Goal: Task Accomplishment & Management: Use online tool/utility

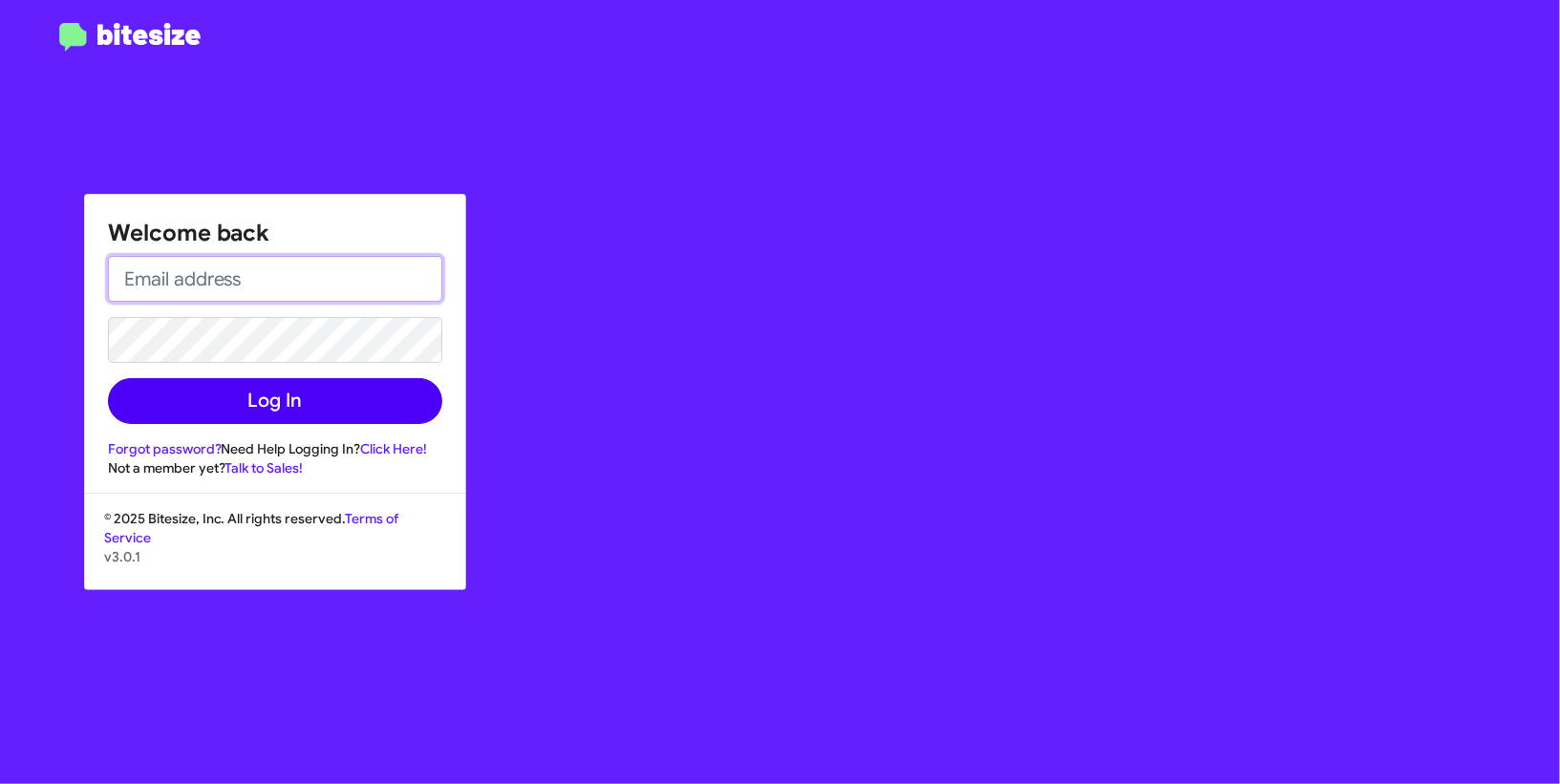
type input "[EMAIL_ADDRESS][DOMAIN_NAME]"
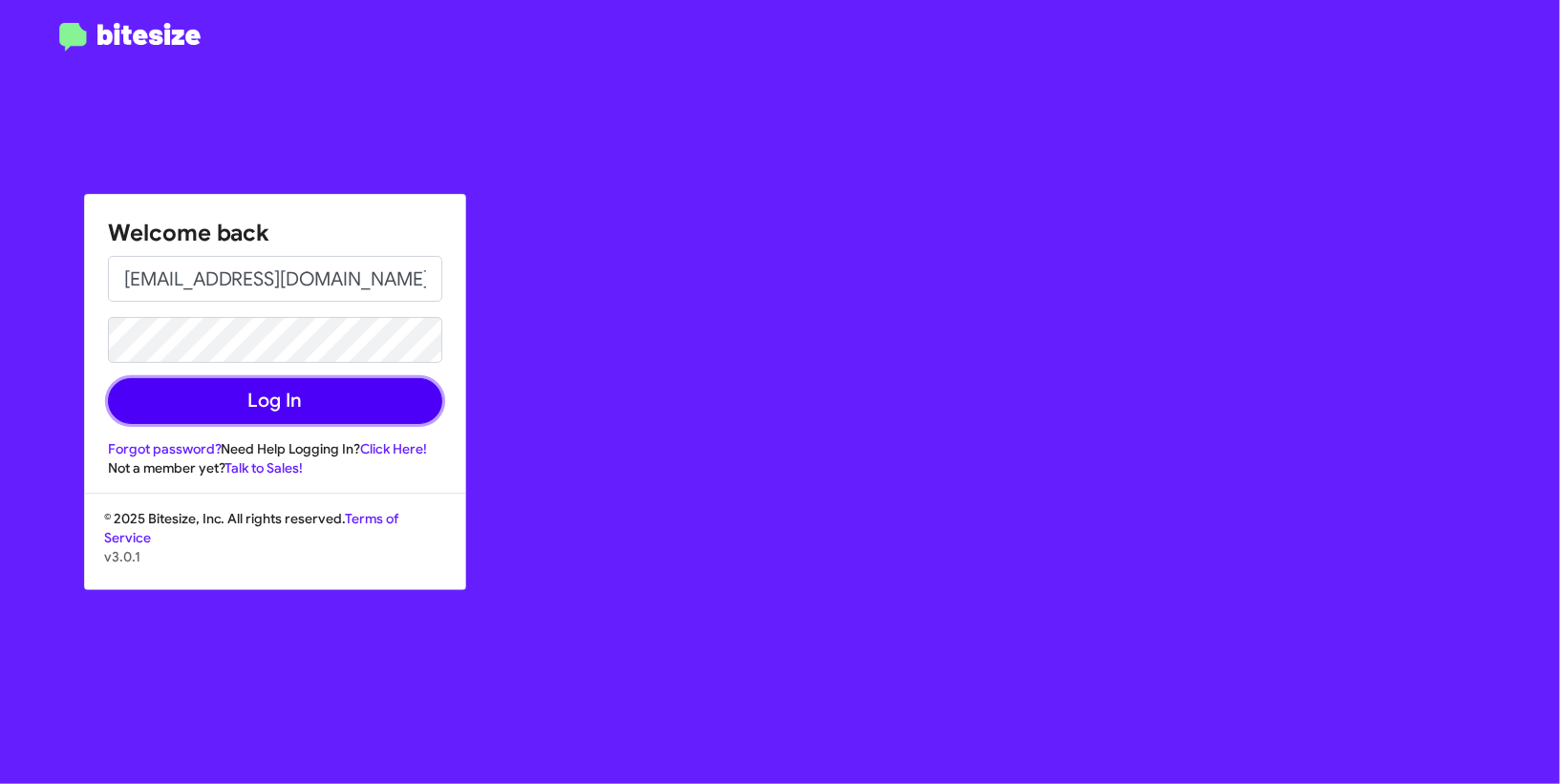
click at [363, 405] on button "Log In" at bounding box center [274, 401] width 334 height 46
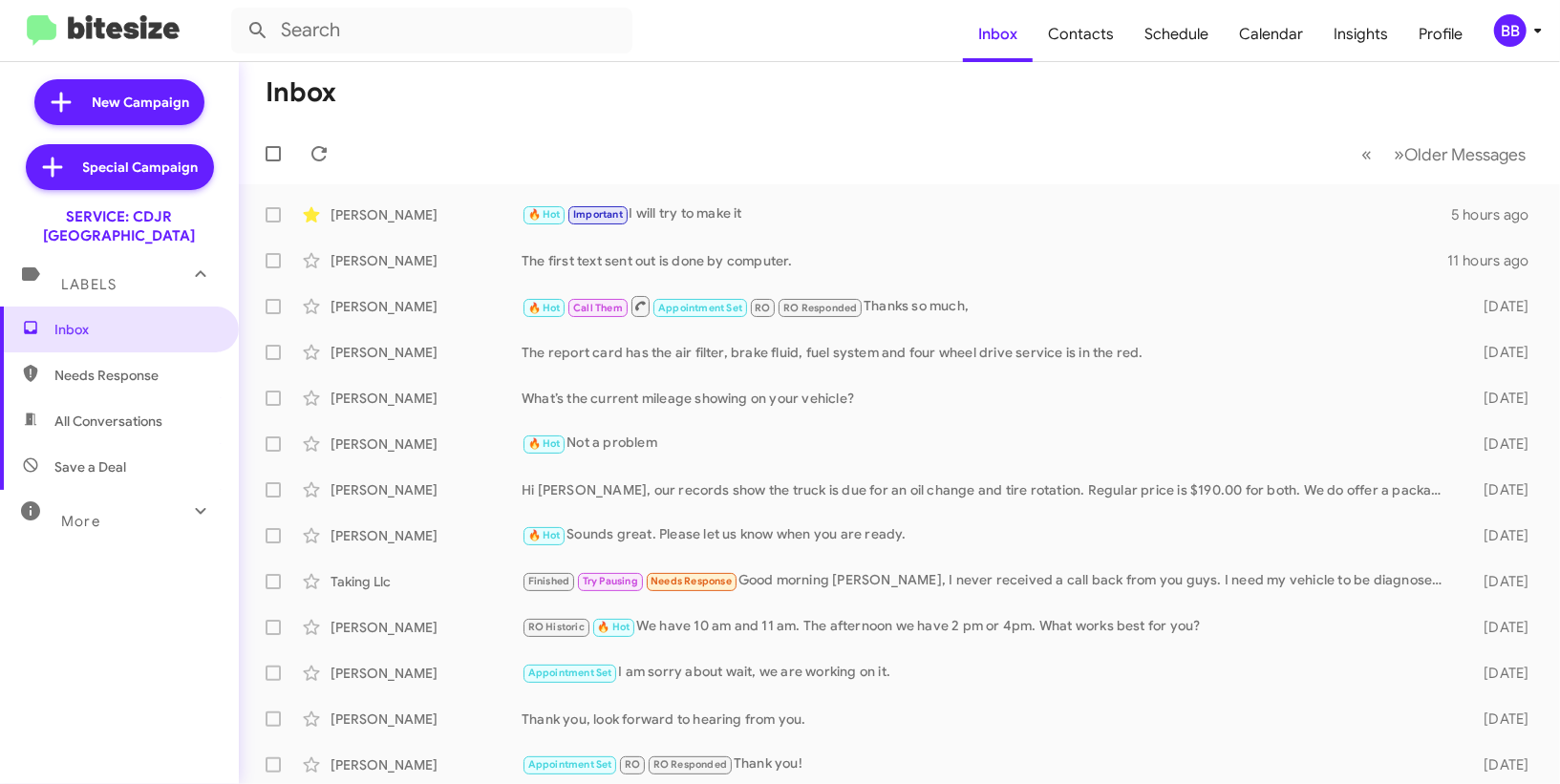
click at [1521, 39] on div "BB" at bounding box center [1511, 31] width 33 height 33
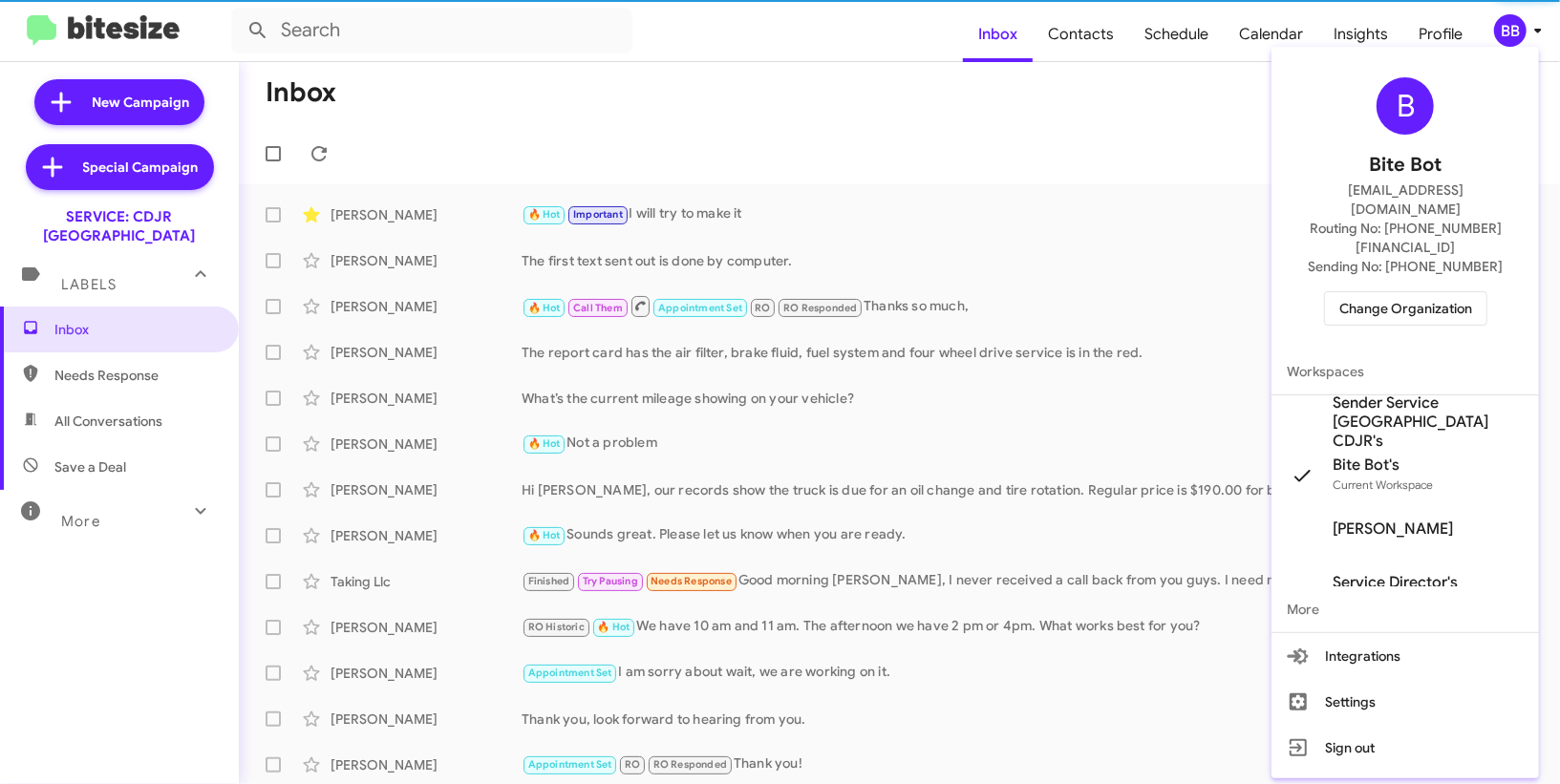
click at [1398, 292] on span "Change Organization" at bounding box center [1406, 309] width 133 height 33
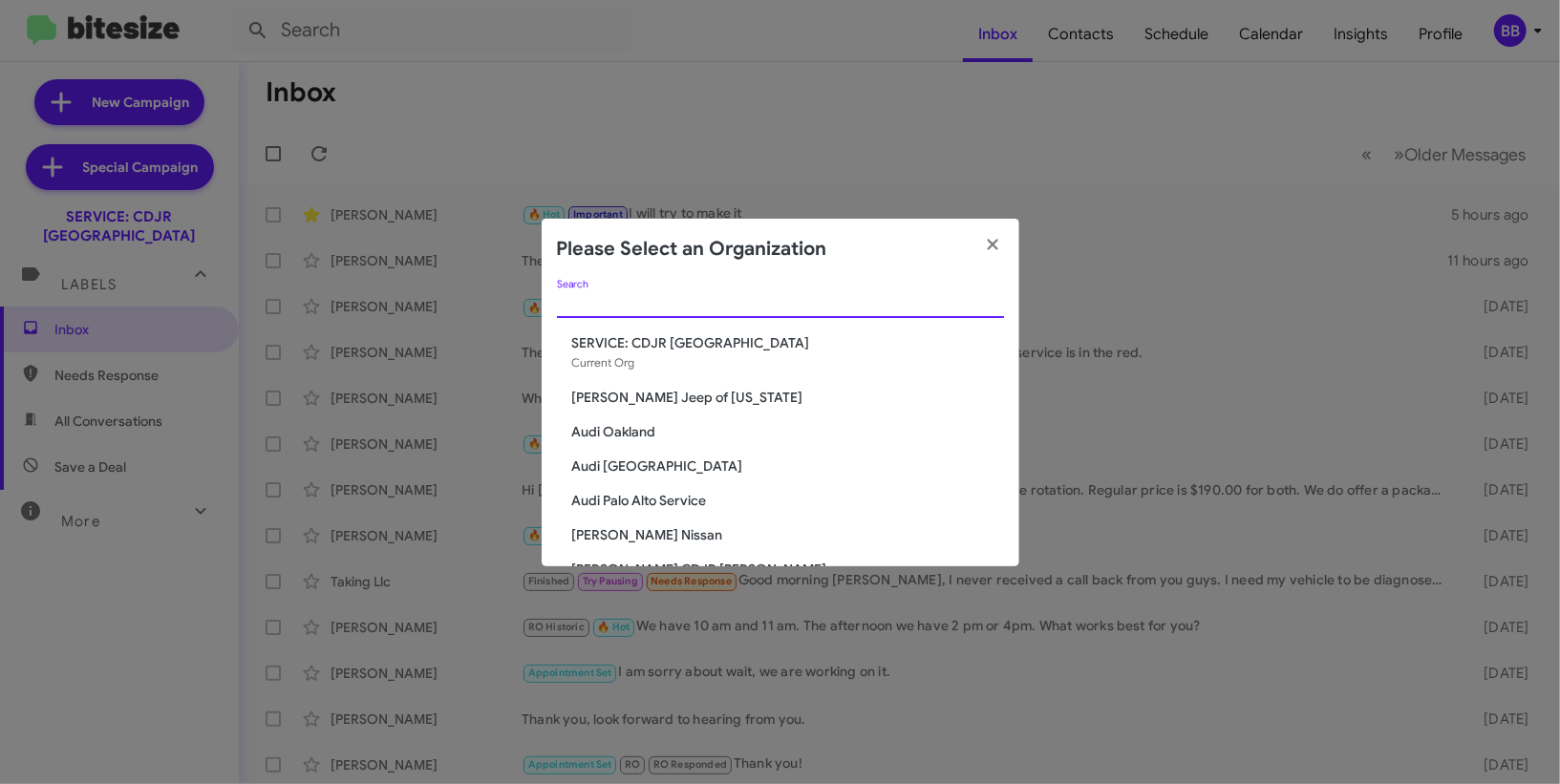
click at [864, 308] on input "Search" at bounding box center [780, 304] width 448 height 15
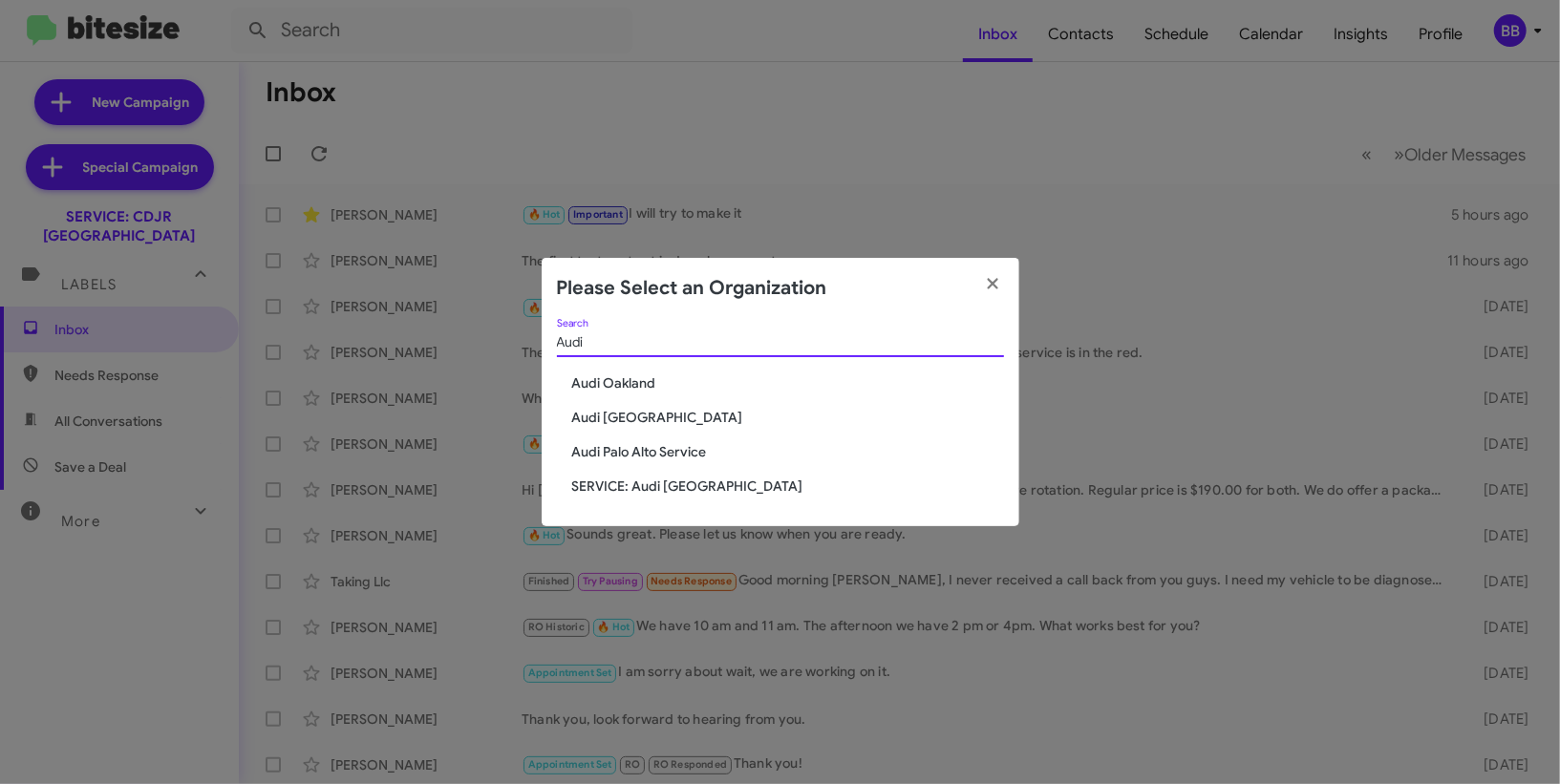
type input "Audi"
click at [634, 383] on span "Audi Oakland" at bounding box center [788, 383] width 432 height 19
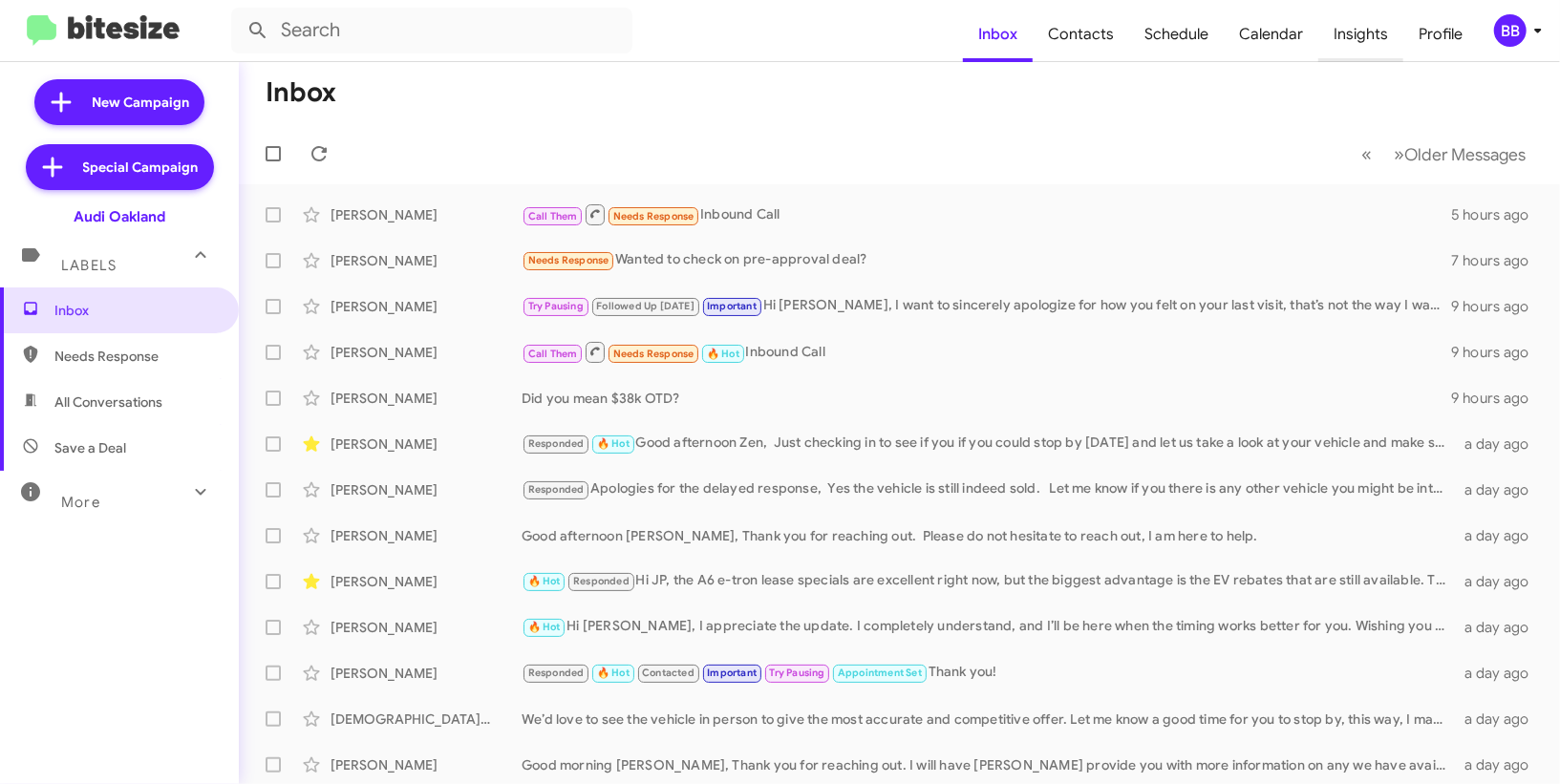
click at [1385, 25] on span "Insights" at bounding box center [1361, 35] width 85 height 56
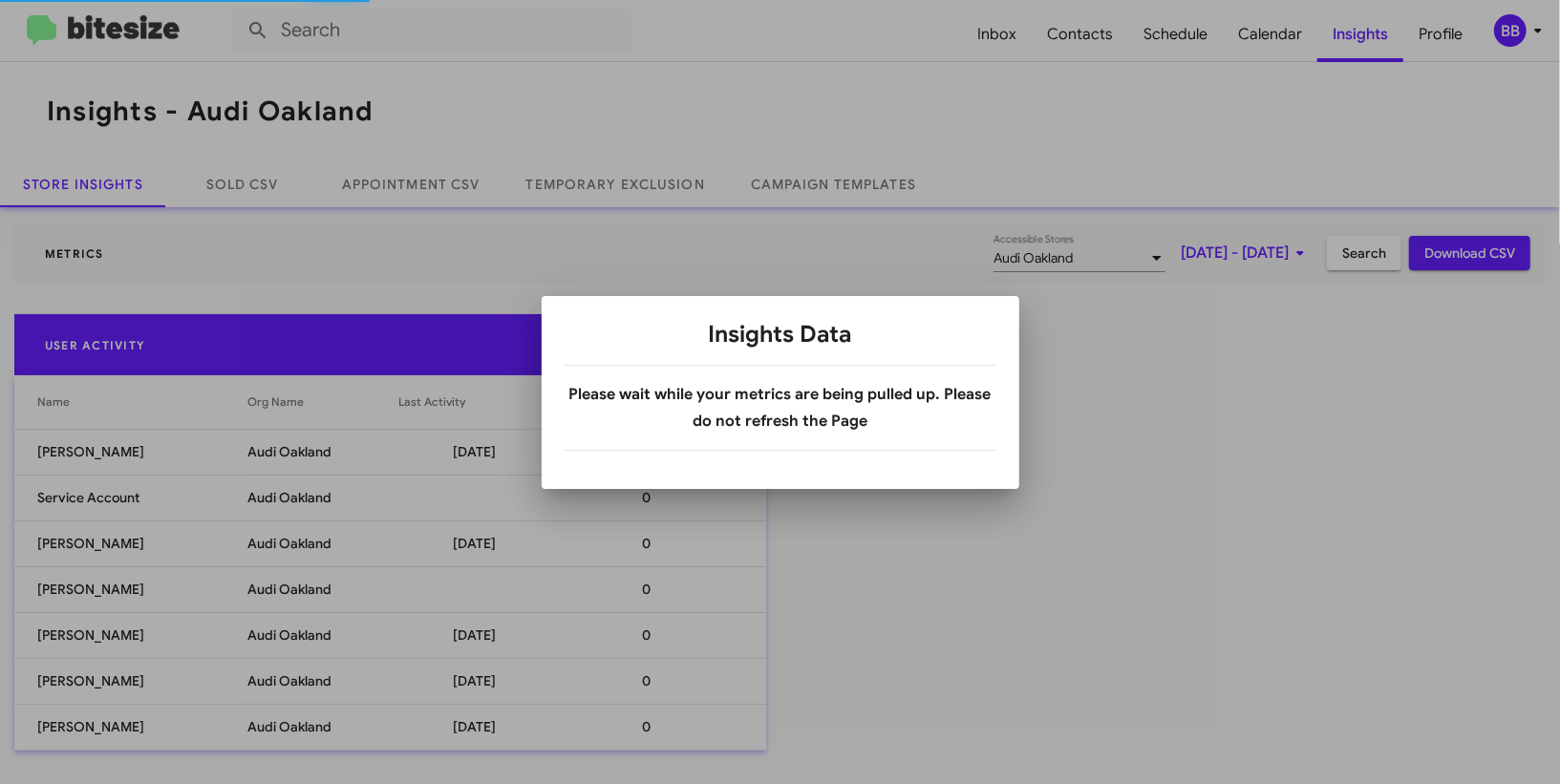
click at [612, 187] on div at bounding box center [780, 392] width 1560 height 784
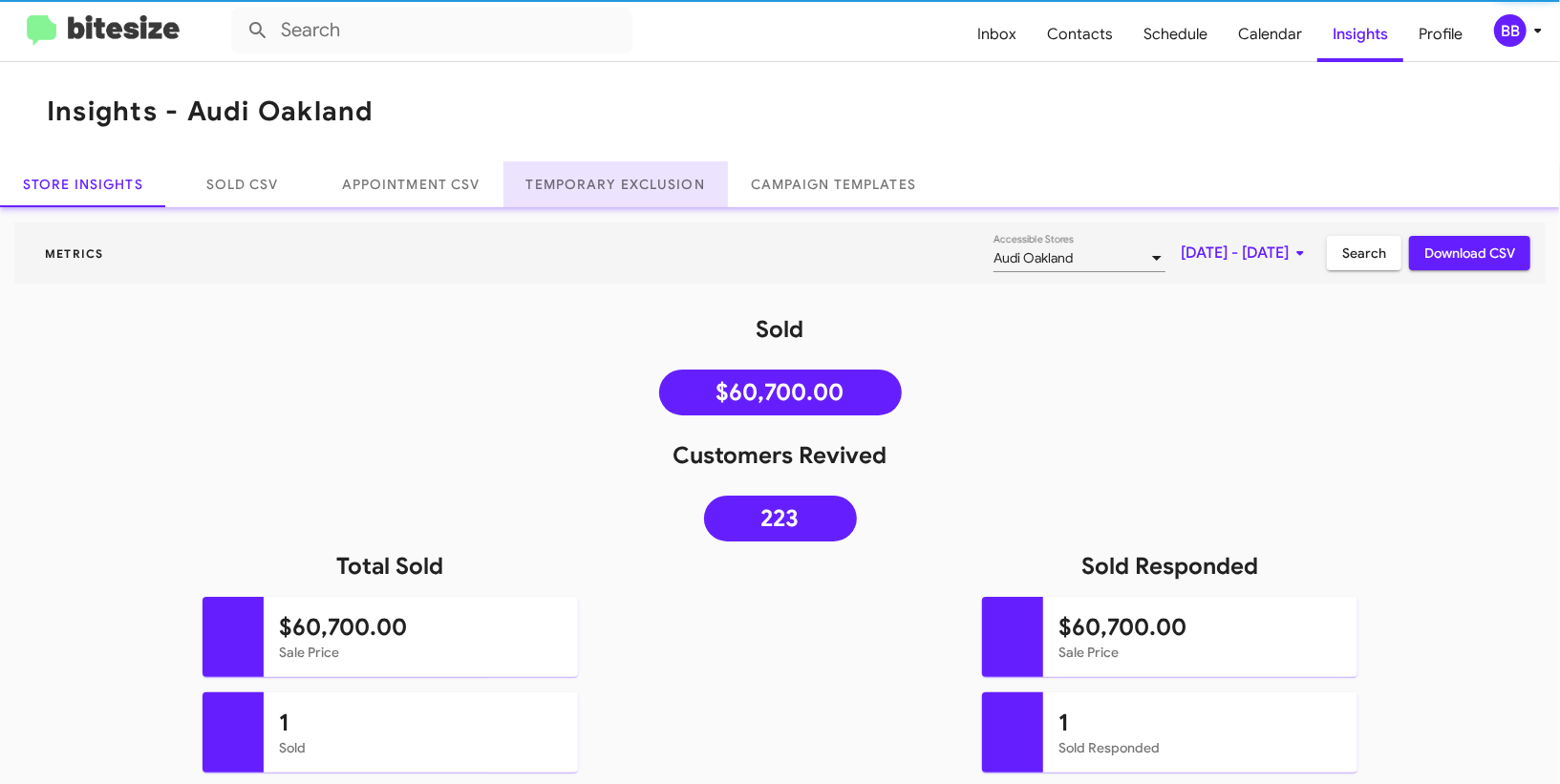
click at [612, 187] on link "Temporary Exclusion" at bounding box center [615, 185] width 224 height 46
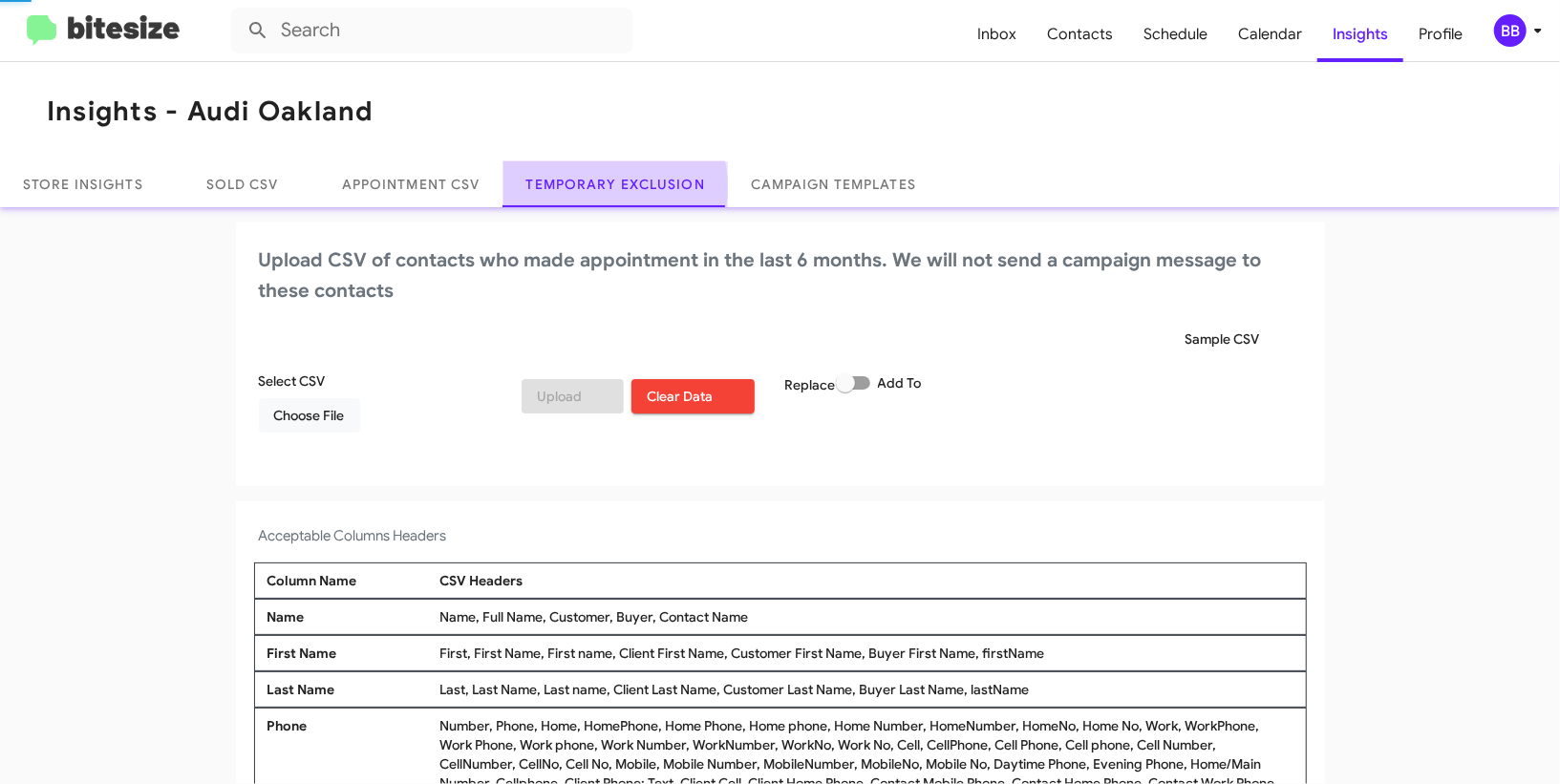
click at [612, 187] on link "Temporary Exclusion" at bounding box center [615, 185] width 224 height 46
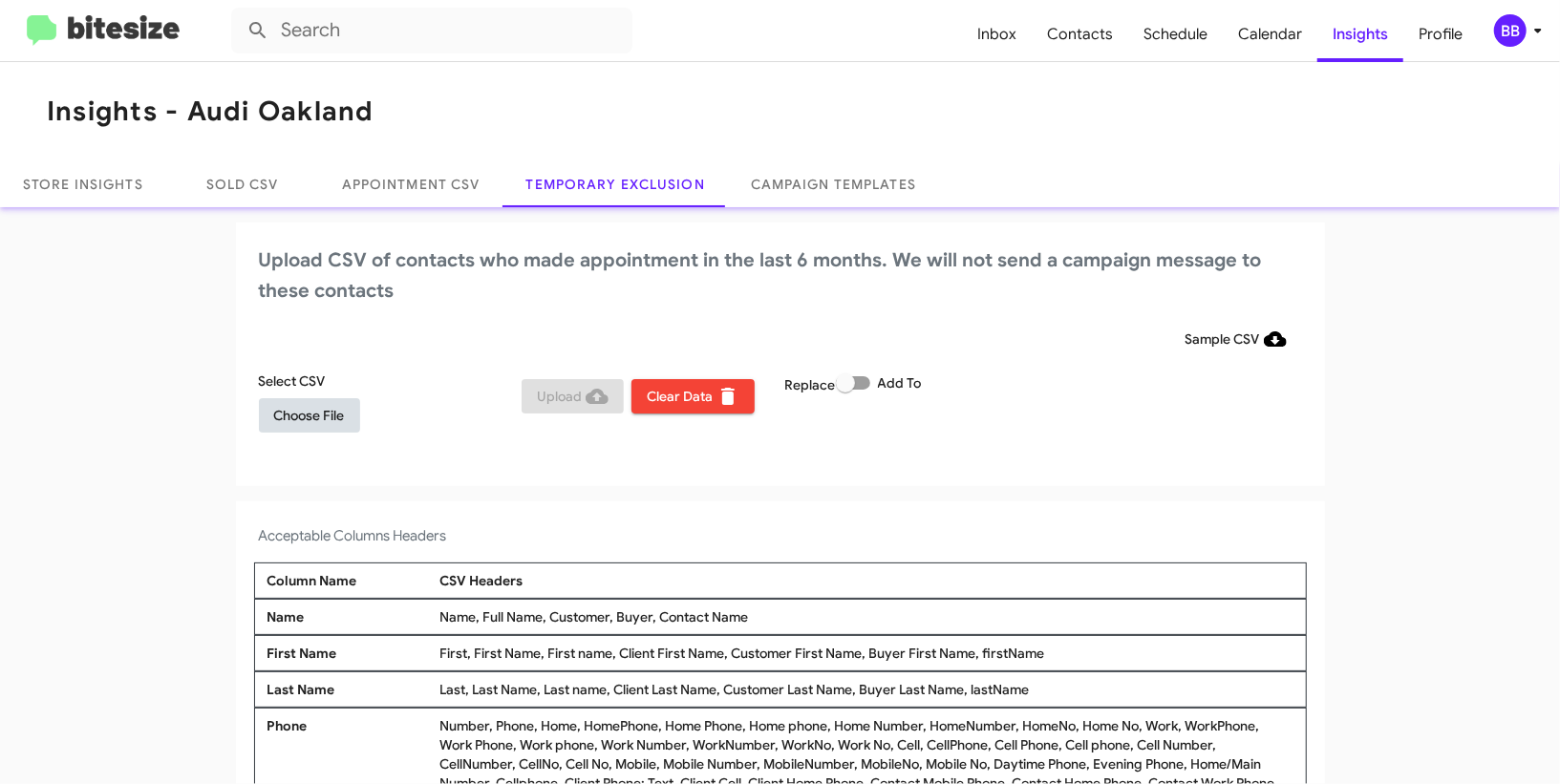
click at [334, 409] on span "Choose File" at bounding box center [309, 416] width 70 height 35
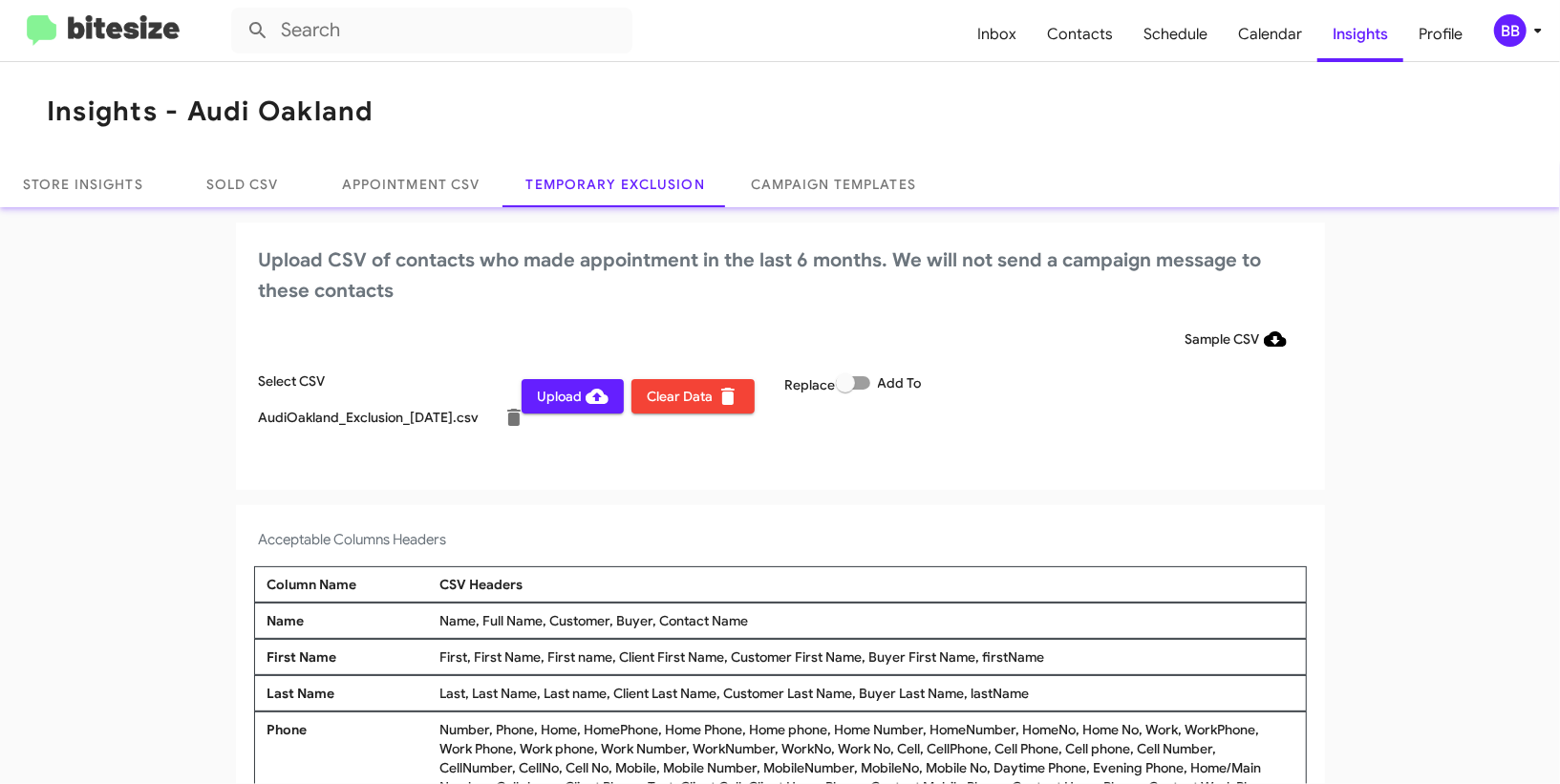
click at [1513, 38] on div "BB" at bounding box center [1511, 31] width 33 height 33
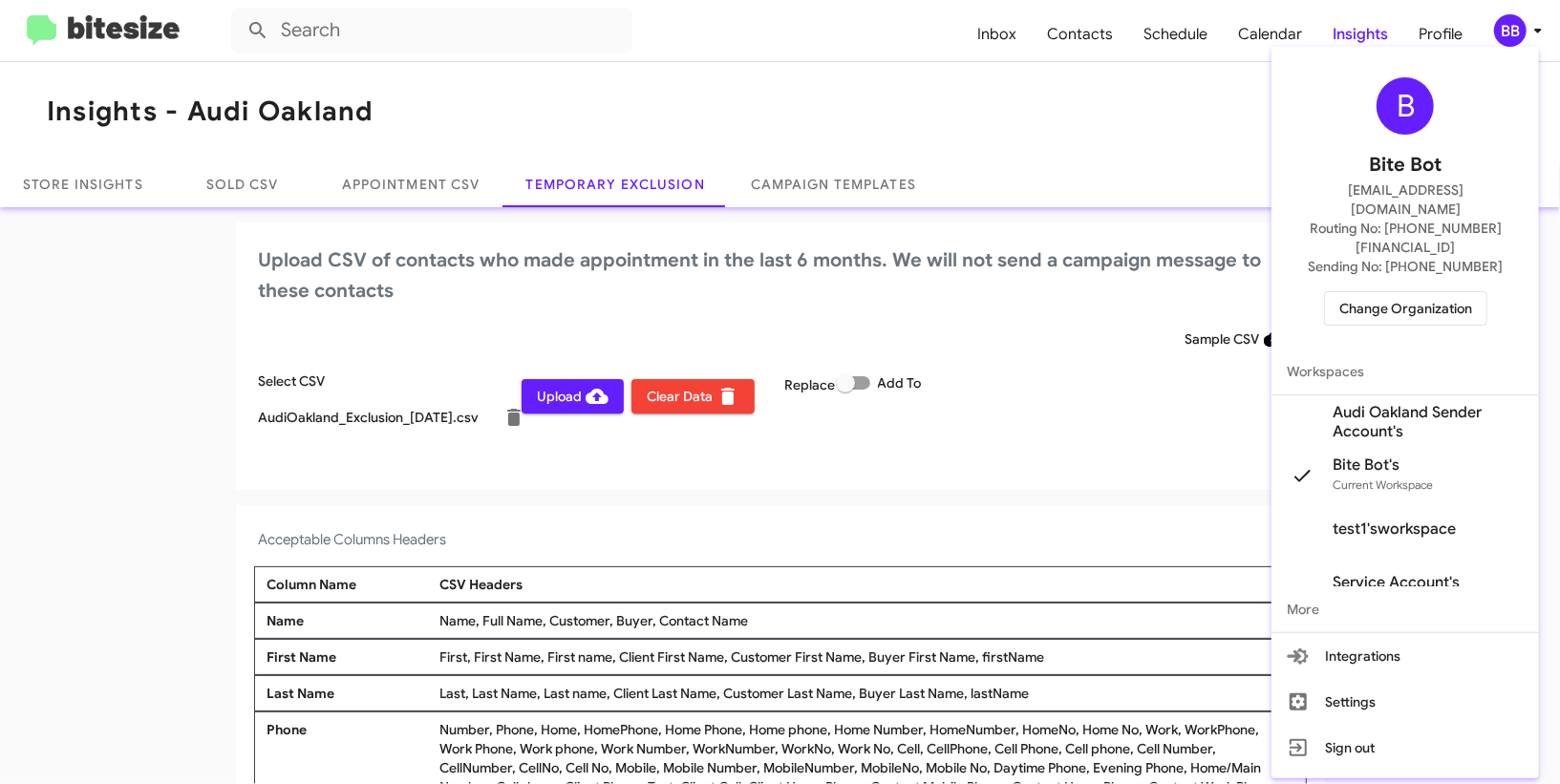
click at [1411, 403] on span "Audi Oakland Sender Account's" at bounding box center [1428, 422] width 192 height 38
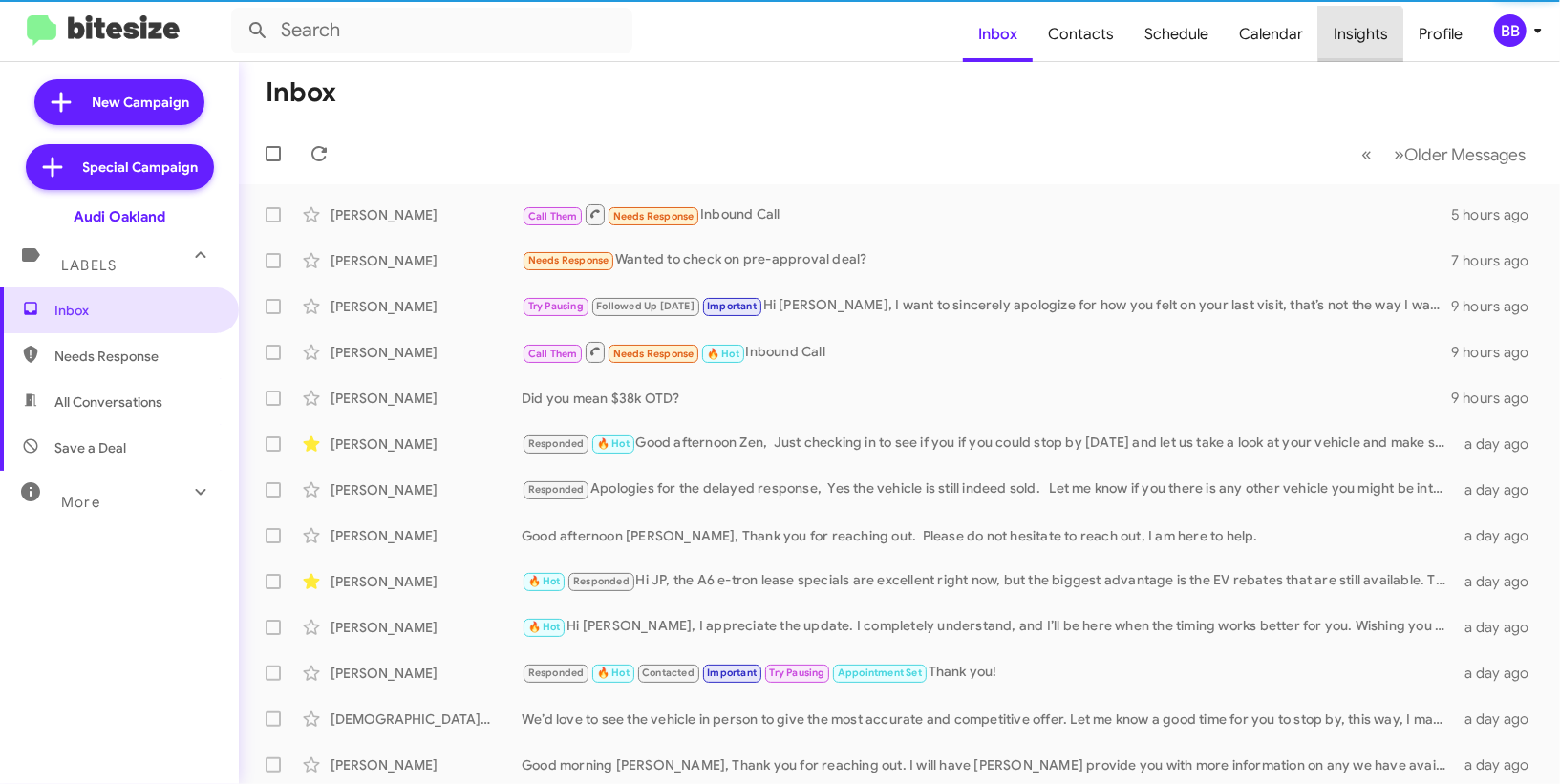
click at [1343, 53] on span "Insights" at bounding box center [1361, 35] width 85 height 56
click at [1343, 53] on body "Inbox Contacts Schedule Calendar Insights Profile BB New Campaign Special Campa…" at bounding box center [780, 392] width 1560 height 784
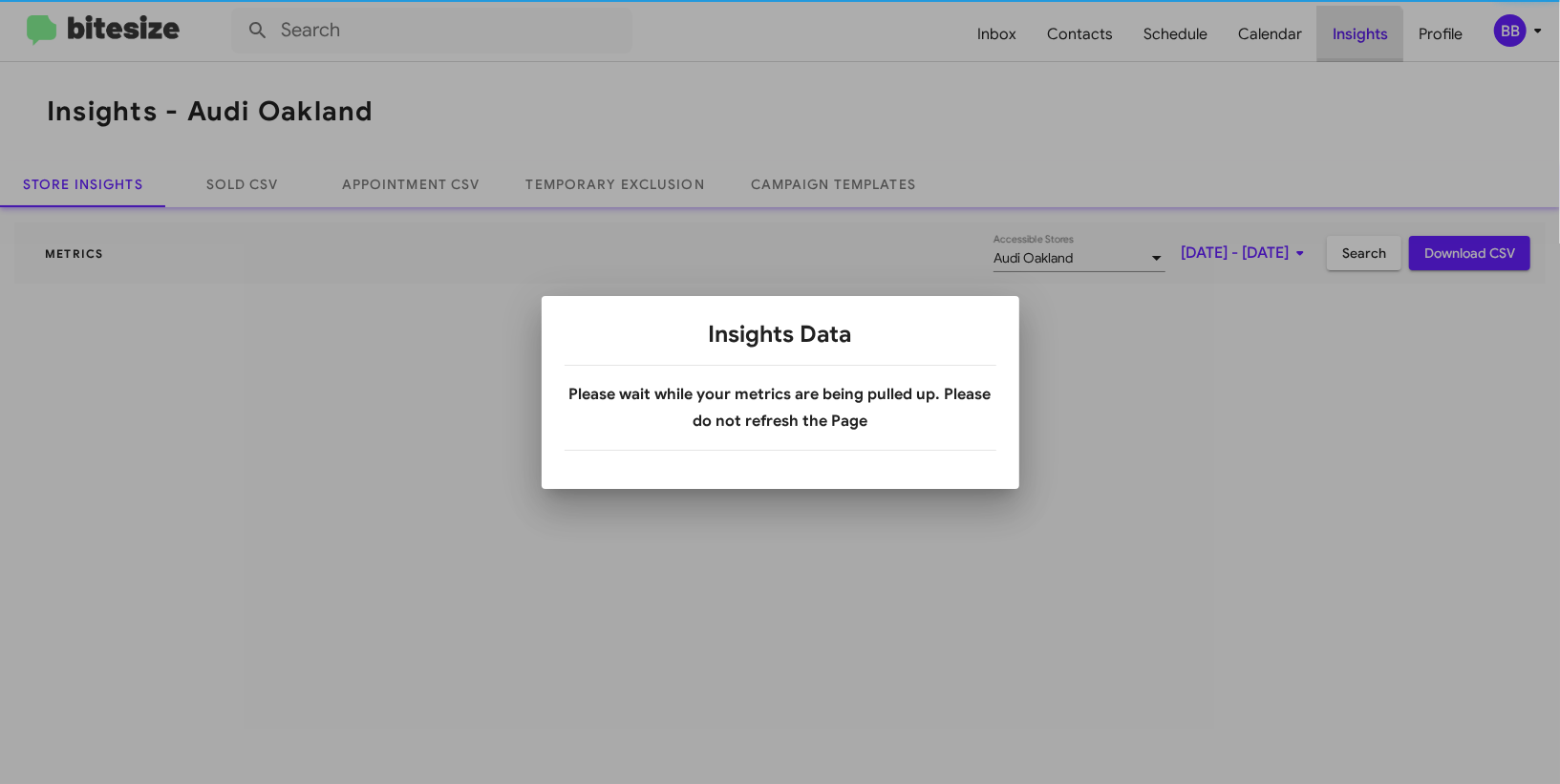
click at [1343, 53] on div at bounding box center [780, 392] width 1560 height 784
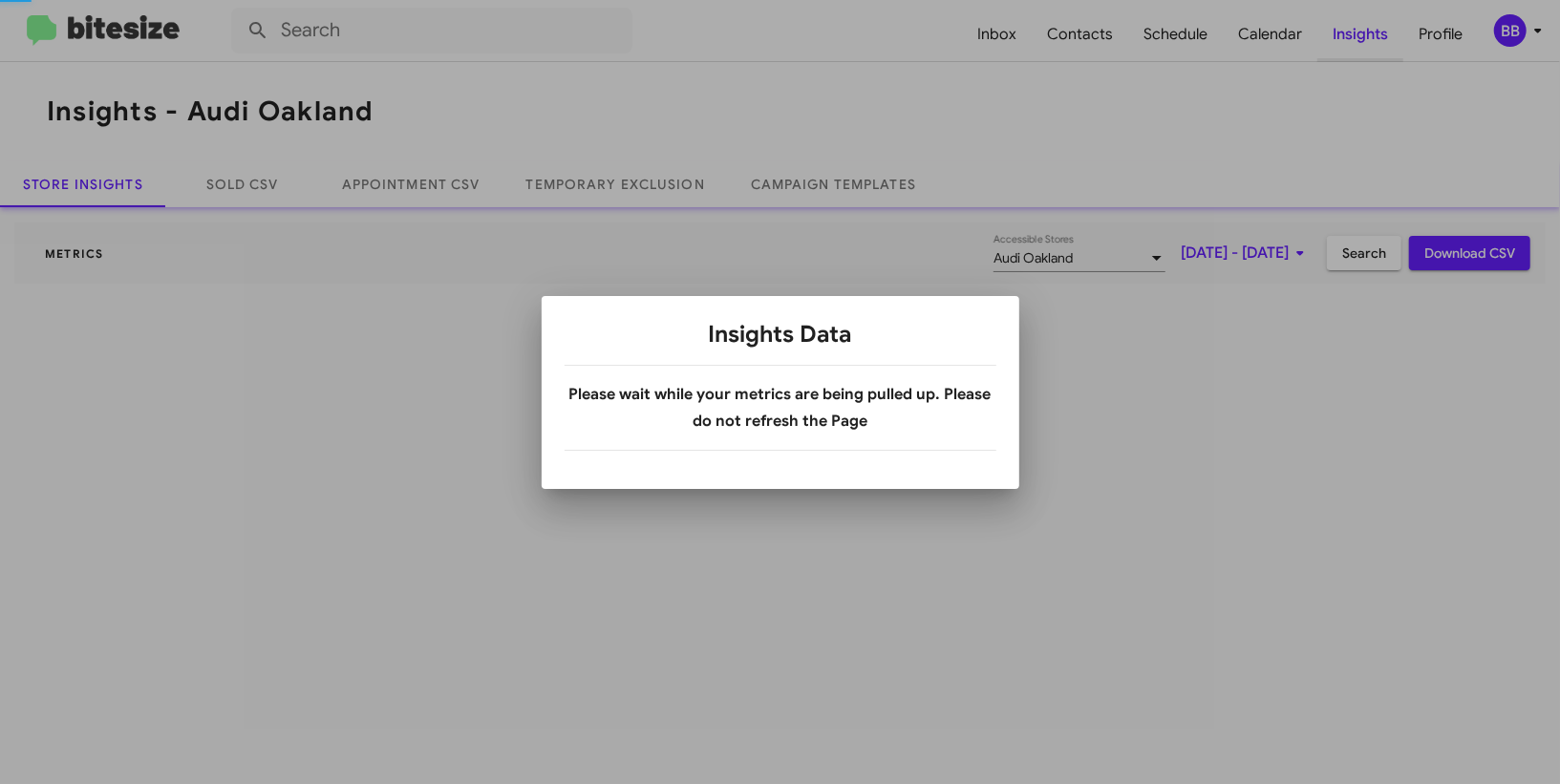
click at [1343, 53] on div at bounding box center [780, 392] width 1560 height 784
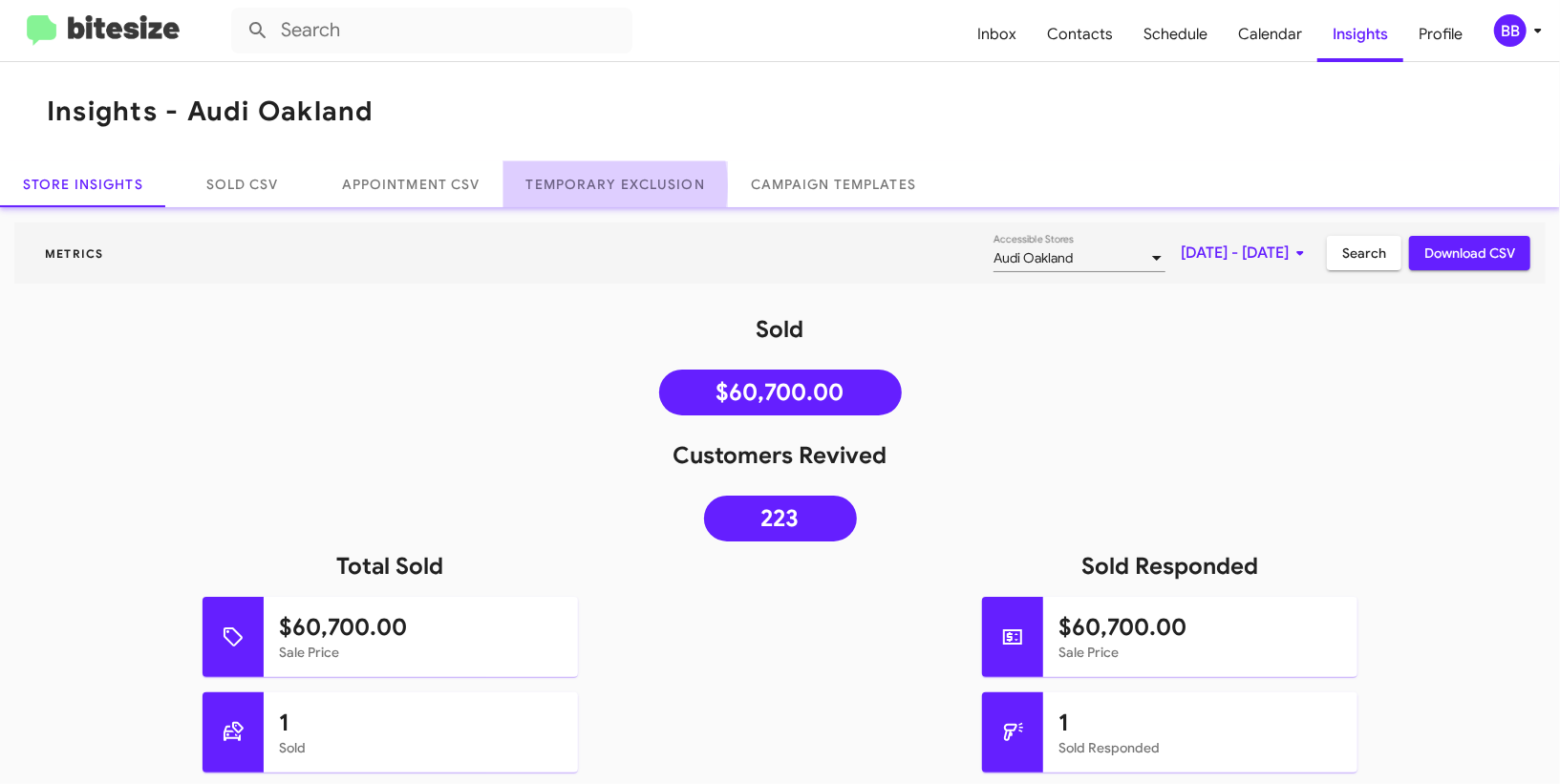
click at [599, 186] on link "Temporary Exclusion" at bounding box center [615, 185] width 224 height 46
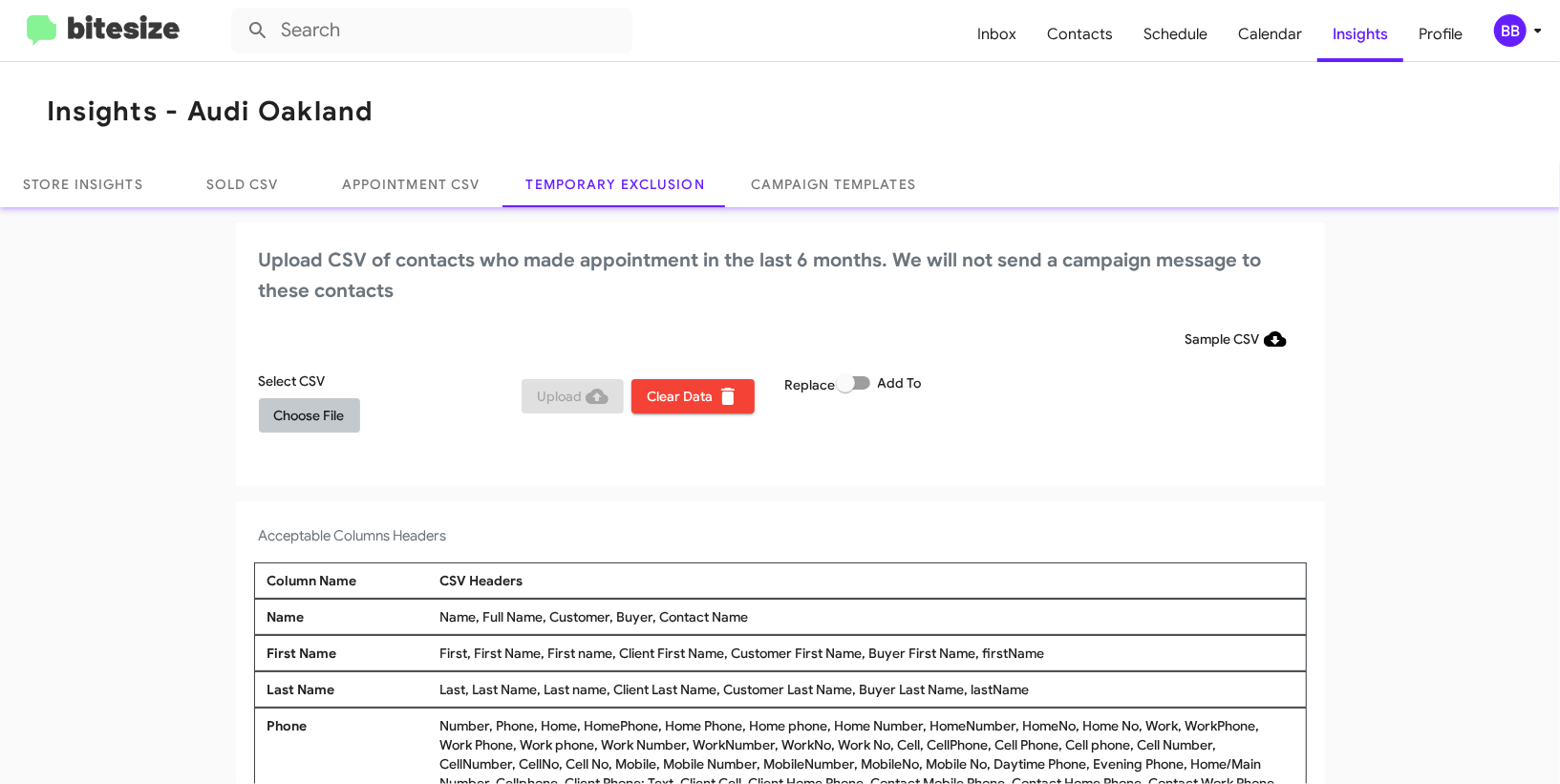
click at [339, 411] on span "Choose File" at bounding box center [309, 416] width 70 height 35
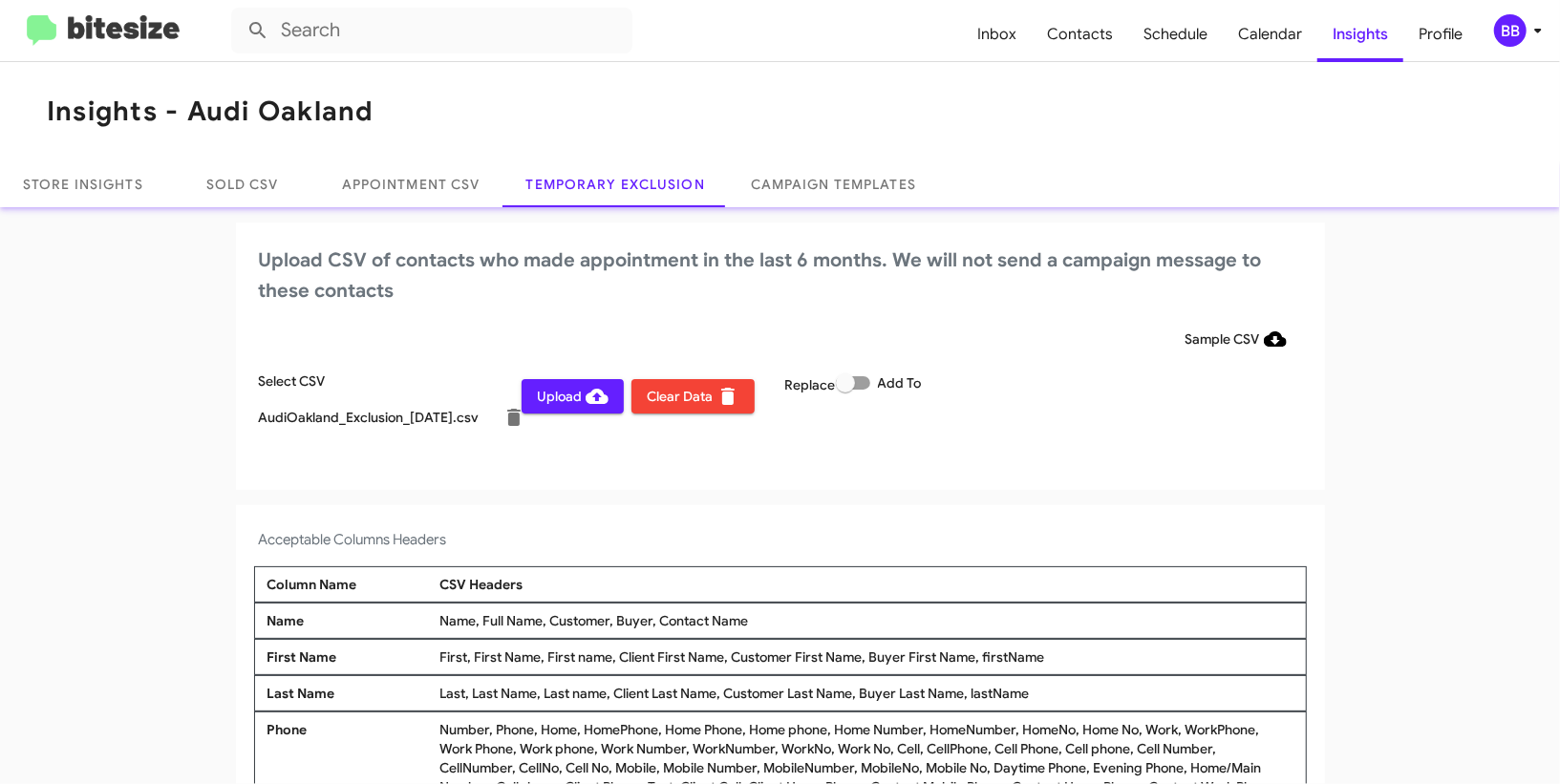
click at [1513, 38] on div "BB" at bounding box center [1511, 31] width 33 height 33
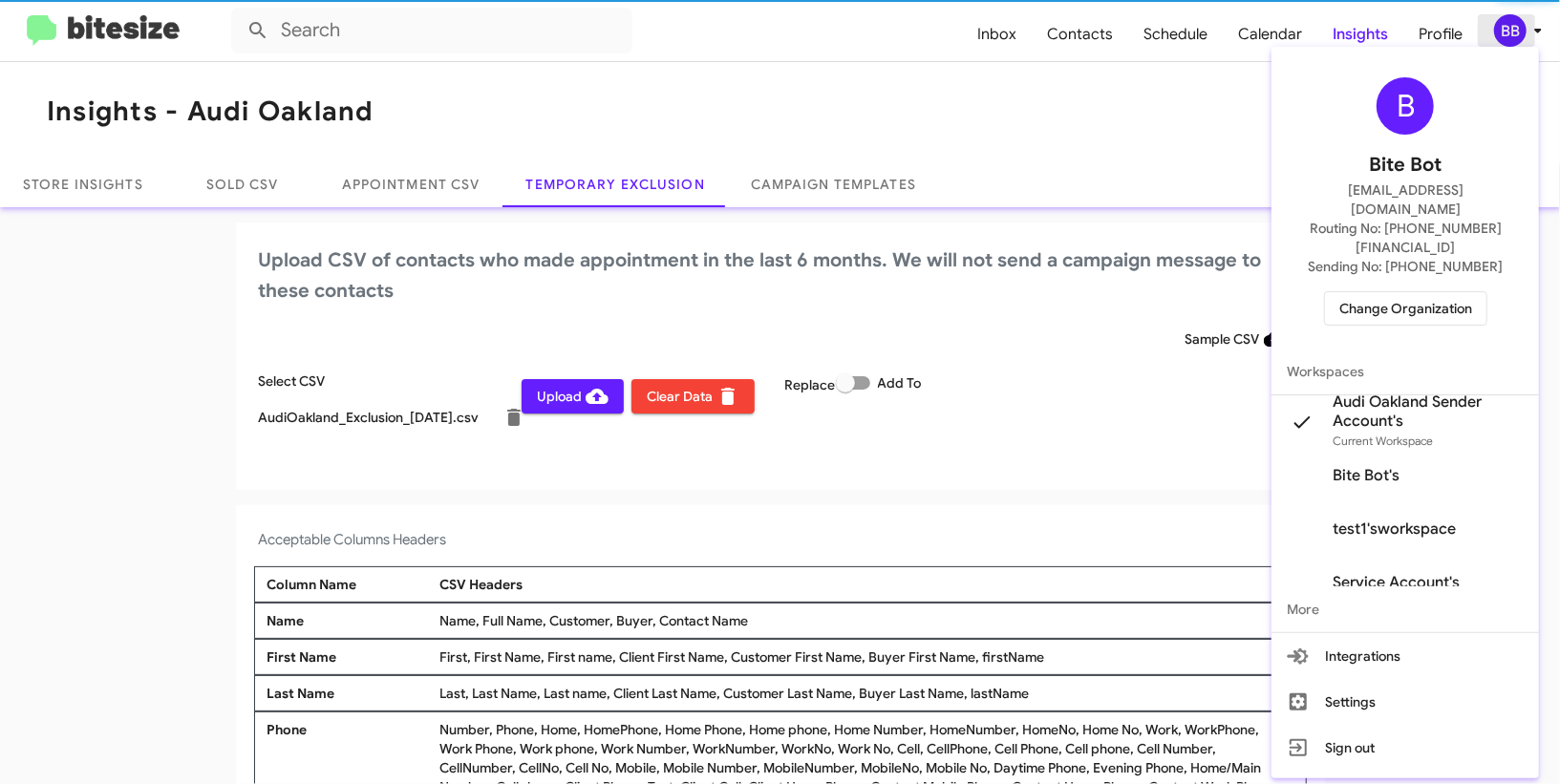
click at [1513, 38] on div at bounding box center [780, 392] width 1560 height 784
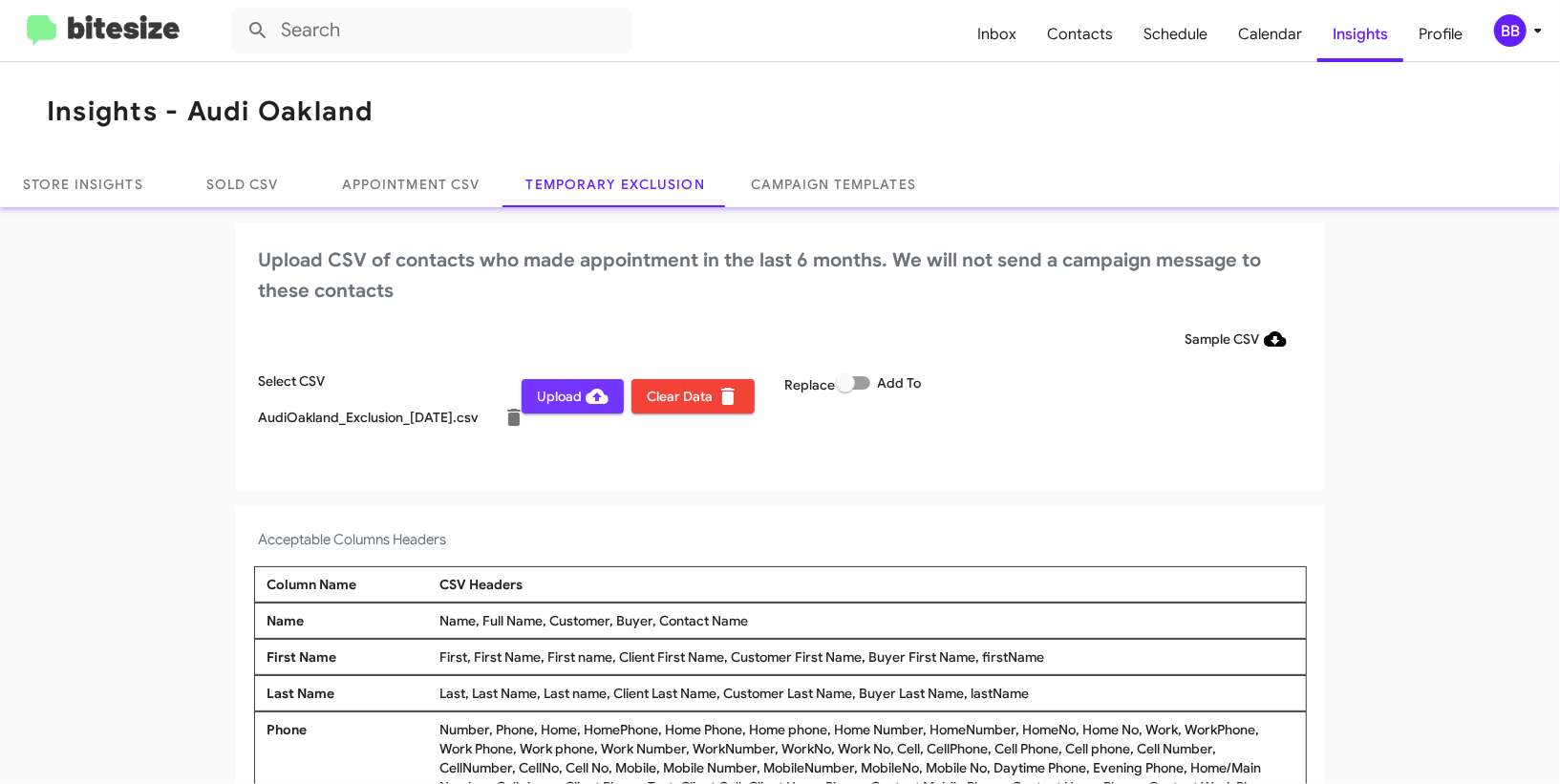
click at [575, 392] on span "Upload" at bounding box center [573, 396] width 71 height 35
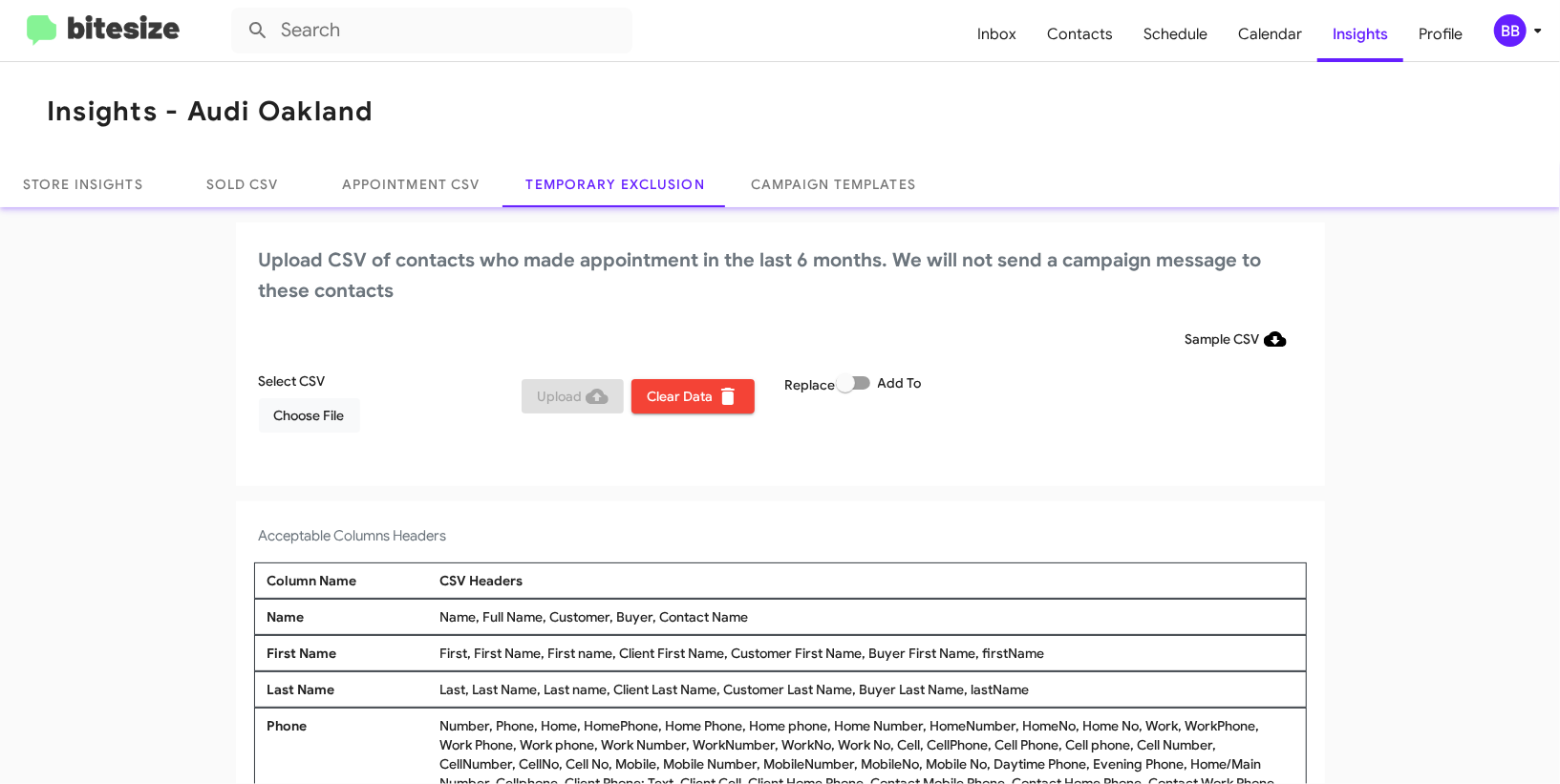
click at [1504, 29] on div "BB" at bounding box center [1511, 31] width 33 height 33
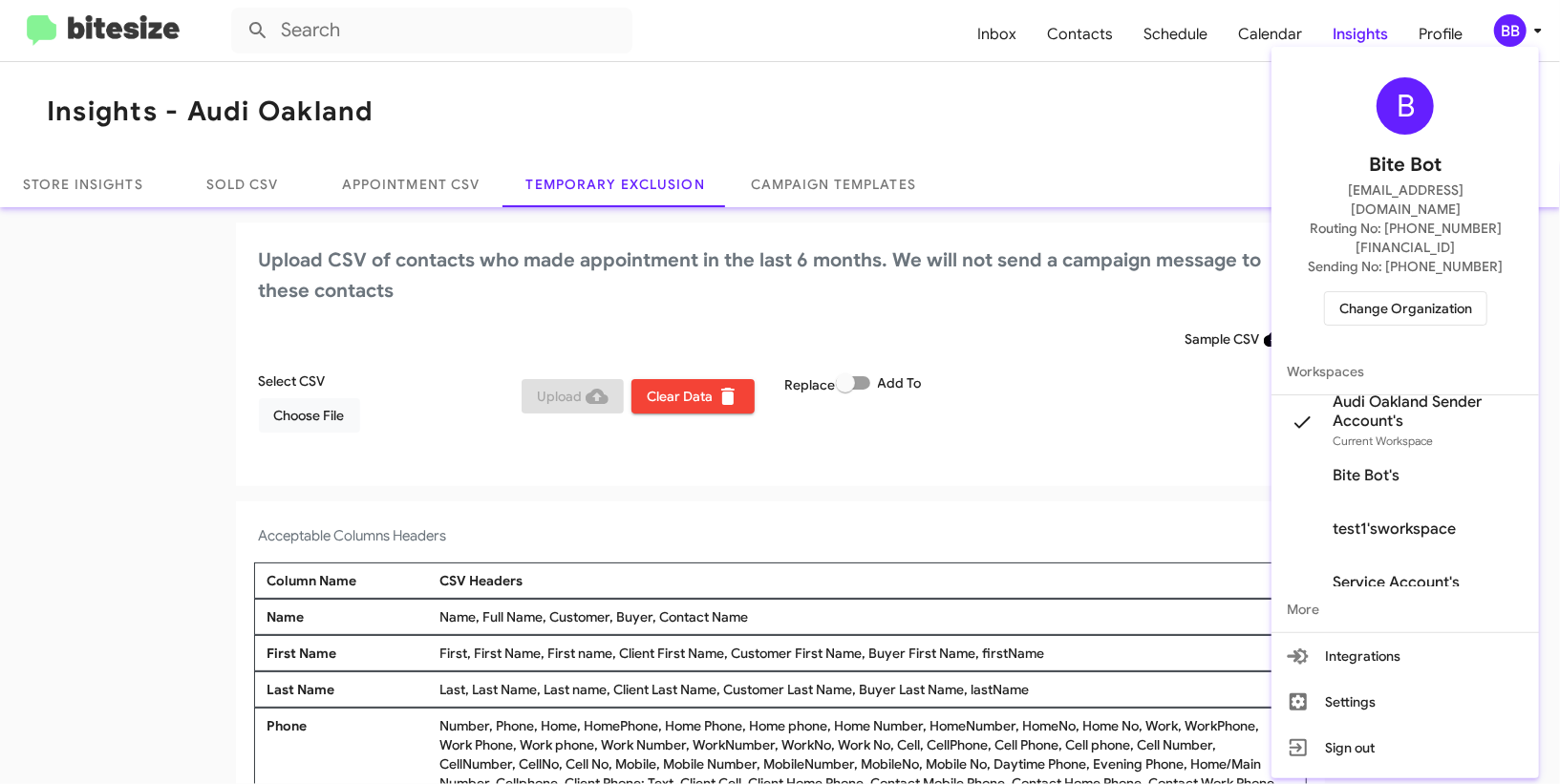
click at [1347, 292] on span "Change Organization" at bounding box center [1406, 309] width 133 height 33
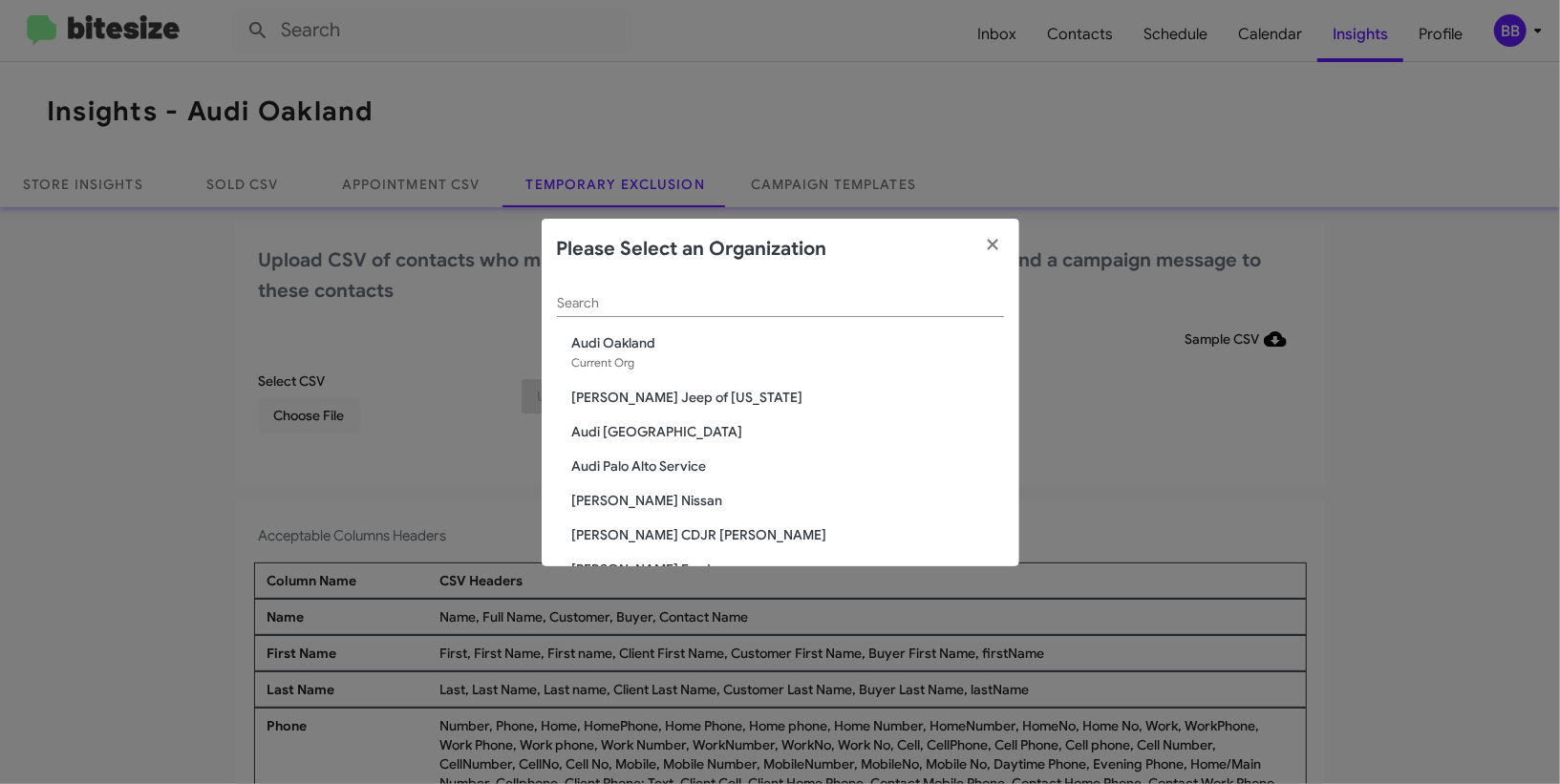
click at [751, 314] on div "Search" at bounding box center [780, 298] width 448 height 38
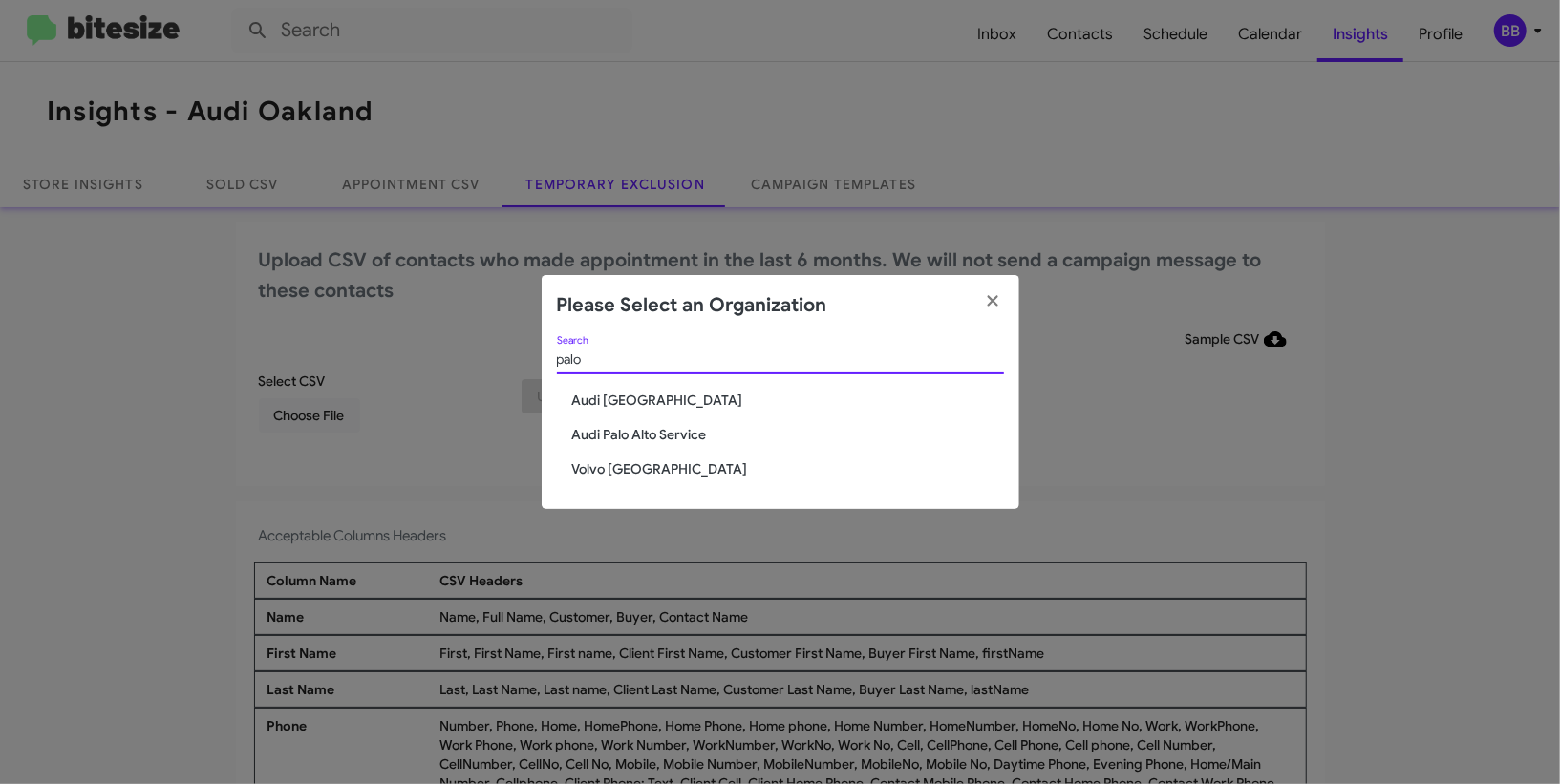
type input "palo"
click at [625, 406] on span "Audi Palo Alto" at bounding box center [788, 400] width 432 height 19
click at [626, 403] on span "Audi Palo Alto" at bounding box center [788, 400] width 432 height 19
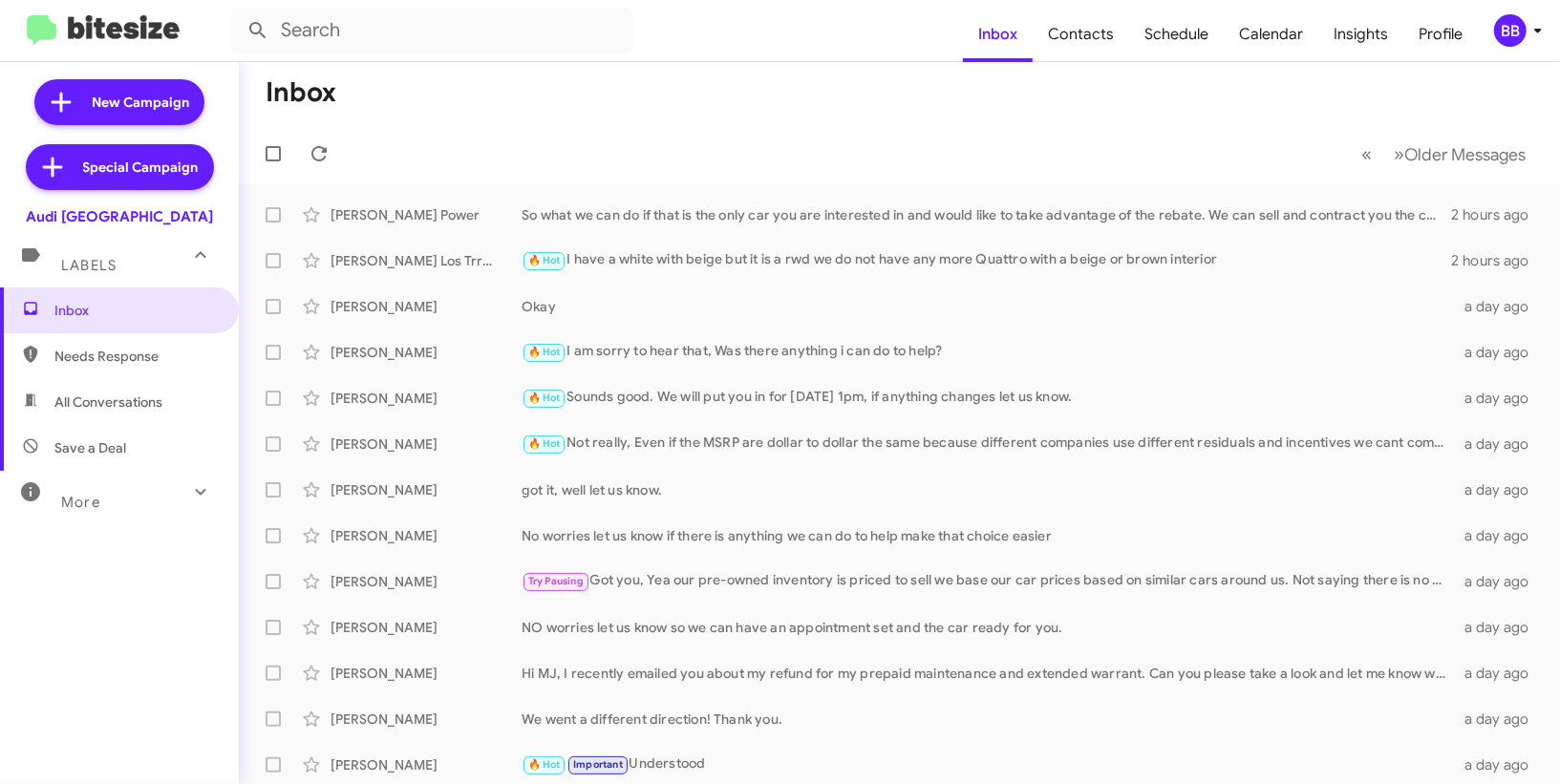
click at [1525, 47] on mat-toolbar "Inbox Contacts Schedule Calendar Insights Profile BB" at bounding box center [780, 31] width 1560 height 62
click at [1522, 28] on div "BB" at bounding box center [1511, 31] width 33 height 33
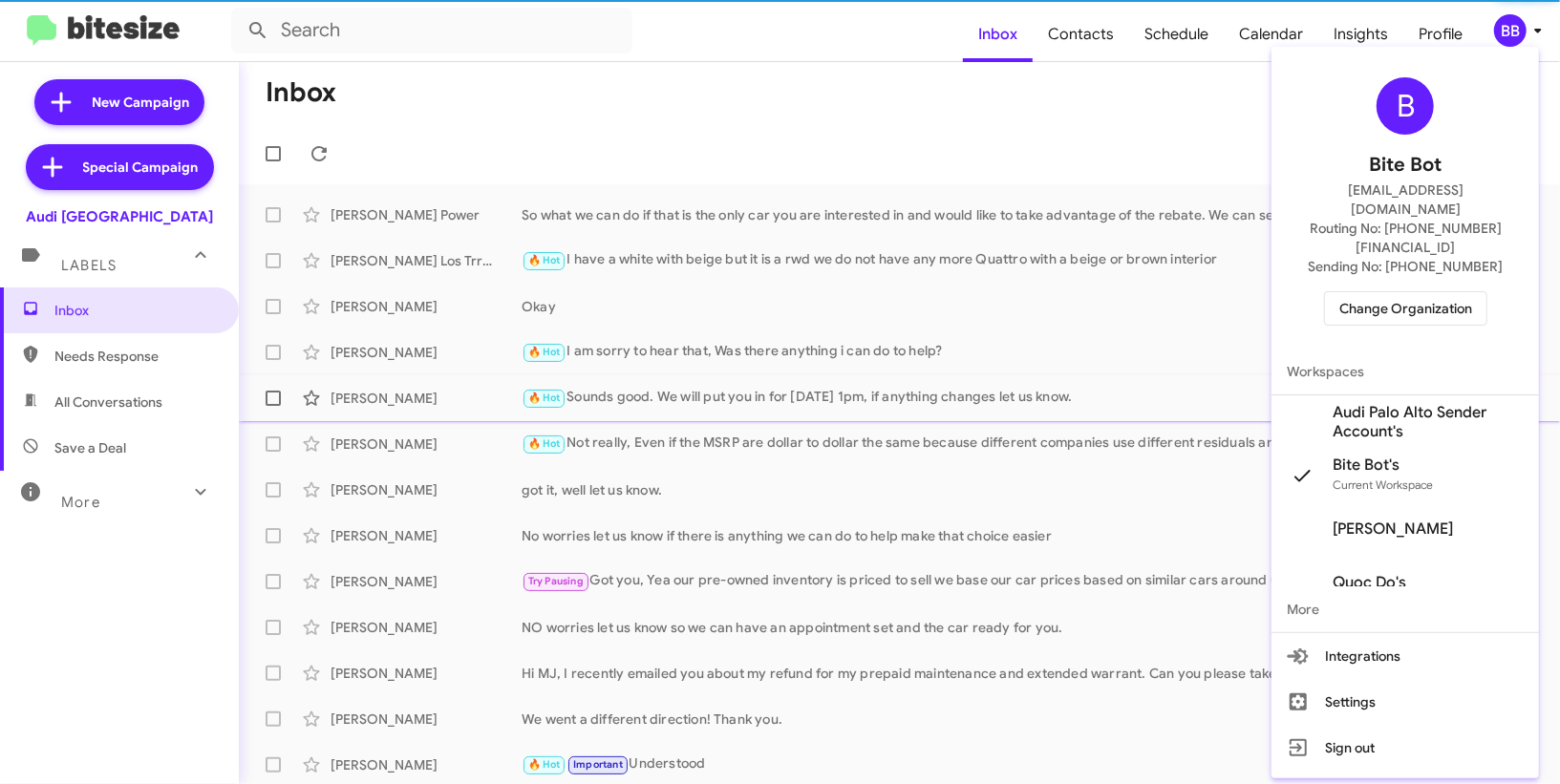
click at [1381, 403] on span "Audi Palo Alto Sender Account's" at bounding box center [1428, 422] width 192 height 38
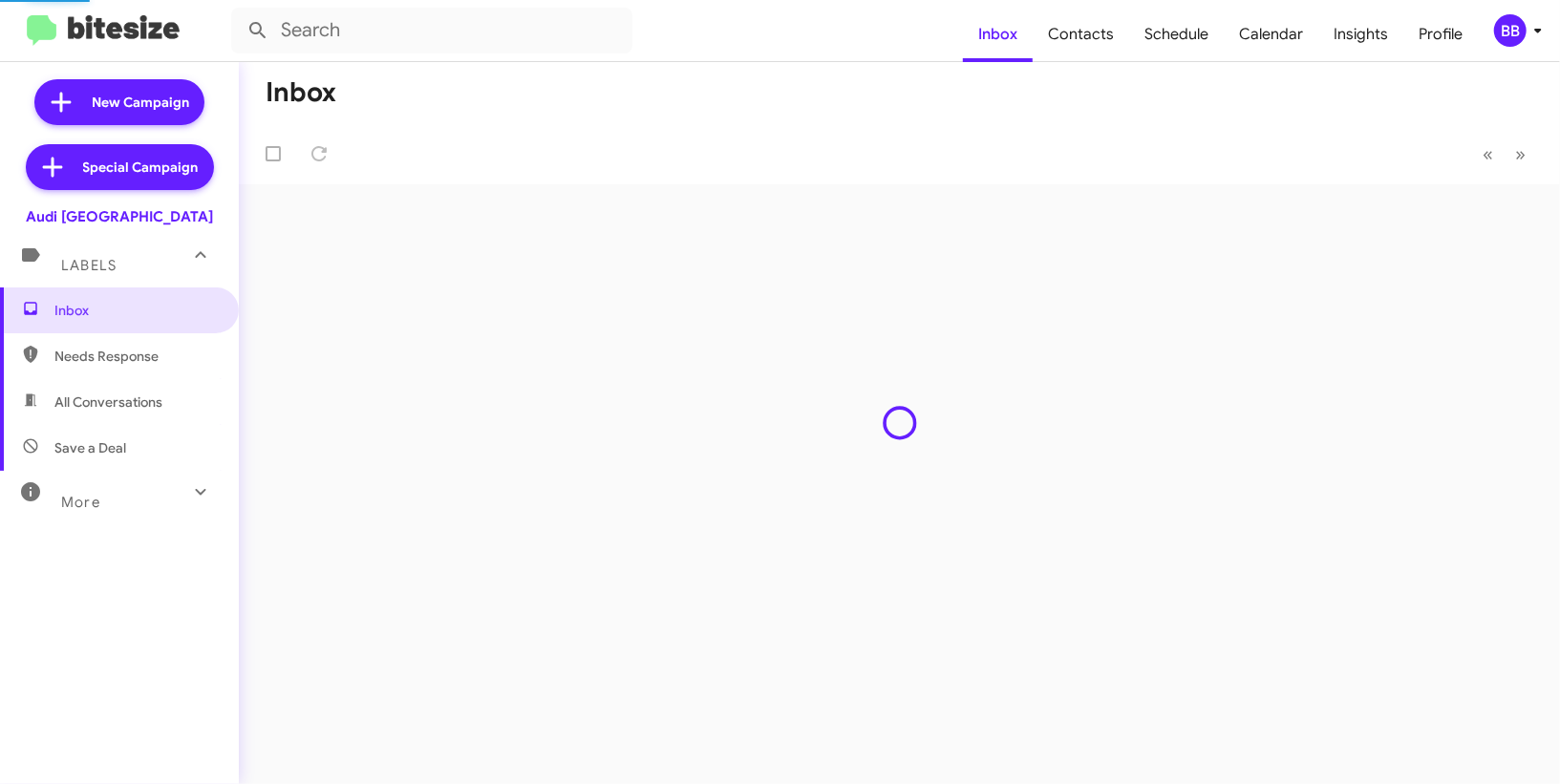
click at [1355, 63] on mat-toolbar-row "Inbox" at bounding box center [899, 93] width 1321 height 62
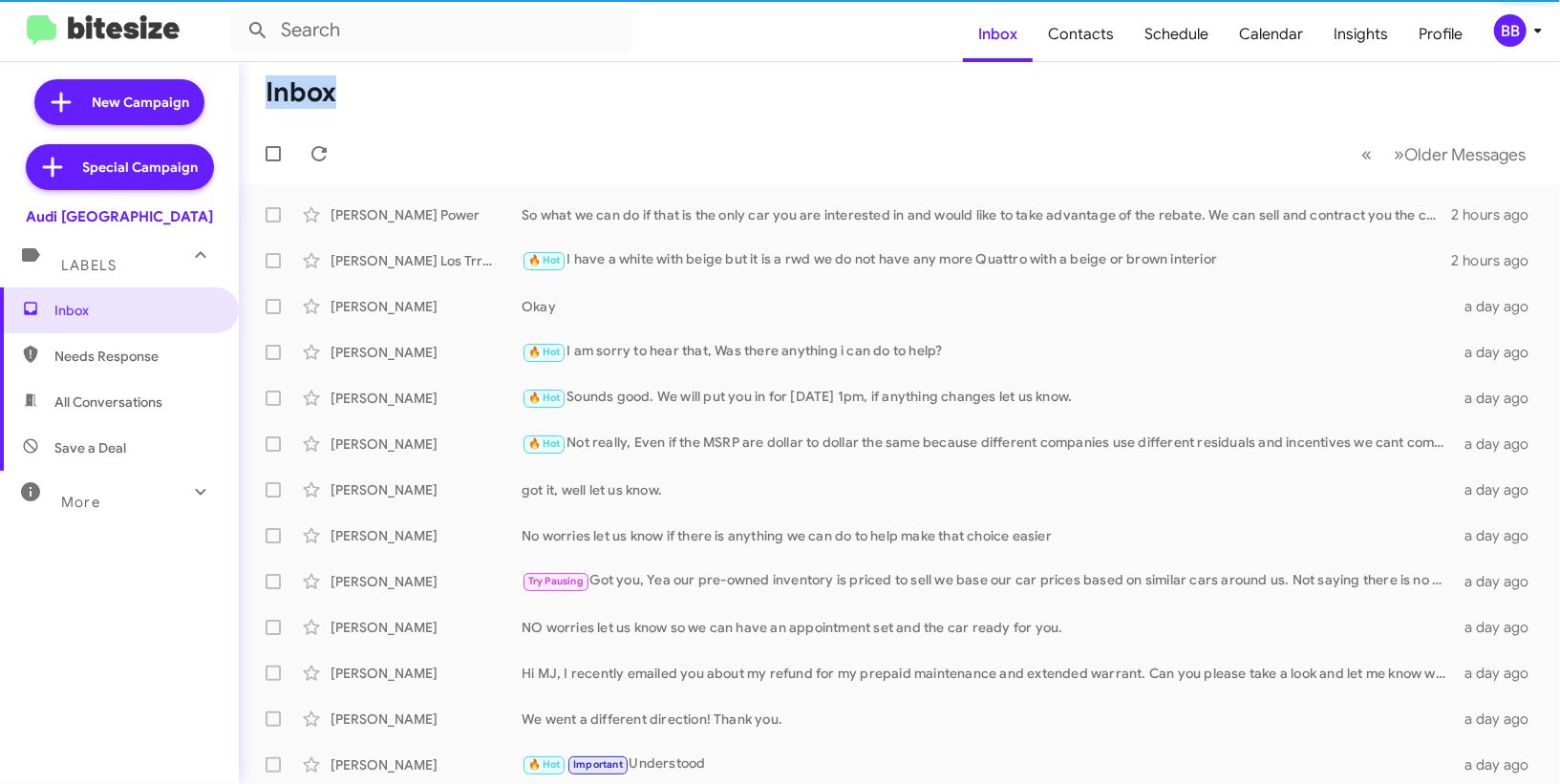
click at [1355, 63] on mat-toolbar-row "Inbox" at bounding box center [899, 93] width 1321 height 62
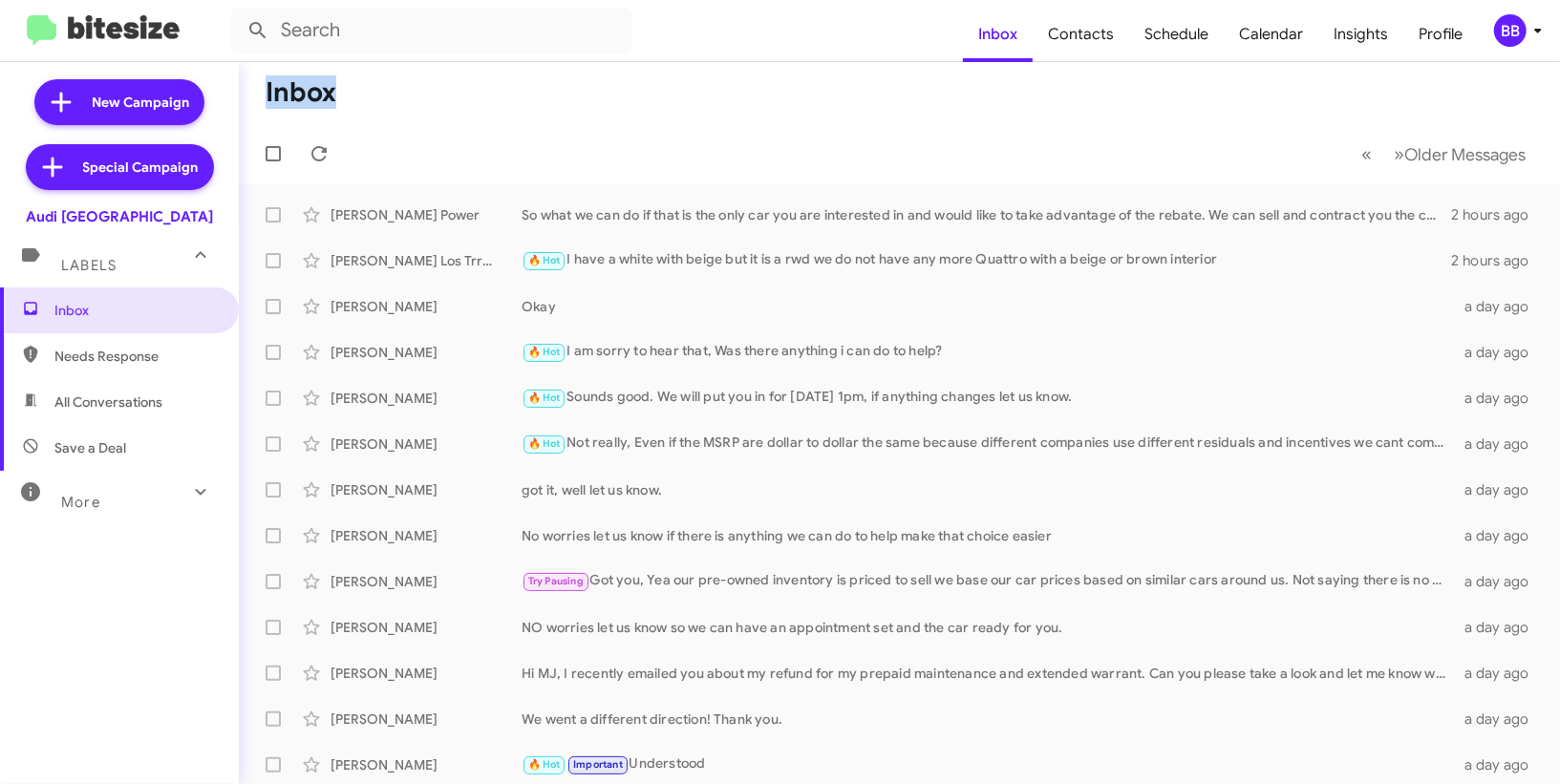
click at [1355, 63] on mat-toolbar-row "Inbox" at bounding box center [899, 93] width 1321 height 62
click at [1344, 38] on span "Insights" at bounding box center [1361, 35] width 85 height 56
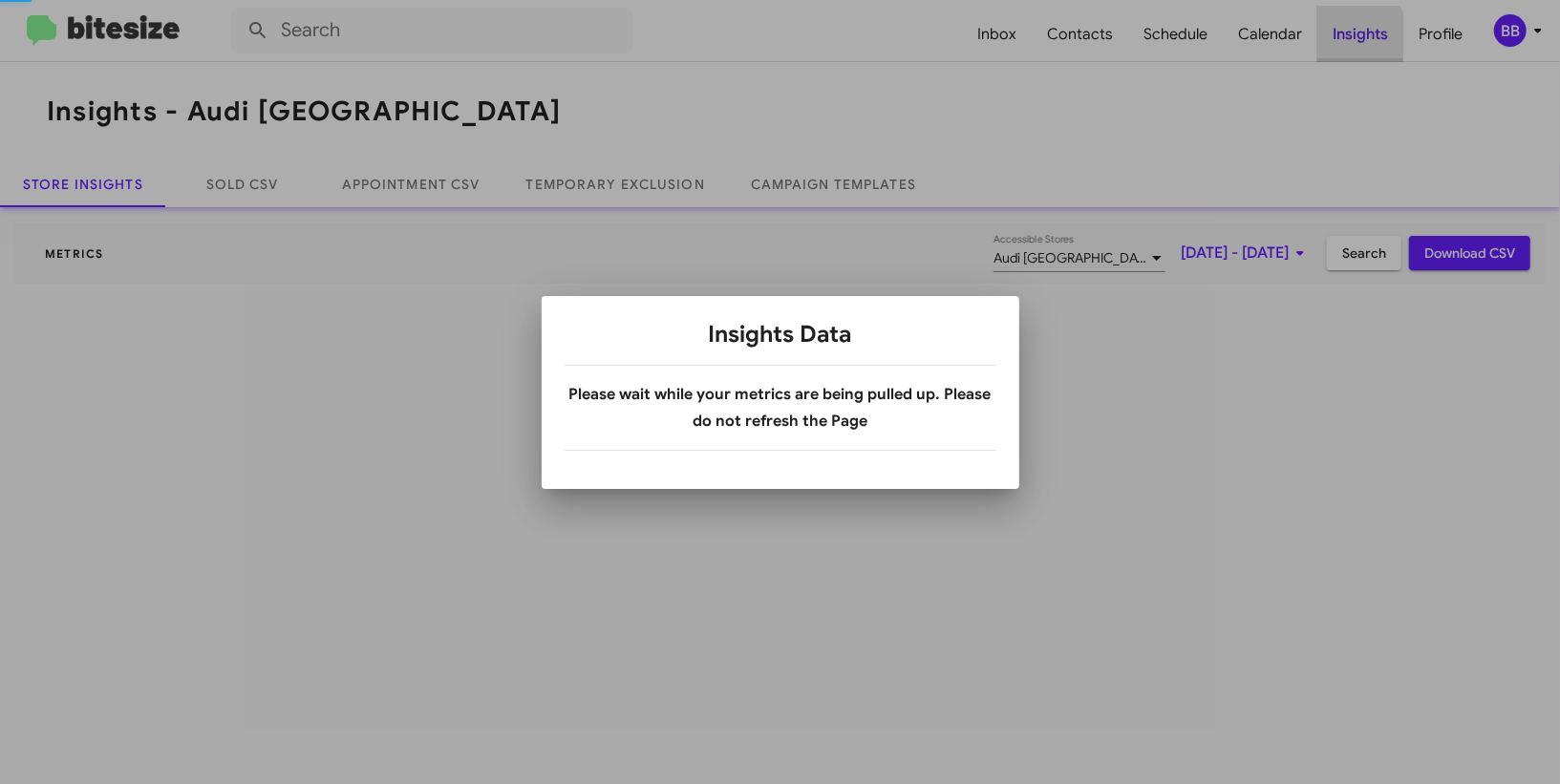
click at [1344, 38] on div at bounding box center [780, 392] width 1560 height 784
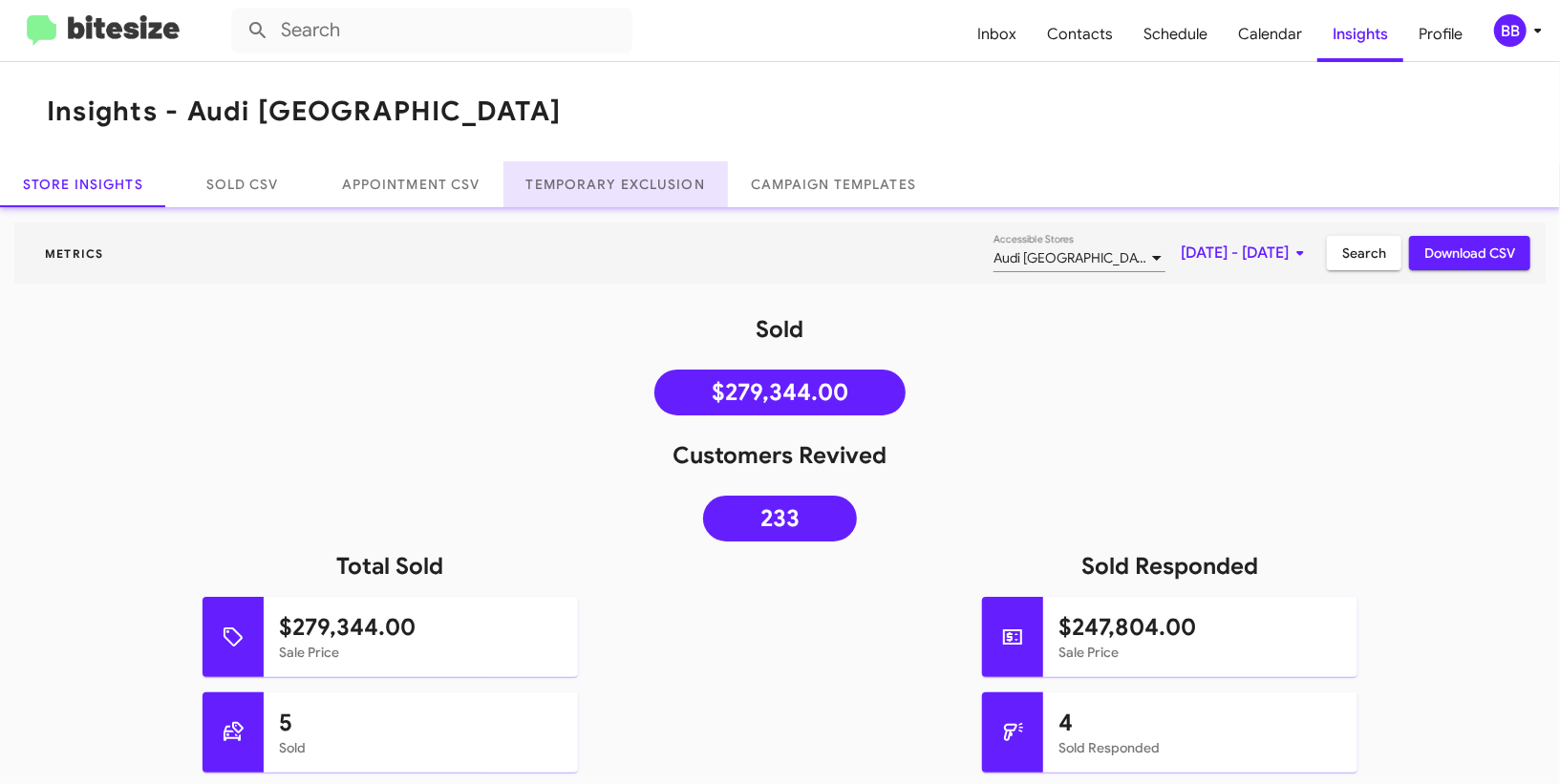
click at [601, 177] on link "Temporary Exclusion" at bounding box center [615, 185] width 224 height 46
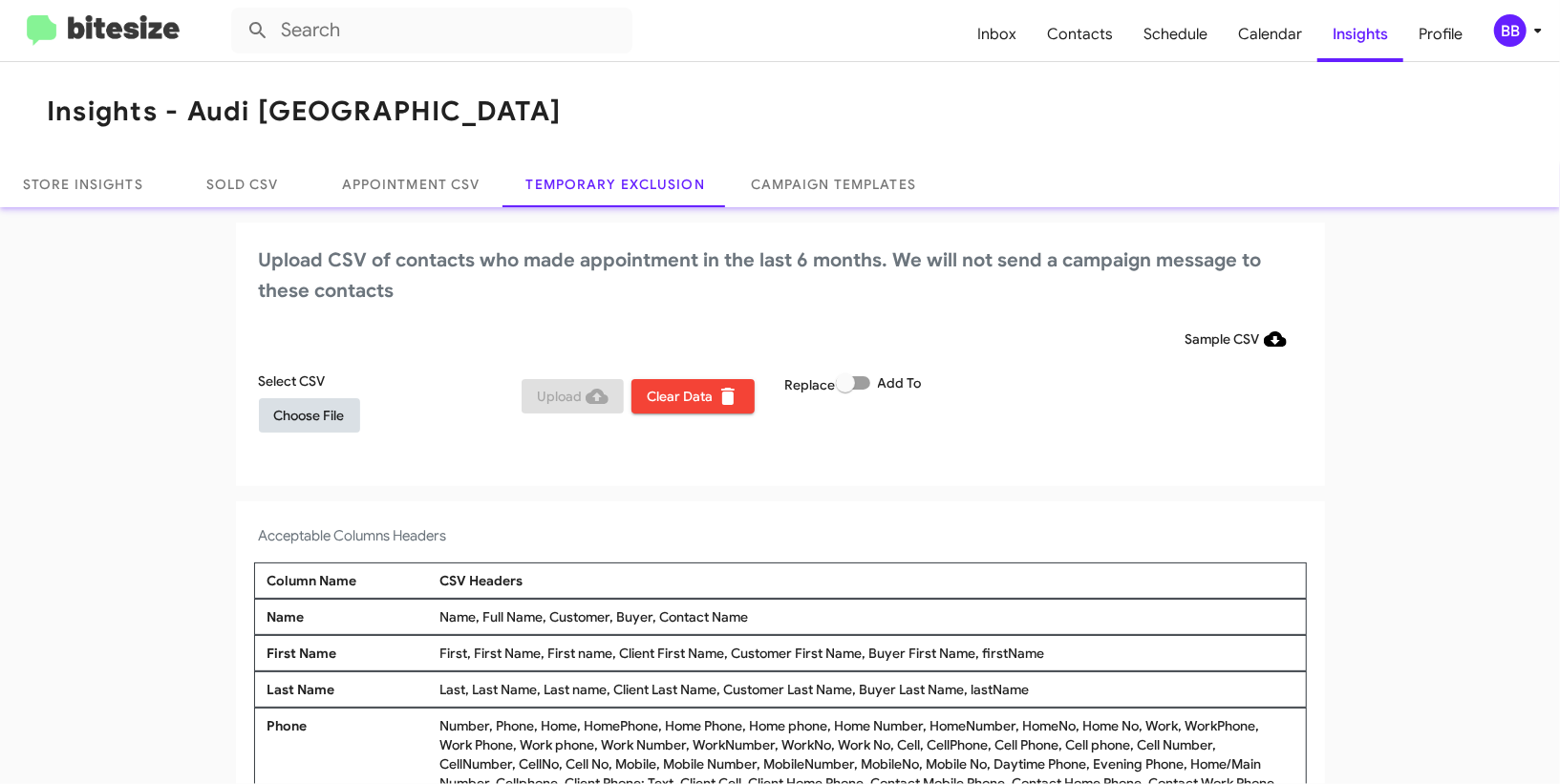
click at [321, 423] on span "Choose File" at bounding box center [309, 416] width 70 height 35
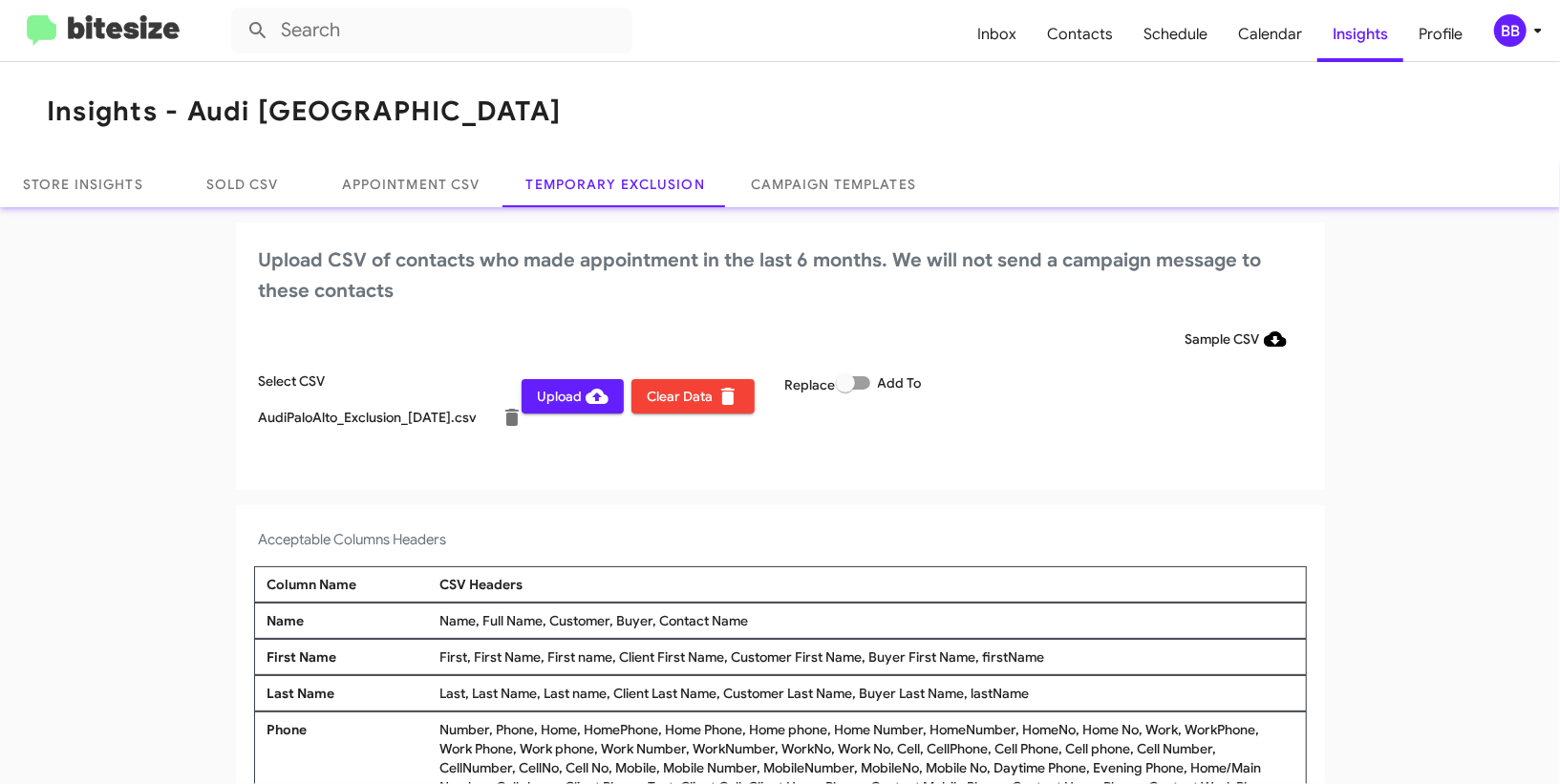
click at [1522, 30] on div "BB" at bounding box center [1511, 31] width 33 height 33
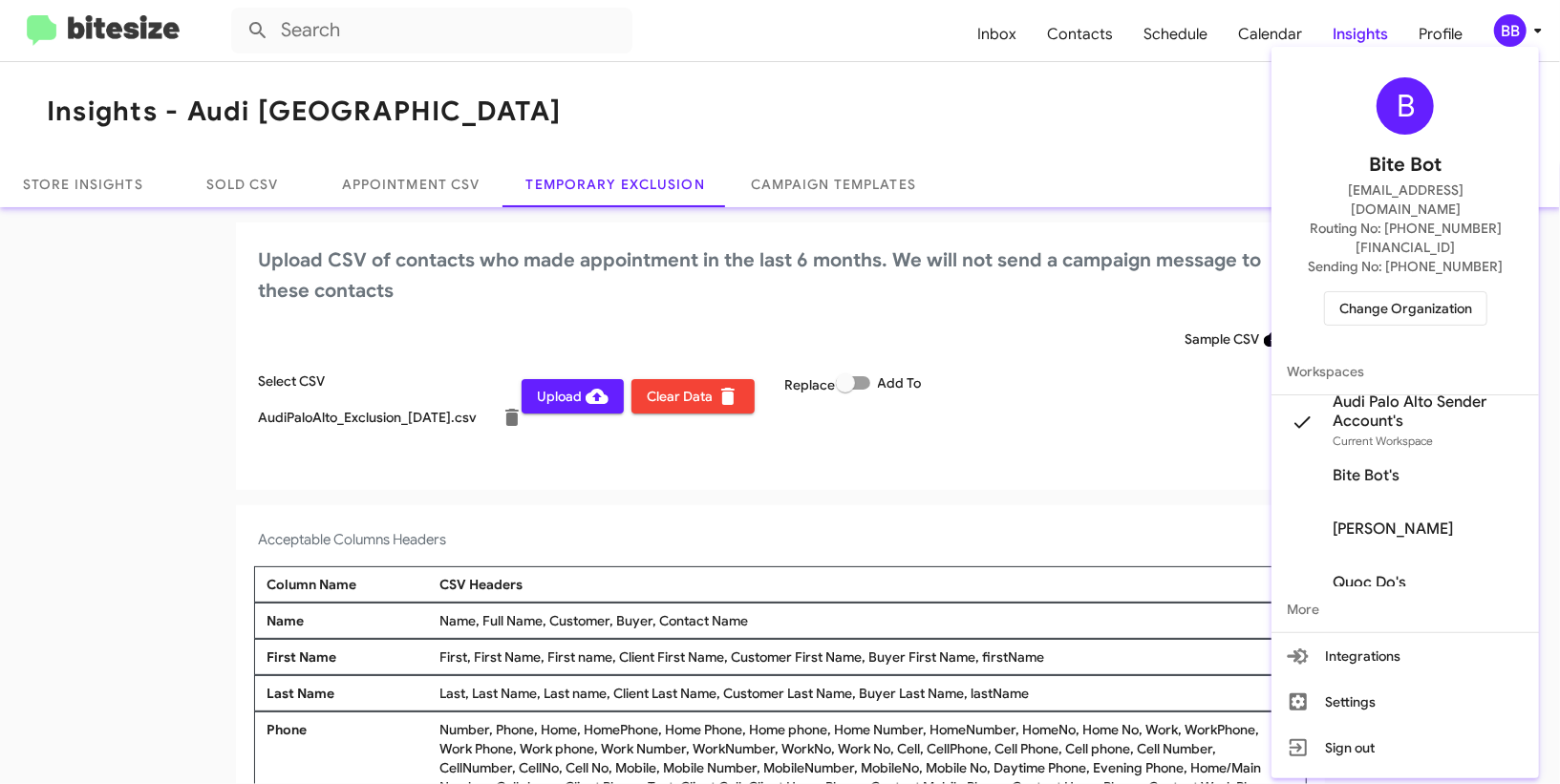
click at [565, 396] on div at bounding box center [780, 392] width 1560 height 784
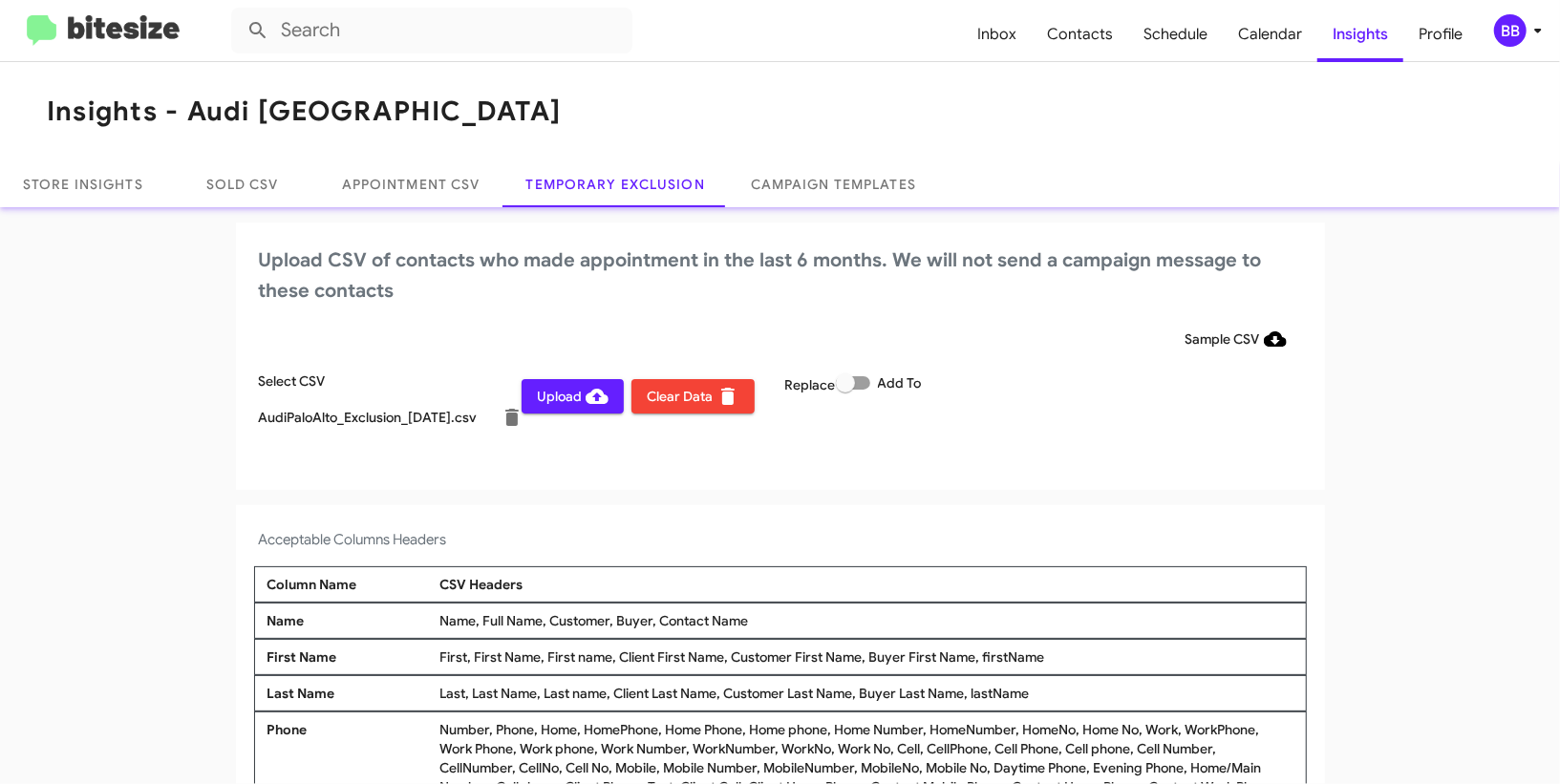
click at [579, 403] on span "Upload" at bounding box center [573, 396] width 71 height 35
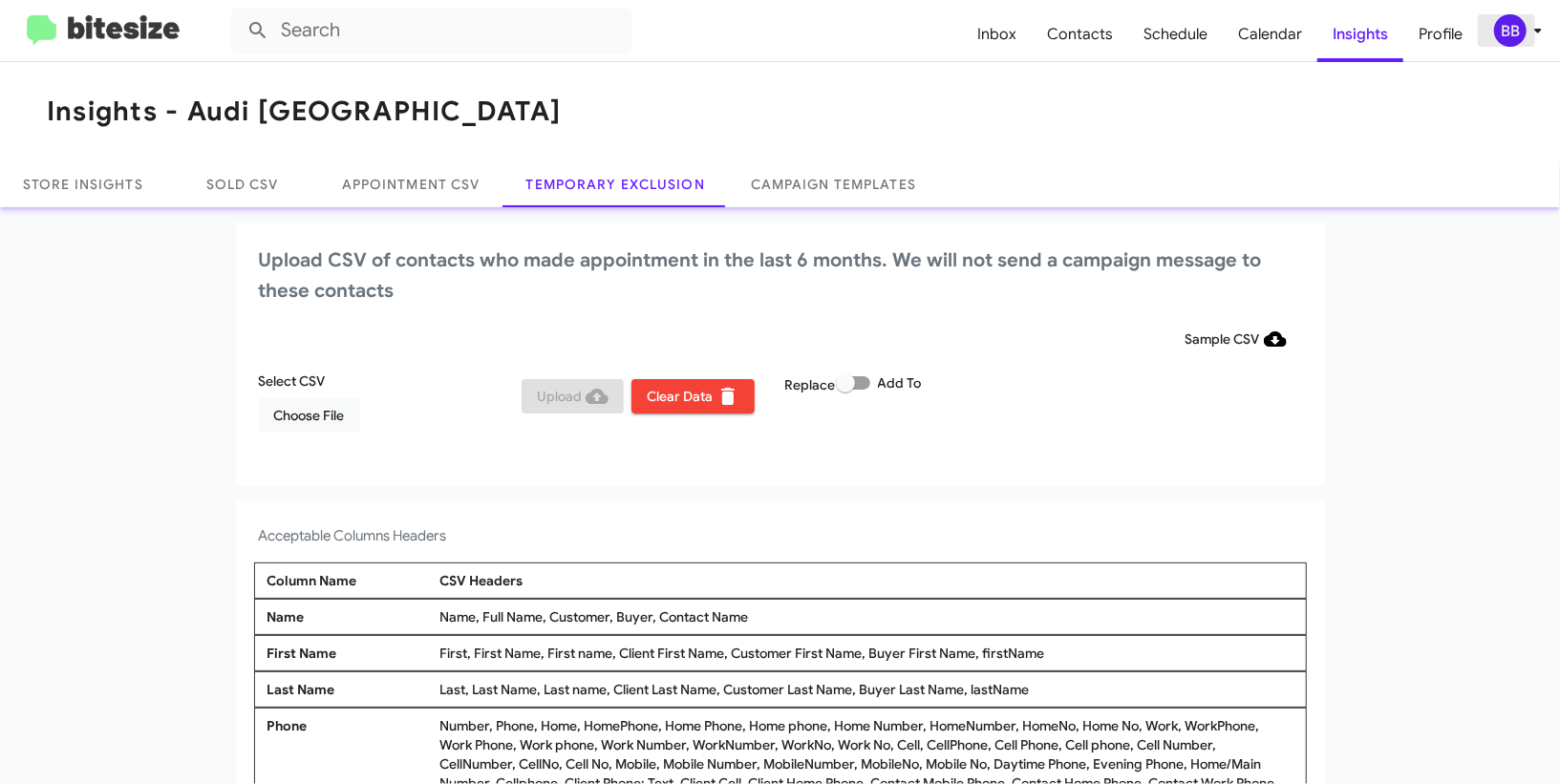
click at [1531, 31] on icon at bounding box center [1538, 31] width 23 height 23
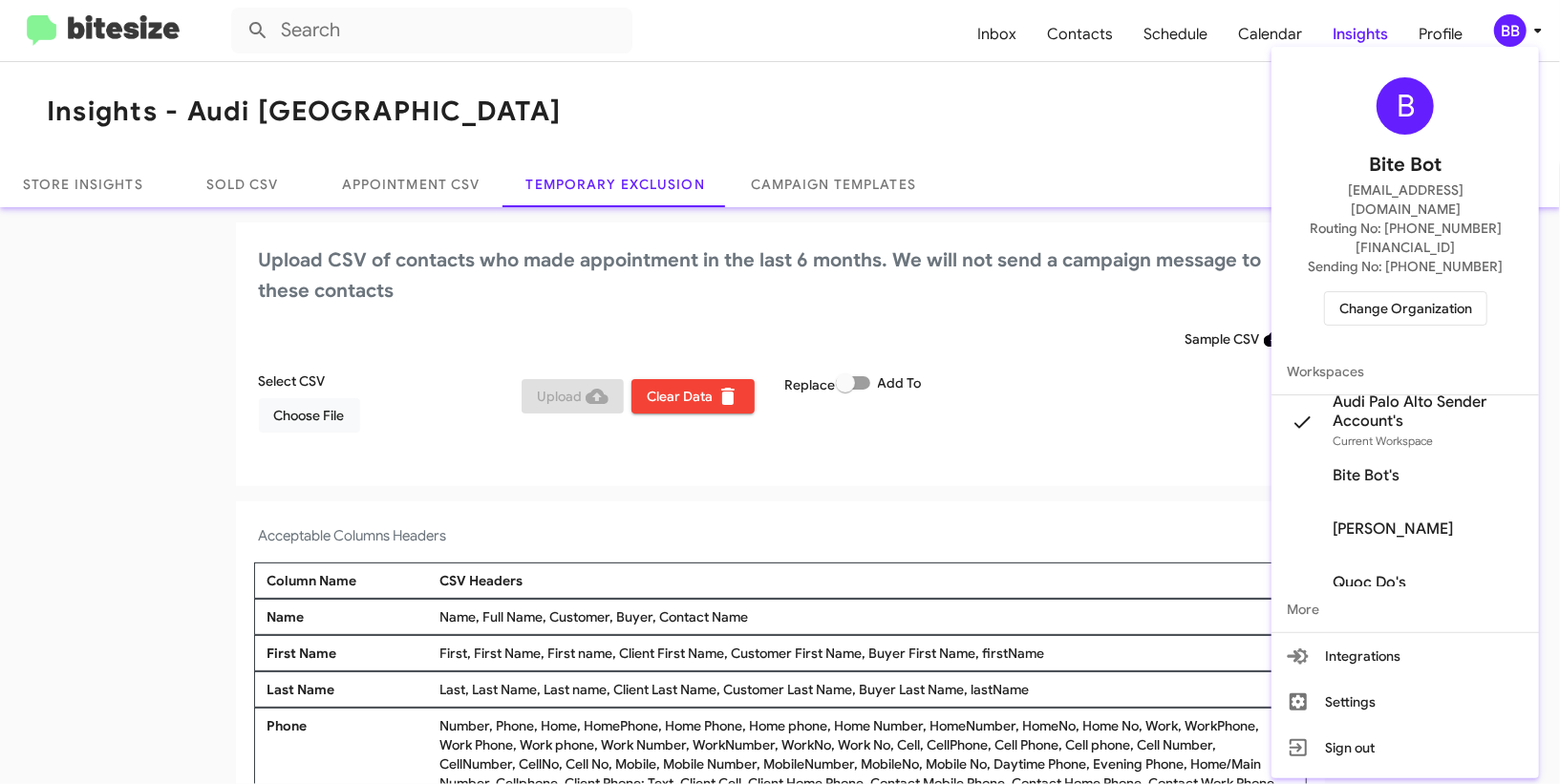
click at [1416, 292] on span "Change Organization" at bounding box center [1406, 309] width 133 height 33
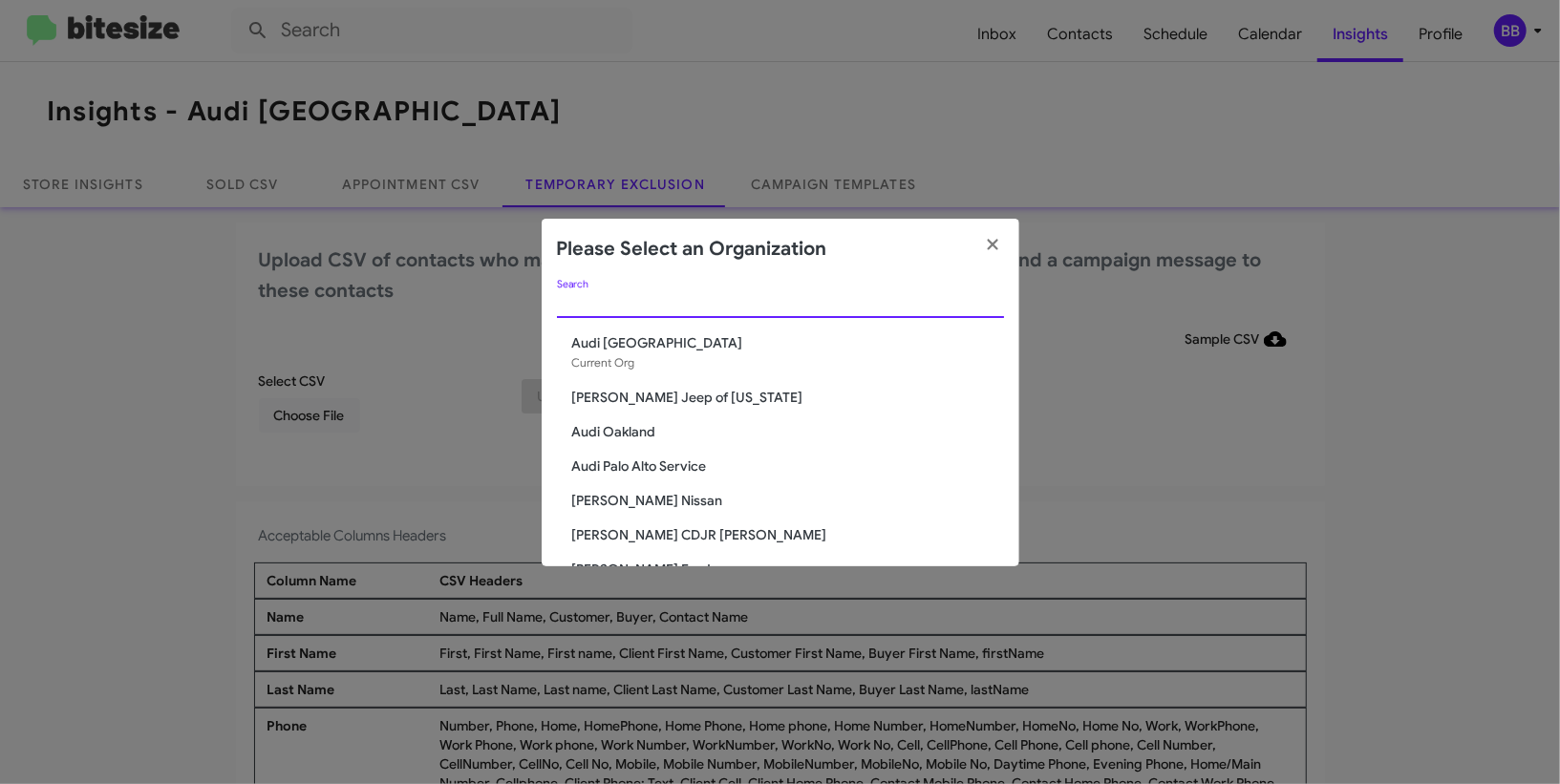
click at [647, 302] on input "Search" at bounding box center [780, 304] width 448 height 15
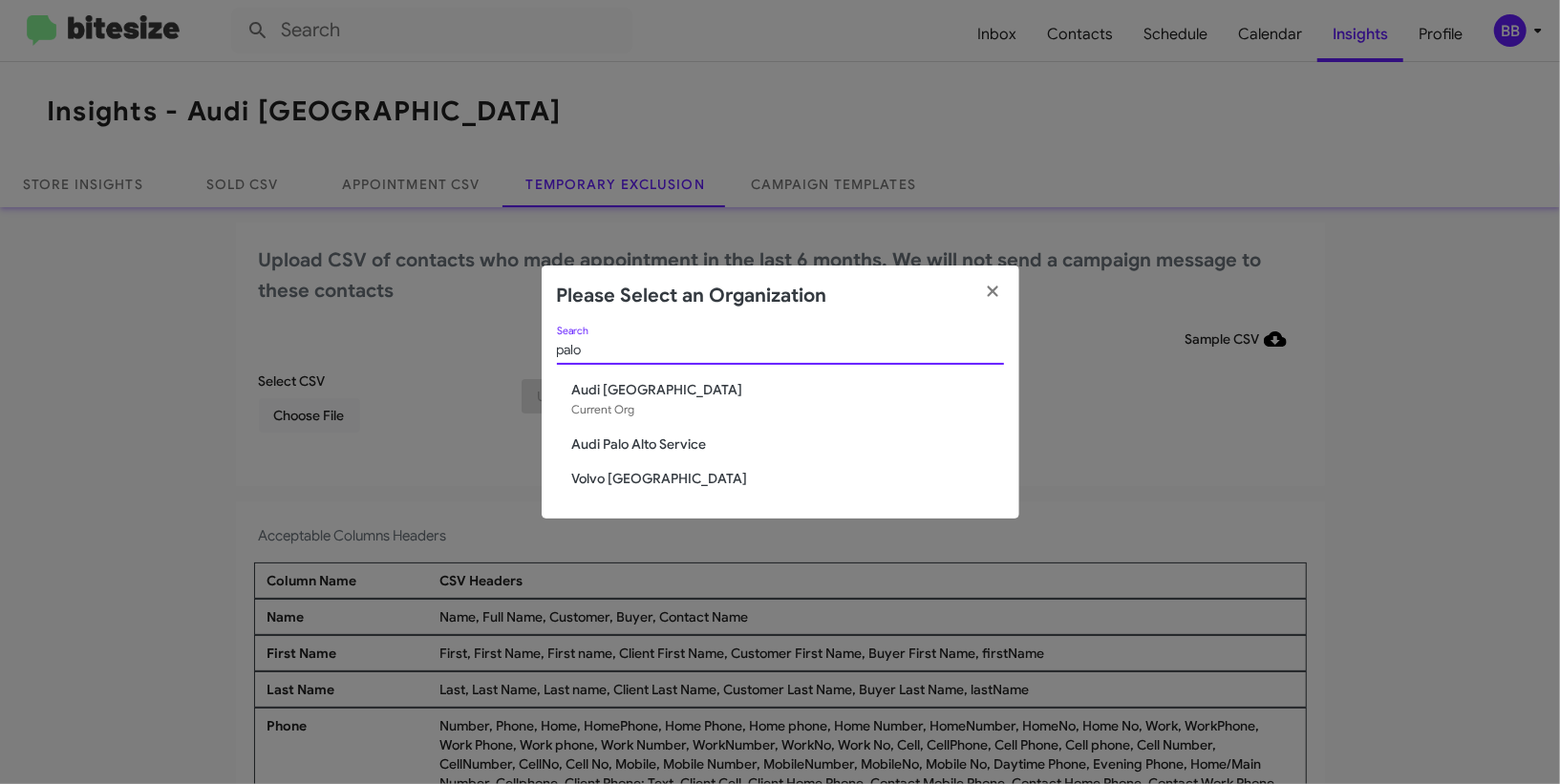
type input "palo"
click at [628, 443] on span "Audi Palo Alto Service" at bounding box center [788, 444] width 432 height 19
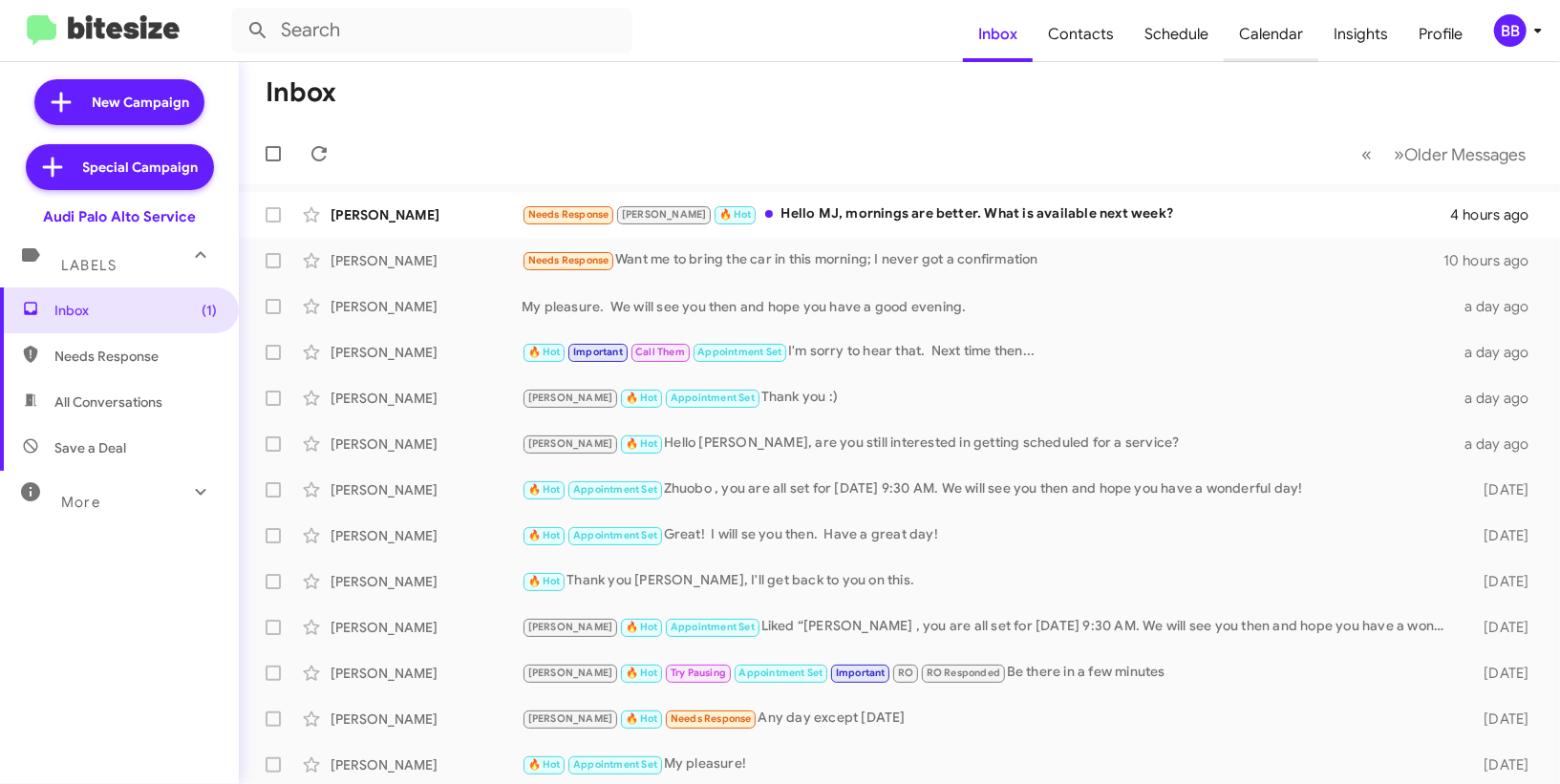
click at [1241, 36] on span "Calendar" at bounding box center [1271, 35] width 94 height 56
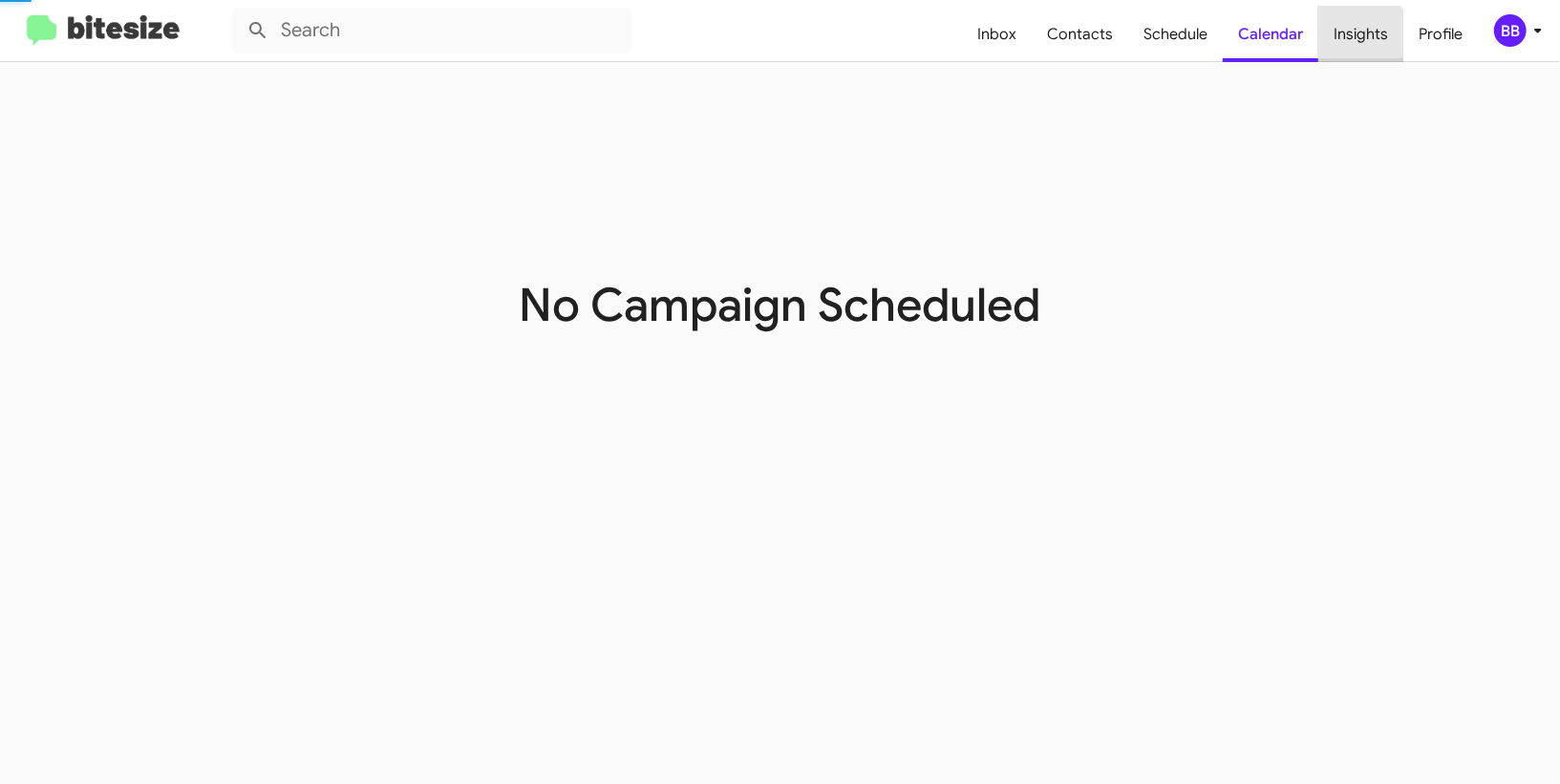
click at [1356, 48] on span "Insights" at bounding box center [1361, 35] width 85 height 56
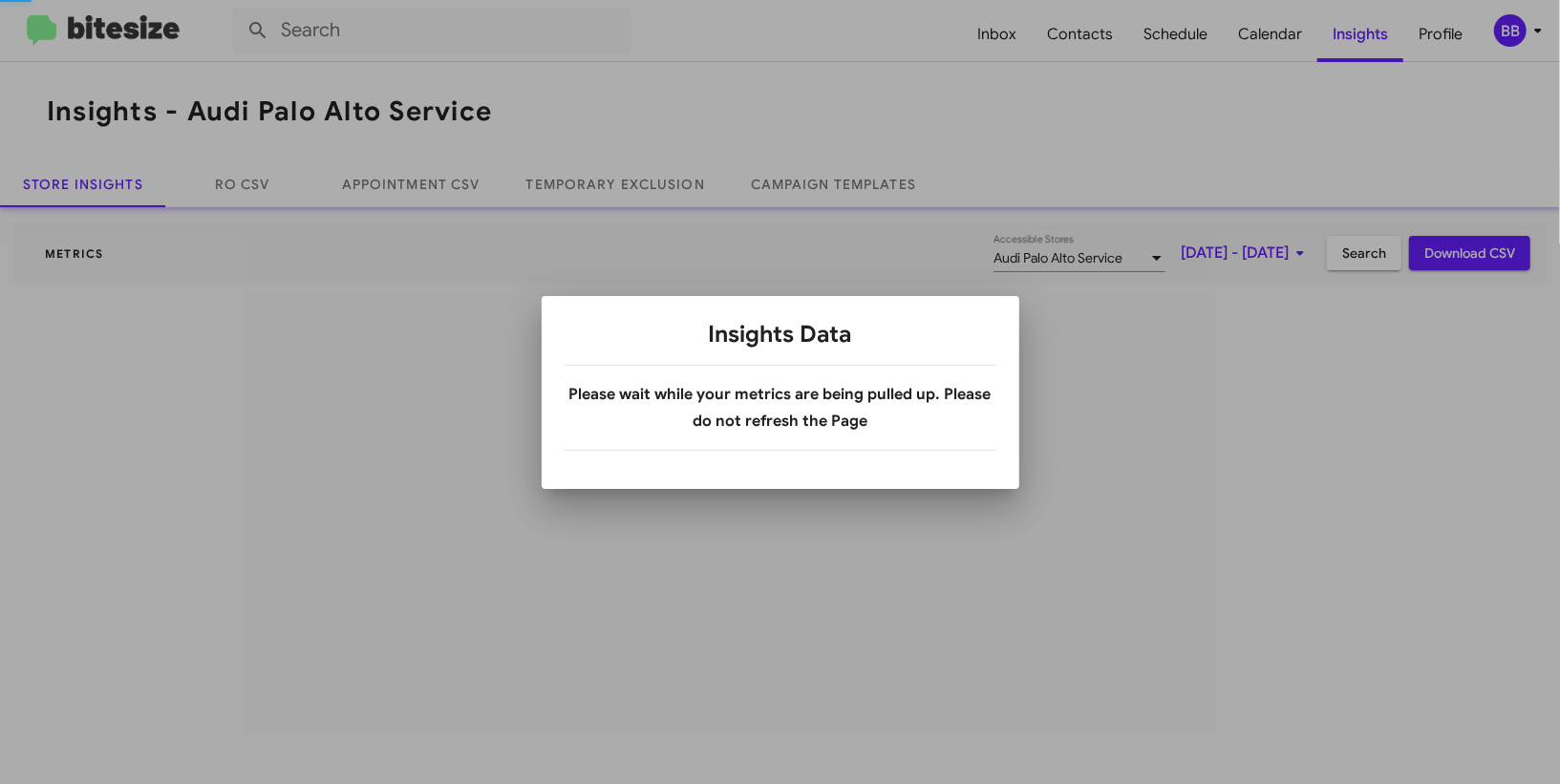
click at [1521, 39] on div at bounding box center [780, 392] width 1560 height 784
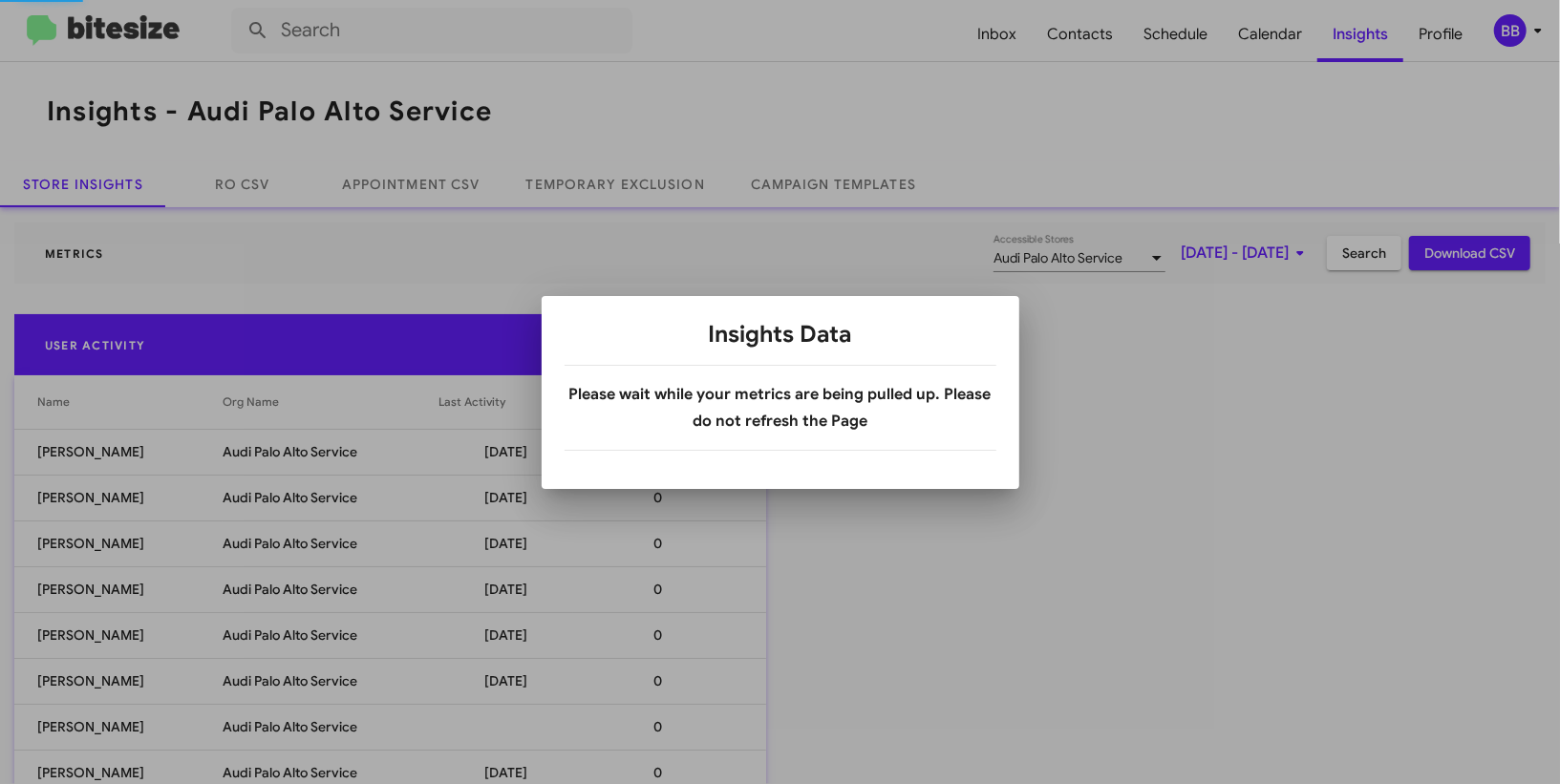
click at [1521, 38] on body "Inbox Contacts Schedule Calendar Insights Profile BB Insights - Audi Palo Alto …" at bounding box center [780, 392] width 1560 height 784
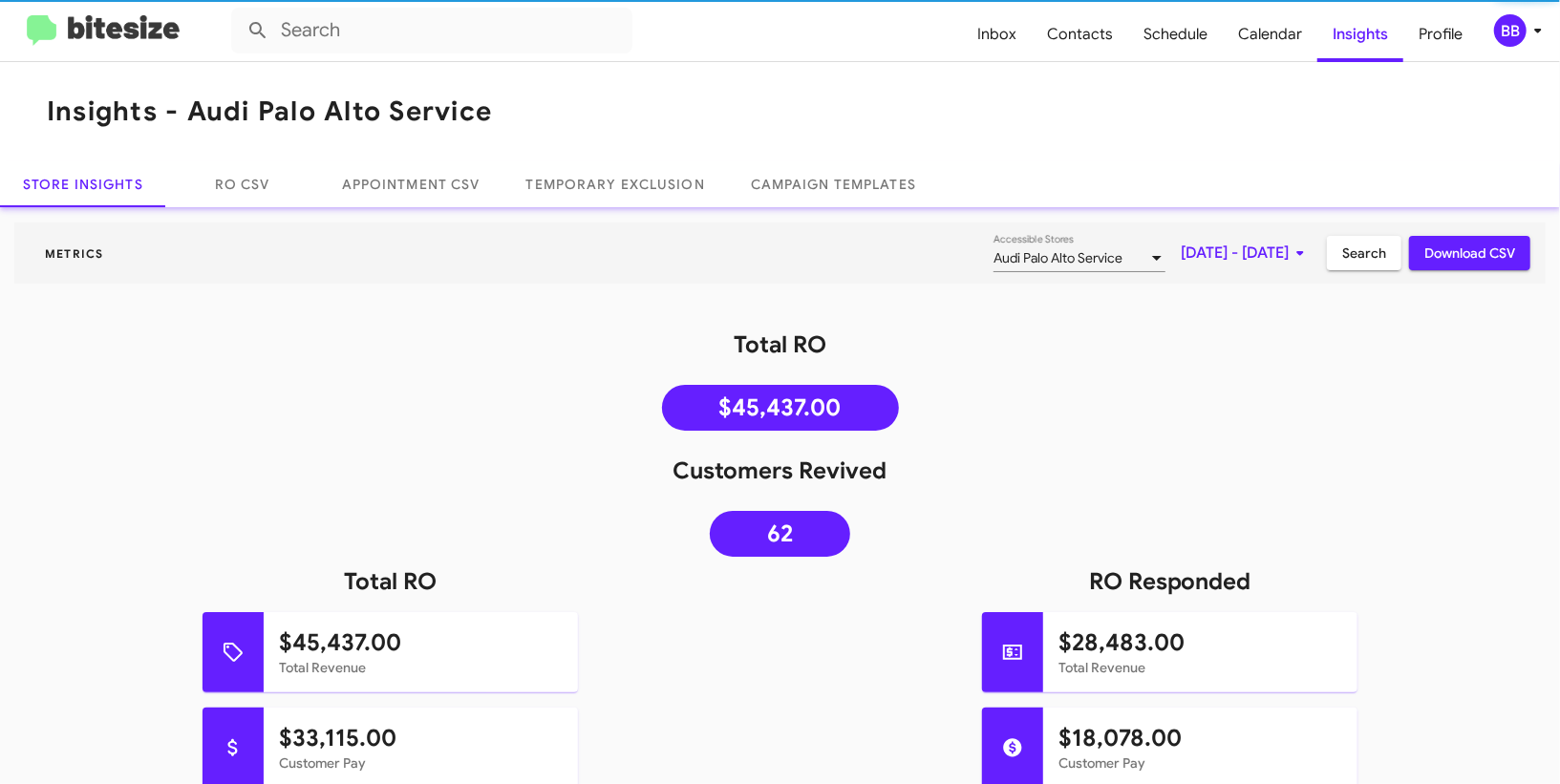
click at [1521, 38] on div "BB" at bounding box center [1511, 31] width 33 height 33
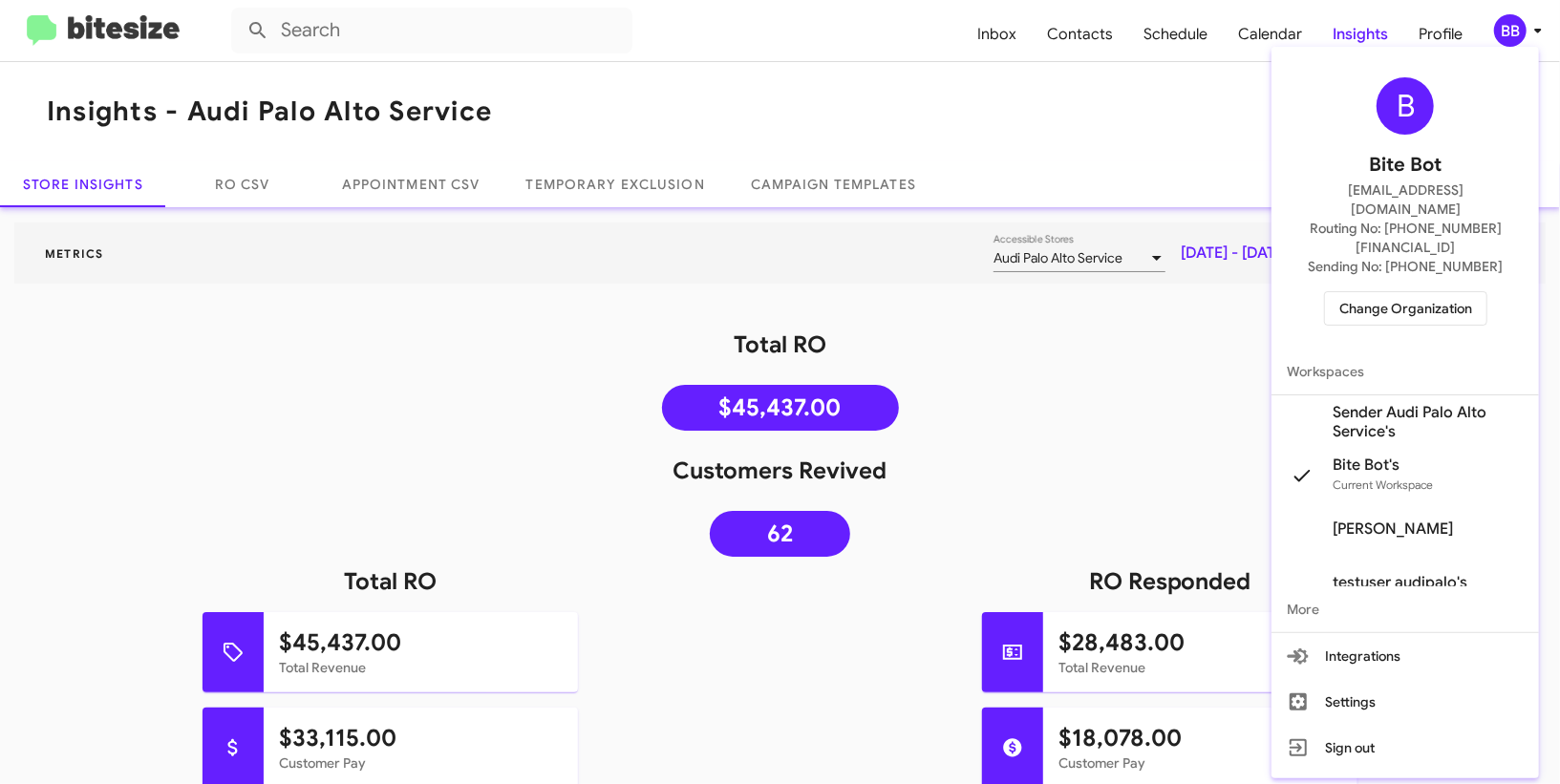
click at [1371, 403] on span "Sender Audi Palo Alto Service's" at bounding box center [1428, 422] width 192 height 38
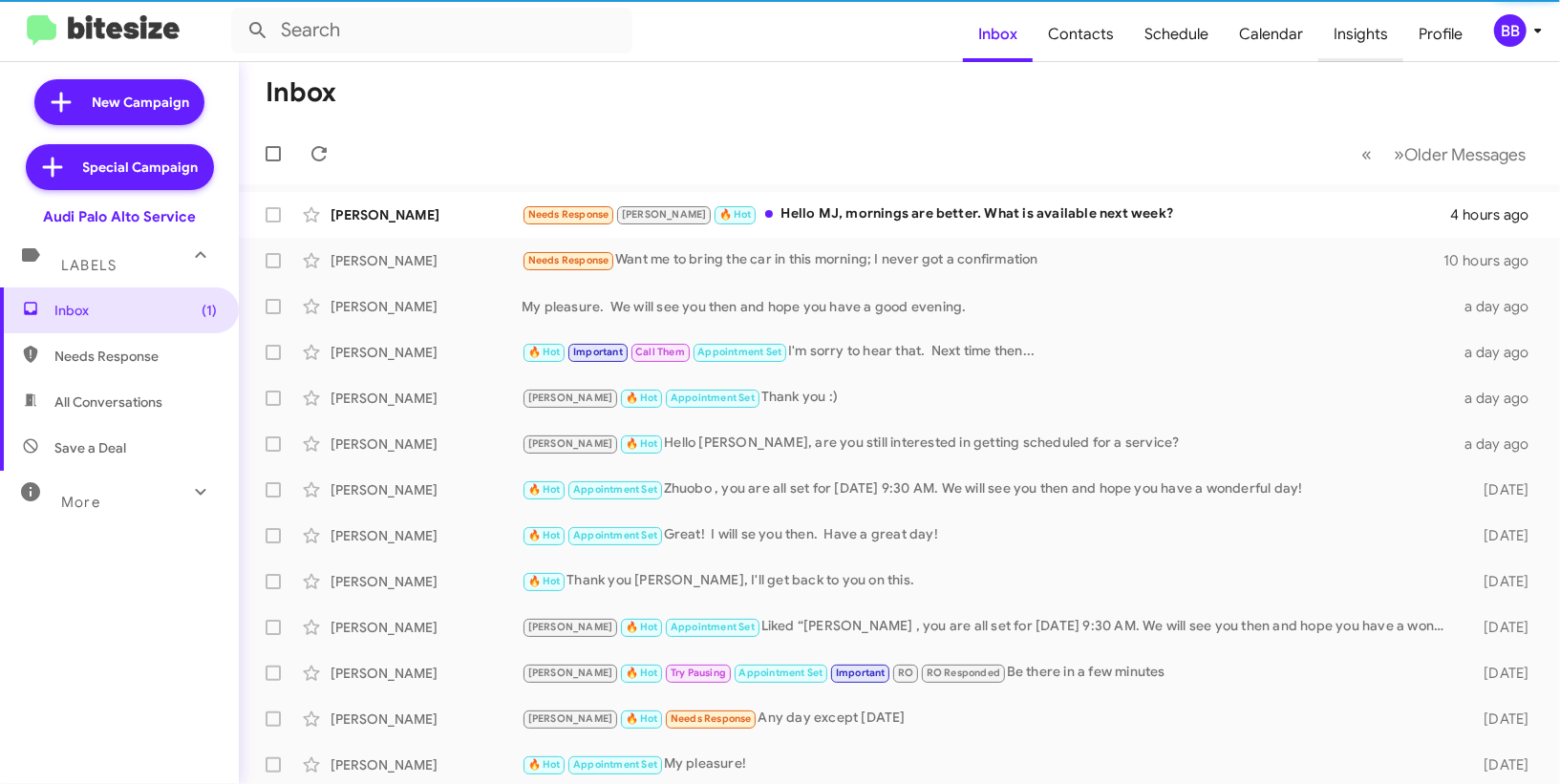
click at [1368, 43] on span "Insights" at bounding box center [1361, 35] width 85 height 56
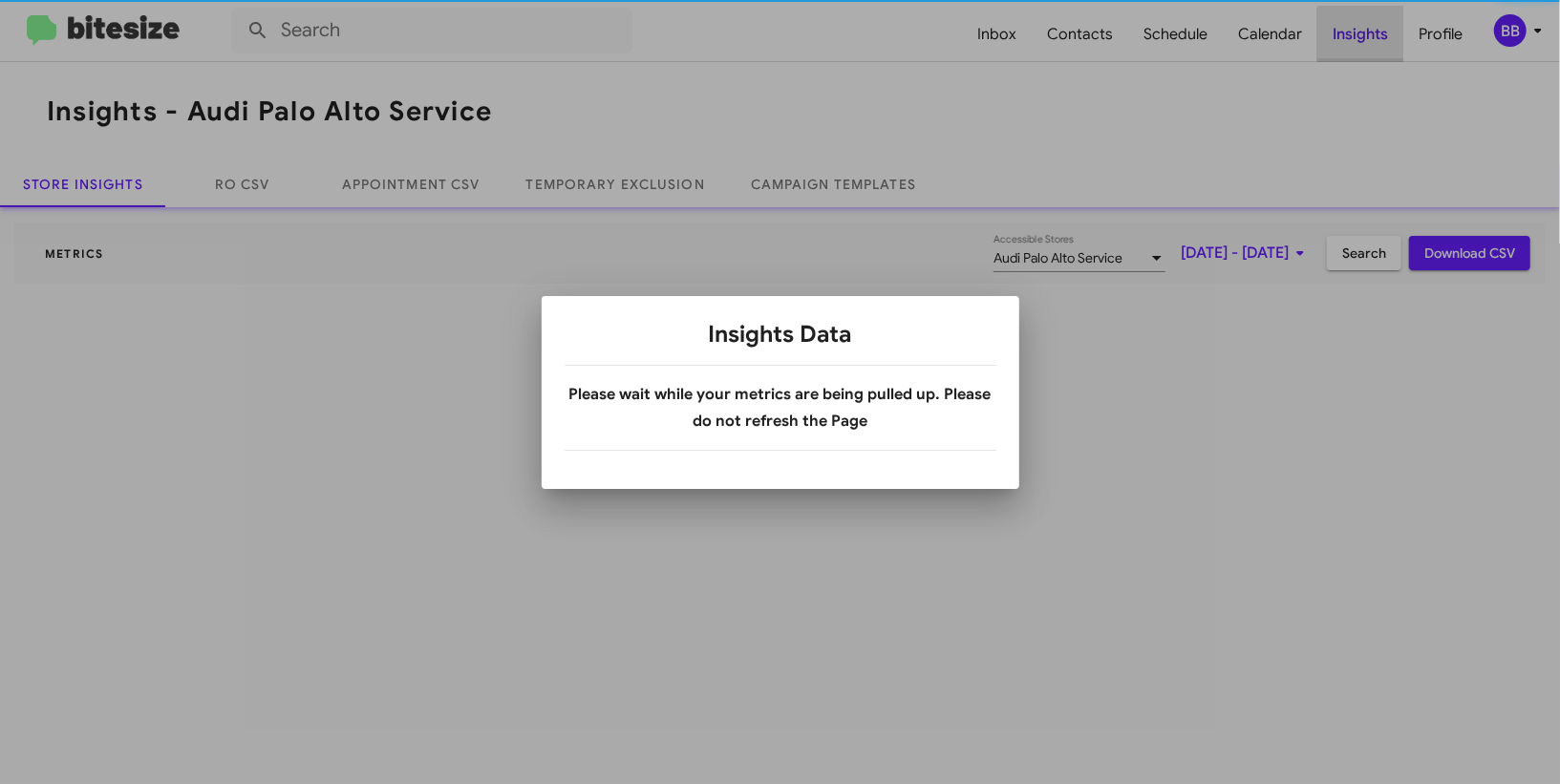
click at [1368, 43] on div at bounding box center [780, 392] width 1560 height 784
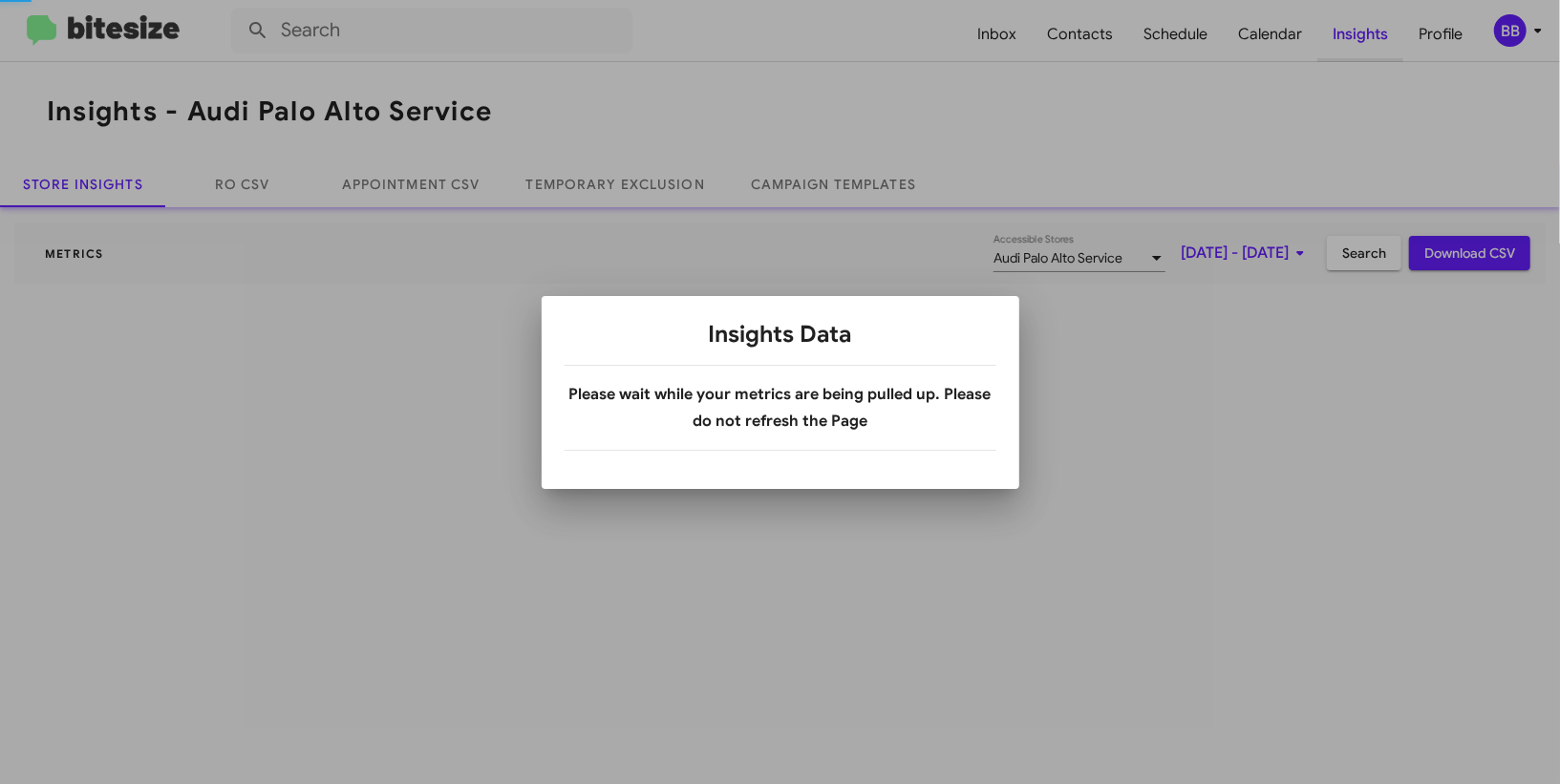
click at [1368, 43] on div at bounding box center [780, 392] width 1560 height 784
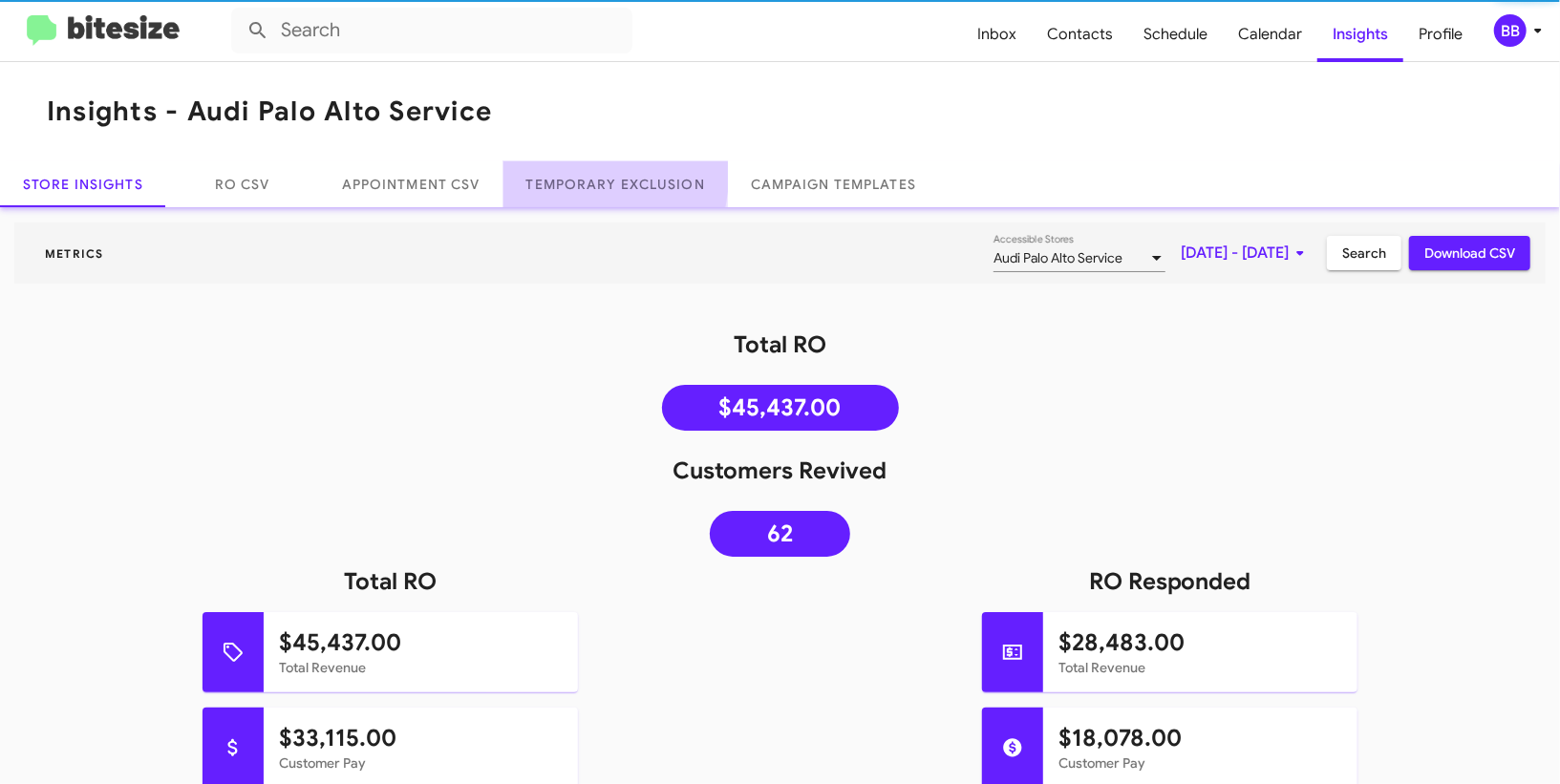
click at [584, 176] on link "Temporary Exclusion" at bounding box center [615, 185] width 224 height 46
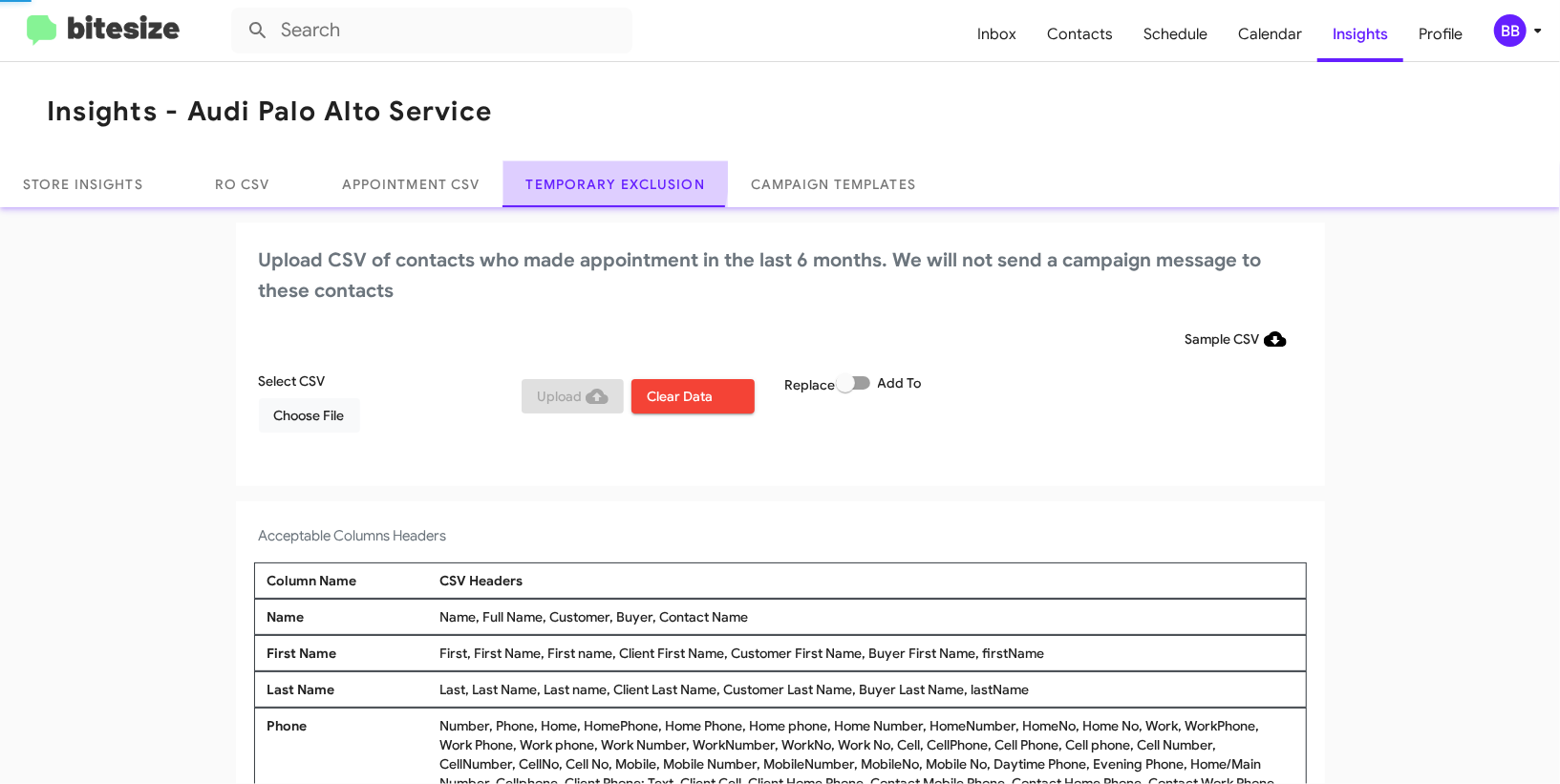
click at [584, 176] on link "Temporary Exclusion" at bounding box center [615, 185] width 224 height 46
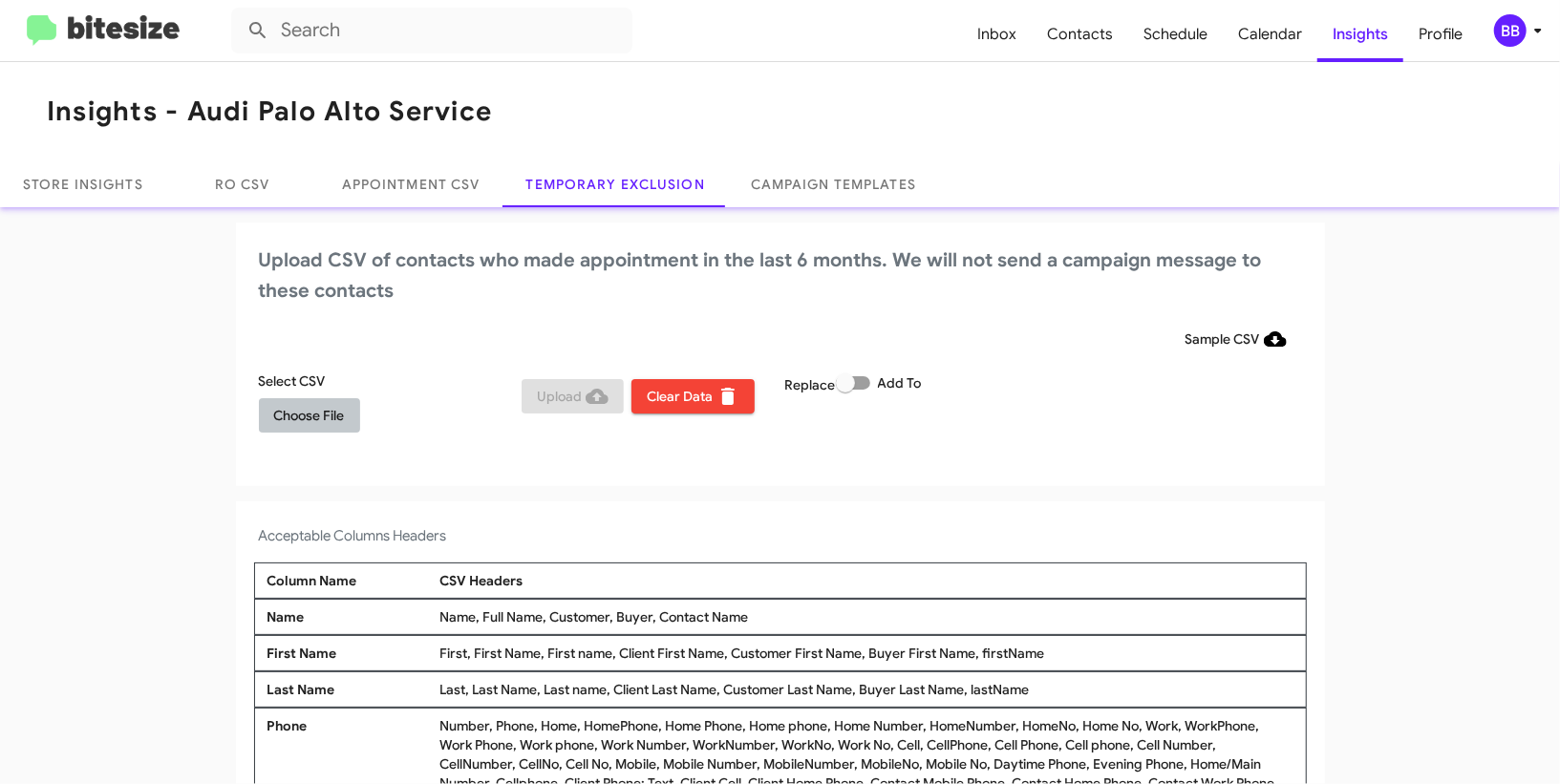
click at [338, 415] on span "Choose File" at bounding box center [309, 416] width 70 height 35
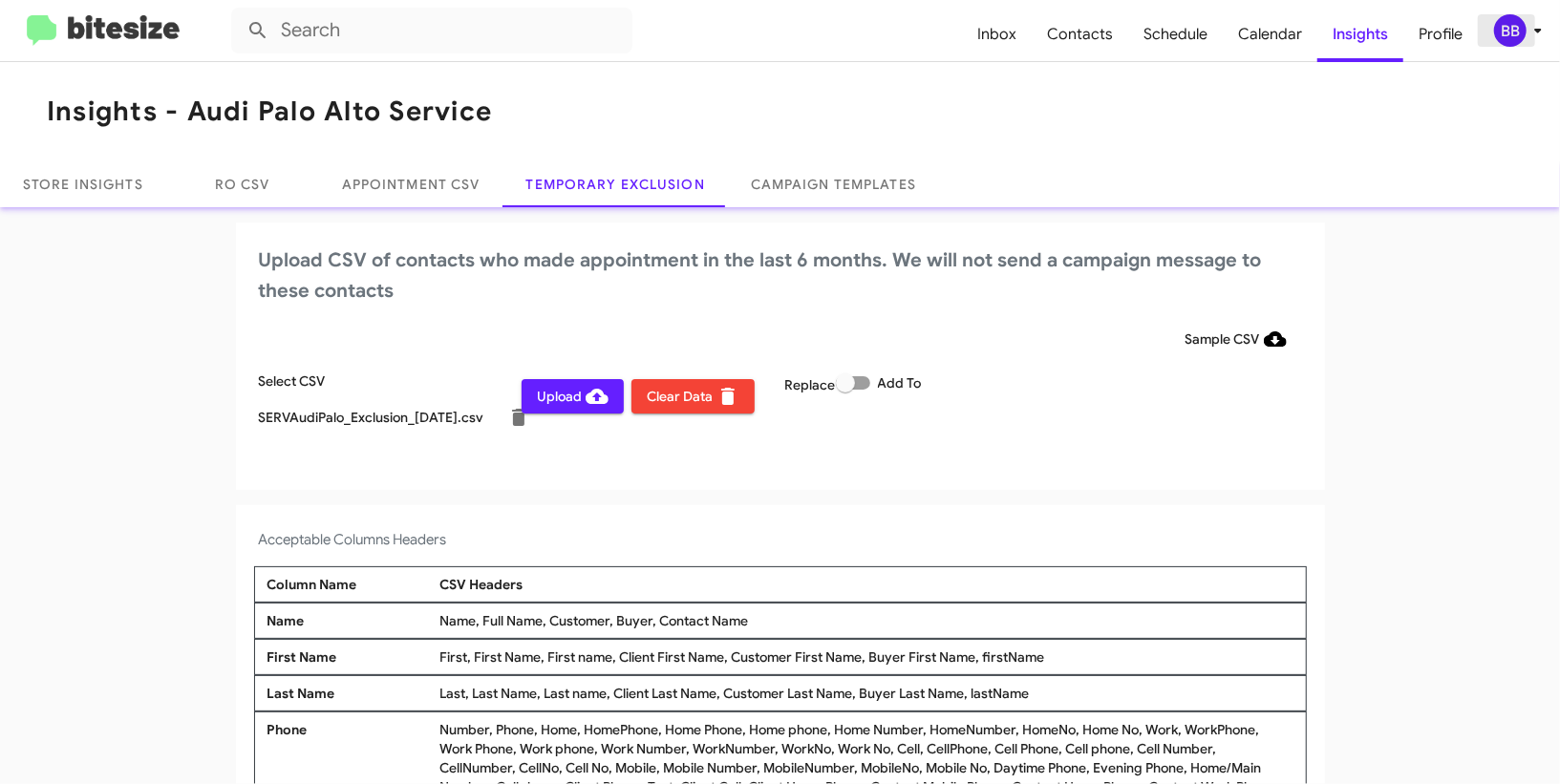
click at [1513, 35] on div "BB" at bounding box center [1511, 31] width 33 height 33
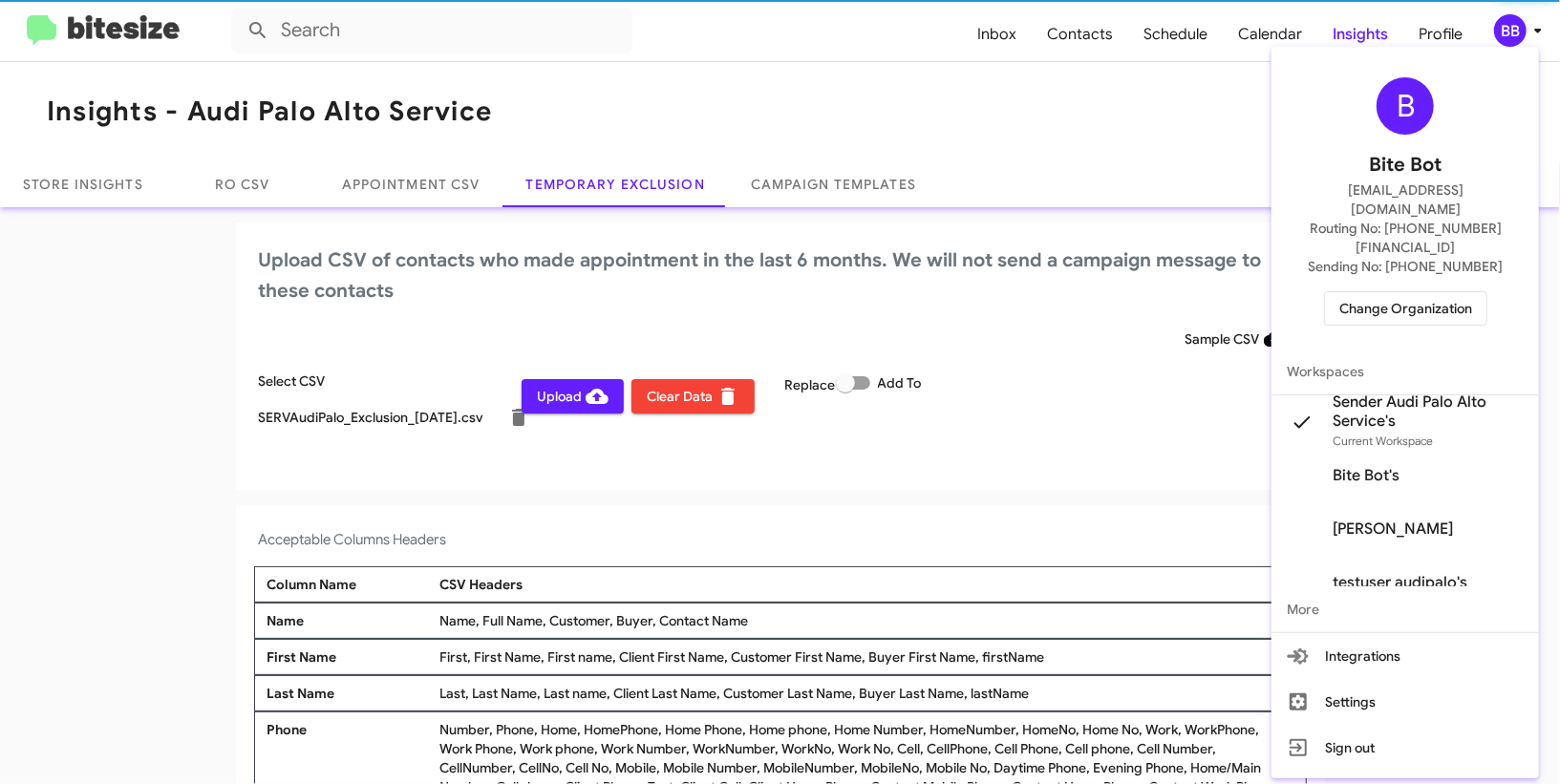
click at [1513, 35] on div at bounding box center [780, 392] width 1560 height 784
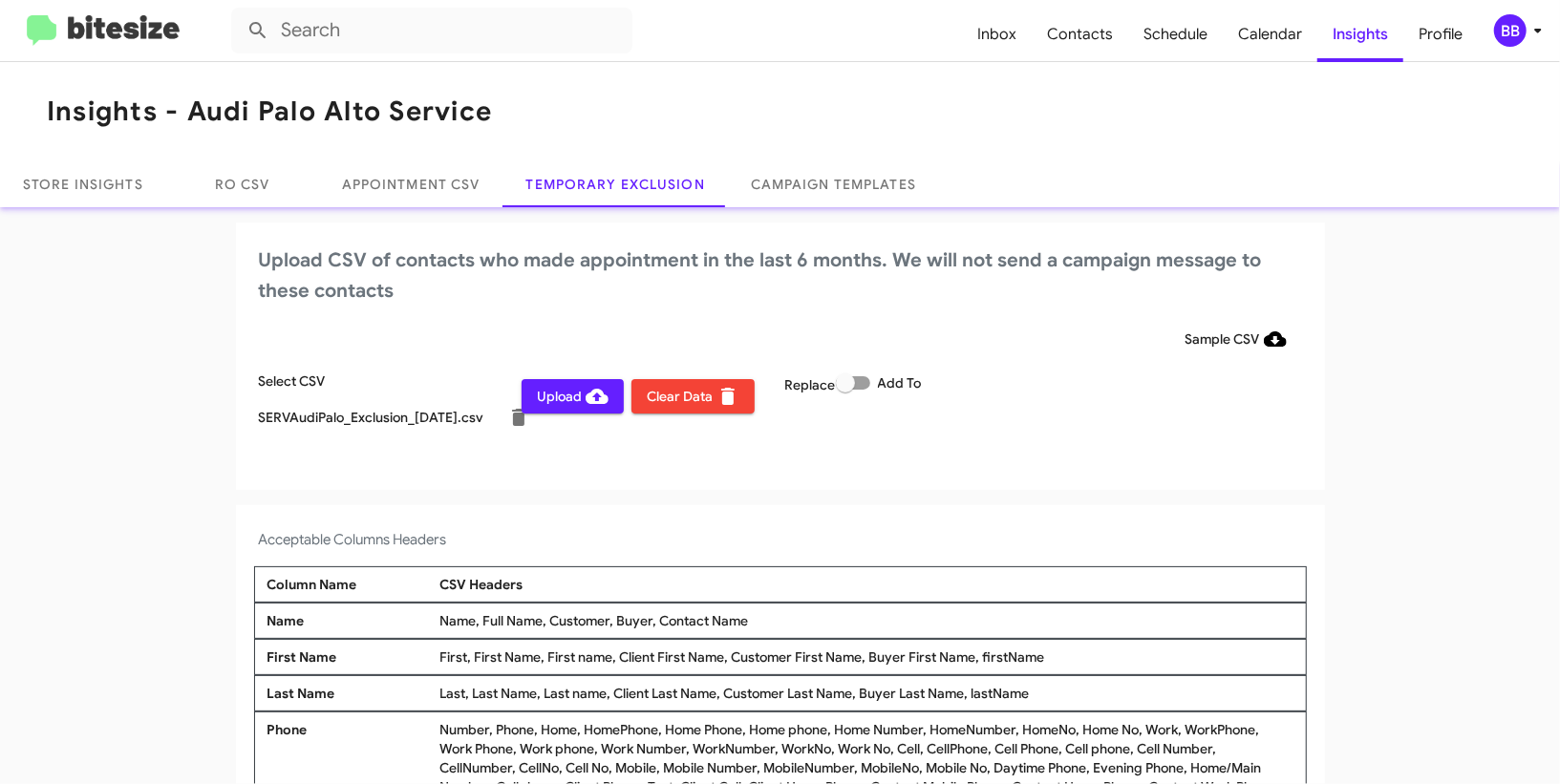
click at [573, 386] on span "Upload" at bounding box center [573, 396] width 71 height 35
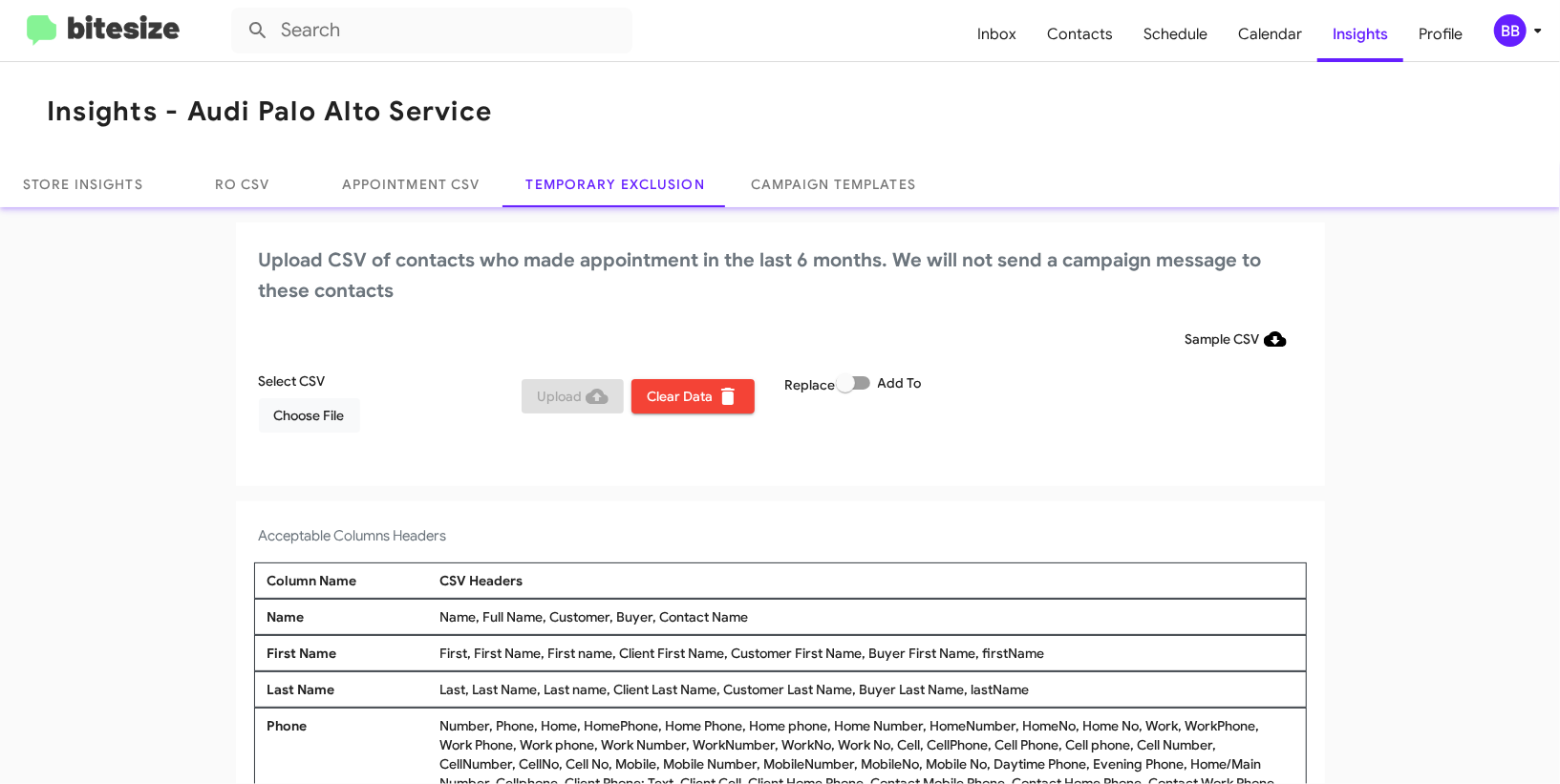
click at [1536, 28] on icon at bounding box center [1538, 31] width 23 height 23
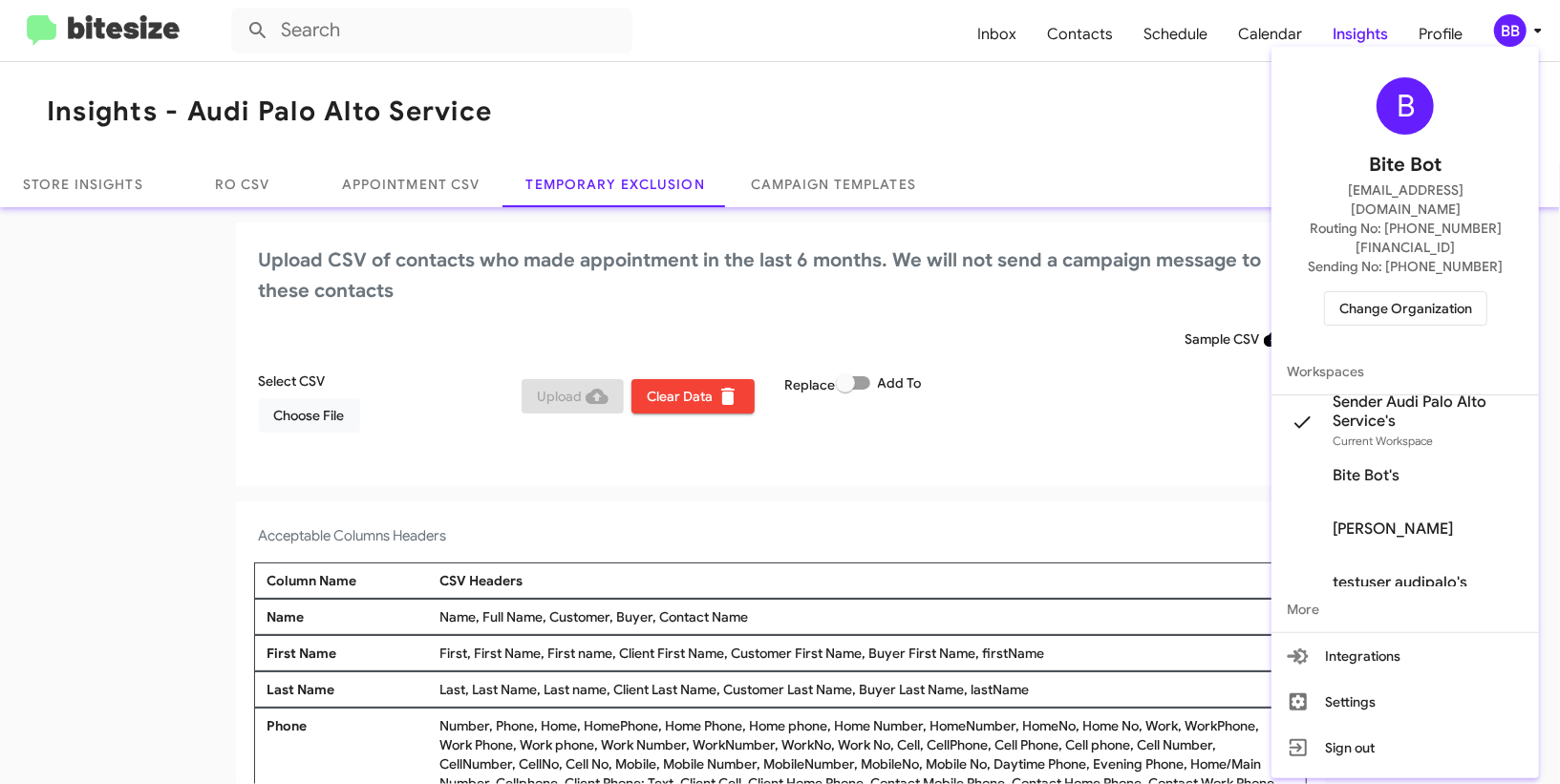
click at [1371, 292] on span "Change Organization" at bounding box center [1406, 309] width 133 height 33
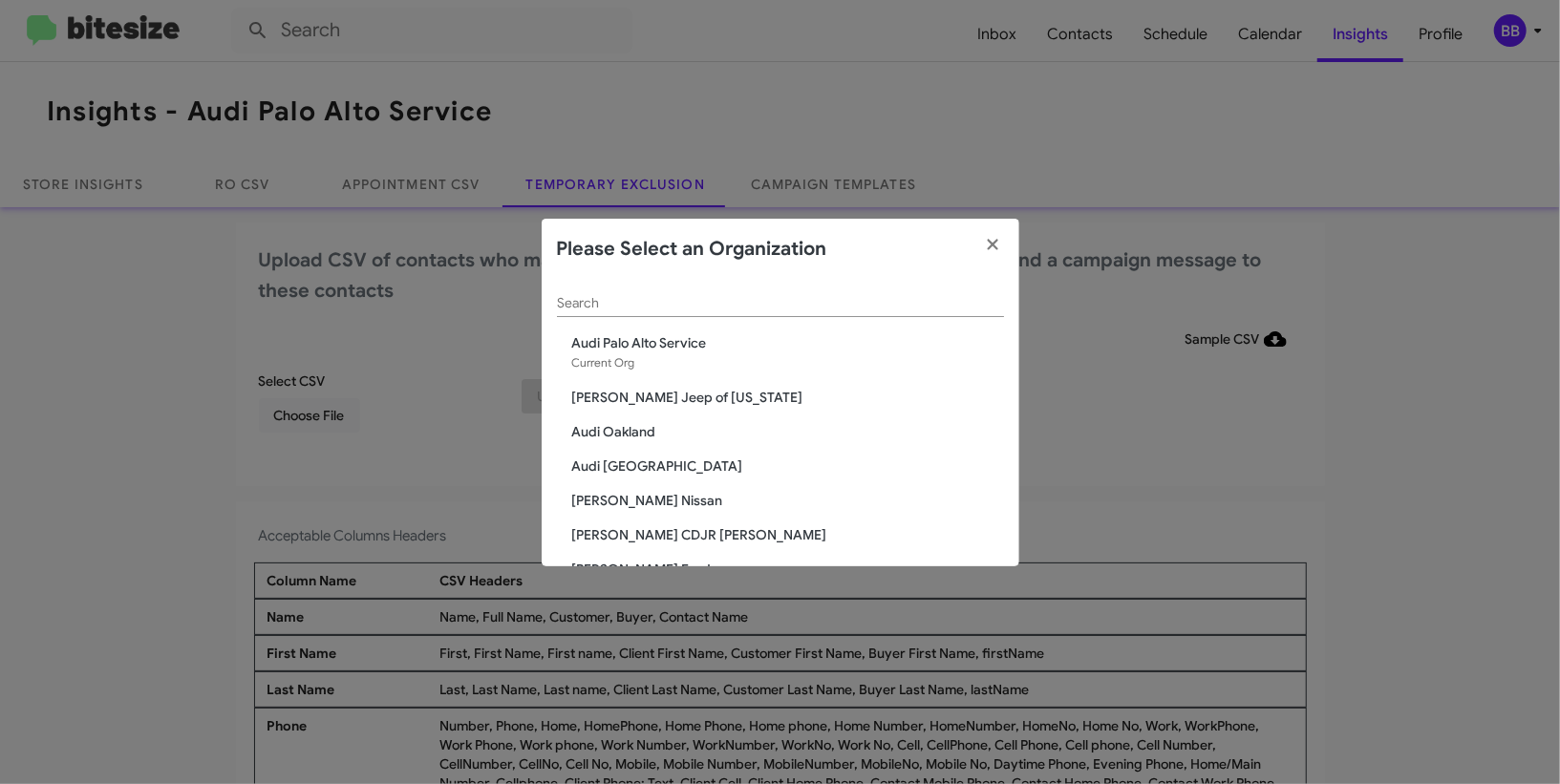
click at [621, 308] on input "Search" at bounding box center [780, 304] width 448 height 15
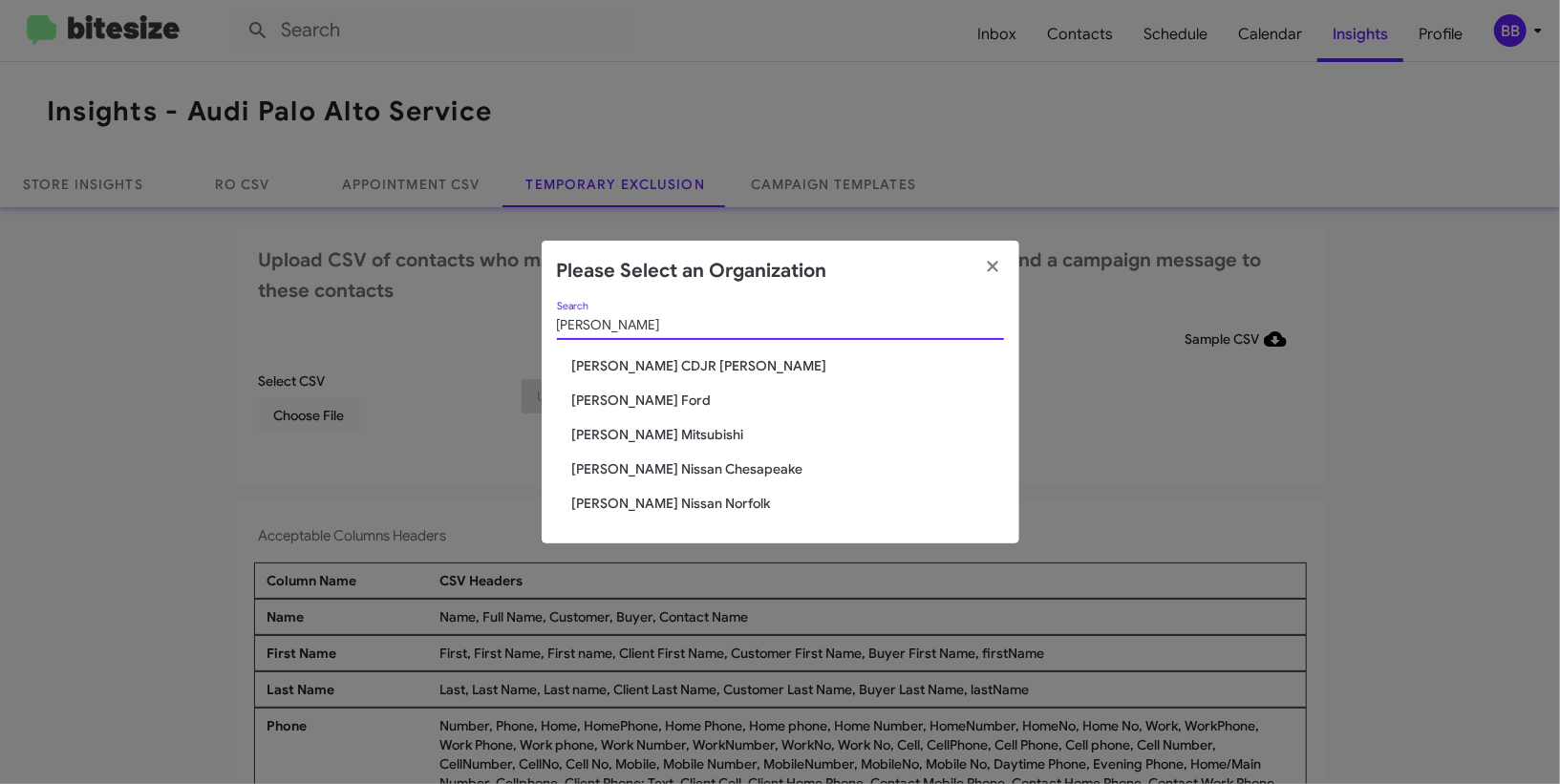
type input "[PERSON_NAME]"
click at [617, 363] on span "[PERSON_NAME] CDJR [PERSON_NAME]" at bounding box center [788, 366] width 432 height 19
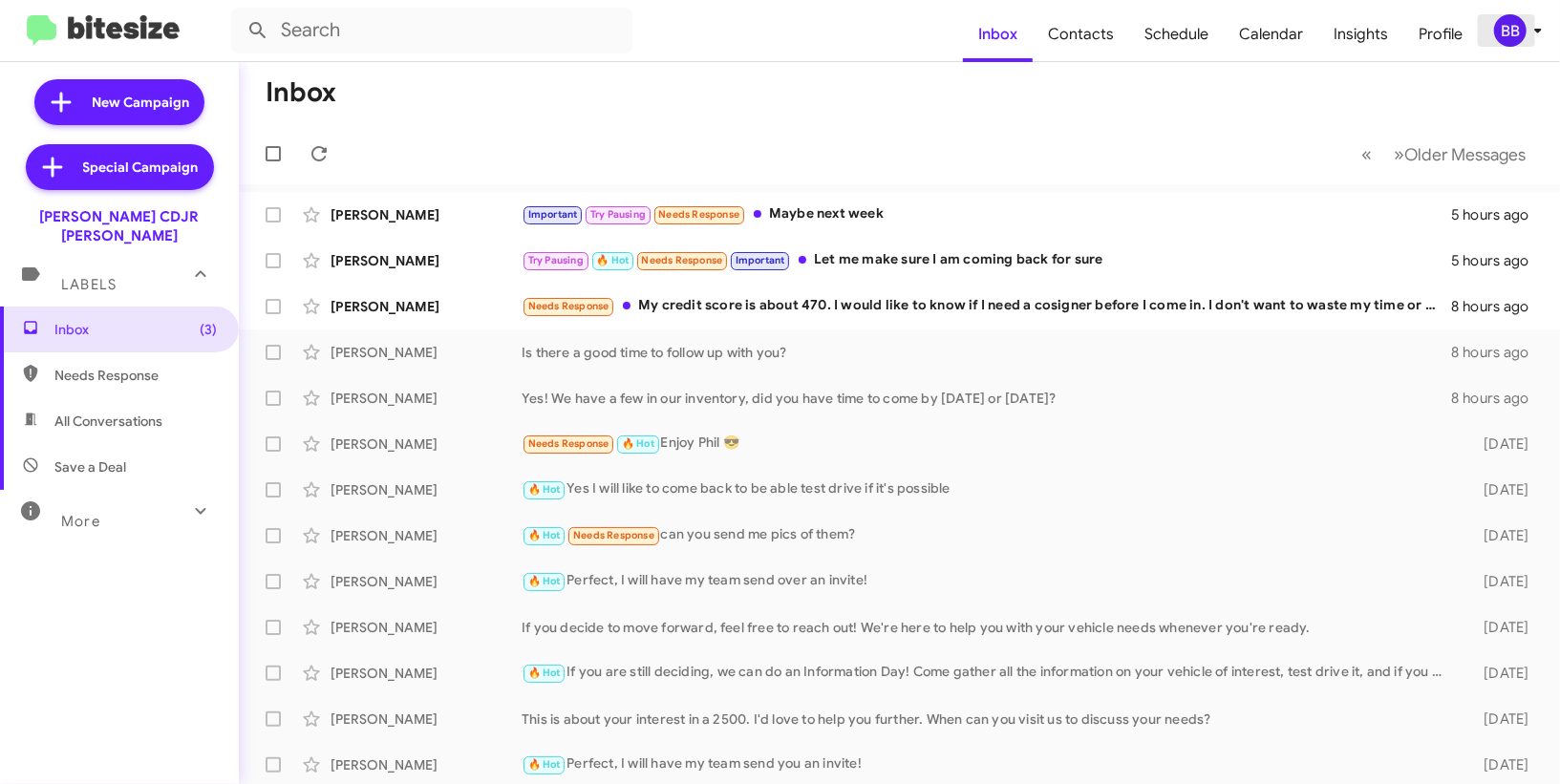
click at [1512, 27] on div "BB" at bounding box center [1511, 31] width 33 height 33
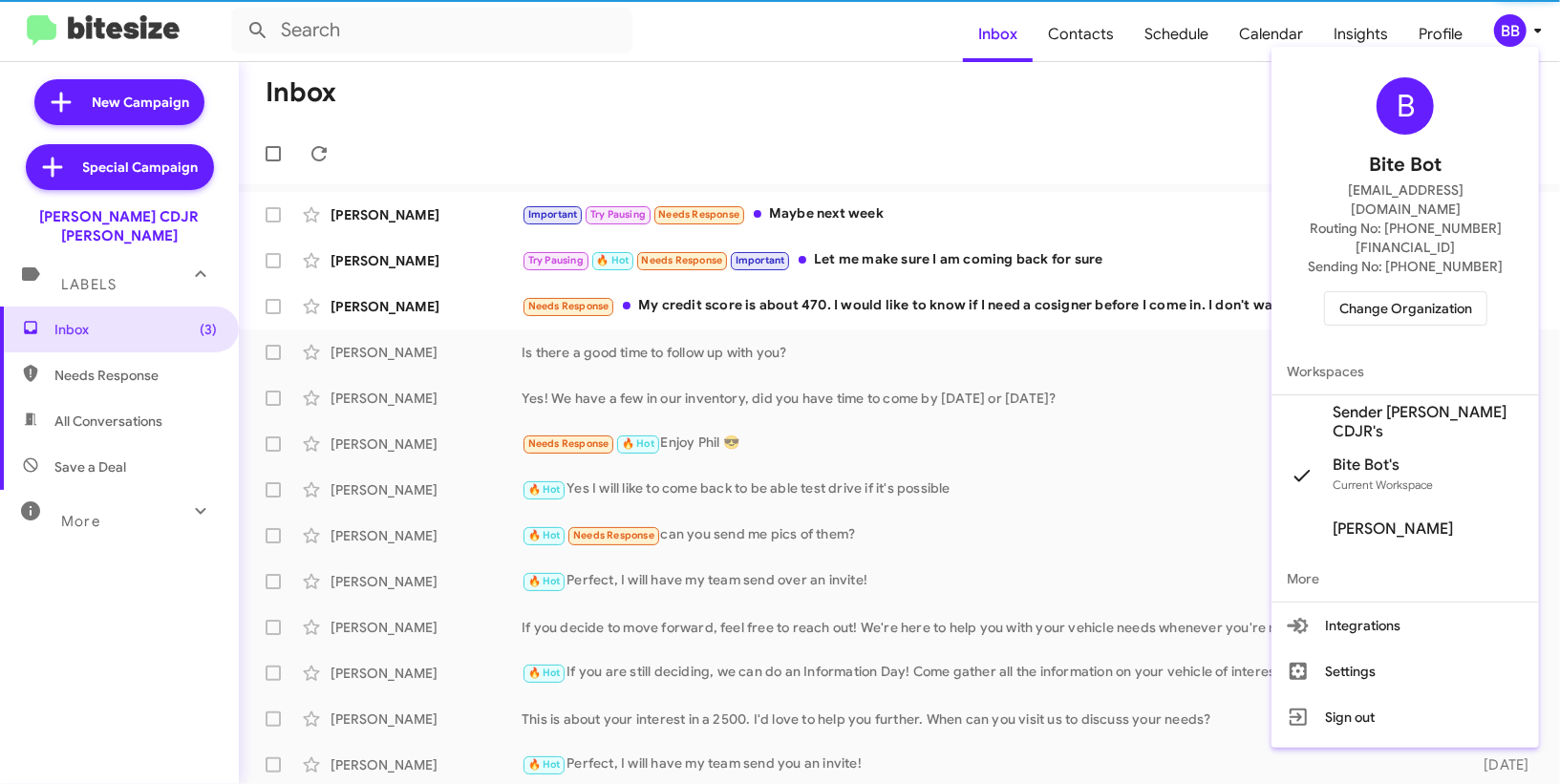
click at [1396, 403] on span "Sender [PERSON_NAME] CDJR's" at bounding box center [1428, 422] width 192 height 38
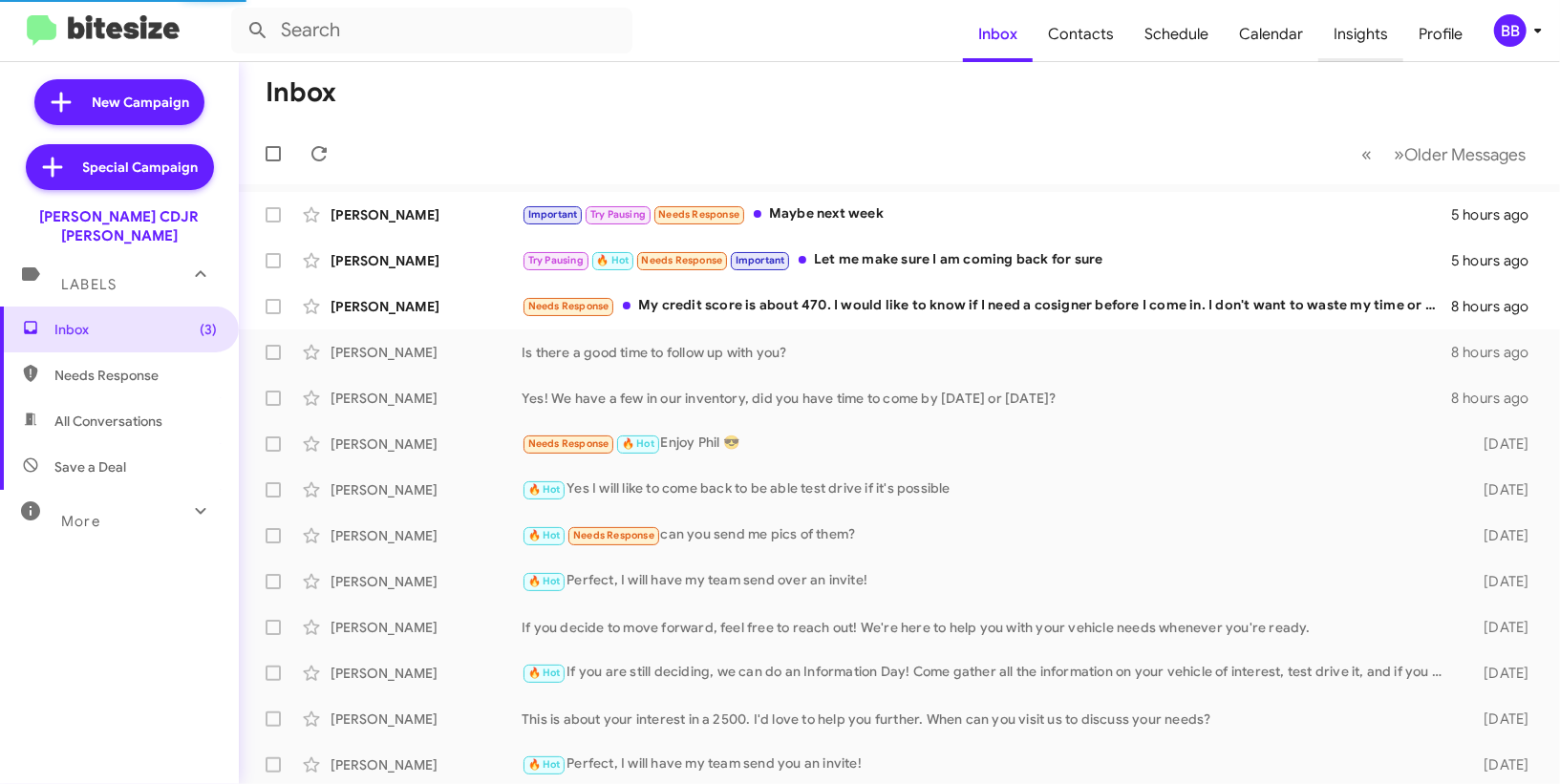
click at [1385, 41] on span "Insights" at bounding box center [1361, 35] width 85 height 56
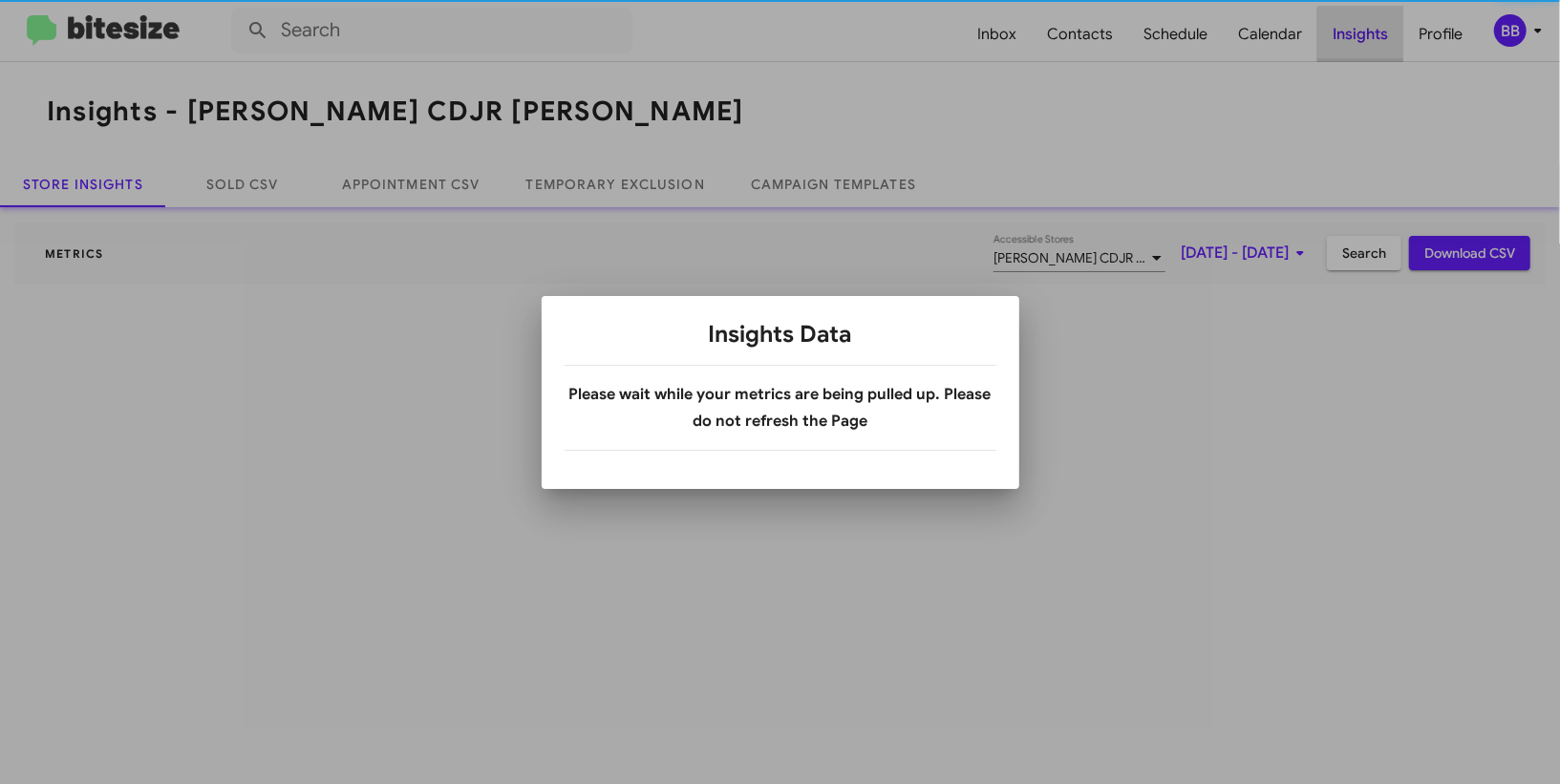
click at [1385, 41] on div at bounding box center [780, 392] width 1560 height 784
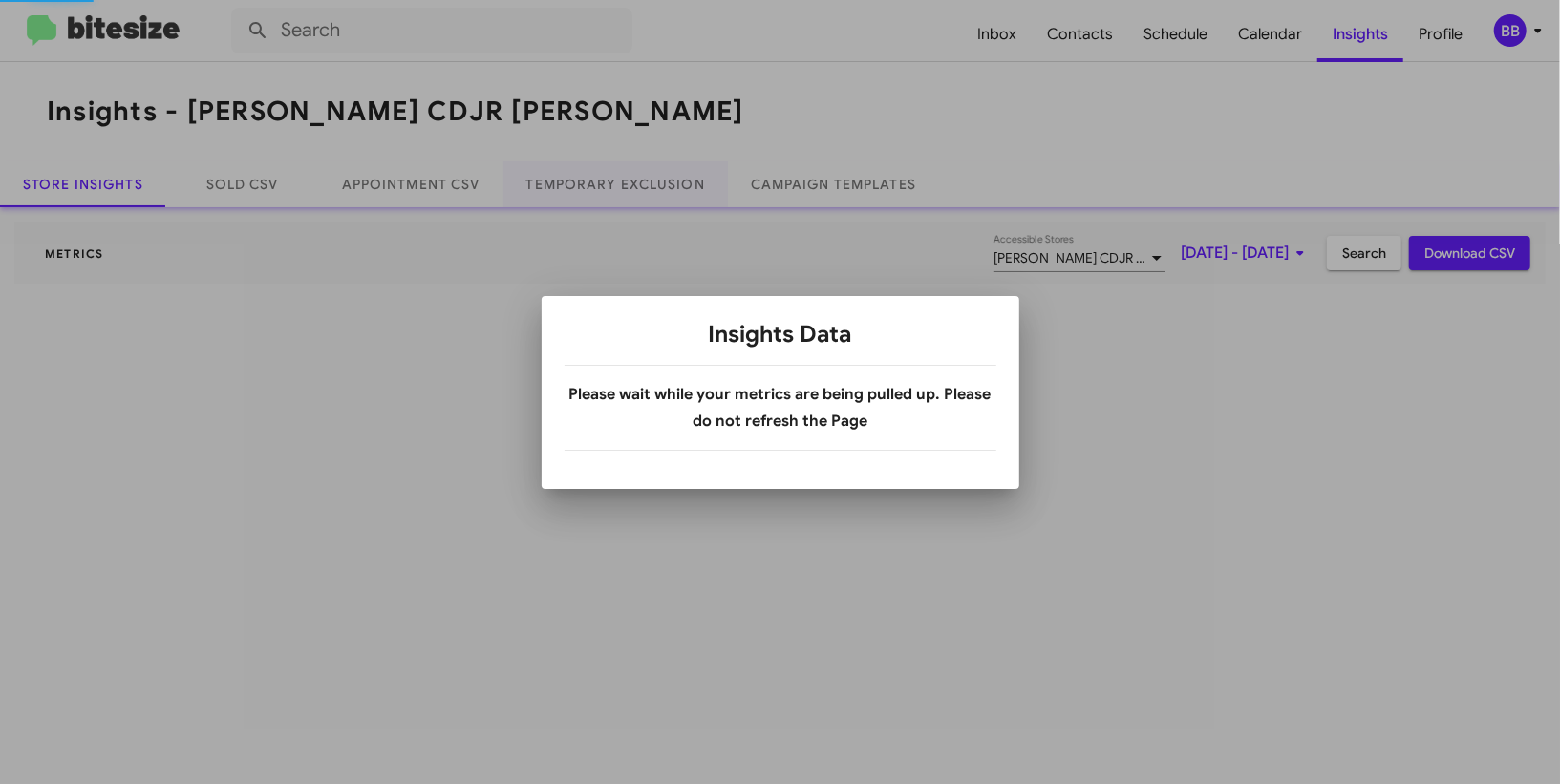
click at [592, 197] on body "Inbox Contacts Schedule Calendar Insights Profile BB Insights - [PERSON_NAME] C…" at bounding box center [780, 392] width 1560 height 784
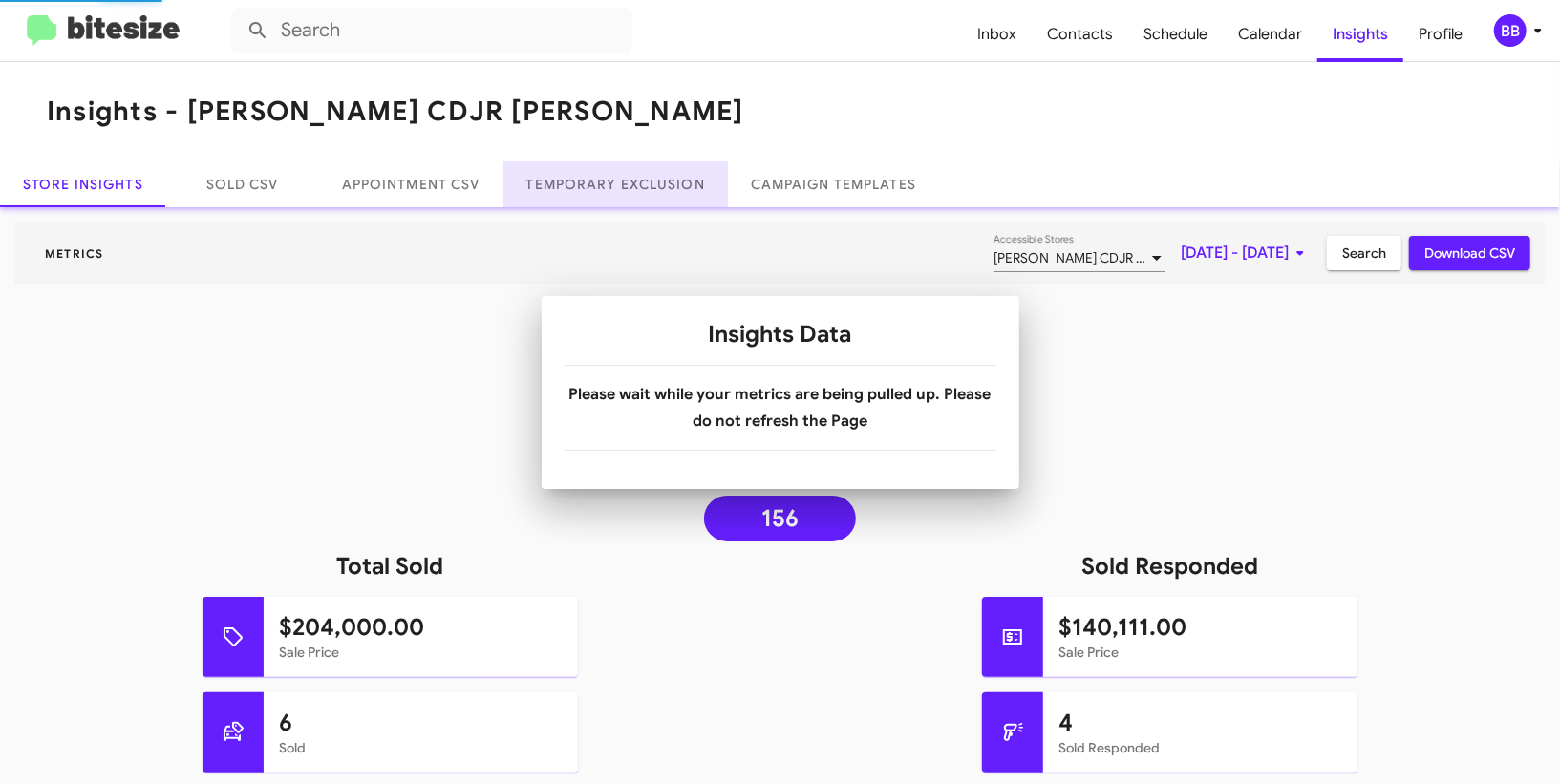
click at [592, 197] on link "Temporary Exclusion" at bounding box center [615, 185] width 224 height 46
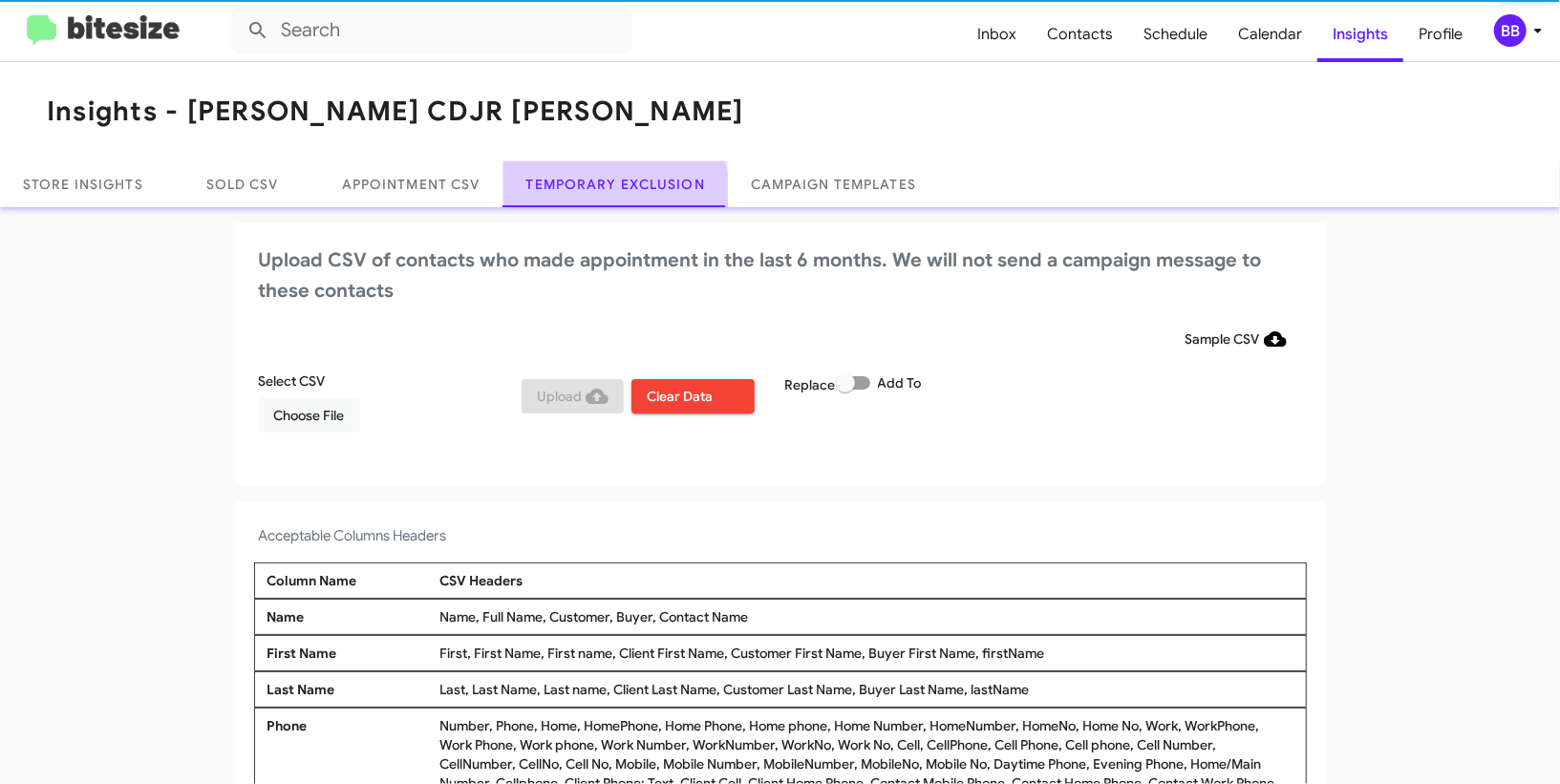
click at [592, 197] on link "Temporary Exclusion" at bounding box center [615, 185] width 224 height 46
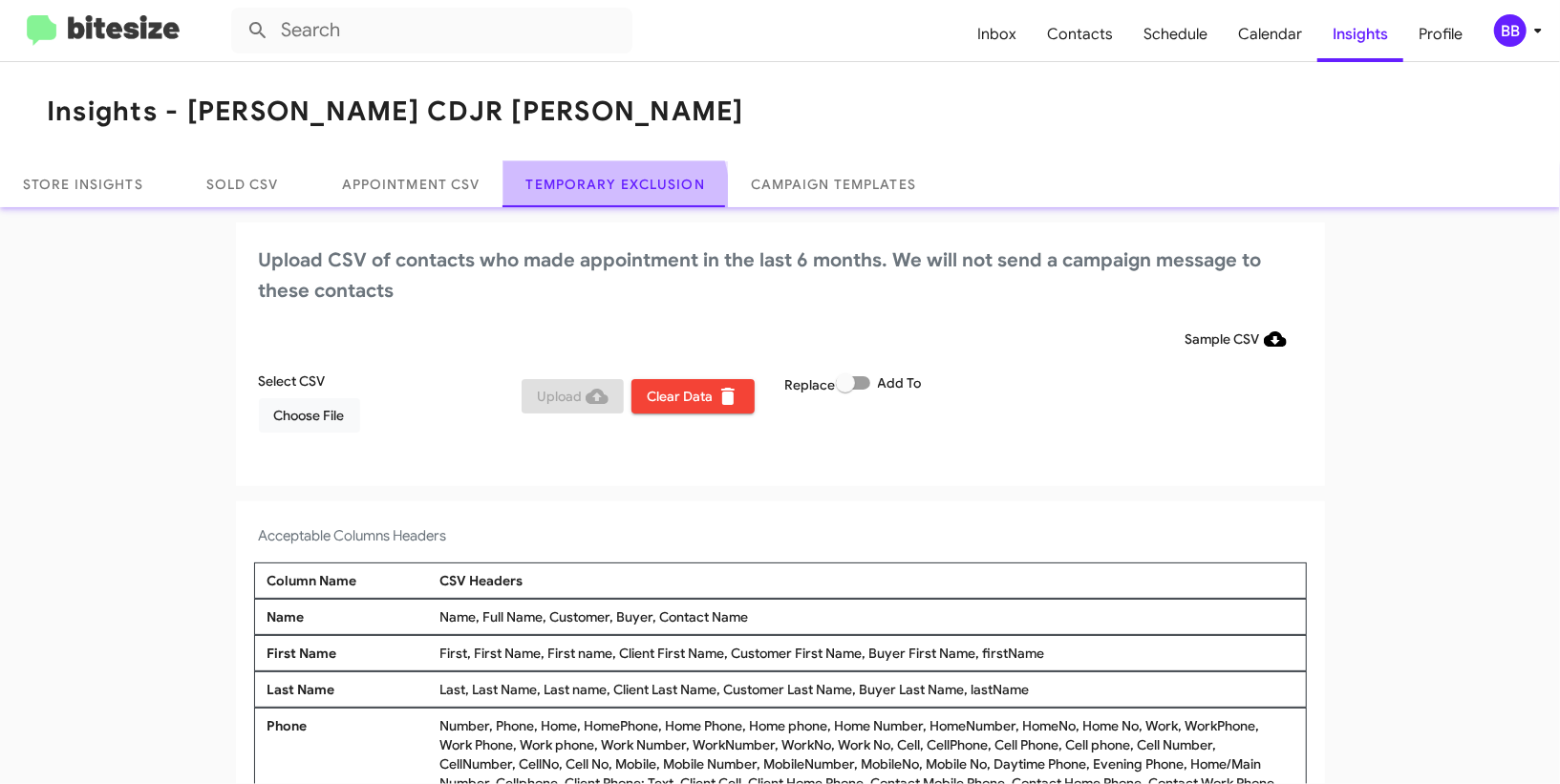
click at [592, 197] on link "Temporary Exclusion" at bounding box center [615, 185] width 224 height 46
click at [850, 384] on span at bounding box center [846, 383] width 19 height 19
click at [846, 390] on input "Add To" at bounding box center [845, 390] width 1 height 1
checkbox input "true"
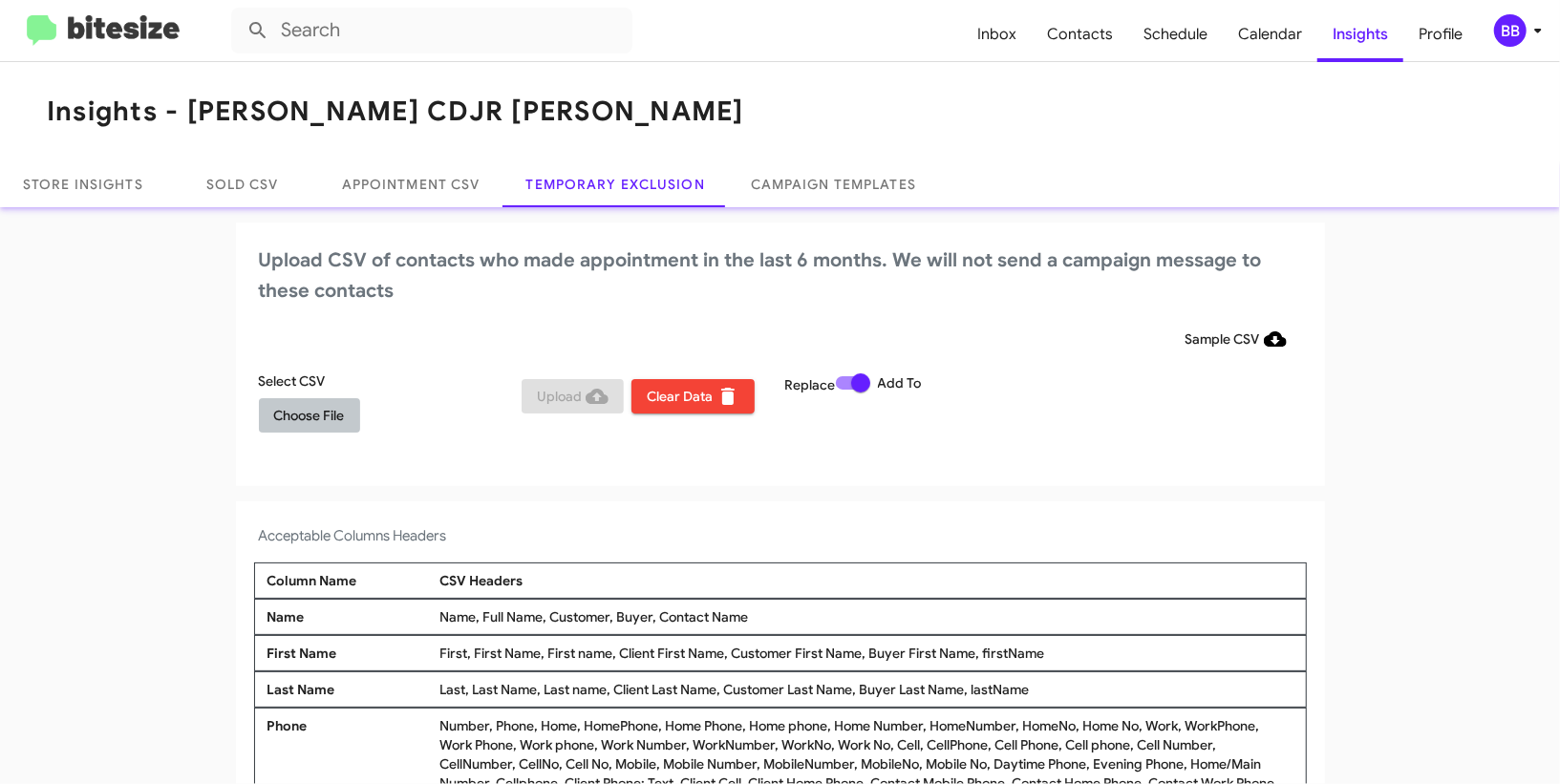
click at [300, 428] on span "Choose File" at bounding box center [309, 416] width 70 height 35
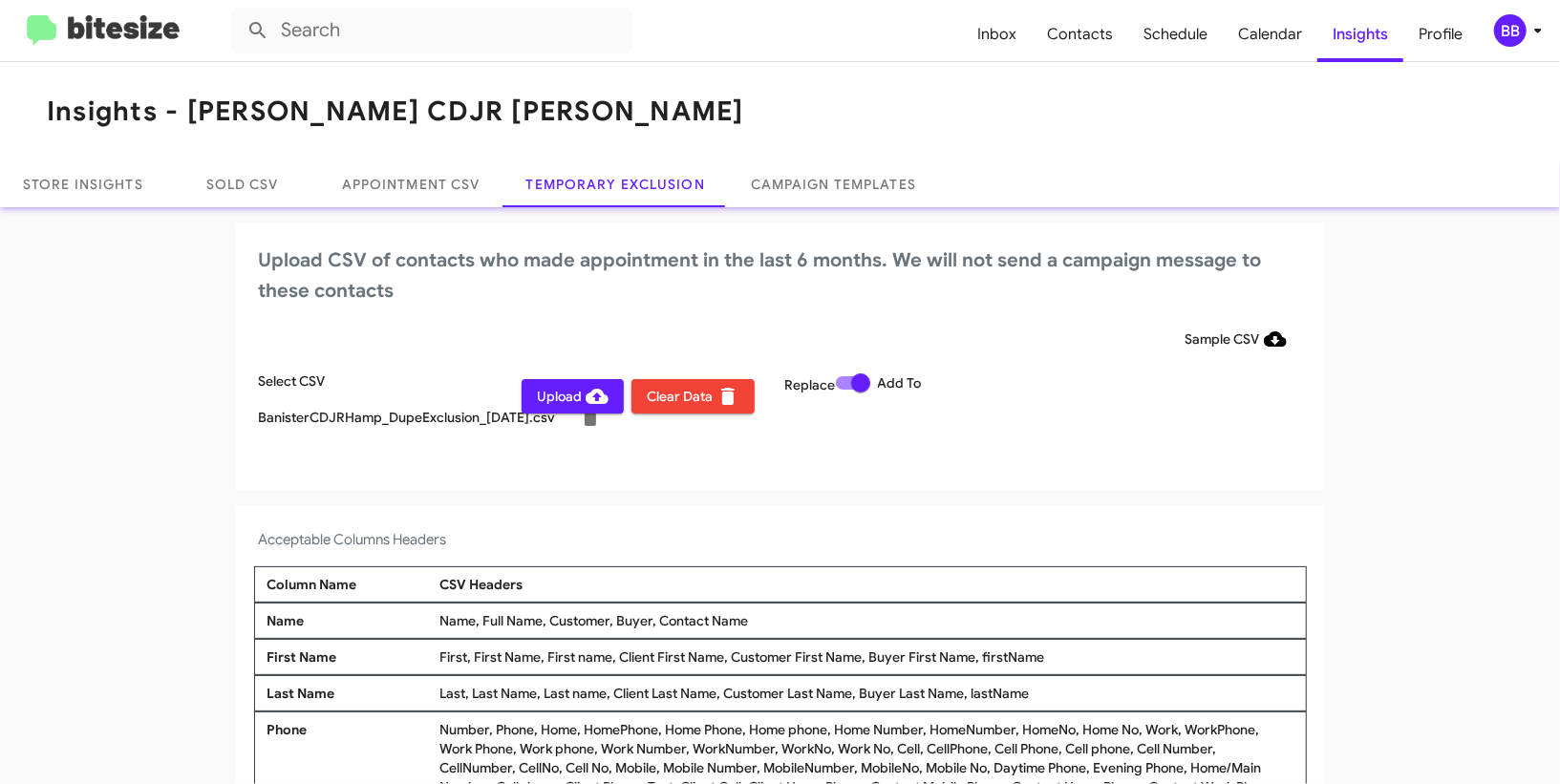
click at [562, 308] on div "Upload CSV of contacts who made appointment in the last 6 months. We will not s…" at bounding box center [780, 356] width 1089 height 267
click at [1523, 27] on div "BB" at bounding box center [1511, 31] width 33 height 33
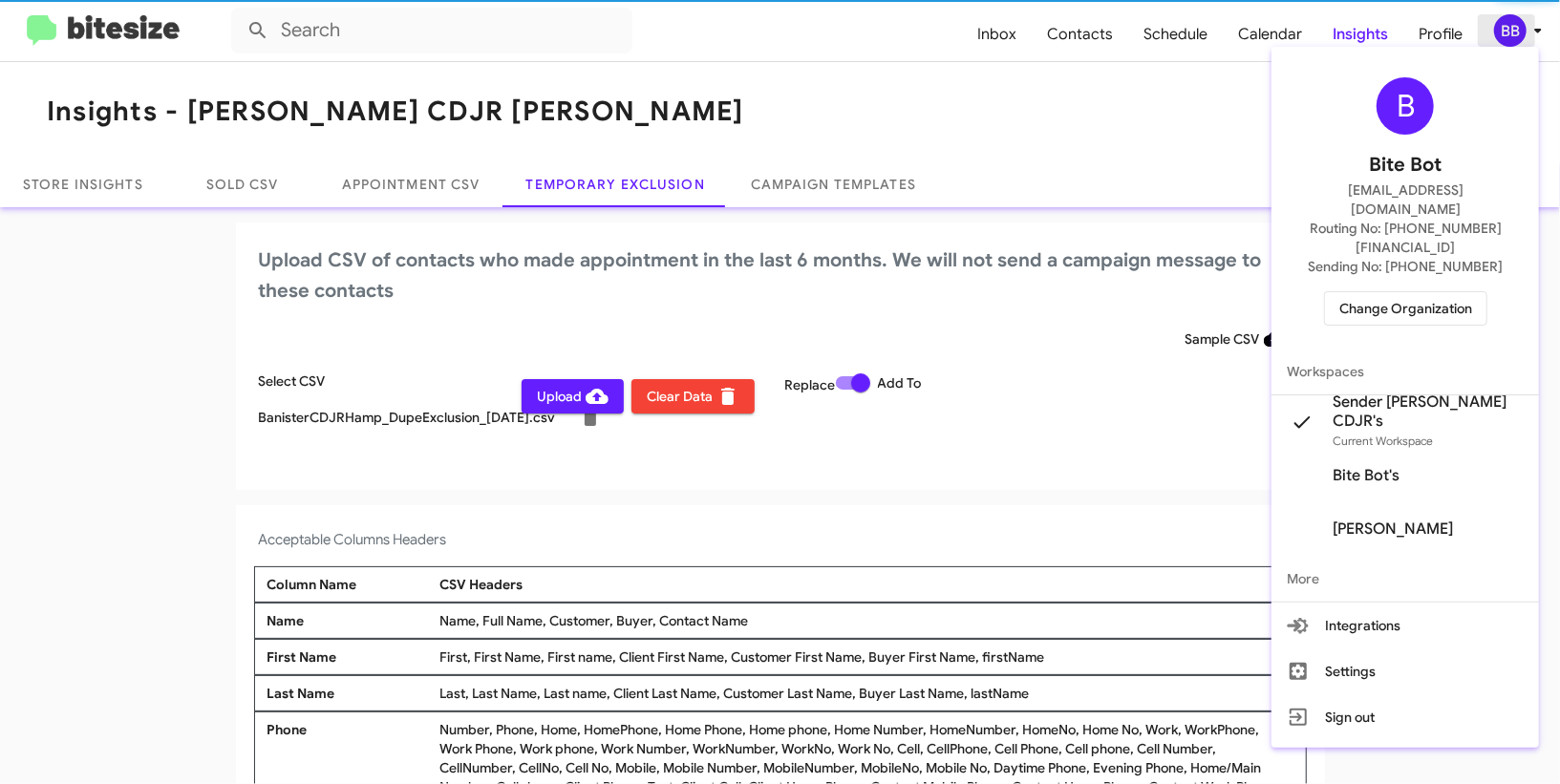
click at [1523, 28] on div at bounding box center [780, 392] width 1560 height 784
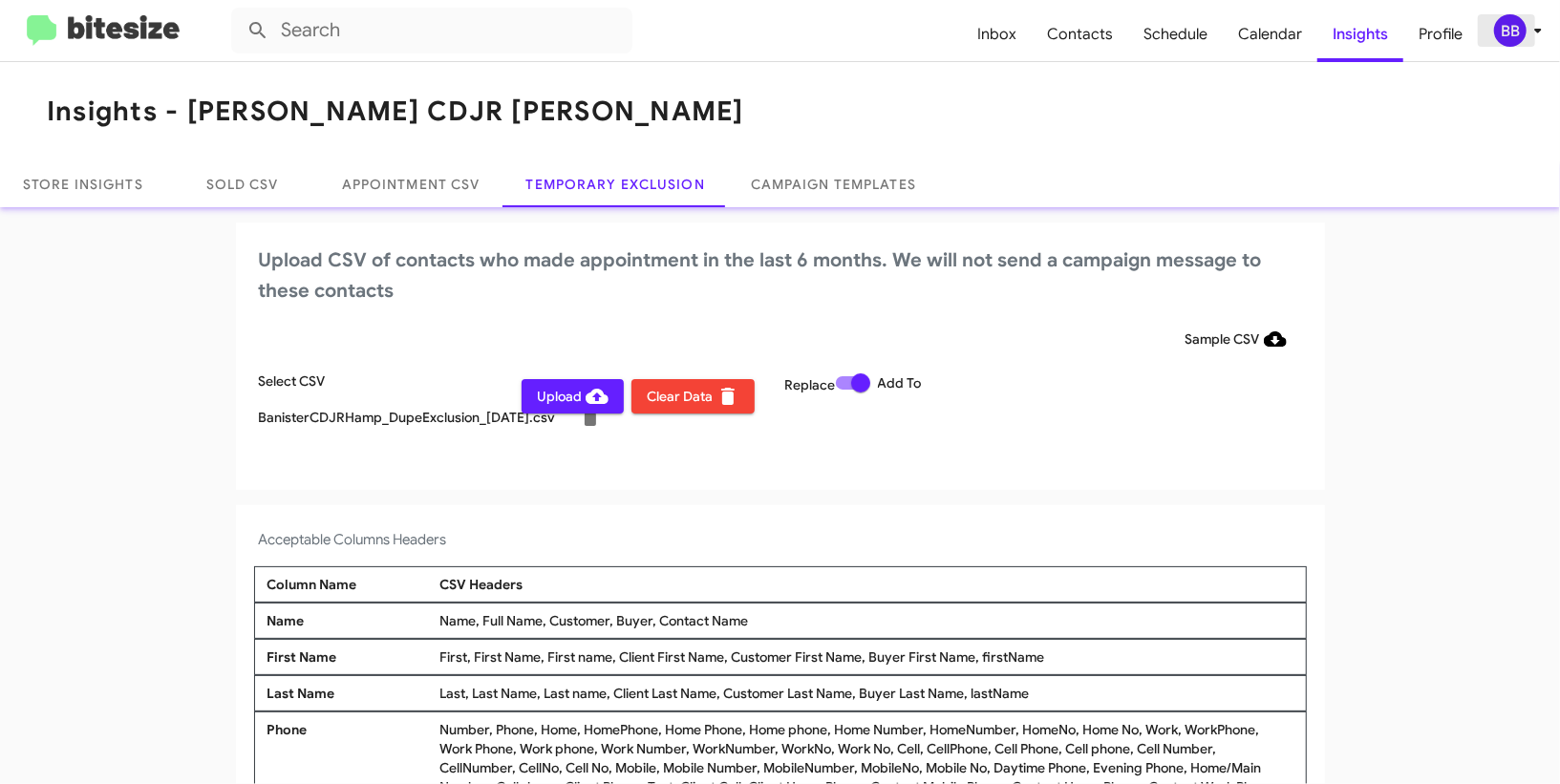
click at [1488, 32] on button "BB" at bounding box center [1509, 31] width 62 height 33
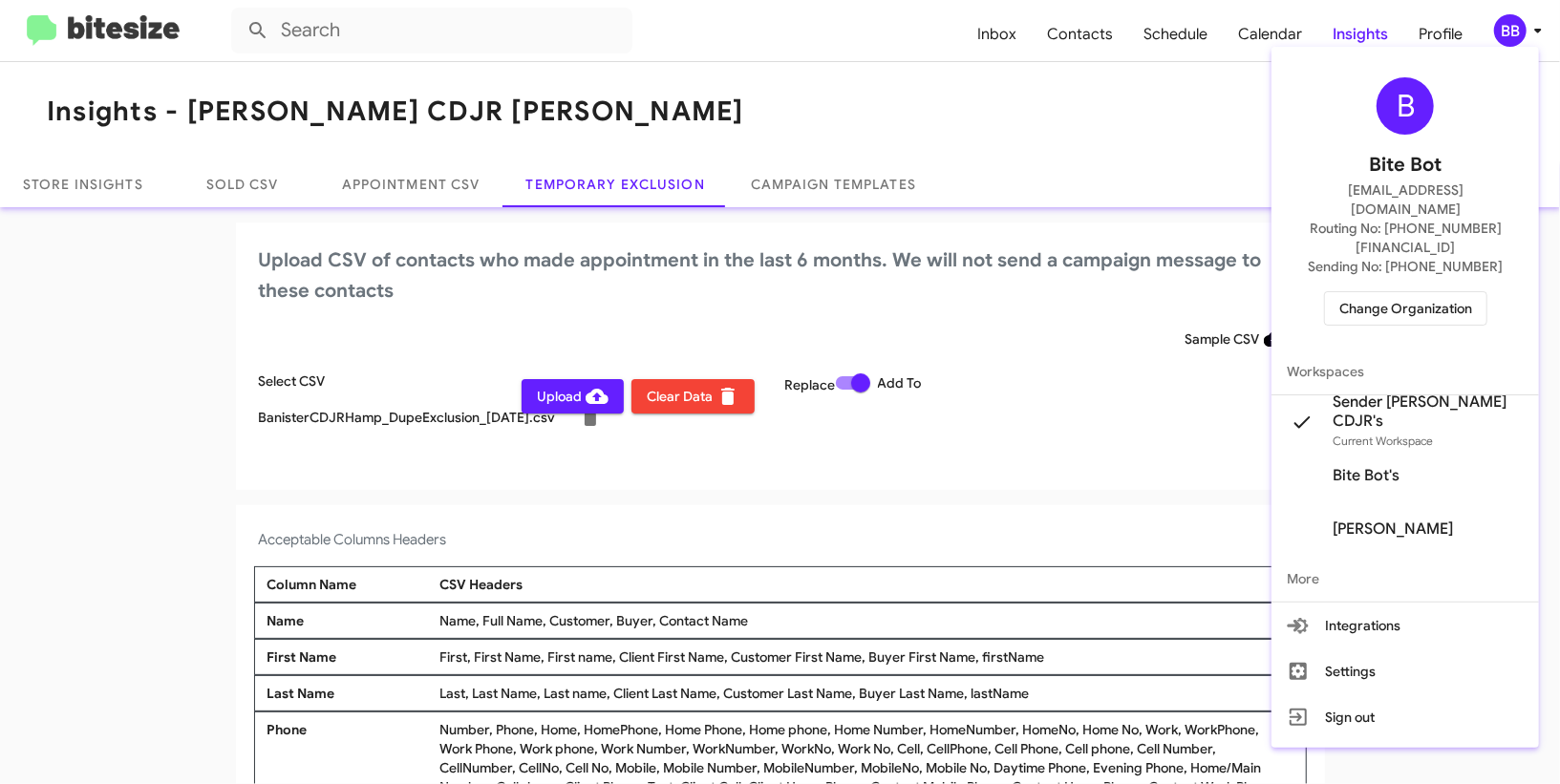
click at [1434, 292] on span "Change Organization" at bounding box center [1406, 309] width 133 height 33
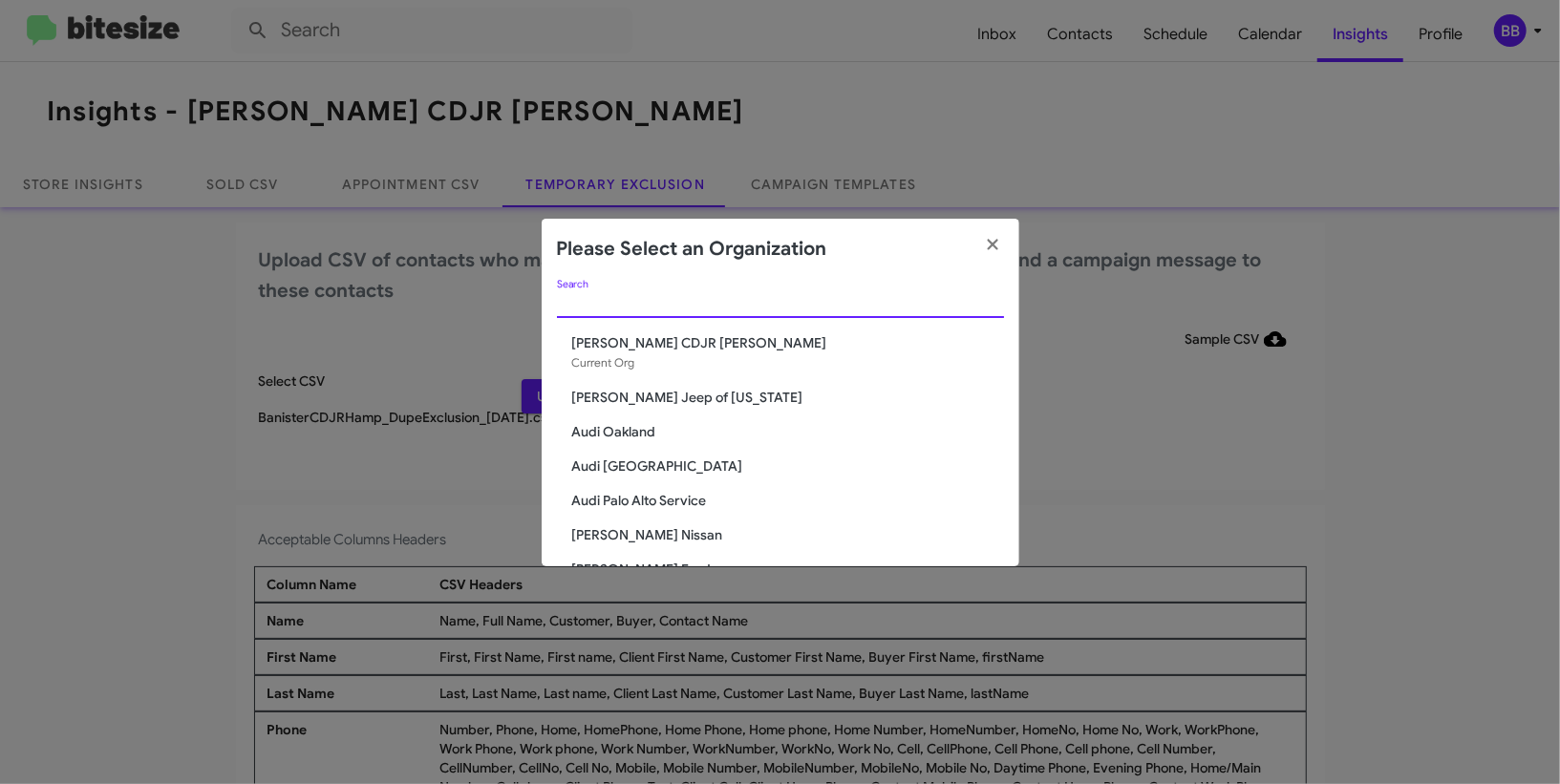
click at [661, 297] on input "Search" at bounding box center [780, 304] width 448 height 15
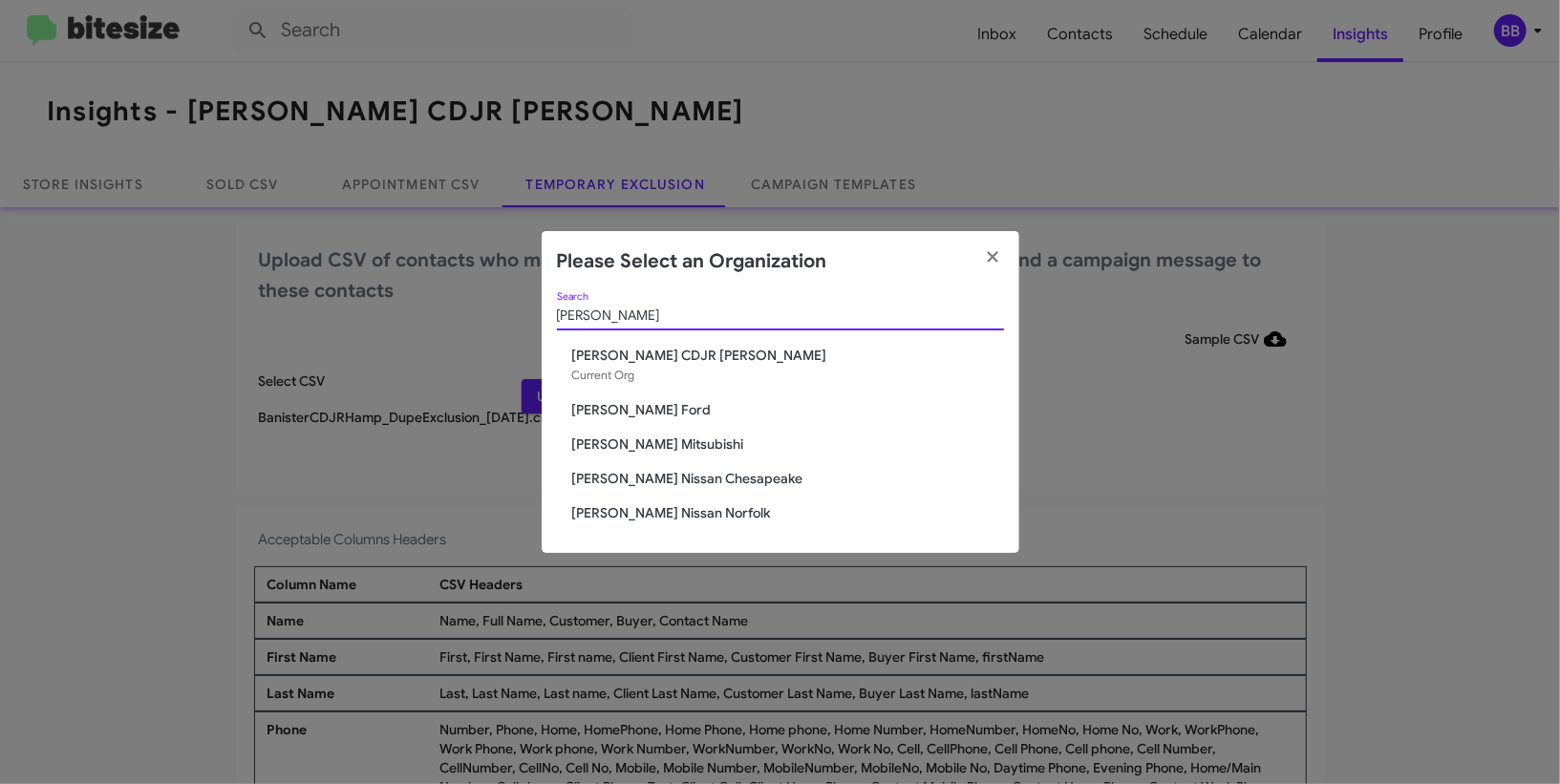
type input "banis"
click at [647, 405] on span "[PERSON_NAME] Ford" at bounding box center [788, 410] width 432 height 19
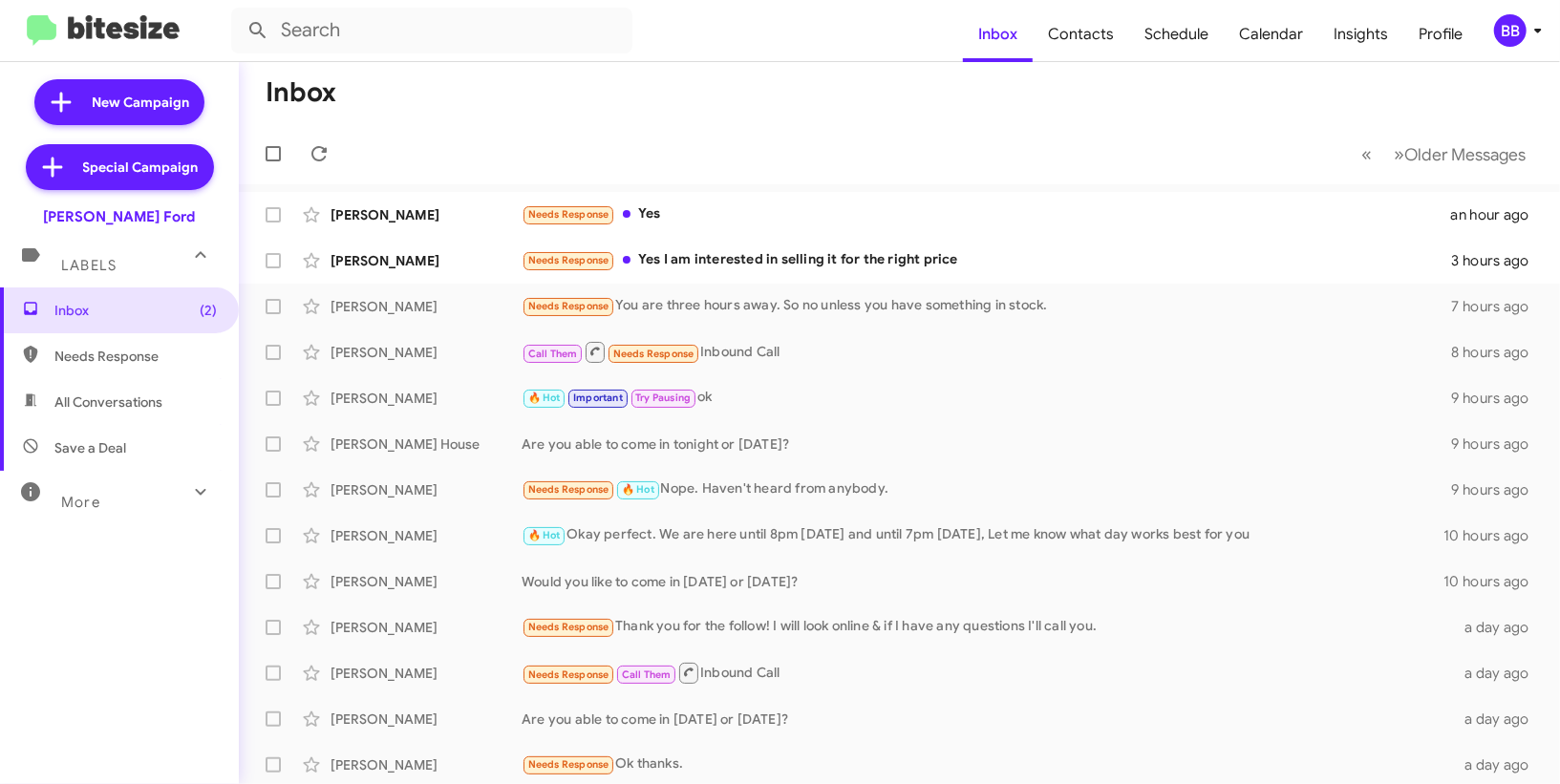
click at [1523, 27] on div "BB" at bounding box center [1511, 31] width 33 height 33
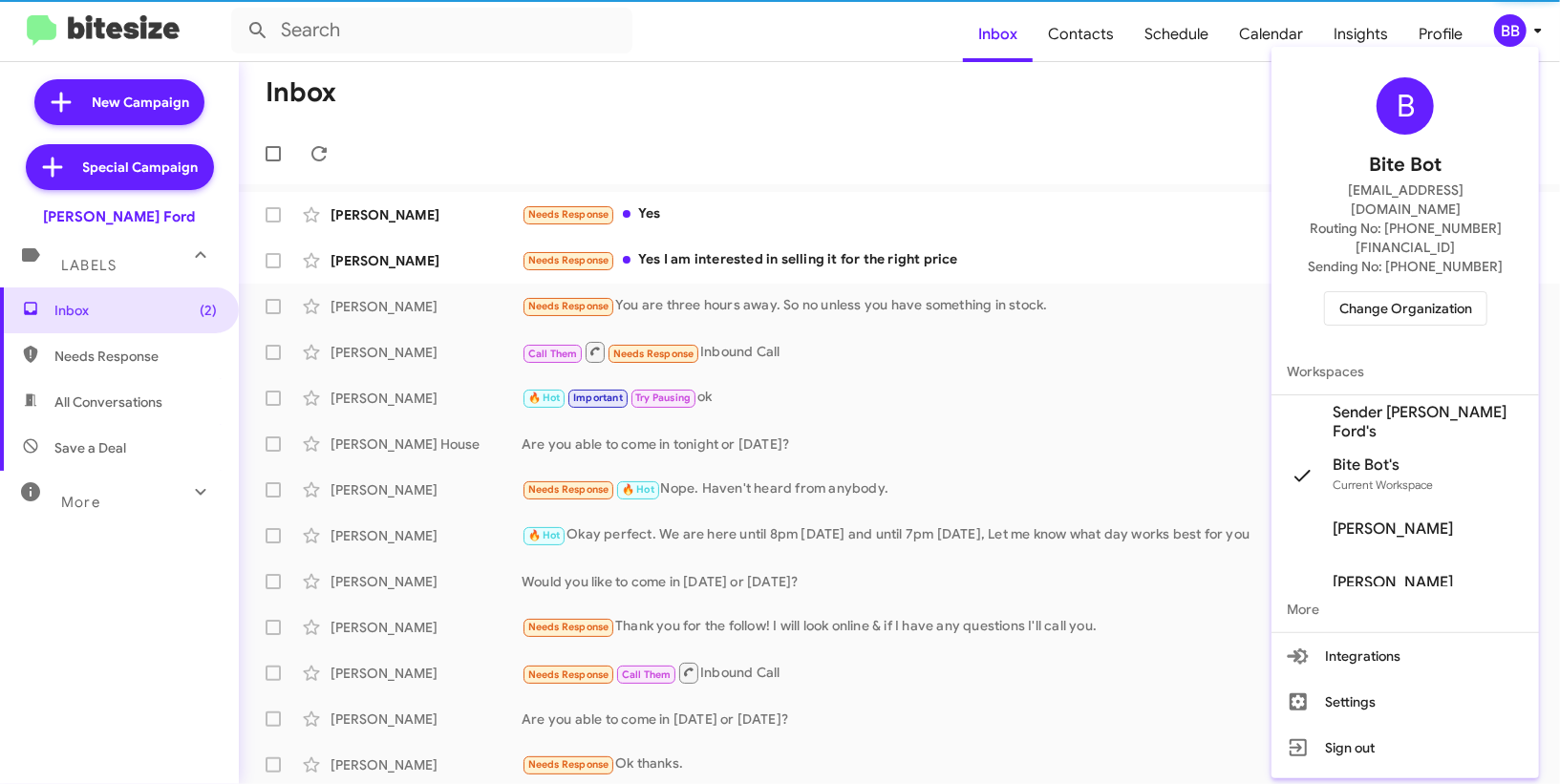
click at [1412, 292] on span "Change Organization" at bounding box center [1406, 309] width 133 height 33
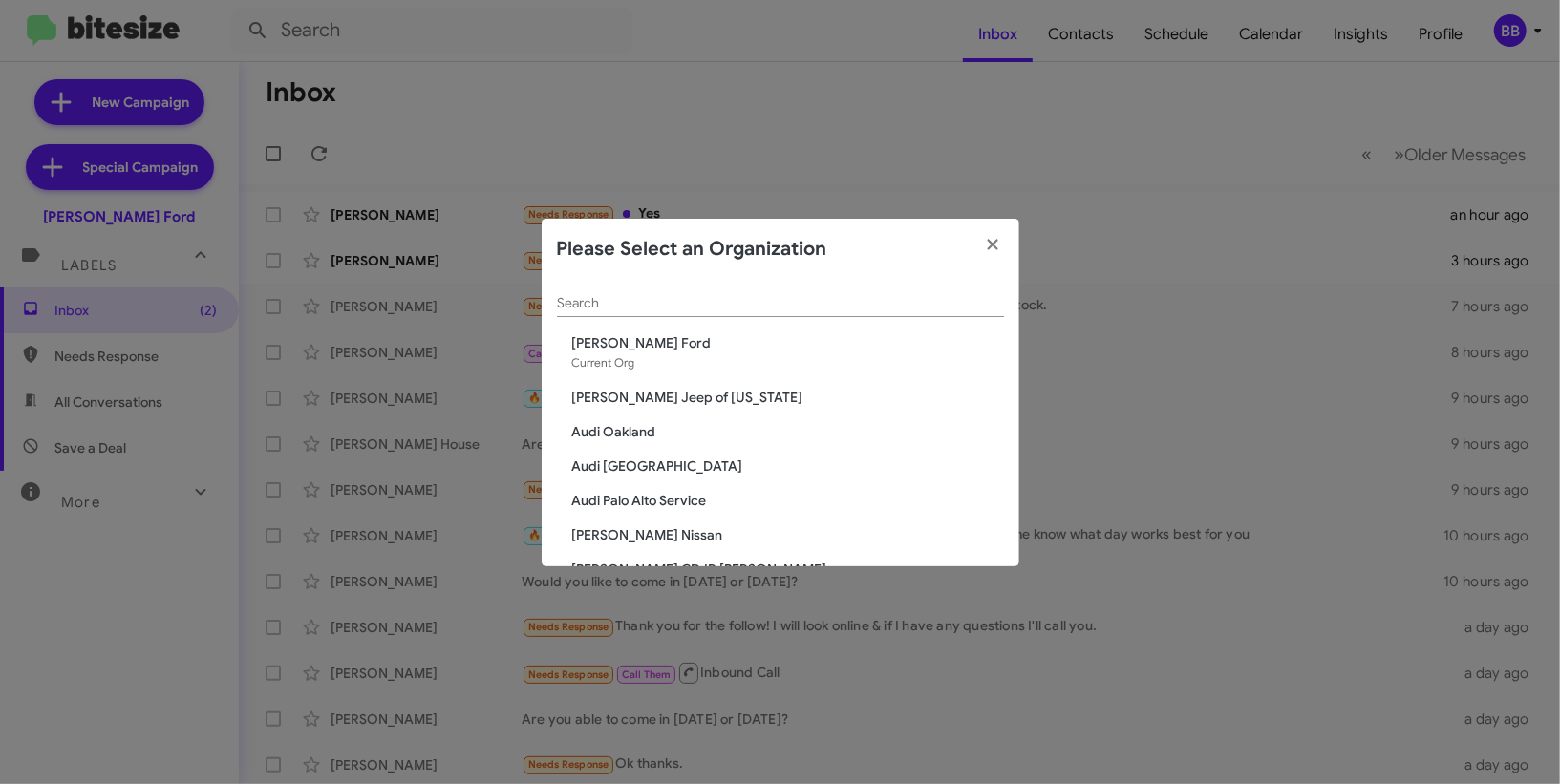
click at [1437, 38] on modal-container "Please Select an Organization Search Banister Ford Current Org Adams Jeep of Ma…" at bounding box center [780, 392] width 1560 height 784
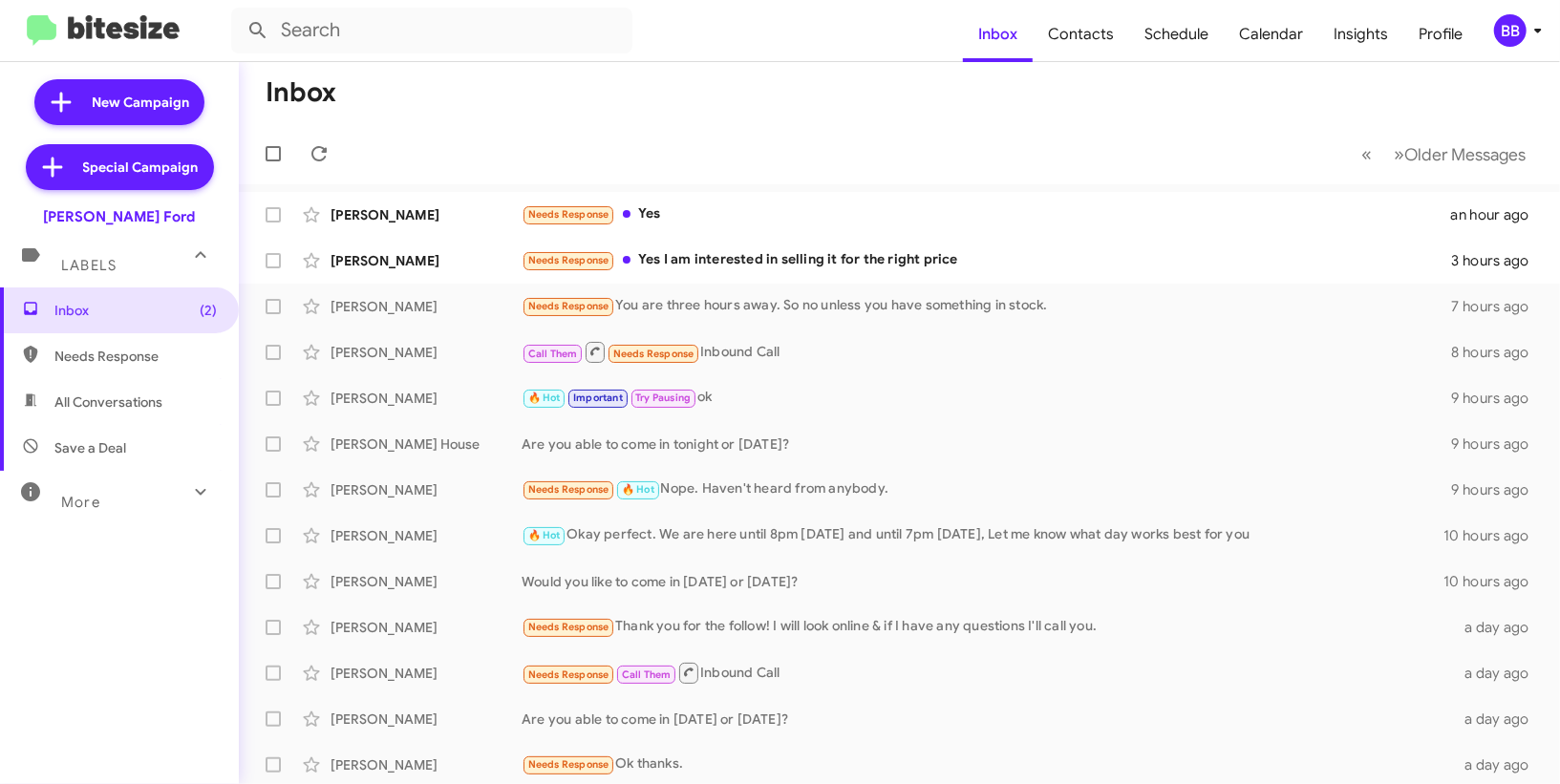
click at [1517, 33] on div "BB" at bounding box center [1511, 31] width 33 height 33
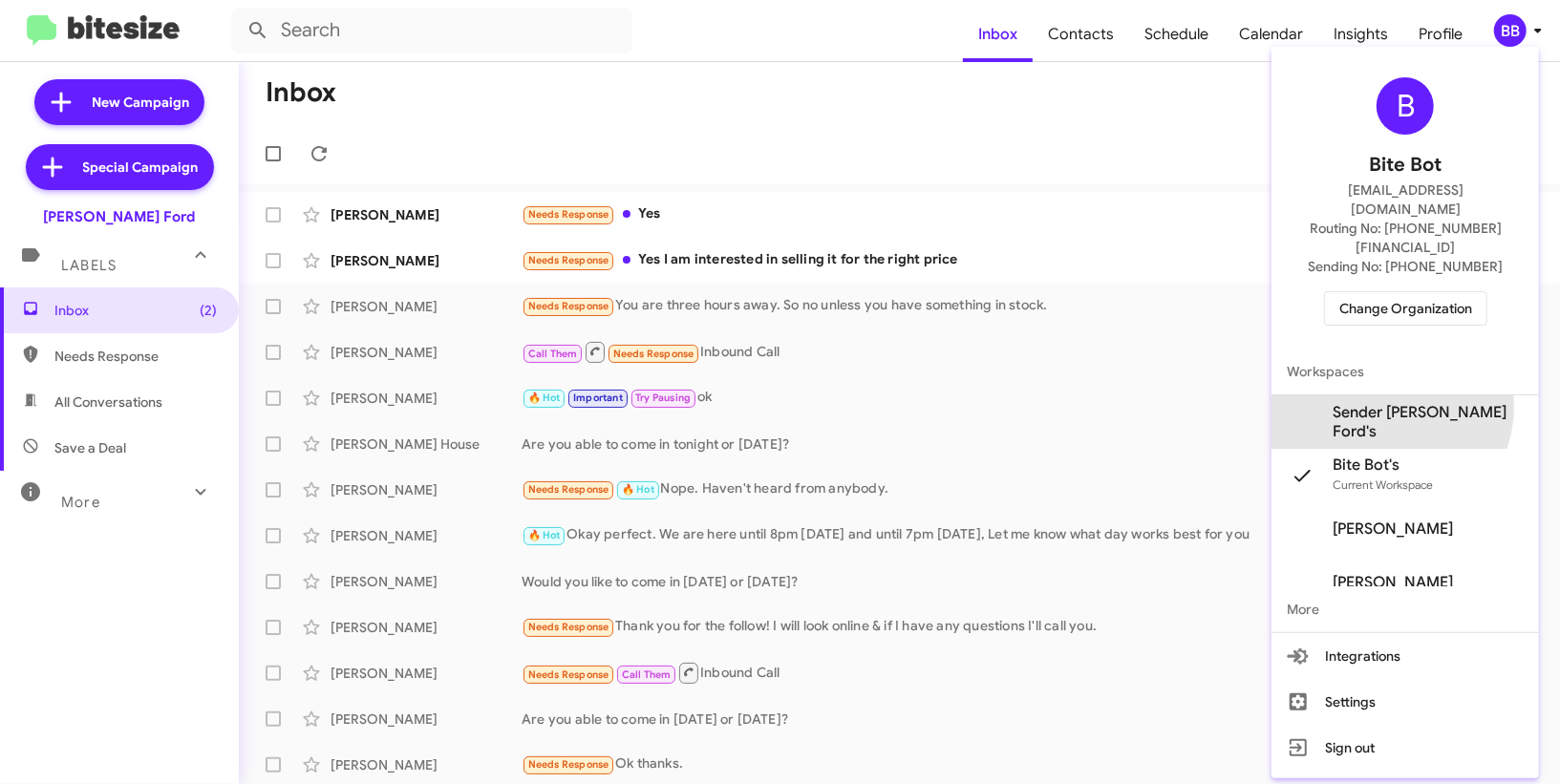
click at [1418, 395] on span "Sender Banister Ford's" at bounding box center [1405, 422] width 268 height 54
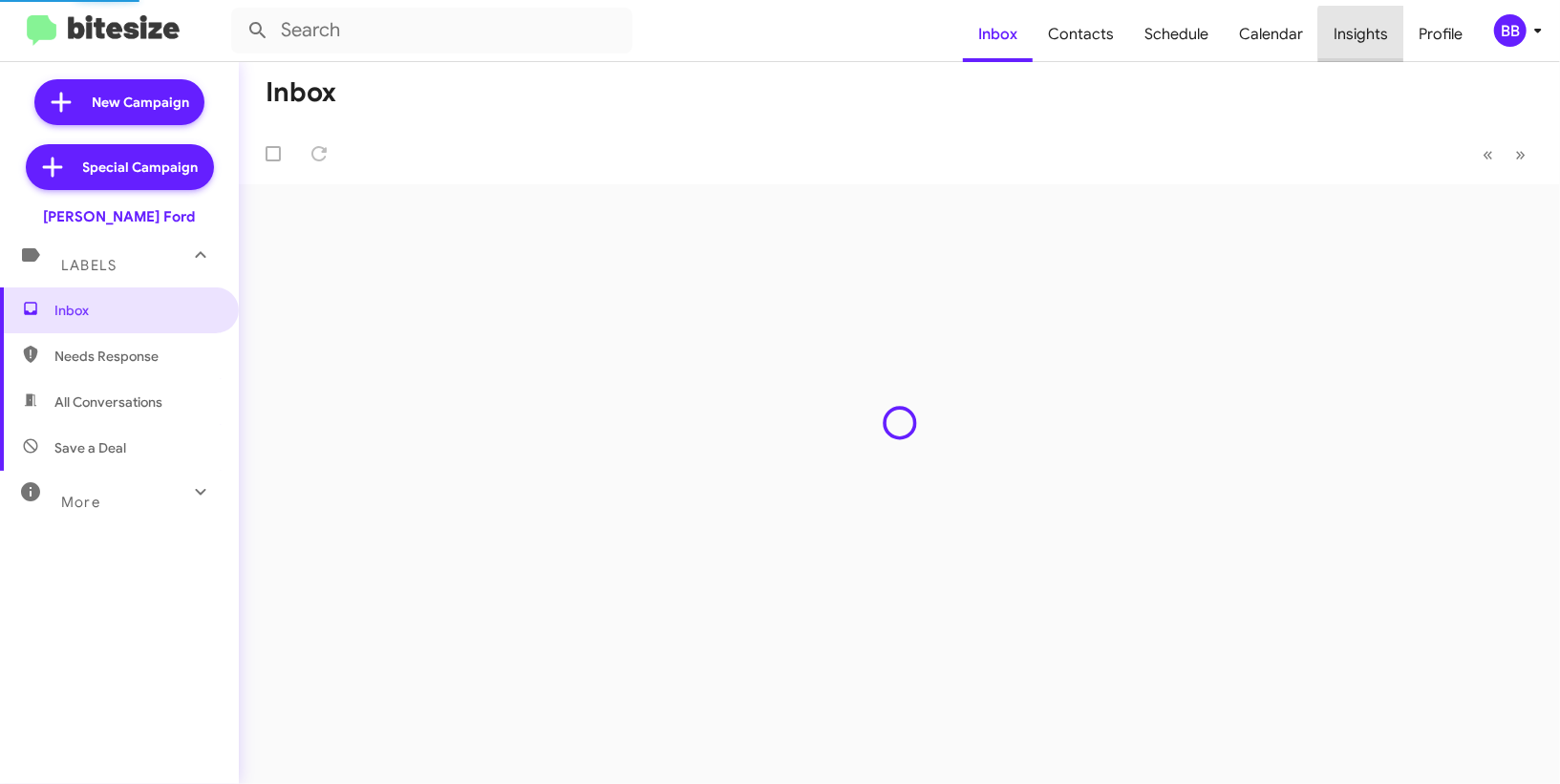
click at [1380, 43] on span "Insights" at bounding box center [1361, 35] width 85 height 56
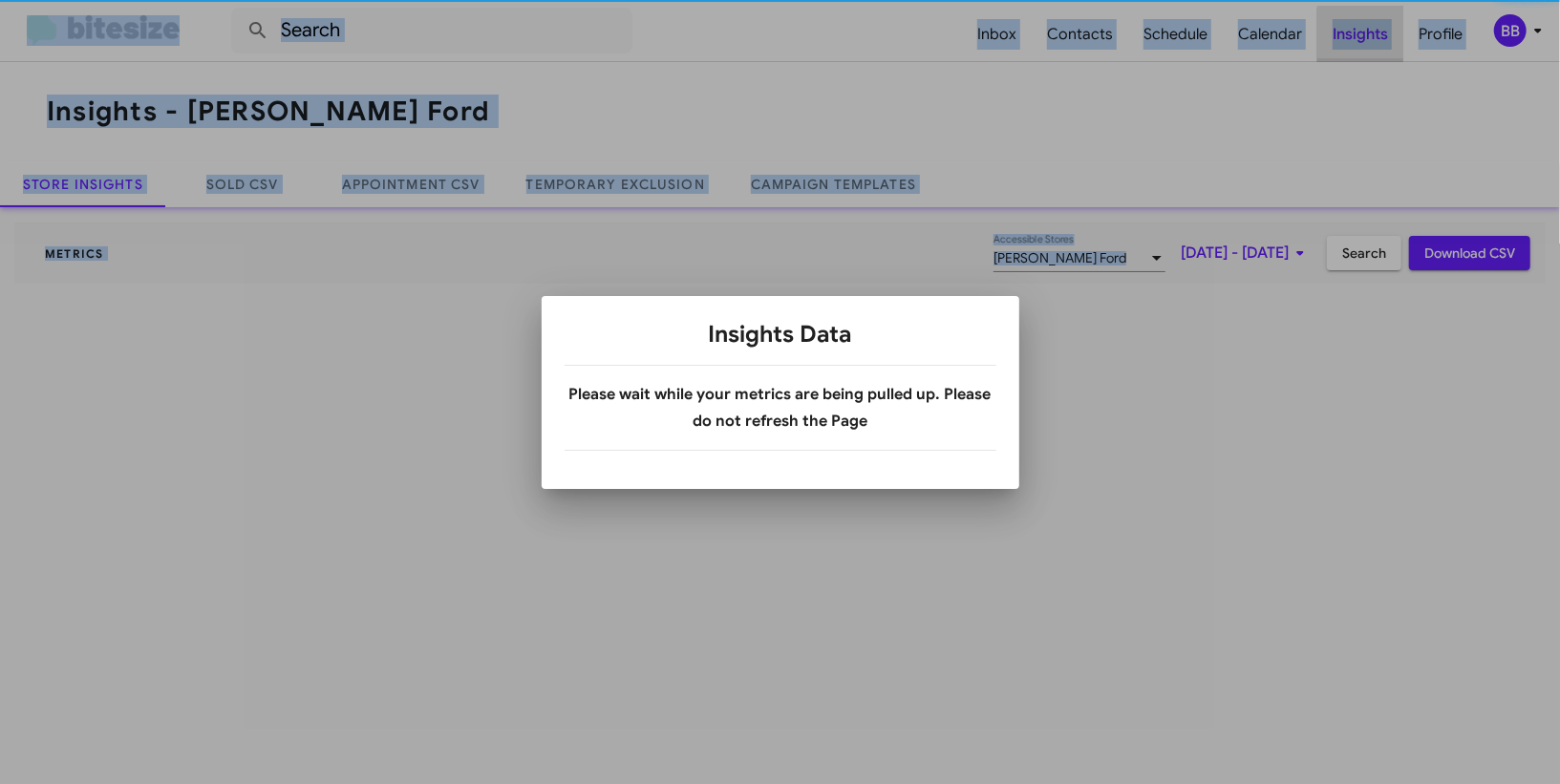
click at [1380, 43] on div at bounding box center [780, 392] width 1560 height 784
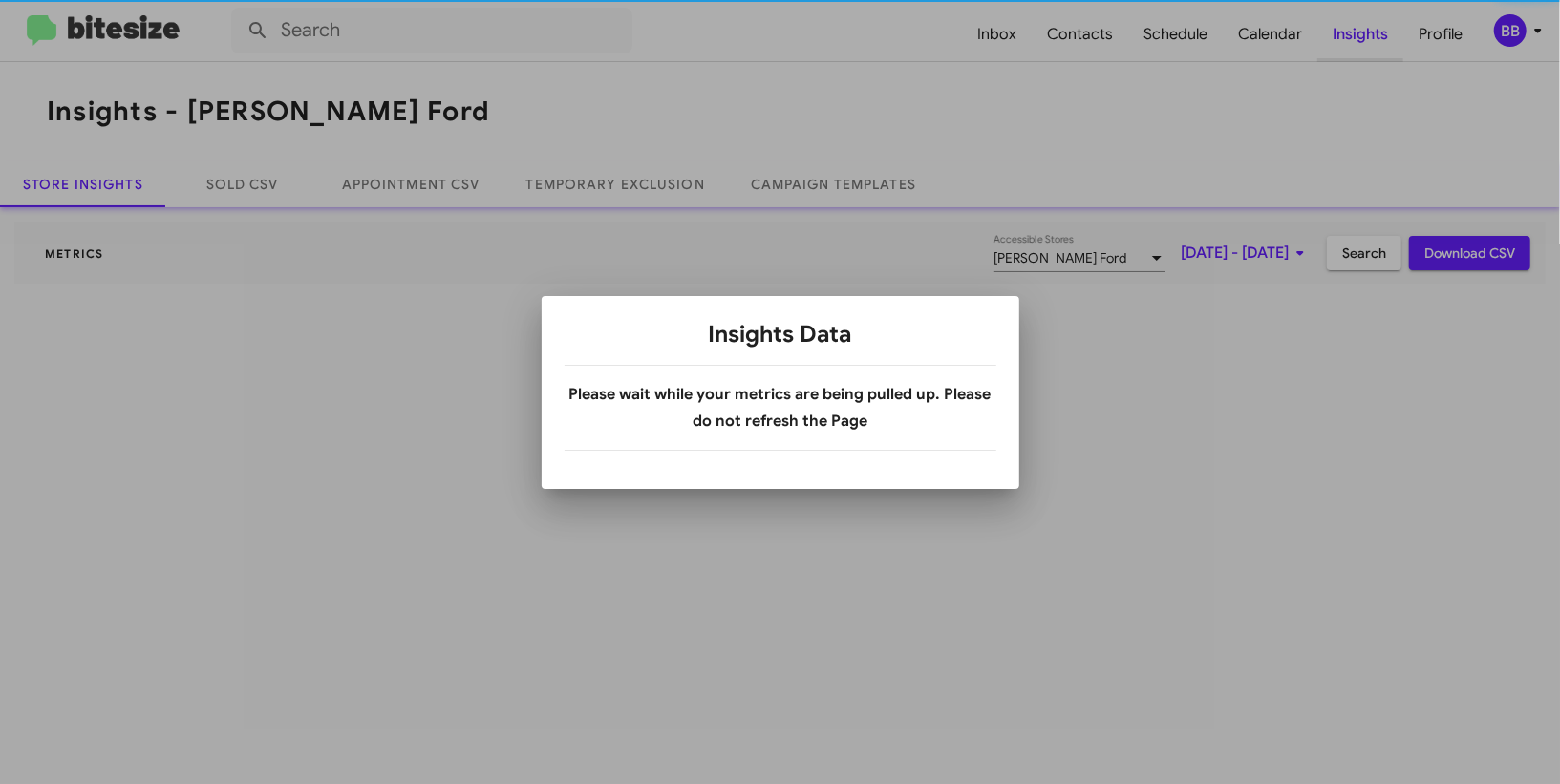
click at [1380, 43] on div at bounding box center [780, 392] width 1560 height 784
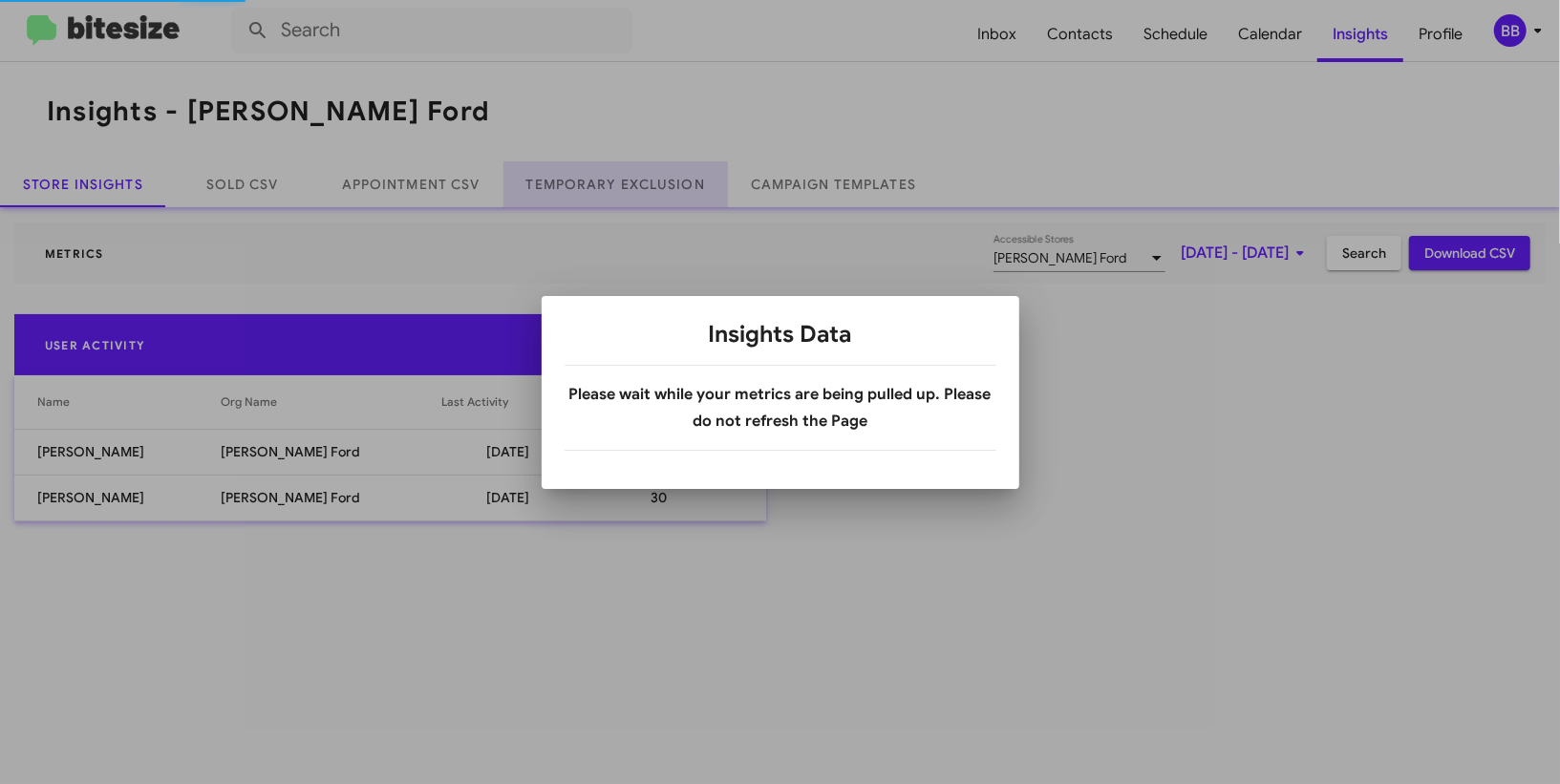
click at [657, 189] on link "Temporary Exclusion" at bounding box center [615, 185] width 224 height 46
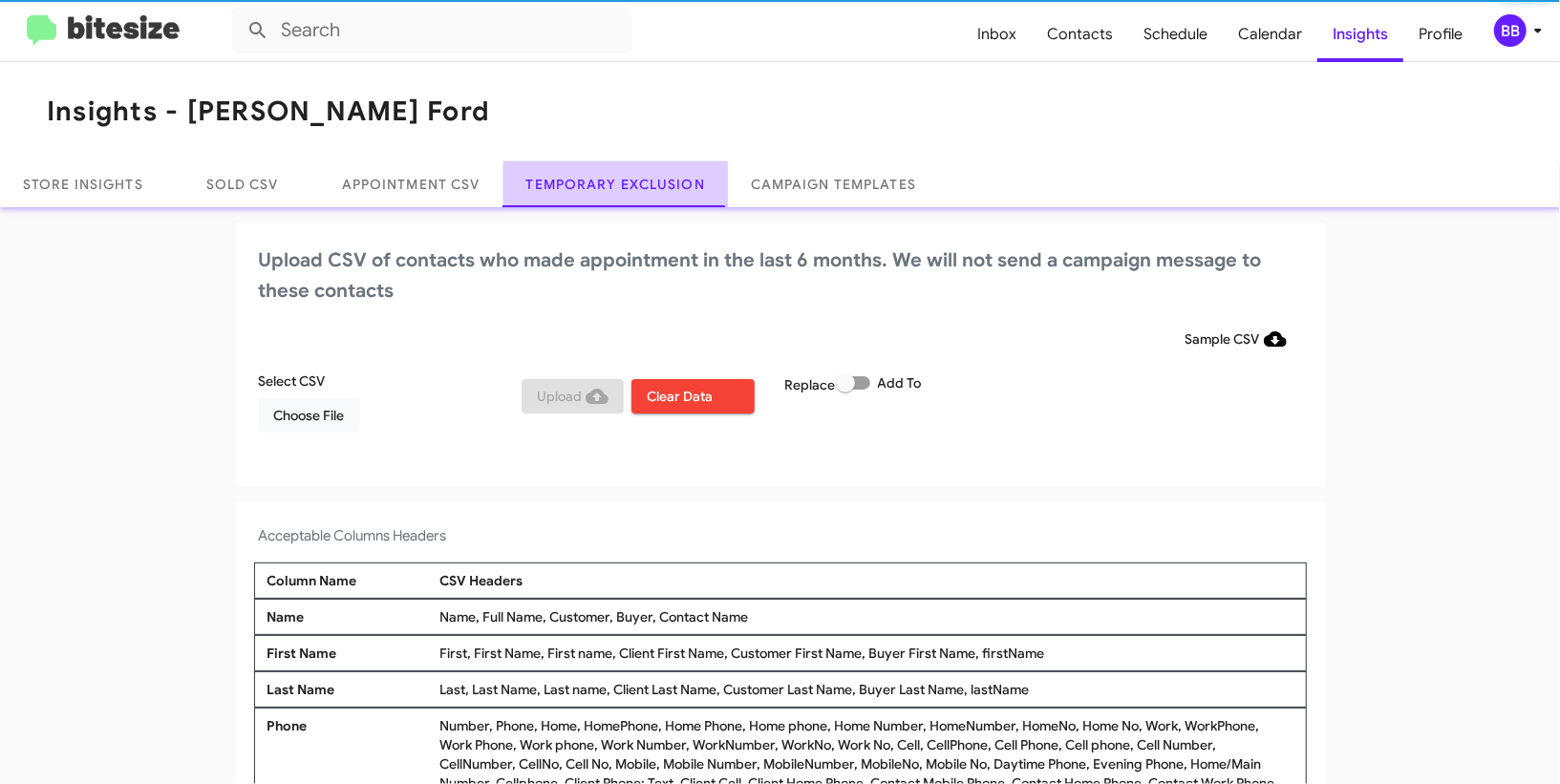
click at [657, 189] on link "Temporary Exclusion" at bounding box center [615, 185] width 224 height 46
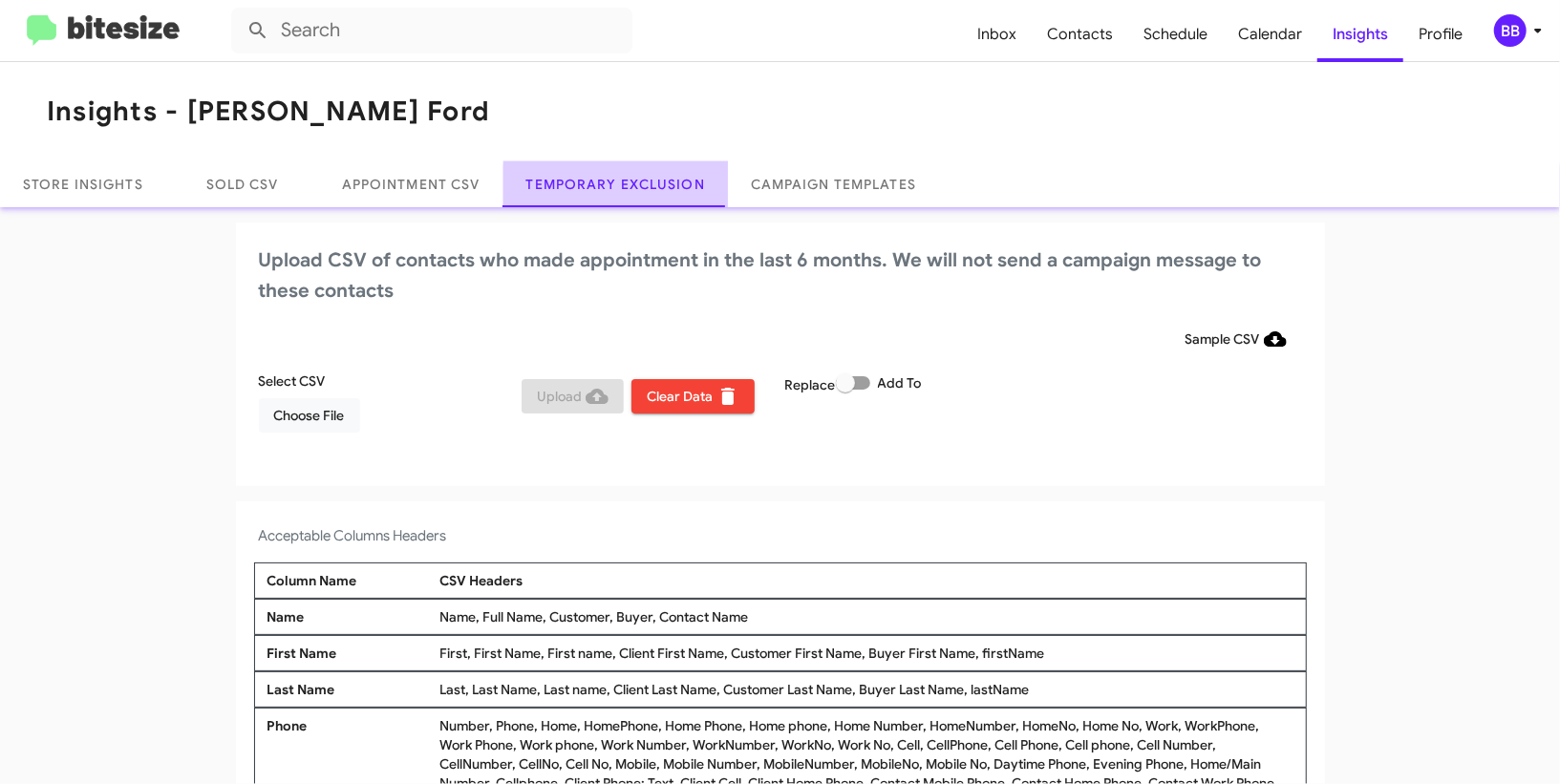
click at [657, 189] on link "Temporary Exclusion" at bounding box center [615, 185] width 224 height 46
click at [864, 378] on span at bounding box center [854, 383] width 35 height 13
click at [846, 390] on input "Add To" at bounding box center [845, 390] width 1 height 1
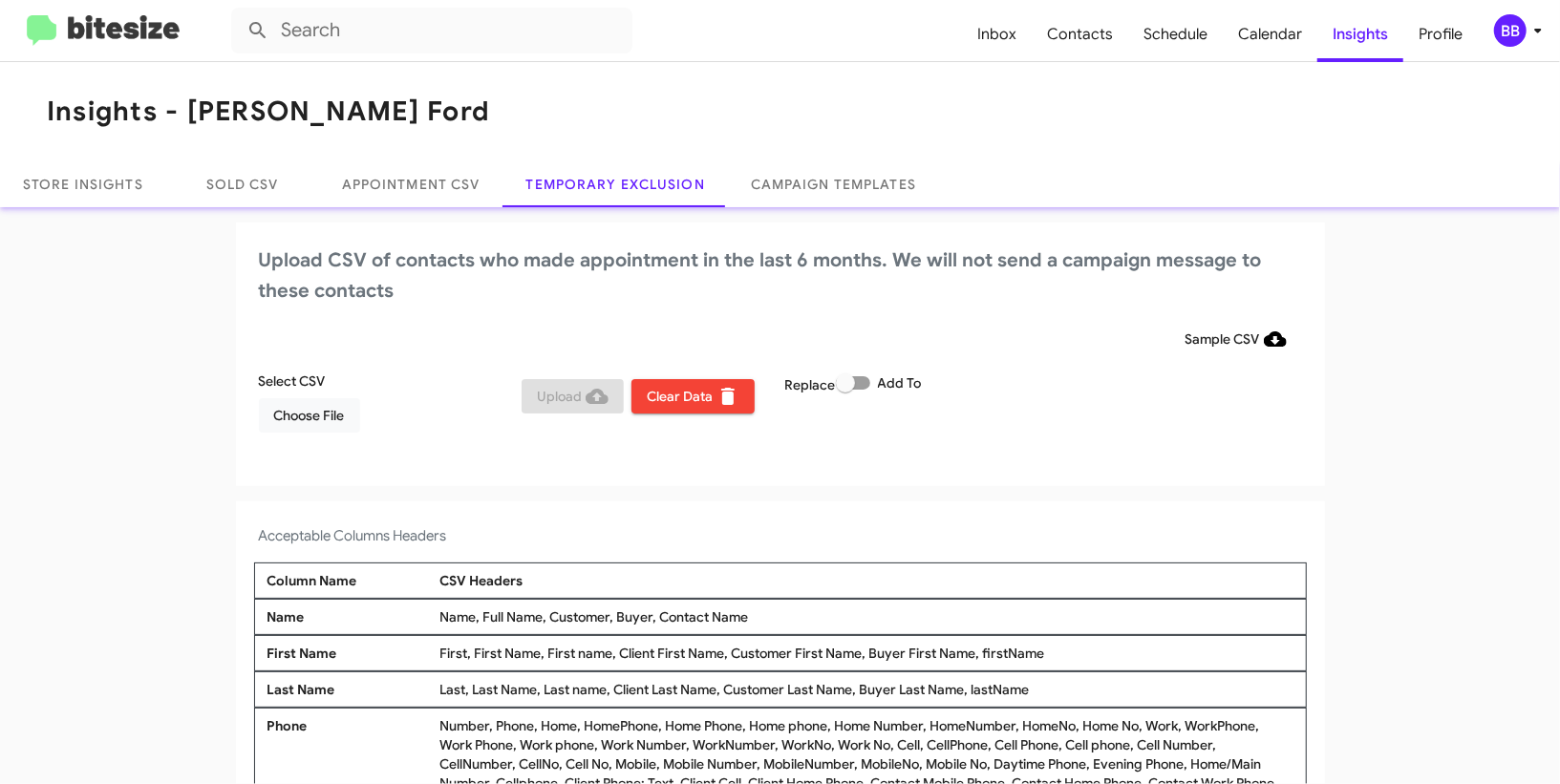
checkbox input "true"
click at [326, 407] on span "Choose File" at bounding box center [309, 416] width 70 height 35
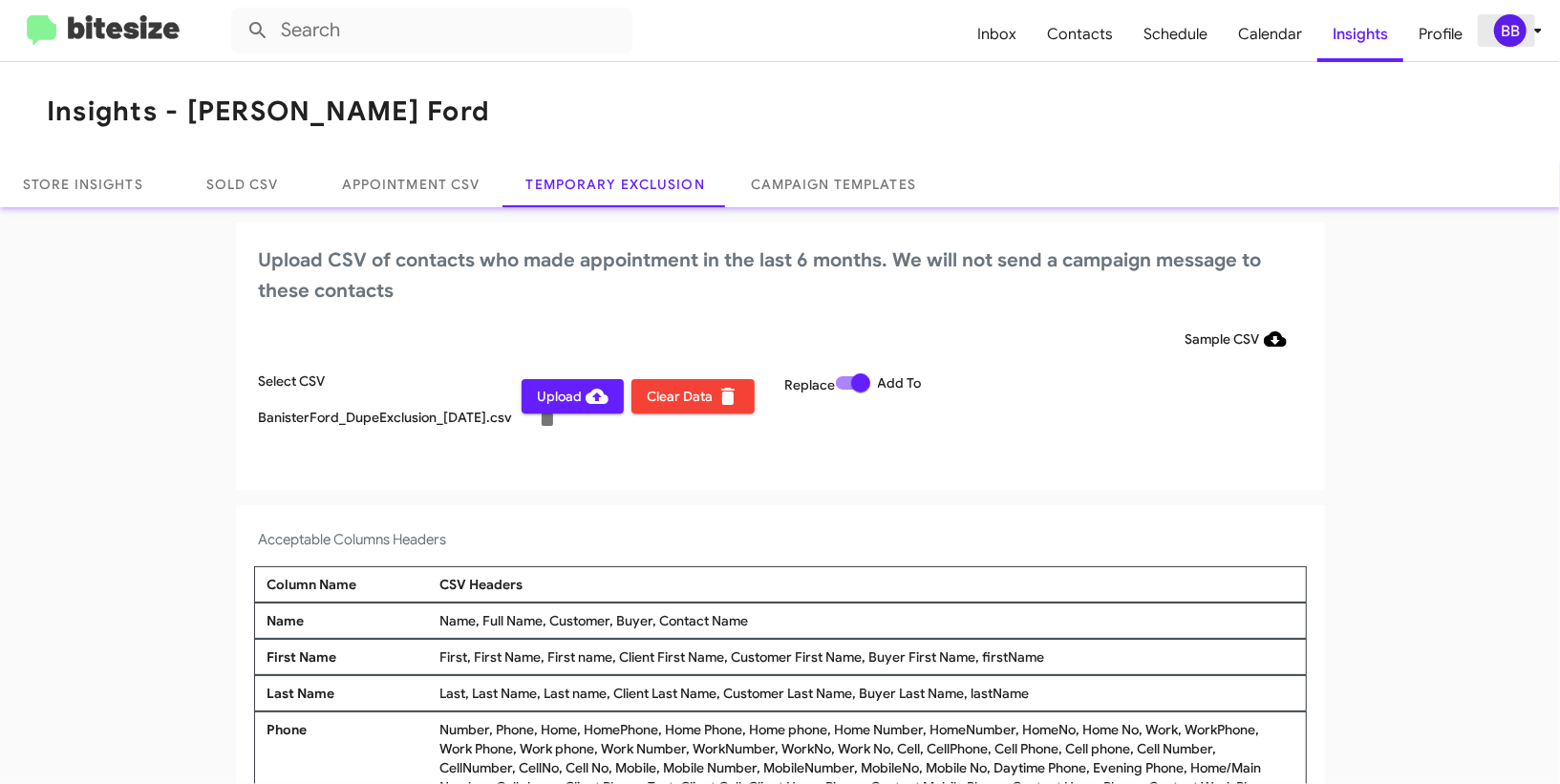
click at [1508, 27] on div "BB" at bounding box center [1511, 31] width 33 height 33
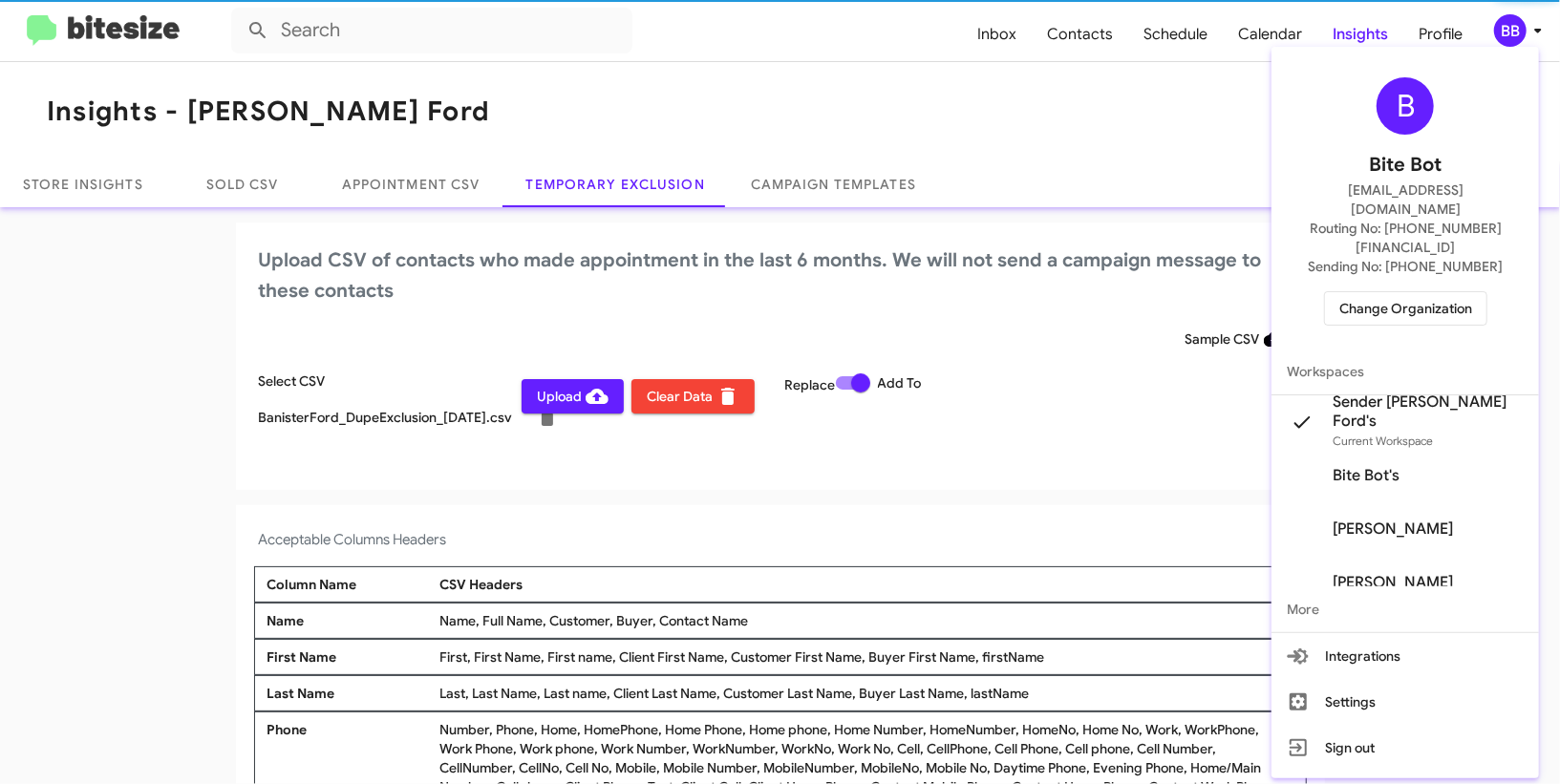
click at [1508, 27] on div at bounding box center [780, 392] width 1560 height 784
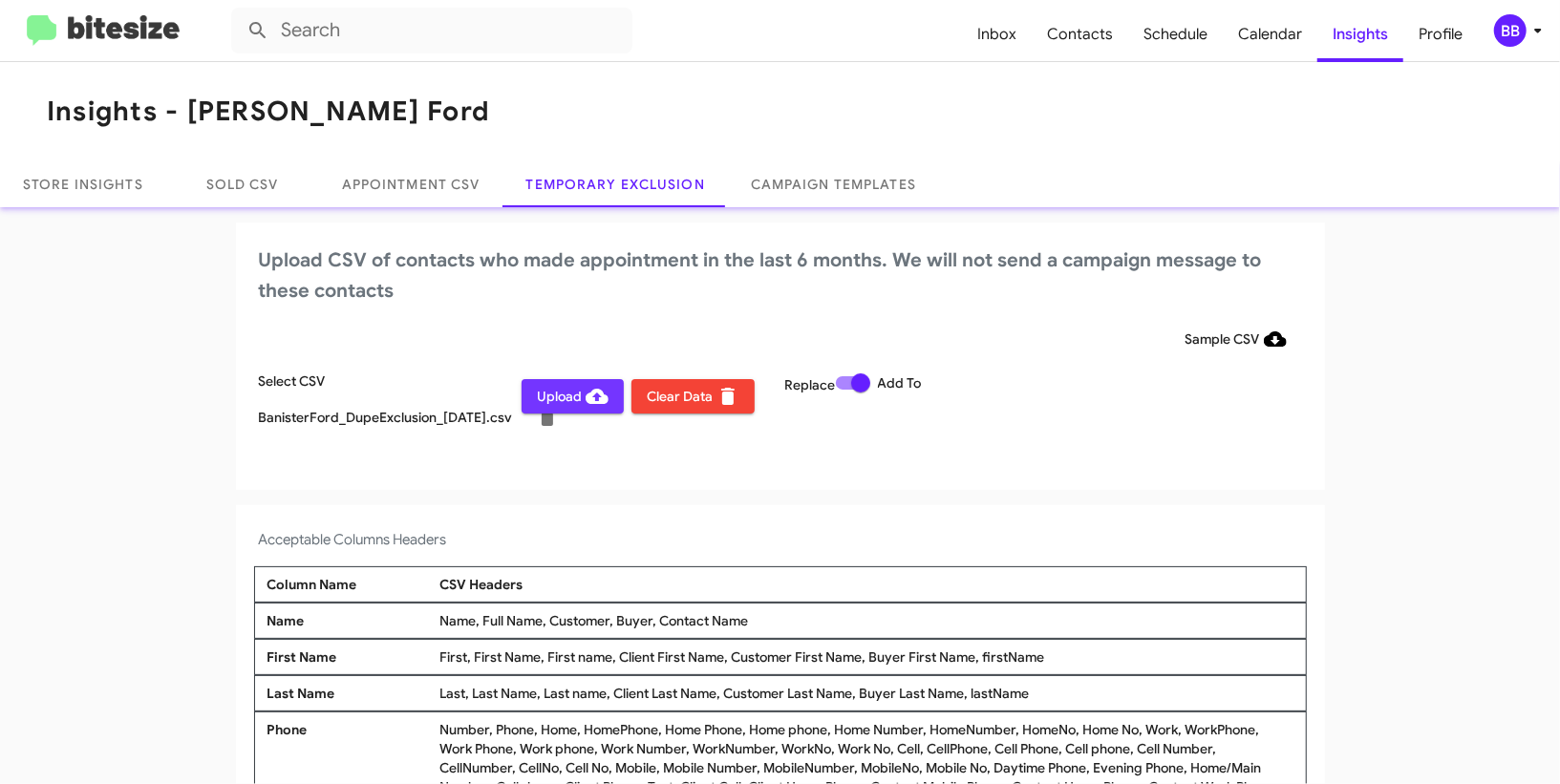
click at [555, 380] on span "Upload" at bounding box center [573, 396] width 71 height 35
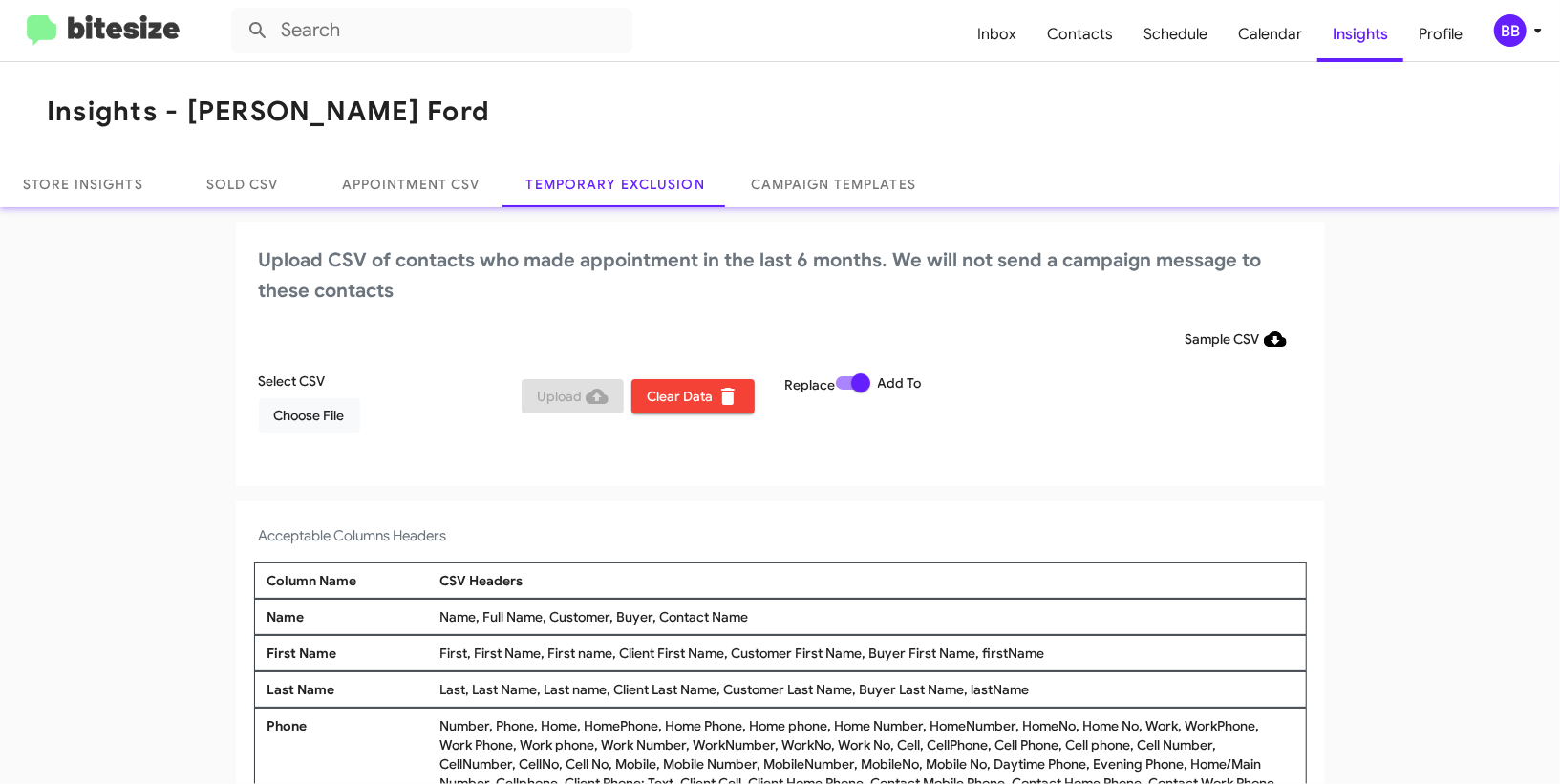
click at [1511, 30] on div "BB" at bounding box center [1511, 31] width 33 height 33
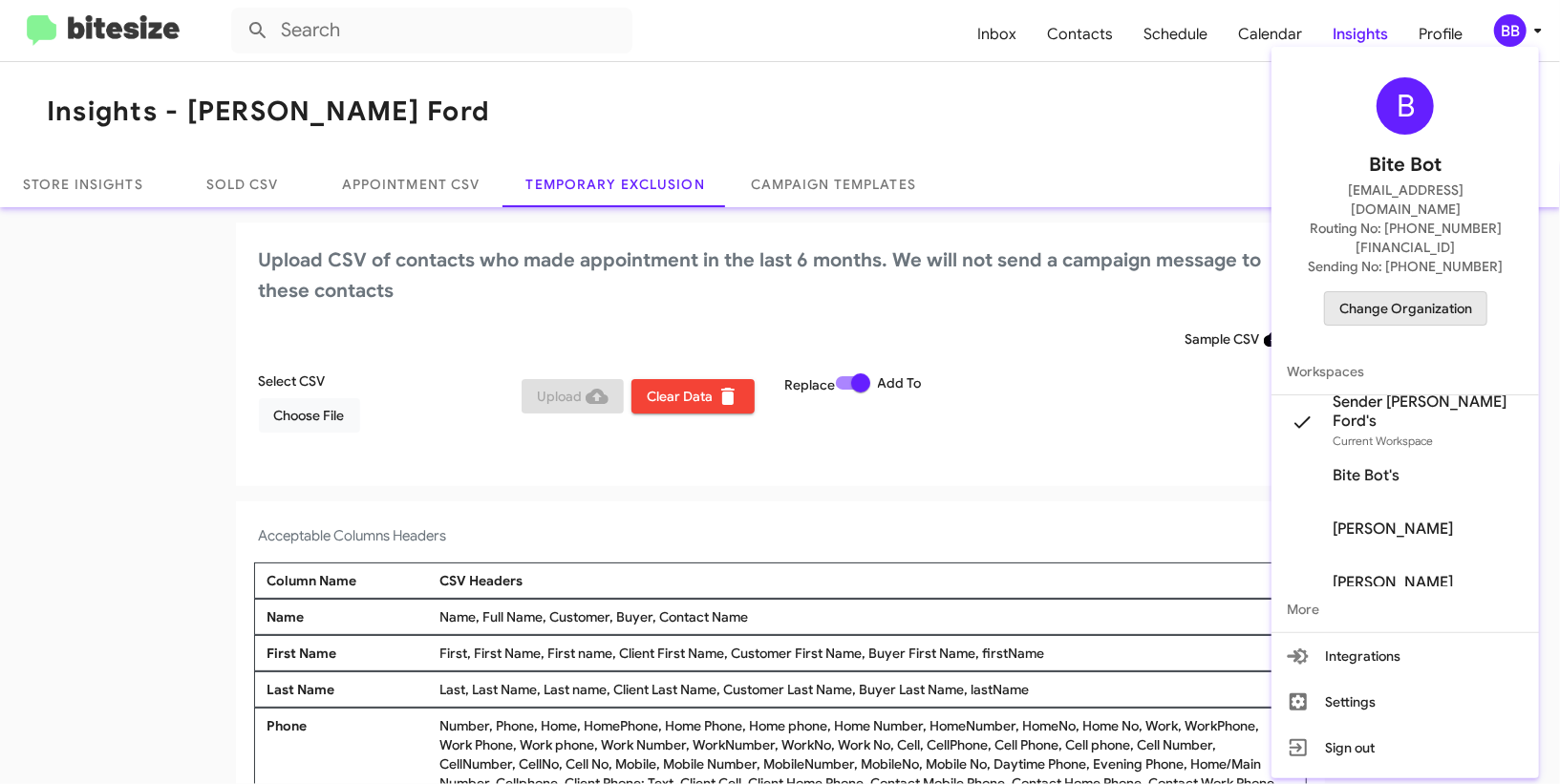
click at [1414, 292] on span "Change Organization" at bounding box center [1406, 309] width 133 height 33
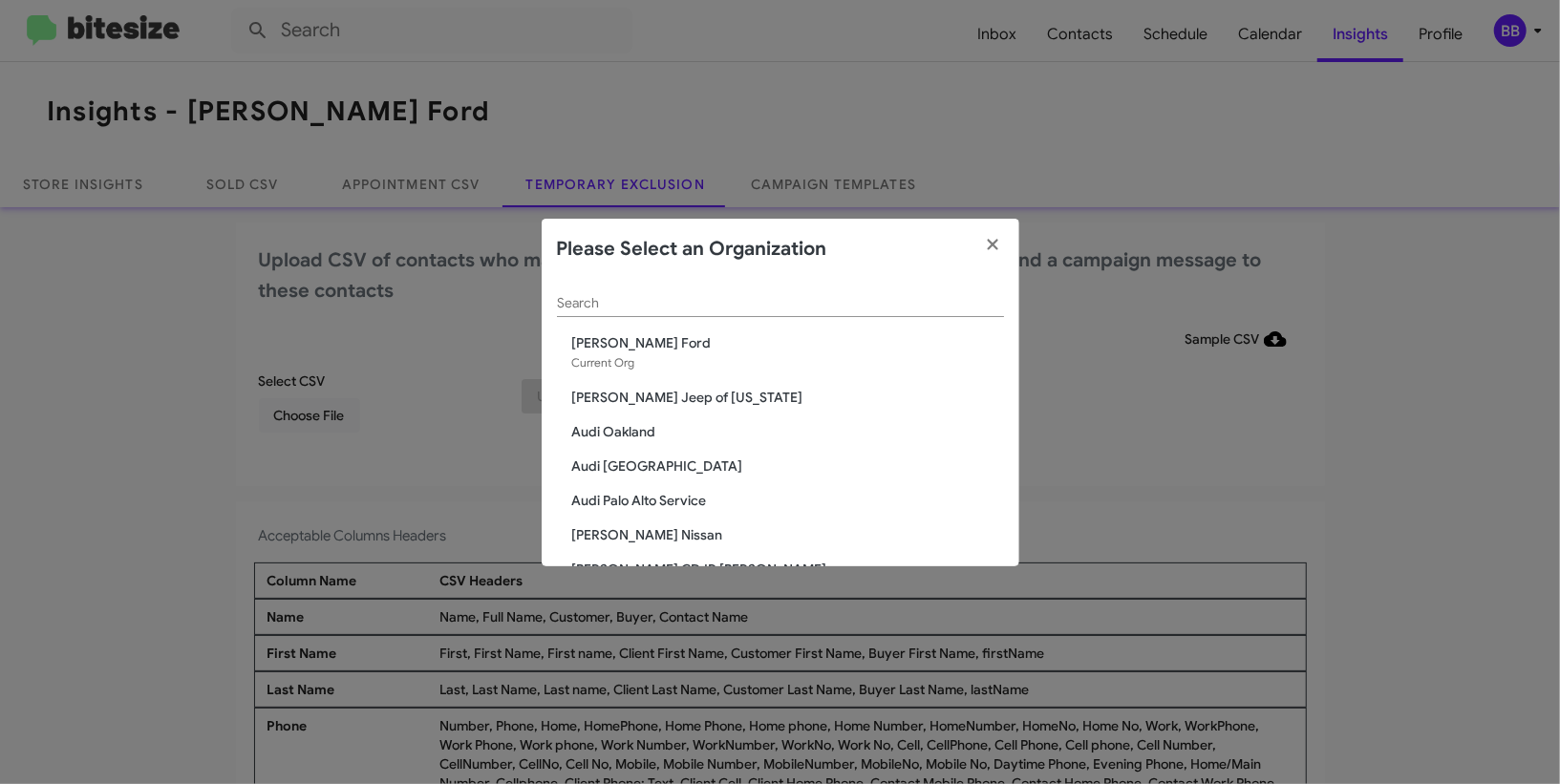
click at [712, 319] on div "Search" at bounding box center [780, 307] width 448 height 55
click at [703, 296] on input "Search" at bounding box center [780, 304] width 448 height 15
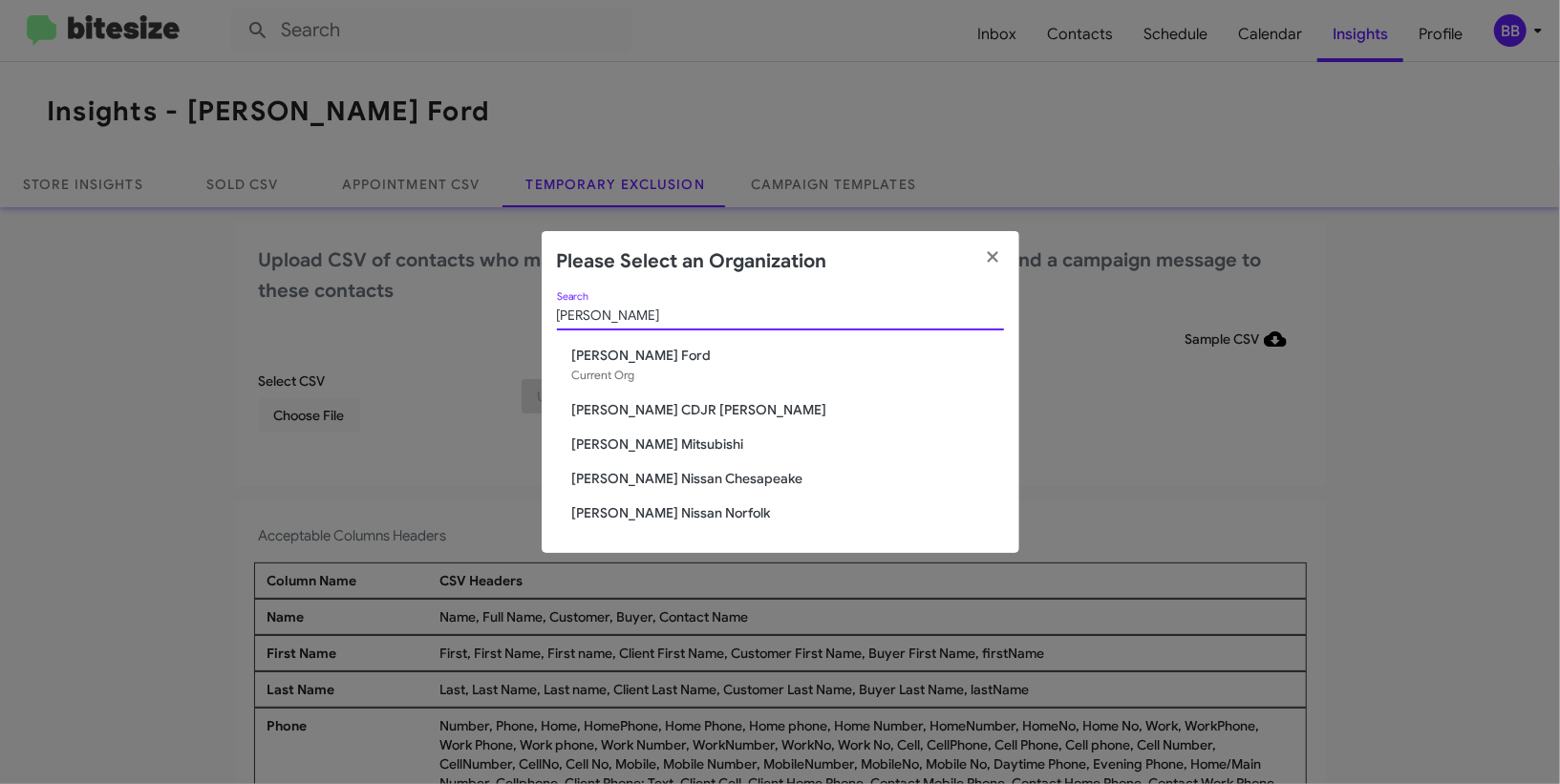
type input "banis"
click at [647, 443] on span "[PERSON_NAME] Mitsubishi" at bounding box center [788, 444] width 432 height 19
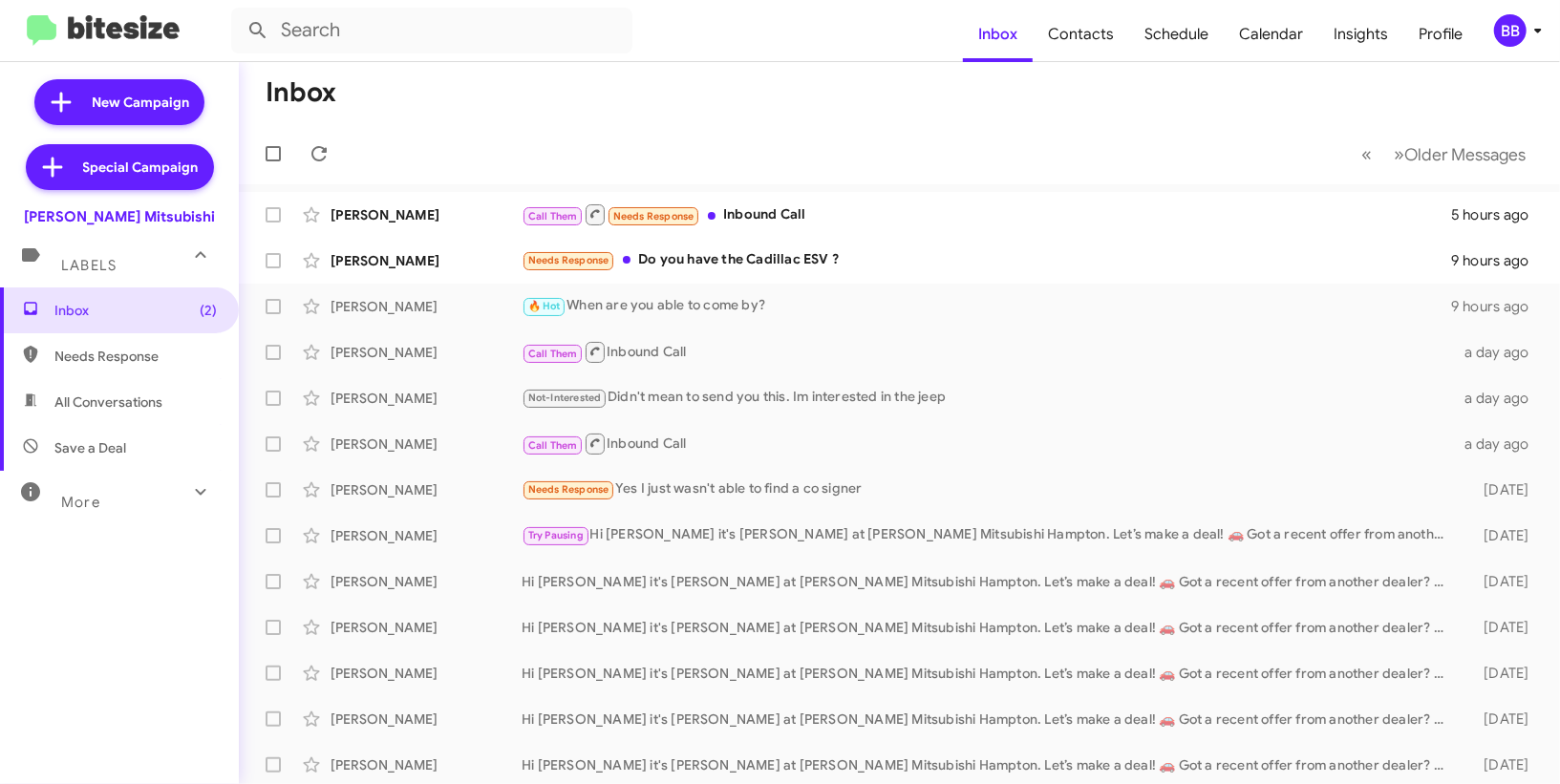
click at [1515, 41] on div "BB" at bounding box center [1511, 31] width 33 height 33
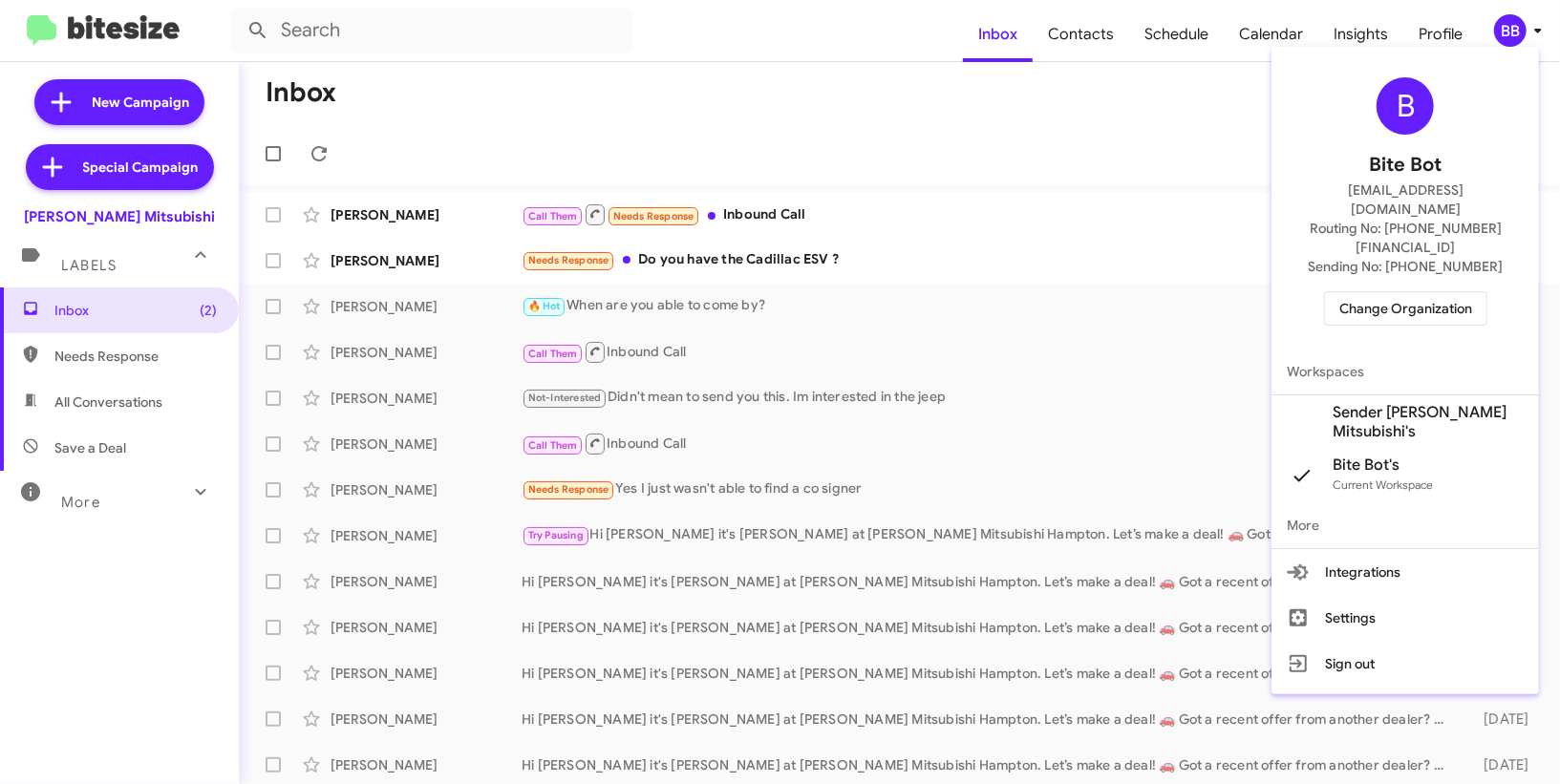
click at [1400, 403] on span "Sender Banister Mitsubishi's" at bounding box center [1428, 422] width 192 height 38
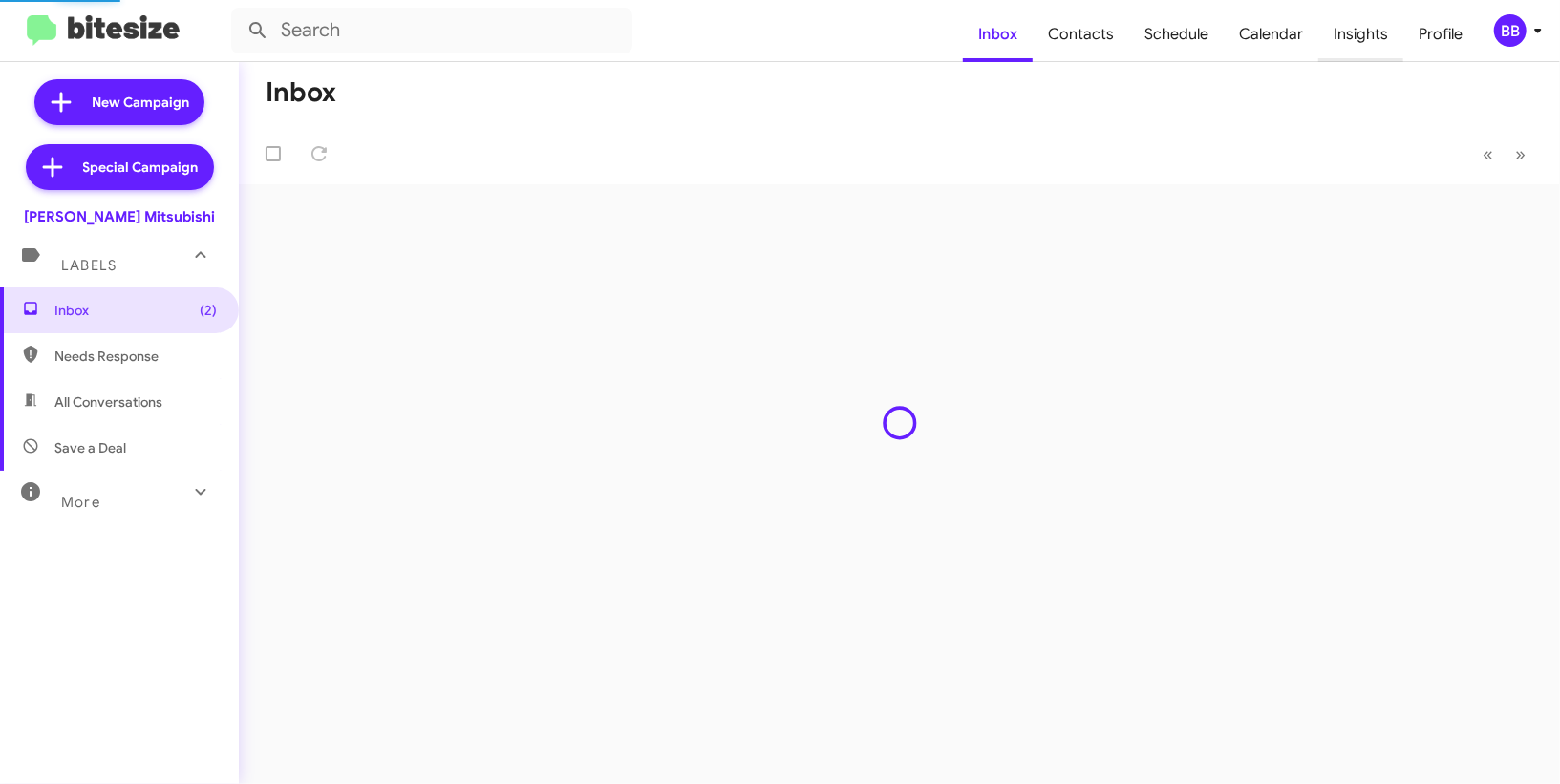
click at [1361, 20] on span "Insights" at bounding box center [1361, 35] width 85 height 56
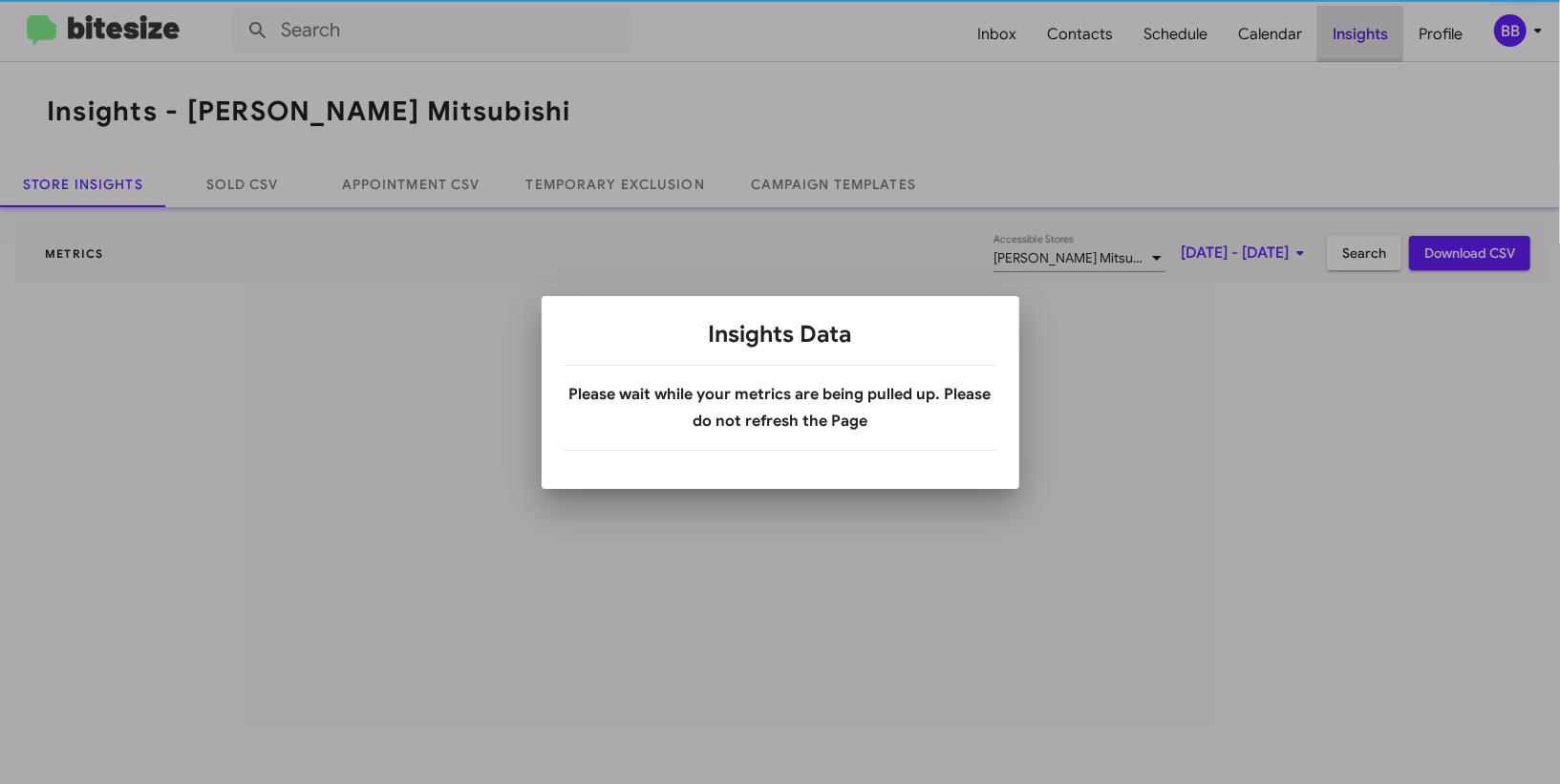
click at [1361, 20] on div at bounding box center [780, 392] width 1560 height 784
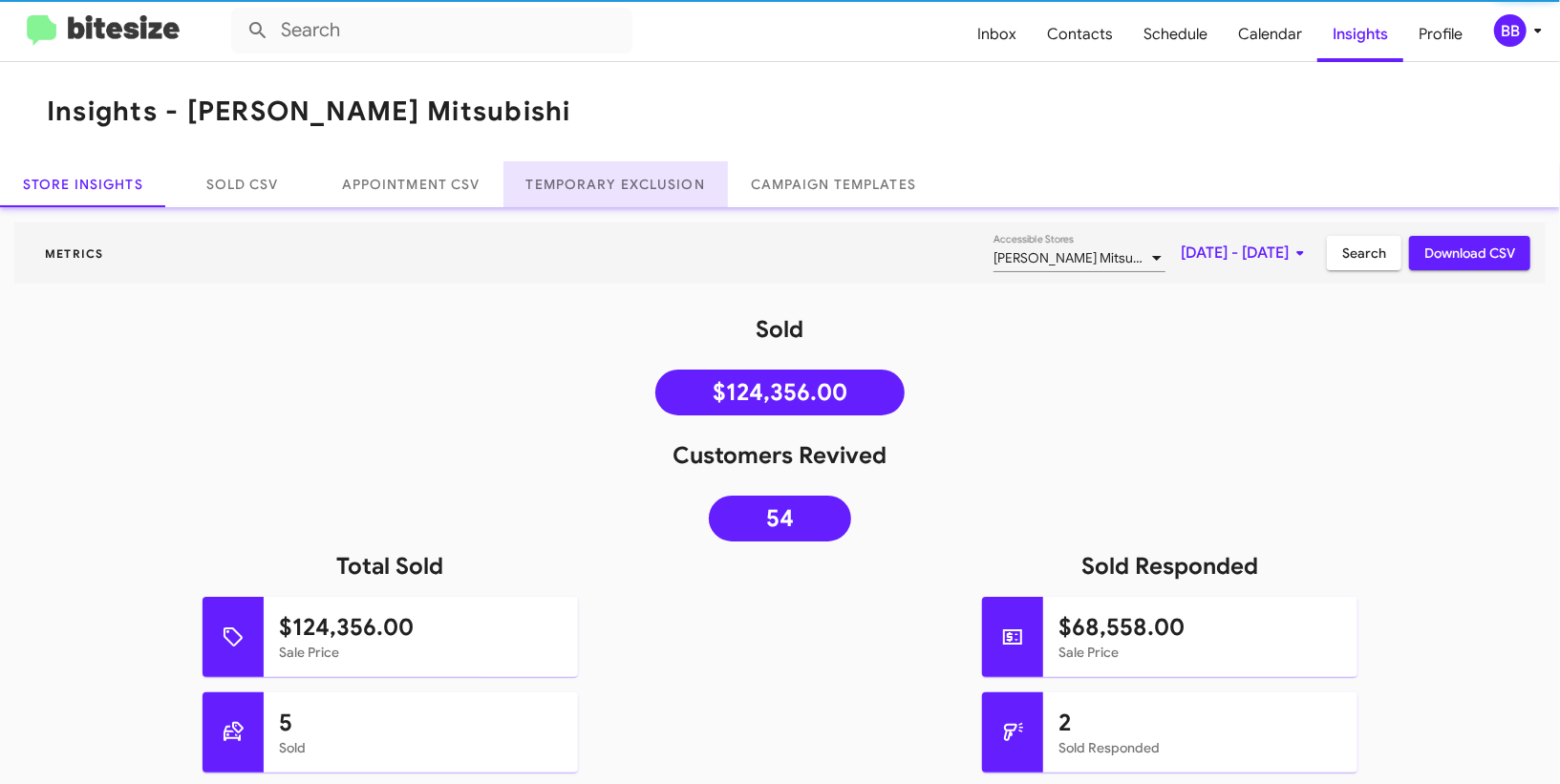
click at [617, 184] on link "Temporary Exclusion" at bounding box center [615, 185] width 224 height 46
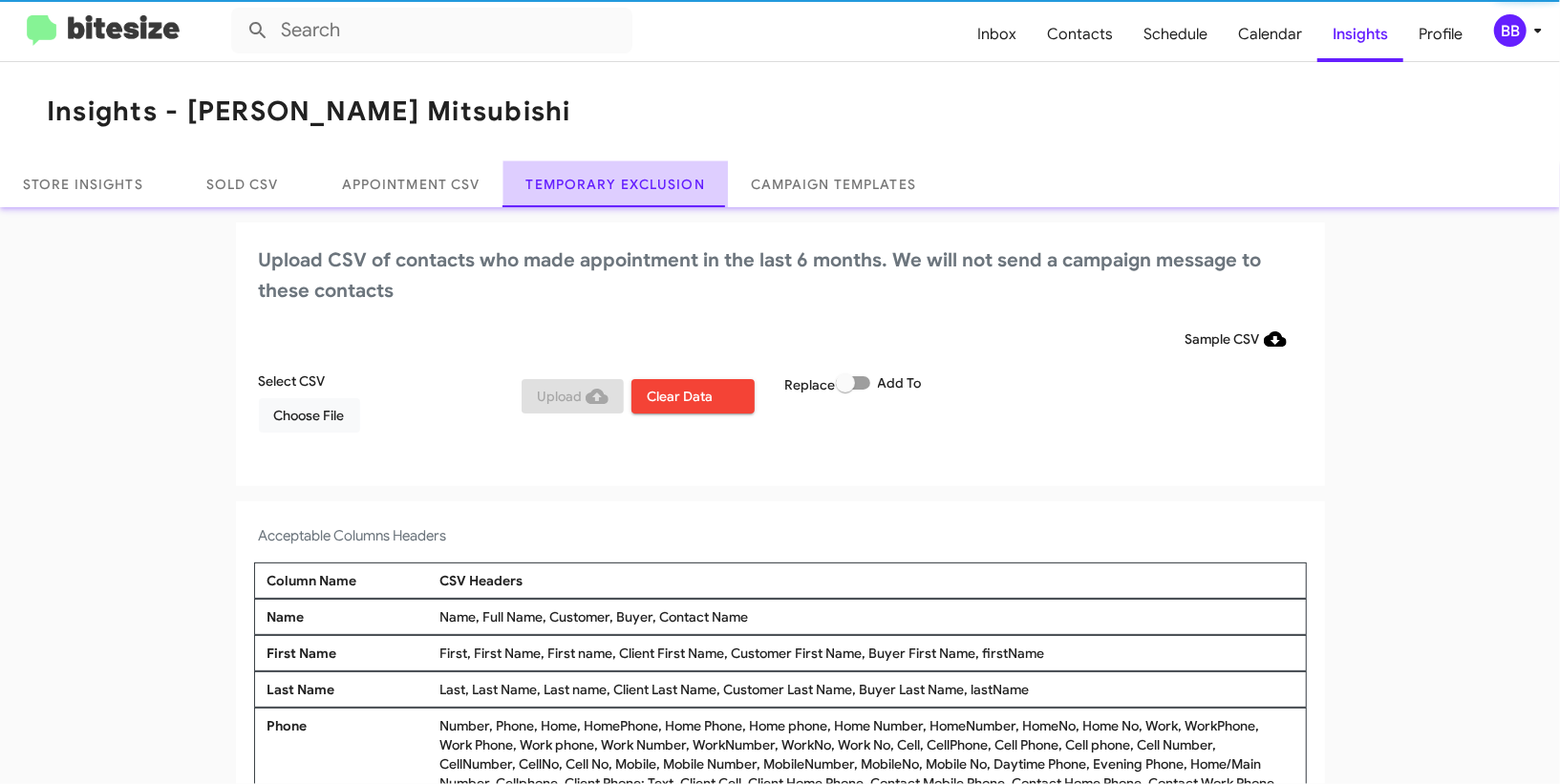
click at [617, 184] on link "Temporary Exclusion" at bounding box center [615, 185] width 224 height 46
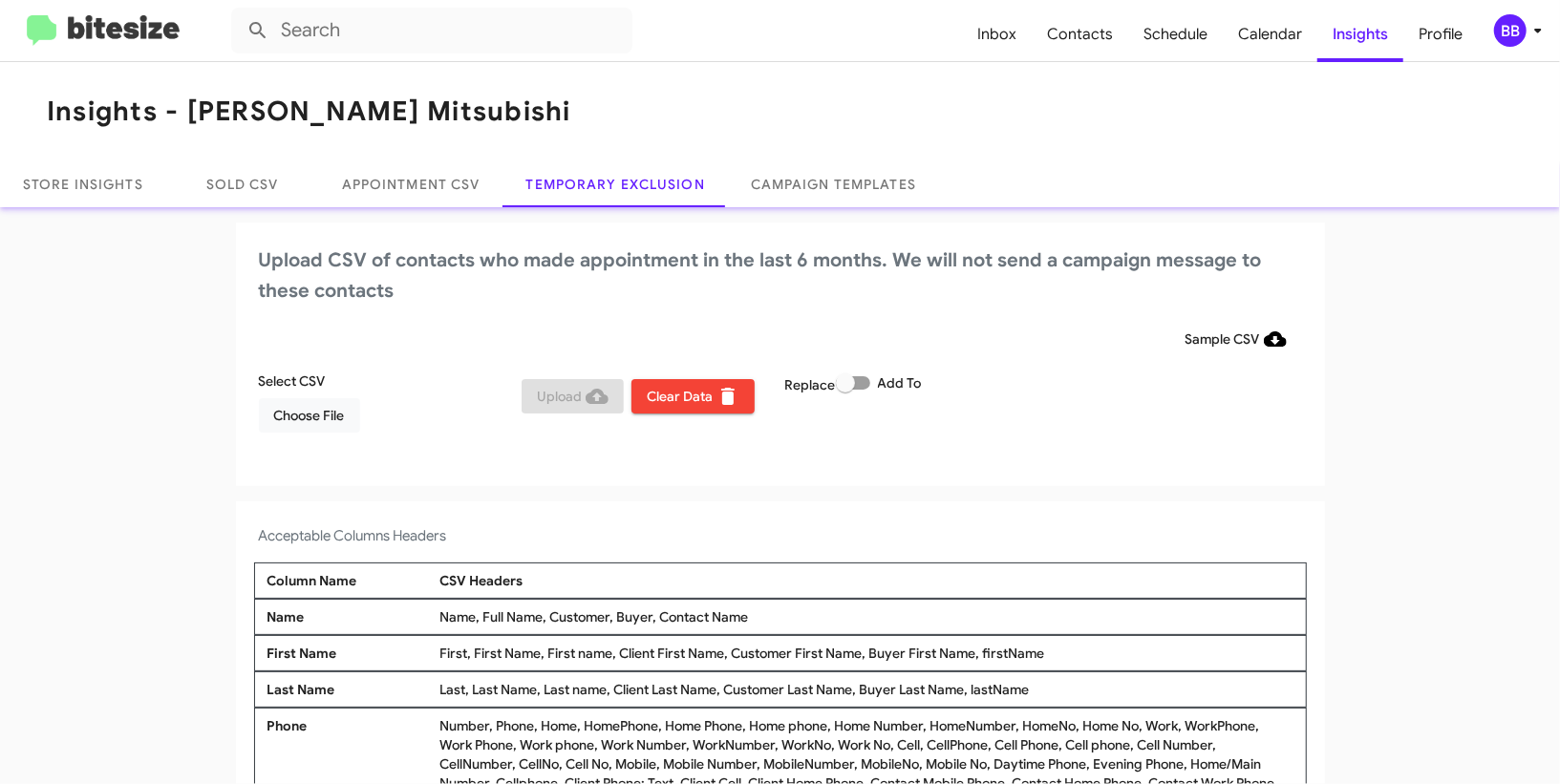
click at [858, 375] on label "Add To" at bounding box center [879, 383] width 86 height 23
click at [846, 390] on input "Add To" at bounding box center [845, 390] width 1 height 1
checkbox input "true"
click at [1507, 35] on div "BB" at bounding box center [1511, 31] width 33 height 33
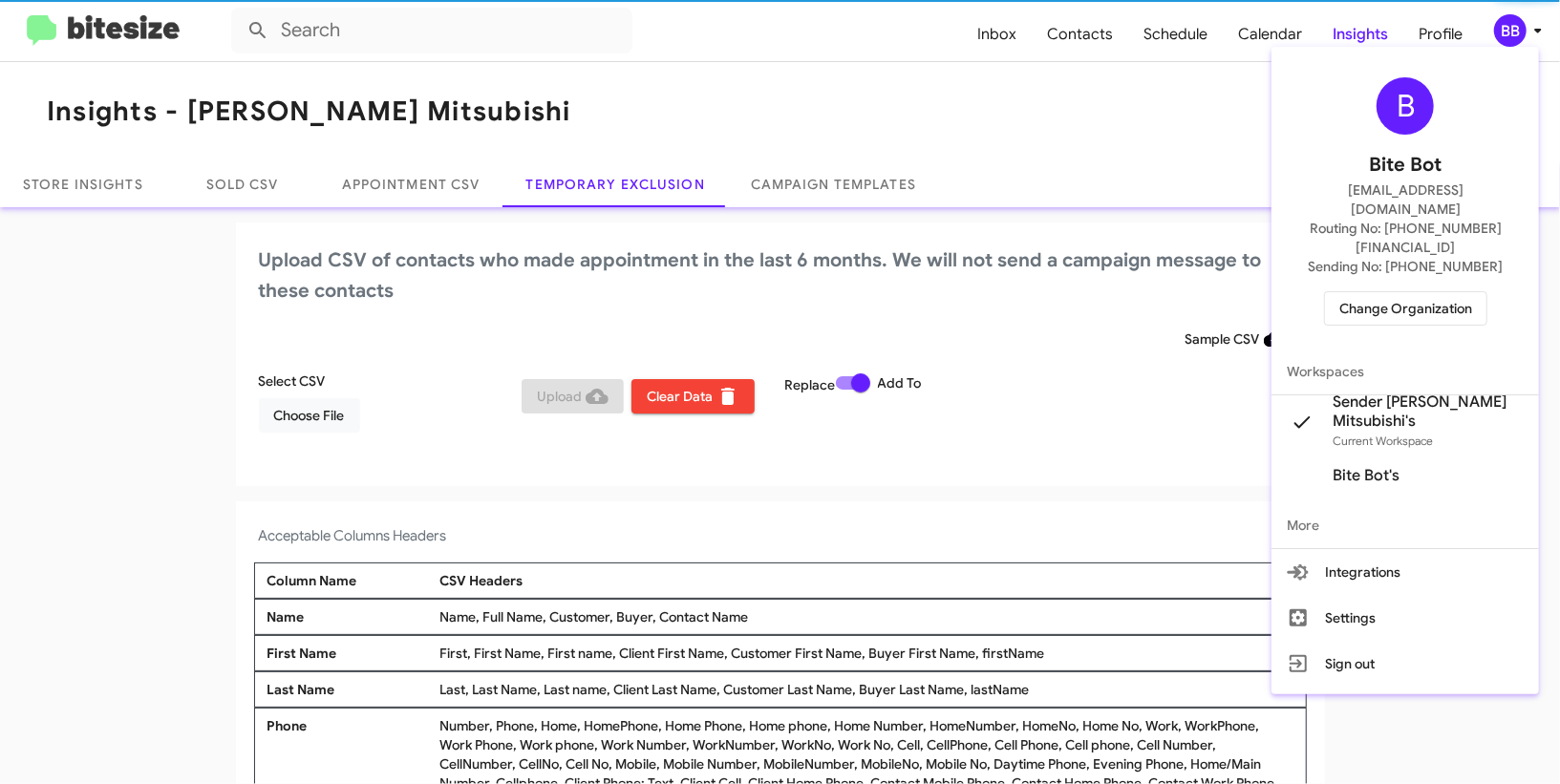
click at [1507, 35] on div at bounding box center [780, 392] width 1560 height 784
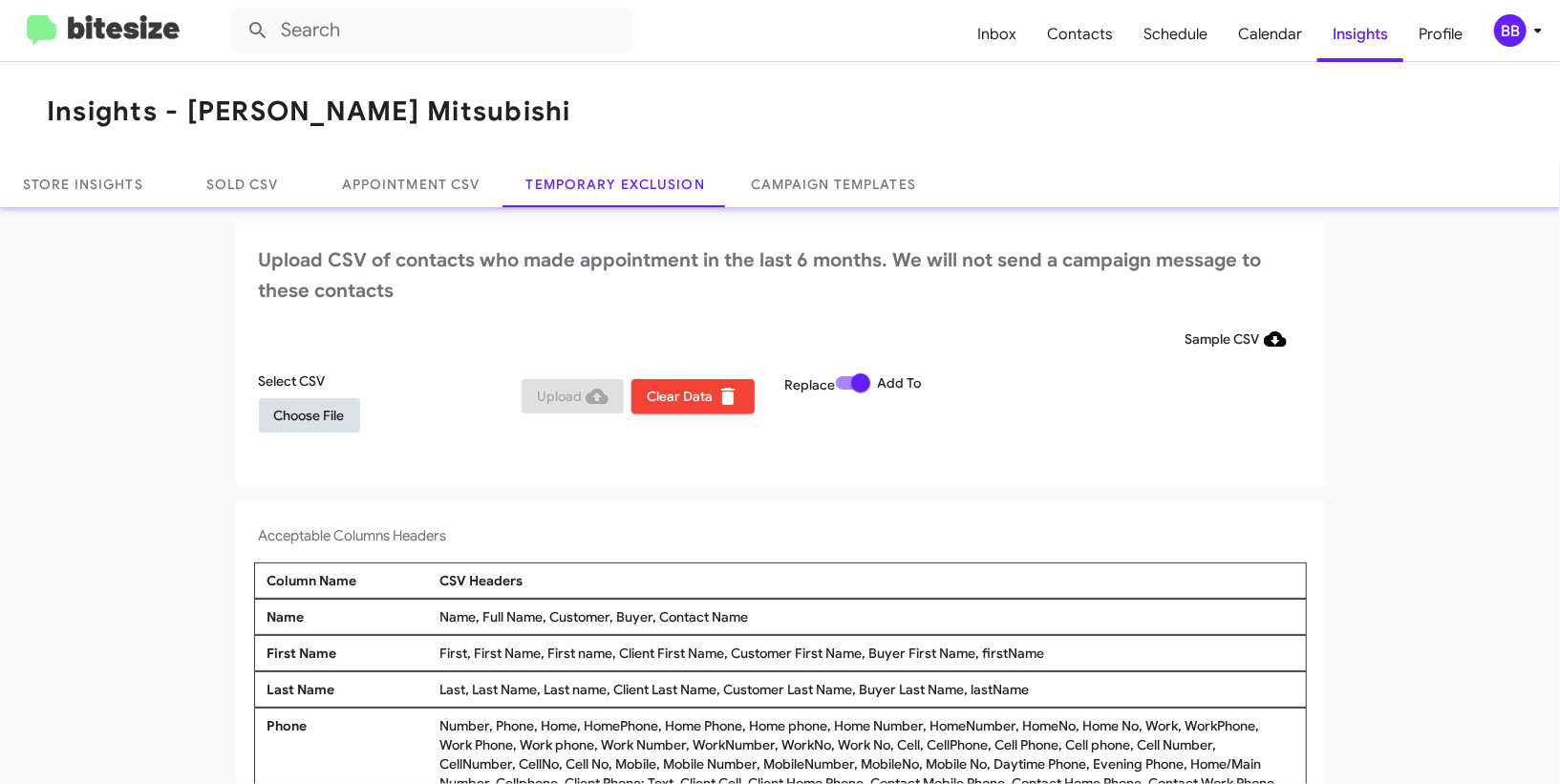
click at [329, 417] on span "Choose File" at bounding box center [309, 416] width 70 height 35
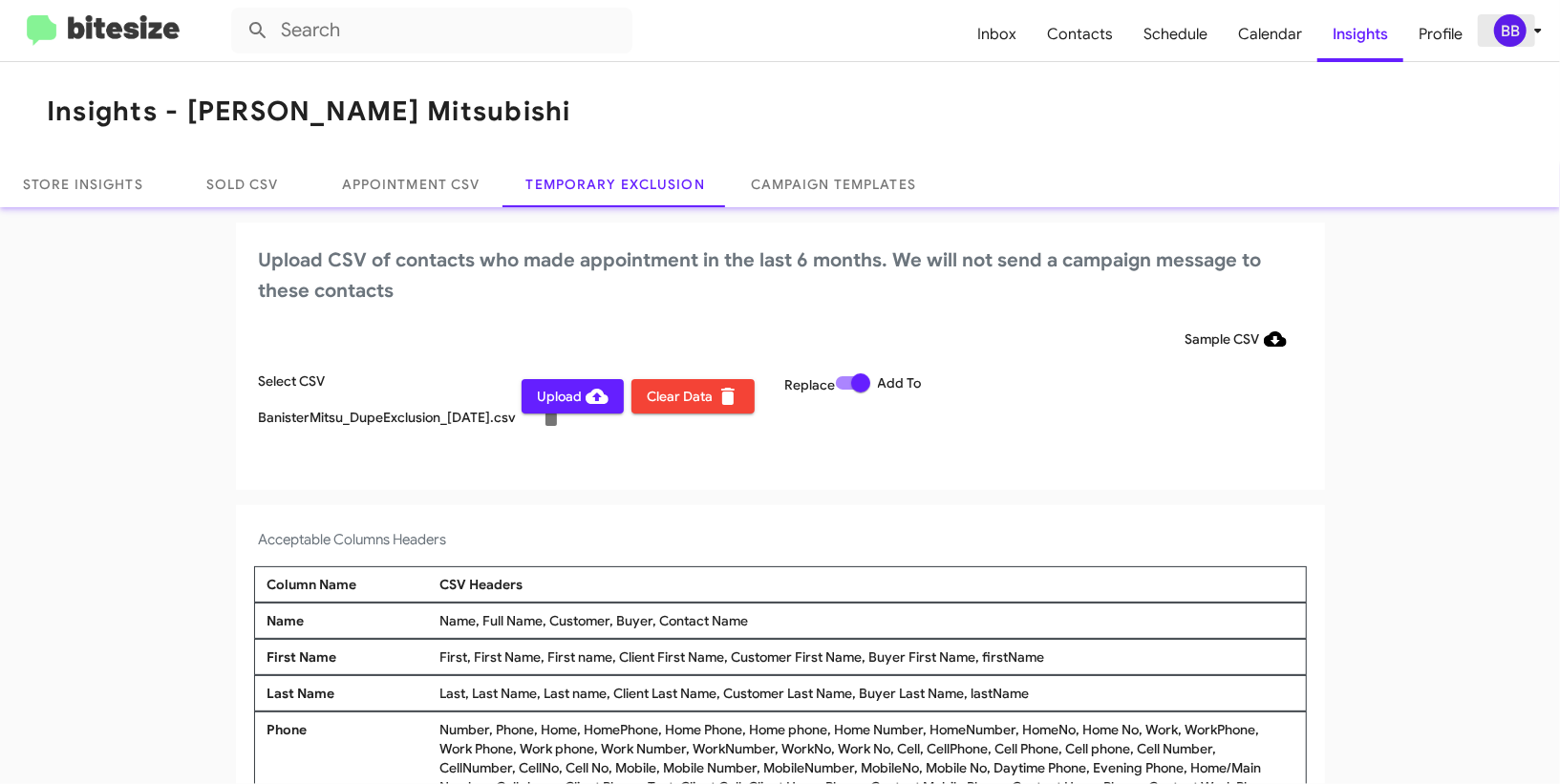
click at [1522, 38] on div "BB" at bounding box center [1511, 31] width 33 height 33
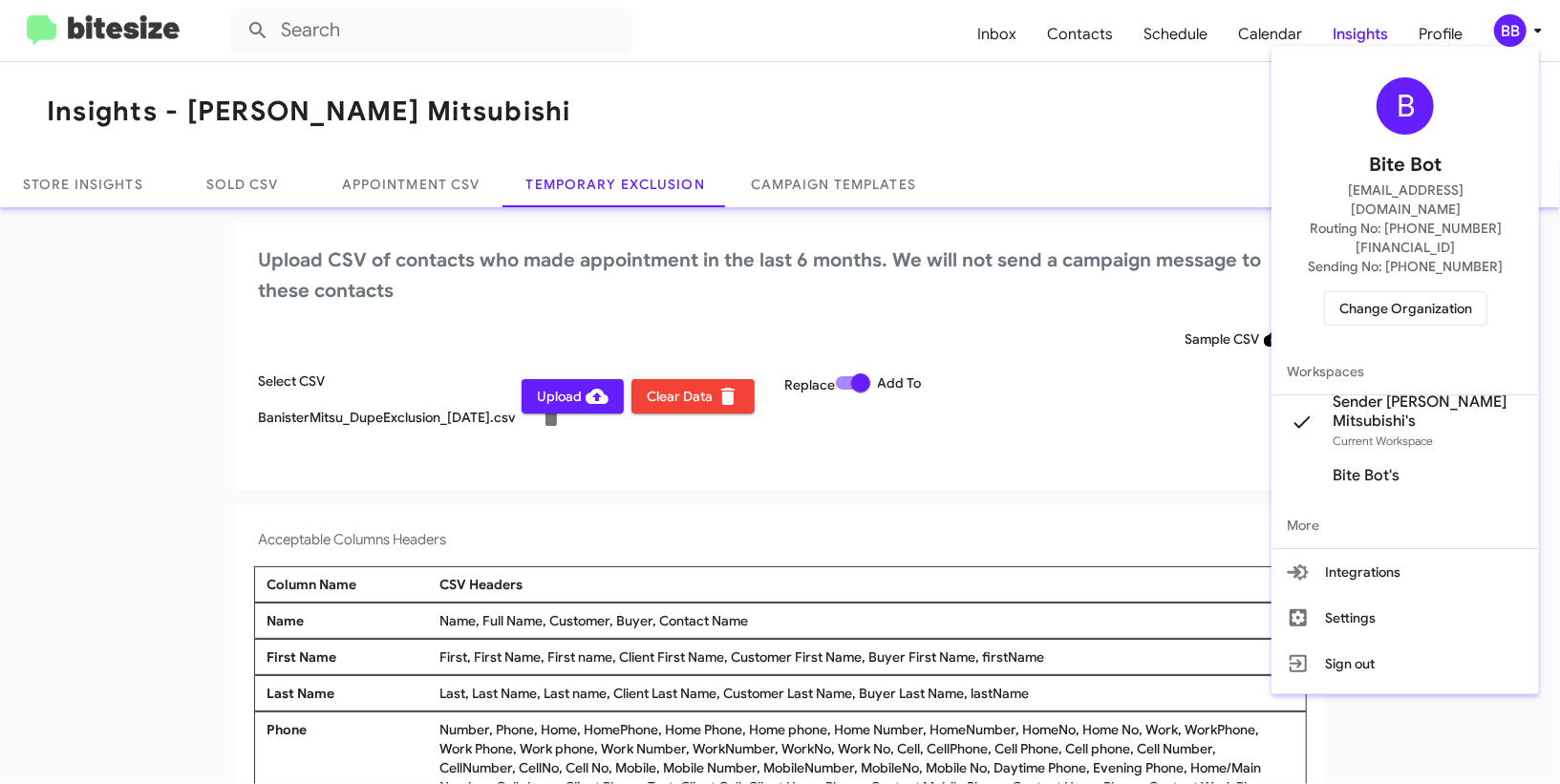
click at [1522, 38] on div at bounding box center [780, 392] width 1560 height 784
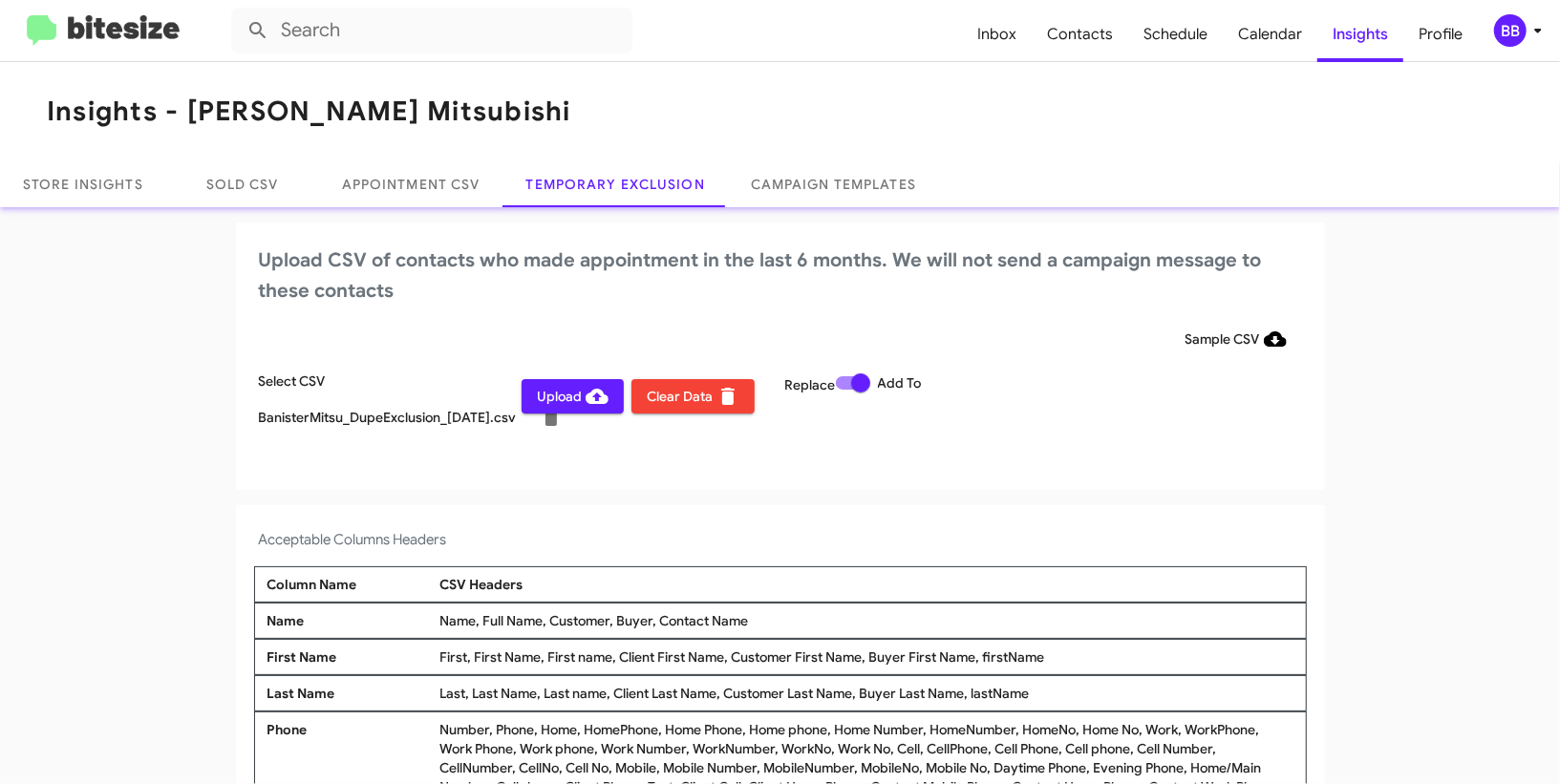
click at [533, 397] on button "Upload" at bounding box center [573, 396] width 102 height 35
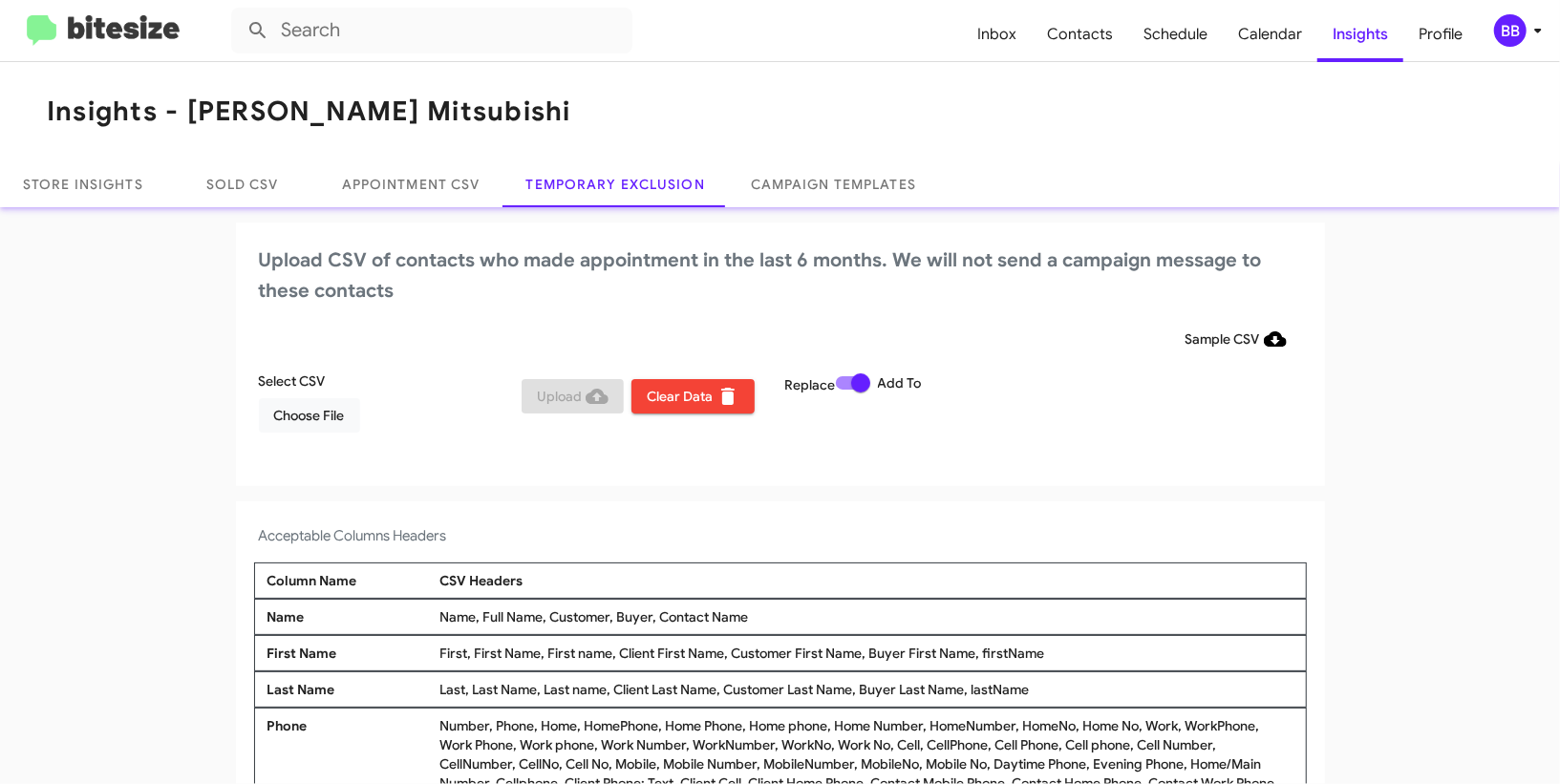
click at [1511, 38] on div "BB" at bounding box center [1511, 31] width 33 height 33
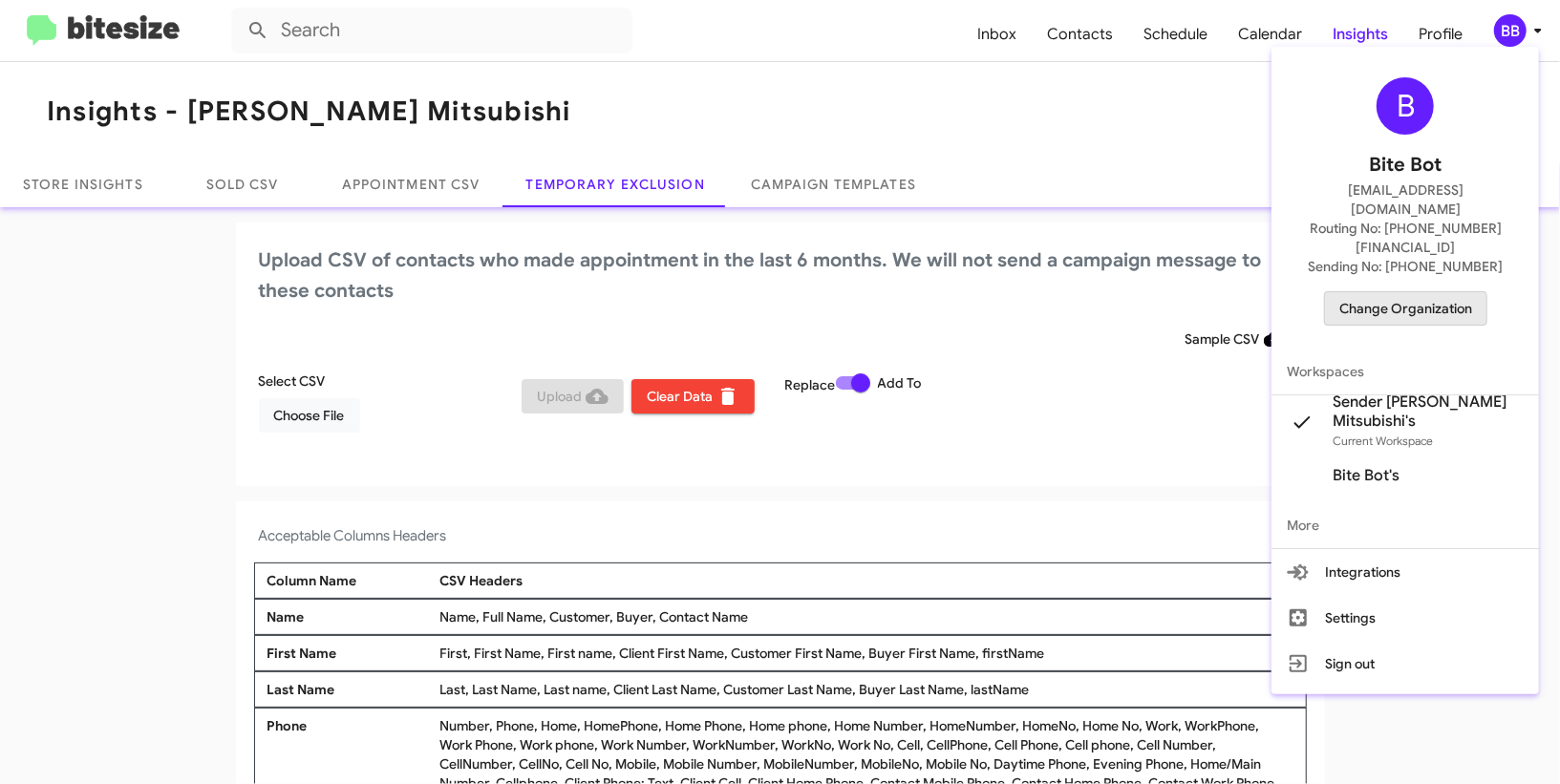
click at [1382, 292] on span "Change Organization" at bounding box center [1406, 309] width 133 height 33
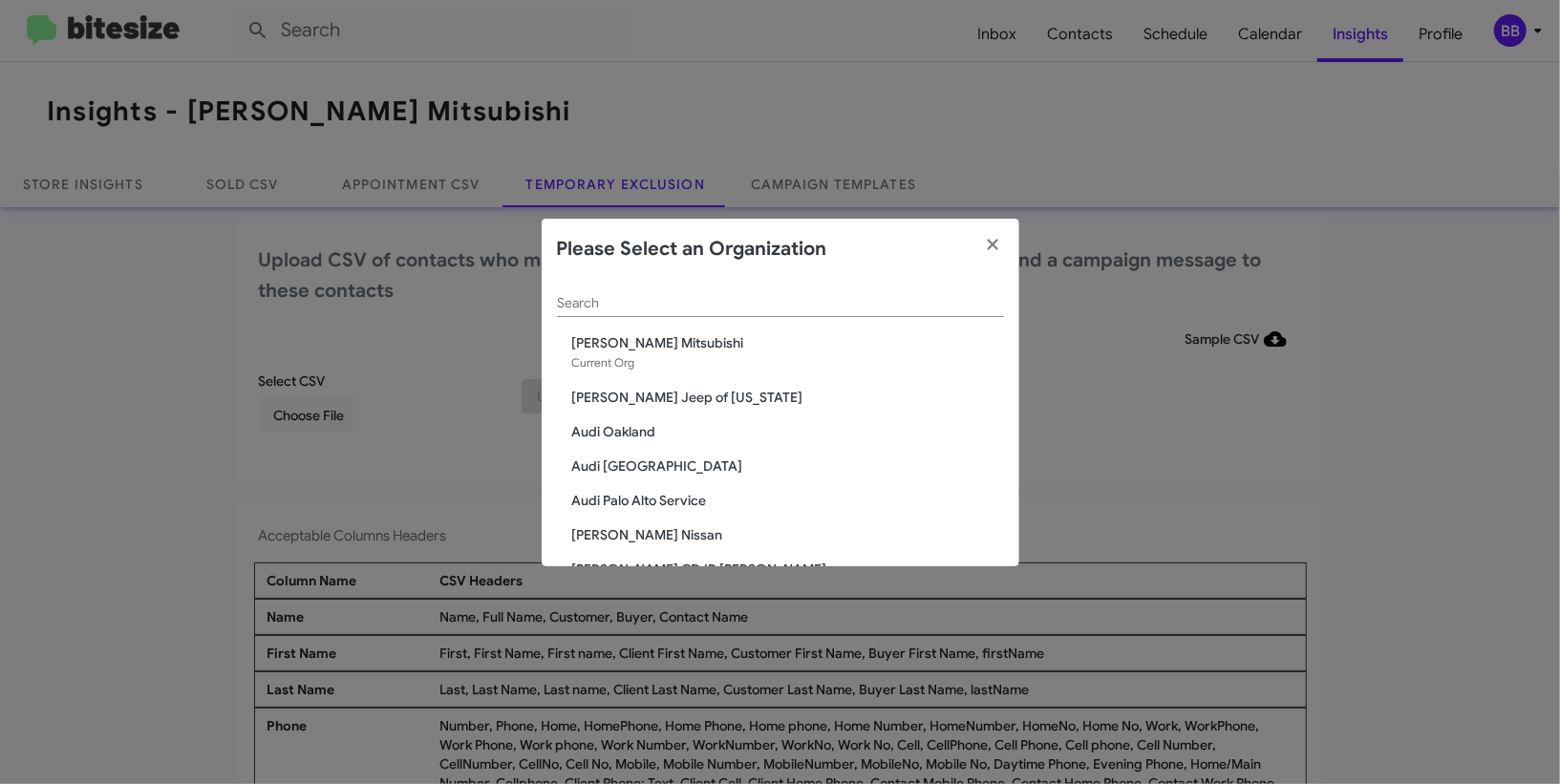
click at [633, 301] on input "Search" at bounding box center [780, 304] width 448 height 15
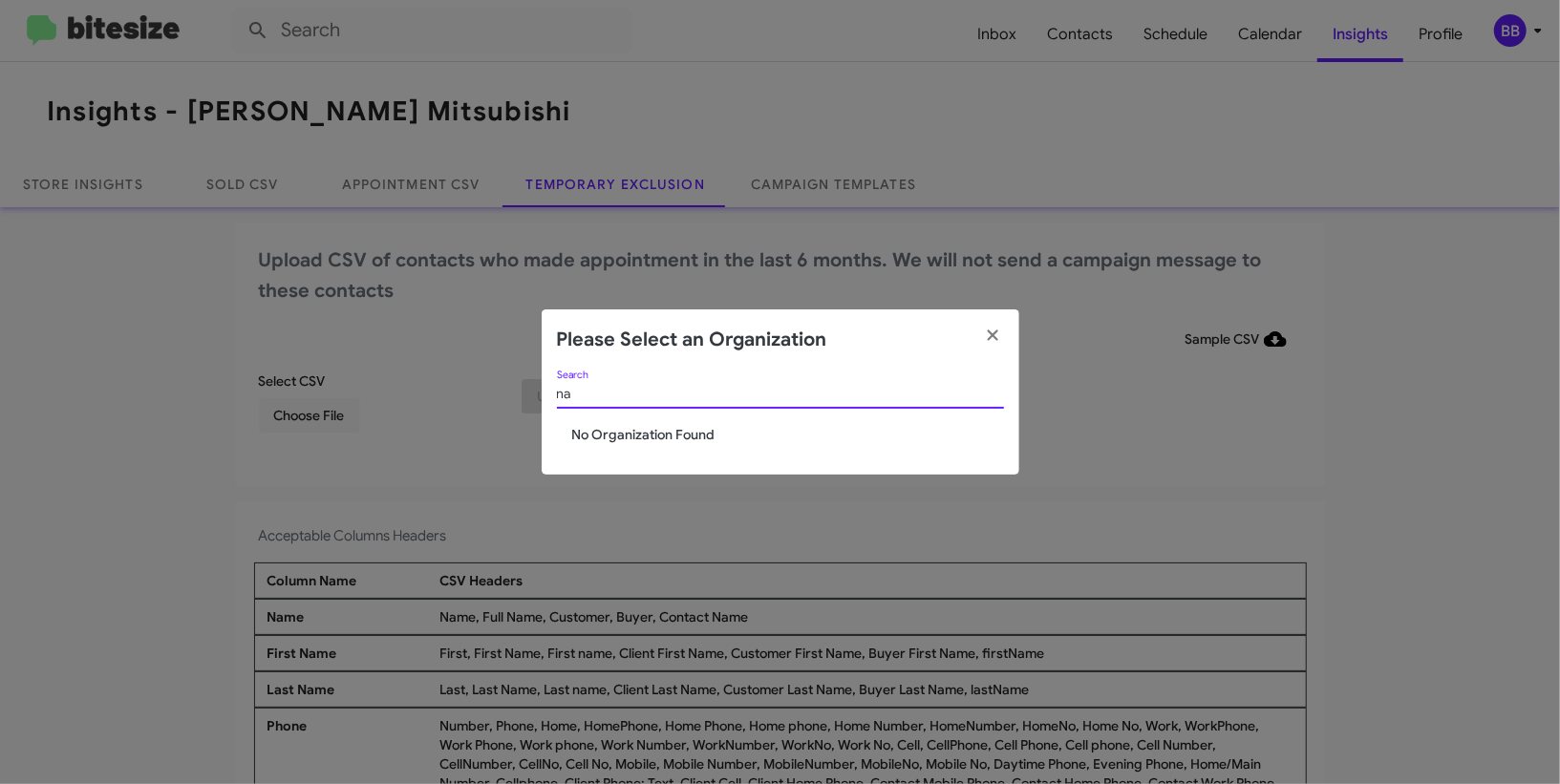
type input "n"
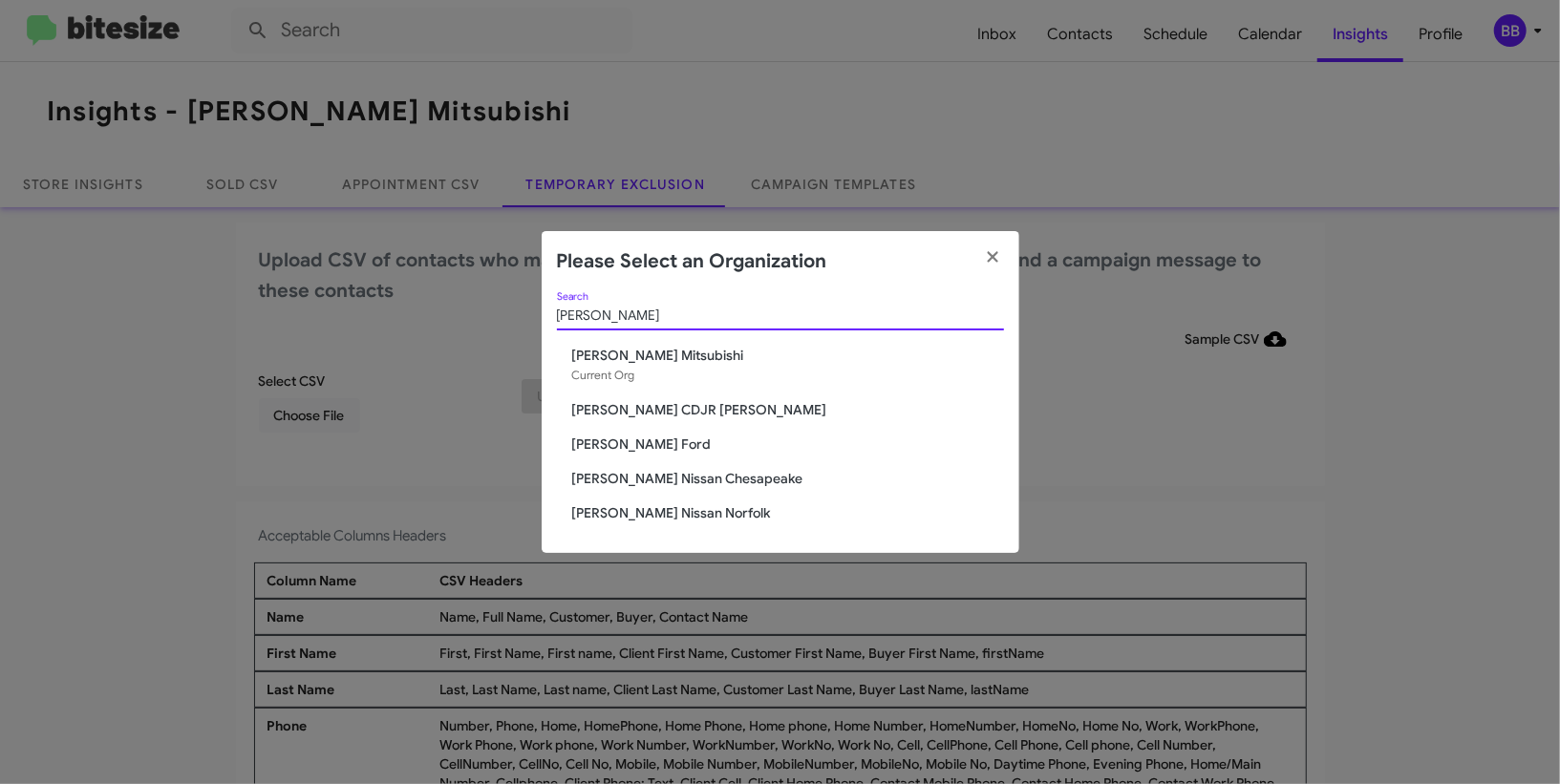
type input "[PERSON_NAME]"
click at [653, 474] on span "[PERSON_NAME] Nissan Chesapeake" at bounding box center [788, 478] width 432 height 19
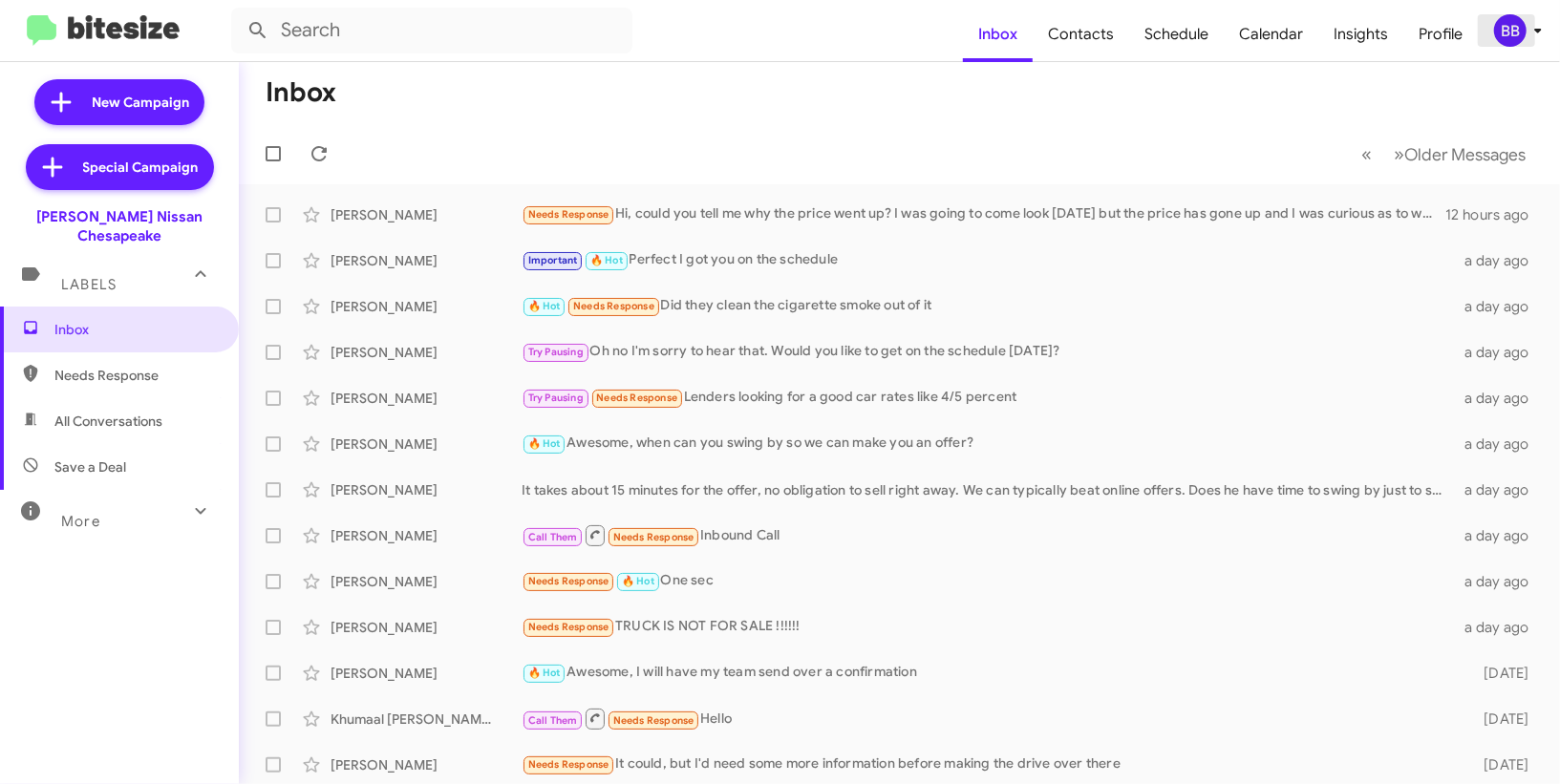
click at [1507, 28] on div "BB" at bounding box center [1511, 31] width 33 height 33
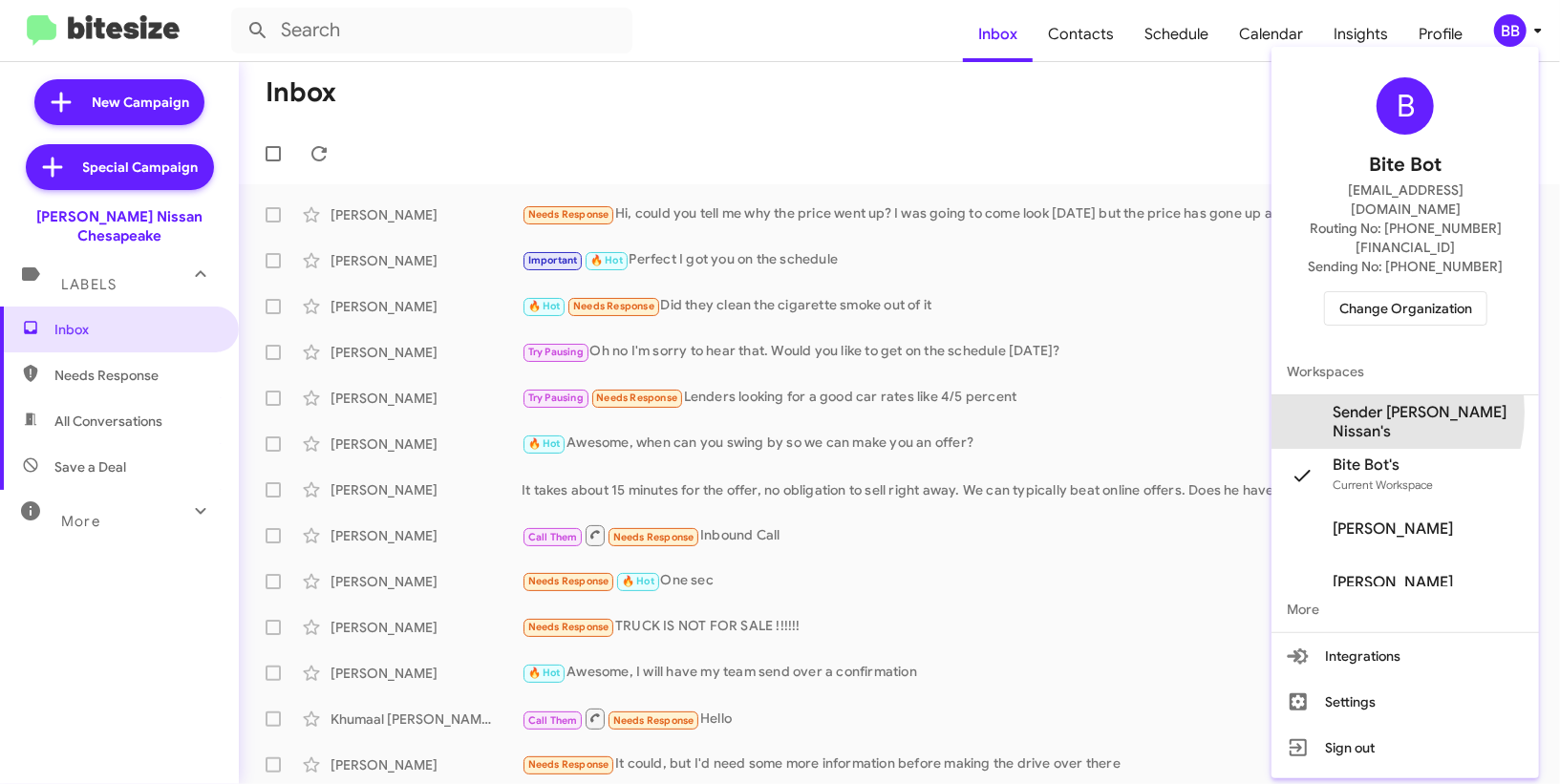
click at [1383, 403] on span "Sender [PERSON_NAME] Nissan's" at bounding box center [1428, 422] width 192 height 38
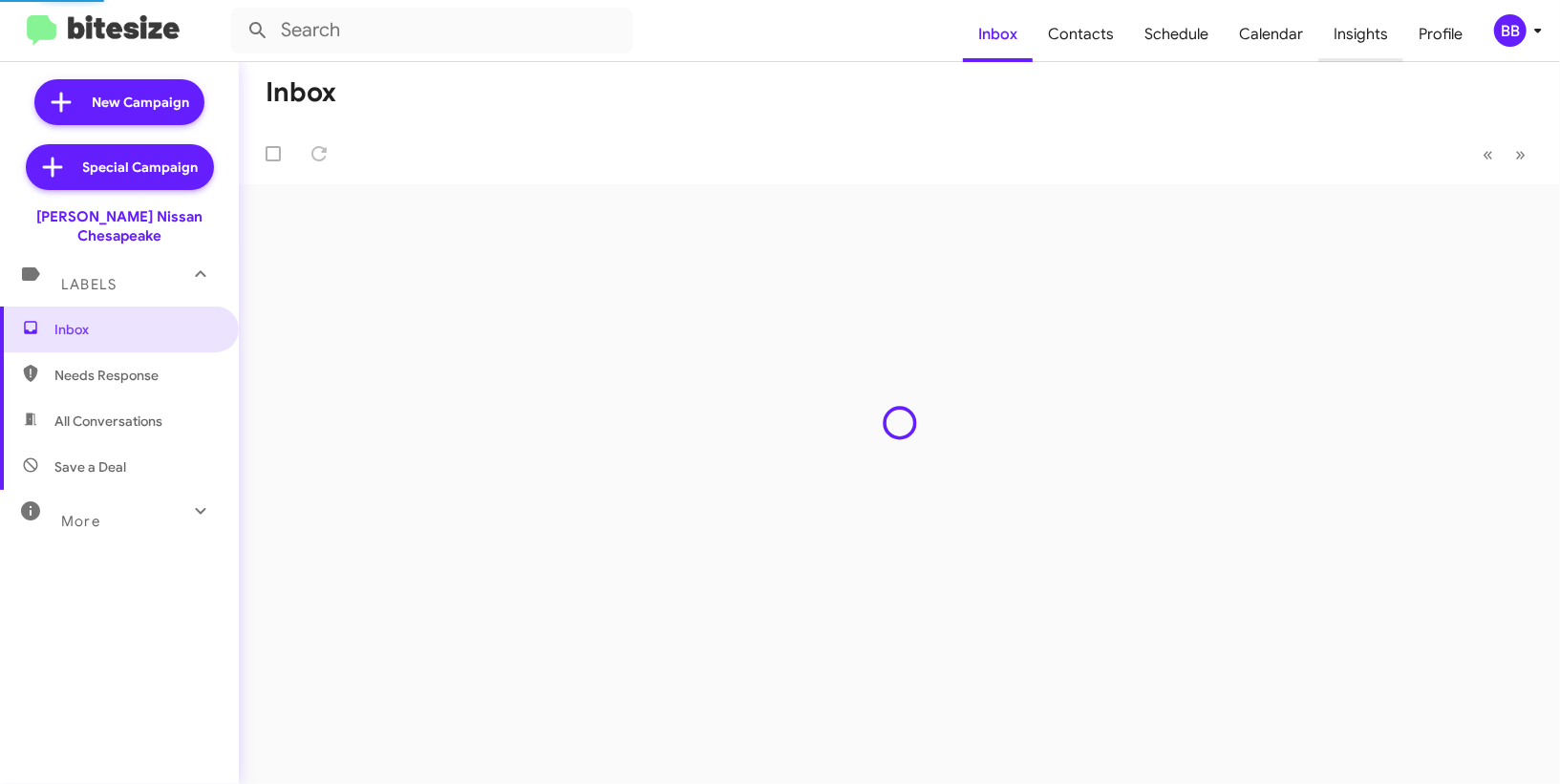
click at [1364, 36] on span "Insights" at bounding box center [1361, 35] width 85 height 56
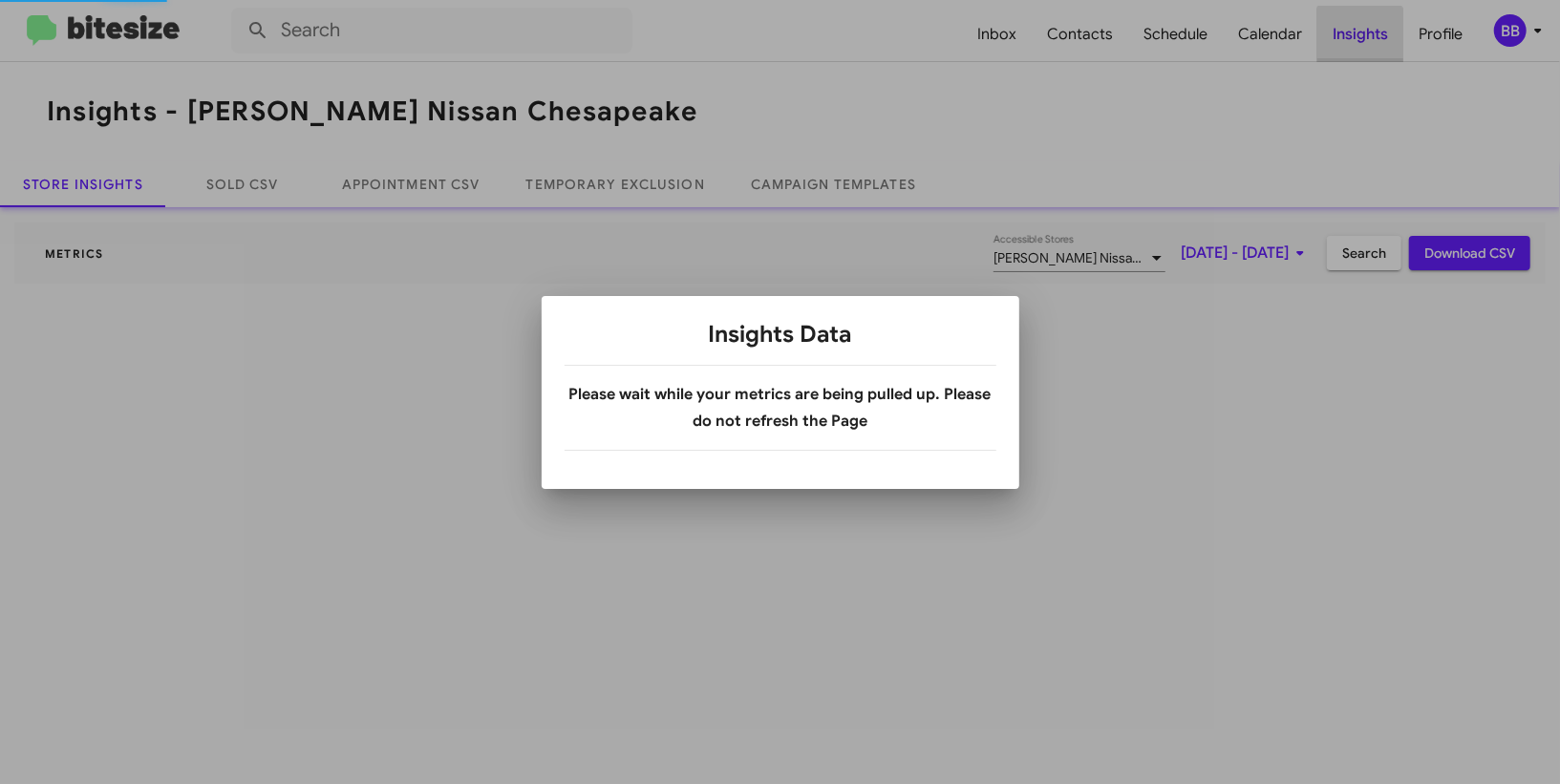
click at [1364, 36] on div at bounding box center [780, 392] width 1560 height 784
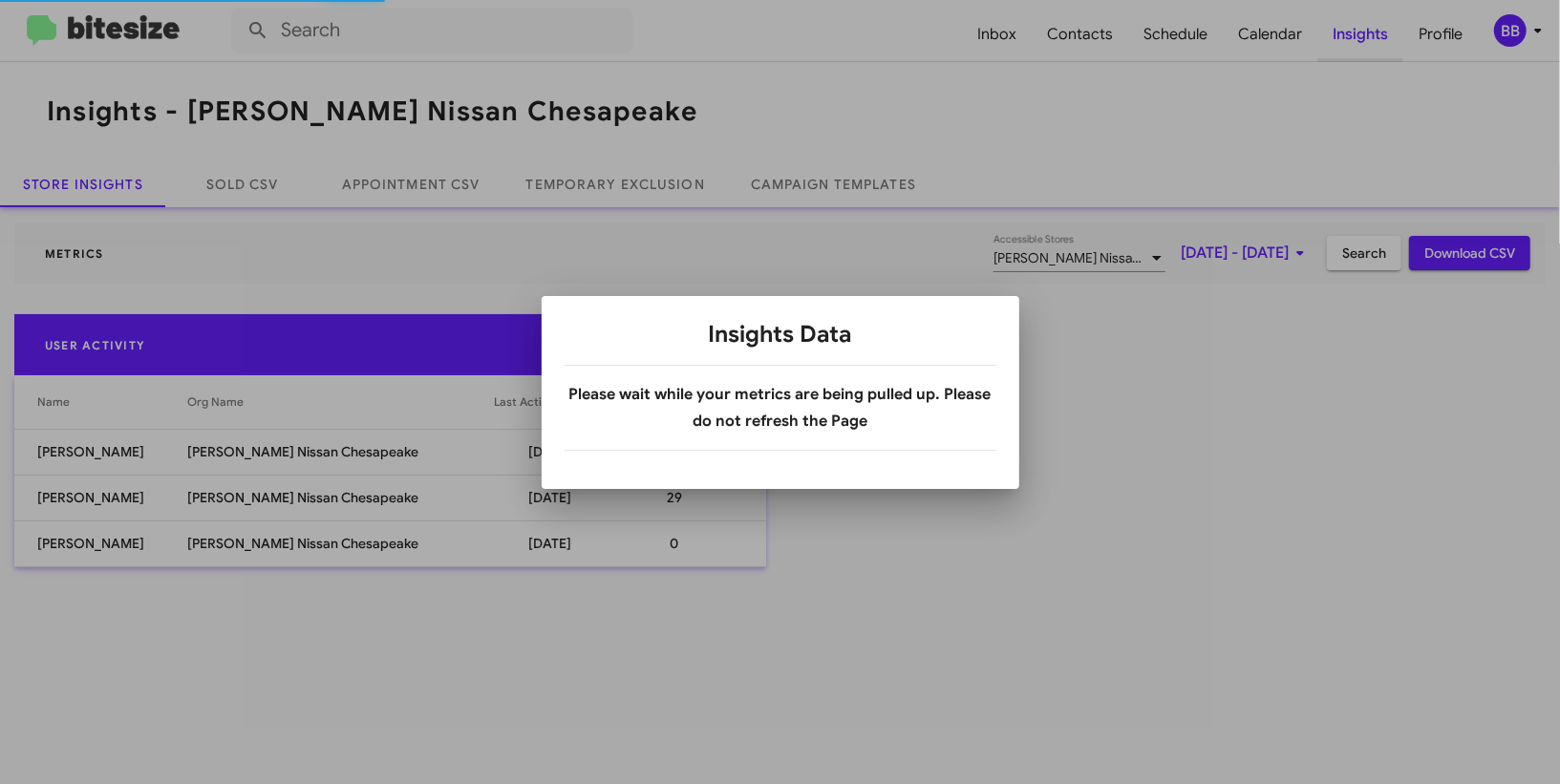
click at [1364, 36] on div at bounding box center [780, 392] width 1560 height 784
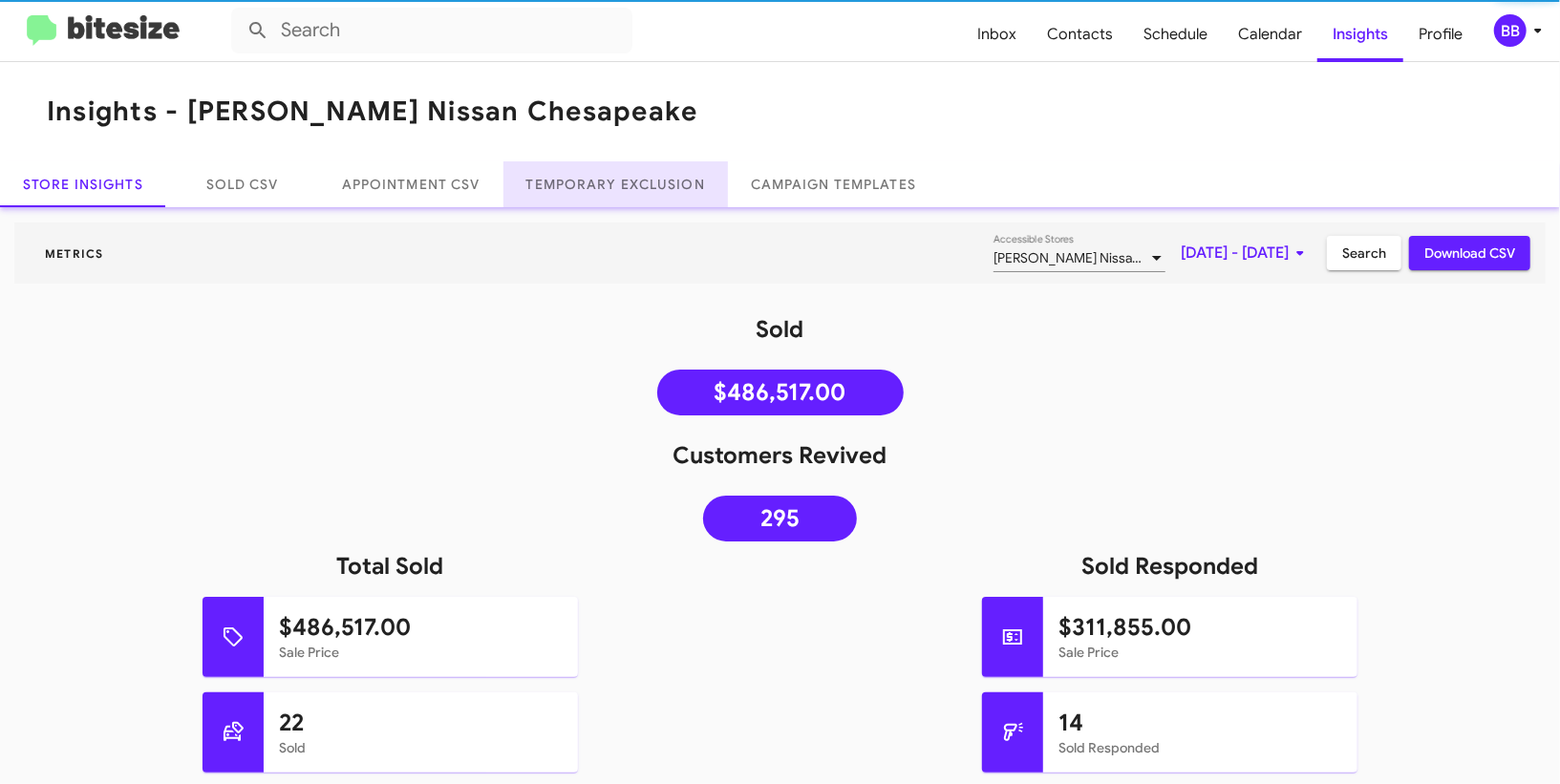
click at [579, 181] on link "Temporary Exclusion" at bounding box center [615, 185] width 224 height 46
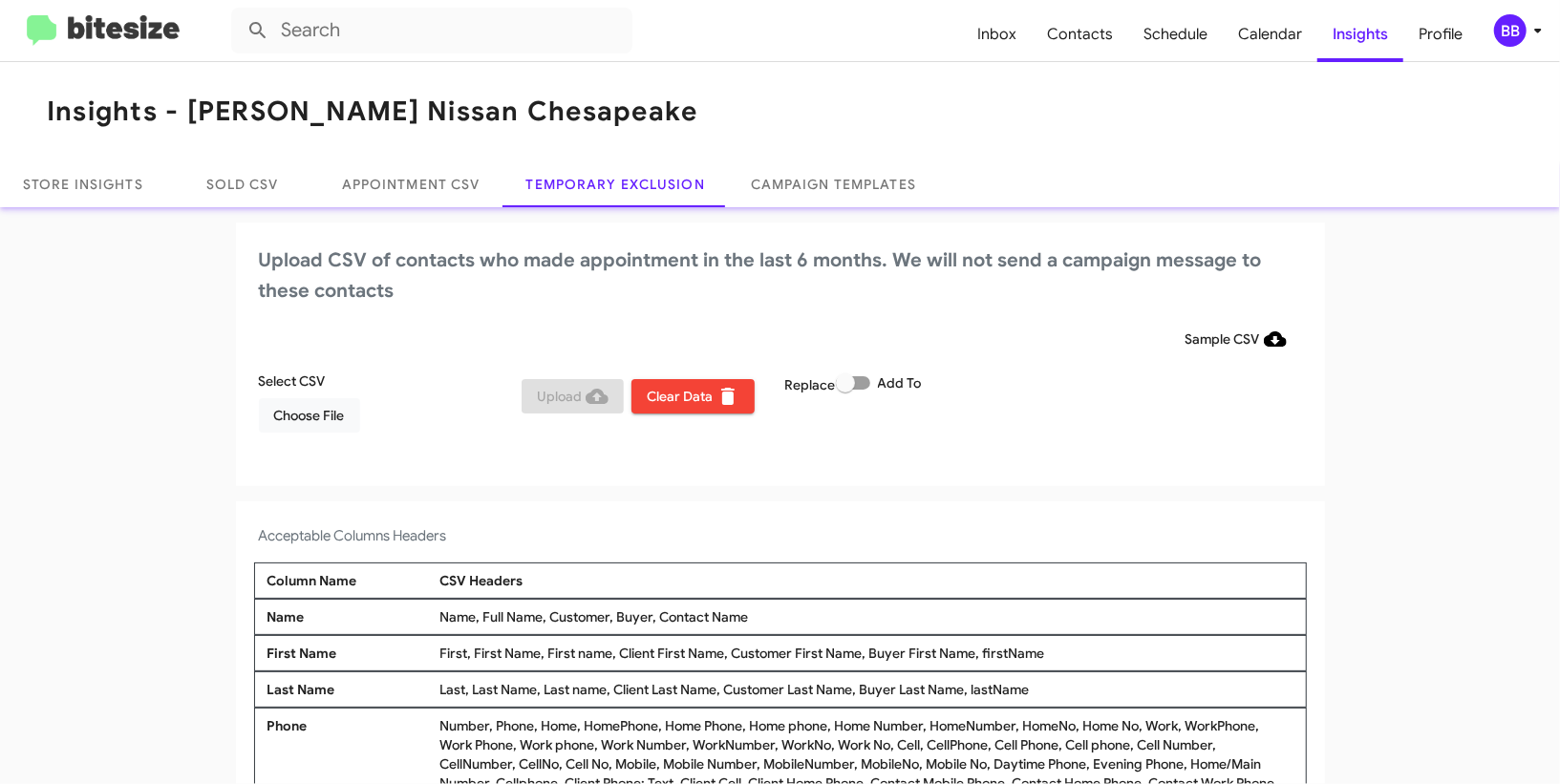
click at [859, 380] on span at bounding box center [854, 383] width 35 height 13
click at [846, 390] on input "Add To" at bounding box center [845, 390] width 1 height 1
checkbox input "true"
click at [907, 304] on h2 "Upload CSV of contacts who made appointment in the last 6 months. We will not s…" at bounding box center [780, 276] width 1043 height 62
click at [1510, 30] on div "BB" at bounding box center [1511, 31] width 33 height 33
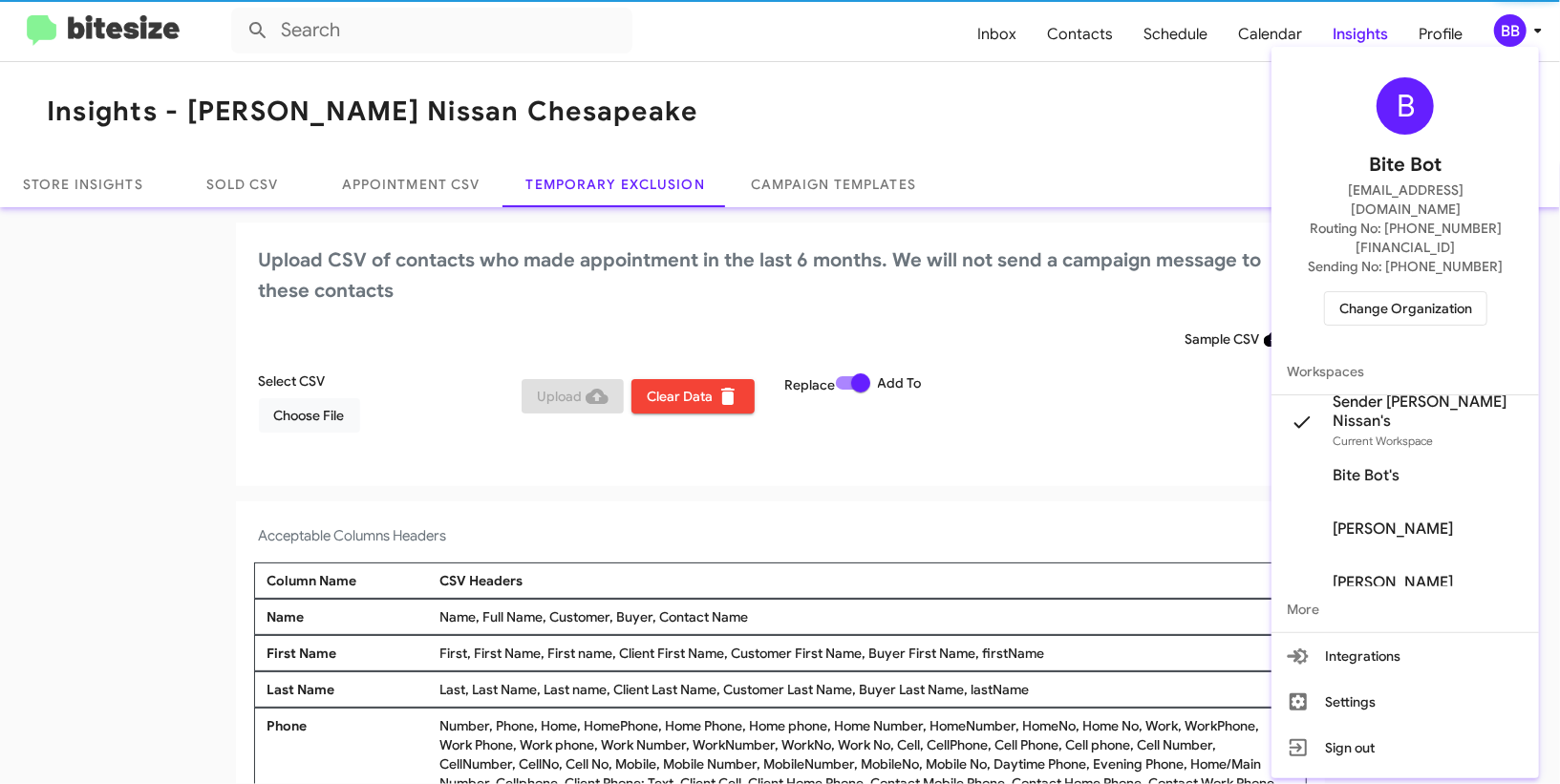
click at [1510, 30] on div at bounding box center [780, 392] width 1560 height 784
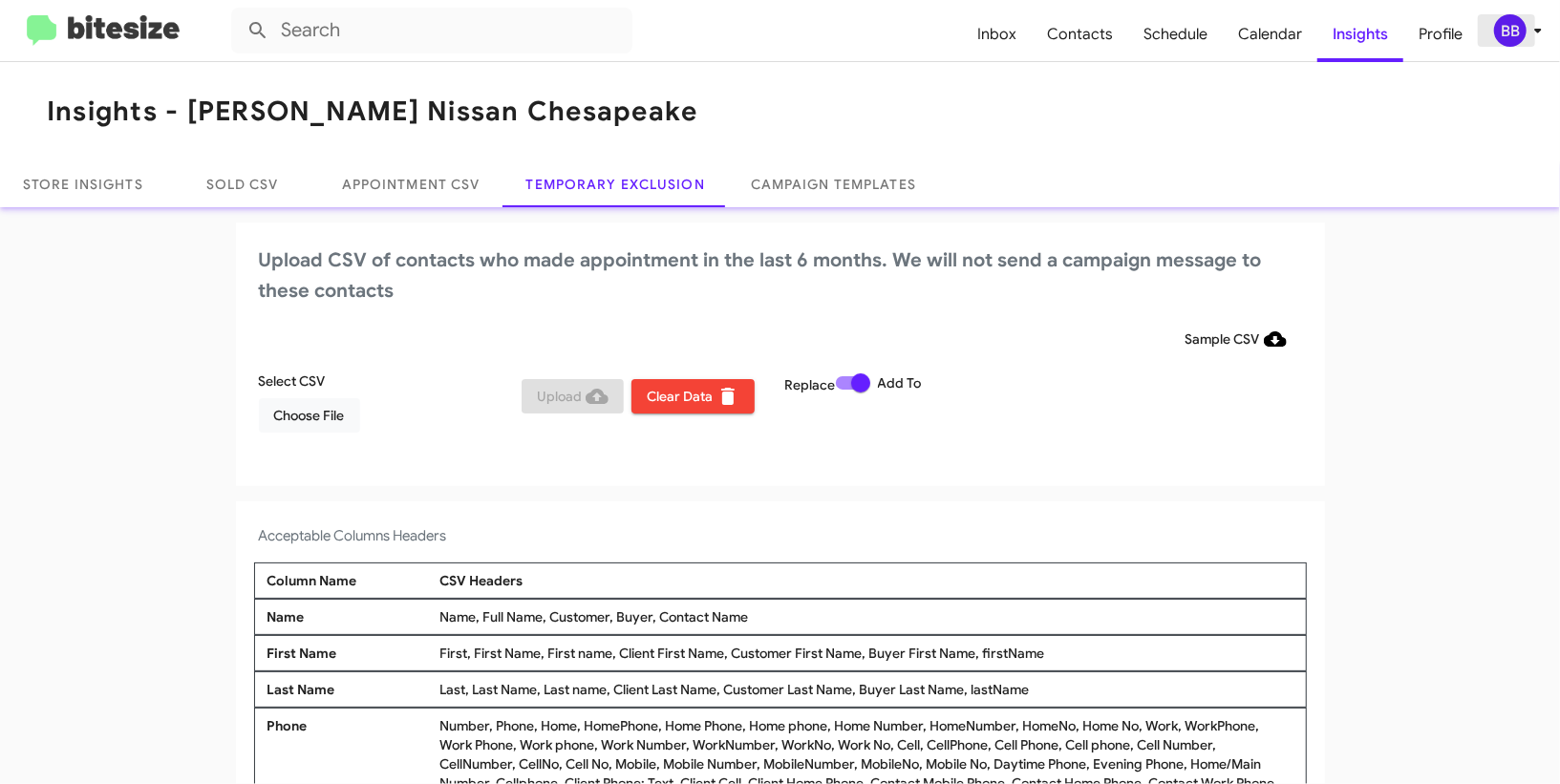
click at [1511, 31] on div "BB" at bounding box center [1511, 31] width 33 height 33
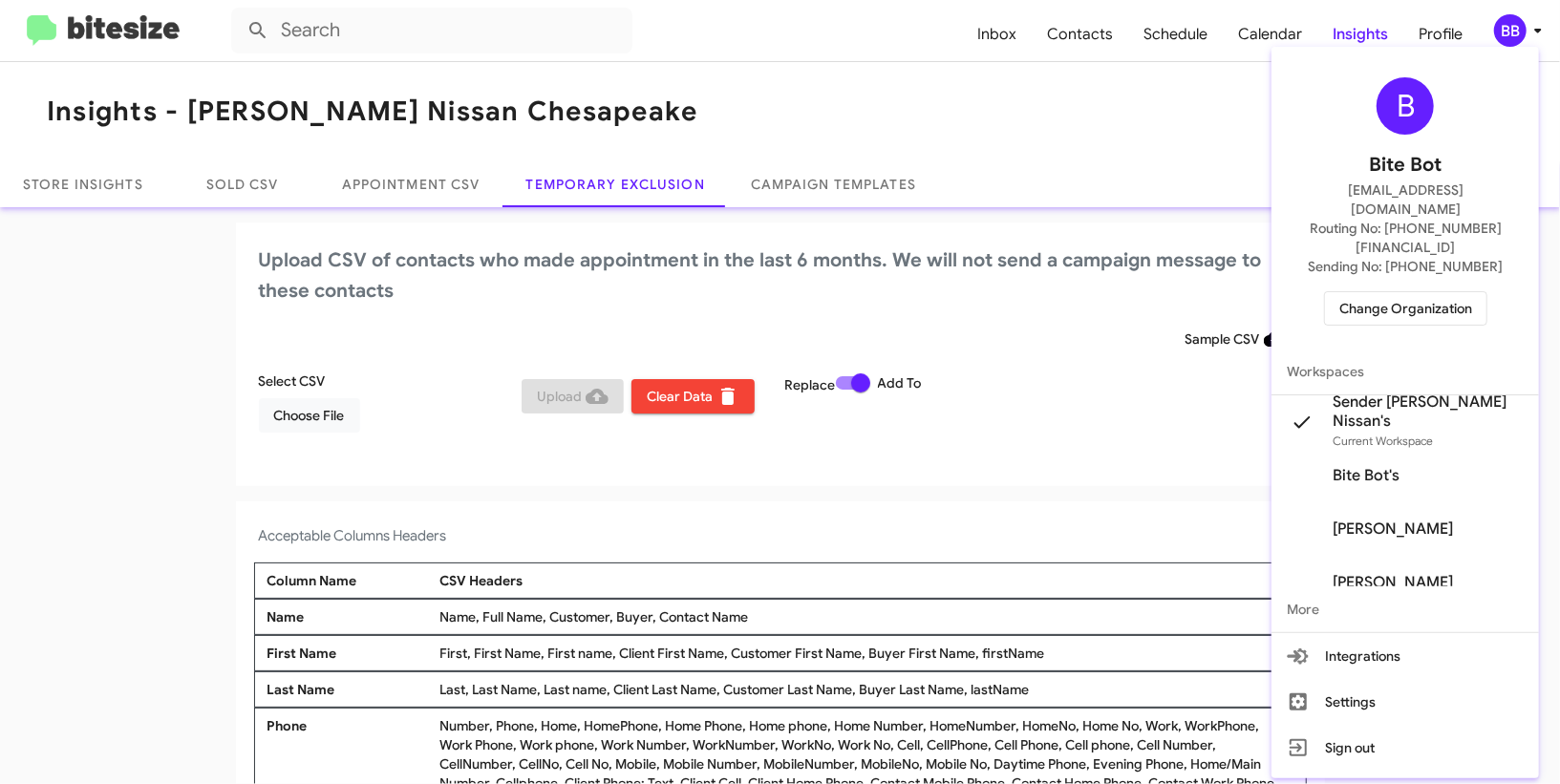
click at [1511, 31] on div at bounding box center [780, 392] width 1560 height 784
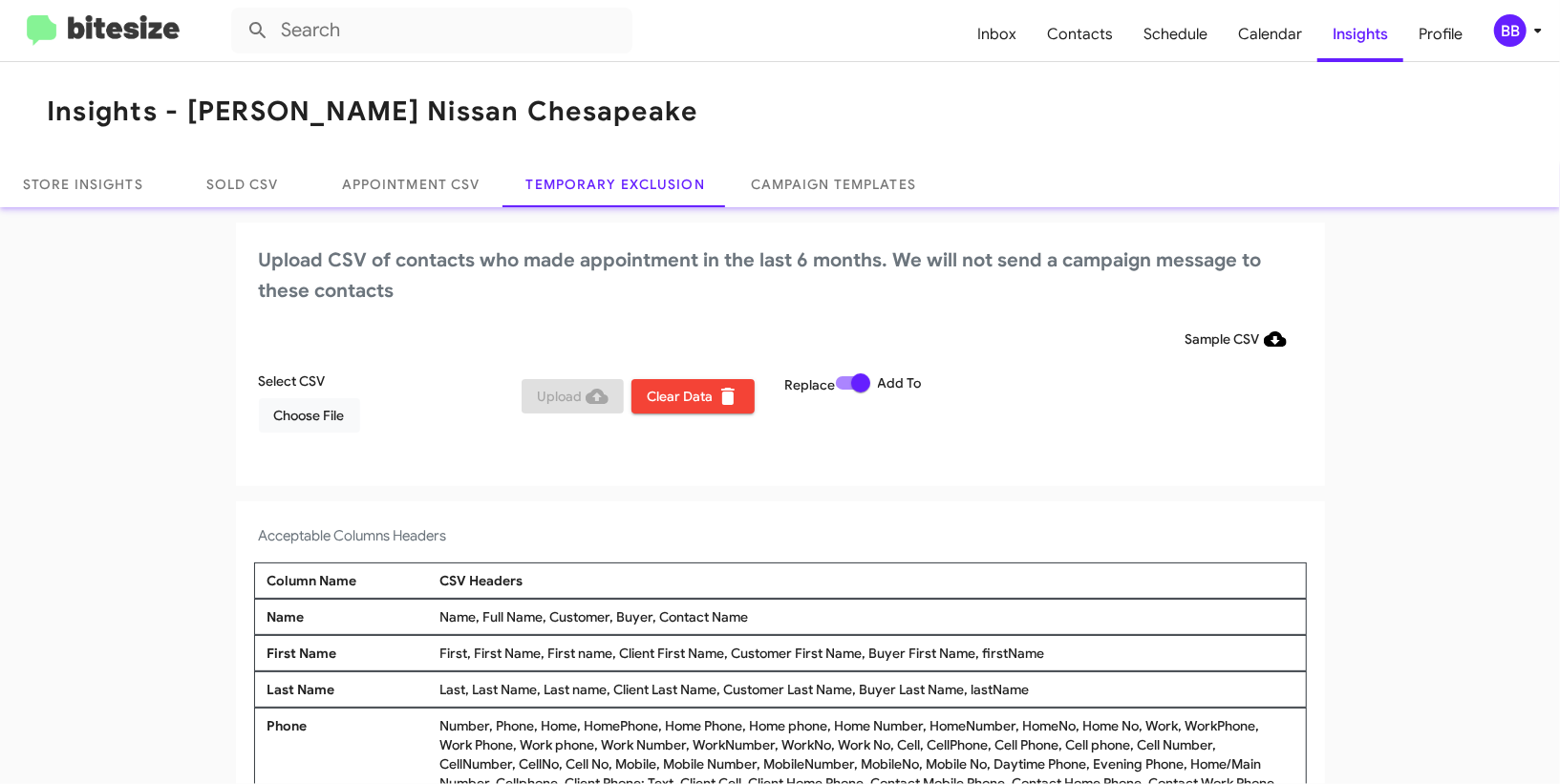
click at [1522, 32] on div "BB" at bounding box center [1511, 31] width 33 height 33
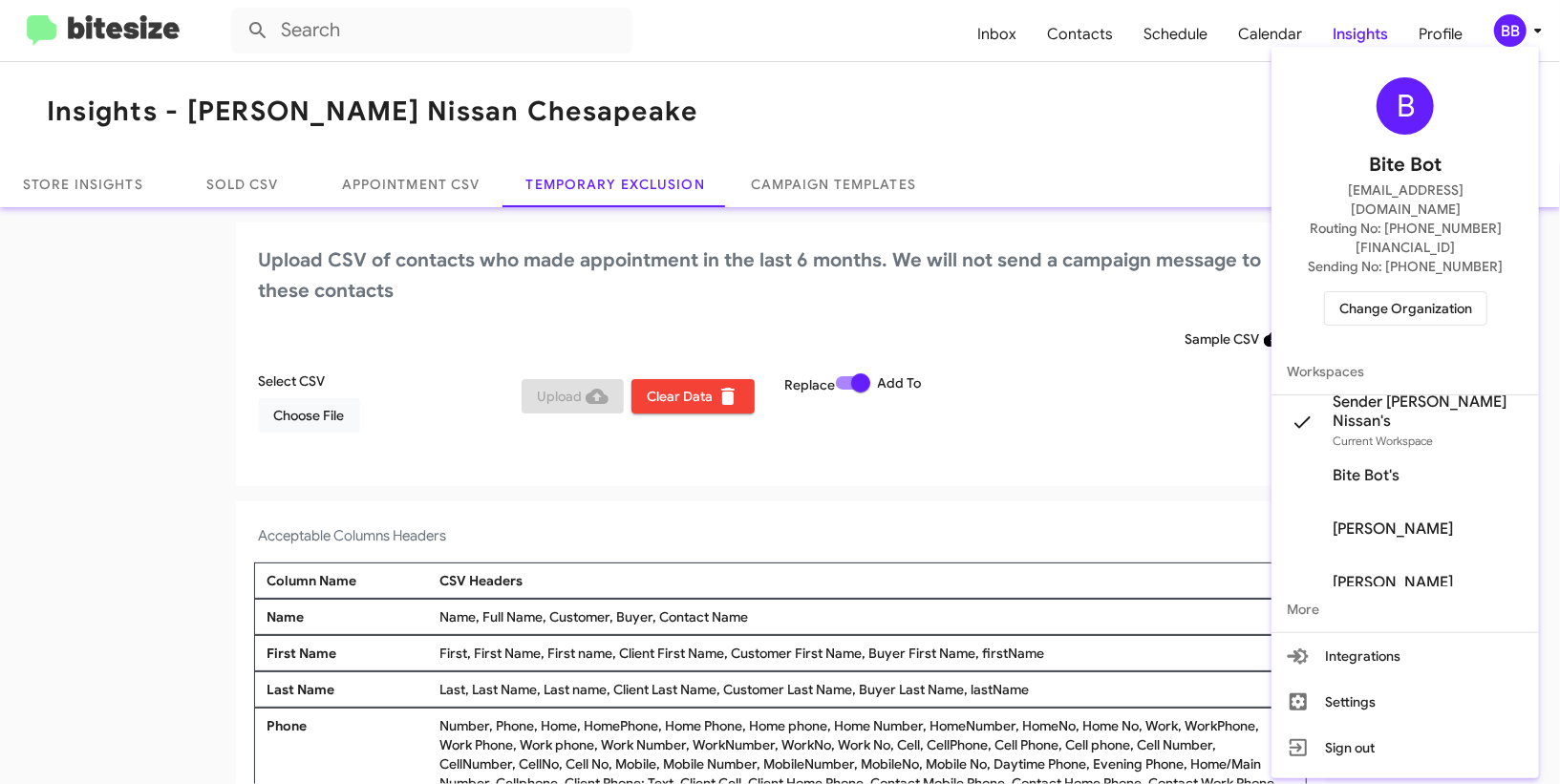
click at [1522, 32] on div at bounding box center [780, 392] width 1560 height 784
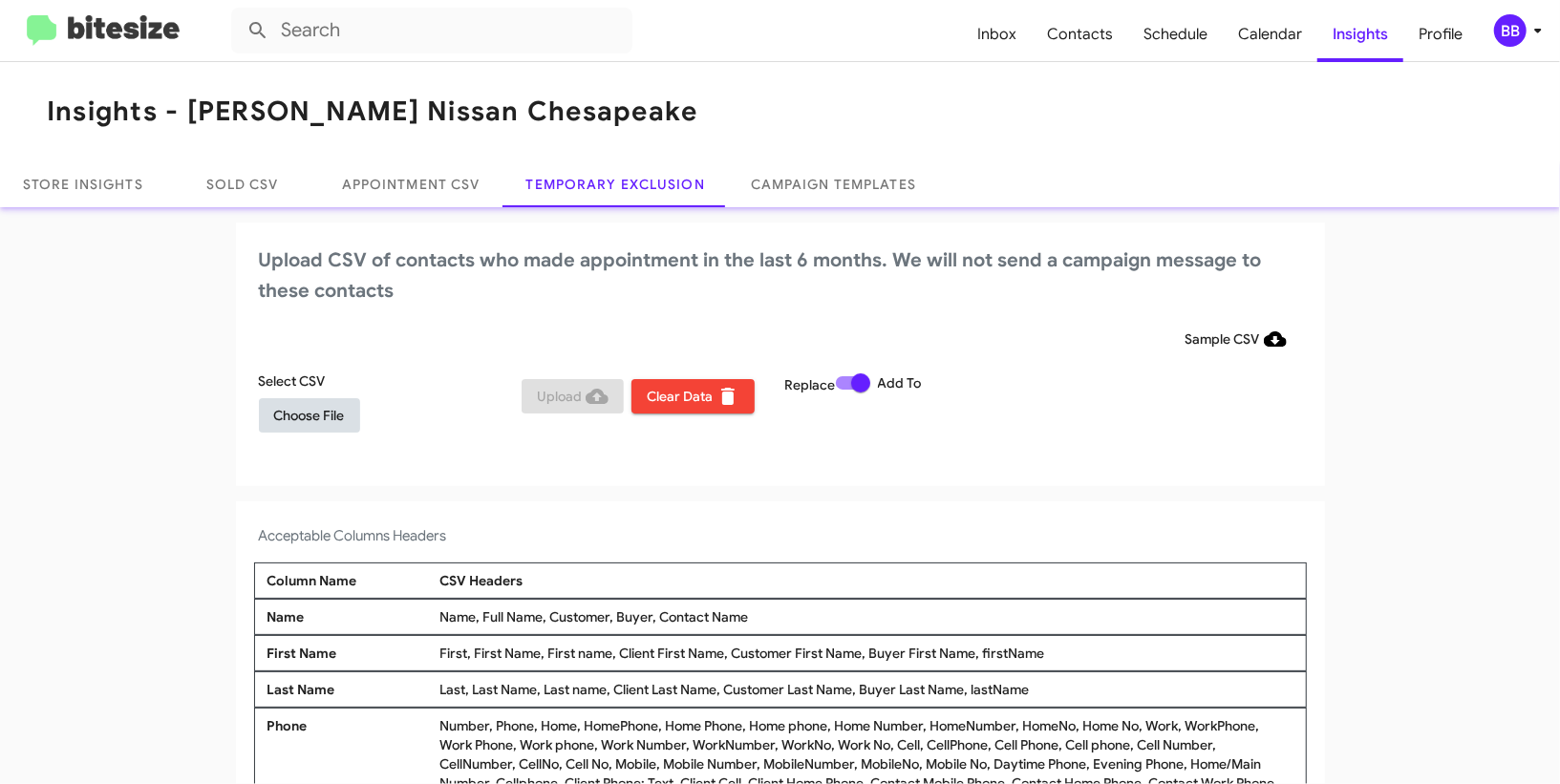
click at [335, 403] on span "Choose File" at bounding box center [309, 416] width 70 height 35
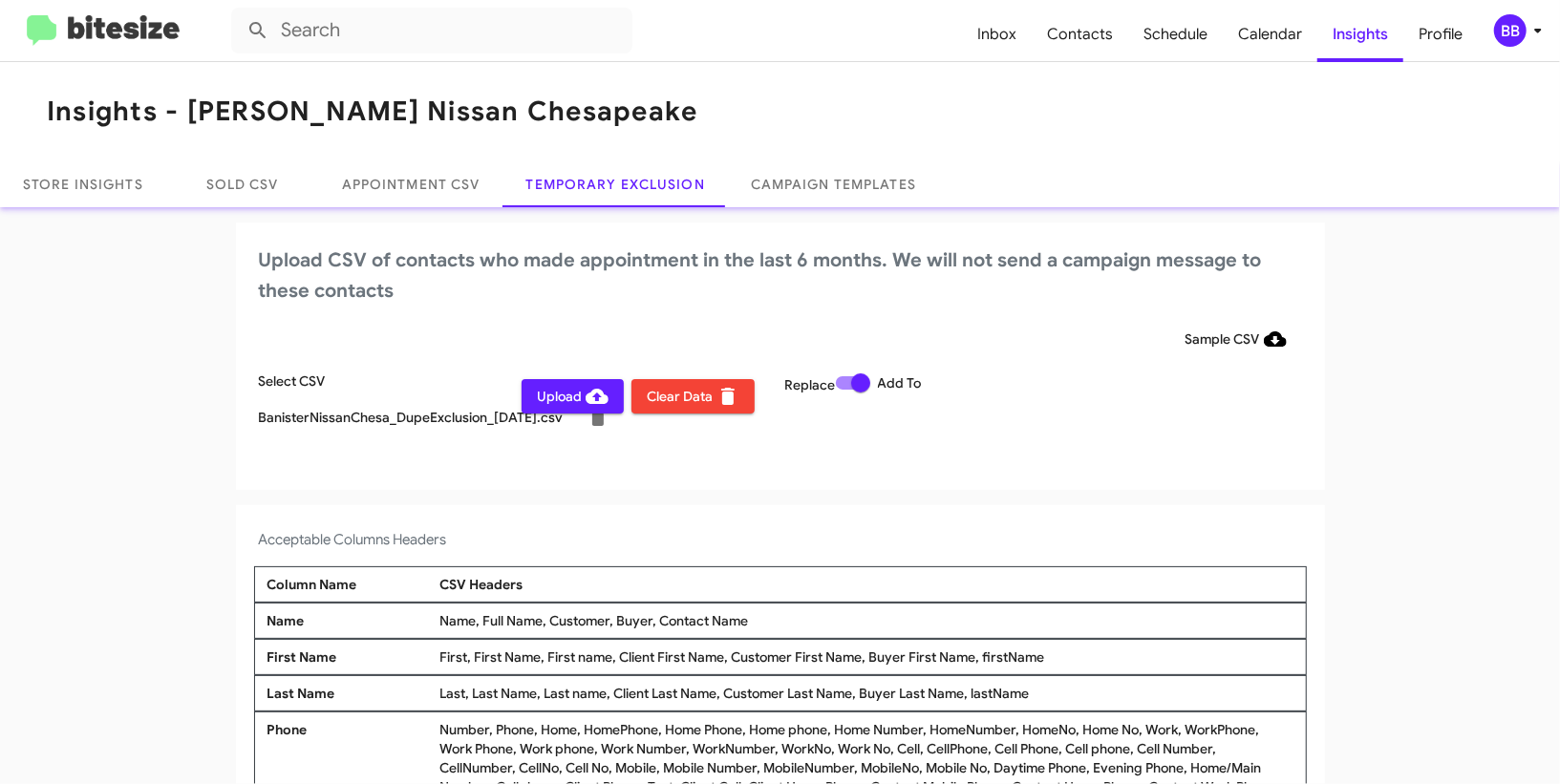
click at [1529, 23] on icon at bounding box center [1538, 31] width 23 height 23
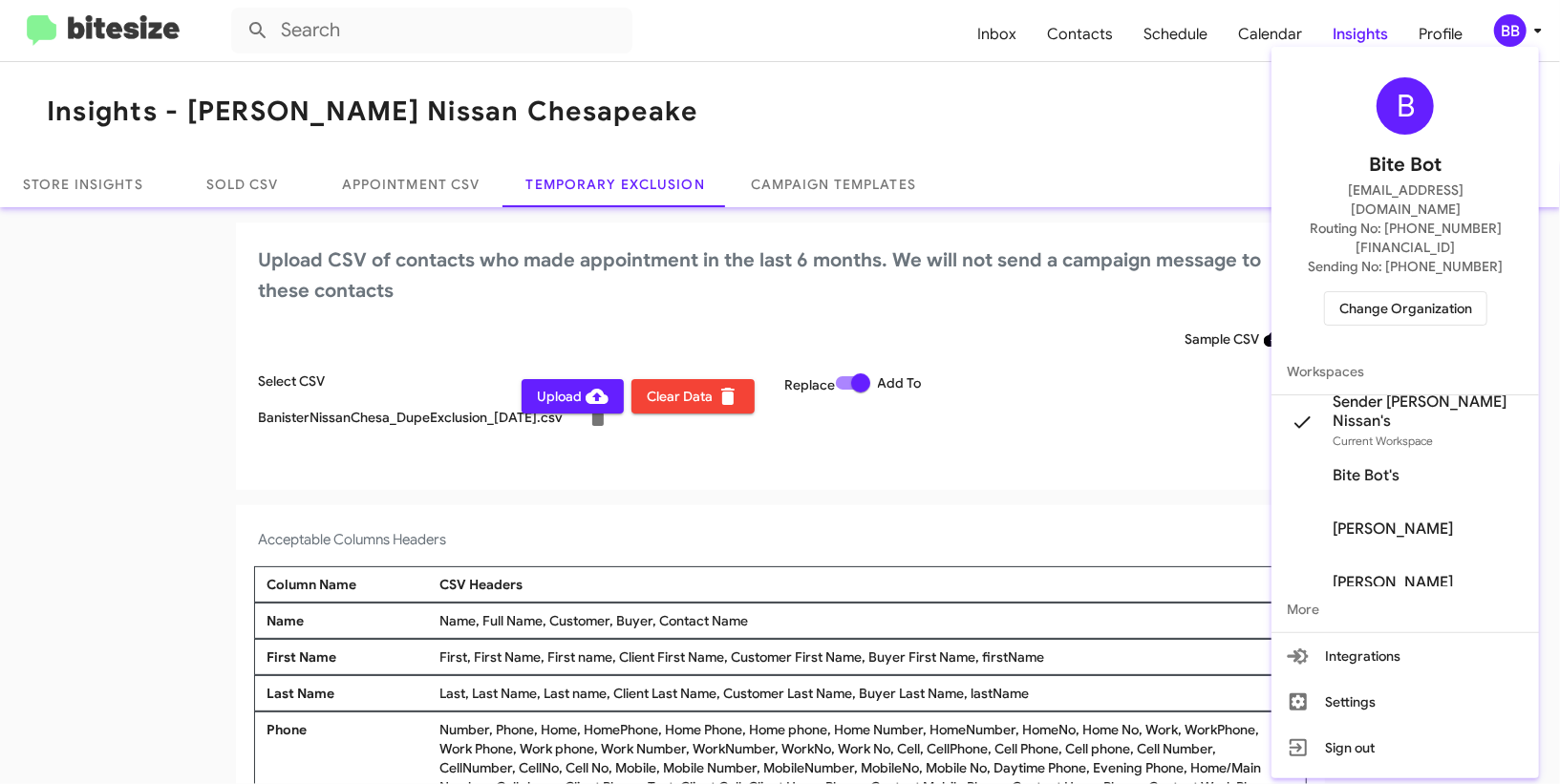
click at [1529, 23] on div at bounding box center [780, 392] width 1560 height 784
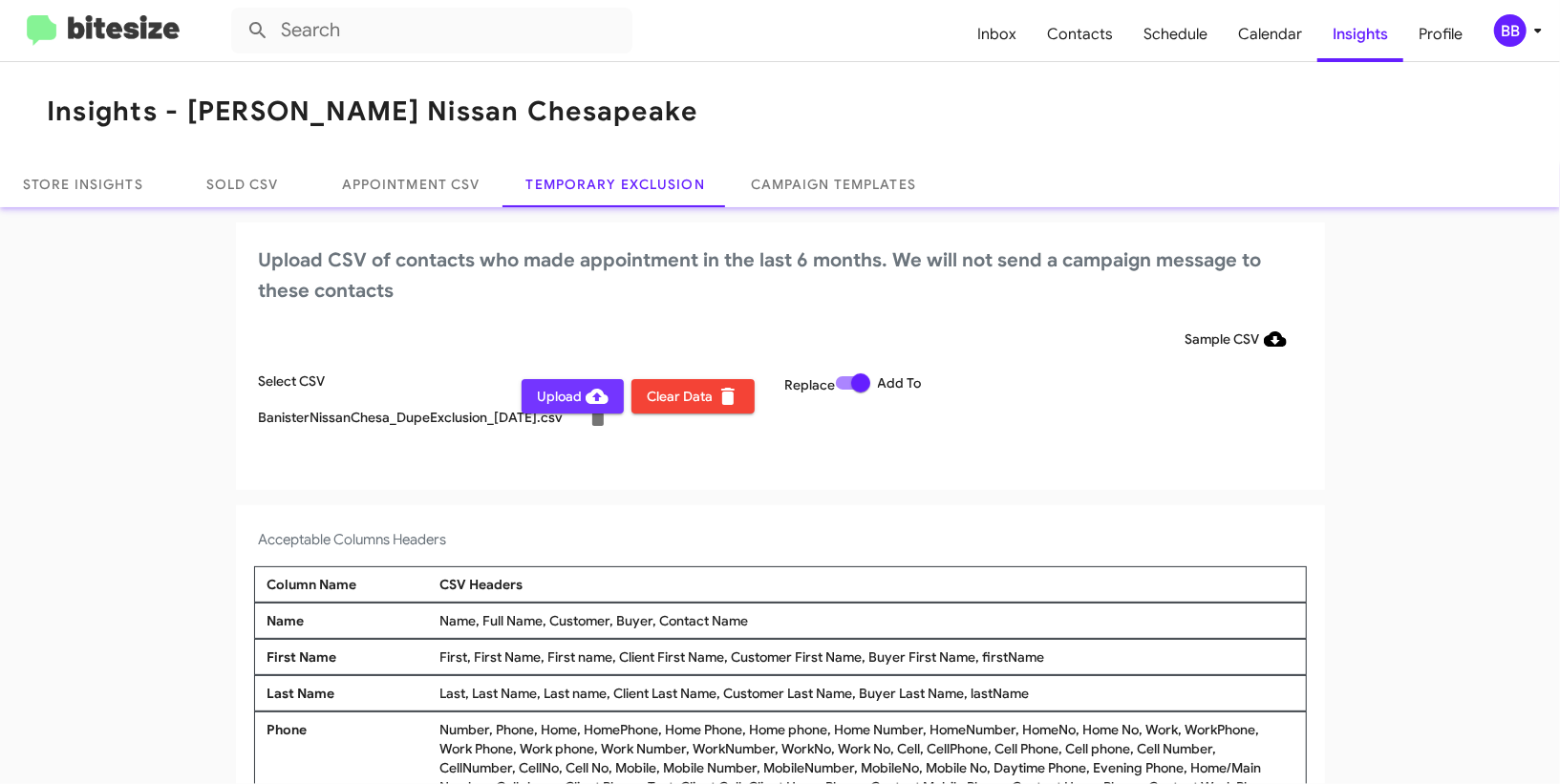
click at [577, 394] on span "Upload" at bounding box center [573, 396] width 71 height 35
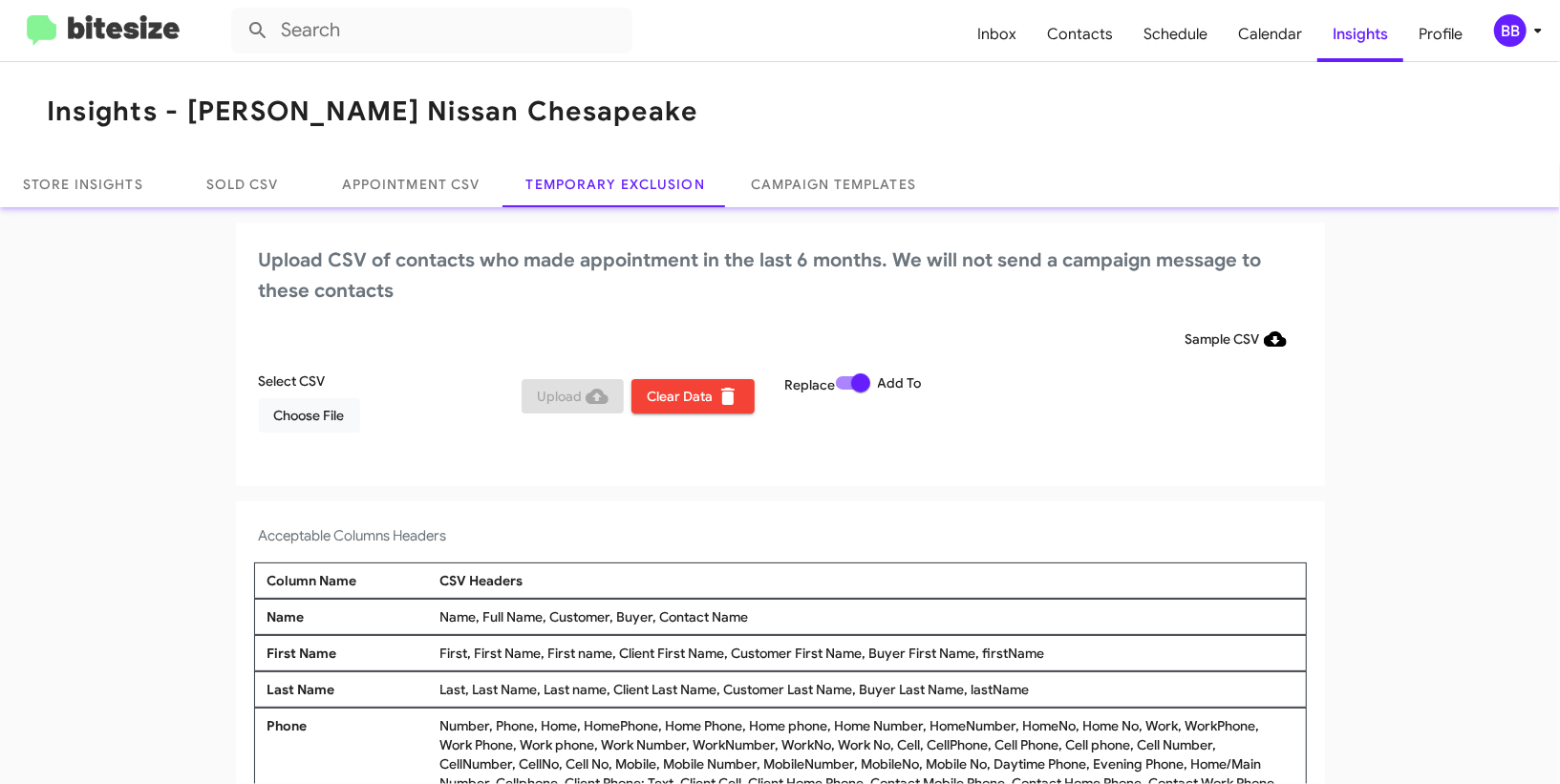
click at [1522, 31] on div "BB" at bounding box center [1511, 31] width 33 height 33
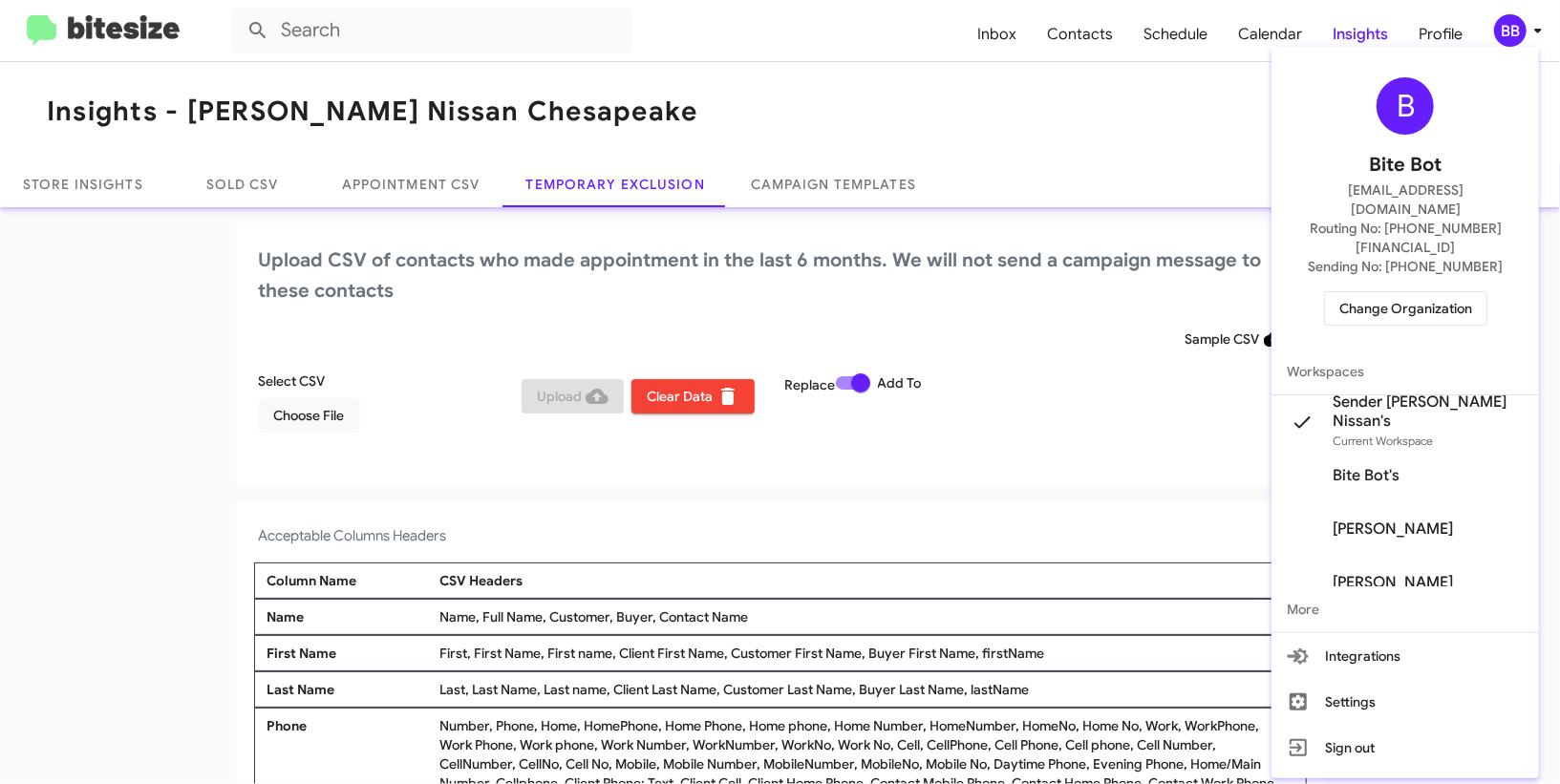
click at [1392, 292] on span "Change Organization" at bounding box center [1406, 309] width 133 height 33
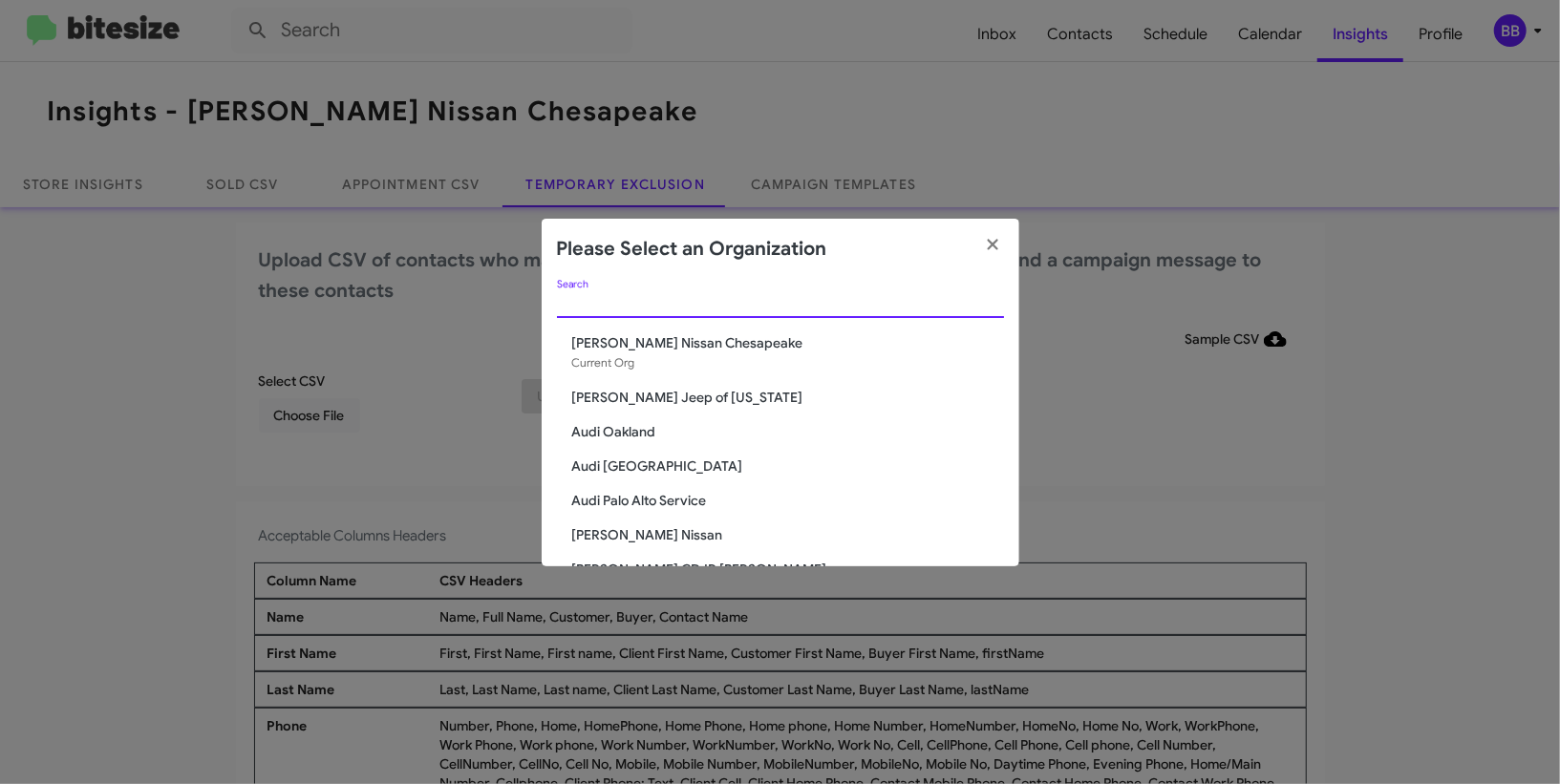
click at [673, 302] on input "Search" at bounding box center [780, 304] width 448 height 15
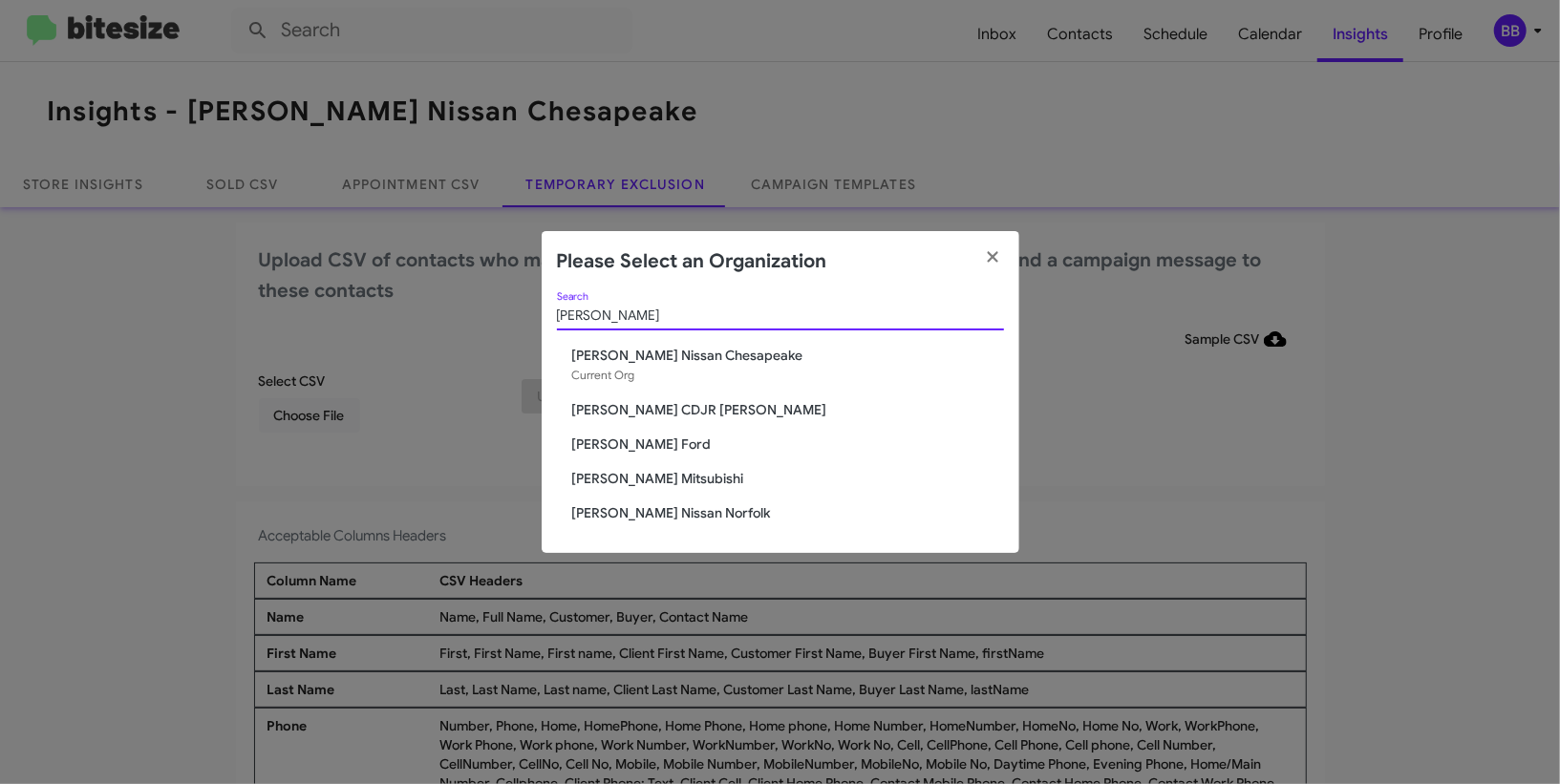
type input "banis"
click at [658, 515] on span "[PERSON_NAME] Nissan Norfolk" at bounding box center [788, 513] width 432 height 19
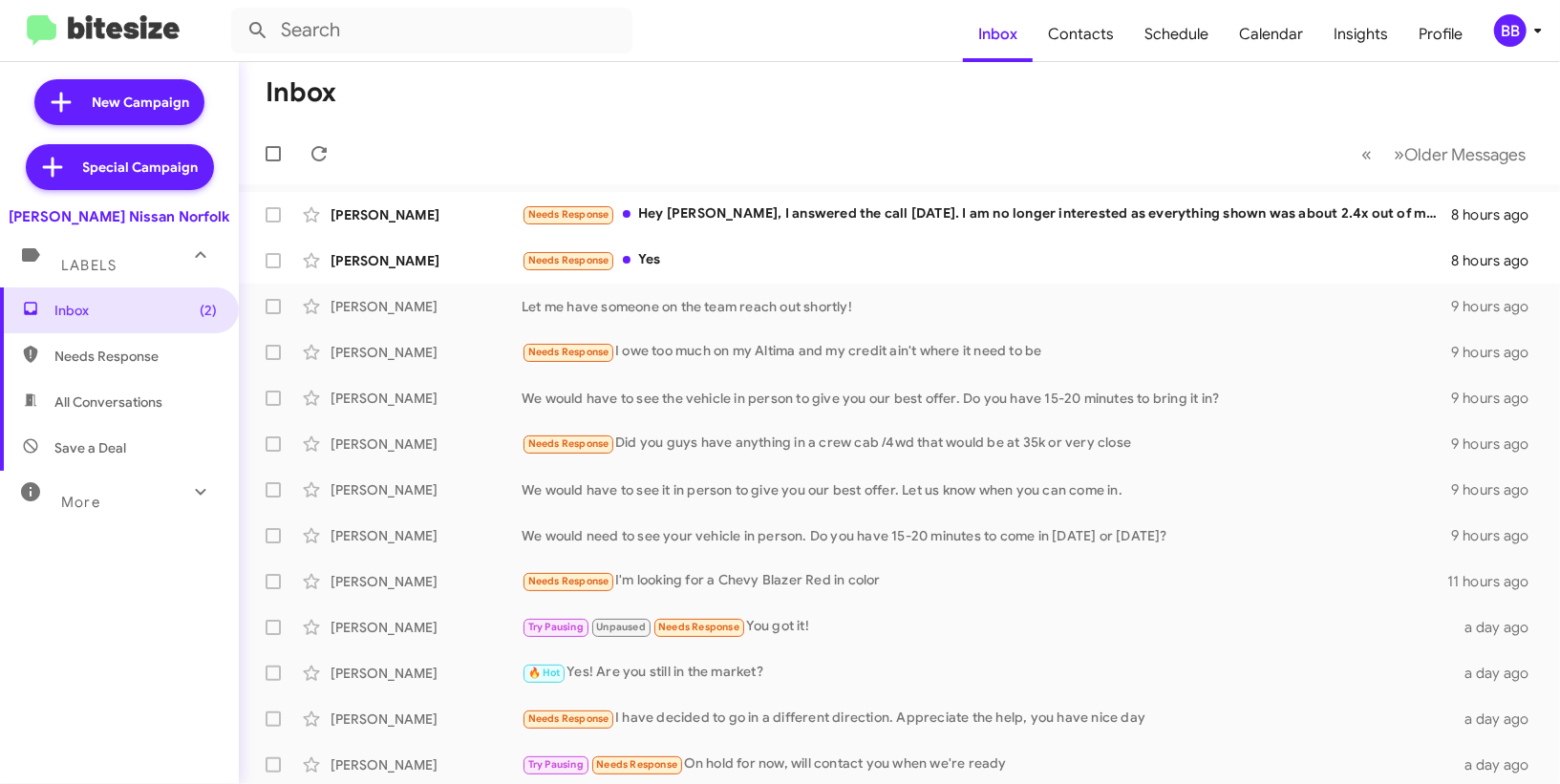
click at [1513, 45] on div "BB" at bounding box center [1511, 31] width 33 height 33
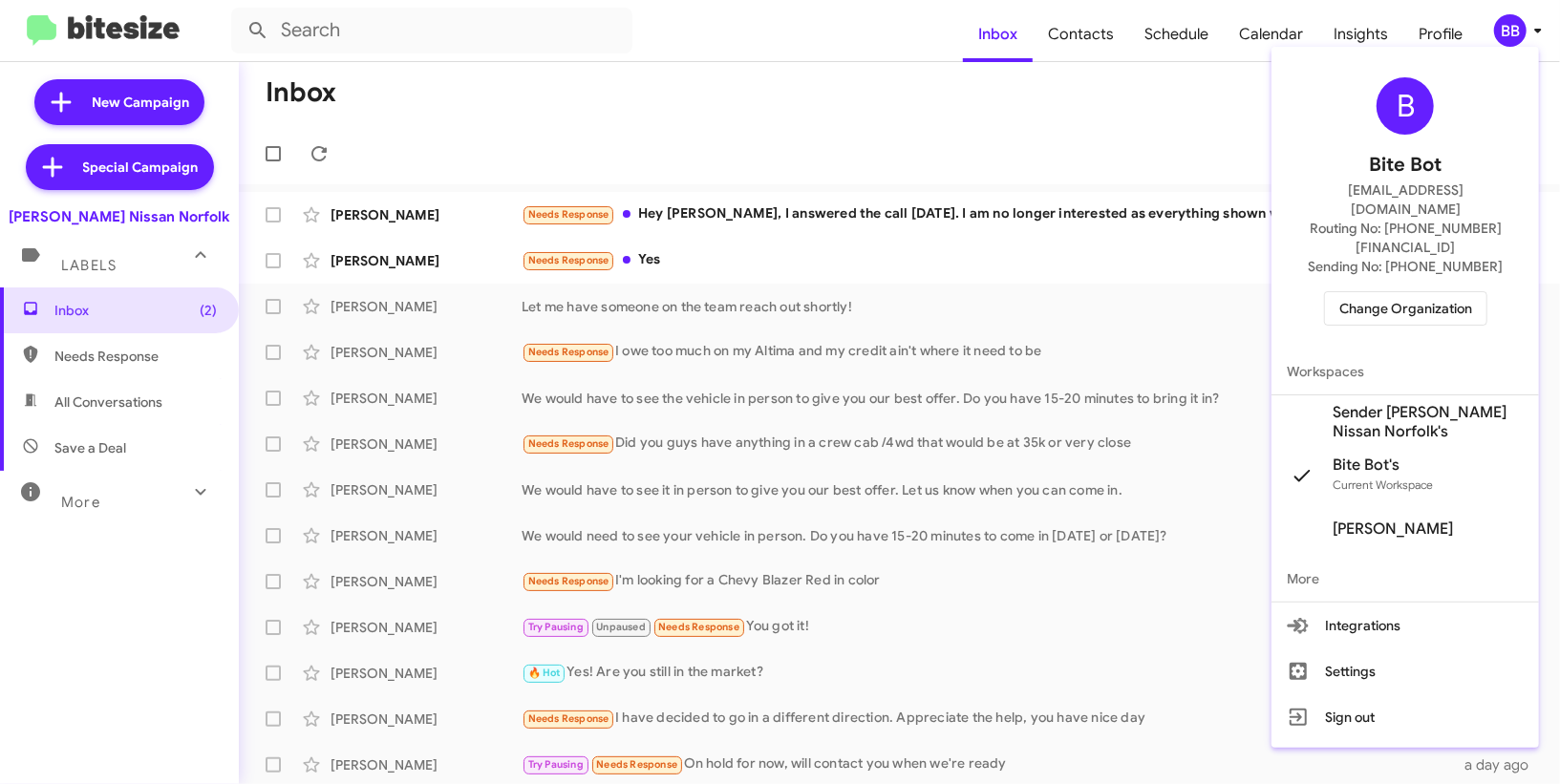
click at [1333, 291] on button "Change Organization" at bounding box center [1406, 309] width 164 height 35
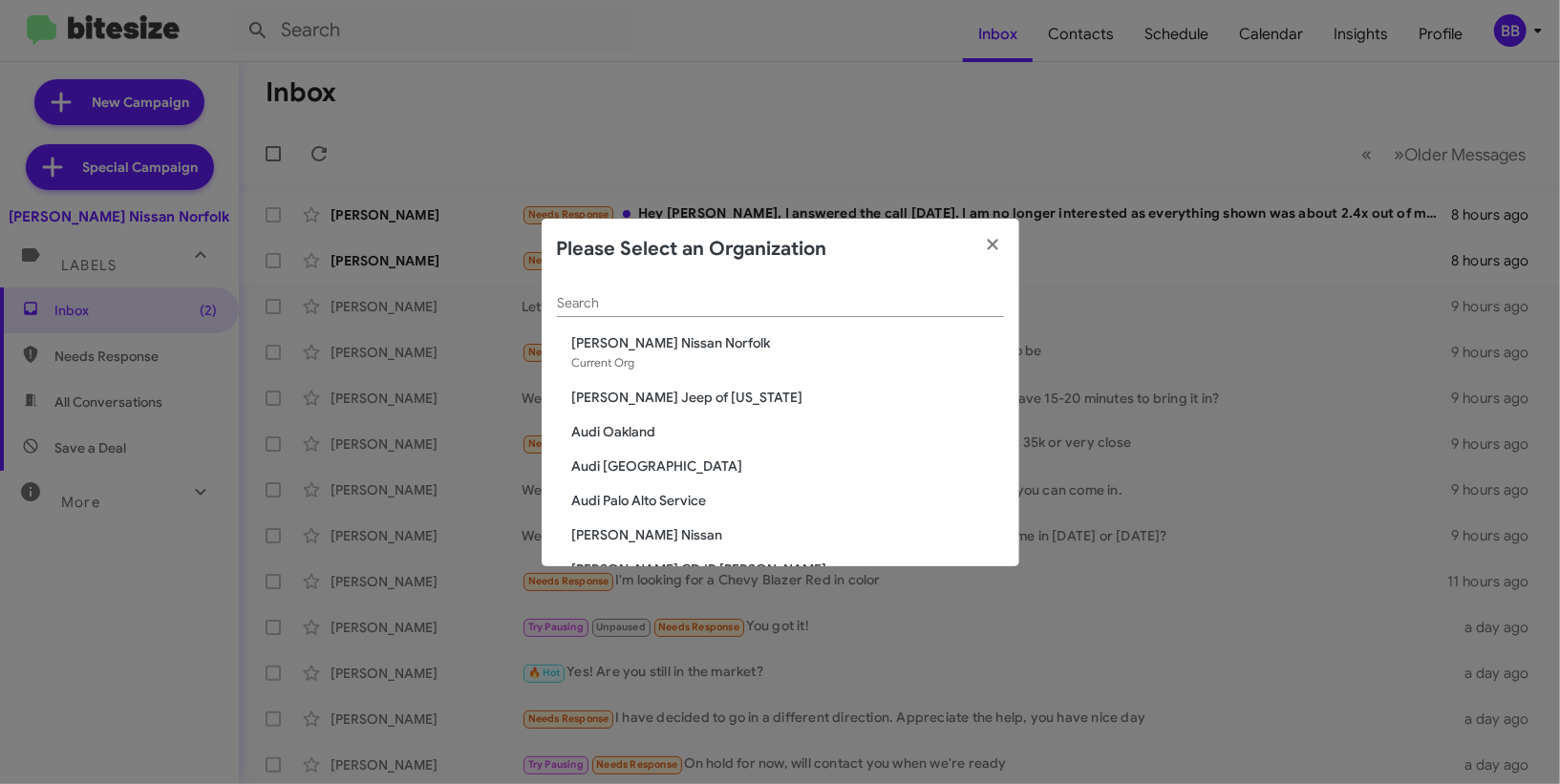
click at [1507, 49] on modal-container "Please Select an Organization Search [PERSON_NAME] Nissan [GEOGRAPHIC_DATA] Cur…" at bounding box center [780, 392] width 1560 height 784
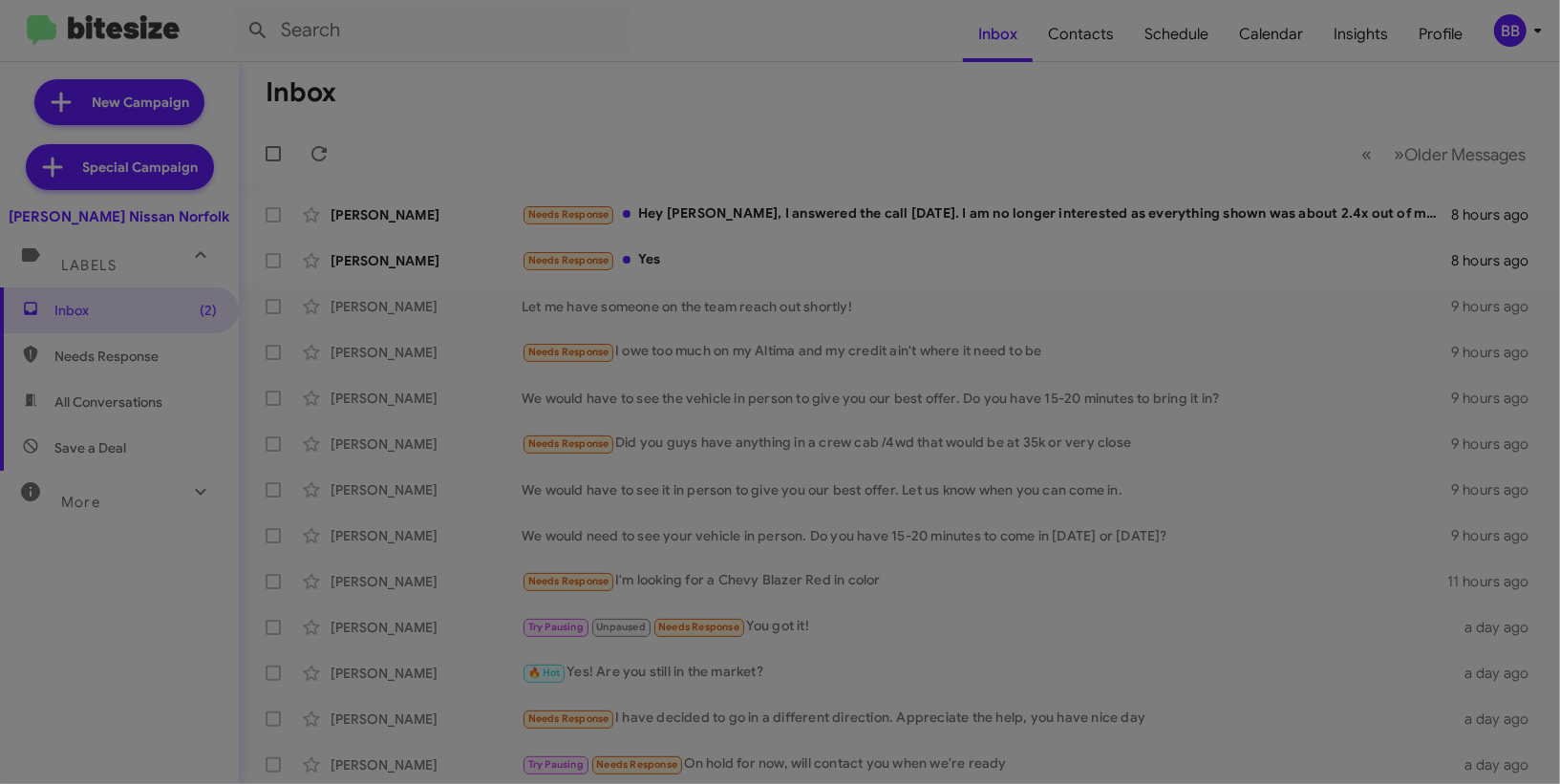
click at [1515, 48] on modal-container "Please Select an Organization Search [PERSON_NAME] Nissan [GEOGRAPHIC_DATA] Cur…" at bounding box center [780, 392] width 1560 height 784
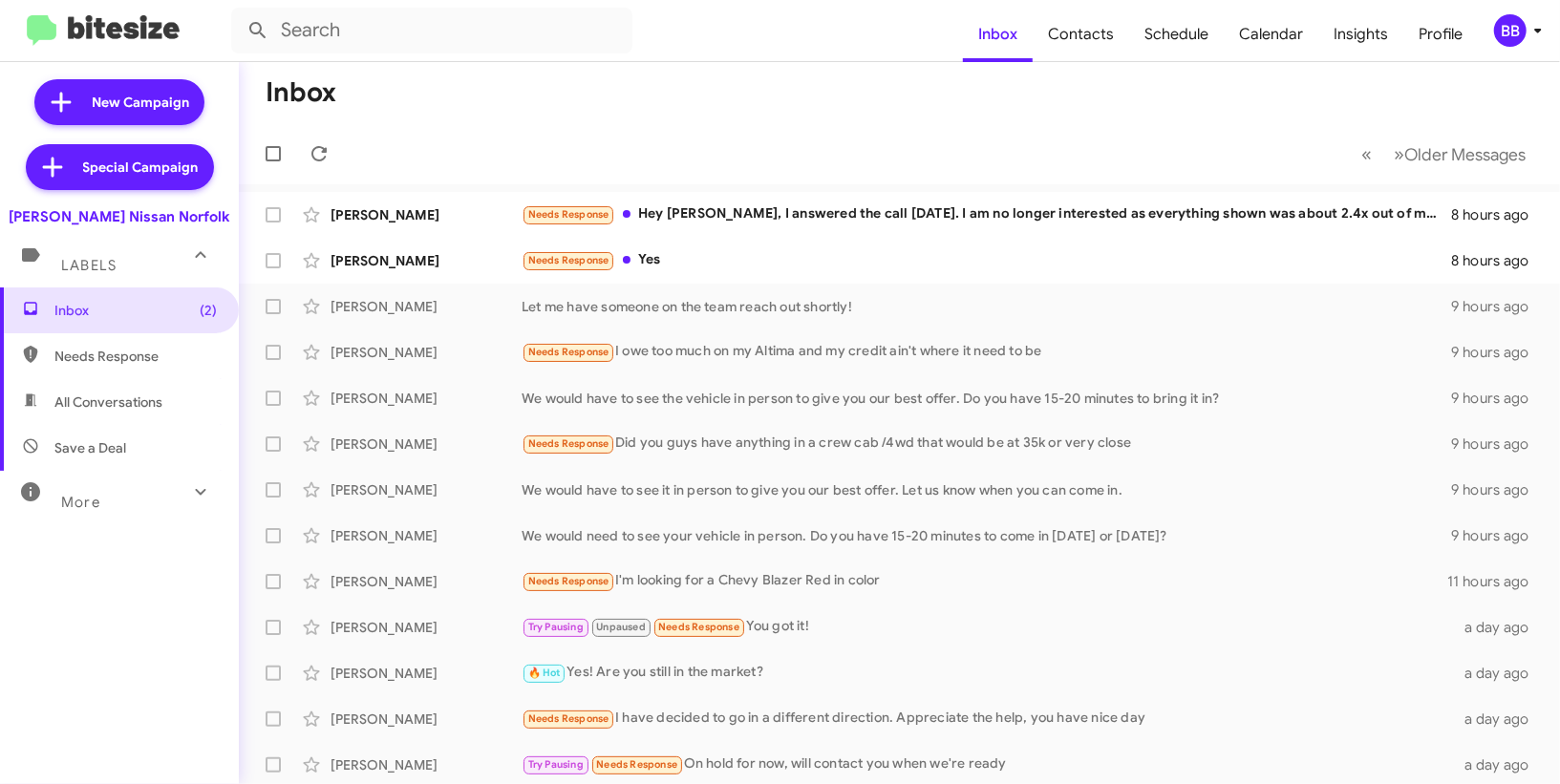
click at [1511, 24] on div "BB" at bounding box center [1511, 31] width 33 height 33
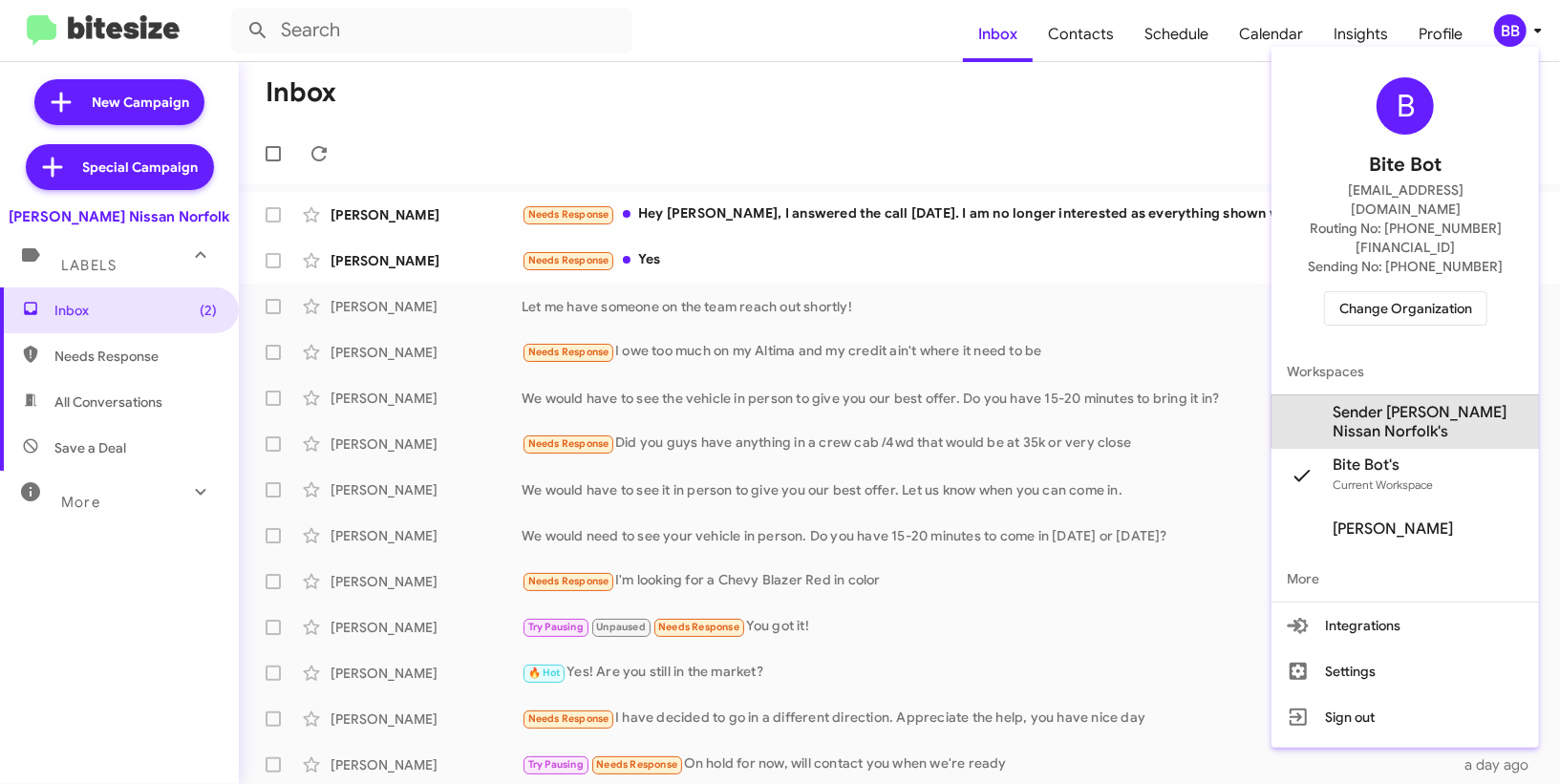
click at [1447, 395] on span "Sender [PERSON_NAME] Nissan Norfolk's" at bounding box center [1405, 422] width 268 height 54
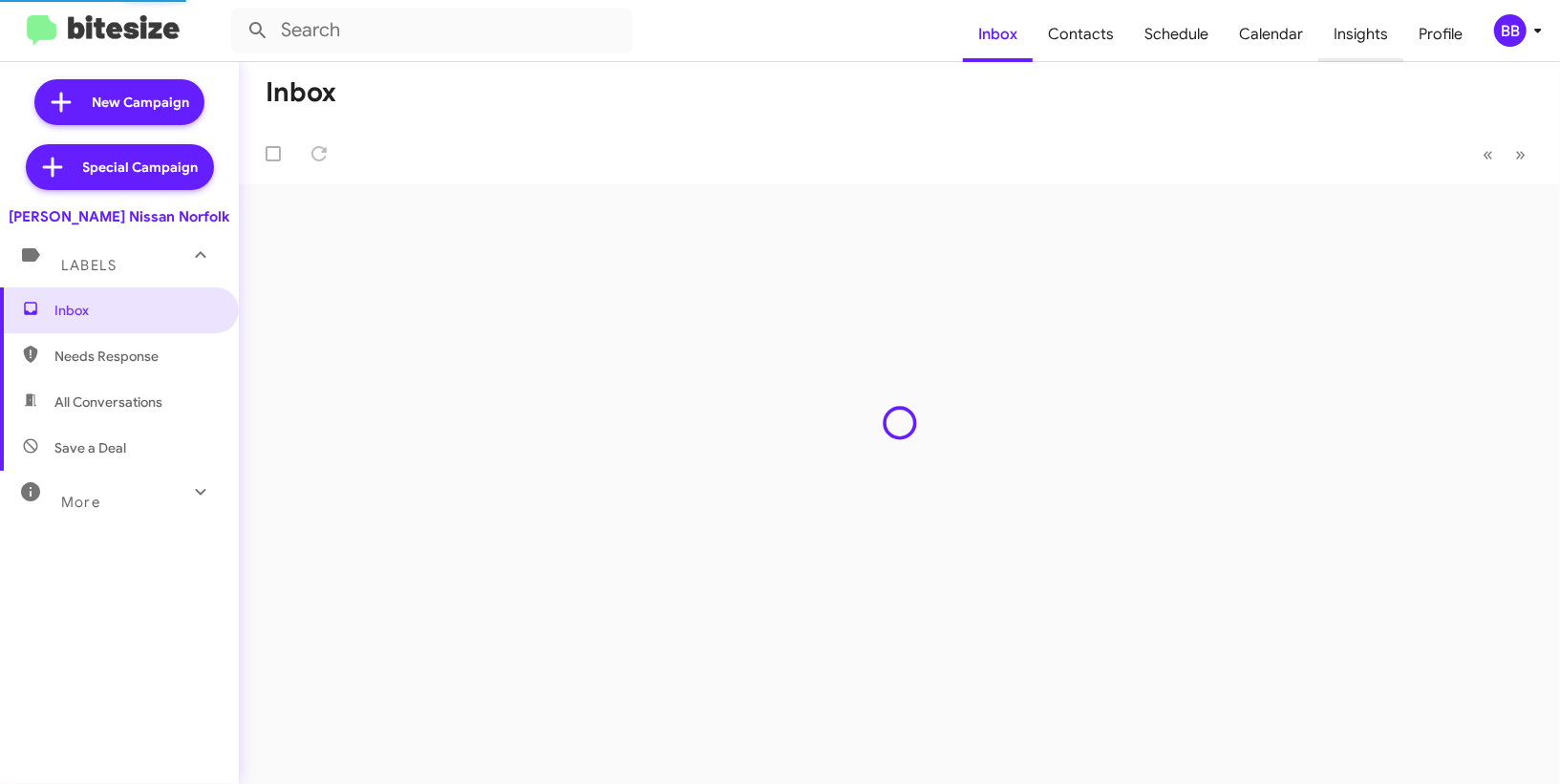
click at [1344, 40] on span "Insights" at bounding box center [1361, 35] width 85 height 56
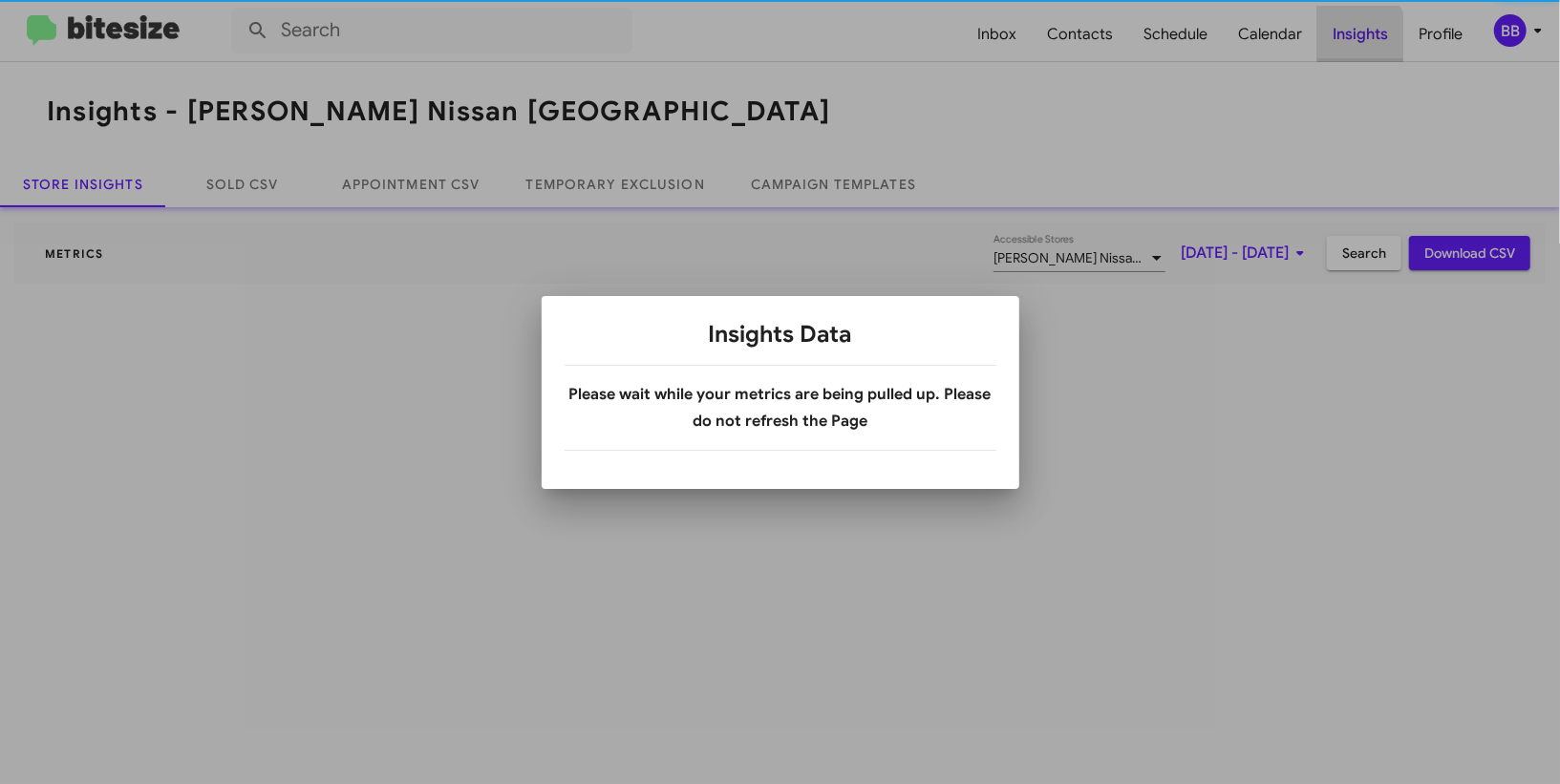
click at [1344, 40] on div at bounding box center [780, 392] width 1560 height 784
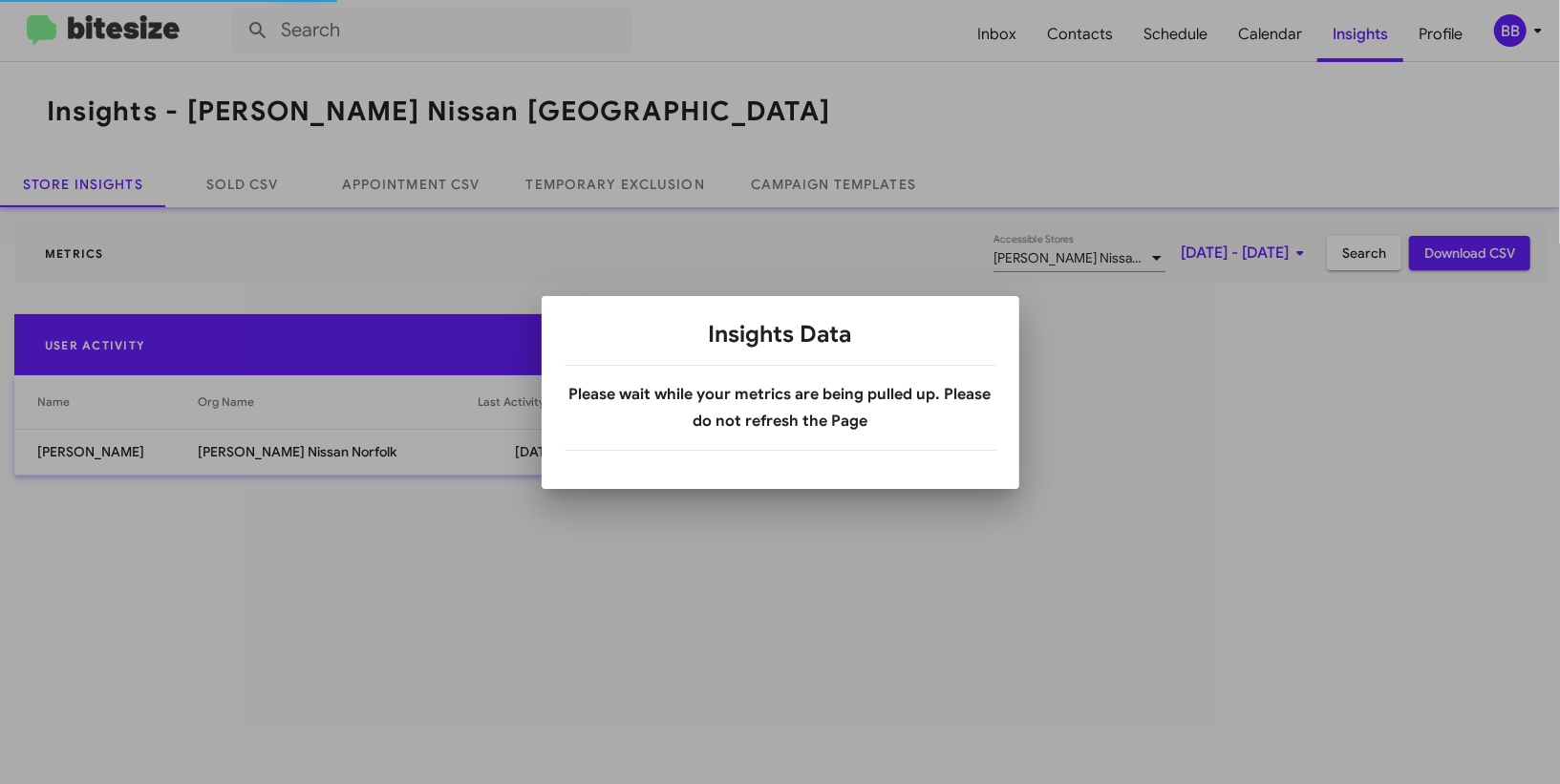
click at [606, 173] on div at bounding box center [780, 392] width 1560 height 784
click at [606, 173] on link "Temporary Exclusion" at bounding box center [615, 185] width 224 height 46
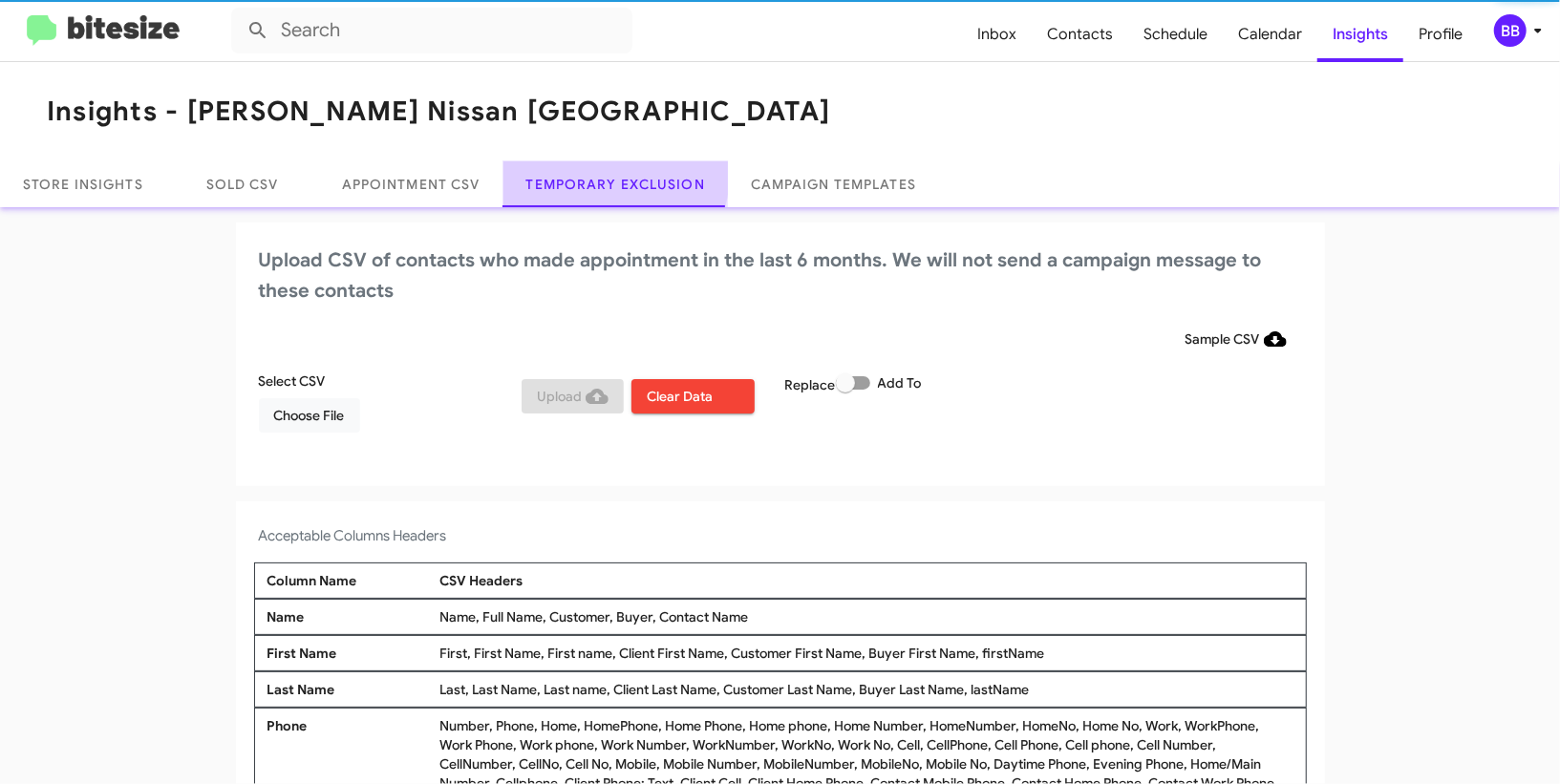
click at [606, 173] on link "Temporary Exclusion" at bounding box center [615, 185] width 224 height 46
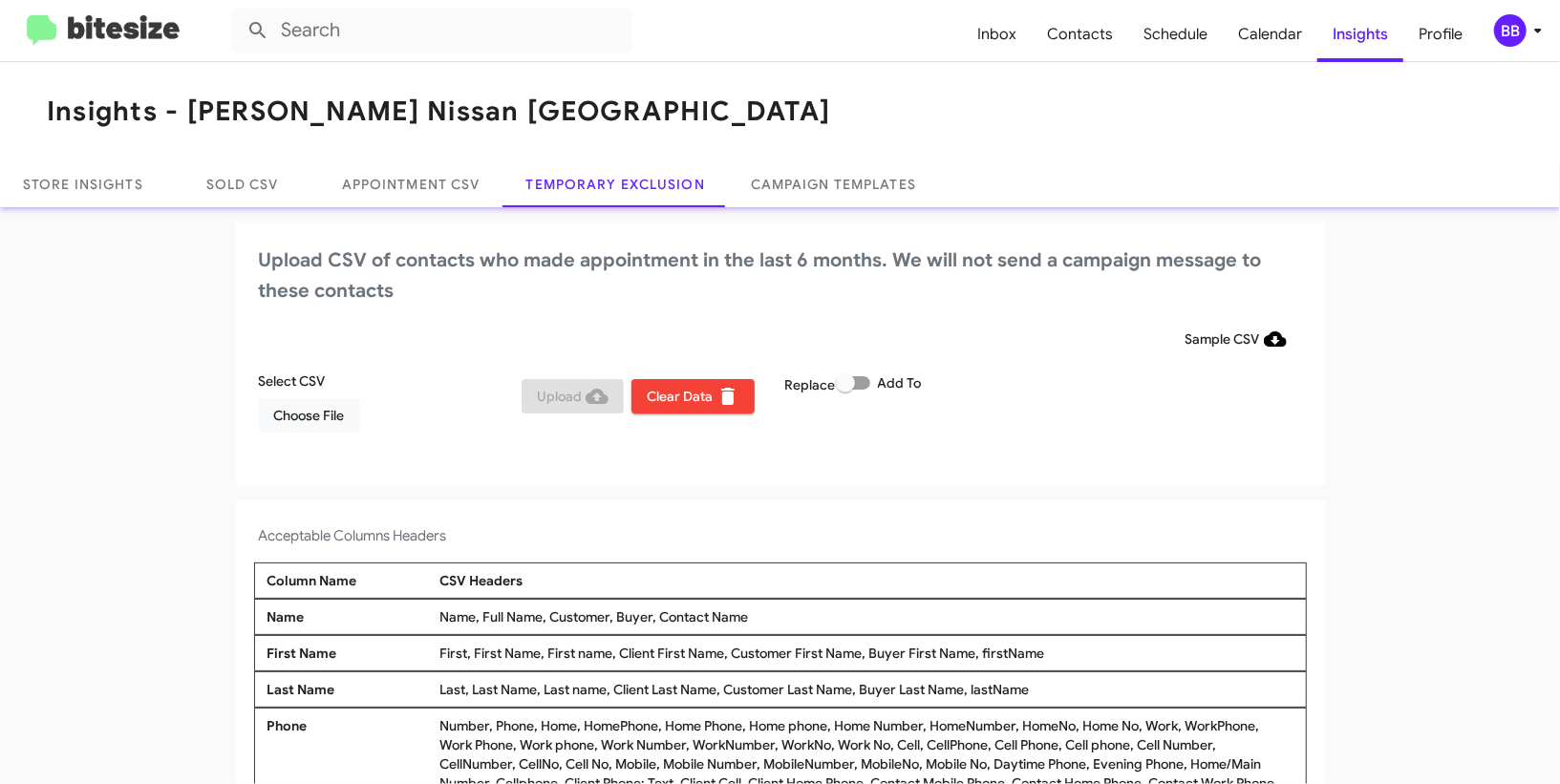
click at [856, 378] on span at bounding box center [846, 383] width 19 height 19
click at [846, 390] on input "Add To" at bounding box center [845, 390] width 1 height 1
checkbox input "true"
click at [856, 336] on div "Sample CSV" at bounding box center [780, 340] width 1043 height 35
click at [316, 413] on span "Choose File" at bounding box center [309, 416] width 70 height 35
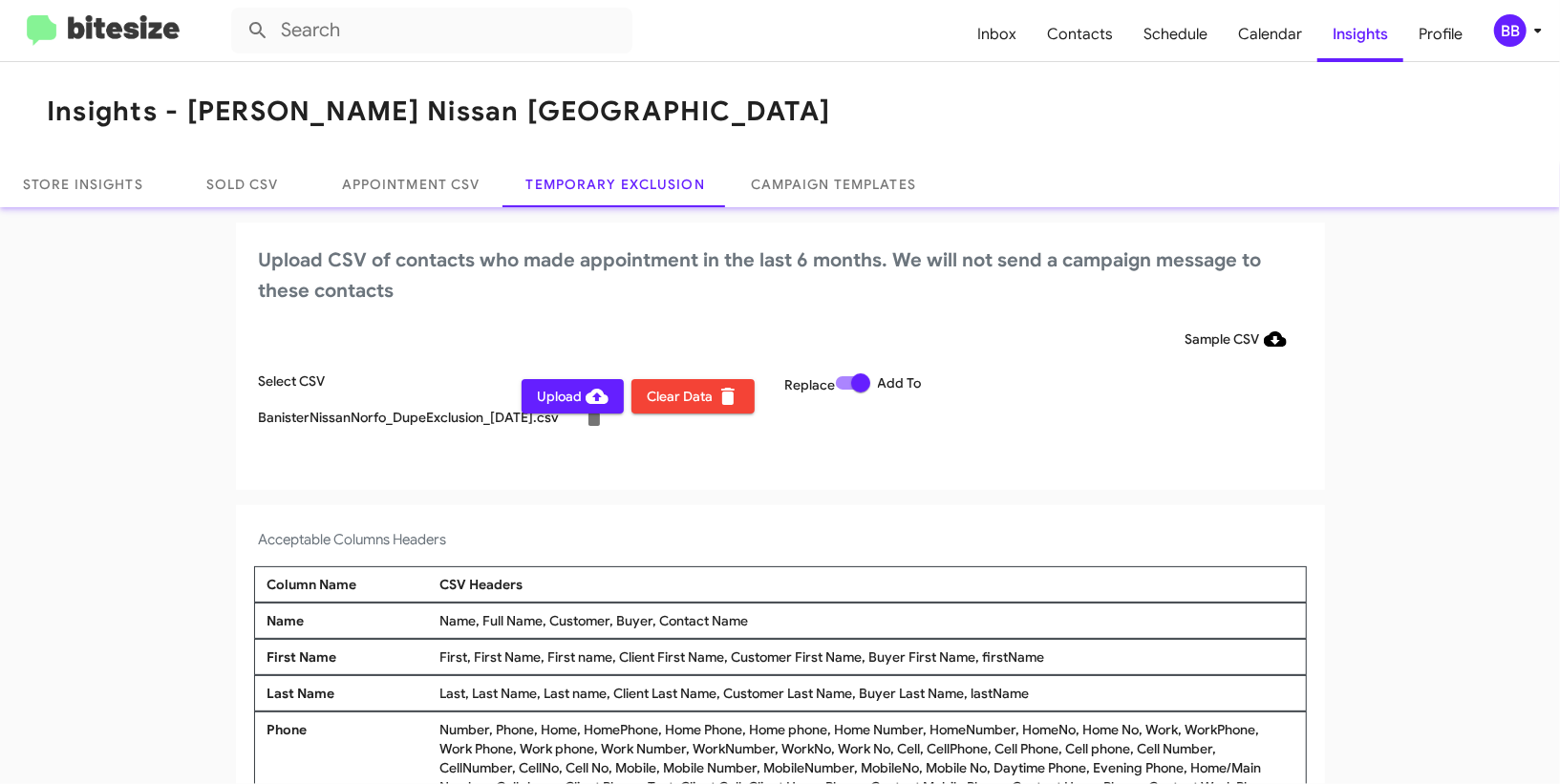
click at [545, 400] on span "Upload" at bounding box center [573, 396] width 71 height 35
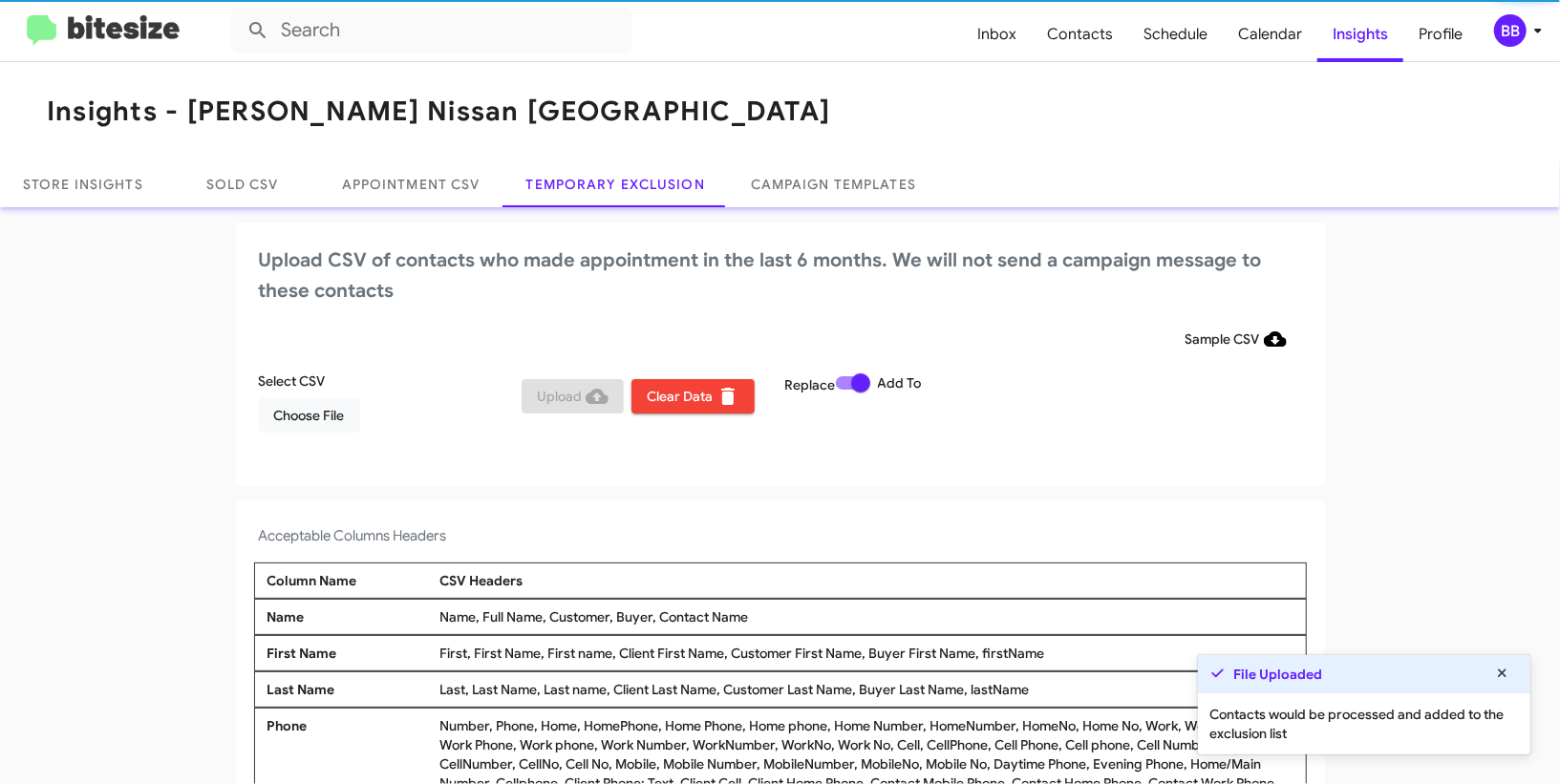
click at [1515, 30] on div "BB" at bounding box center [1511, 31] width 33 height 33
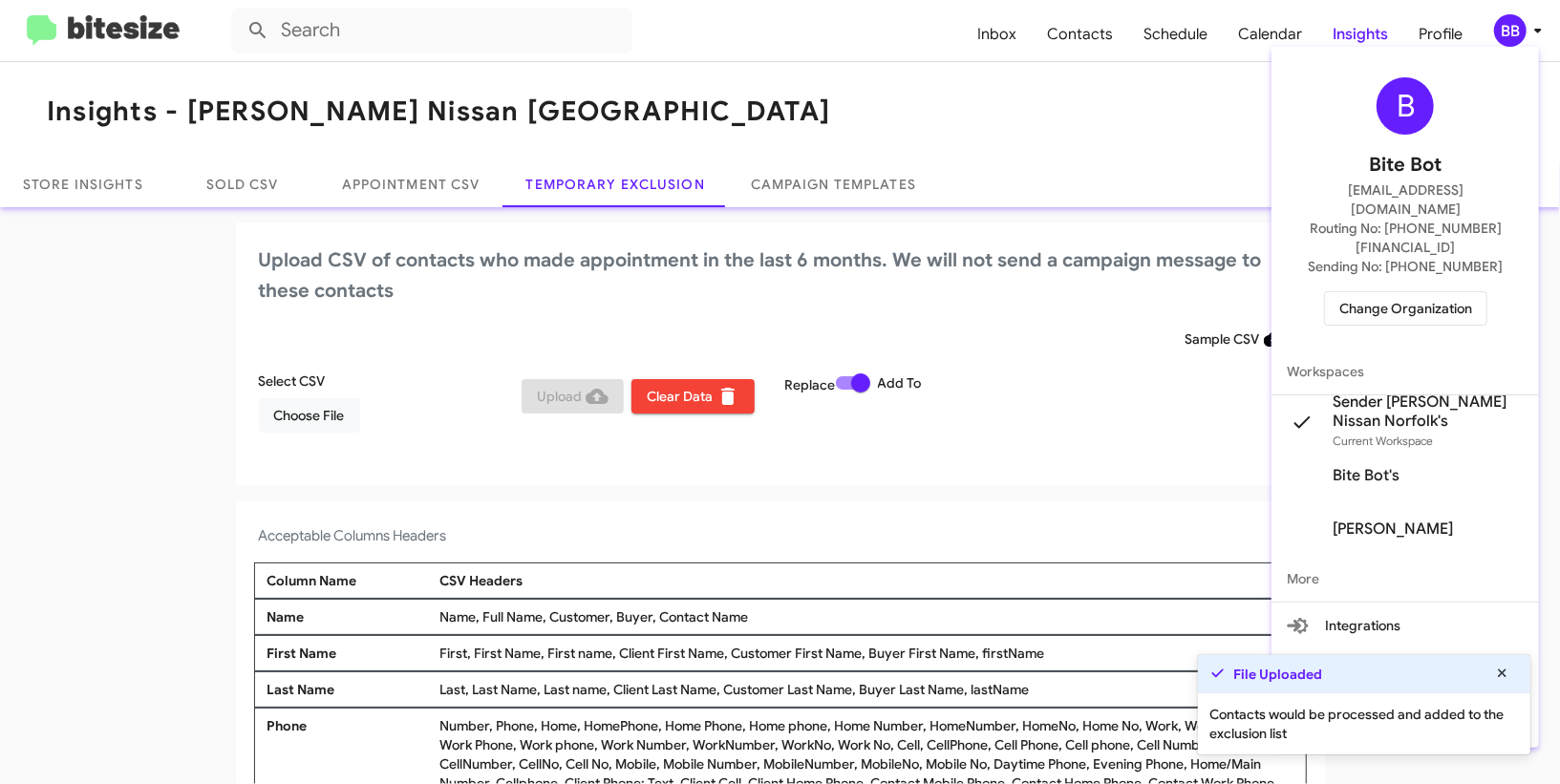
click at [1515, 30] on div at bounding box center [780, 392] width 1560 height 784
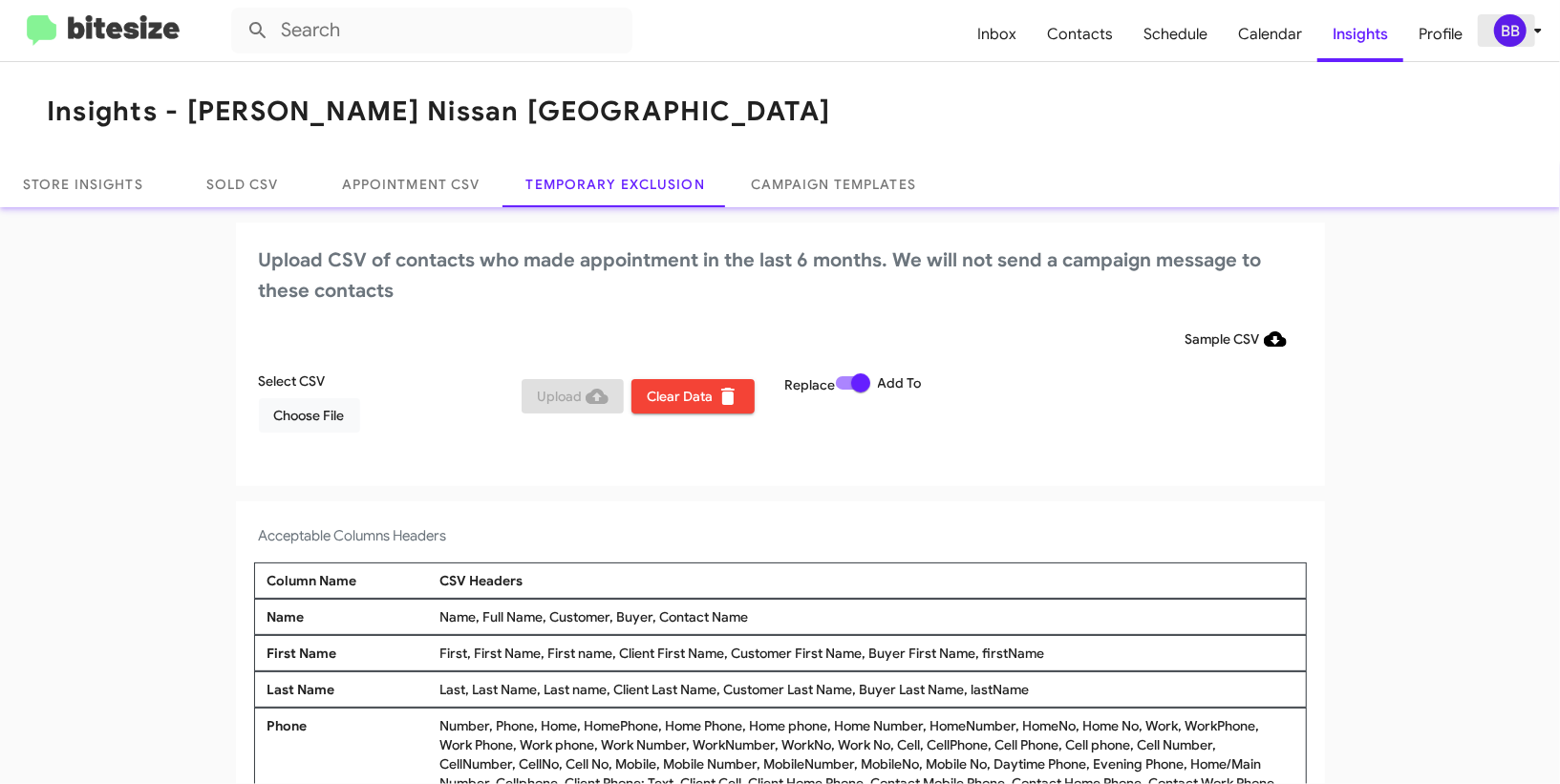
click at [1506, 44] on div "BB" at bounding box center [1511, 31] width 33 height 33
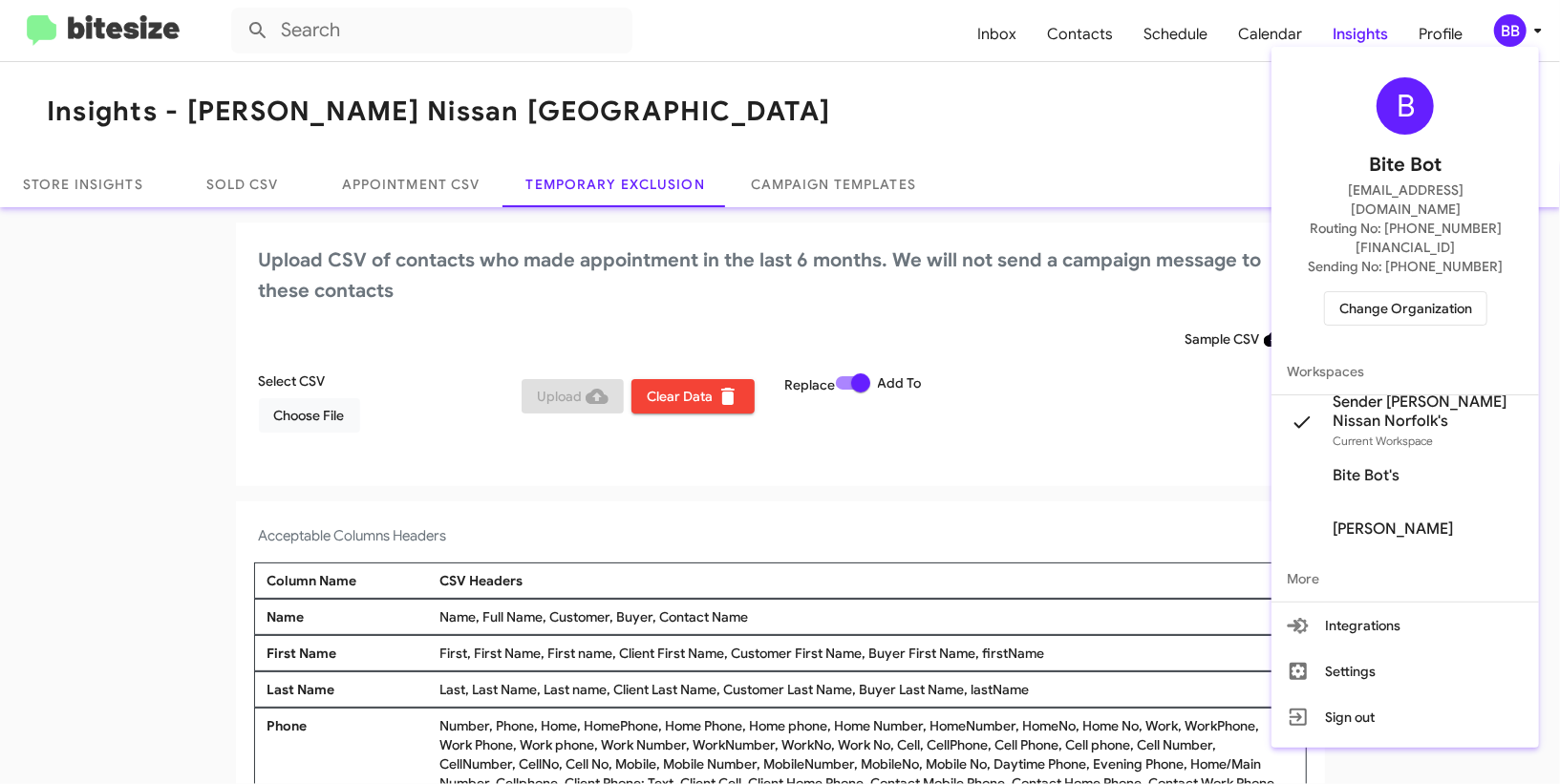
click at [1373, 292] on span "Change Organization" at bounding box center [1406, 309] width 133 height 33
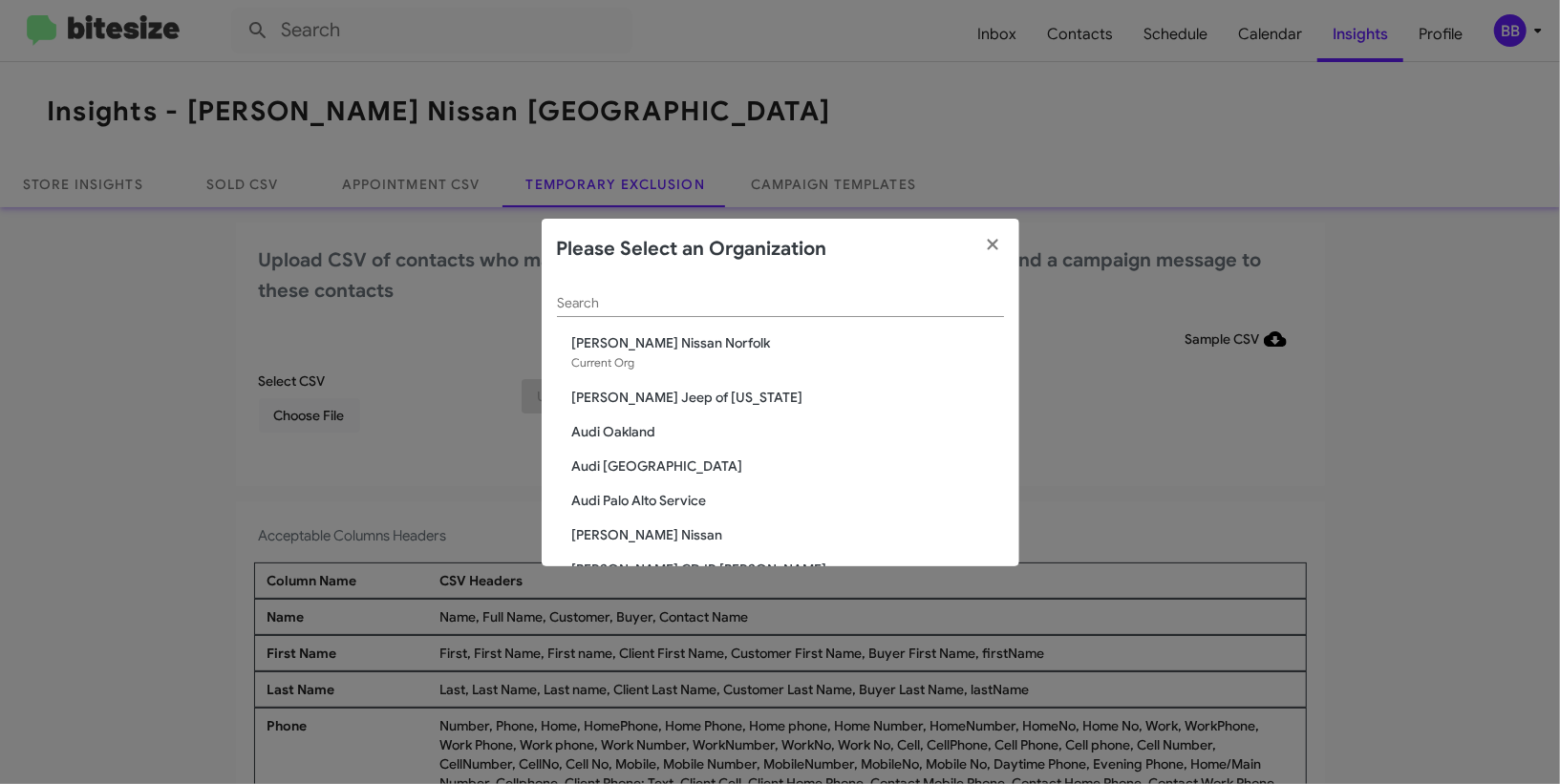
click at [689, 304] on input "Search" at bounding box center [780, 304] width 448 height 15
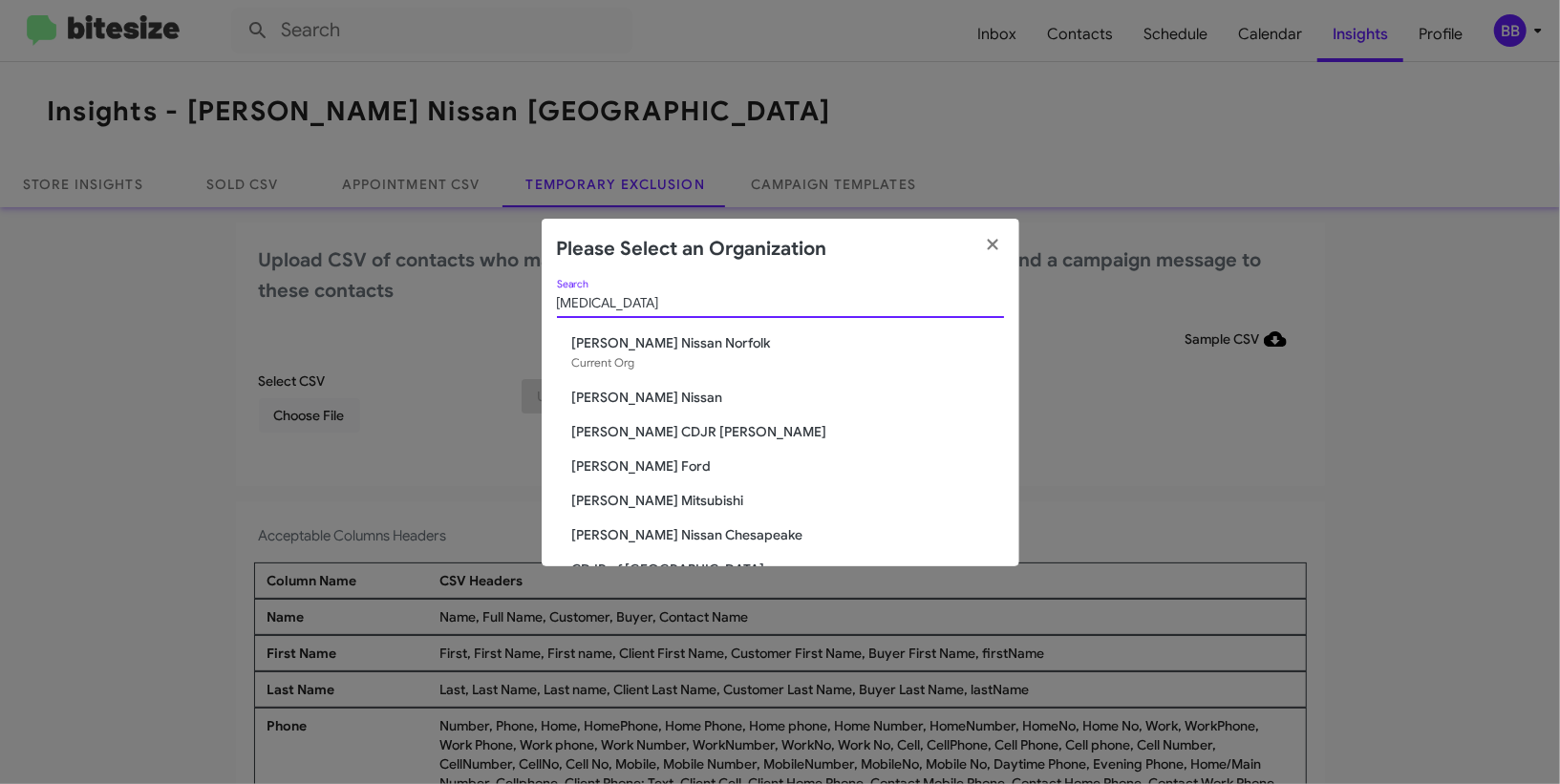
type input "bal"
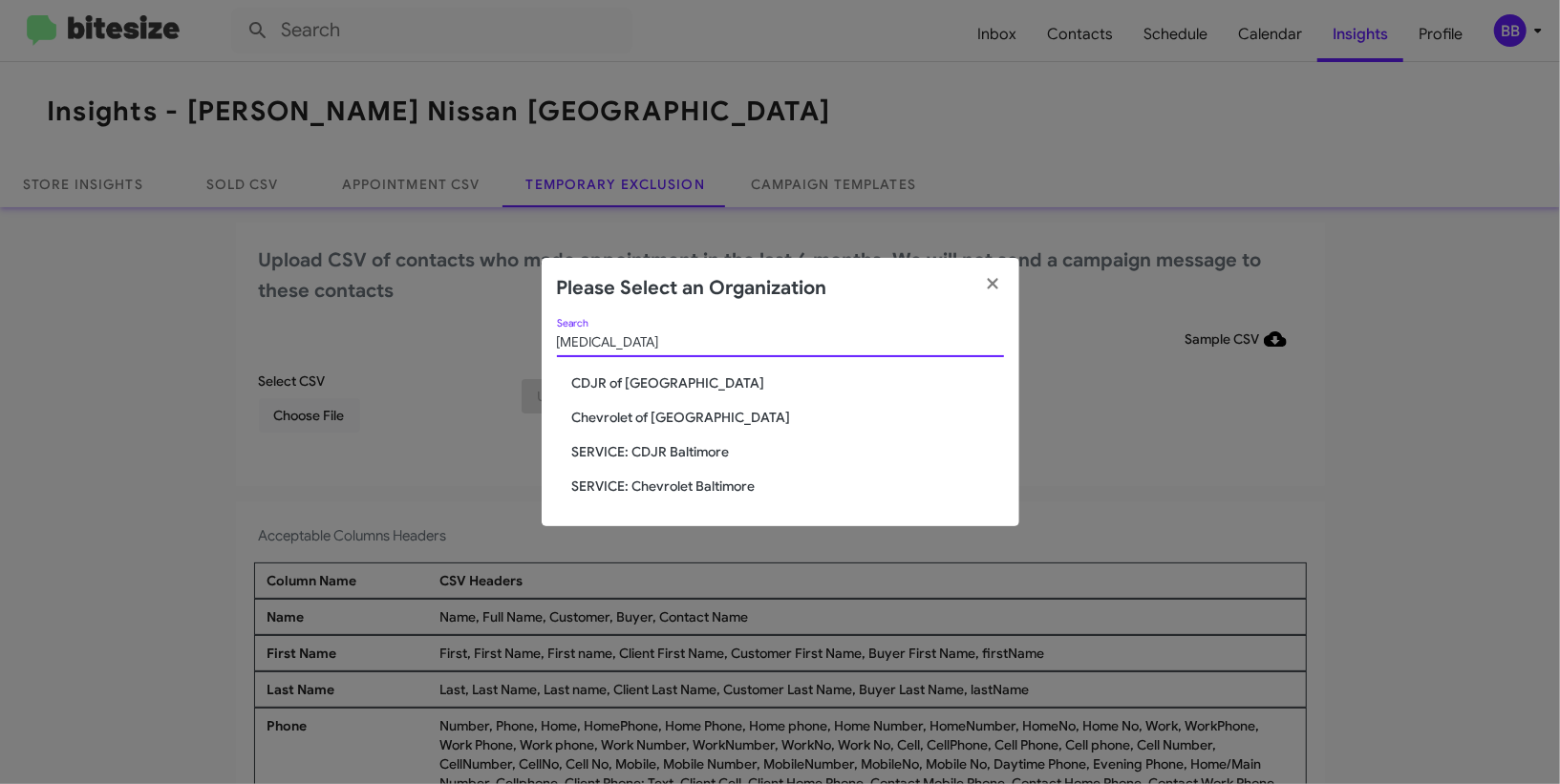
click at [664, 378] on span "CDJR of [GEOGRAPHIC_DATA]" at bounding box center [788, 383] width 432 height 19
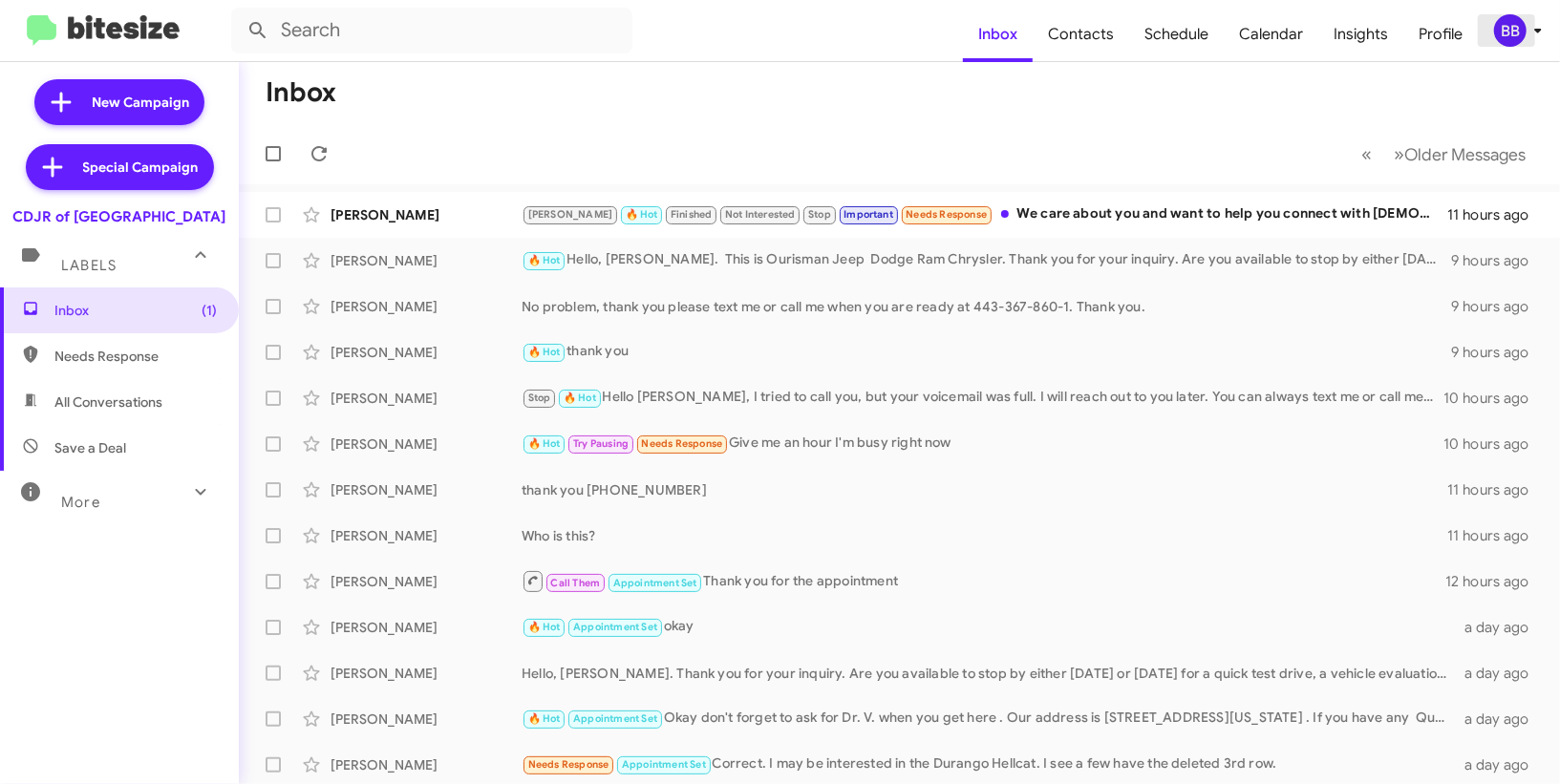
click at [1522, 25] on div "BB" at bounding box center [1511, 31] width 33 height 33
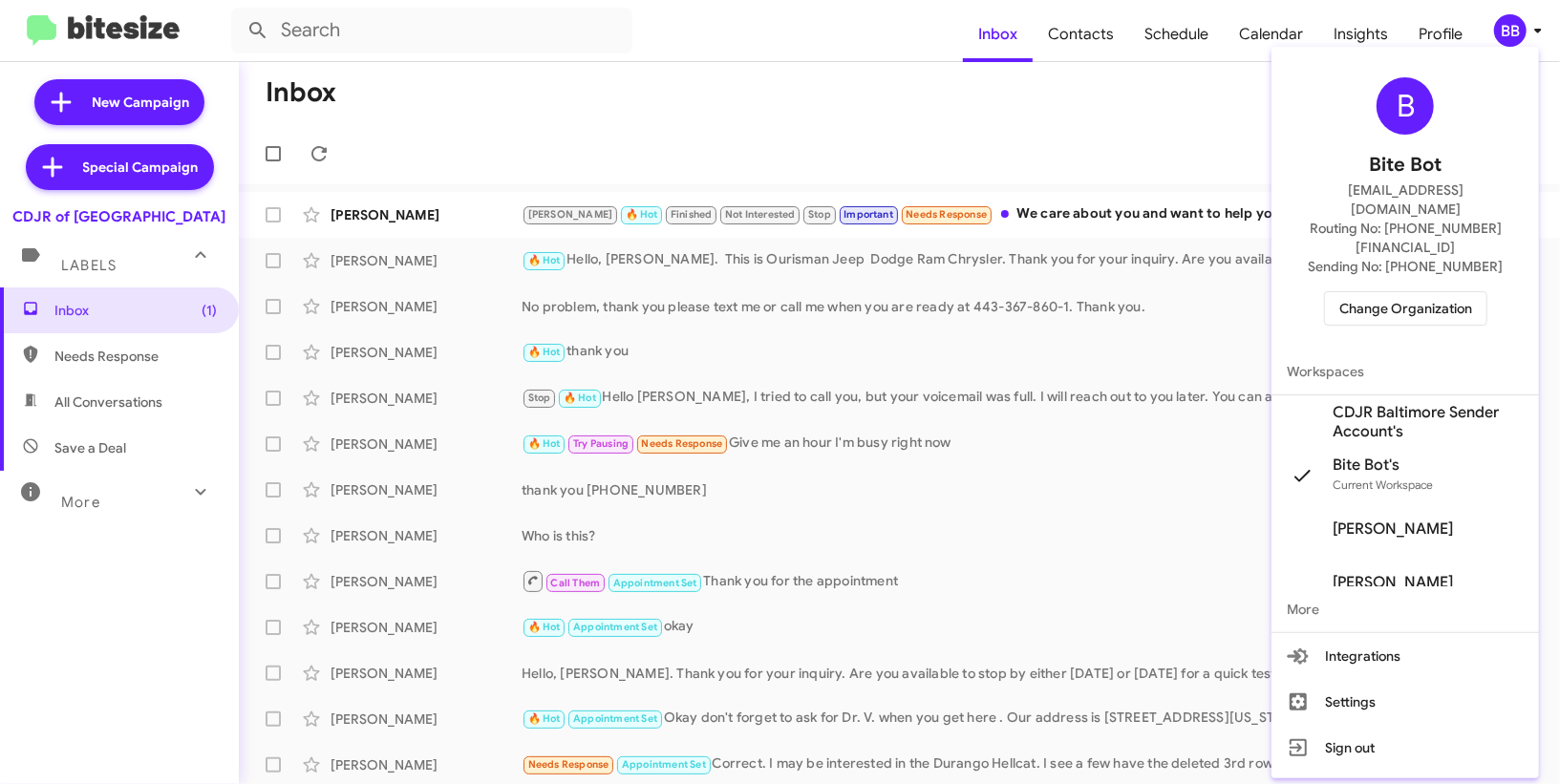
click at [1387, 403] on span "CDJR Baltimore Sender Account's" at bounding box center [1428, 422] width 192 height 38
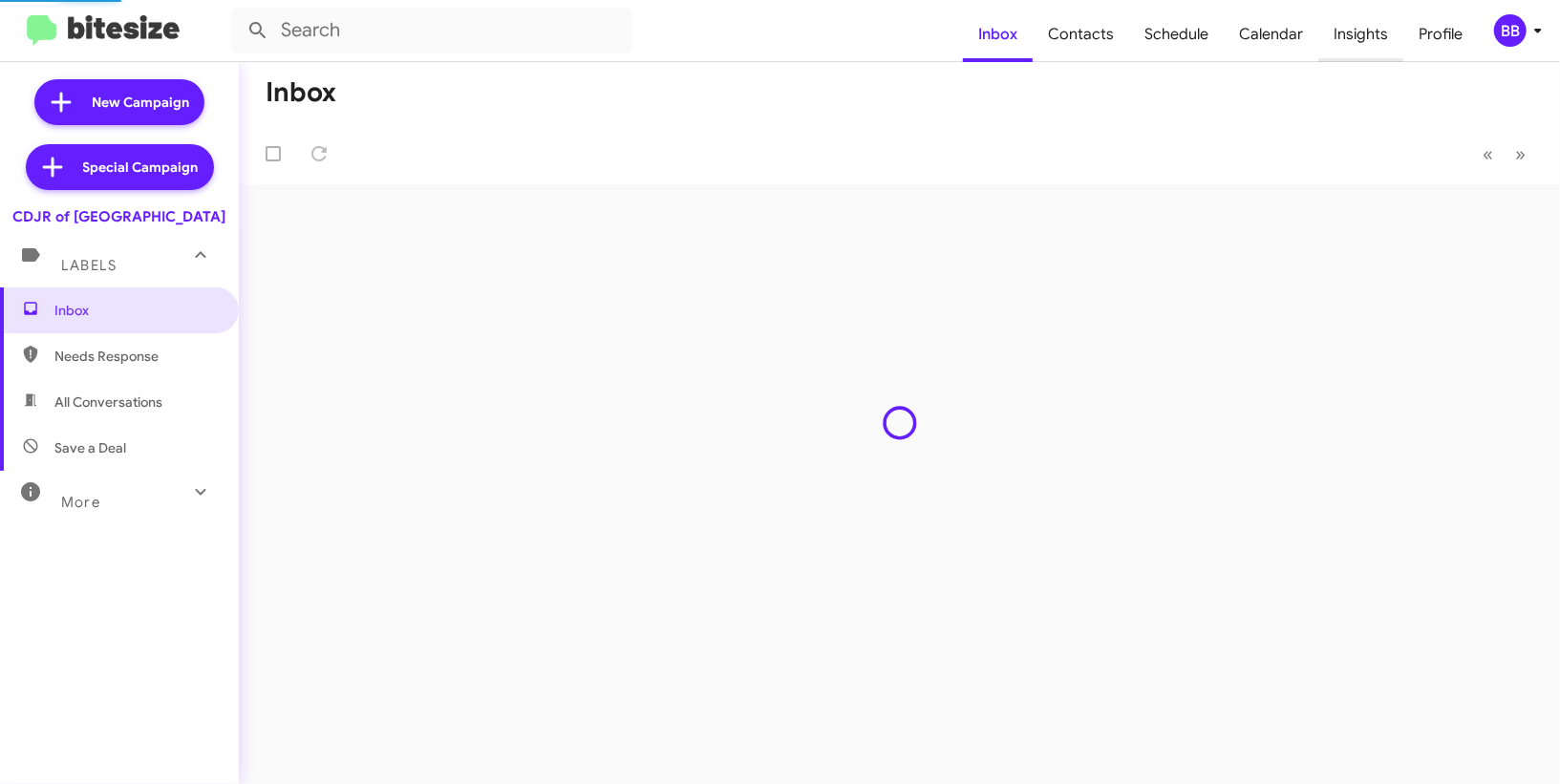
click at [1358, 47] on span "Insights" at bounding box center [1361, 35] width 85 height 56
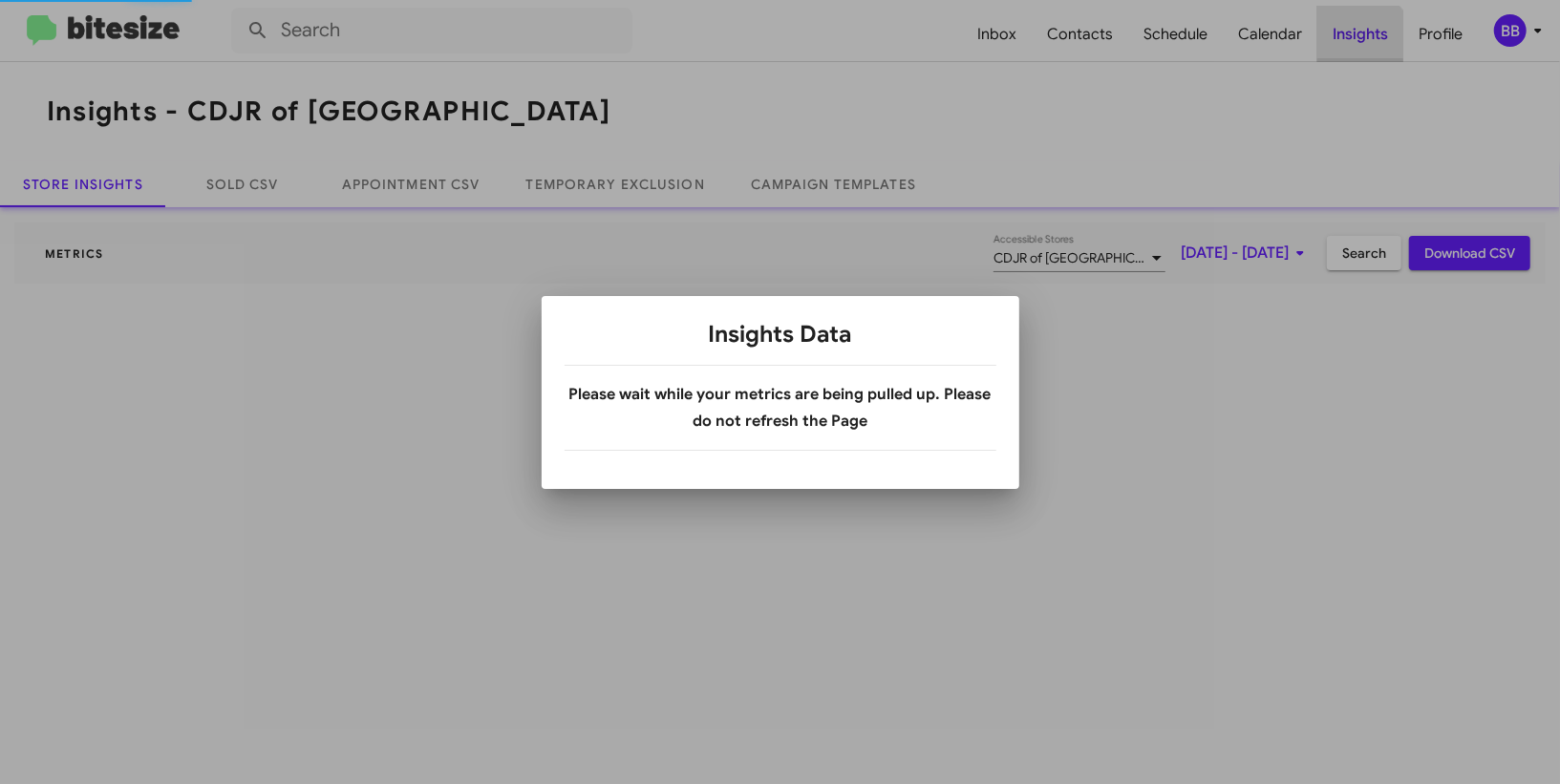
click at [1358, 47] on div at bounding box center [780, 392] width 1560 height 784
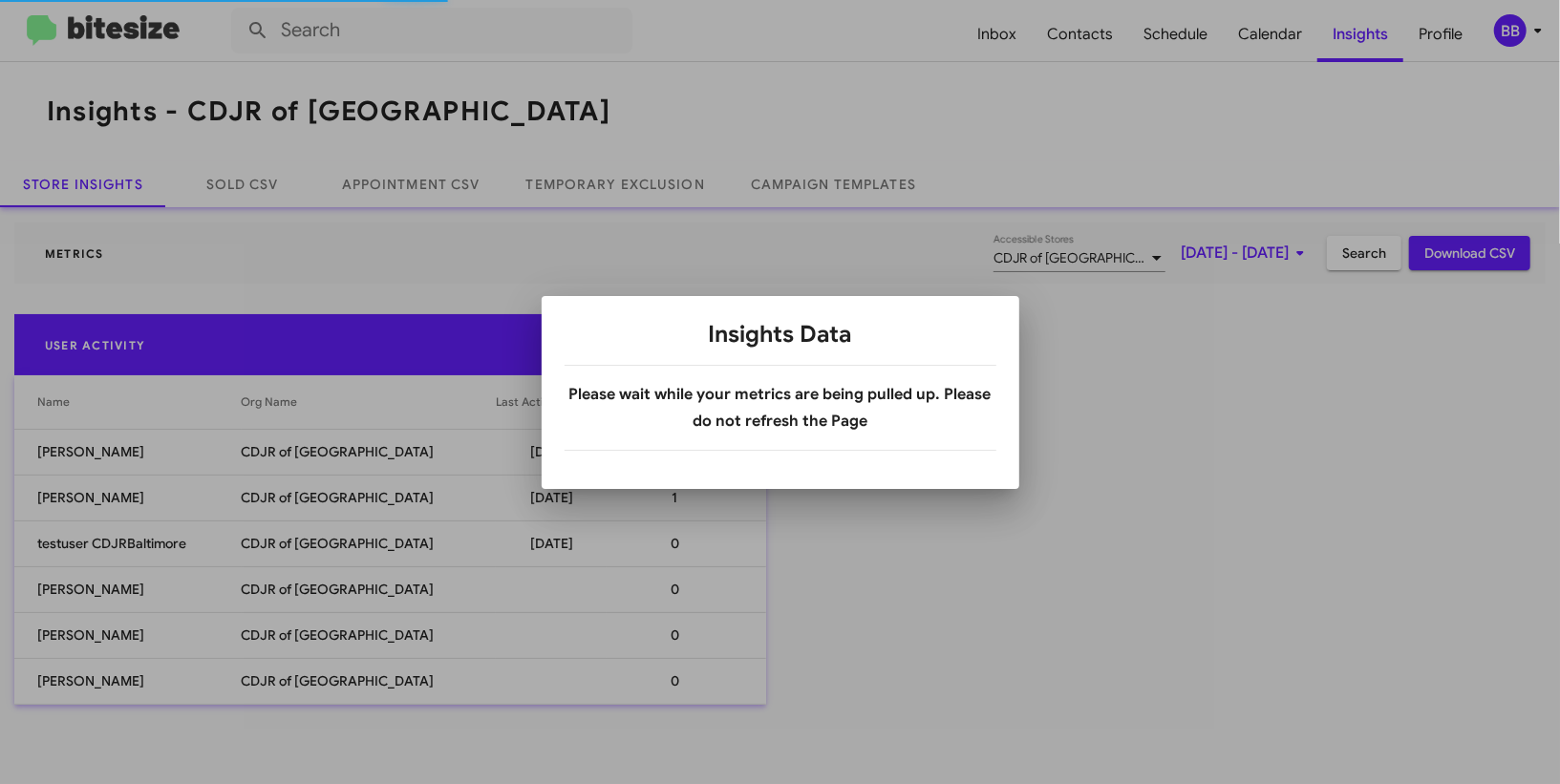
click at [615, 180] on div at bounding box center [780, 392] width 1560 height 784
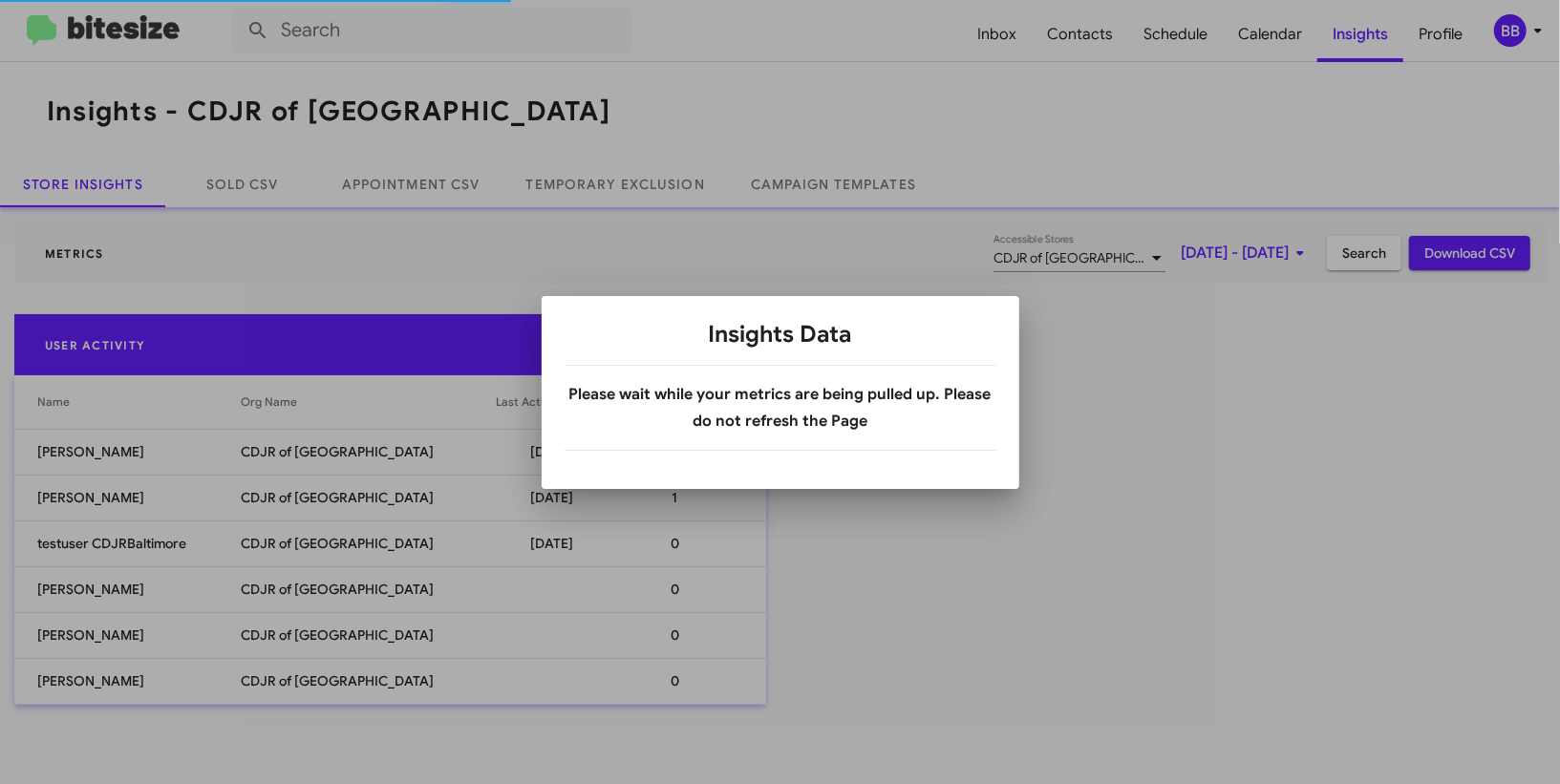
click at [615, 180] on body "Inbox Contacts Schedule Calendar Insights Profile BB Insights - CDJR of Baltimo…" at bounding box center [780, 392] width 1560 height 784
click at [615, 180] on link "Temporary Exclusion" at bounding box center [615, 185] width 224 height 46
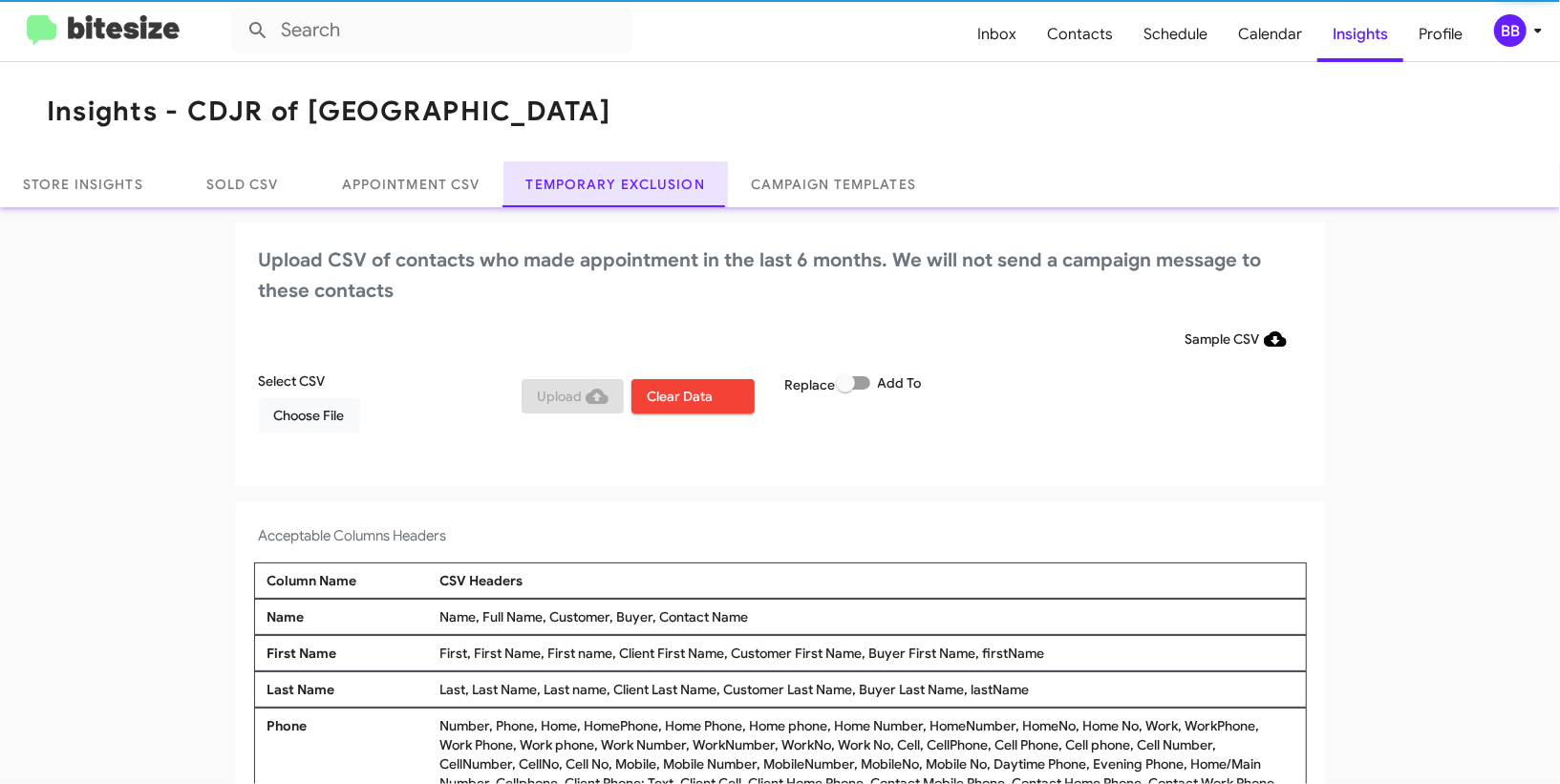
click at [615, 182] on link "Temporary Exclusion" at bounding box center [615, 185] width 224 height 46
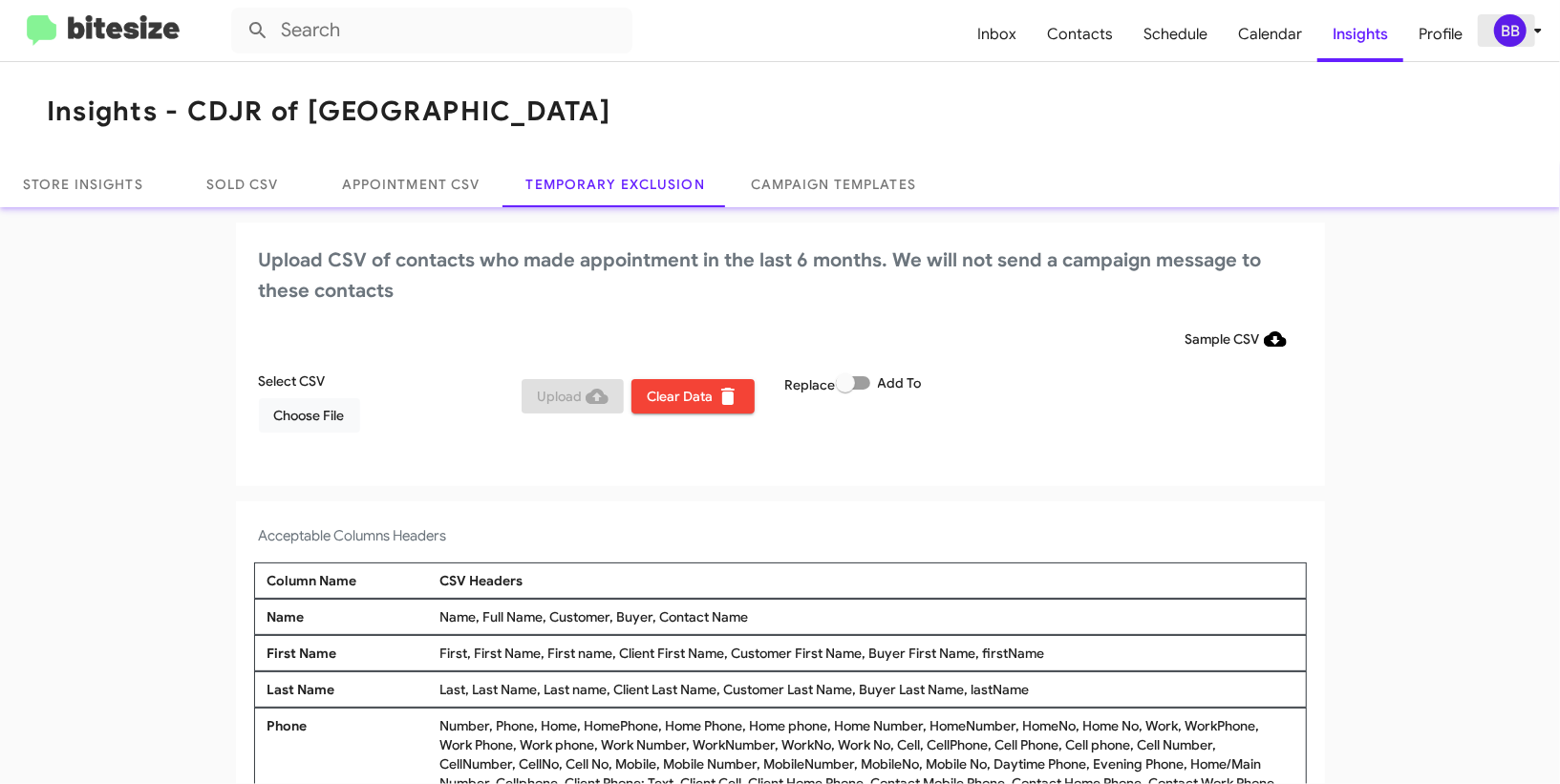
click at [1533, 21] on icon at bounding box center [1538, 31] width 23 height 23
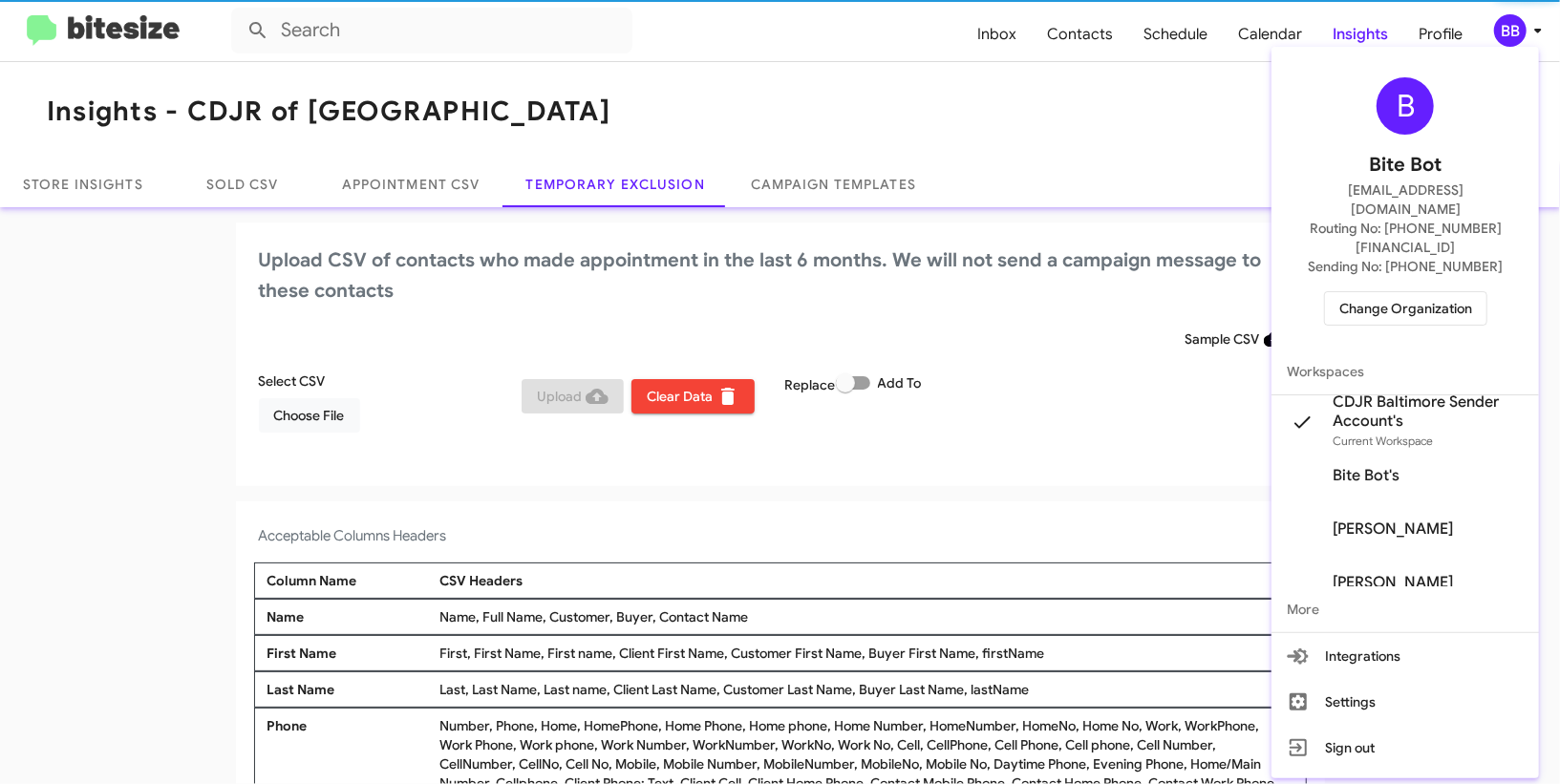
click at [1361, 292] on span "Change Organization" at bounding box center [1406, 309] width 133 height 33
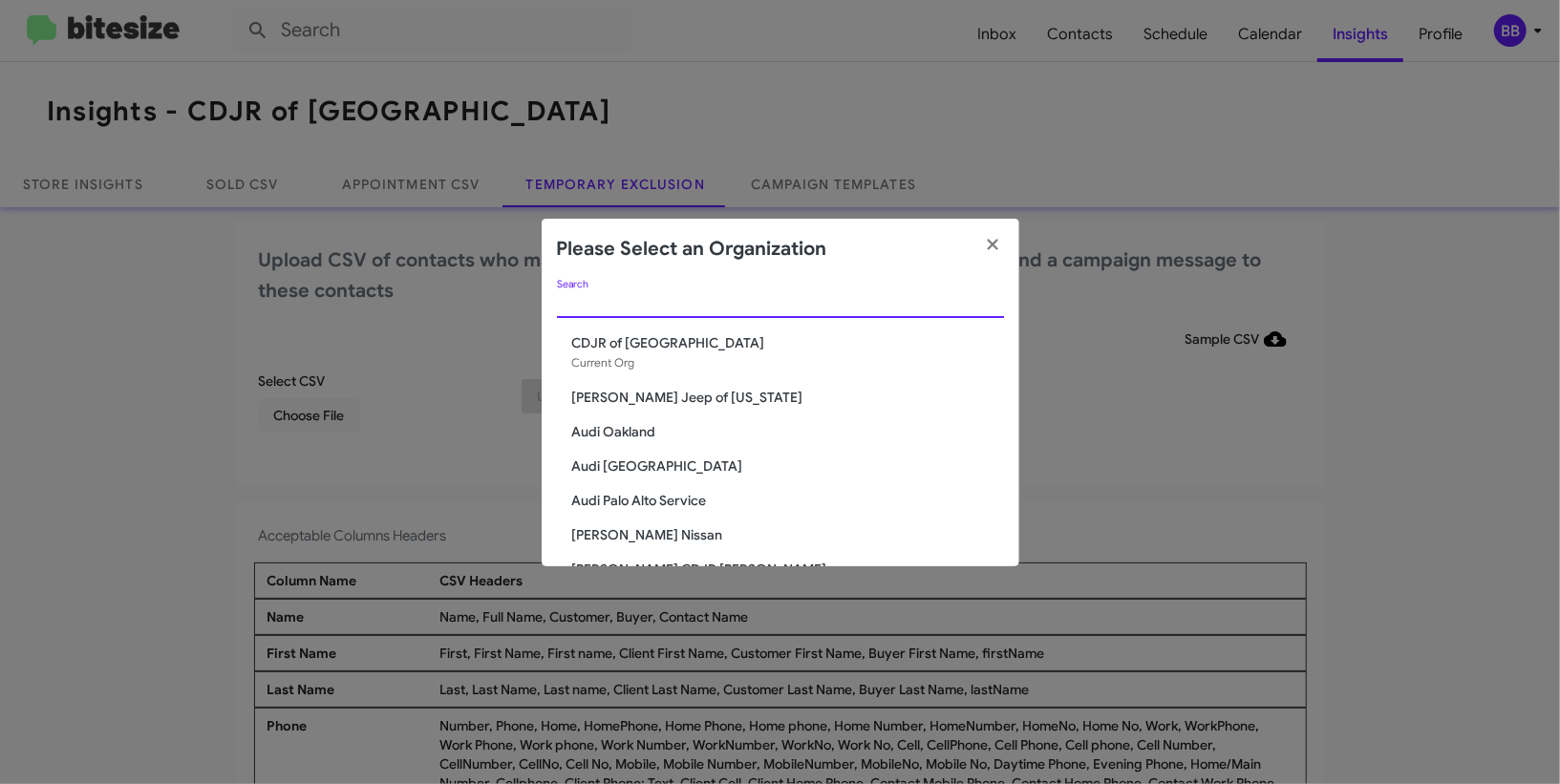
click at [640, 296] on input "Search" at bounding box center [780, 304] width 448 height 15
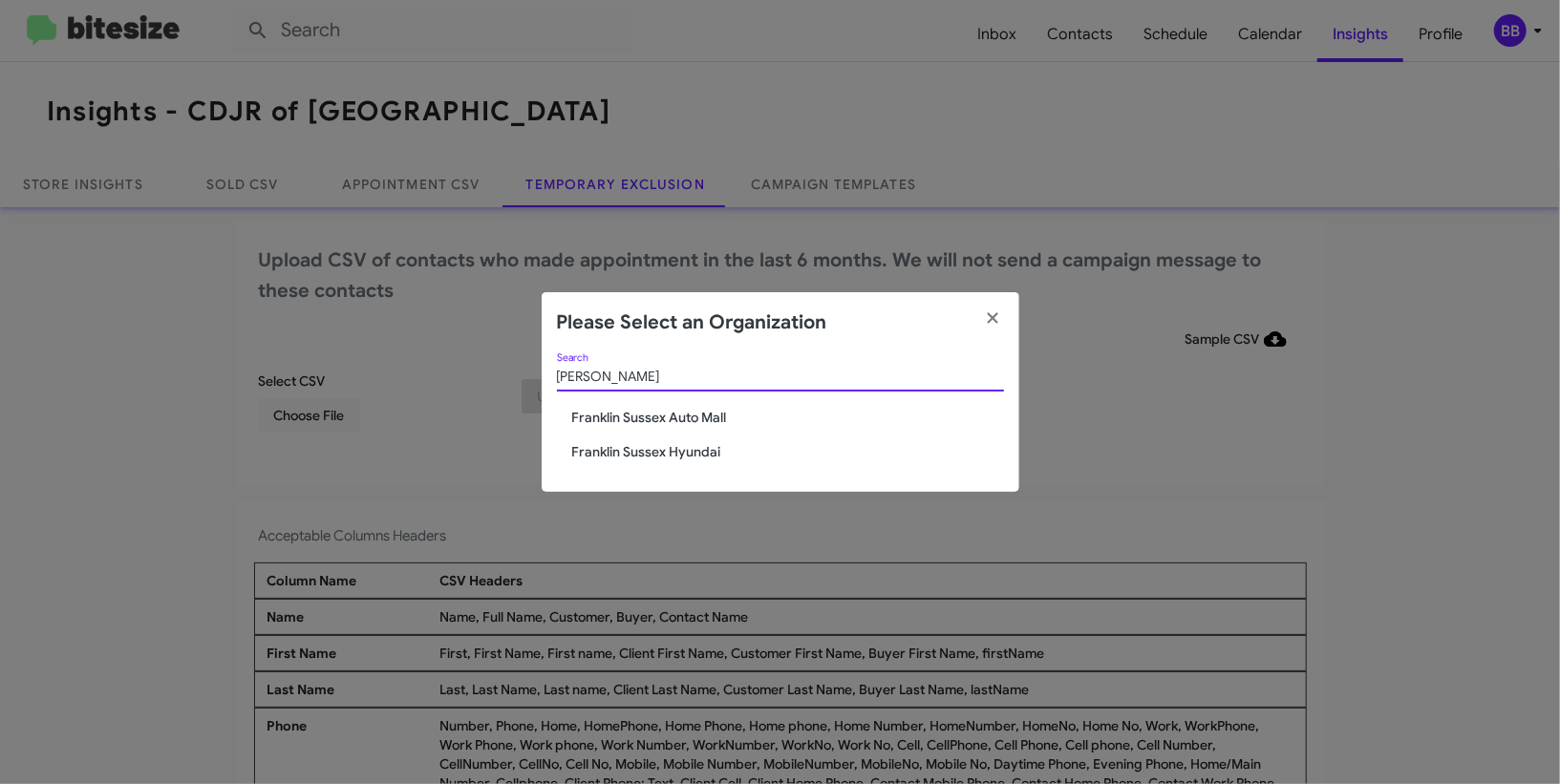
type input "frank"
click at [644, 419] on span "Franklin Sussex Auto Mall" at bounding box center [788, 417] width 432 height 19
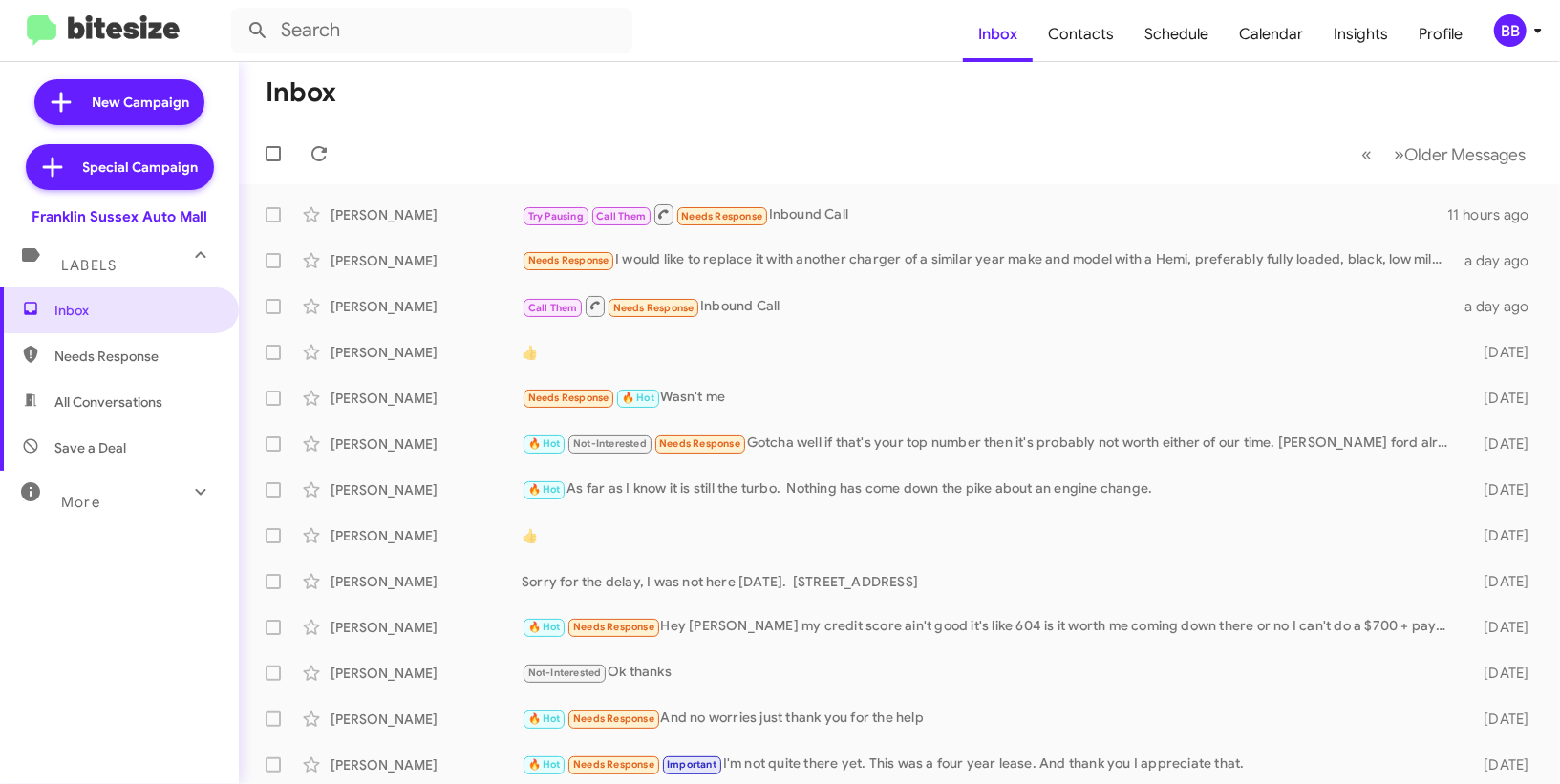
click at [1522, 25] on div "BB" at bounding box center [1511, 31] width 33 height 33
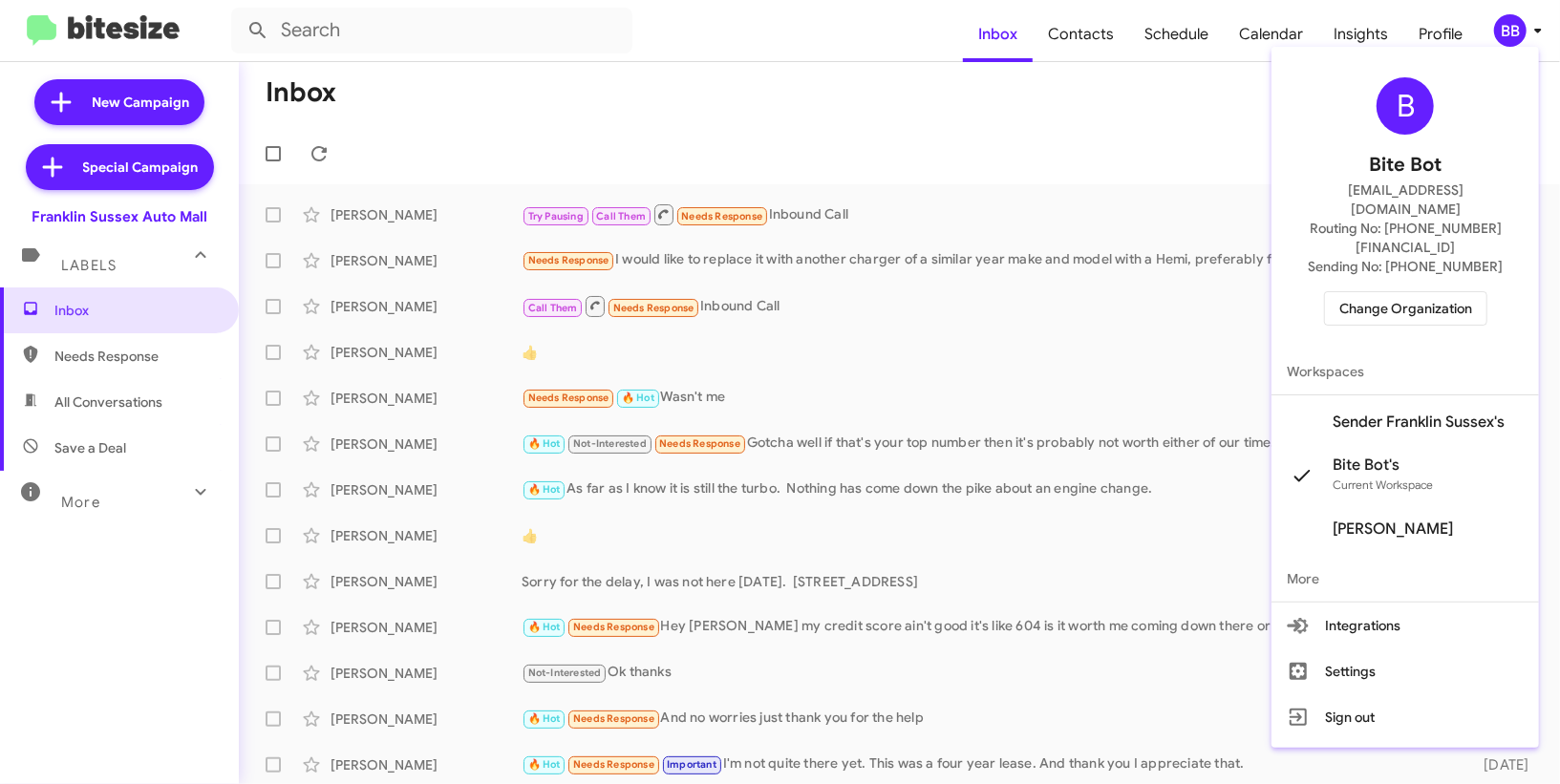
click at [1383, 413] on span "Sender Franklin Sussex's" at bounding box center [1419, 422] width 172 height 19
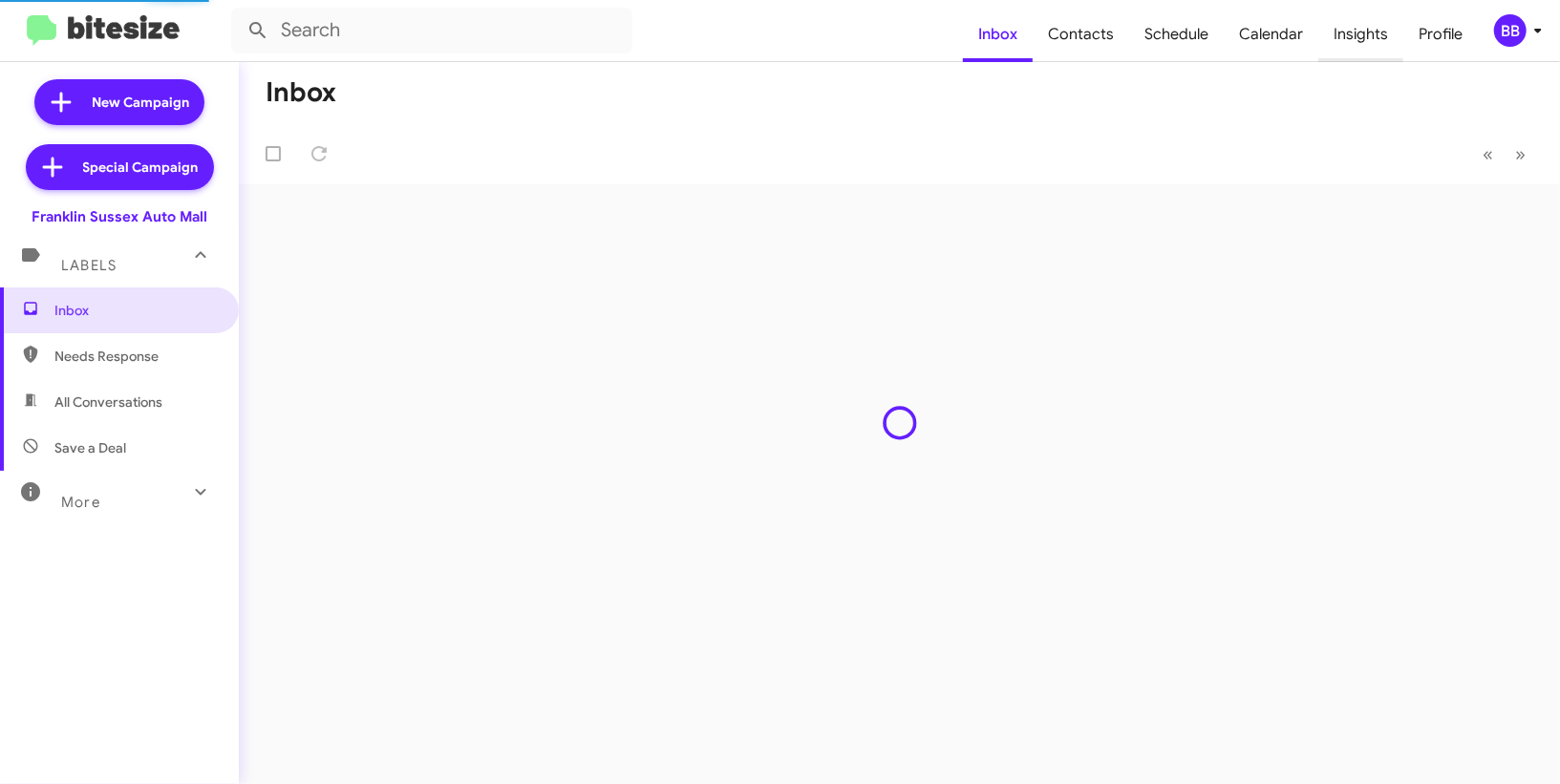
click at [1376, 44] on span "Insights" at bounding box center [1361, 35] width 85 height 56
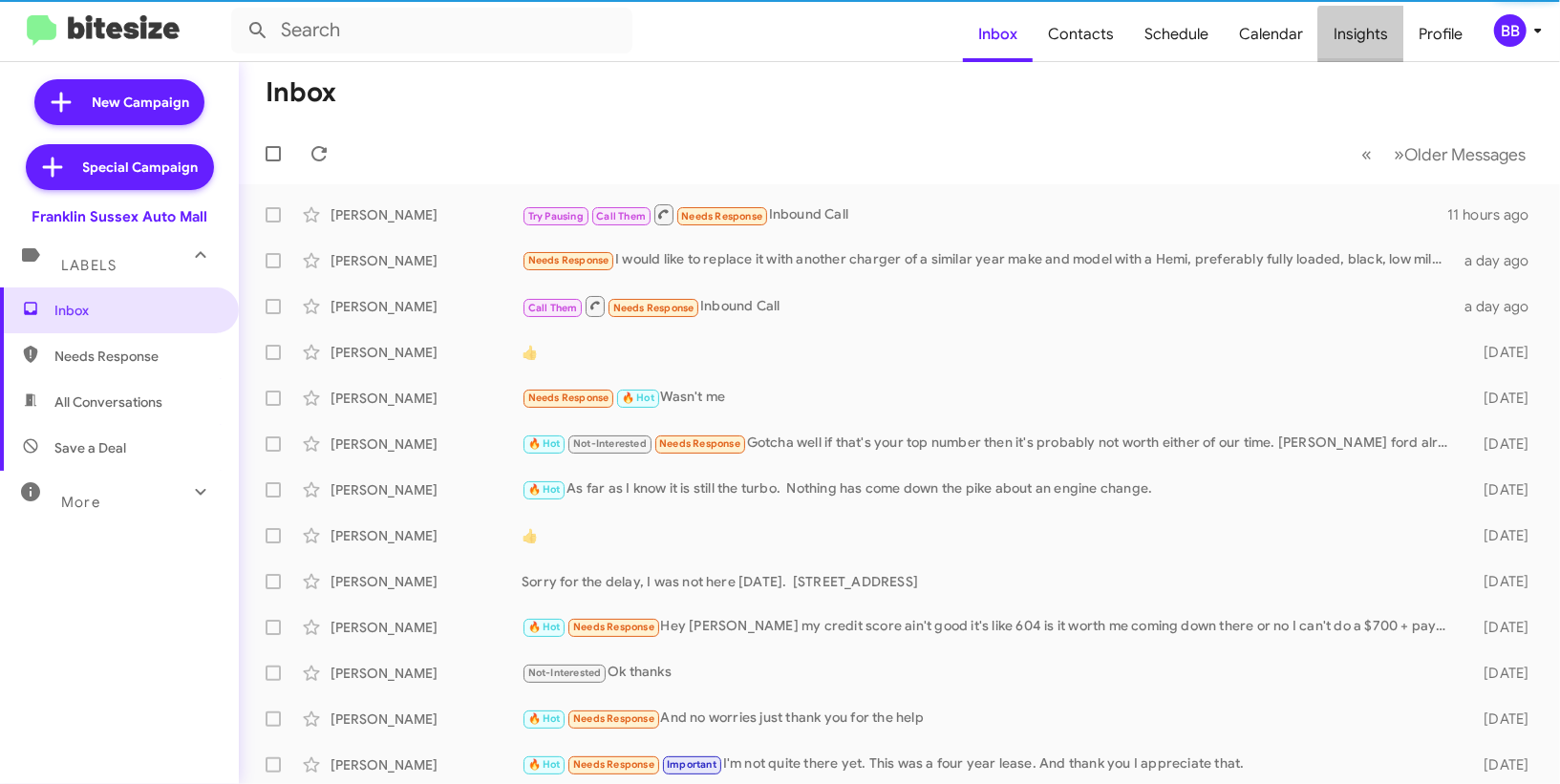
click at [1376, 44] on span "Insights" at bounding box center [1361, 35] width 85 height 56
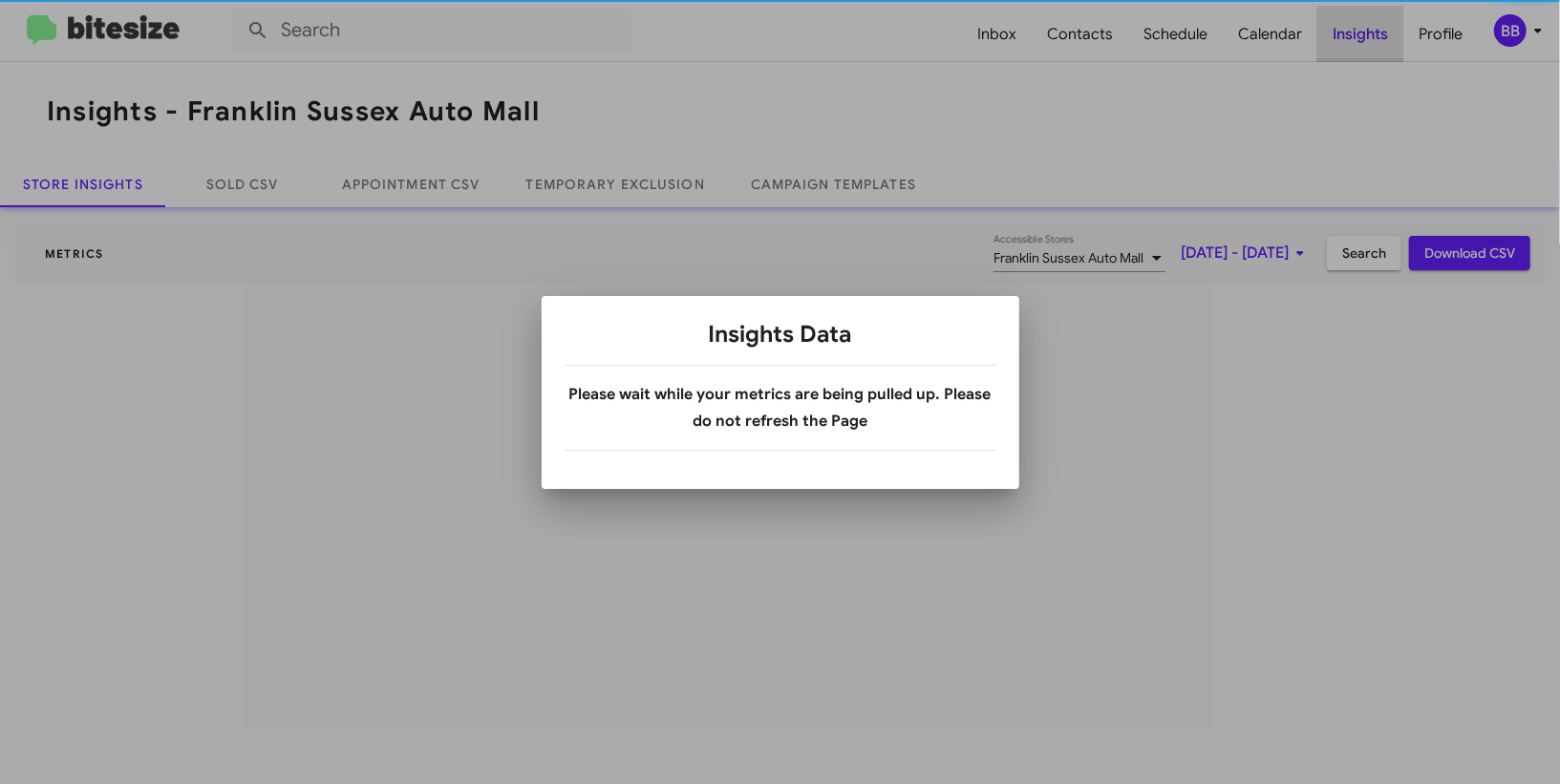
click at [1376, 44] on div at bounding box center [780, 392] width 1560 height 784
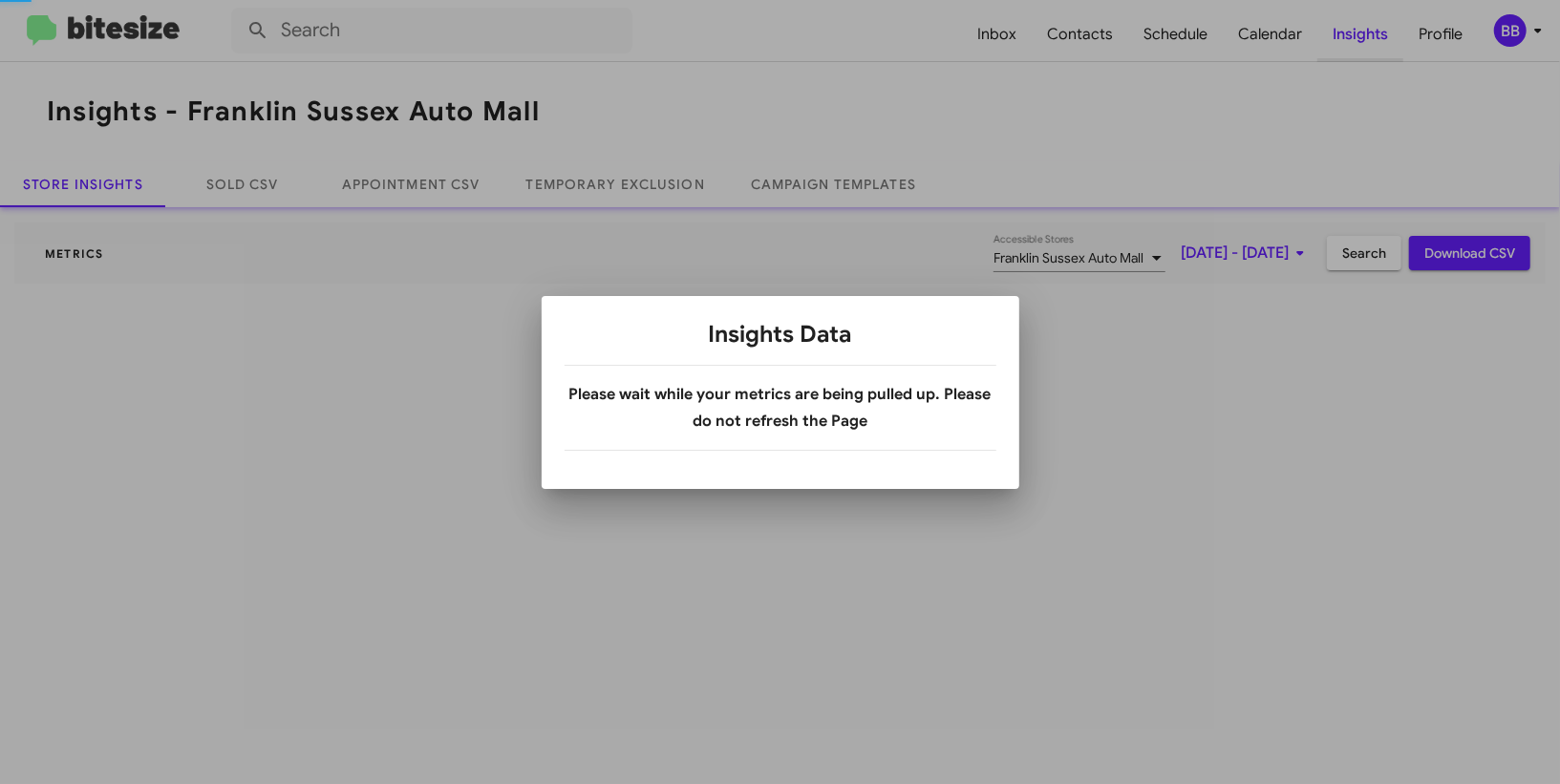
click at [1376, 44] on div at bounding box center [780, 392] width 1560 height 784
click at [1376, 45] on div at bounding box center [780, 392] width 1560 height 784
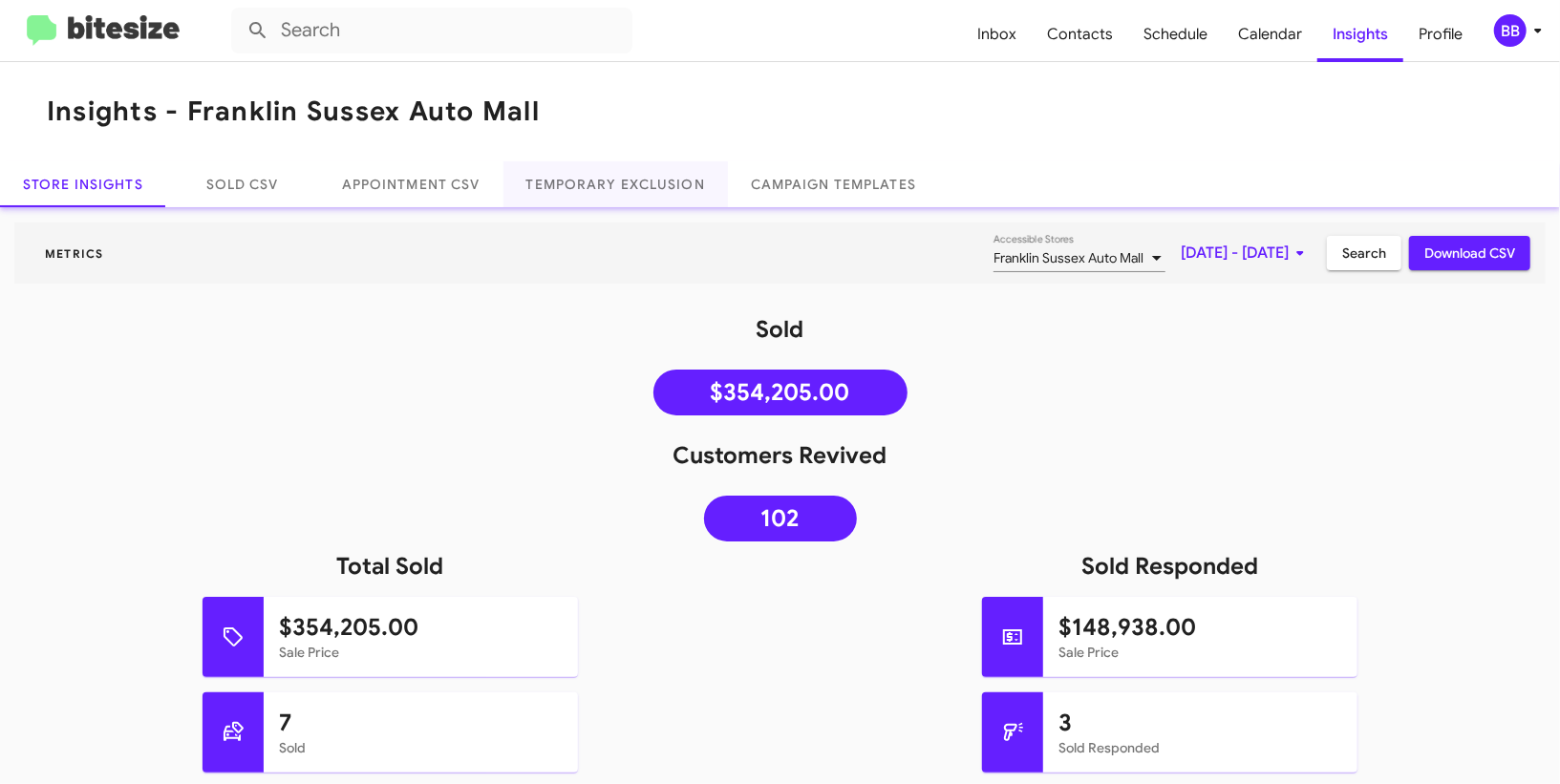
click at [604, 190] on link "Temporary Exclusion" at bounding box center [615, 185] width 224 height 46
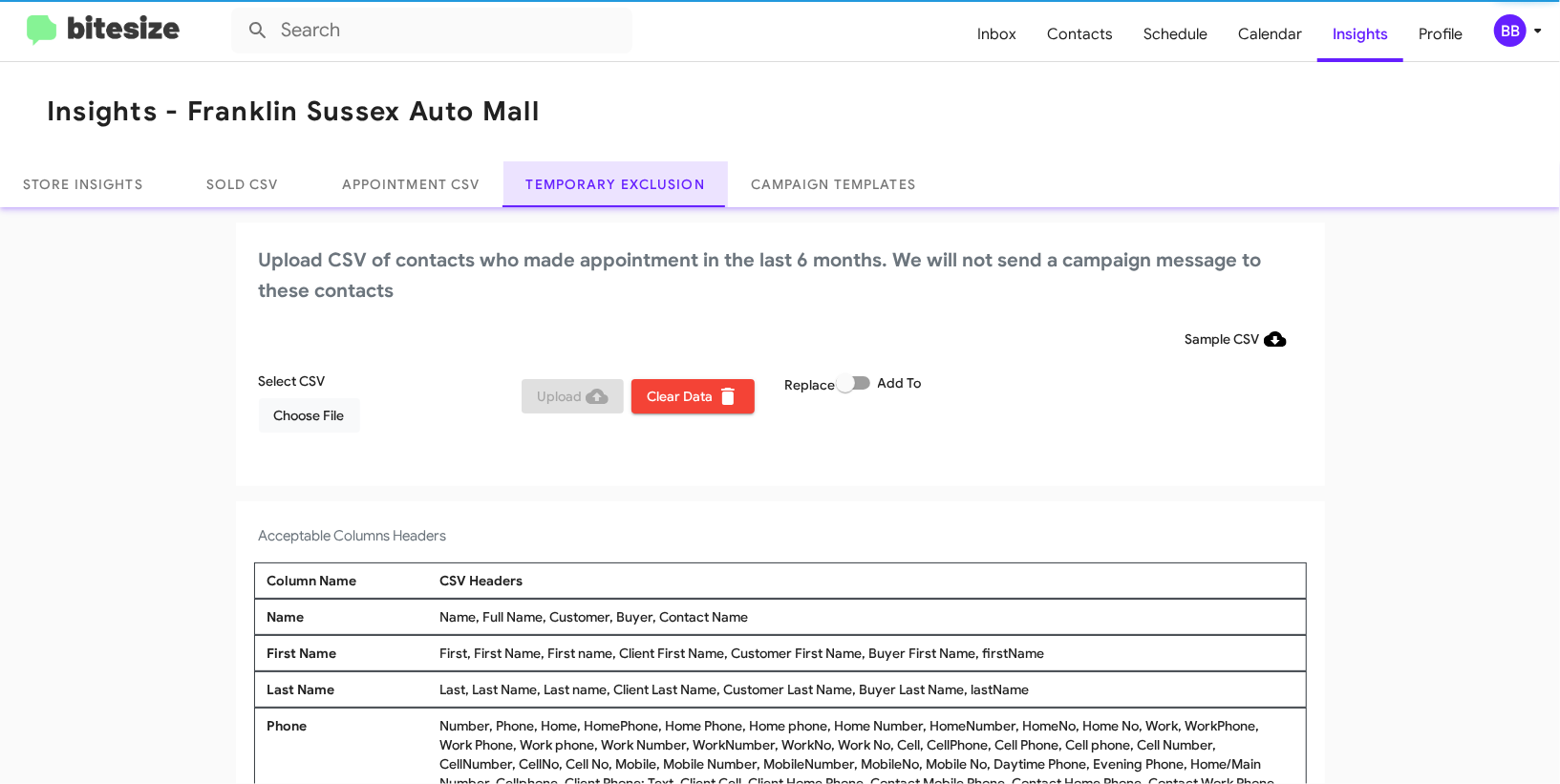
click at [604, 190] on link "Temporary Exclusion" at bounding box center [615, 185] width 224 height 46
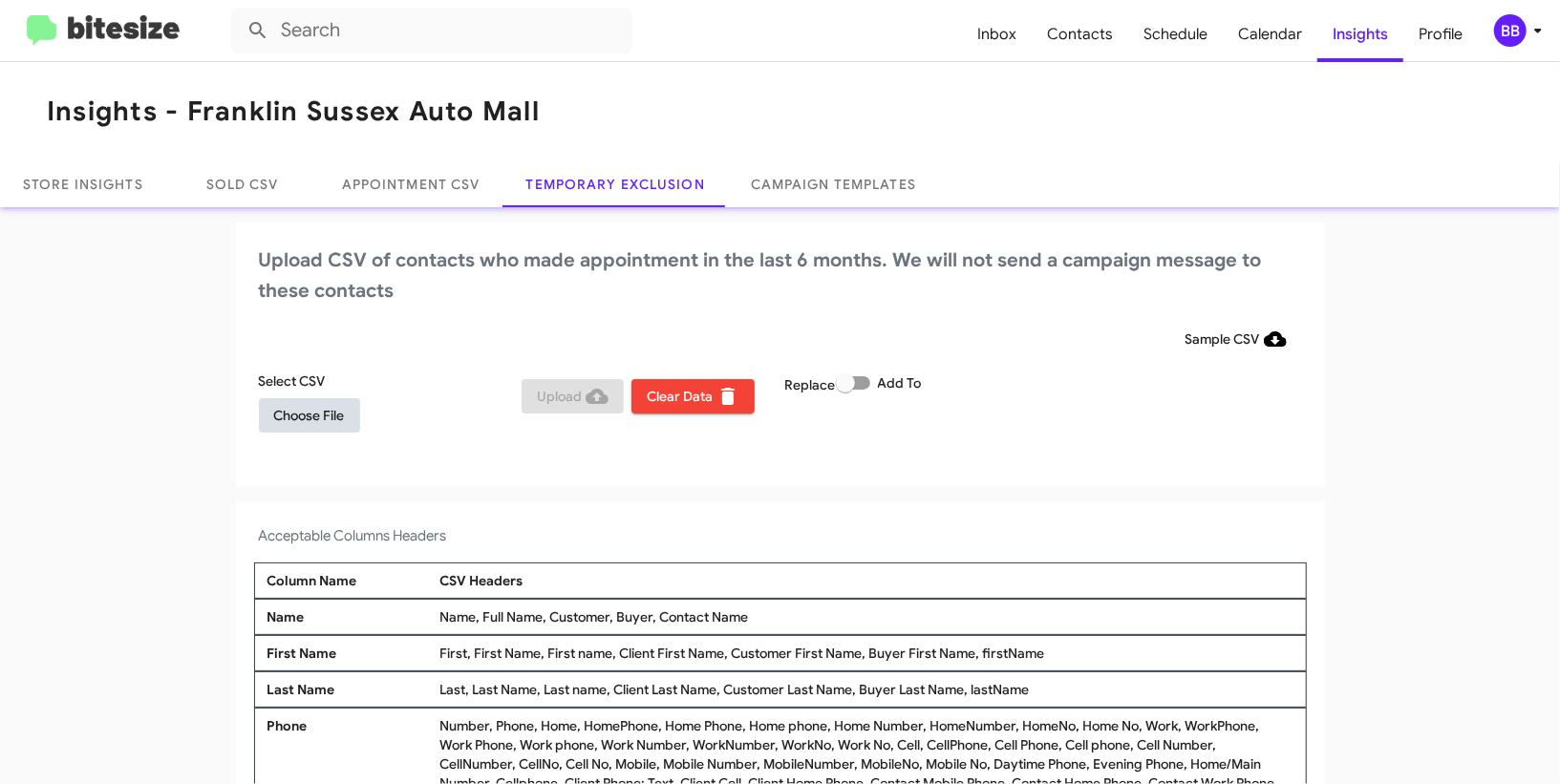
click at [324, 415] on span "Choose File" at bounding box center [309, 416] width 70 height 35
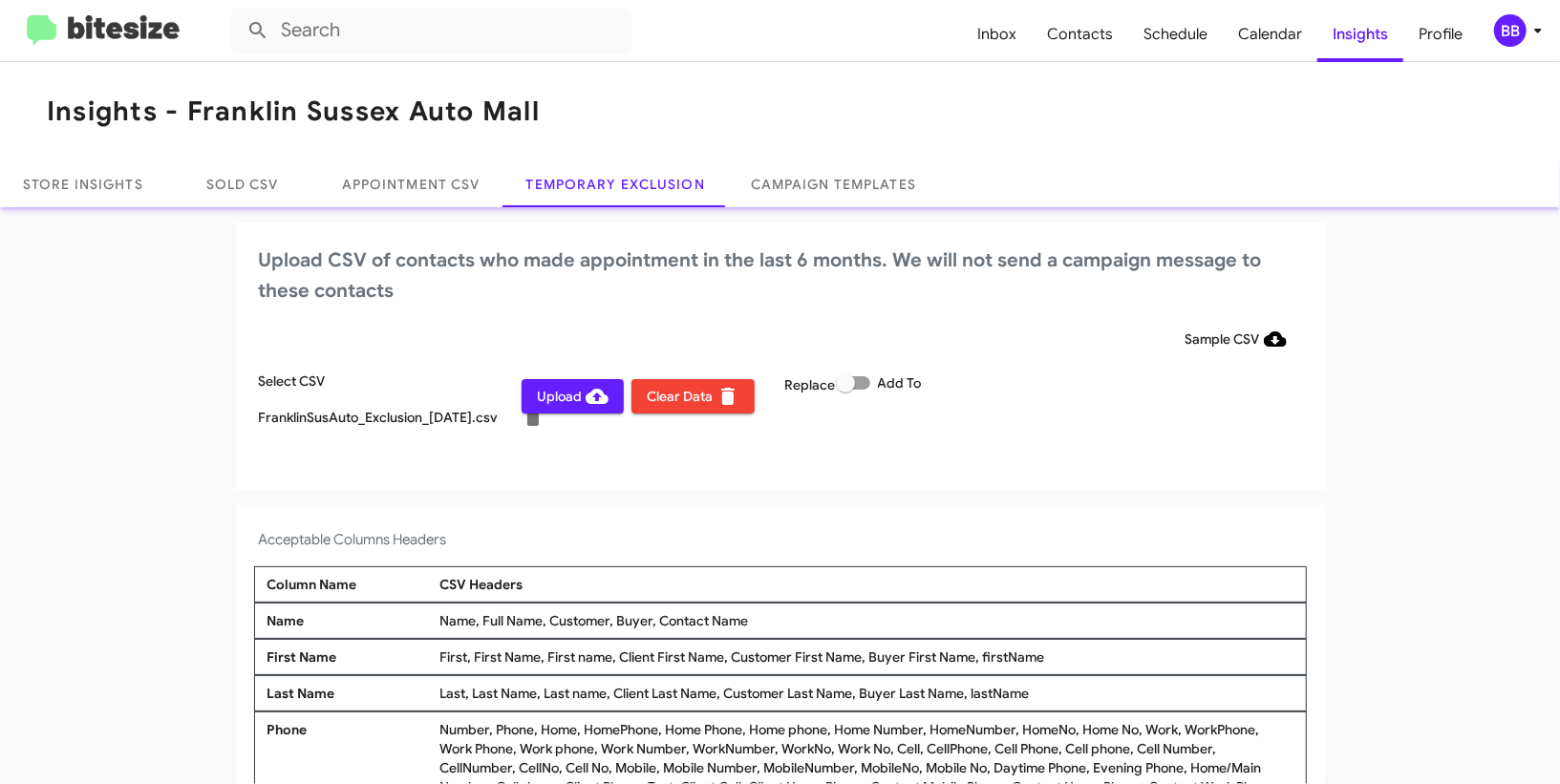
click at [1520, 45] on span "BB" at bounding box center [1522, 31] width 58 height 33
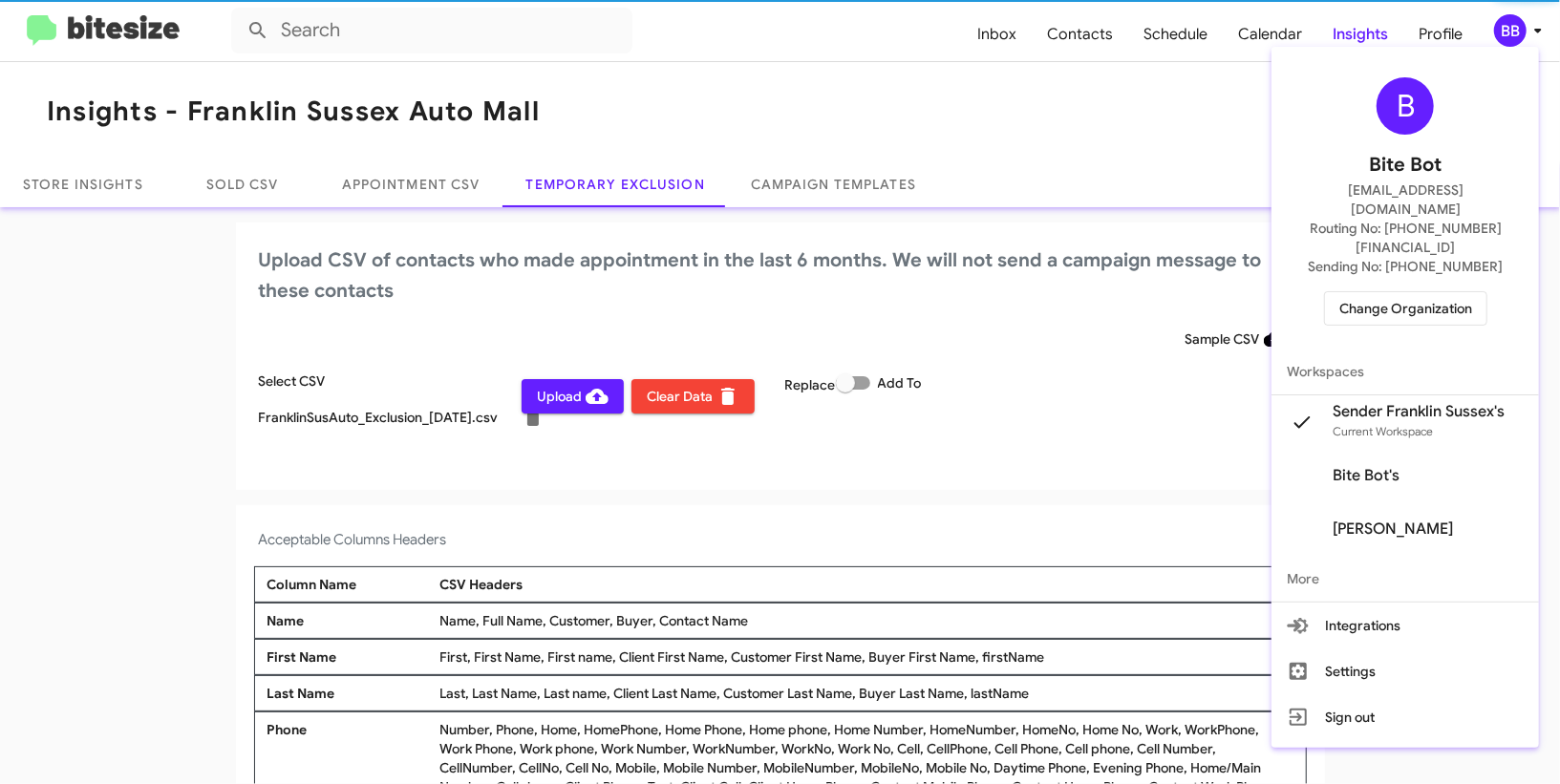
click at [1520, 45] on div at bounding box center [780, 392] width 1560 height 784
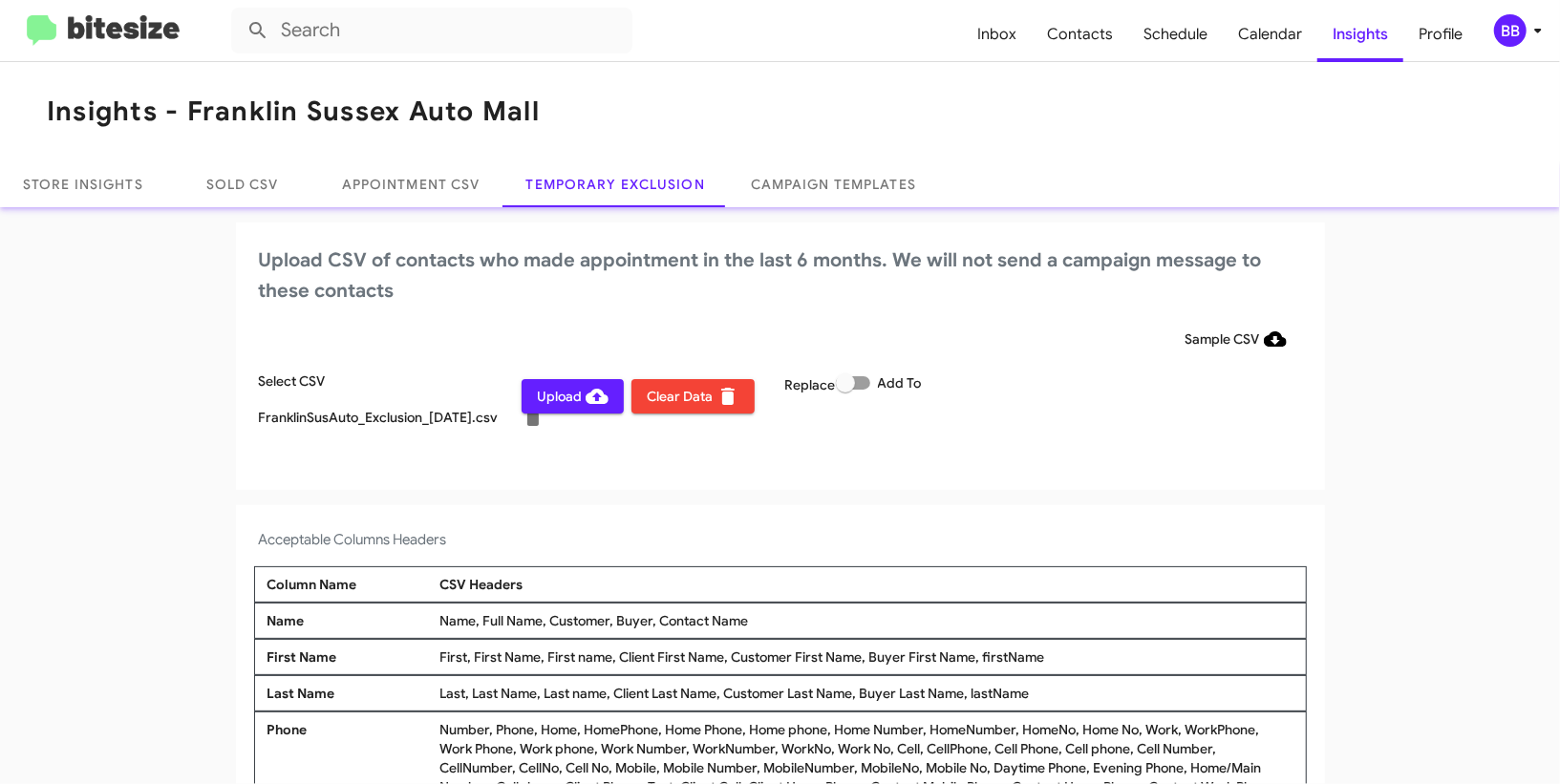
click at [554, 394] on span "Upload" at bounding box center [573, 396] width 71 height 35
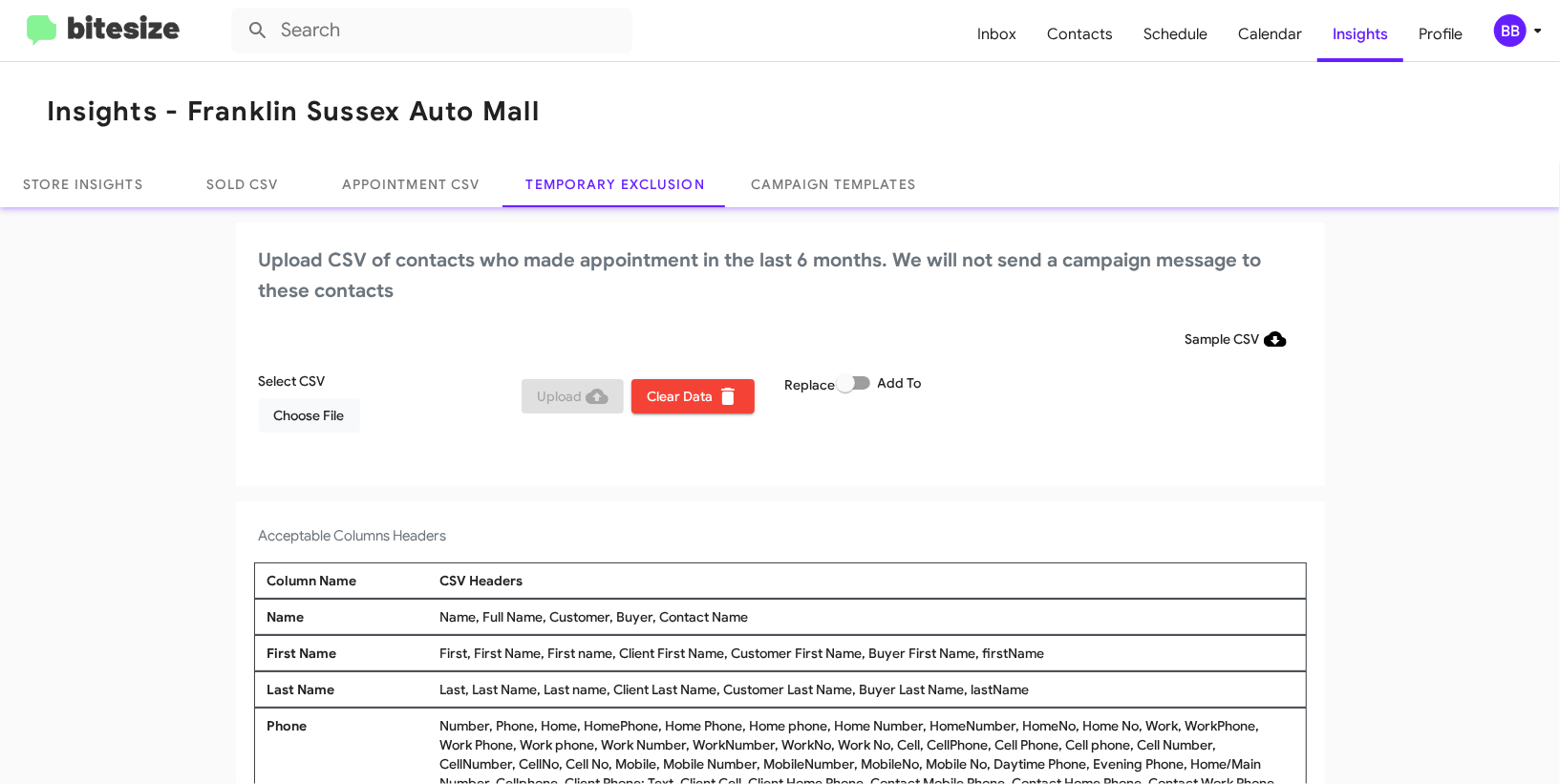
click at [1531, 20] on icon at bounding box center [1538, 31] width 23 height 23
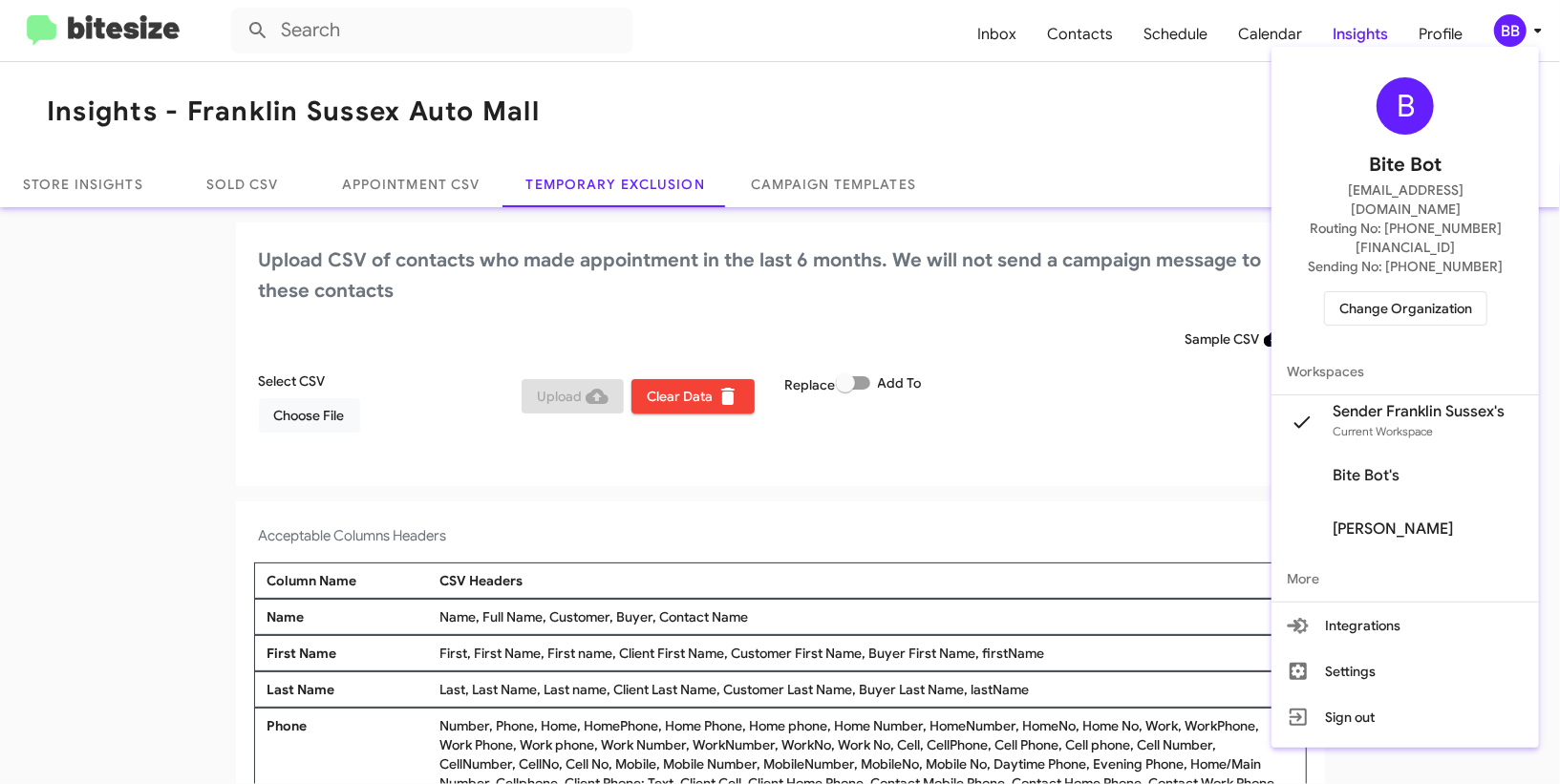
click at [1367, 297] on div "B Bite Bot madoka+2@bitesize.co Routing No: +1 (855) 410-3309 Sending No: +1 (9…" at bounding box center [1405, 202] width 268 height 294
click at [1370, 292] on span "Change Organization" at bounding box center [1406, 309] width 133 height 33
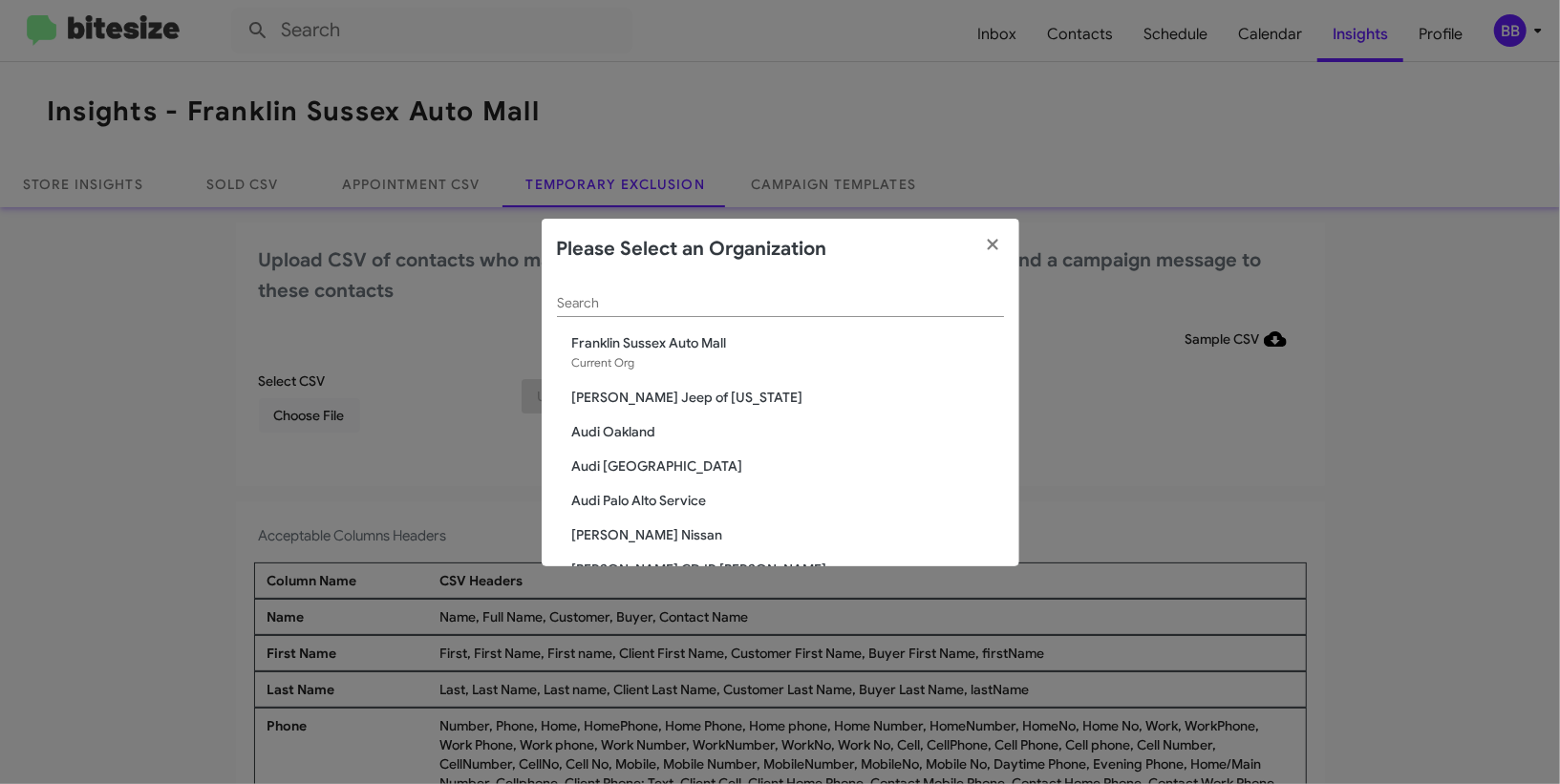
click at [598, 298] on input "Search" at bounding box center [780, 304] width 448 height 15
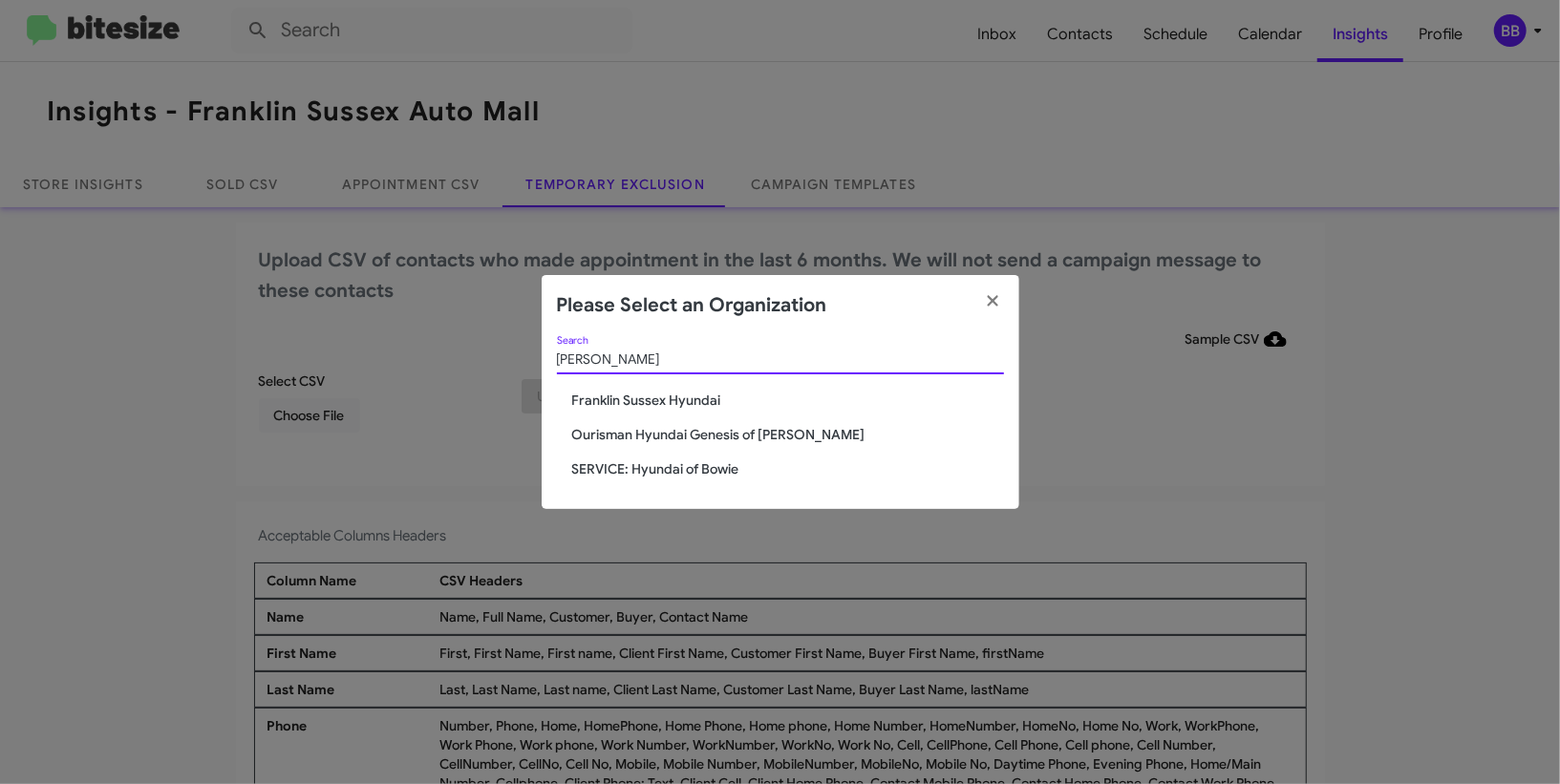
type input "hyunda"
click at [628, 400] on span "Franklin Sussex Hyundai" at bounding box center [788, 400] width 432 height 19
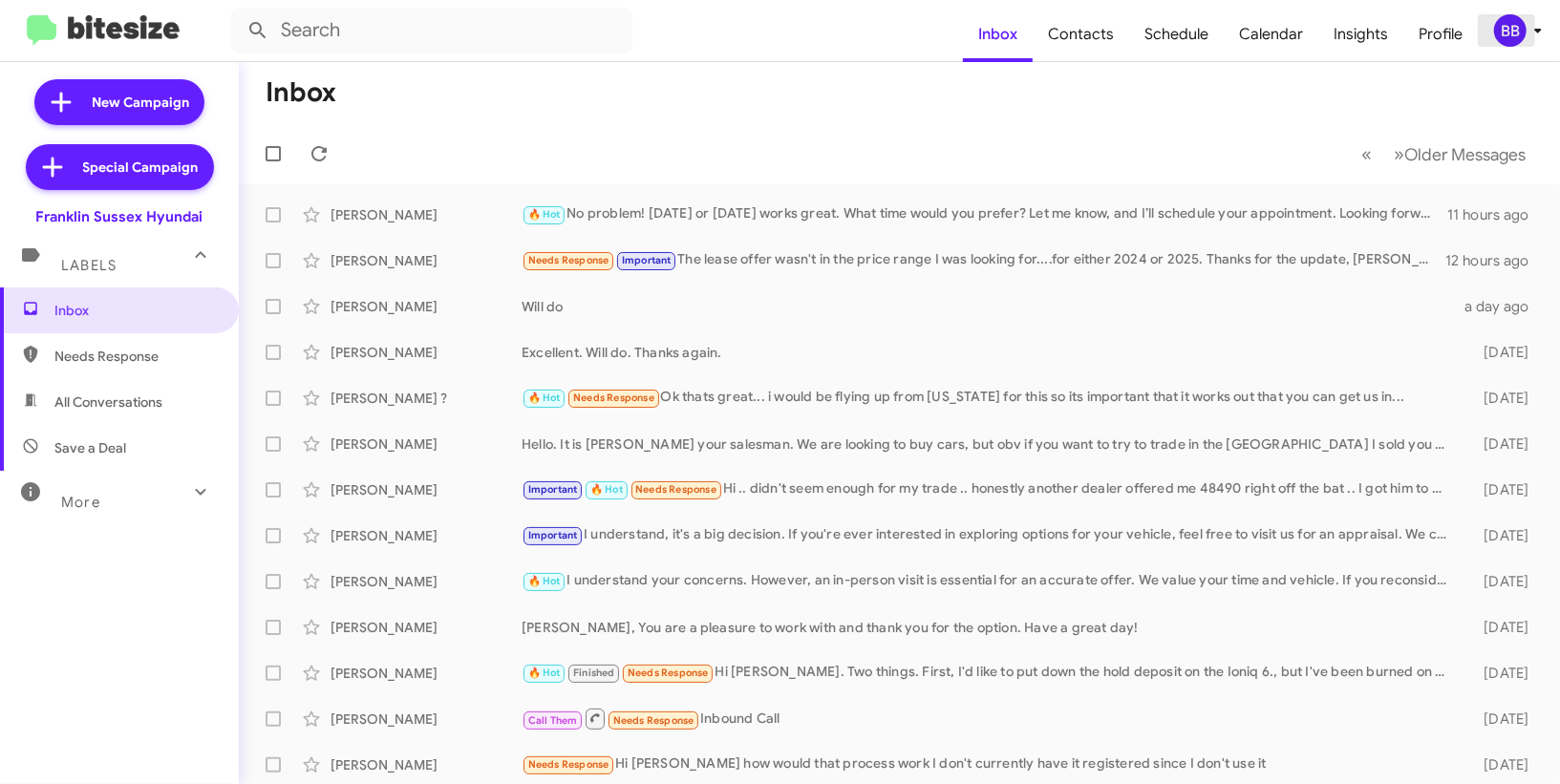
click at [1532, 26] on icon at bounding box center [1538, 31] width 23 height 23
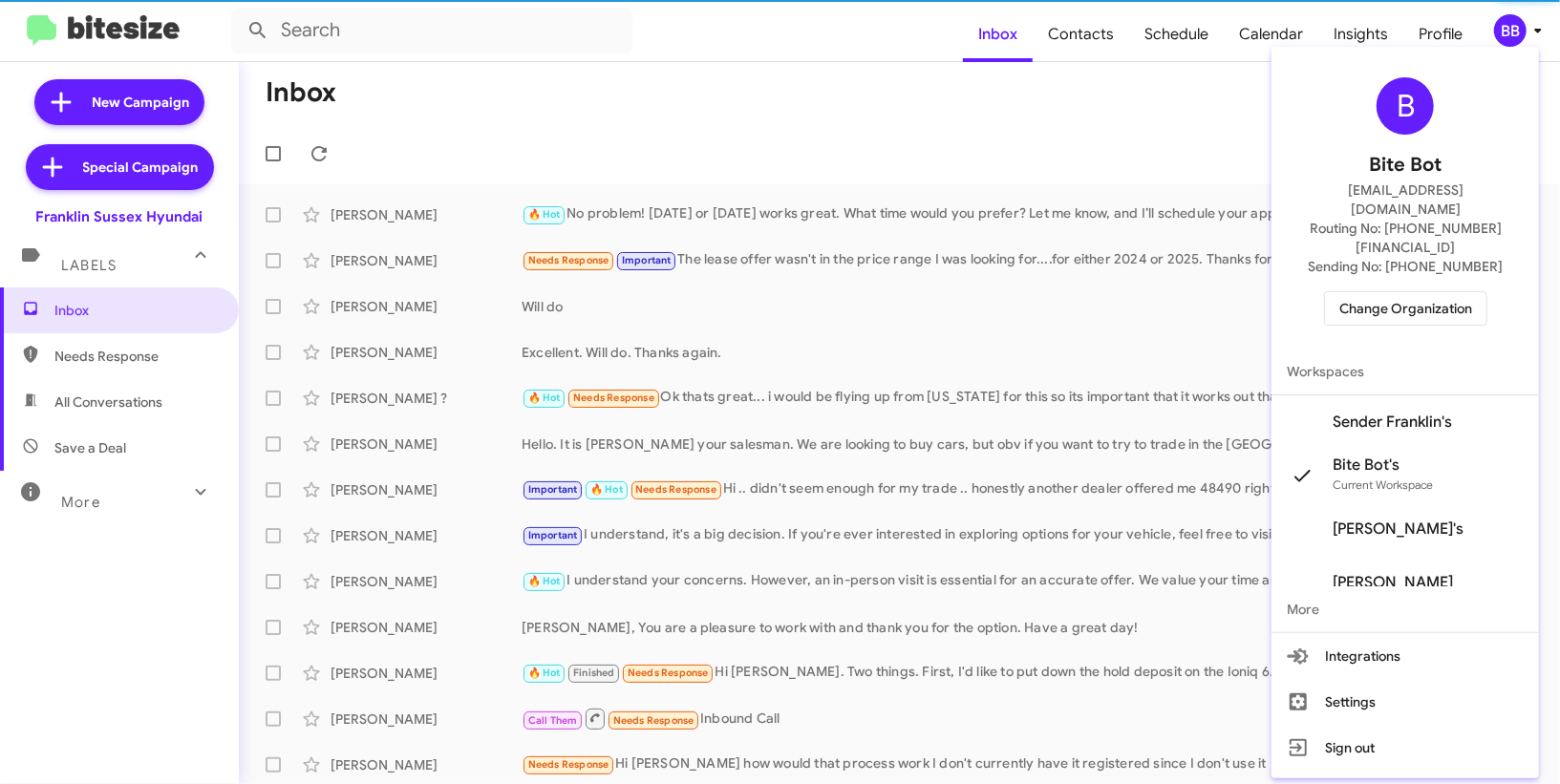
click at [1430, 395] on span "Sender Franklin's" at bounding box center [1405, 422] width 268 height 54
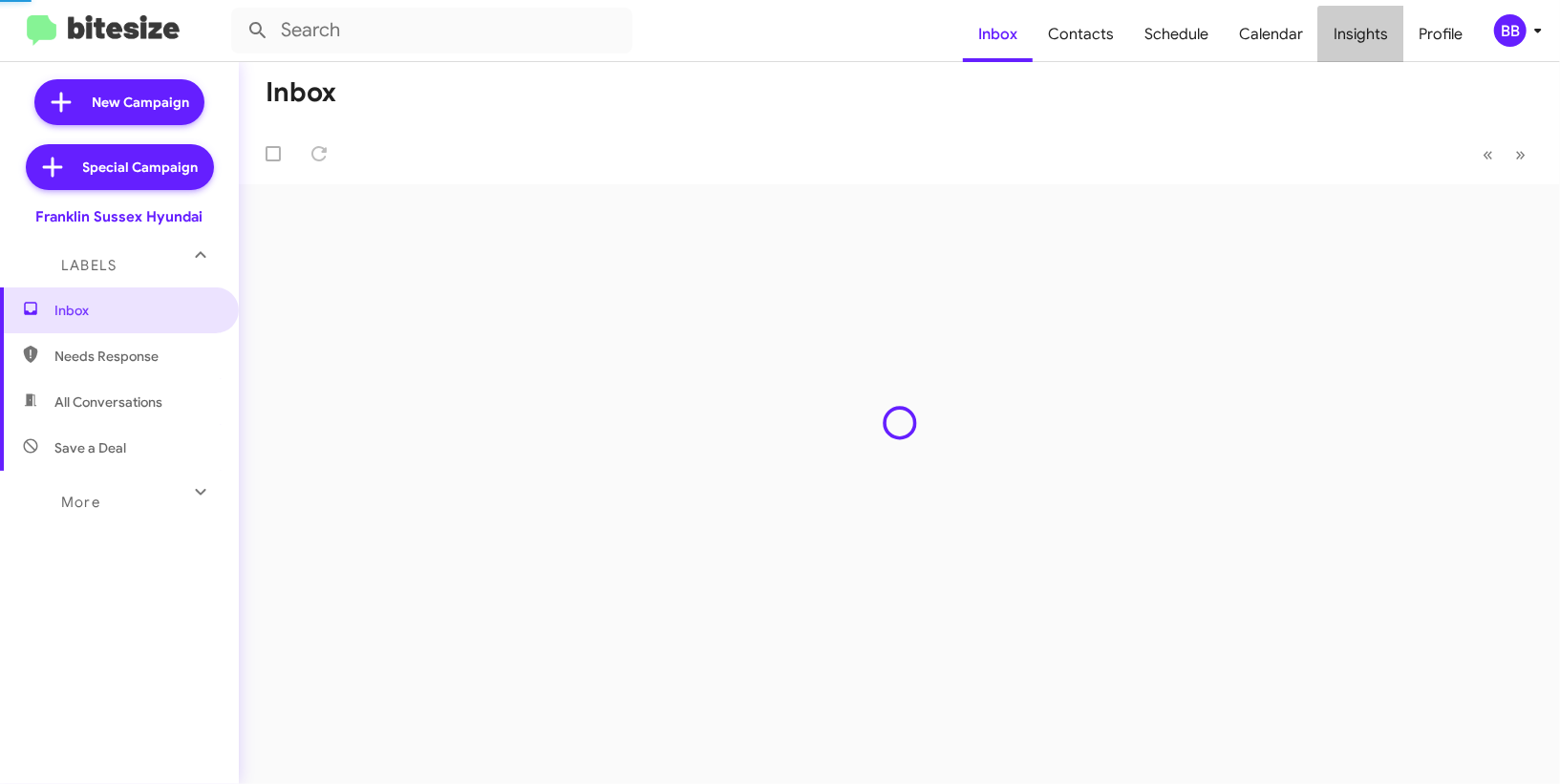
click at [1373, 51] on span "Insights" at bounding box center [1361, 35] width 85 height 56
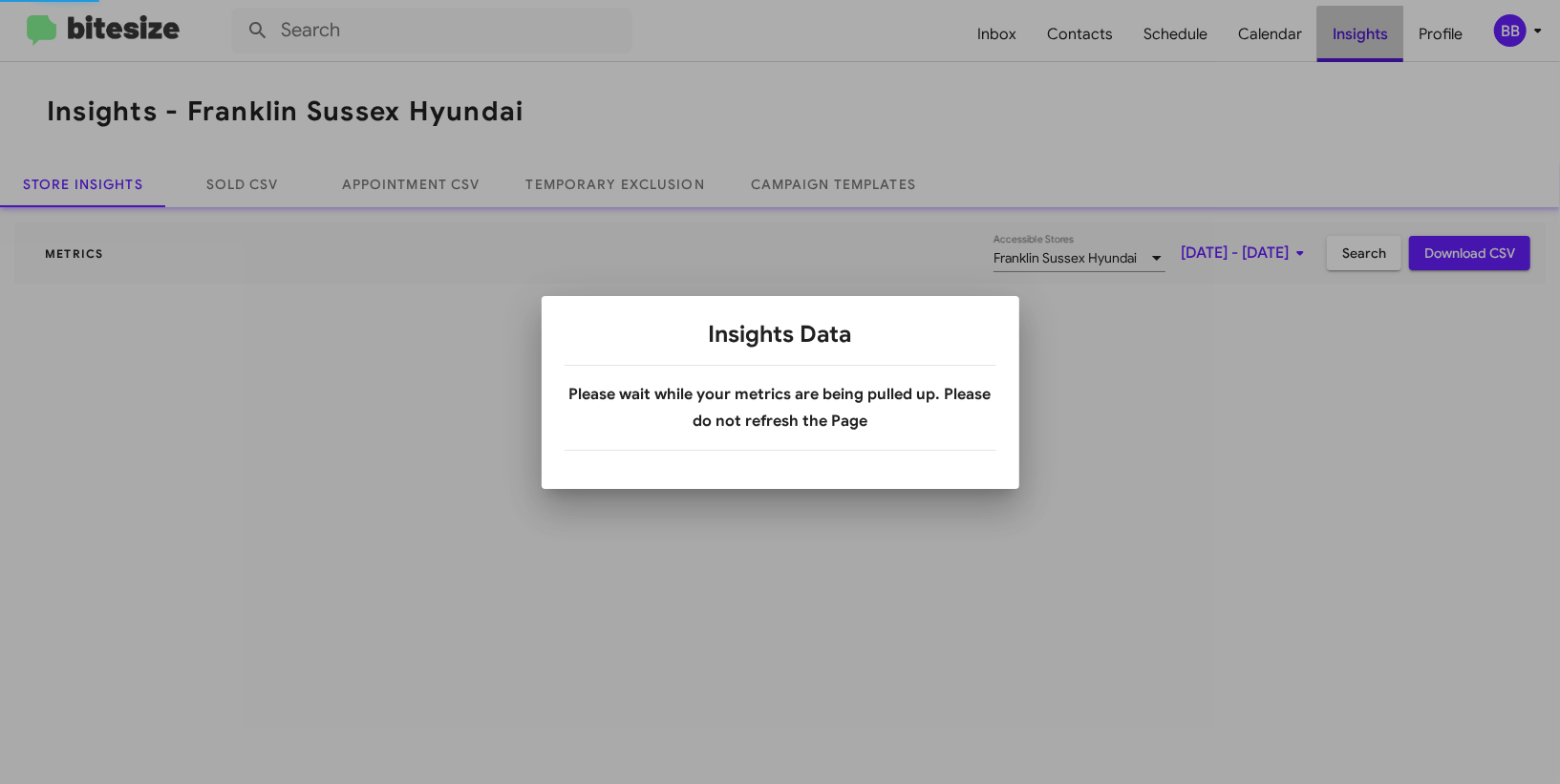
click at [1373, 51] on div at bounding box center [780, 392] width 1560 height 784
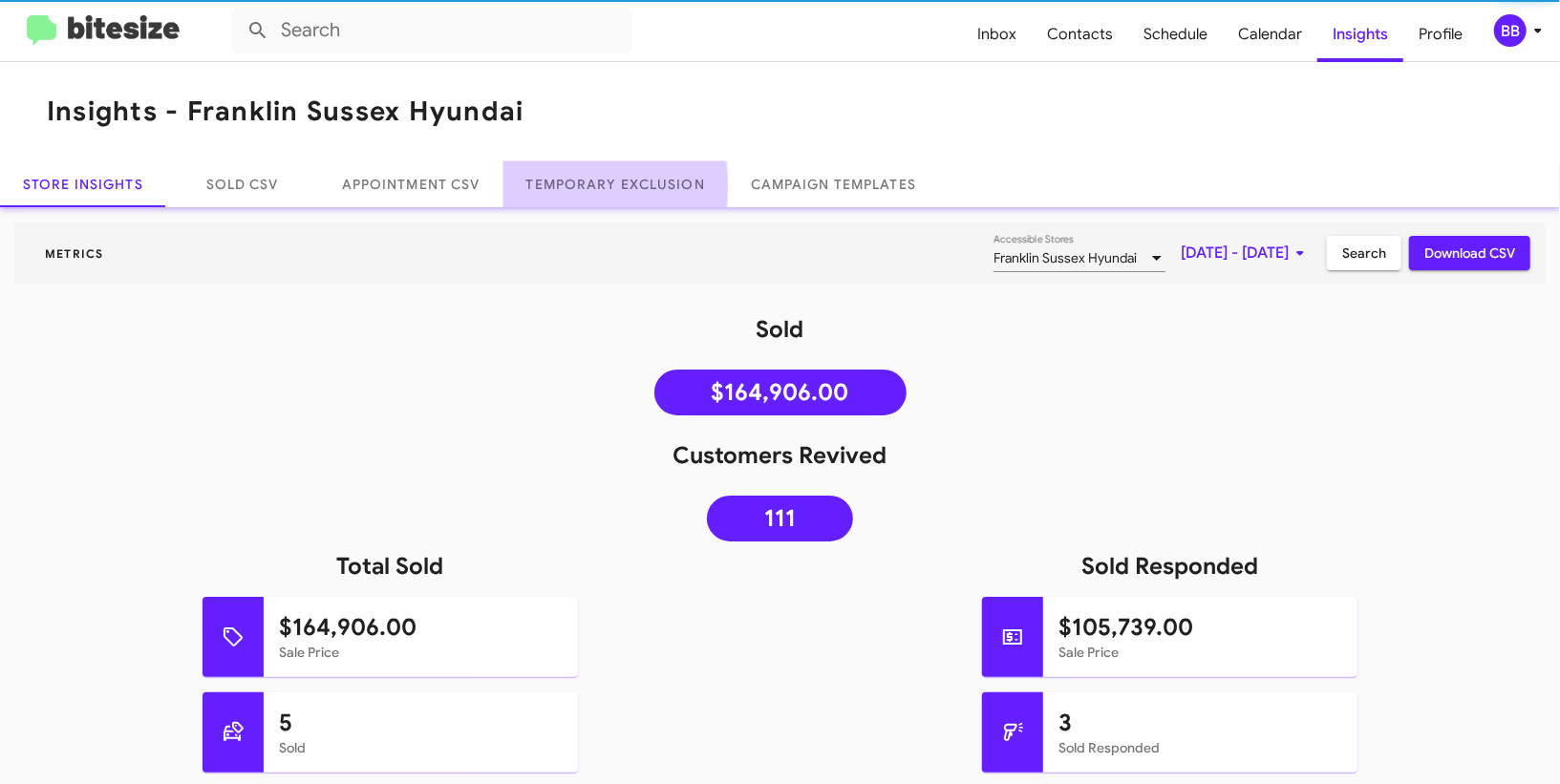
click at [604, 187] on link "Temporary Exclusion" at bounding box center [615, 185] width 224 height 46
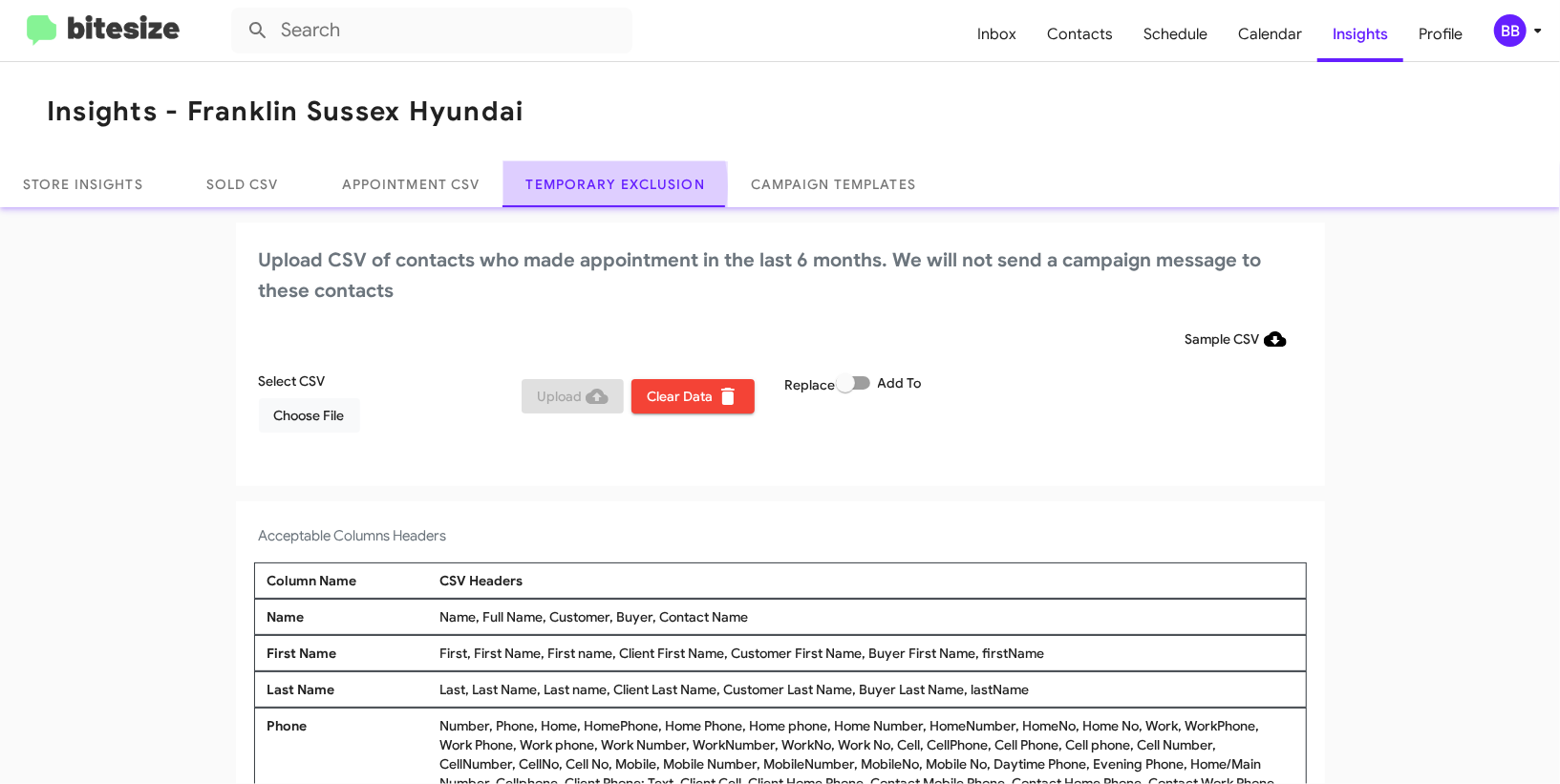
click at [604, 187] on link "Temporary Exclusion" at bounding box center [615, 185] width 224 height 46
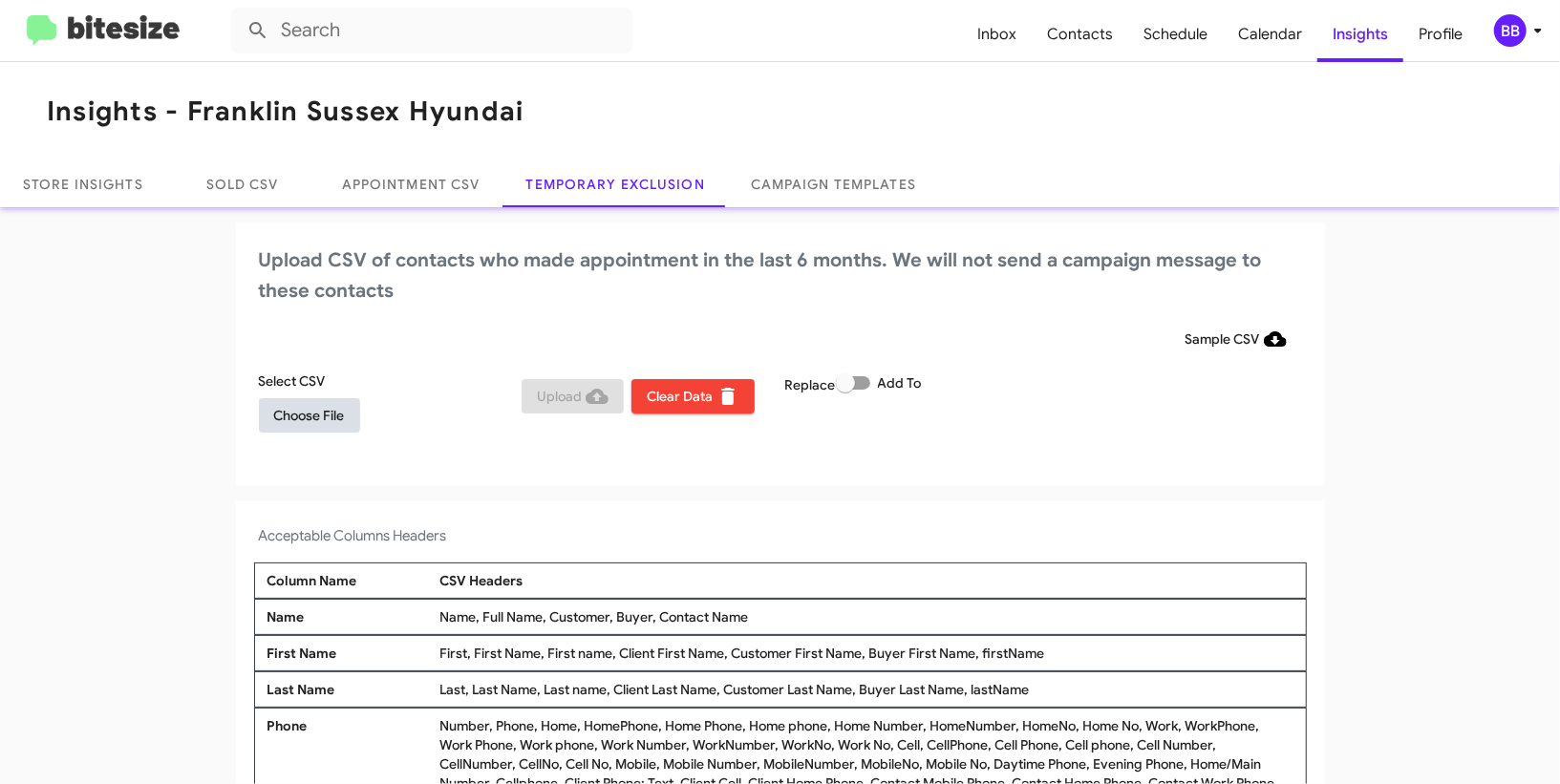
click at [315, 418] on span "Choose File" at bounding box center [309, 416] width 70 height 35
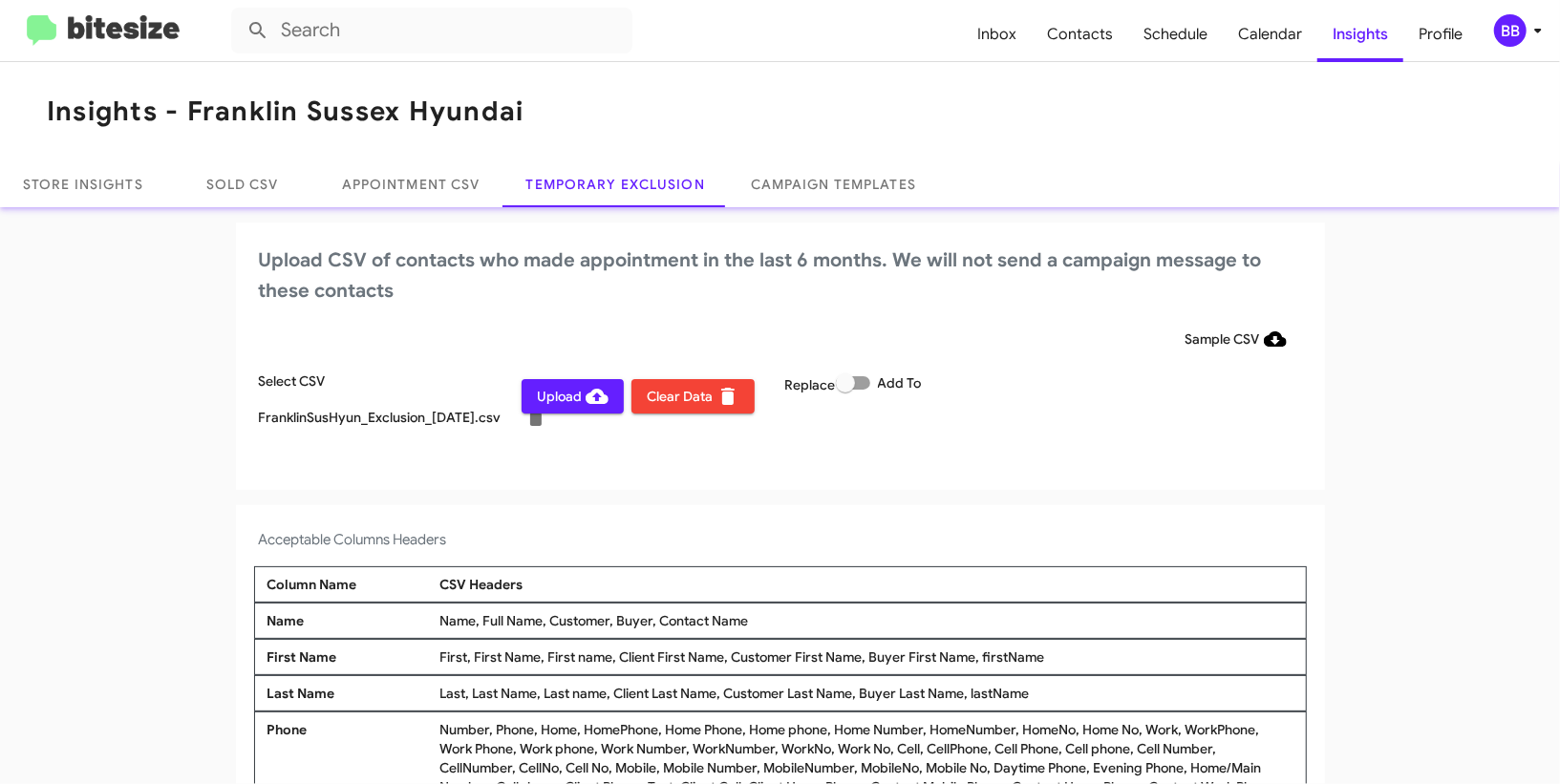
click at [1532, 41] on icon at bounding box center [1538, 31] width 23 height 23
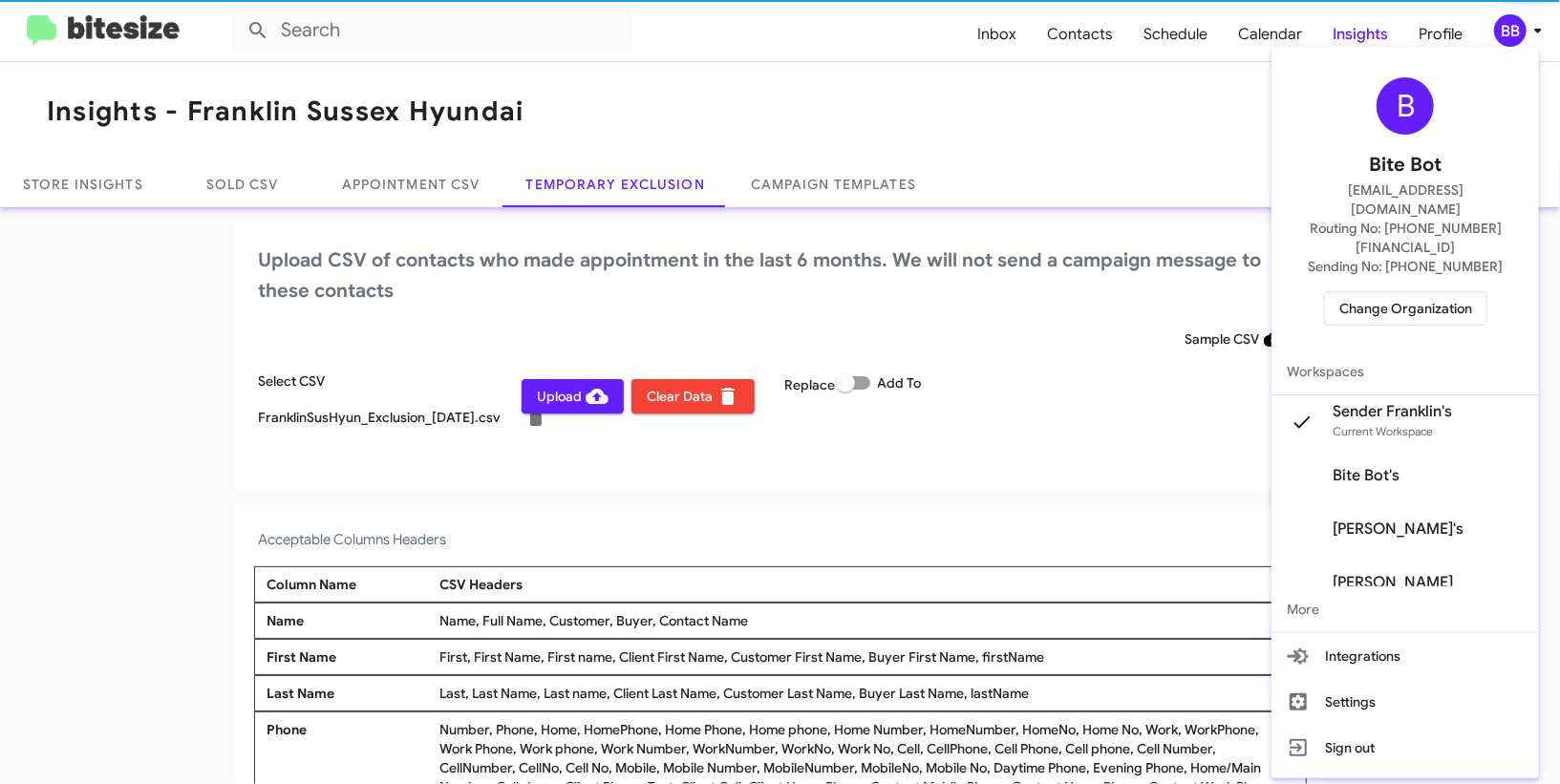
click at [1532, 41] on div at bounding box center [780, 392] width 1560 height 784
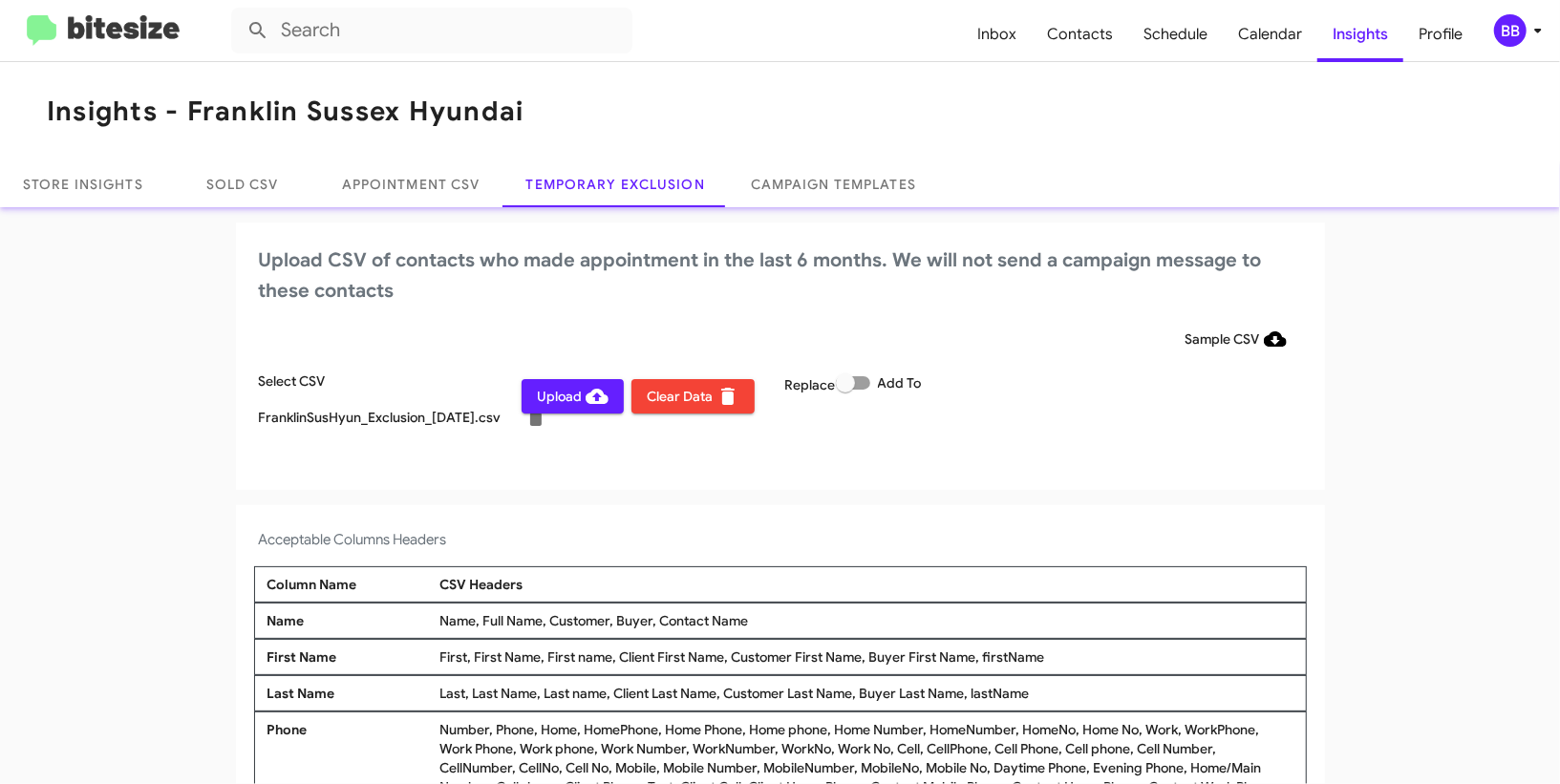
click at [584, 386] on span "Upload" at bounding box center [573, 396] width 71 height 35
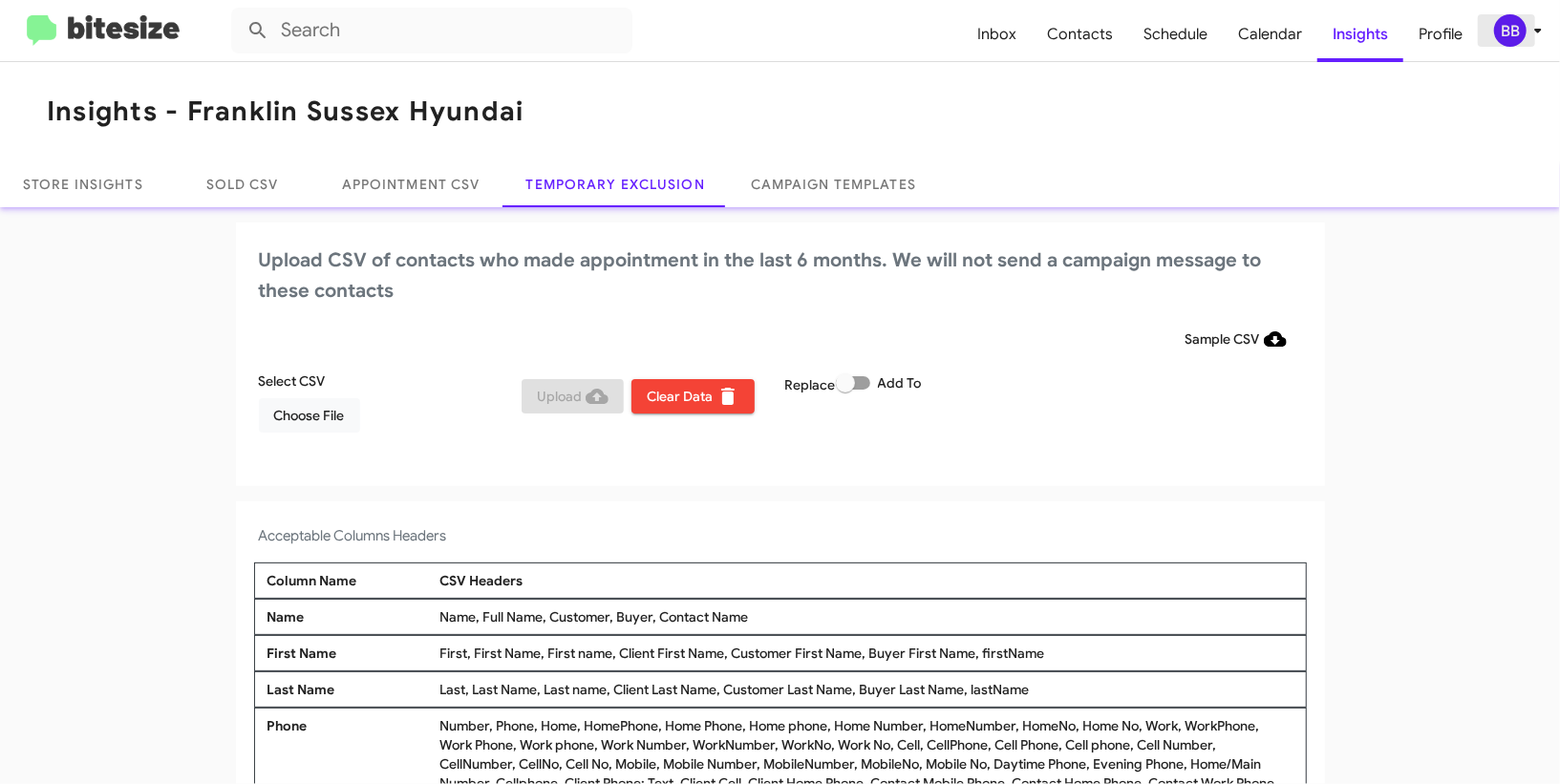
click at [1505, 30] on div "BB" at bounding box center [1511, 31] width 33 height 33
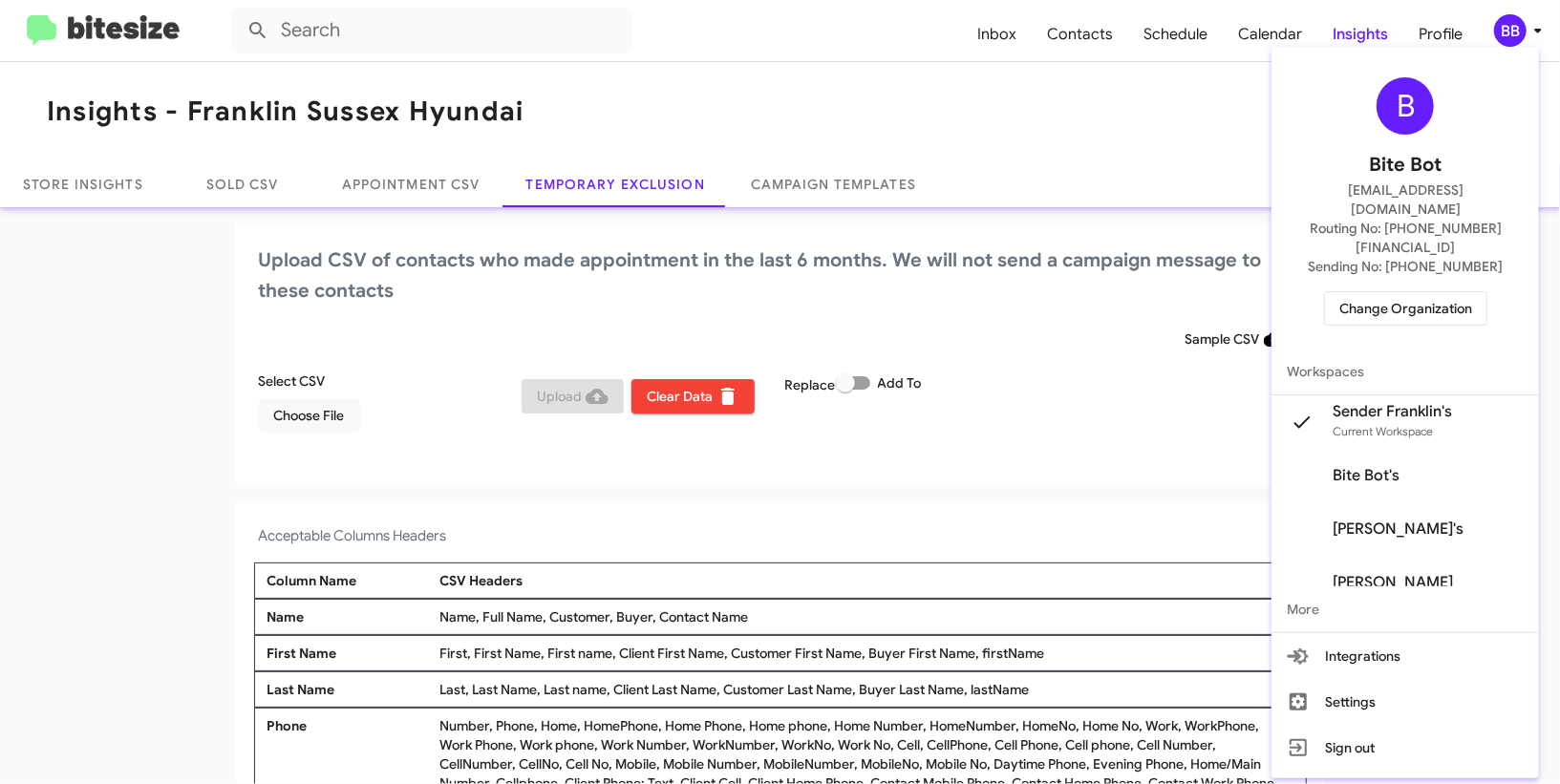
click at [1505, 30] on div at bounding box center [780, 392] width 1560 height 784
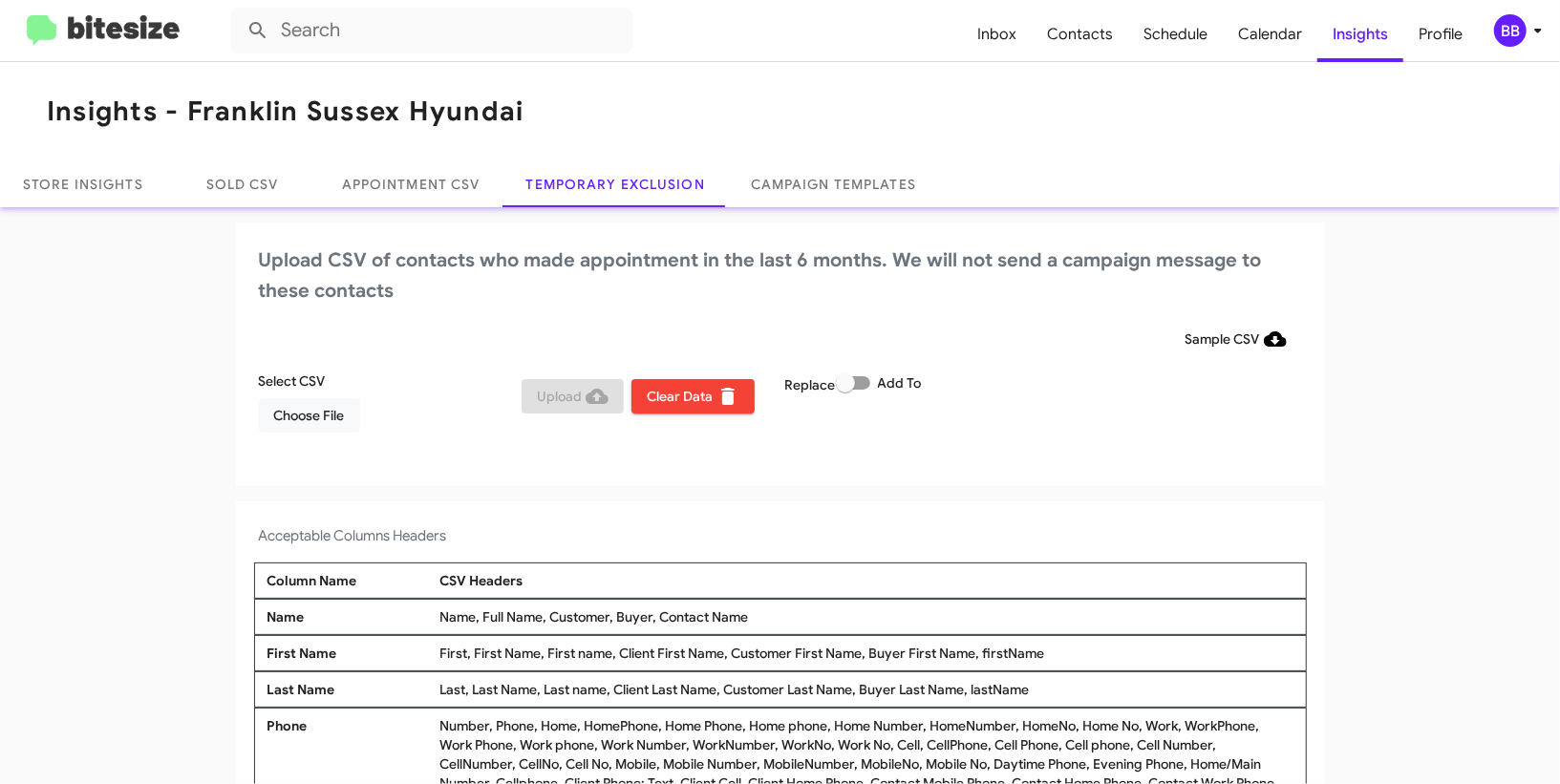
click at [1516, 14] on div "BB" at bounding box center [1511, 31] width 33 height 33
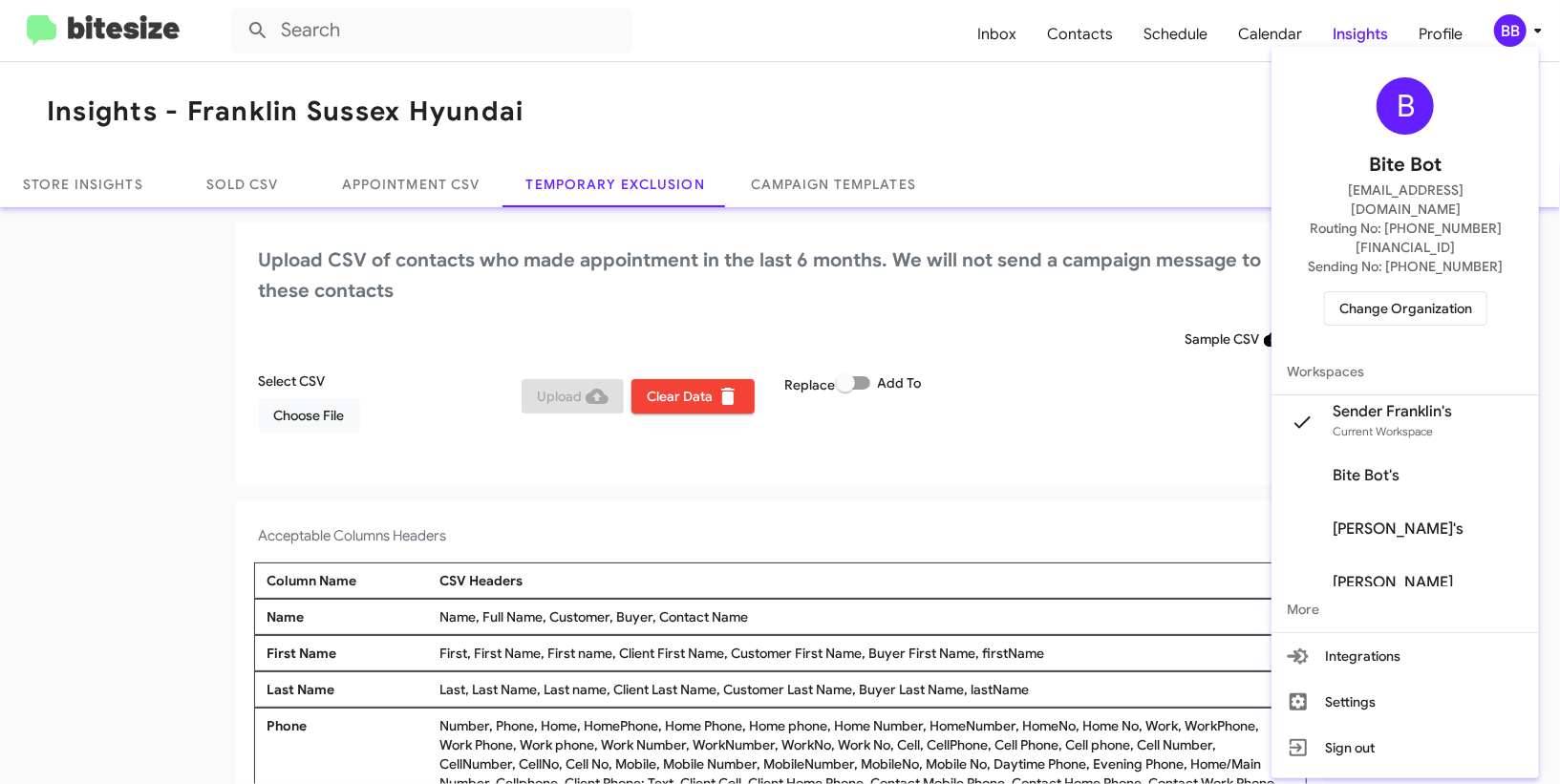
click at [1380, 292] on span "Change Organization" at bounding box center [1406, 309] width 133 height 33
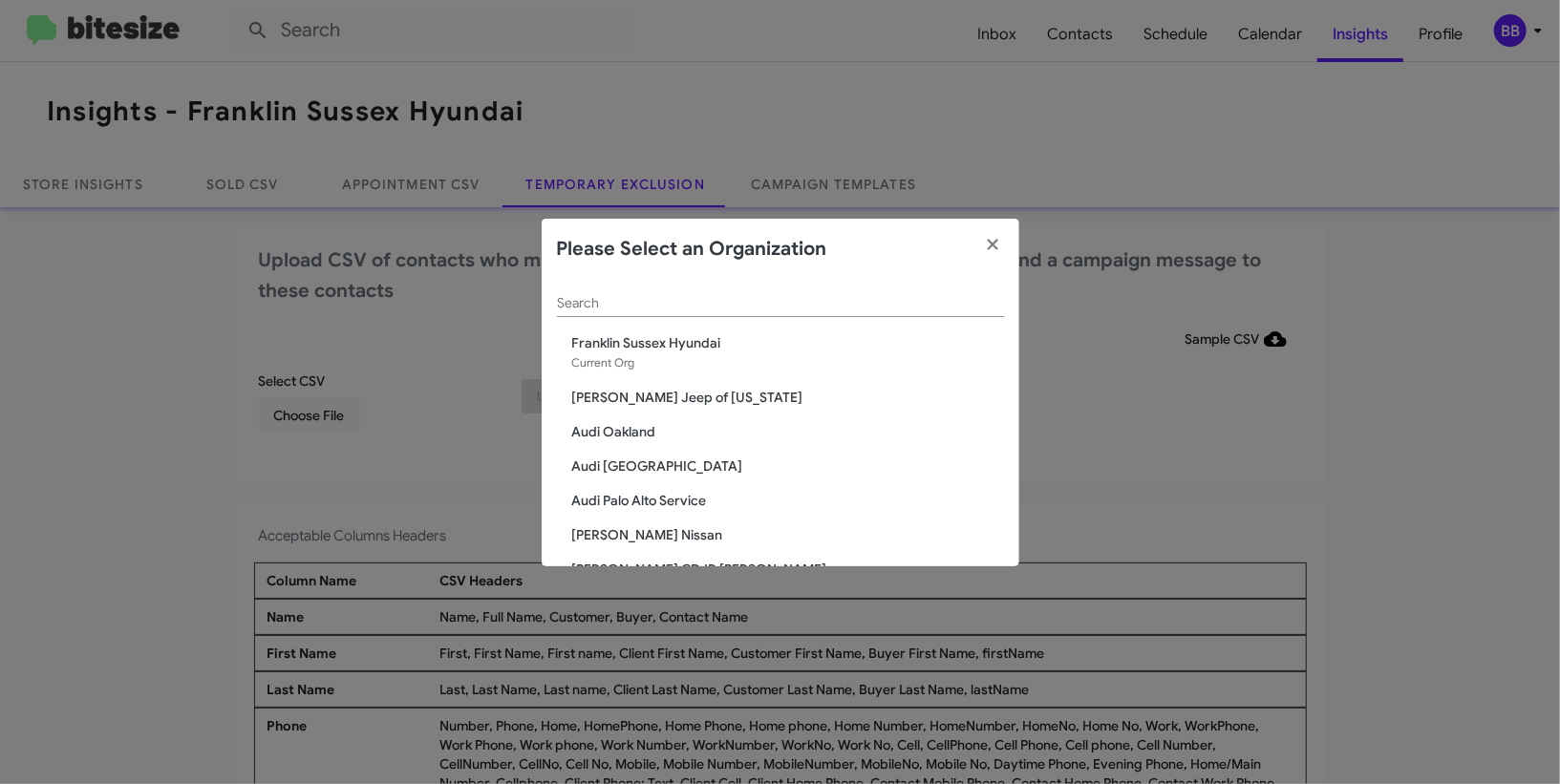
click at [712, 300] on input "Search" at bounding box center [780, 304] width 448 height 15
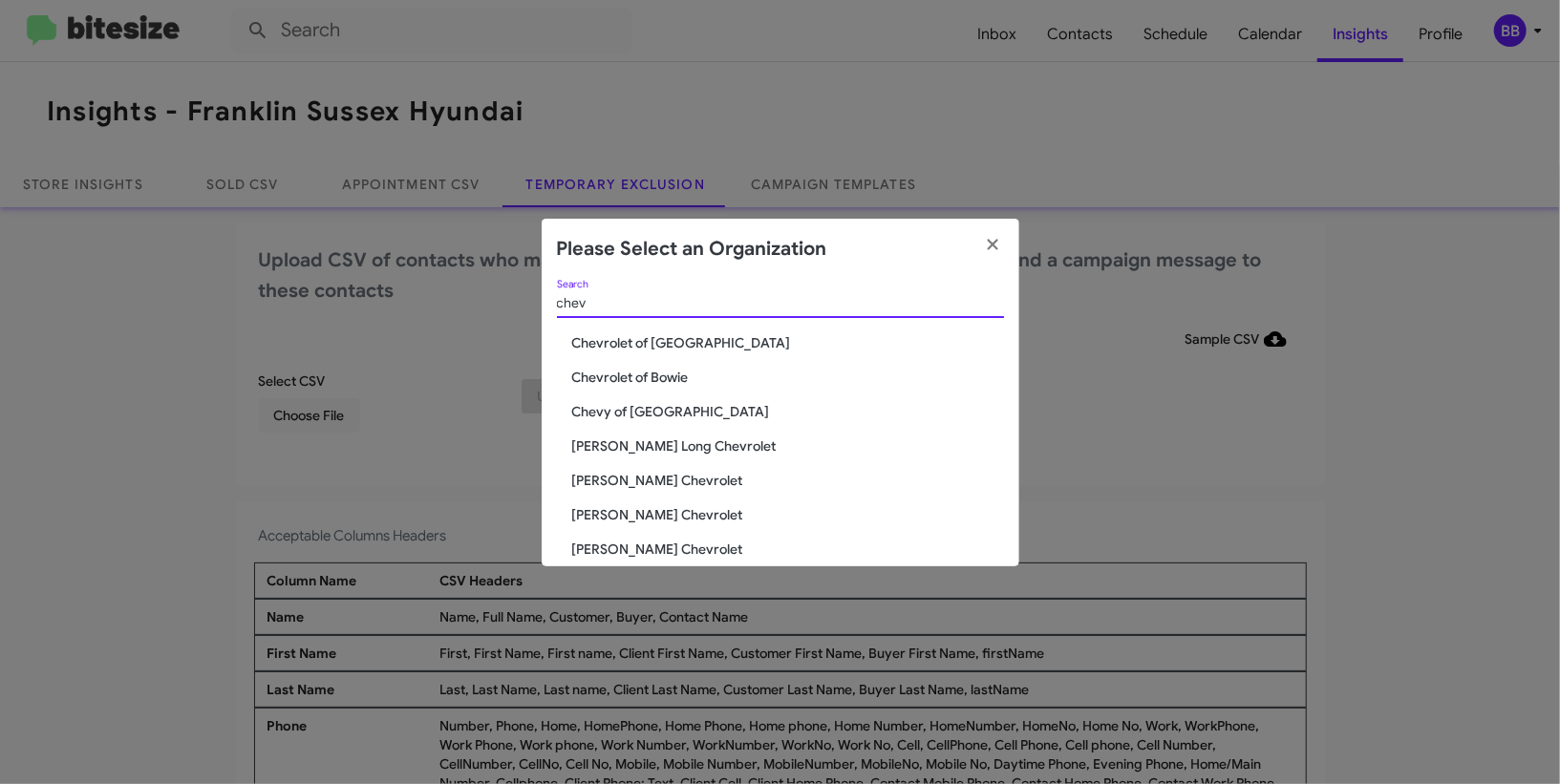
type input "chev"
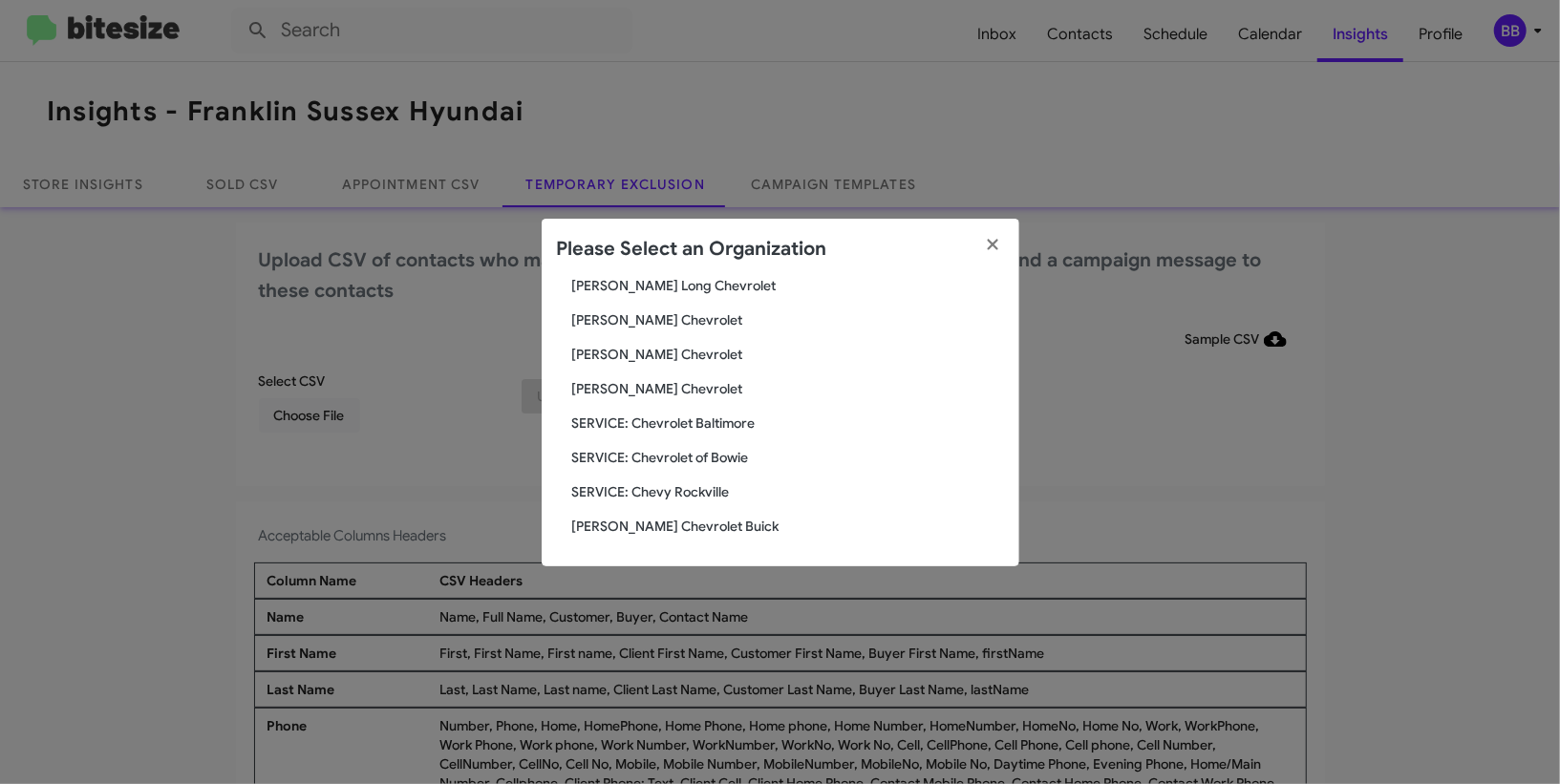
click at [656, 391] on span "[PERSON_NAME] Chevrolet" at bounding box center [788, 389] width 432 height 19
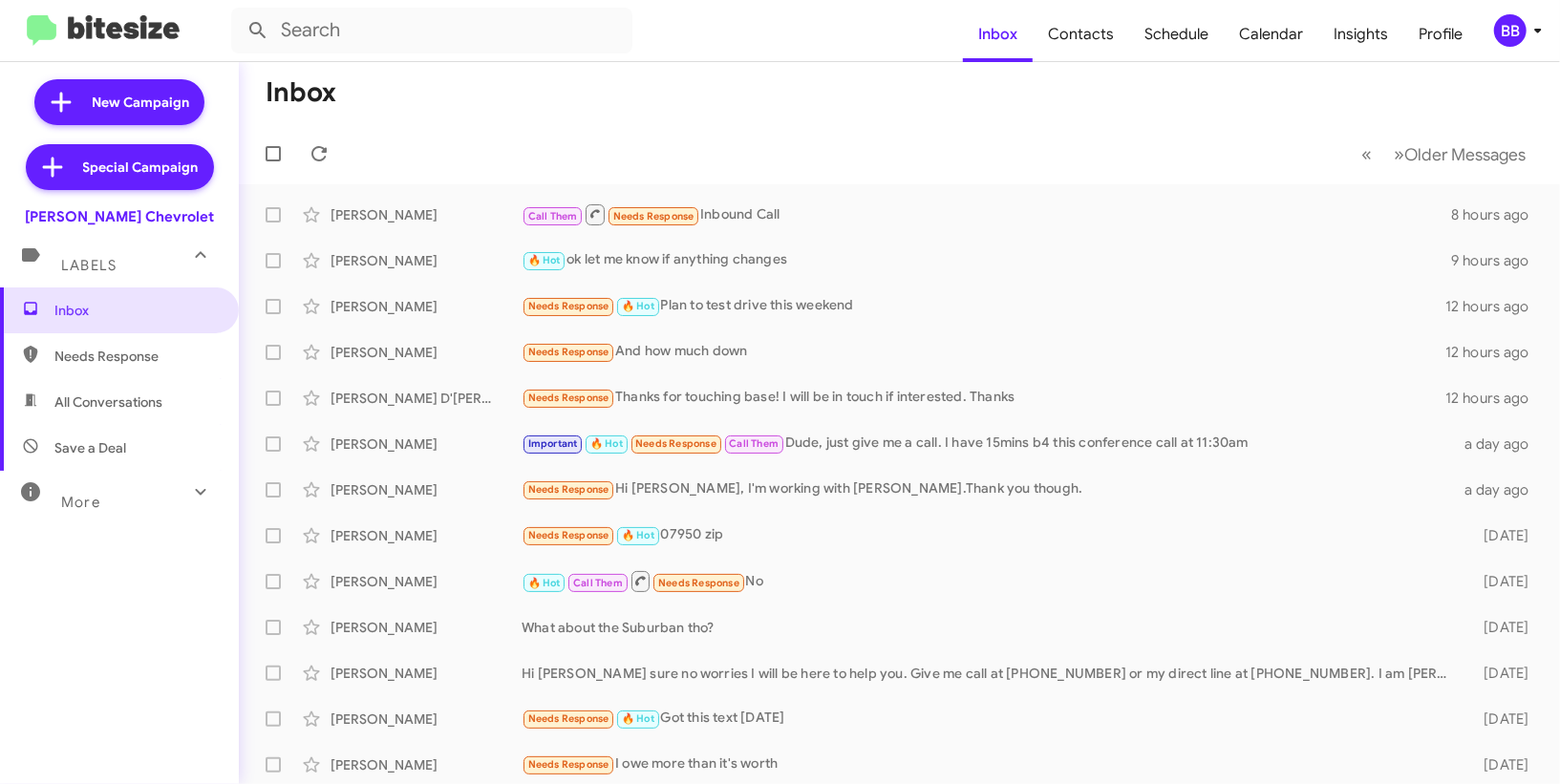
click at [1521, 8] on mat-toolbar "Inbox Contacts Schedule Calendar Insights Profile BB" at bounding box center [780, 31] width 1560 height 62
click at [1521, 30] on div "BB" at bounding box center [1511, 31] width 33 height 33
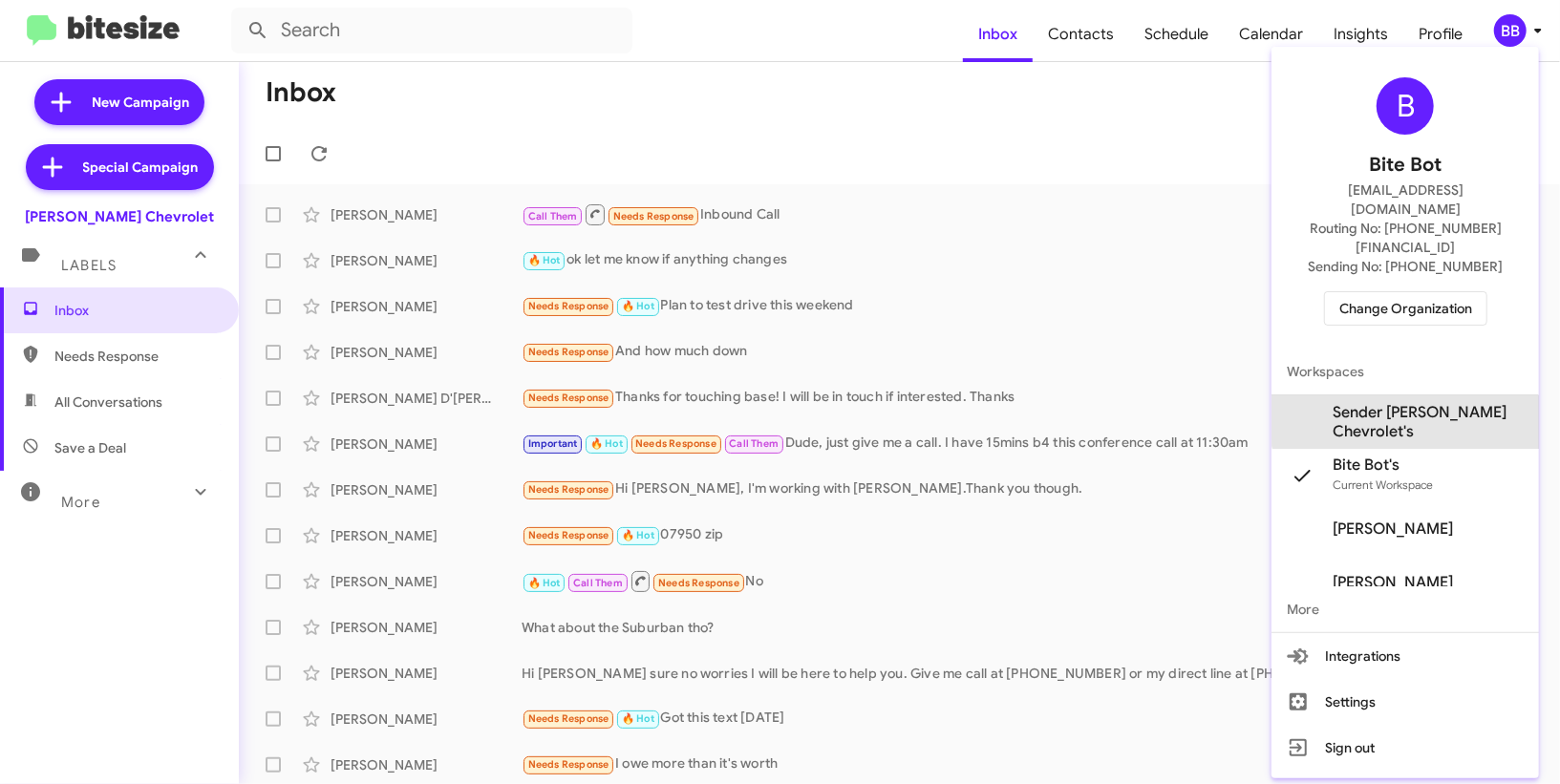
click at [1476, 395] on span "Sender [PERSON_NAME] Chevrolet's" at bounding box center [1405, 422] width 268 height 54
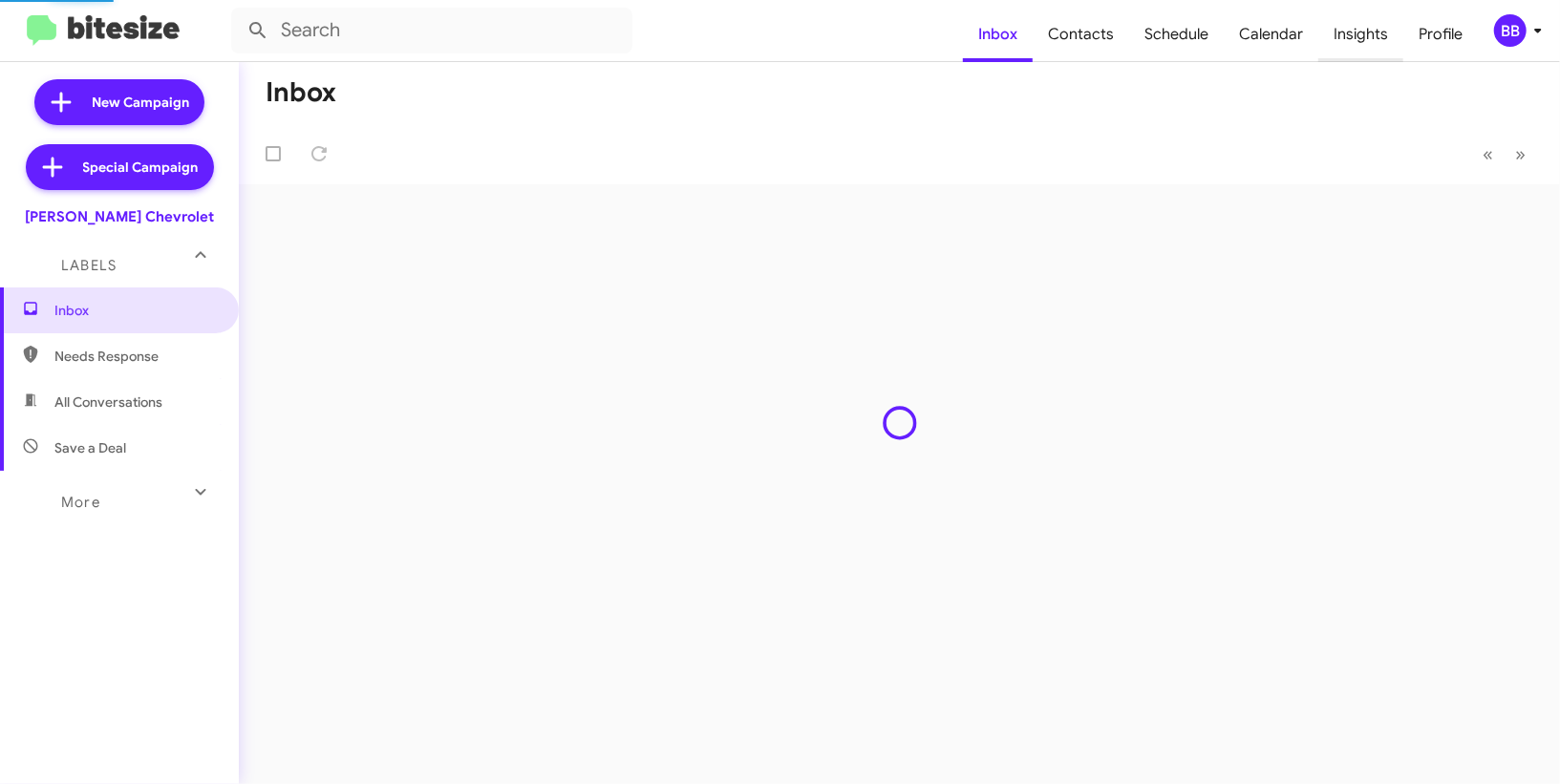
click at [1363, 29] on span "Insights" at bounding box center [1361, 35] width 85 height 56
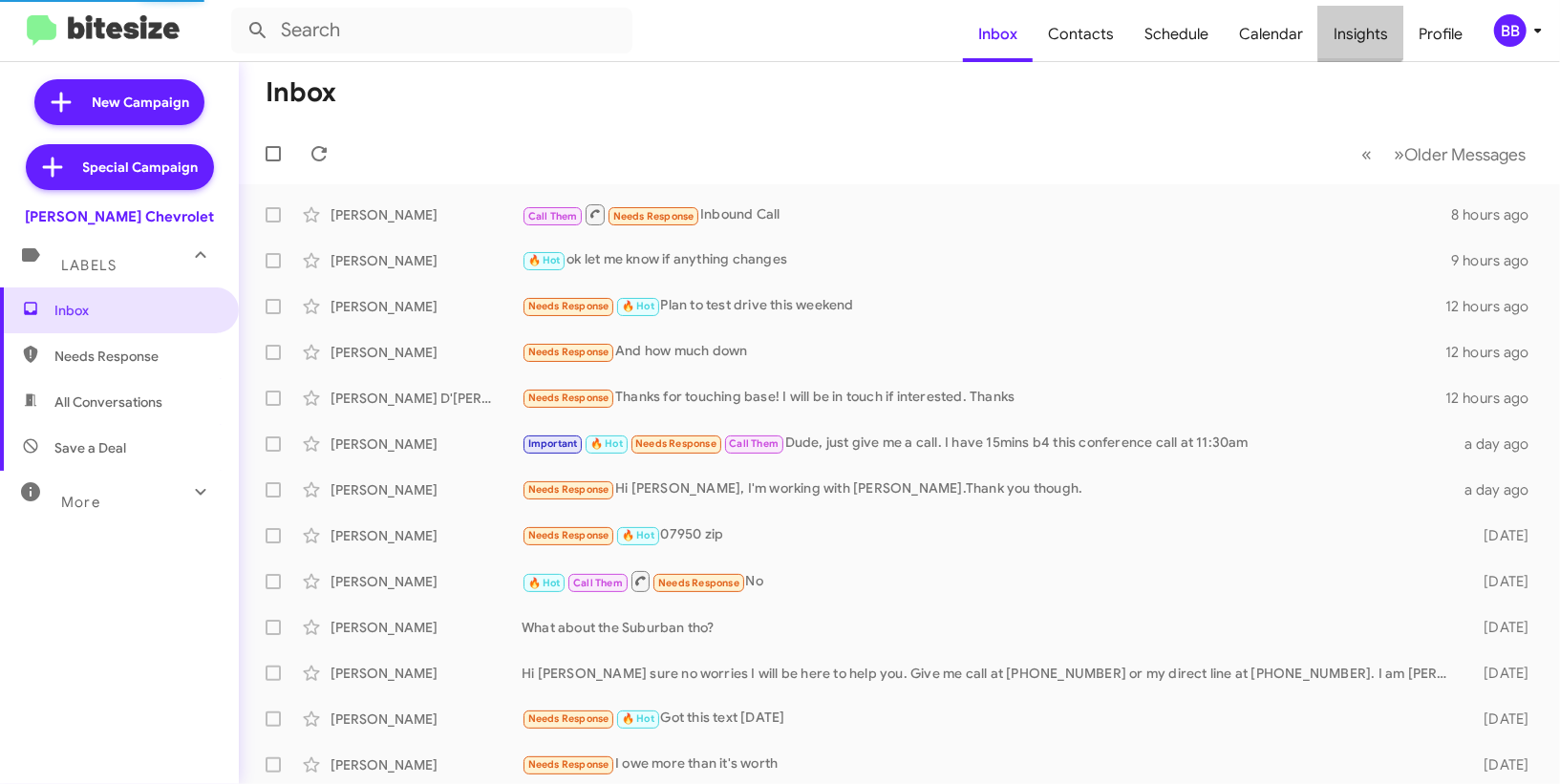
click at [1363, 29] on span "Insights" at bounding box center [1361, 35] width 85 height 56
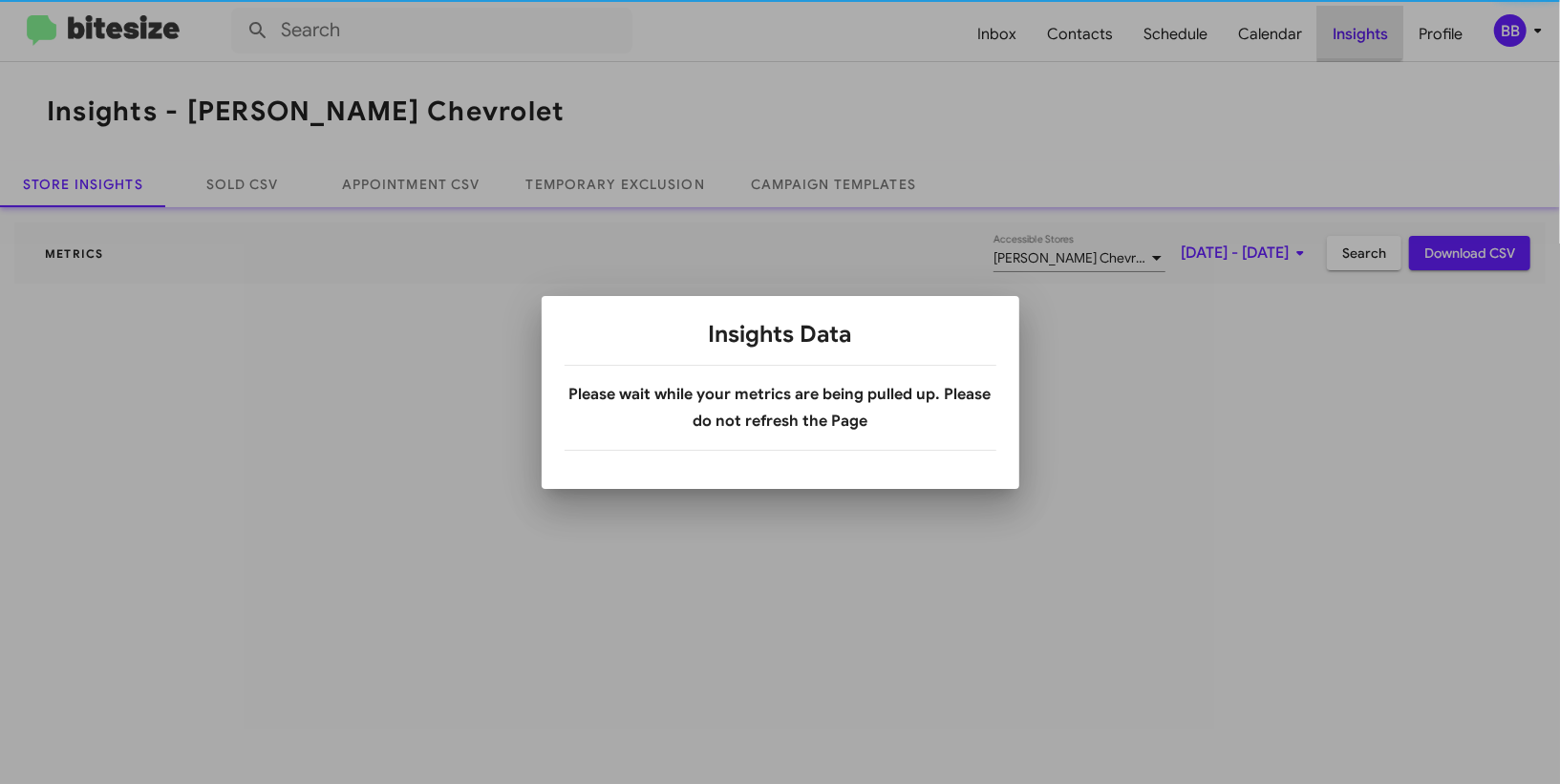
click at [1363, 29] on div at bounding box center [780, 392] width 1560 height 784
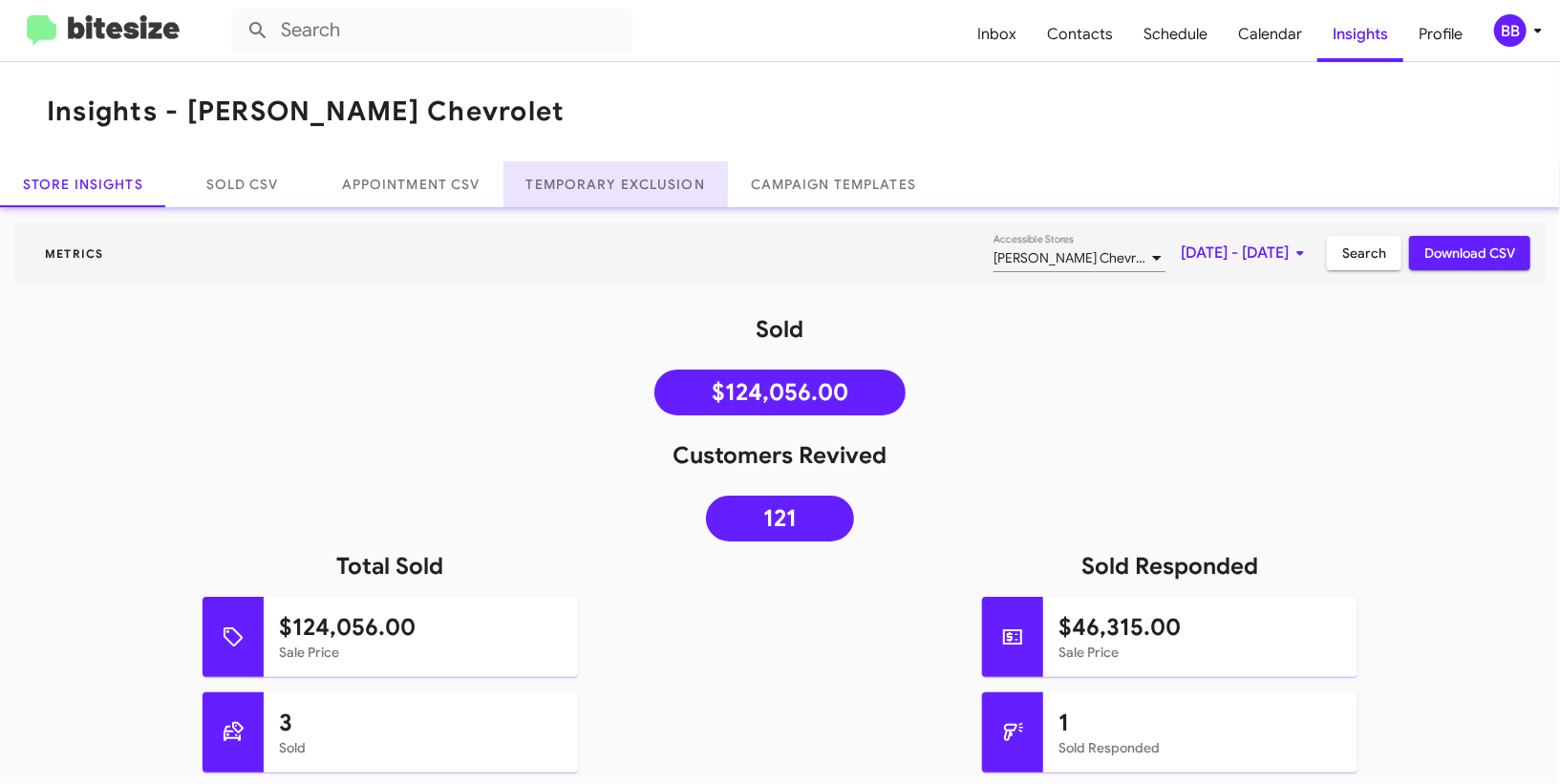
click at [617, 193] on link "Temporary Exclusion" at bounding box center [615, 185] width 224 height 46
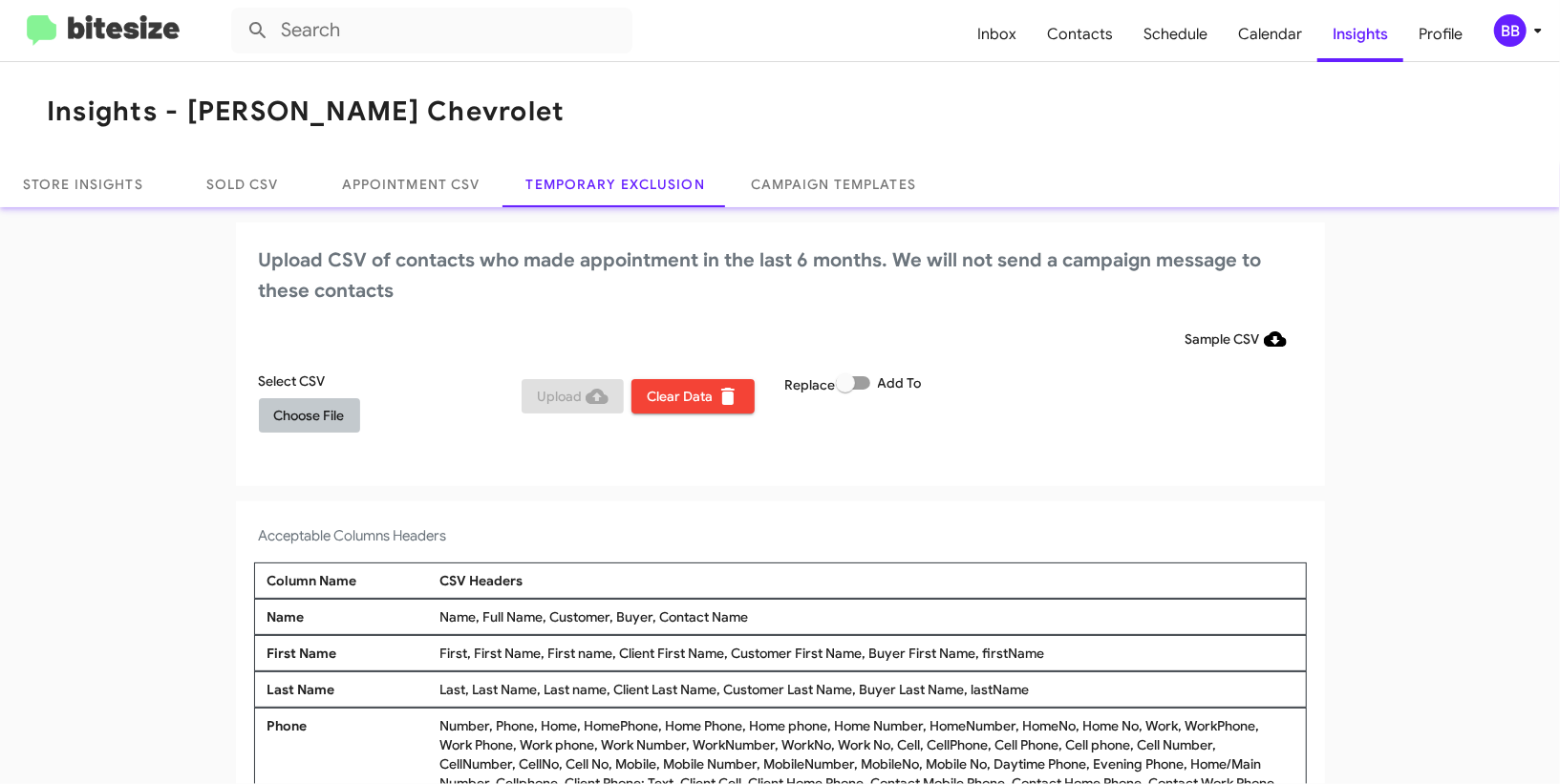
click at [343, 409] on span "Choose File" at bounding box center [309, 416] width 70 height 35
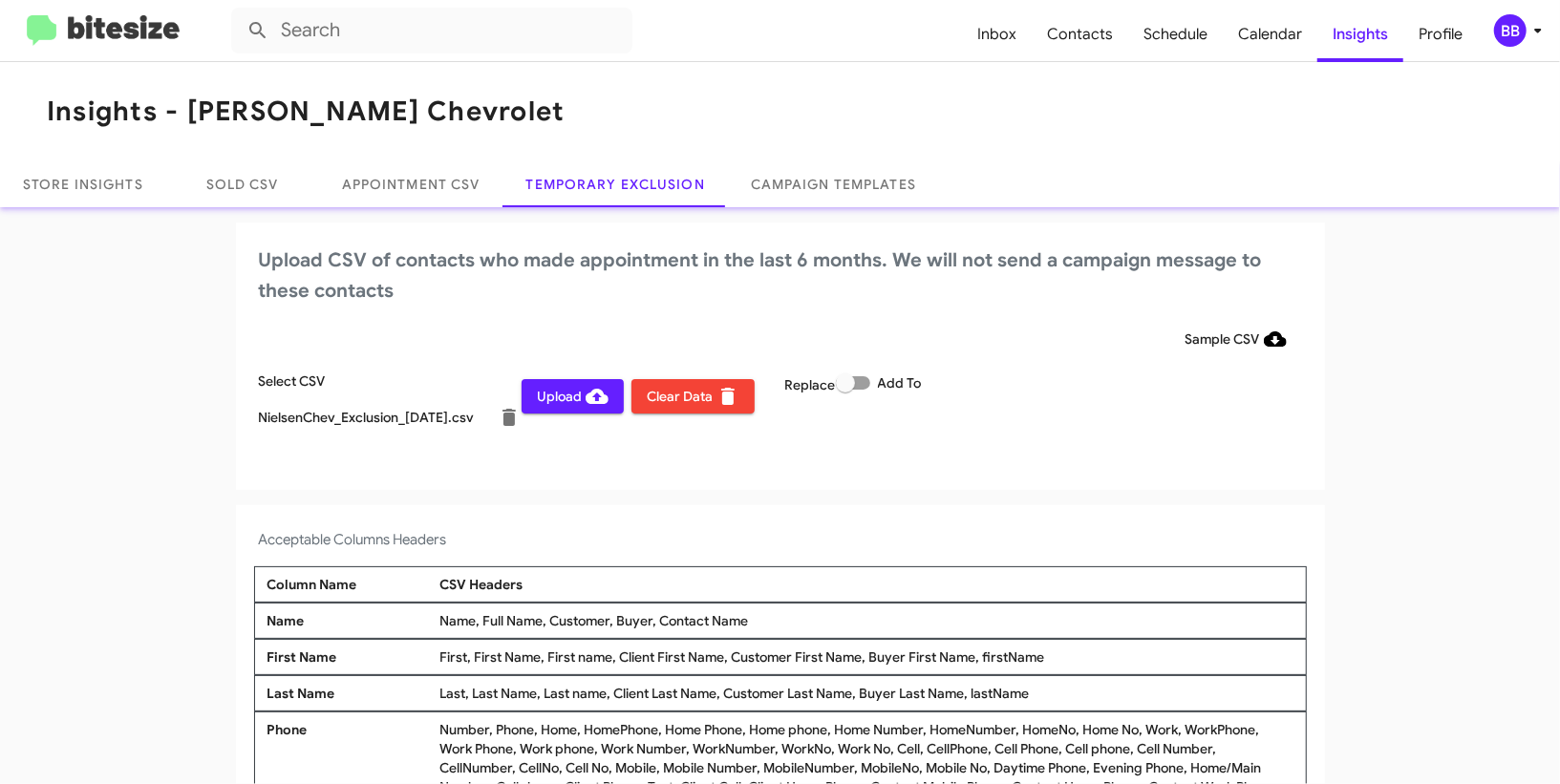
click at [1516, 24] on div "BB" at bounding box center [1511, 31] width 33 height 33
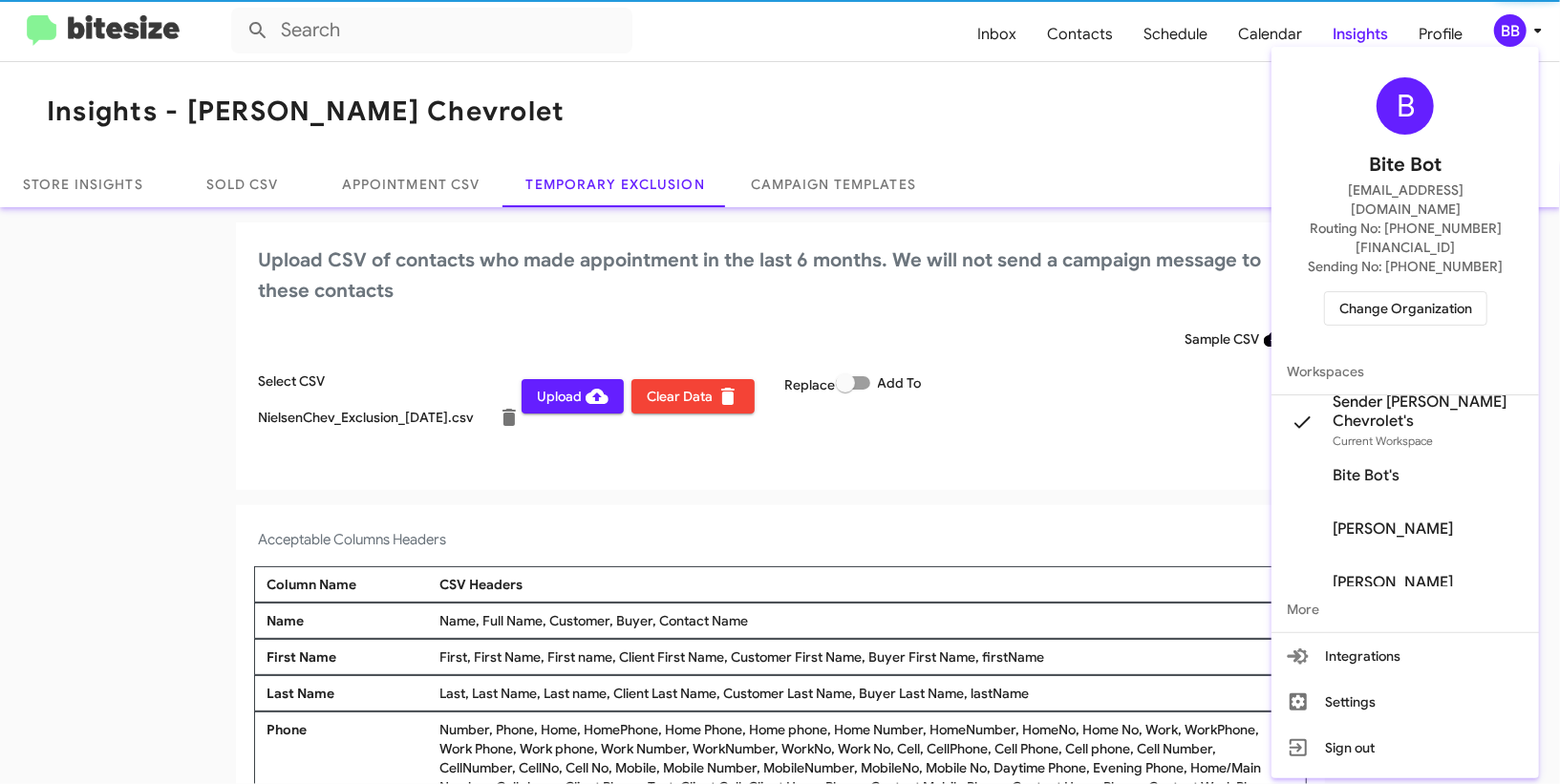
click at [1516, 24] on div at bounding box center [780, 392] width 1560 height 784
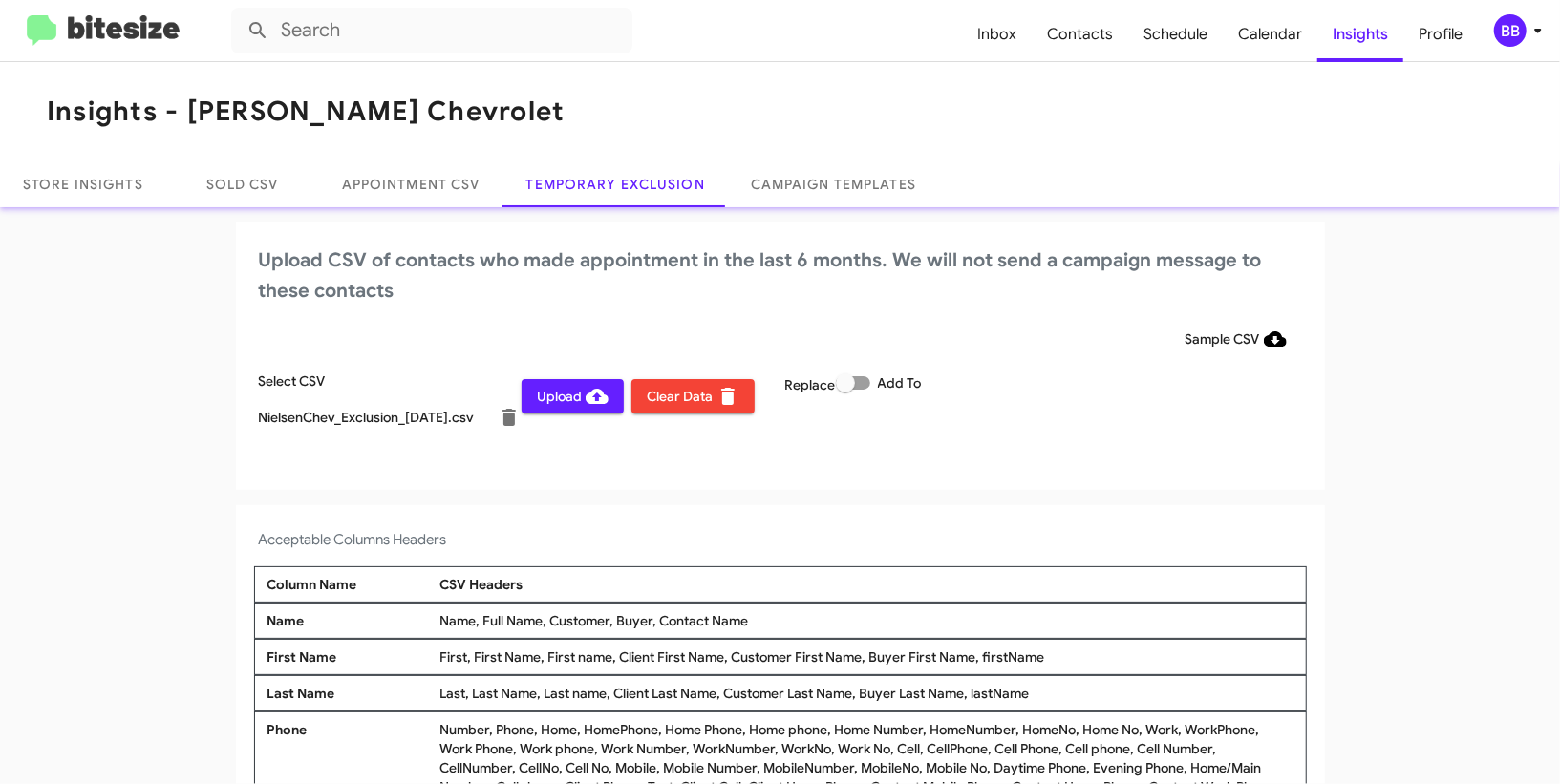
click at [579, 396] on span "Upload" at bounding box center [573, 396] width 71 height 35
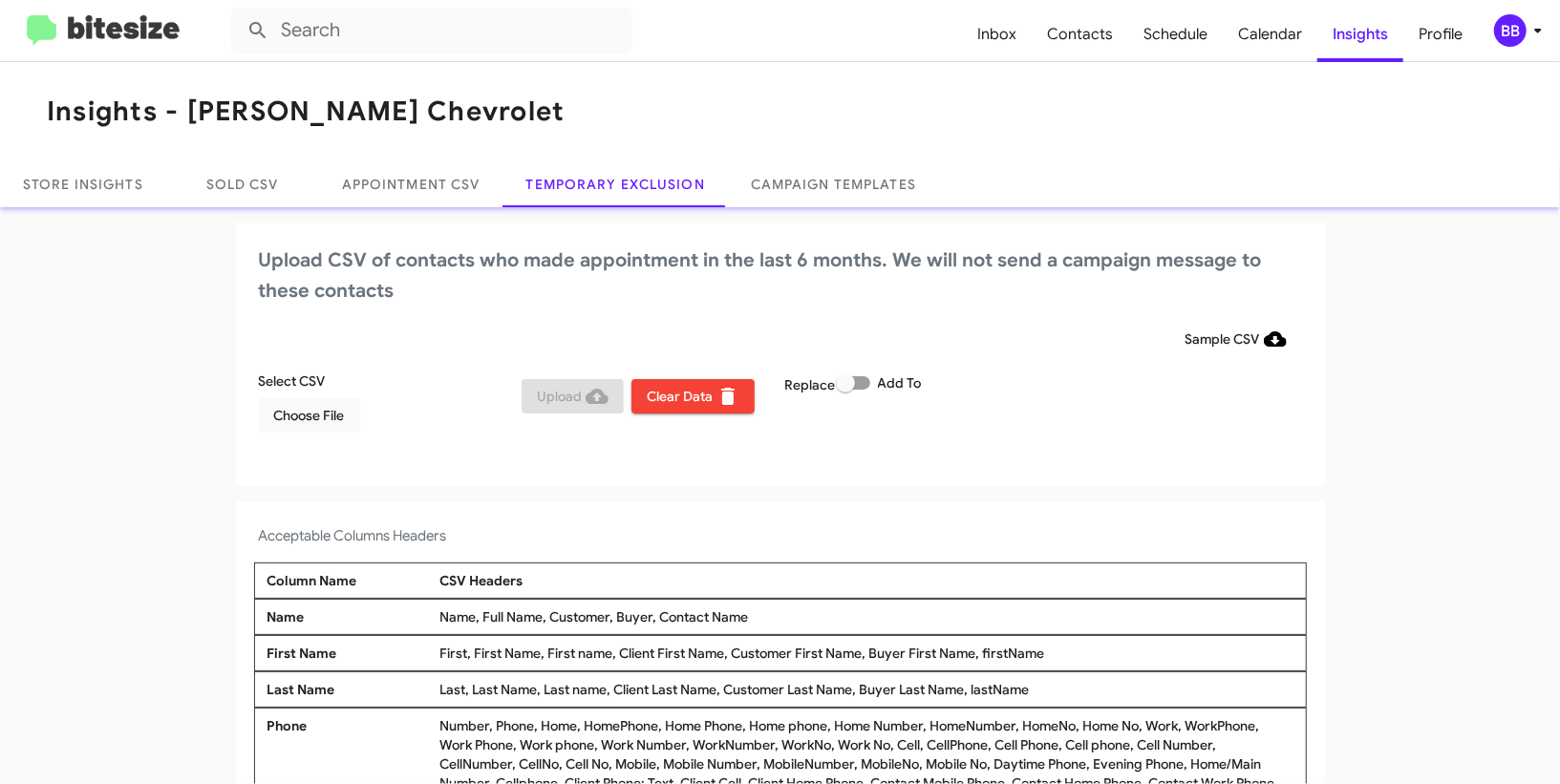
click at [1492, 16] on button "BB" at bounding box center [1509, 31] width 62 height 33
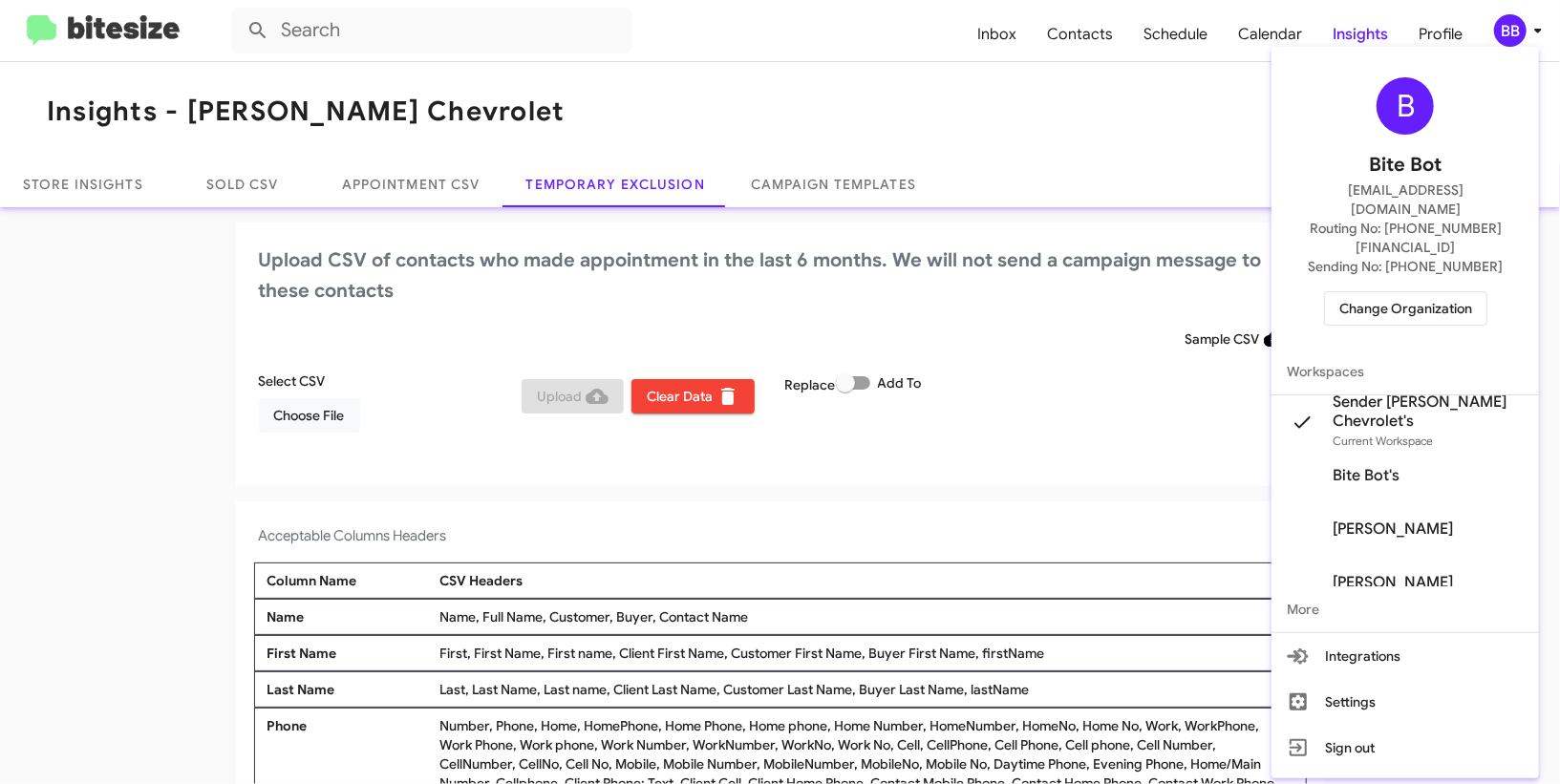
click at [1394, 292] on span "Change Organization" at bounding box center [1406, 309] width 133 height 33
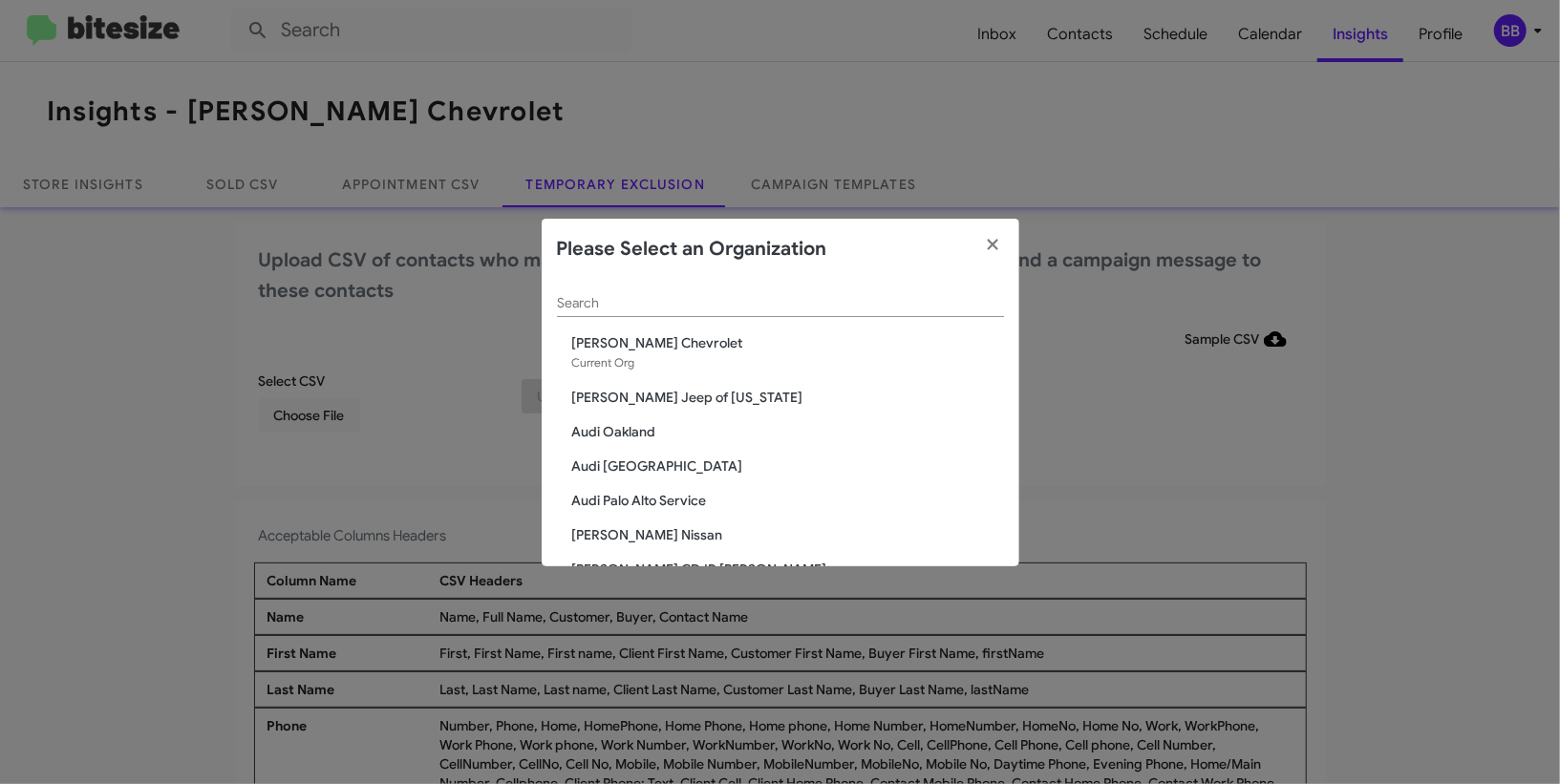
click at [722, 292] on div "Search" at bounding box center [780, 298] width 448 height 38
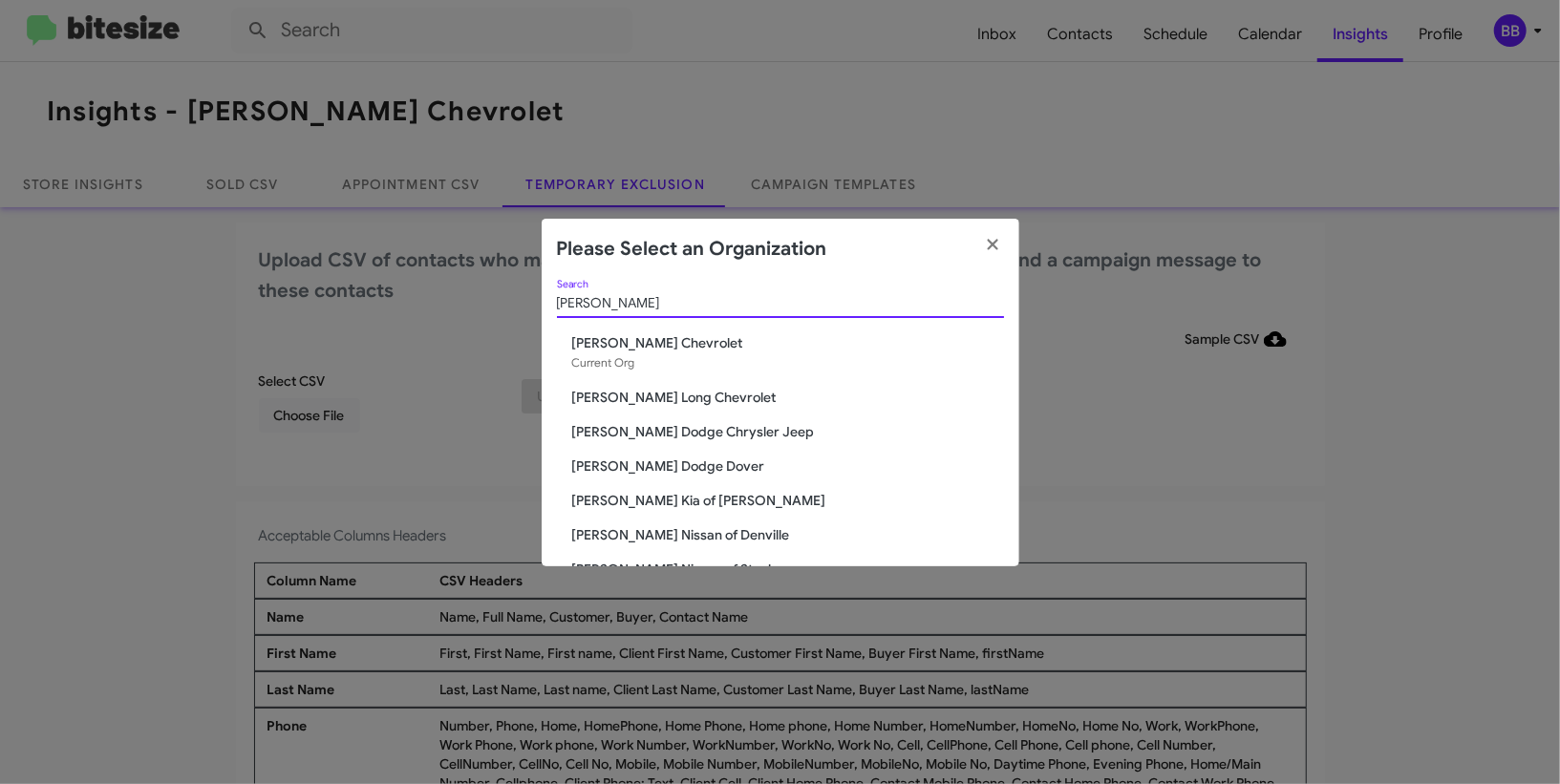
type input "niels"
click at [653, 439] on span "[PERSON_NAME] Dodge Chrysler Jeep" at bounding box center [788, 432] width 432 height 19
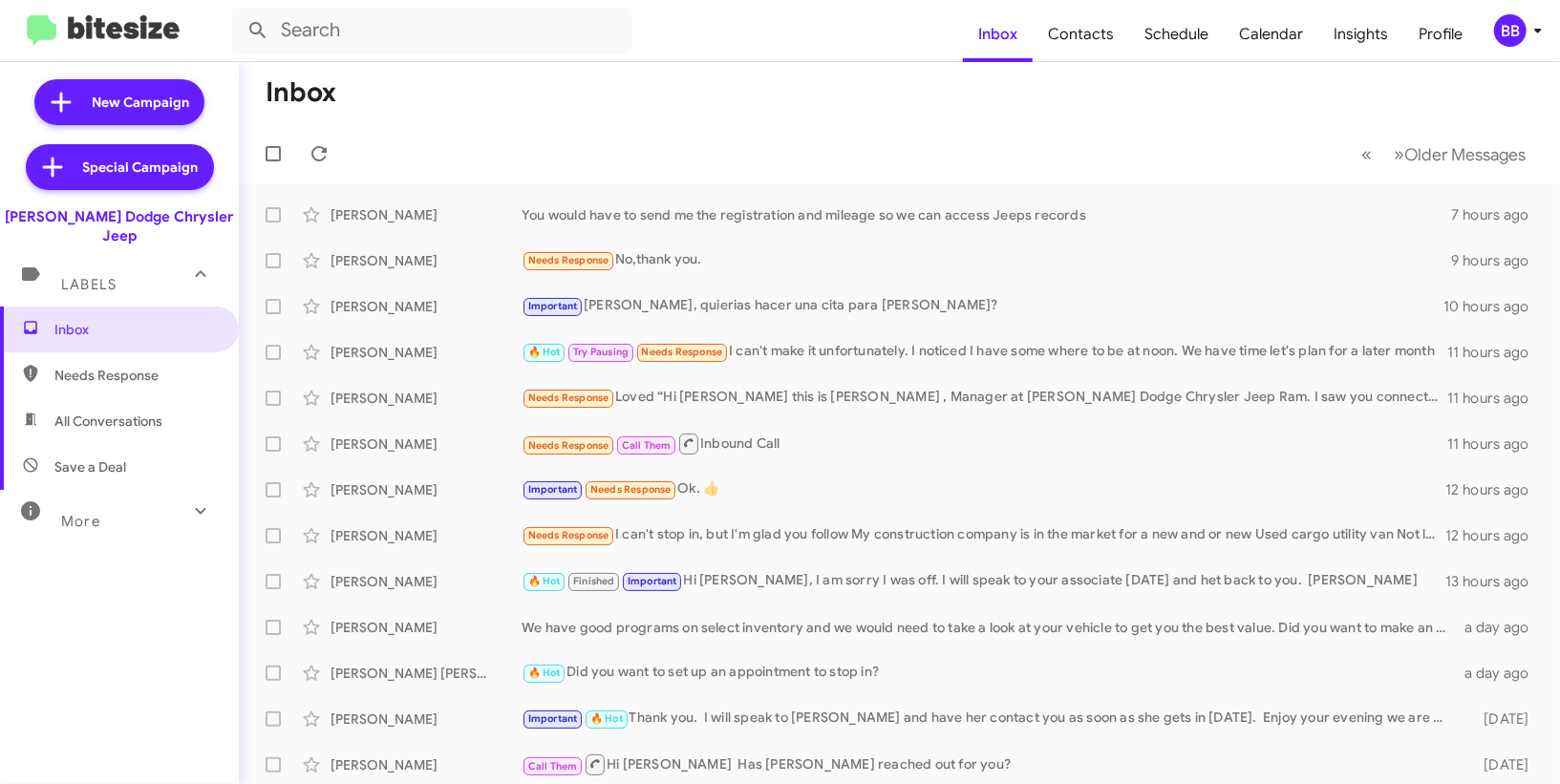
click at [1539, 23] on icon at bounding box center [1538, 31] width 23 height 23
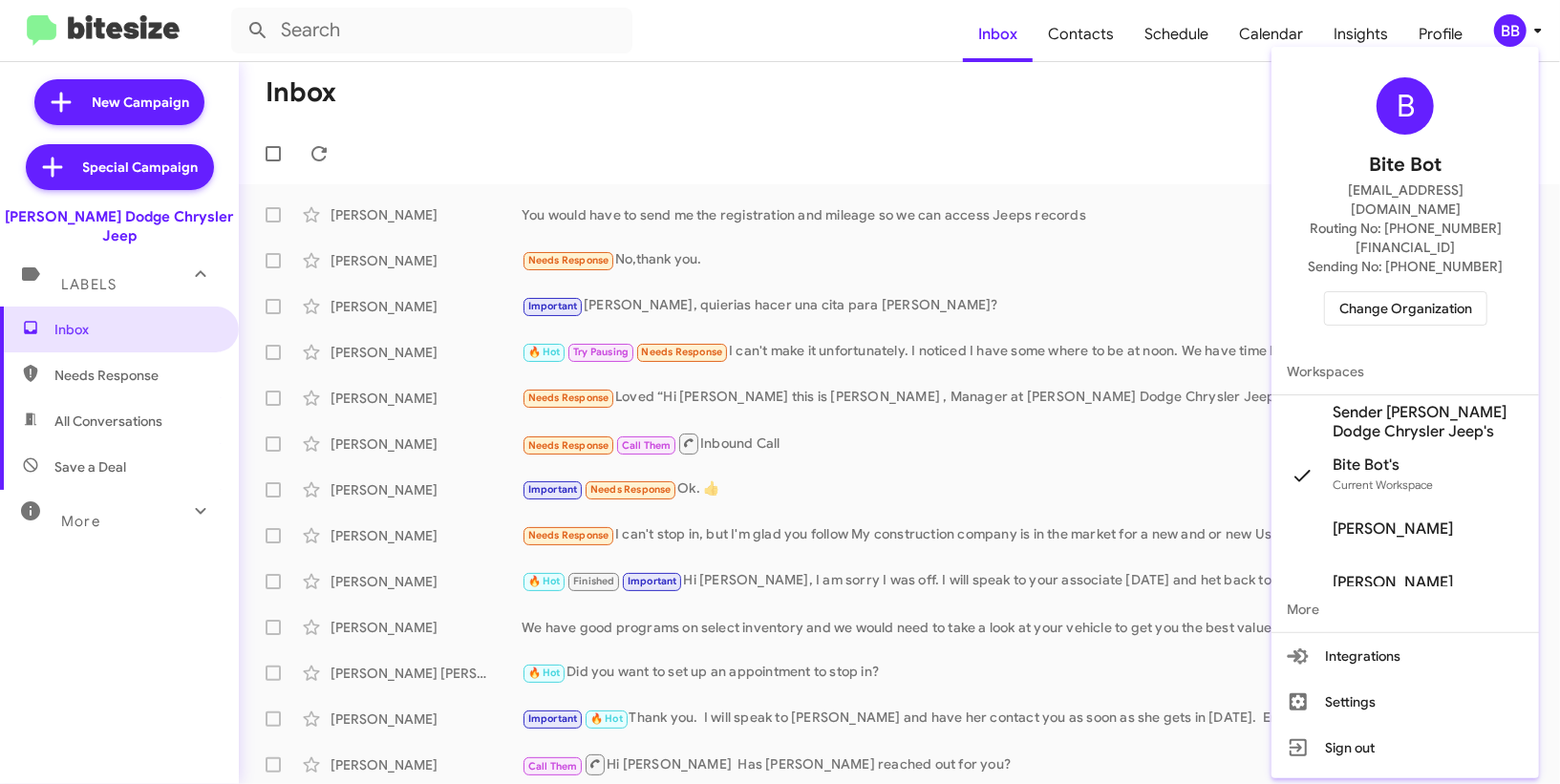
click at [1431, 403] on span "Sender [PERSON_NAME] Dodge Chrysler Jeep's" at bounding box center [1428, 422] width 192 height 38
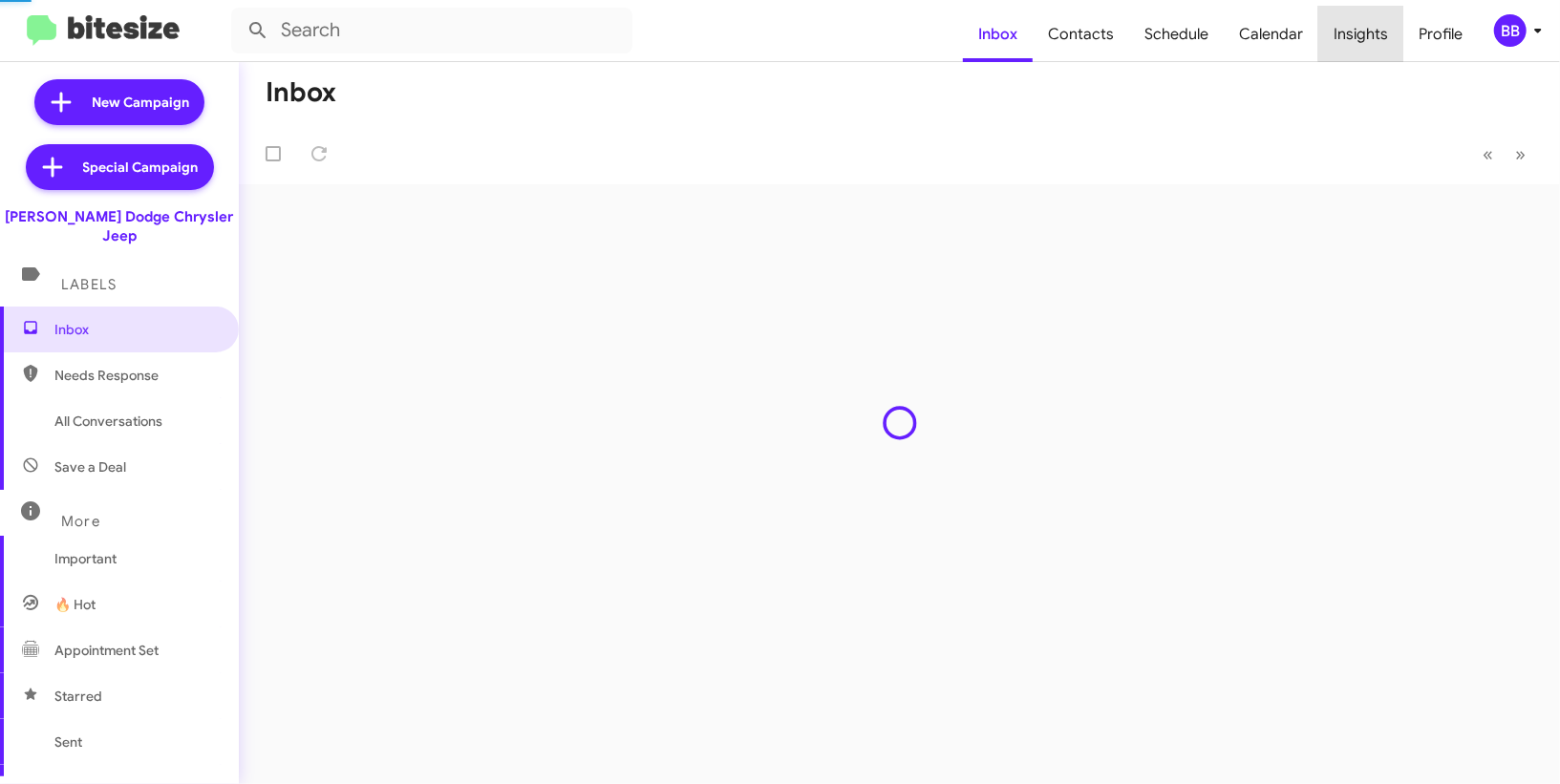
click at [1367, 34] on span "Insights" at bounding box center [1361, 35] width 85 height 56
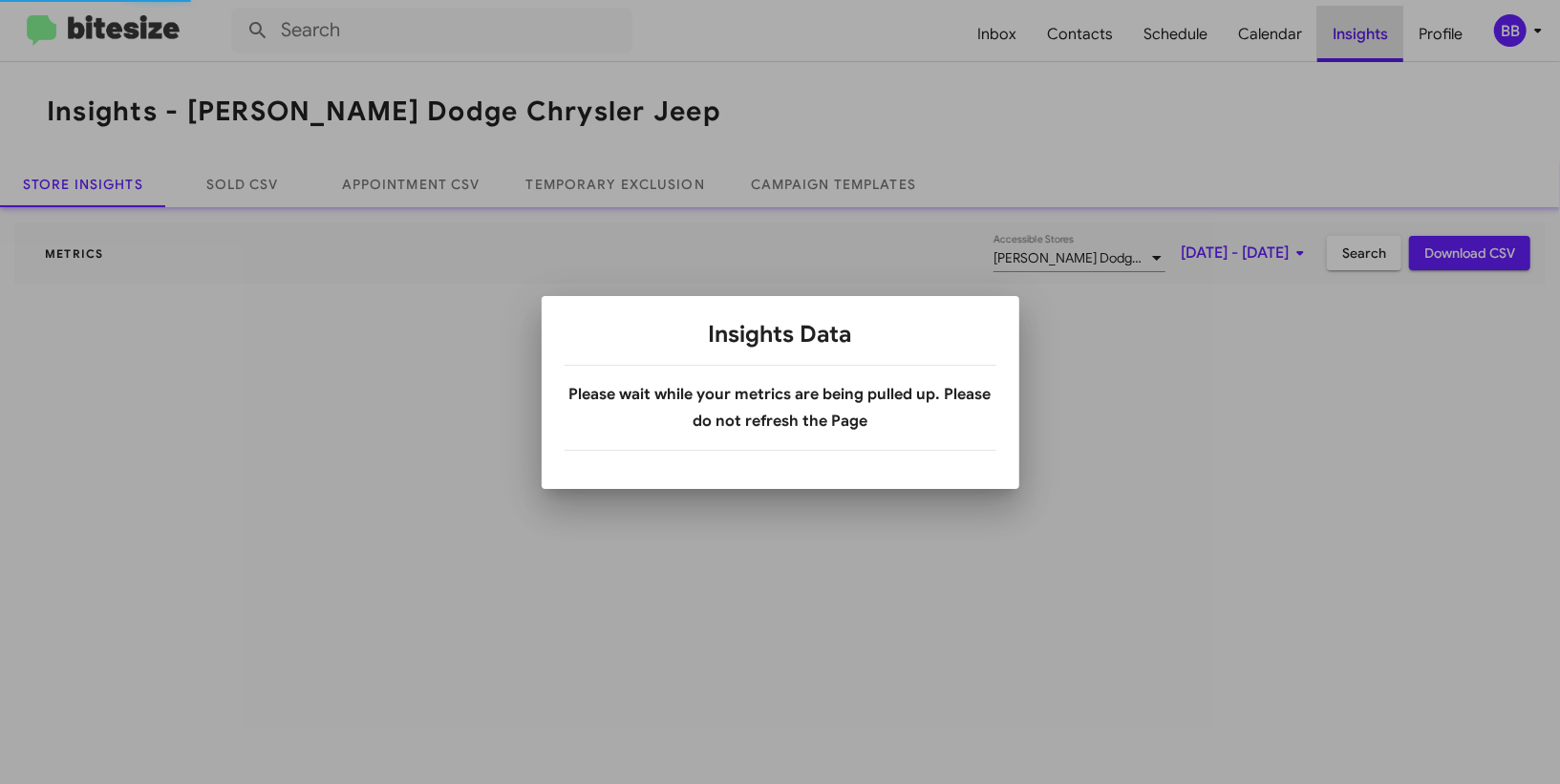
click at [1367, 34] on div at bounding box center [780, 392] width 1560 height 784
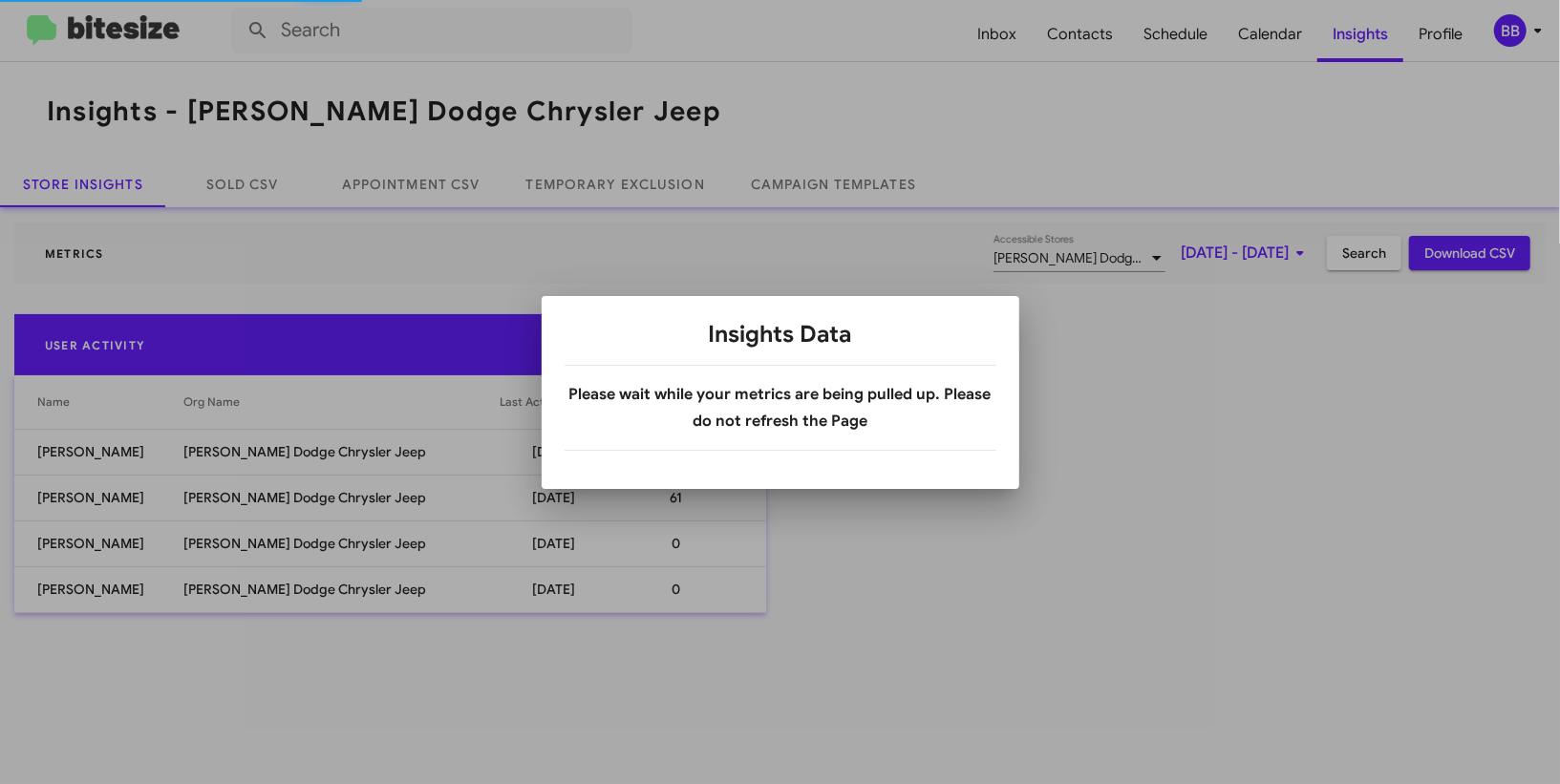
click at [576, 188] on div at bounding box center [780, 392] width 1560 height 784
click at [576, 188] on body "Inbox Contacts Schedule Calendar Insights Profile BB Insights - Nielsen Dodge C…" at bounding box center [780, 392] width 1560 height 784
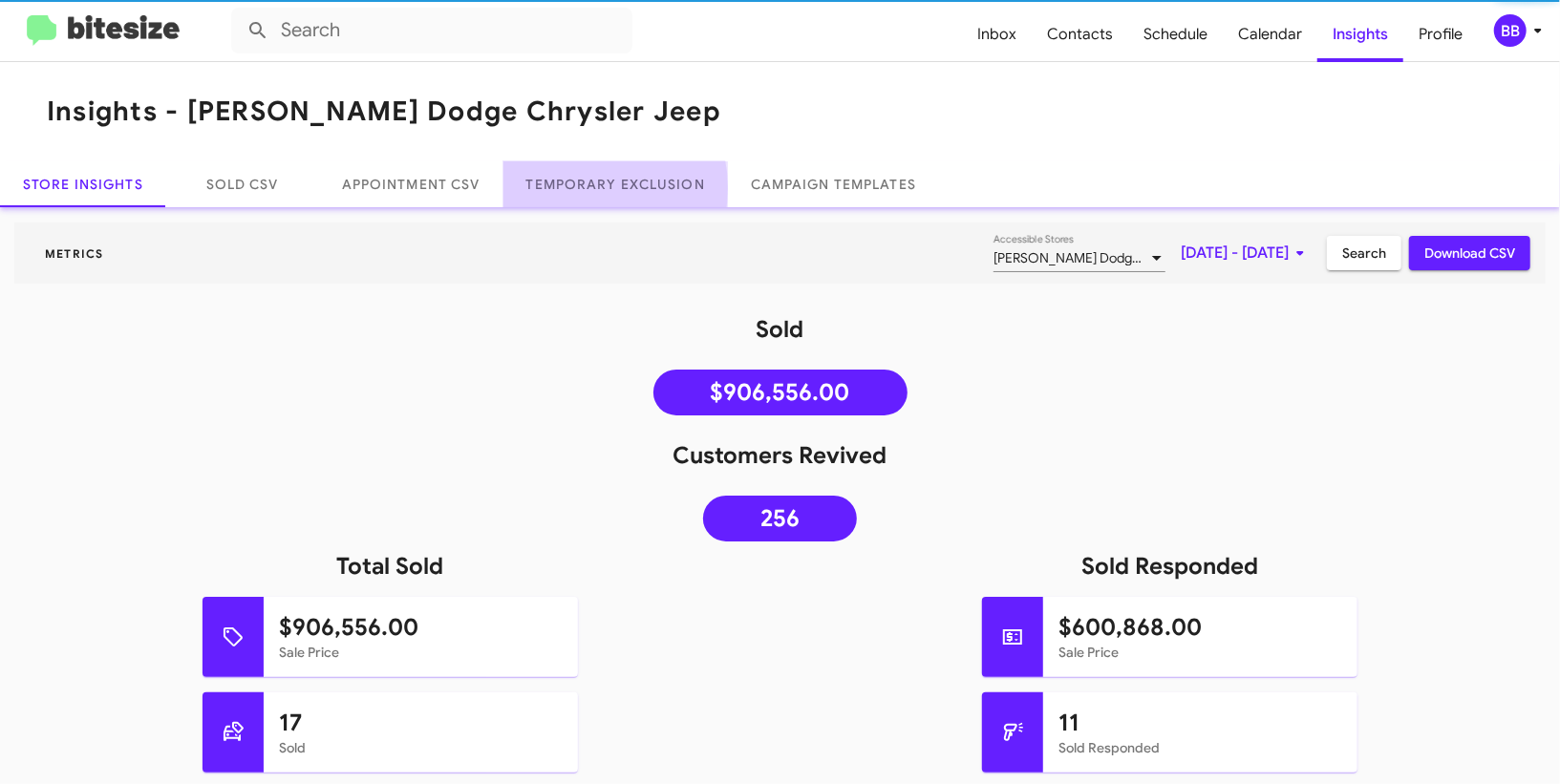
click at [576, 188] on link "Temporary Exclusion" at bounding box center [615, 185] width 224 height 46
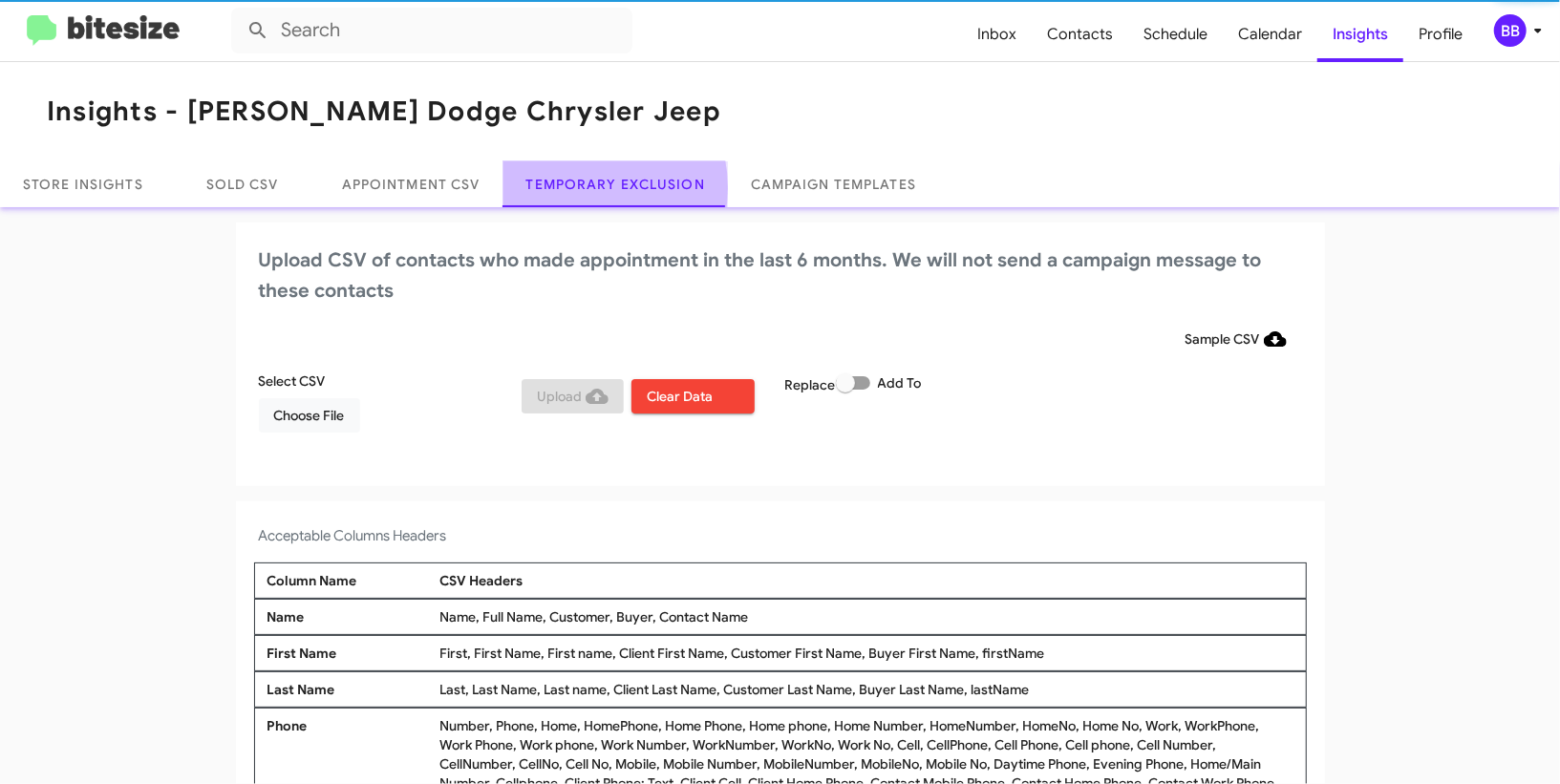
click at [576, 188] on link "Temporary Exclusion" at bounding box center [615, 185] width 224 height 46
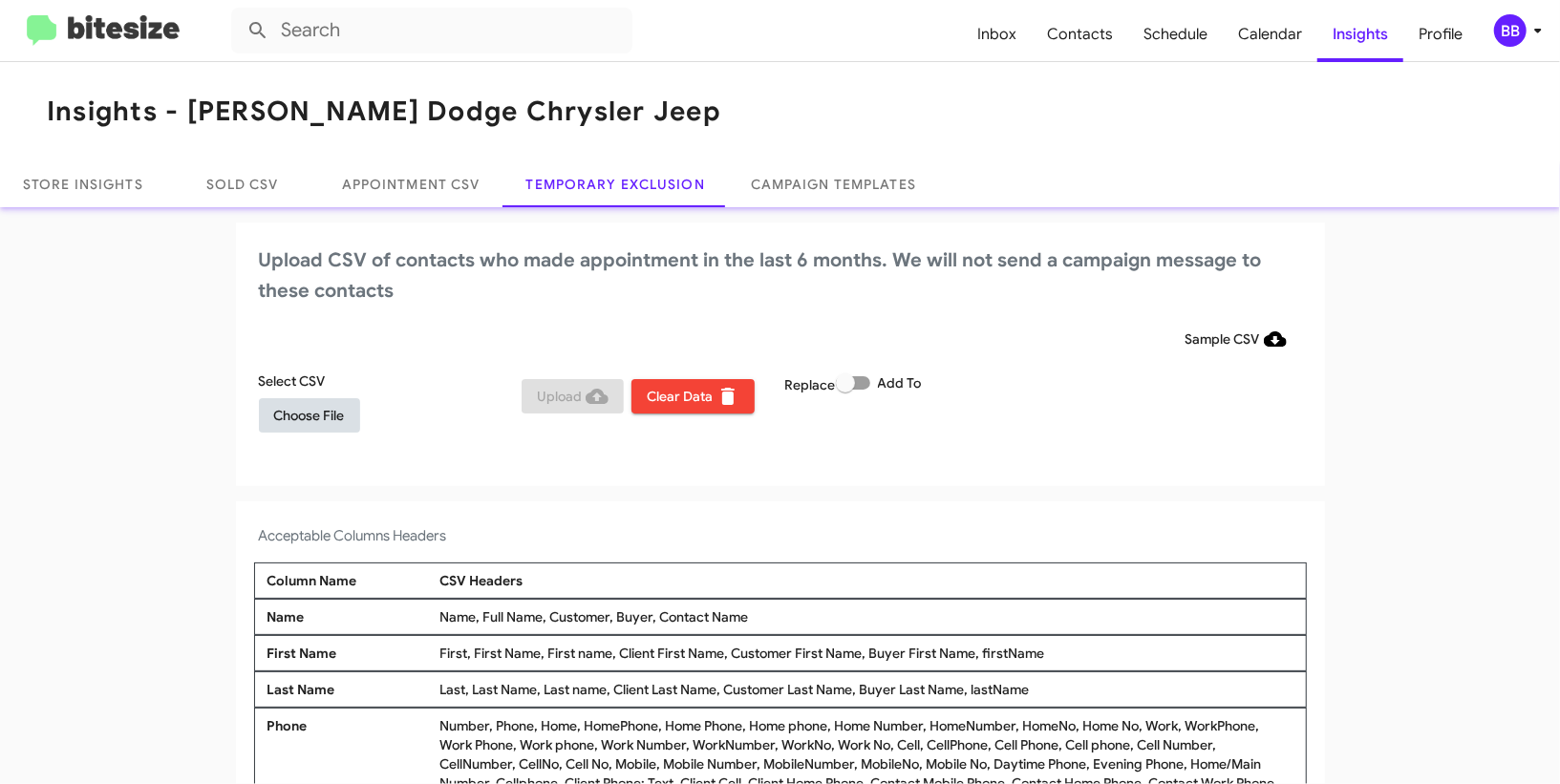
click at [328, 412] on span "Choose File" at bounding box center [309, 416] width 70 height 35
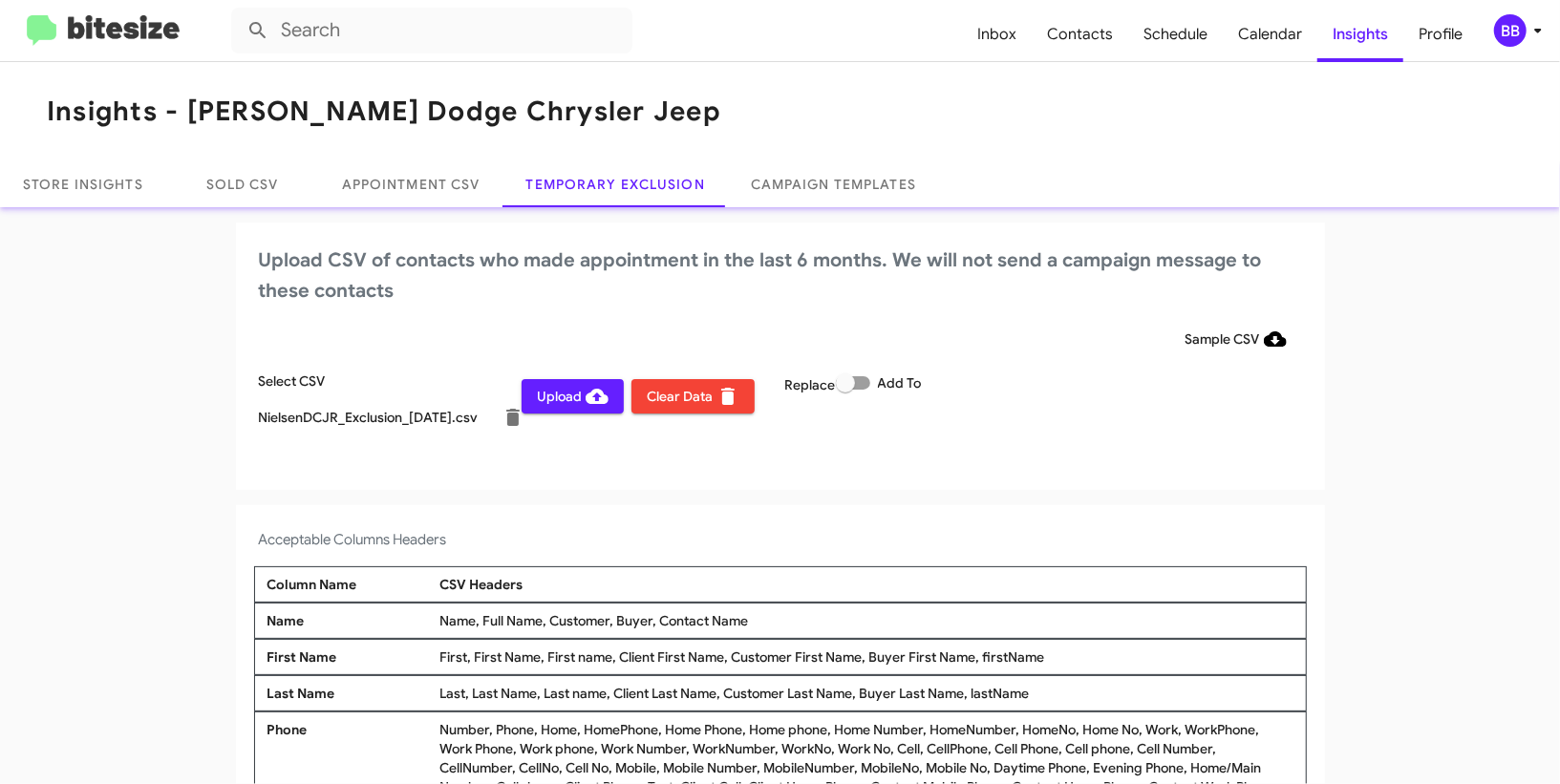
click at [1533, 31] on icon at bounding box center [1538, 31] width 23 height 23
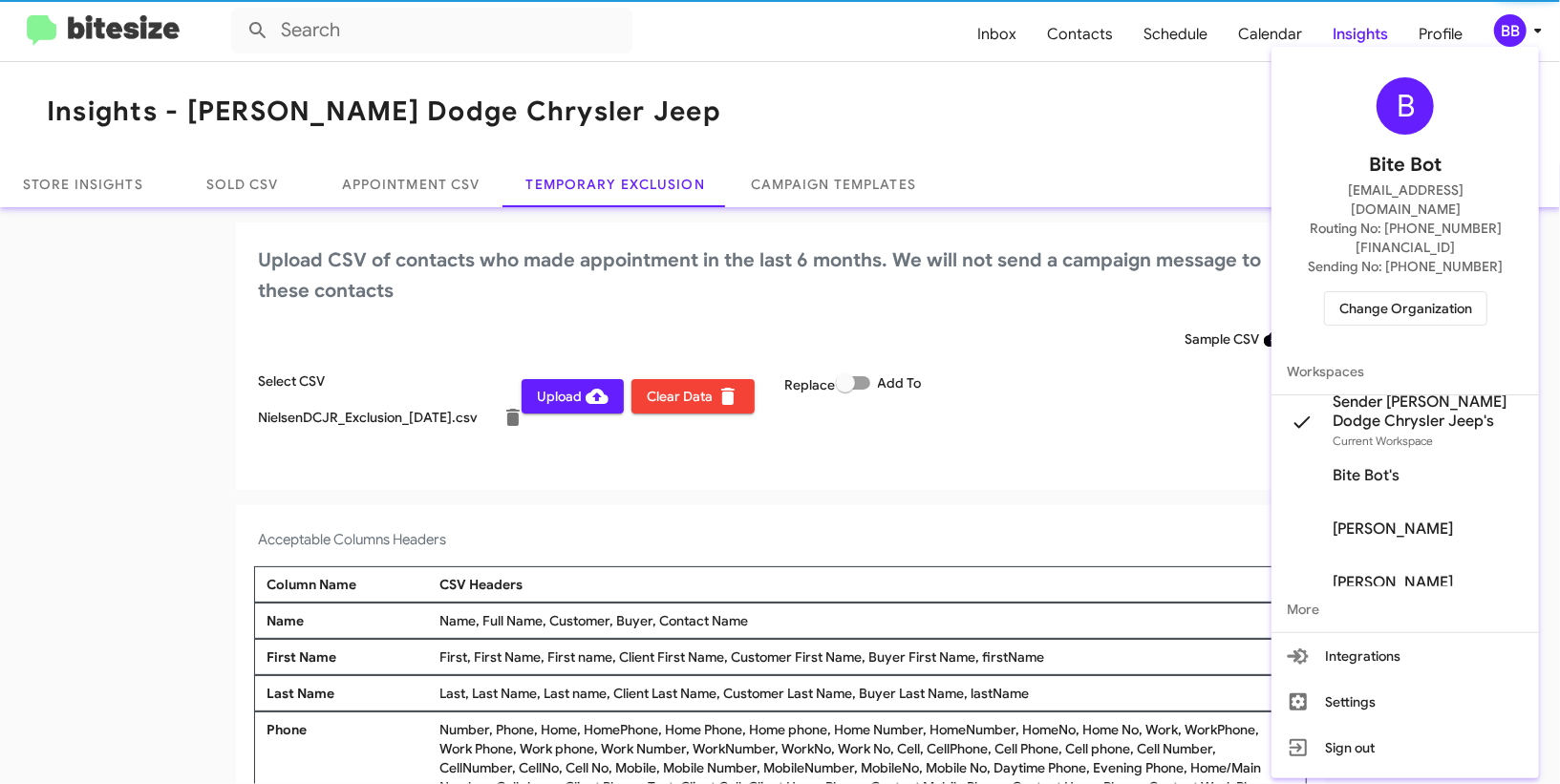
click at [1533, 31] on div at bounding box center [780, 392] width 1560 height 784
click at [1533, 31] on icon at bounding box center [1538, 31] width 23 height 23
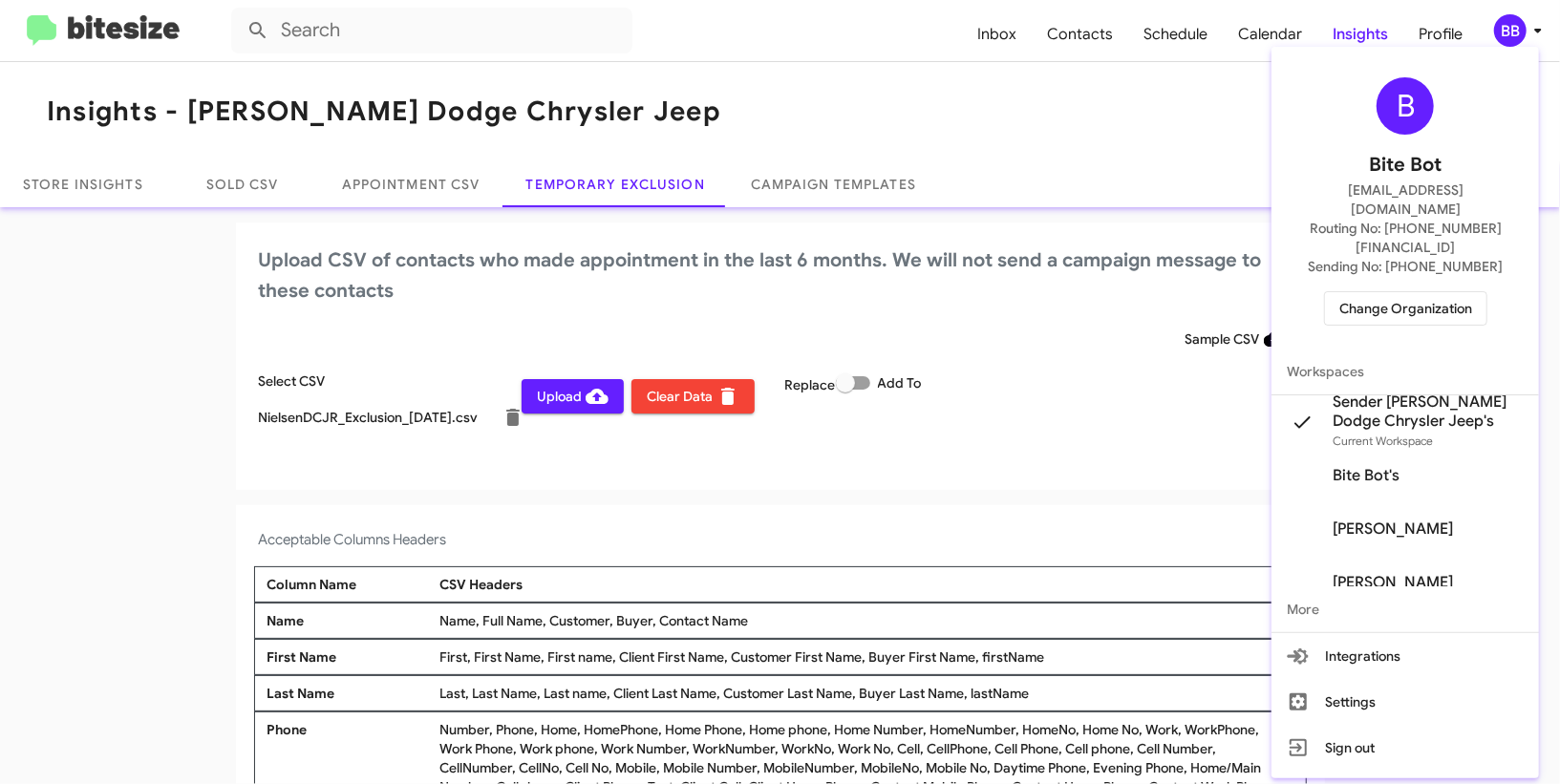
click at [1533, 31] on div at bounding box center [780, 392] width 1560 height 784
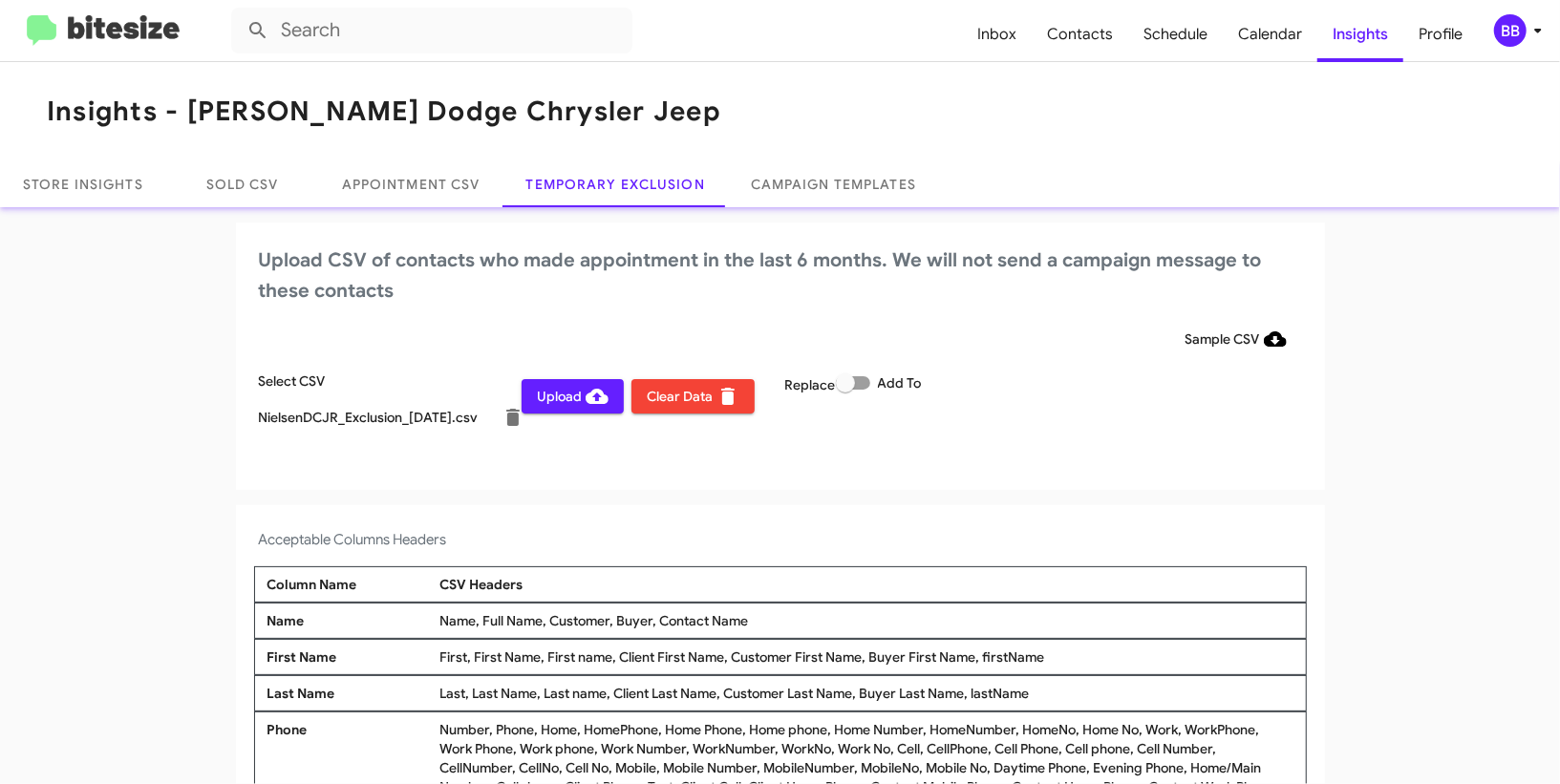
click at [575, 395] on span "Upload" at bounding box center [573, 396] width 71 height 35
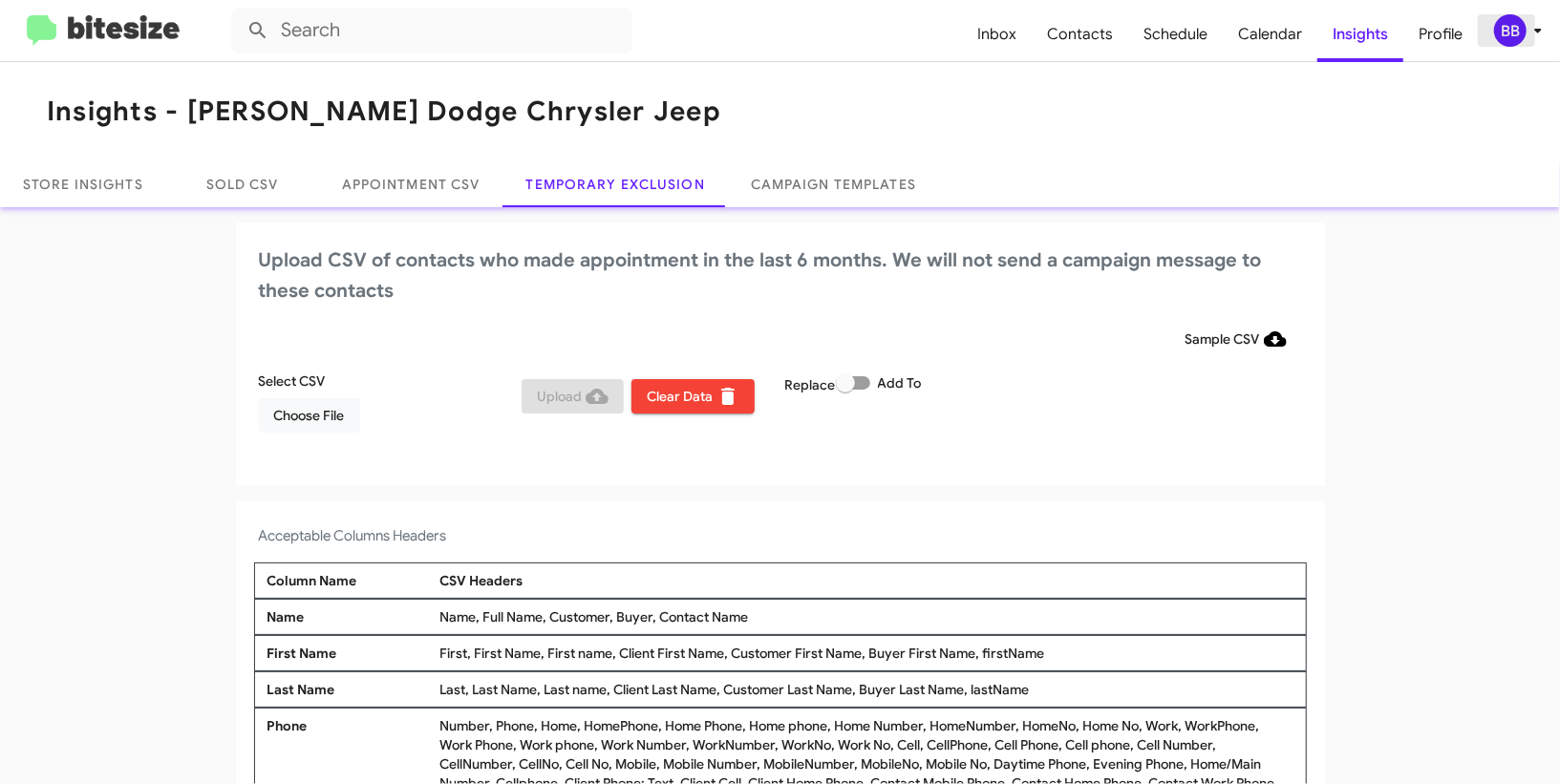
click at [1496, 21] on div "BB" at bounding box center [1511, 31] width 33 height 33
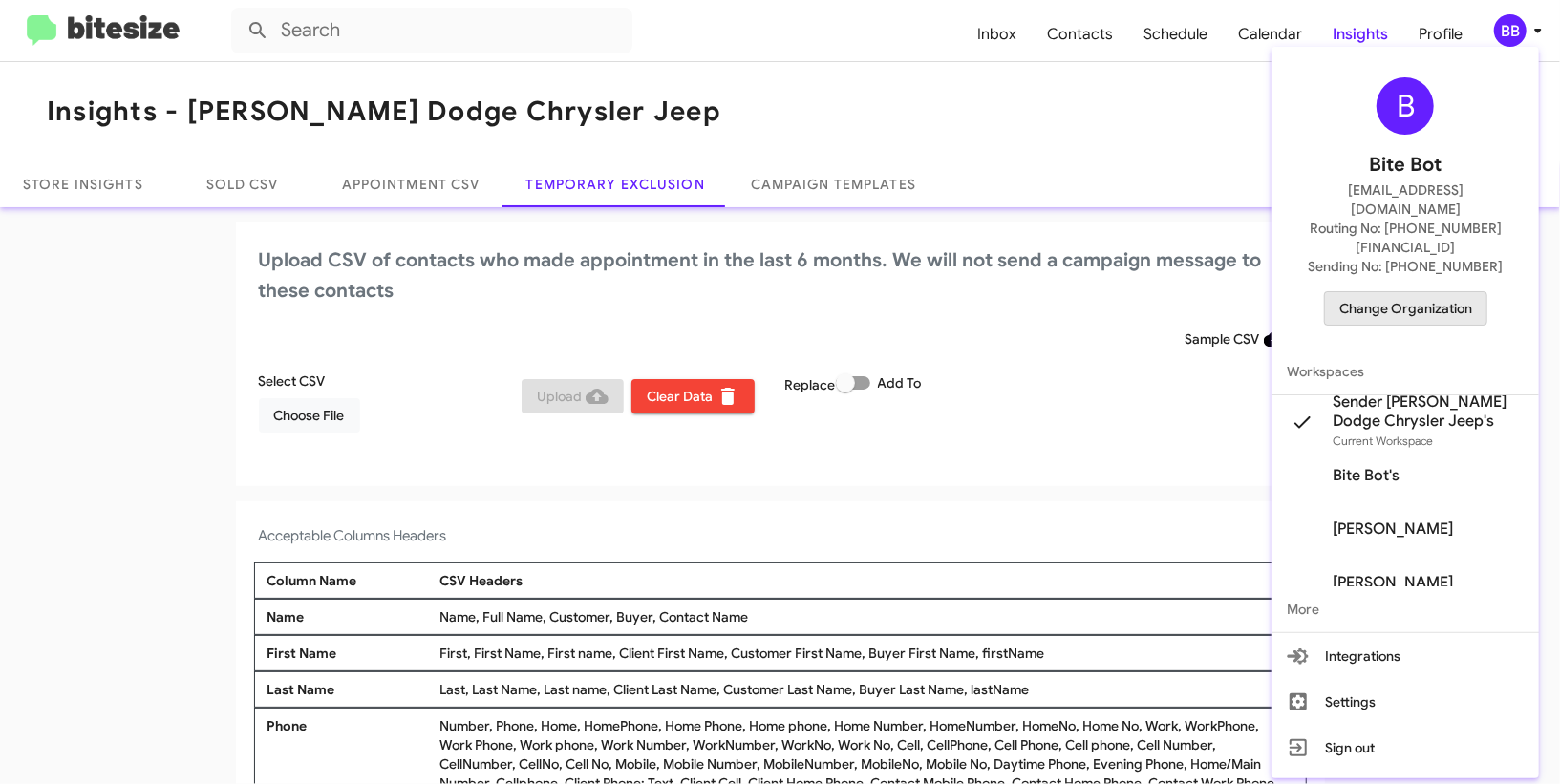
click at [1407, 292] on span "Change Organization" at bounding box center [1406, 309] width 133 height 33
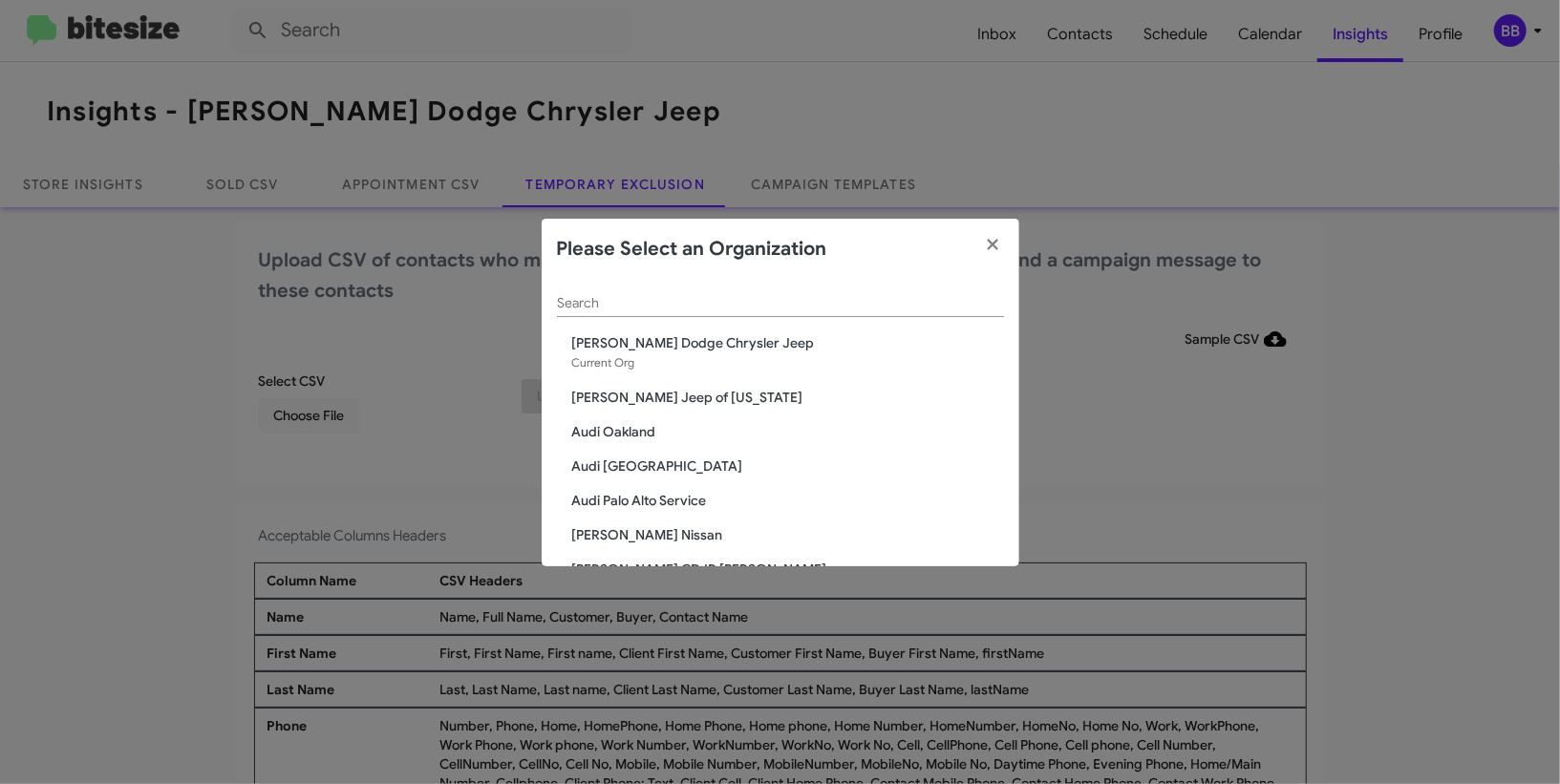
click at [729, 292] on div "Search" at bounding box center [780, 298] width 448 height 38
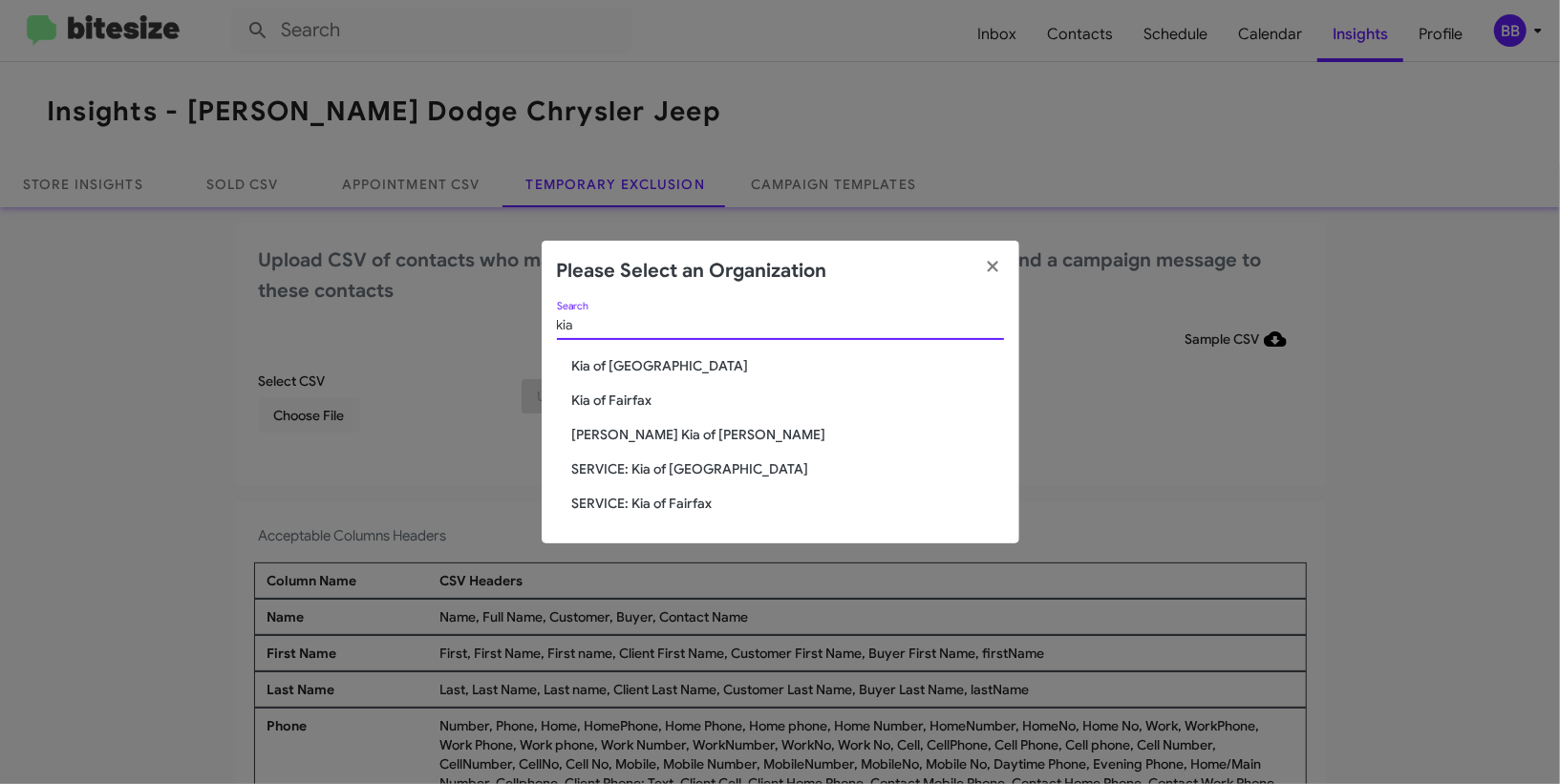
type input "kia"
click at [642, 425] on span "[PERSON_NAME] Kia of [PERSON_NAME]" at bounding box center [788, 435] width 432 height 19
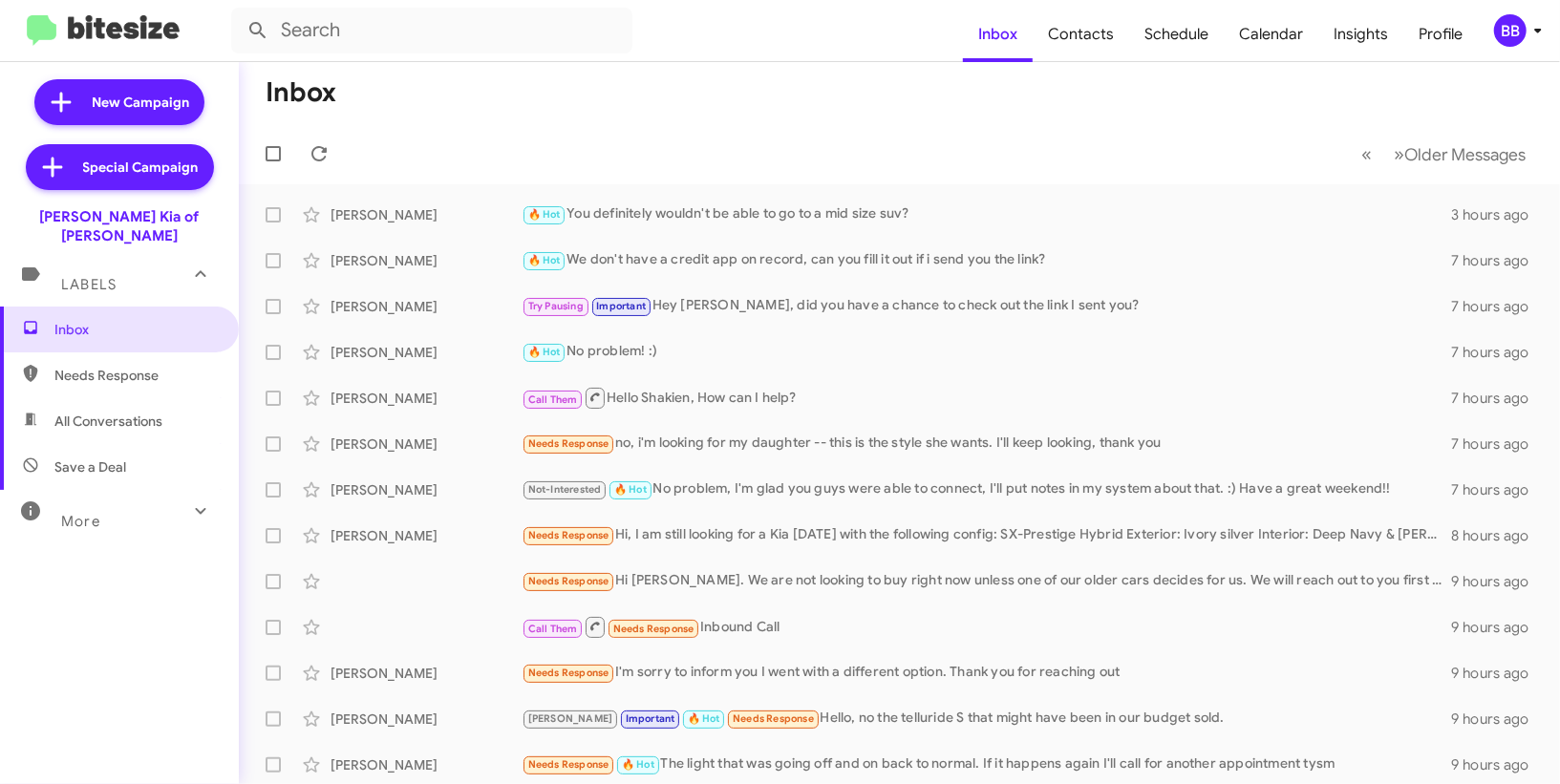
click at [1524, 33] on div "BB" at bounding box center [1511, 31] width 33 height 33
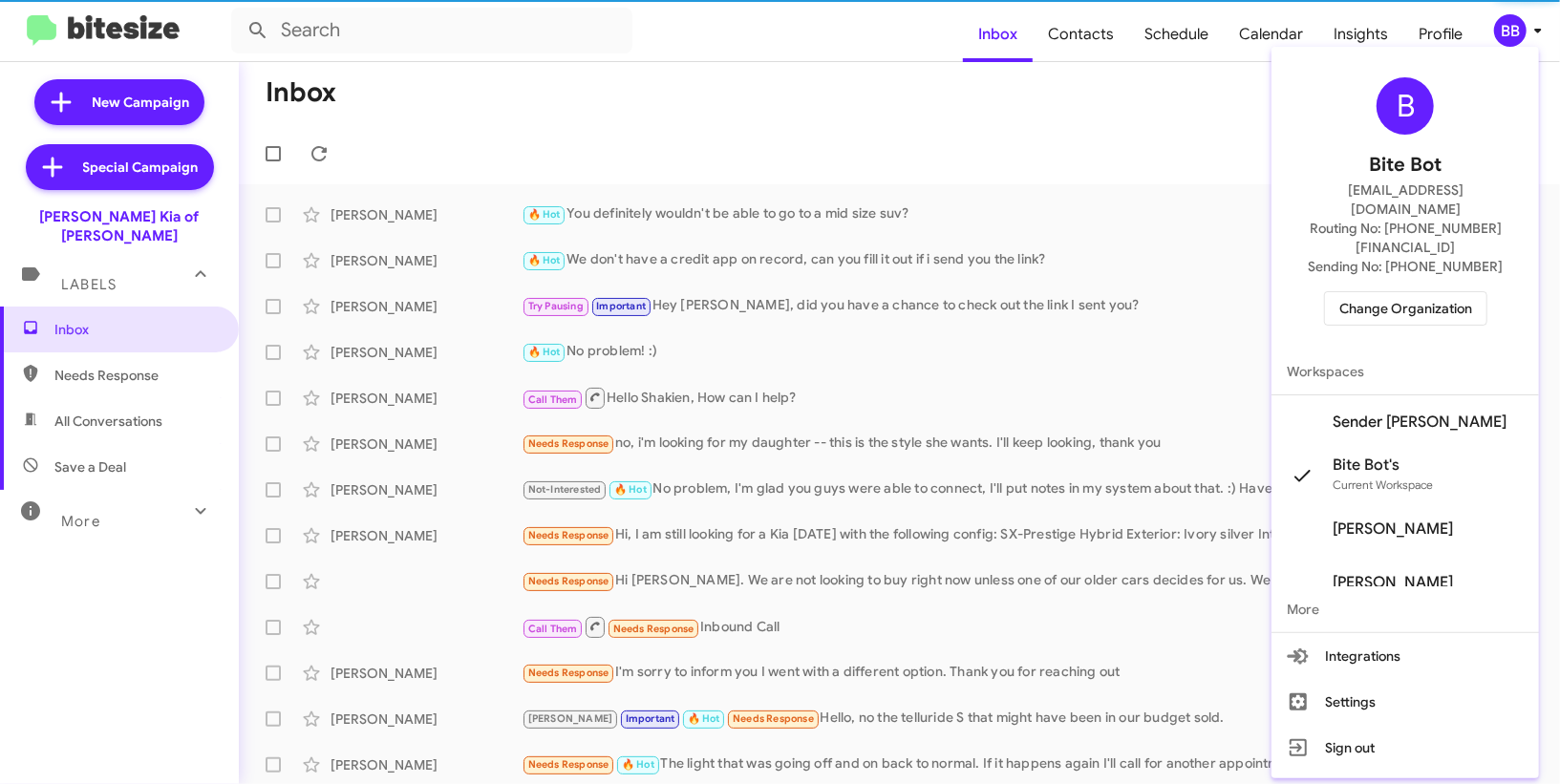
click at [1444, 395] on span "Sender [PERSON_NAME]" at bounding box center [1405, 422] width 268 height 54
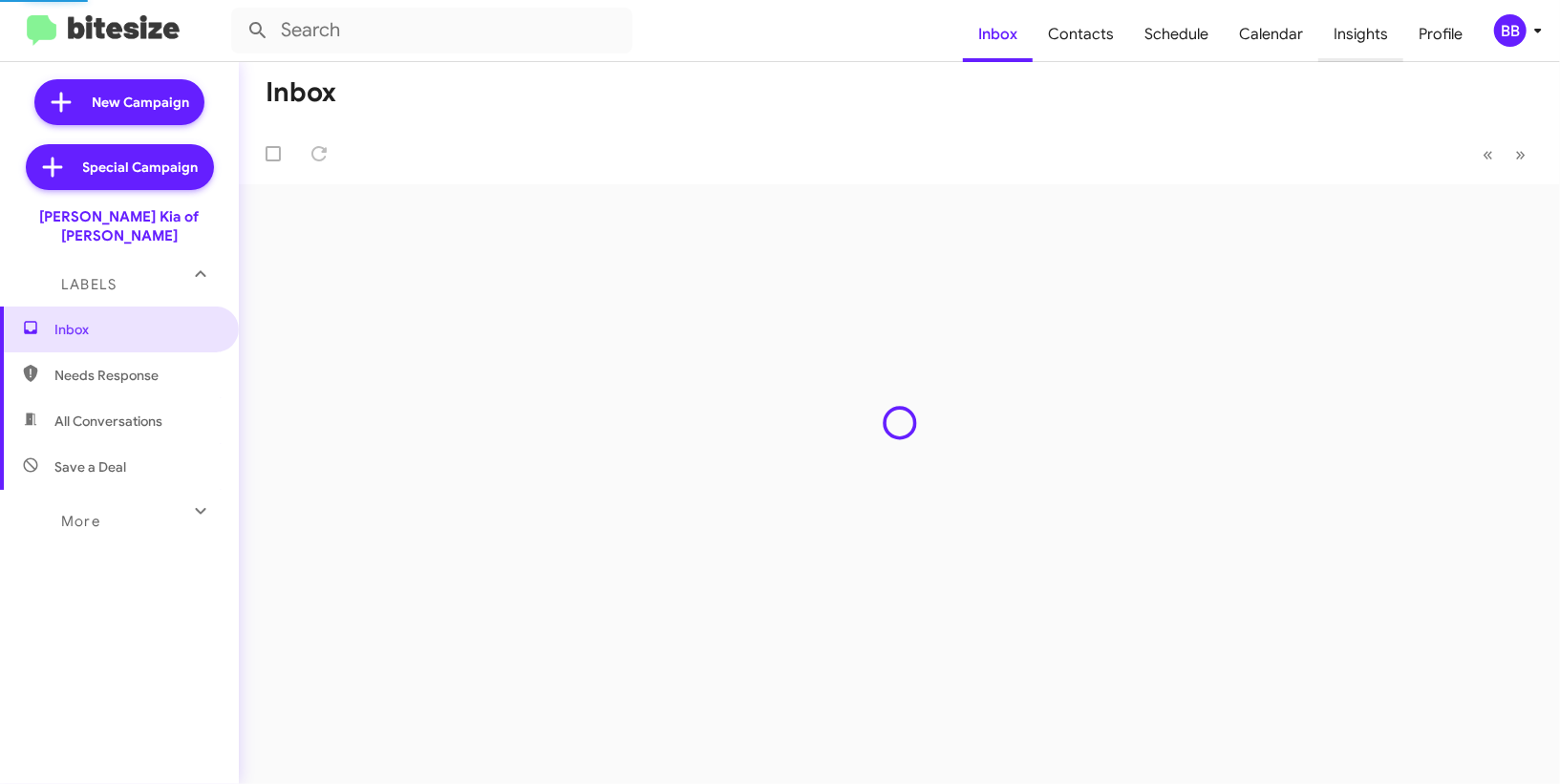
click at [1381, 41] on span "Insights" at bounding box center [1361, 35] width 85 height 56
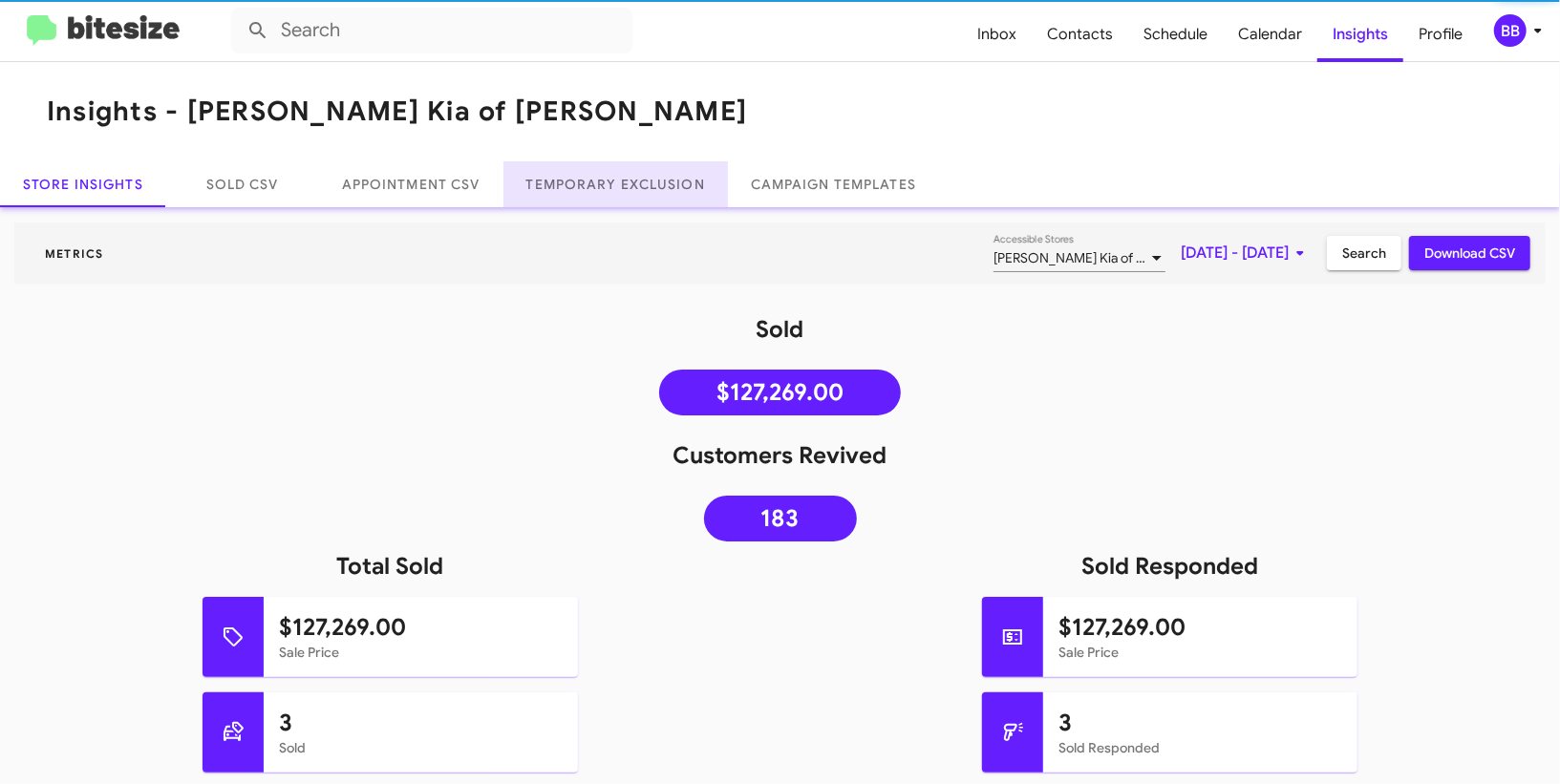
click at [625, 190] on link "Temporary Exclusion" at bounding box center [615, 185] width 224 height 46
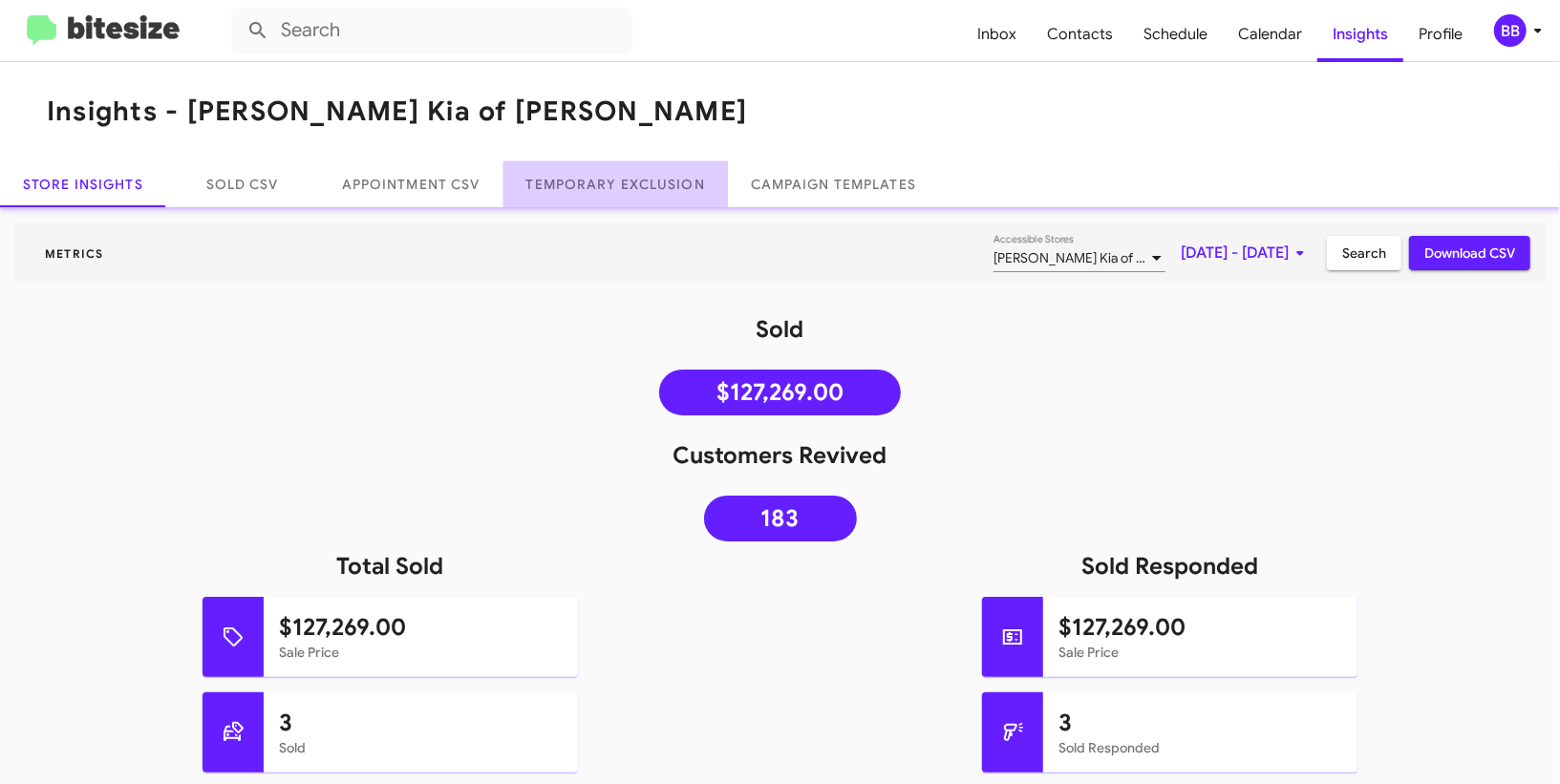
click at [625, 190] on link "Temporary Exclusion" at bounding box center [615, 185] width 224 height 46
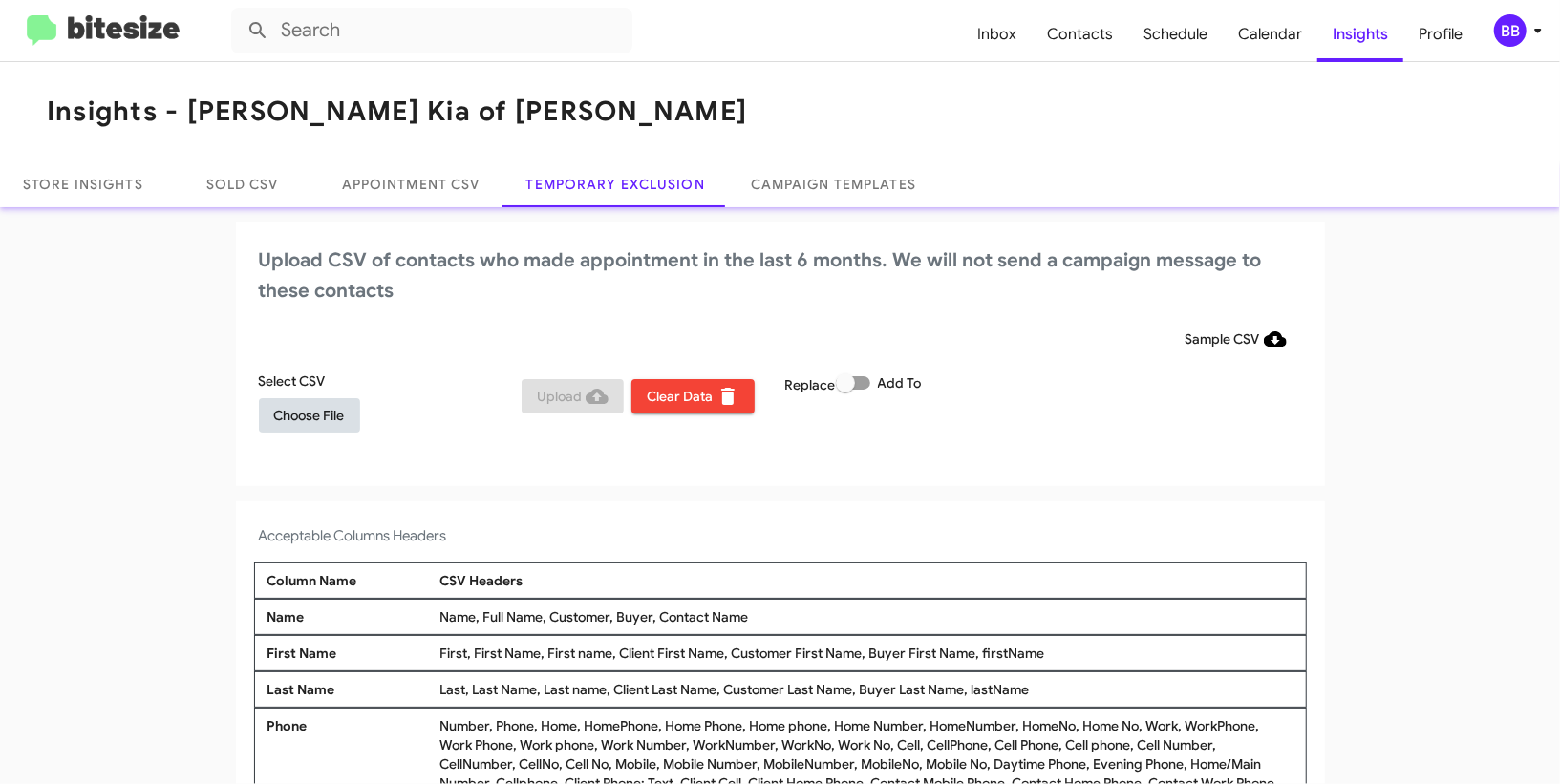
click at [309, 416] on span "Choose File" at bounding box center [309, 416] width 70 height 35
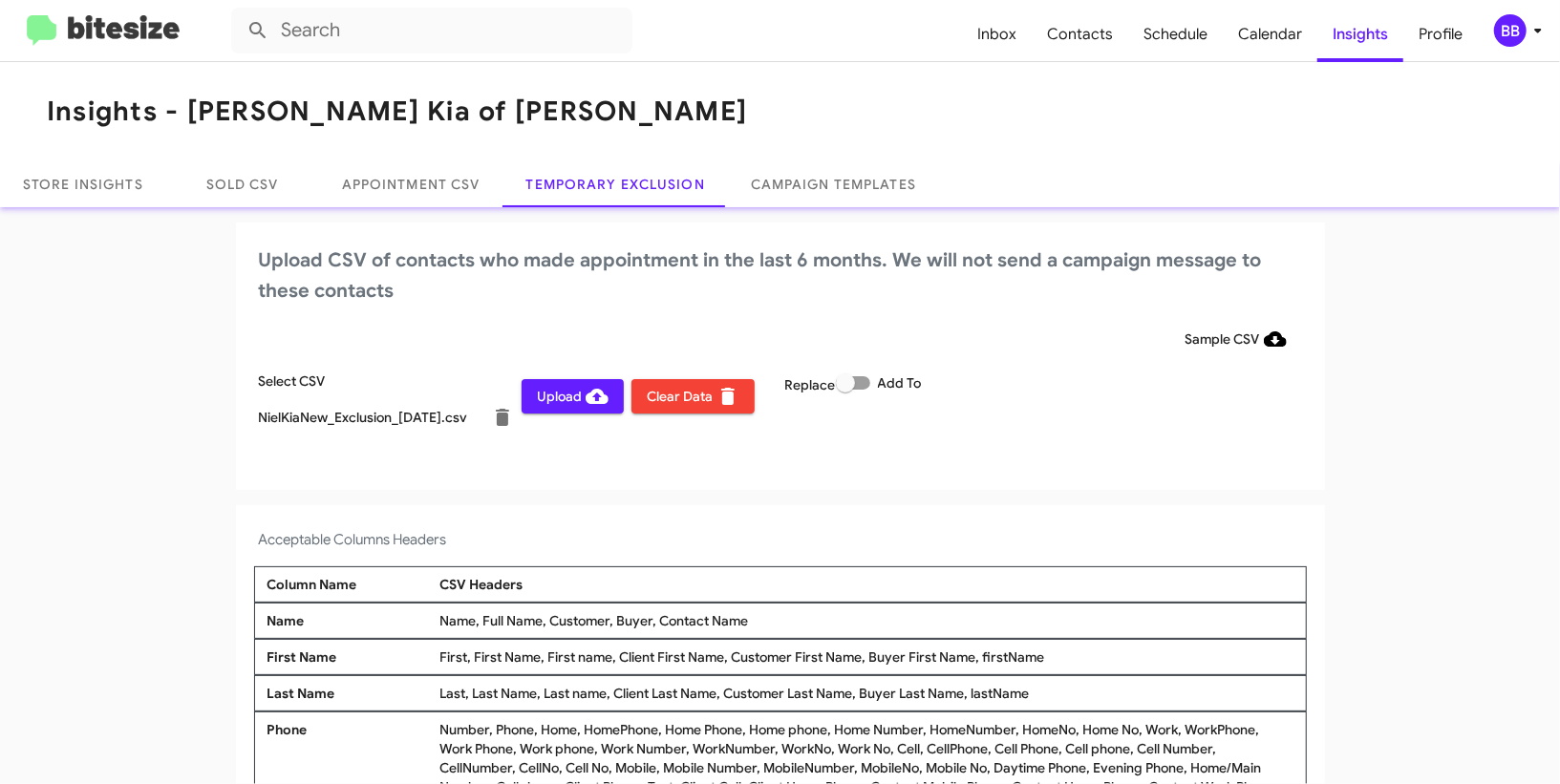
click at [1515, 33] on div "BB" at bounding box center [1511, 31] width 33 height 33
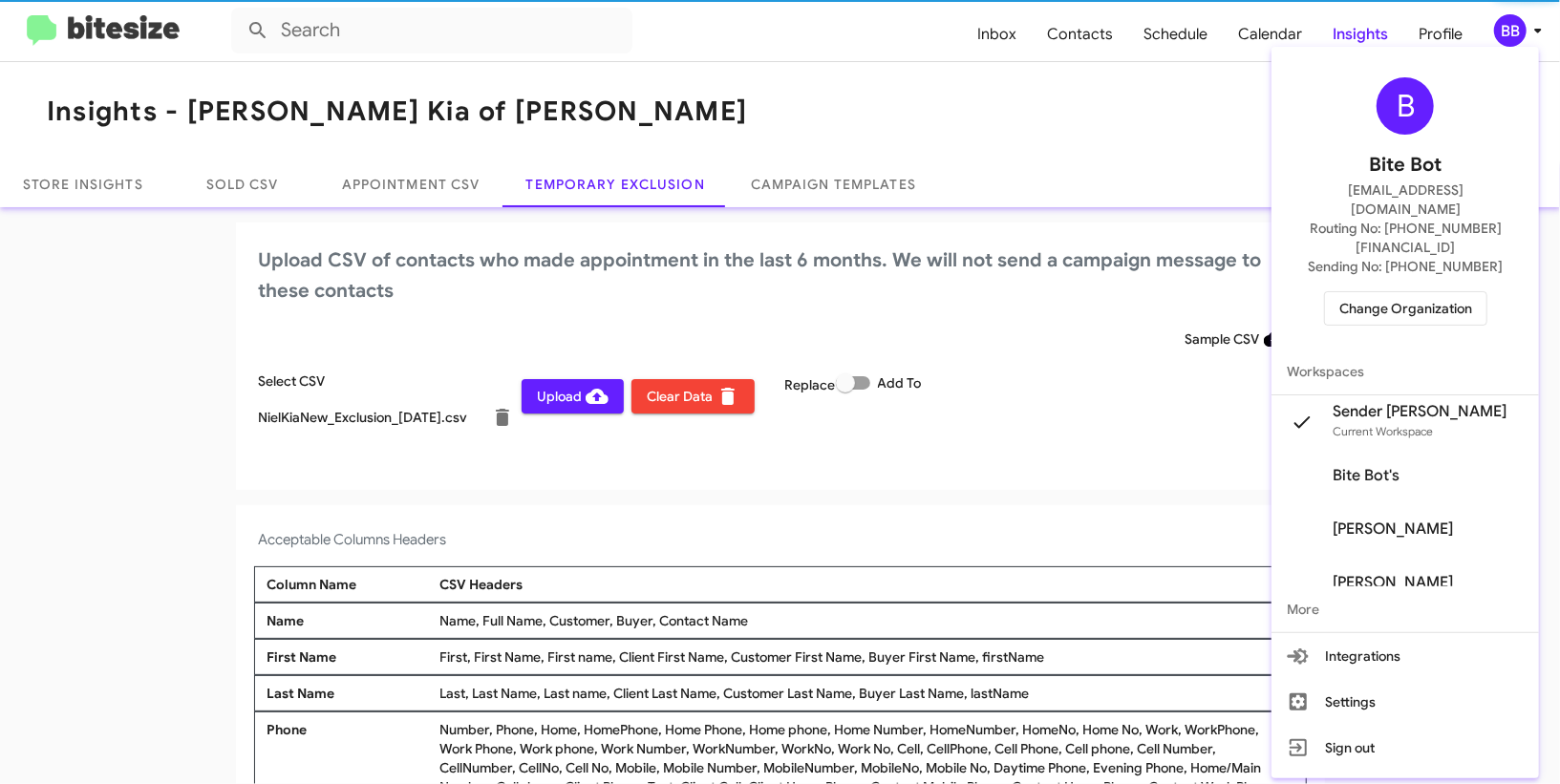
click at [1515, 33] on div at bounding box center [780, 392] width 1560 height 784
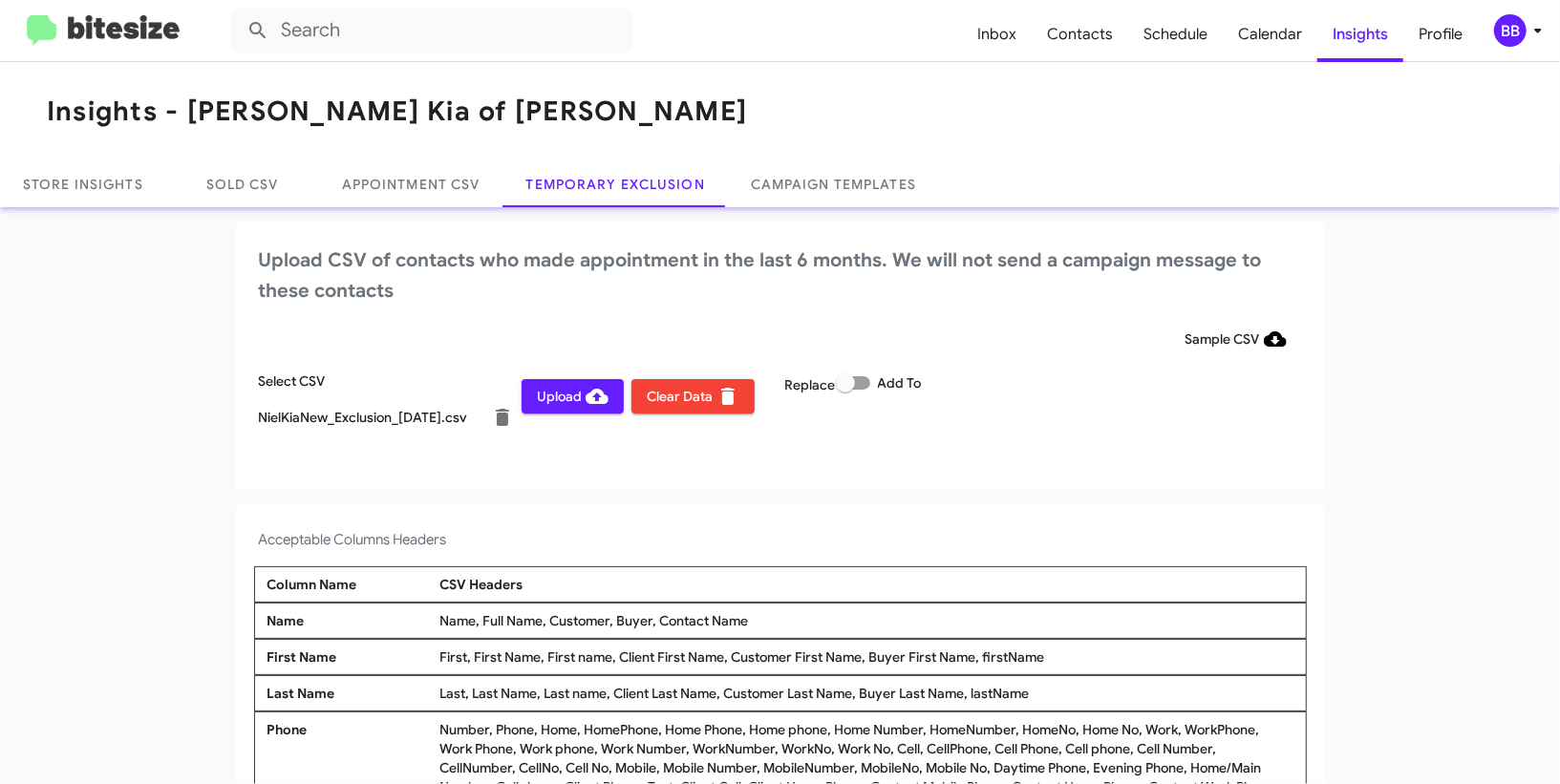
click at [575, 392] on span "Upload" at bounding box center [573, 396] width 71 height 35
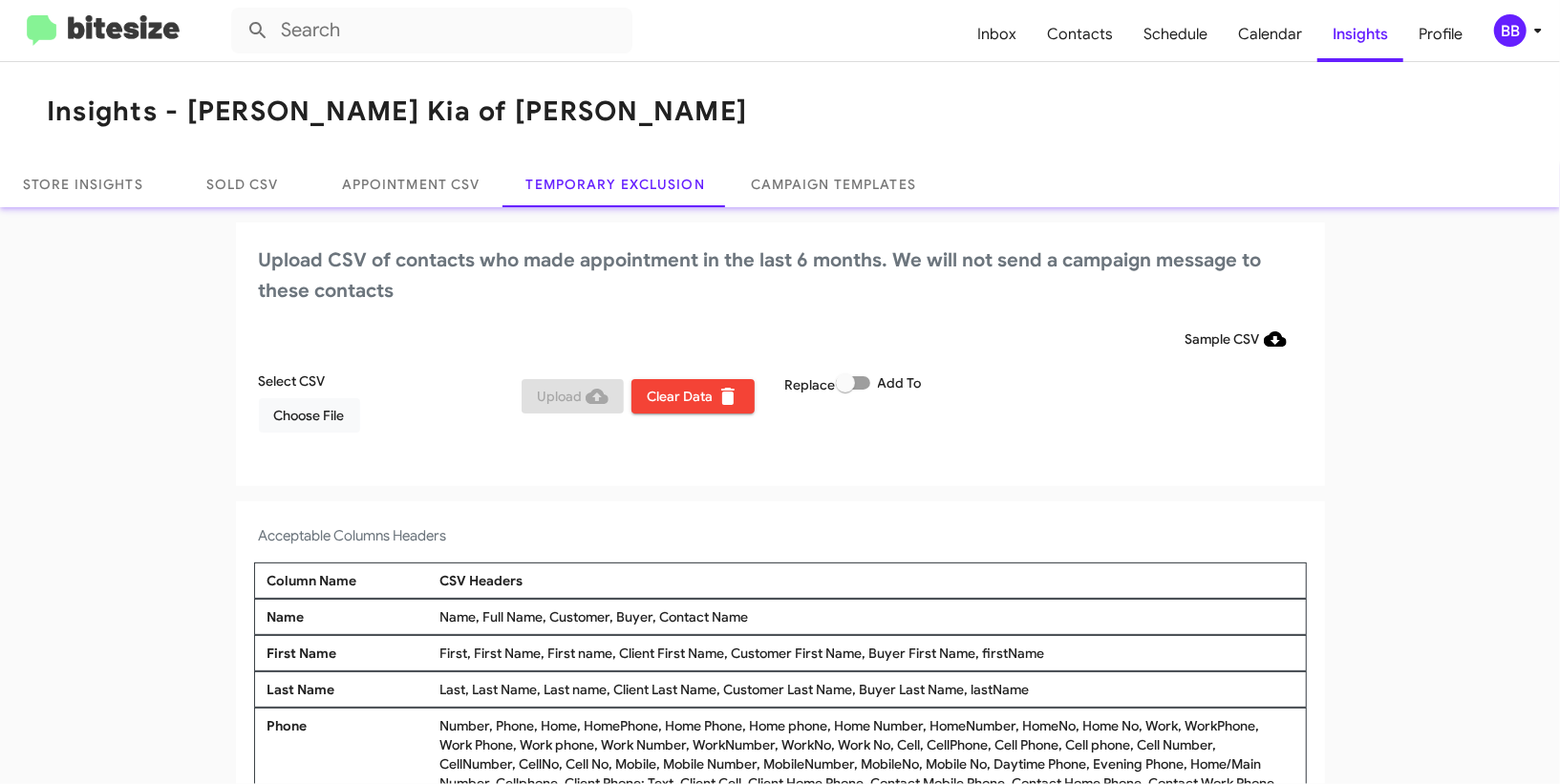
click at [1500, 33] on div "BB" at bounding box center [1511, 31] width 33 height 33
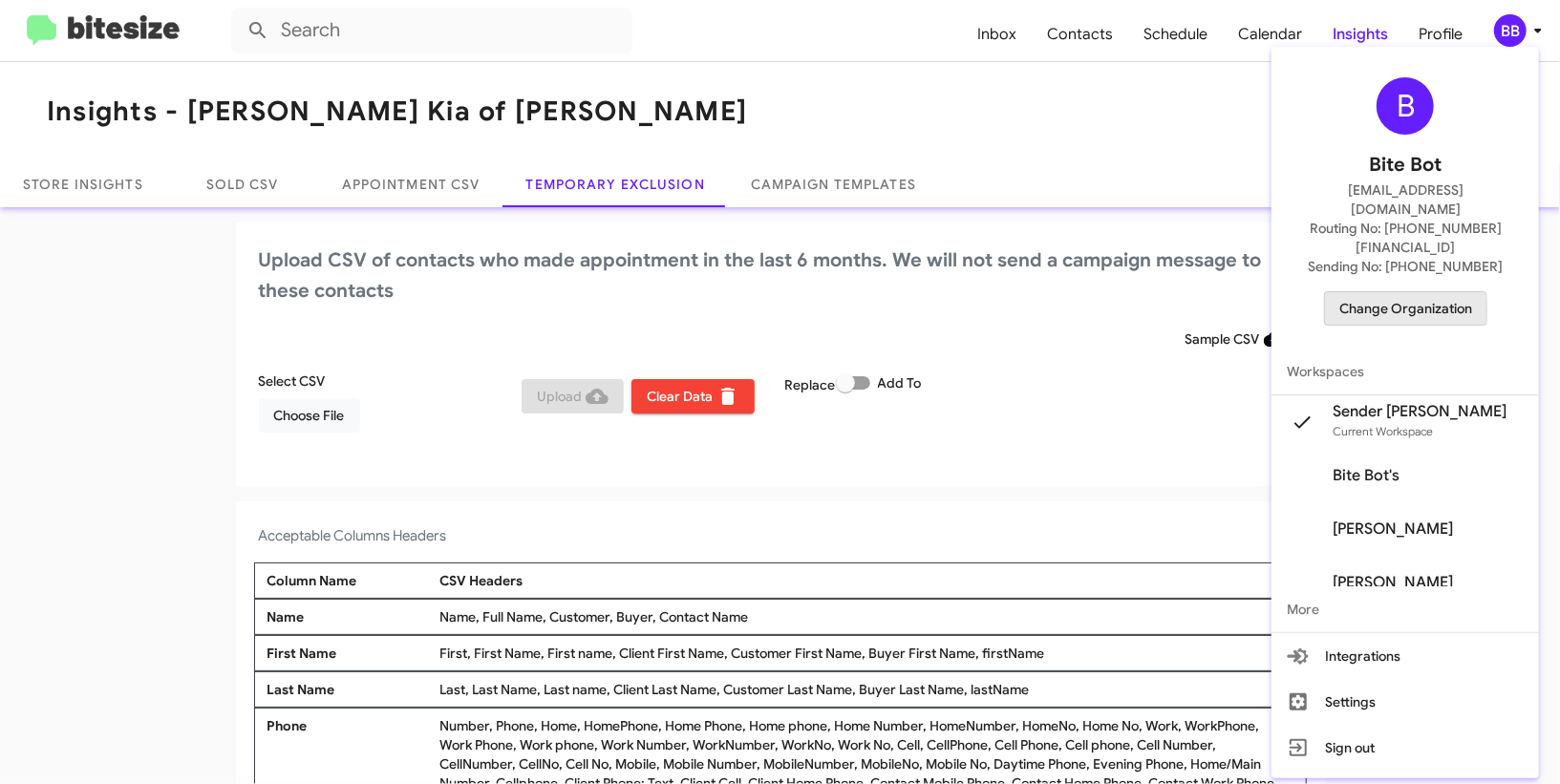
click at [1353, 291] on button "Change Organization" at bounding box center [1406, 309] width 164 height 35
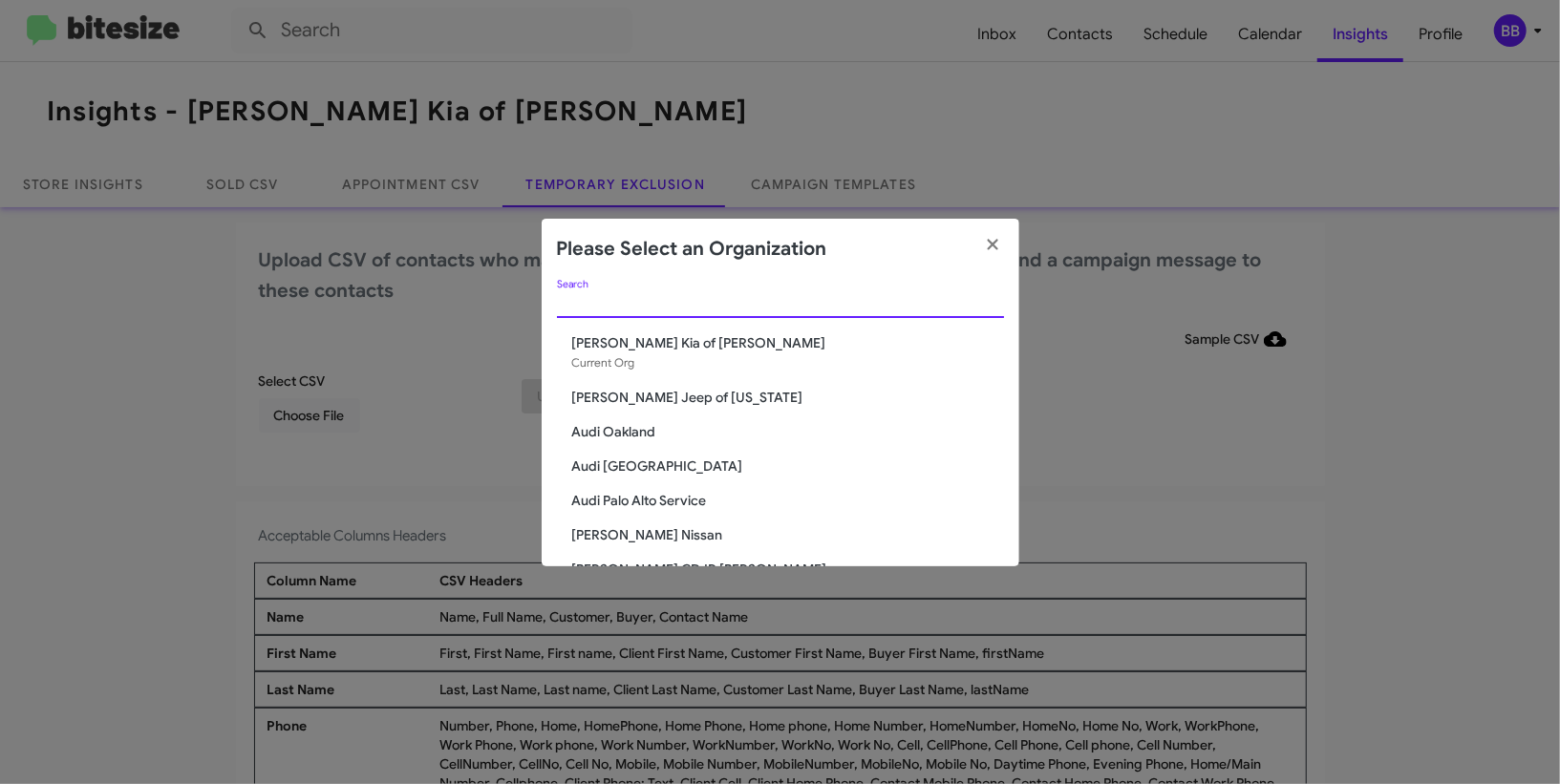
click at [633, 304] on input "Search" at bounding box center [780, 304] width 448 height 15
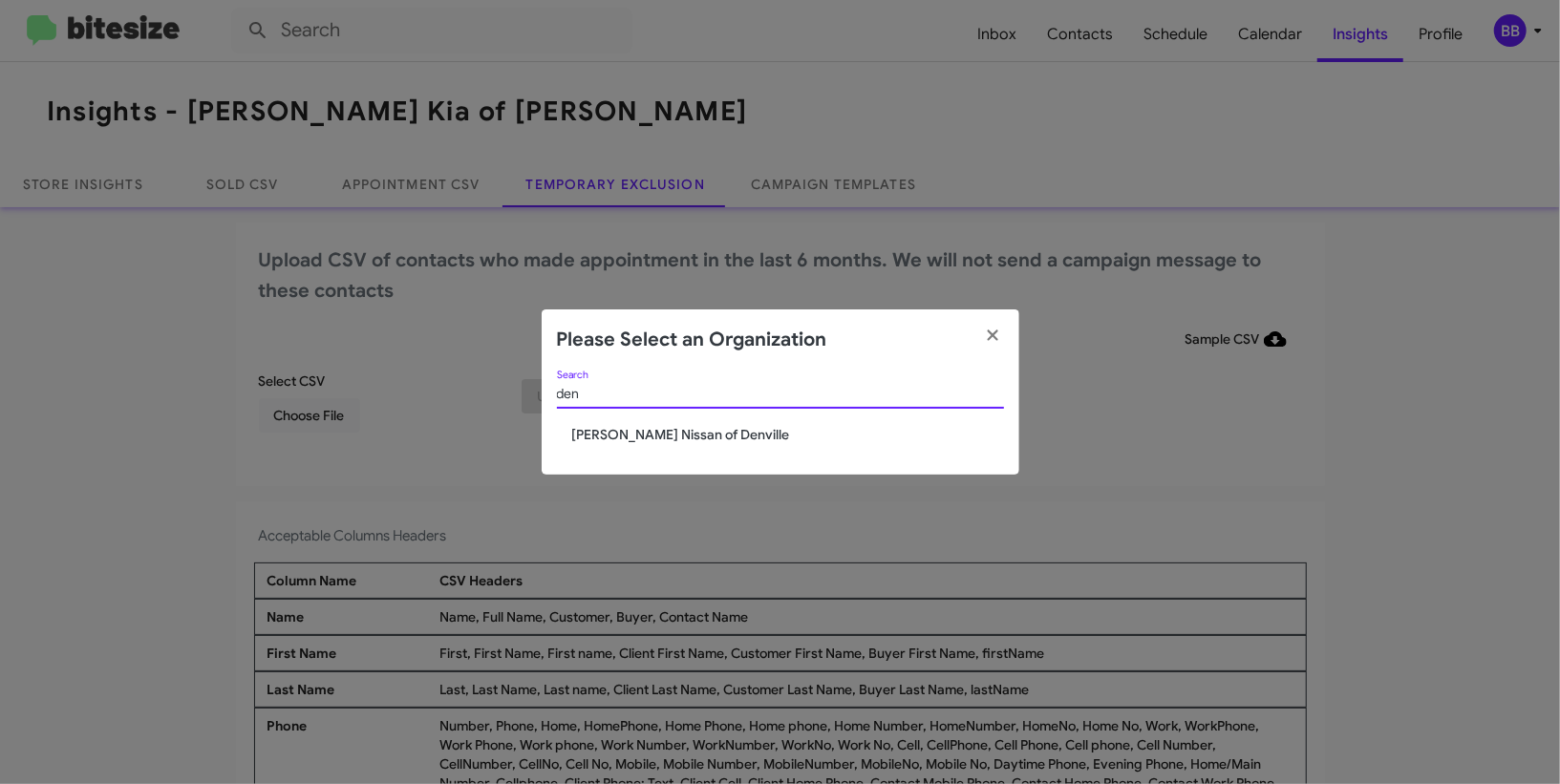
type input "den"
click at [617, 425] on span "Nielsen Nissan of Denville" at bounding box center [788, 435] width 432 height 19
click at [617, 429] on span "Nielsen Nissan of Denville" at bounding box center [788, 435] width 432 height 19
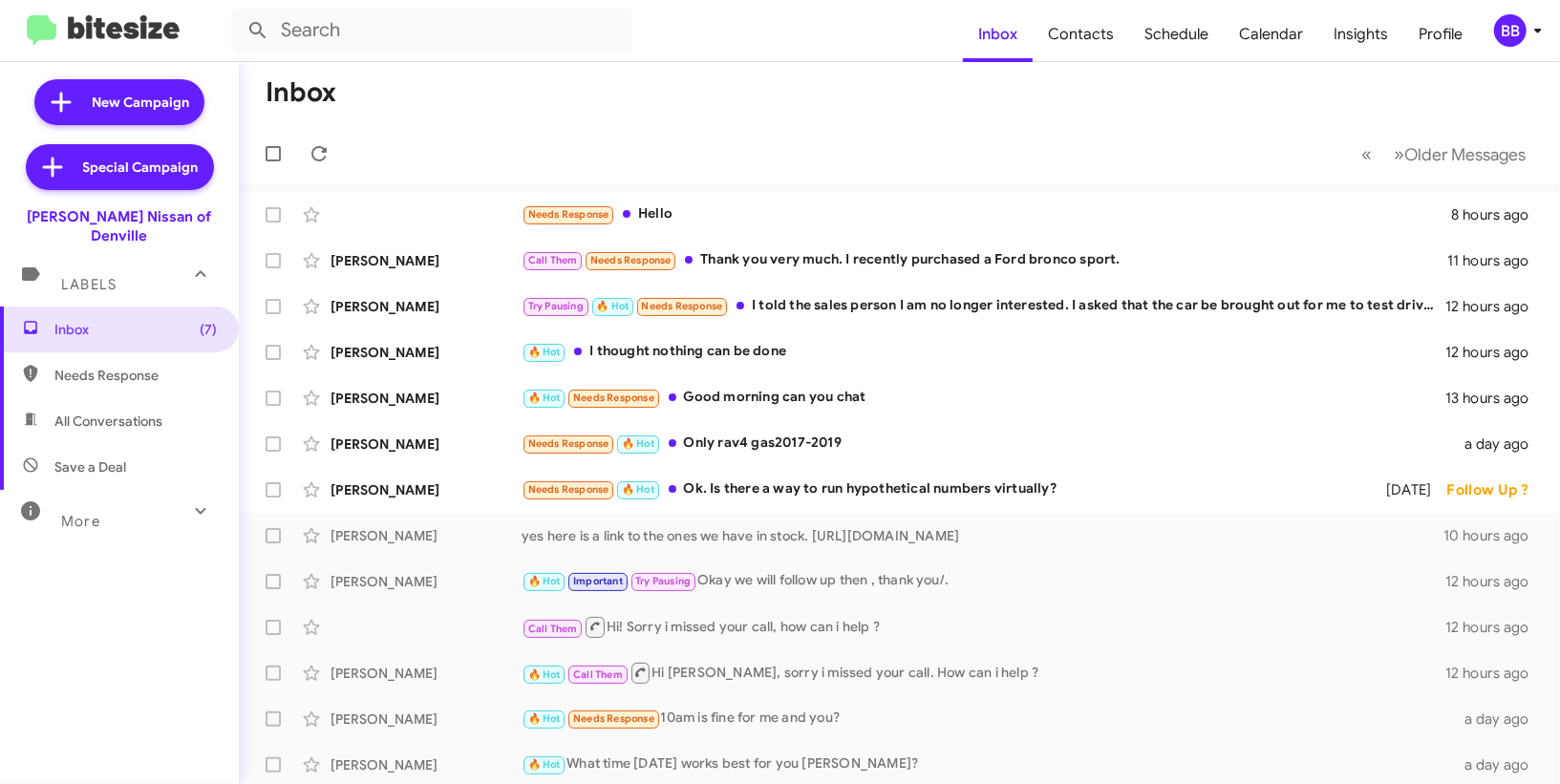
click at [1512, 38] on div "BB" at bounding box center [1511, 31] width 33 height 33
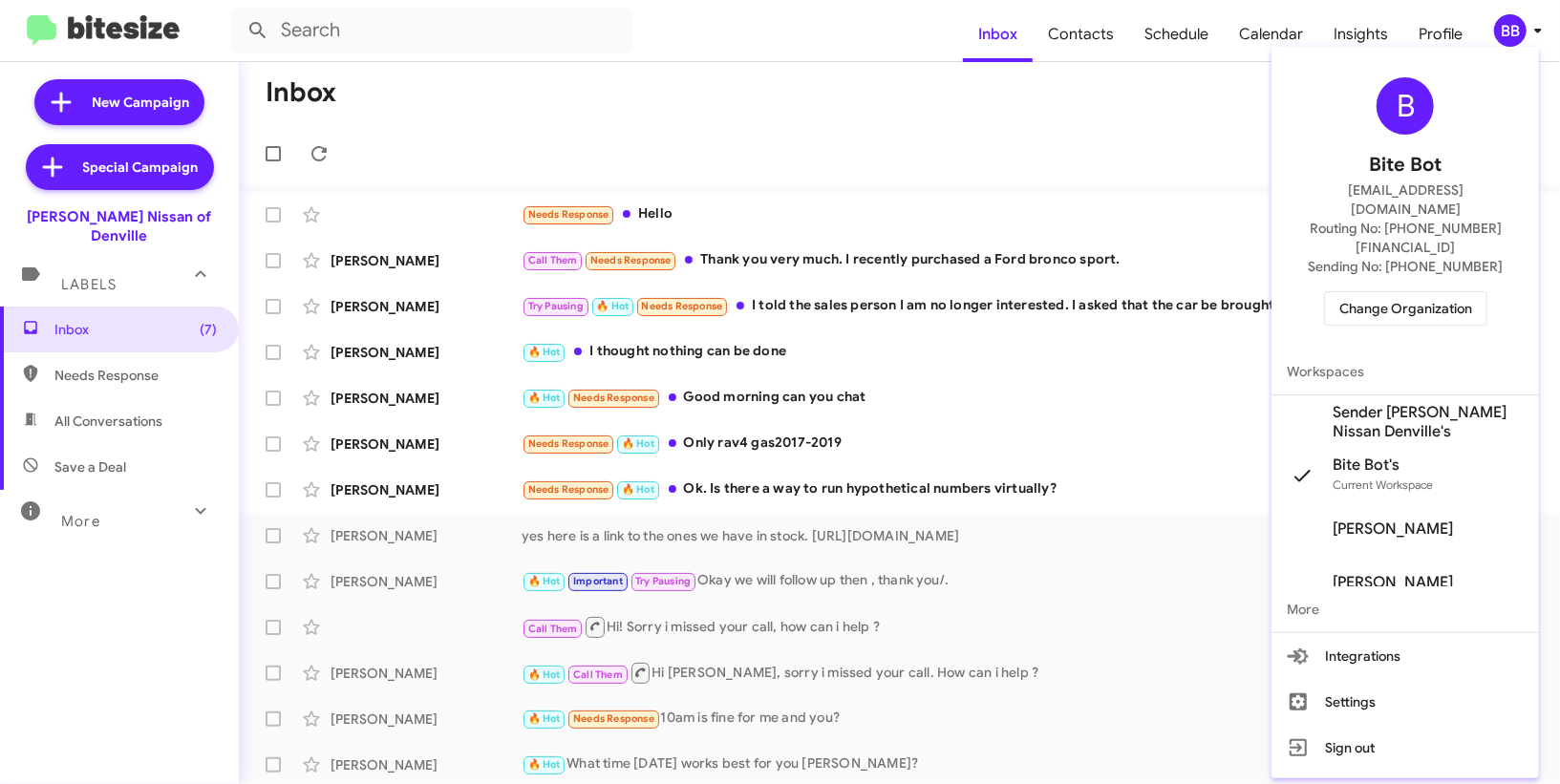
click at [1425, 403] on span "Sender [PERSON_NAME] Nissan Denville's" at bounding box center [1428, 422] width 192 height 38
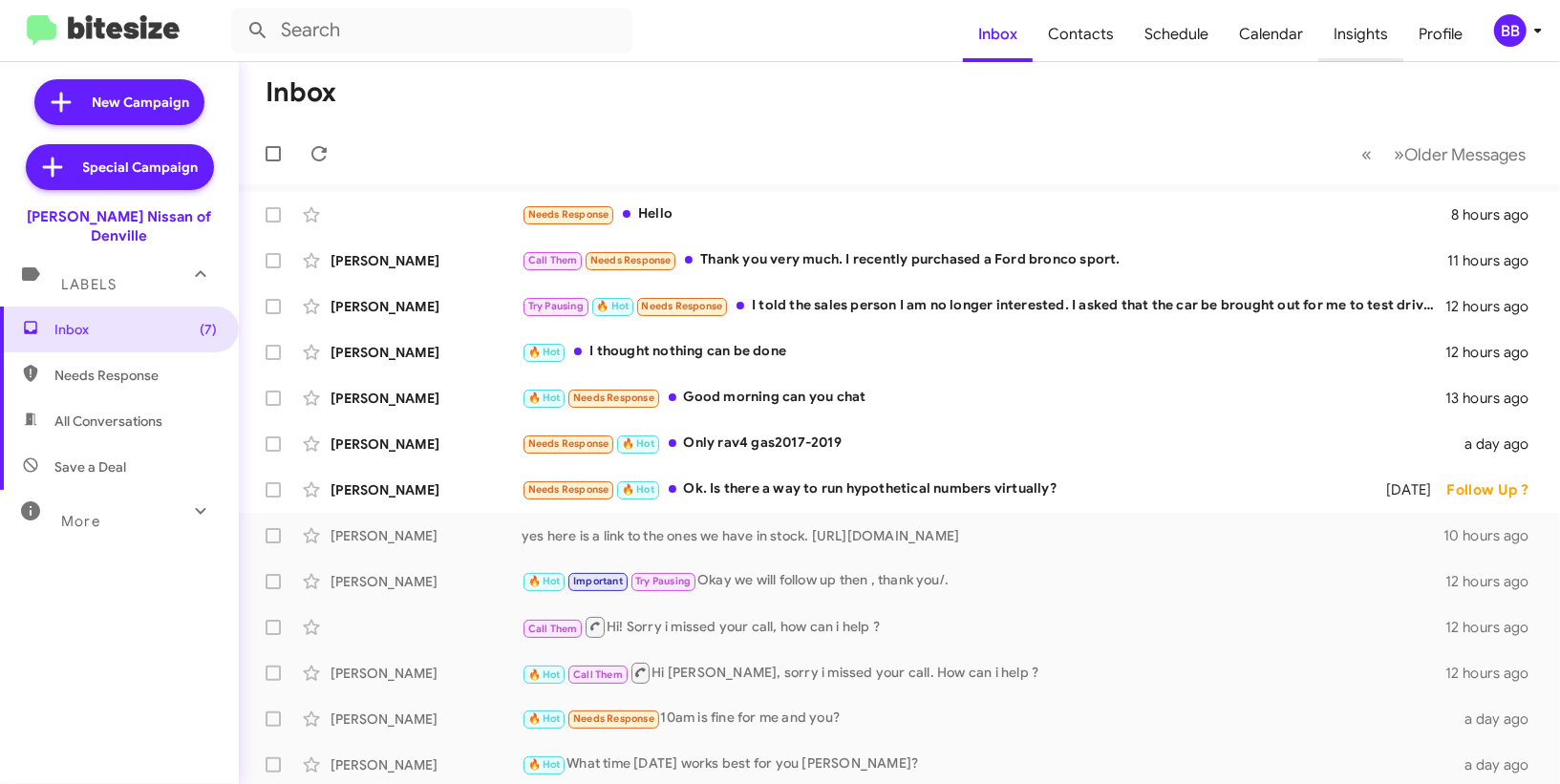
click at [1357, 9] on span "Insights" at bounding box center [1361, 35] width 85 height 56
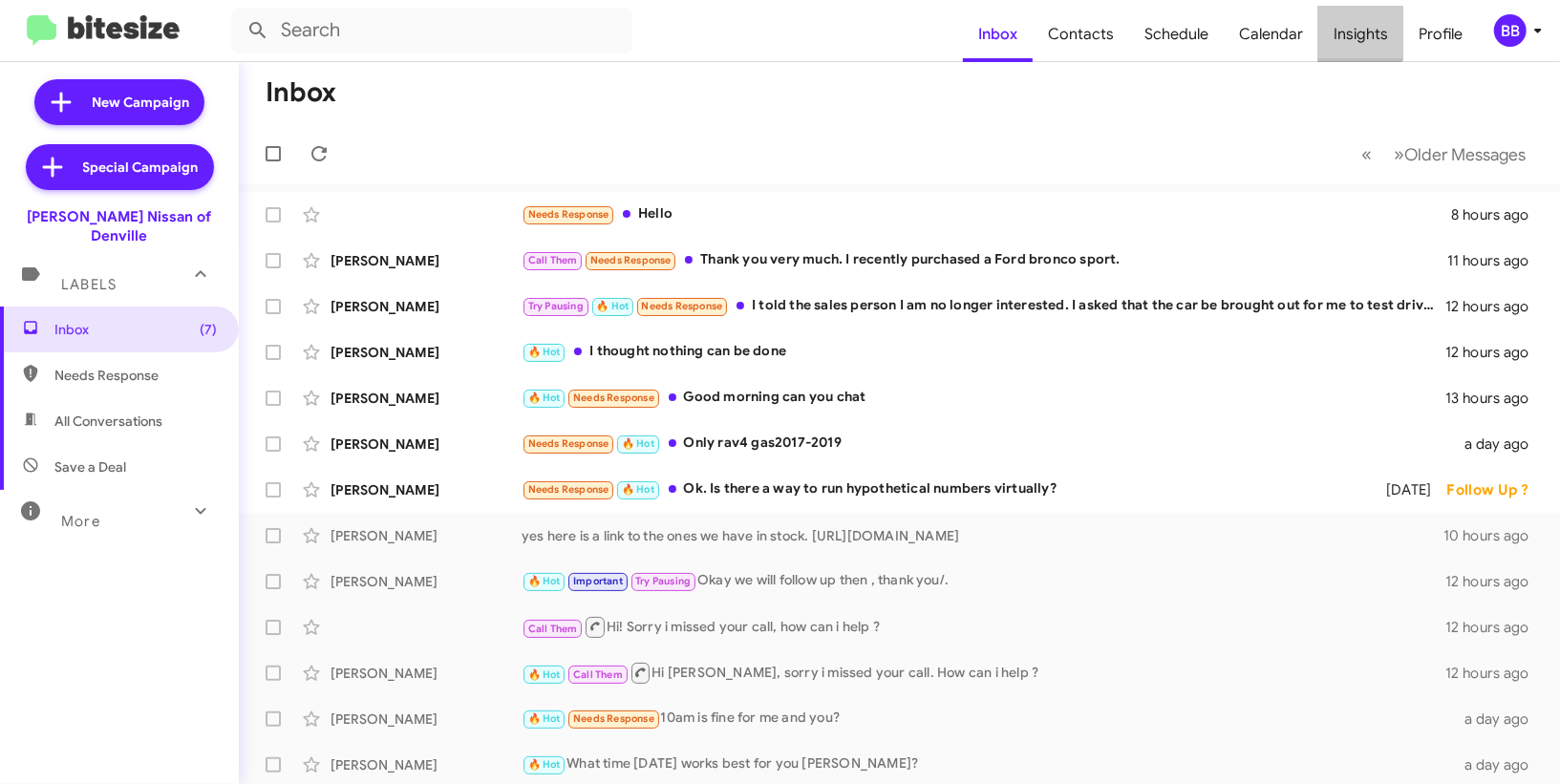
click at [1357, 9] on span "Insights" at bounding box center [1361, 35] width 85 height 56
click at [1307, 42] on span "Calendar" at bounding box center [1271, 35] width 94 height 56
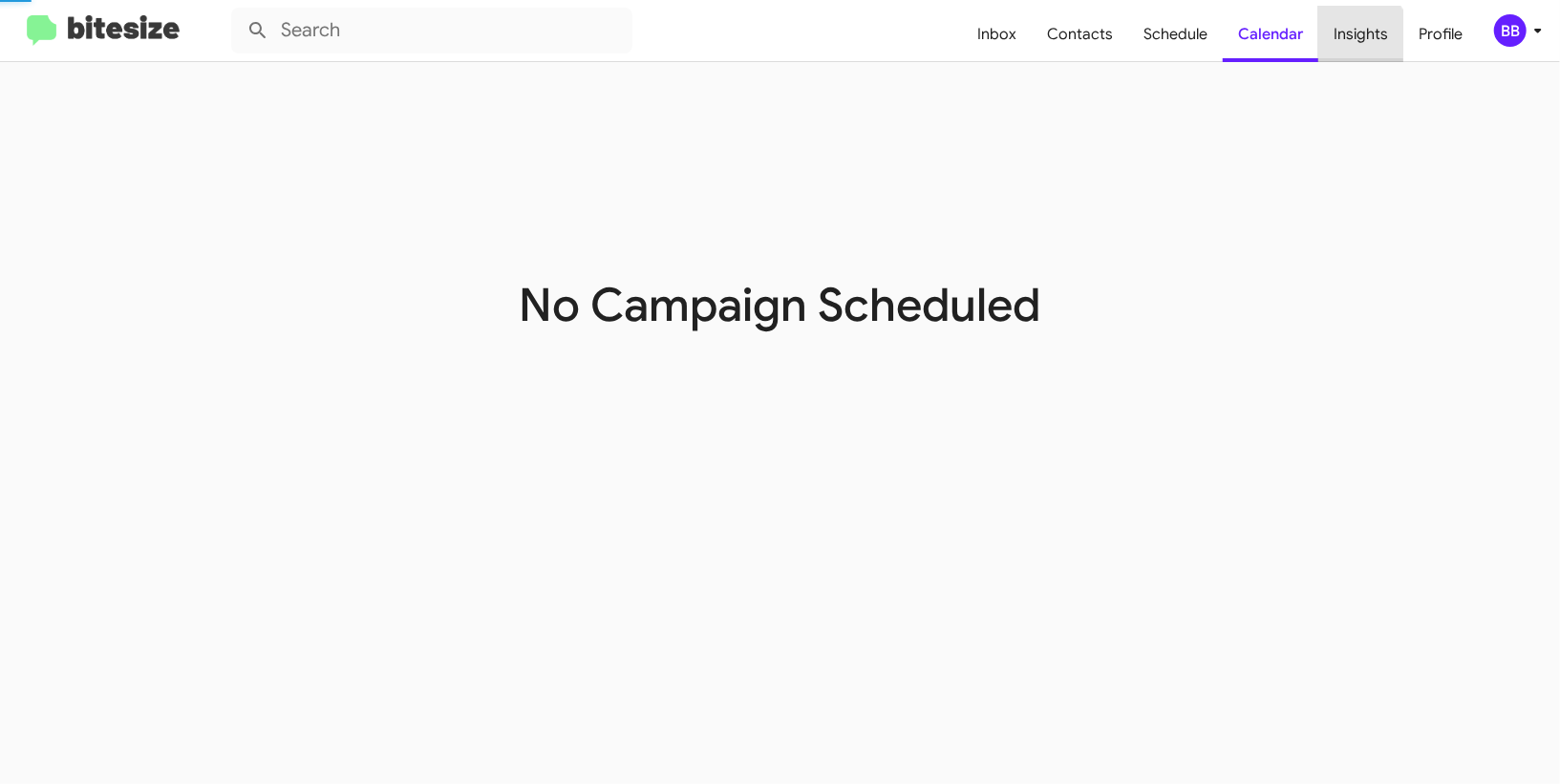
click at [1343, 44] on span "Insights" at bounding box center [1361, 35] width 85 height 56
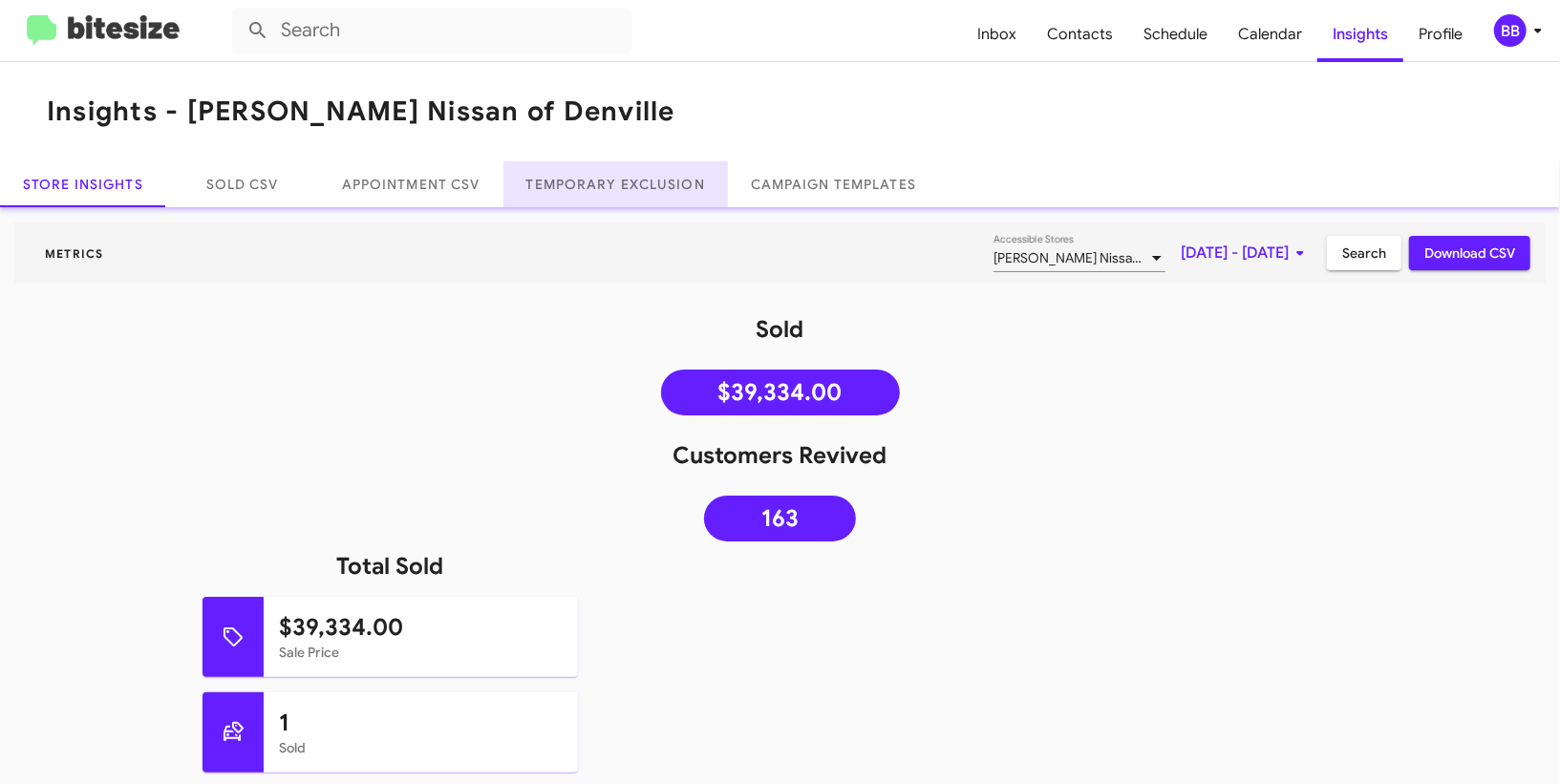
click at [598, 187] on link "Temporary Exclusion" at bounding box center [615, 185] width 224 height 46
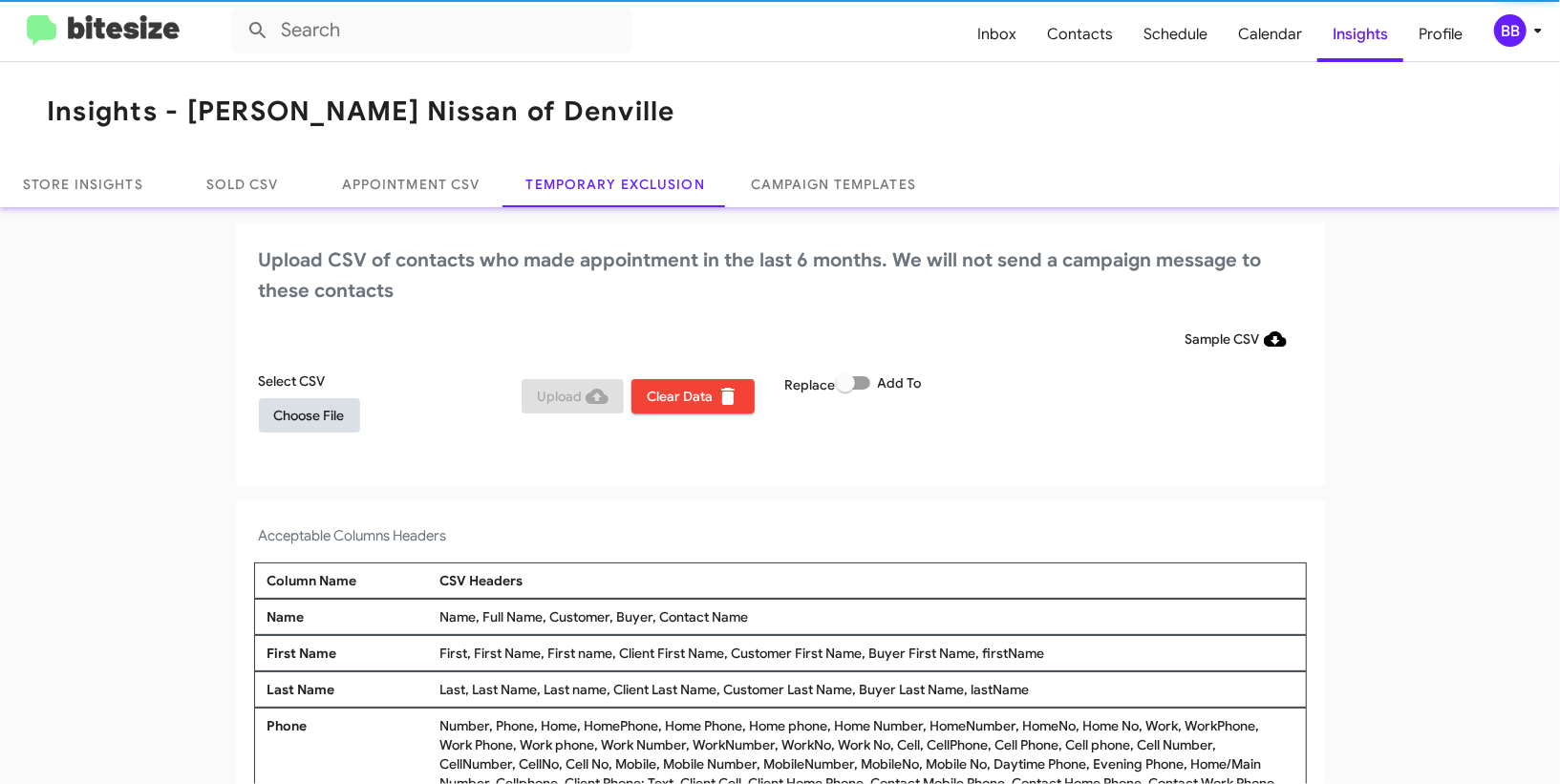
click at [324, 407] on span "Choose File" at bounding box center [309, 416] width 70 height 35
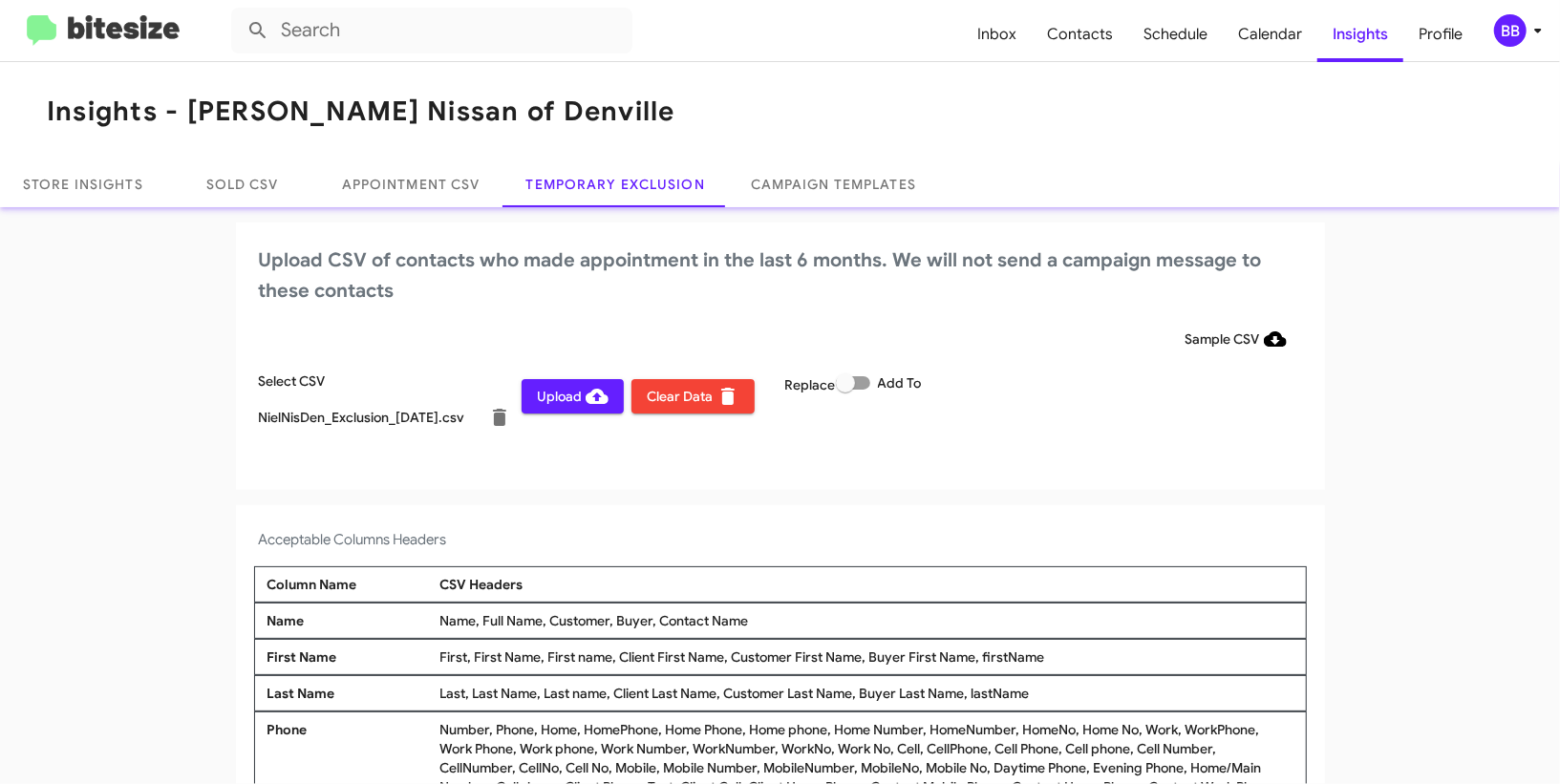
click at [1526, 37] on icon at bounding box center [1538, 31] width 23 height 23
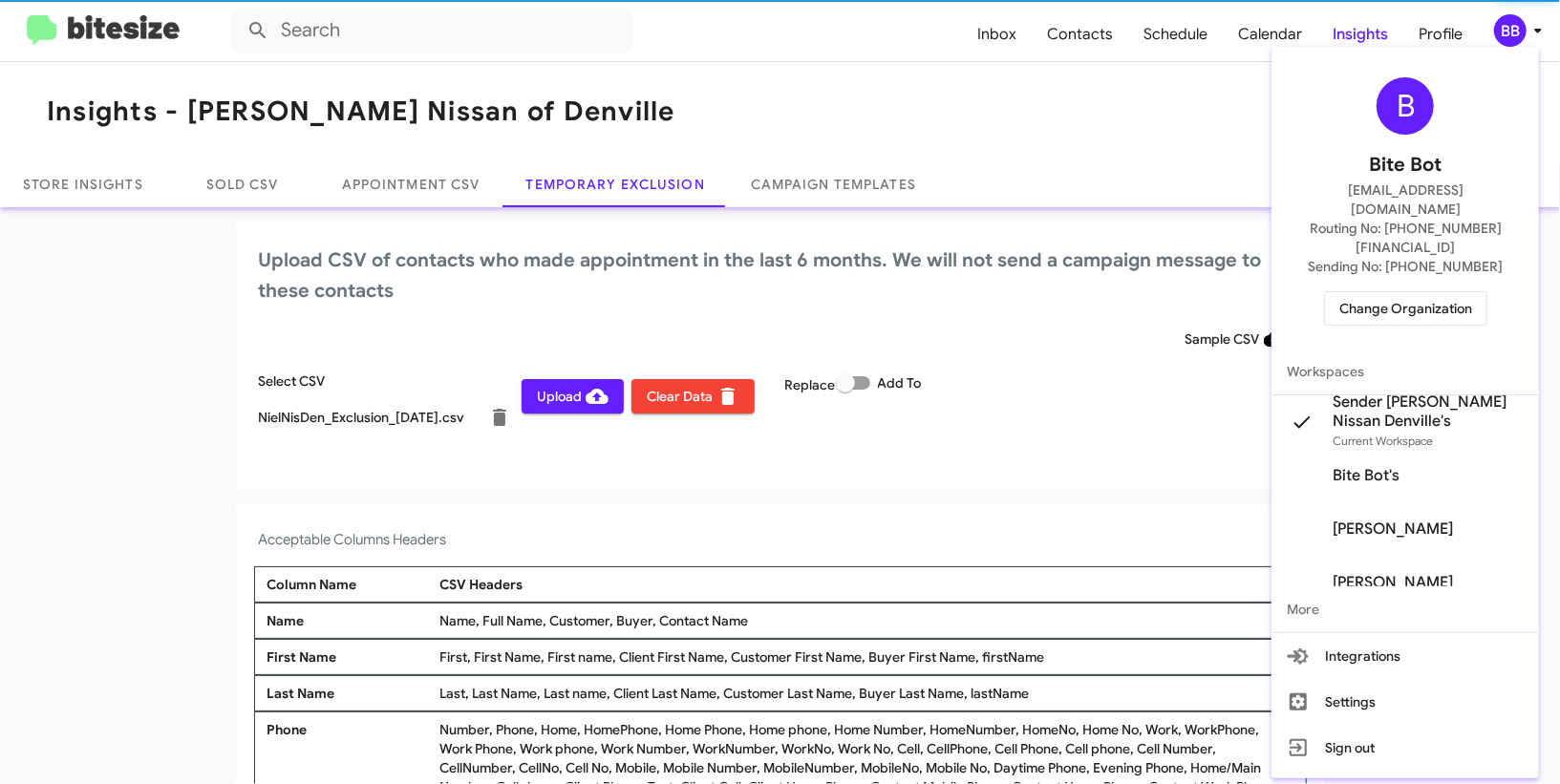
click at [1525, 37] on div at bounding box center [780, 392] width 1560 height 784
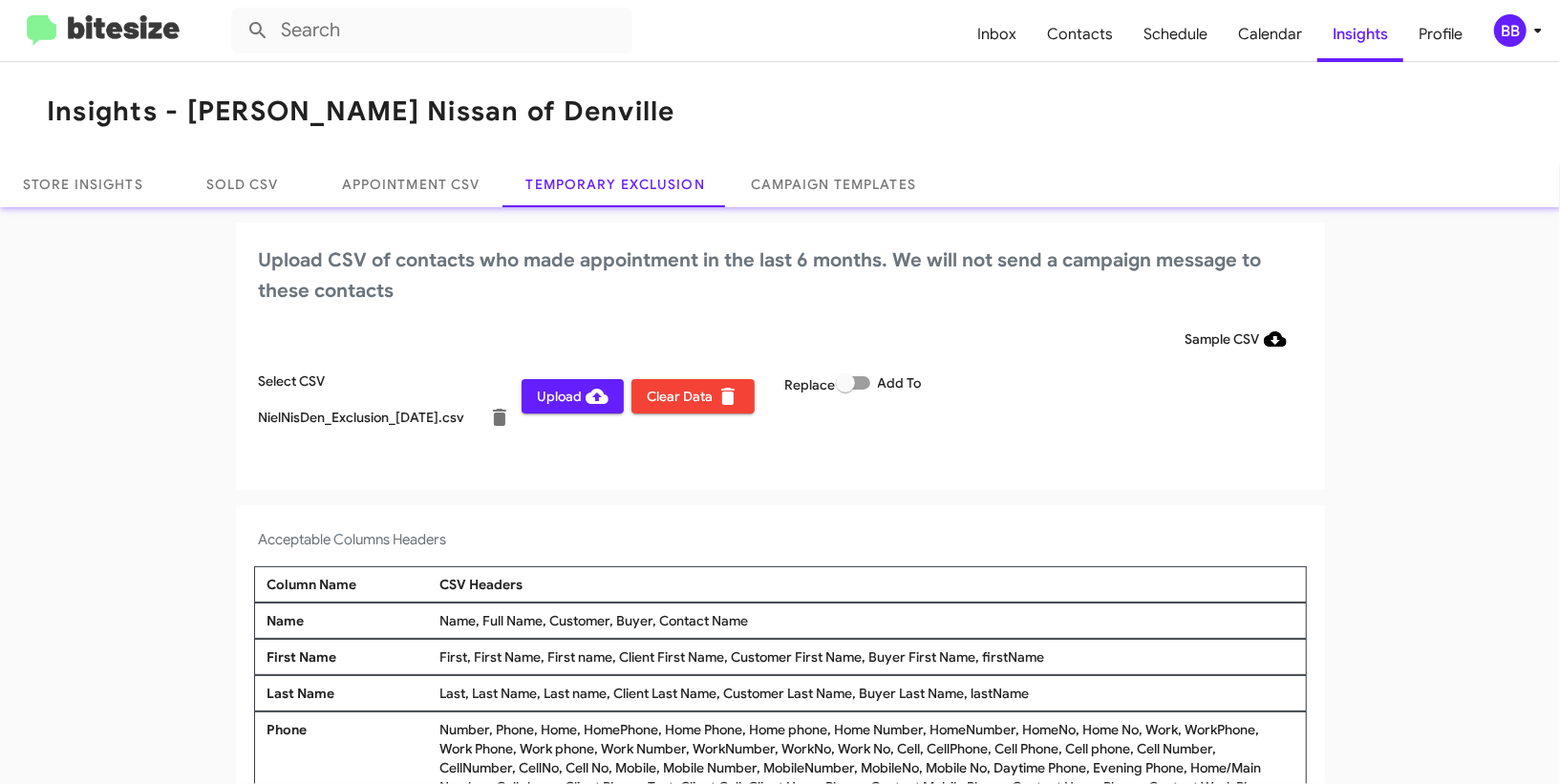
click at [542, 392] on span "Upload" at bounding box center [573, 396] width 71 height 35
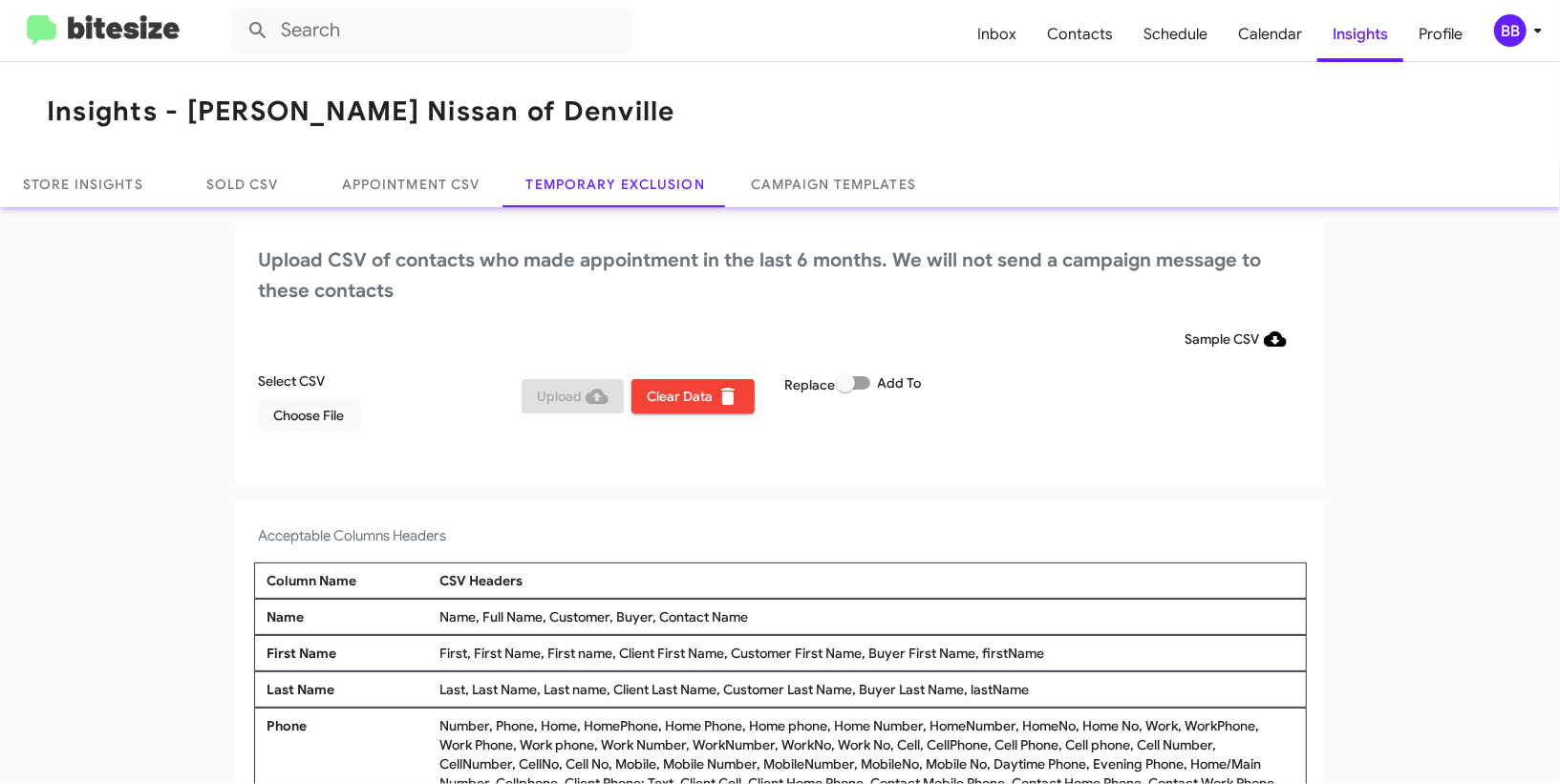
click at [1528, 30] on icon at bounding box center [1538, 31] width 23 height 23
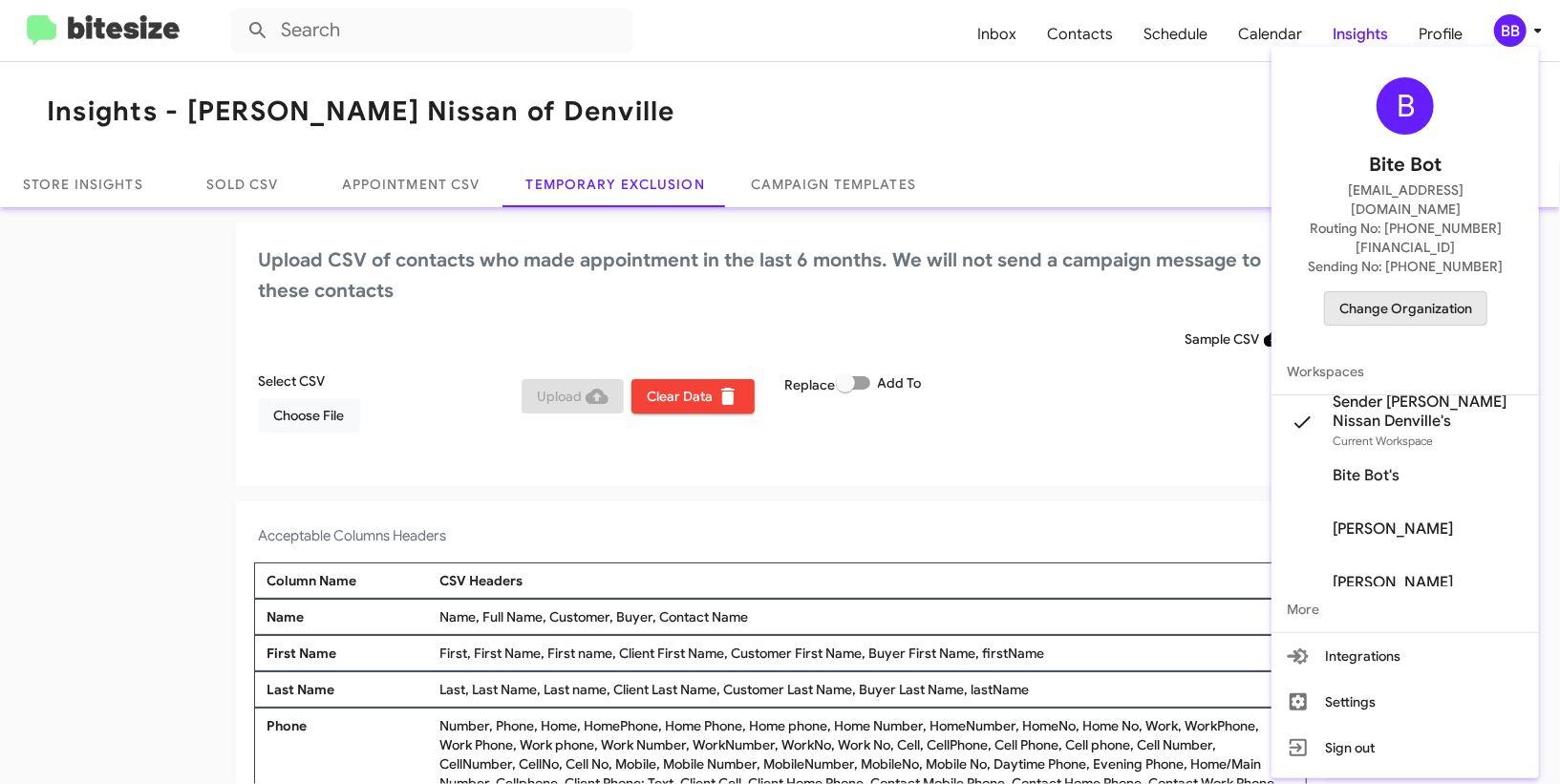
click at [1421, 292] on span "Change Organization" at bounding box center [1406, 309] width 133 height 33
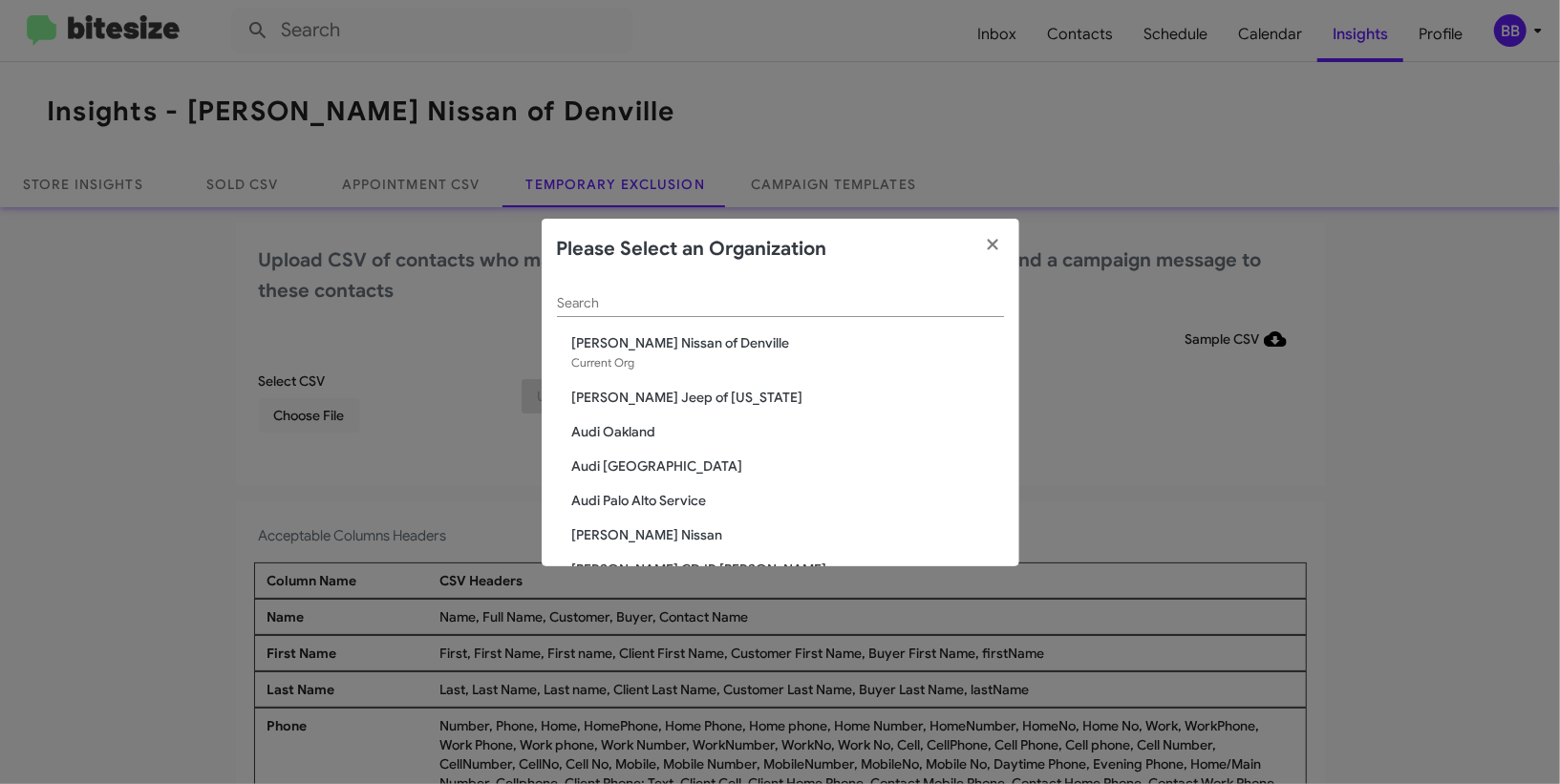
click at [747, 300] on input "Search" at bounding box center [780, 304] width 448 height 15
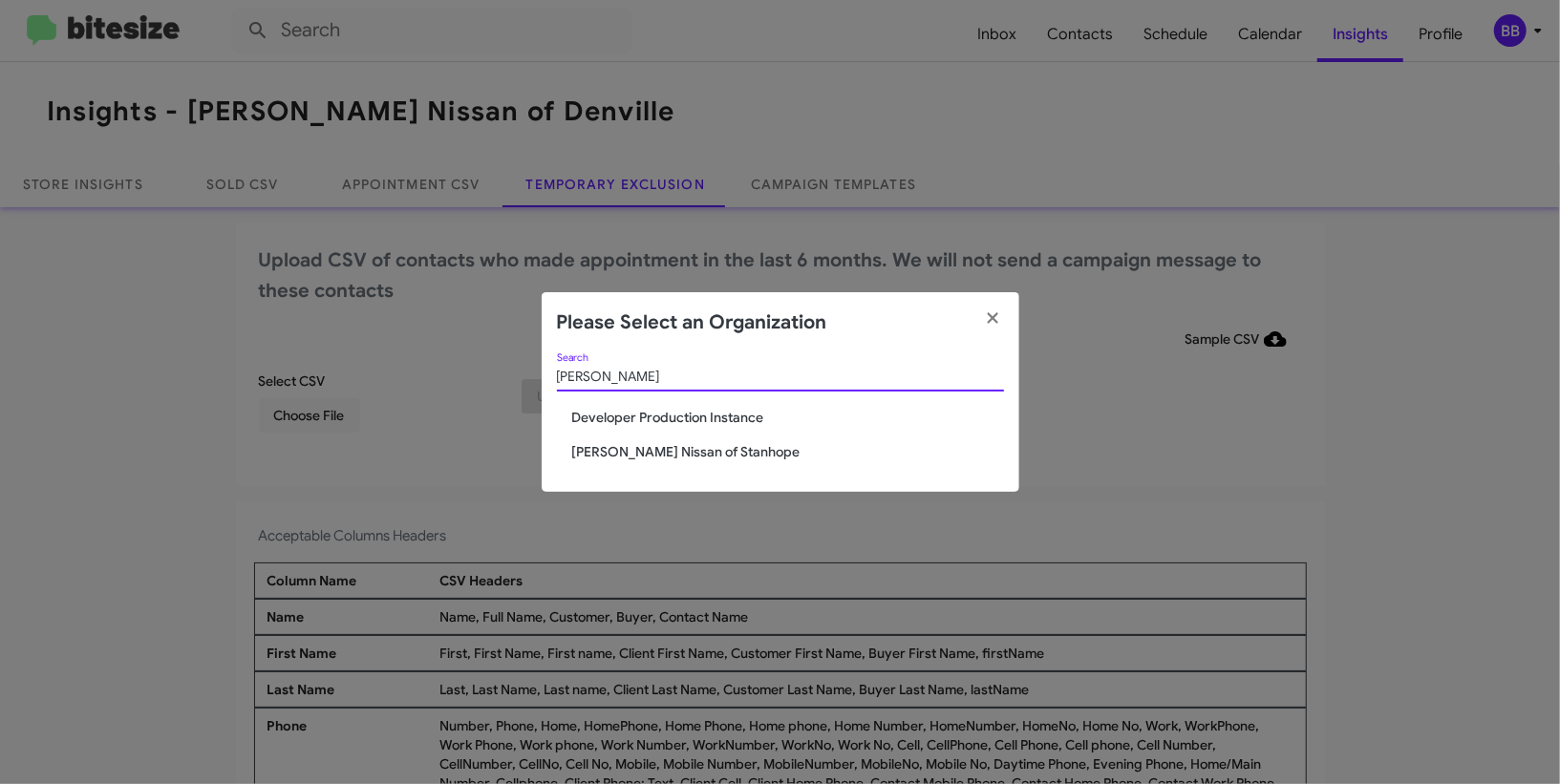
type input "[PERSON_NAME]"
click at [660, 451] on span "[PERSON_NAME] Nissan of Stanhope" at bounding box center [788, 452] width 432 height 19
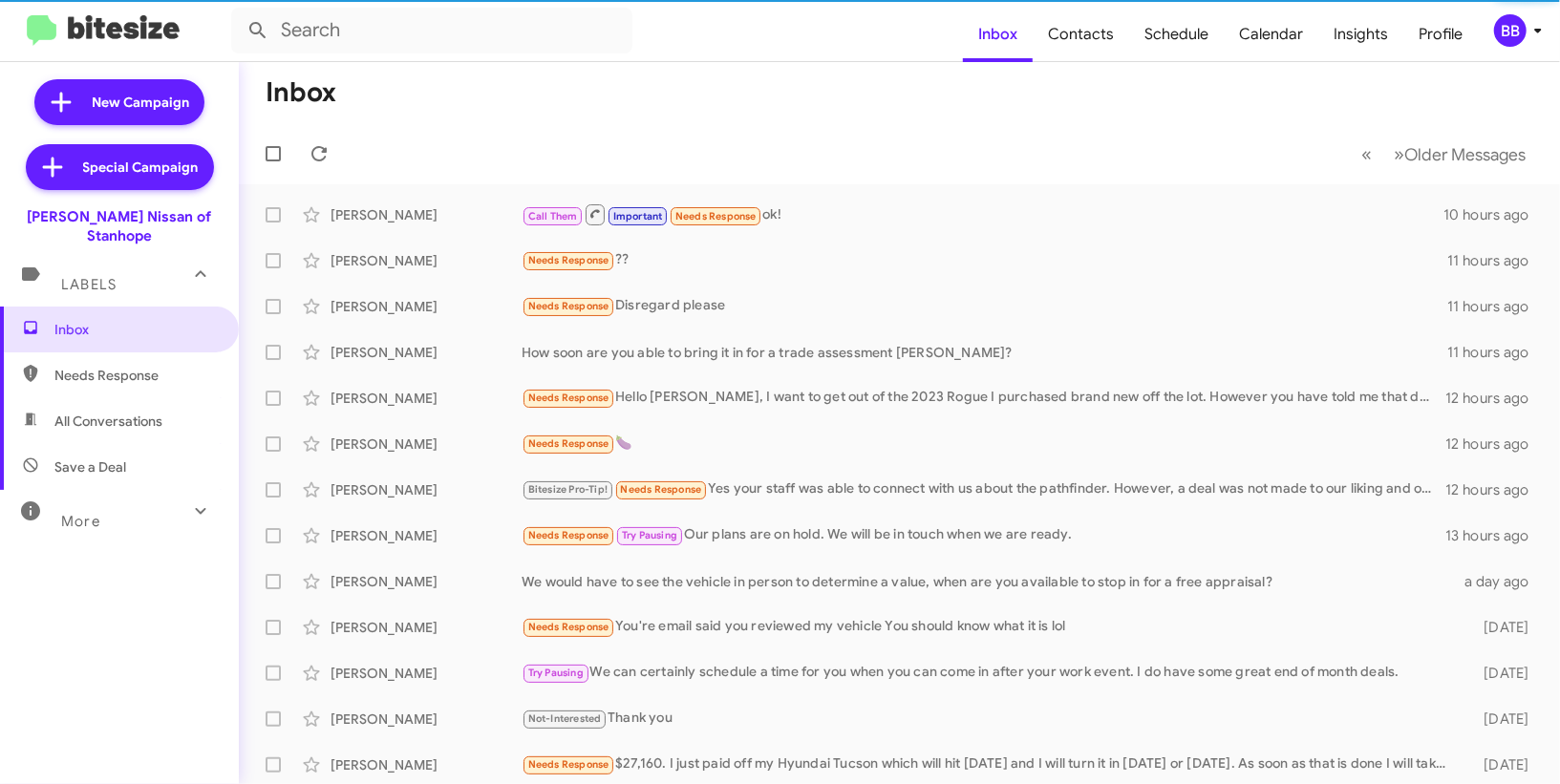
click at [1523, 20] on span "BB" at bounding box center [1522, 31] width 58 height 33
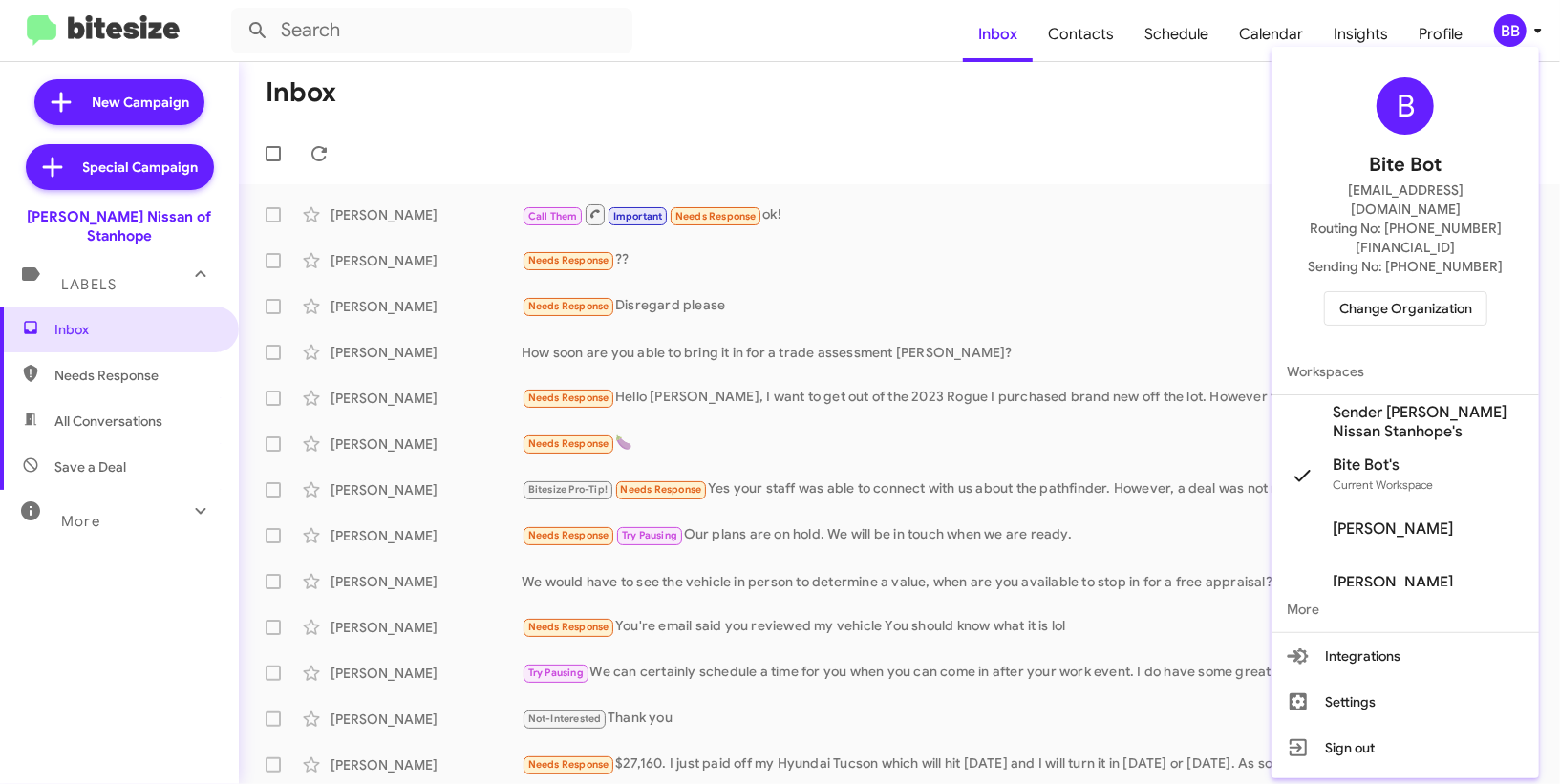
click at [1396, 403] on span "Sender [PERSON_NAME] Nissan Stanhope's" at bounding box center [1428, 422] width 192 height 38
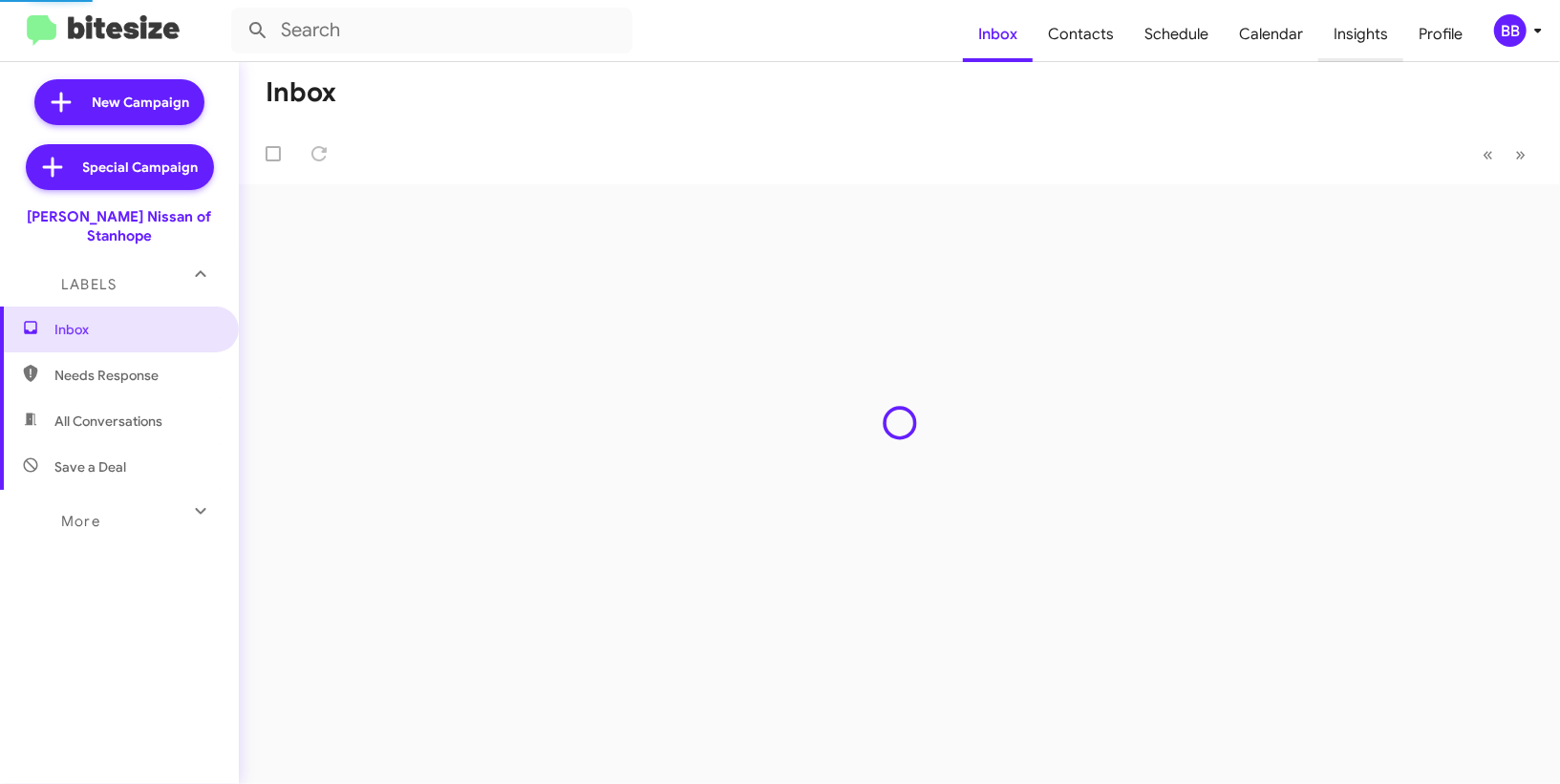
click at [1361, 41] on span "Insights" at bounding box center [1361, 35] width 85 height 56
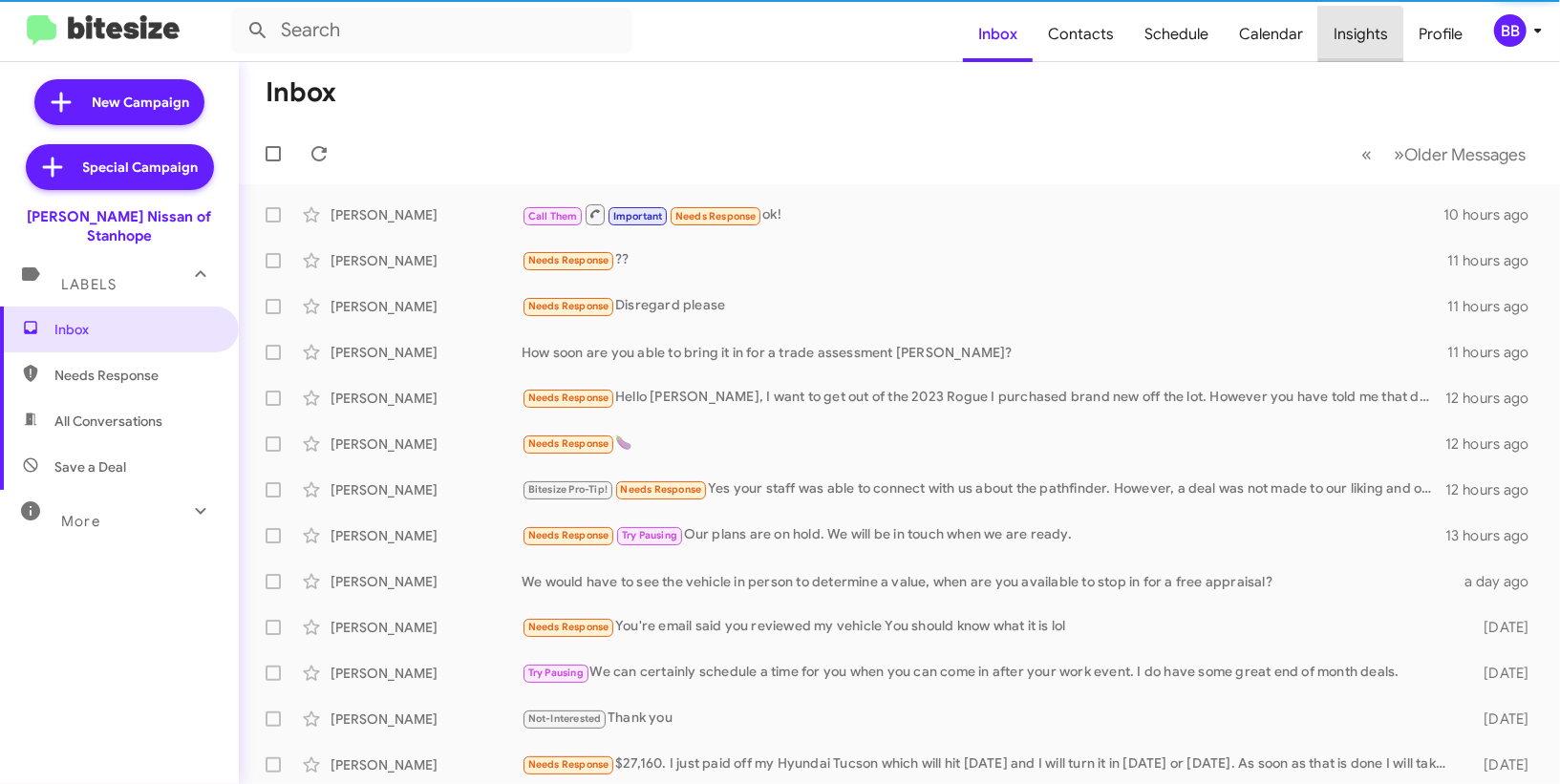
click at [1361, 41] on span "Insights" at bounding box center [1361, 35] width 85 height 56
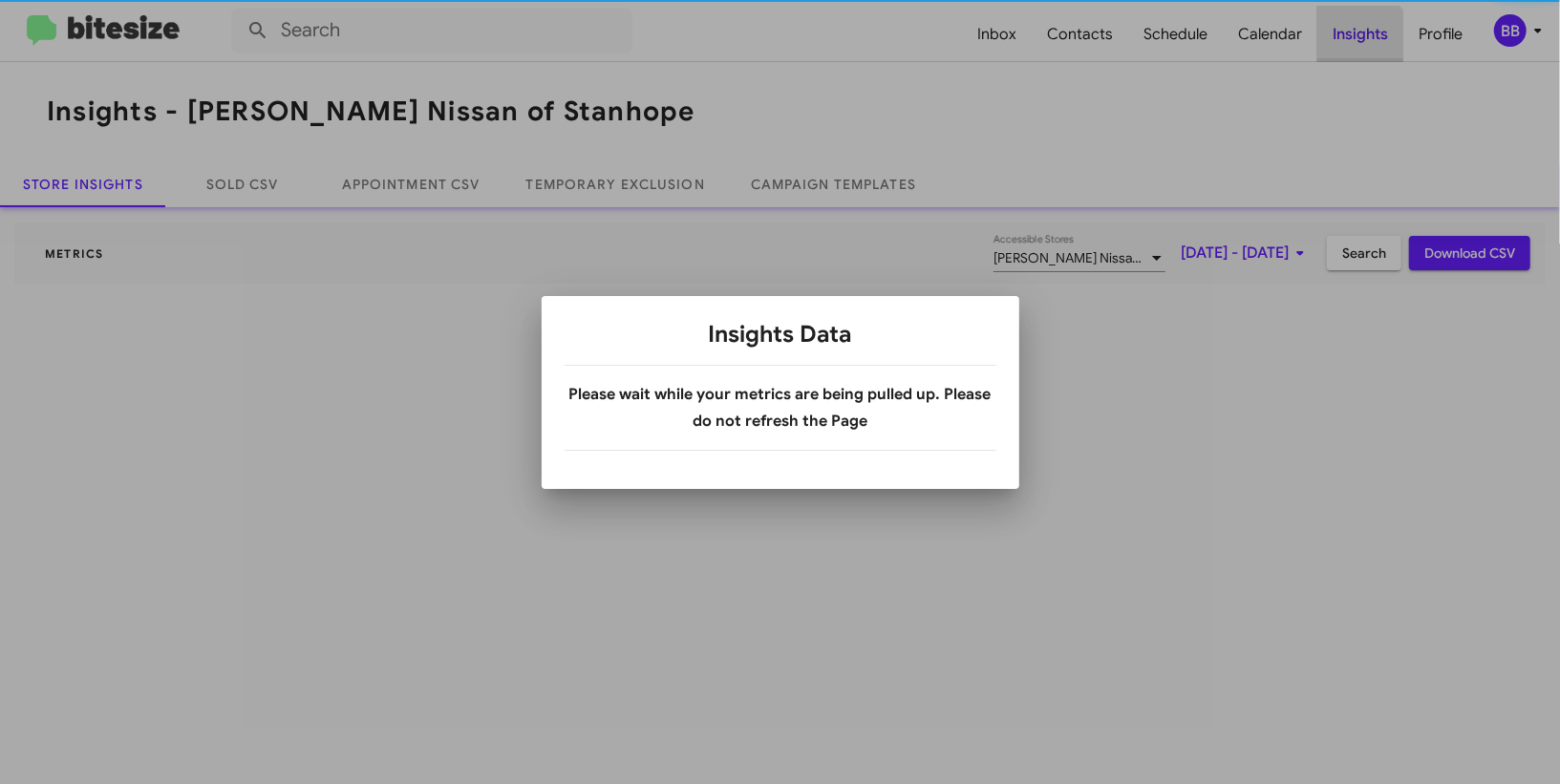
click at [1361, 41] on div at bounding box center [780, 392] width 1560 height 784
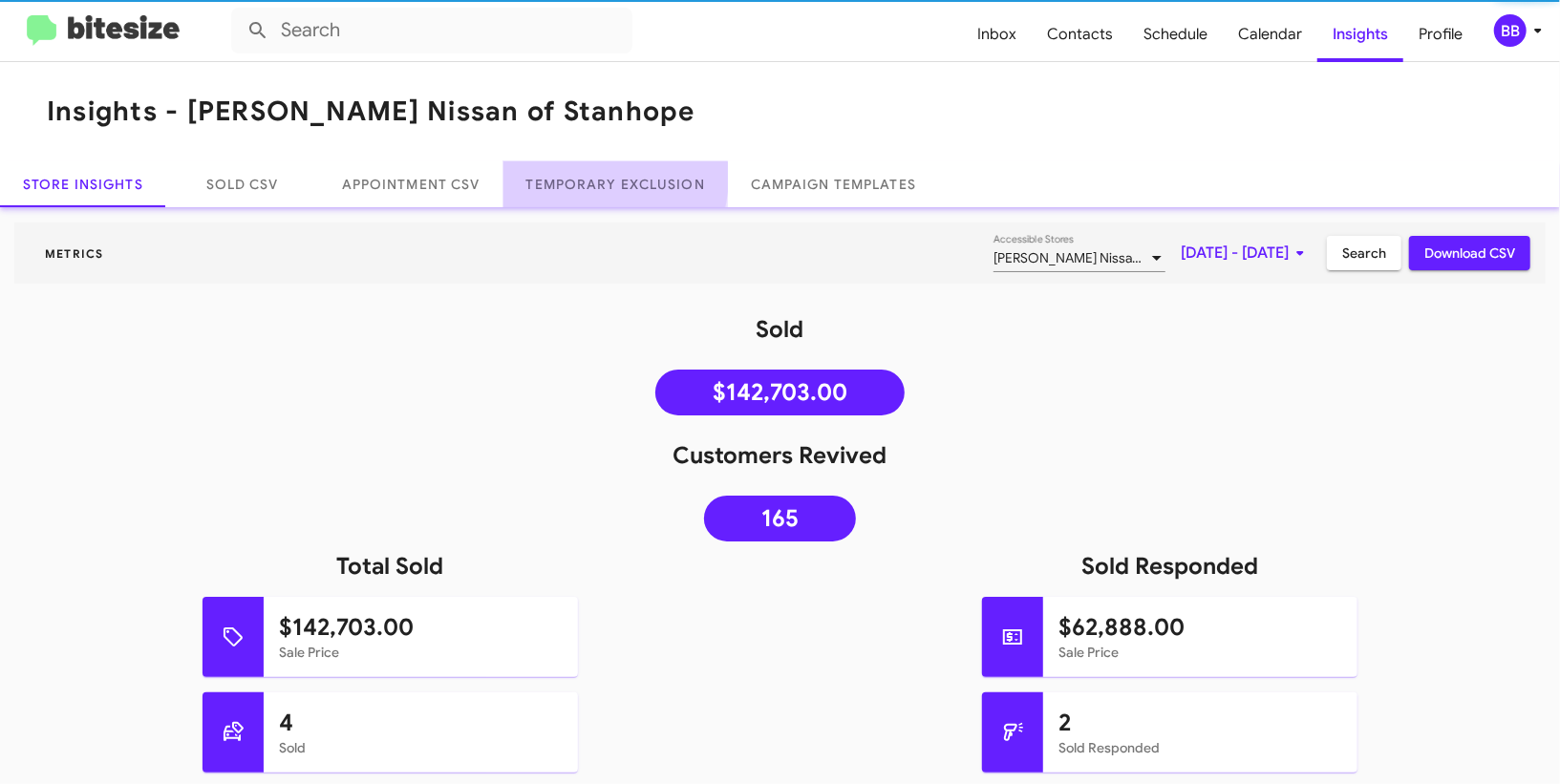
click at [594, 177] on link "Temporary Exclusion" at bounding box center [615, 185] width 224 height 46
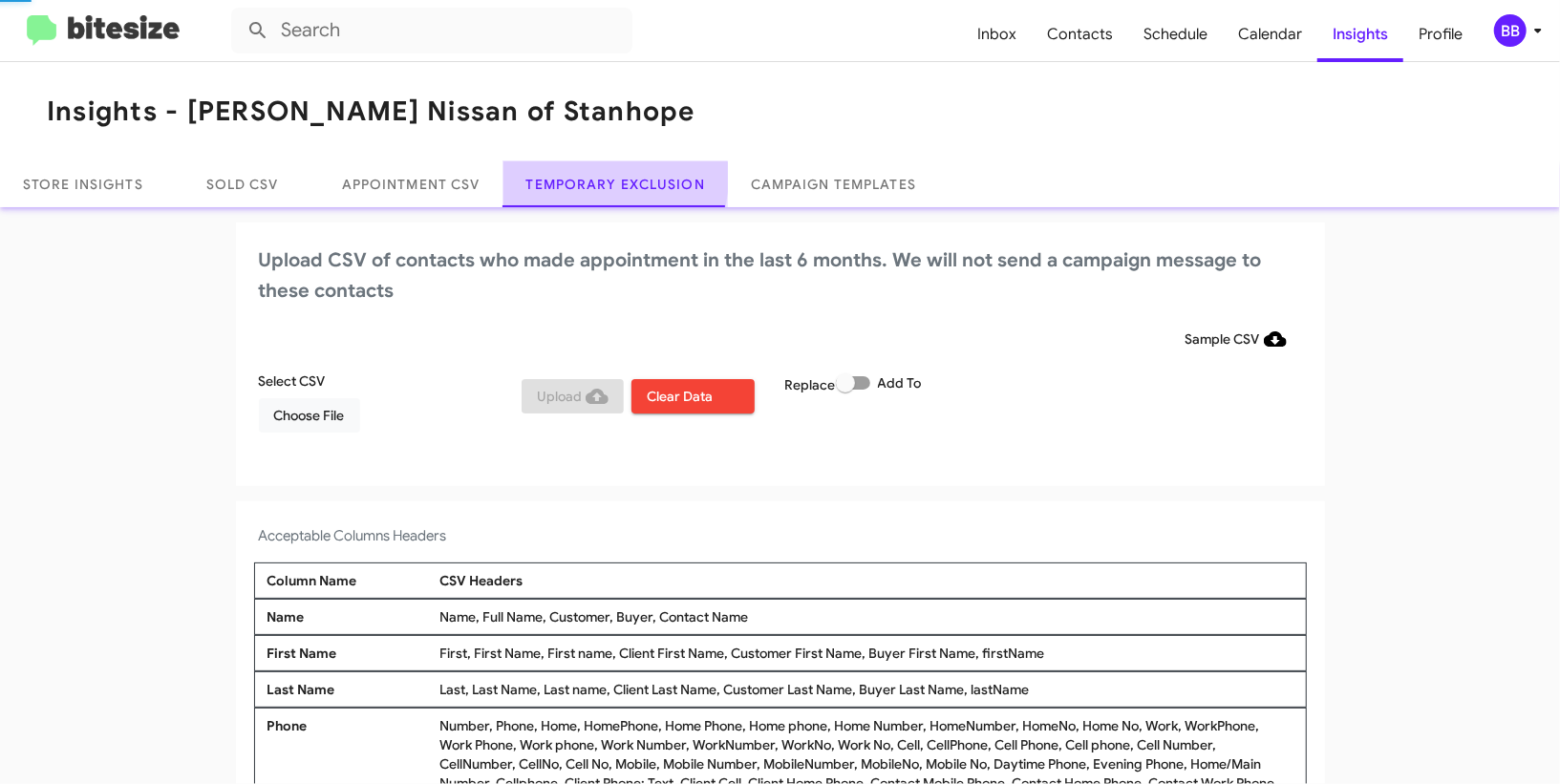
click at [594, 177] on link "Temporary Exclusion" at bounding box center [615, 185] width 224 height 46
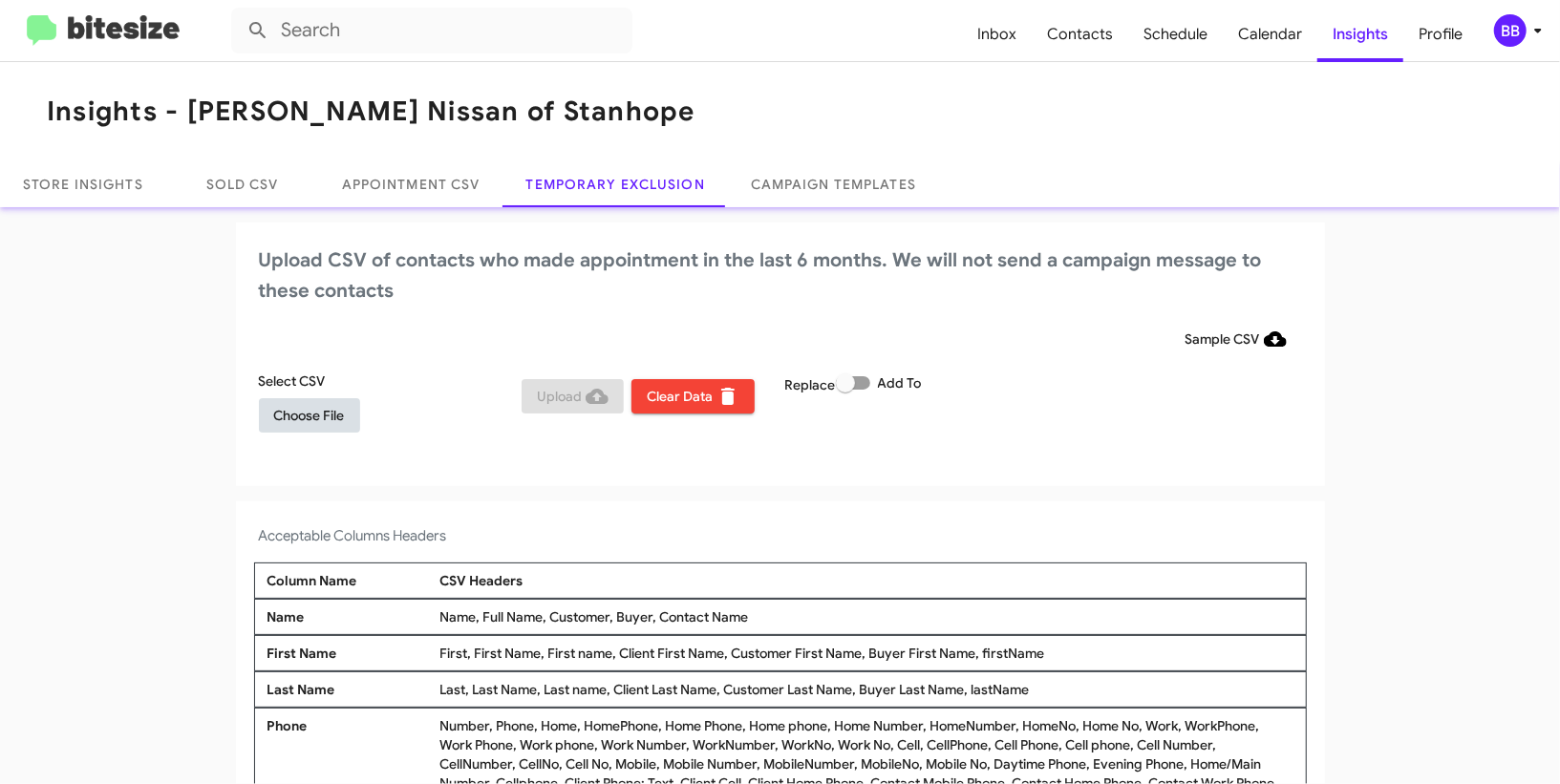
click at [324, 400] on span "Choose File" at bounding box center [309, 416] width 70 height 35
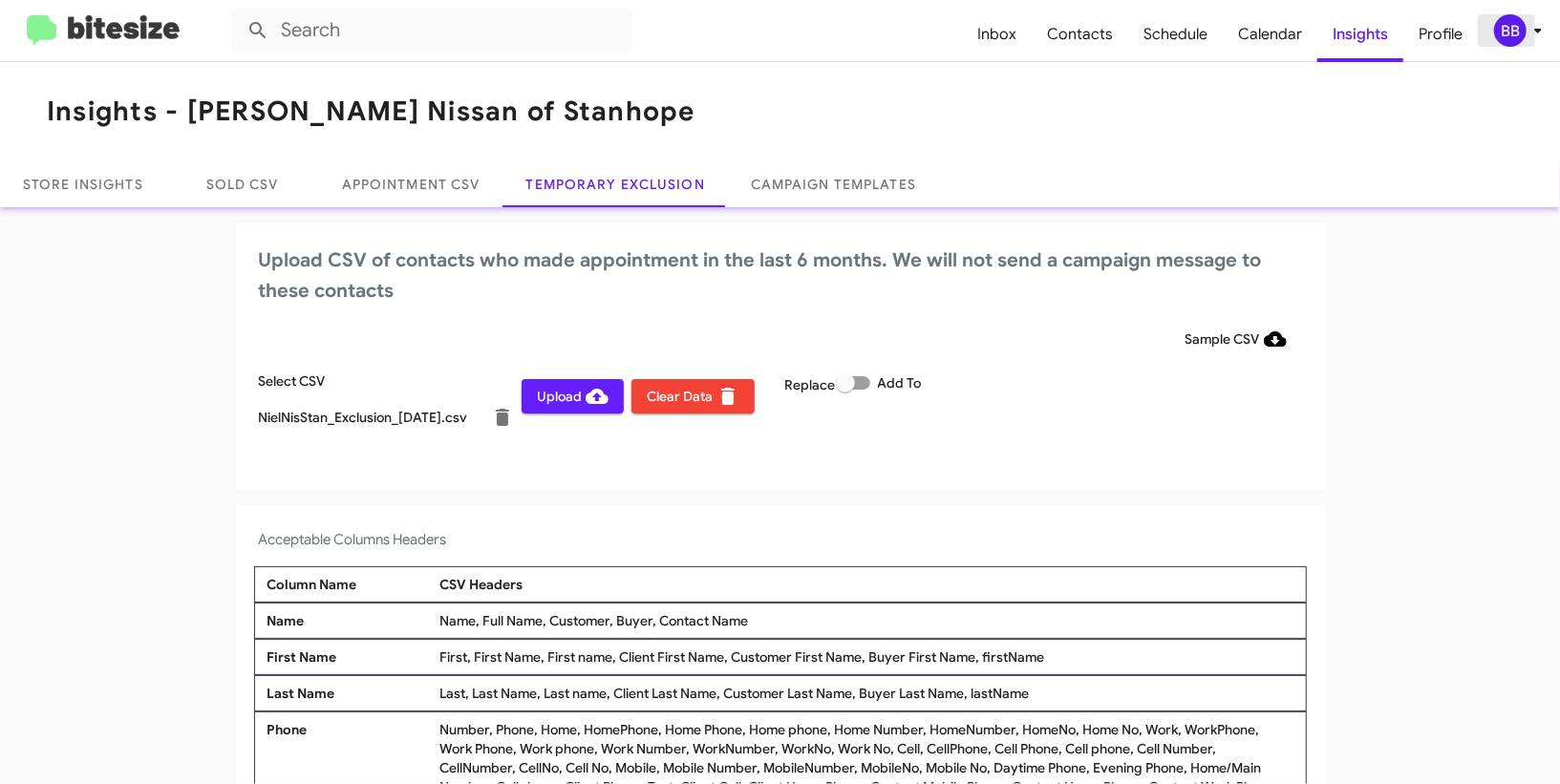
click at [1509, 30] on div "BB" at bounding box center [1511, 31] width 33 height 33
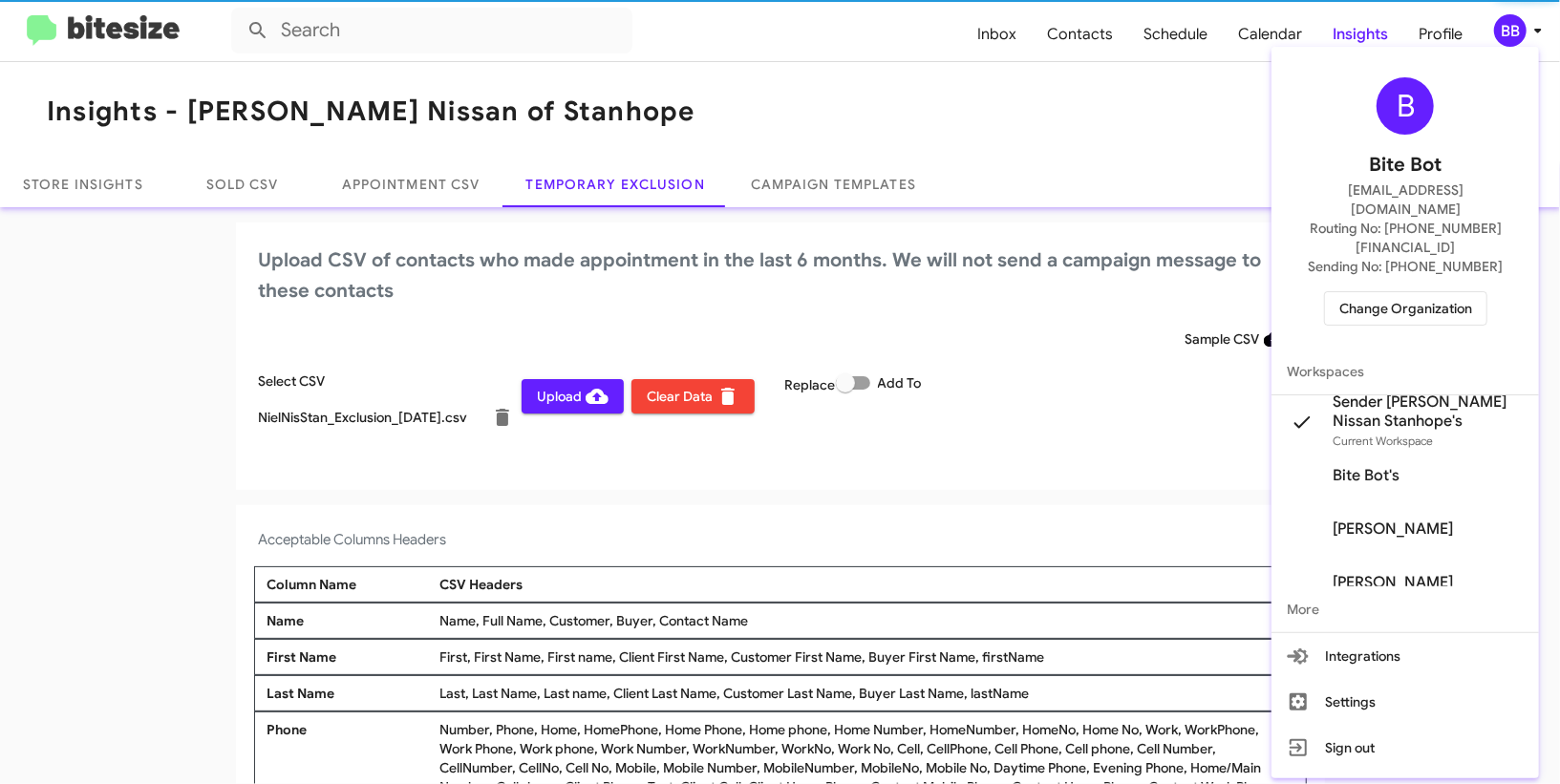
click at [1509, 30] on div at bounding box center [780, 392] width 1560 height 784
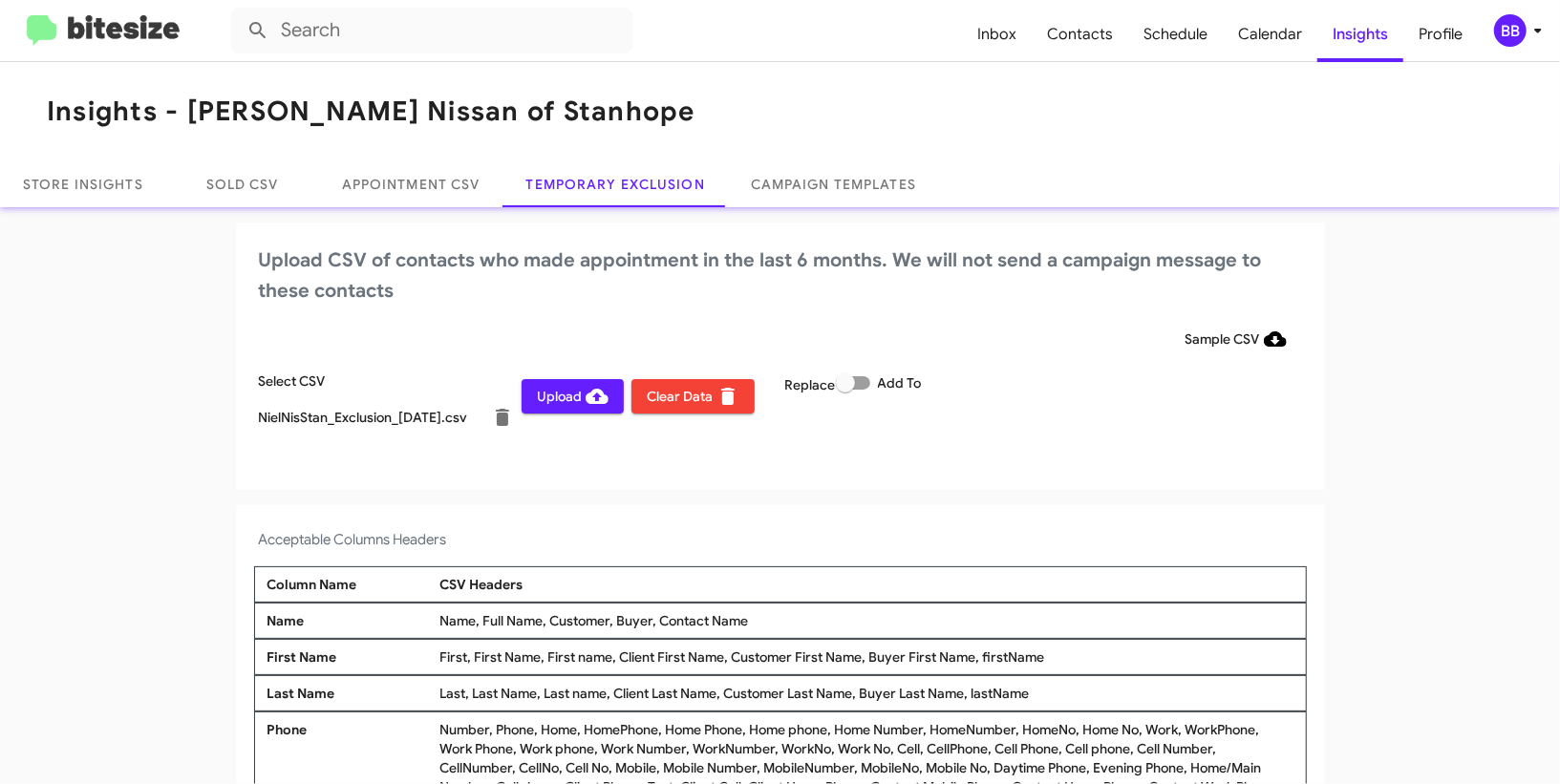
click at [556, 405] on span "Upload" at bounding box center [573, 396] width 71 height 35
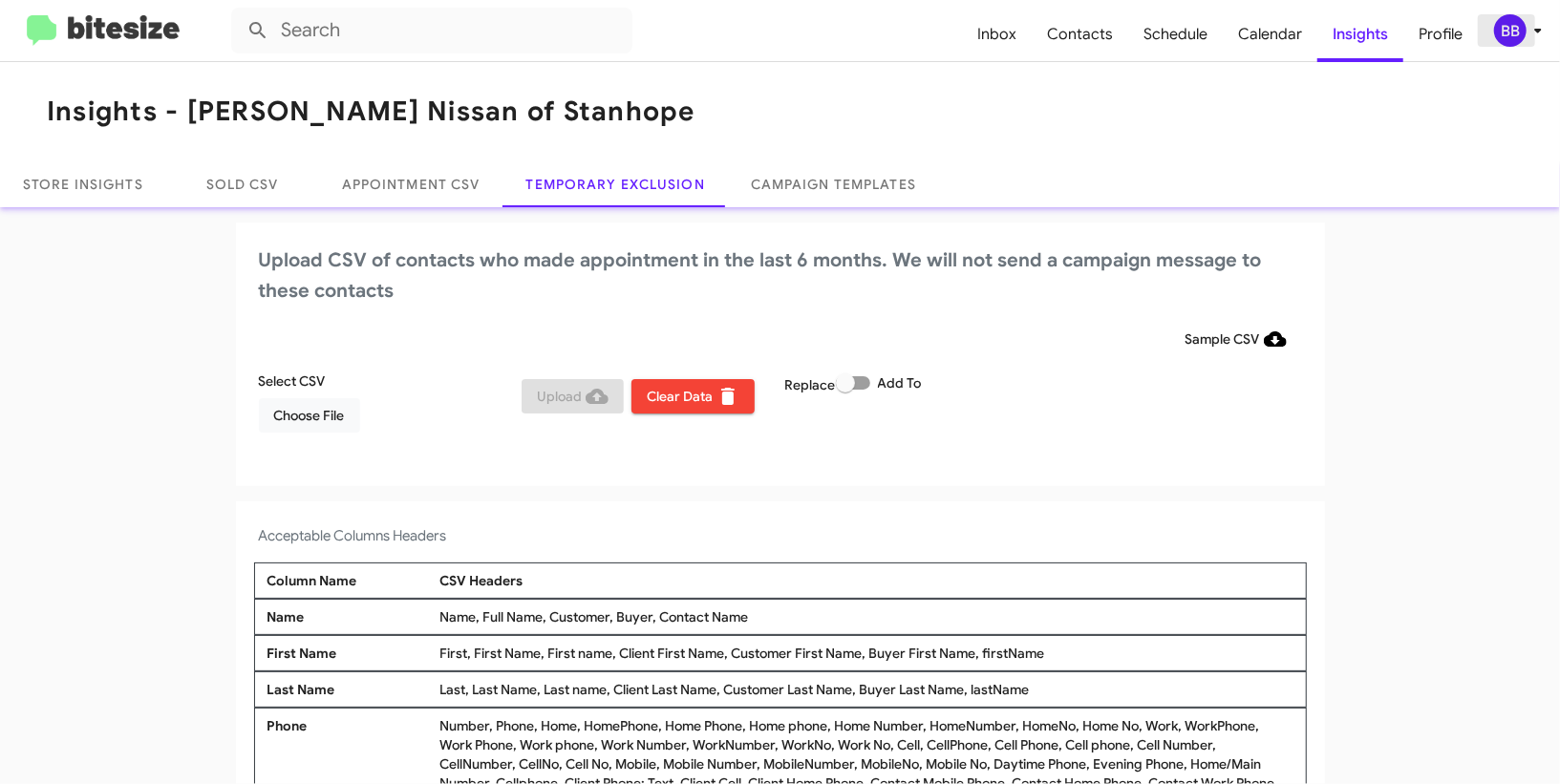
click at [1506, 34] on div "BB" at bounding box center [1511, 31] width 33 height 33
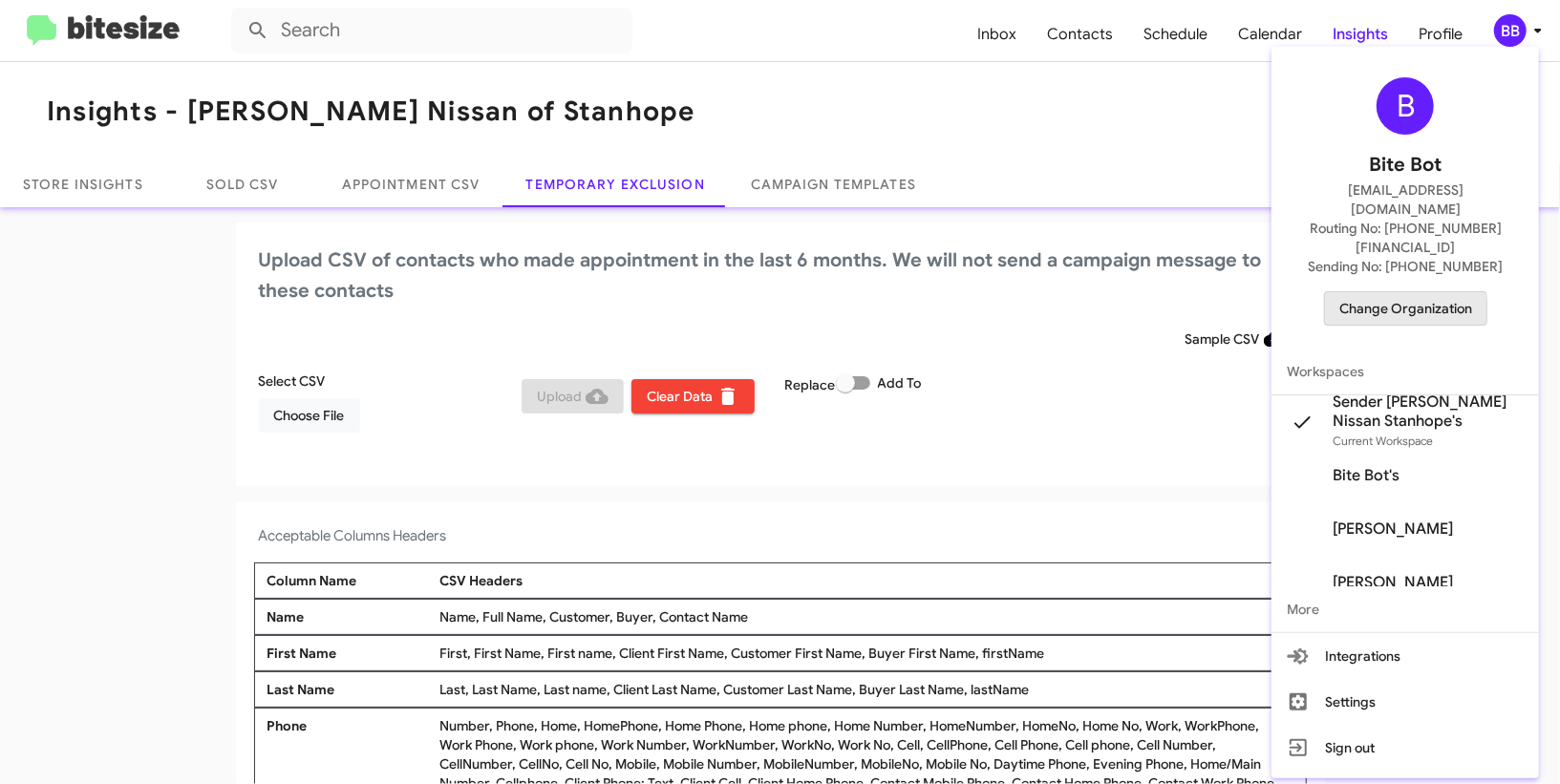
click at [1354, 292] on span "Change Organization" at bounding box center [1406, 309] width 133 height 33
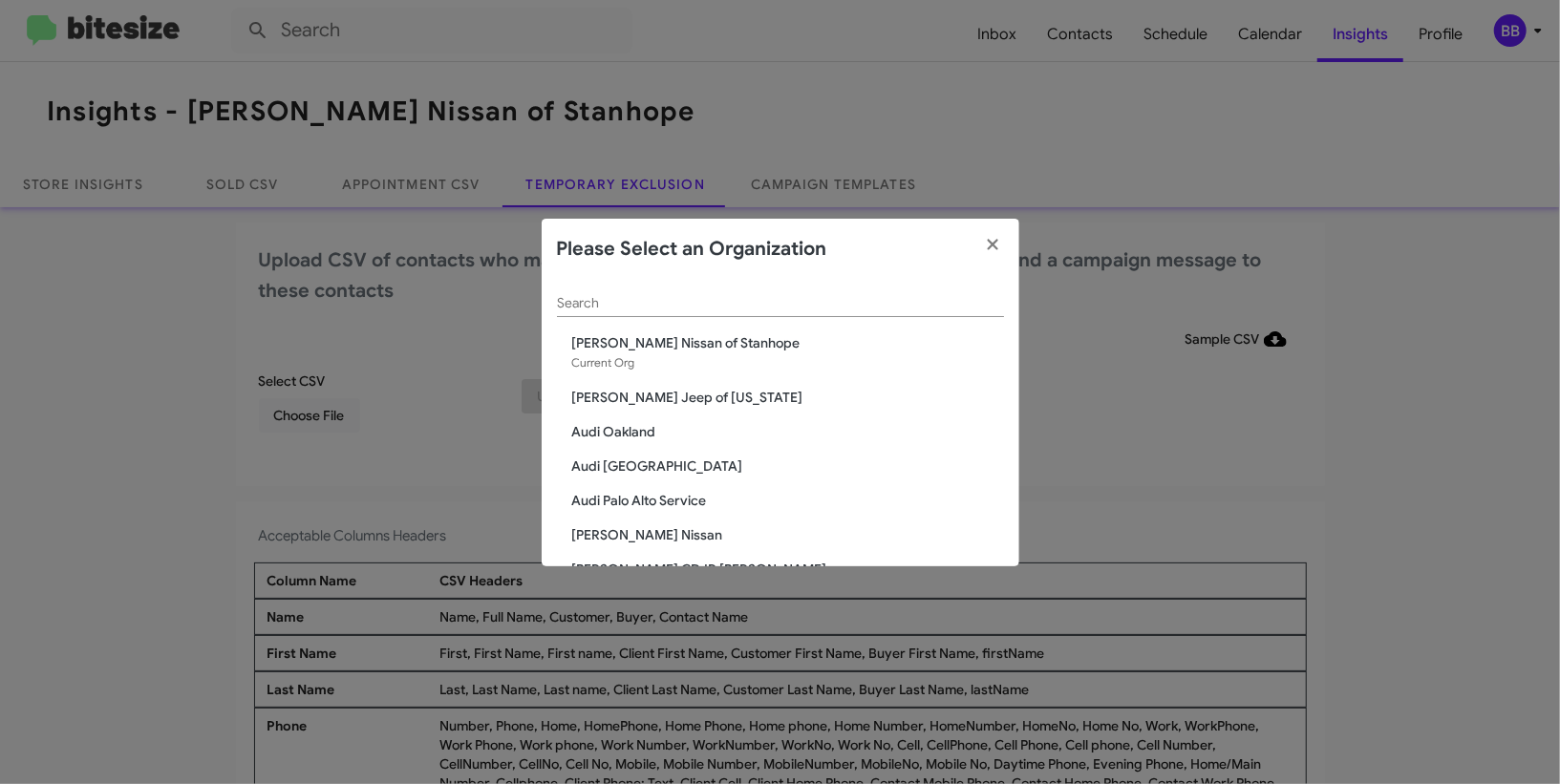
click at [604, 311] on input "Search" at bounding box center [780, 304] width 448 height 15
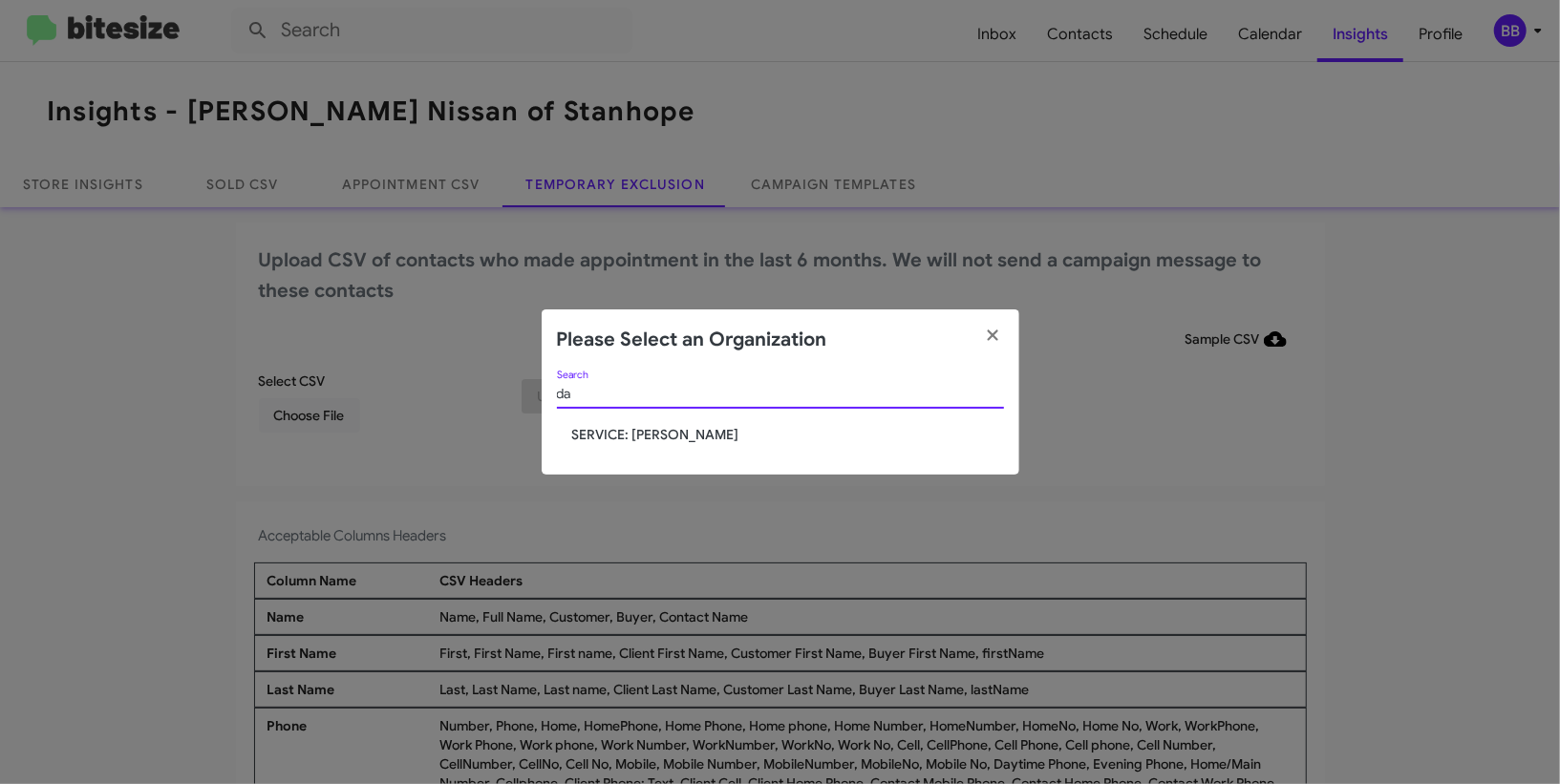
type input "d"
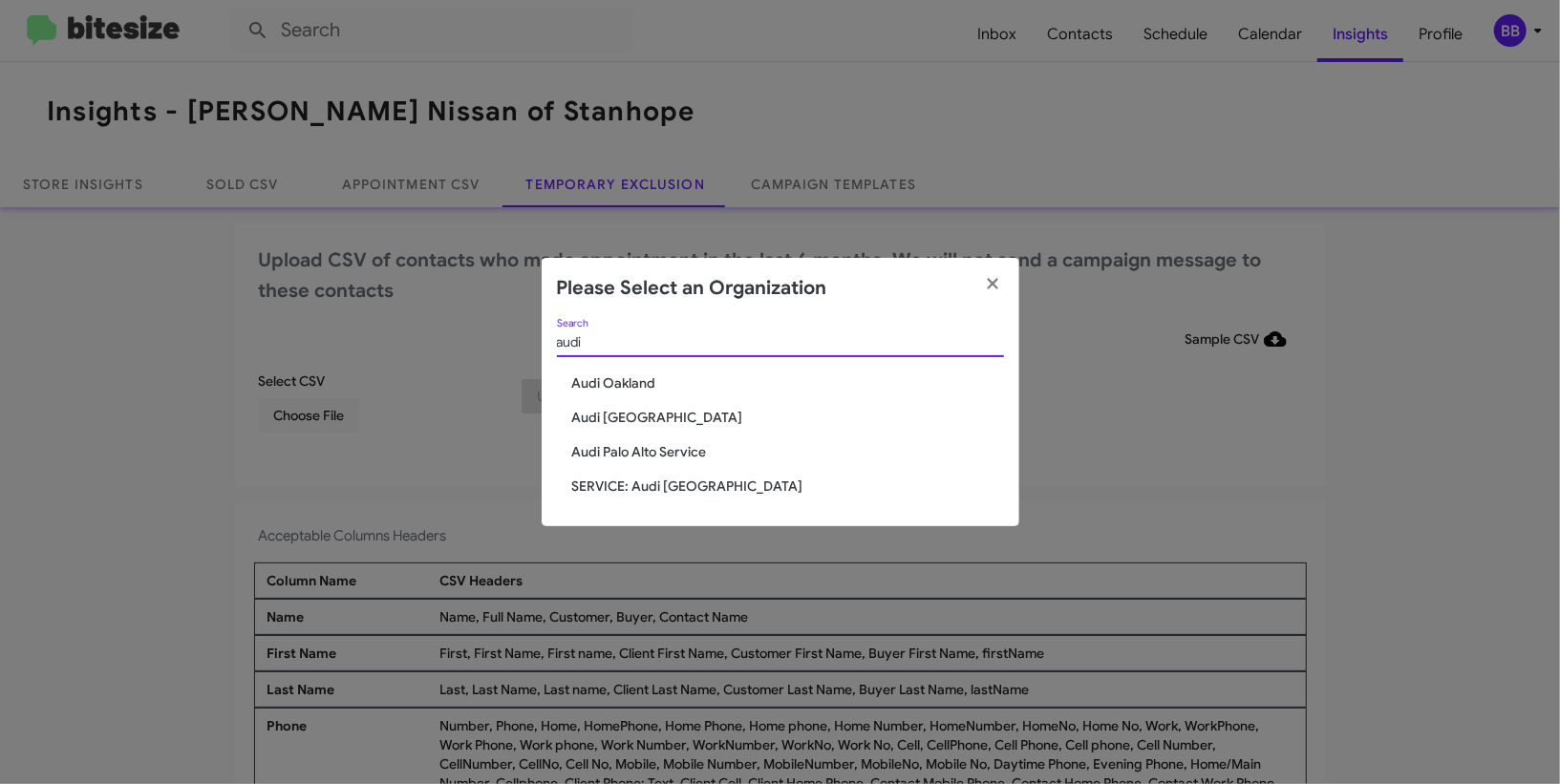
click at [644, 347] on input "audi" at bounding box center [780, 342] width 448 height 15
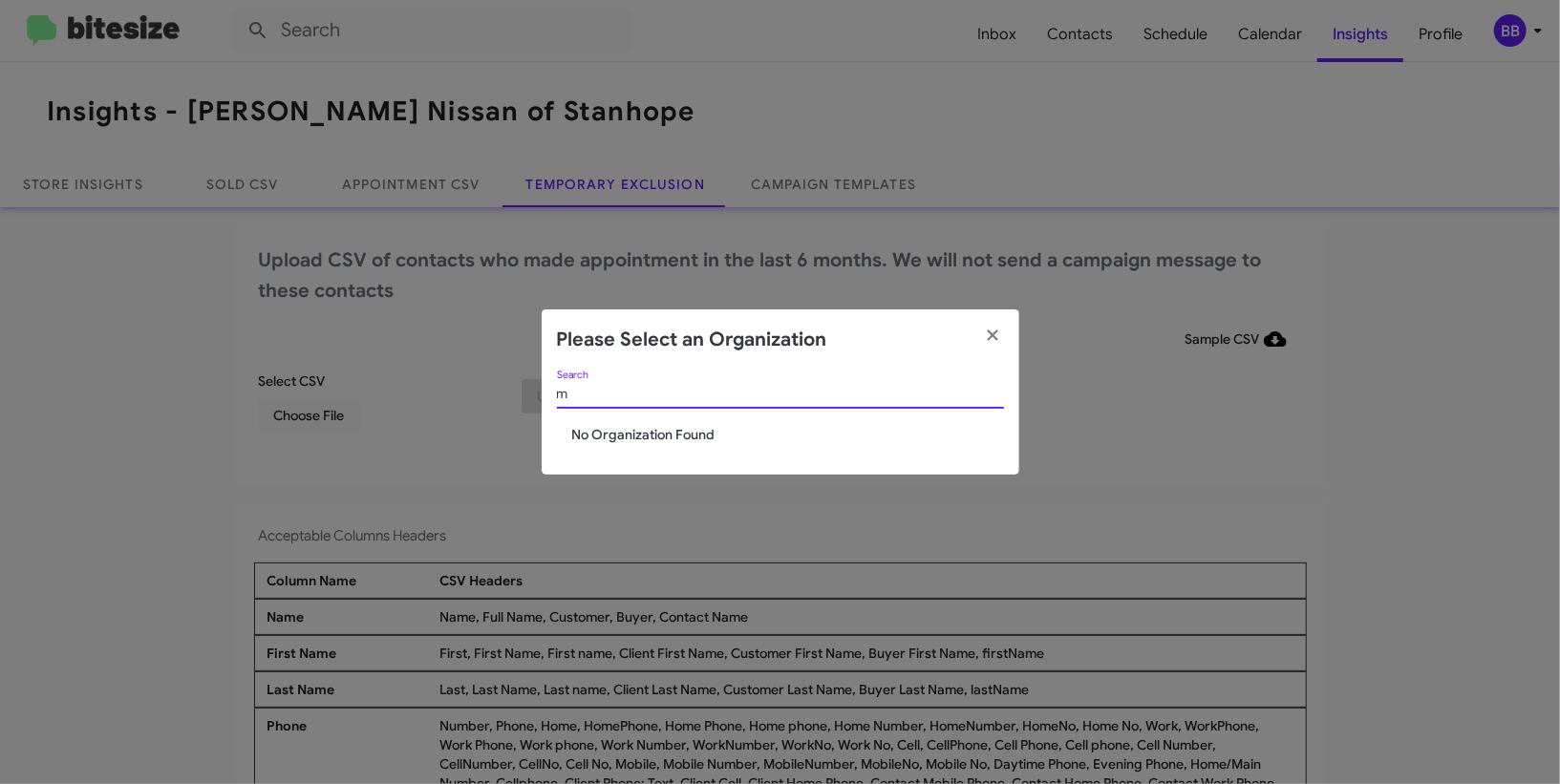
type input "m"
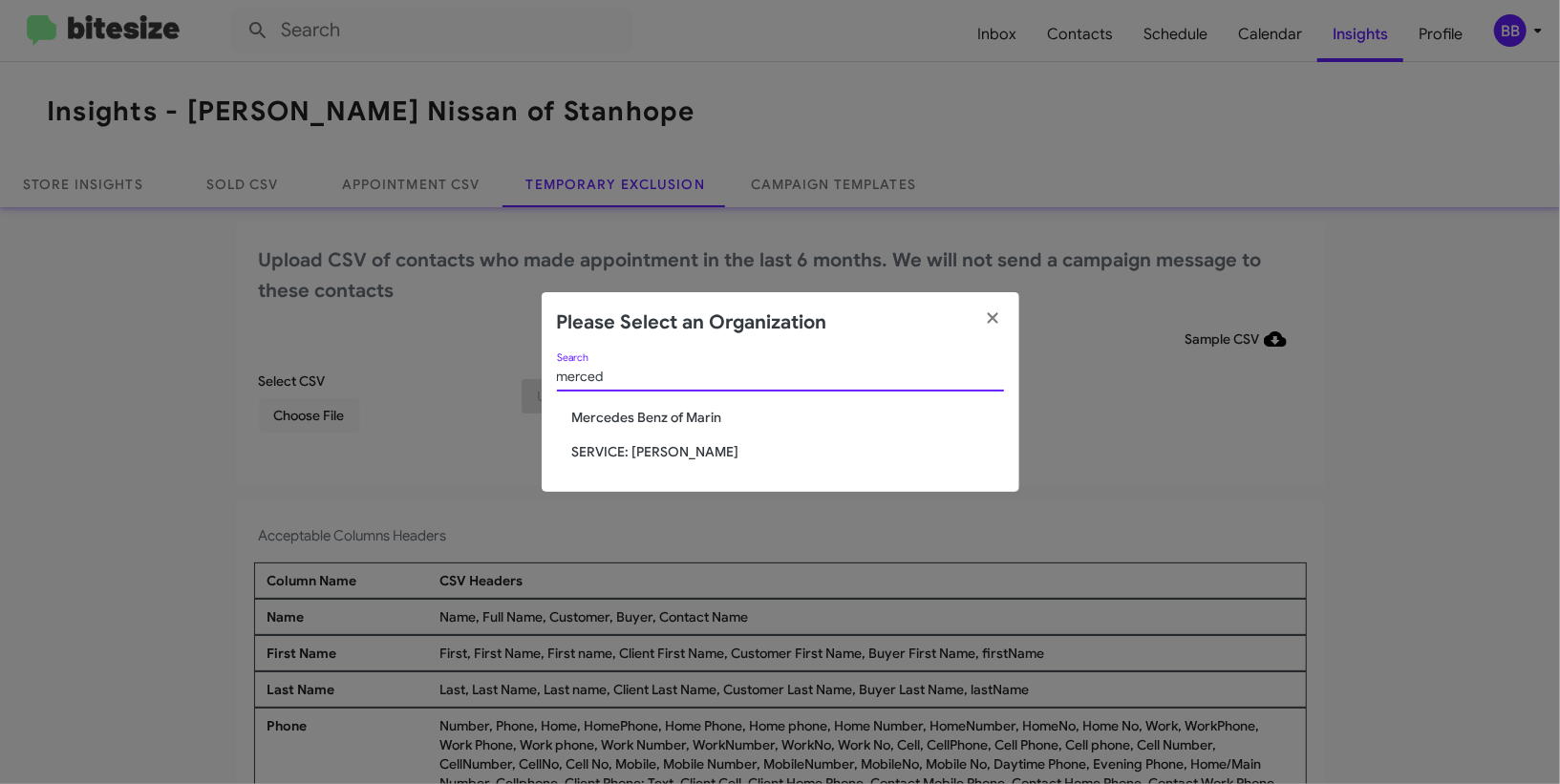
type input "merced"
click at [698, 409] on span "Mercedes Benz of Marin" at bounding box center [788, 417] width 432 height 19
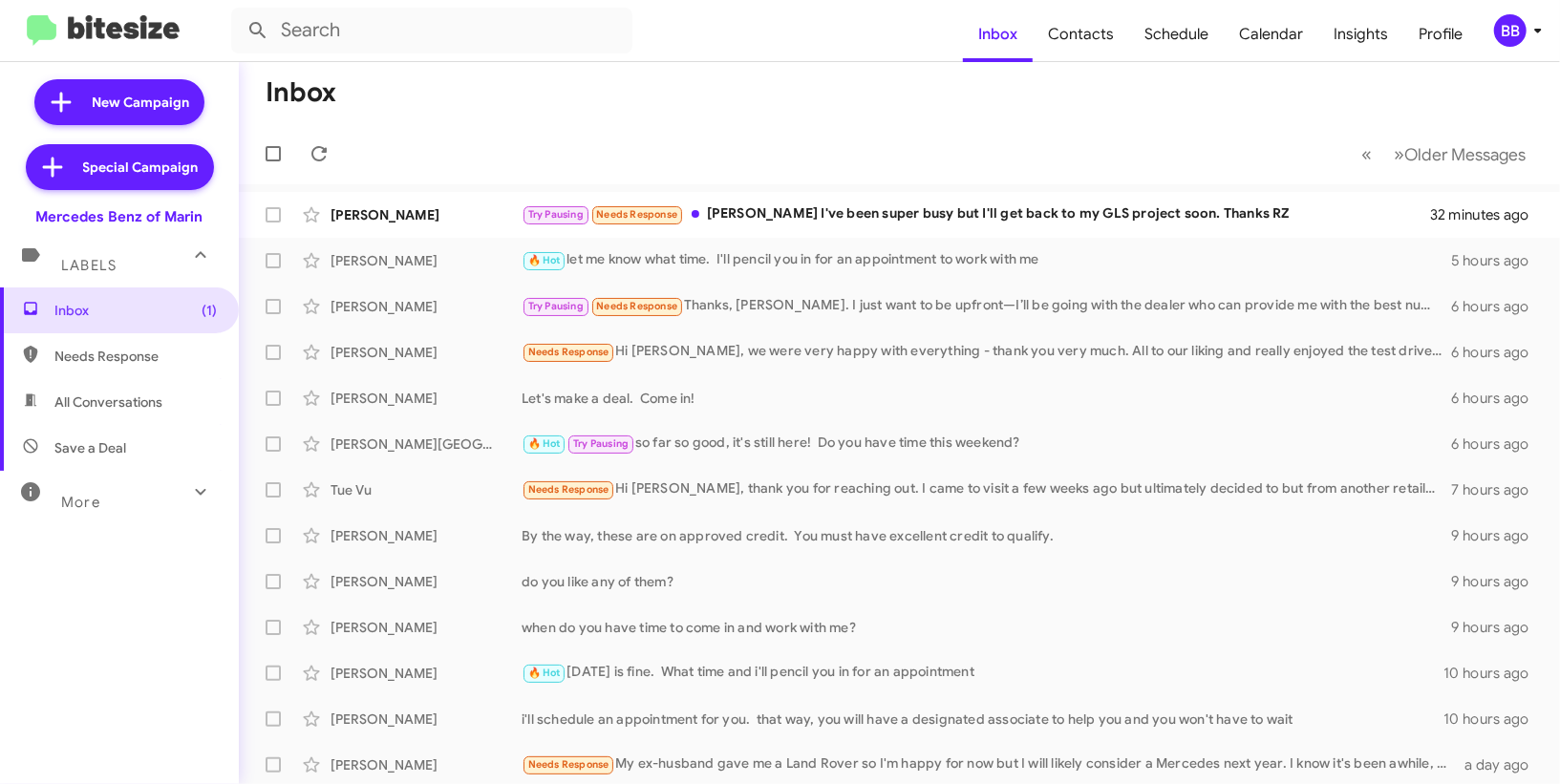
click at [1512, 16] on div "BB" at bounding box center [1511, 31] width 33 height 33
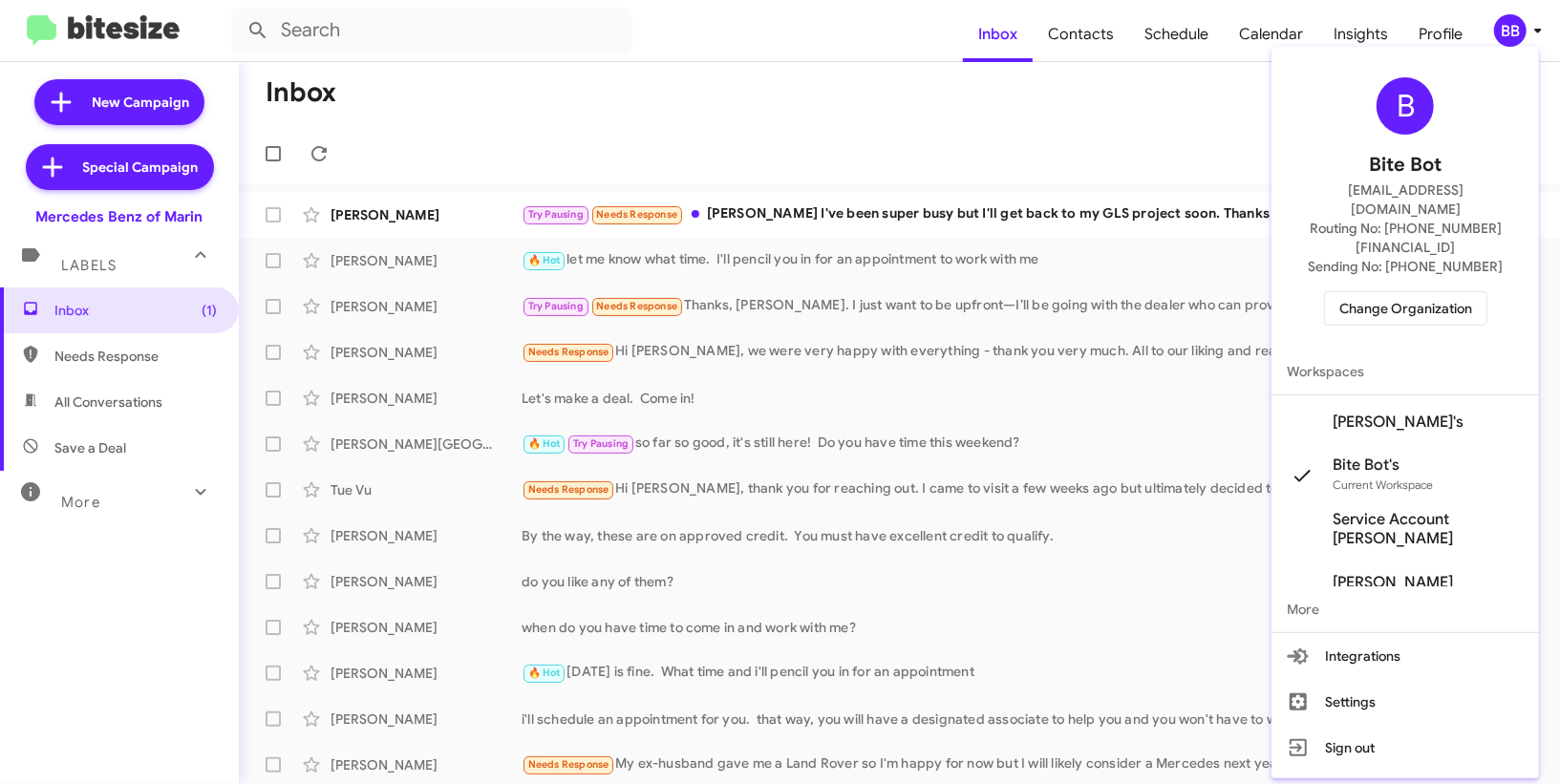
click at [1405, 395] on span "[PERSON_NAME]'s" at bounding box center [1405, 422] width 268 height 54
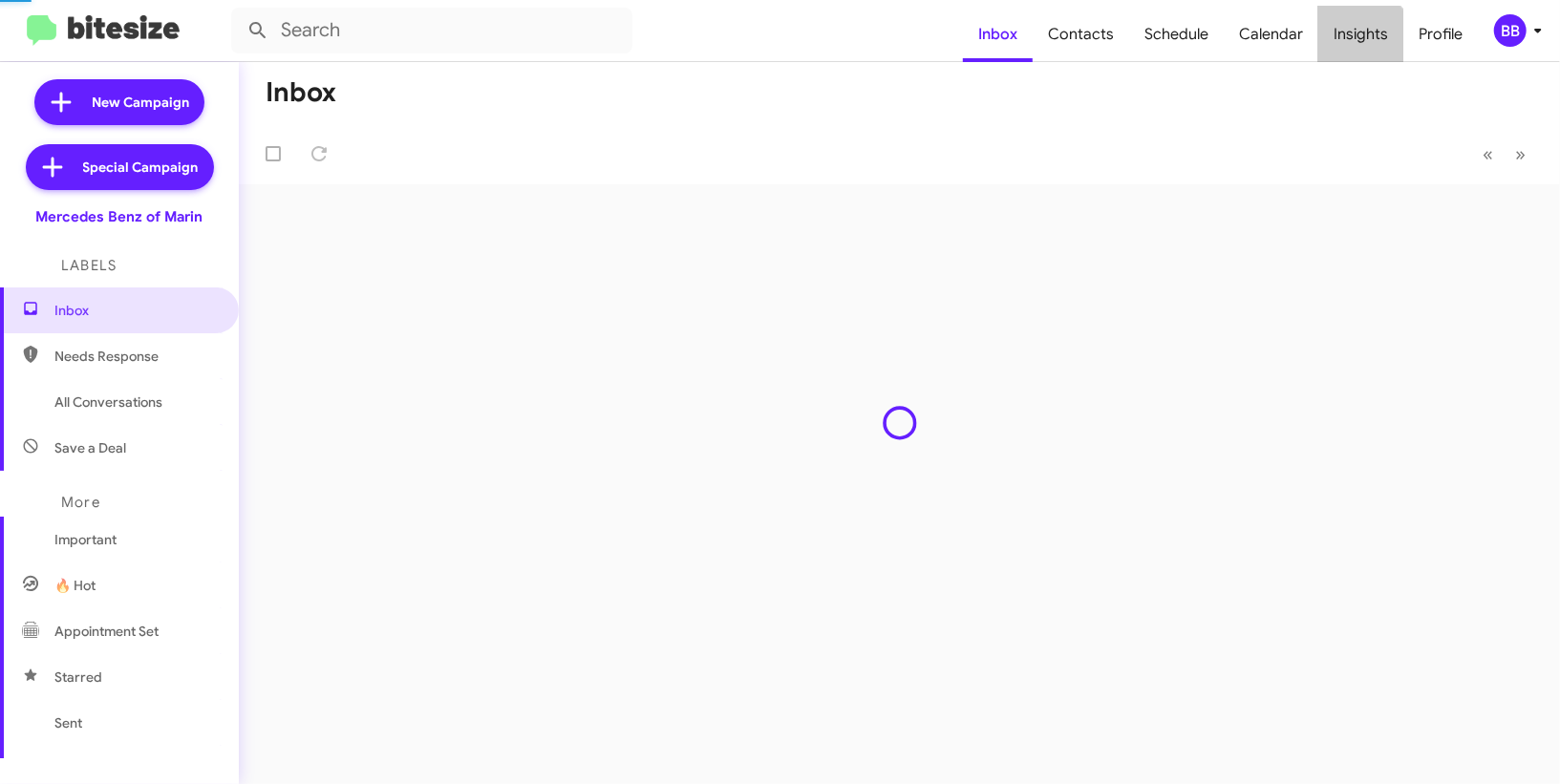
click at [1357, 44] on span "Insights" at bounding box center [1361, 35] width 85 height 56
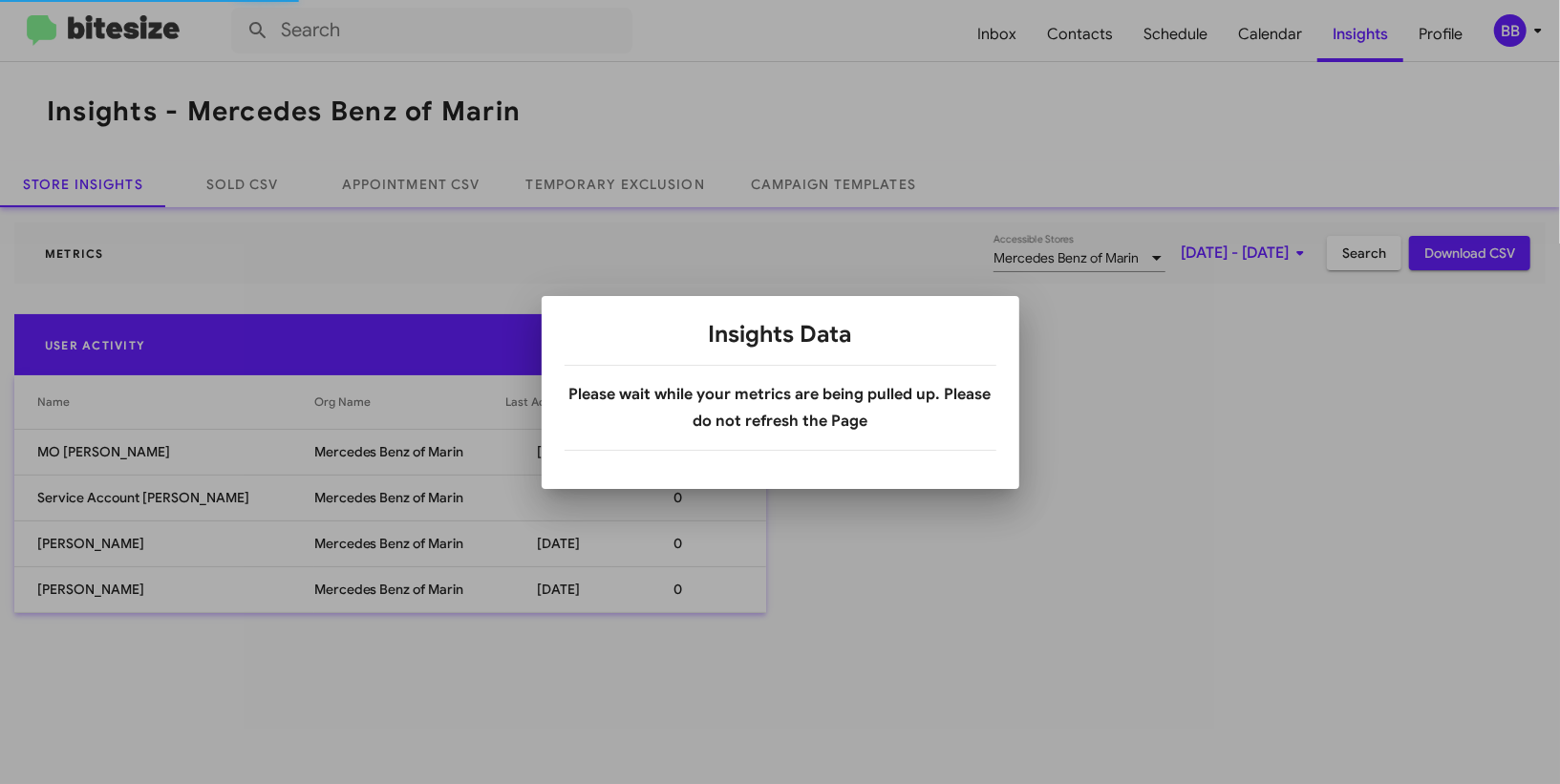
click at [690, 177] on div at bounding box center [780, 392] width 1560 height 784
click at [690, 177] on link "Temporary Exclusion" at bounding box center [615, 185] width 224 height 46
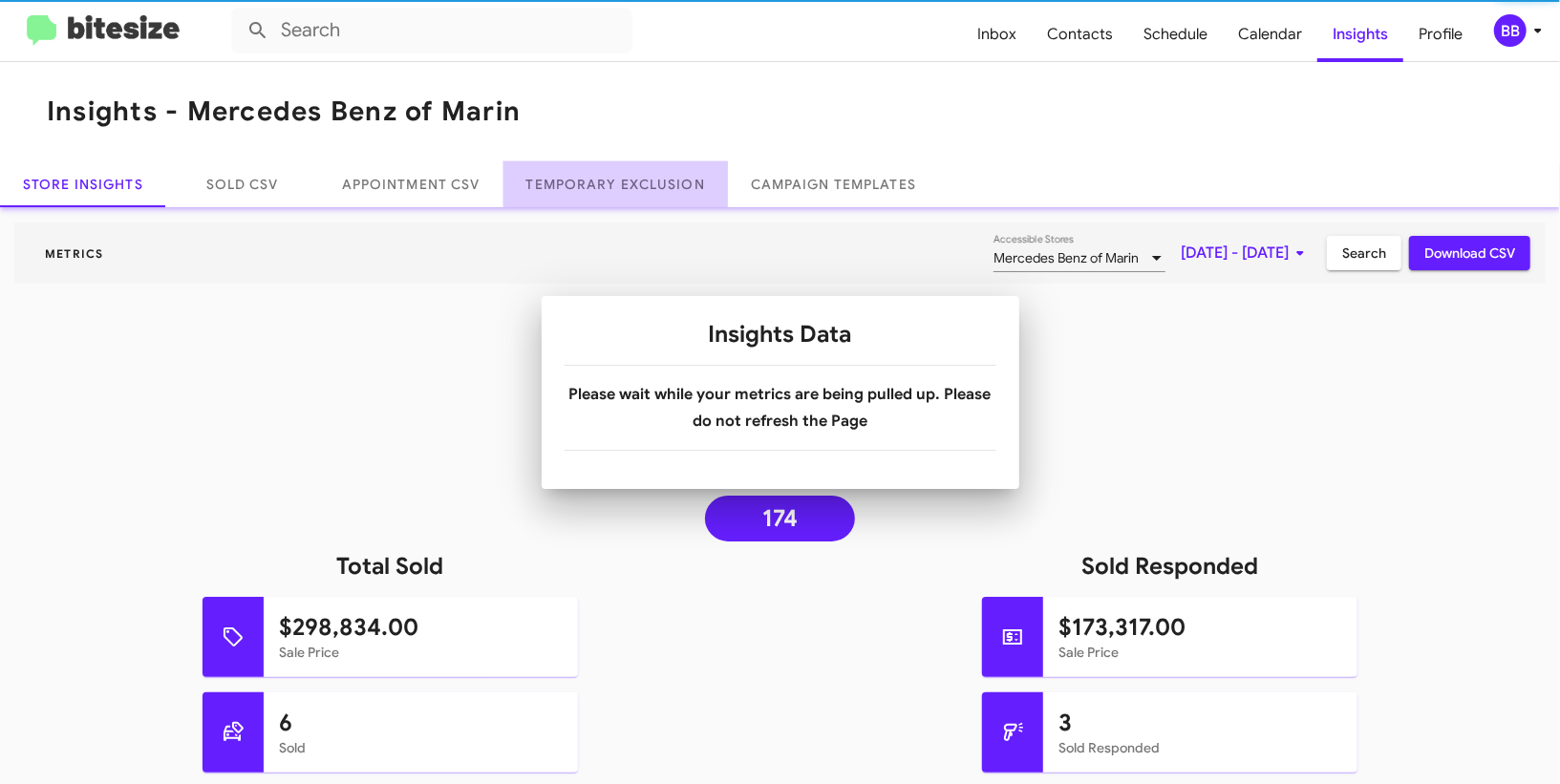
click at [690, 177] on link "Temporary Exclusion" at bounding box center [615, 185] width 224 height 46
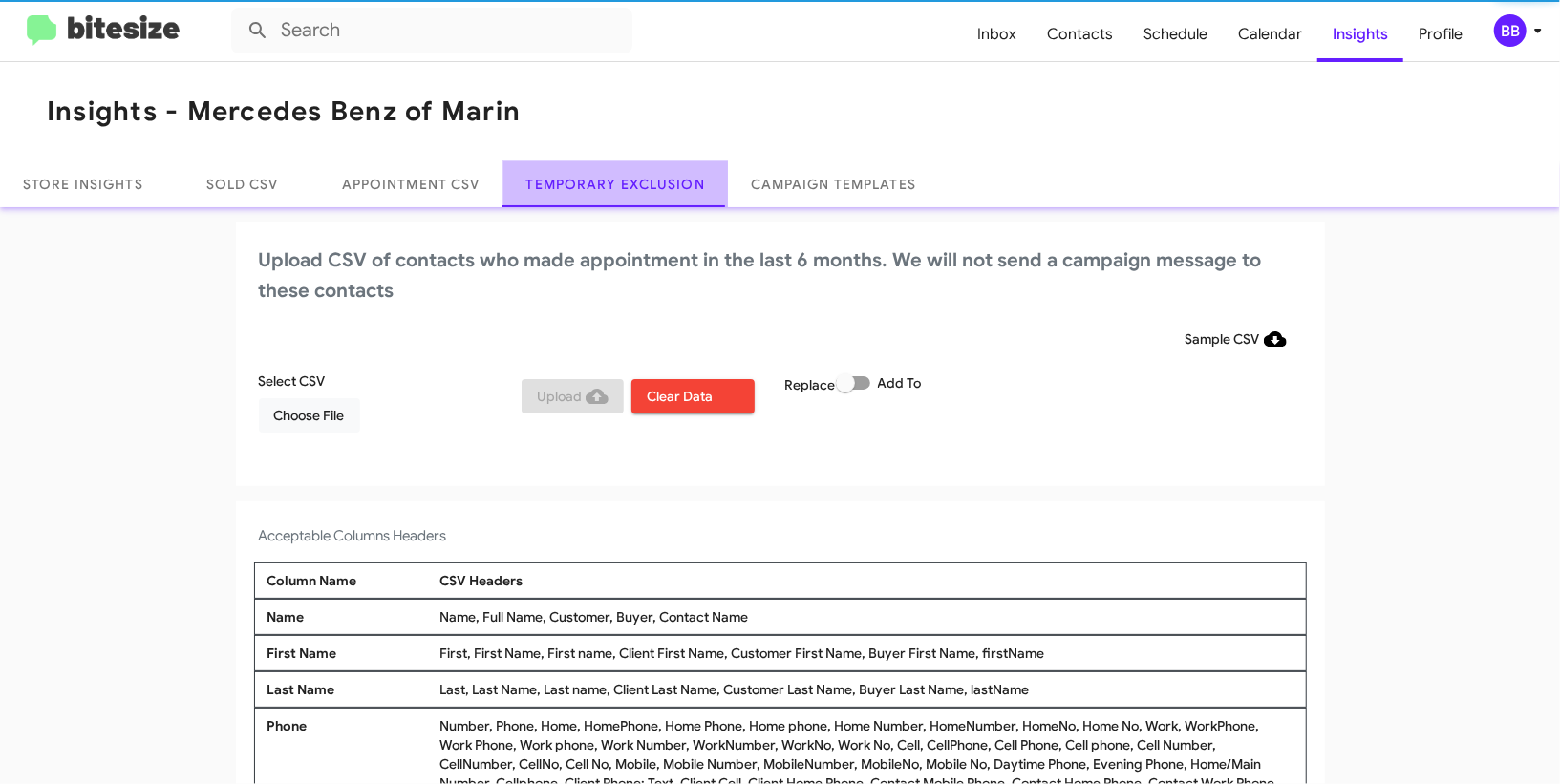
click at [690, 177] on link "Temporary Exclusion" at bounding box center [615, 185] width 224 height 46
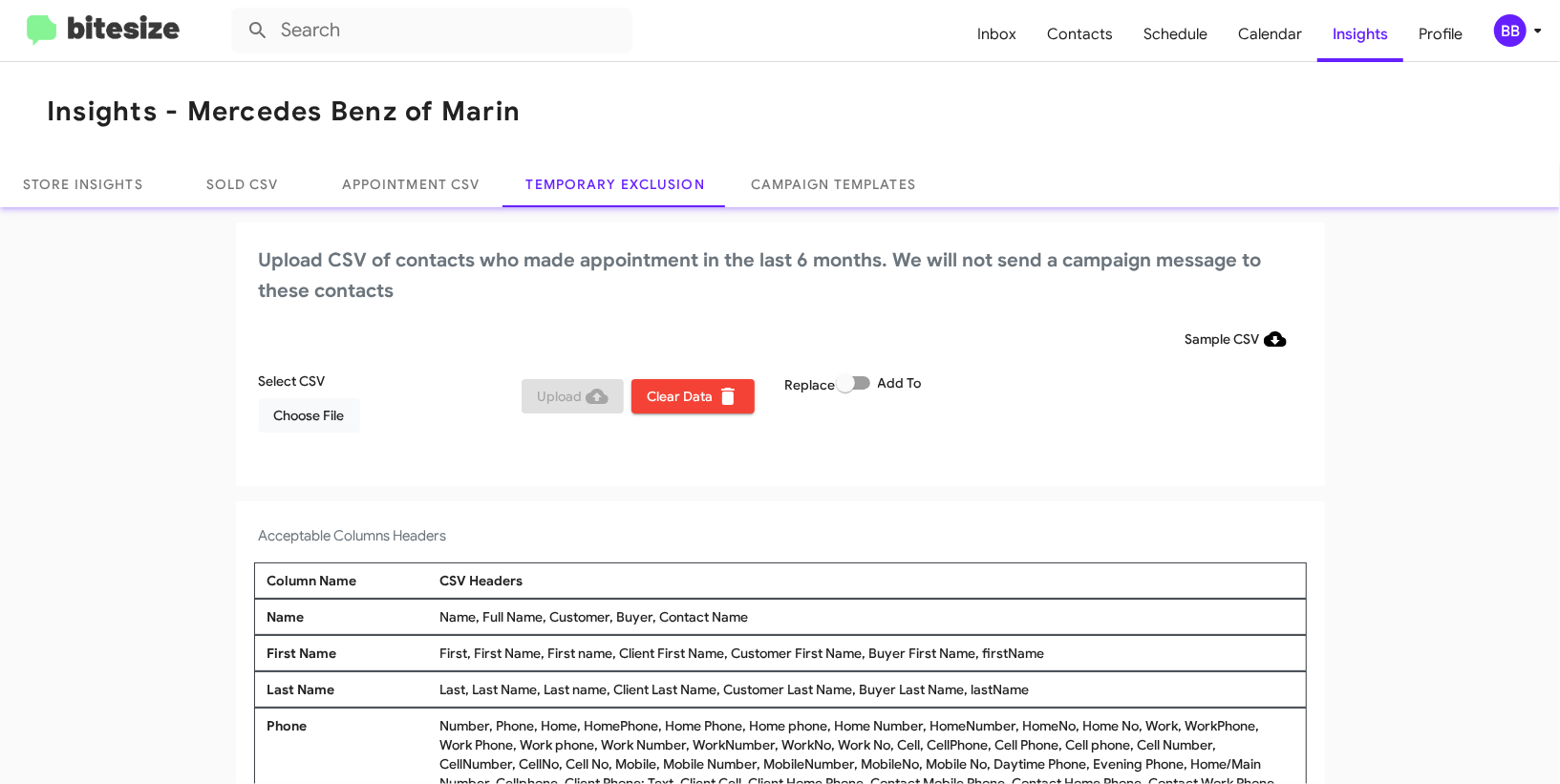
click at [1528, 34] on icon at bounding box center [1538, 31] width 23 height 23
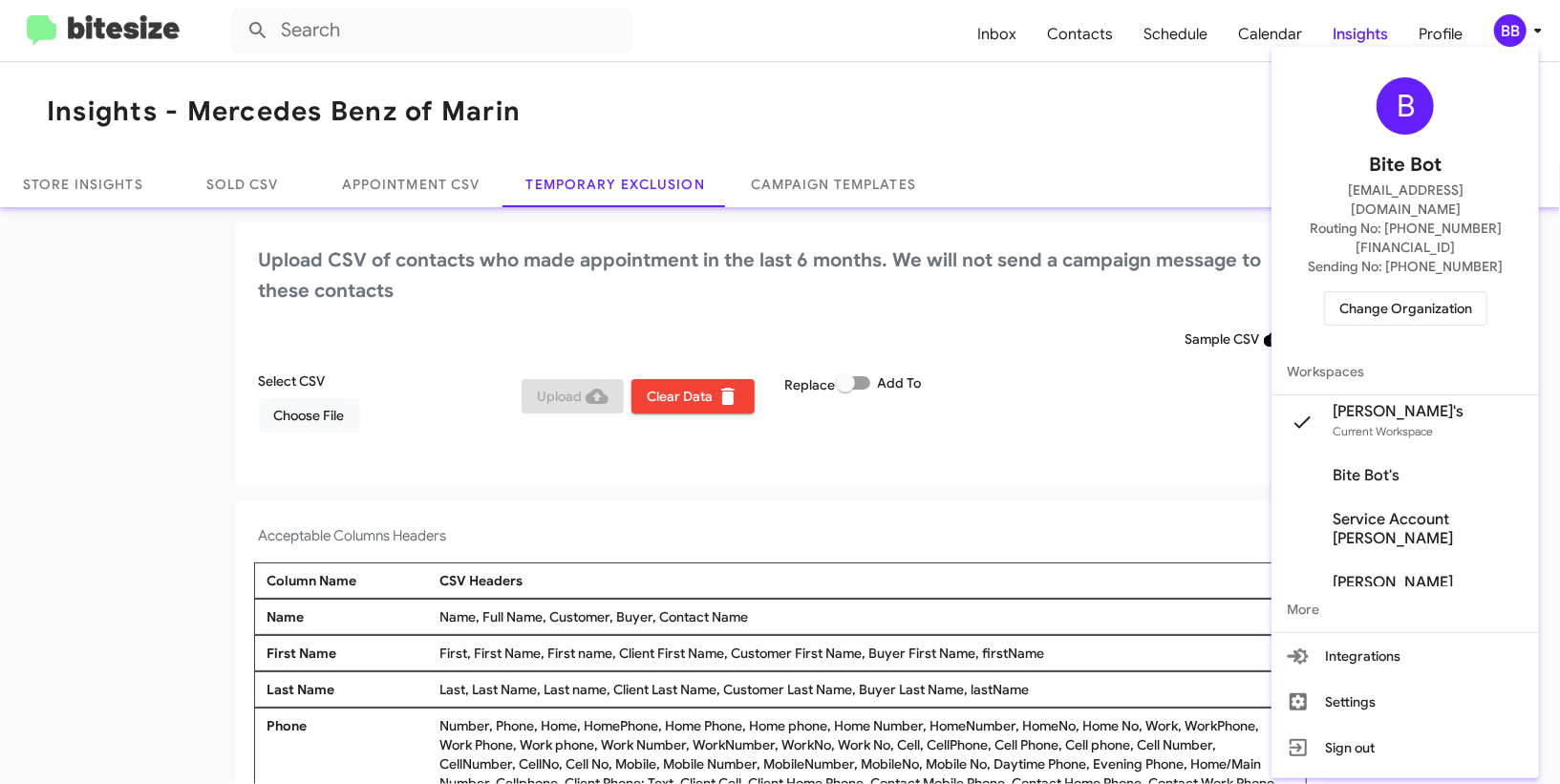
click at [549, 308] on div at bounding box center [780, 392] width 1560 height 784
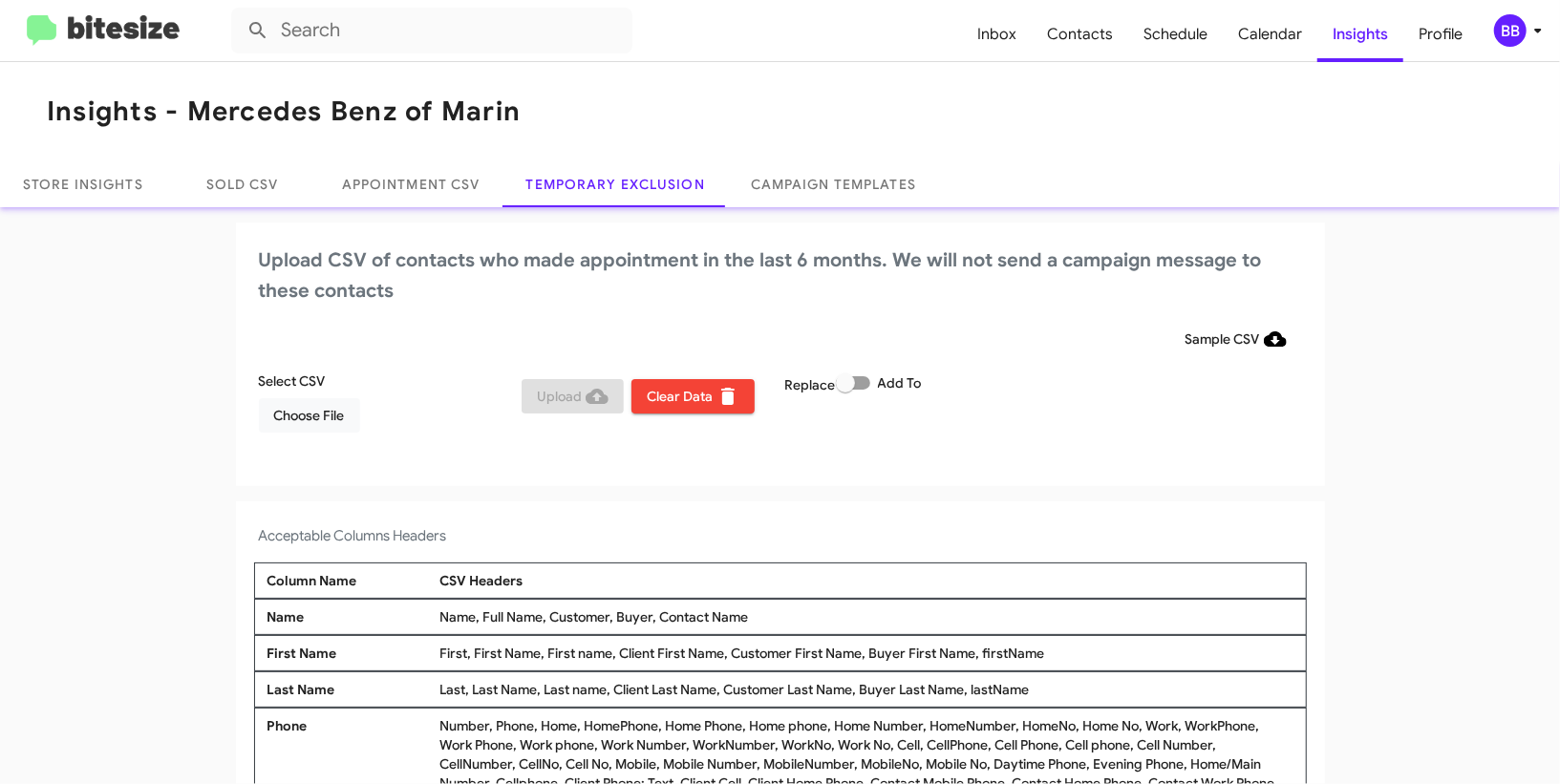
click at [304, 395] on div "Select CSV Choose File" at bounding box center [386, 402] width 264 height 62
click at [304, 414] on span "Choose File" at bounding box center [309, 416] width 70 height 35
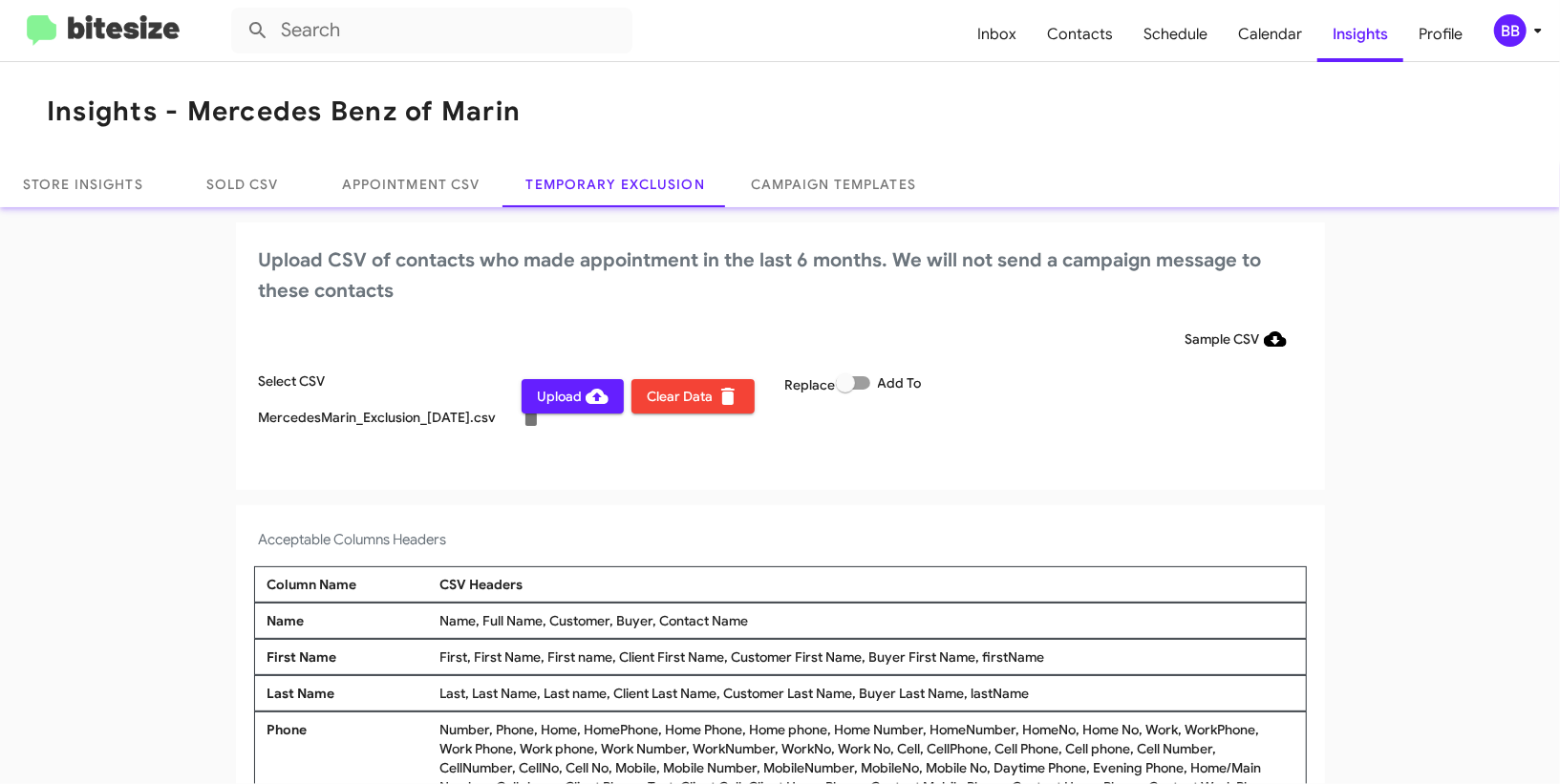
click at [1529, 32] on icon at bounding box center [1538, 31] width 23 height 23
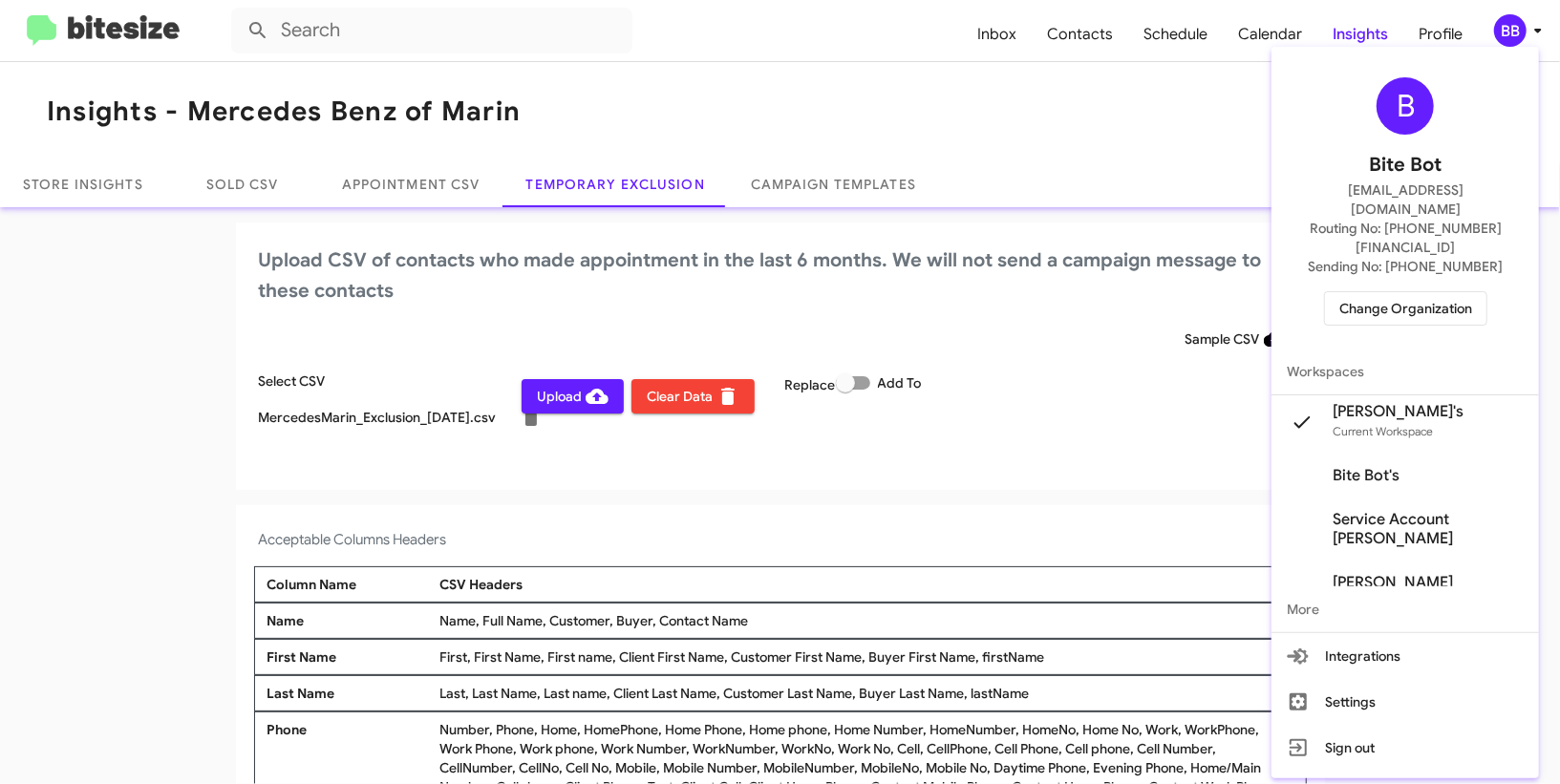
click at [1529, 32] on div at bounding box center [780, 392] width 1560 height 784
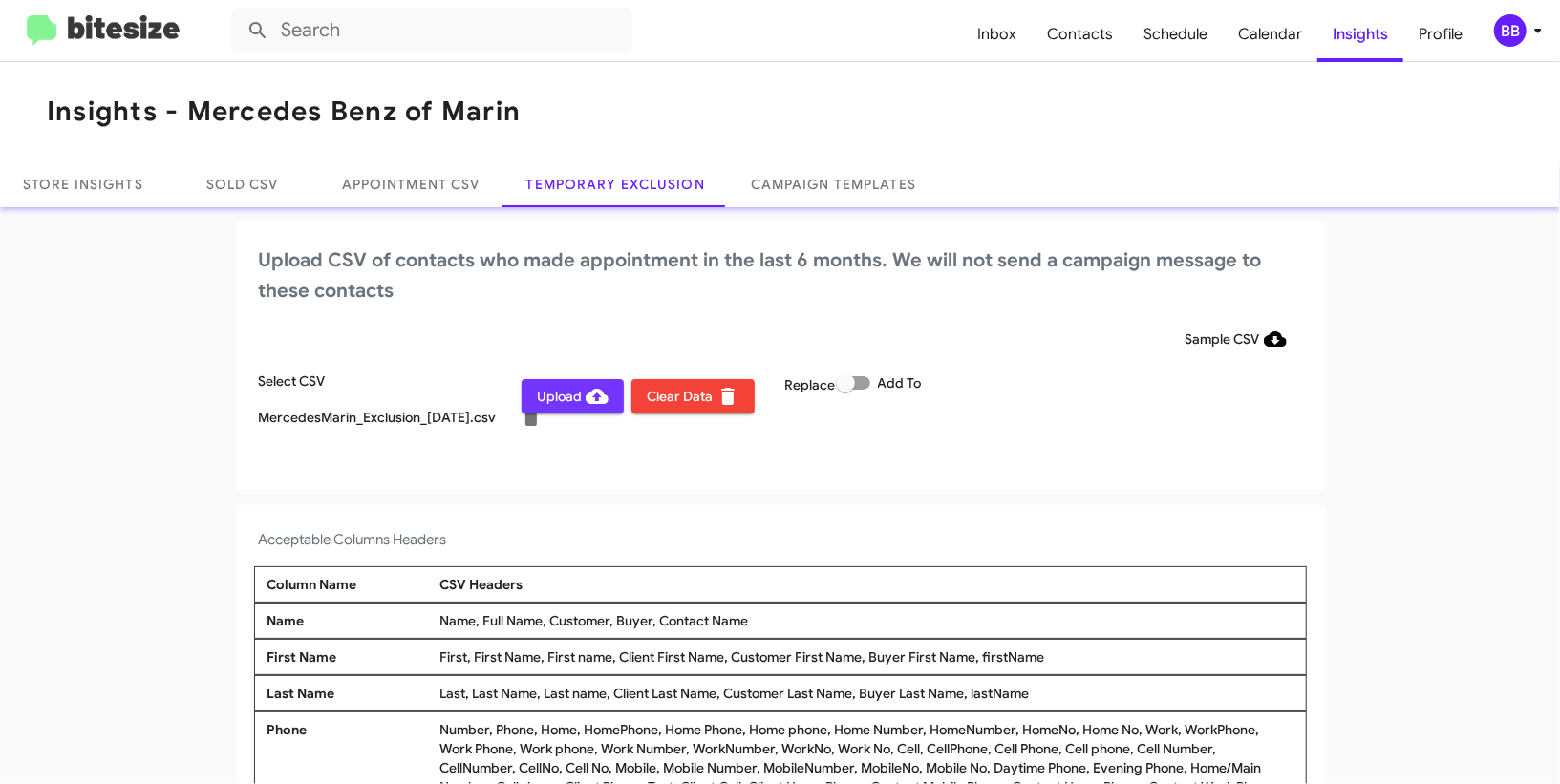
click at [566, 391] on span "Upload" at bounding box center [573, 396] width 71 height 35
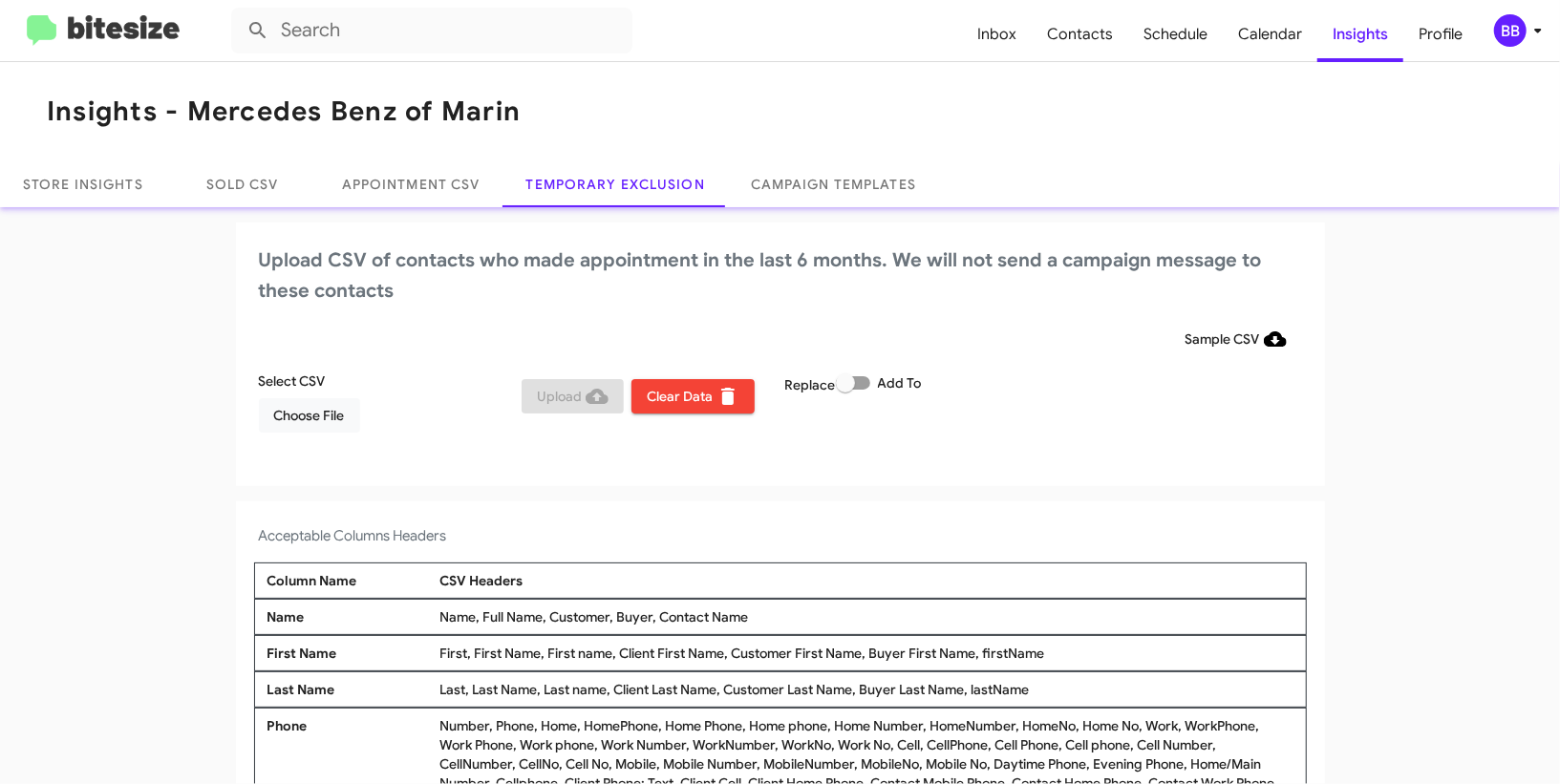
click at [1539, 26] on icon at bounding box center [1538, 31] width 23 height 23
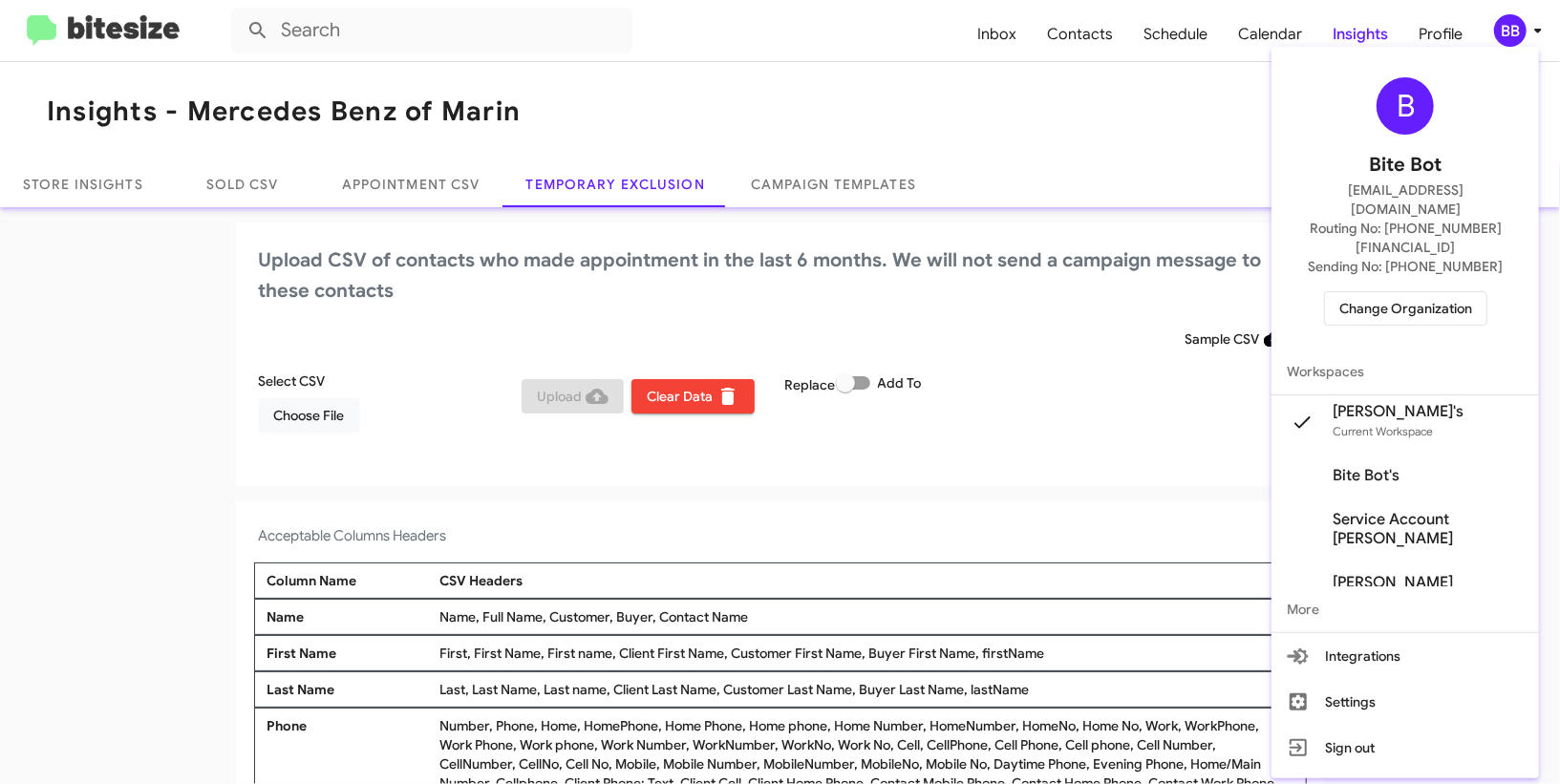
click at [1361, 292] on span "Change Organization" at bounding box center [1406, 309] width 133 height 33
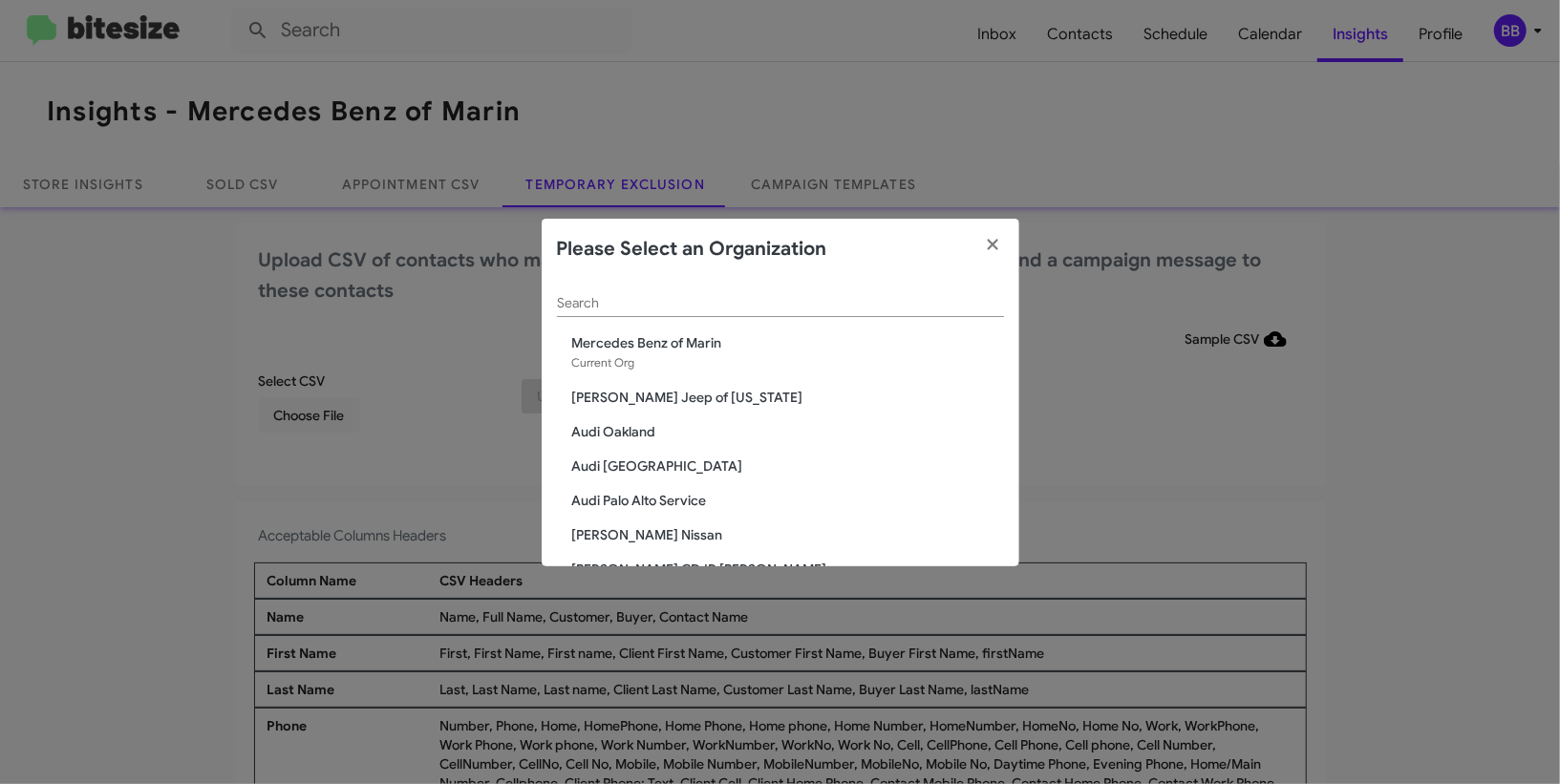
click at [755, 306] on input "Search" at bounding box center [780, 304] width 448 height 15
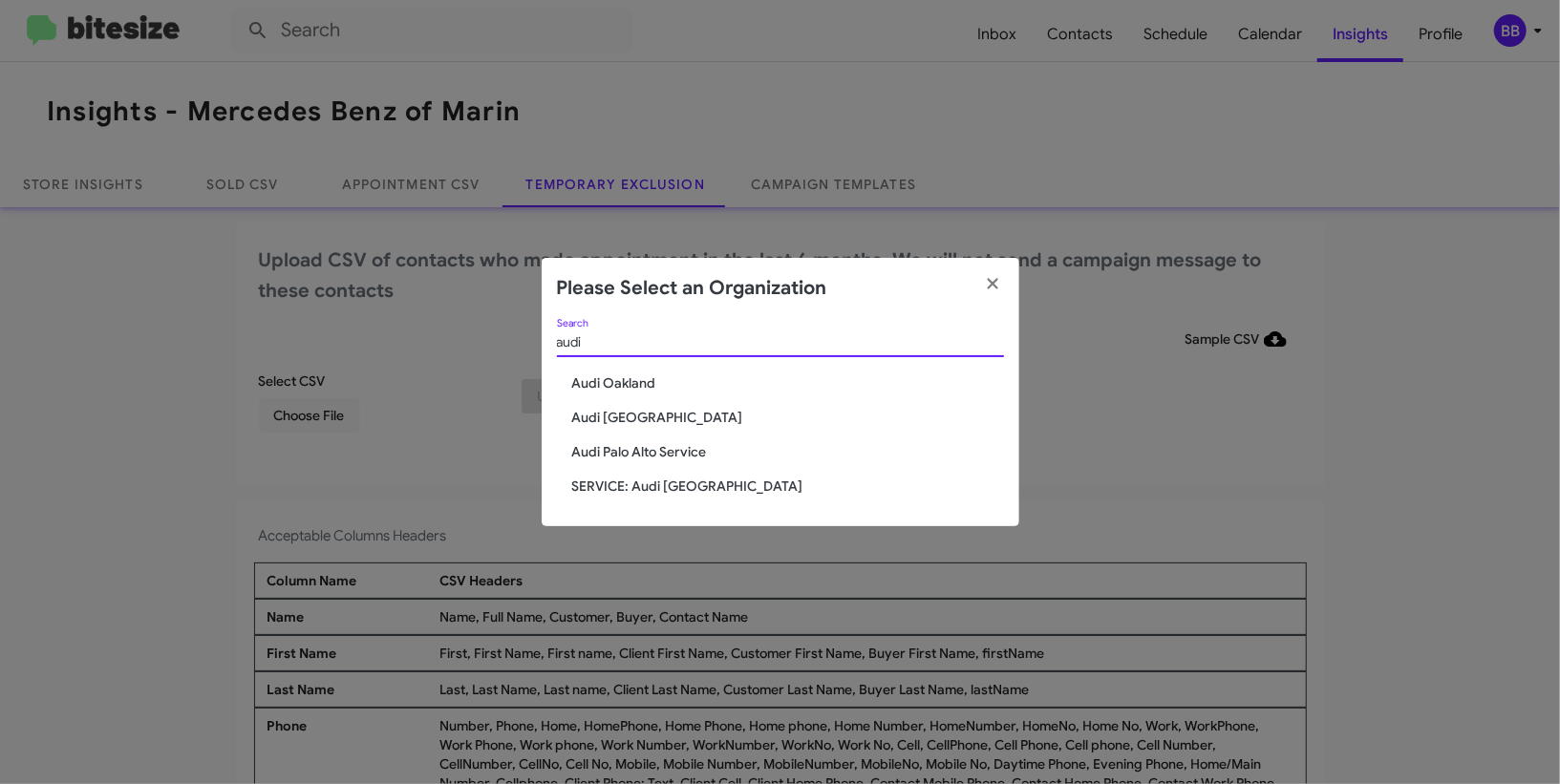
type input "audi"
click at [626, 491] on span "SERVICE: Audi [GEOGRAPHIC_DATA]" at bounding box center [788, 486] width 432 height 19
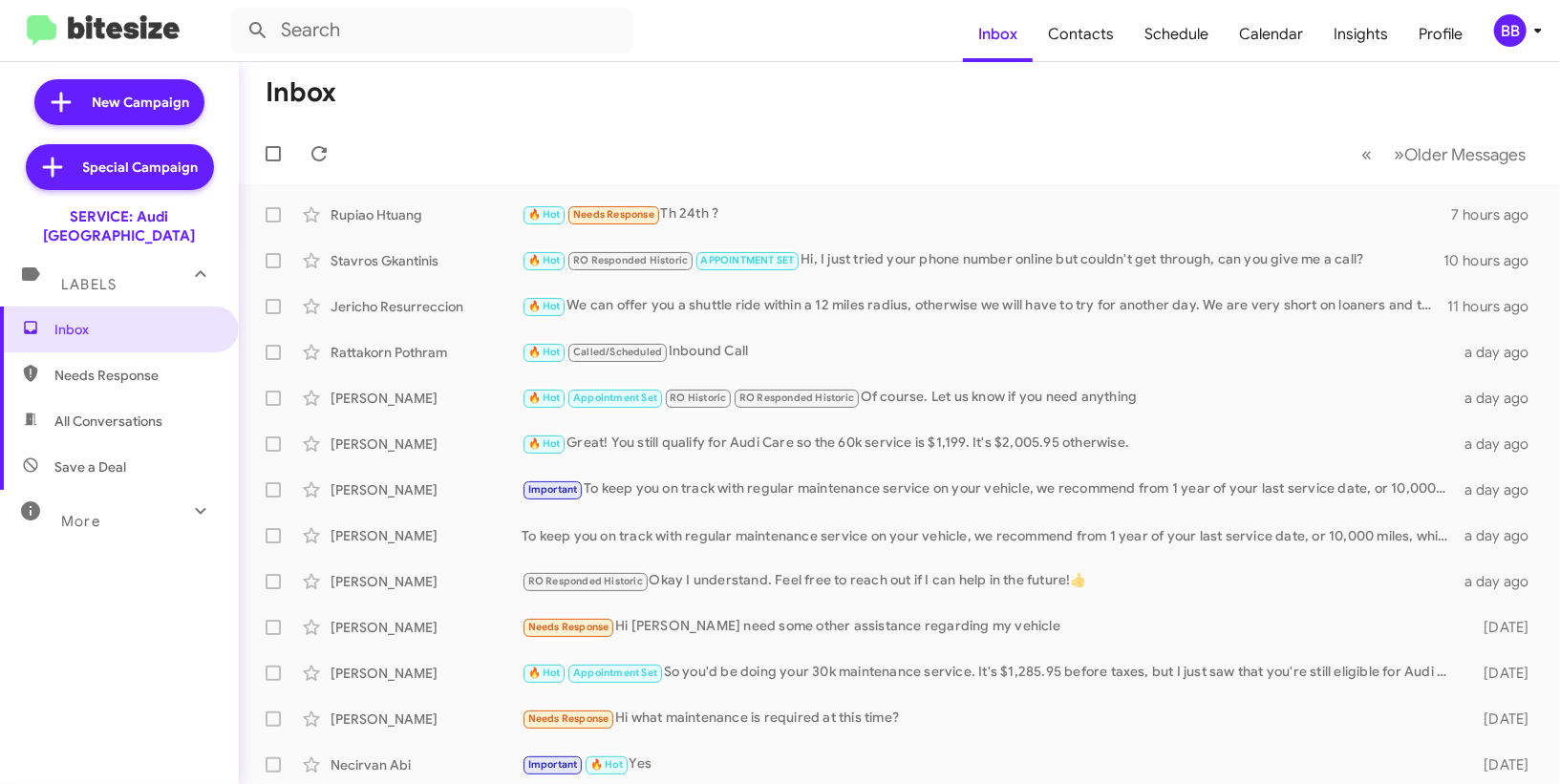
click at [1528, 28] on icon at bounding box center [1538, 31] width 23 height 23
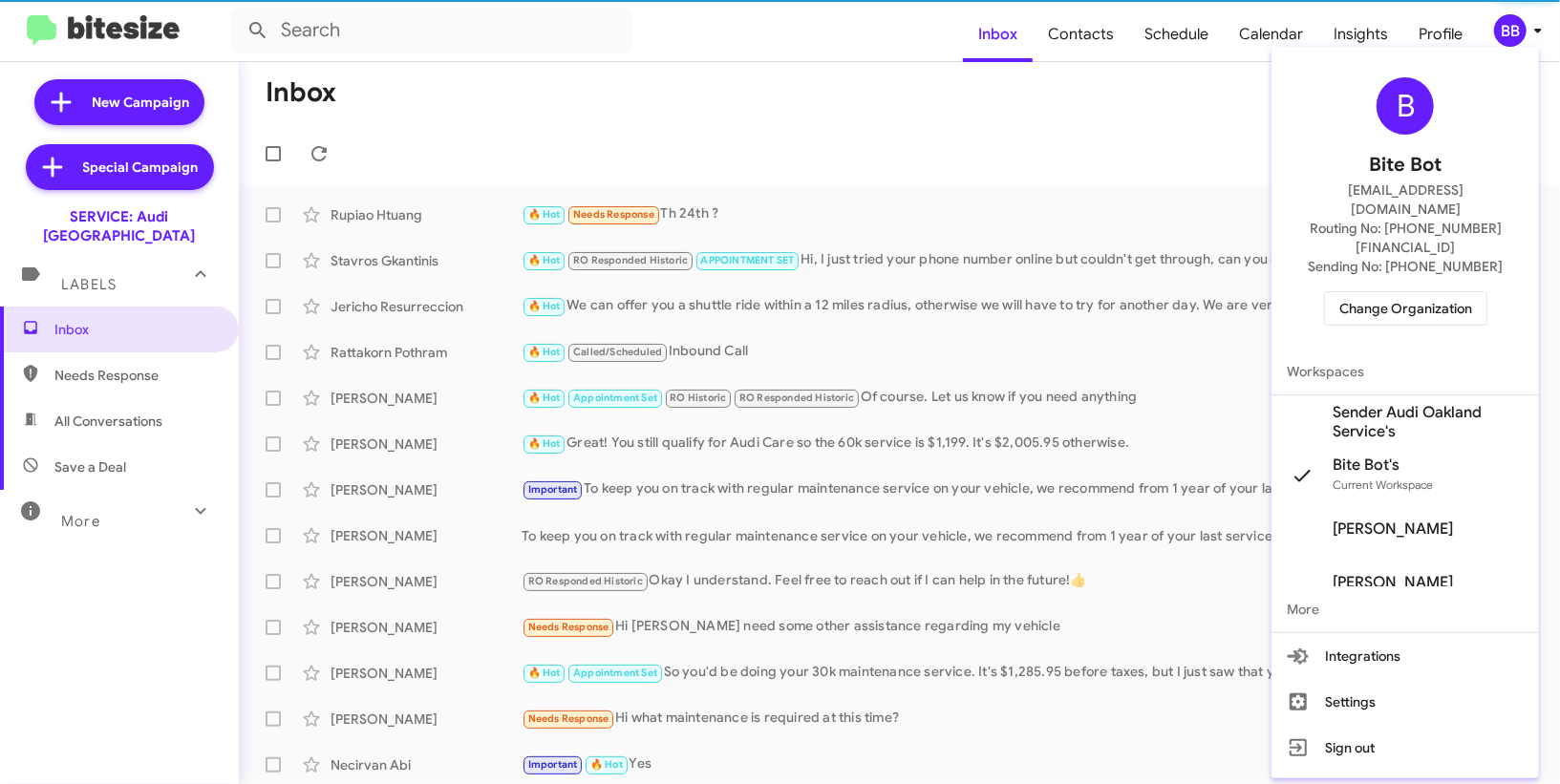
click at [1380, 403] on span "Sender Audi Oakland Service's" at bounding box center [1428, 422] width 192 height 38
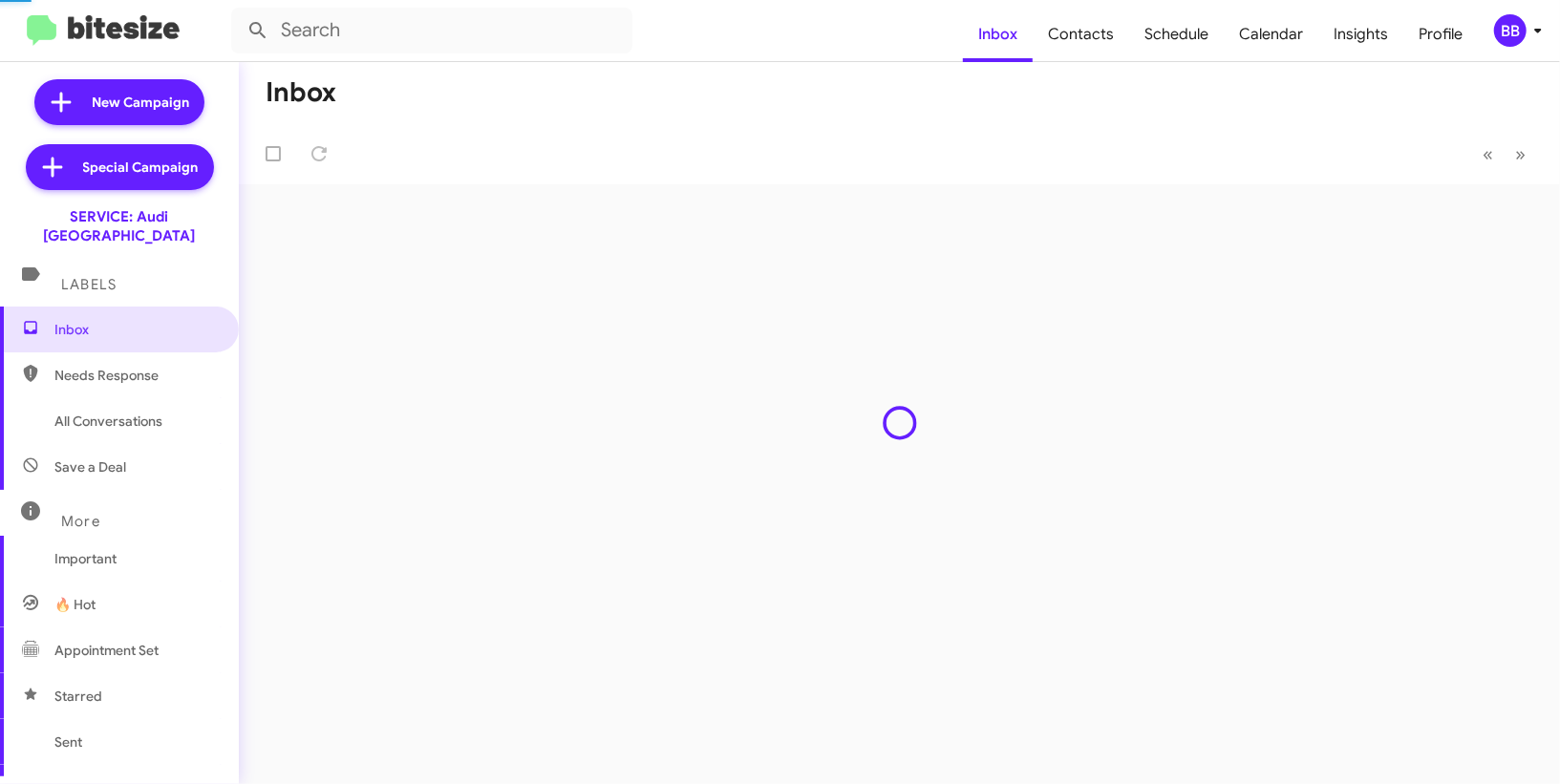
click at [1368, 42] on span "Insights" at bounding box center [1361, 35] width 85 height 56
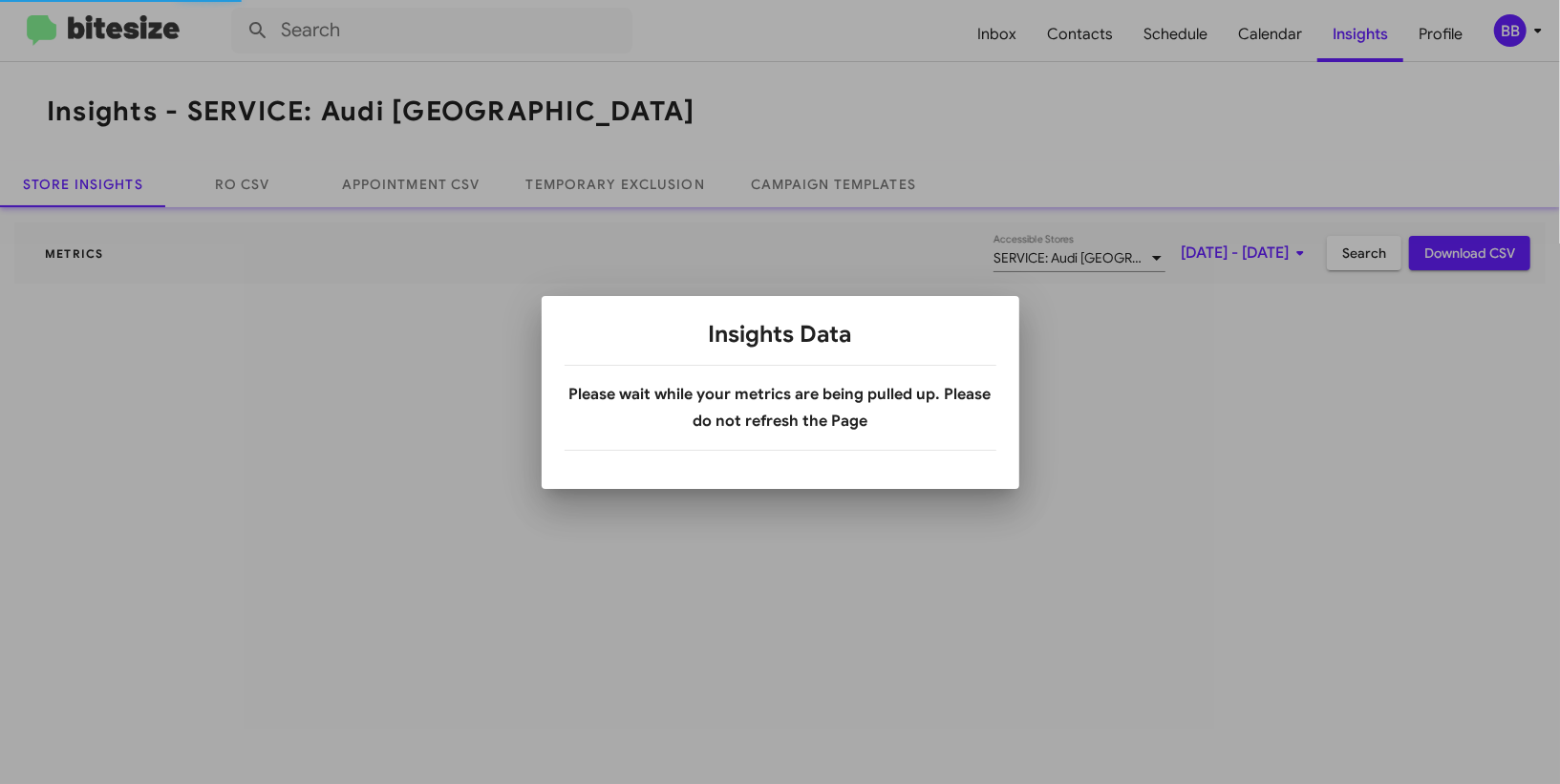
click at [1368, 42] on div at bounding box center [780, 392] width 1560 height 784
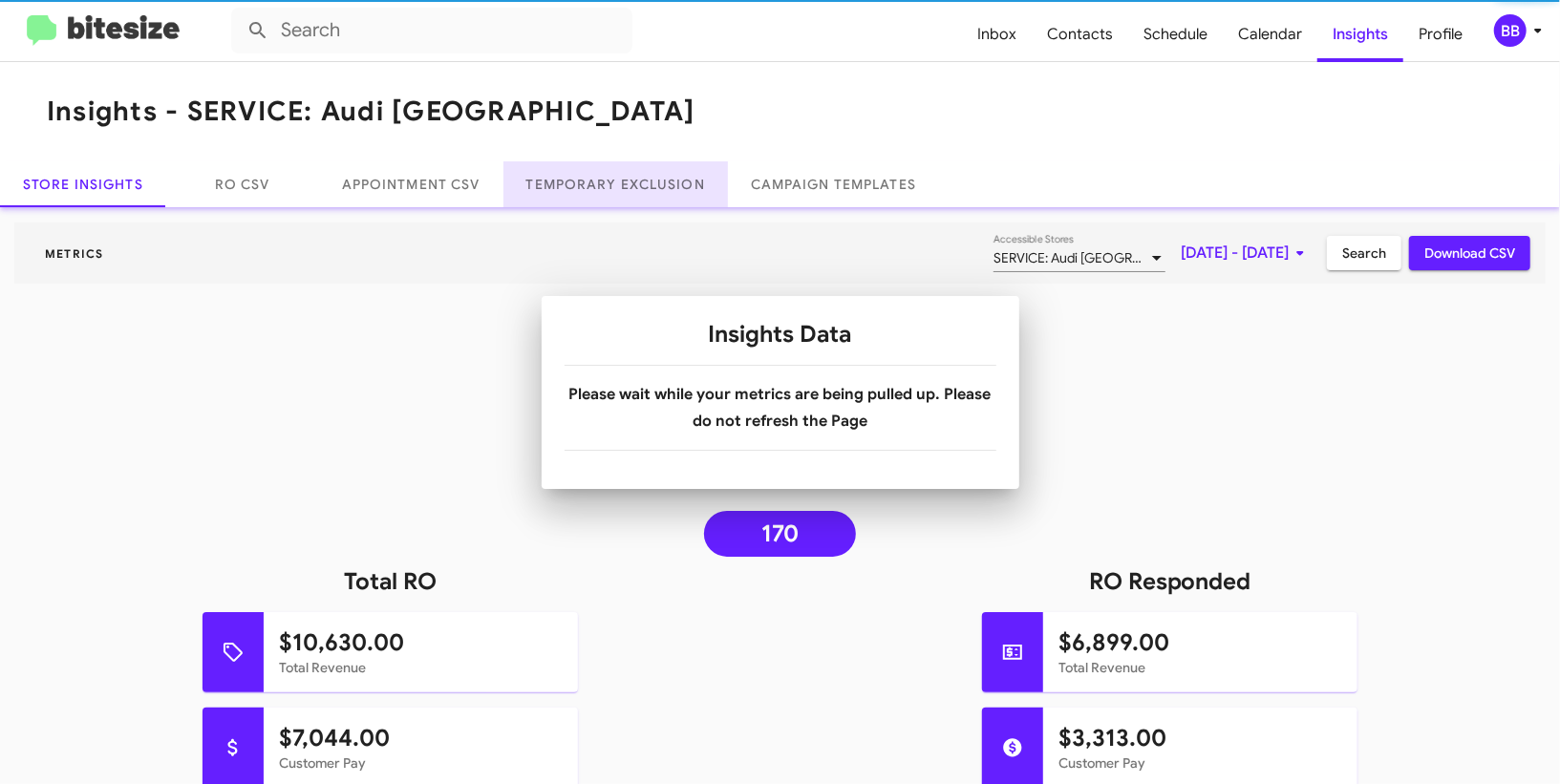
click at [619, 171] on link "Temporary Exclusion" at bounding box center [615, 185] width 224 height 46
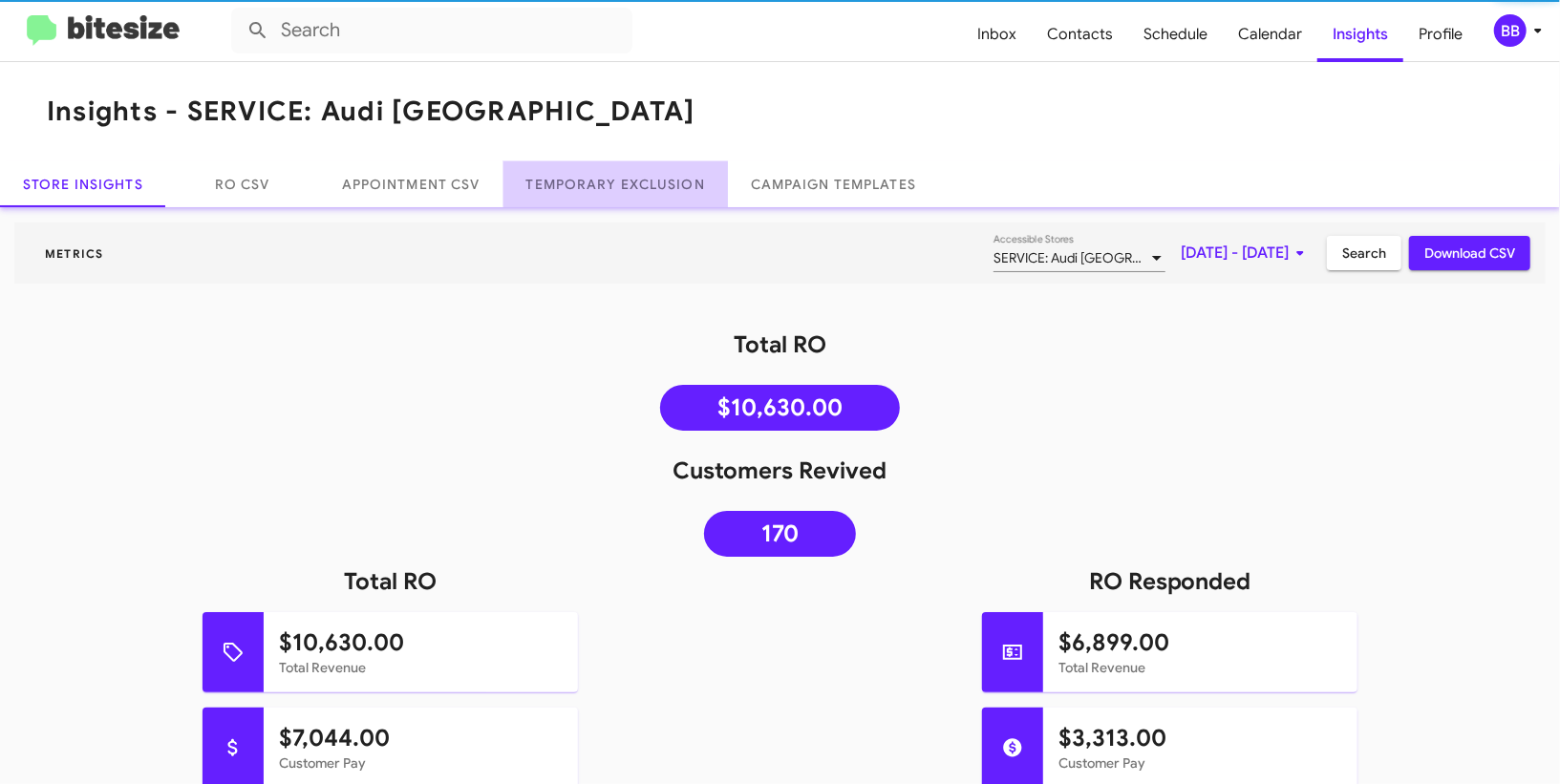
click at [619, 171] on link "Temporary Exclusion" at bounding box center [615, 185] width 224 height 46
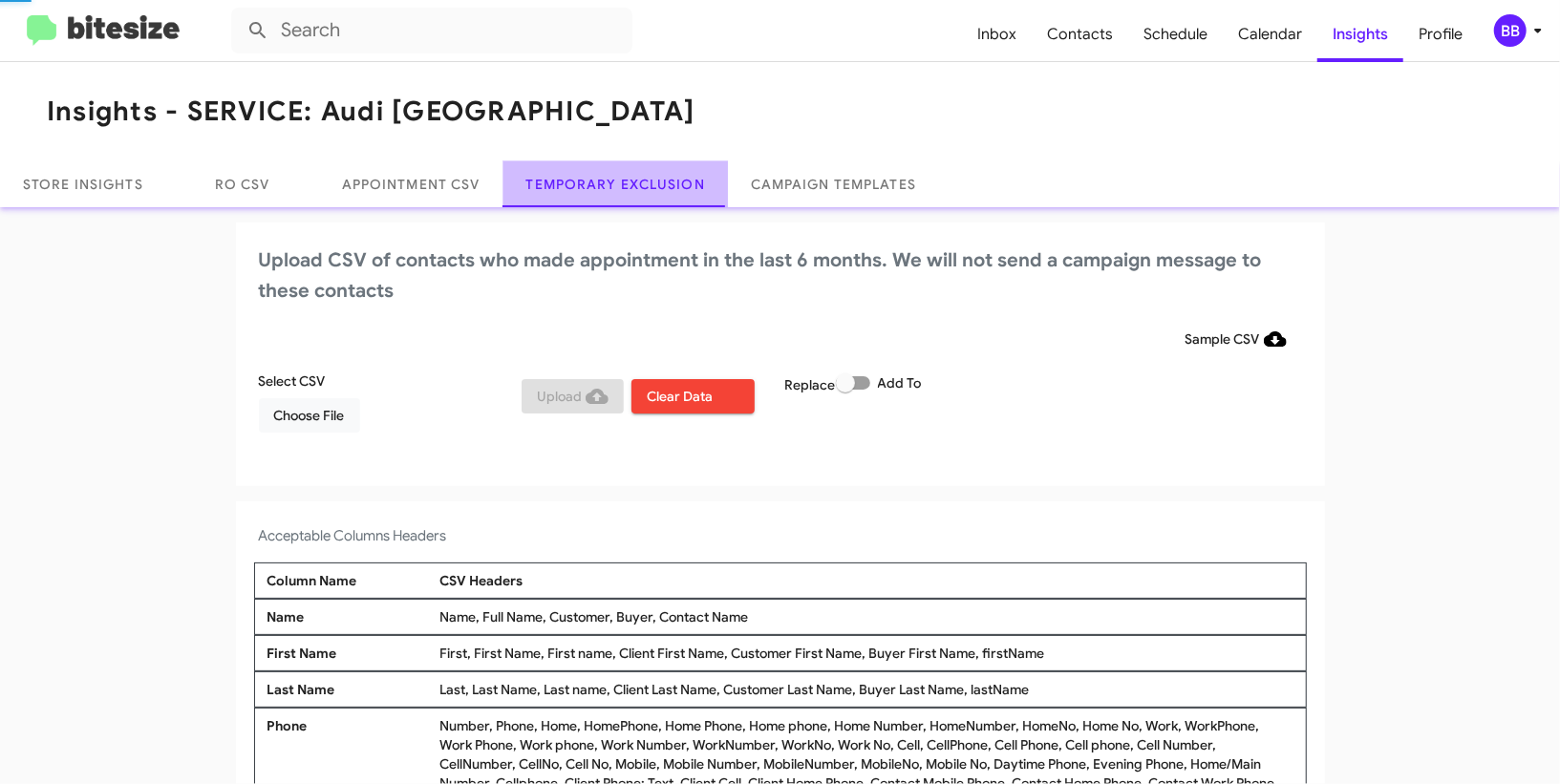
click at [619, 171] on link "Temporary Exclusion" at bounding box center [615, 185] width 224 height 46
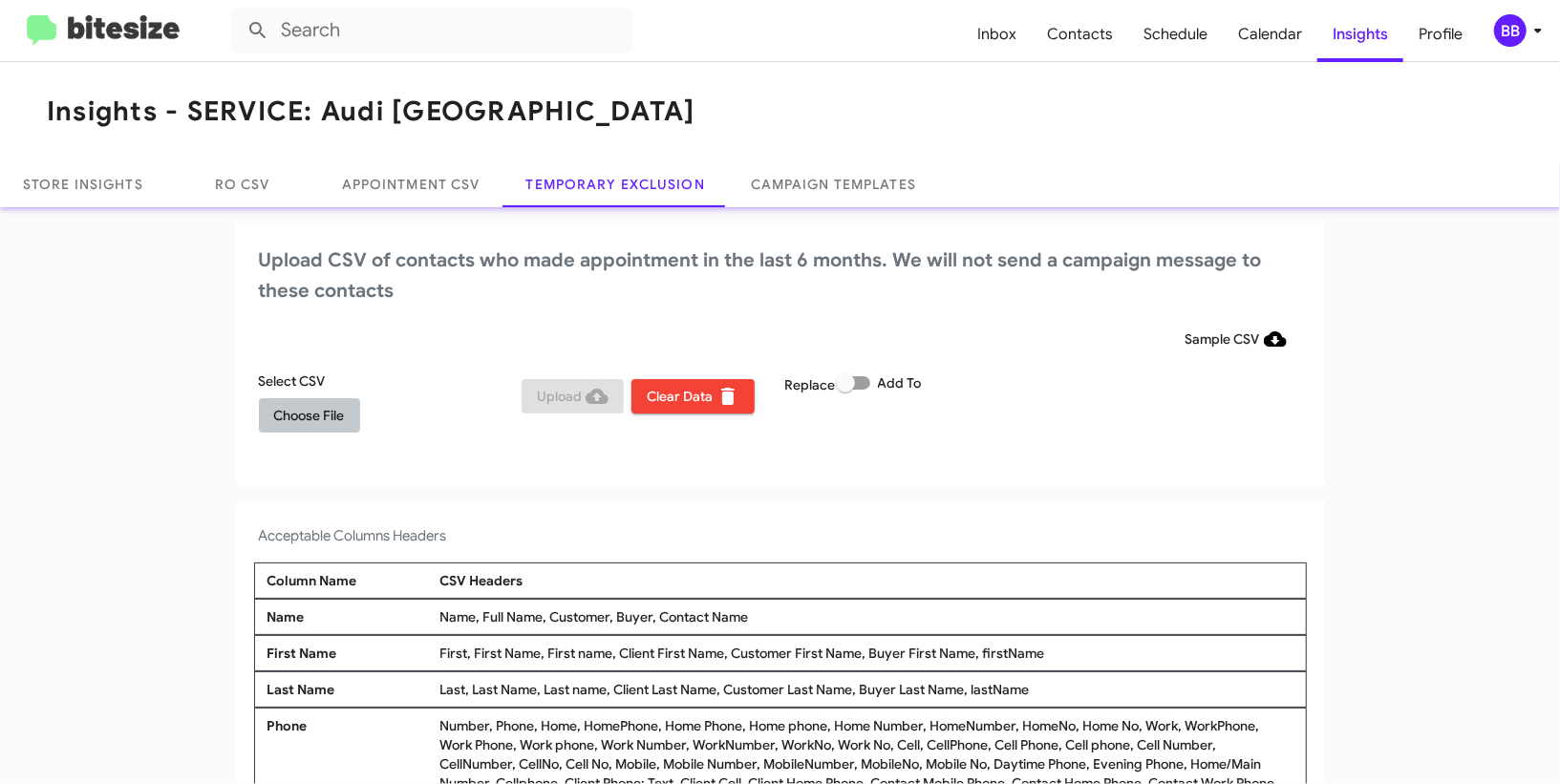
click at [286, 411] on span "Choose File" at bounding box center [309, 416] width 70 height 35
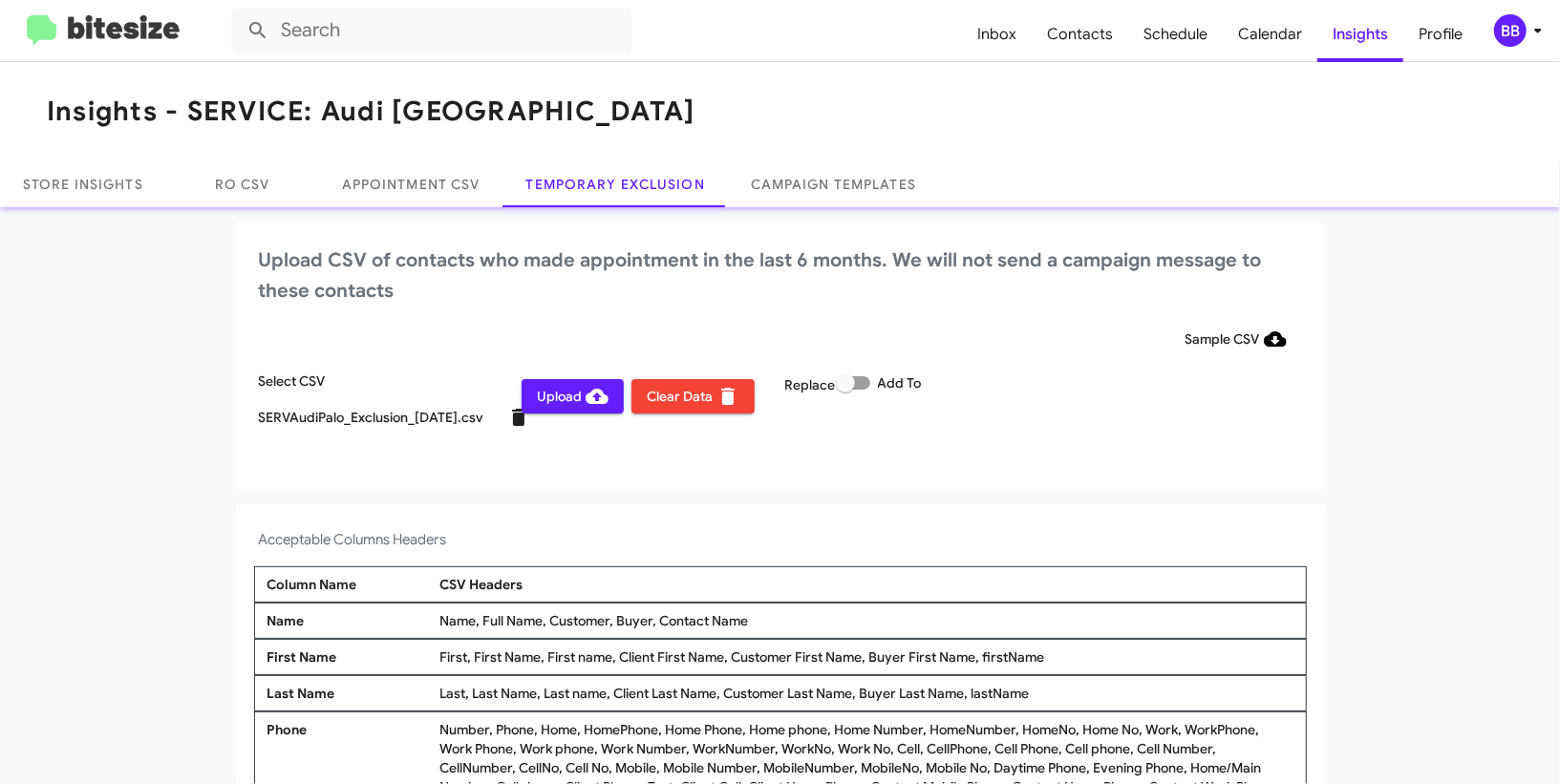
click at [507, 426] on icon at bounding box center [519, 417] width 23 height 23
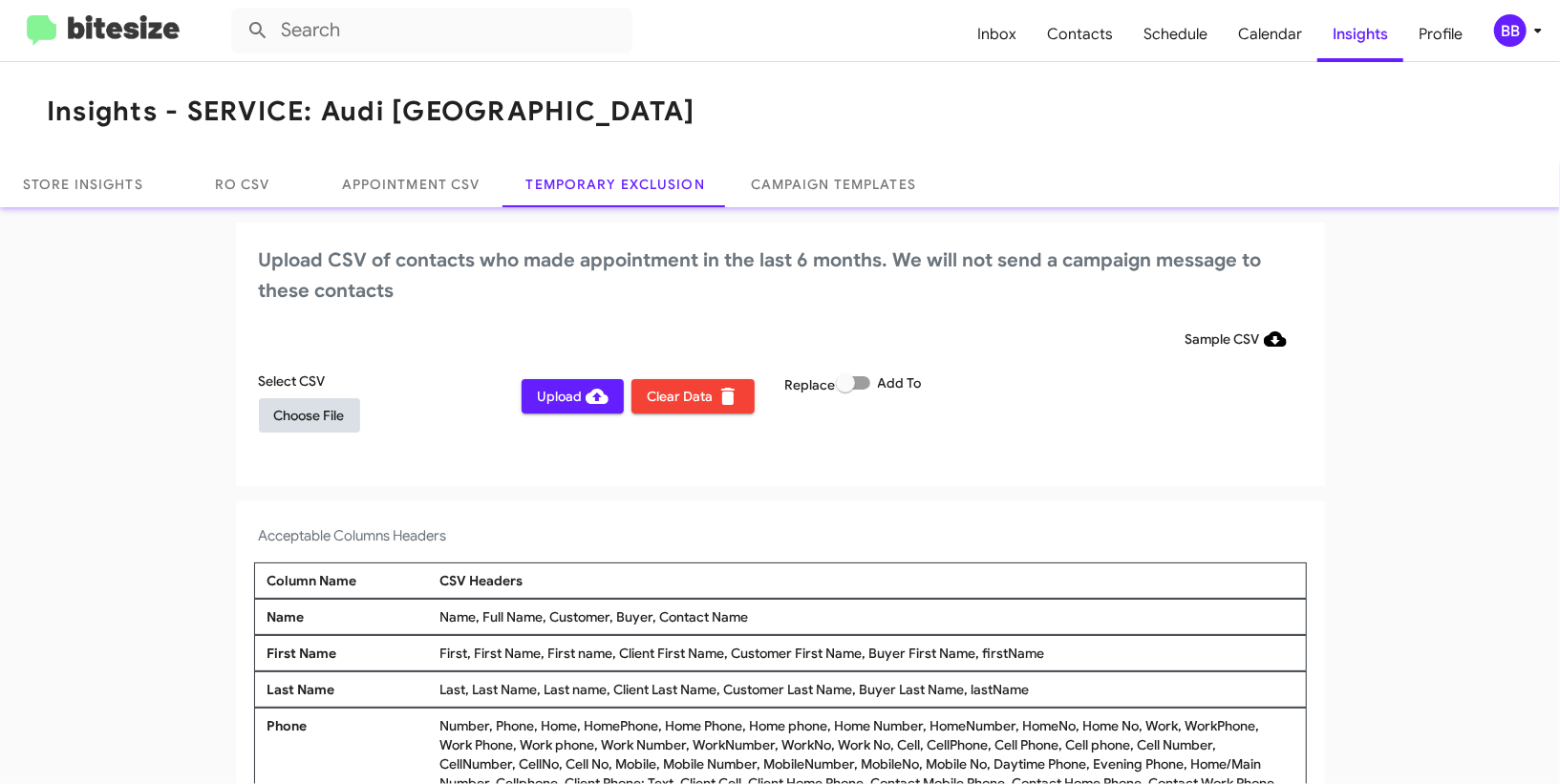
click at [268, 421] on button "Choose File" at bounding box center [309, 416] width 101 height 35
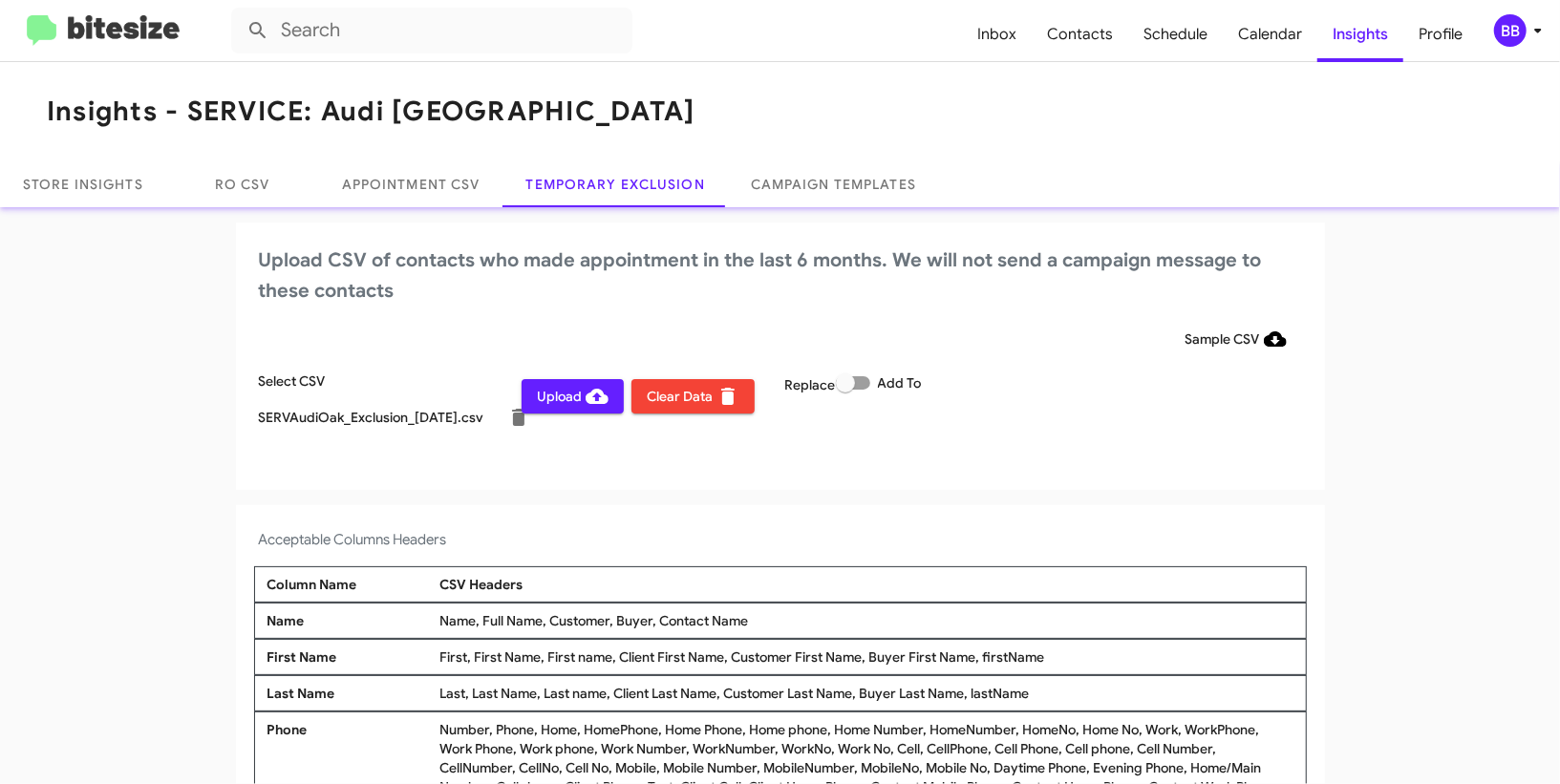
click at [1522, 20] on div "BB" at bounding box center [1511, 31] width 33 height 33
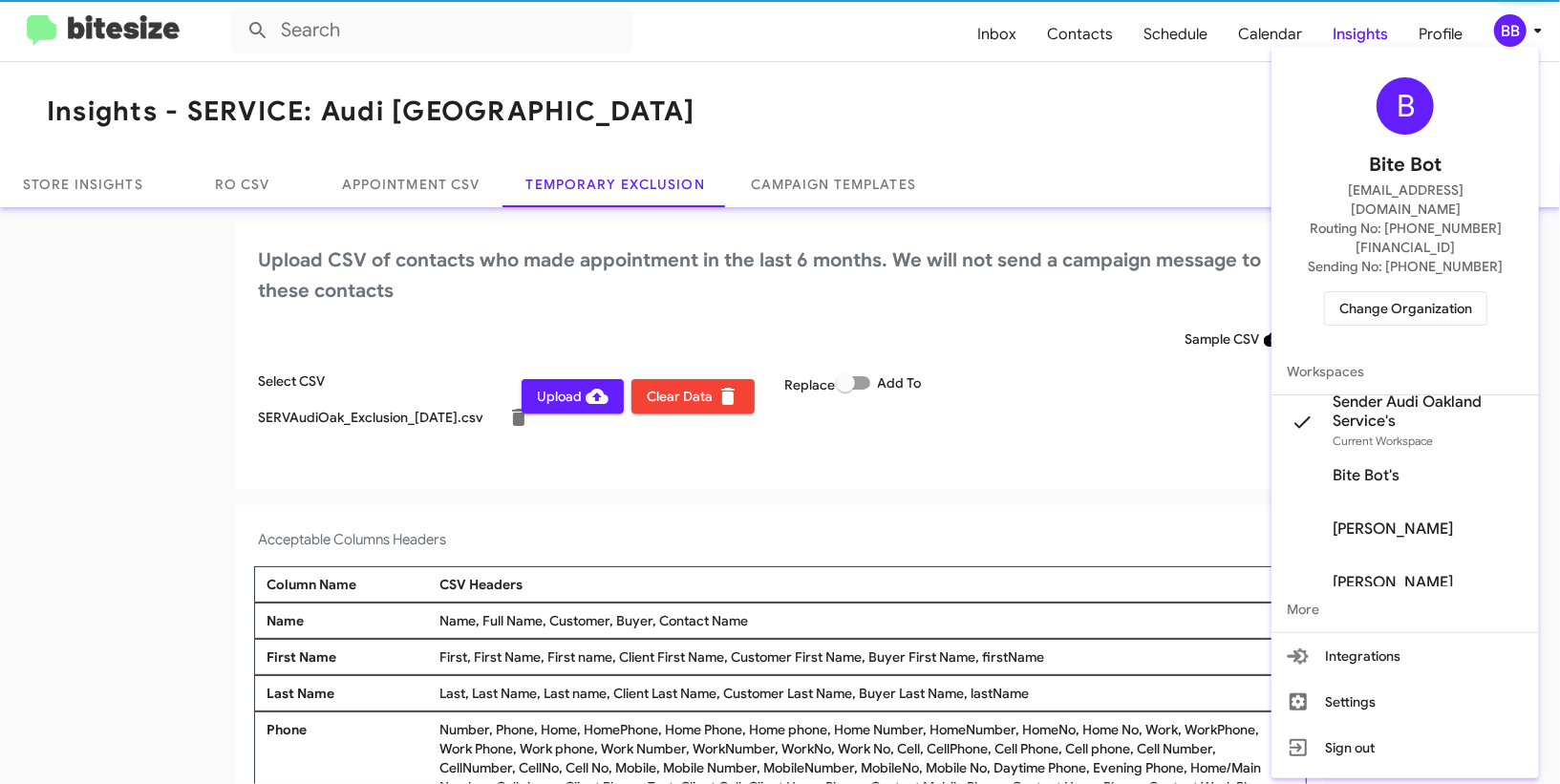
click at [1522, 20] on div at bounding box center [780, 392] width 1560 height 784
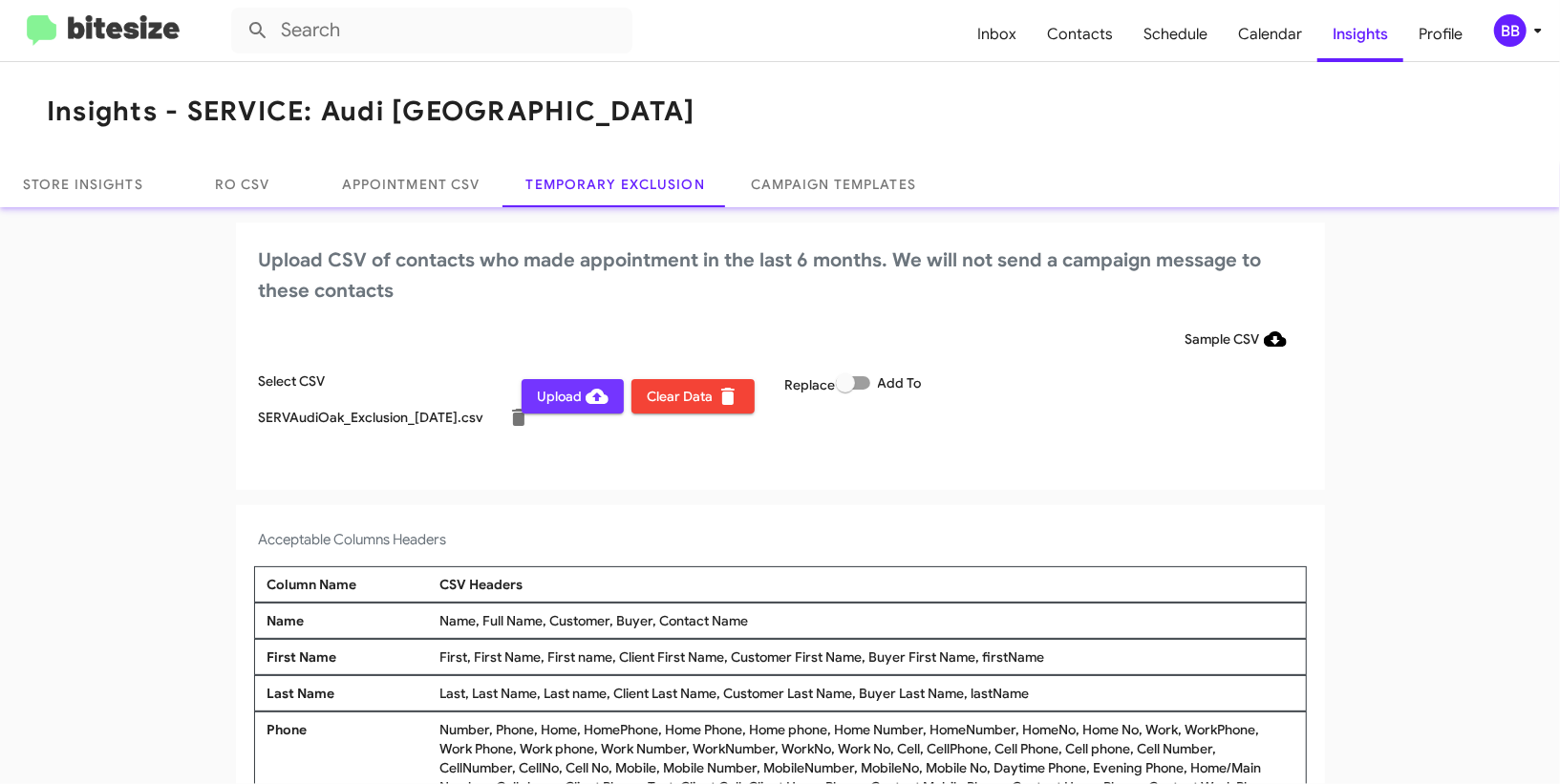
click at [550, 392] on span "Upload" at bounding box center [573, 396] width 71 height 35
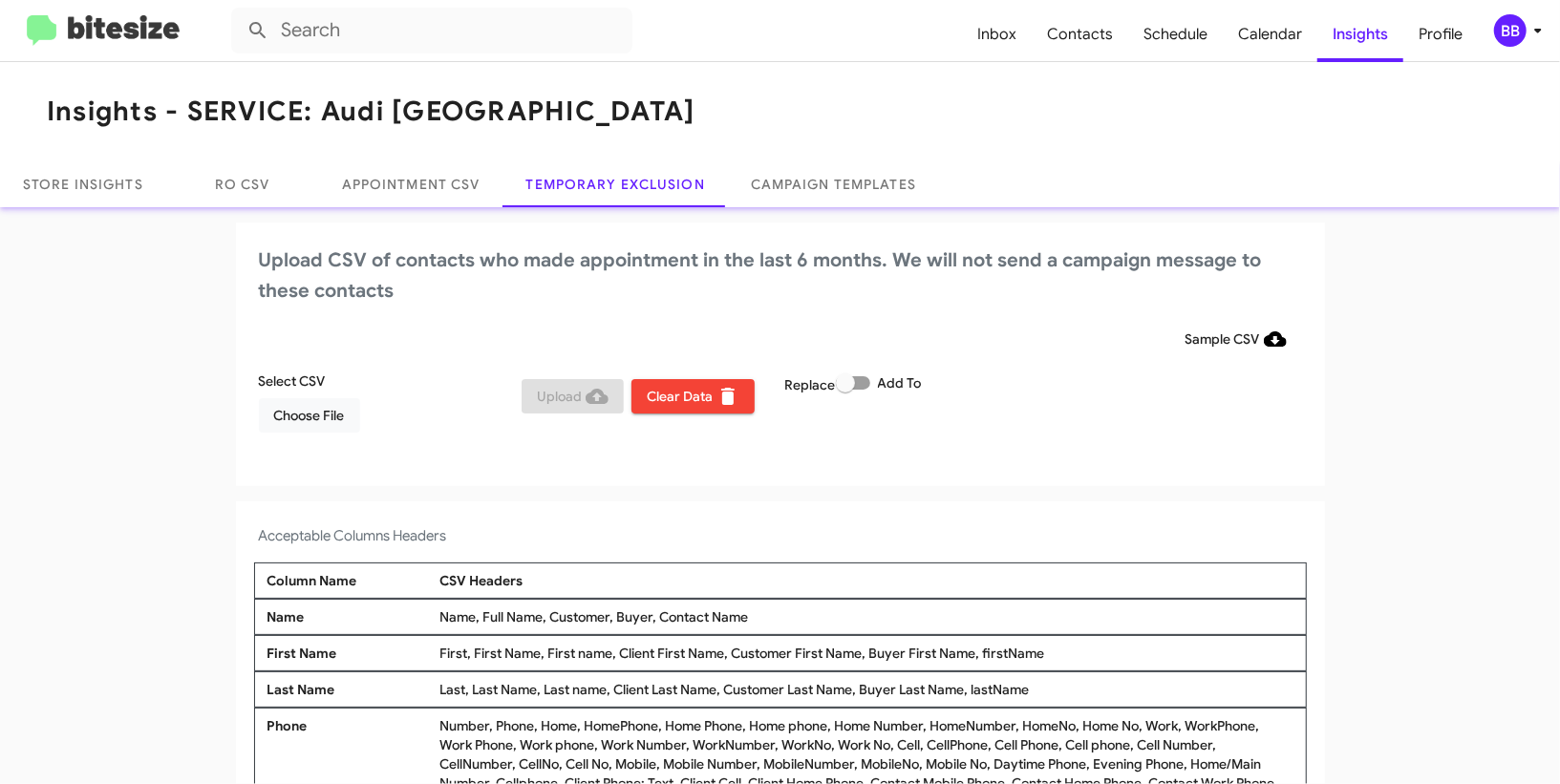
click at [1522, 36] on div "BB" at bounding box center [1511, 31] width 33 height 33
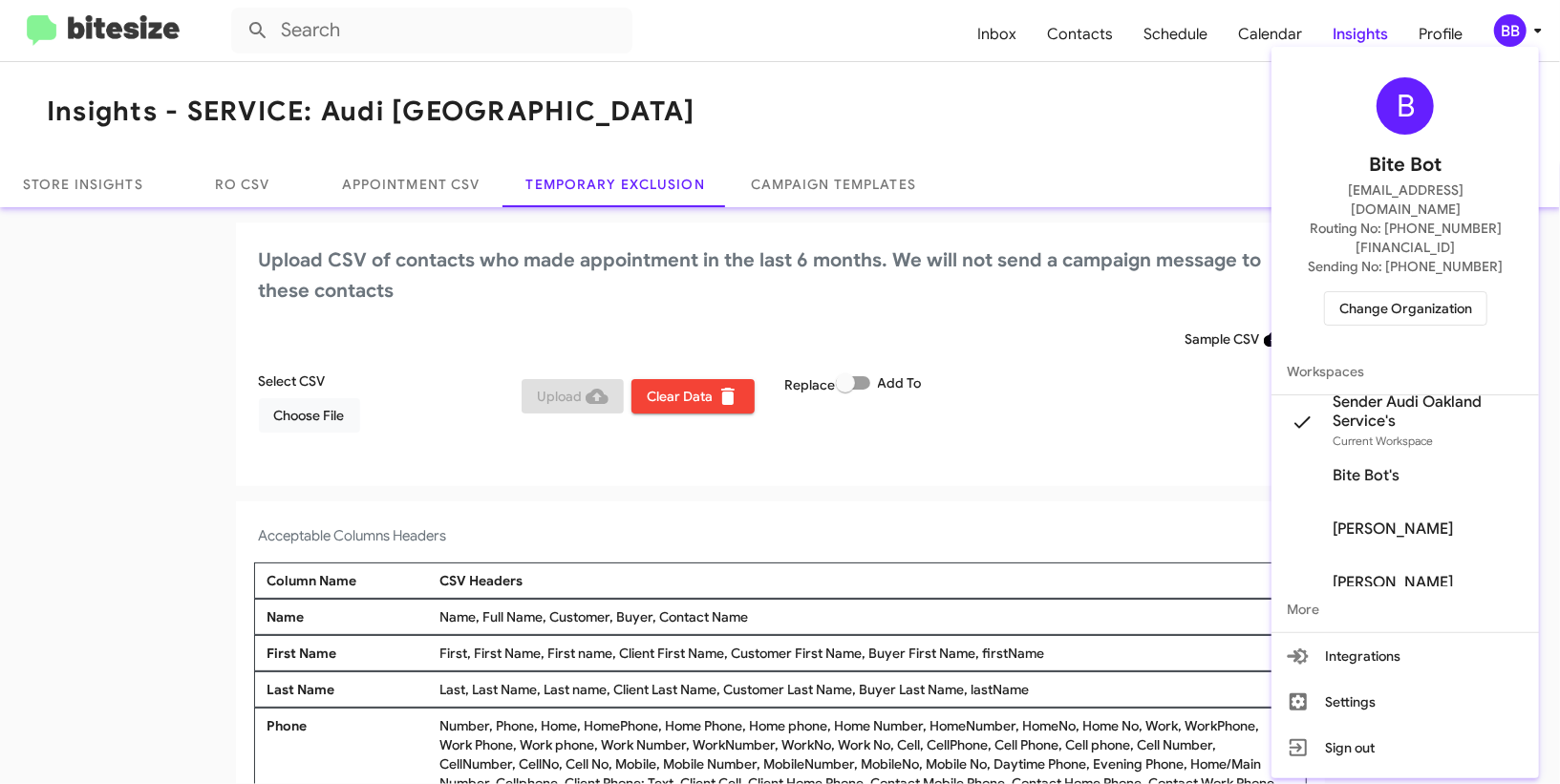
click at [1409, 288] on div "B Bite Bot [EMAIL_ADDRESS][DOMAIN_NAME] Routing No: [PHONE_NUMBER][FINANCIAL_ID…" at bounding box center [1405, 202] width 268 height 294
click at [1348, 292] on span "Change Organization" at bounding box center [1406, 309] width 133 height 33
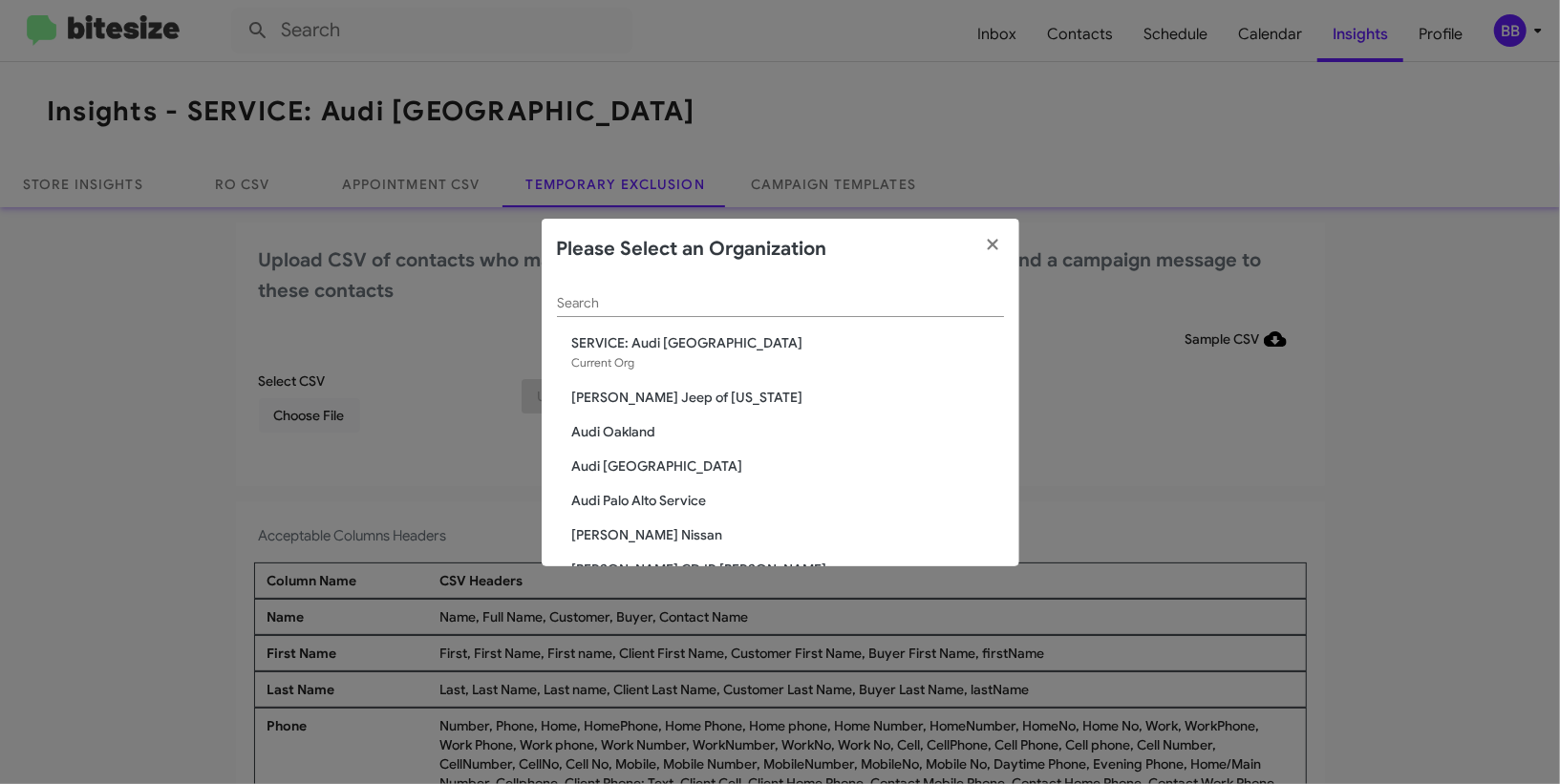
click at [726, 303] on input "Search" at bounding box center [780, 304] width 448 height 15
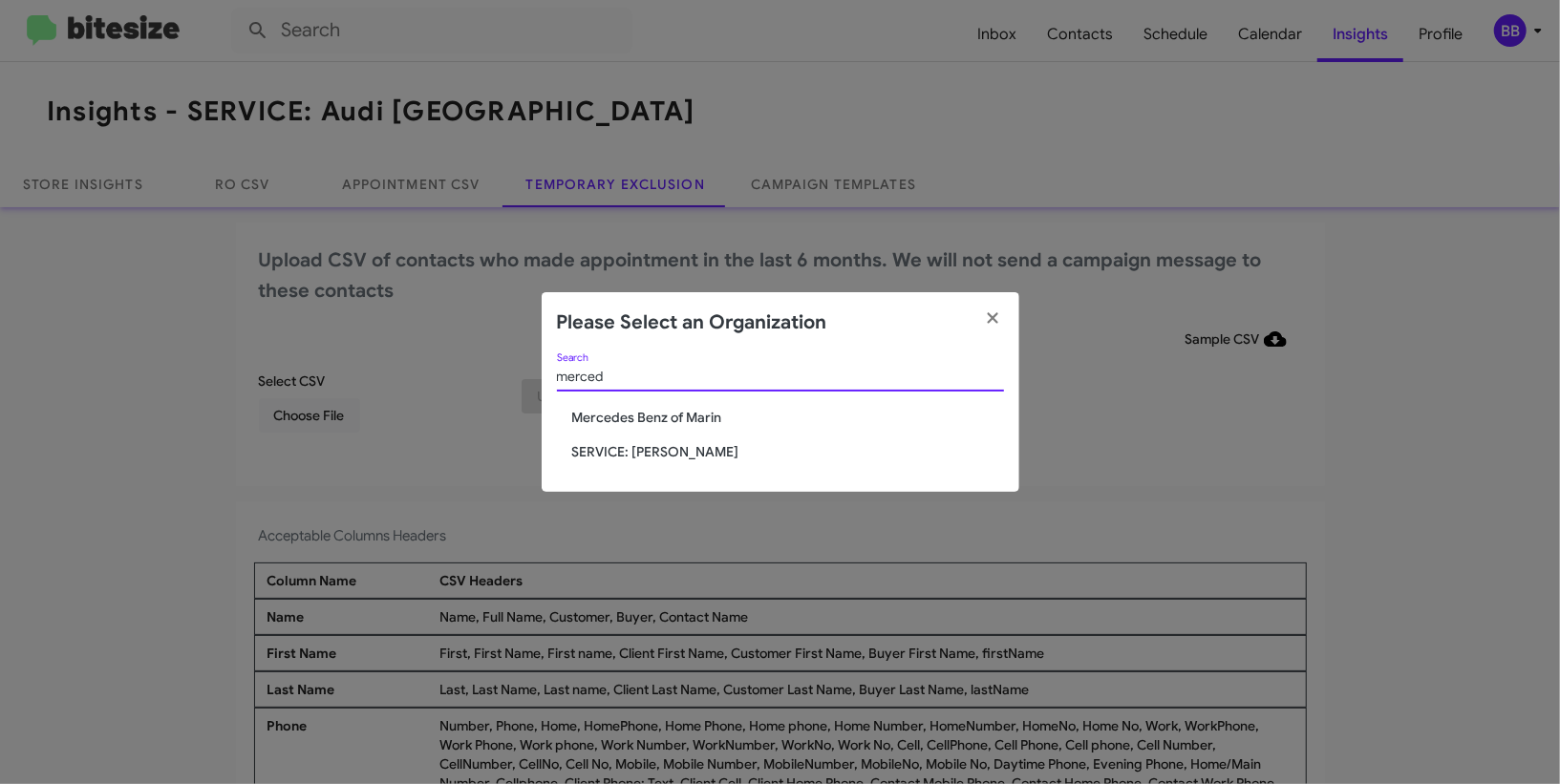
type input "merced"
click at [690, 453] on span "SERVICE: [PERSON_NAME]" at bounding box center [788, 452] width 432 height 19
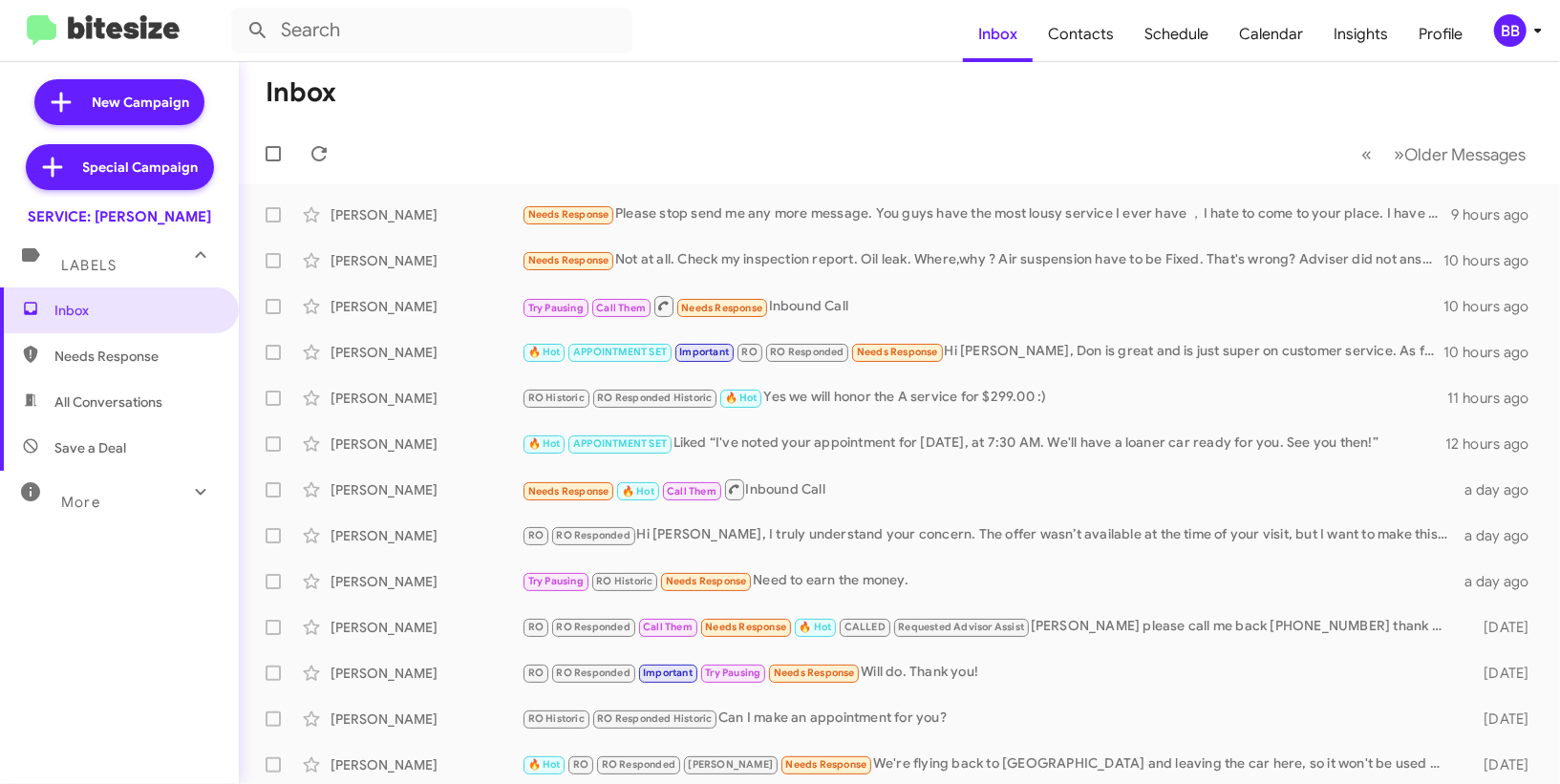
click at [1545, 26] on icon at bounding box center [1538, 31] width 23 height 23
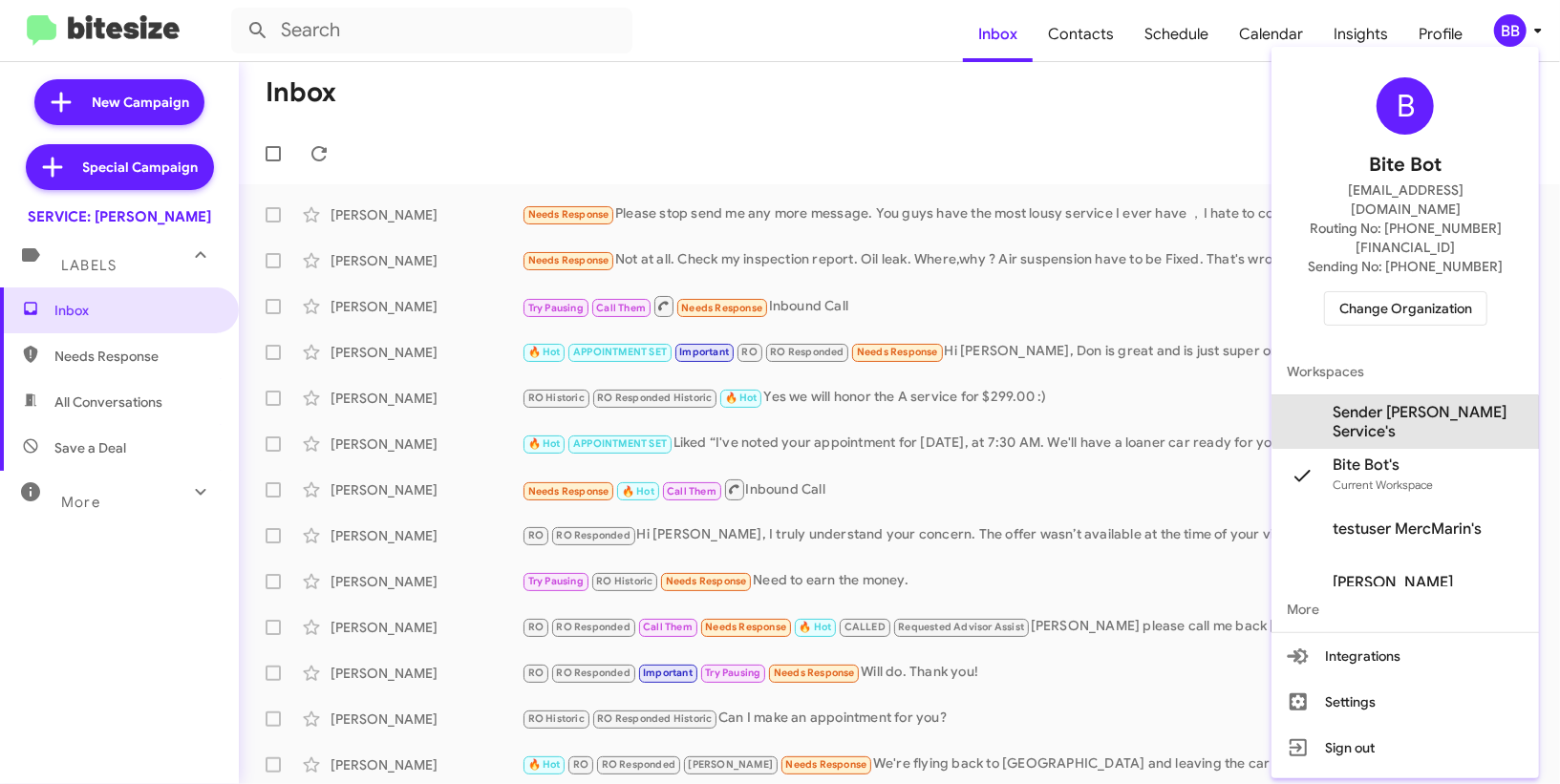
click at [1411, 403] on span "Sender [PERSON_NAME] Service's" at bounding box center [1428, 422] width 192 height 38
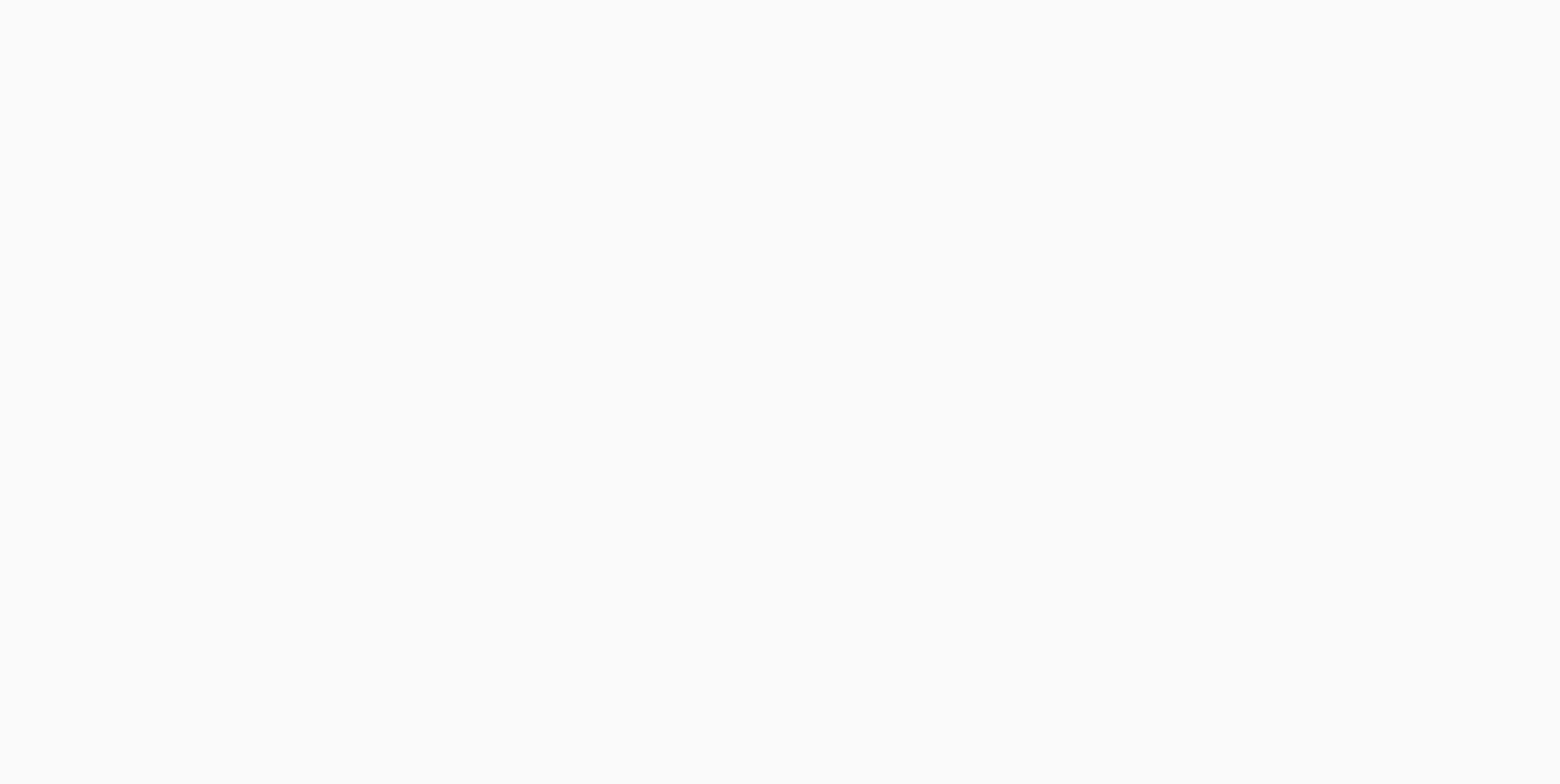
click at [1390, 47] on body at bounding box center [780, 392] width 1560 height 784
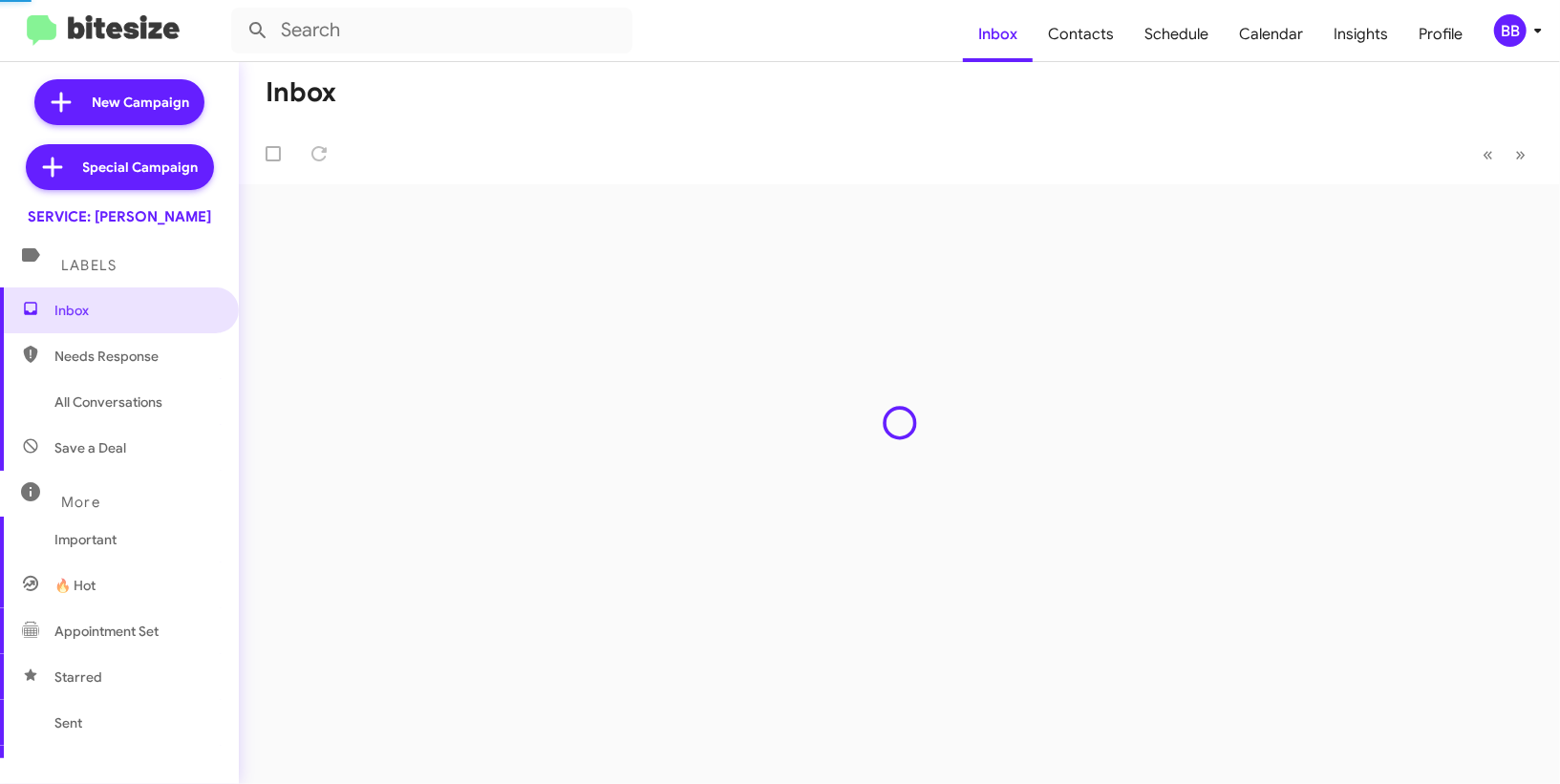
click at [1390, 47] on span "Insights" at bounding box center [1361, 35] width 85 height 56
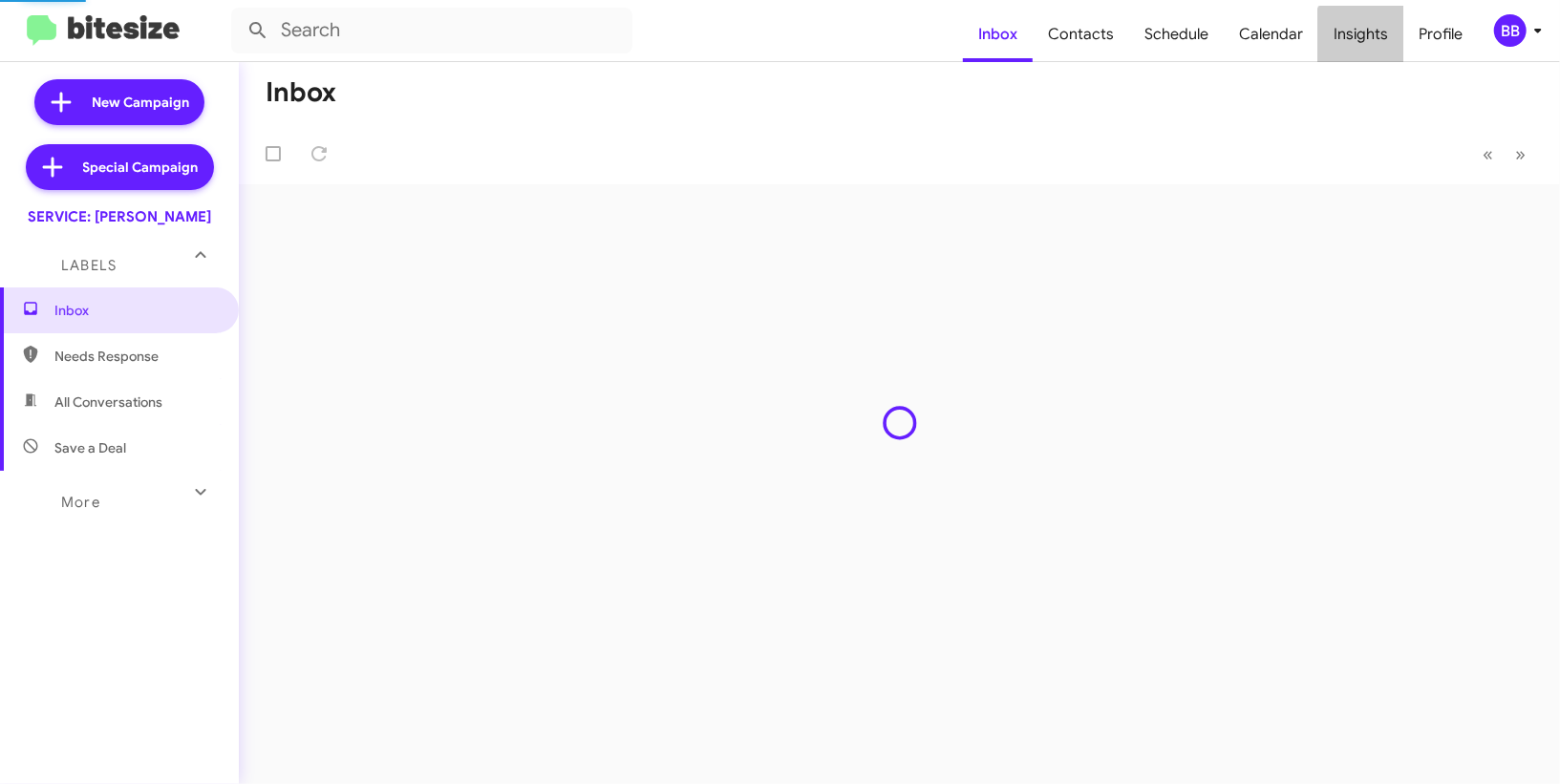
click at [1390, 47] on span "Insights" at bounding box center [1361, 35] width 85 height 56
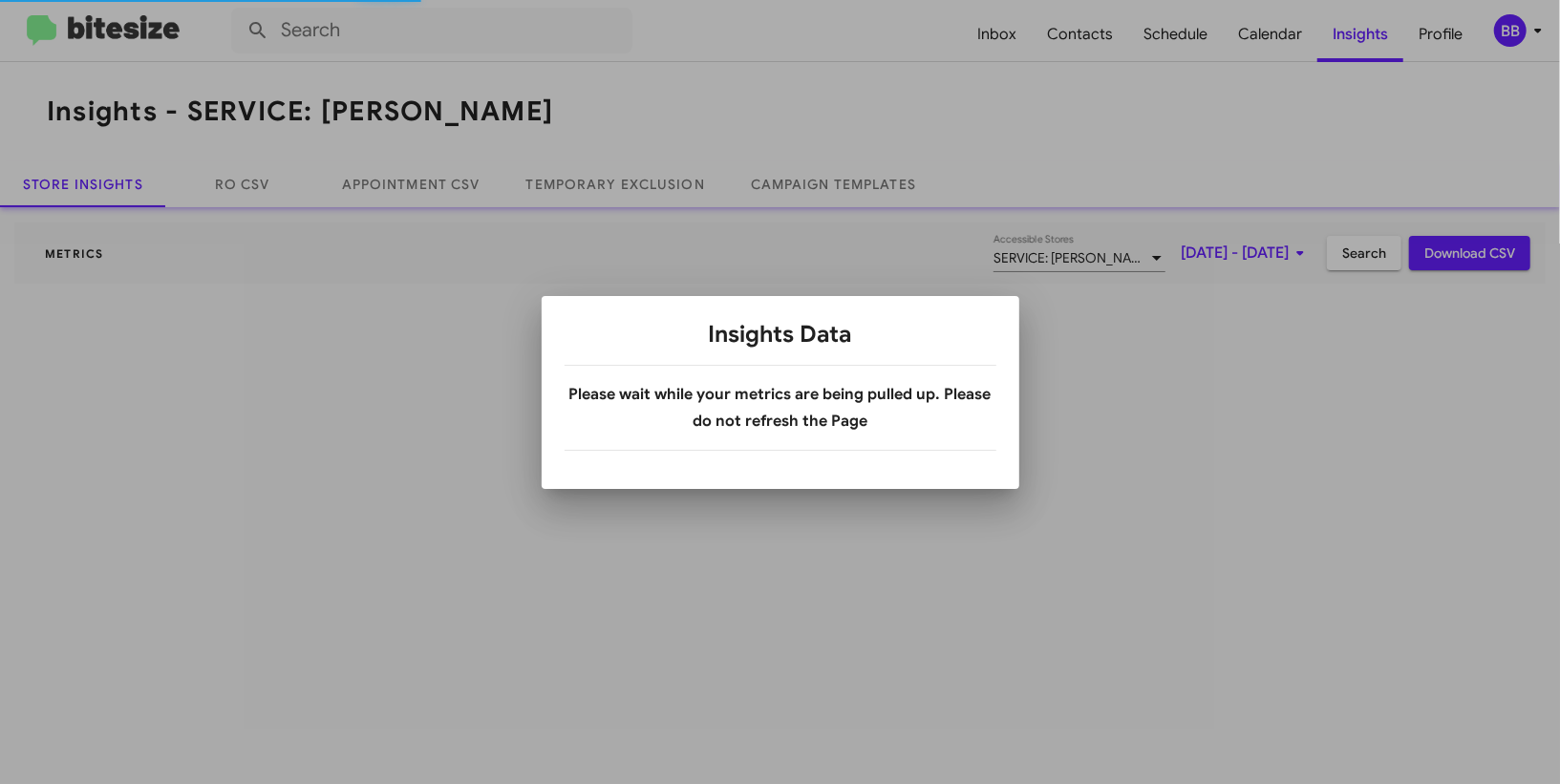
click at [661, 187] on div at bounding box center [780, 392] width 1560 height 784
click at [661, 187] on body "Inbox Contacts Schedule Calendar Insights Profile BB Insights - SERVICE: [PERSO…" at bounding box center [780, 392] width 1560 height 784
click at [661, 187] on link "Temporary Exclusion" at bounding box center [615, 185] width 224 height 46
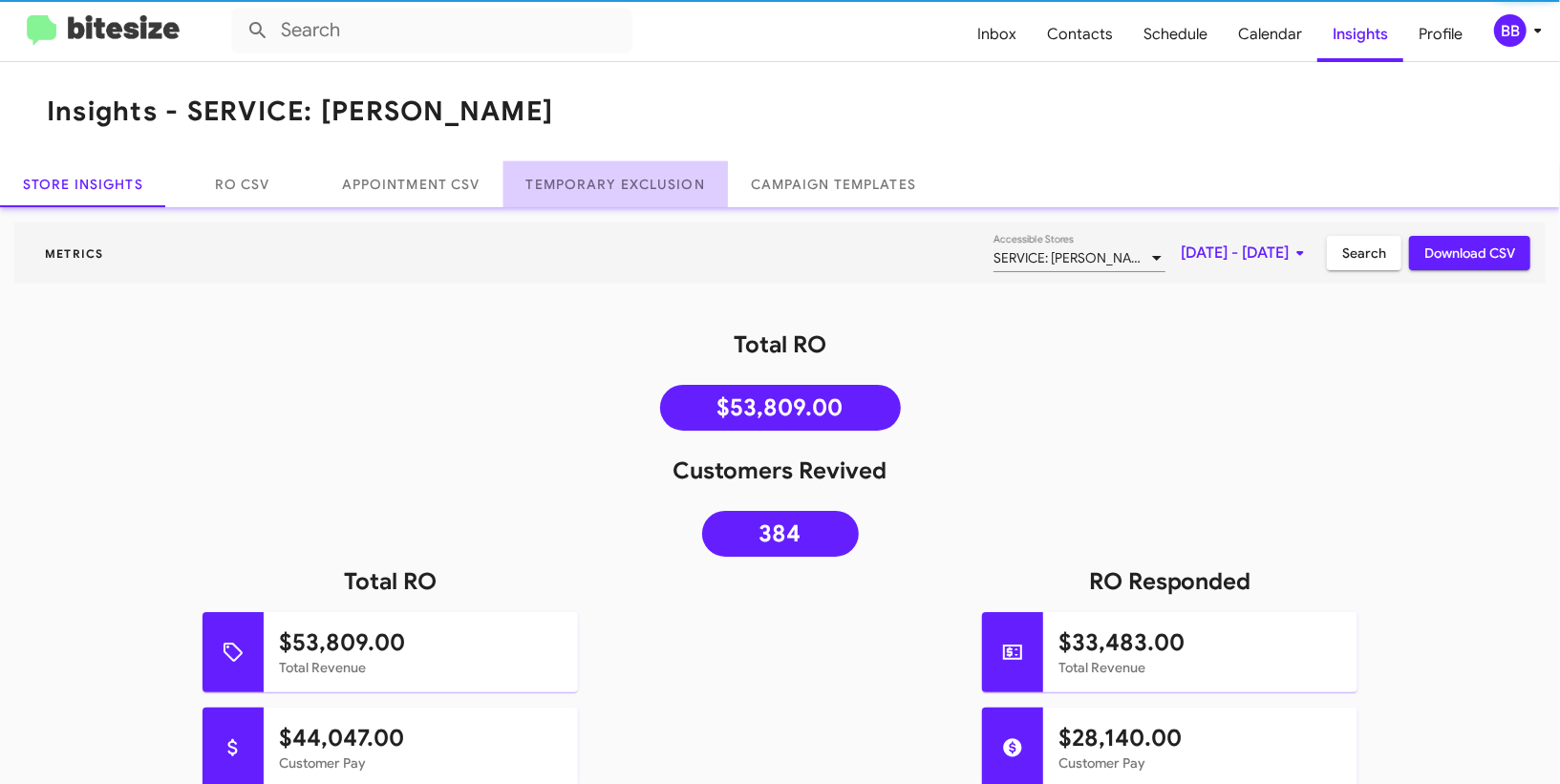
click at [661, 187] on link "Temporary Exclusion" at bounding box center [615, 185] width 224 height 46
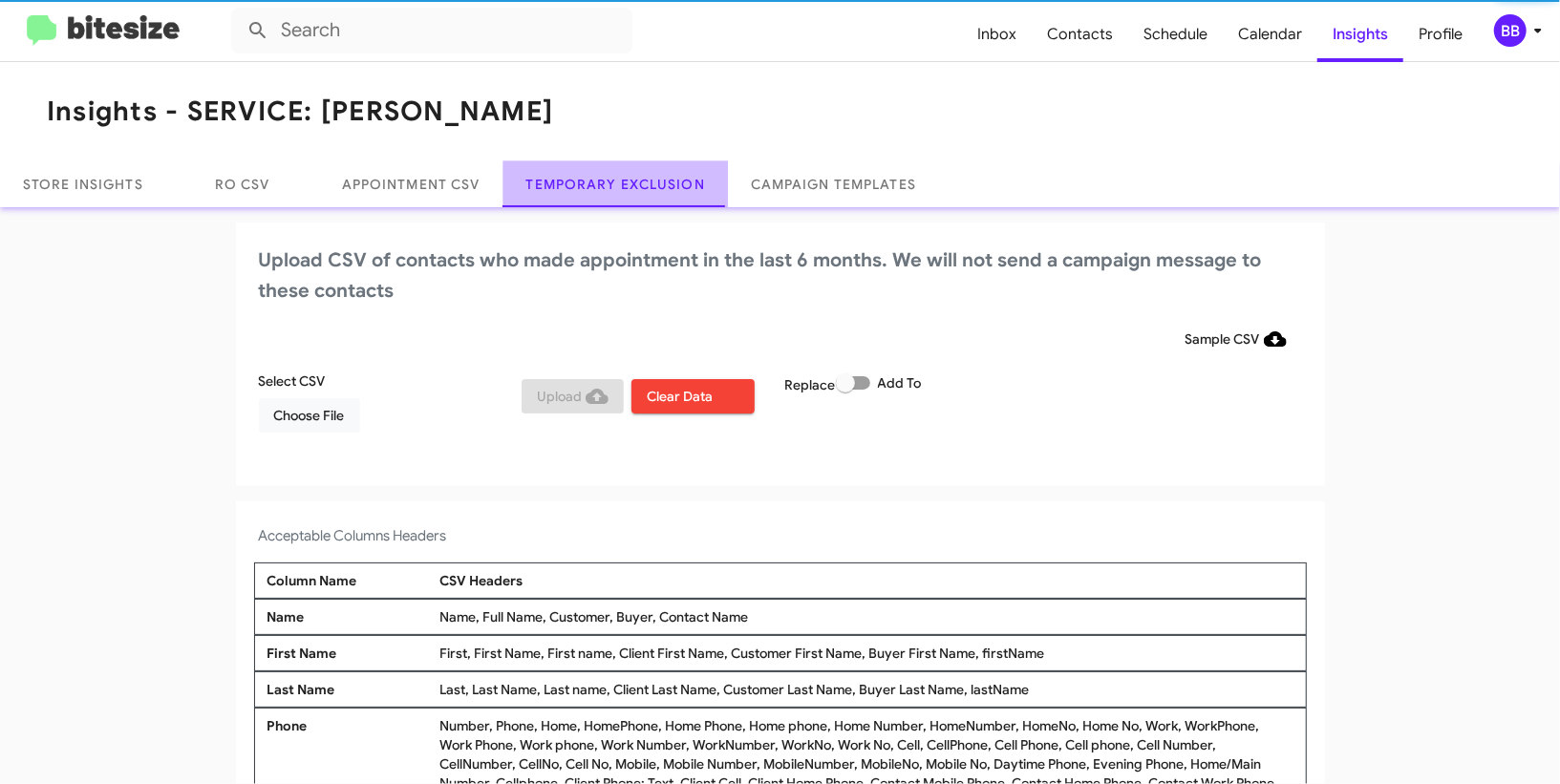
click at [661, 187] on link "Temporary Exclusion" at bounding box center [615, 185] width 224 height 46
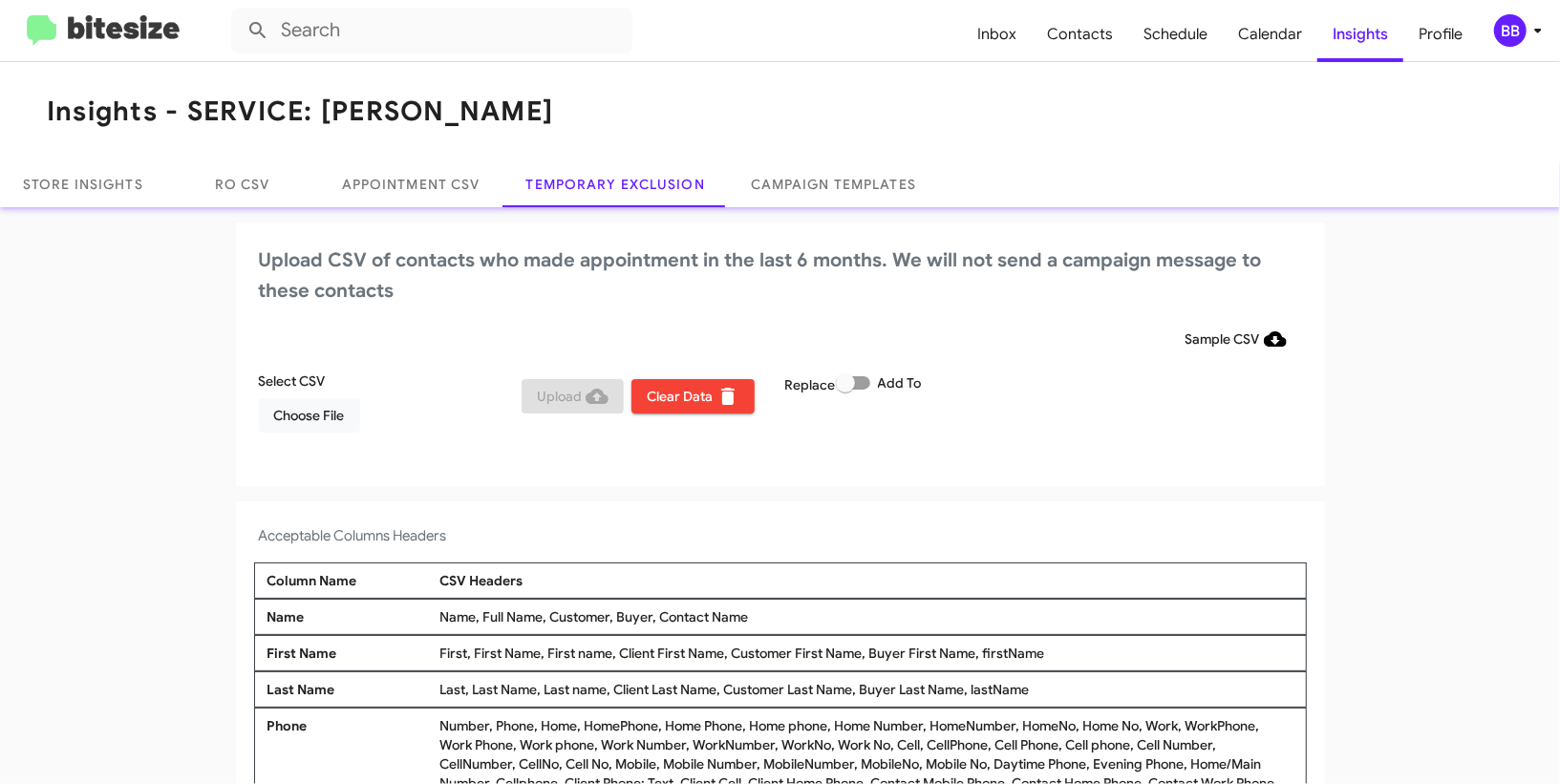
click at [325, 395] on div "Select CSV Choose File" at bounding box center [386, 402] width 264 height 62
click at [324, 402] on span "Choose File" at bounding box center [309, 416] width 70 height 35
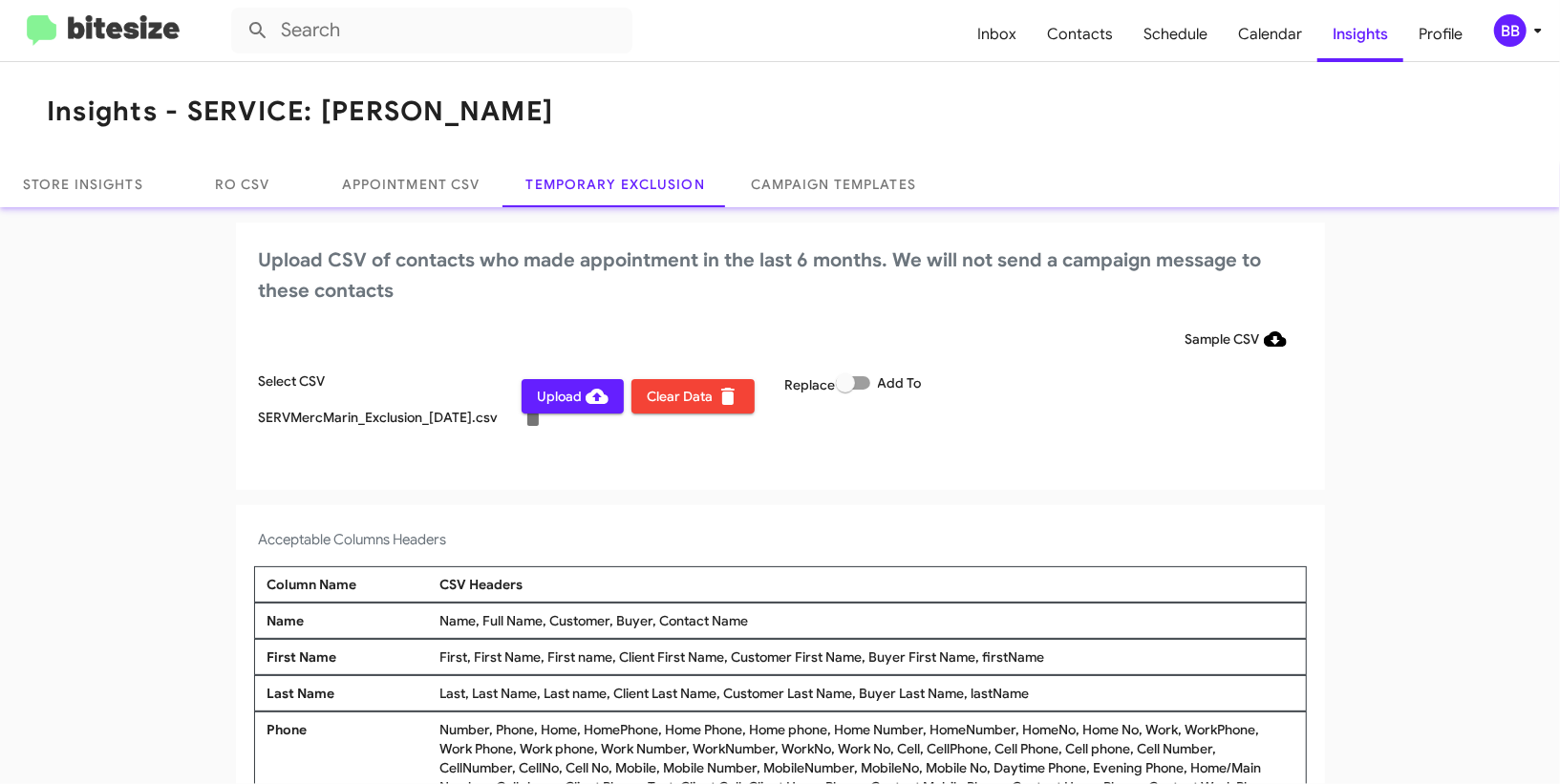
click at [1538, 19] on icon at bounding box center [1538, 31] width 23 height 23
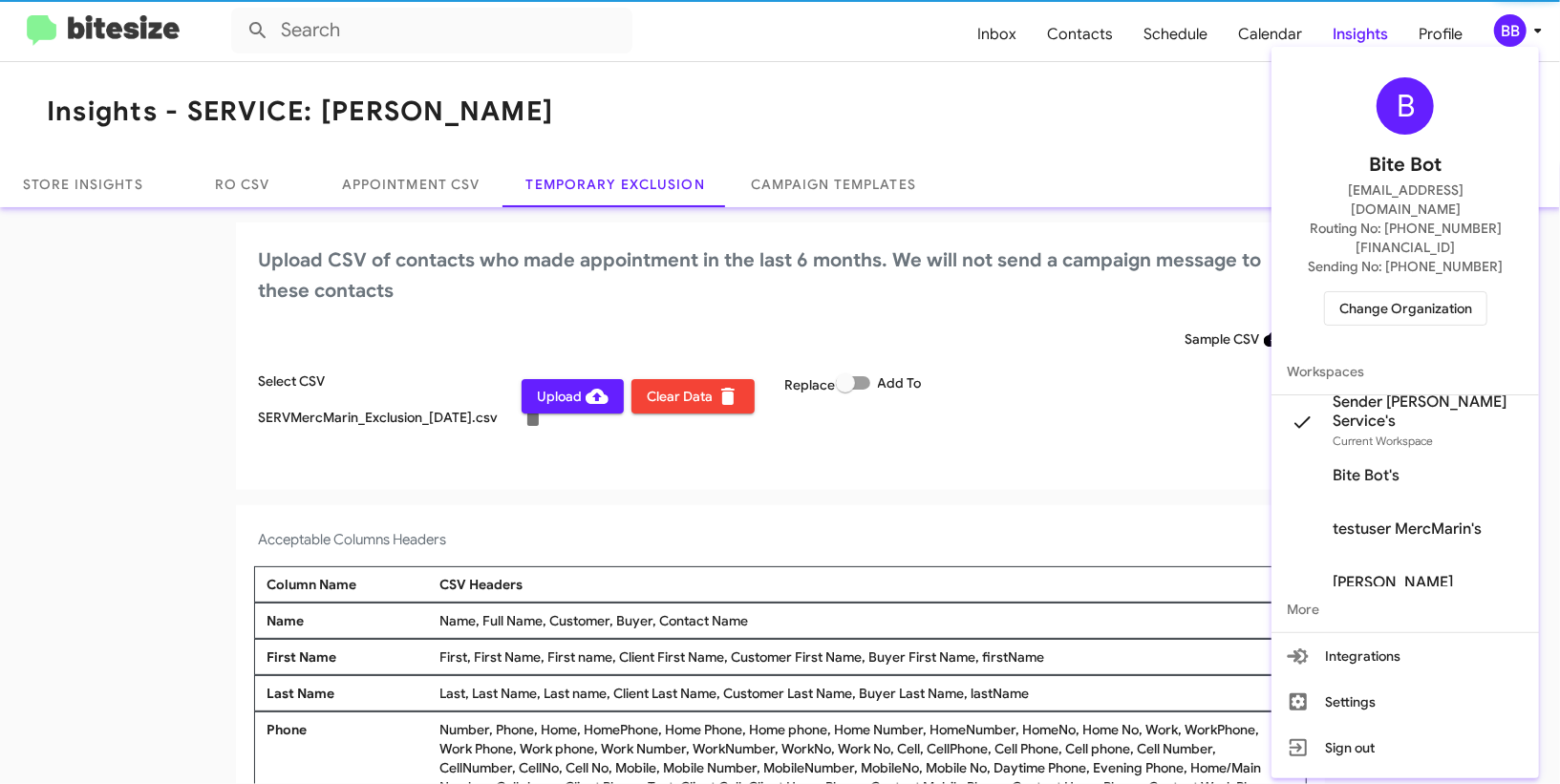
click at [1537, 19] on div at bounding box center [780, 392] width 1560 height 784
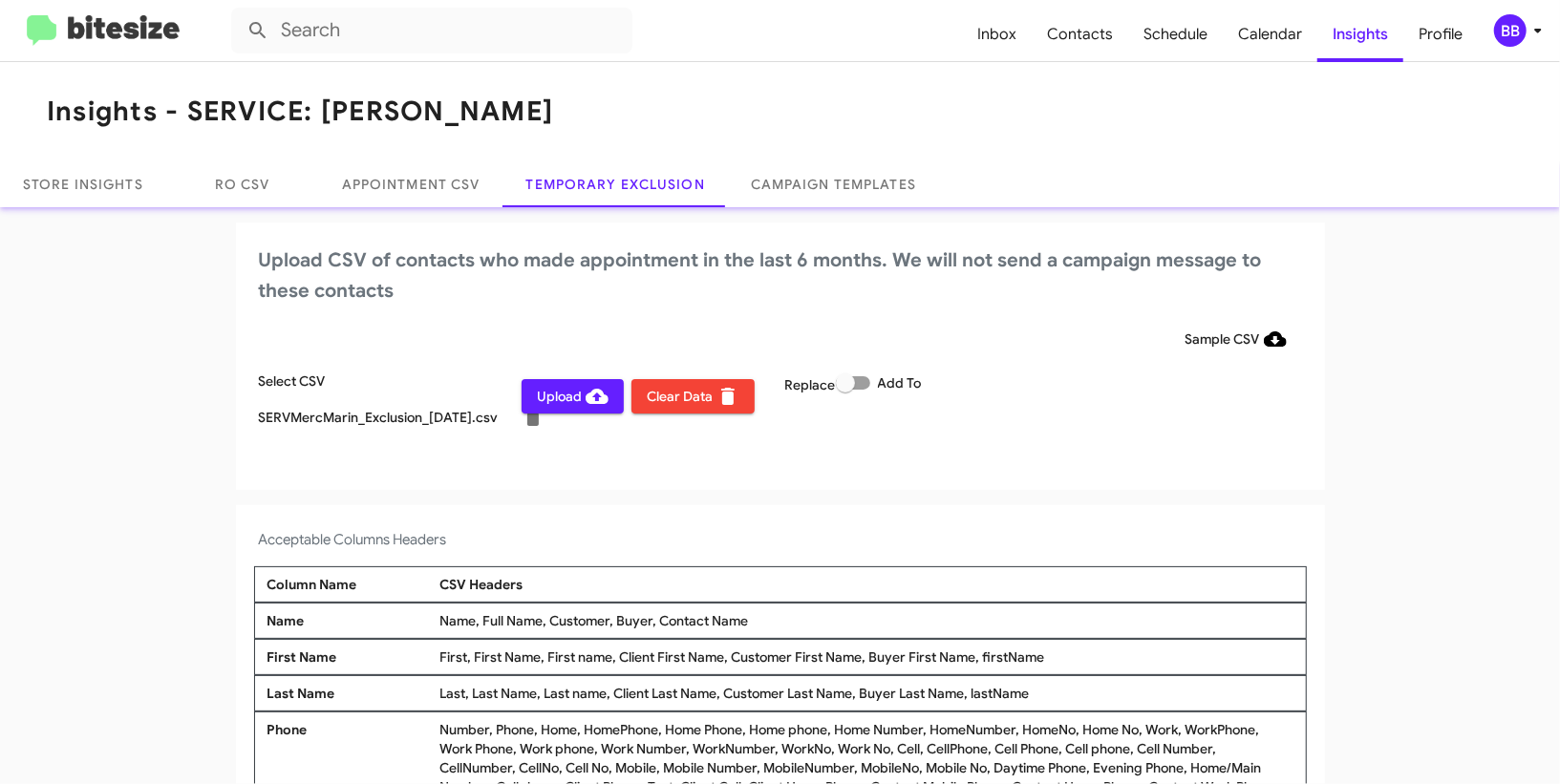
click at [561, 397] on span "Upload" at bounding box center [573, 396] width 71 height 35
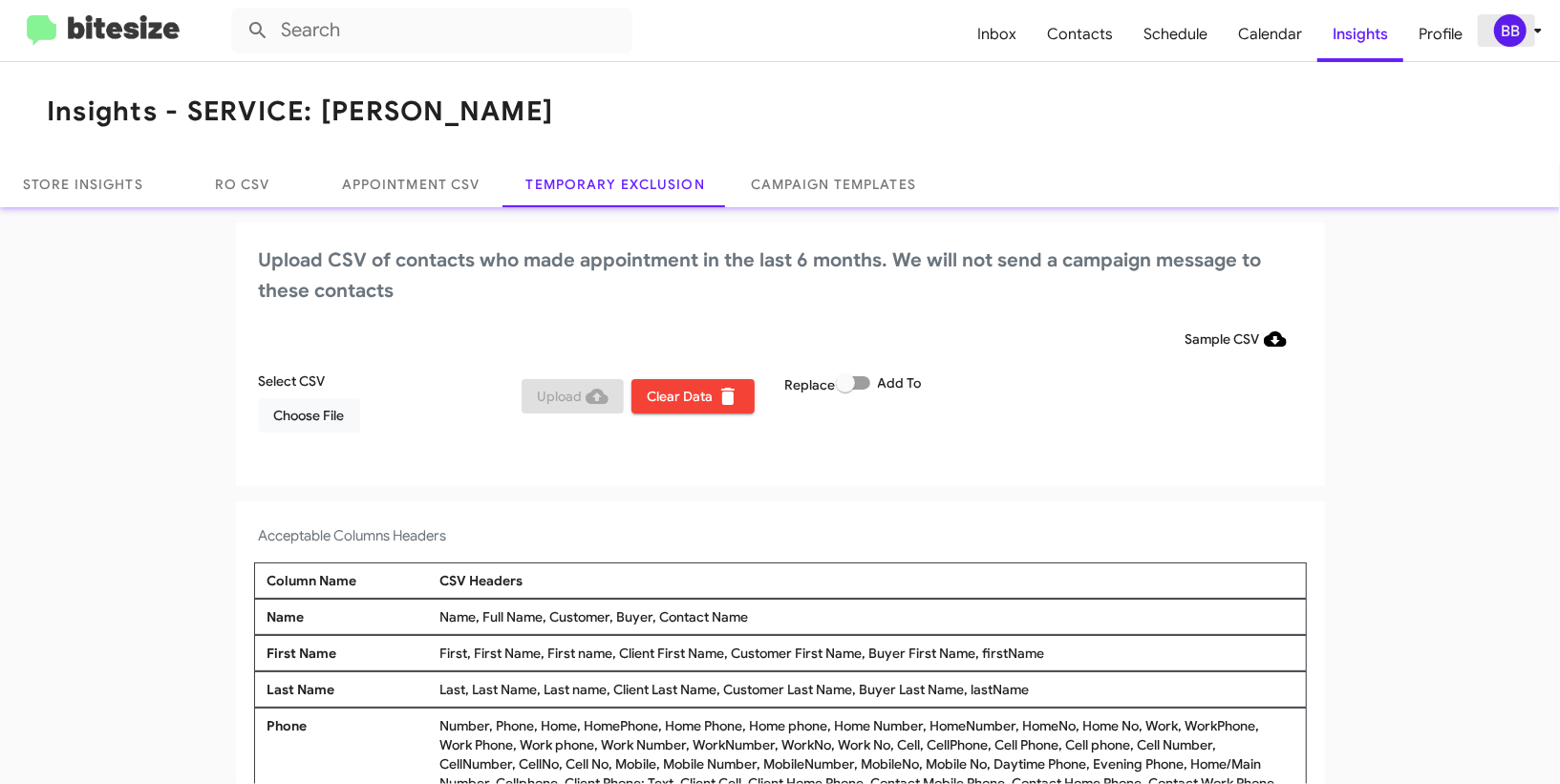
click at [1519, 41] on div "BB" at bounding box center [1511, 31] width 33 height 33
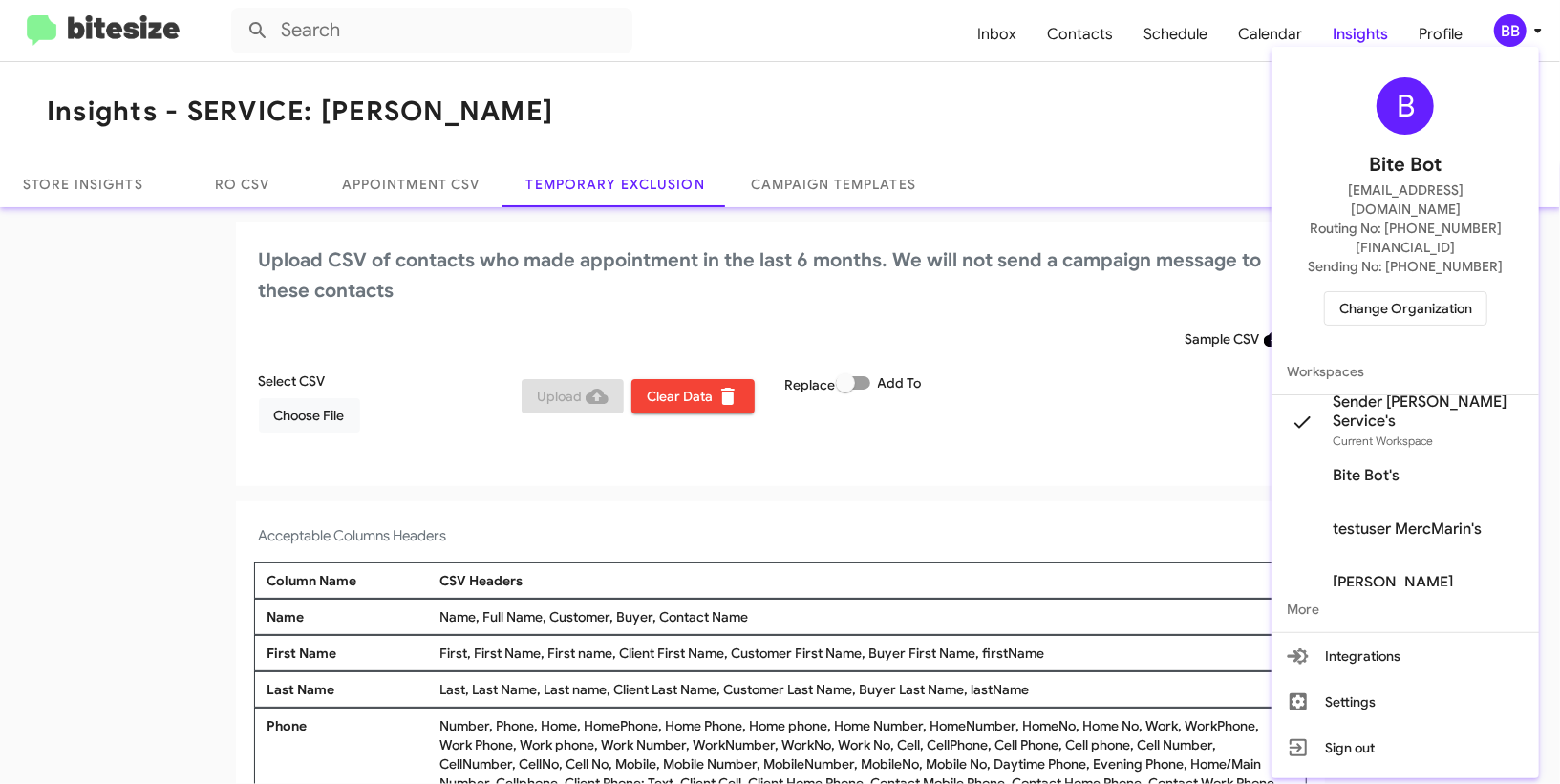
click at [1358, 292] on span "Change Organization" at bounding box center [1406, 309] width 133 height 33
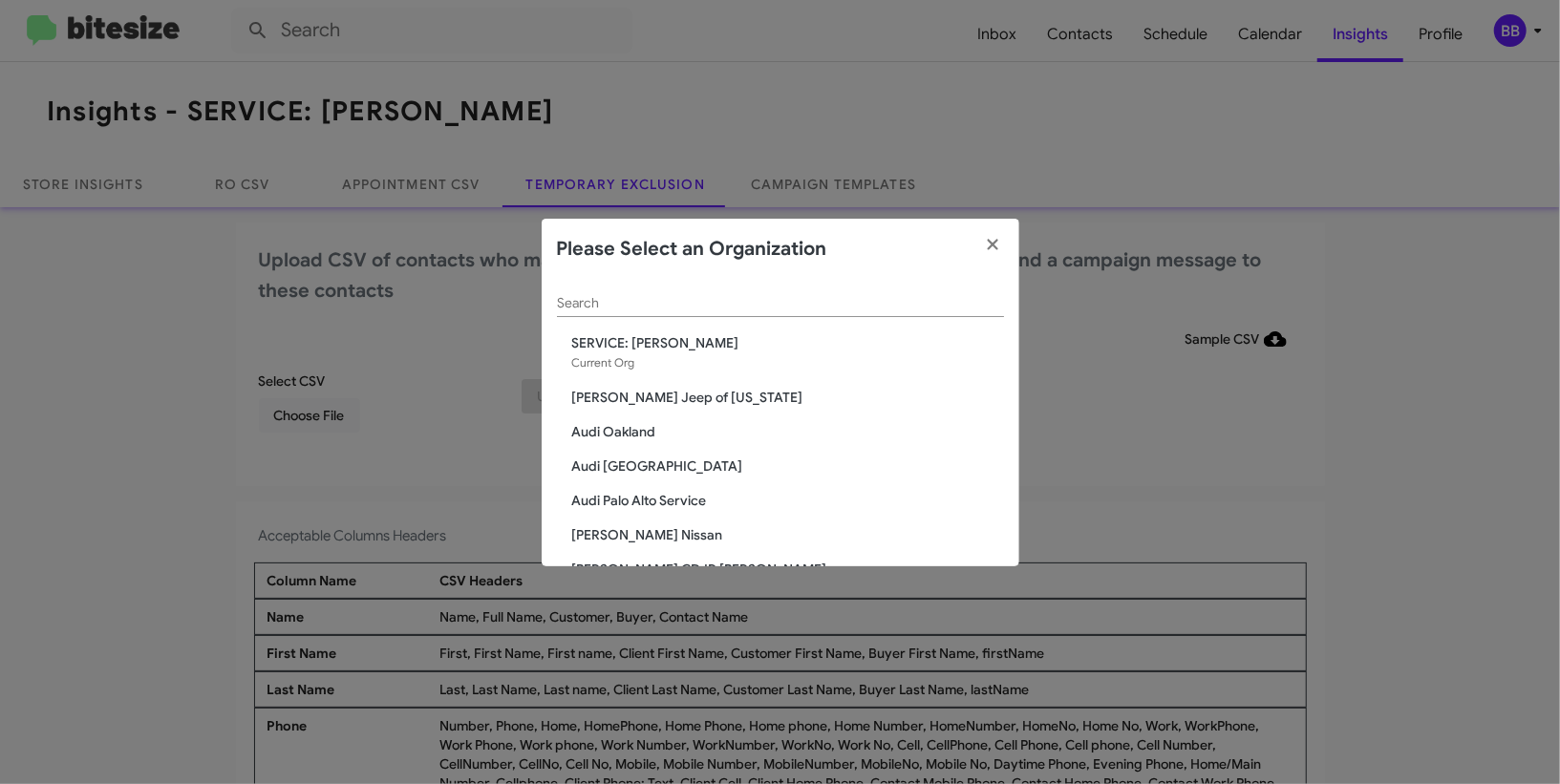
click at [655, 319] on div "Search" at bounding box center [780, 307] width 448 height 55
click at [663, 297] on input "Search" at bounding box center [780, 304] width 448 height 15
type input "n"
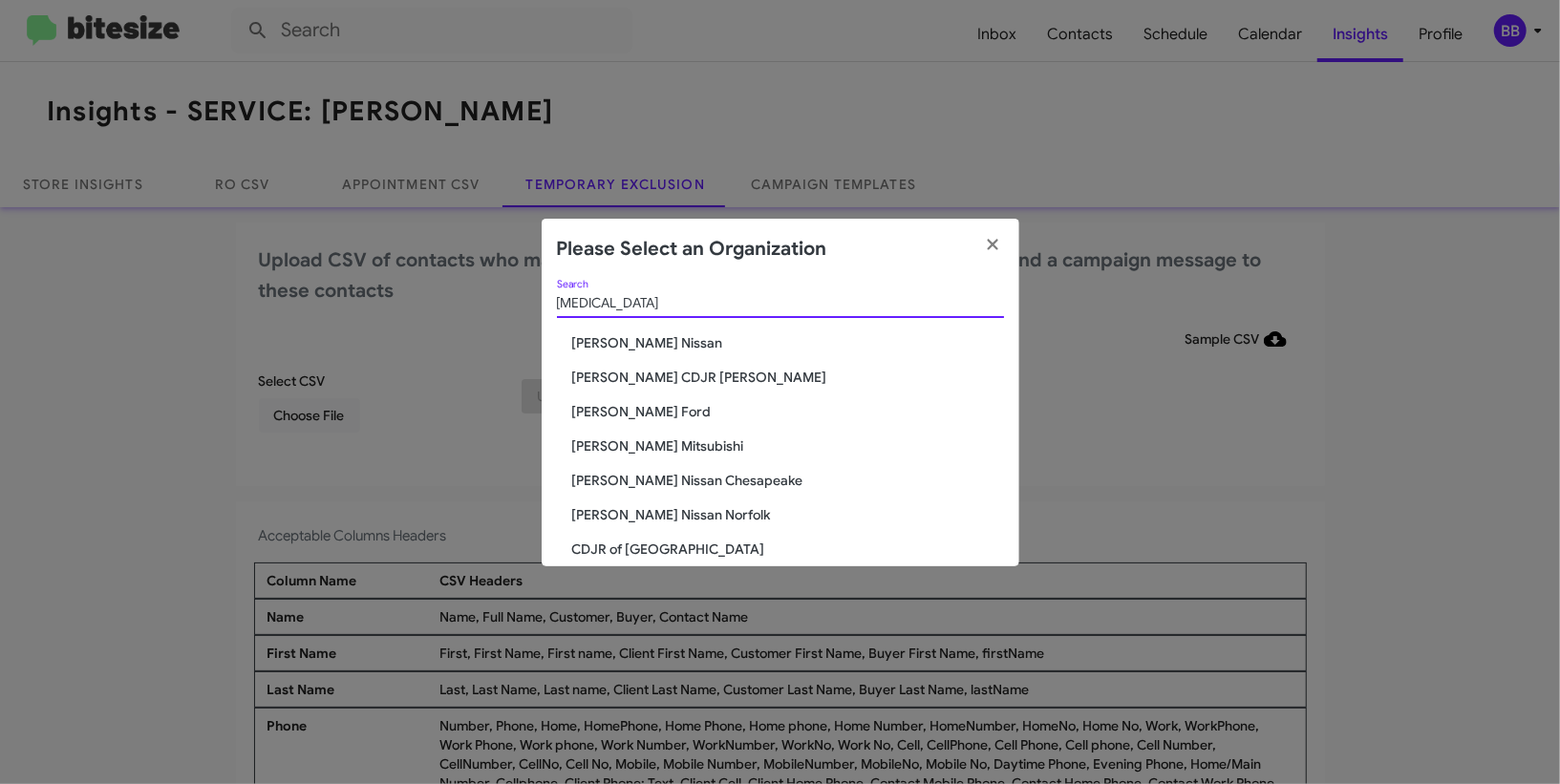
type input "bal"
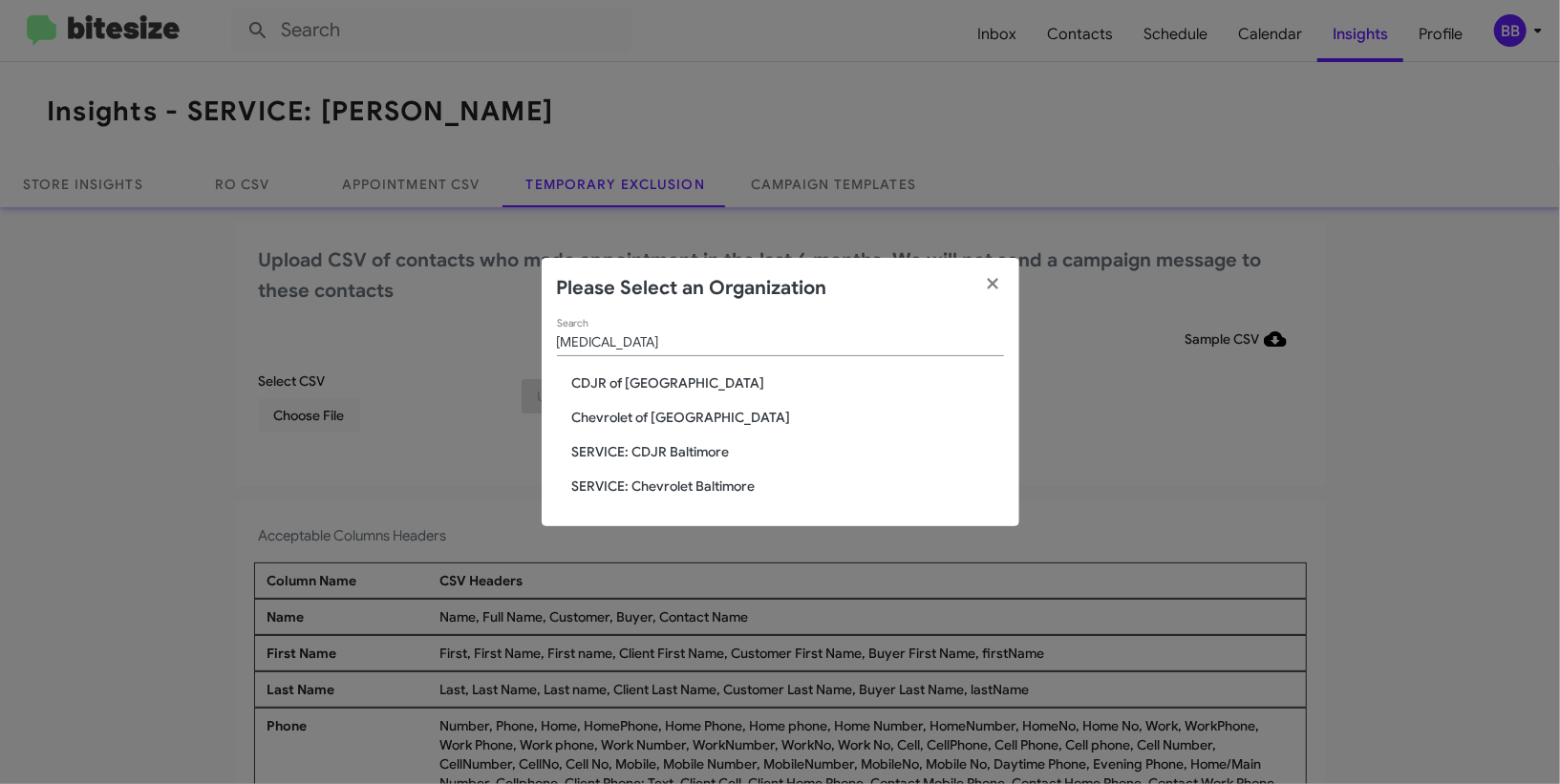
click at [647, 392] on div "bal Search CDJR of Baltimore Chevrolet of Baltimore SERVICE: CDJR Baltimore SER…" at bounding box center [780, 422] width 477 height 207
click at [647, 386] on span "CDJR of [GEOGRAPHIC_DATA]" at bounding box center [788, 383] width 432 height 19
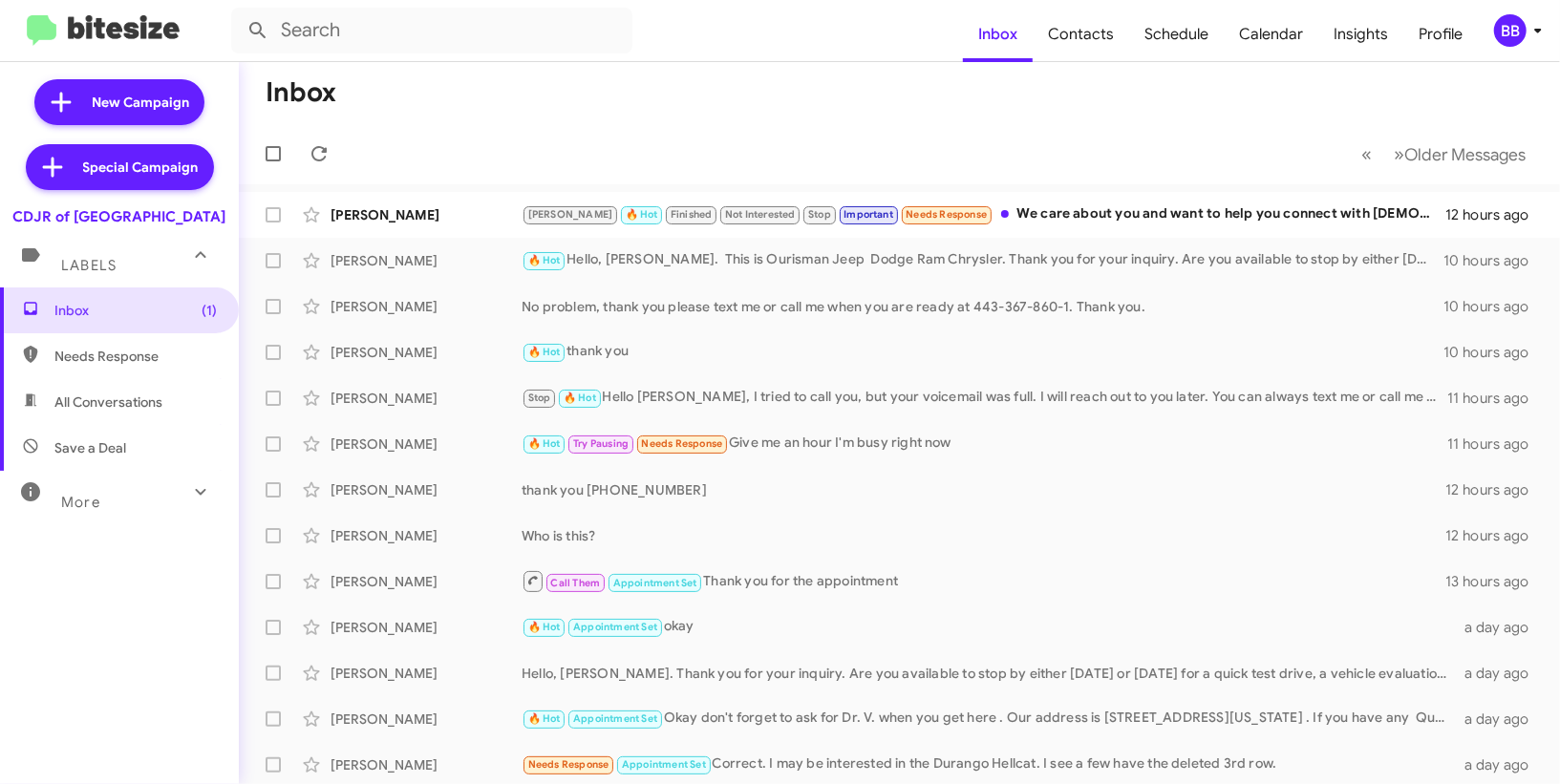
click at [1538, 24] on icon at bounding box center [1538, 31] width 23 height 23
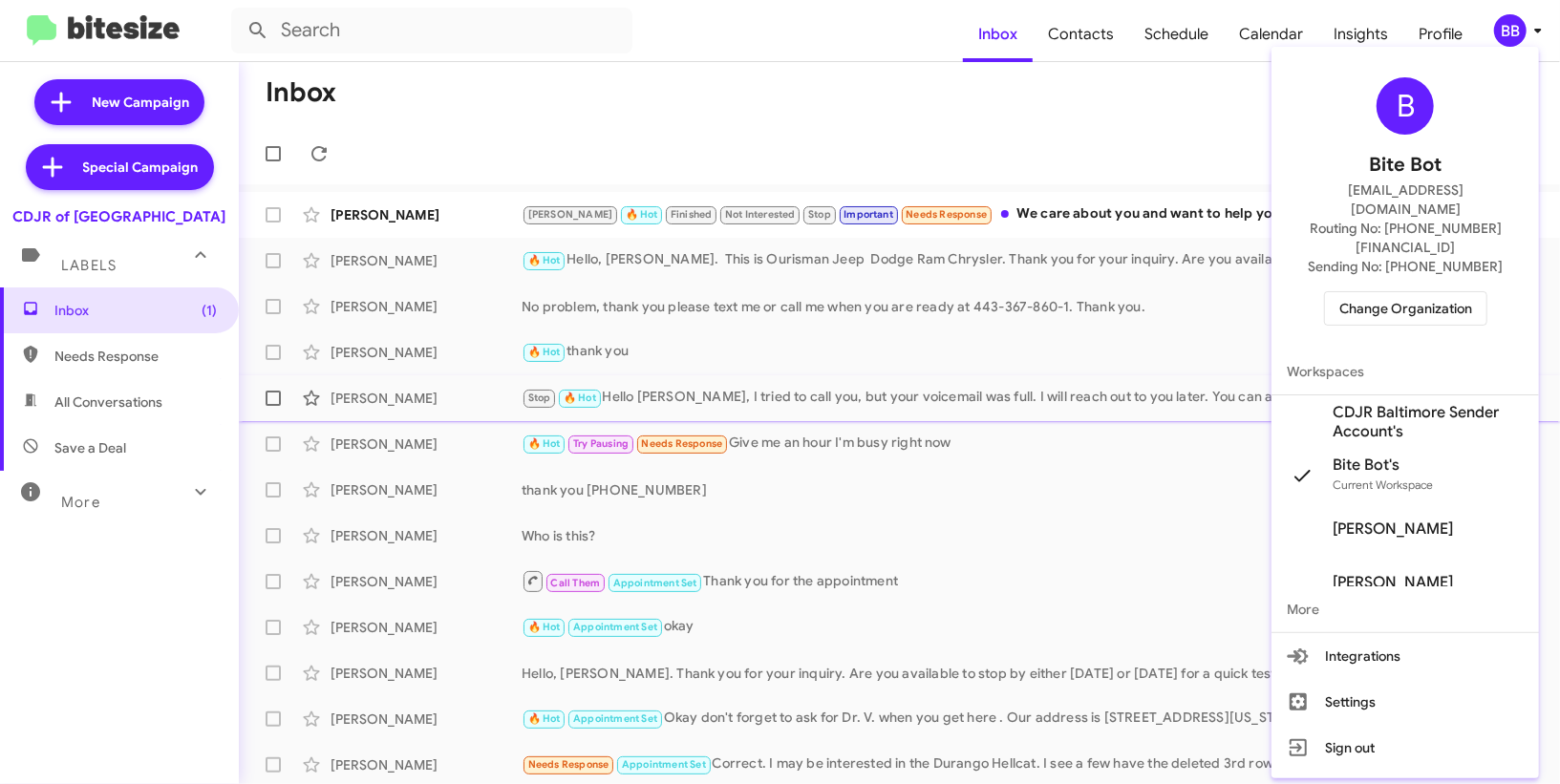
click at [1384, 403] on span "CDJR Baltimore Sender Account's" at bounding box center [1428, 422] width 192 height 38
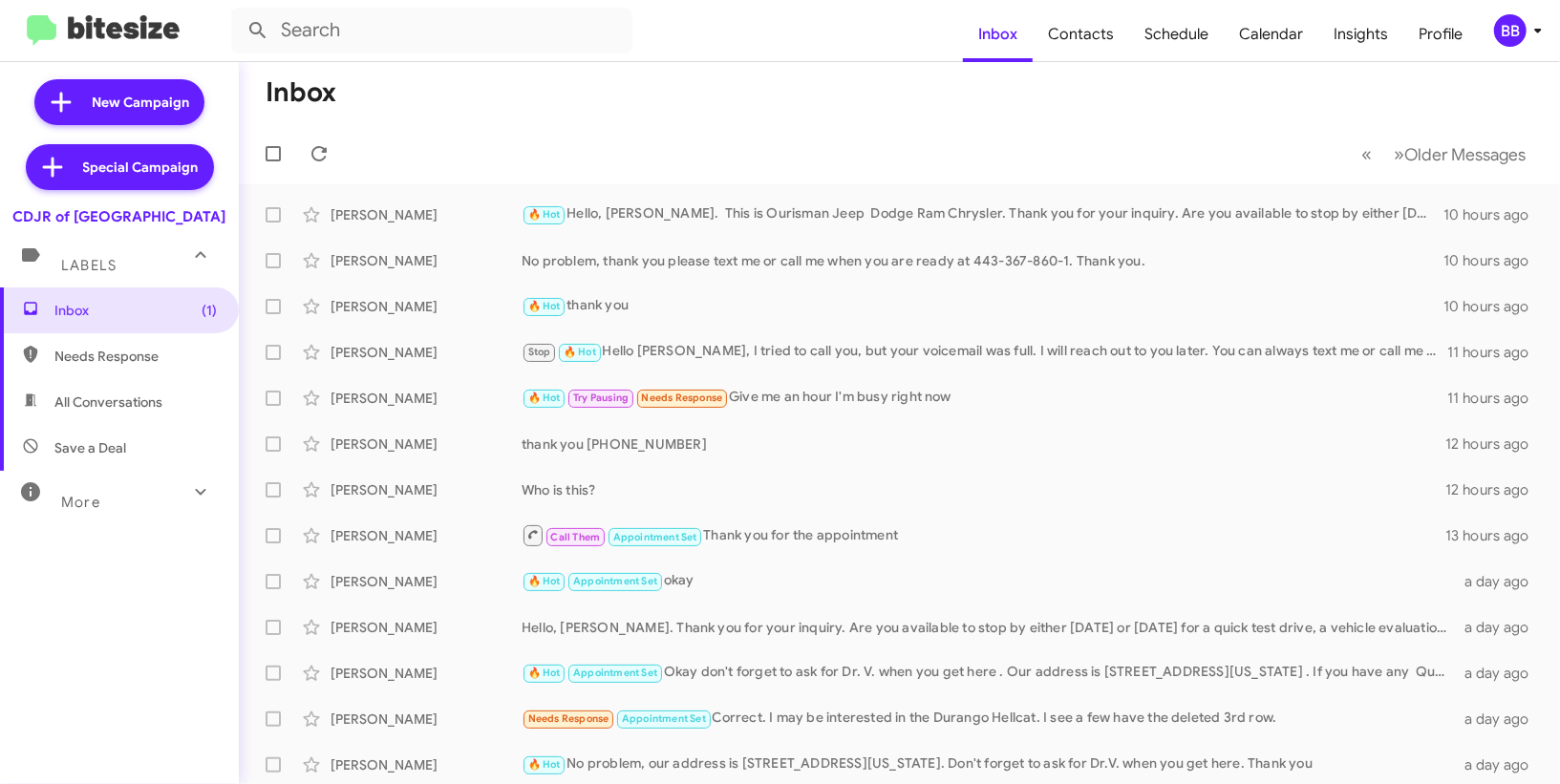
click at [1505, 45] on div "BB" at bounding box center [1511, 31] width 33 height 33
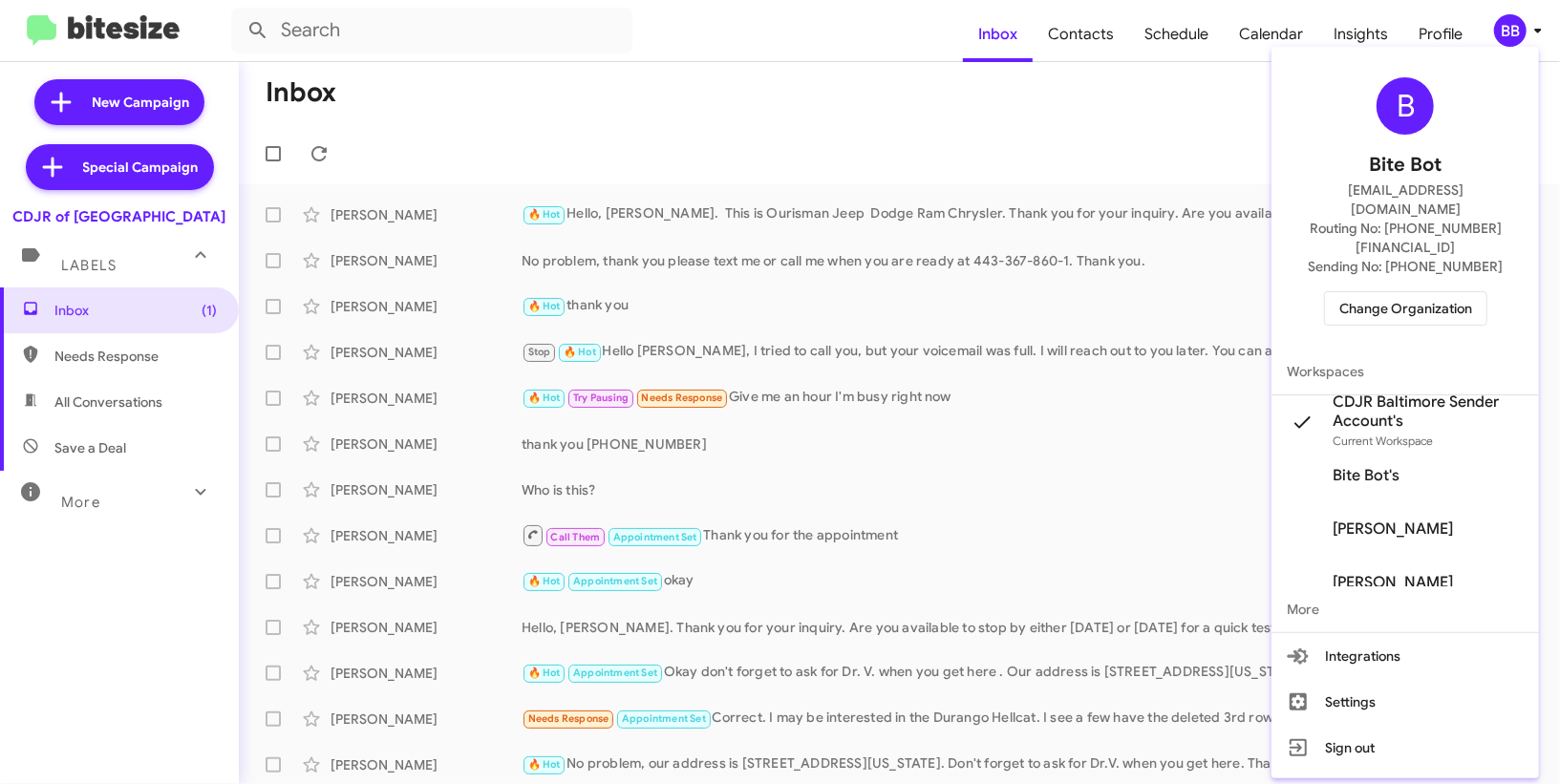
click at [1276, 34] on div at bounding box center [780, 392] width 1560 height 784
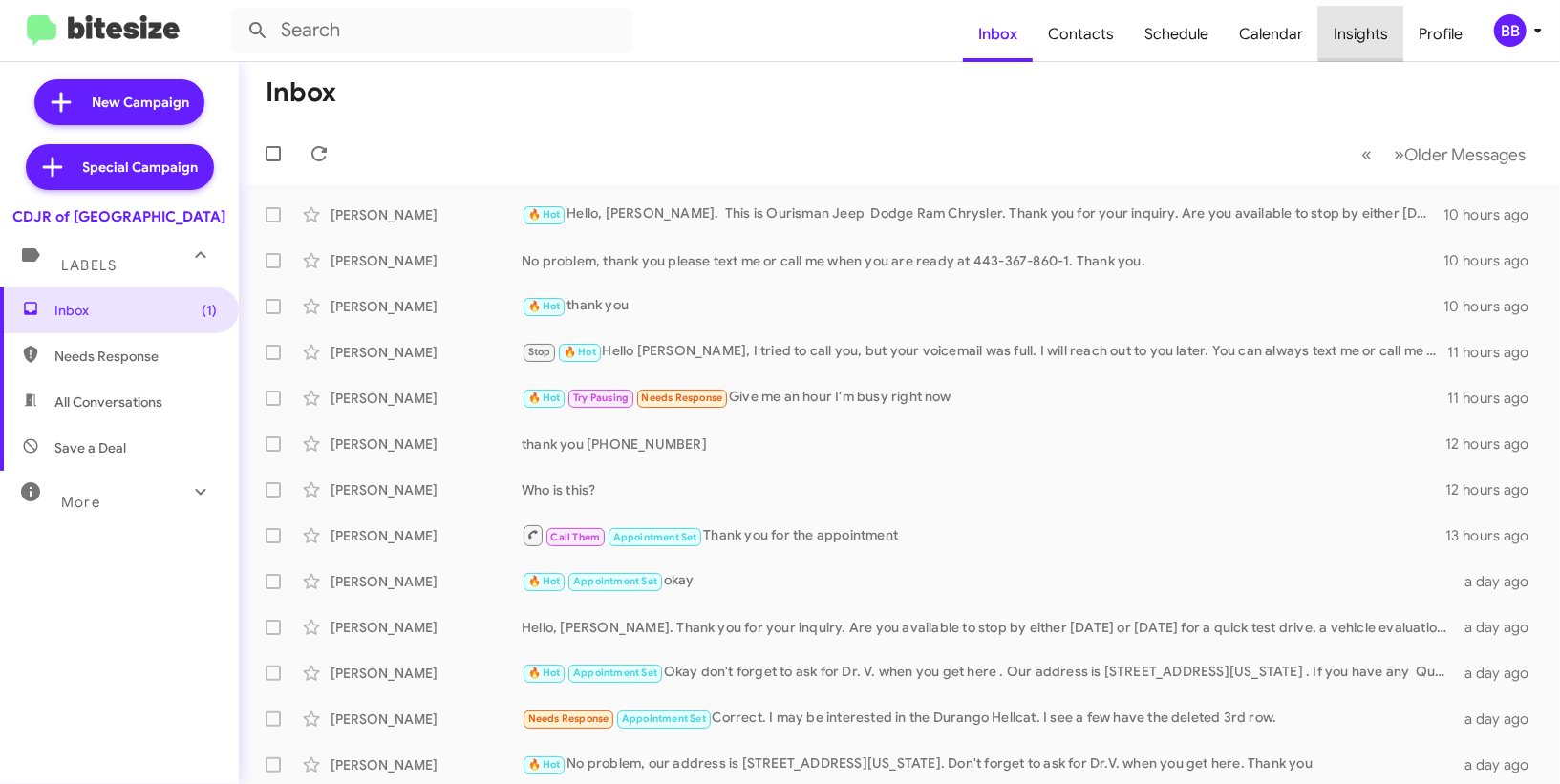
click at [1384, 34] on span "Insights" at bounding box center [1361, 35] width 85 height 56
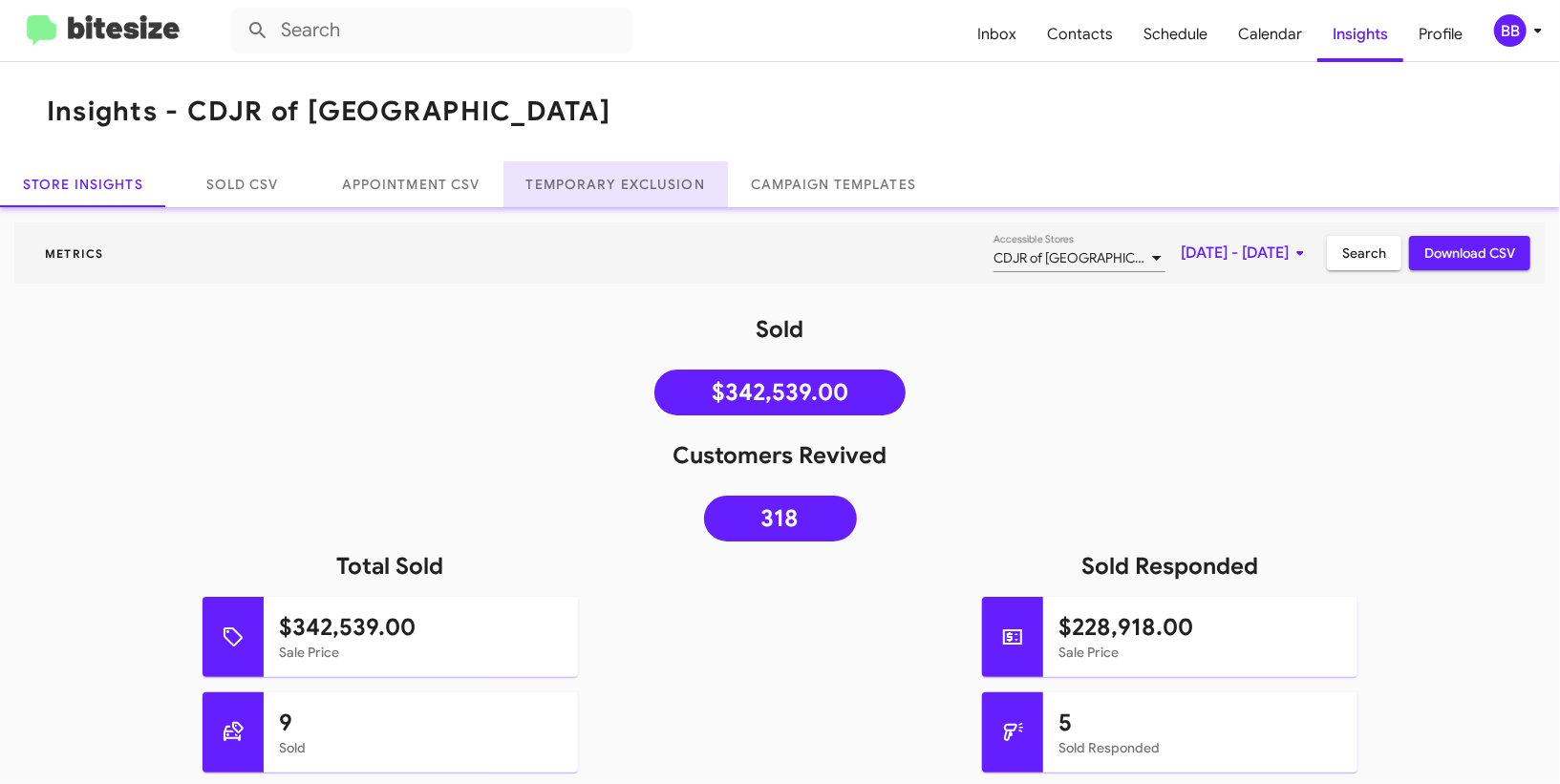
click at [659, 167] on link "Temporary Exclusion" at bounding box center [615, 185] width 224 height 46
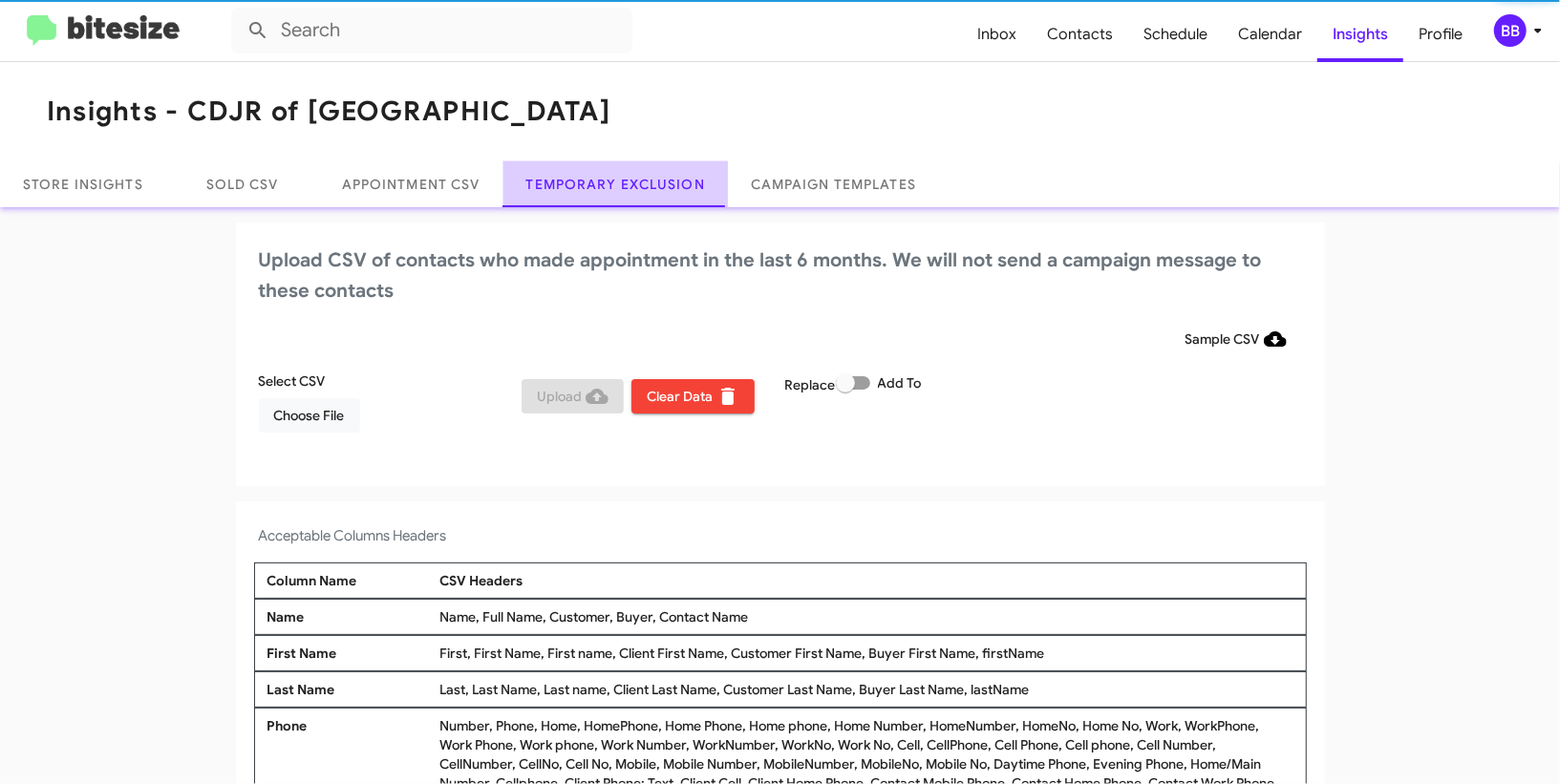
click at [659, 167] on link "Temporary Exclusion" at bounding box center [615, 185] width 224 height 46
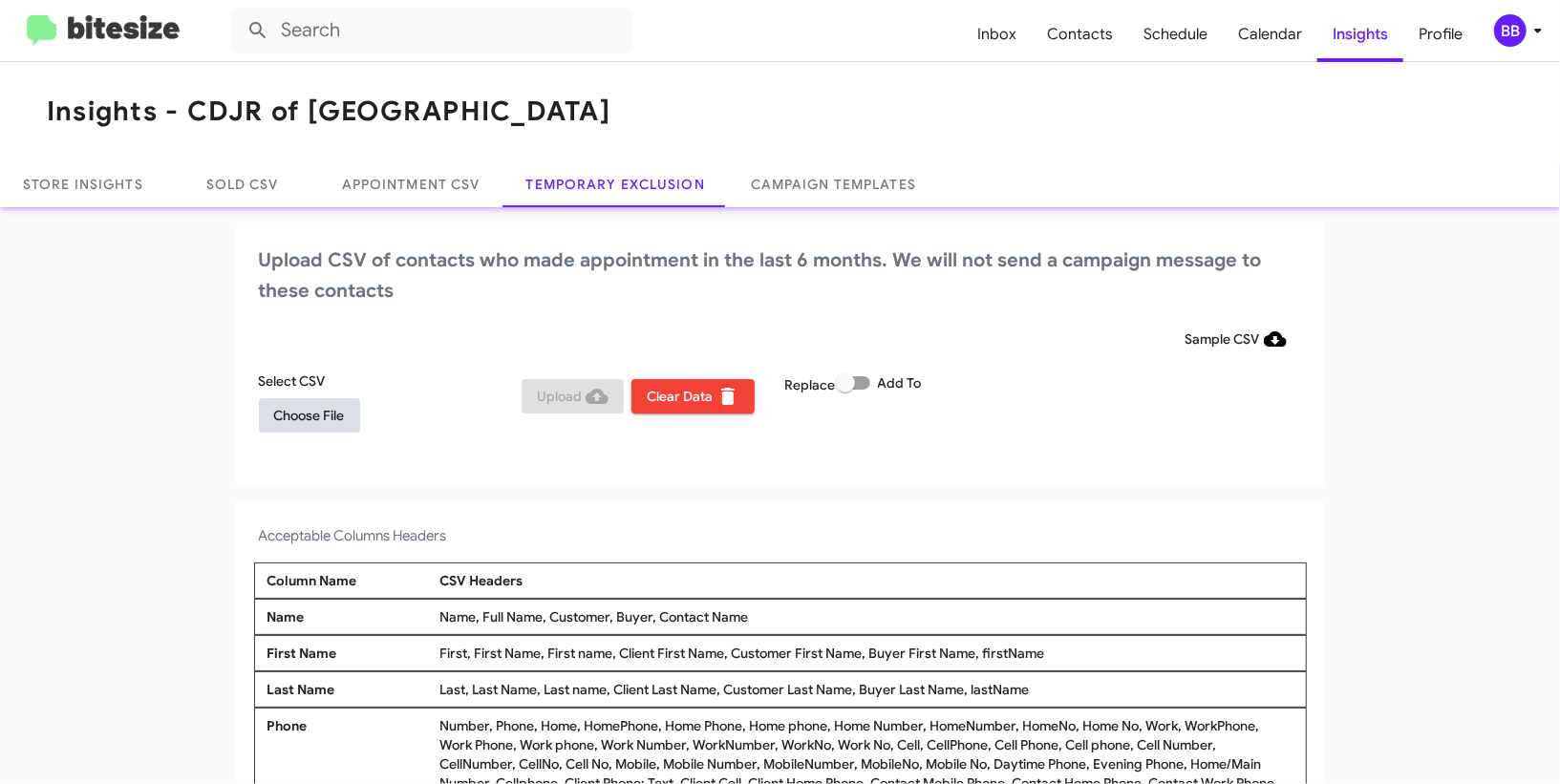
click at [321, 415] on span "Choose File" at bounding box center [309, 416] width 70 height 35
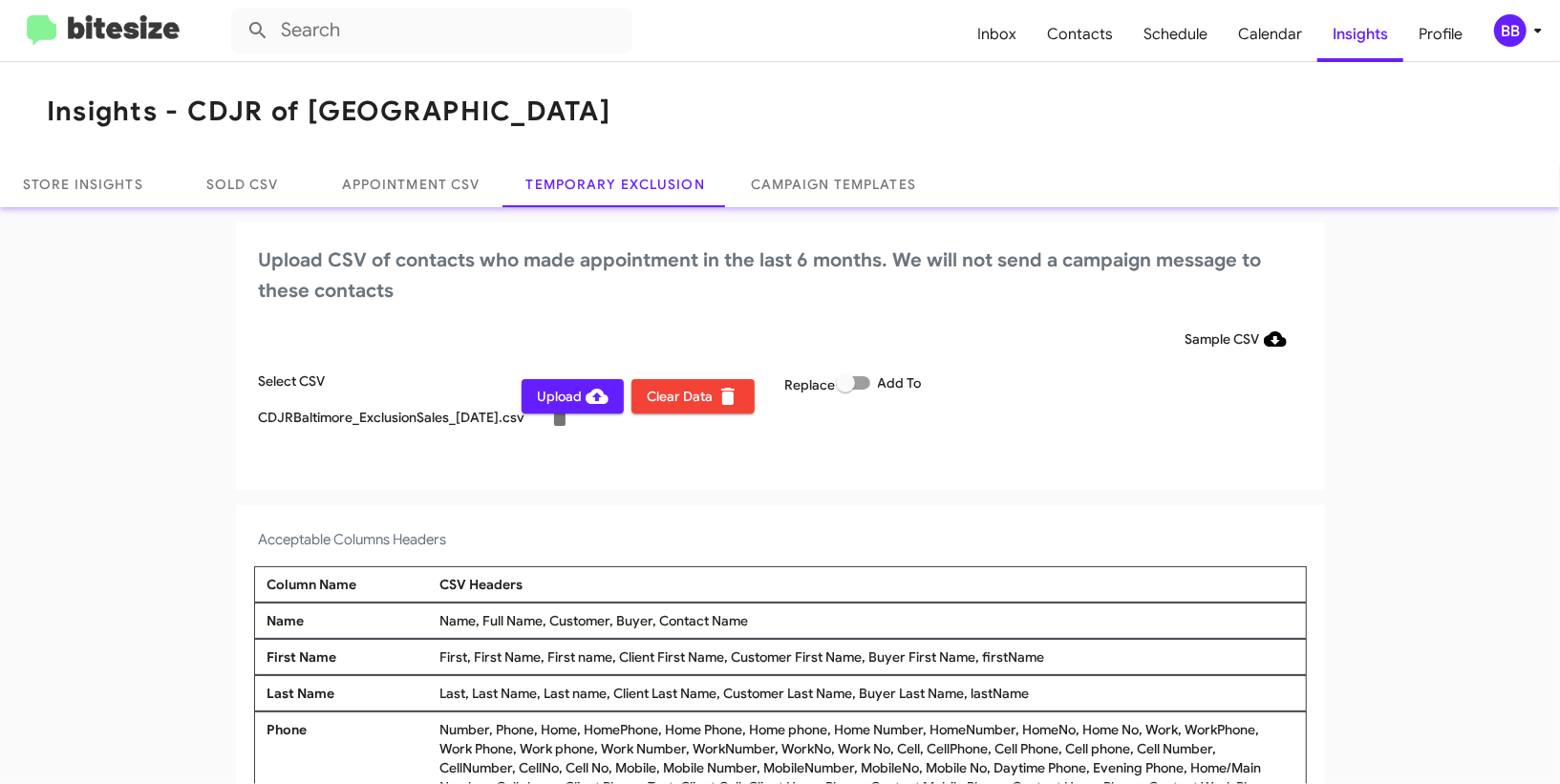
click at [1537, 15] on span "BB" at bounding box center [1522, 31] width 58 height 33
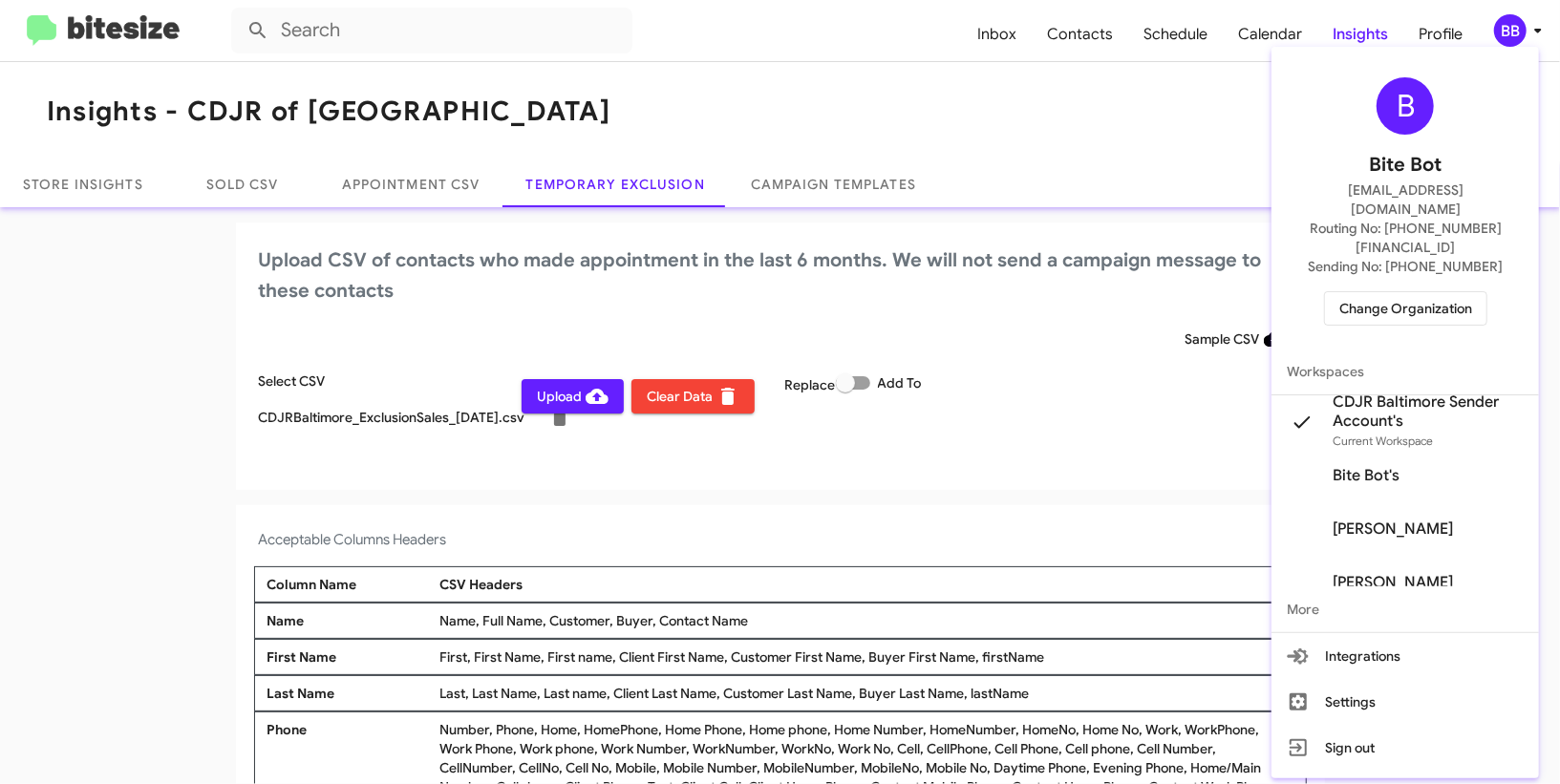
click at [1537, 15] on div at bounding box center [780, 392] width 1560 height 784
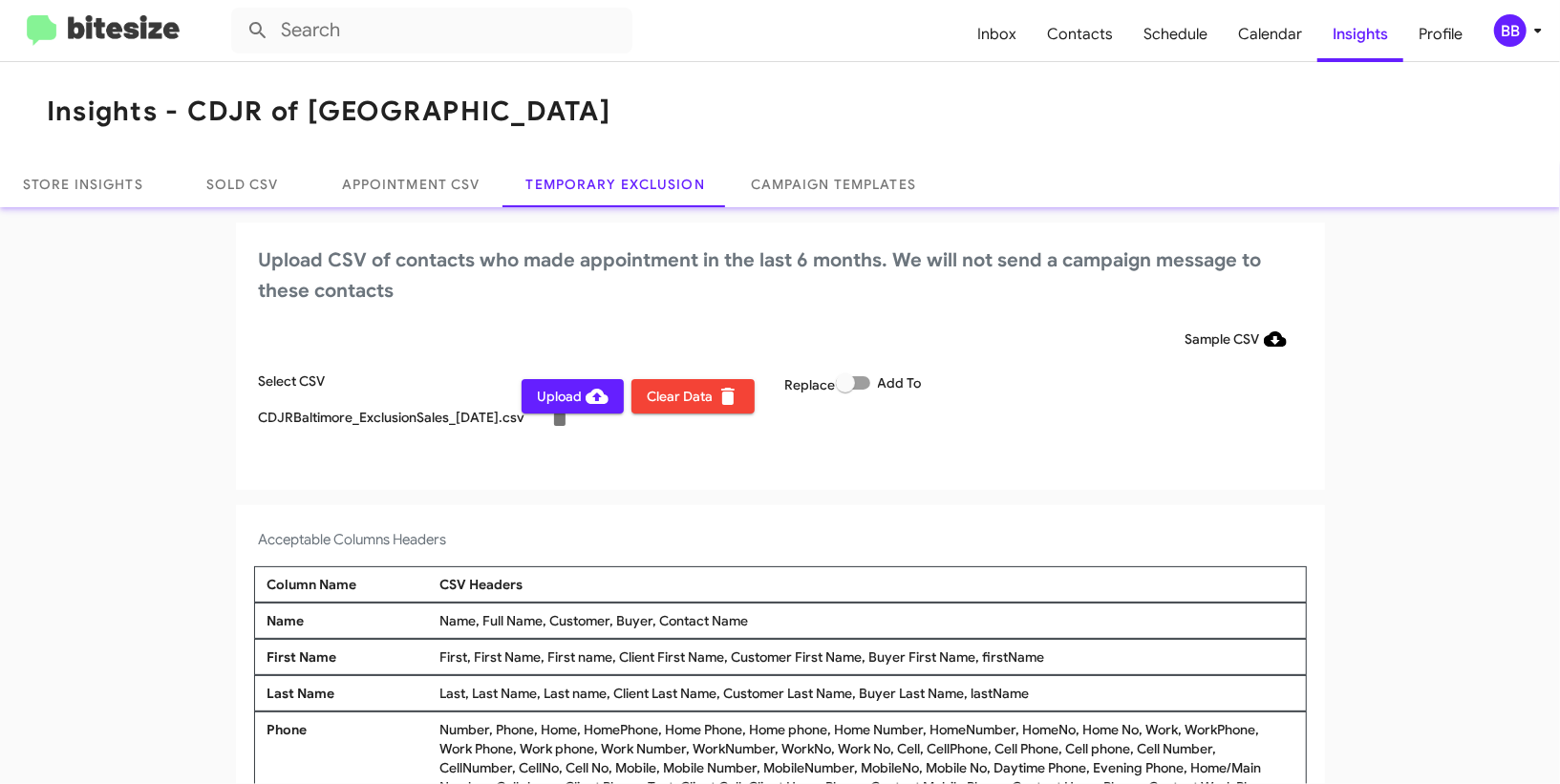
click at [558, 397] on span "Upload" at bounding box center [573, 396] width 71 height 35
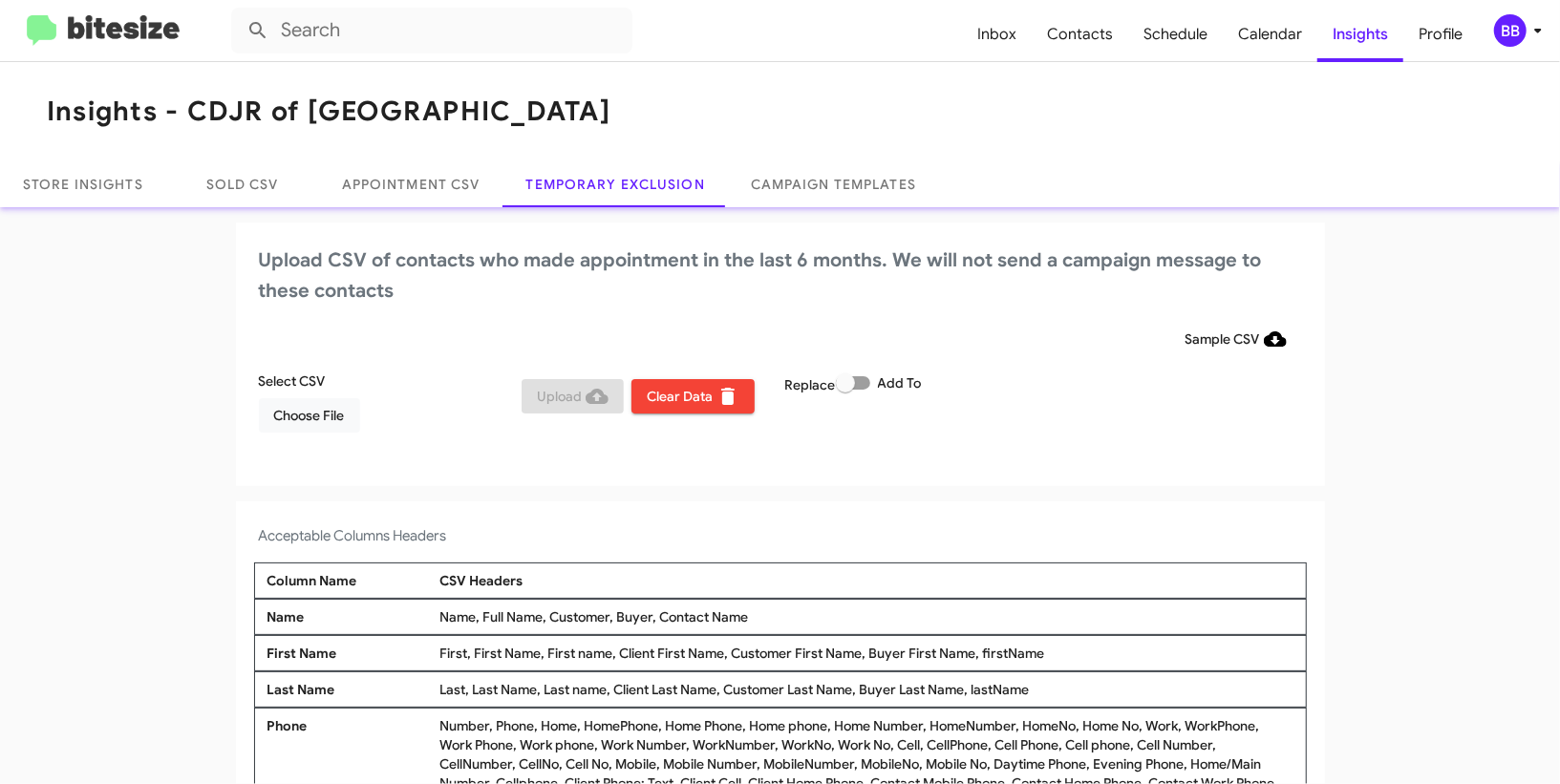
click at [1509, 32] on div "BB" at bounding box center [1511, 31] width 33 height 33
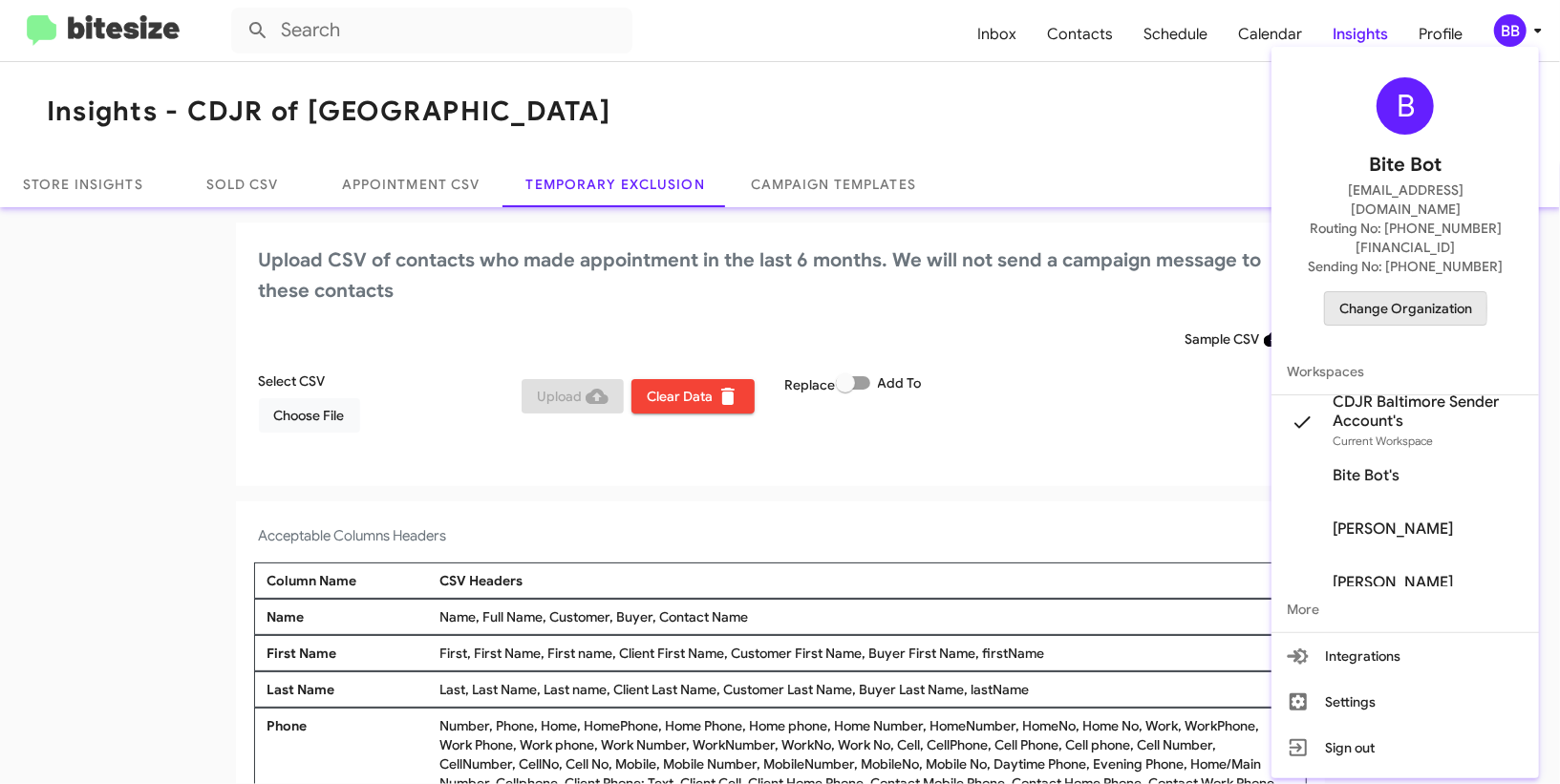
click at [1380, 292] on span "Change Organization" at bounding box center [1406, 309] width 133 height 33
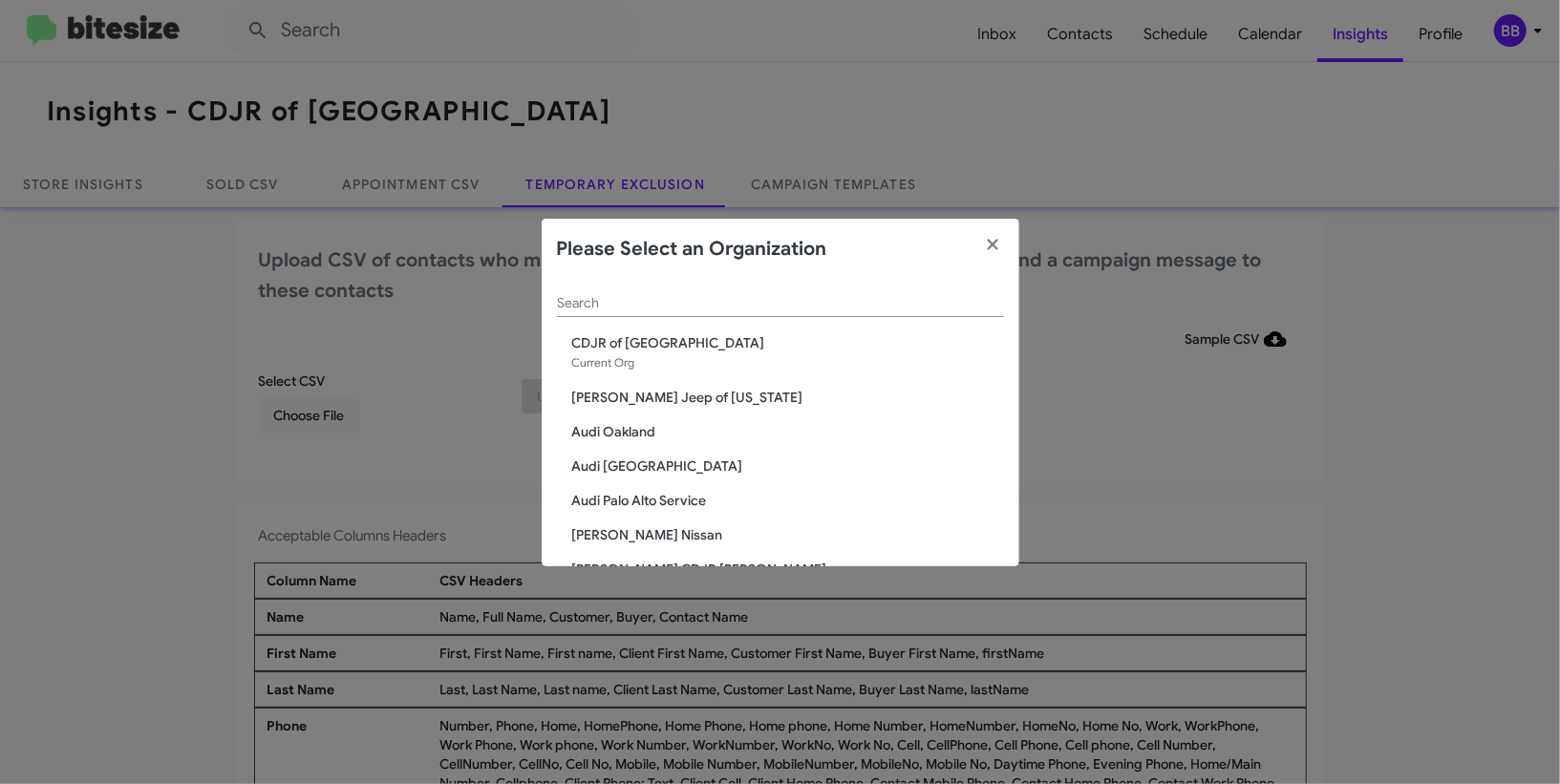
click at [722, 294] on div "Search" at bounding box center [780, 298] width 448 height 38
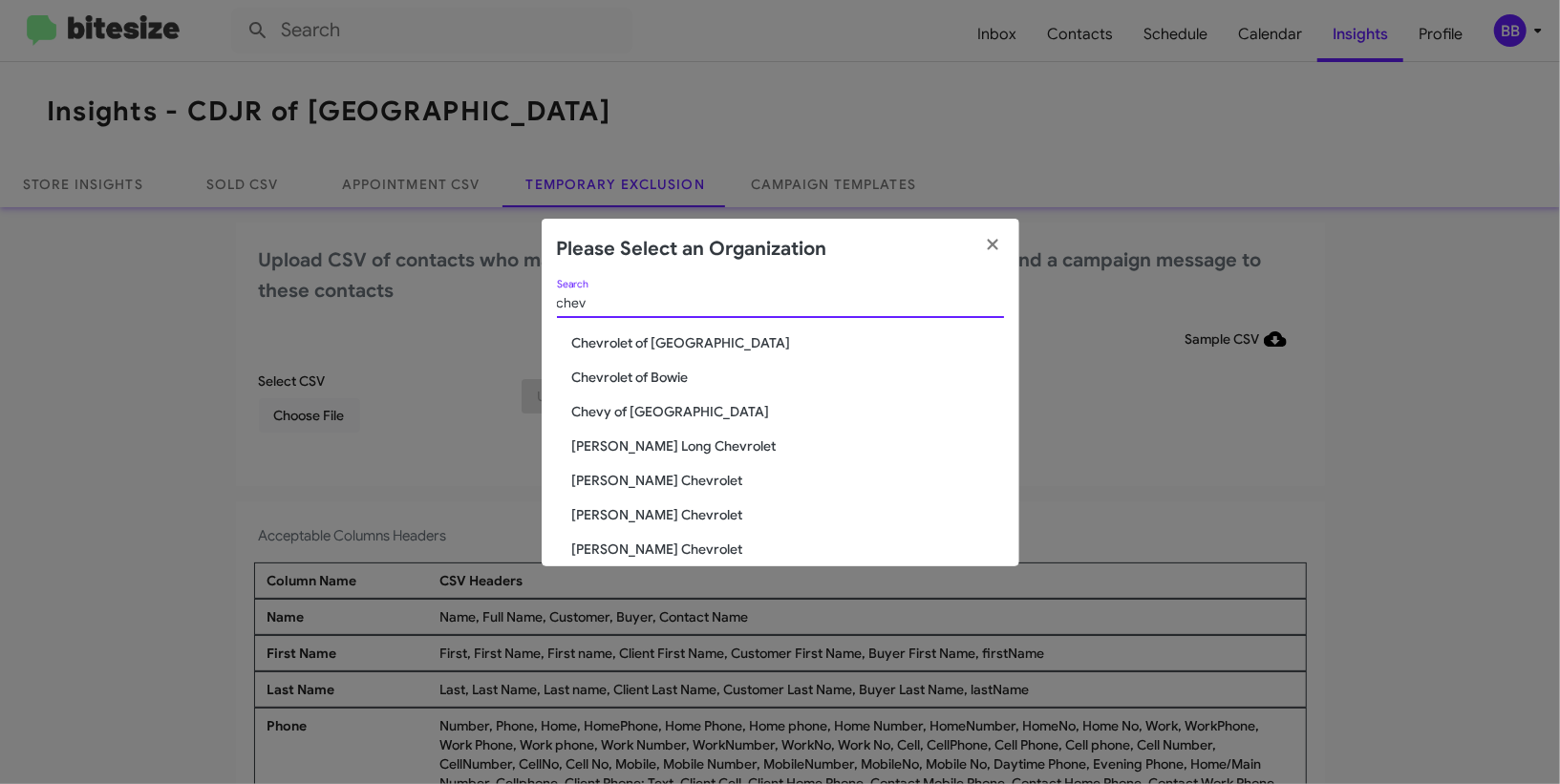
type input "chev"
click at [706, 348] on span "Chevrolet of [GEOGRAPHIC_DATA]" at bounding box center [788, 342] width 432 height 19
click at [706, 348] on span "Chevrolet of Baltimore" at bounding box center [788, 342] width 432 height 19
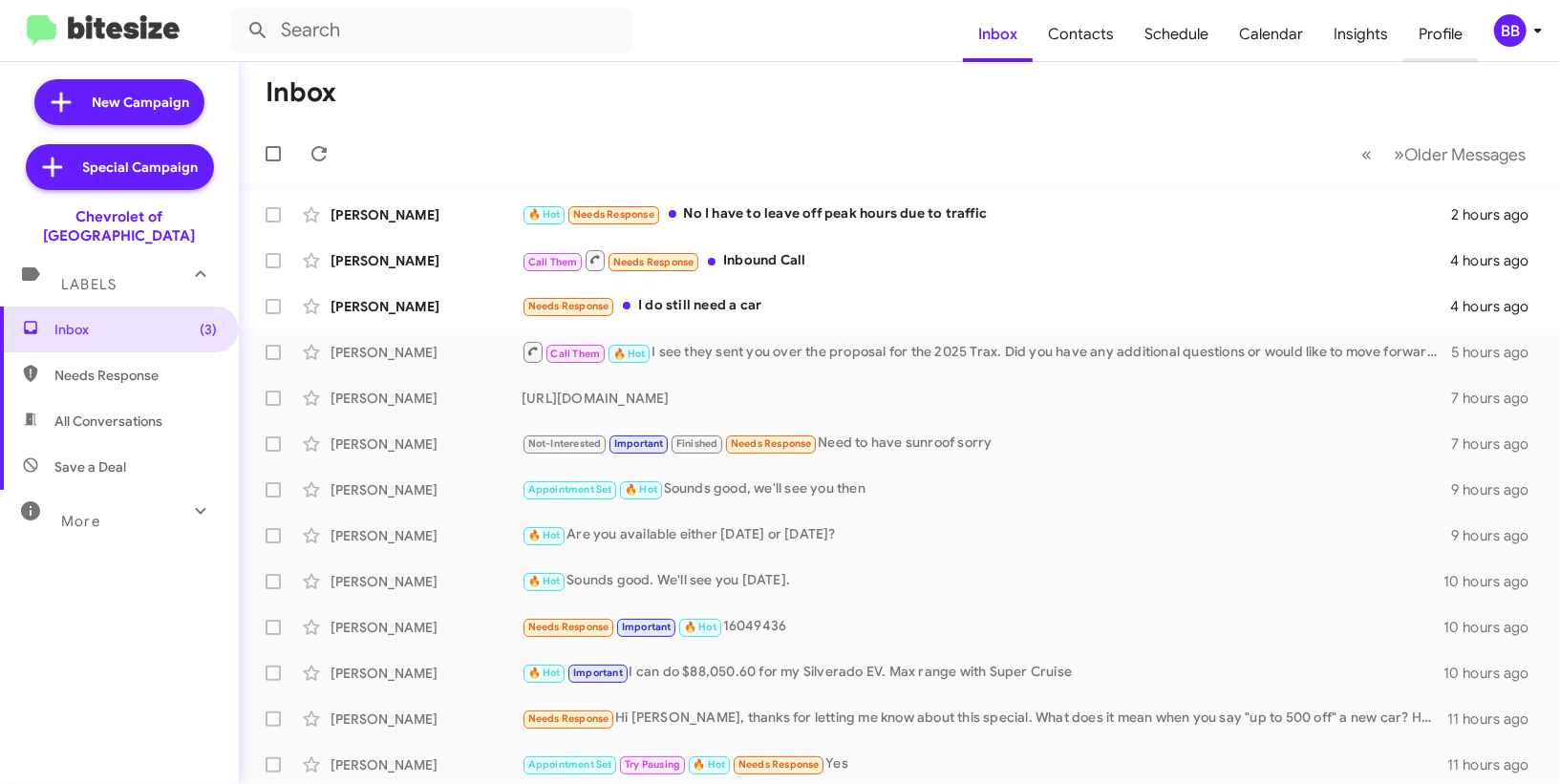
click at [1477, 34] on span "Profile" at bounding box center [1440, 35] width 74 height 56
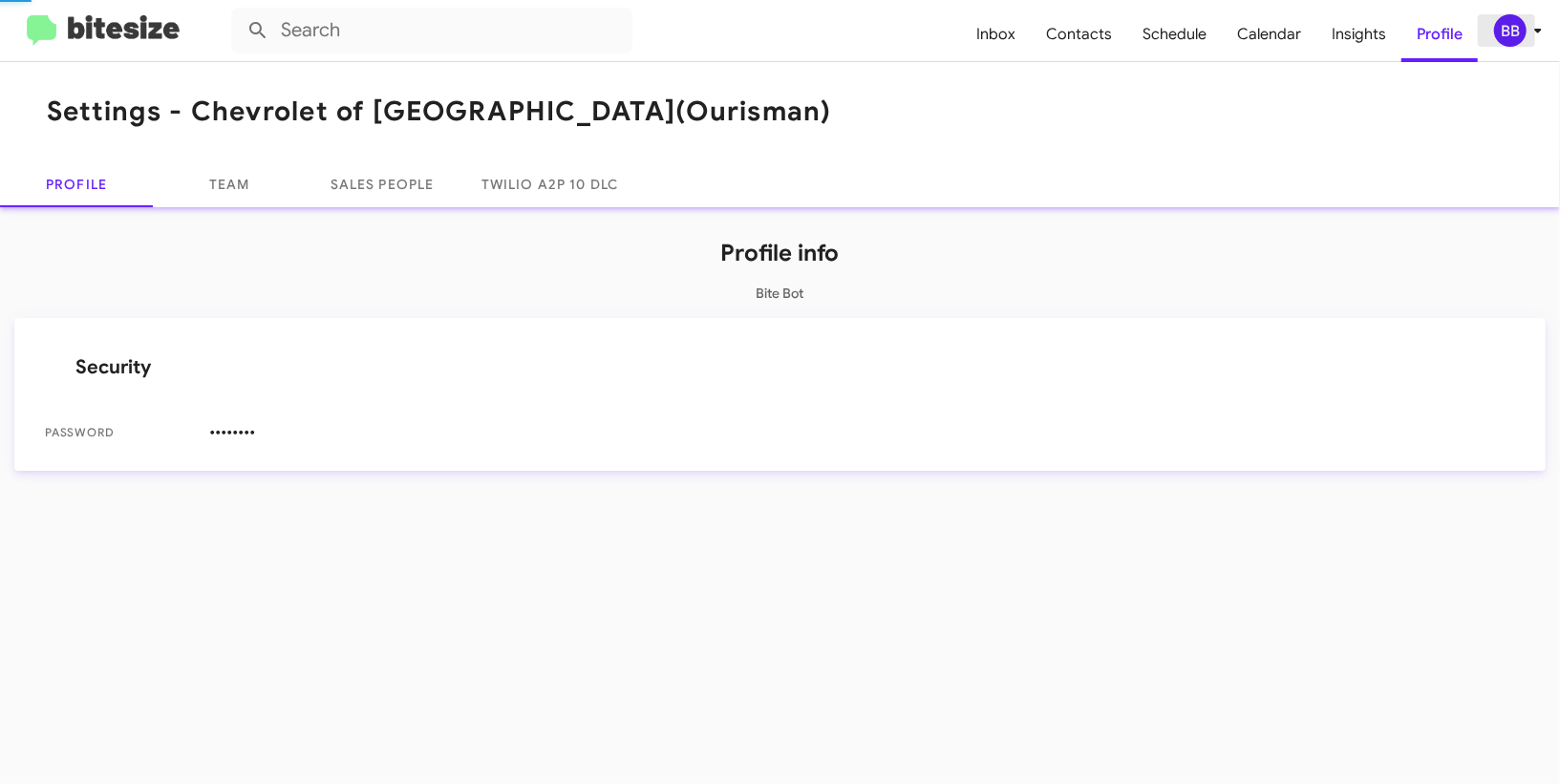
click at [1519, 38] on div "BB" at bounding box center [1511, 31] width 33 height 33
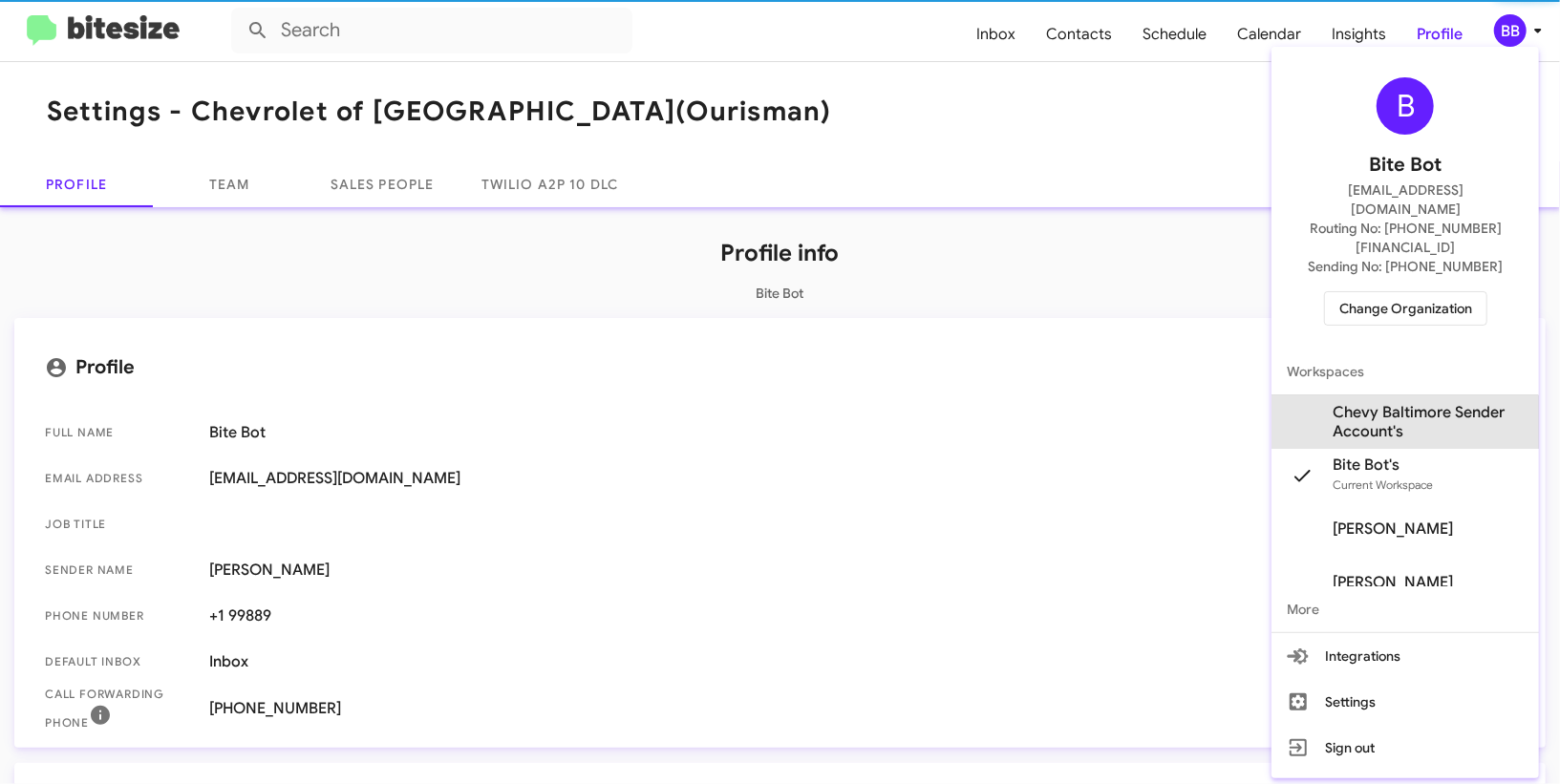
click at [1336, 403] on span "Chevy Baltimore Sender Account's" at bounding box center [1428, 422] width 192 height 38
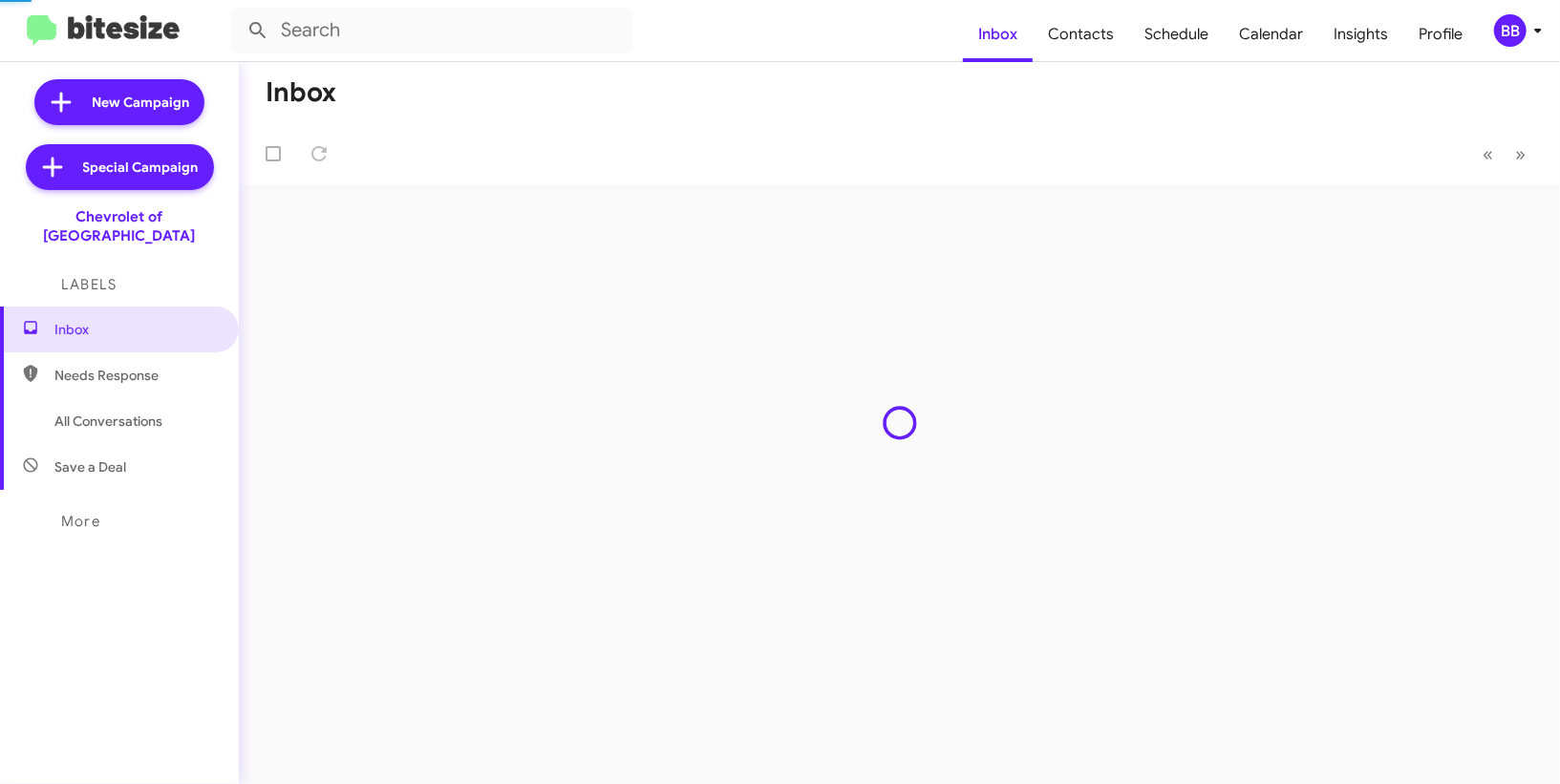
click at [1407, 30] on span "Profile" at bounding box center [1440, 35] width 74 height 56
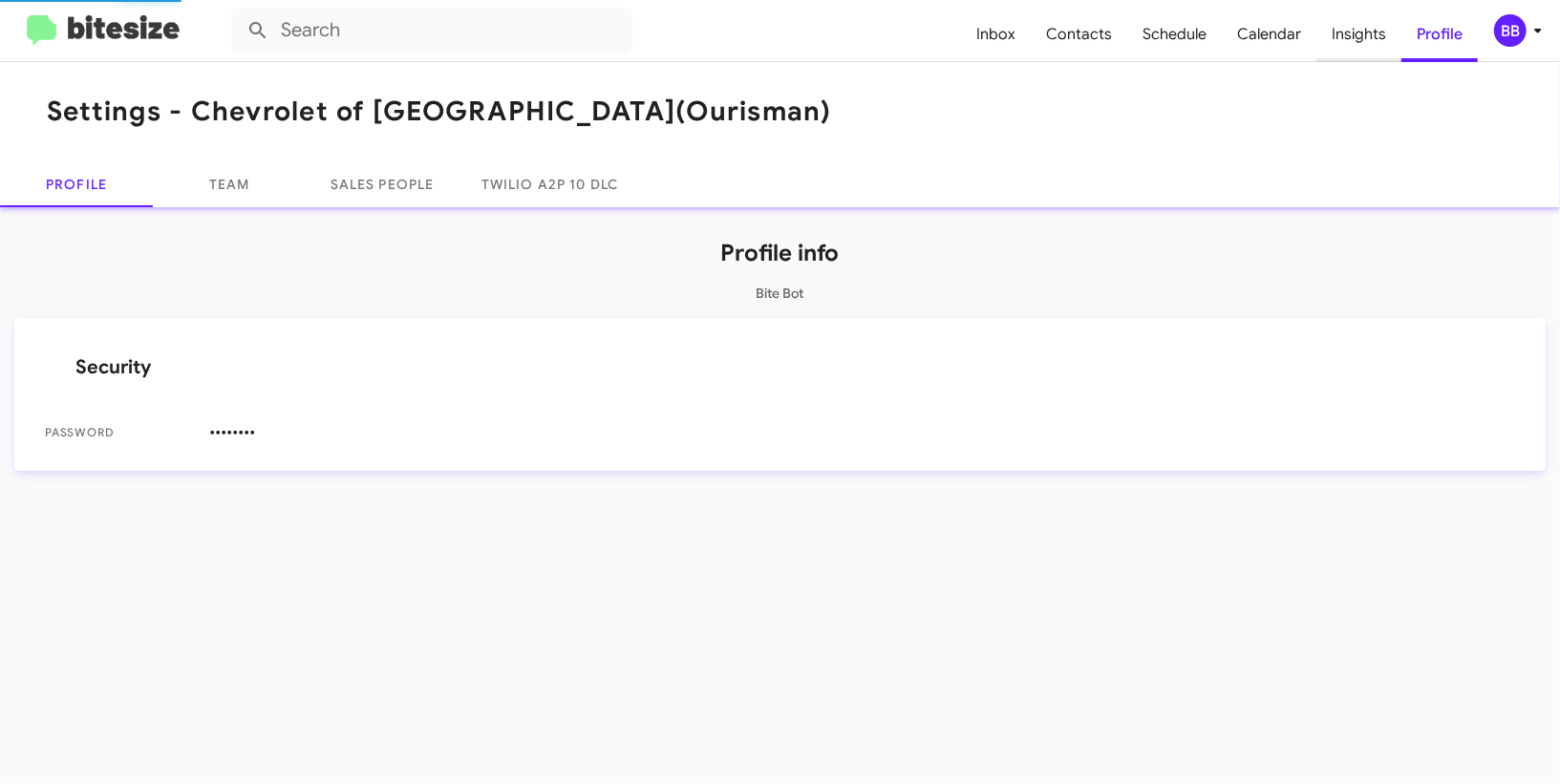
click at [1348, 45] on span "Insights" at bounding box center [1359, 35] width 85 height 56
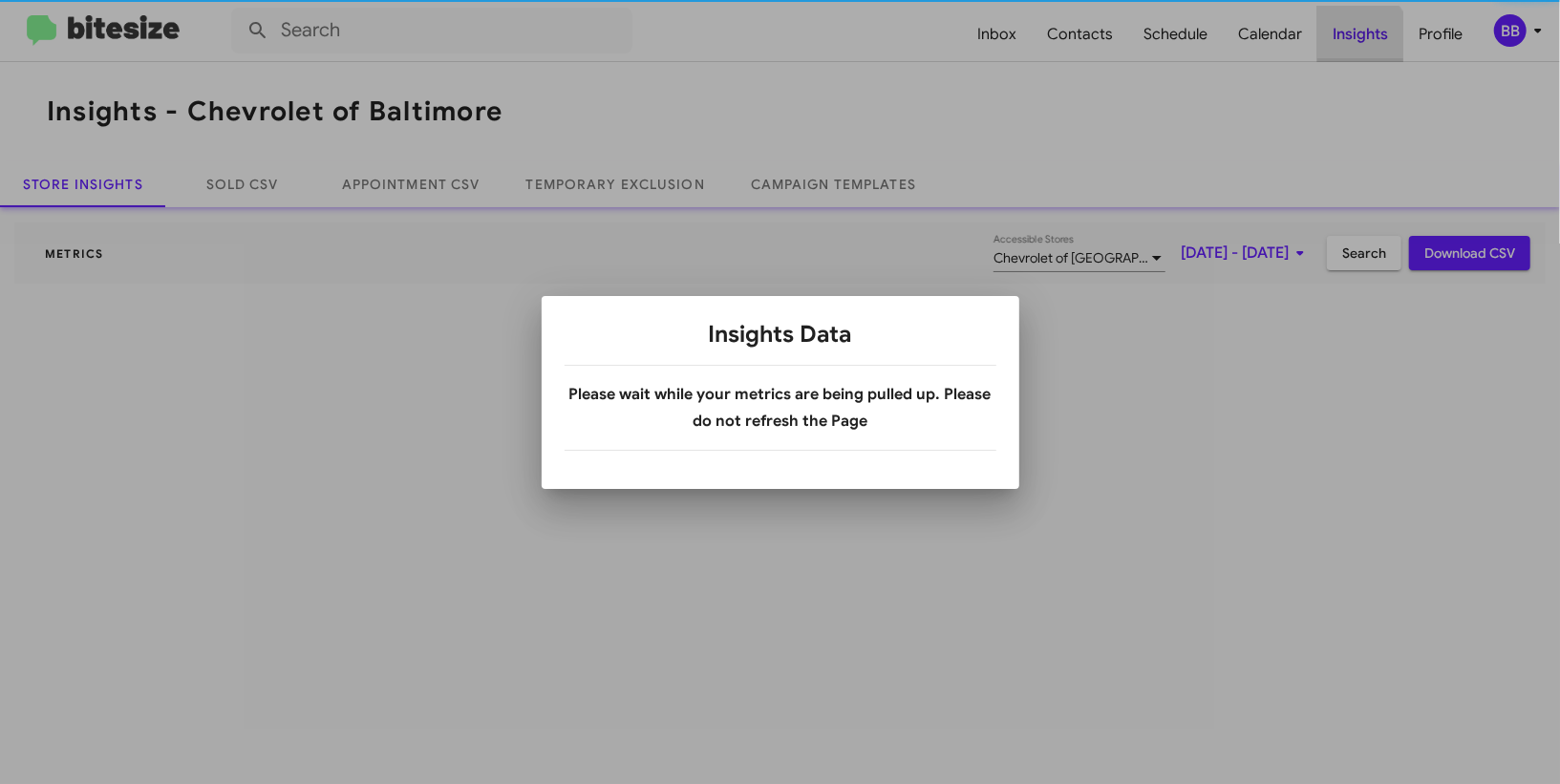
click at [1348, 45] on div at bounding box center [780, 392] width 1560 height 784
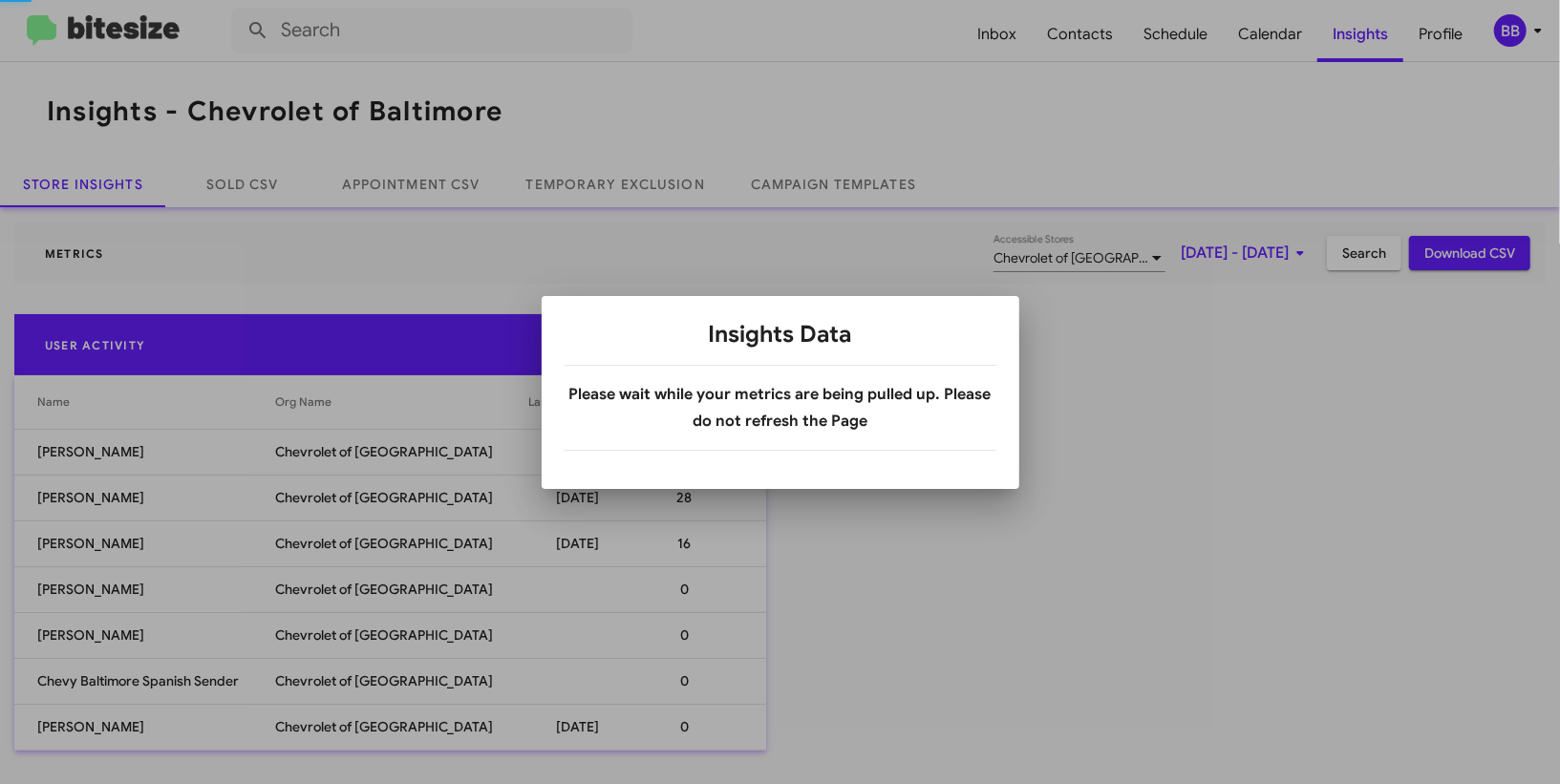
click at [595, 164] on div at bounding box center [780, 392] width 1560 height 784
click at [601, 180] on div at bounding box center [780, 392] width 1560 height 784
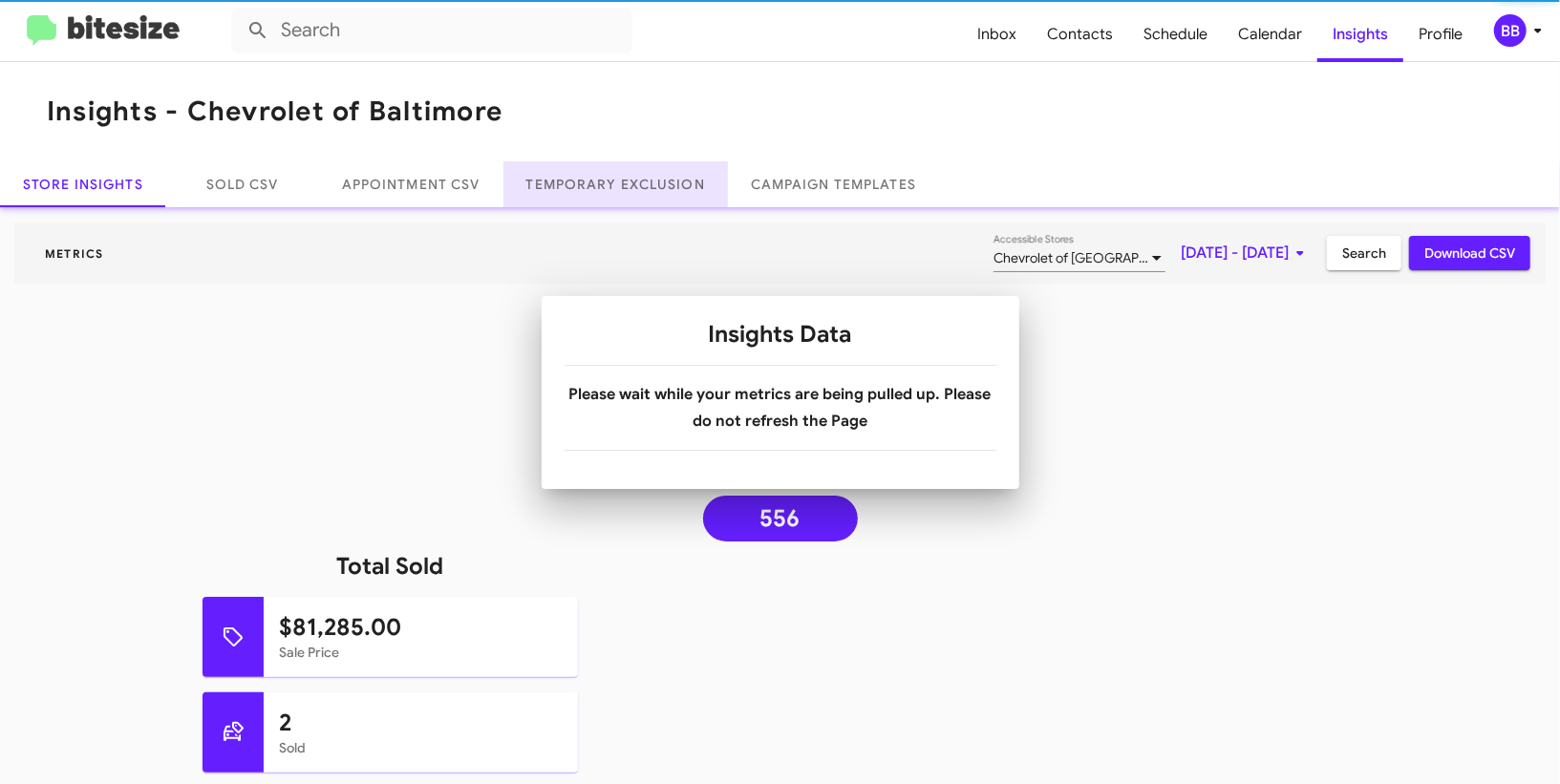
click at [601, 180] on link "Temporary Exclusion" at bounding box center [615, 185] width 224 height 46
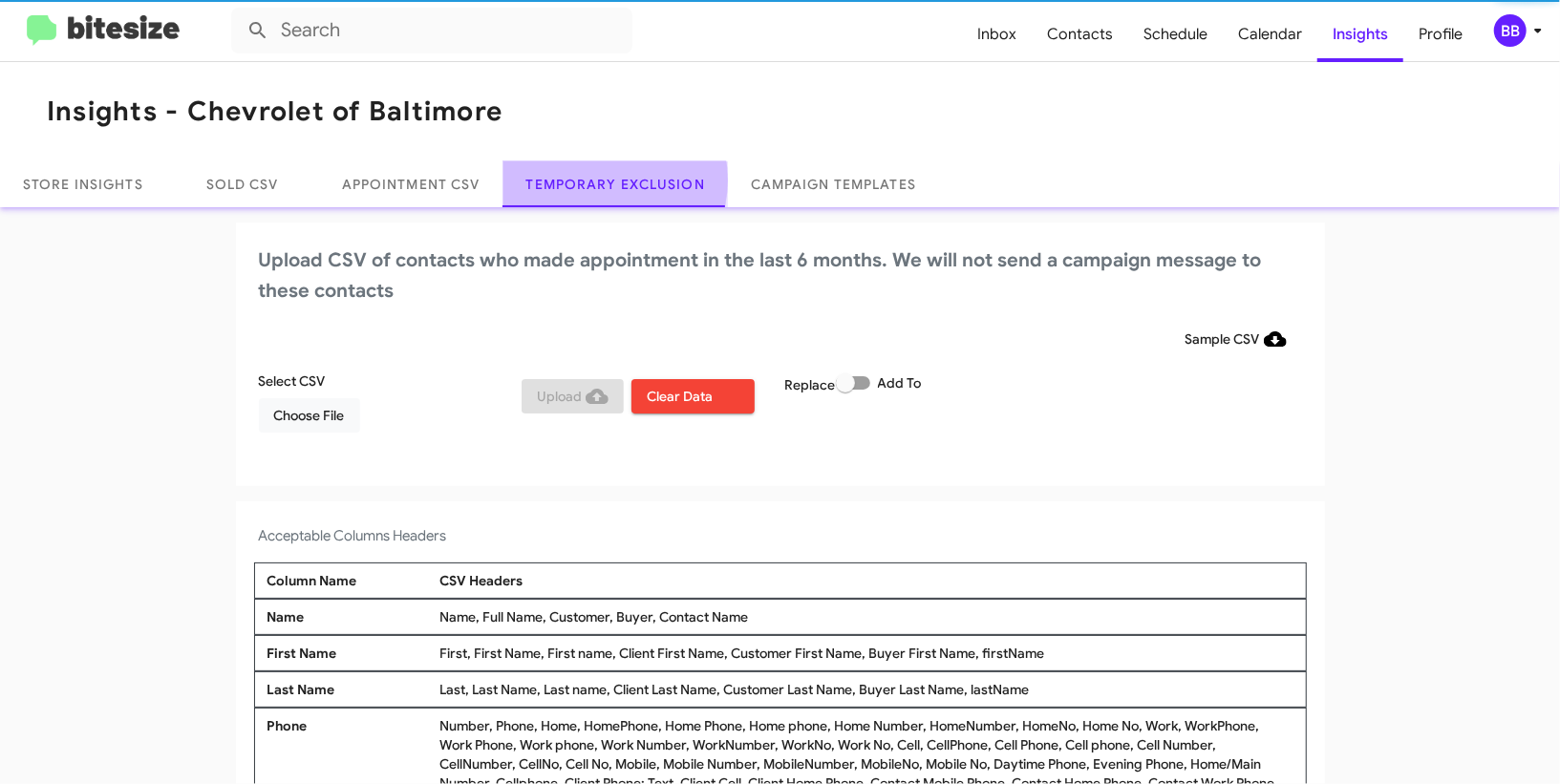
click at [601, 180] on link "Temporary Exclusion" at bounding box center [615, 185] width 224 height 46
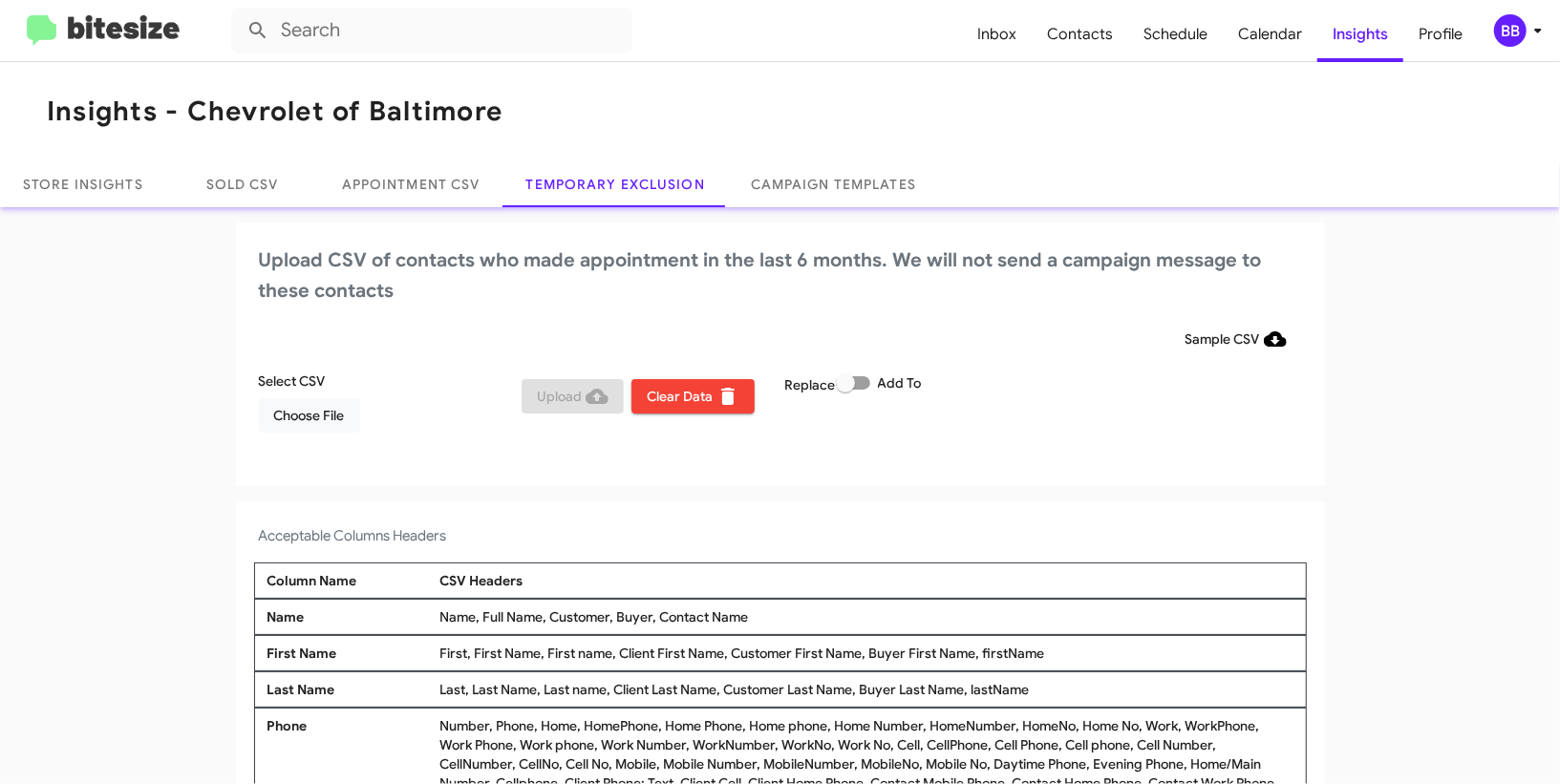
click at [318, 435] on div "Select CSV Choose File Upload Clear Data Replace Add To" at bounding box center [780, 409] width 1053 height 76
click at [325, 409] on span "Choose File" at bounding box center [309, 416] width 70 height 35
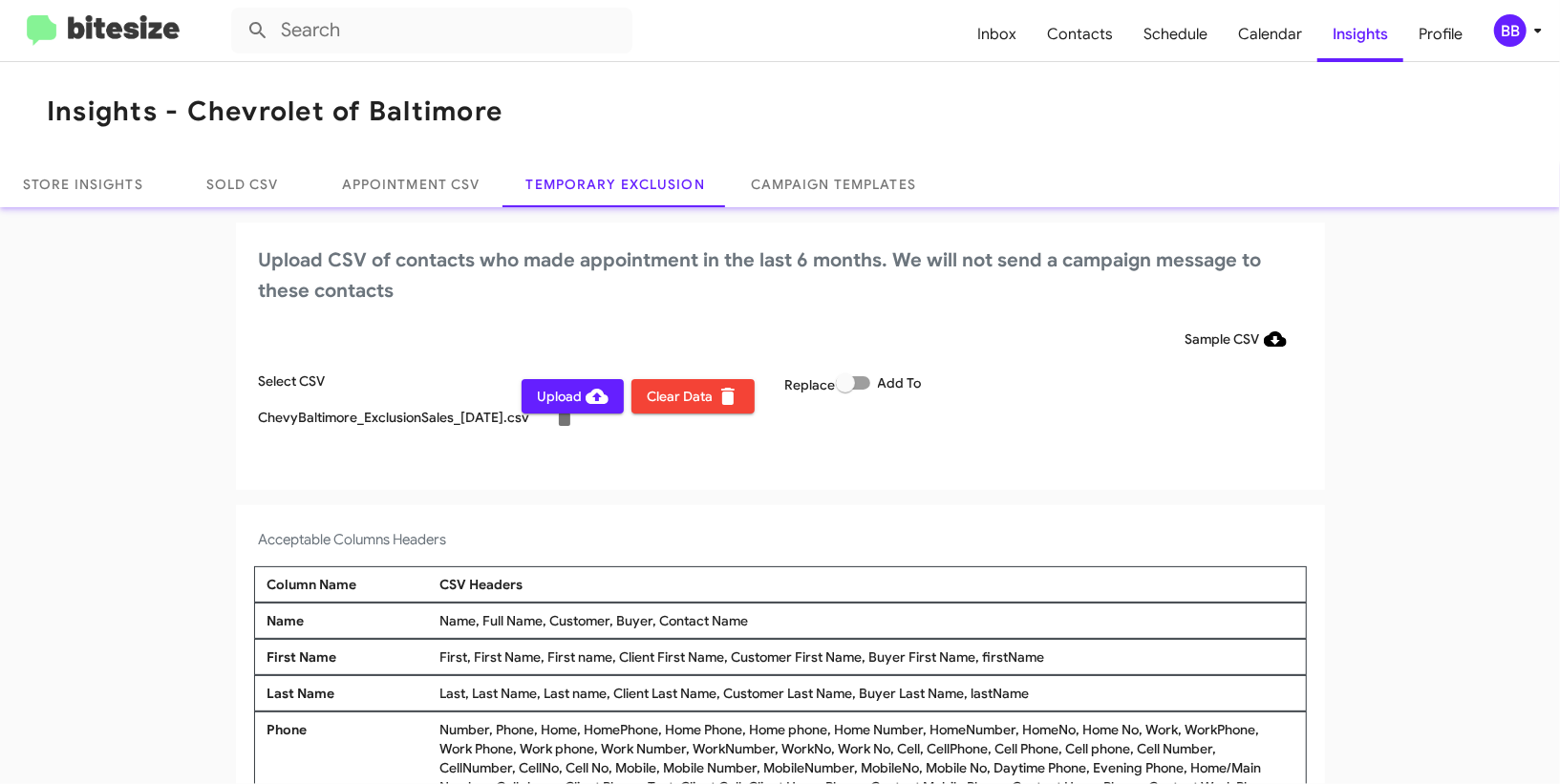
click at [1513, 31] on div "BB" at bounding box center [1511, 31] width 33 height 33
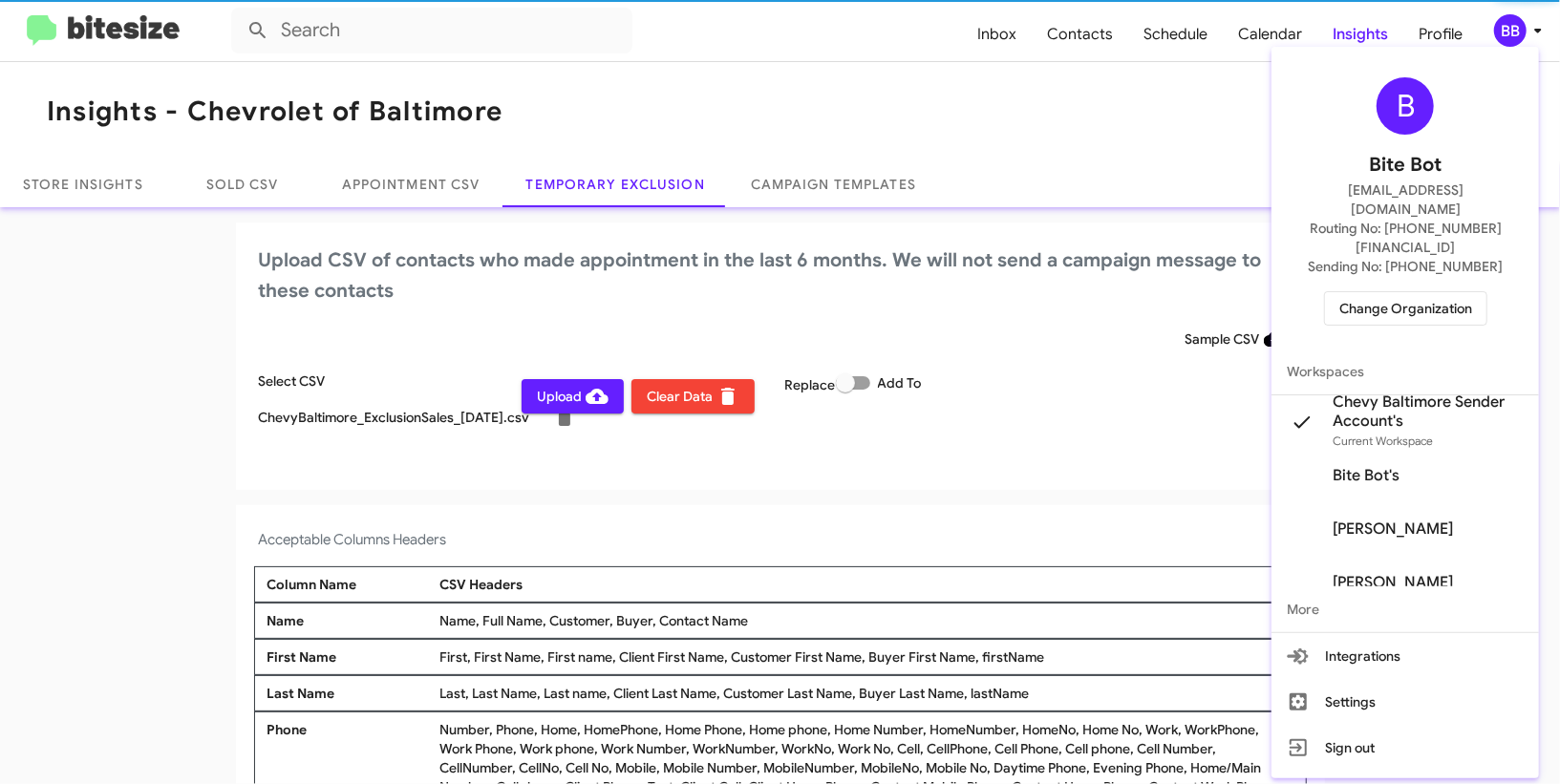
click at [1513, 31] on div at bounding box center [780, 392] width 1560 height 784
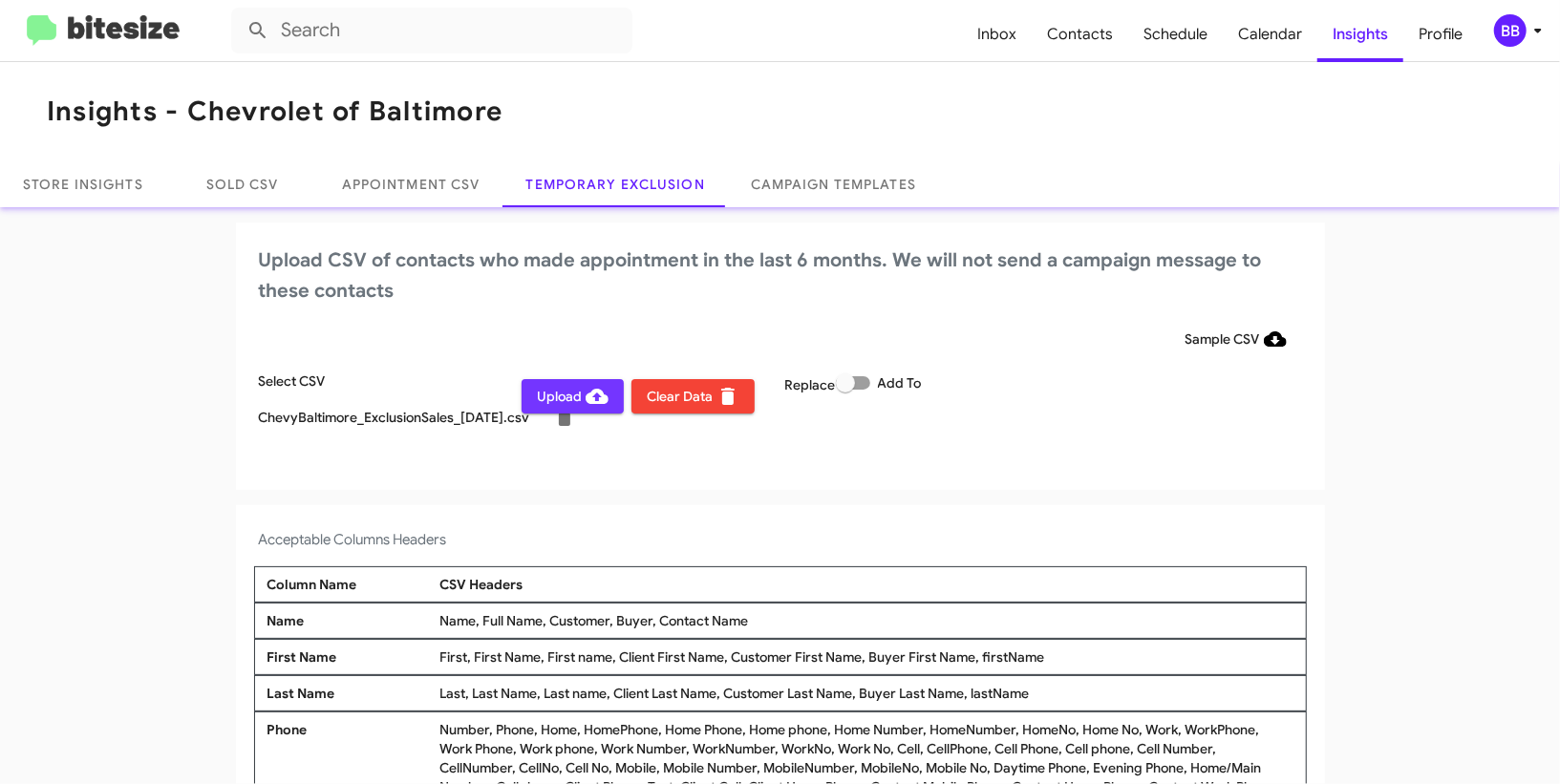
click at [563, 393] on span "Upload" at bounding box center [573, 396] width 71 height 35
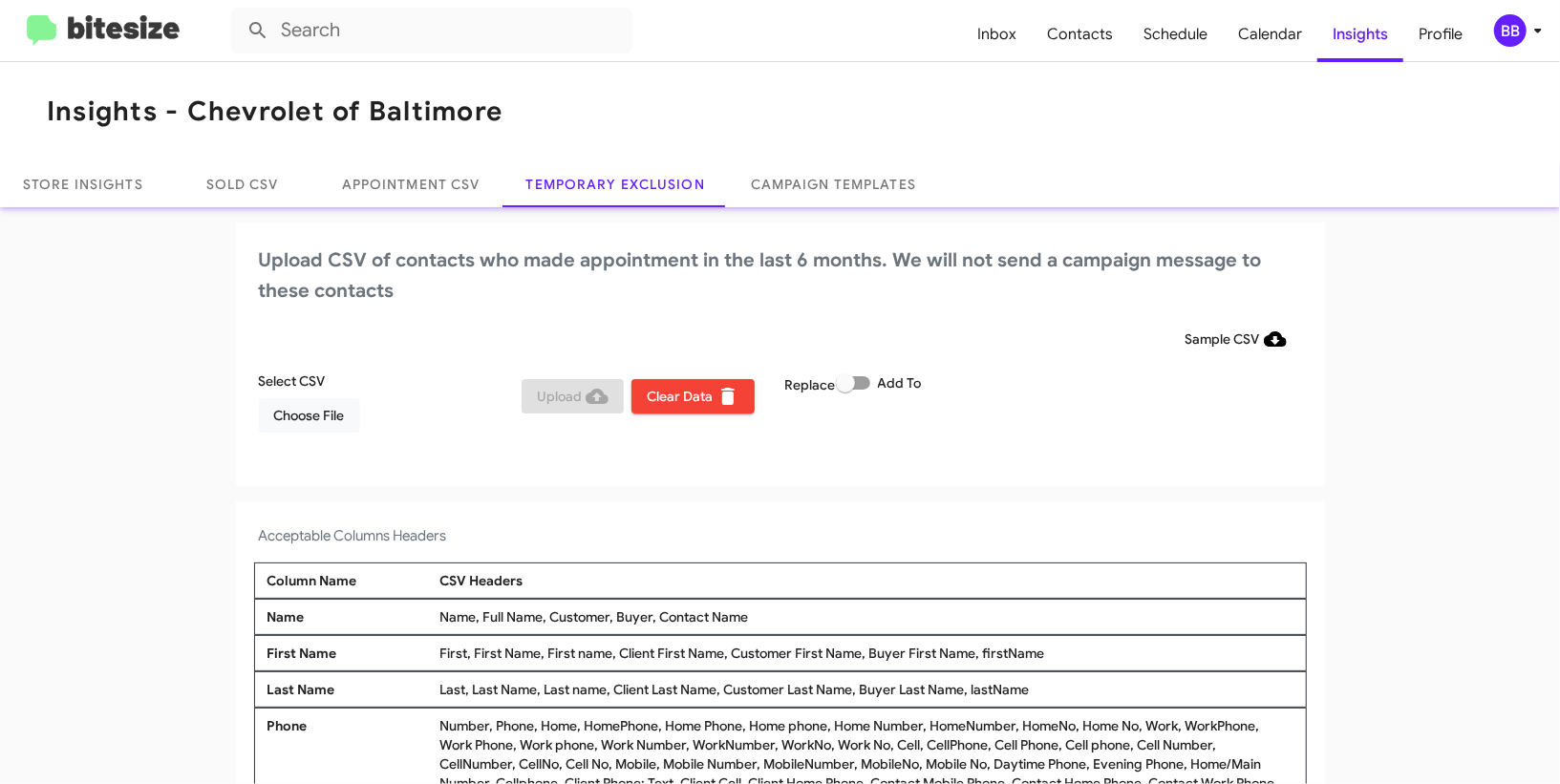
click at [1501, 37] on div "BB" at bounding box center [1511, 31] width 33 height 33
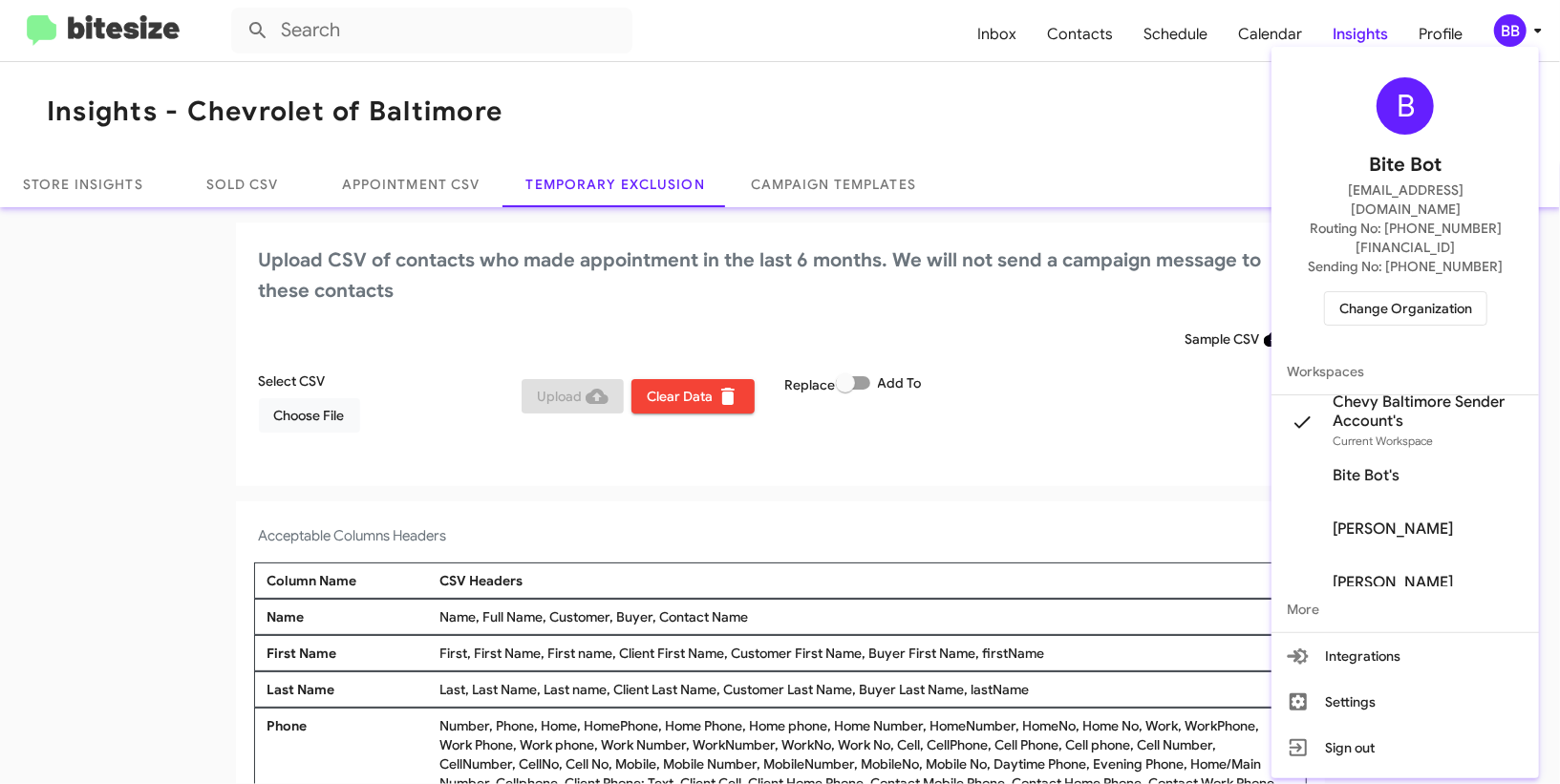
click at [1343, 292] on span "Change Organization" at bounding box center [1406, 309] width 133 height 33
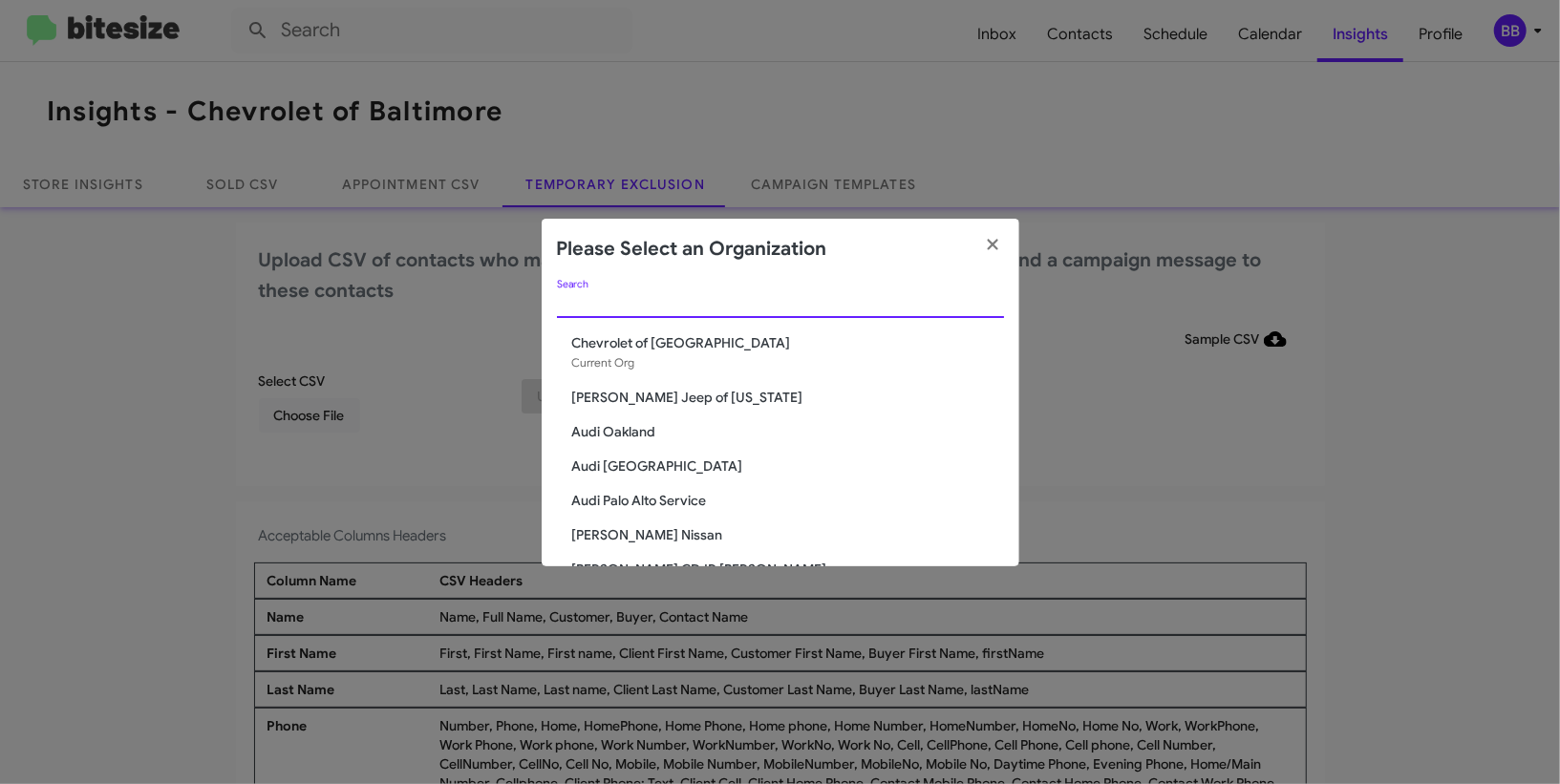
click at [698, 309] on input "Search" at bounding box center [780, 304] width 448 height 15
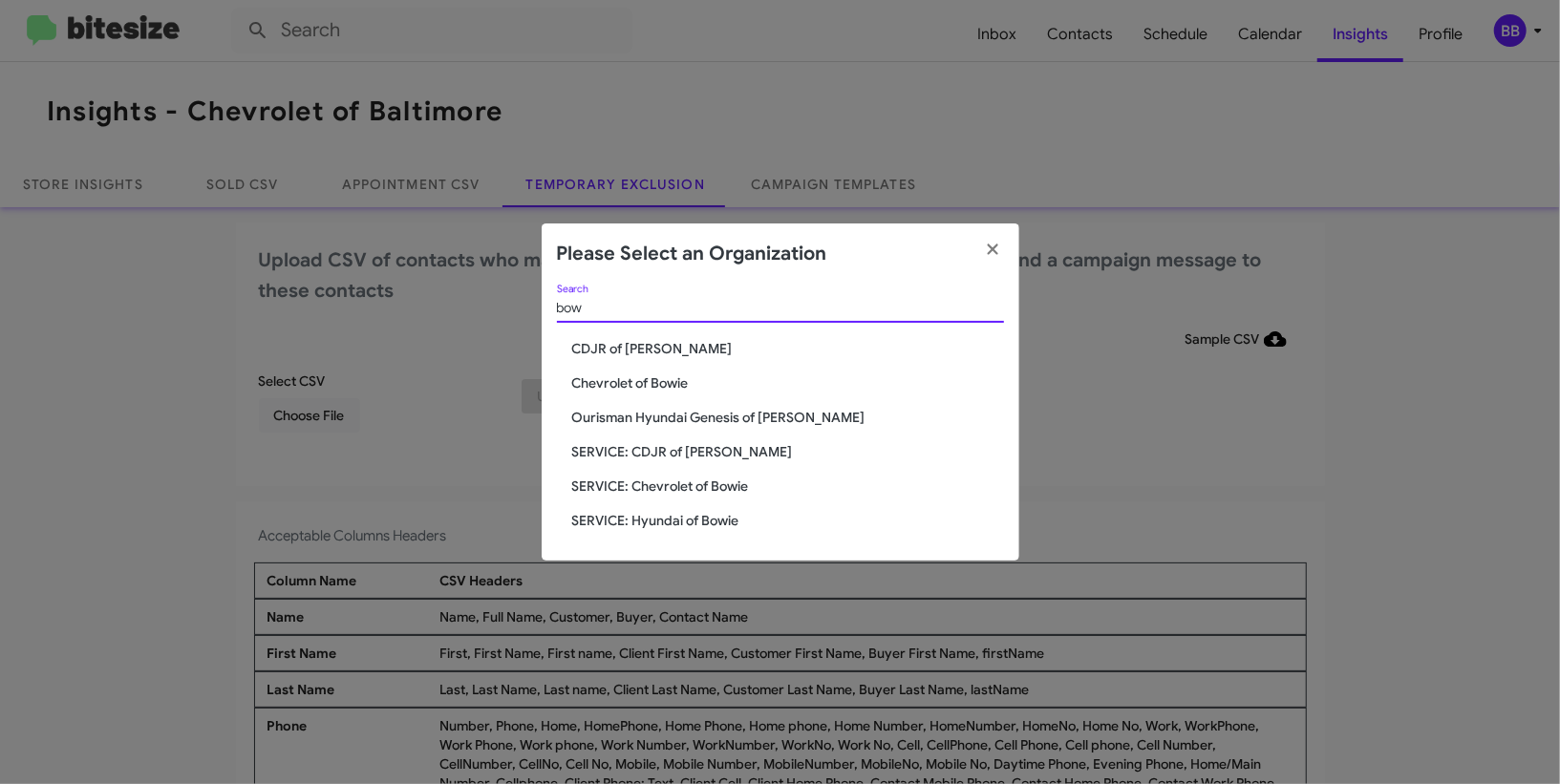
type input "bow"
click at [679, 386] on span "Chevrolet of Bowie" at bounding box center [788, 383] width 432 height 19
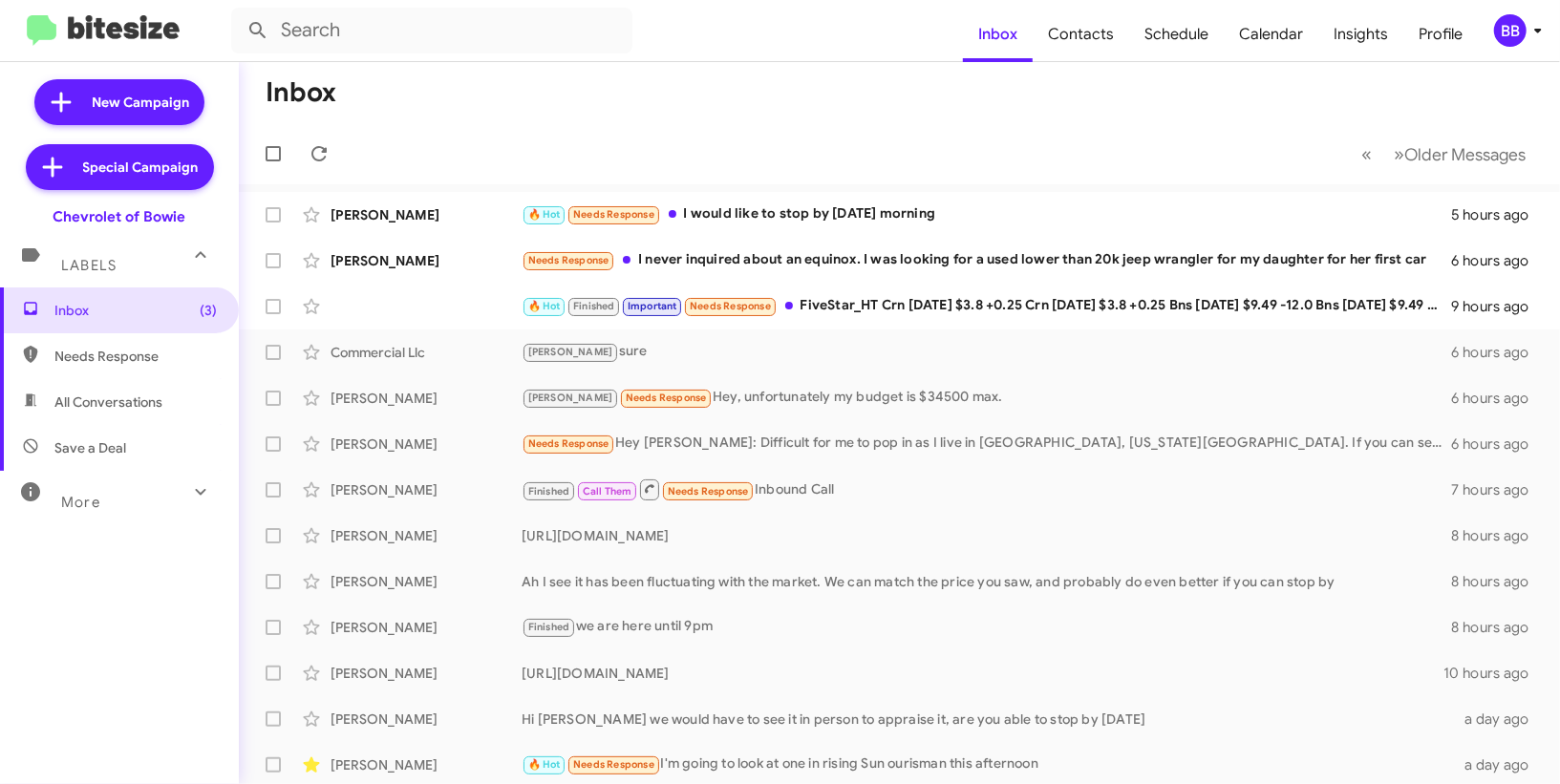
click at [1552, 31] on mat-toolbar "Inbox Contacts Schedule Calendar Insights Profile BB" at bounding box center [780, 31] width 1560 height 62
click at [1529, 38] on icon at bounding box center [1538, 31] width 23 height 23
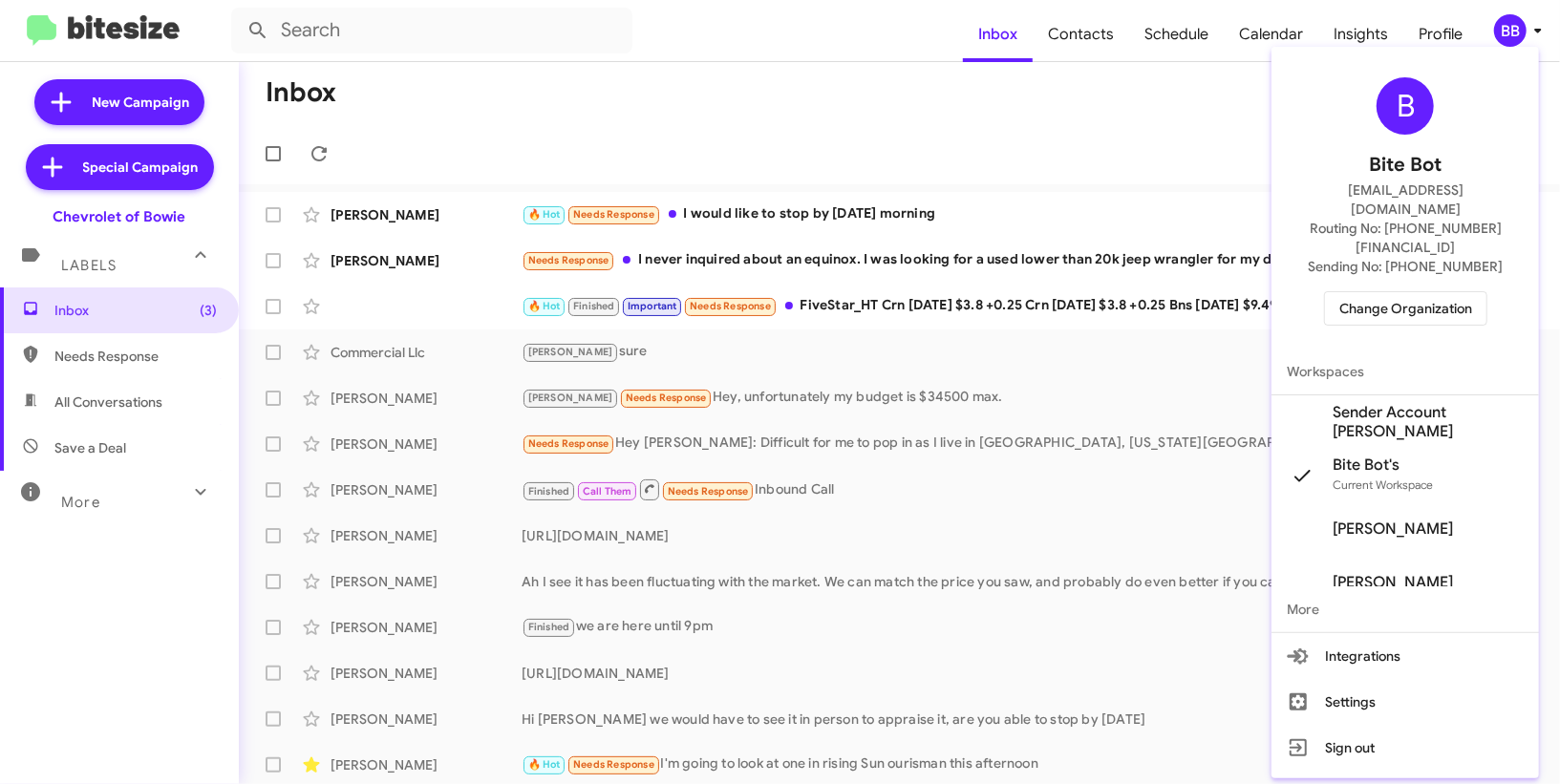
click at [1428, 403] on span "Sender Account [PERSON_NAME]" at bounding box center [1428, 422] width 192 height 38
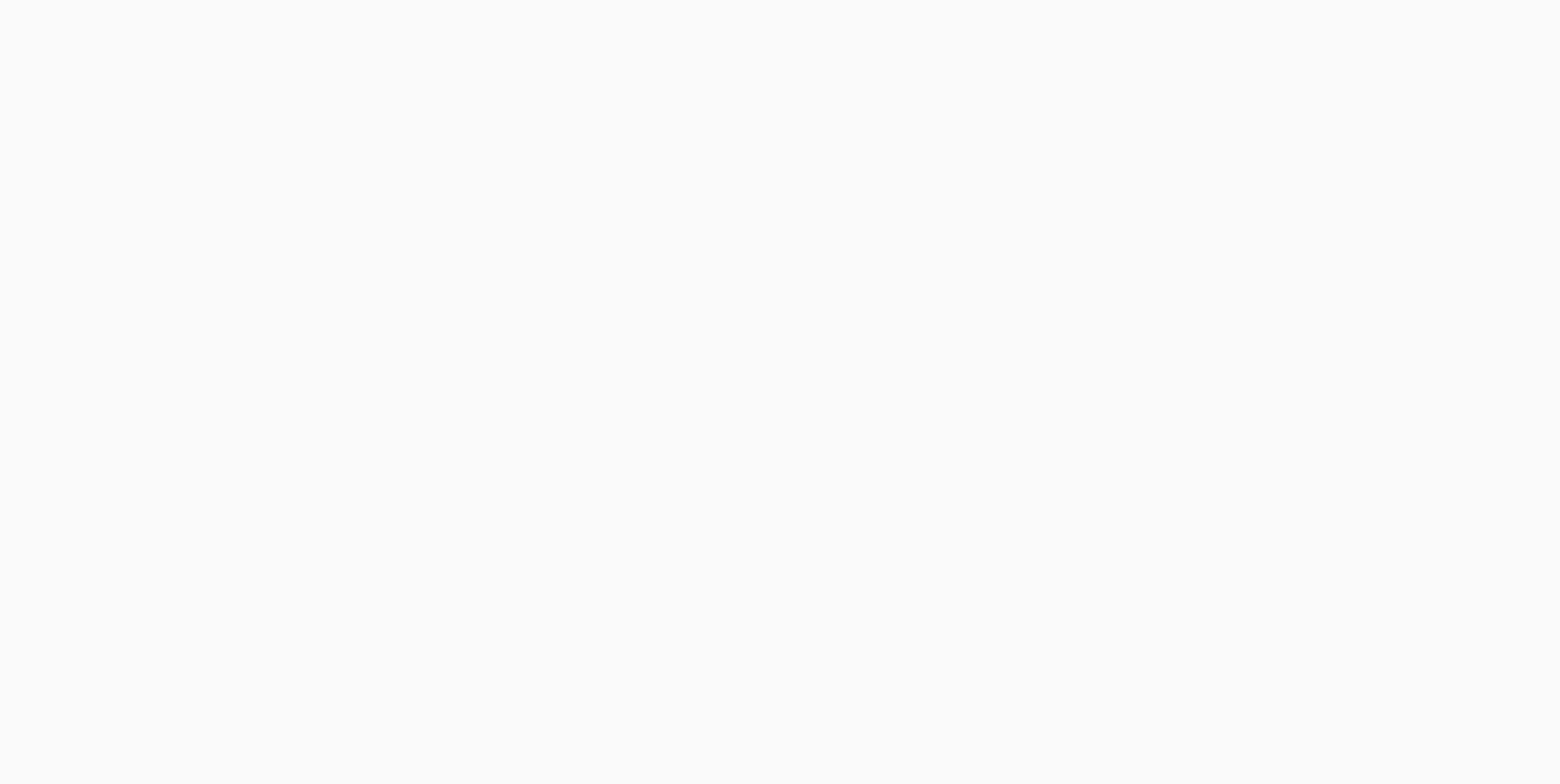
click at [1340, 38] on body at bounding box center [780, 392] width 1560 height 784
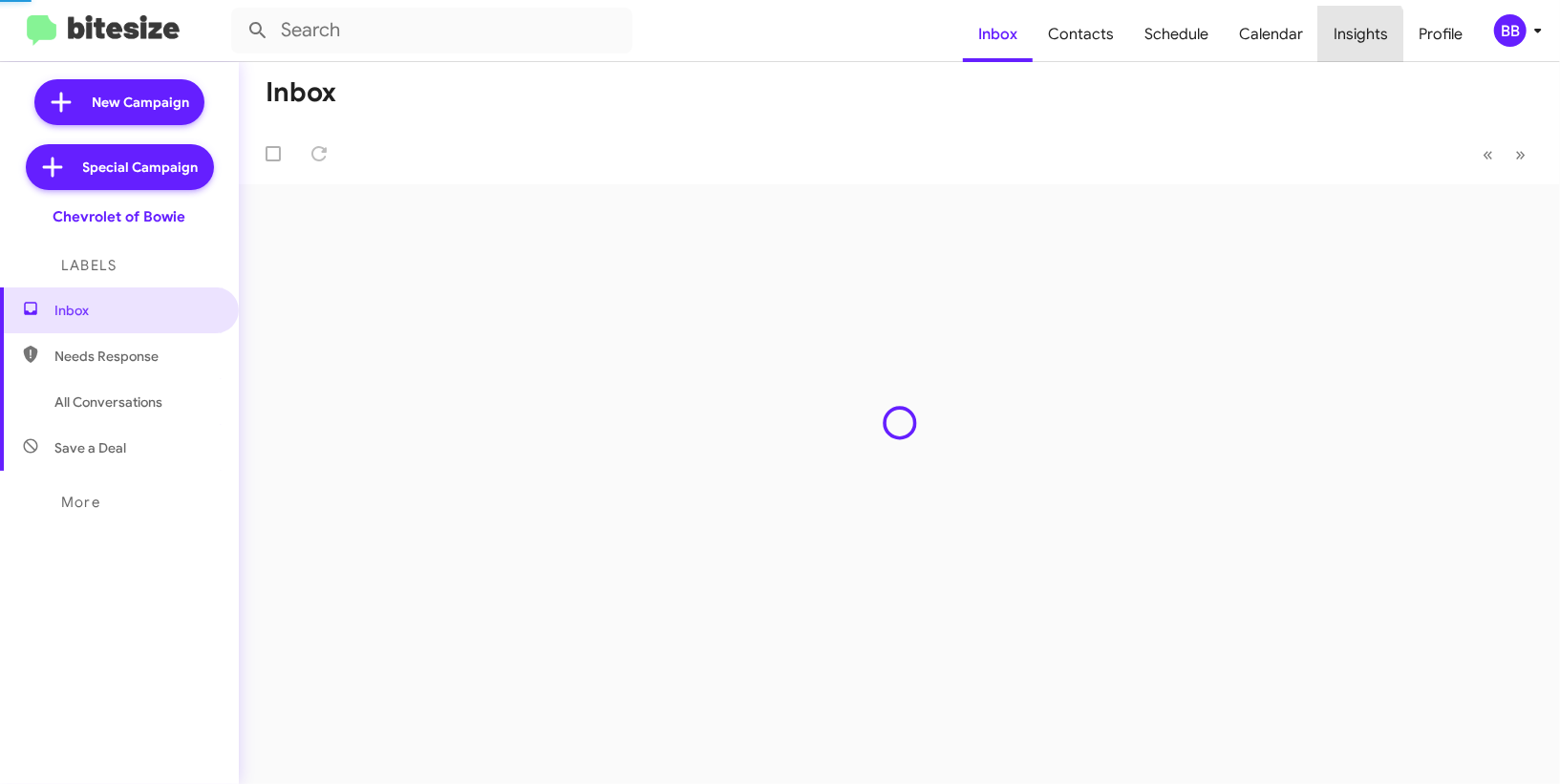
click at [1340, 38] on span "Insights" at bounding box center [1361, 35] width 85 height 56
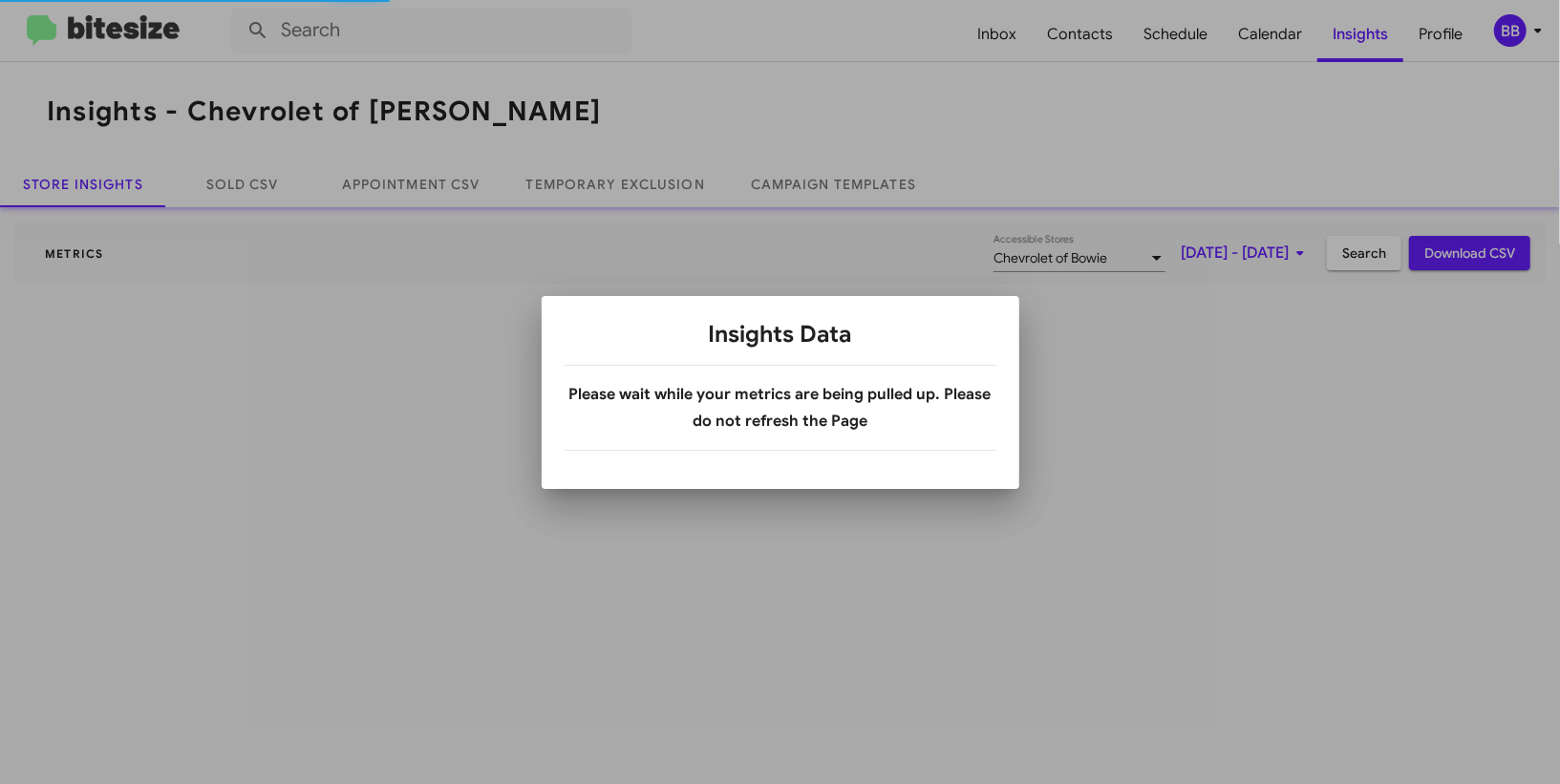
click at [581, 219] on div at bounding box center [780, 392] width 1560 height 784
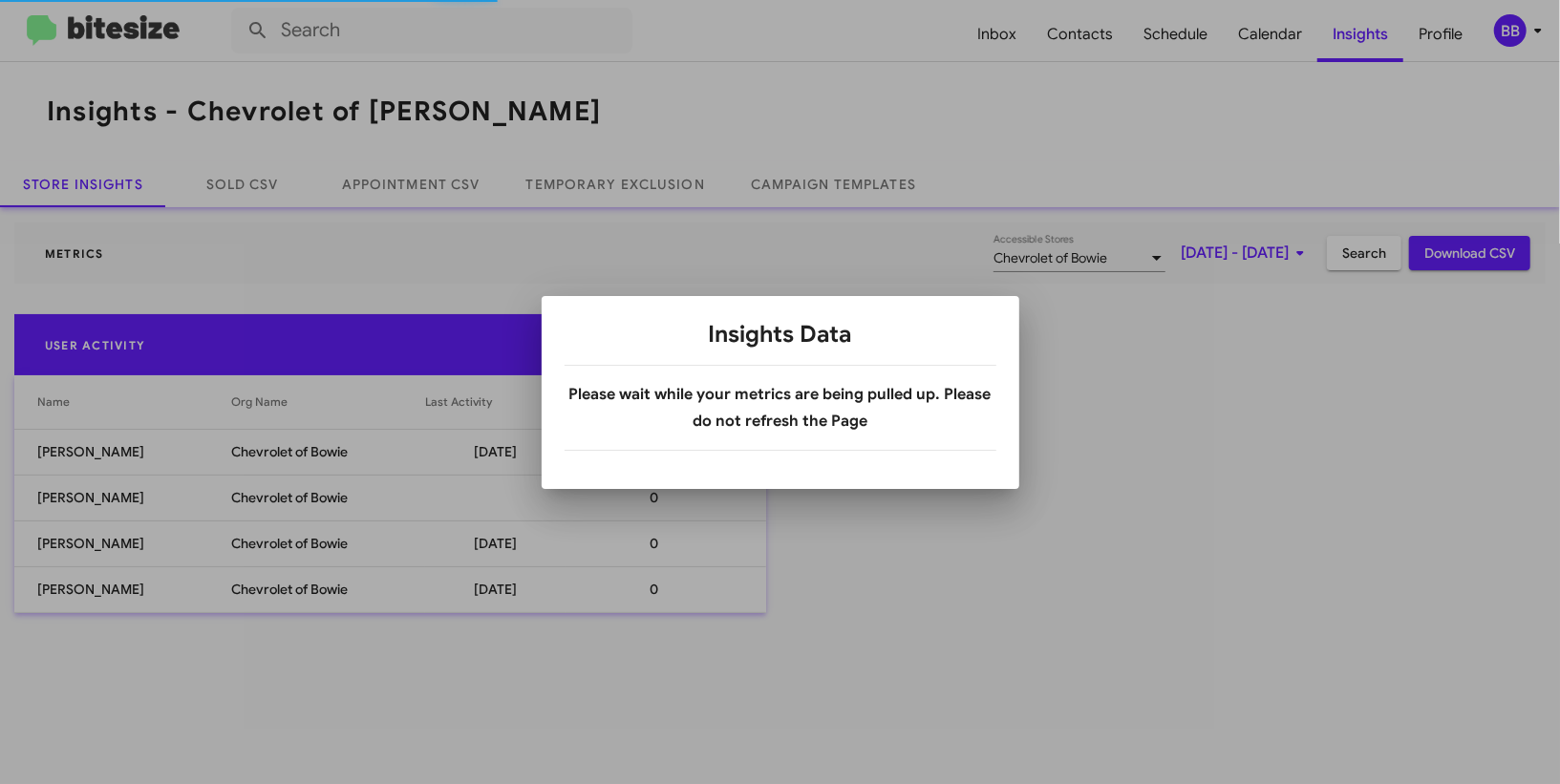
click at [584, 187] on div at bounding box center [780, 392] width 1560 height 784
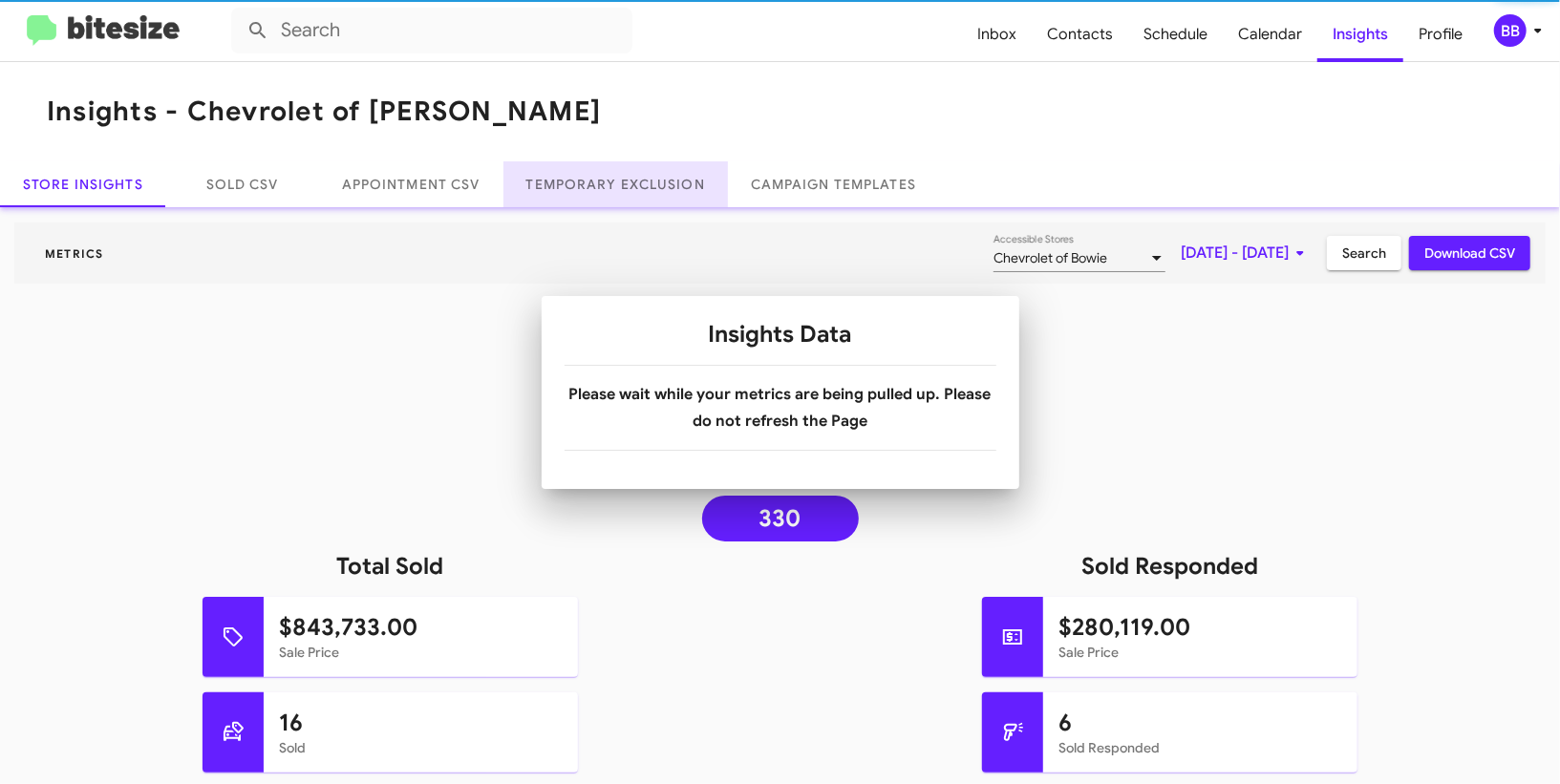
click at [584, 187] on link "Temporary Exclusion" at bounding box center [615, 185] width 224 height 46
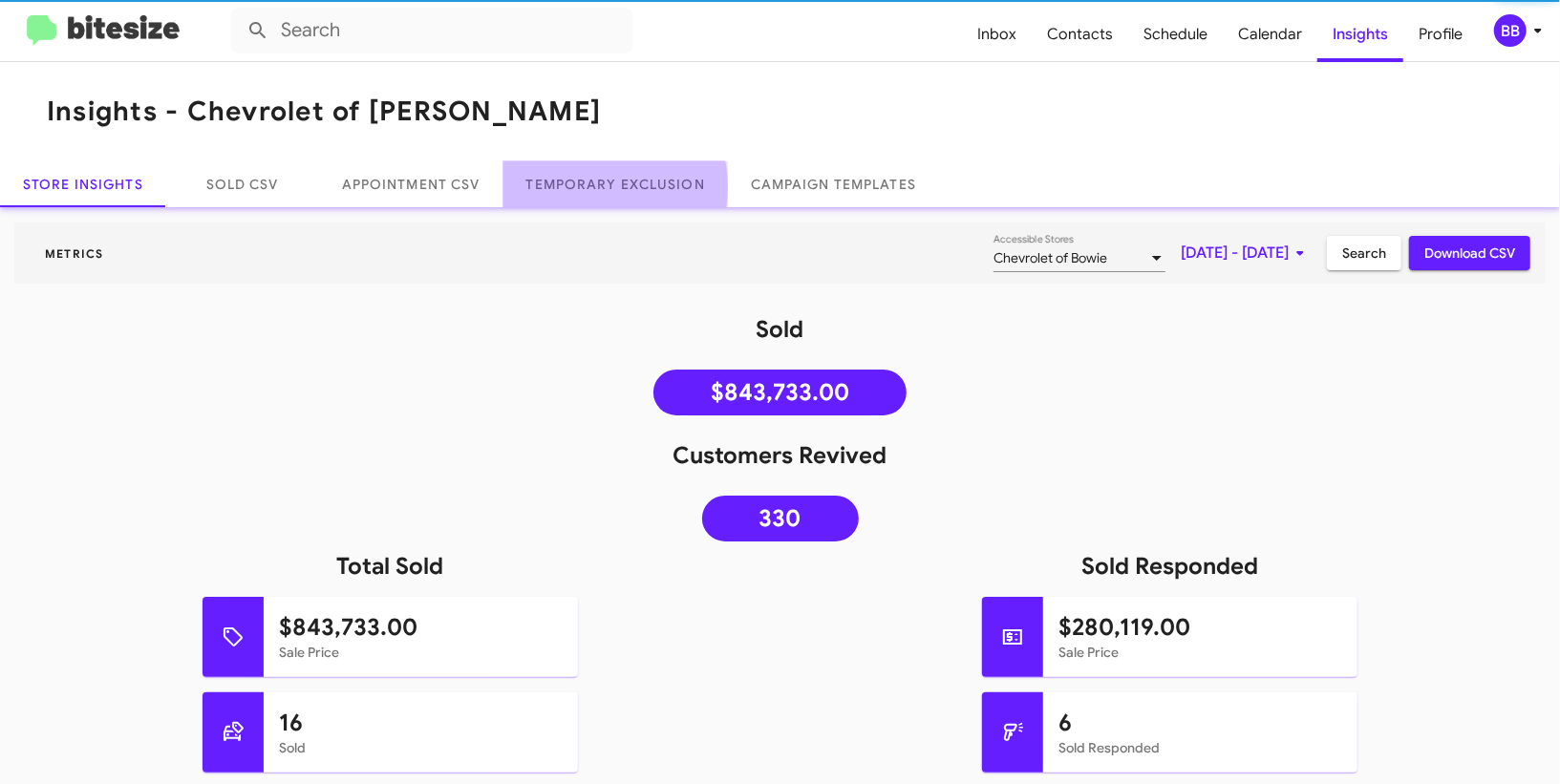
click at [584, 187] on link "Temporary Exclusion" at bounding box center [615, 185] width 224 height 46
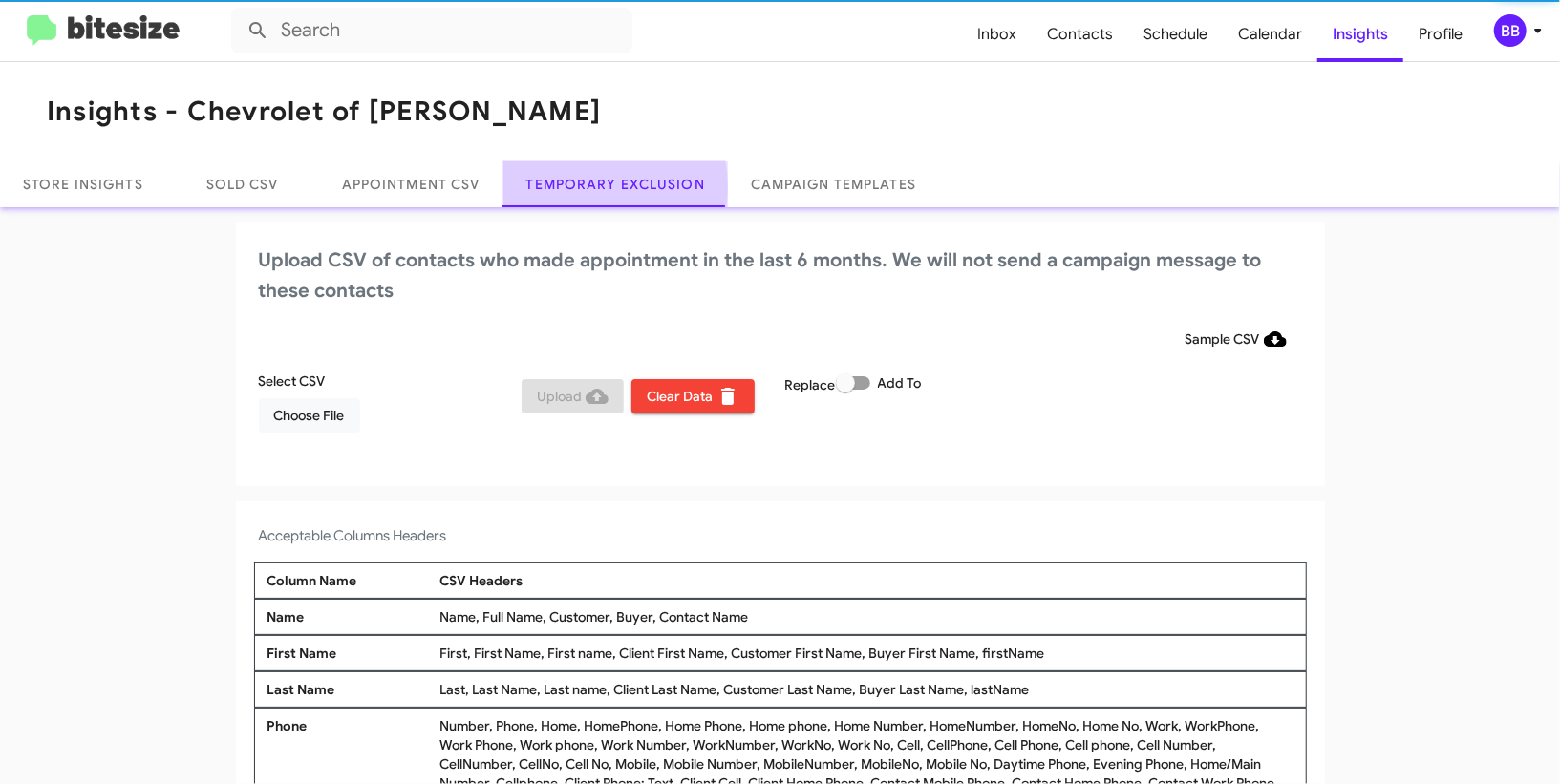
click at [584, 187] on link "Temporary Exclusion" at bounding box center [615, 185] width 224 height 46
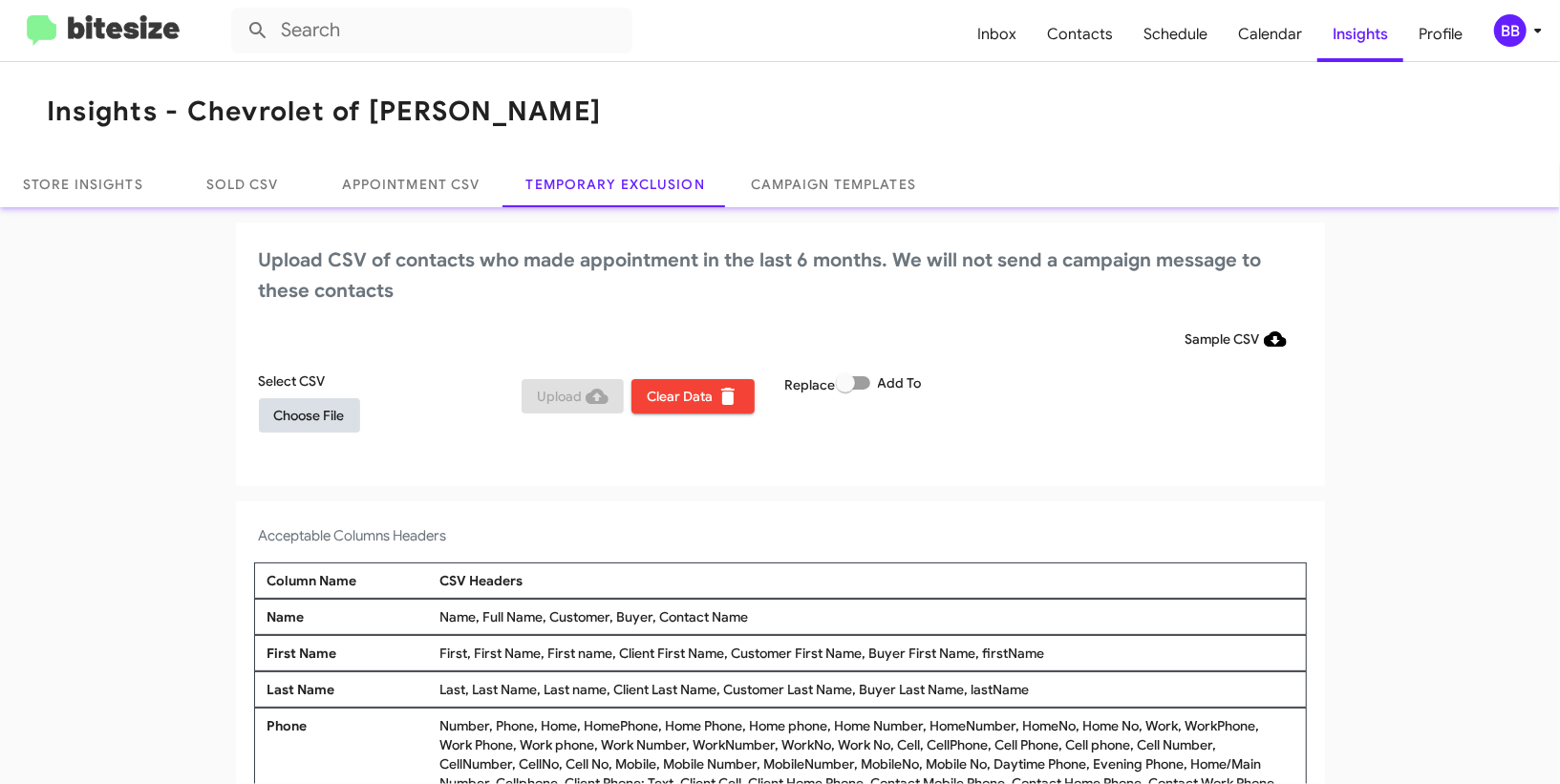
click at [329, 417] on span "Choose File" at bounding box center [309, 416] width 70 height 35
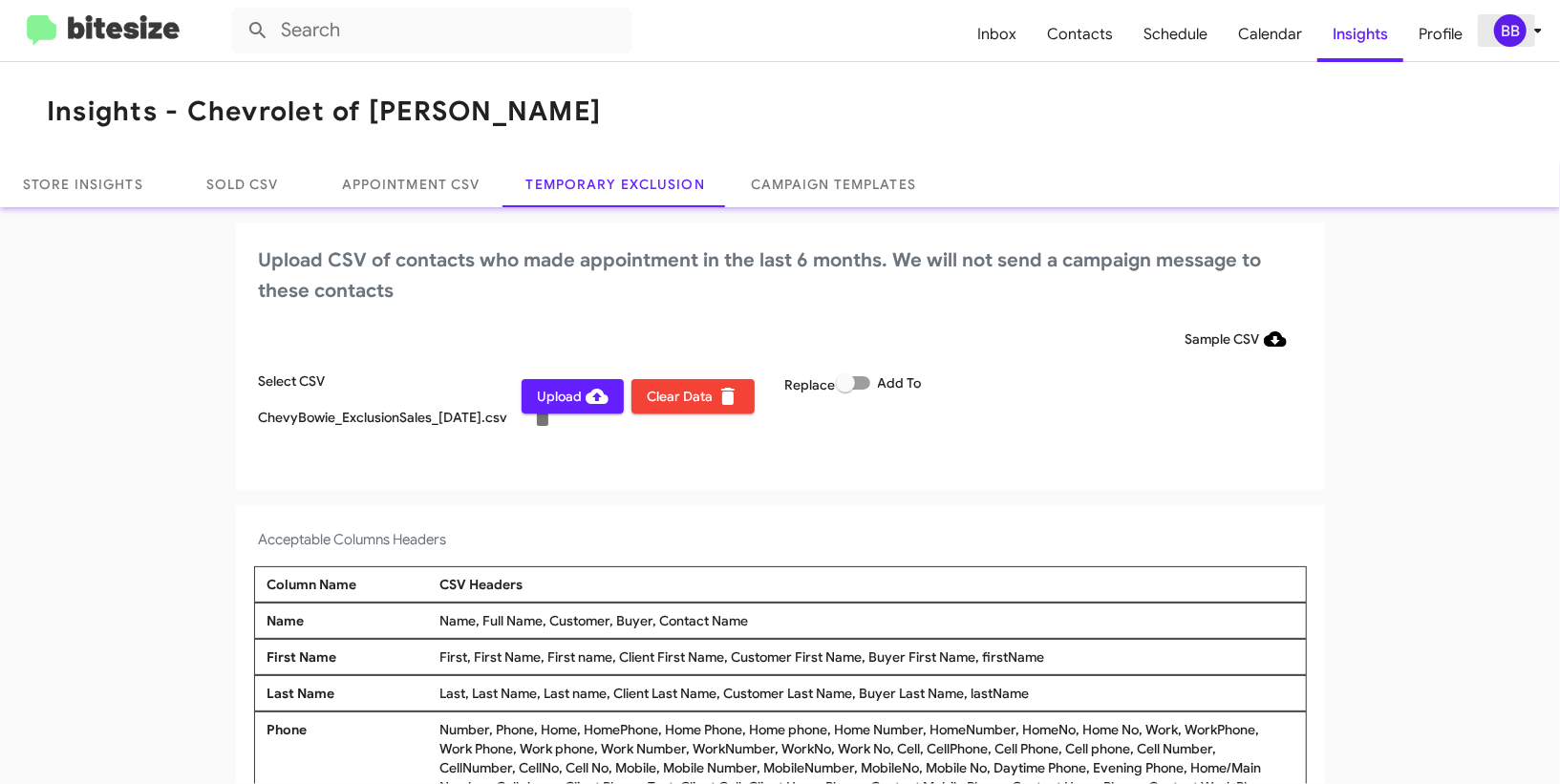
click at [1495, 23] on span "BB" at bounding box center [1522, 31] width 58 height 33
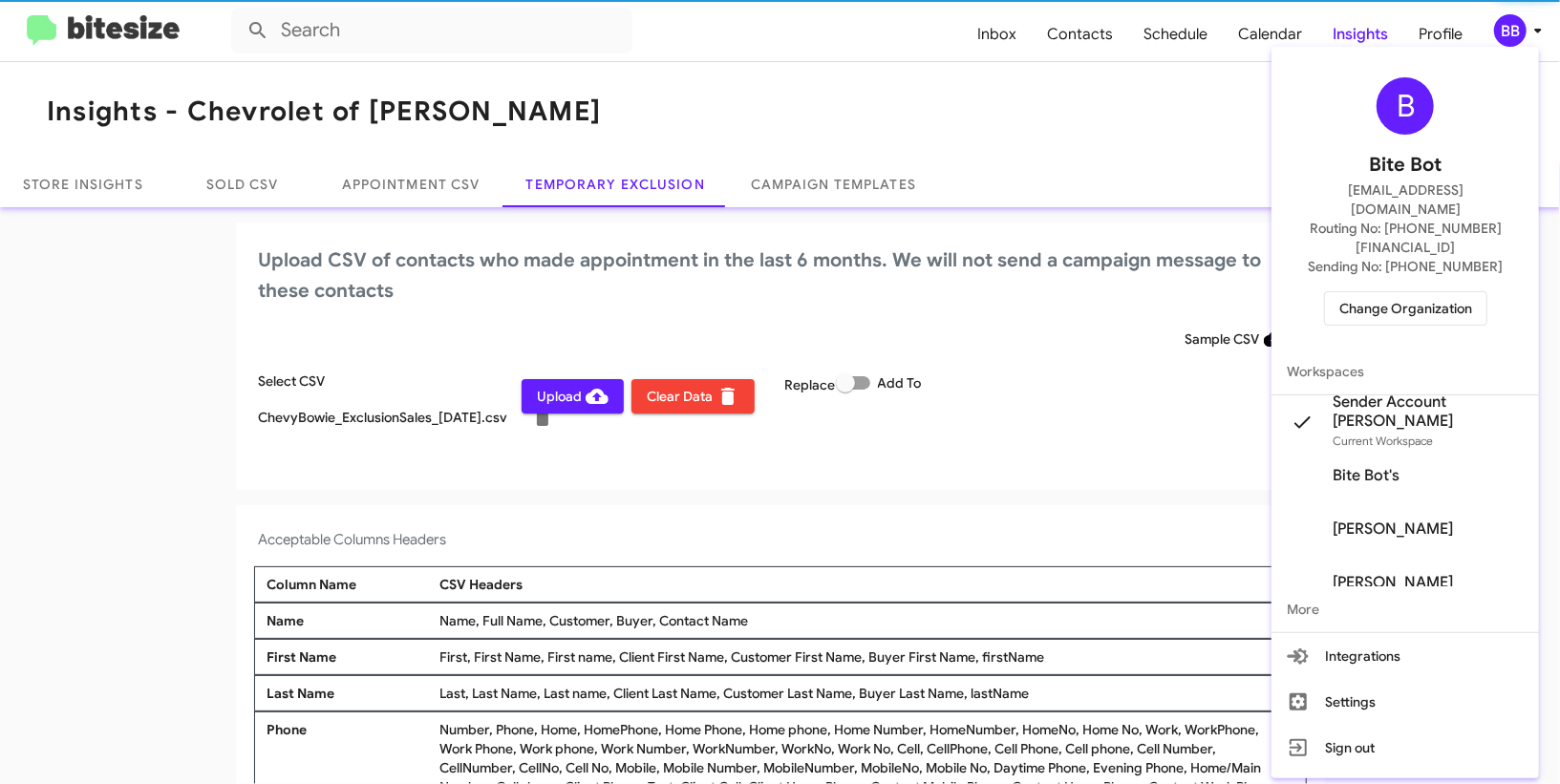
click at [1495, 23] on div at bounding box center [780, 392] width 1560 height 784
click at [1495, 23] on span "BB" at bounding box center [1522, 31] width 58 height 33
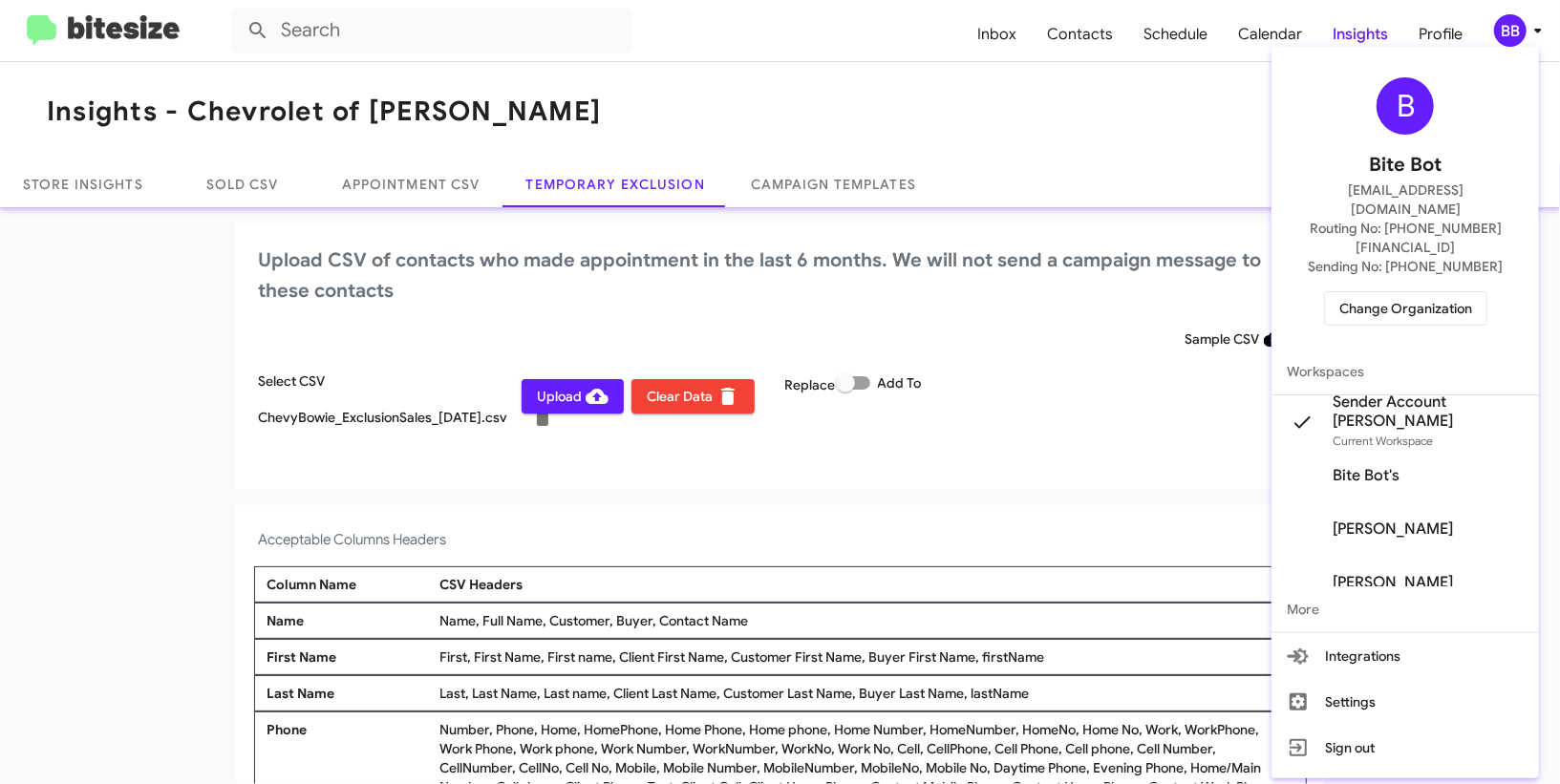
click at [1519, 31] on div at bounding box center [780, 392] width 1560 height 784
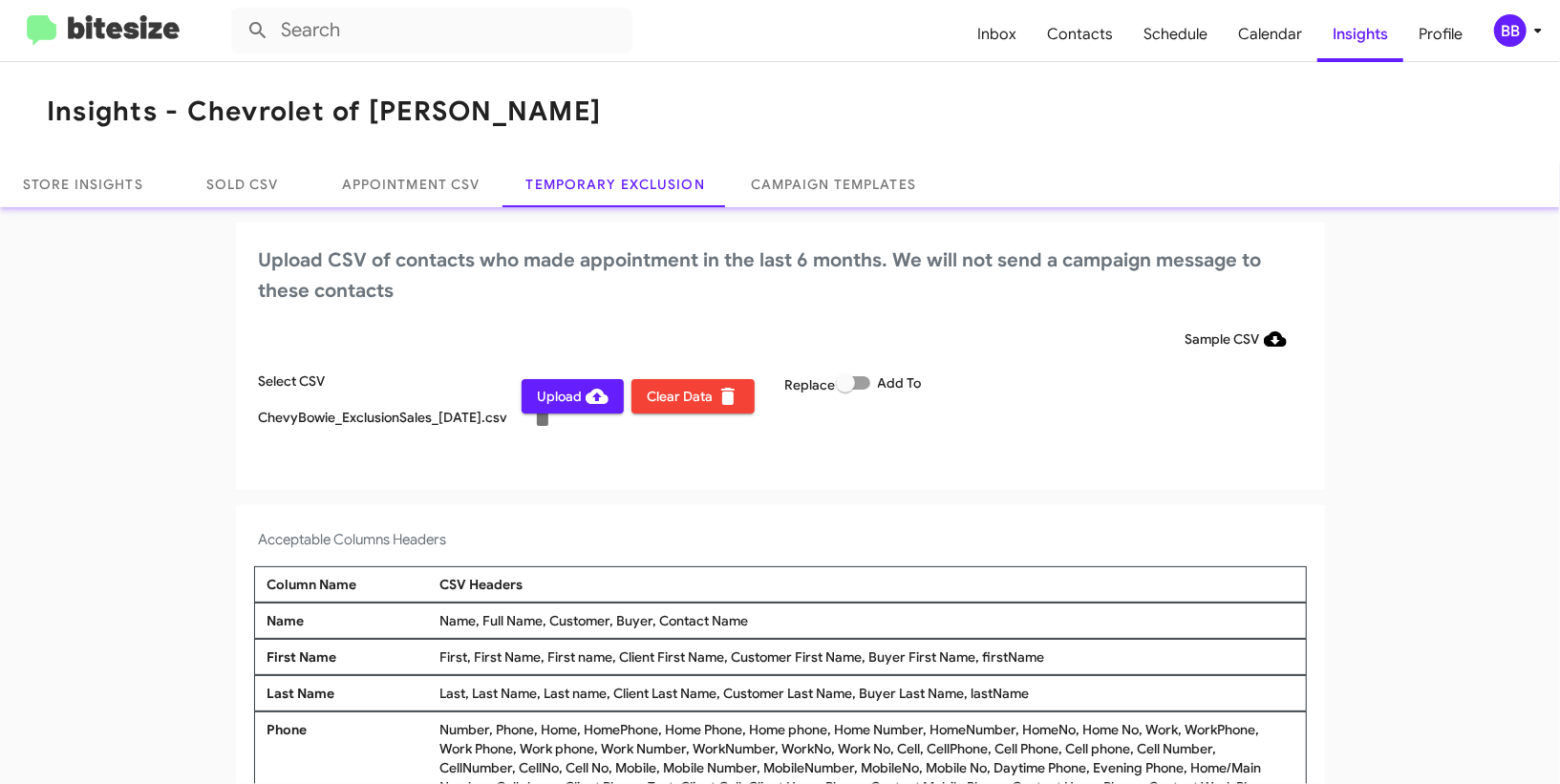
click at [576, 397] on span "Upload" at bounding box center [573, 396] width 71 height 35
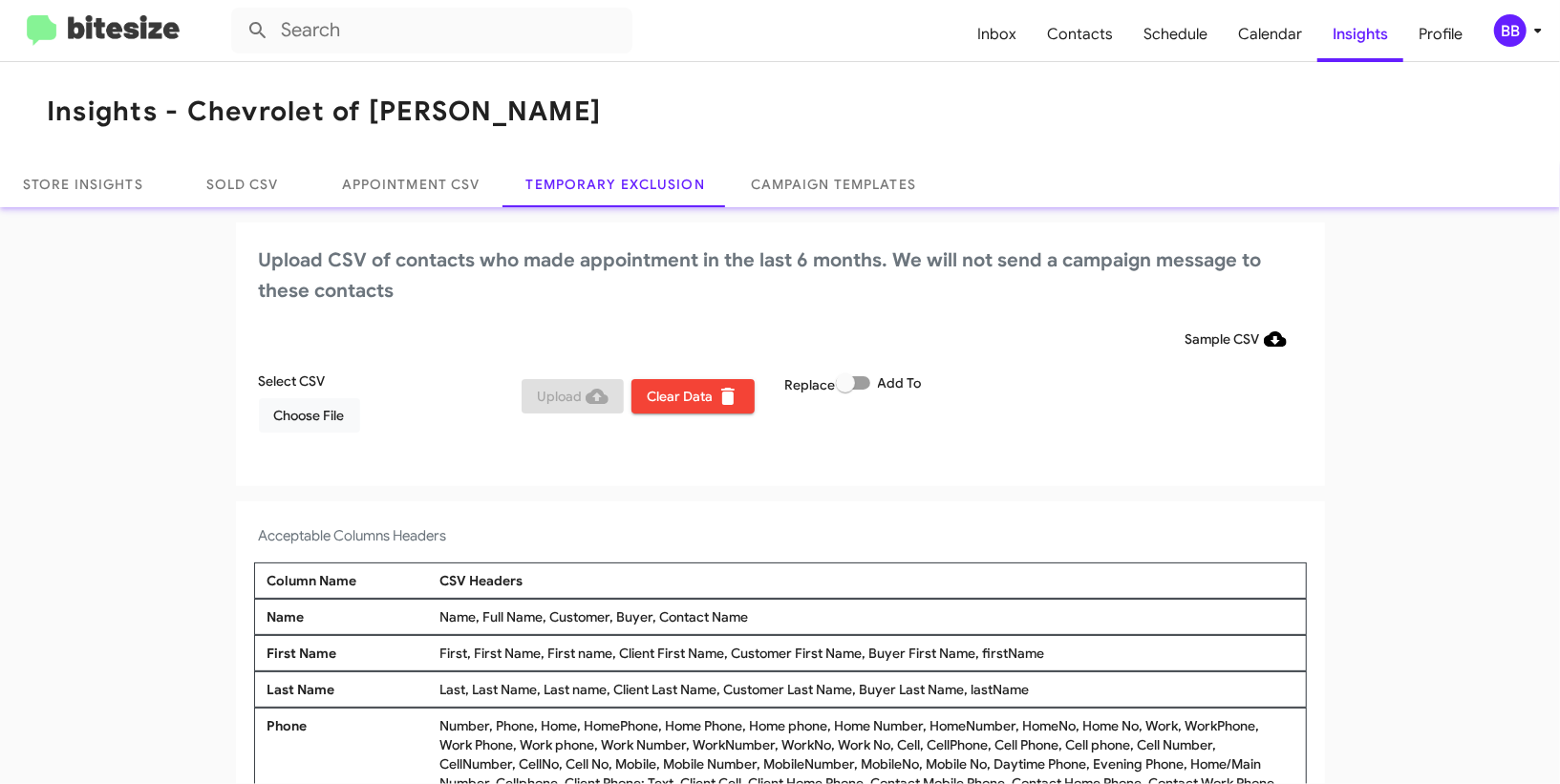
click at [1501, 34] on div "BB" at bounding box center [1511, 31] width 33 height 33
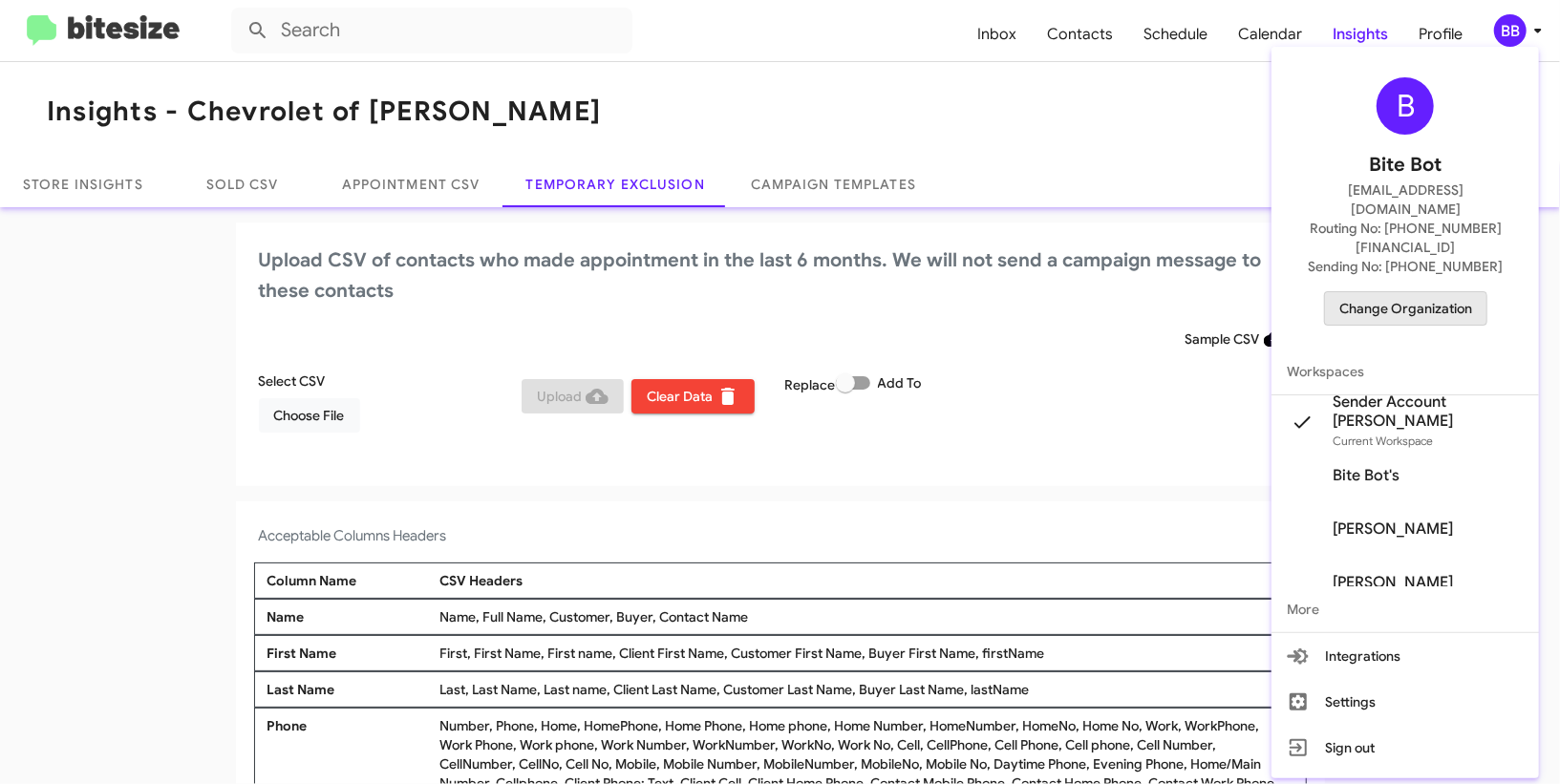
click at [1356, 292] on span "Change Organization" at bounding box center [1406, 309] width 133 height 33
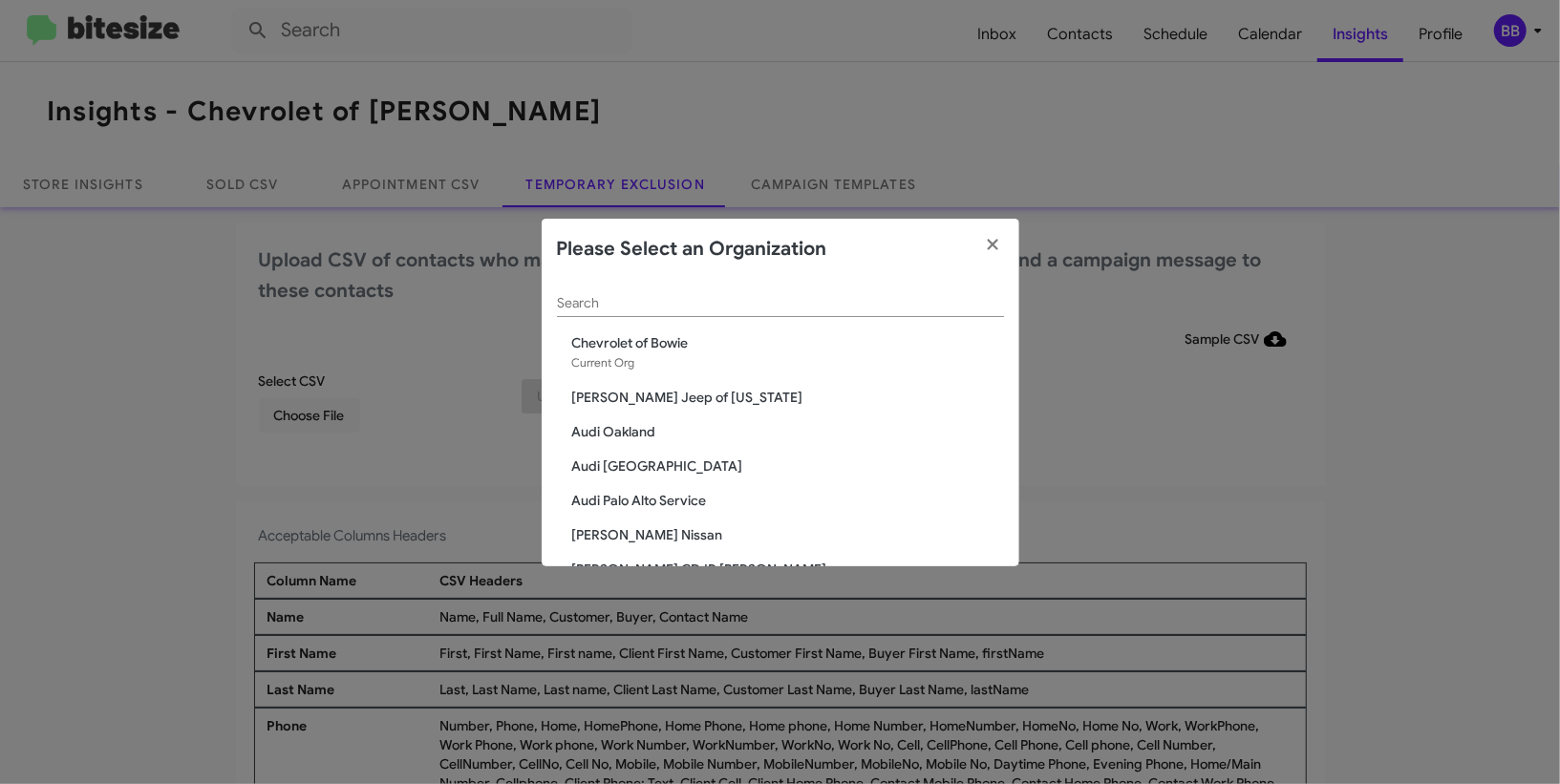
click at [776, 304] on input "Search" at bounding box center [780, 304] width 448 height 15
type input "chev"
click at [680, 432] on span "Chevy of [GEOGRAPHIC_DATA]" at bounding box center [788, 432] width 432 height 19
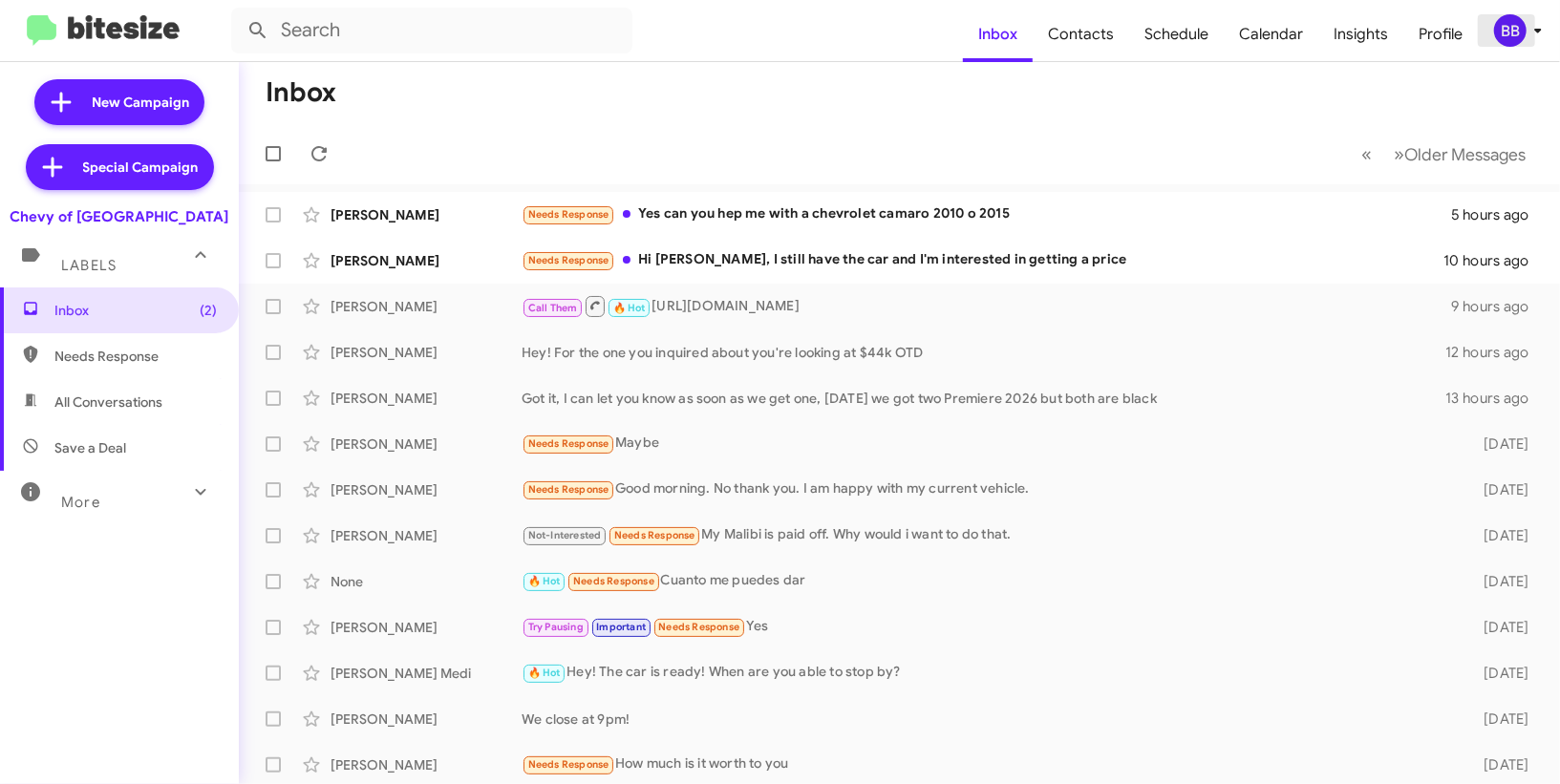
click at [1545, 31] on icon at bounding box center [1538, 31] width 23 height 23
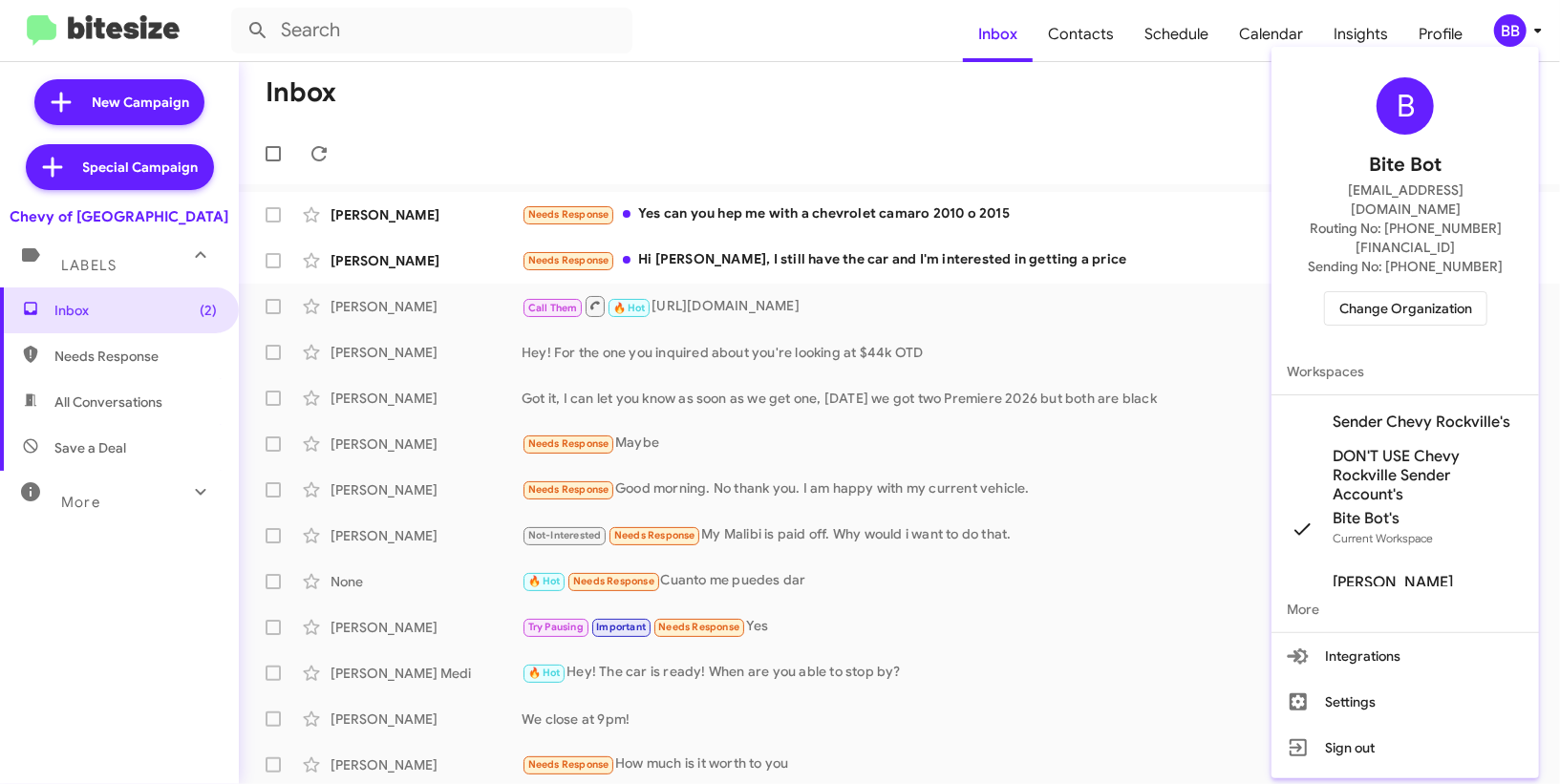
click at [1415, 353] on span "Workspaces" at bounding box center [1405, 371] width 268 height 46
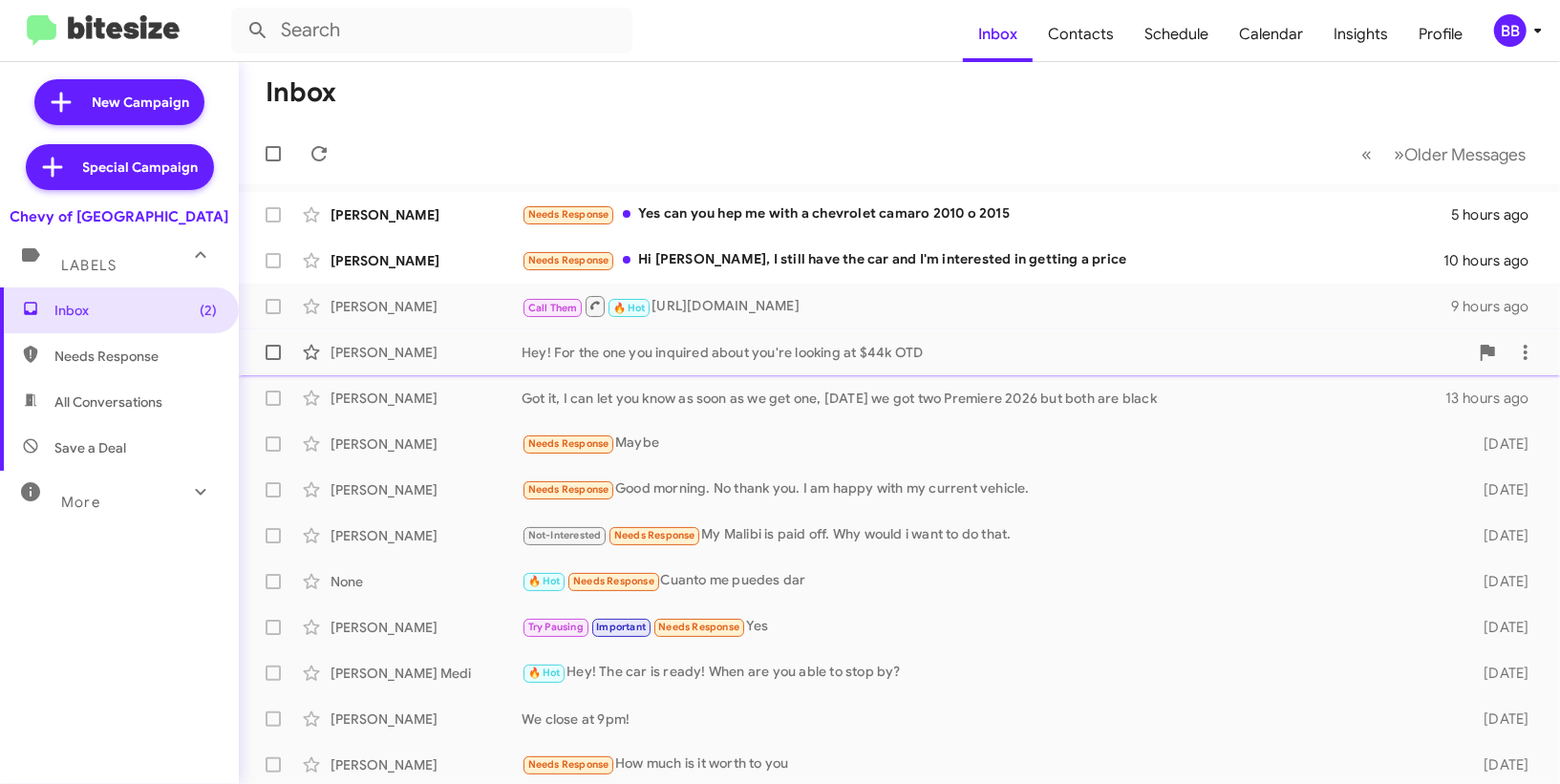
click at [1416, 366] on div "[PERSON_NAME] Hey! For the one you inquired about you're looking at $44k OTD 12…" at bounding box center [899, 352] width 1291 height 38
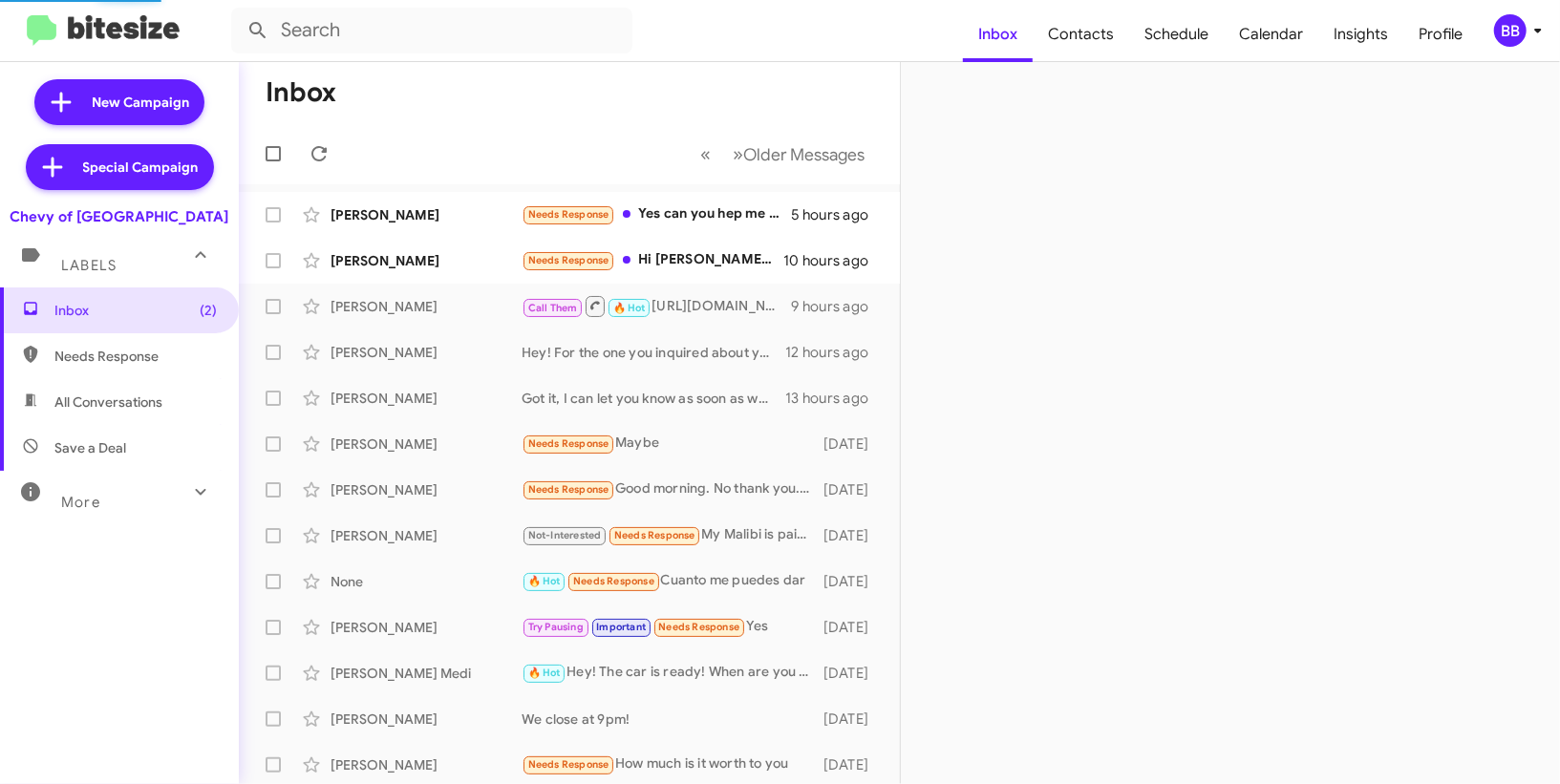
click at [1516, 34] on div "BB" at bounding box center [1511, 31] width 33 height 33
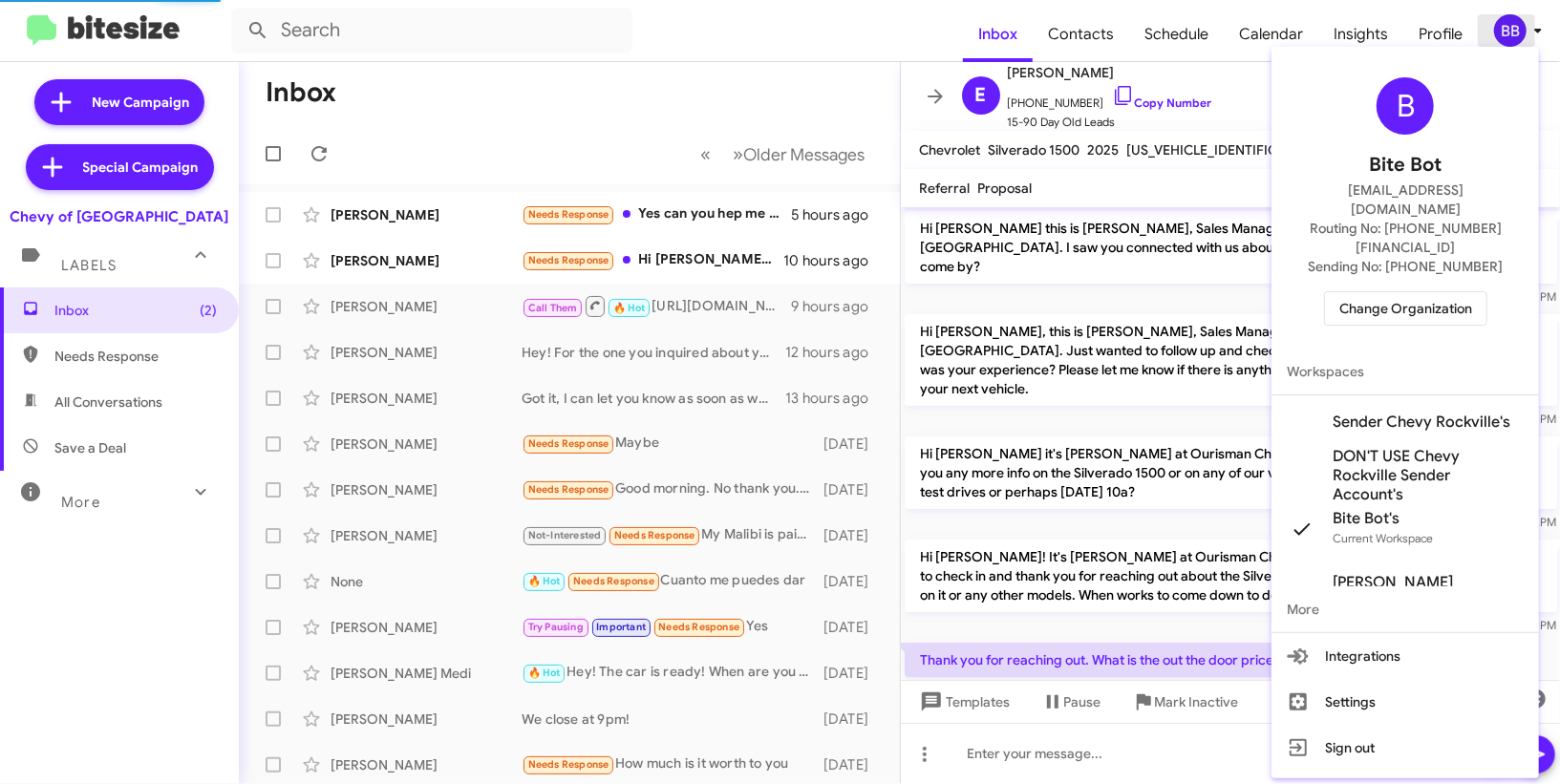
scroll to position [2, 0]
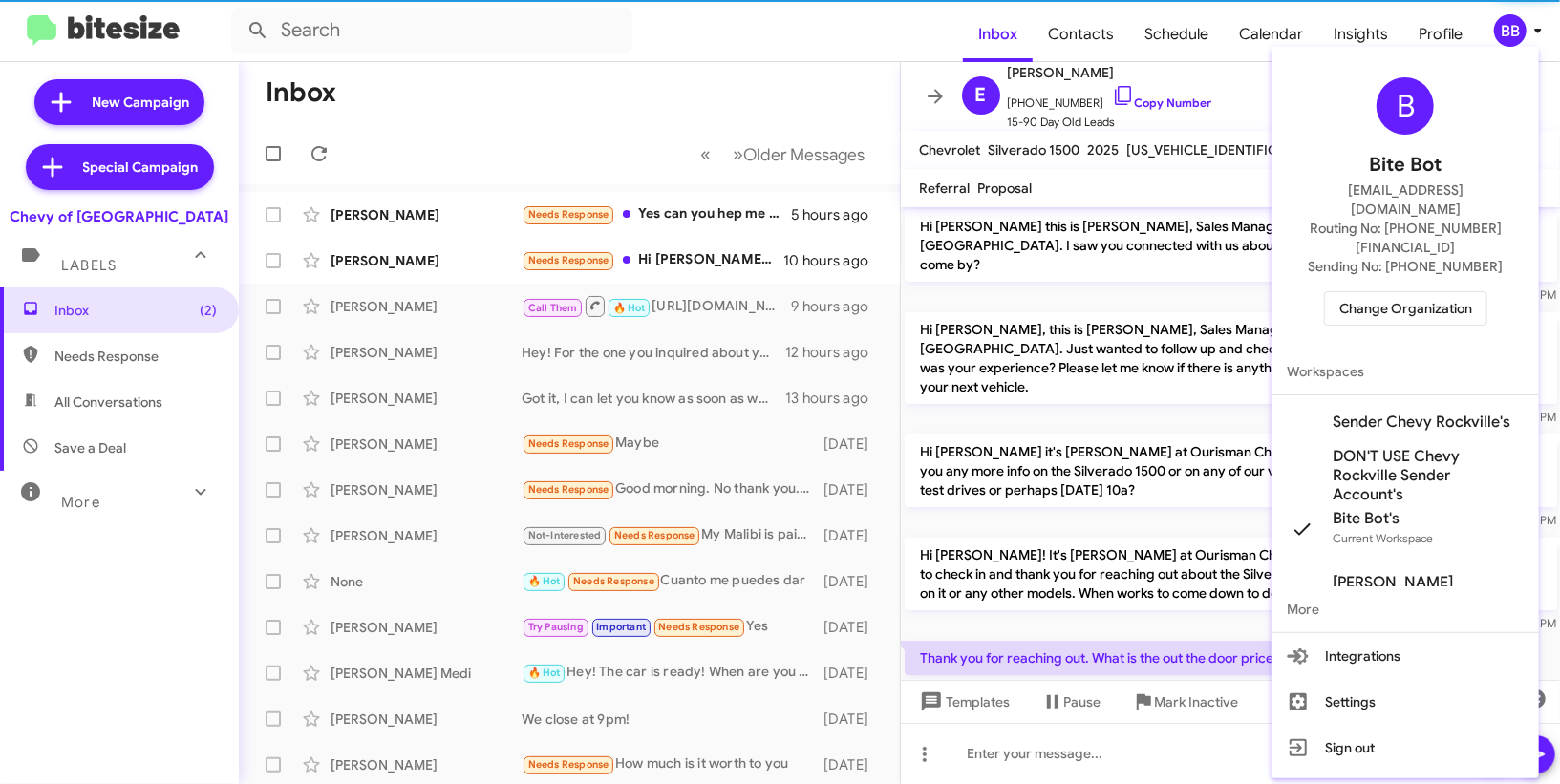
click at [1412, 413] on span "Sender Chevy Rockville's" at bounding box center [1421, 422] width 178 height 19
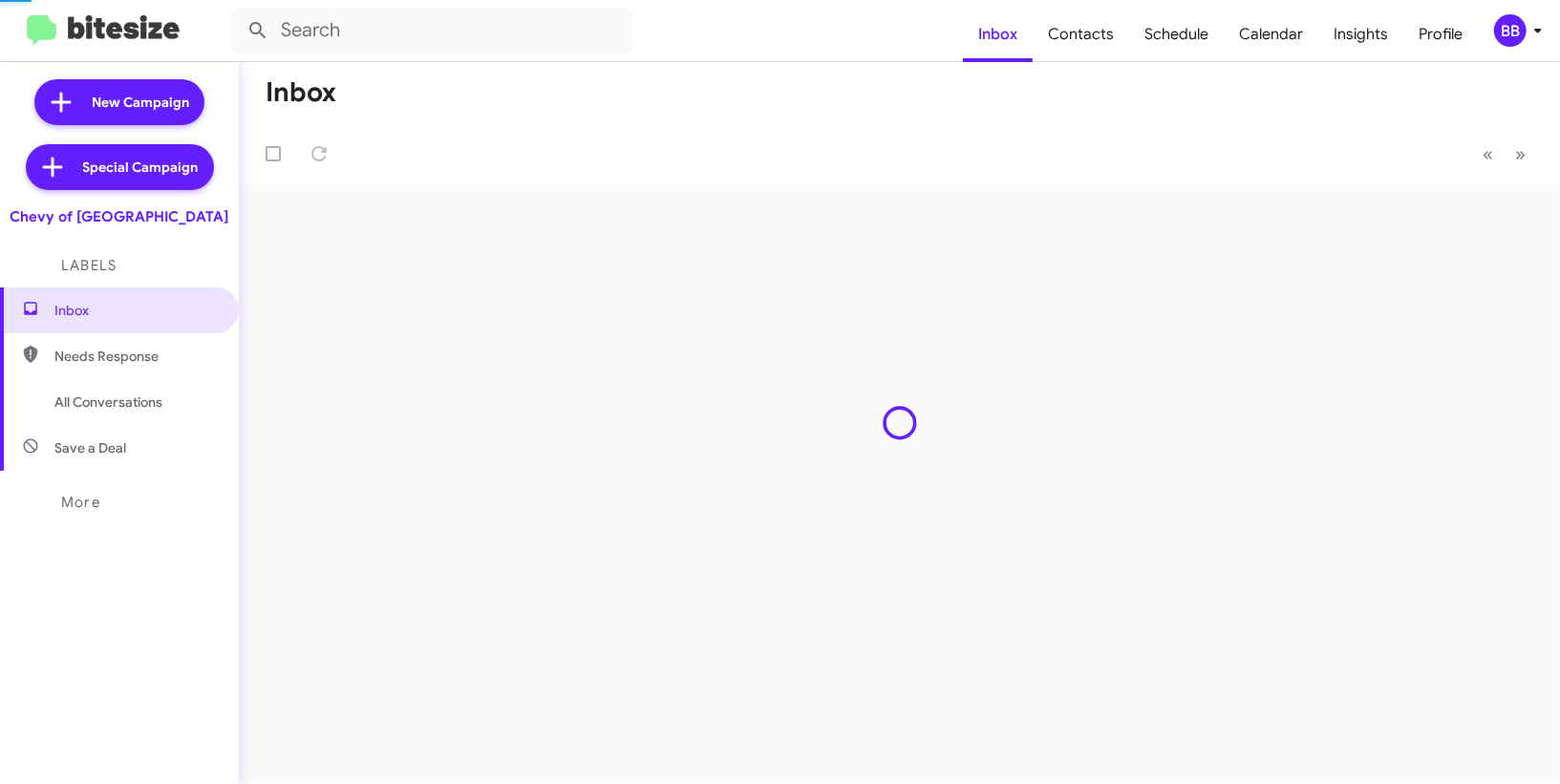
click at [1087, 30] on span "Contacts" at bounding box center [1081, 35] width 96 height 56
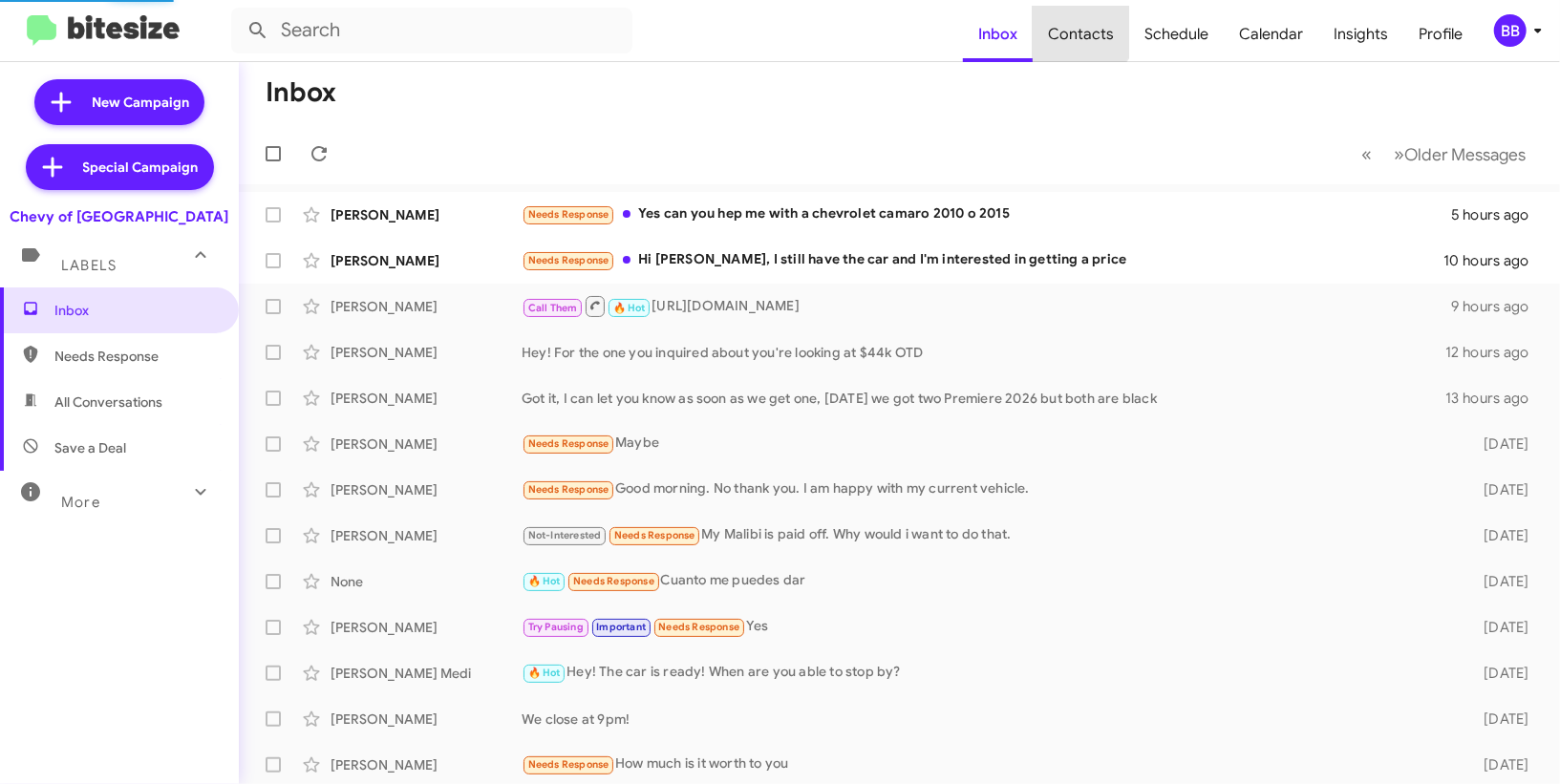
click at [1087, 30] on span "Contacts" at bounding box center [1081, 35] width 96 height 56
type input "in:groups"
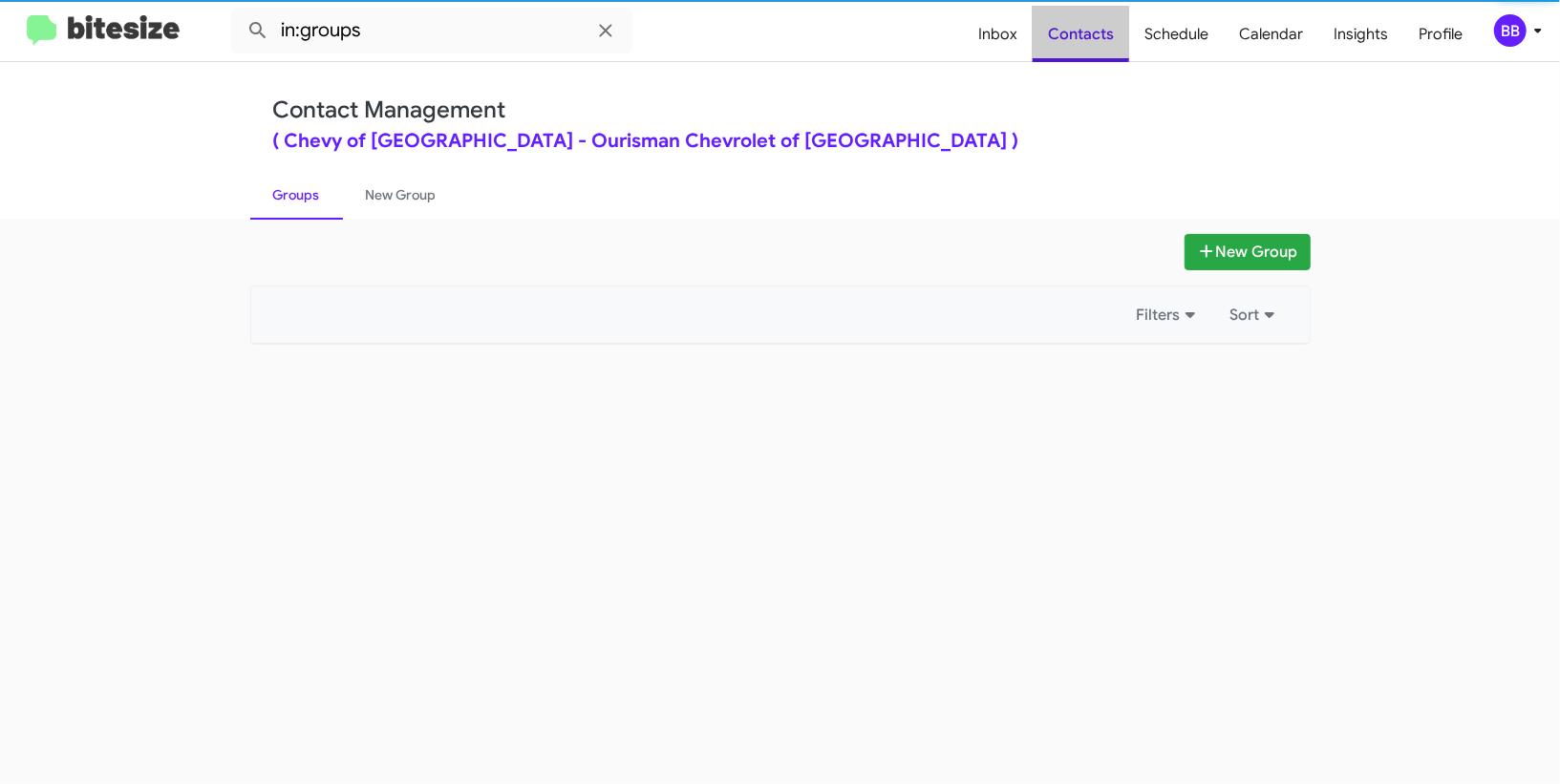
click at [1087, 30] on span "Contacts" at bounding box center [1081, 35] width 96 height 56
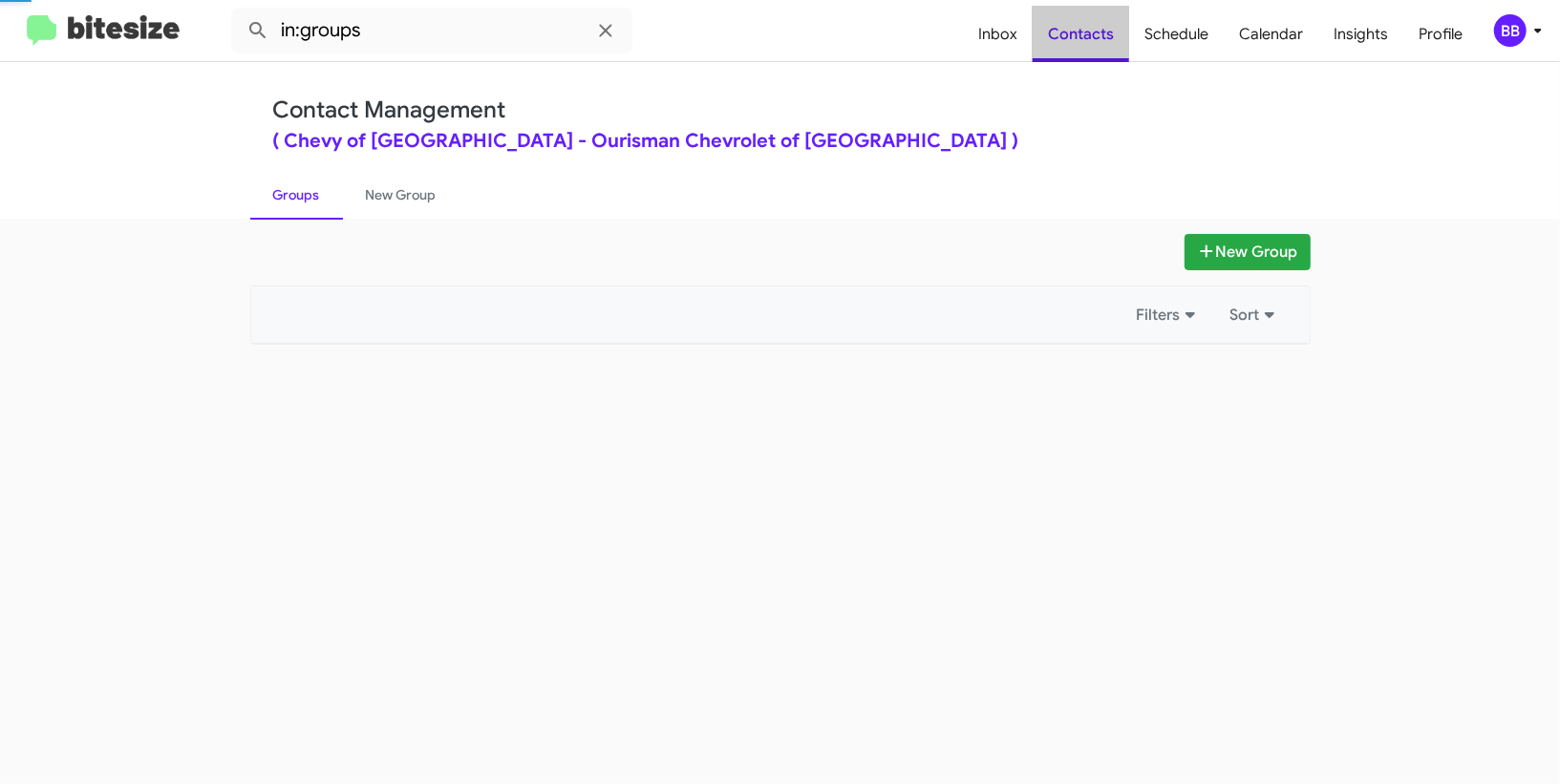
click at [1087, 30] on span "Contacts" at bounding box center [1081, 35] width 96 height 56
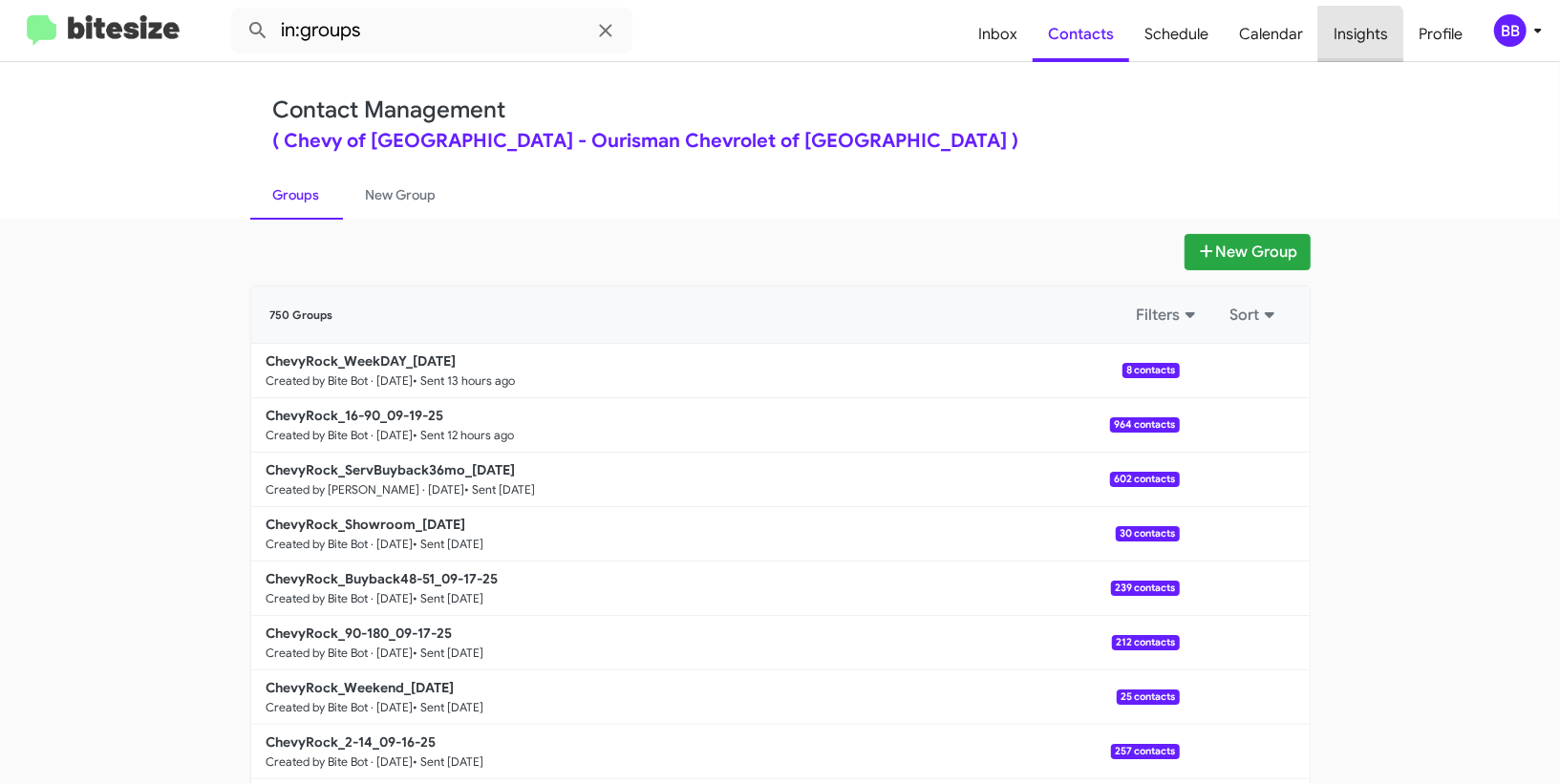
click at [1342, 45] on span "Insights" at bounding box center [1361, 35] width 85 height 56
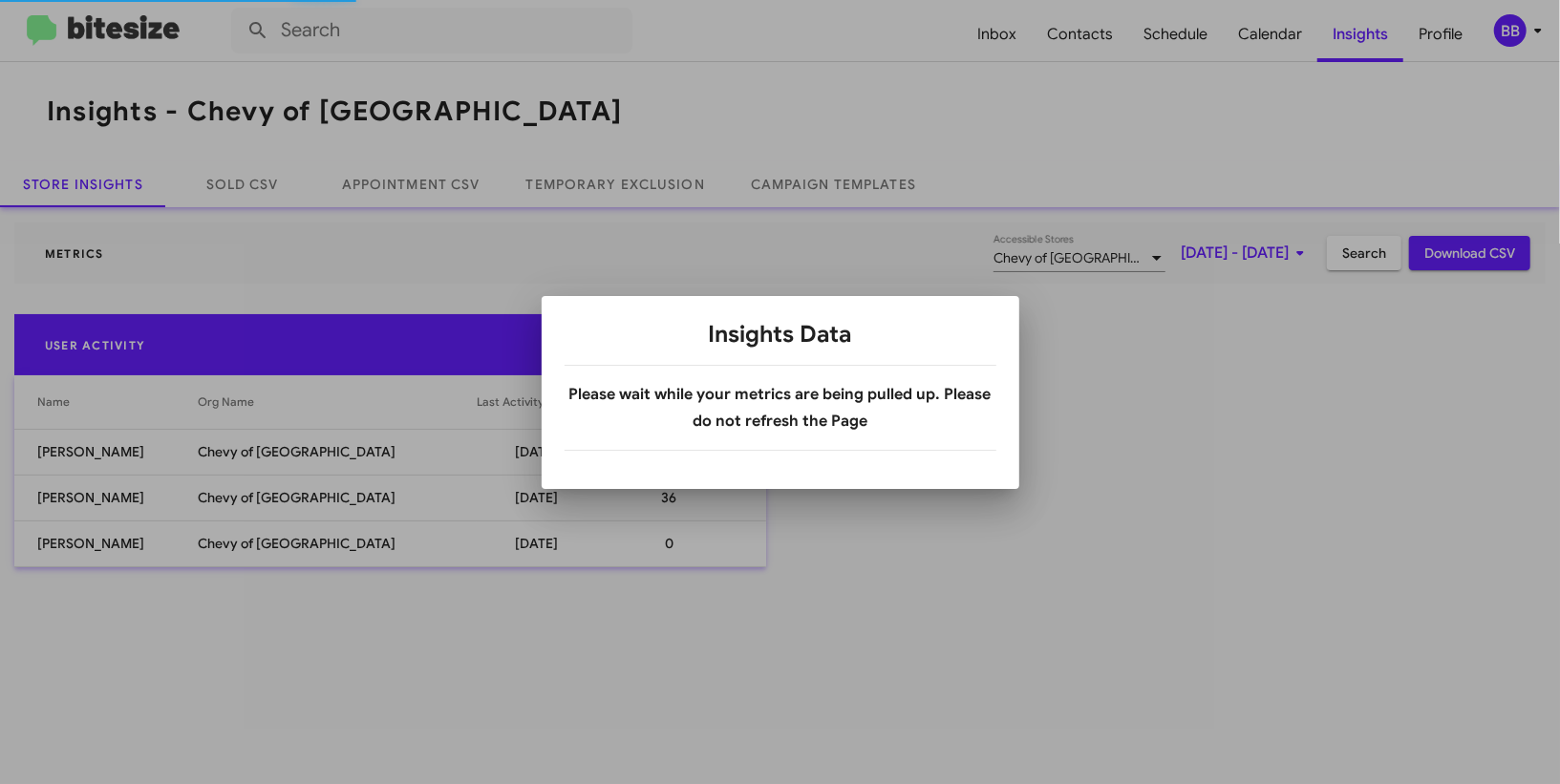
click at [646, 174] on div at bounding box center [780, 392] width 1560 height 784
click at [646, 174] on link "Temporary Exclusion" at bounding box center [615, 185] width 224 height 46
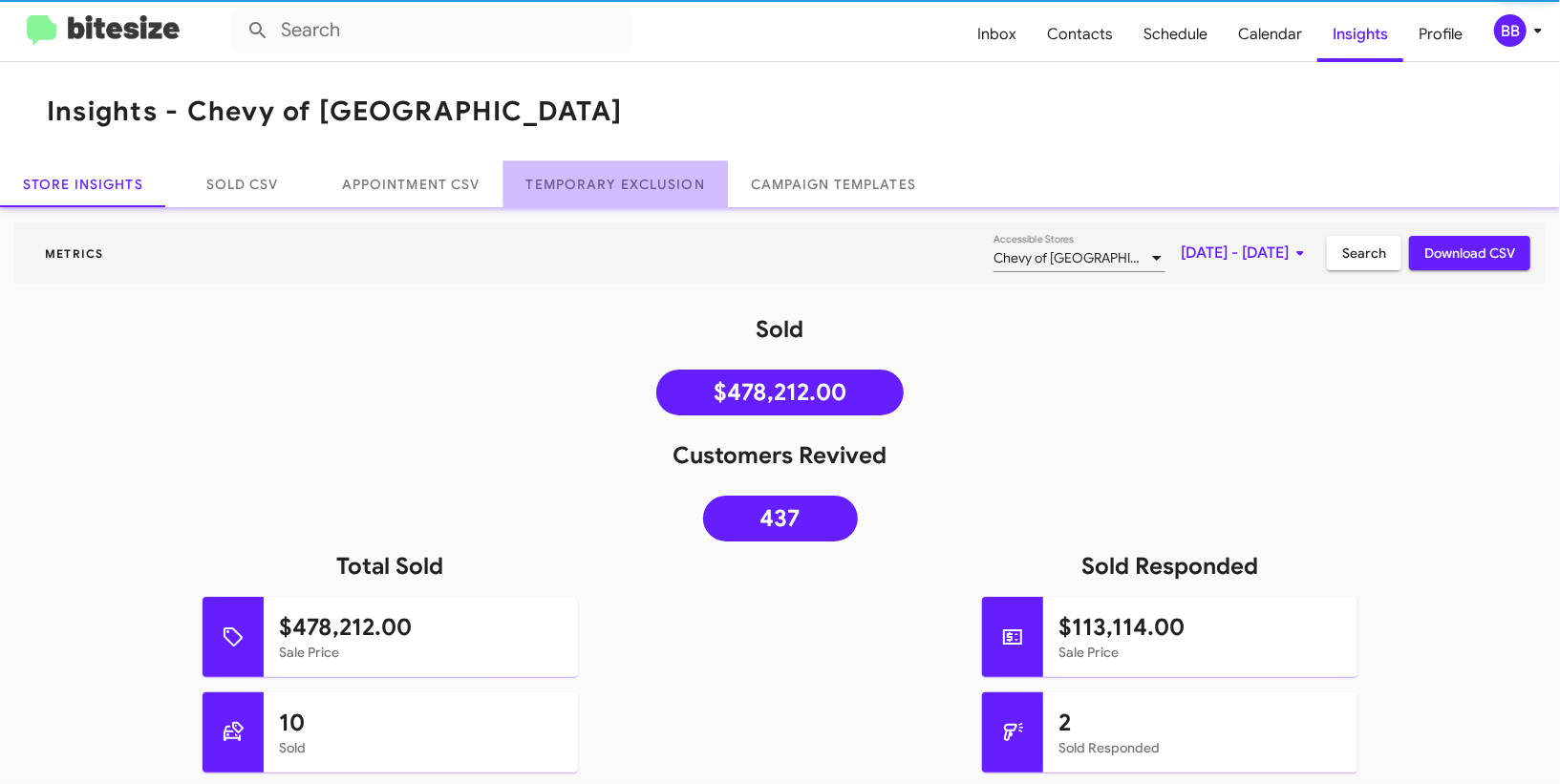
click at [646, 174] on link "Temporary Exclusion" at bounding box center [615, 185] width 224 height 46
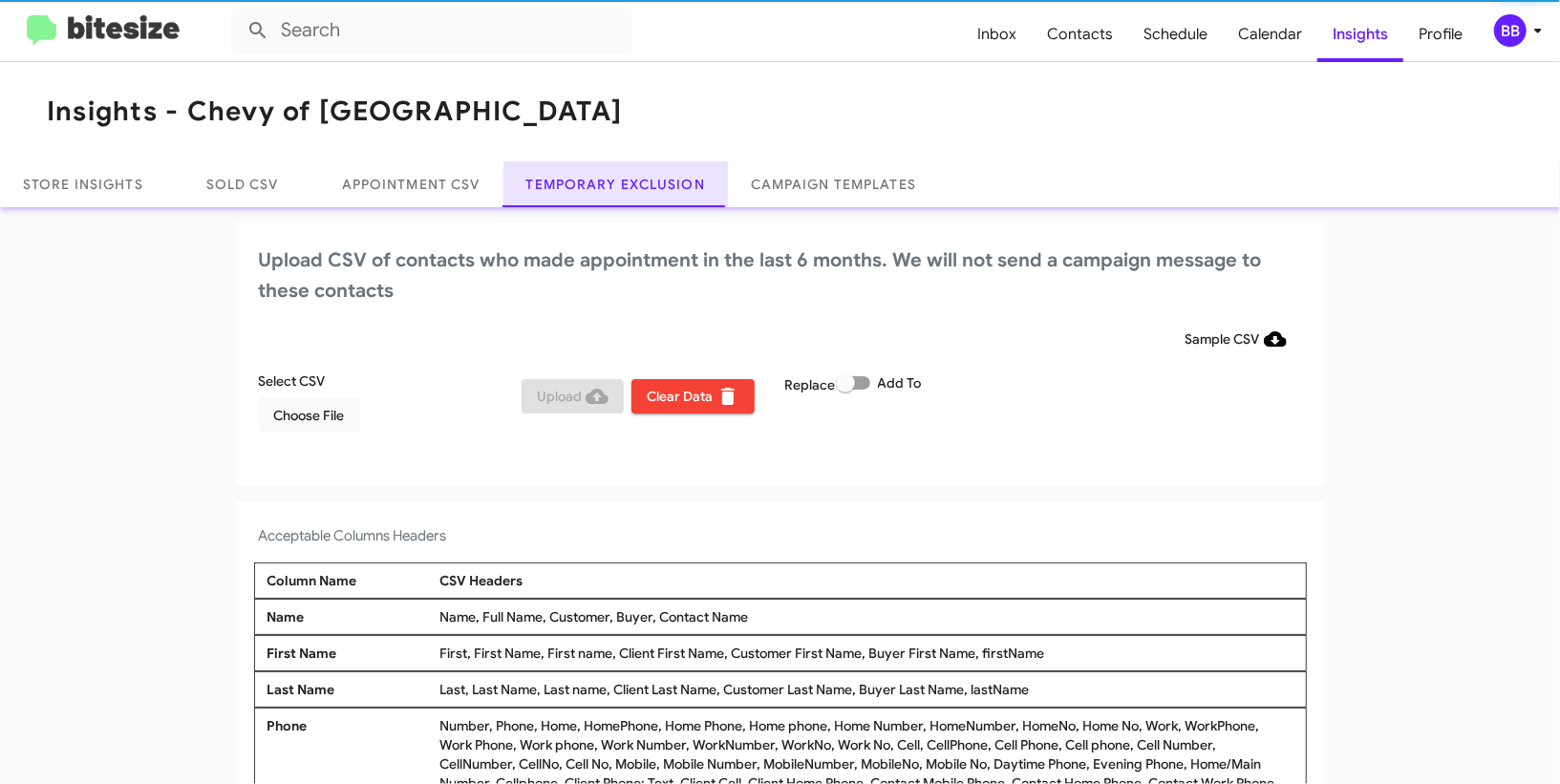
click at [646, 174] on link "Temporary Exclusion" at bounding box center [615, 185] width 224 height 46
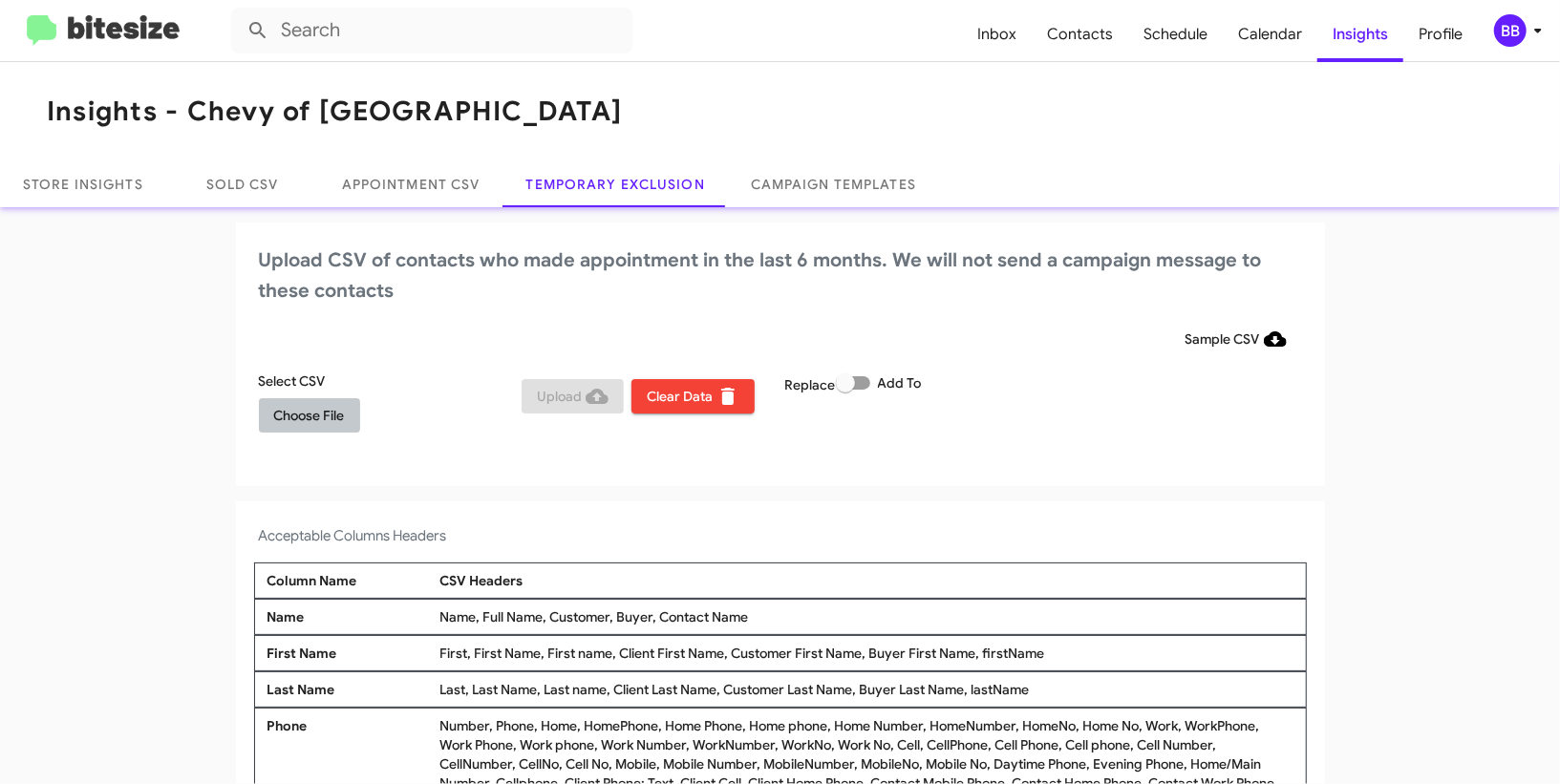
click at [329, 413] on span "Choose File" at bounding box center [309, 416] width 70 height 35
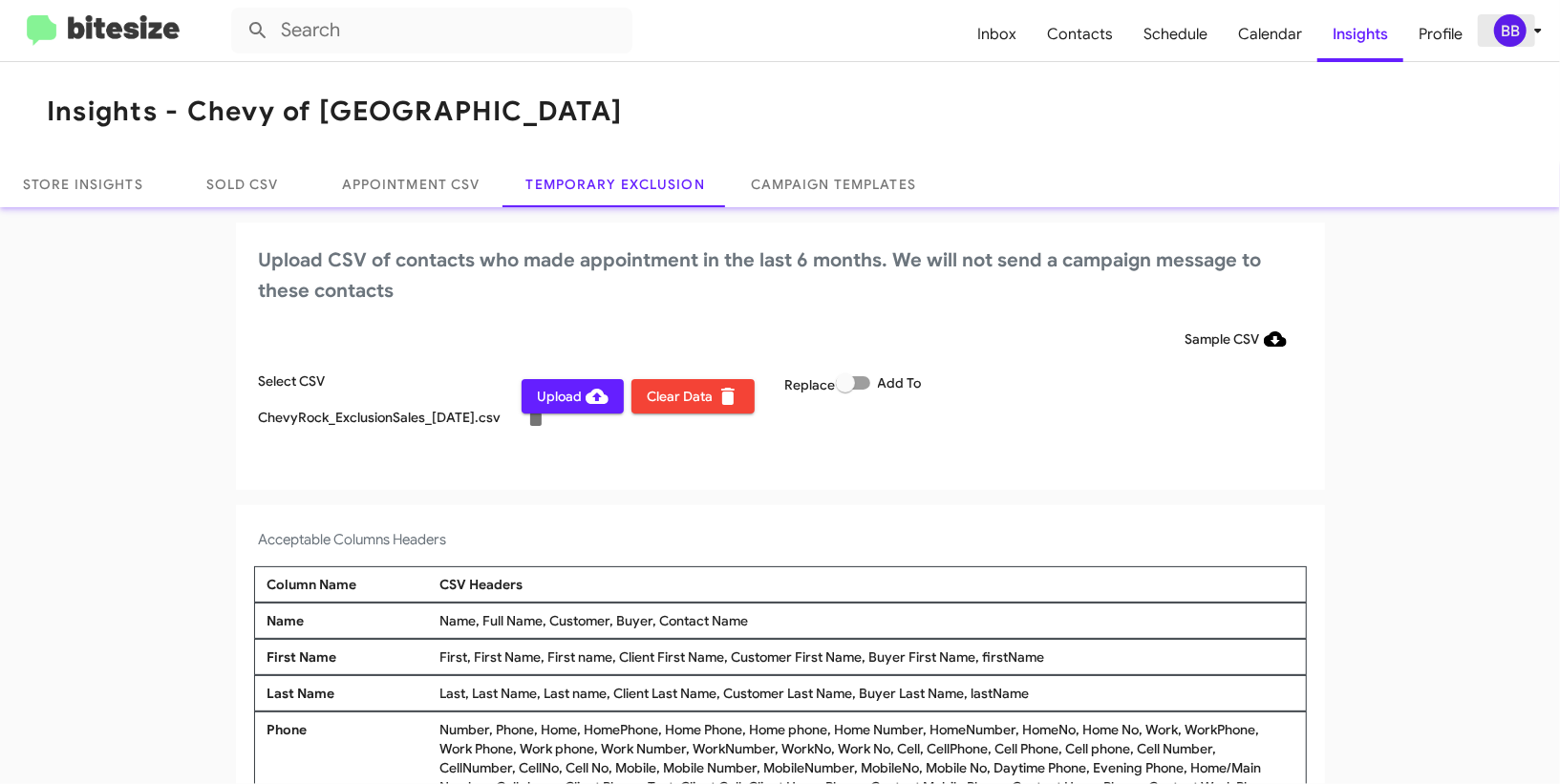
click at [1512, 33] on div "BB" at bounding box center [1511, 31] width 33 height 33
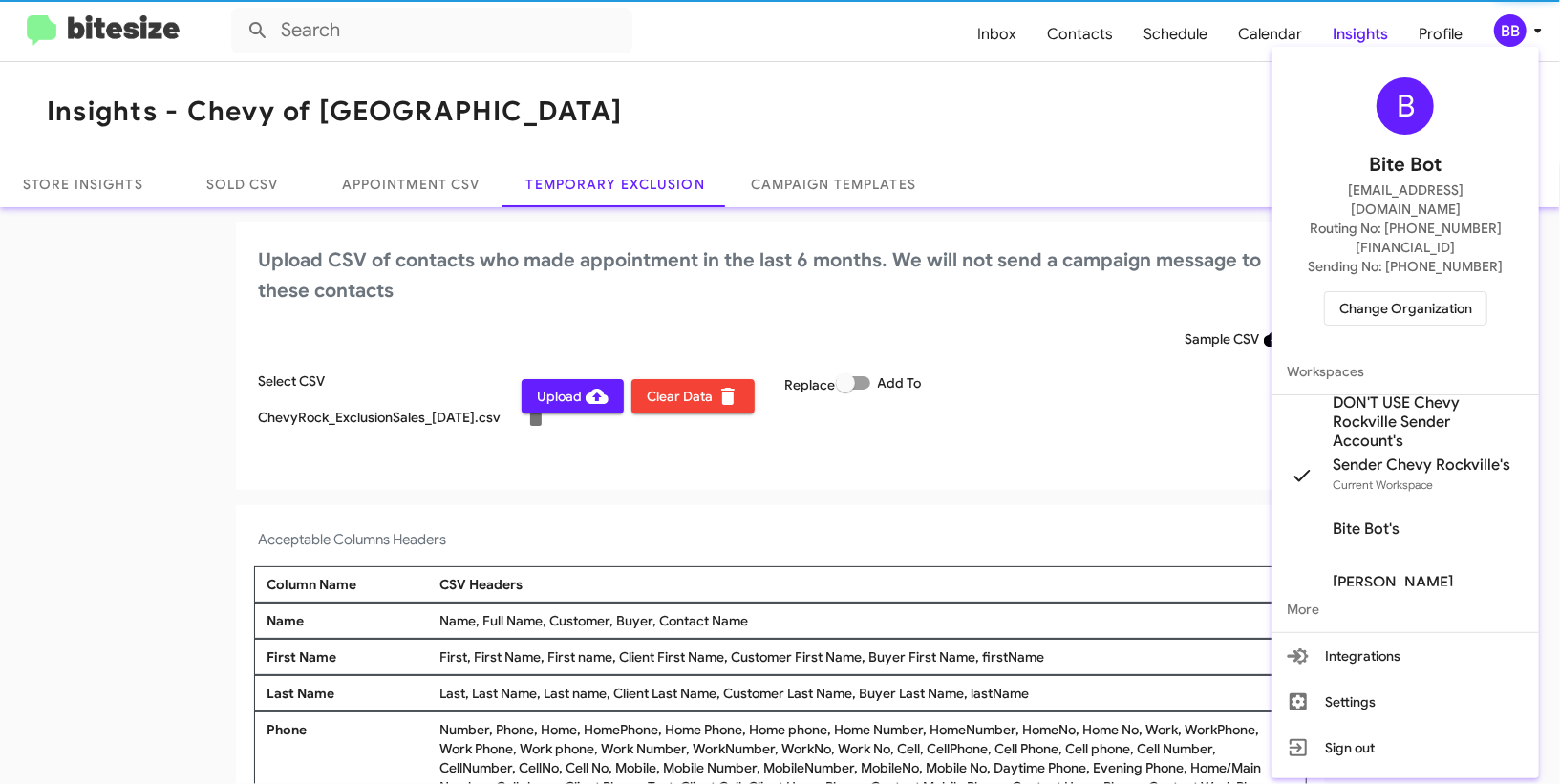
click at [1512, 33] on div at bounding box center [780, 392] width 1560 height 784
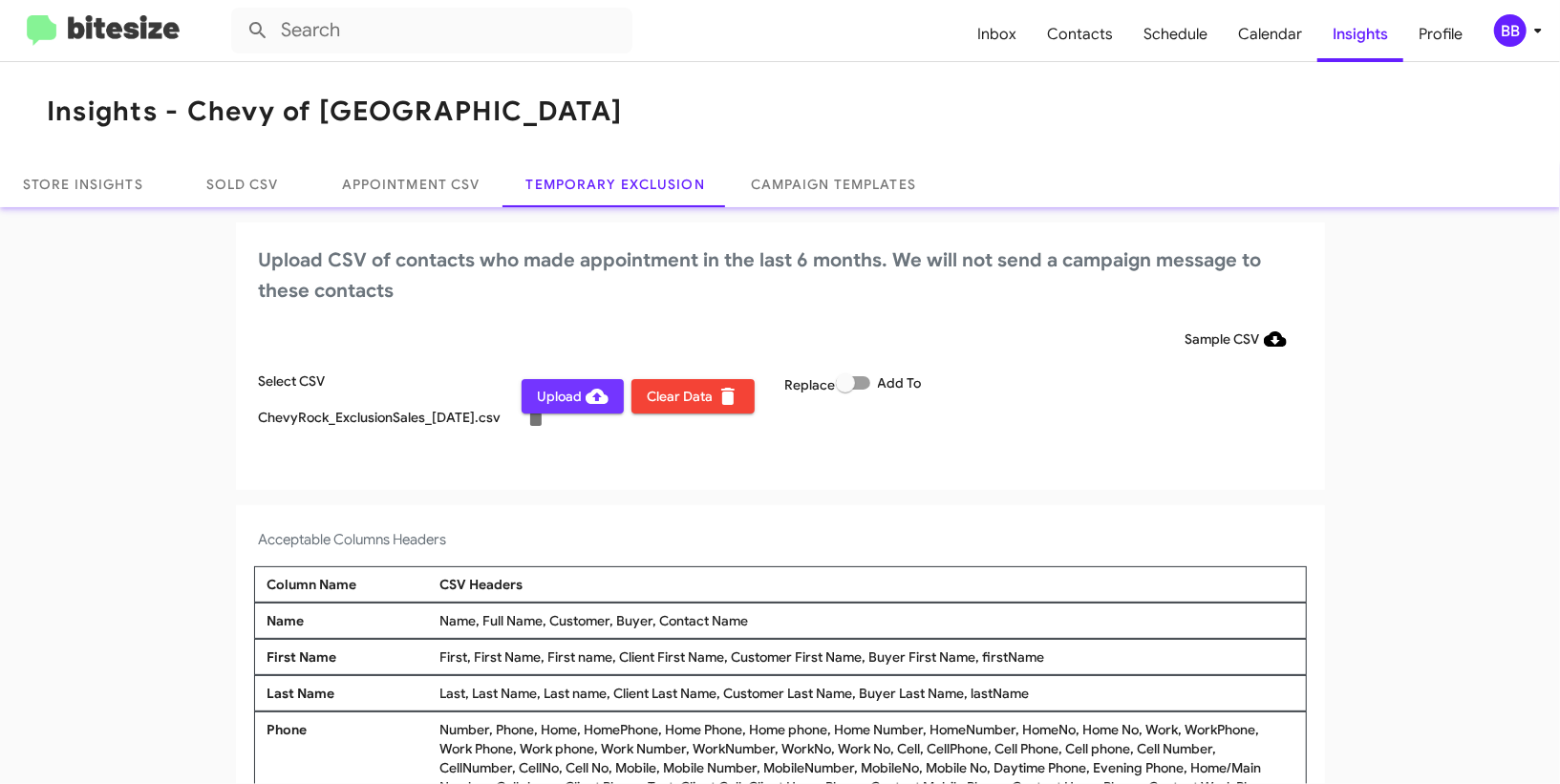
click at [553, 404] on span "Upload" at bounding box center [573, 396] width 71 height 35
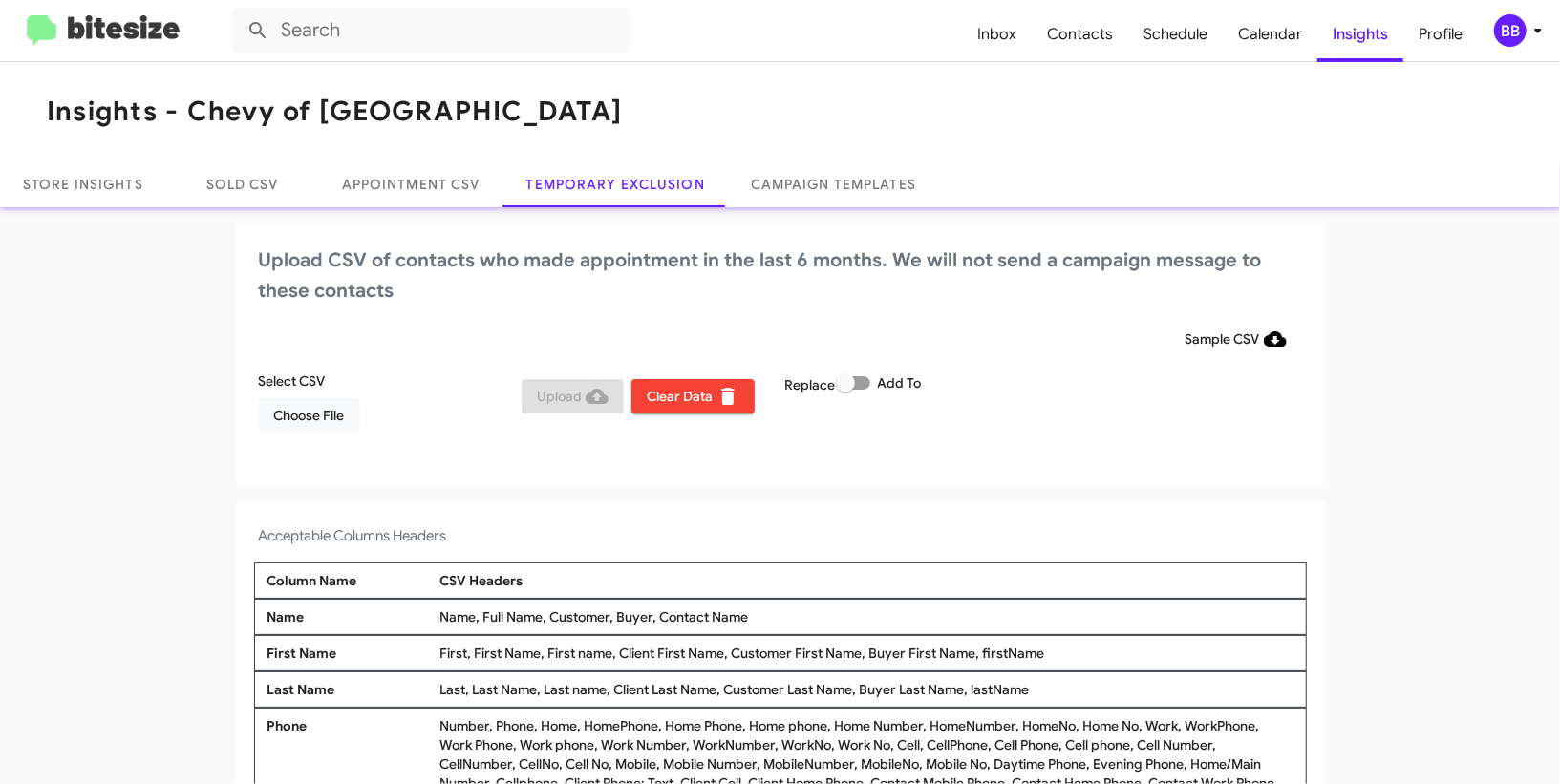
click at [1508, 28] on div "BB" at bounding box center [1511, 31] width 33 height 33
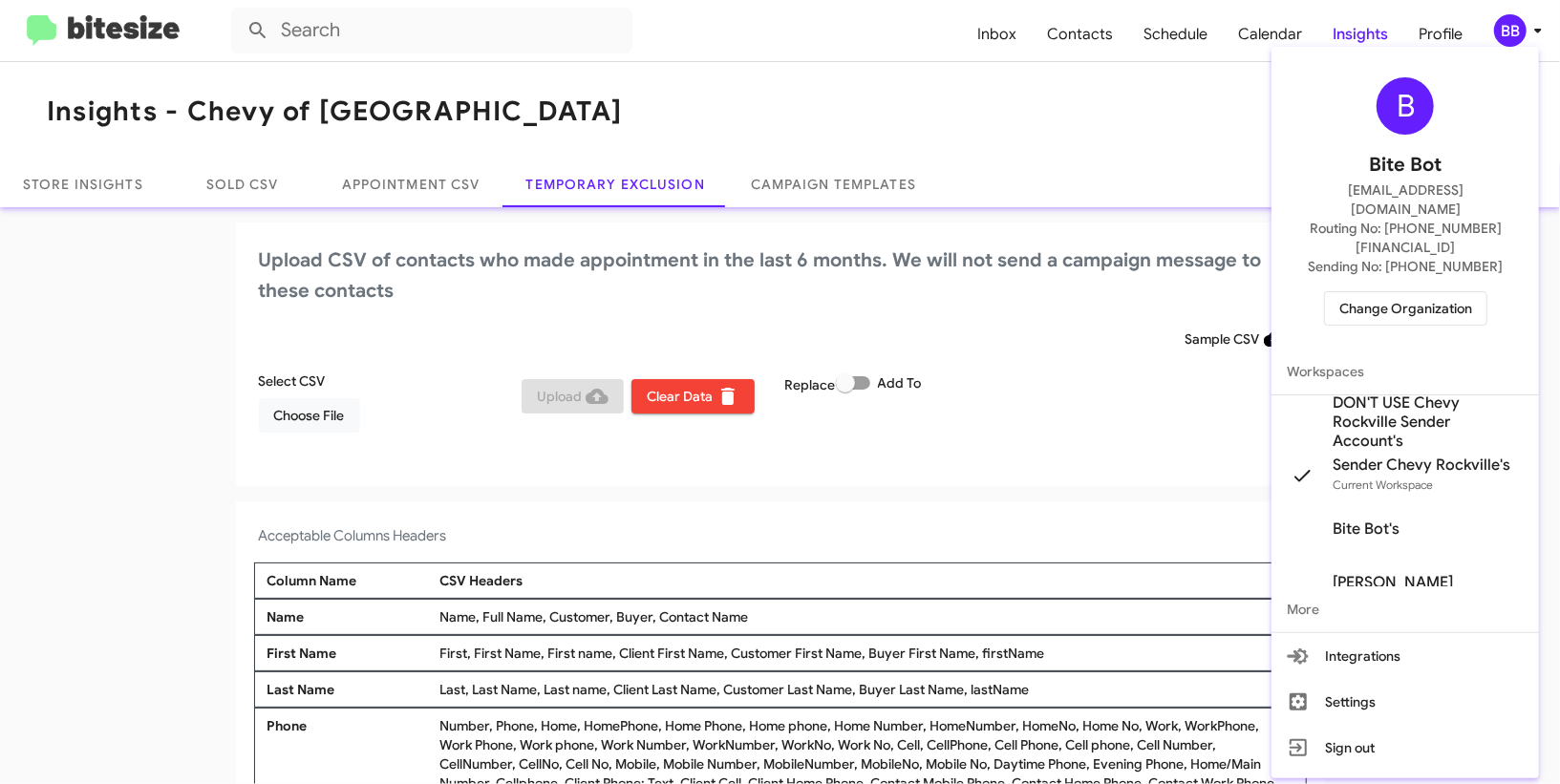
click at [1371, 286] on div "B Bite Bot madoka+2@bitesize.co Routing No: +1 (301) 424-5900 Sending No: +1 (3…" at bounding box center [1405, 202] width 268 height 294
click at [1354, 292] on span "Change Organization" at bounding box center [1406, 309] width 133 height 33
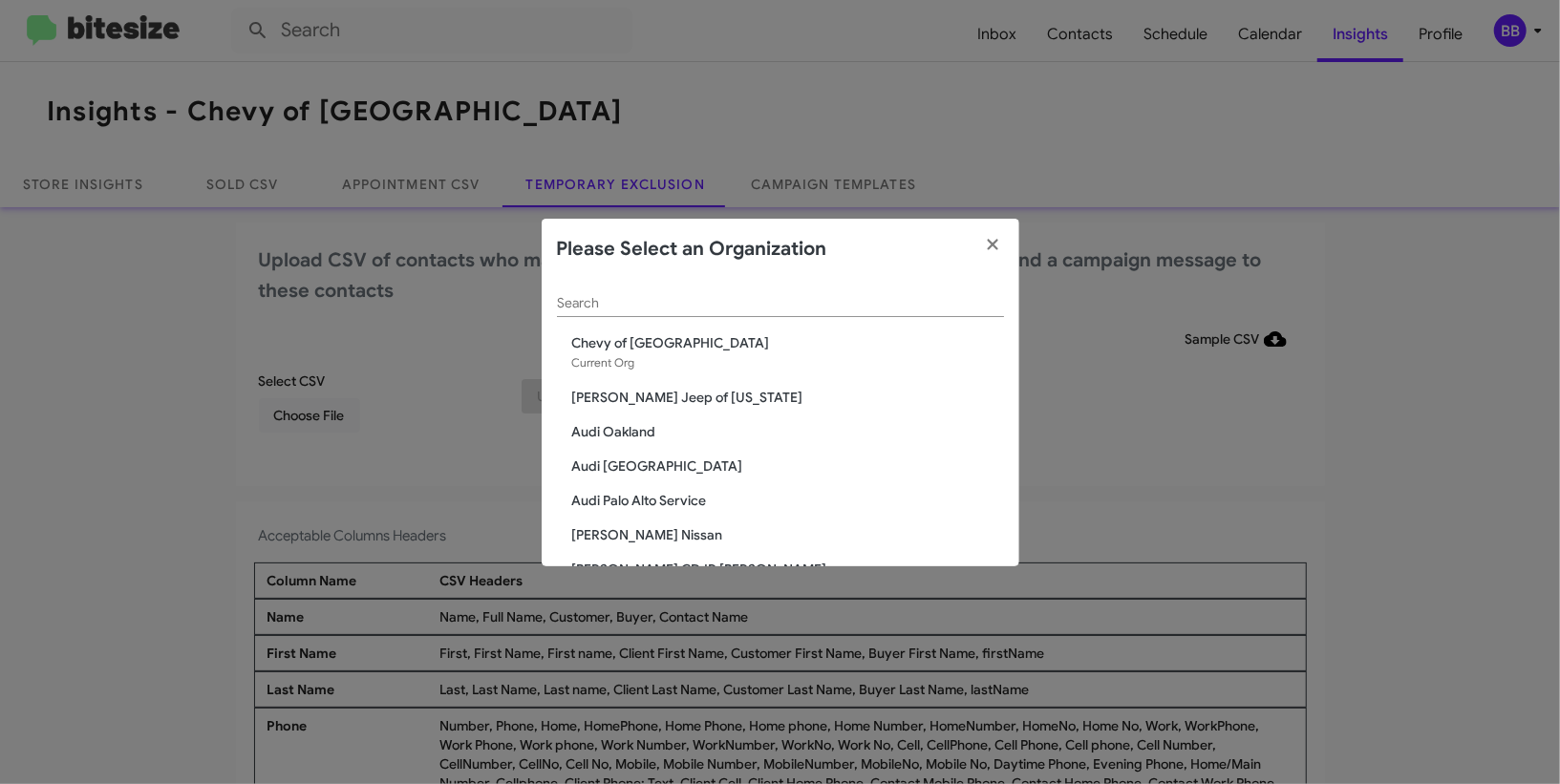
click at [722, 312] on div "Search" at bounding box center [780, 298] width 448 height 38
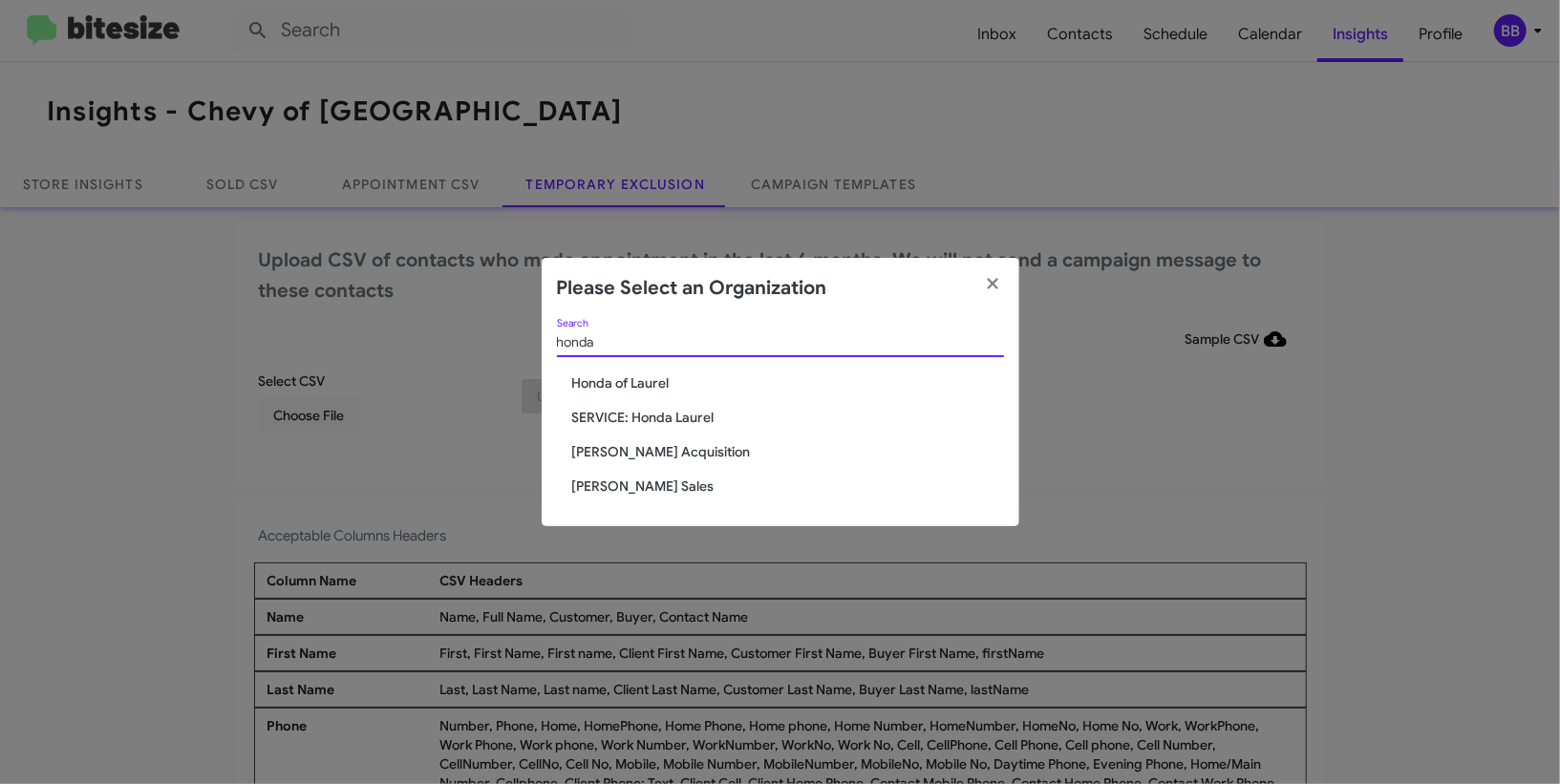
type input "honda"
click at [659, 377] on span "Honda of Laurel" at bounding box center [788, 383] width 432 height 19
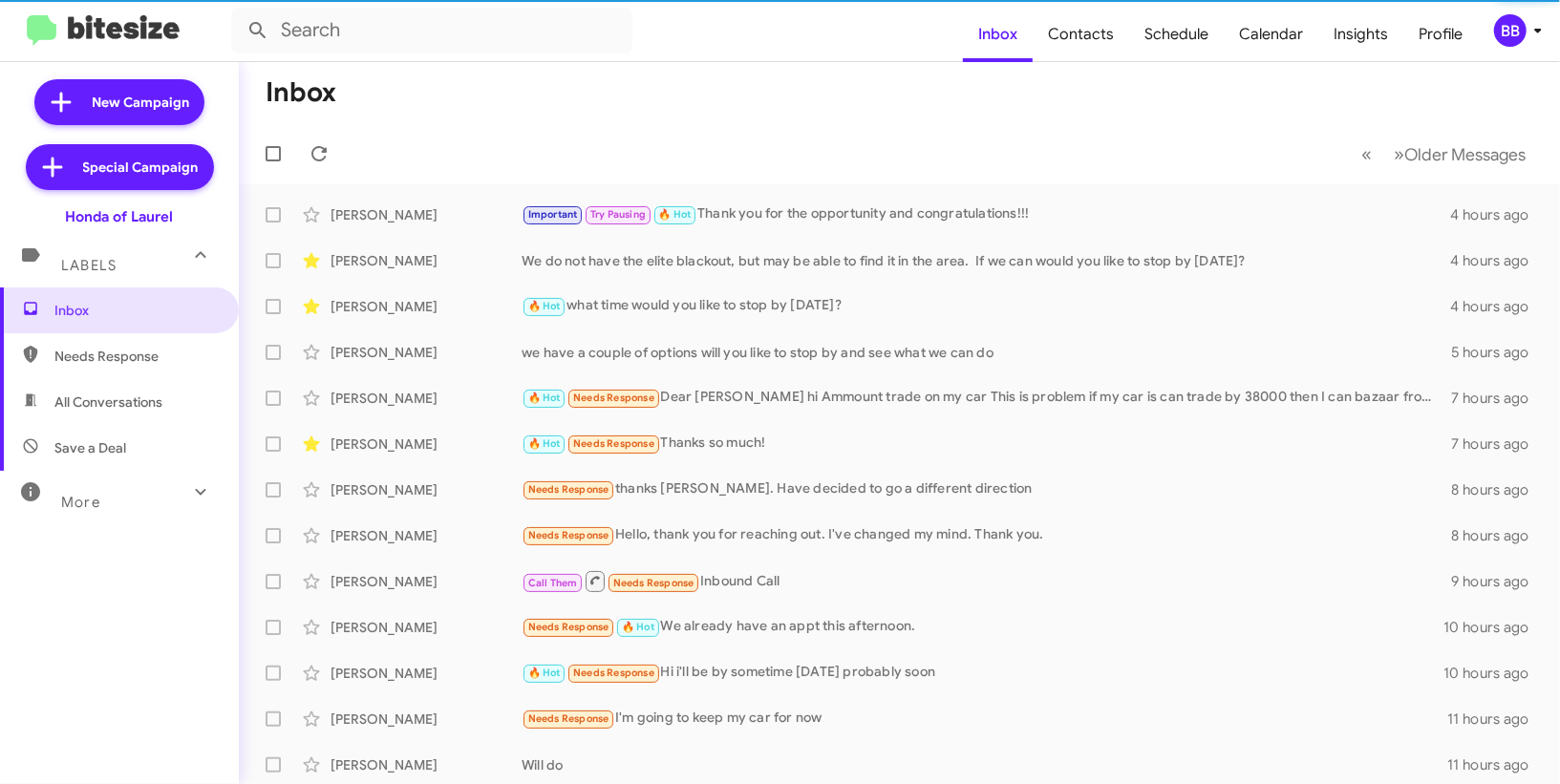
click at [1528, 38] on icon at bounding box center [1538, 31] width 23 height 23
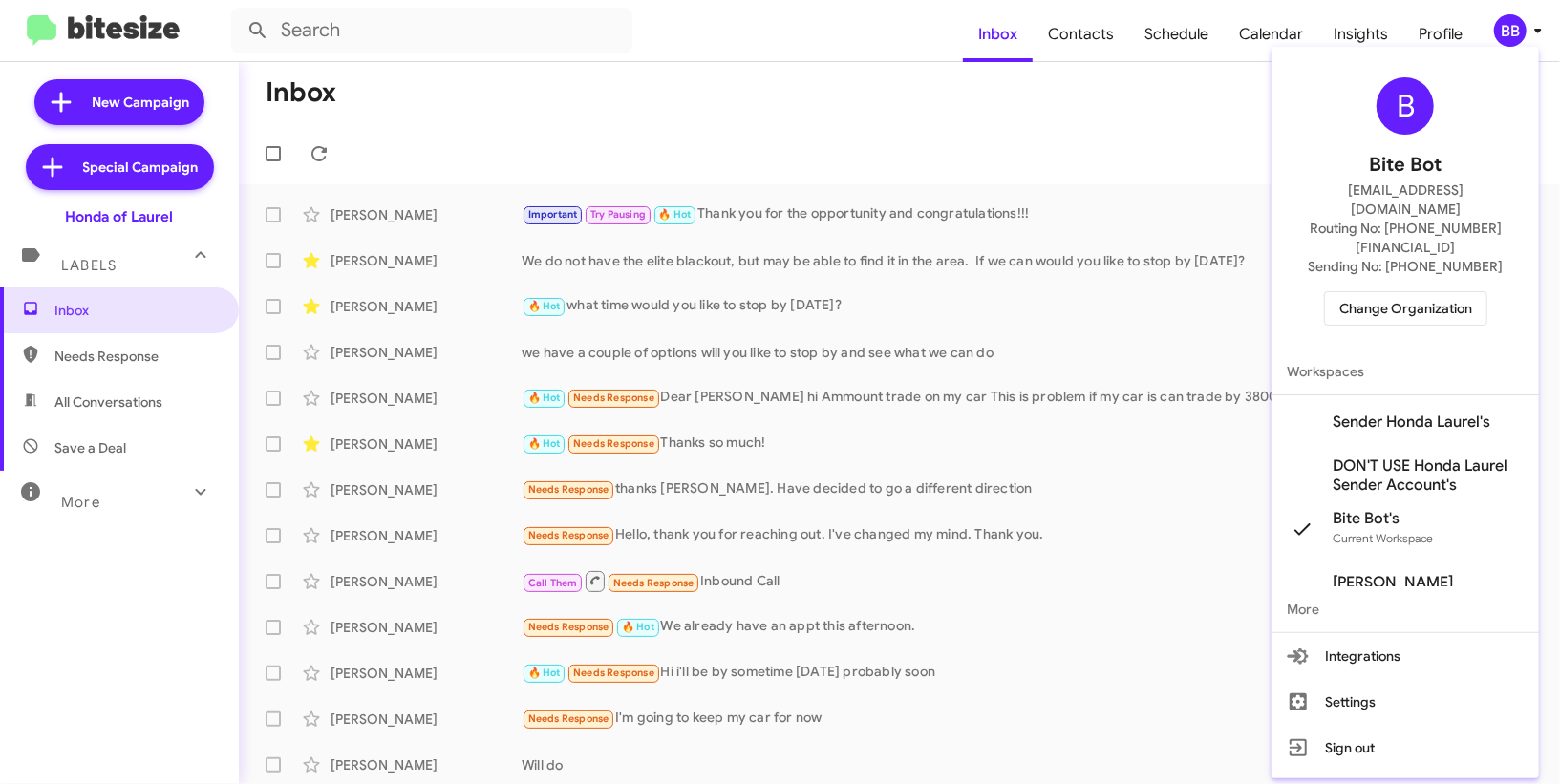
click at [1368, 413] on span "Sender Honda Laurel's" at bounding box center [1412, 422] width 158 height 19
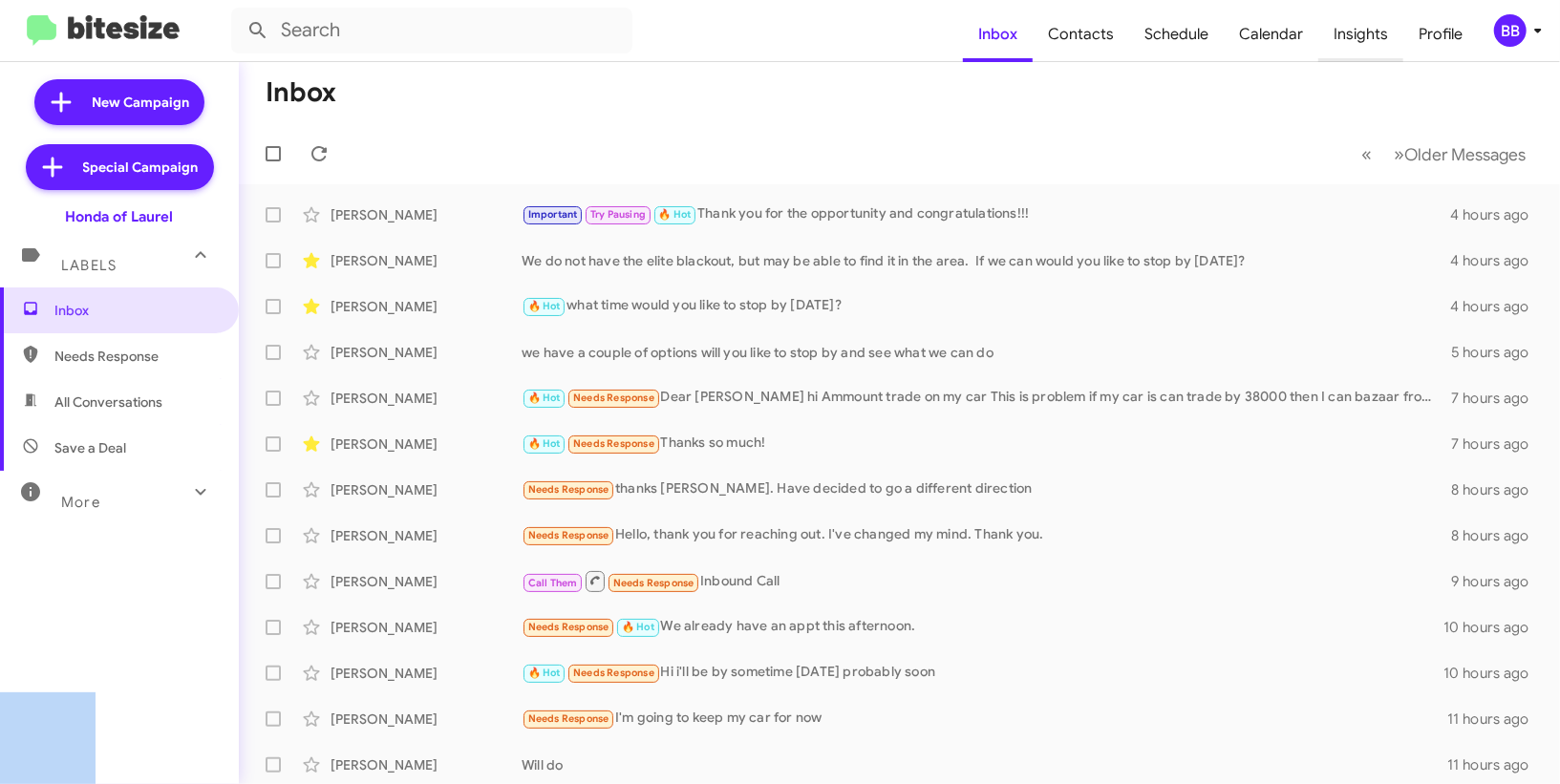
click at [1386, 31] on span "Insights" at bounding box center [1361, 35] width 85 height 56
click at [1344, 32] on span "Insights" at bounding box center [1361, 35] width 85 height 56
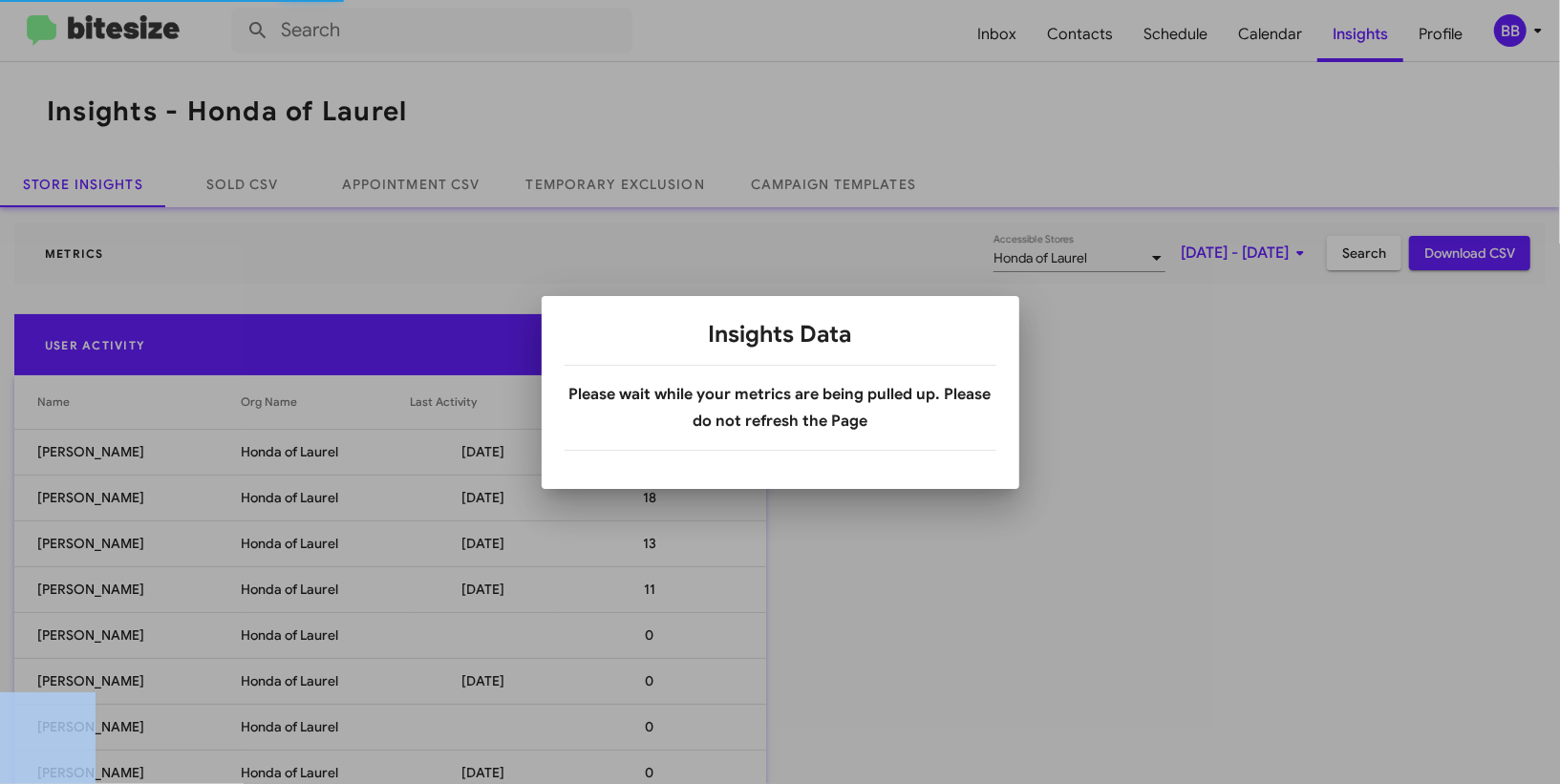
click at [616, 180] on div at bounding box center [780, 392] width 1560 height 784
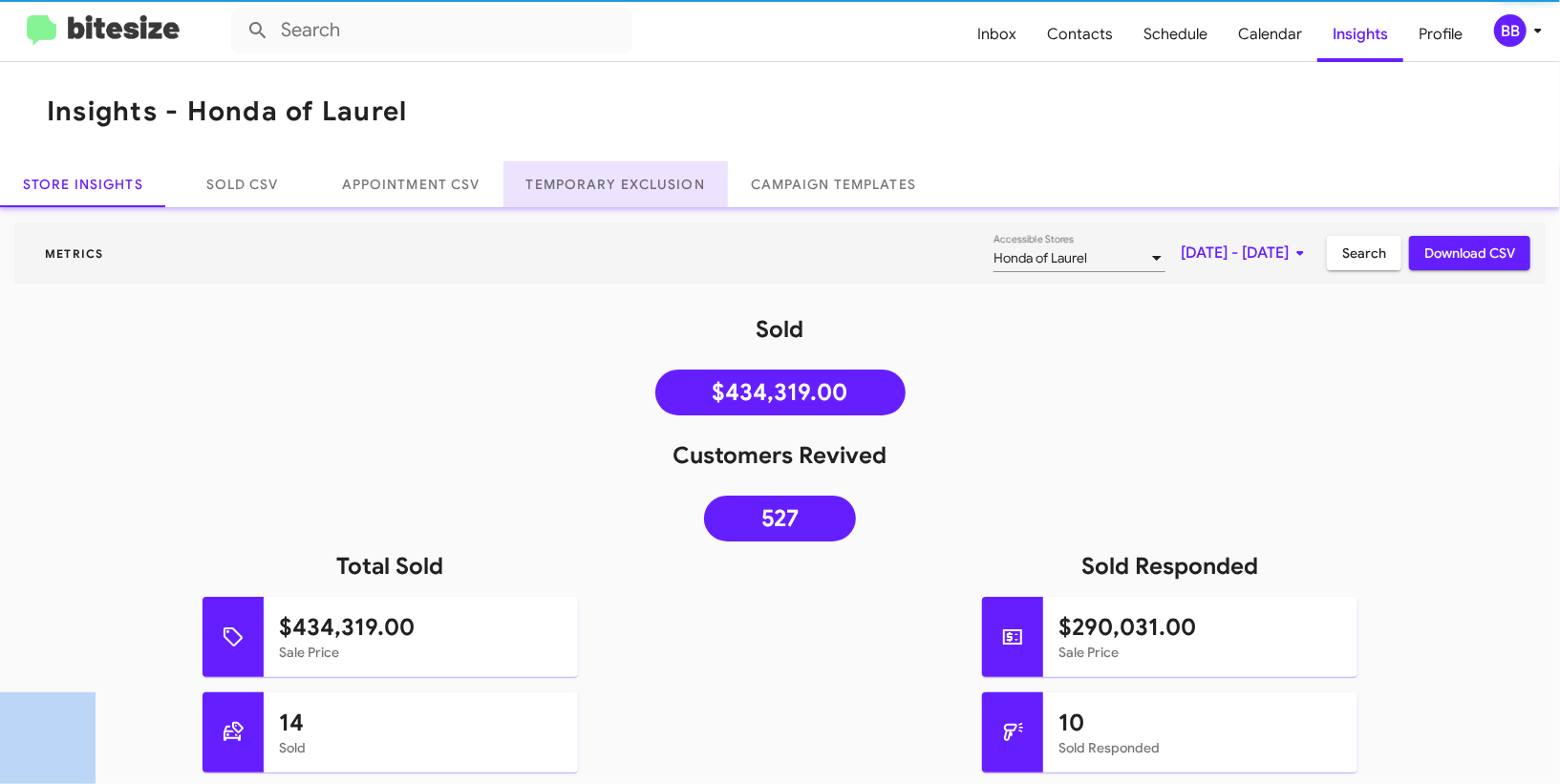
click at [616, 180] on link "Temporary Exclusion" at bounding box center [615, 185] width 224 height 46
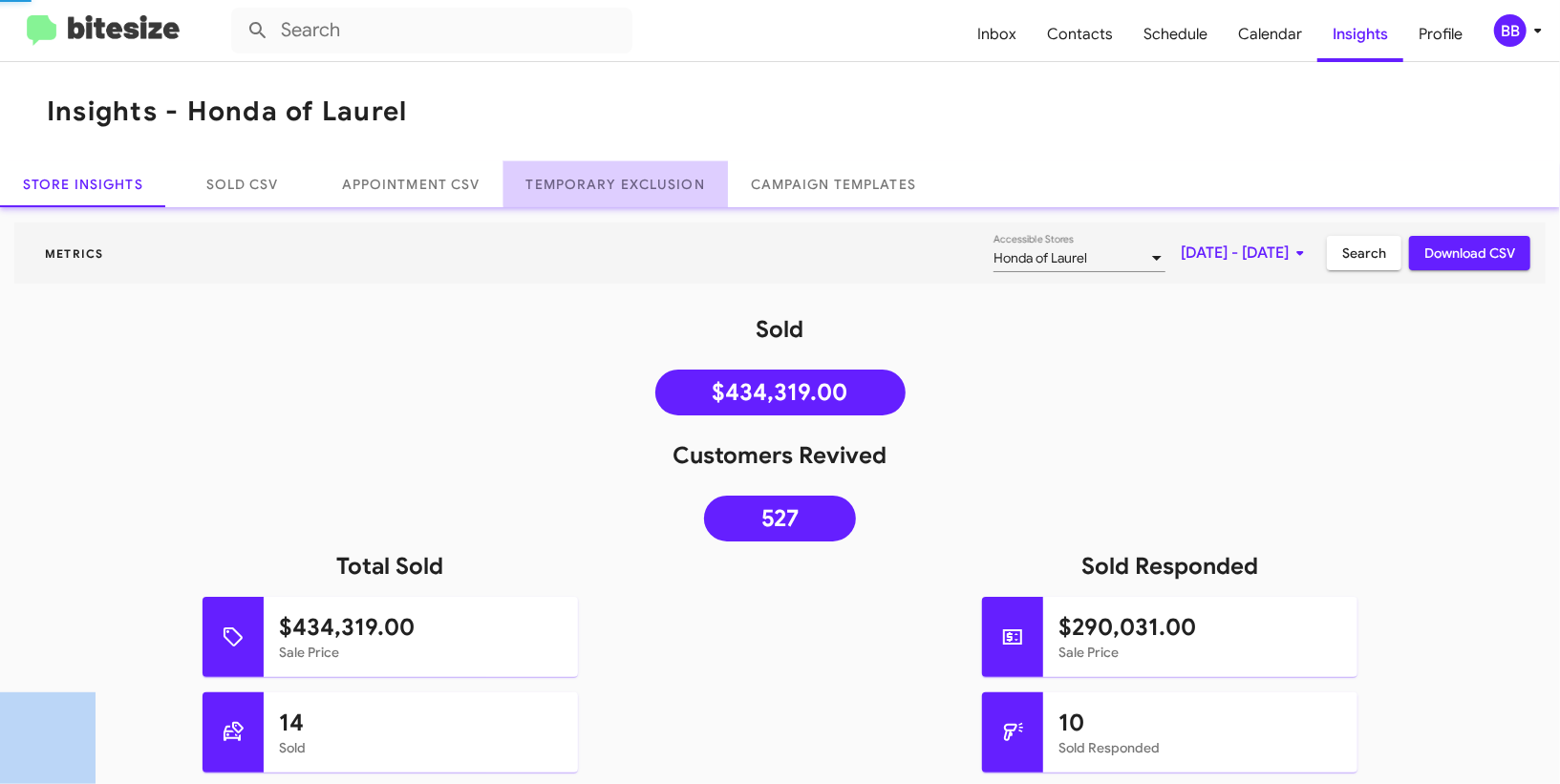
click at [616, 181] on link "Temporary Exclusion" at bounding box center [615, 185] width 224 height 46
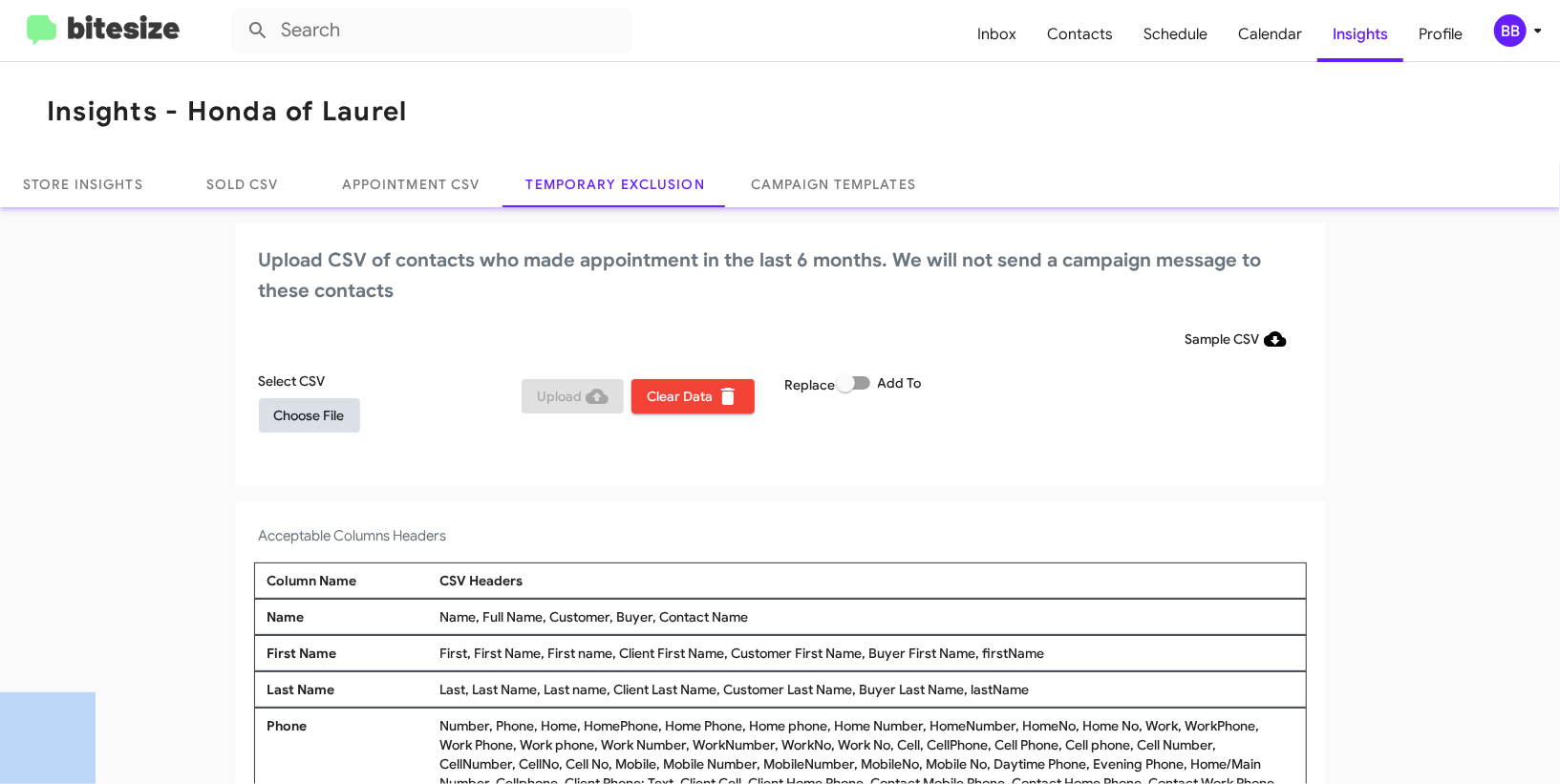
click at [313, 410] on span "Choose File" at bounding box center [309, 416] width 70 height 35
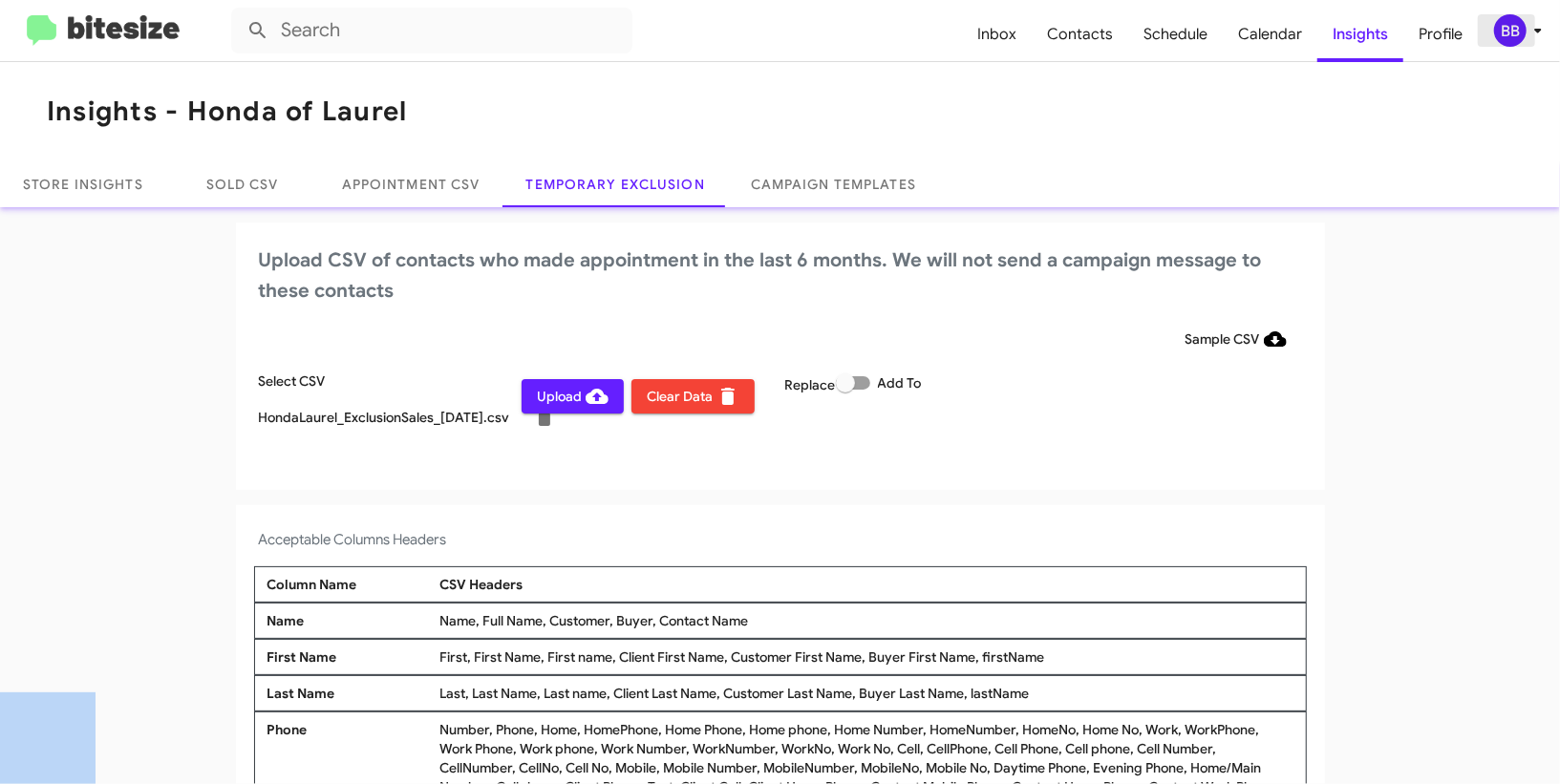
click at [1514, 29] on div "BB" at bounding box center [1511, 31] width 33 height 33
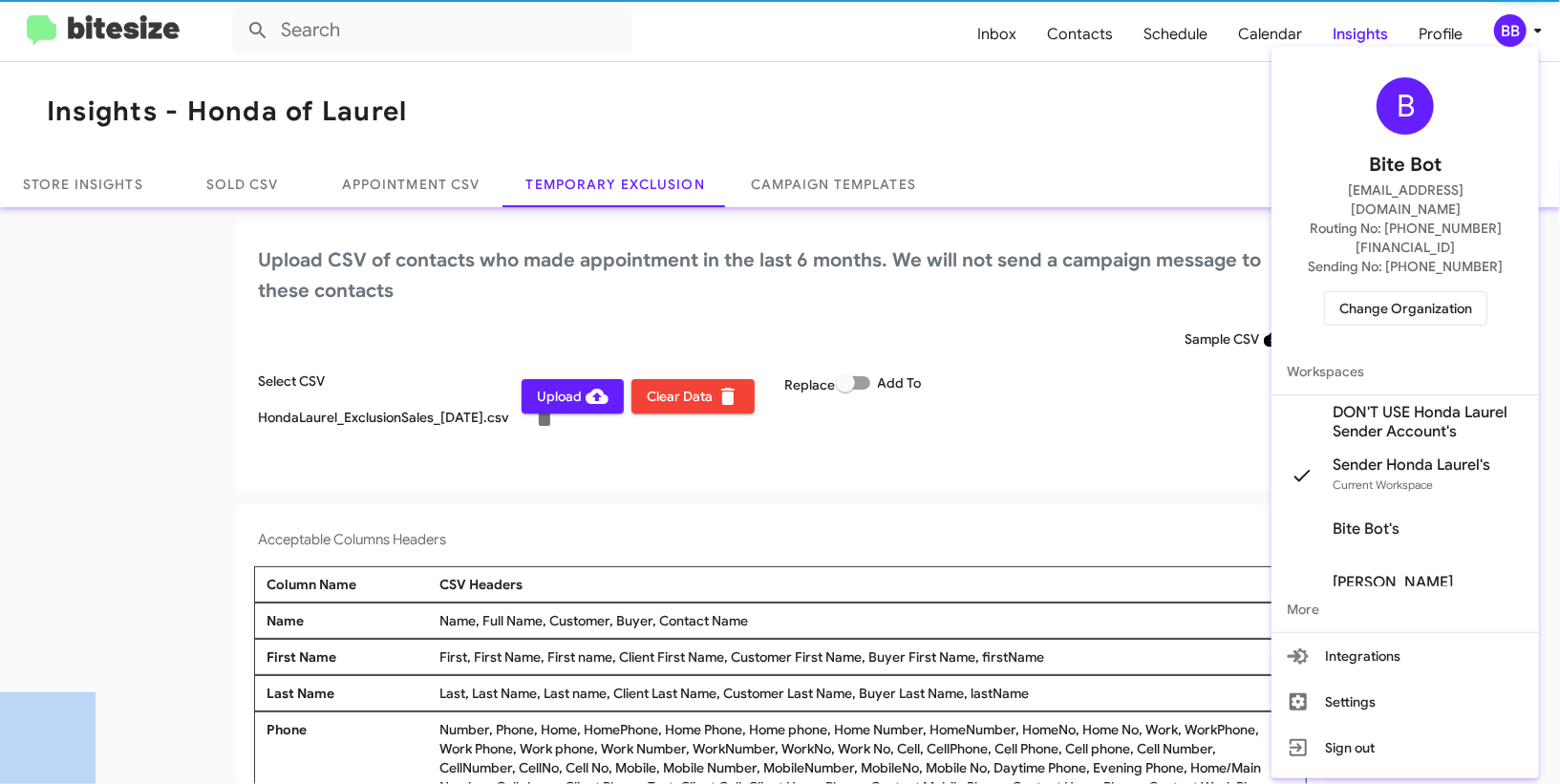
click at [1514, 29] on div at bounding box center [780, 392] width 1560 height 784
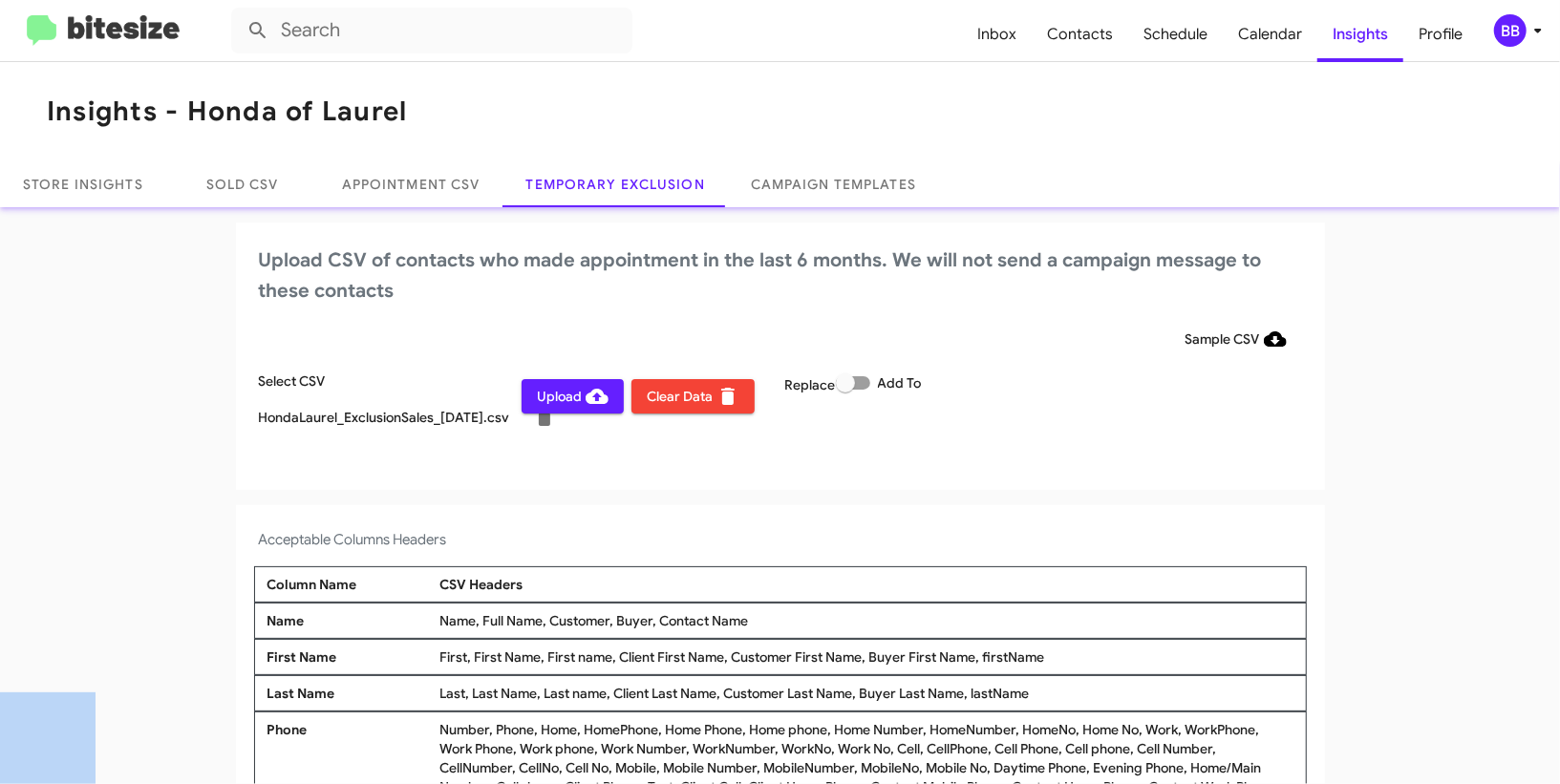
click at [555, 394] on span "Upload" at bounding box center [573, 396] width 71 height 35
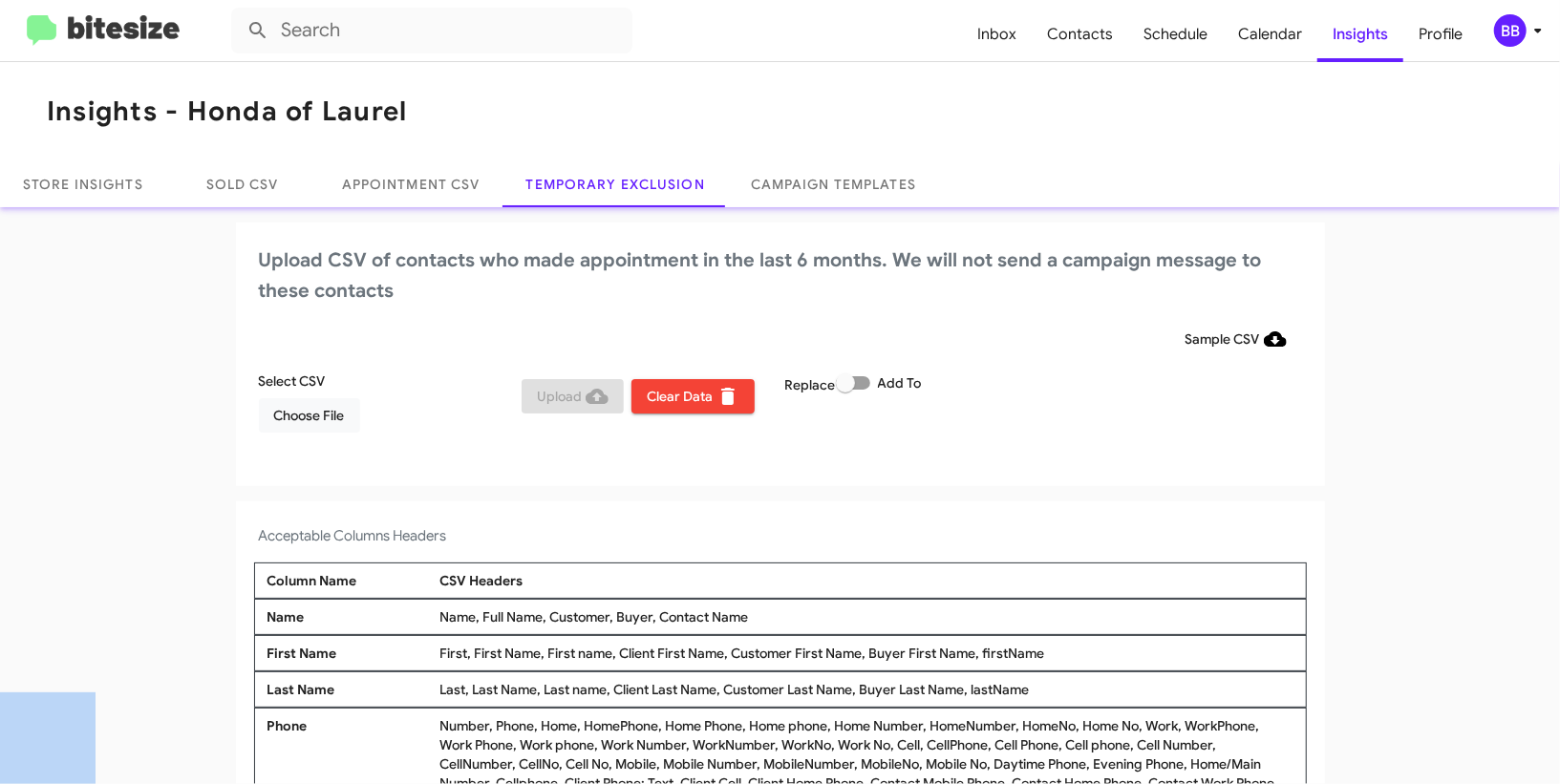
click at [1513, 30] on div "BB" at bounding box center [1511, 31] width 33 height 33
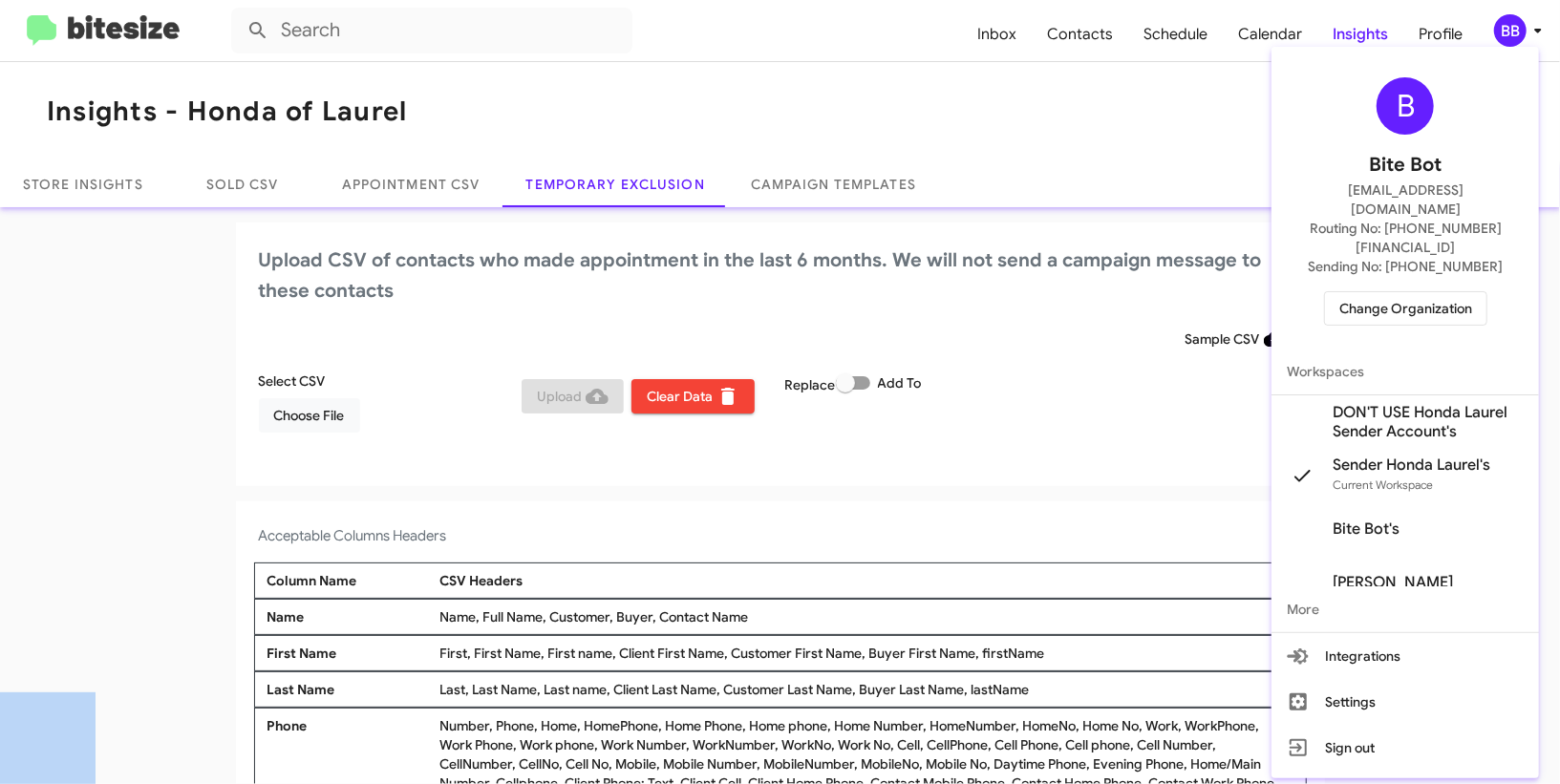
click at [1413, 292] on span "Change Organization" at bounding box center [1406, 309] width 133 height 33
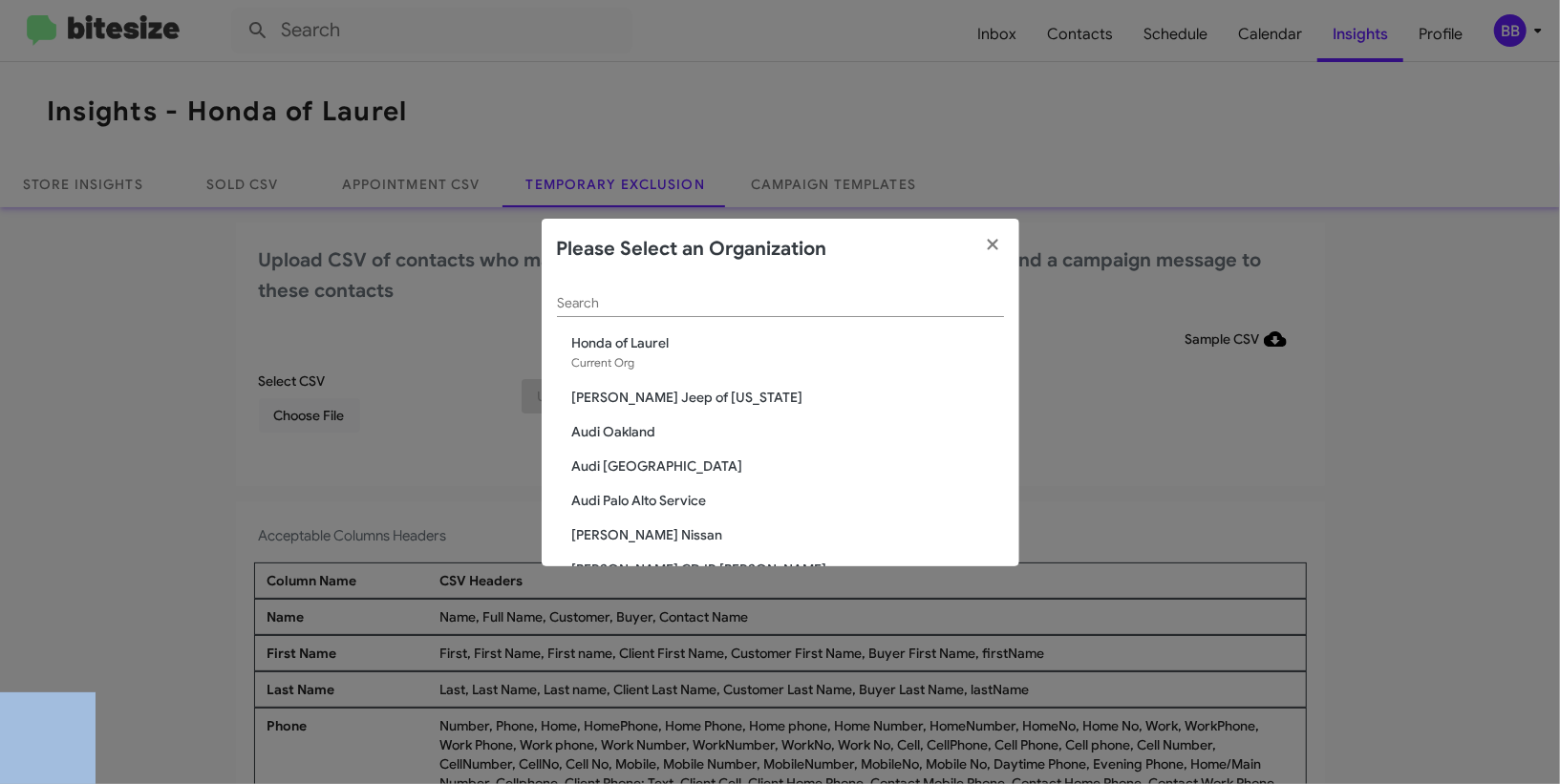
click at [774, 315] on div "Search" at bounding box center [780, 298] width 448 height 38
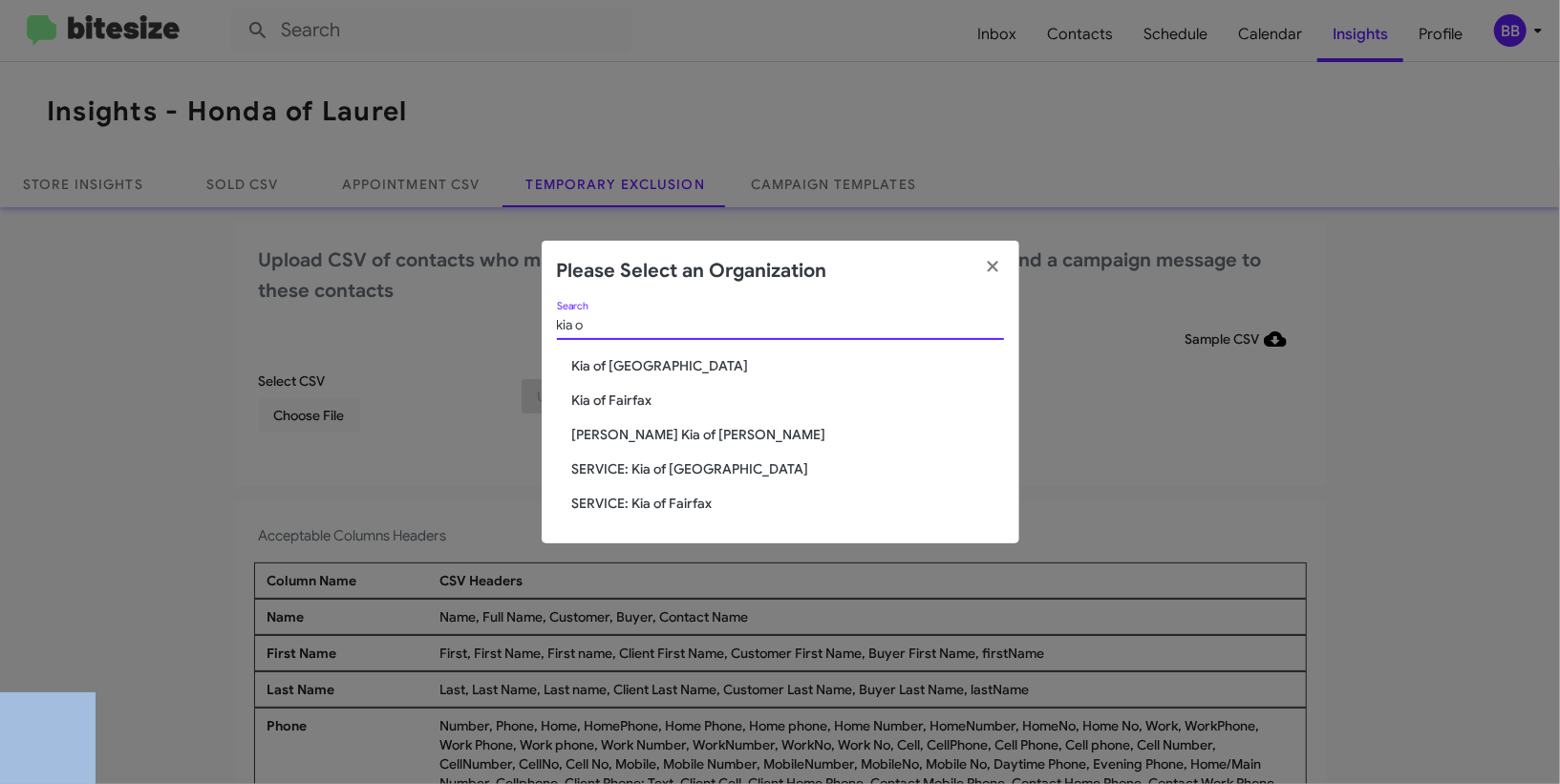
type input "kia o"
click at [669, 364] on span "Kia of [GEOGRAPHIC_DATA]" at bounding box center [788, 366] width 432 height 19
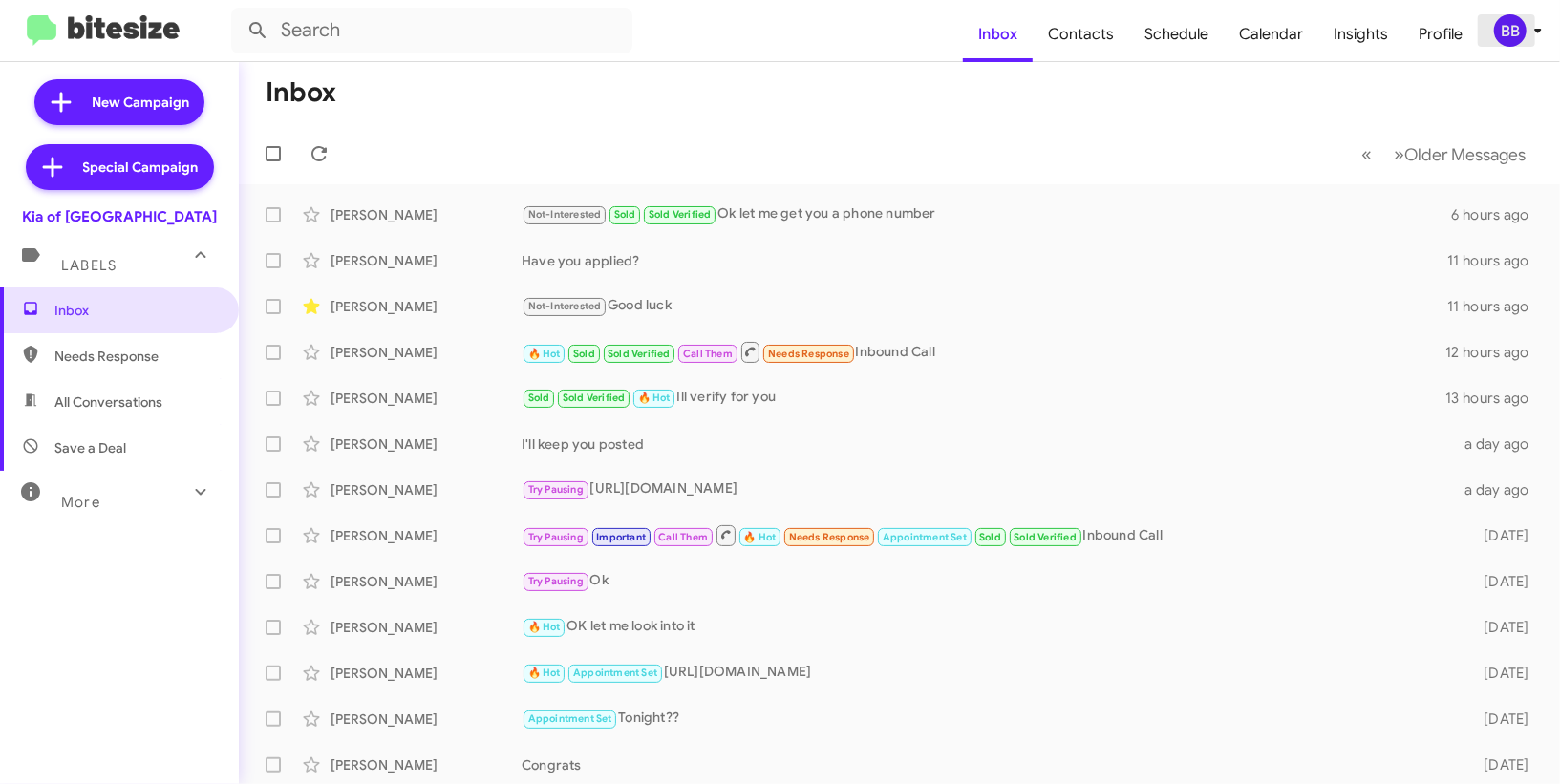
click at [1527, 19] on icon at bounding box center [1538, 31] width 23 height 23
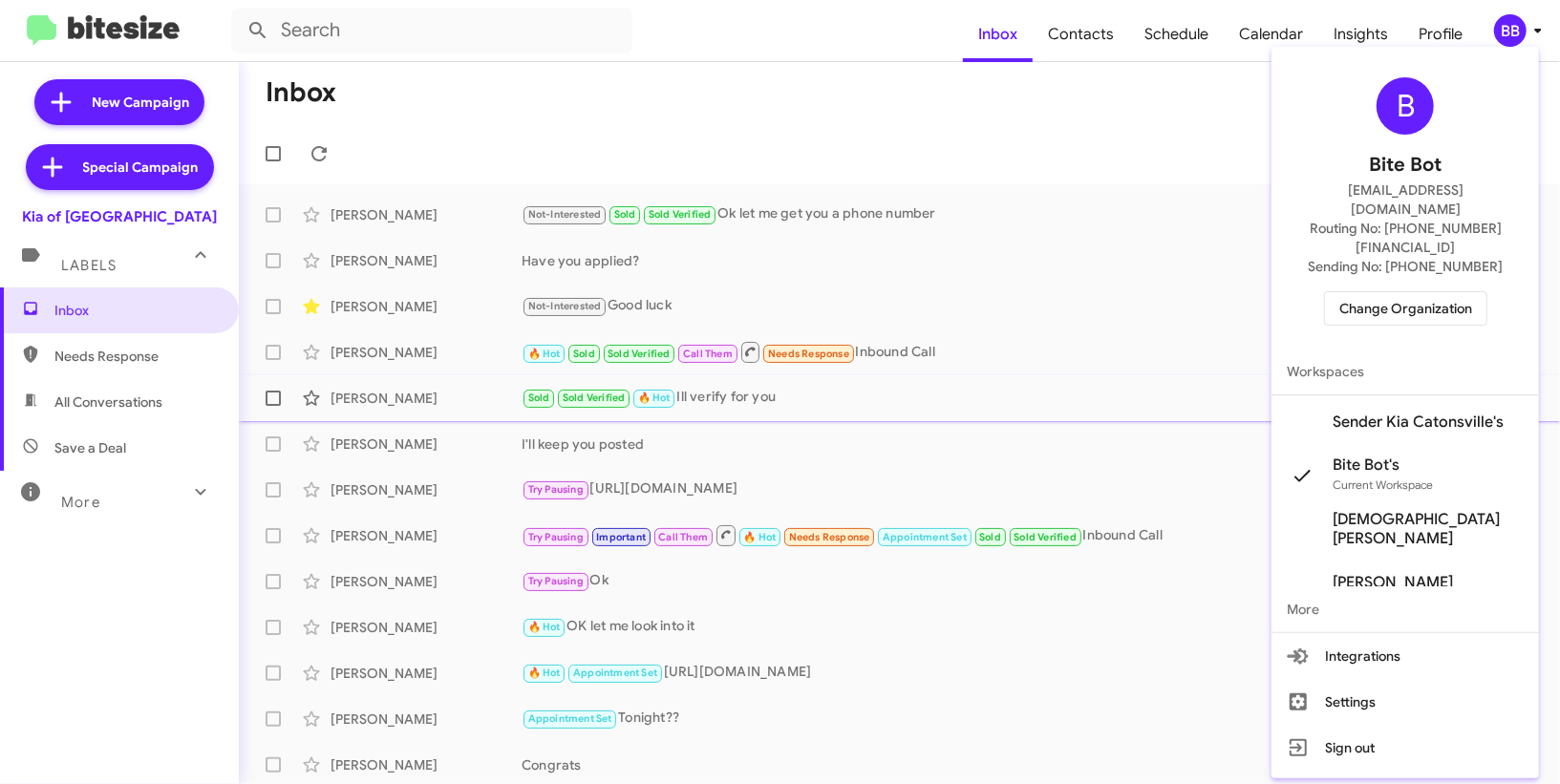
click at [1402, 413] on span "Sender Kia Catonsville's" at bounding box center [1419, 422] width 171 height 19
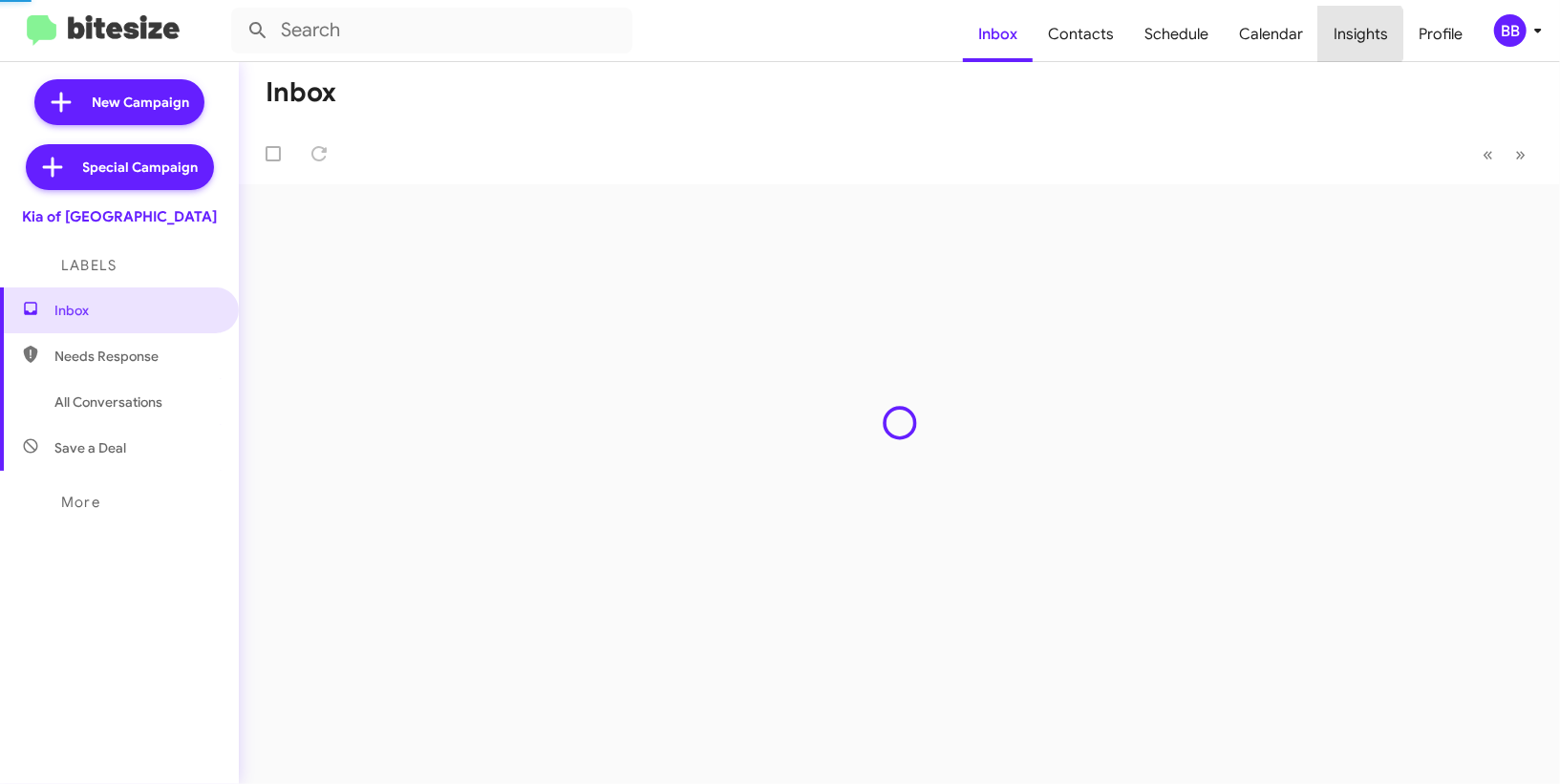
click at [1355, 35] on span "Insights" at bounding box center [1361, 35] width 85 height 56
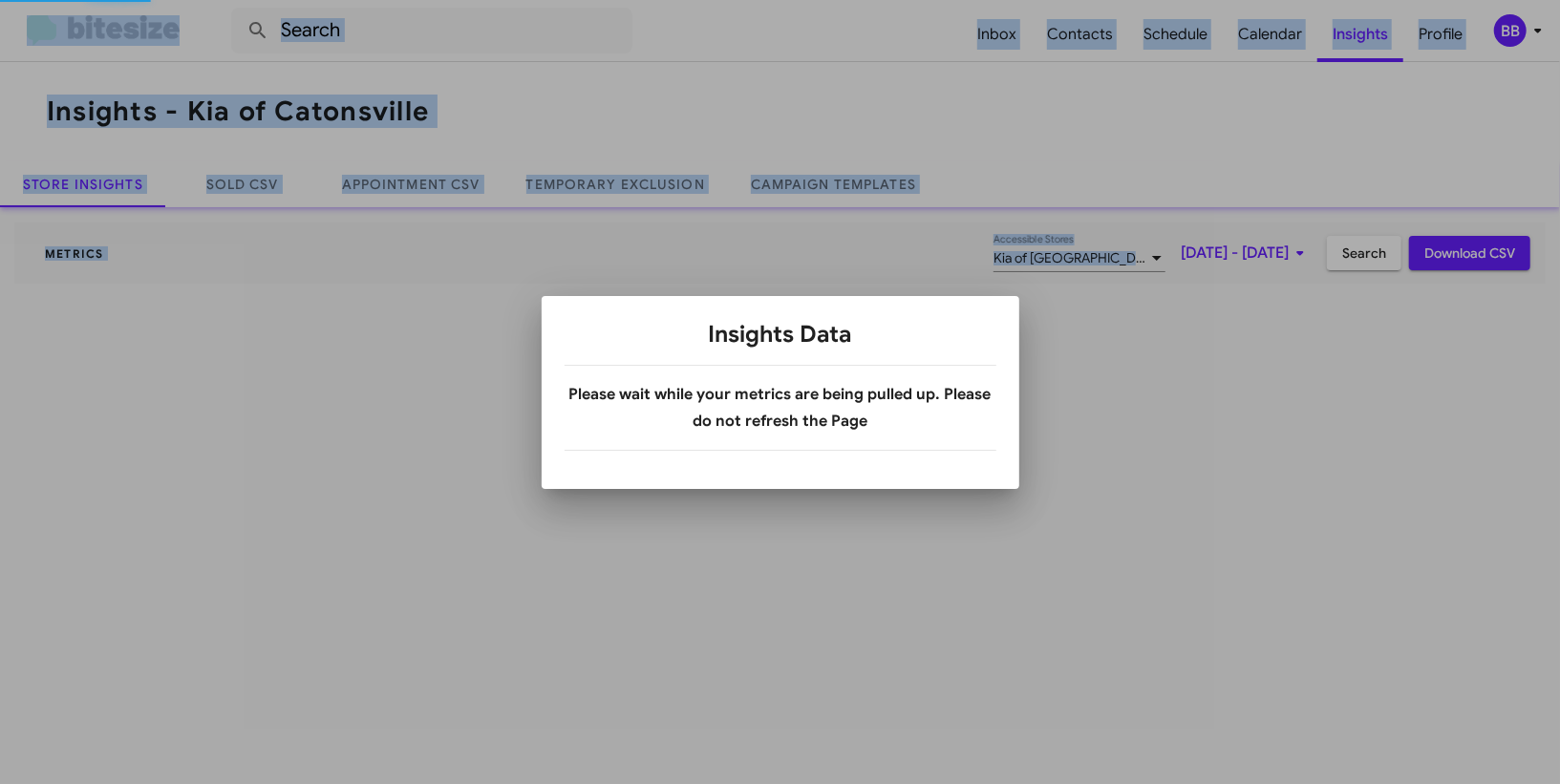
click at [1355, 35] on div at bounding box center [780, 392] width 1560 height 784
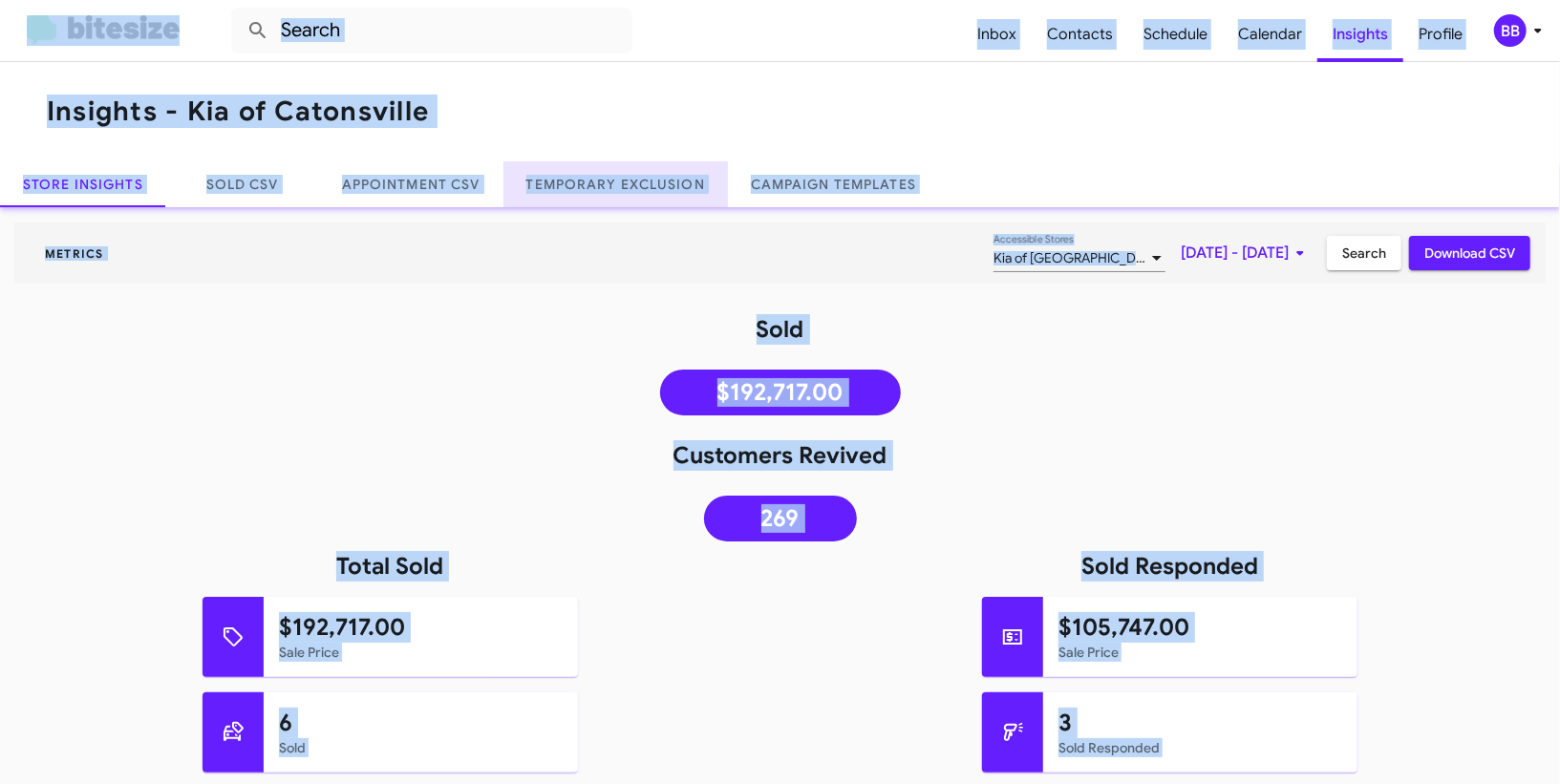
click at [575, 176] on link "Temporary Exclusion" at bounding box center [615, 185] width 224 height 46
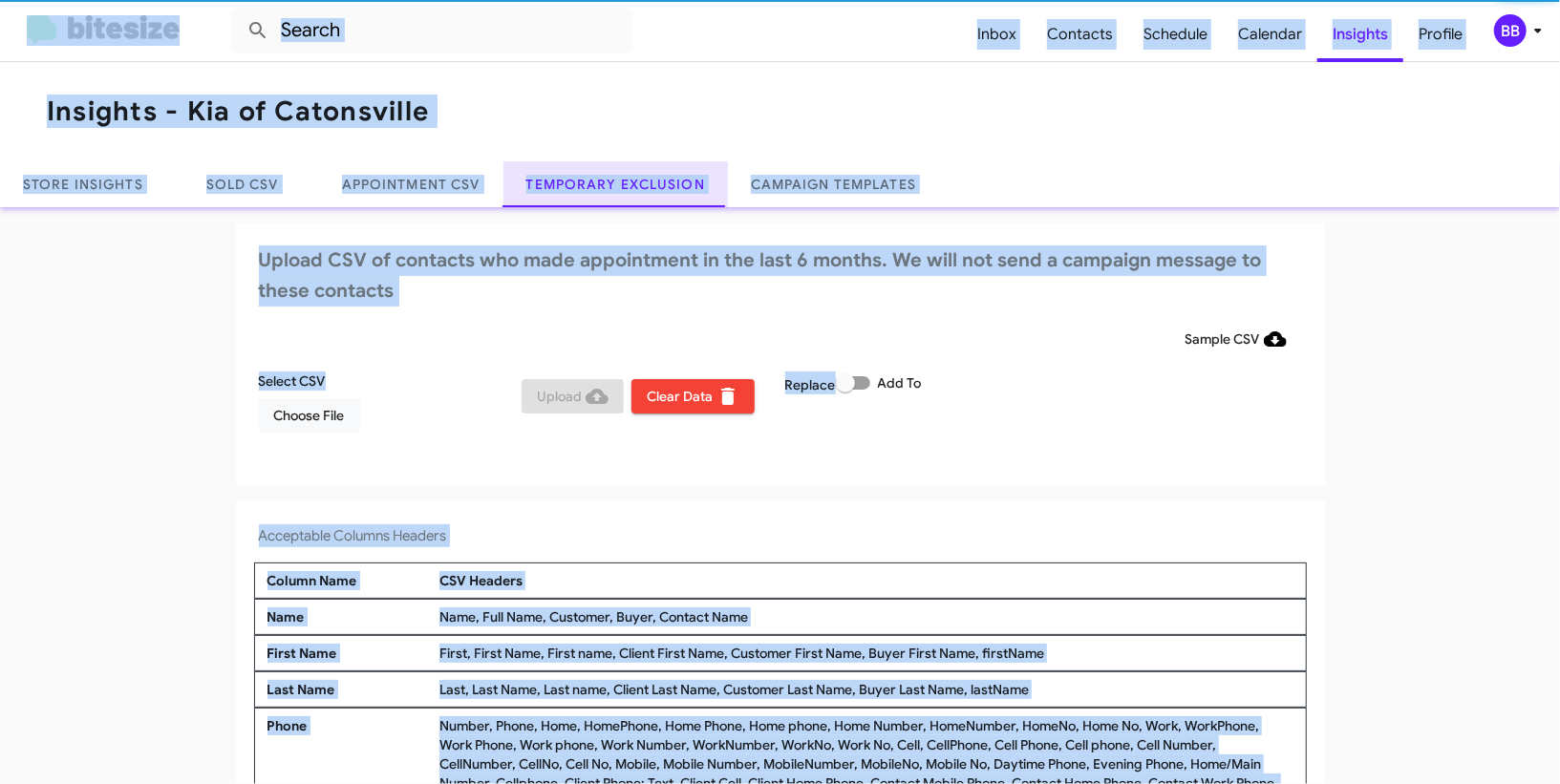
click at [575, 176] on link "Temporary Exclusion" at bounding box center [615, 185] width 224 height 46
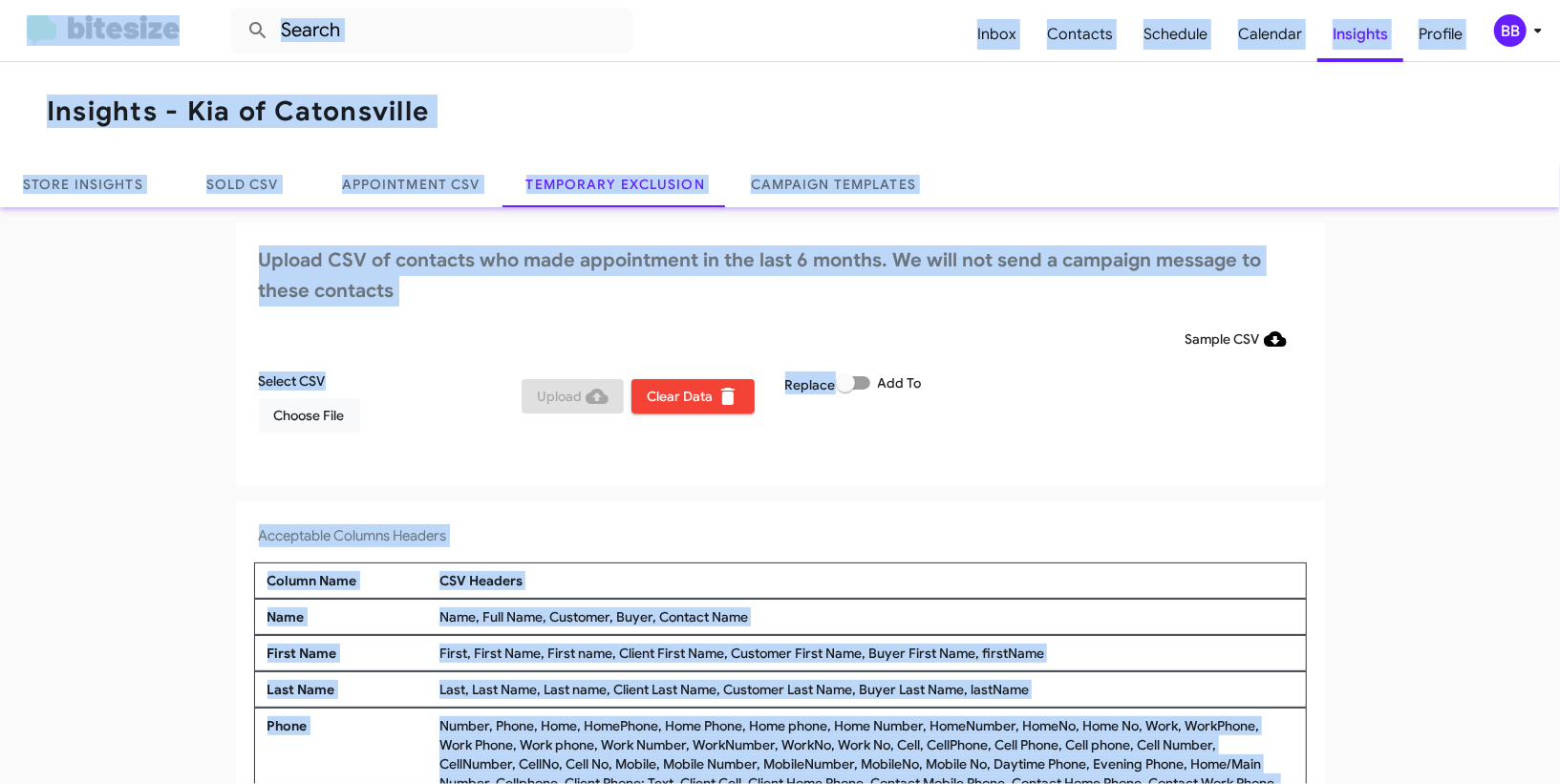
click at [1529, 31] on icon at bounding box center [1538, 31] width 23 height 23
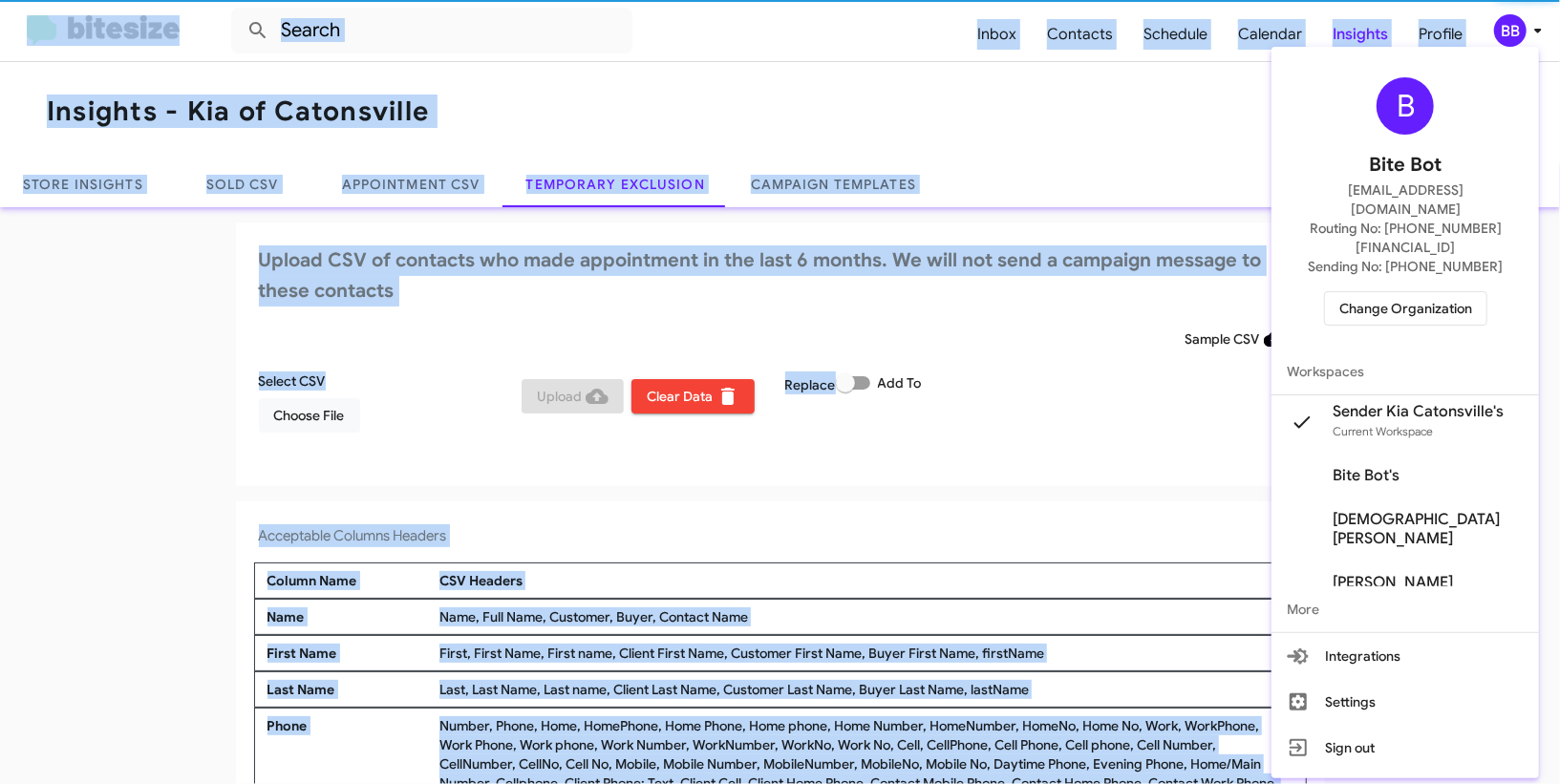
click at [1529, 31] on div at bounding box center [780, 392] width 1560 height 784
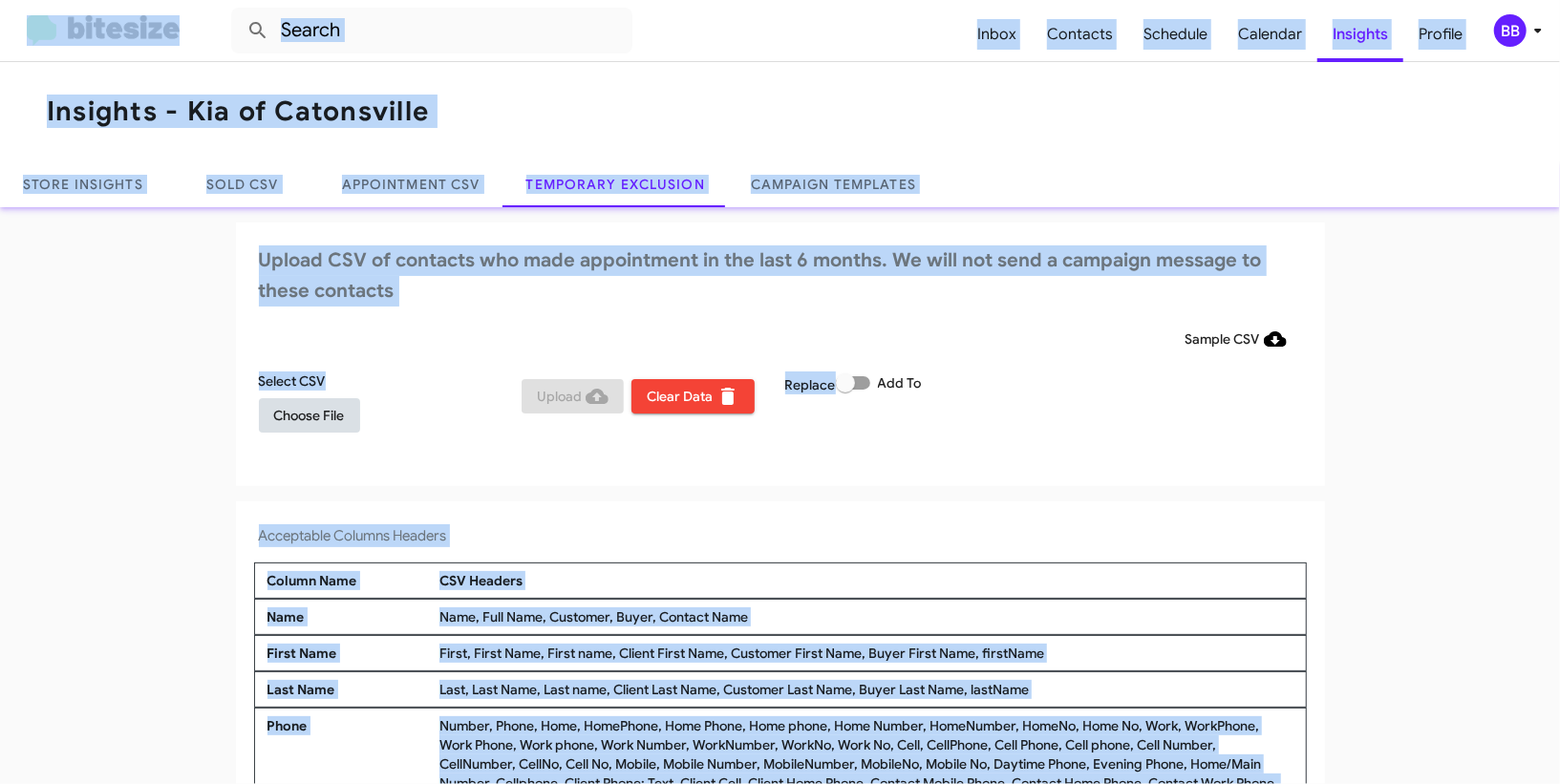
click at [326, 416] on span "Choose File" at bounding box center [309, 416] width 70 height 35
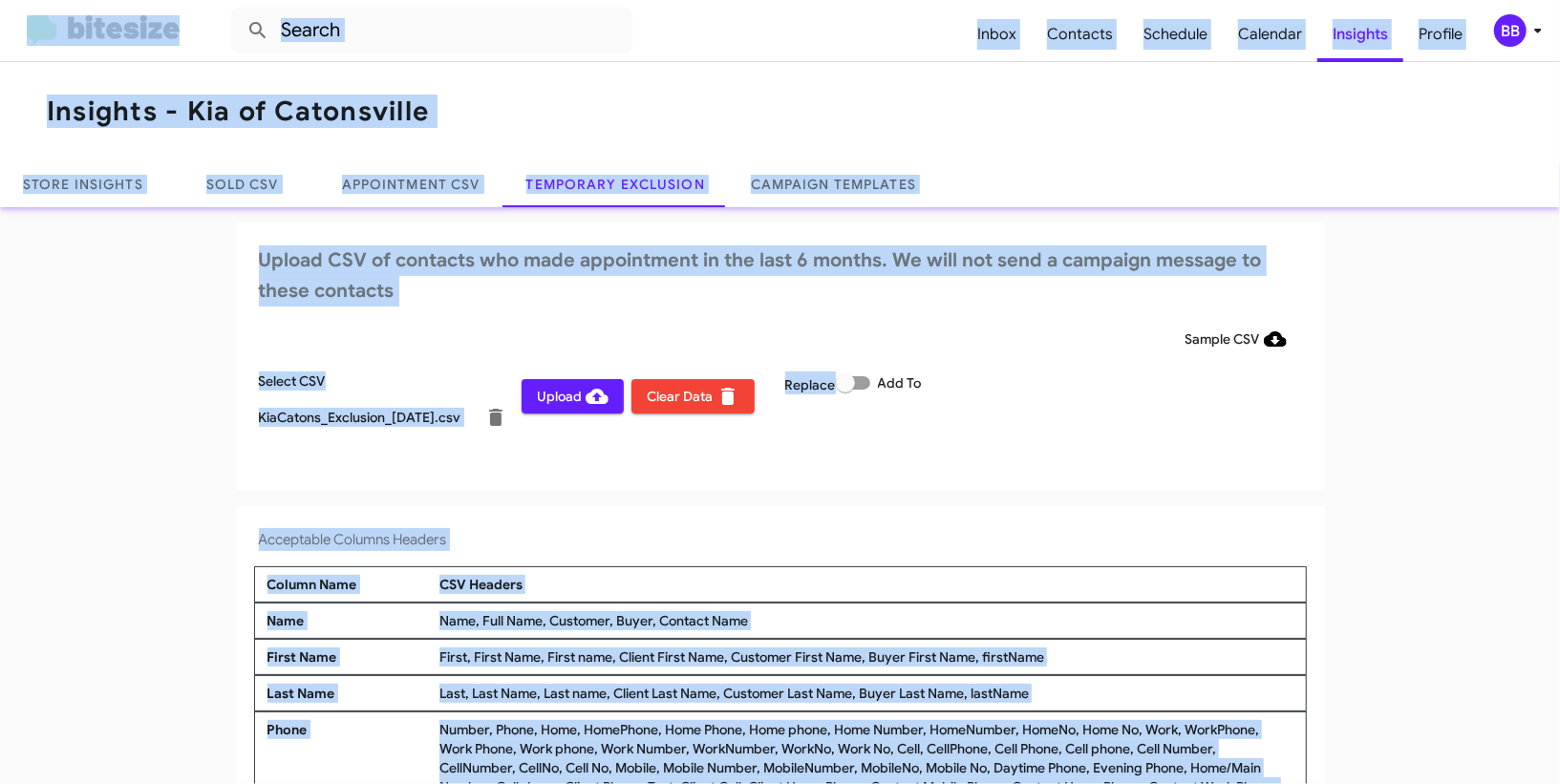
click at [1510, 39] on div "BB" at bounding box center [1511, 31] width 33 height 33
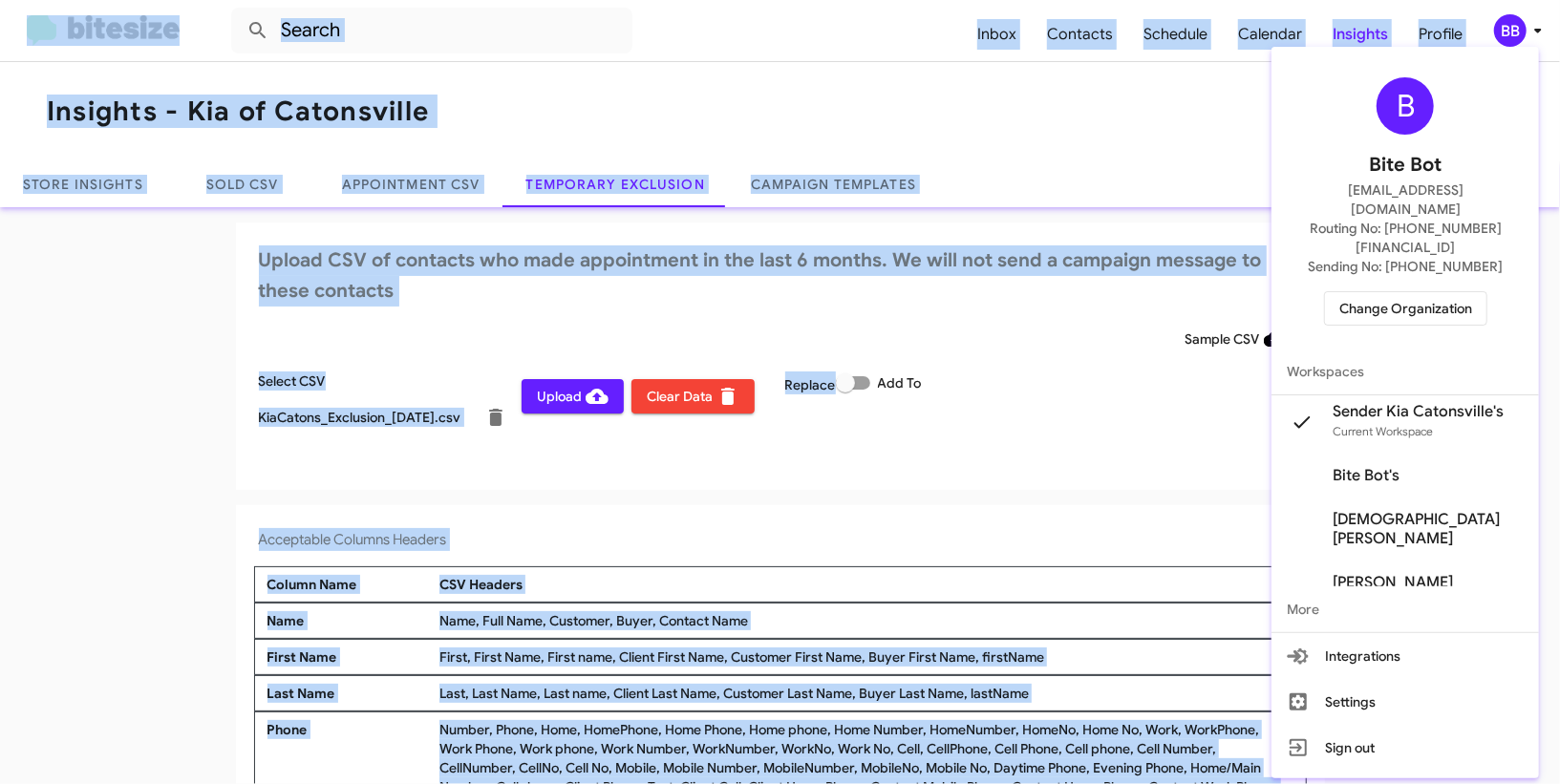
click at [1510, 39] on div at bounding box center [780, 392] width 1560 height 784
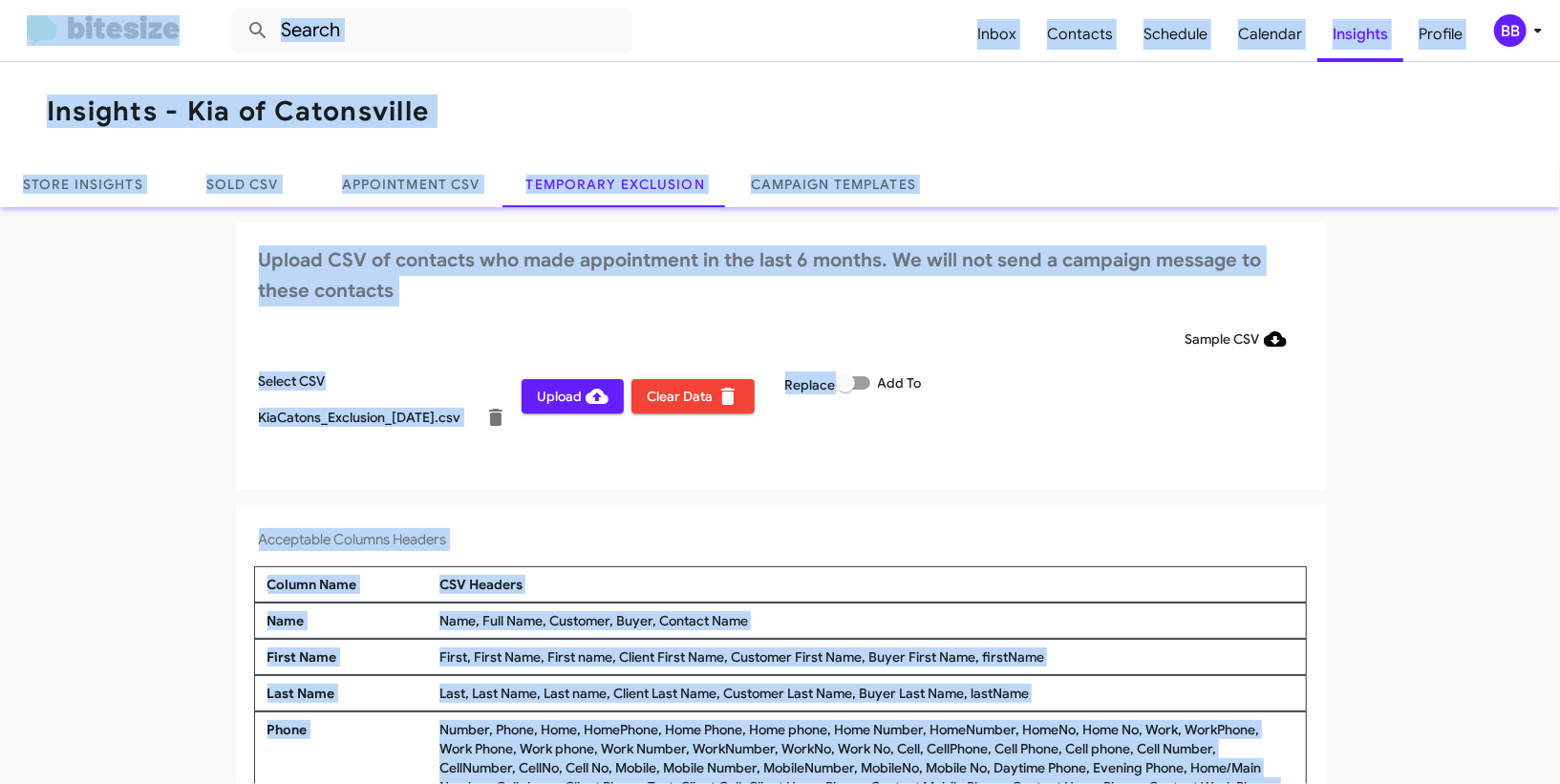
click at [591, 401] on icon at bounding box center [598, 396] width 23 height 15
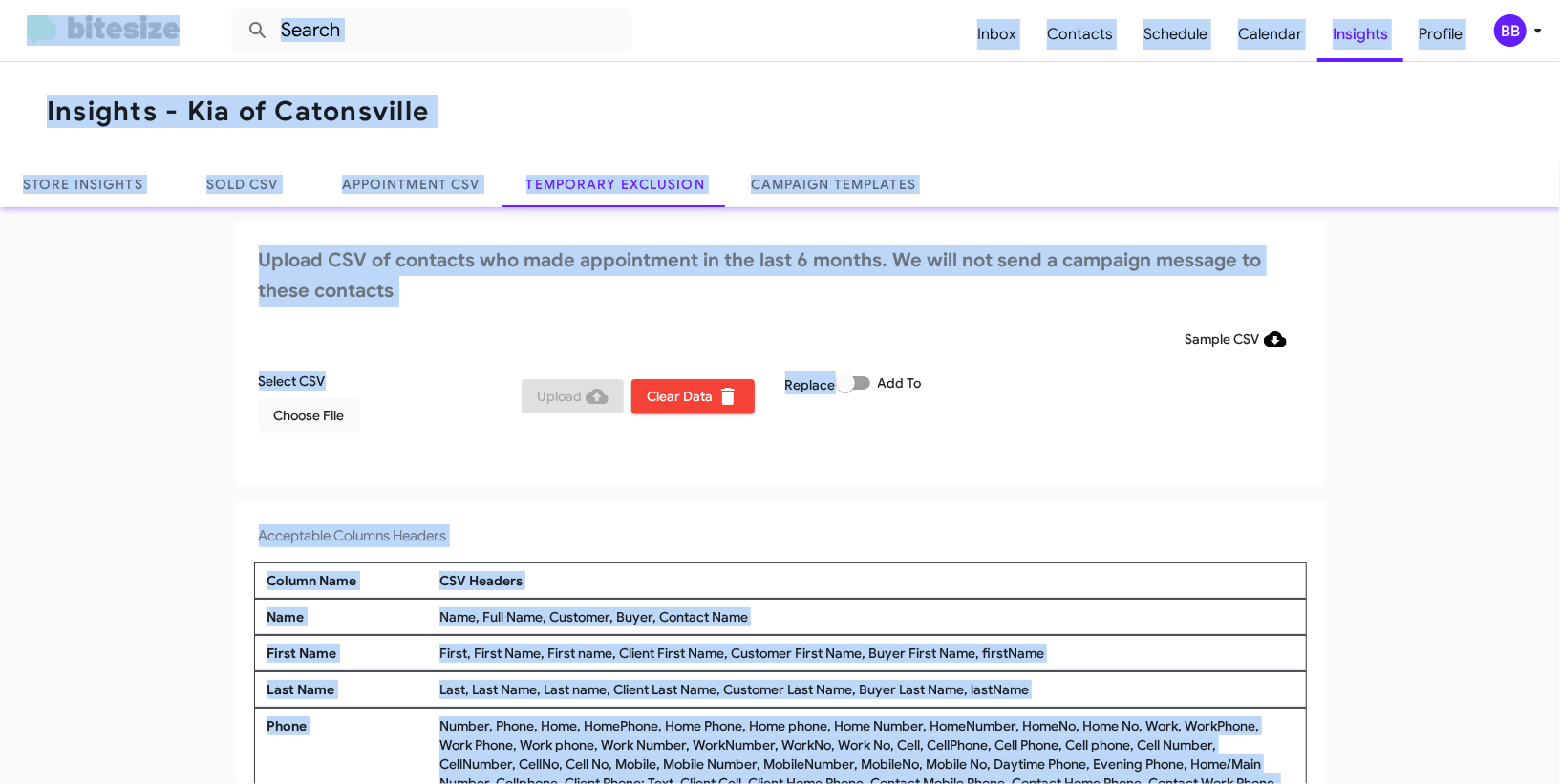
click at [1538, 25] on icon at bounding box center [1538, 31] width 23 height 23
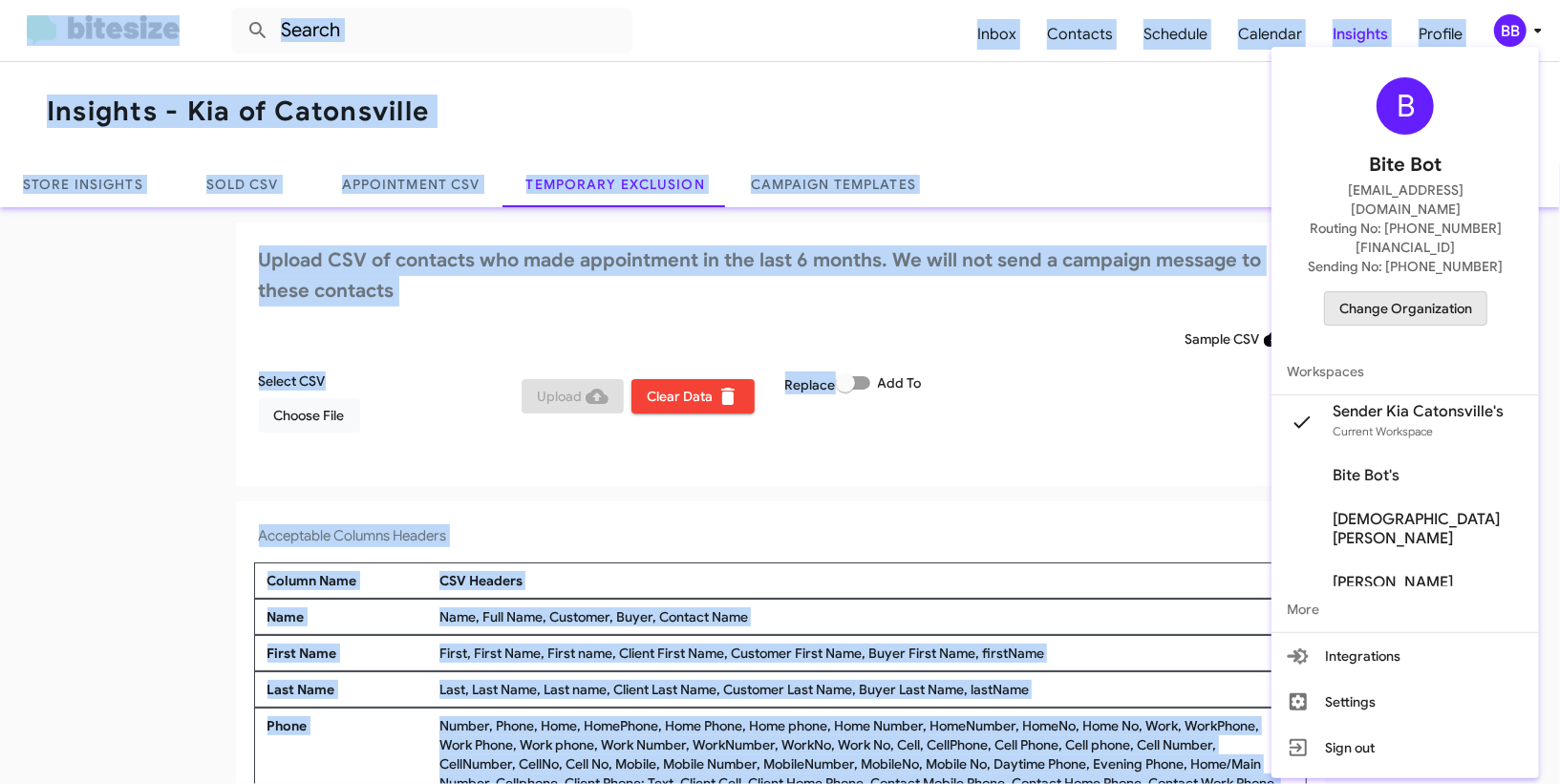
click at [1389, 292] on span "Change Organization" at bounding box center [1406, 309] width 133 height 33
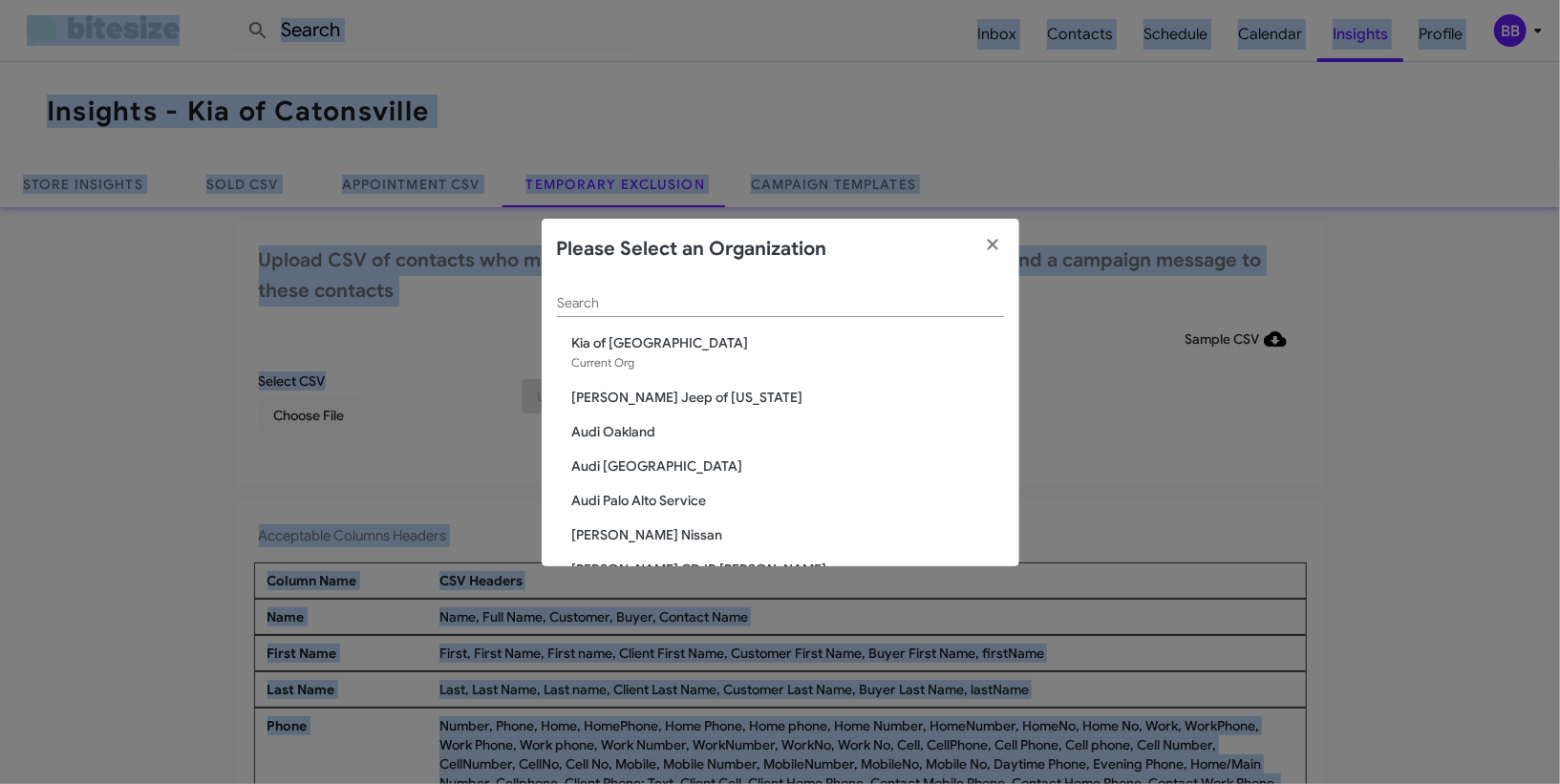
click at [713, 292] on div "Search" at bounding box center [780, 298] width 448 height 38
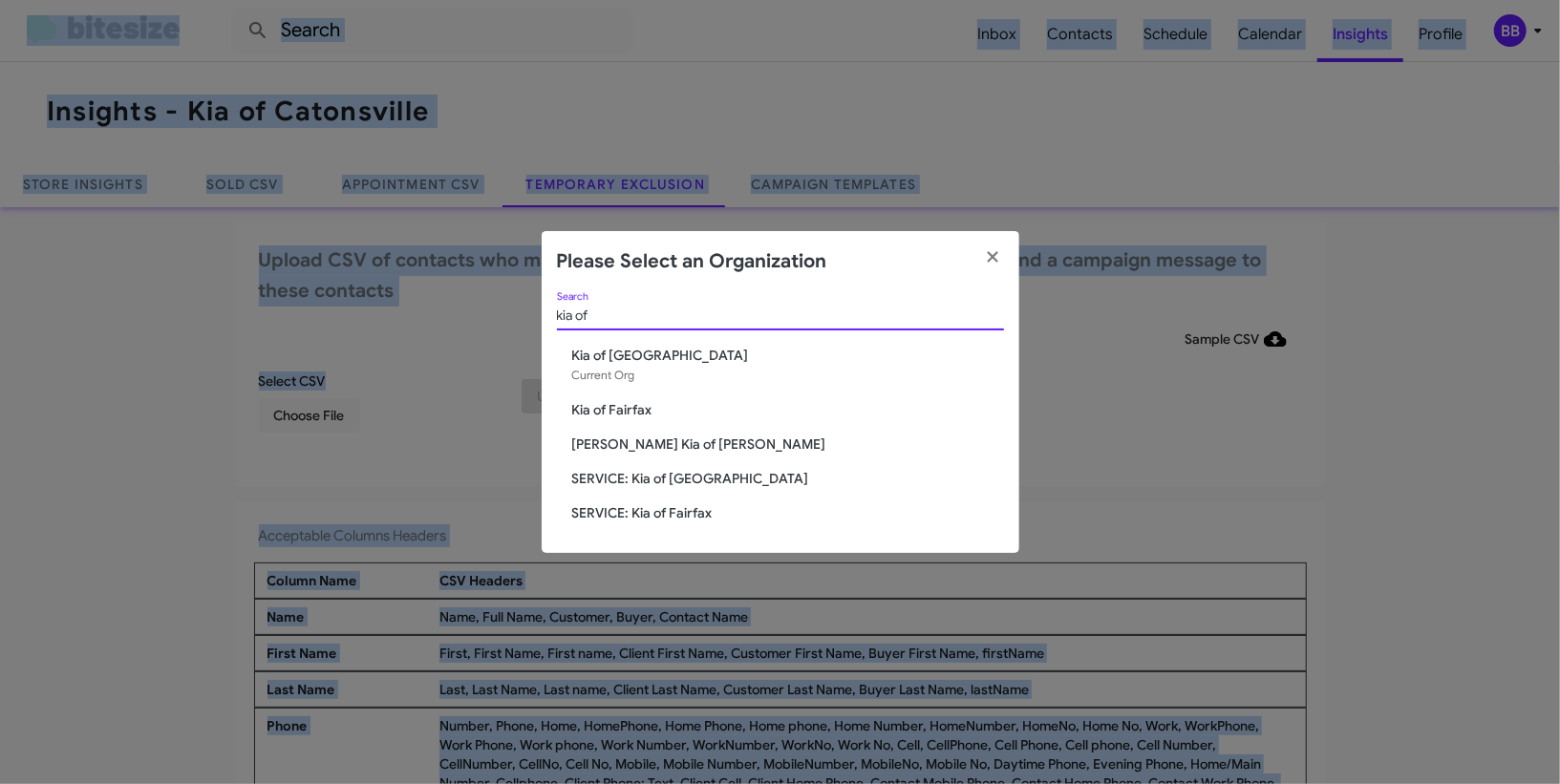
type input "kia of"
click at [632, 405] on span "Kia of Fairfax" at bounding box center [788, 410] width 432 height 19
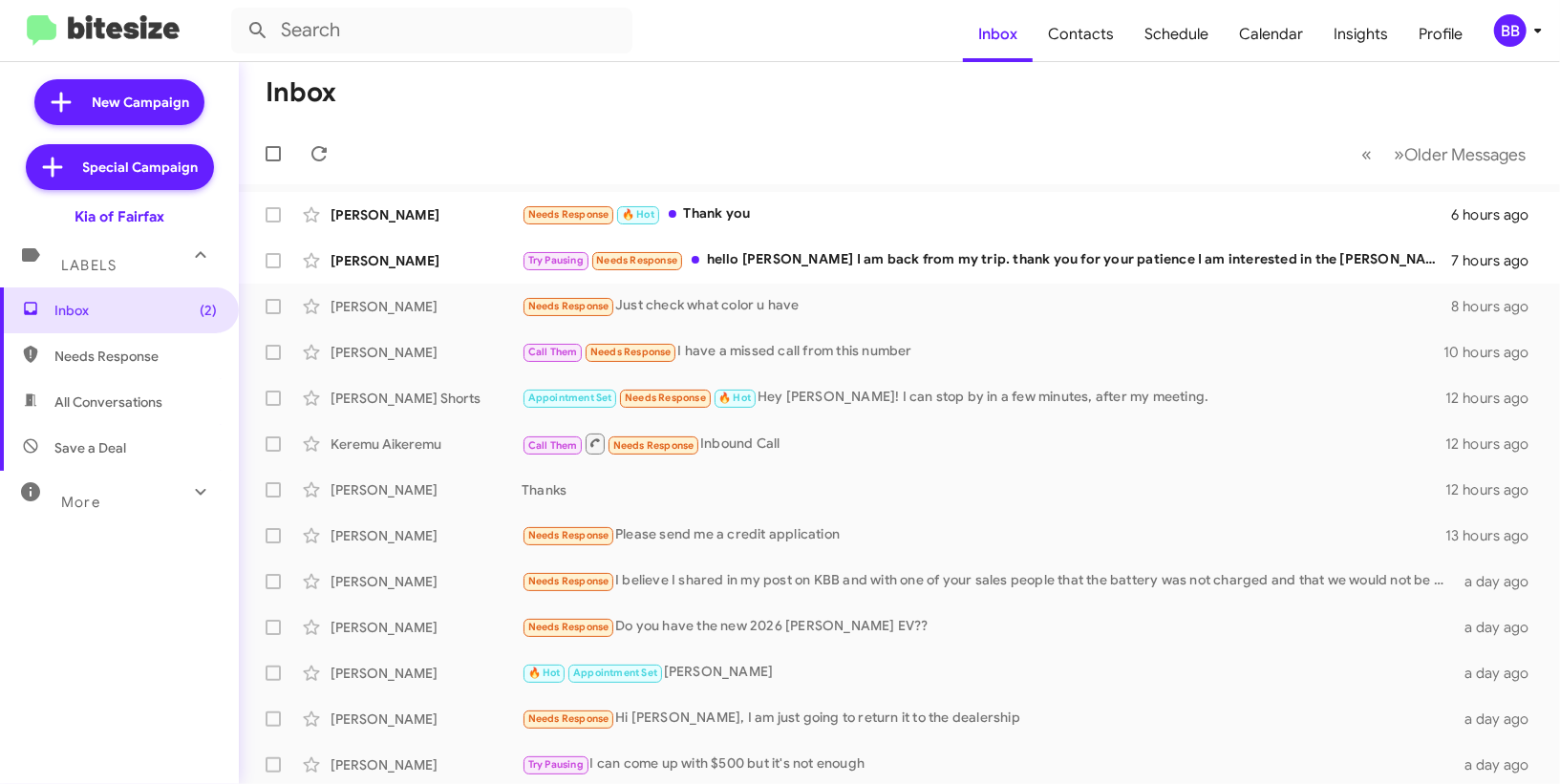
click at [1521, 28] on div "BB" at bounding box center [1511, 31] width 33 height 33
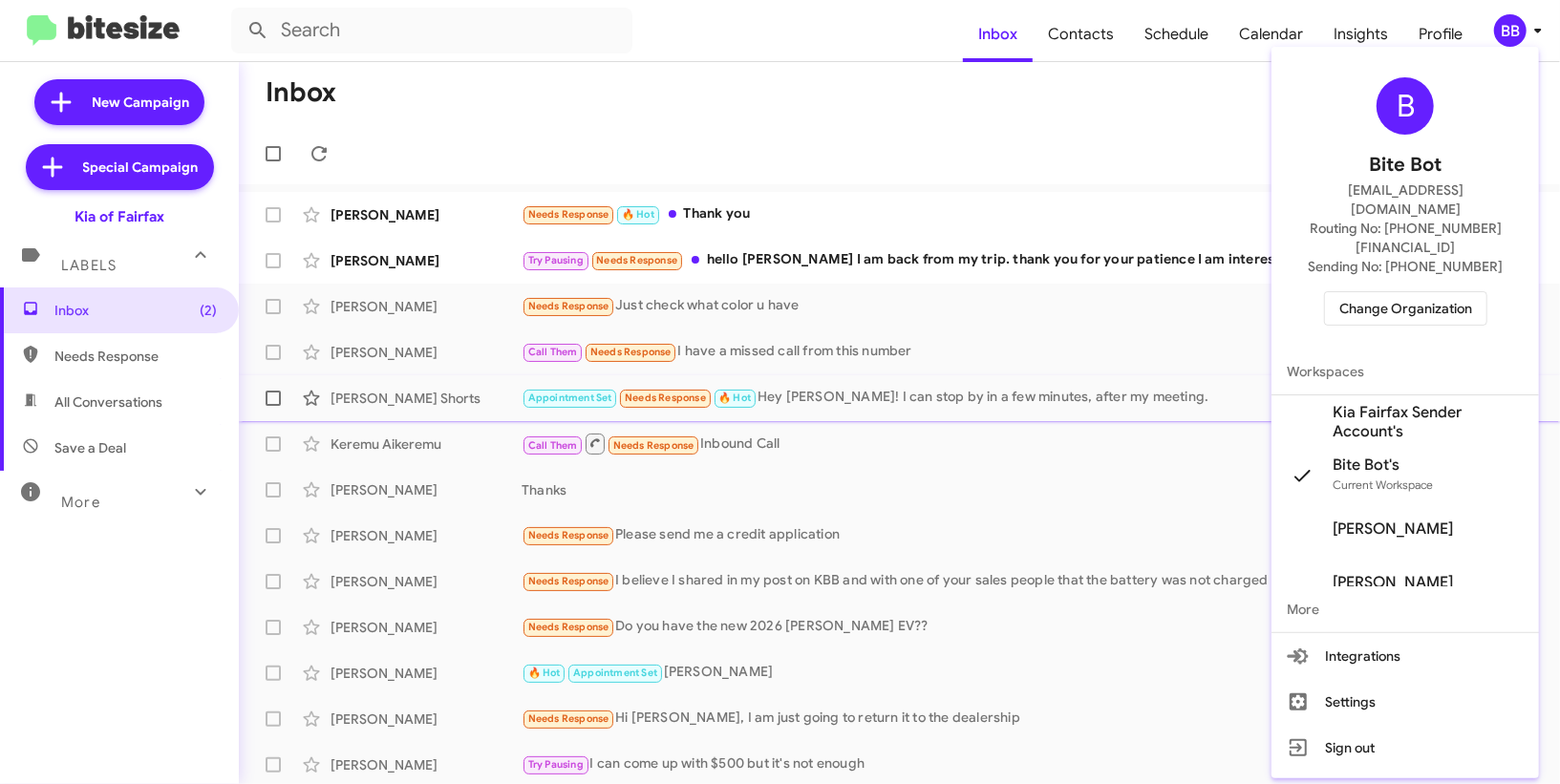
click at [1351, 403] on span "Kia Fairfax Sender Account's" at bounding box center [1428, 422] width 192 height 38
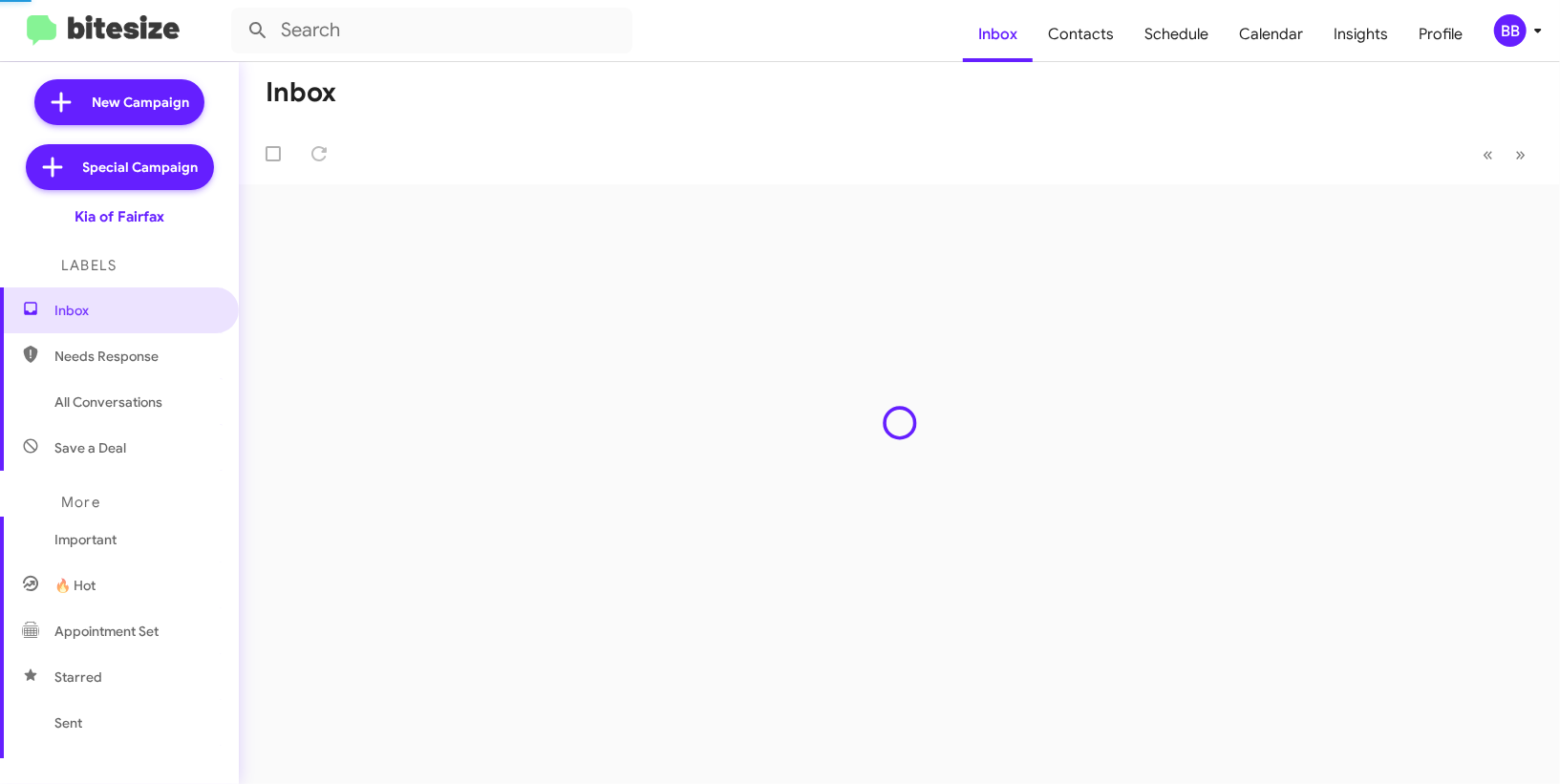
click at [1359, 40] on span "Insights" at bounding box center [1361, 35] width 85 height 56
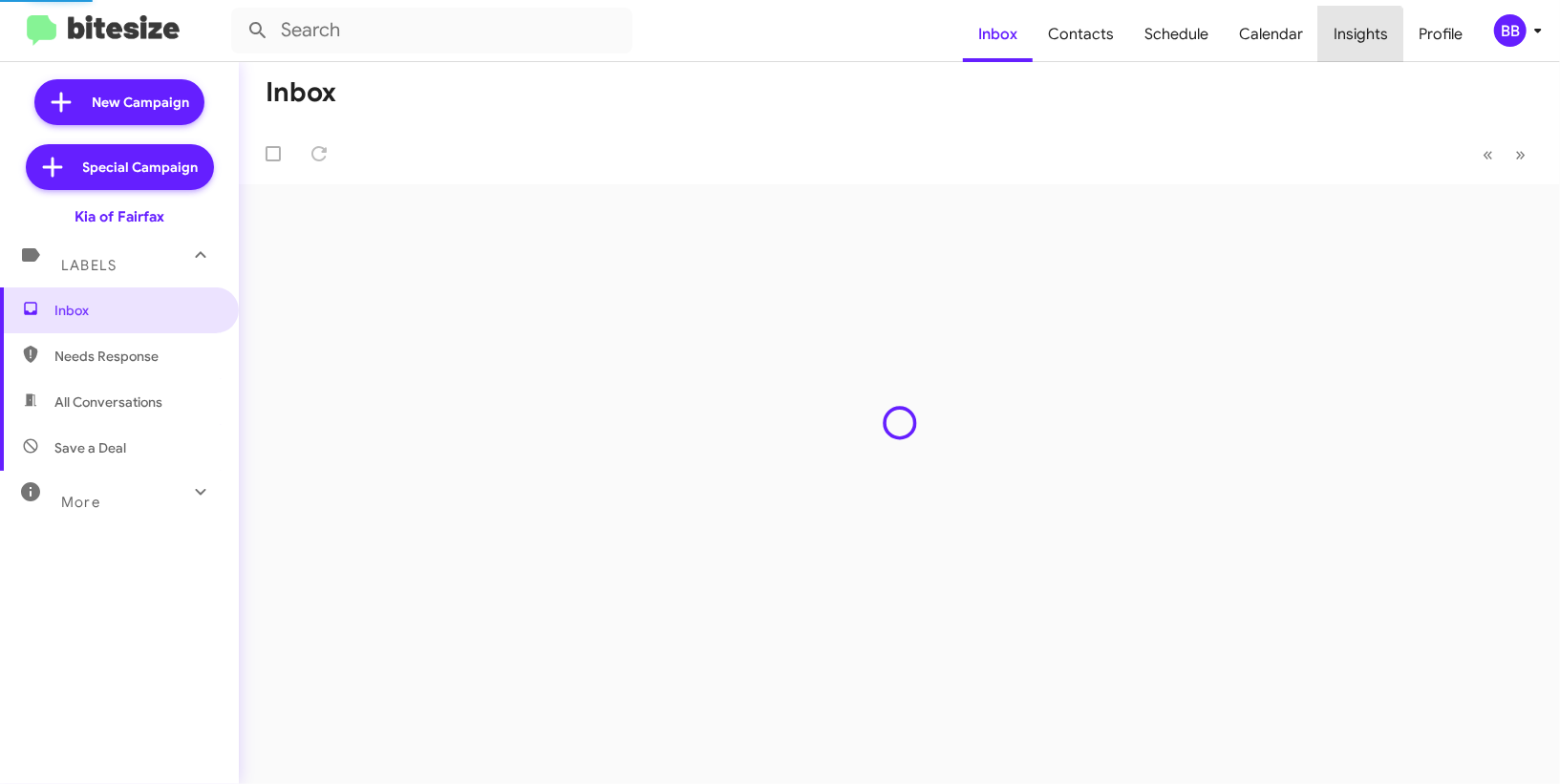
click at [1359, 40] on span "Insights" at bounding box center [1361, 35] width 85 height 56
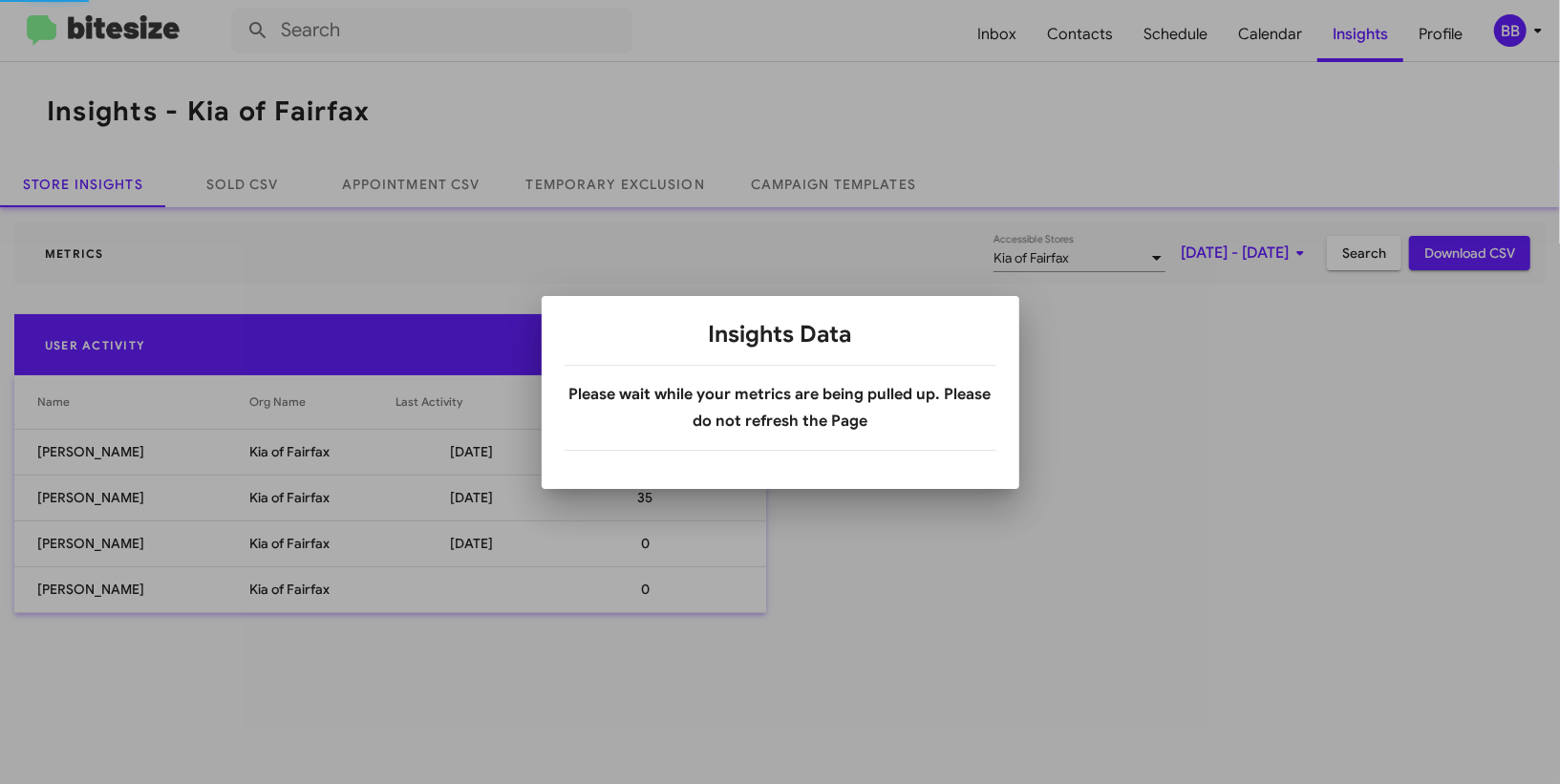
click at [588, 177] on div at bounding box center [780, 392] width 1560 height 784
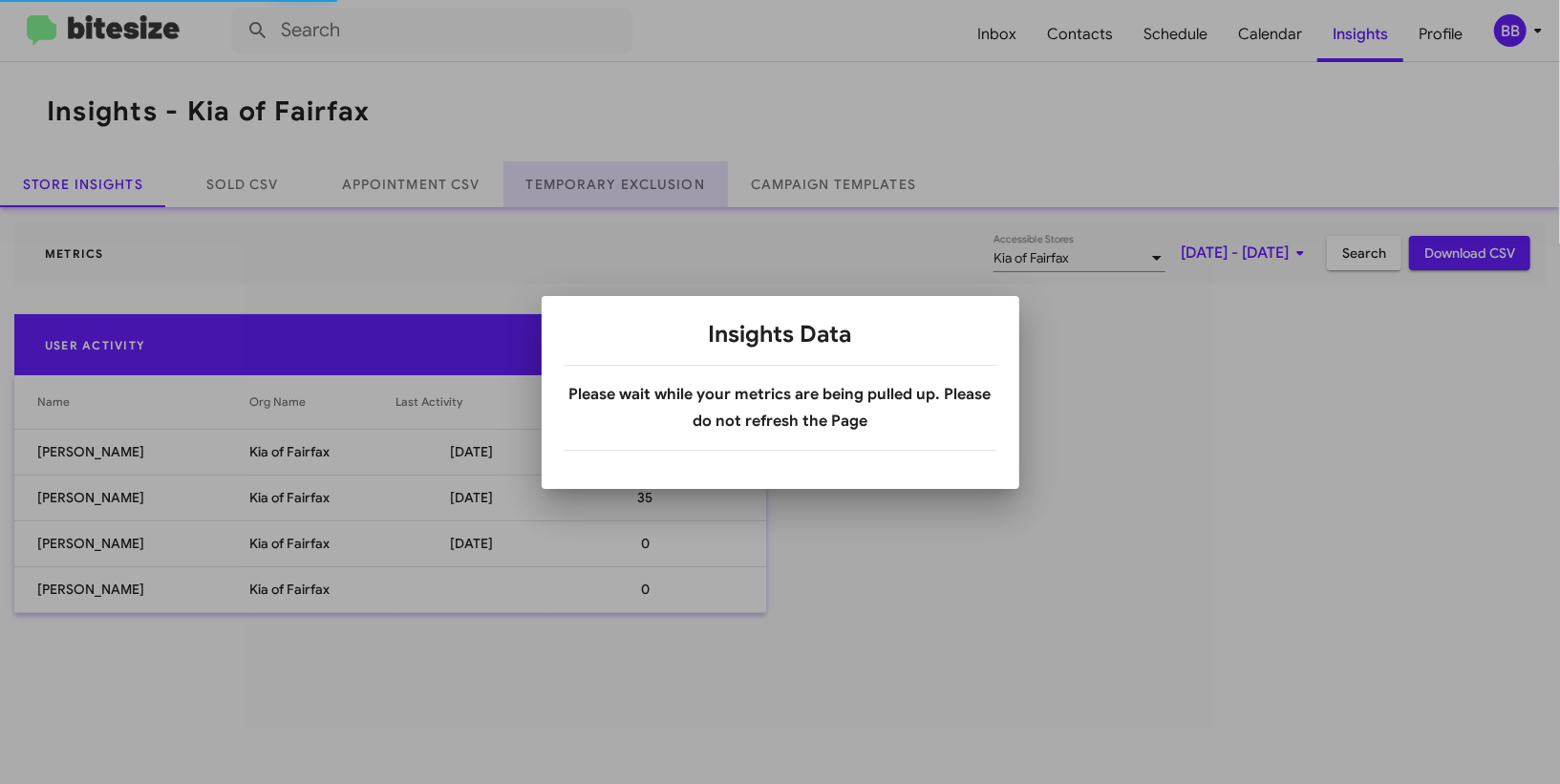
click at [588, 177] on link "Temporary Exclusion" at bounding box center [615, 185] width 224 height 46
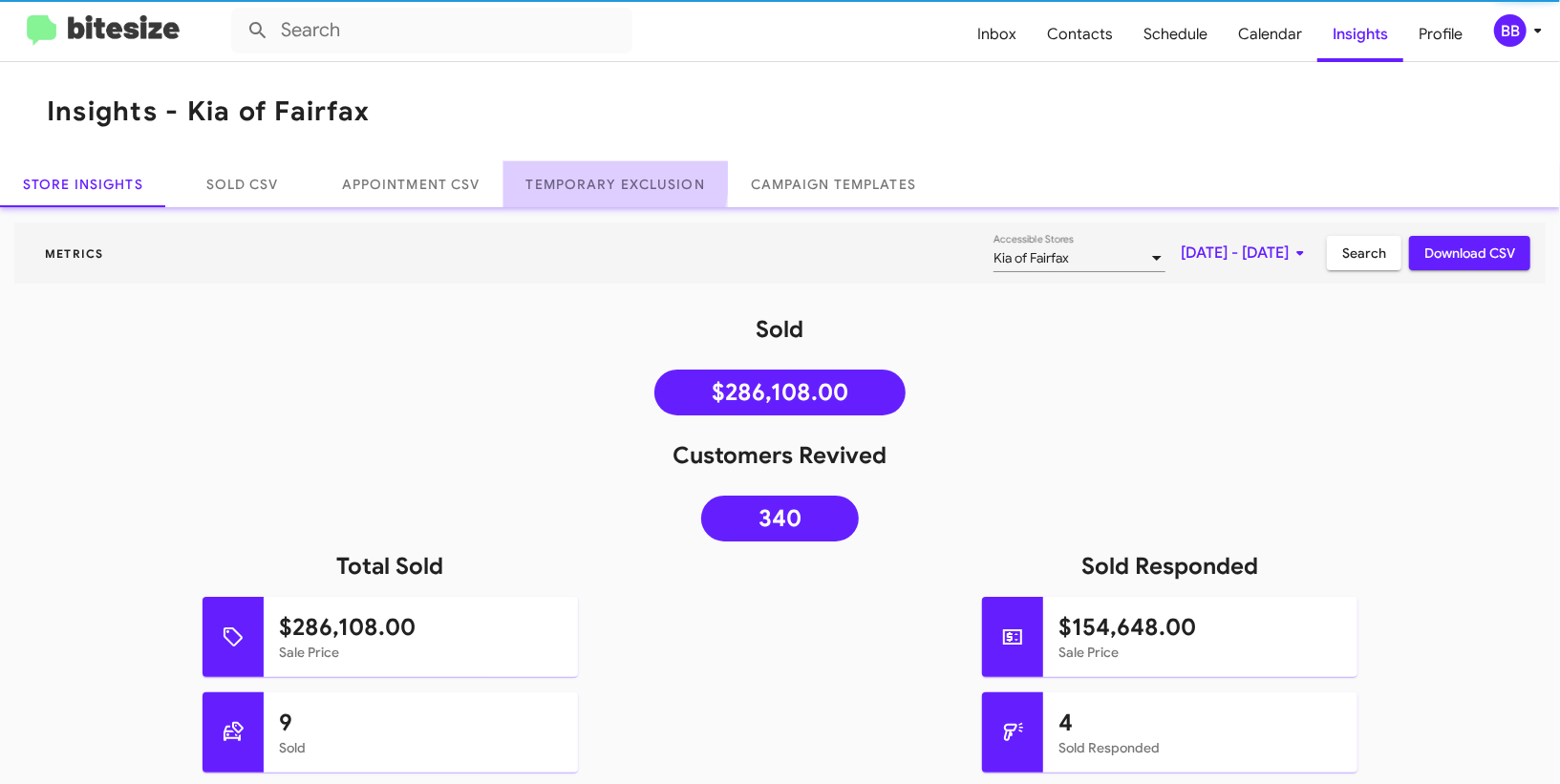
click at [588, 177] on link "Temporary Exclusion" at bounding box center [615, 185] width 224 height 46
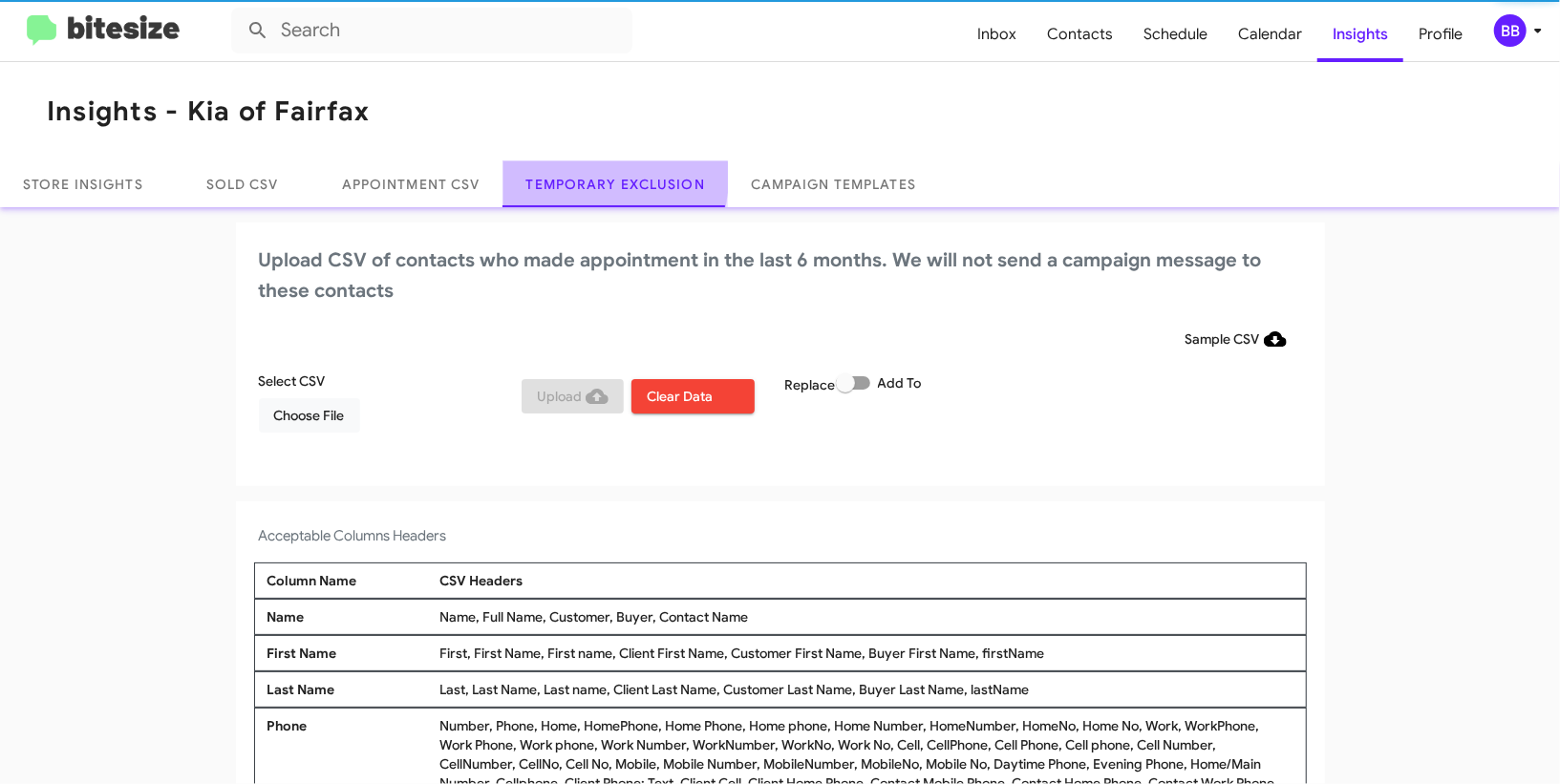
click at [588, 177] on link "Temporary Exclusion" at bounding box center [615, 185] width 224 height 46
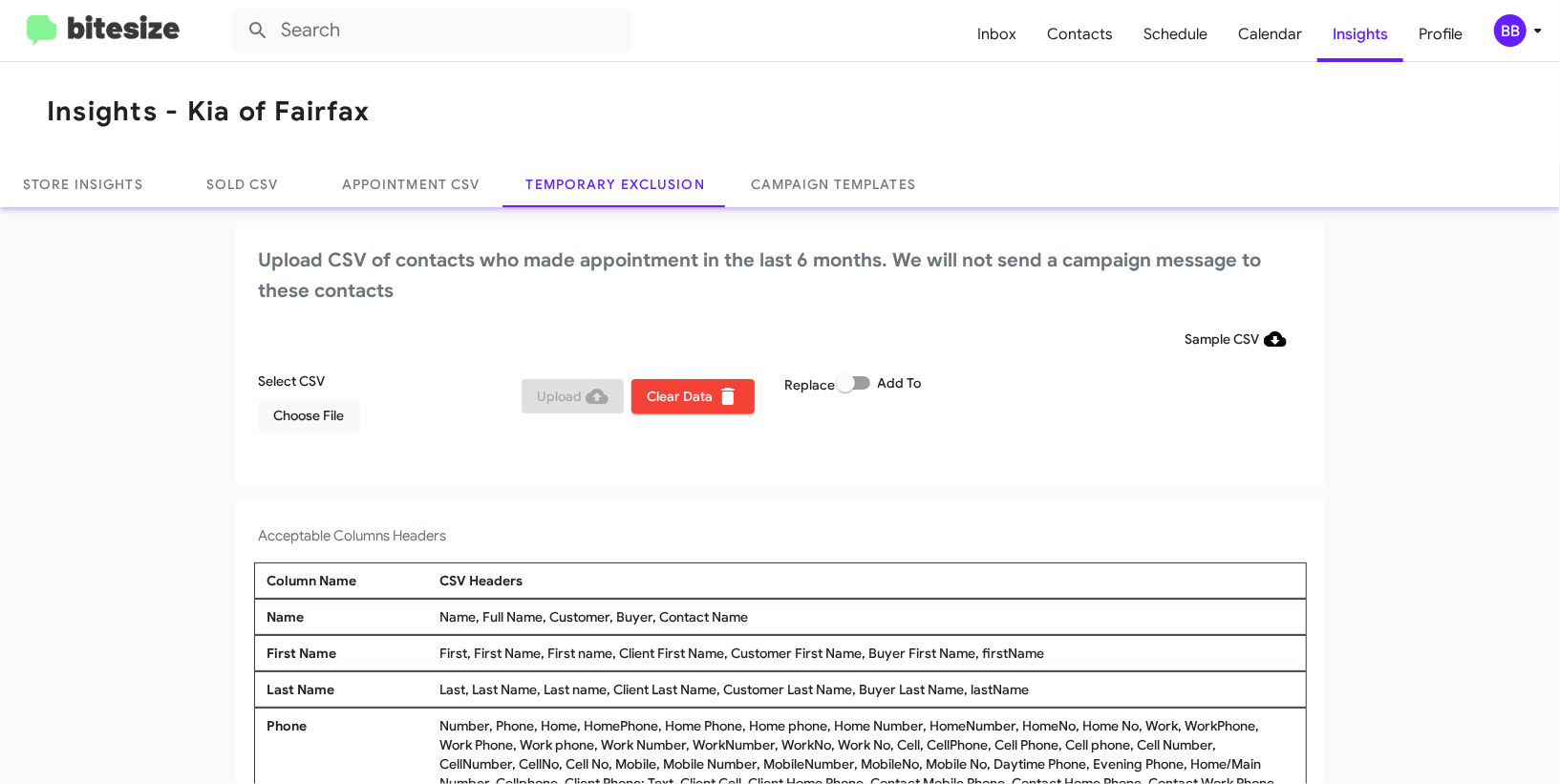
click at [1517, 28] on div "BB" at bounding box center [1511, 31] width 33 height 33
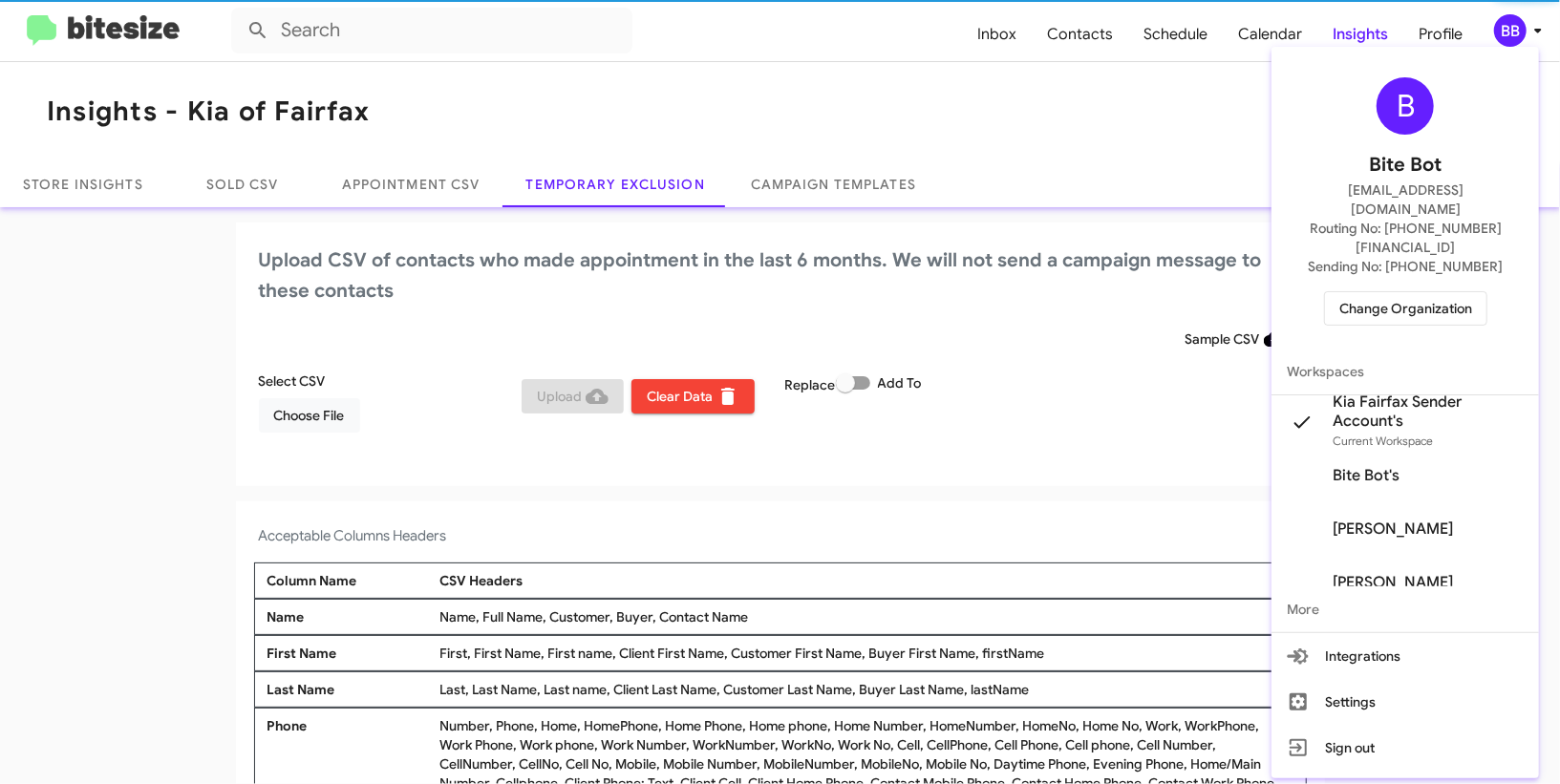
click at [1517, 28] on div at bounding box center [780, 392] width 1560 height 784
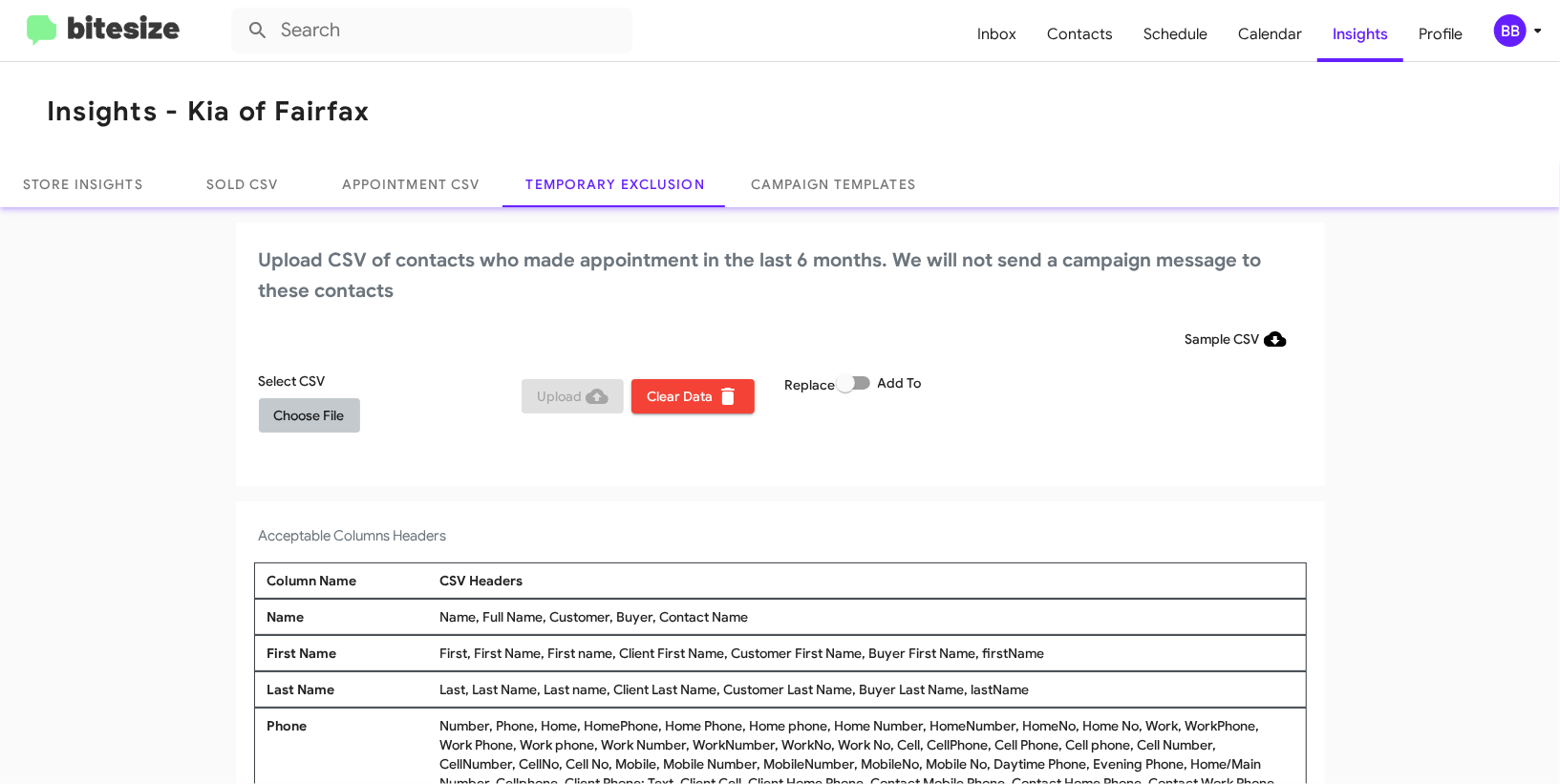
click at [328, 407] on span "Choose File" at bounding box center [309, 416] width 70 height 35
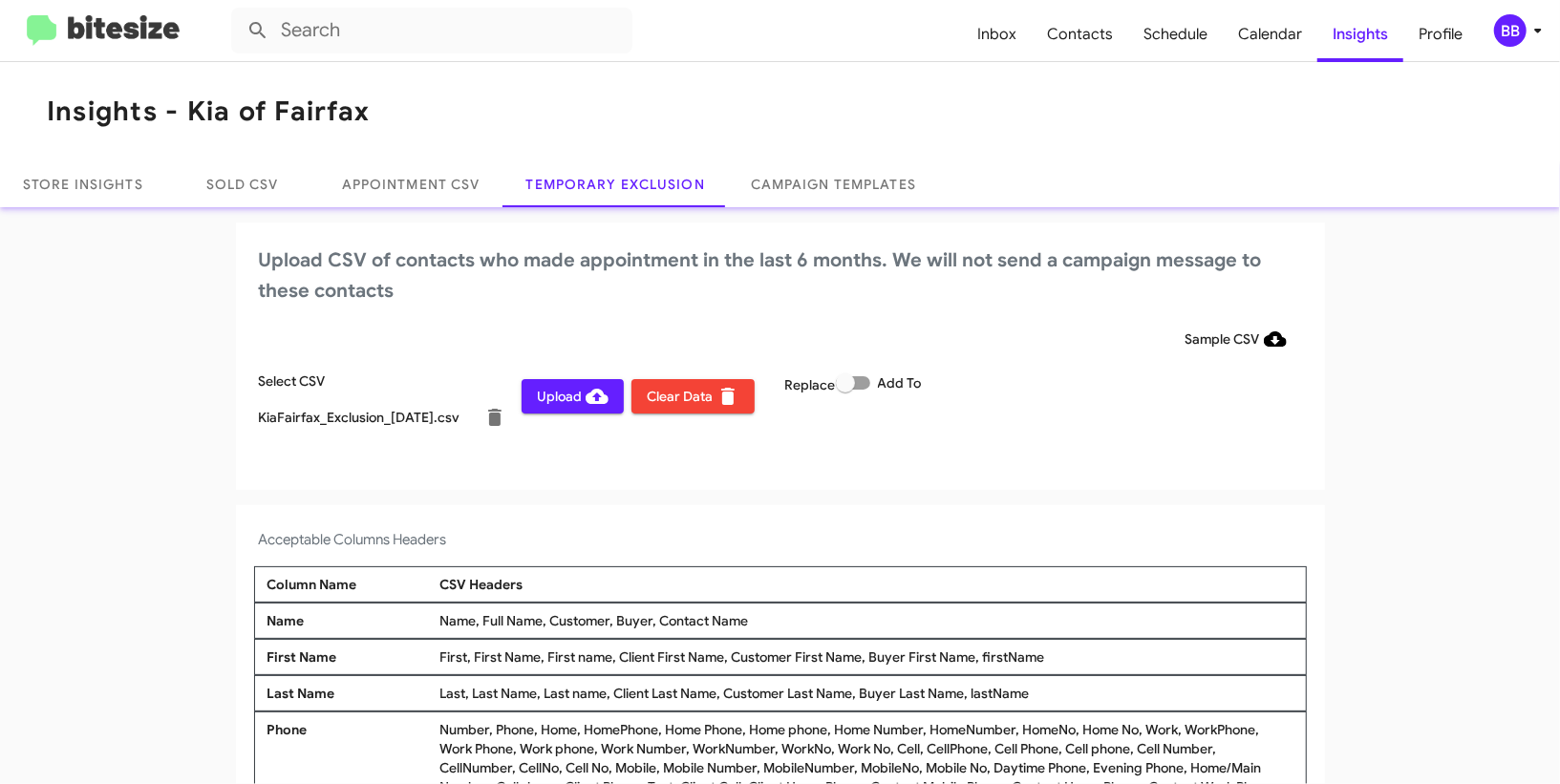
click at [1522, 15] on span "BB" at bounding box center [1522, 31] width 58 height 33
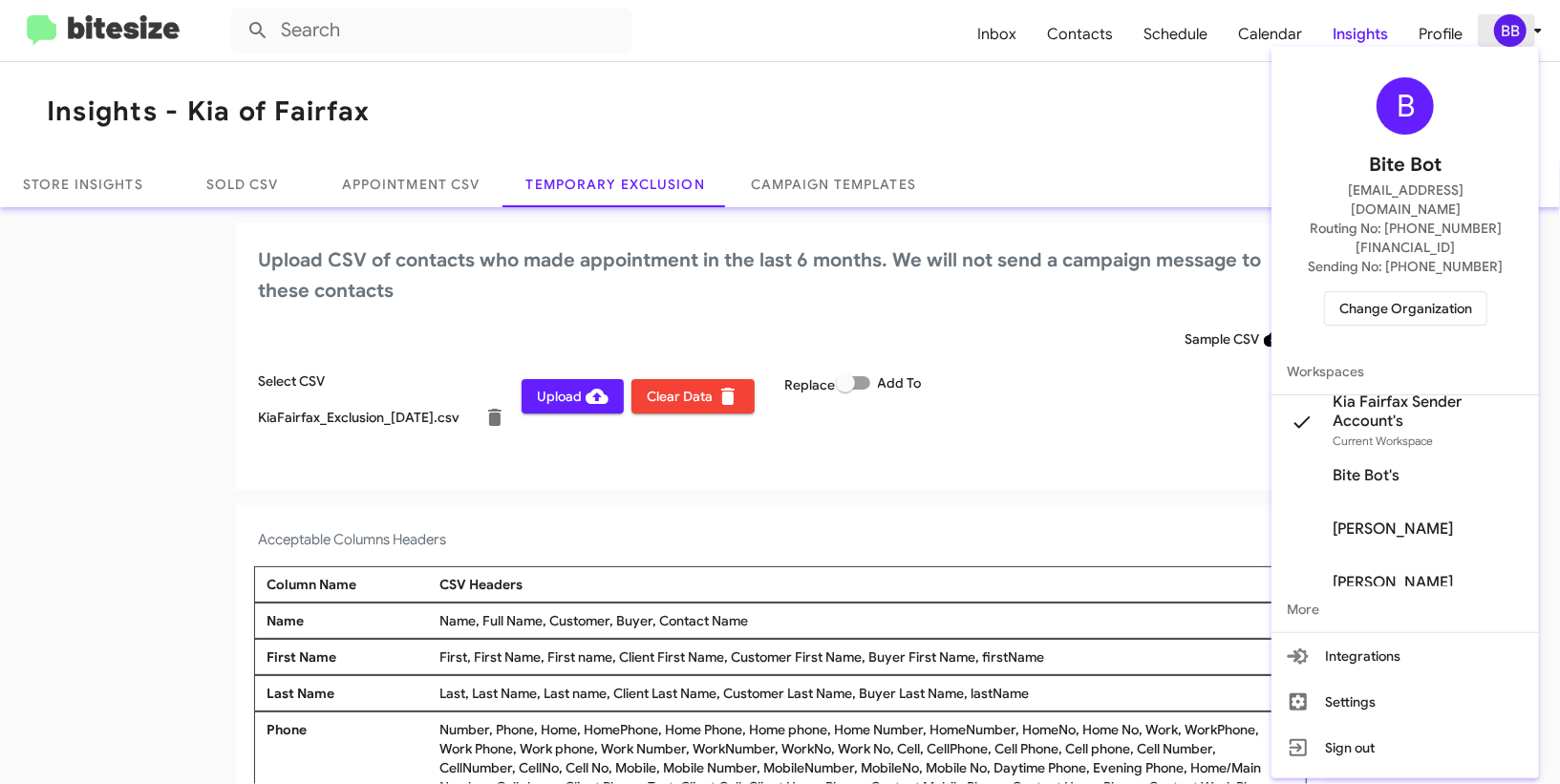
click at [1522, 15] on div at bounding box center [780, 392] width 1560 height 784
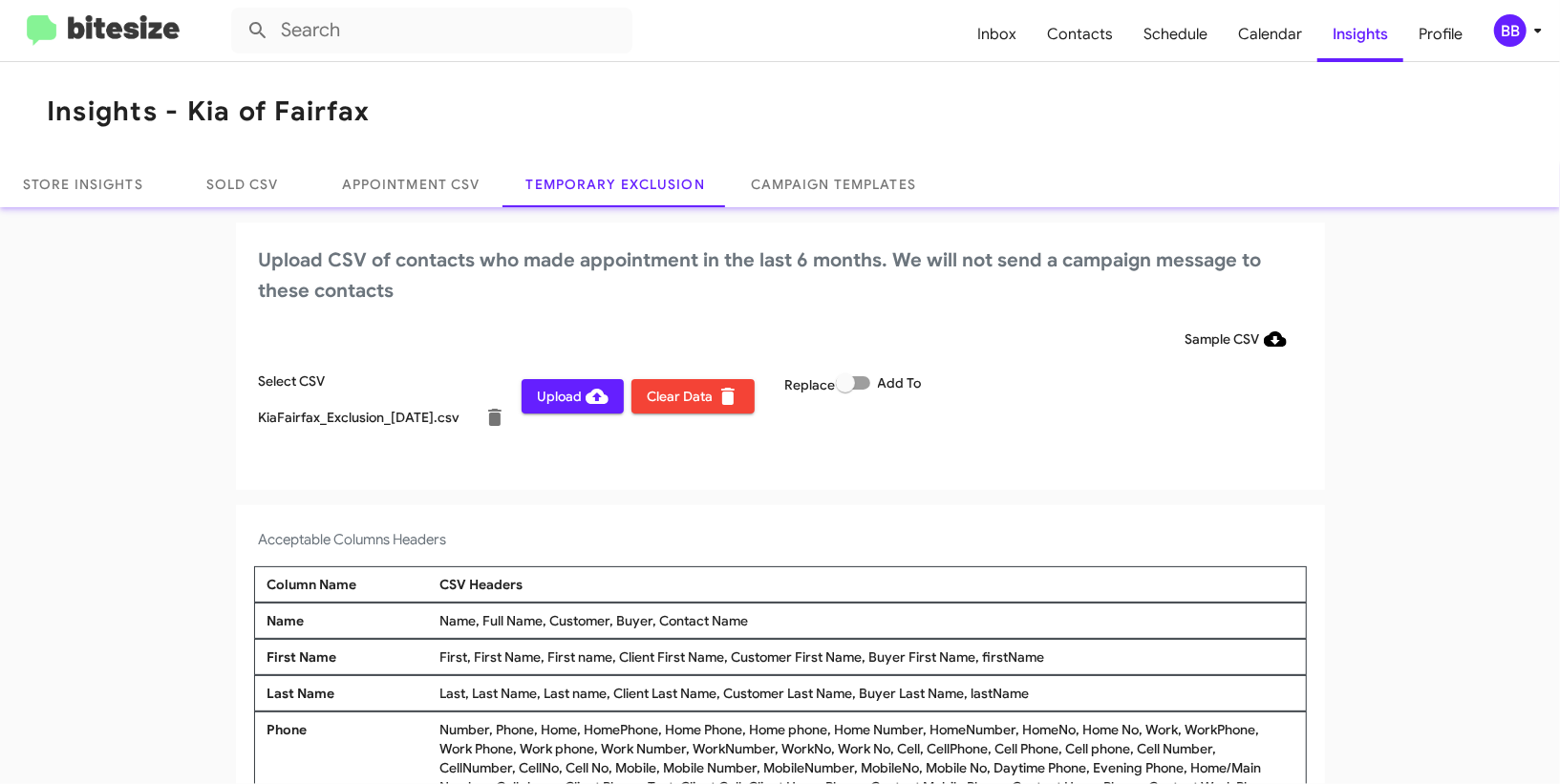
click at [573, 393] on span "Upload" at bounding box center [573, 396] width 71 height 35
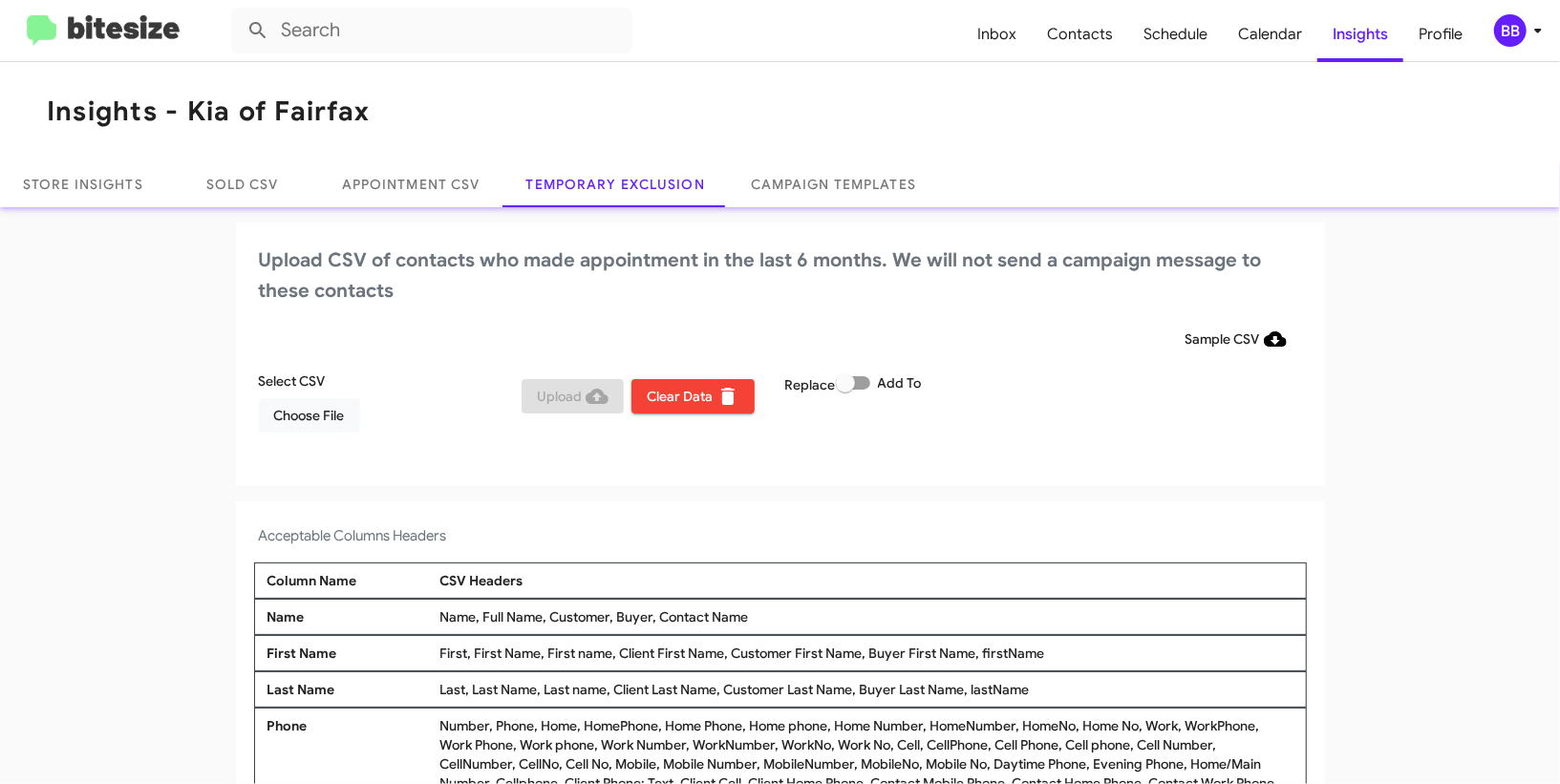
click at [1519, 35] on div "BB" at bounding box center [1511, 31] width 33 height 33
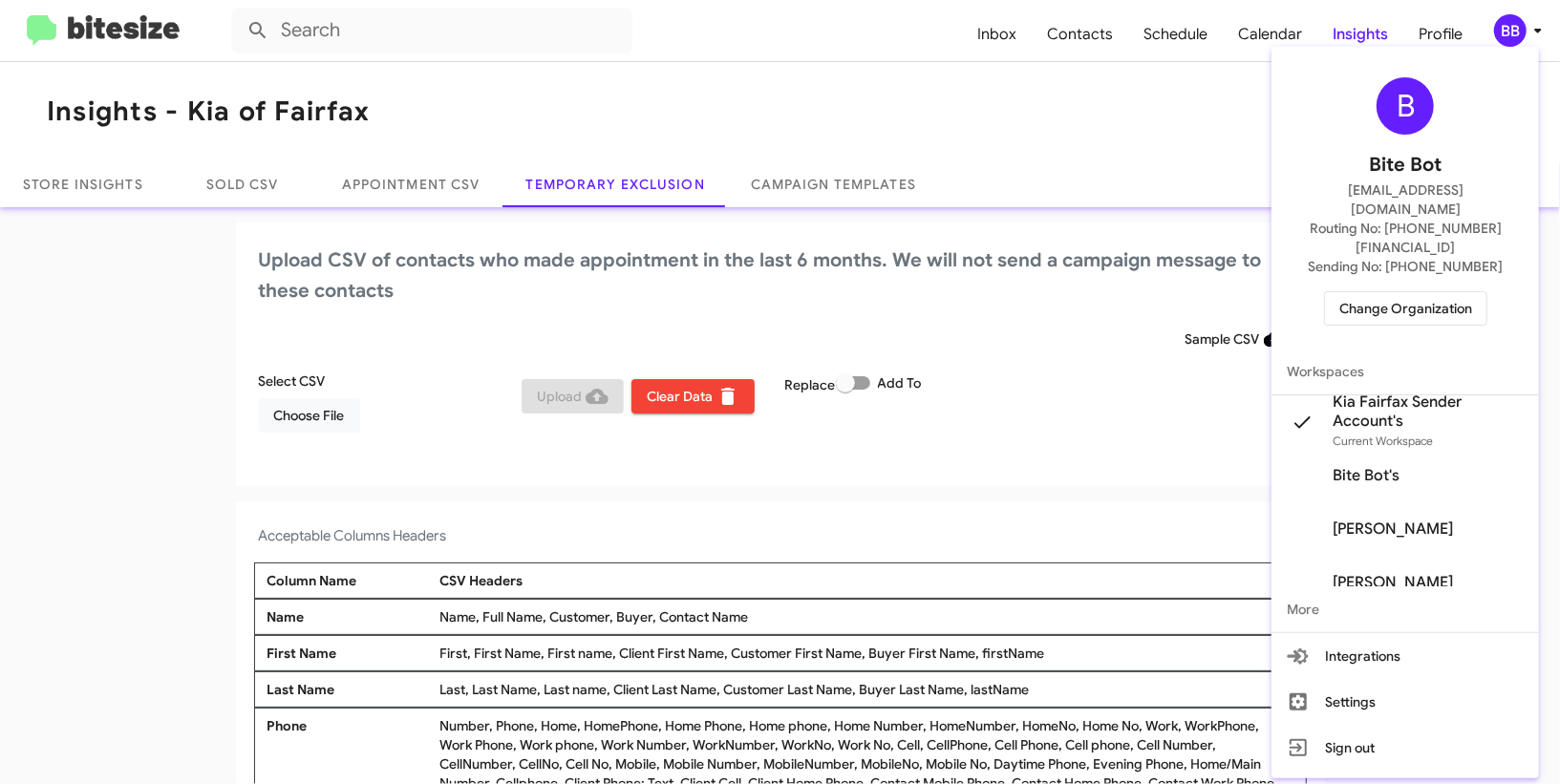
click at [1383, 292] on span "Change Organization" at bounding box center [1406, 309] width 133 height 33
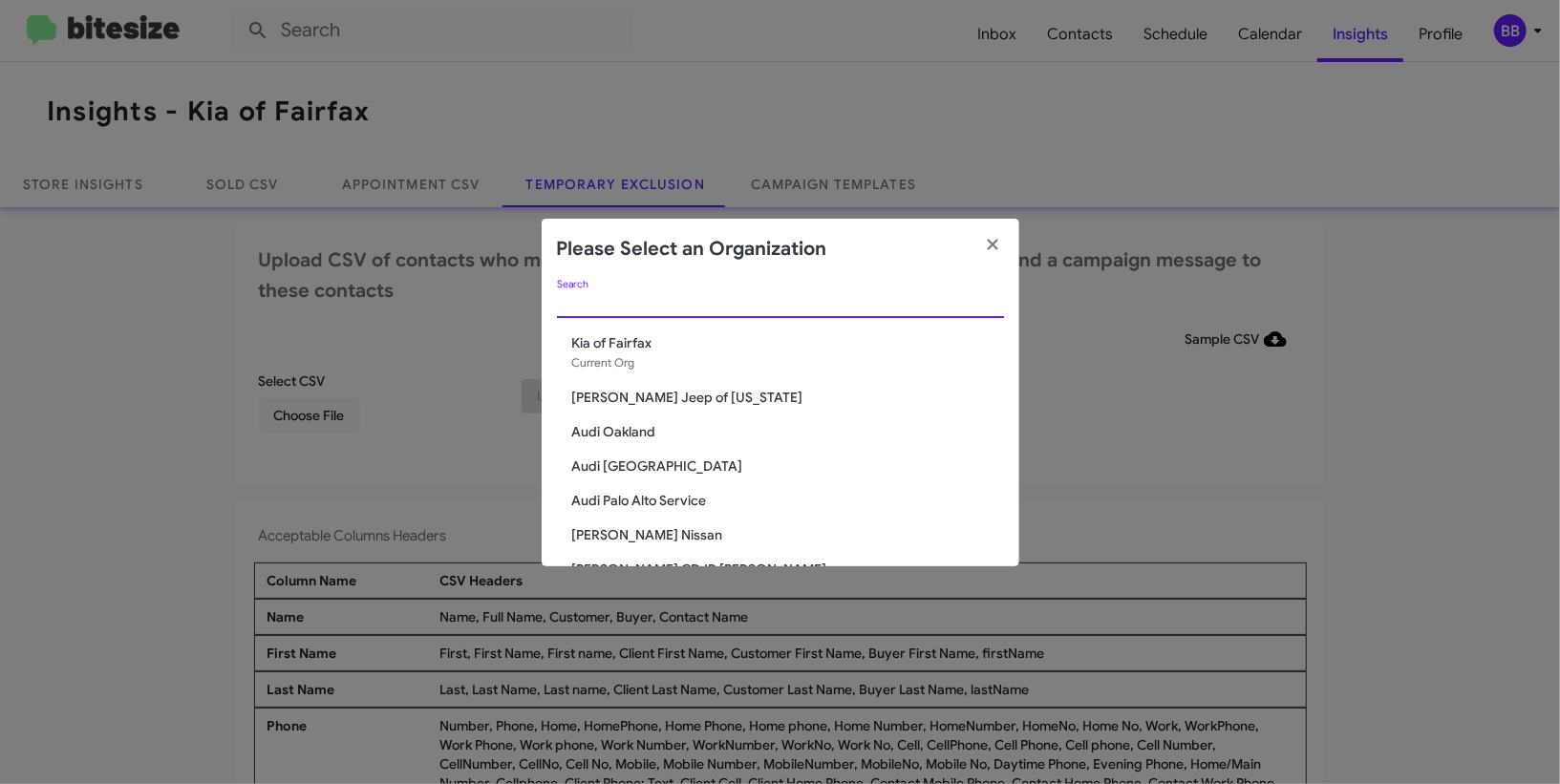
click at [735, 308] on input "Search" at bounding box center [780, 304] width 448 height 15
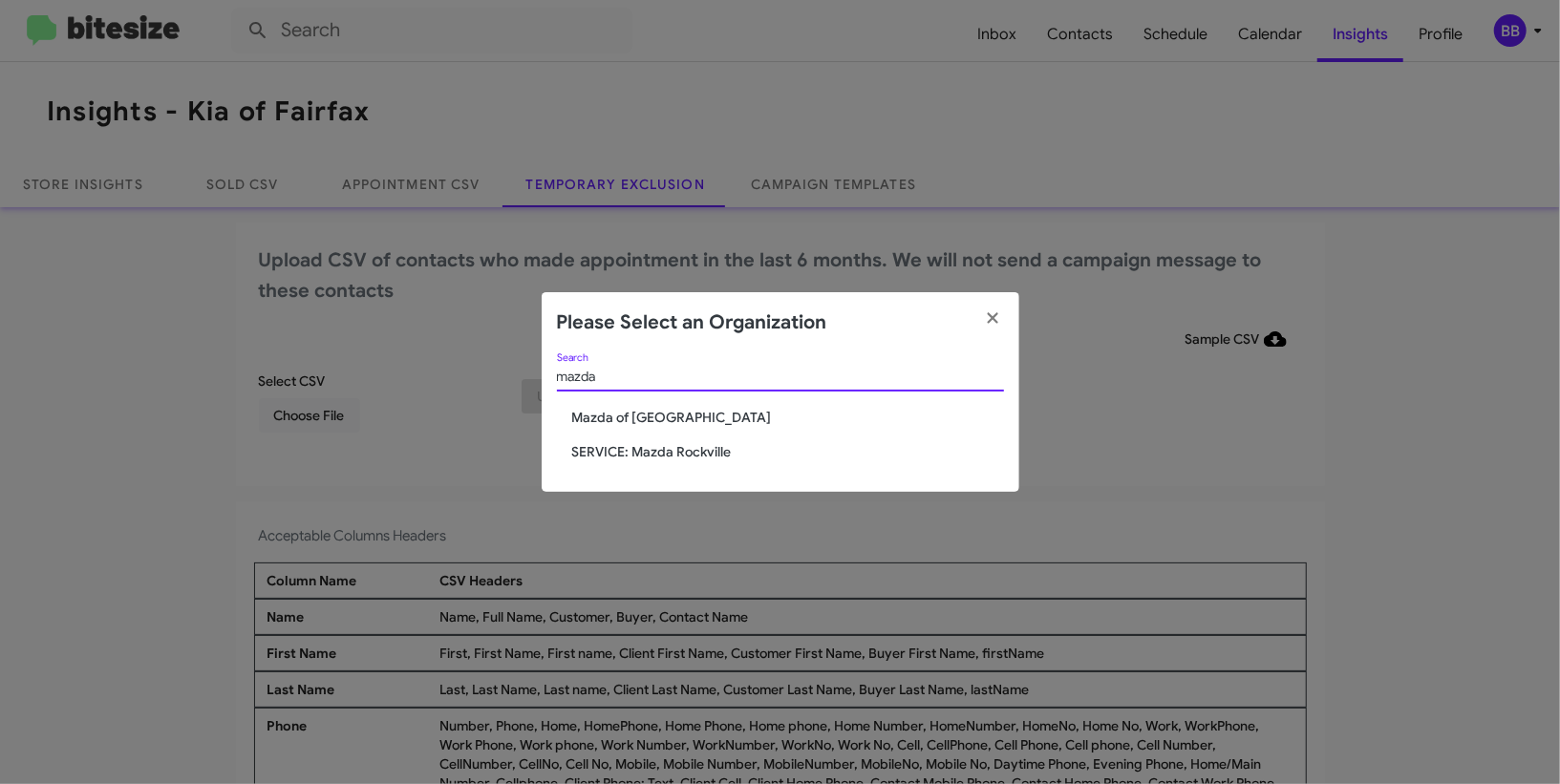
type input "mazda"
click at [664, 412] on span "Mazda of [GEOGRAPHIC_DATA]" at bounding box center [788, 417] width 432 height 19
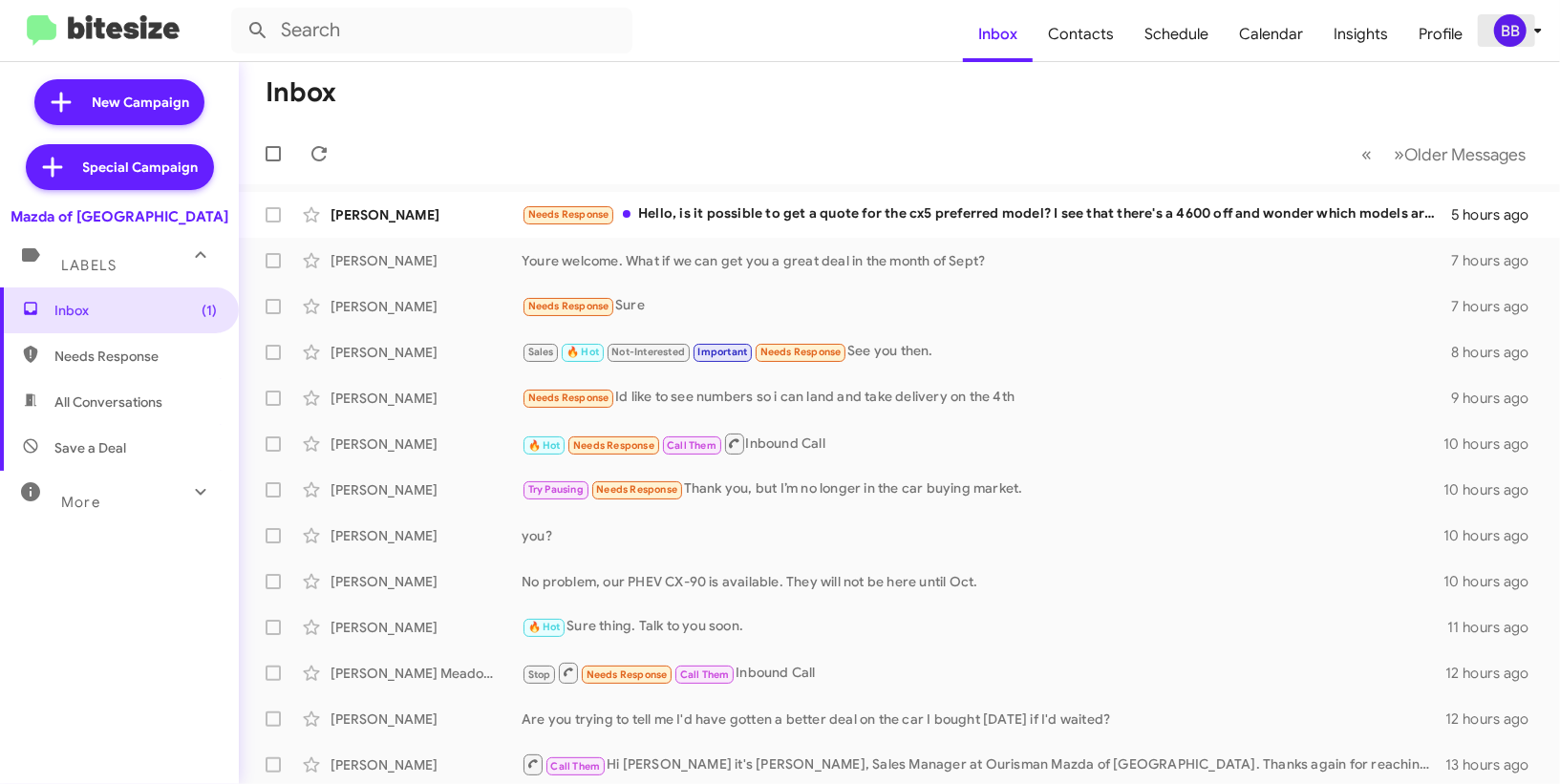
click at [1520, 23] on div "BB" at bounding box center [1511, 31] width 33 height 33
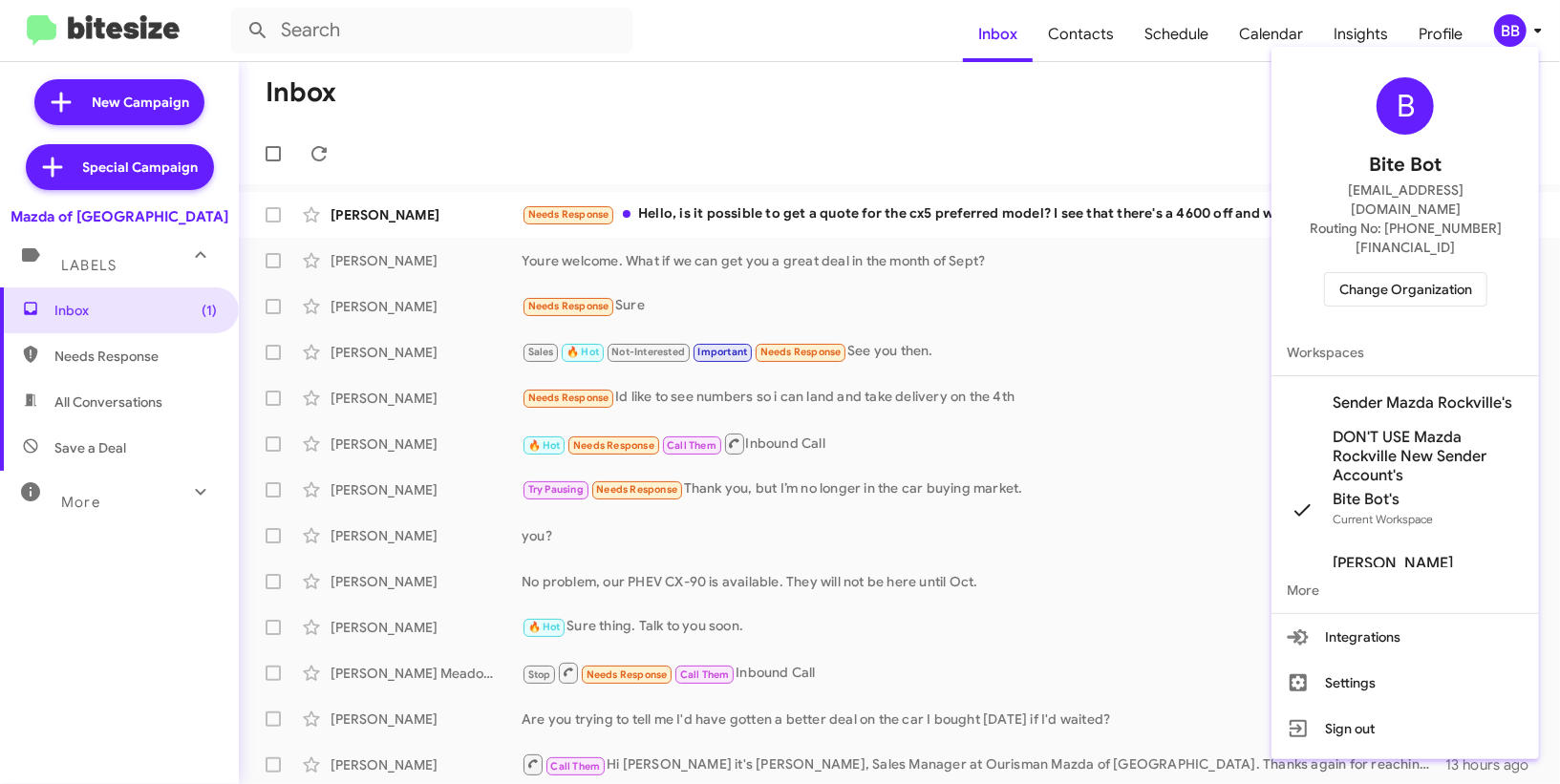
click at [1403, 393] on span "Sender Mazda Rockville's" at bounding box center [1422, 403] width 180 height 19
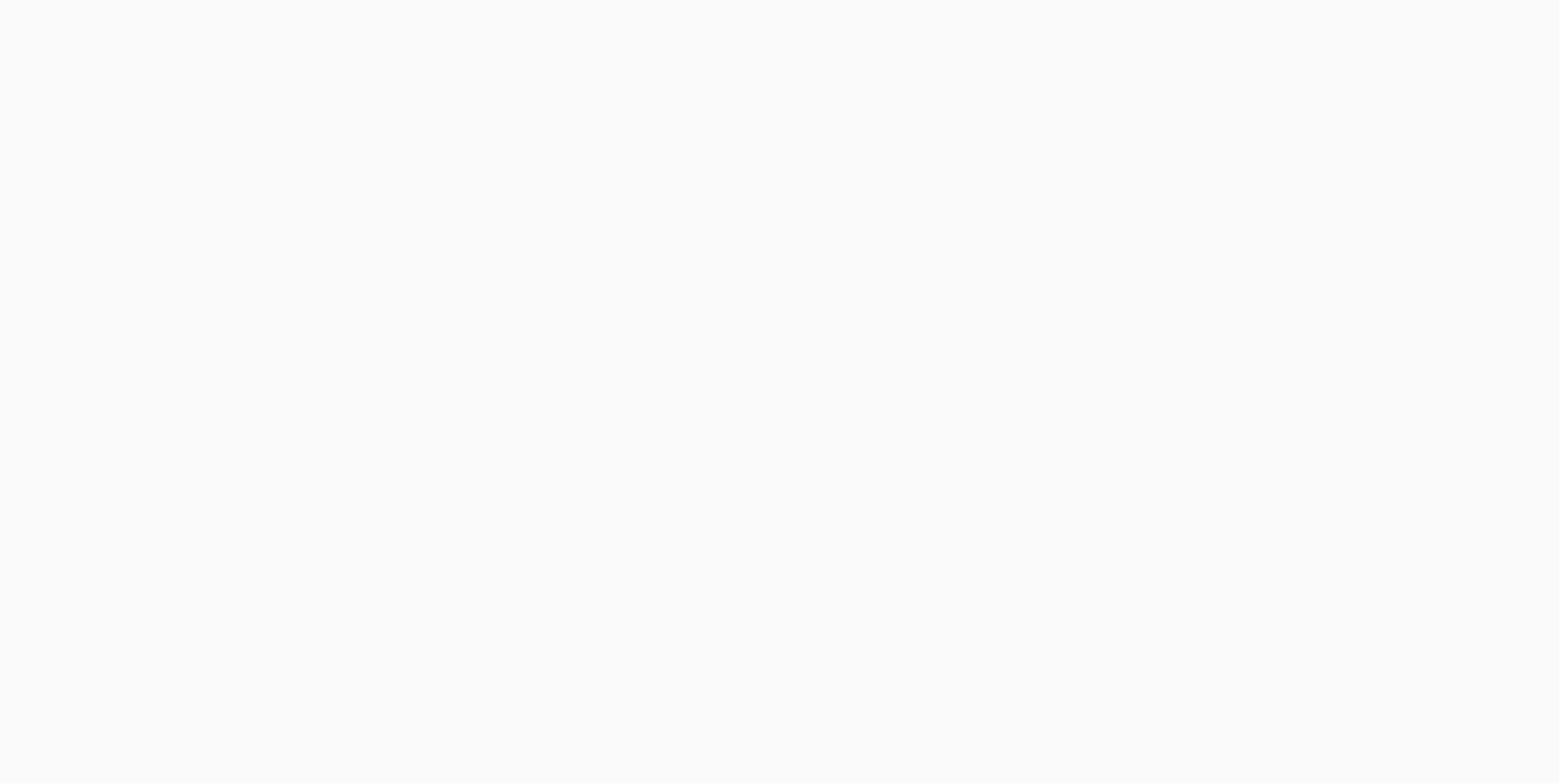
click at [1359, 42] on body at bounding box center [780, 392] width 1560 height 784
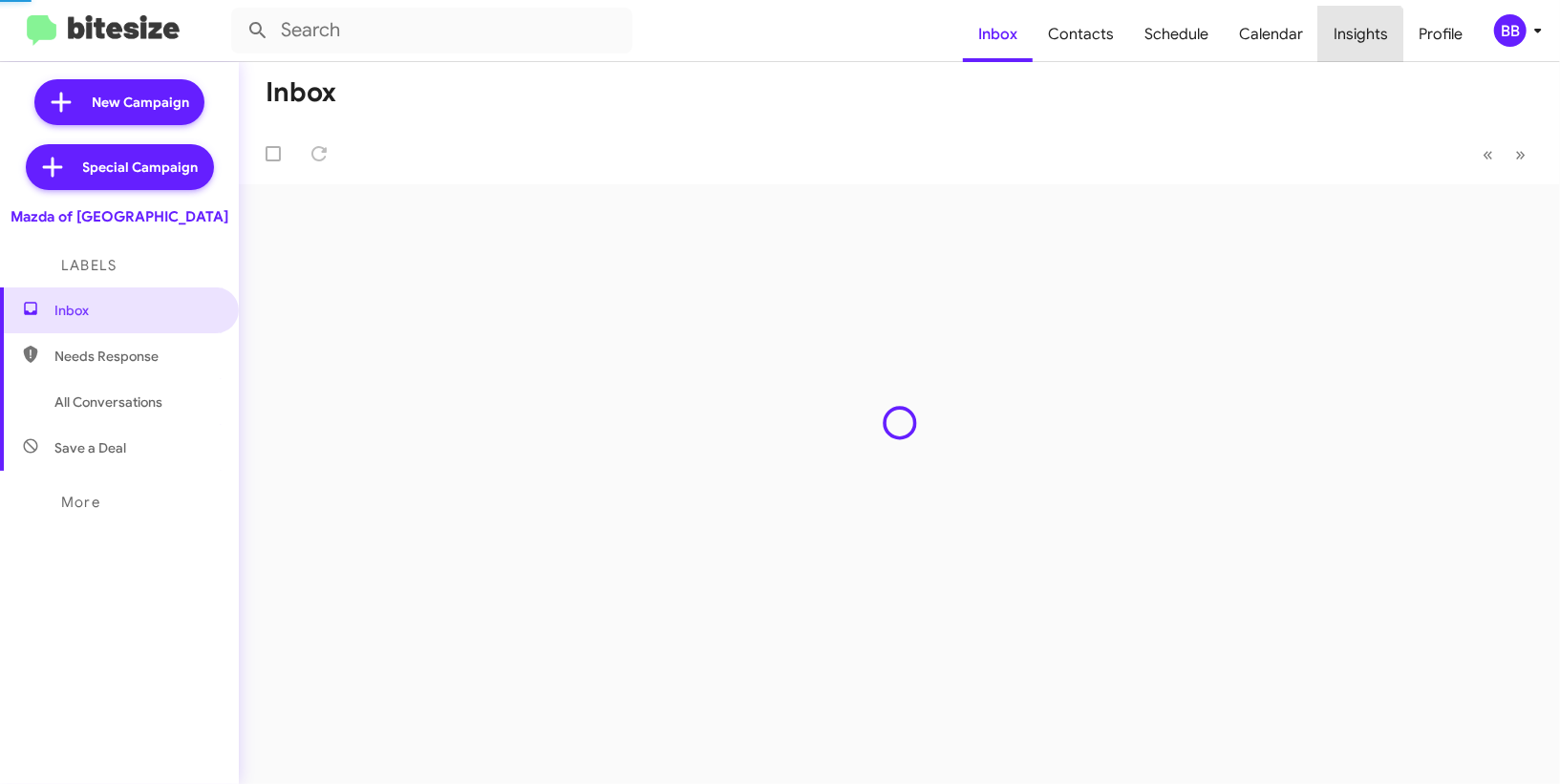
click at [1359, 42] on span "Insights" at bounding box center [1361, 35] width 85 height 56
click at [1359, 42] on body "Inbox Contacts Schedule Calendar Insights Profile BB New Campaign Special Campa…" at bounding box center [780, 392] width 1560 height 784
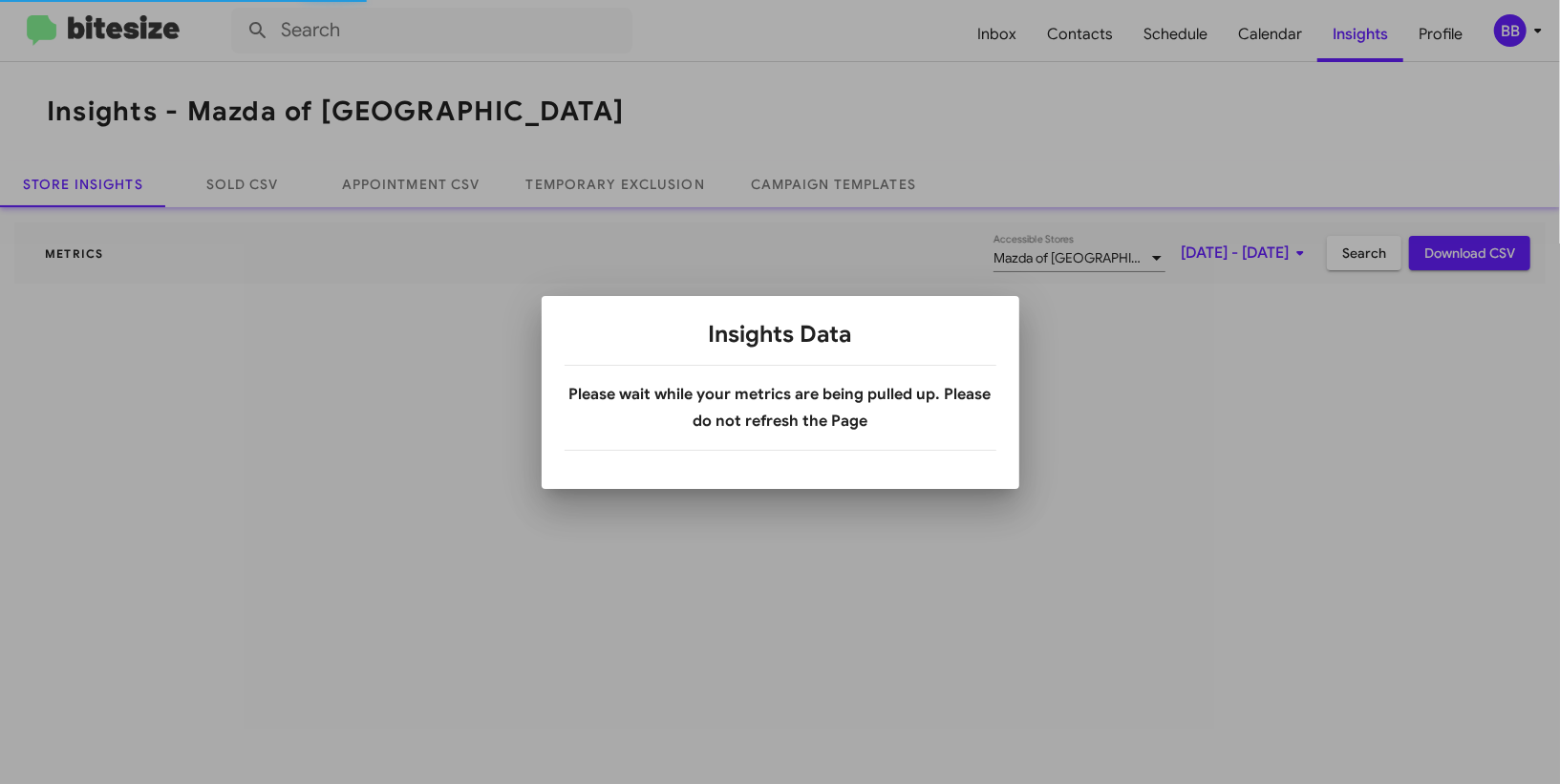
click at [593, 189] on div at bounding box center [780, 392] width 1560 height 784
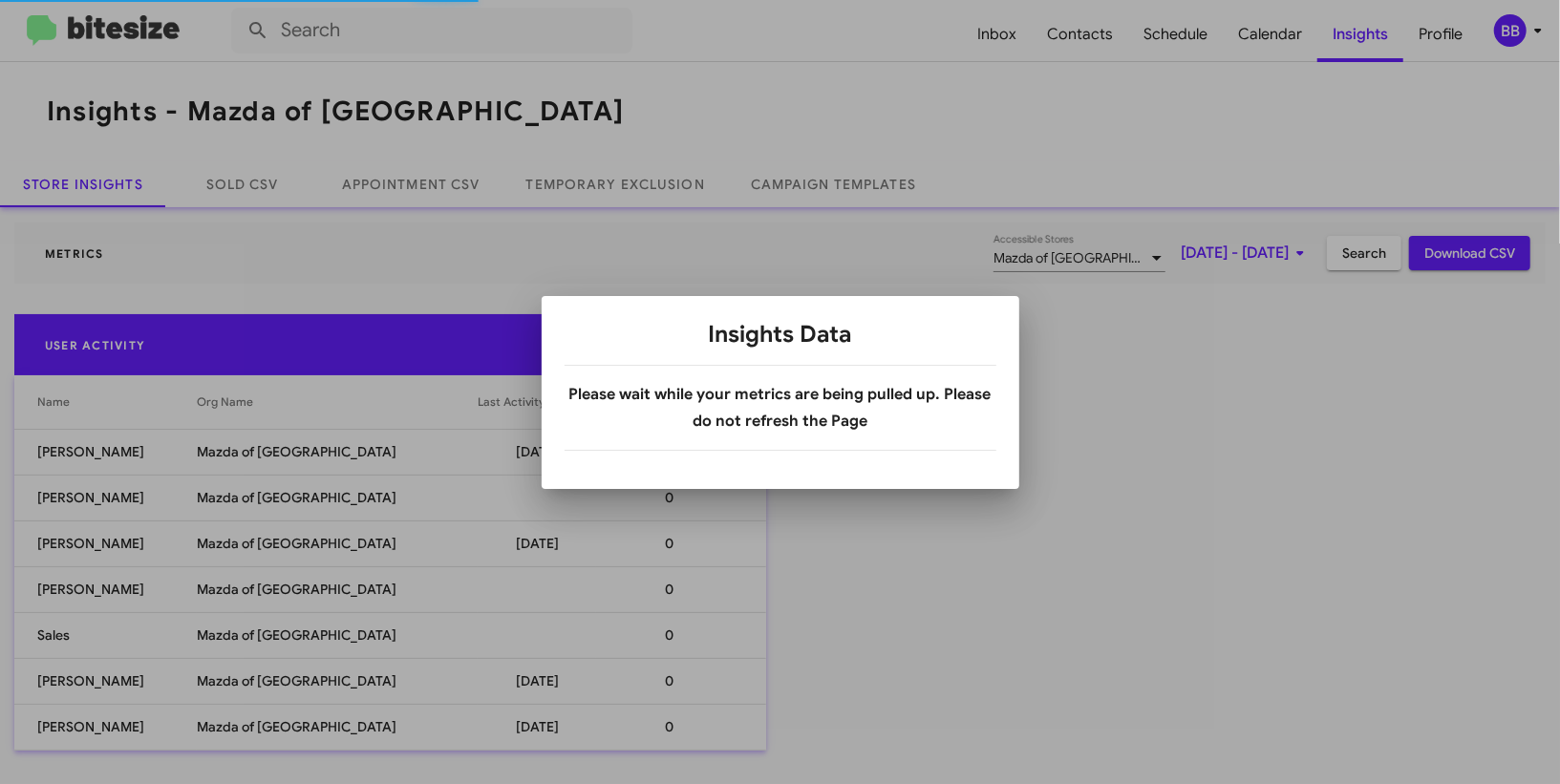
click at [593, 189] on div at bounding box center [780, 392] width 1560 height 784
click at [593, 189] on link "Temporary Exclusion" at bounding box center [615, 185] width 224 height 46
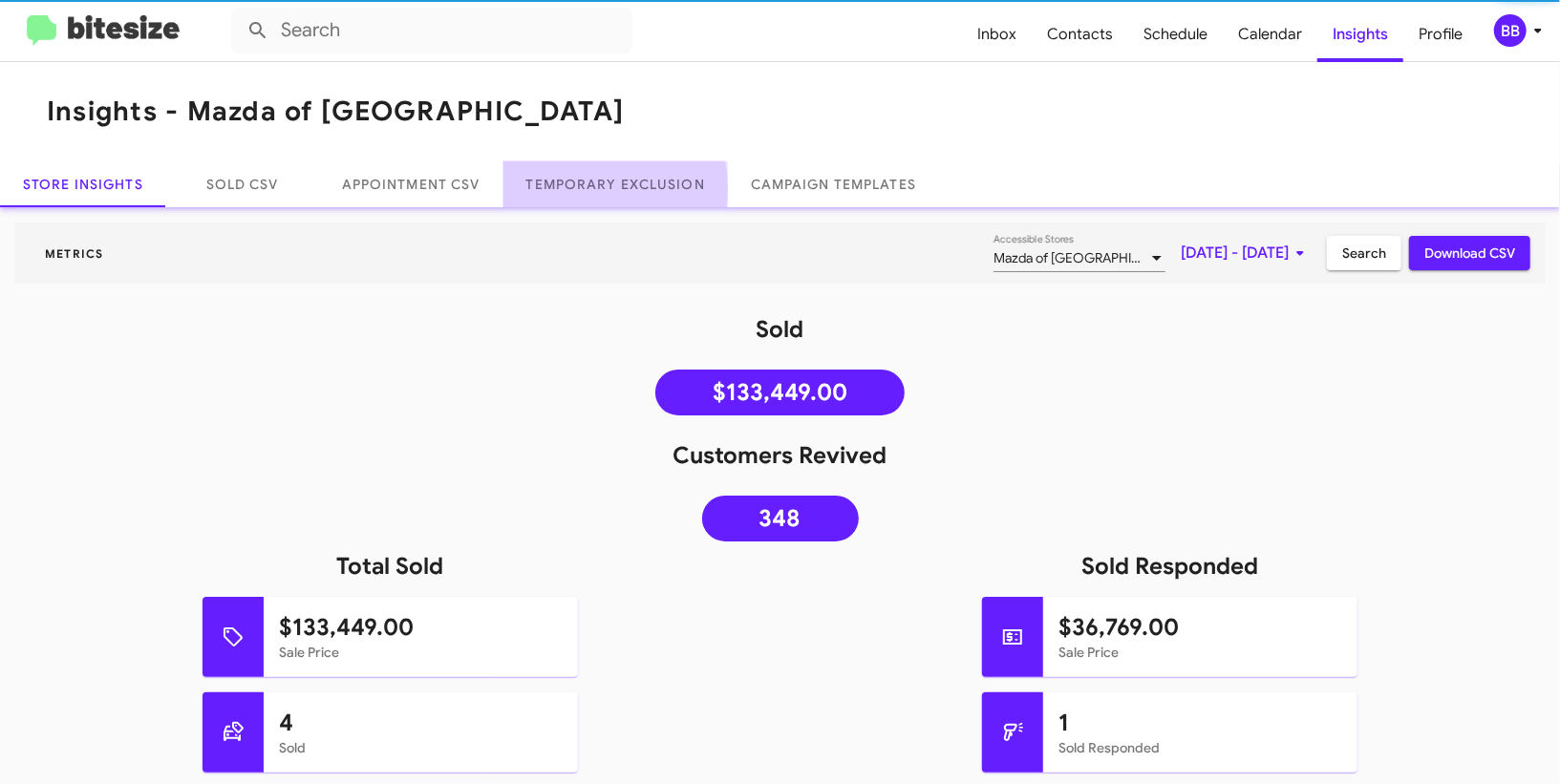
click at [593, 189] on link "Temporary Exclusion" at bounding box center [615, 185] width 224 height 46
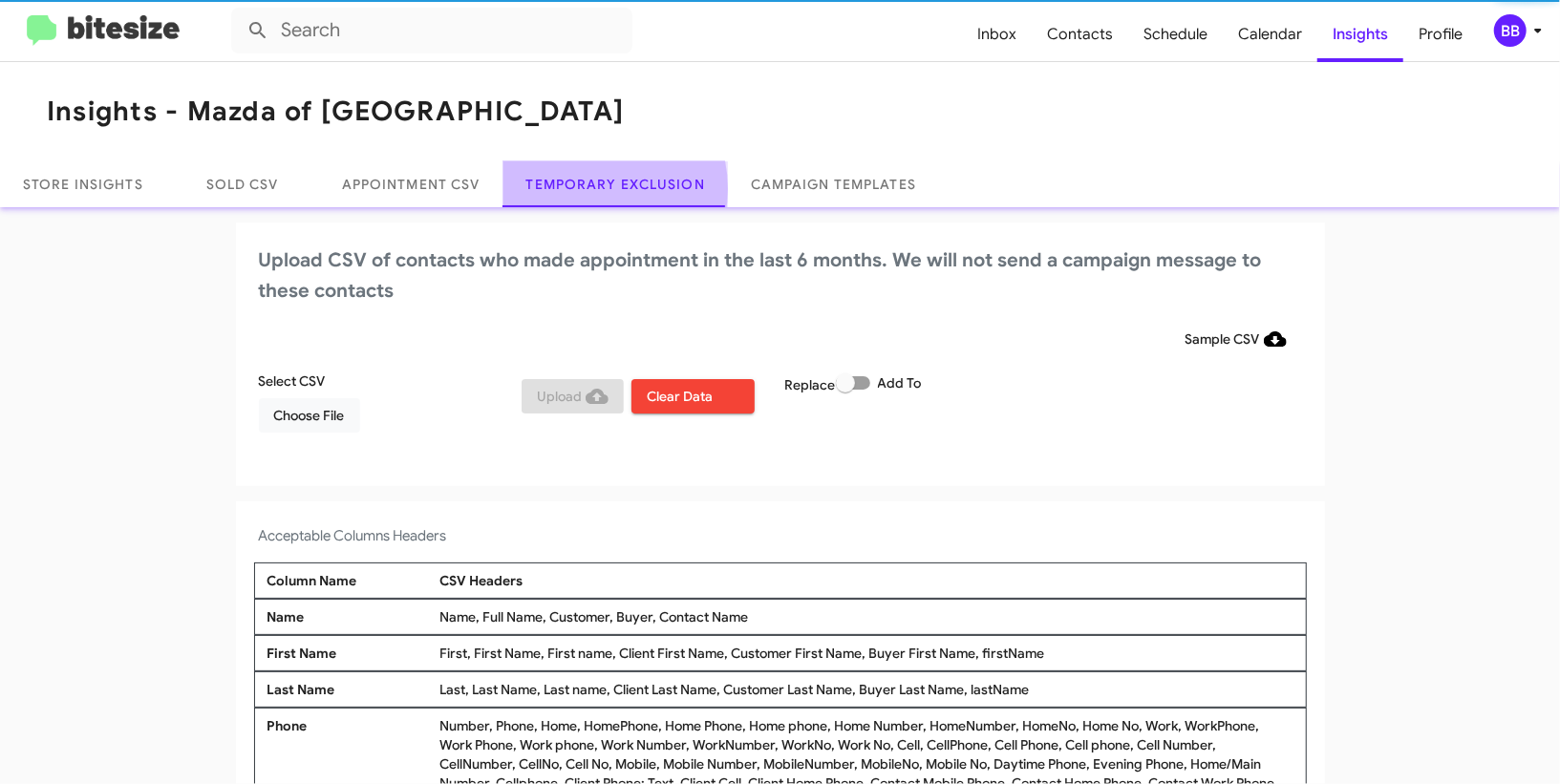
click at [593, 190] on link "Temporary Exclusion" at bounding box center [615, 185] width 224 height 46
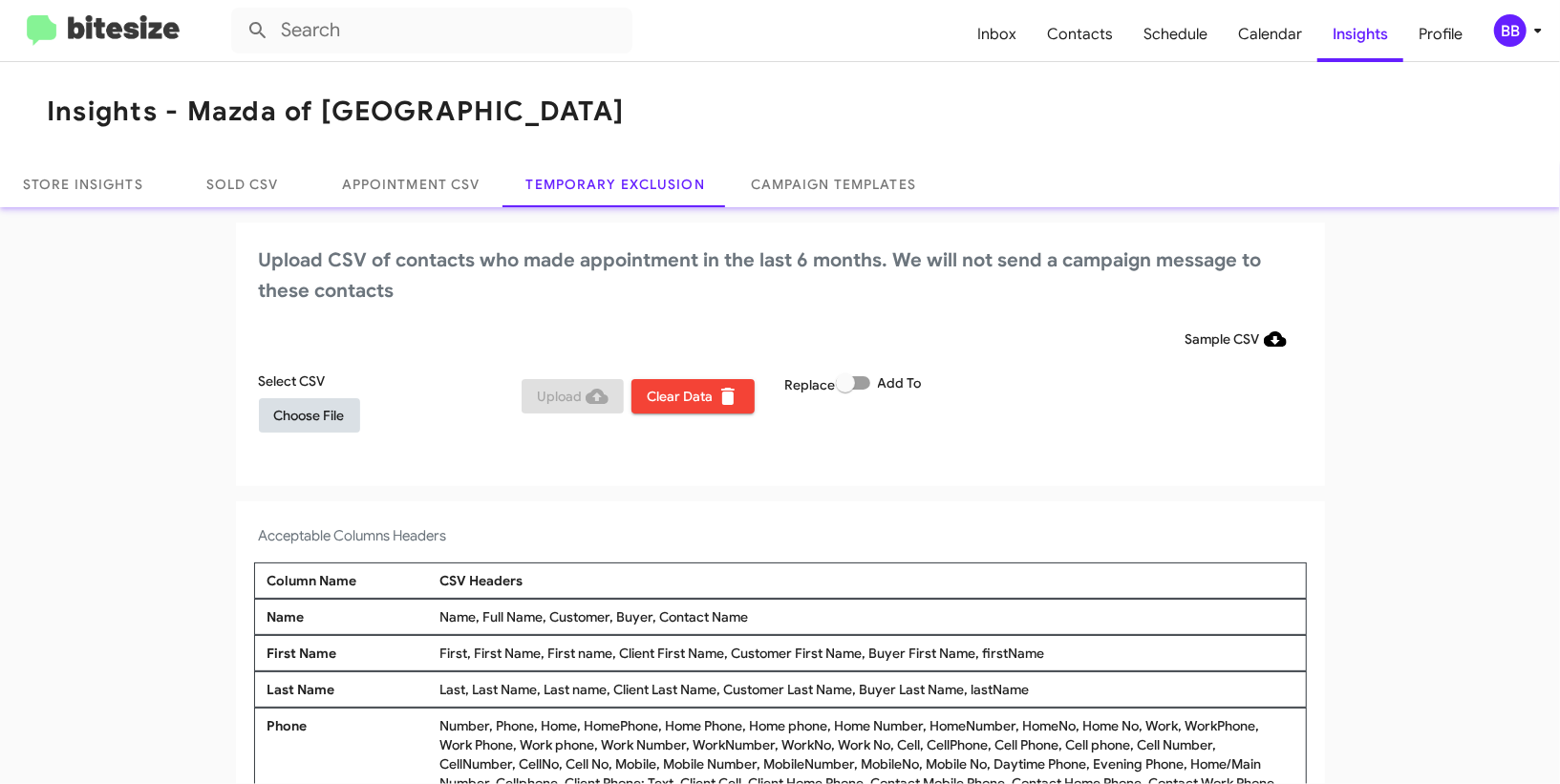
click at [309, 403] on span "Choose File" at bounding box center [309, 416] width 70 height 35
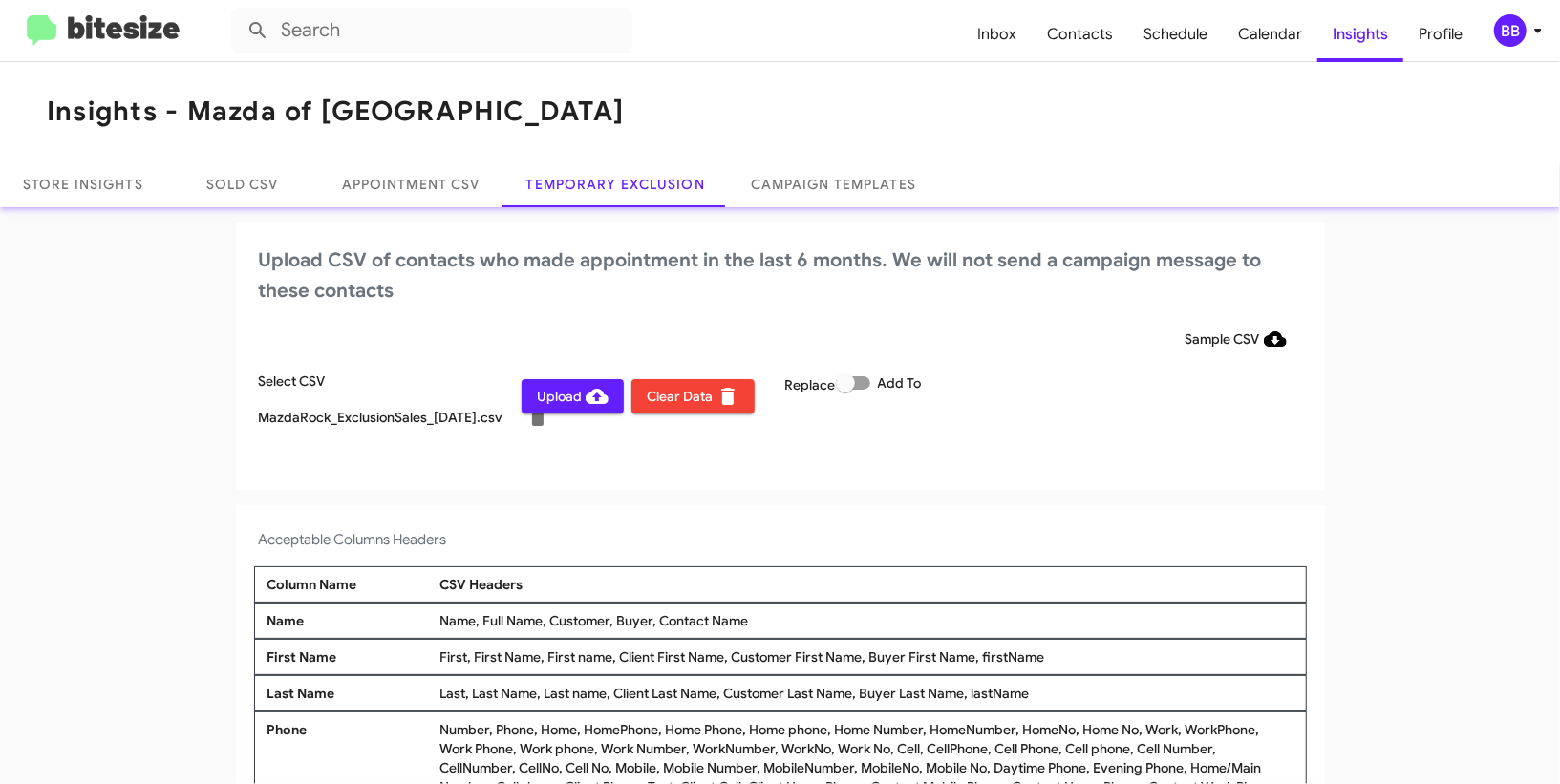
click at [1519, 20] on div "BB" at bounding box center [1511, 31] width 33 height 33
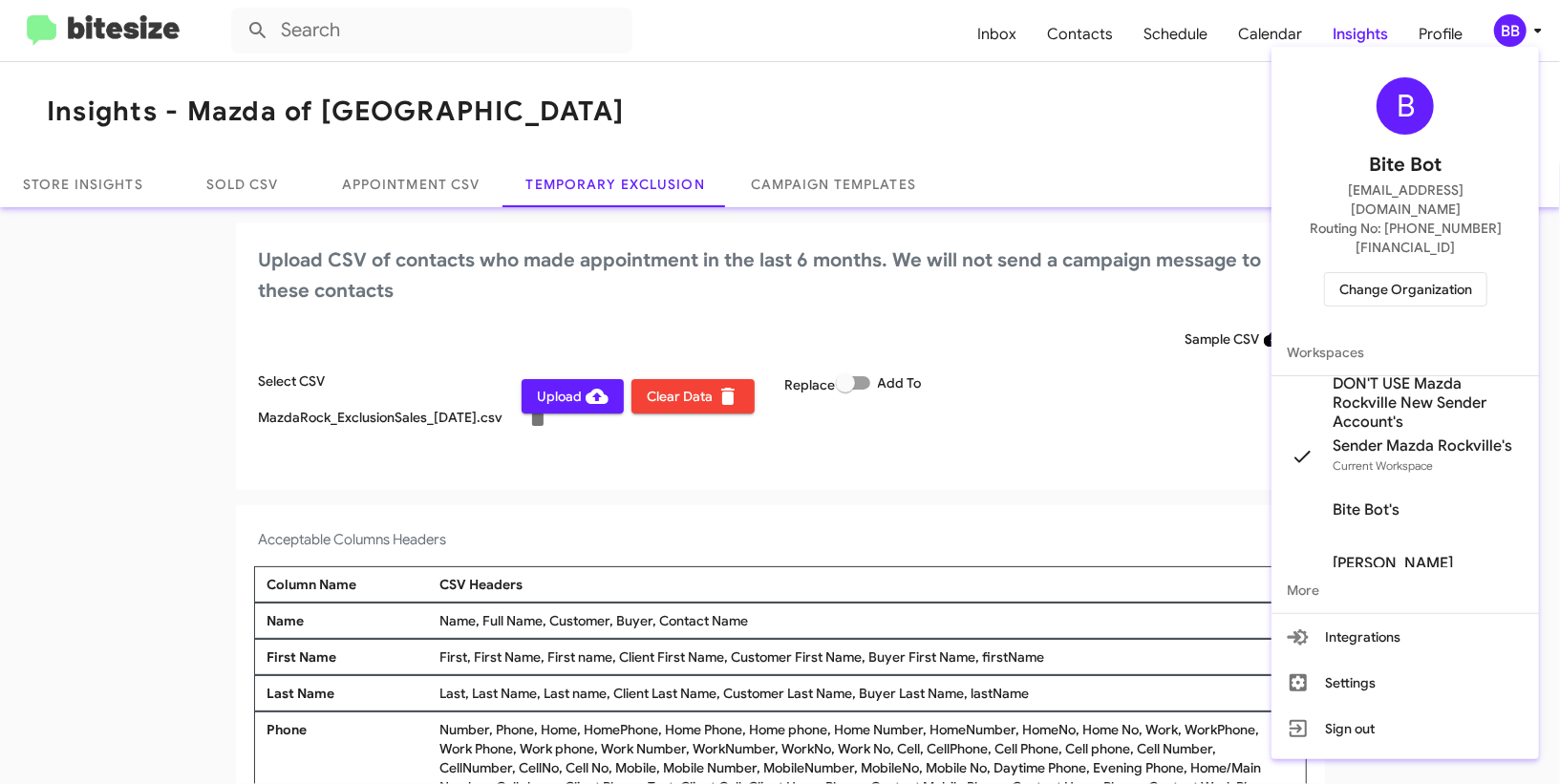
click at [1515, 20] on div at bounding box center [780, 392] width 1560 height 784
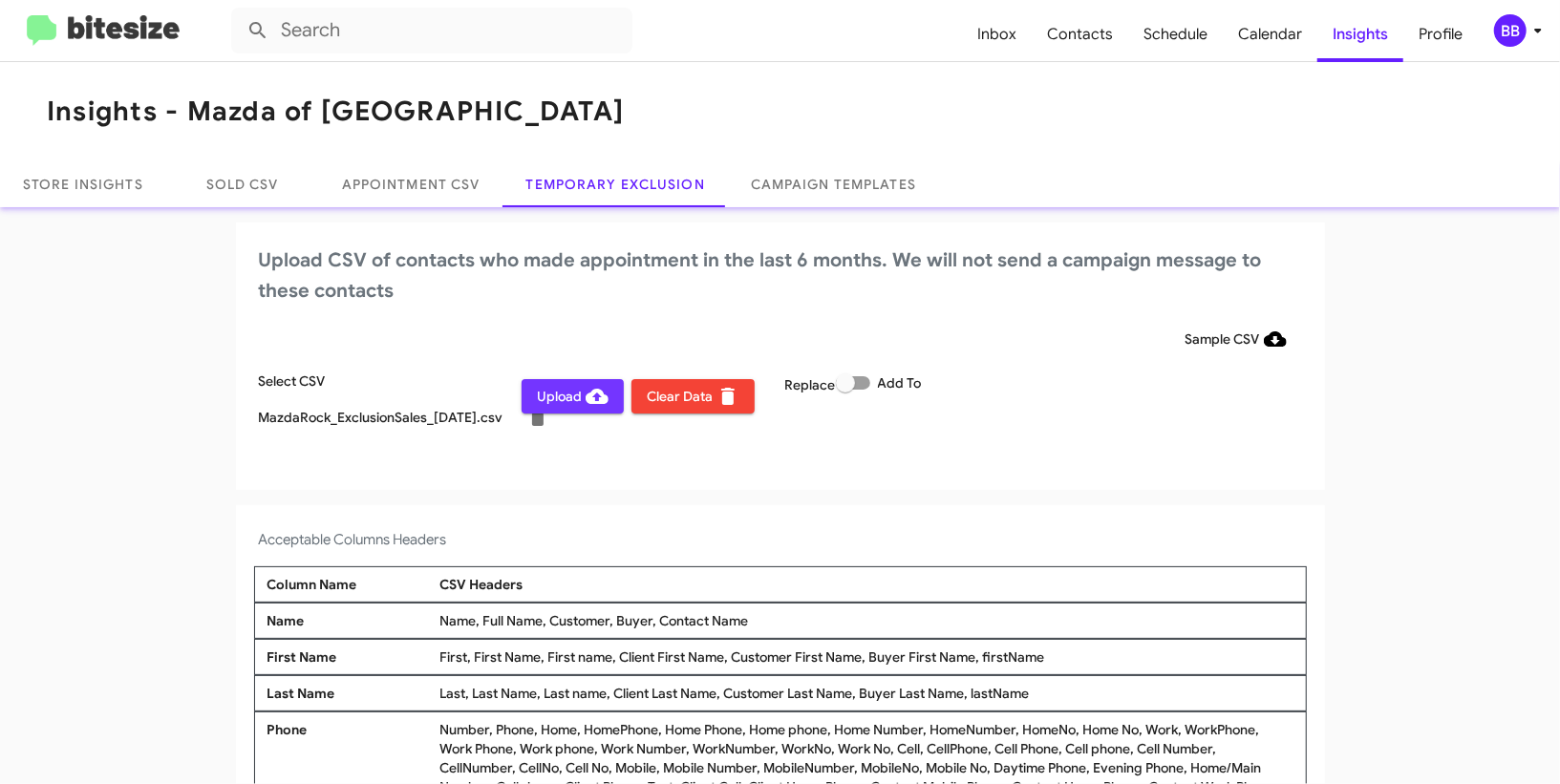
click at [575, 394] on span "Upload" at bounding box center [573, 396] width 71 height 35
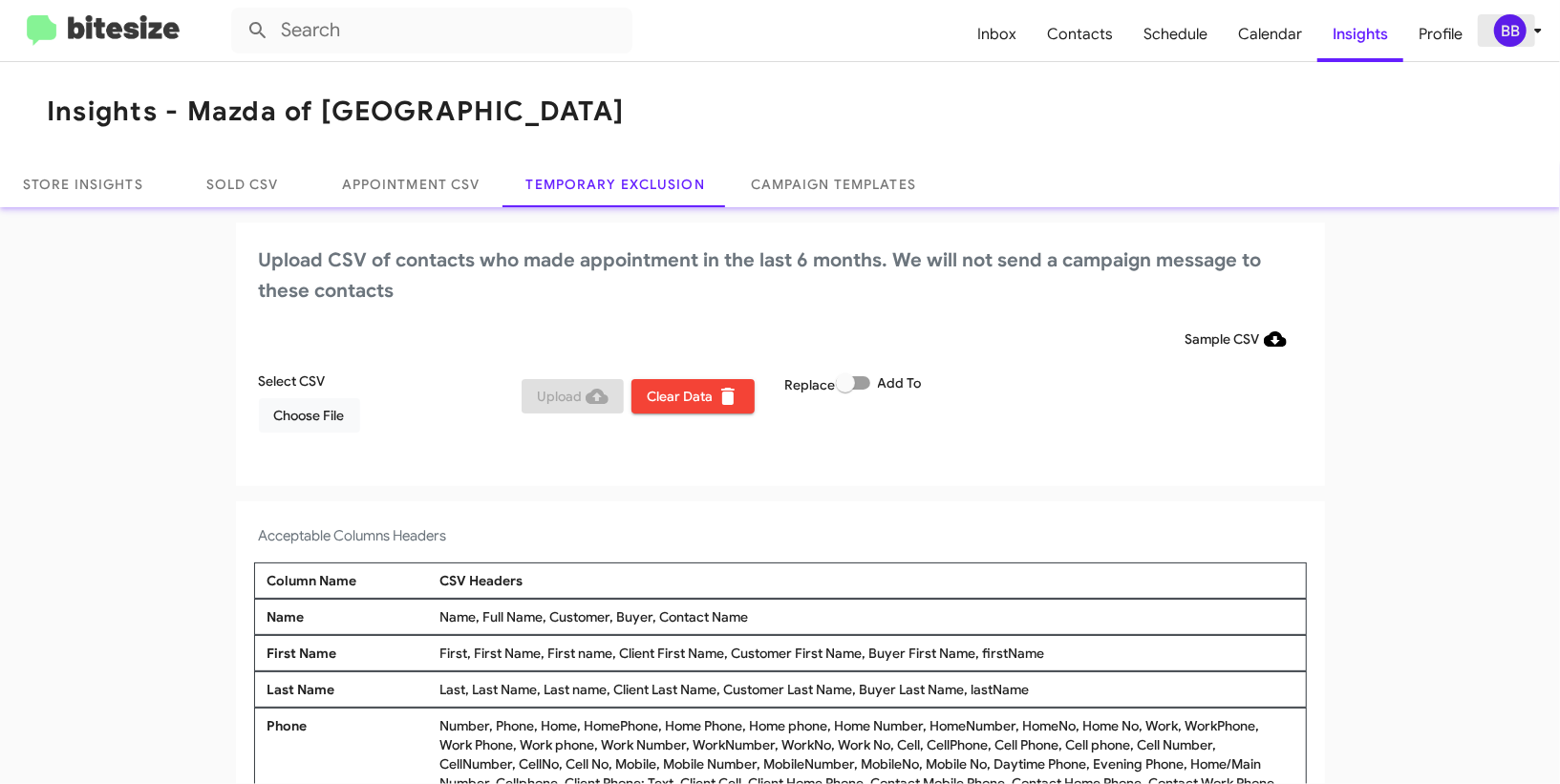
click at [1547, 39] on icon at bounding box center [1538, 31] width 23 height 23
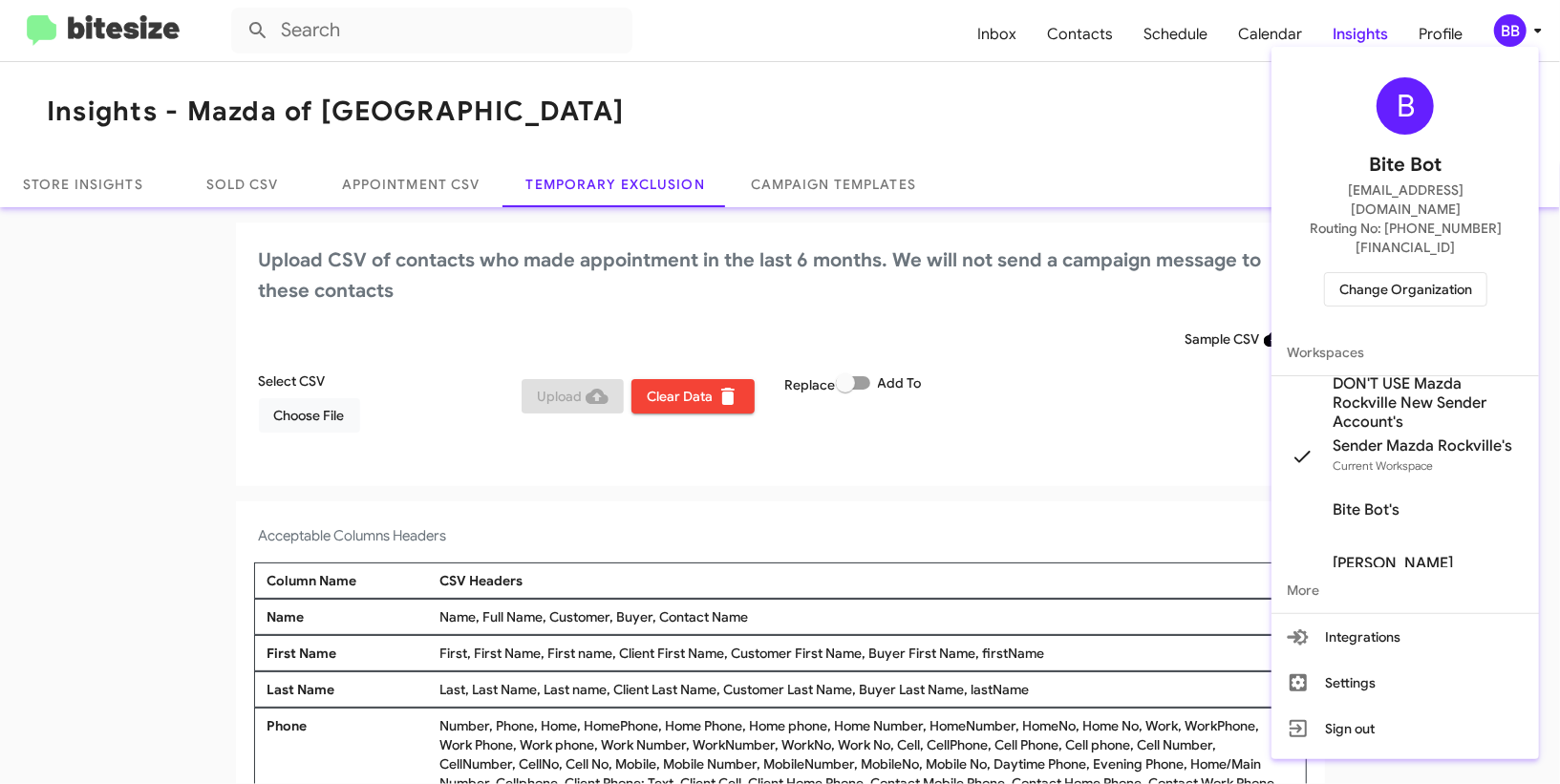
click at [1431, 273] on span "Change Organization" at bounding box center [1406, 290] width 133 height 33
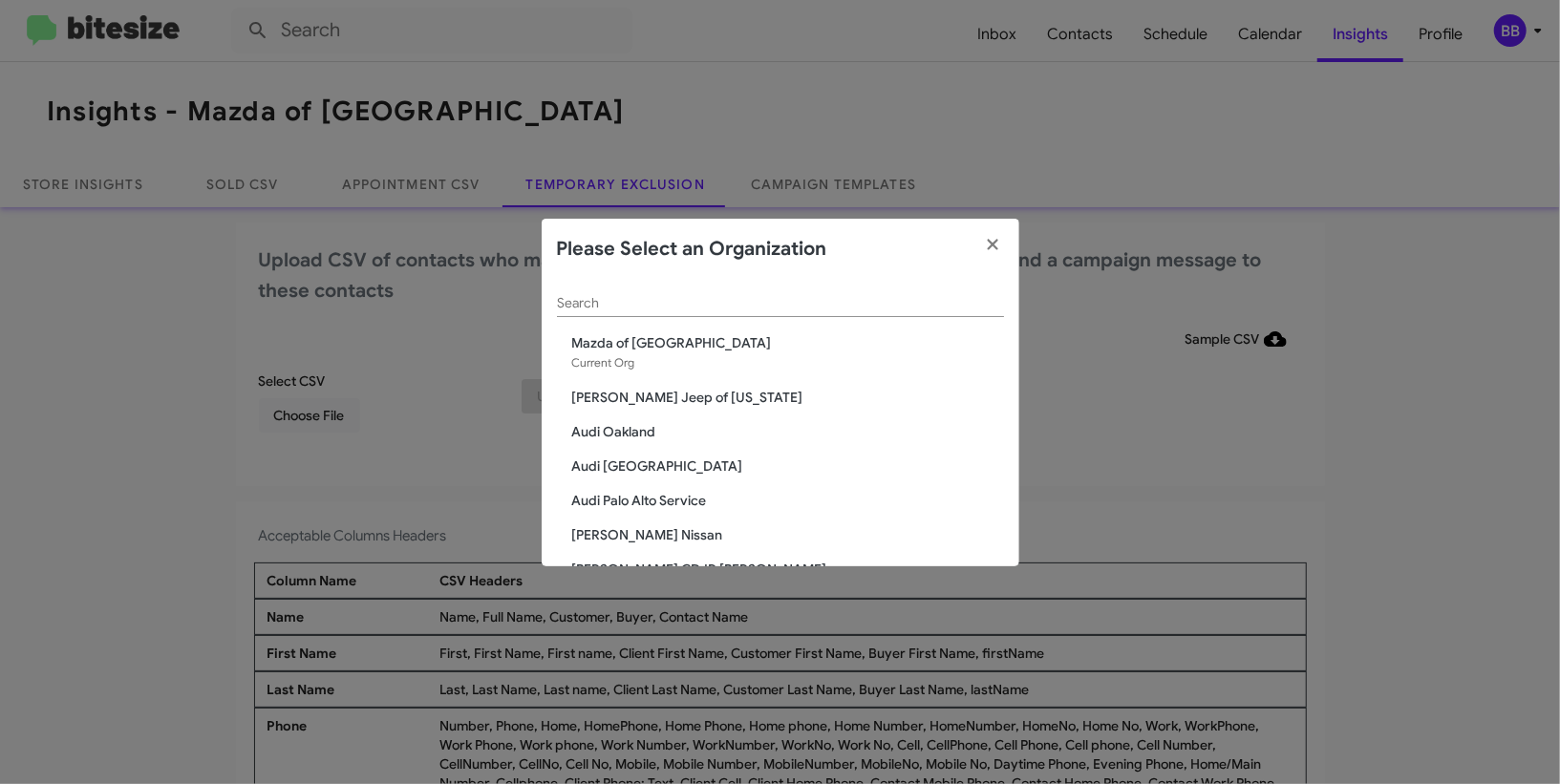
click at [704, 300] on input "Search" at bounding box center [780, 304] width 448 height 15
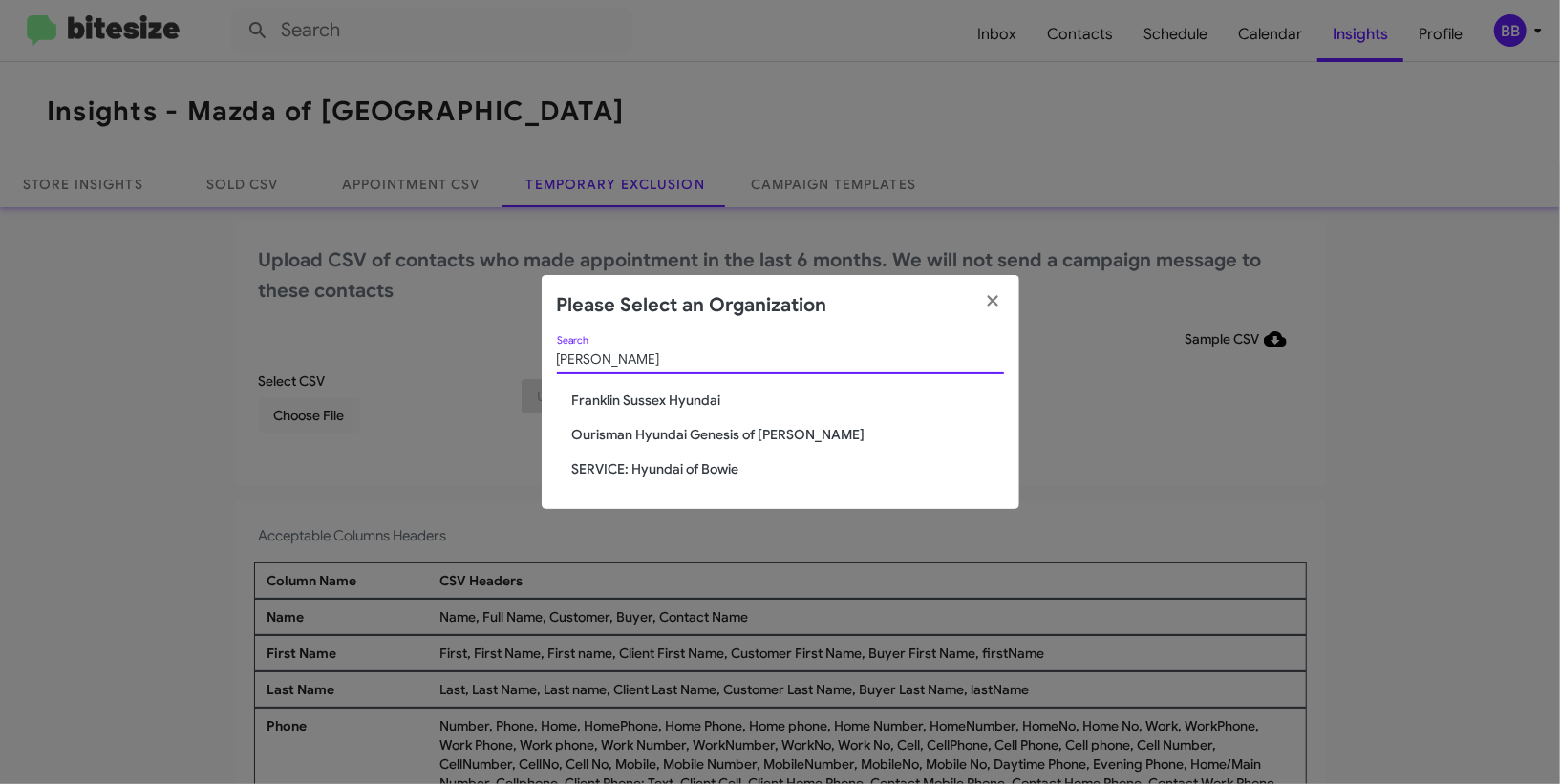
type input "hyunda"
click at [652, 429] on span "Ourisman Hyundai Genesis of Bowie" at bounding box center [788, 435] width 432 height 19
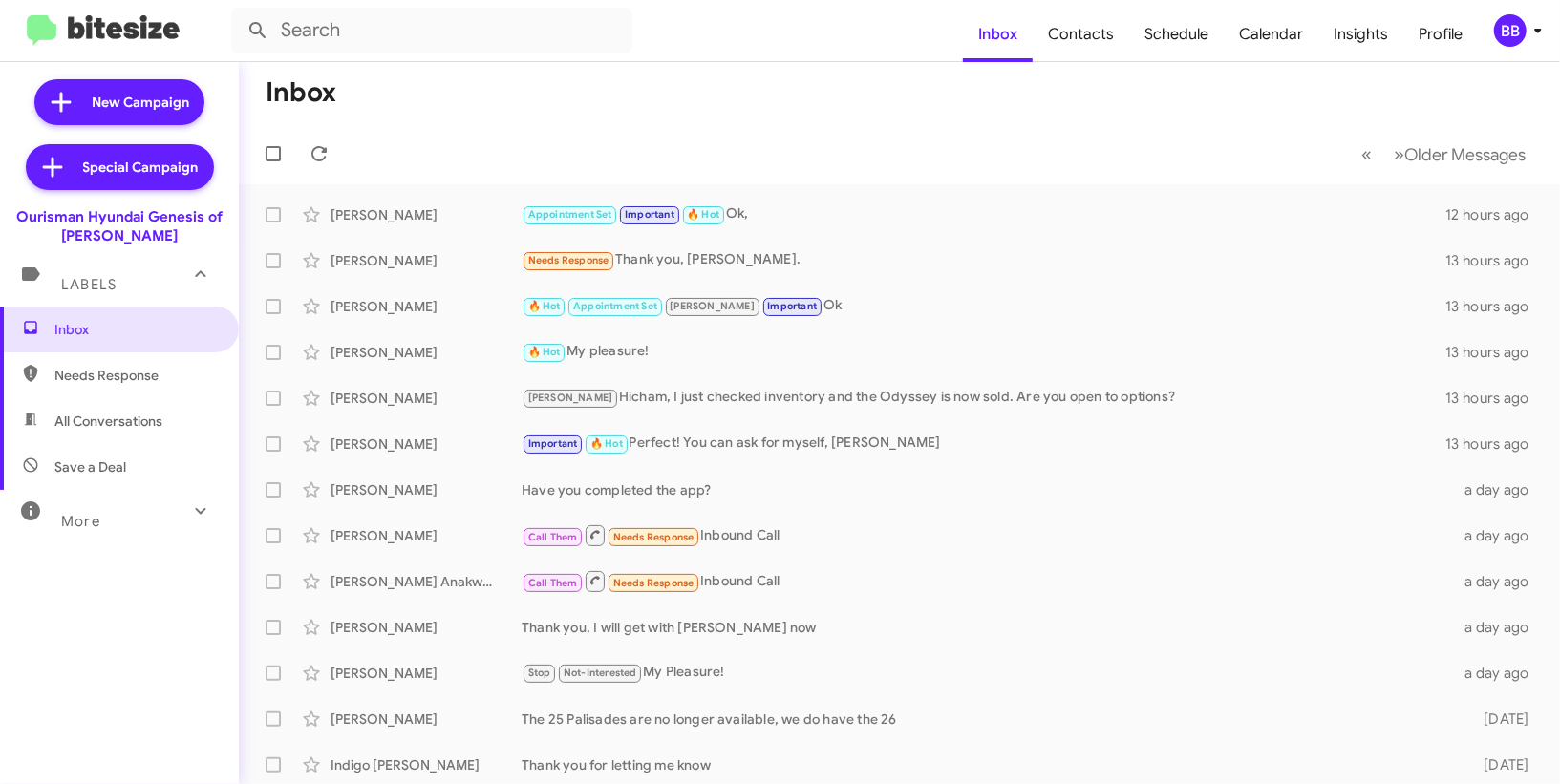
click at [1506, 32] on div "BB" at bounding box center [1511, 31] width 33 height 33
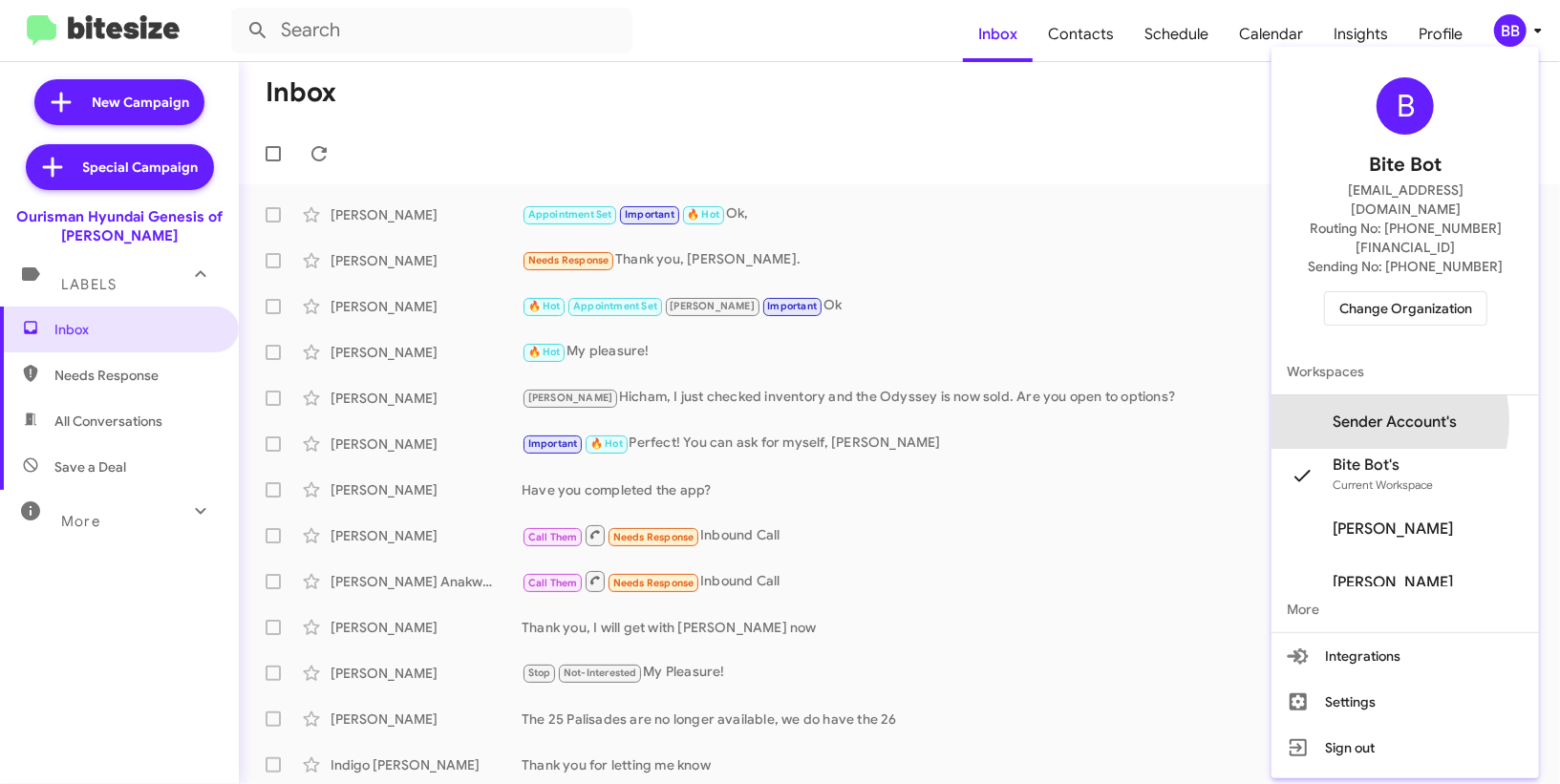
click at [1405, 413] on span "Sender Account's" at bounding box center [1394, 422] width 124 height 19
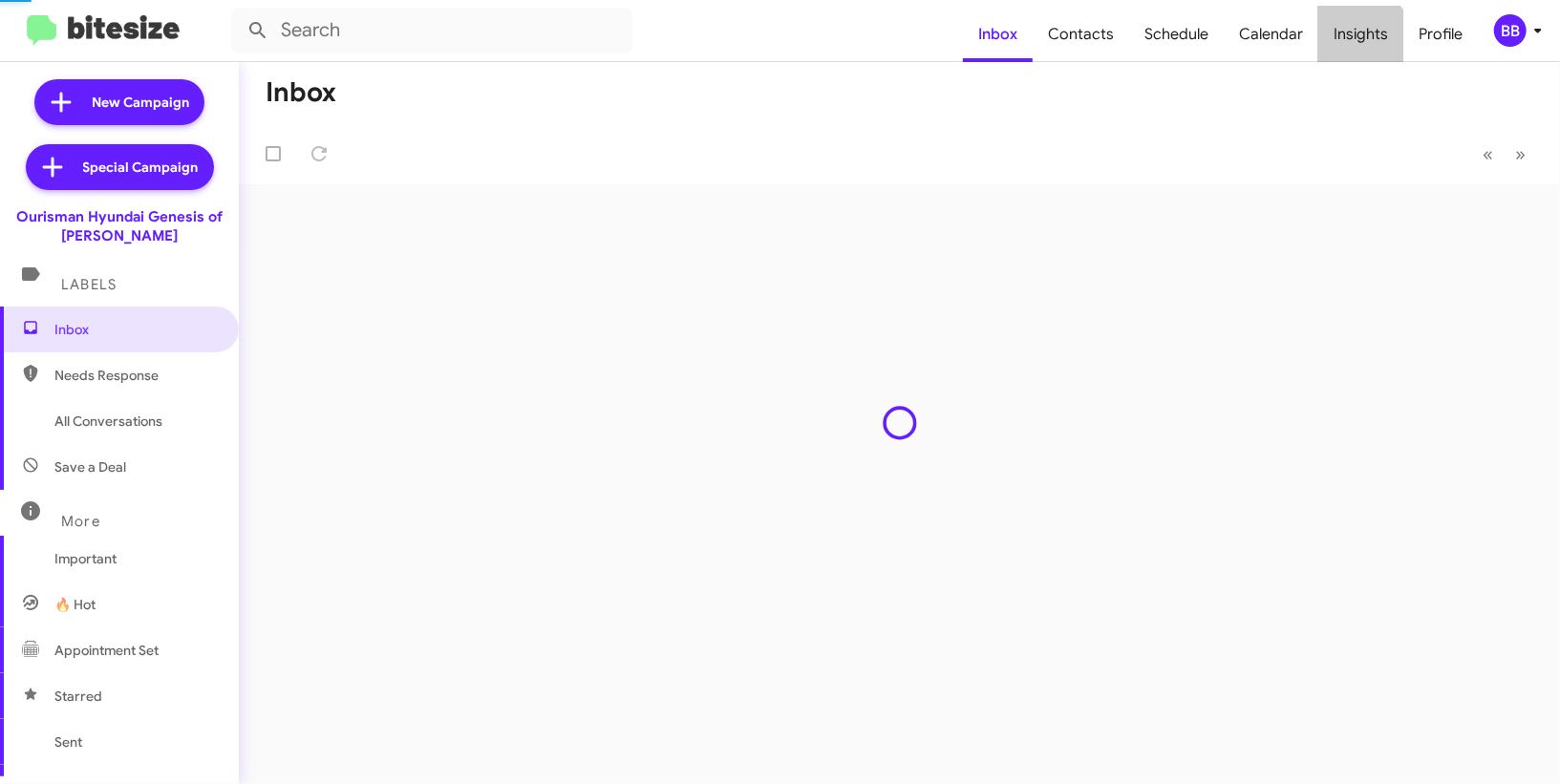
click at [1351, 43] on span "Insights" at bounding box center [1361, 35] width 85 height 56
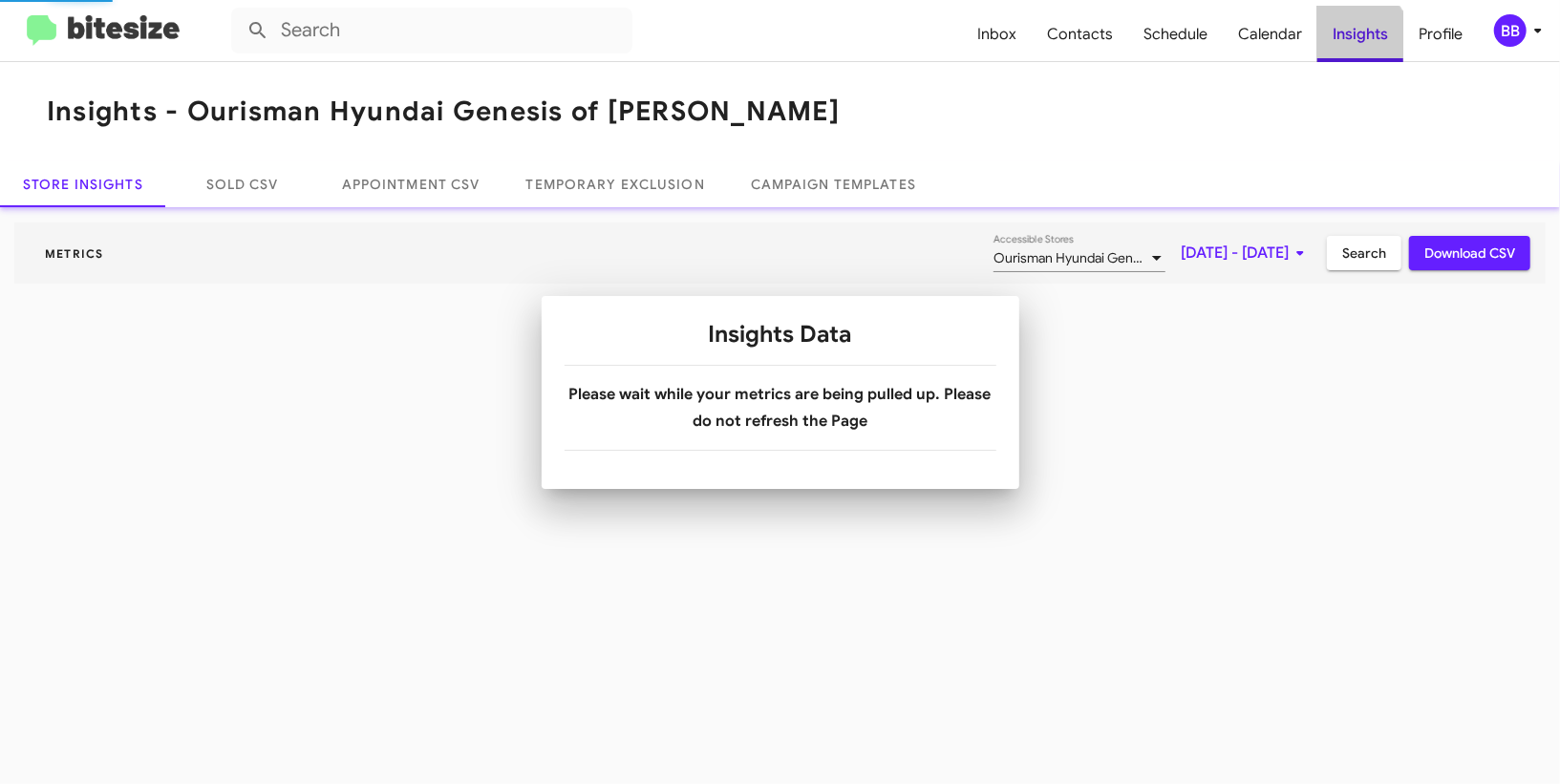
click at [1351, 43] on div at bounding box center [780, 392] width 1560 height 784
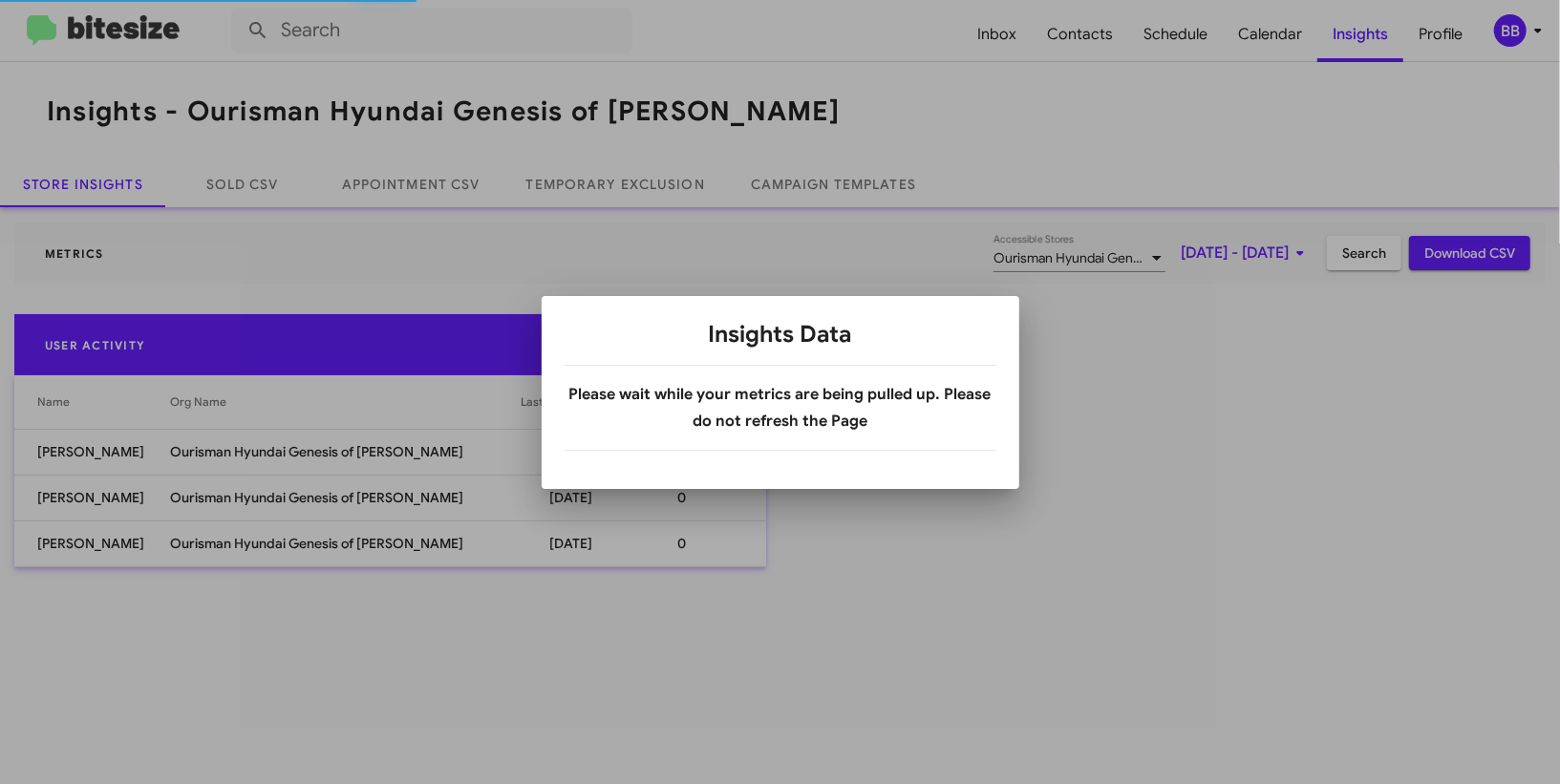
click at [613, 189] on div at bounding box center [780, 392] width 1560 height 784
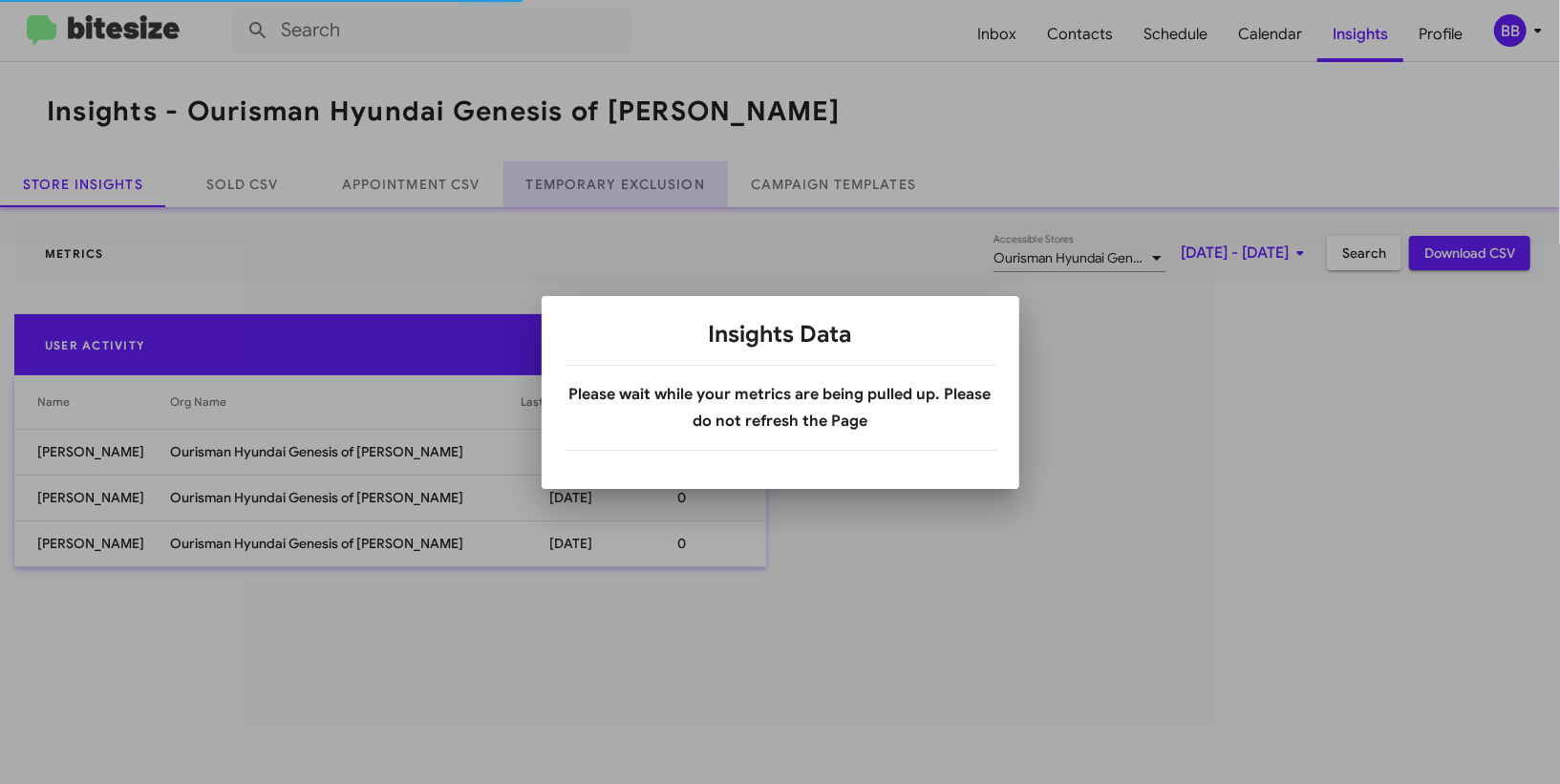
click at [613, 189] on link "Temporary Exclusion" at bounding box center [615, 185] width 224 height 46
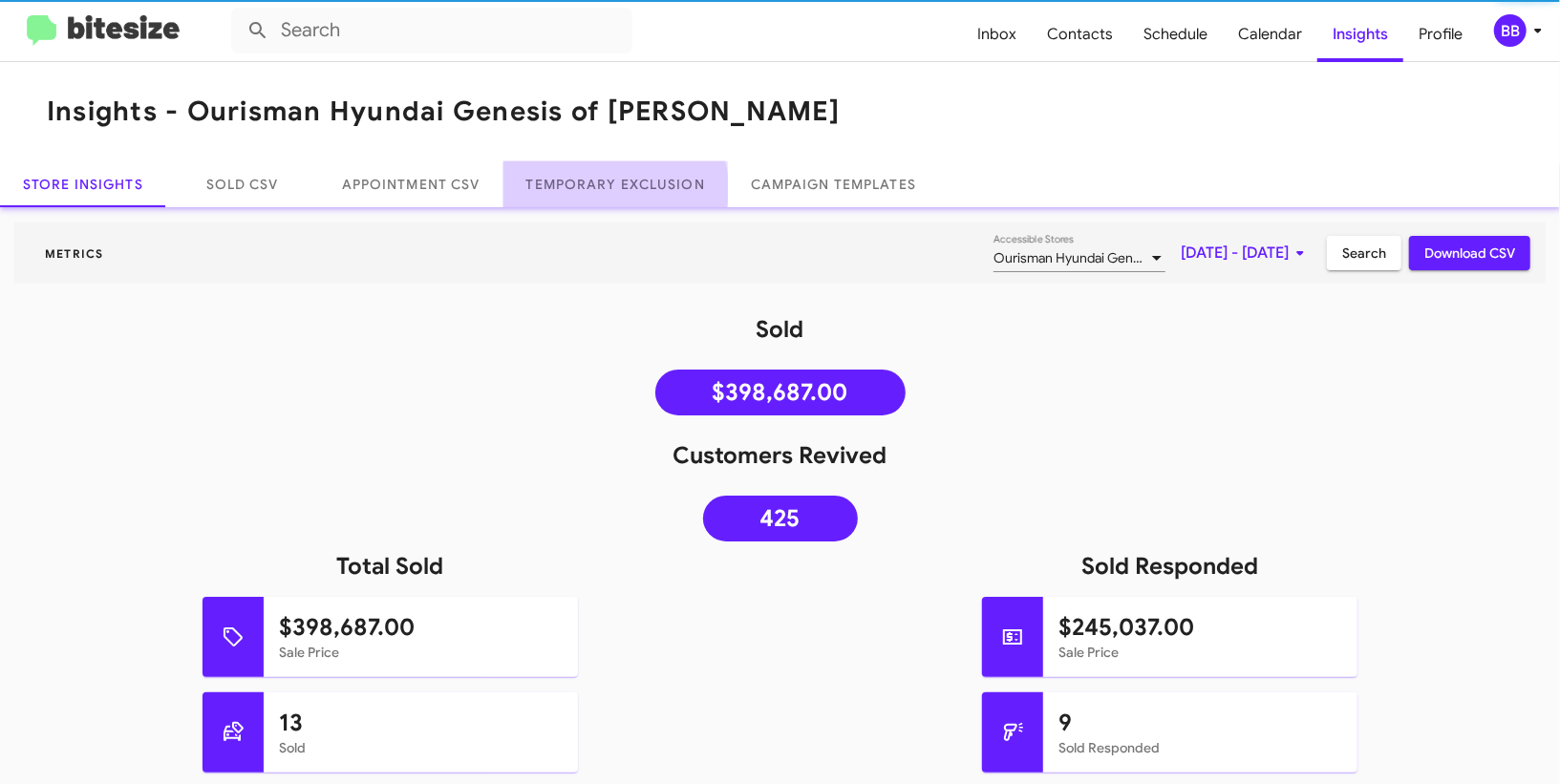
click at [613, 189] on link "Temporary Exclusion" at bounding box center [615, 185] width 224 height 46
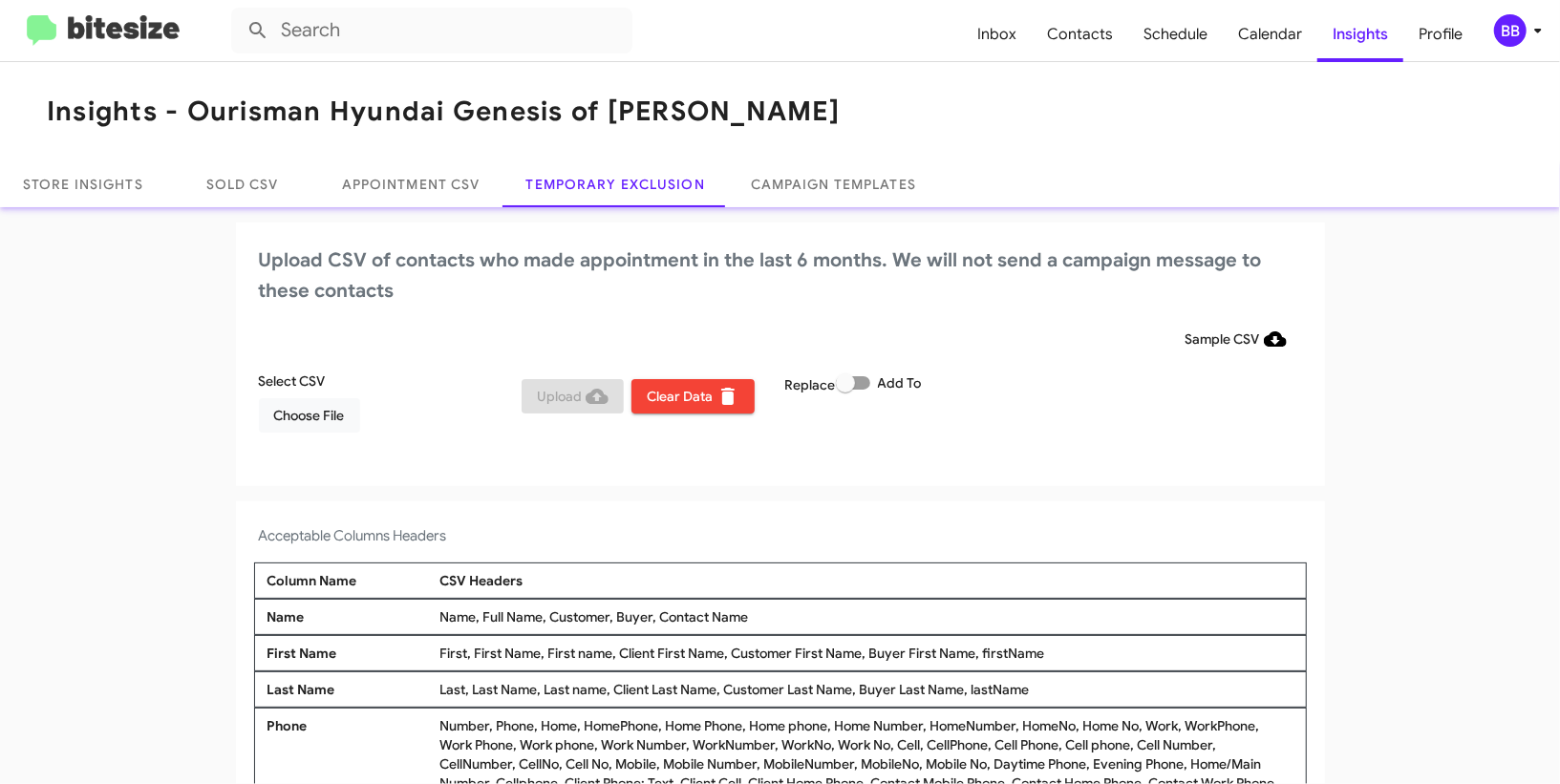
click at [1536, 34] on icon at bounding box center [1538, 31] width 23 height 23
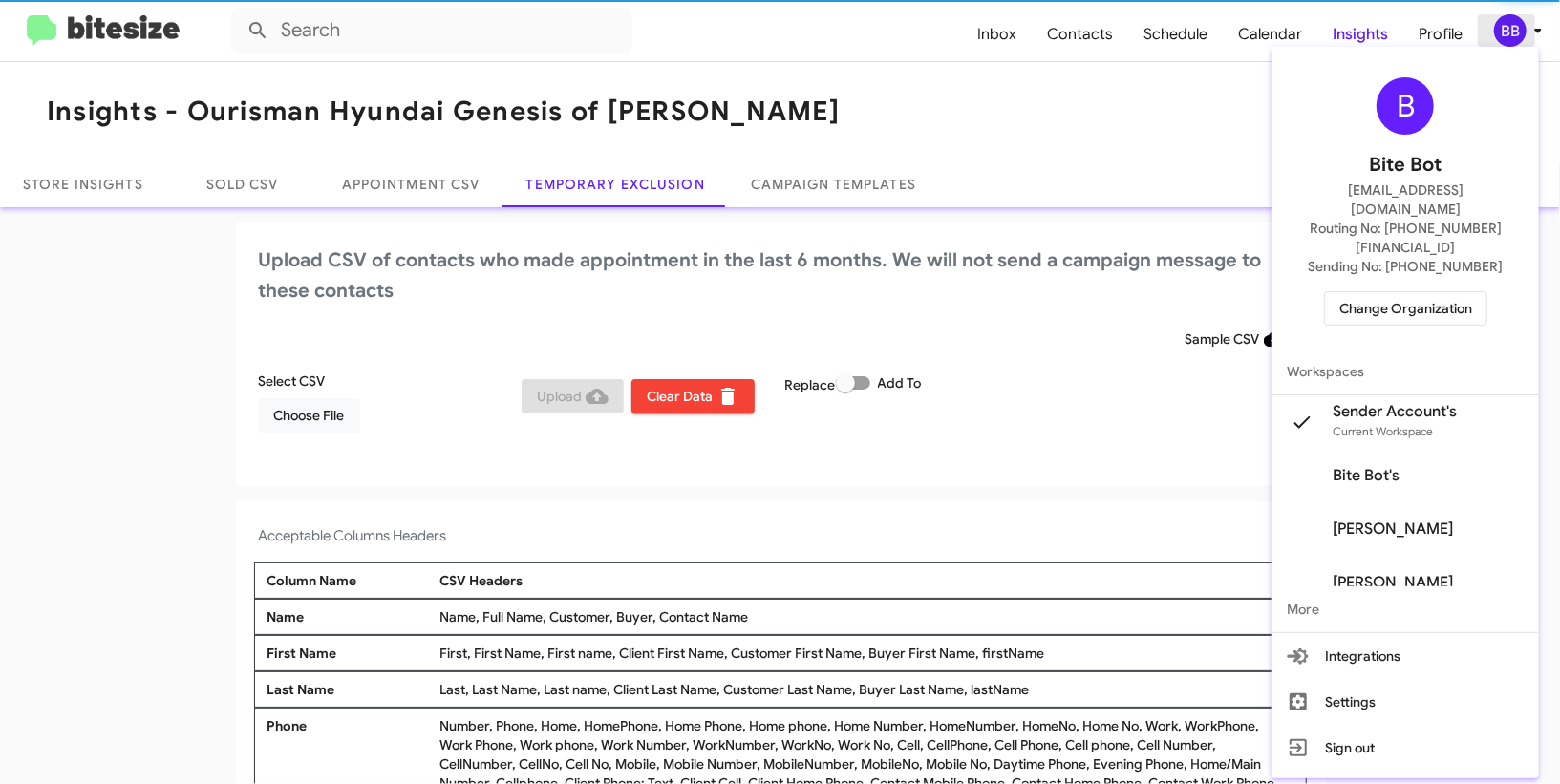
click at [1536, 34] on div at bounding box center [780, 392] width 1560 height 784
click at [1536, 34] on icon at bounding box center [1538, 31] width 23 height 23
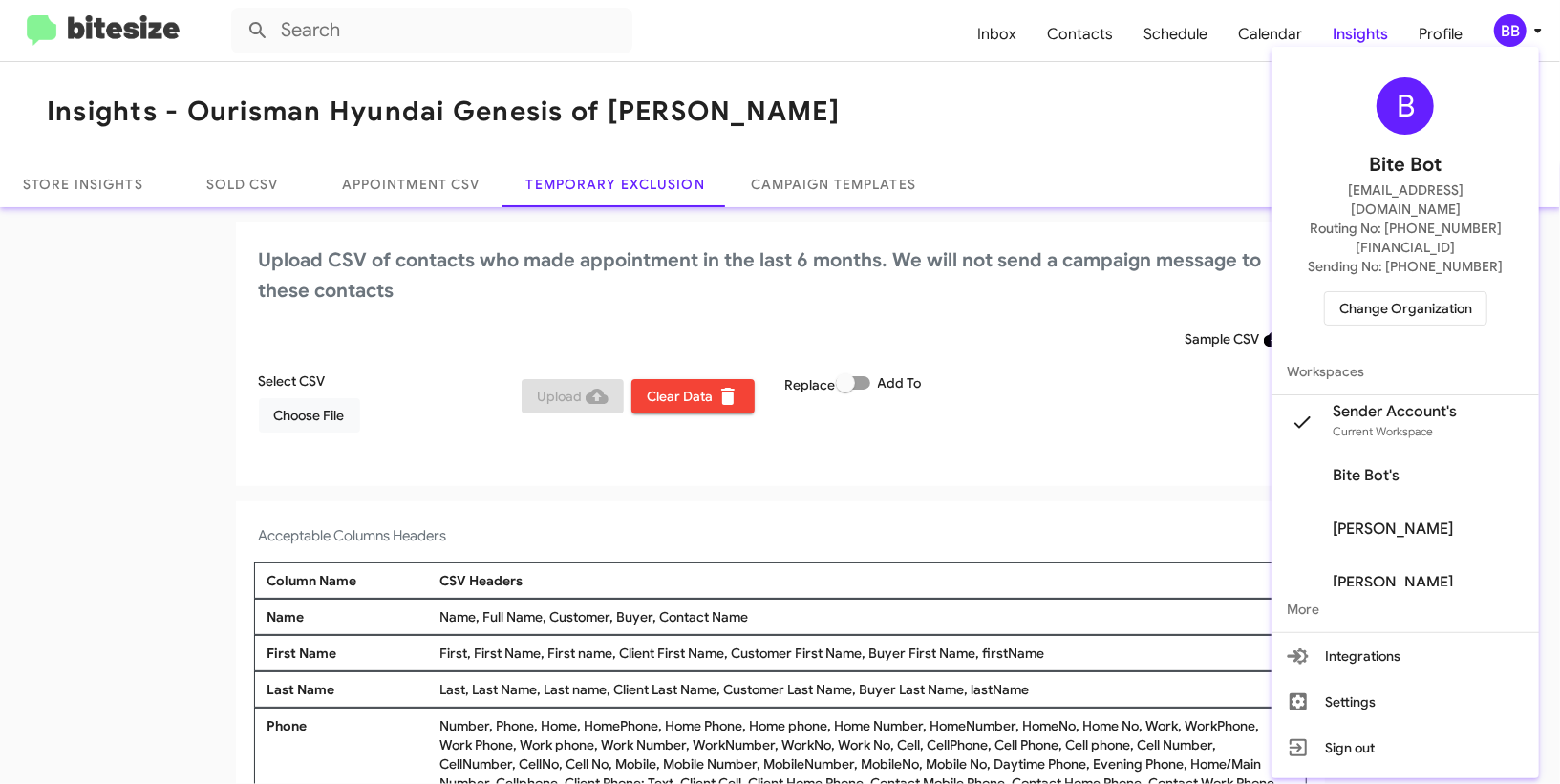
click at [1536, 34] on div at bounding box center [780, 392] width 1560 height 784
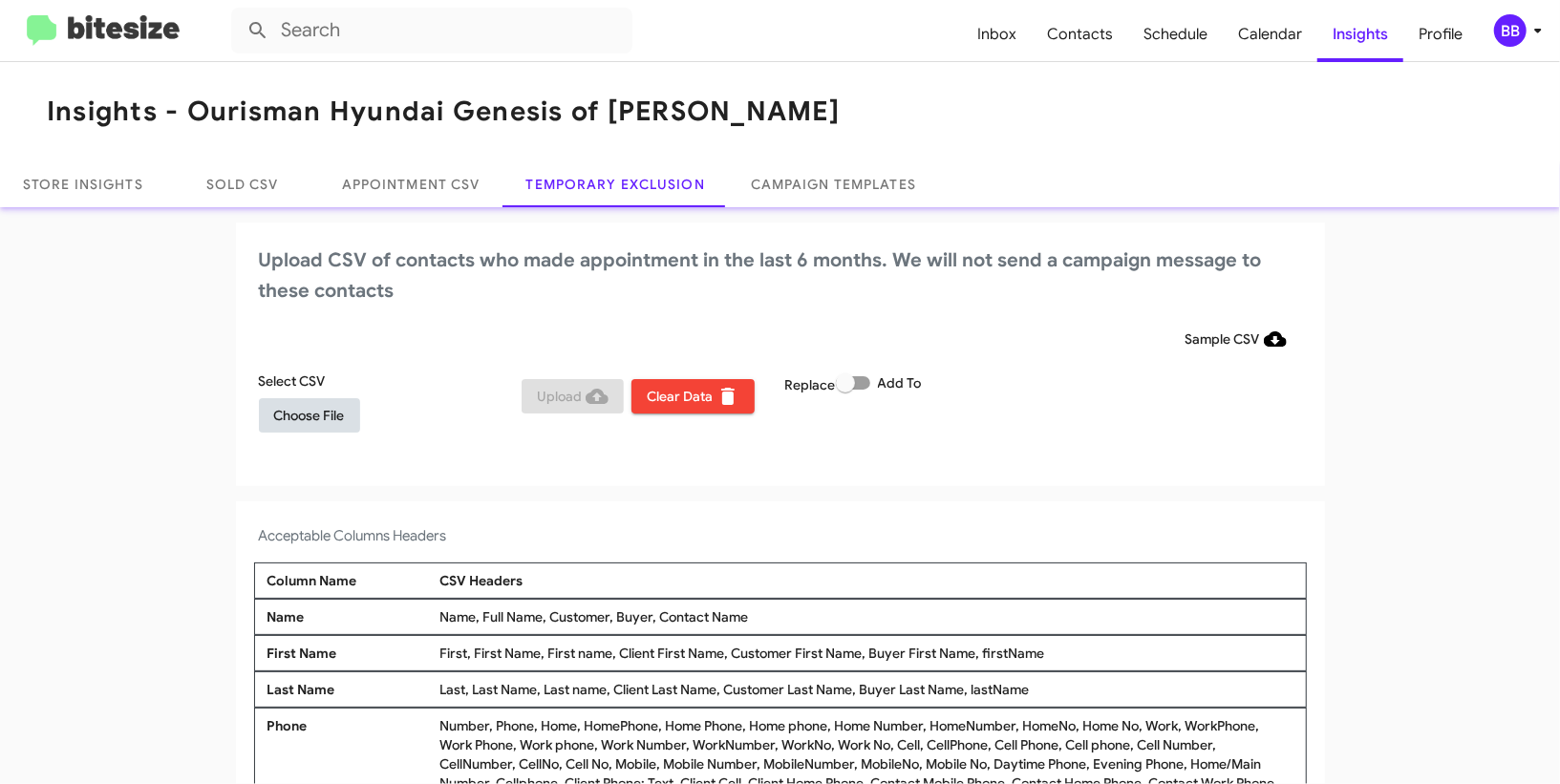
click at [332, 429] on span "Choose File" at bounding box center [309, 416] width 70 height 35
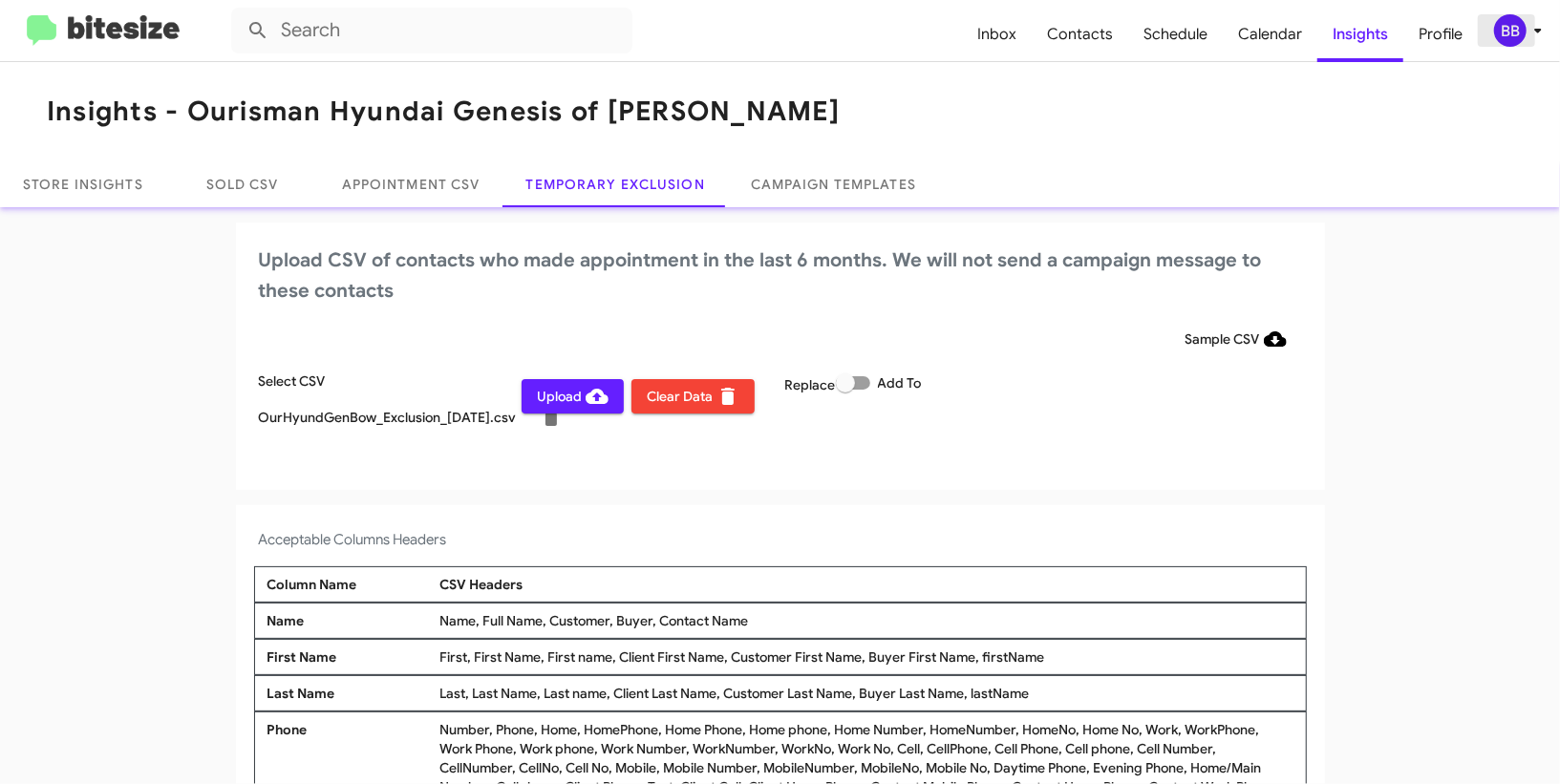
click at [1524, 37] on div "BB" at bounding box center [1511, 31] width 33 height 33
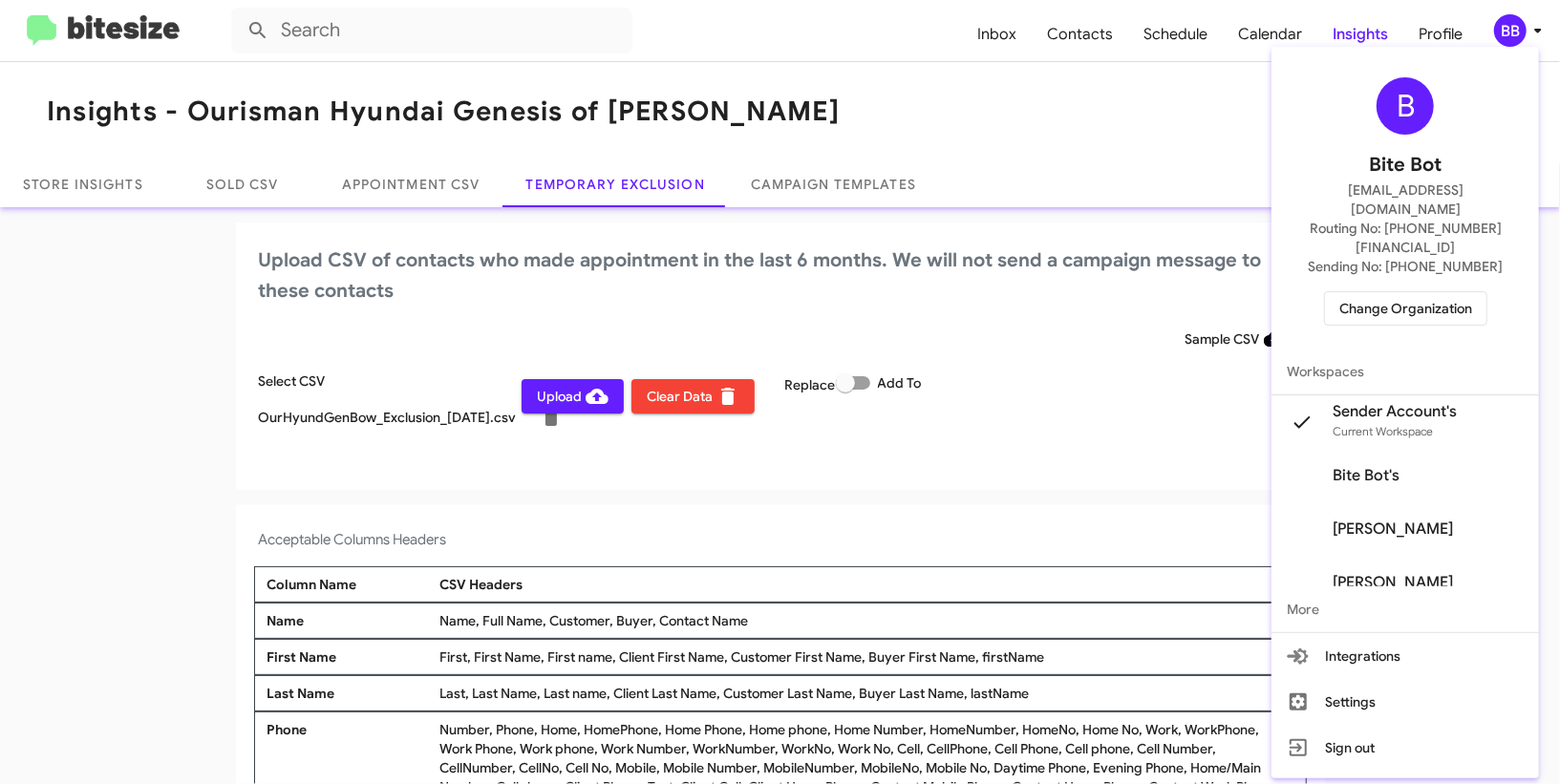
click at [1524, 37] on div at bounding box center [780, 392] width 1560 height 784
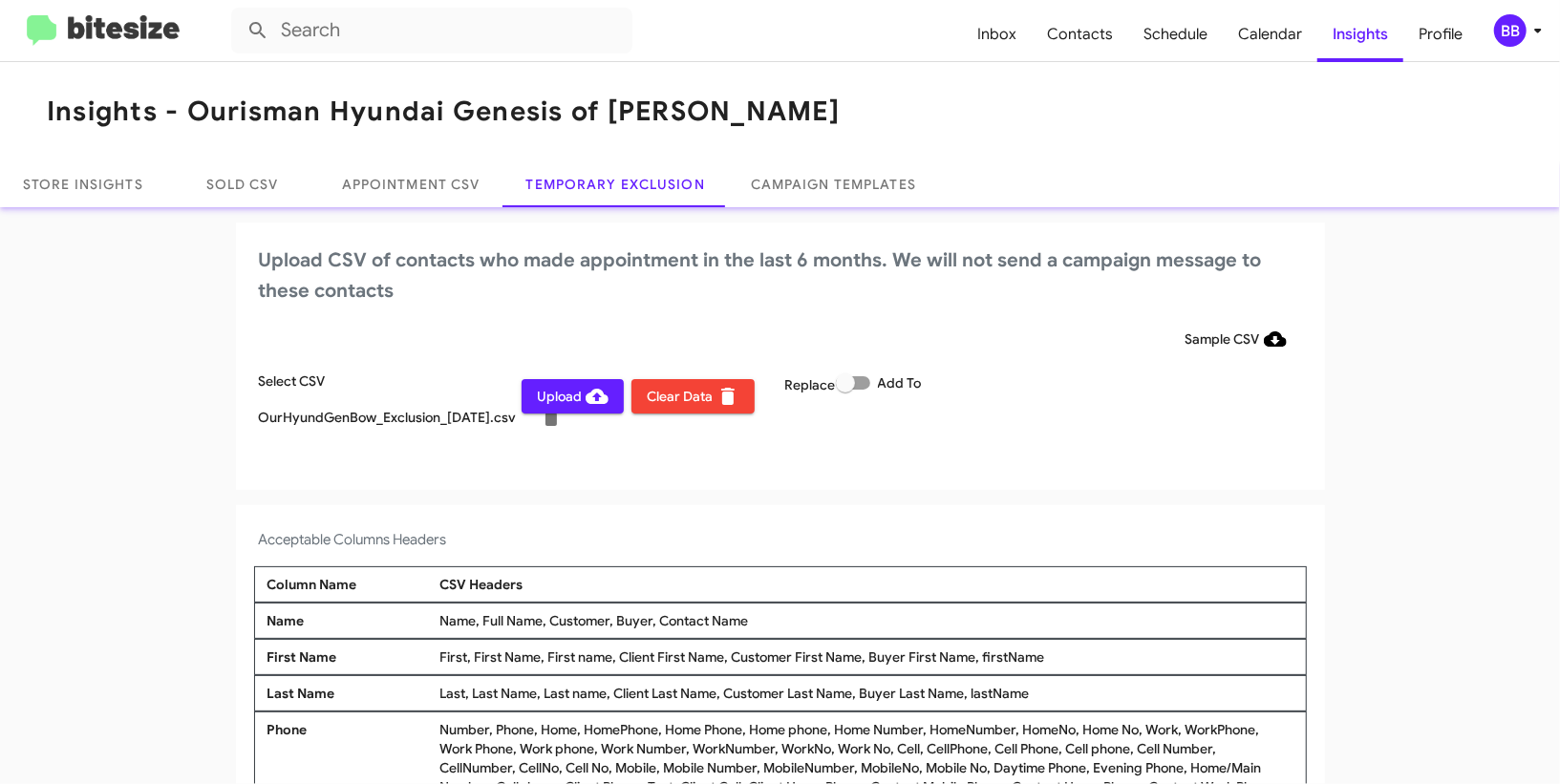
click at [548, 392] on span "Upload" at bounding box center [573, 396] width 71 height 35
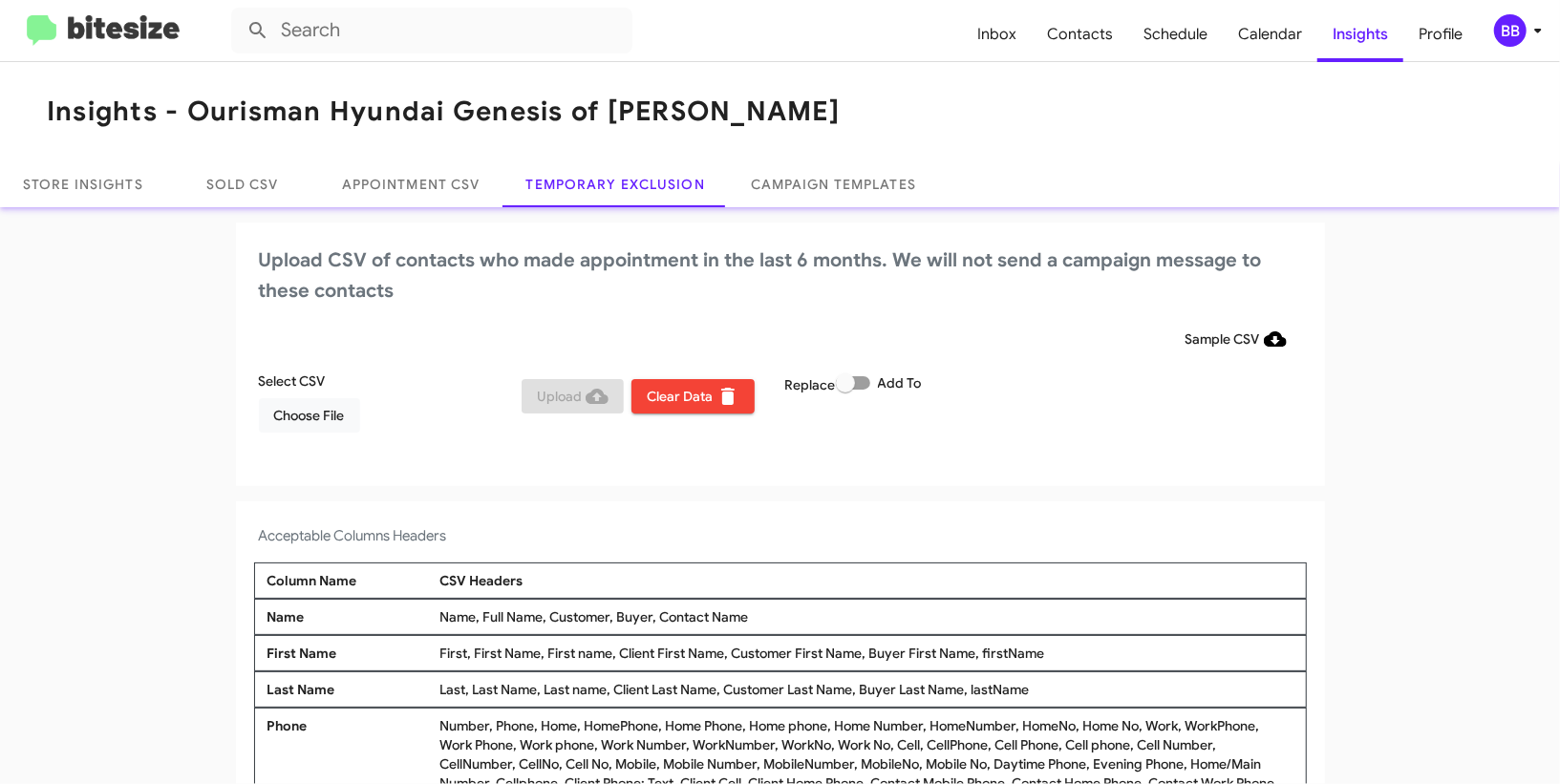
click at [859, 384] on span at bounding box center [854, 383] width 35 height 13
click at [846, 390] on input "Add To" at bounding box center [845, 390] width 1 height 1
checkbox input "true"
click at [322, 417] on span "Choose File" at bounding box center [309, 416] width 70 height 35
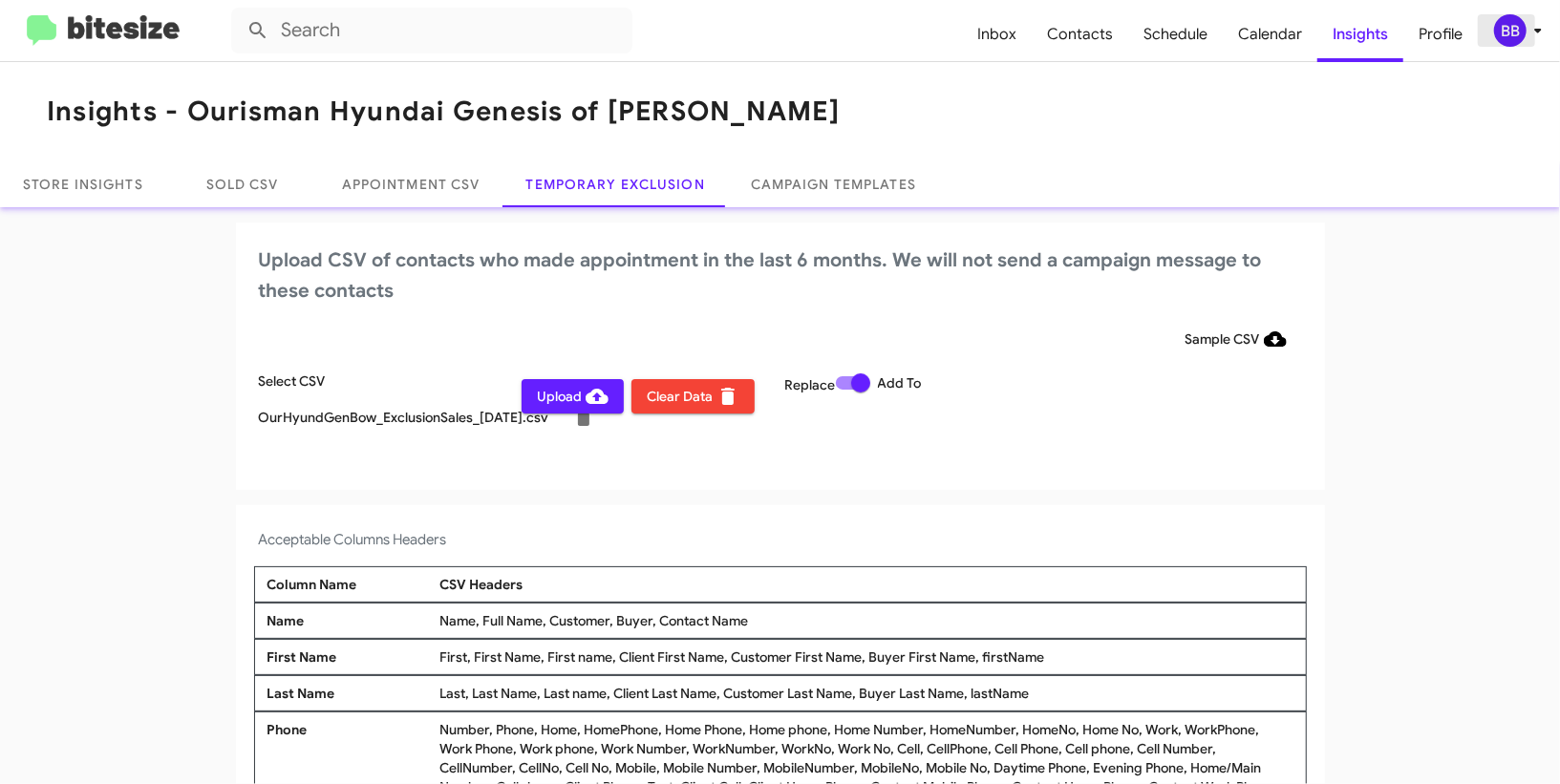
click at [1519, 33] on div "BB" at bounding box center [1511, 31] width 33 height 33
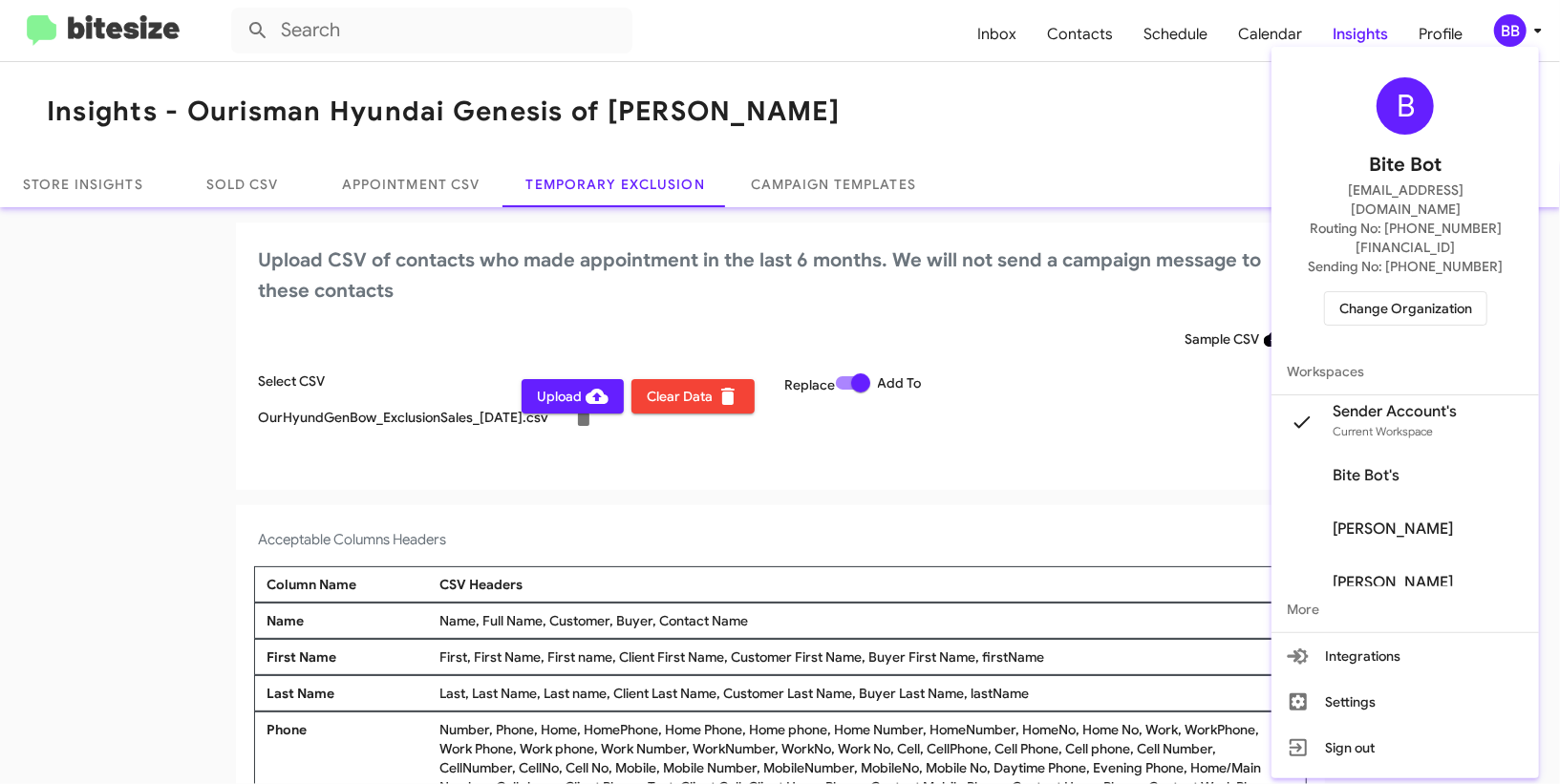
click at [1519, 33] on div at bounding box center [780, 392] width 1560 height 784
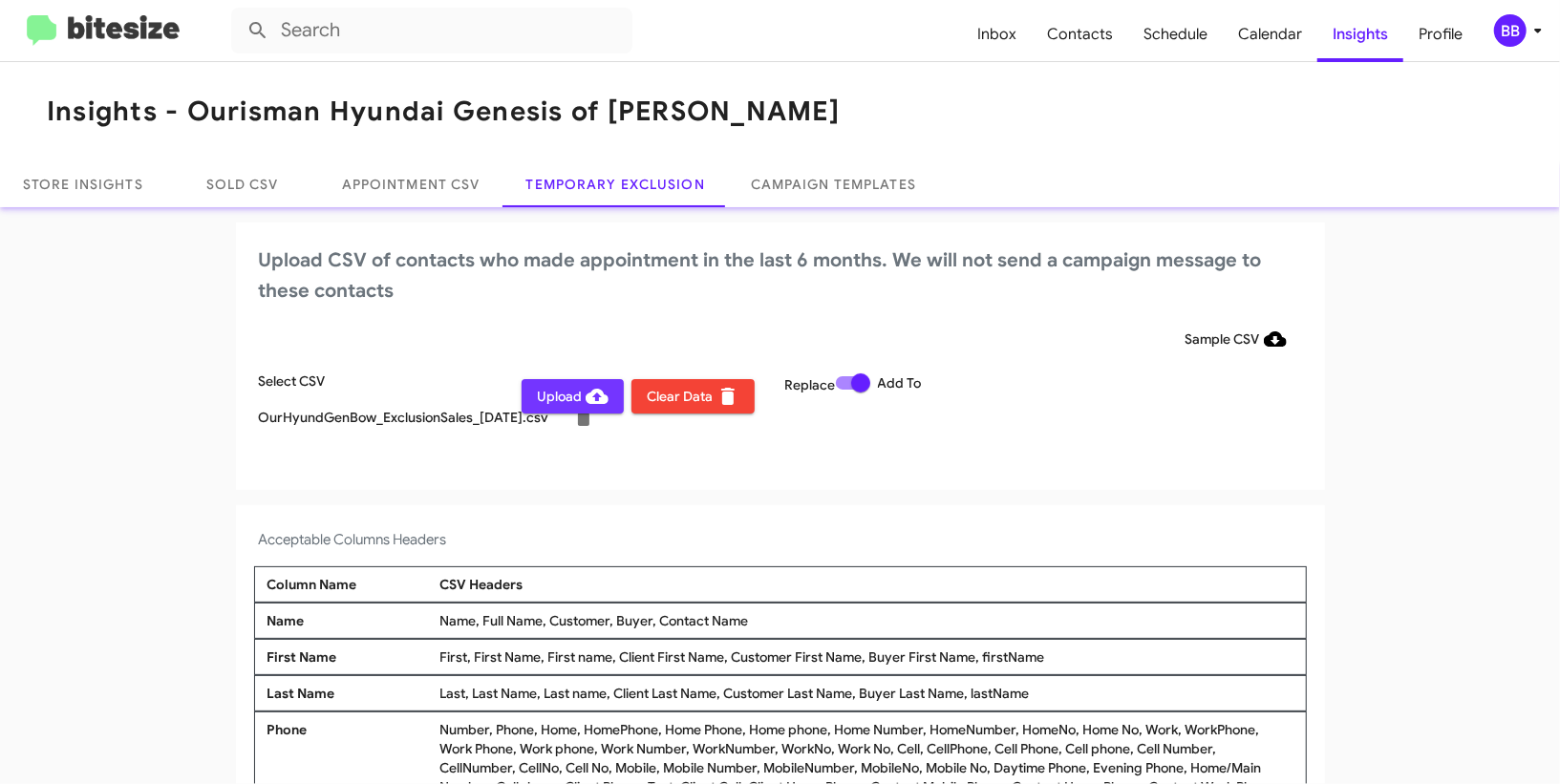
click at [572, 399] on span "Upload" at bounding box center [573, 396] width 71 height 35
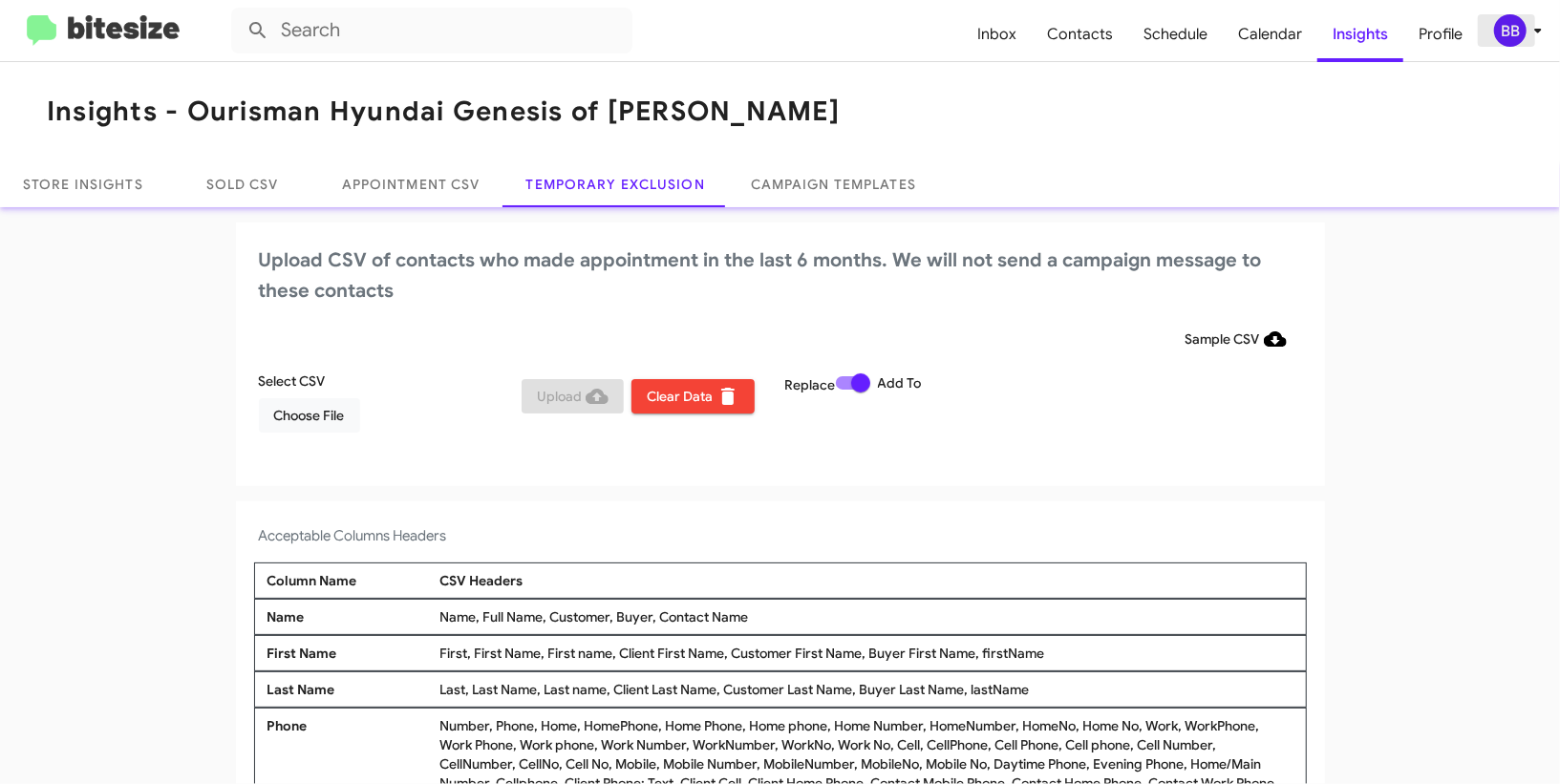
click at [1519, 31] on div "BB" at bounding box center [1511, 31] width 33 height 33
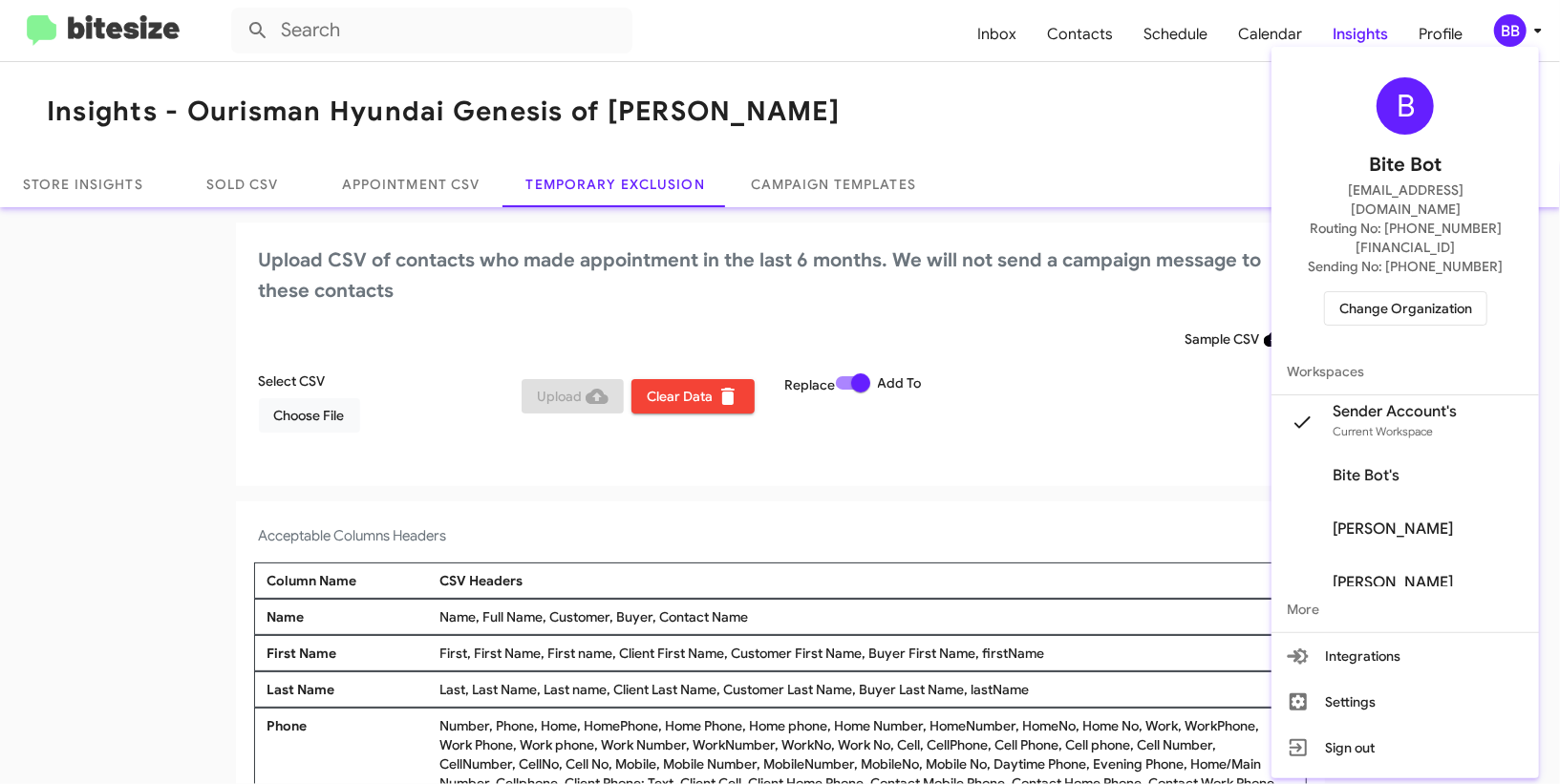
click at [1374, 292] on span "Change Organization" at bounding box center [1406, 309] width 133 height 33
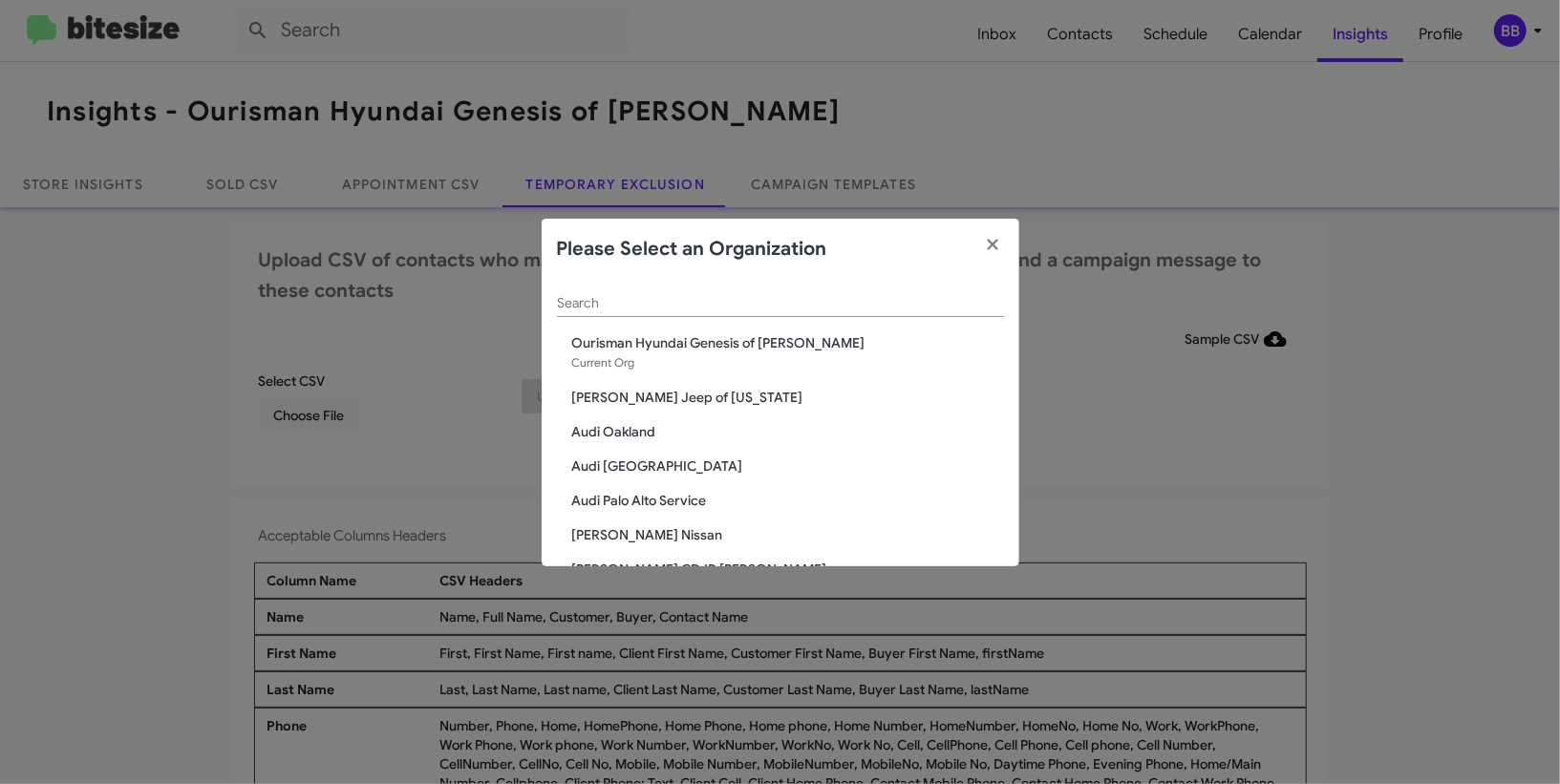
click at [744, 301] on input "Search" at bounding box center [780, 304] width 448 height 15
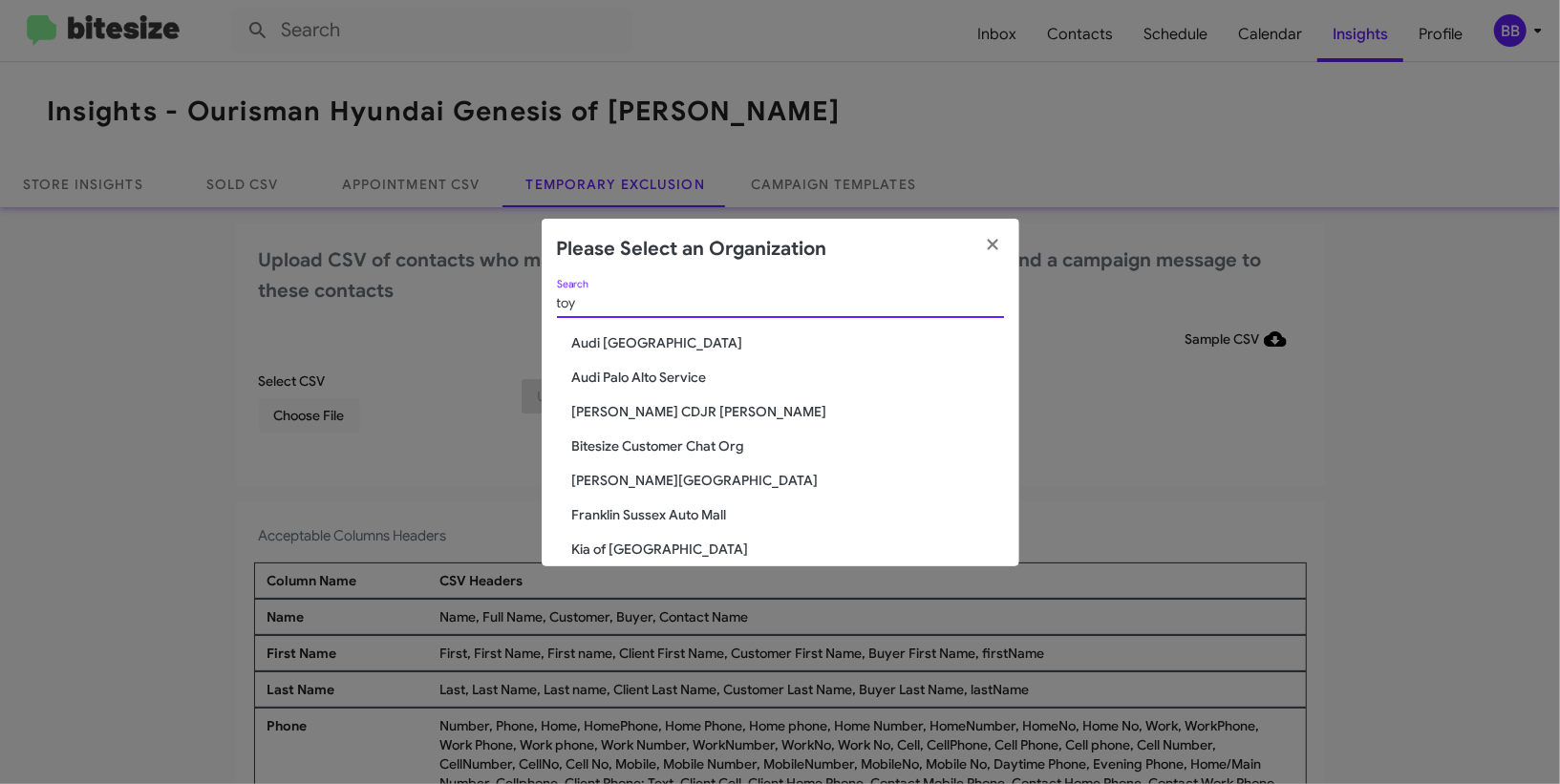
type input "toy"
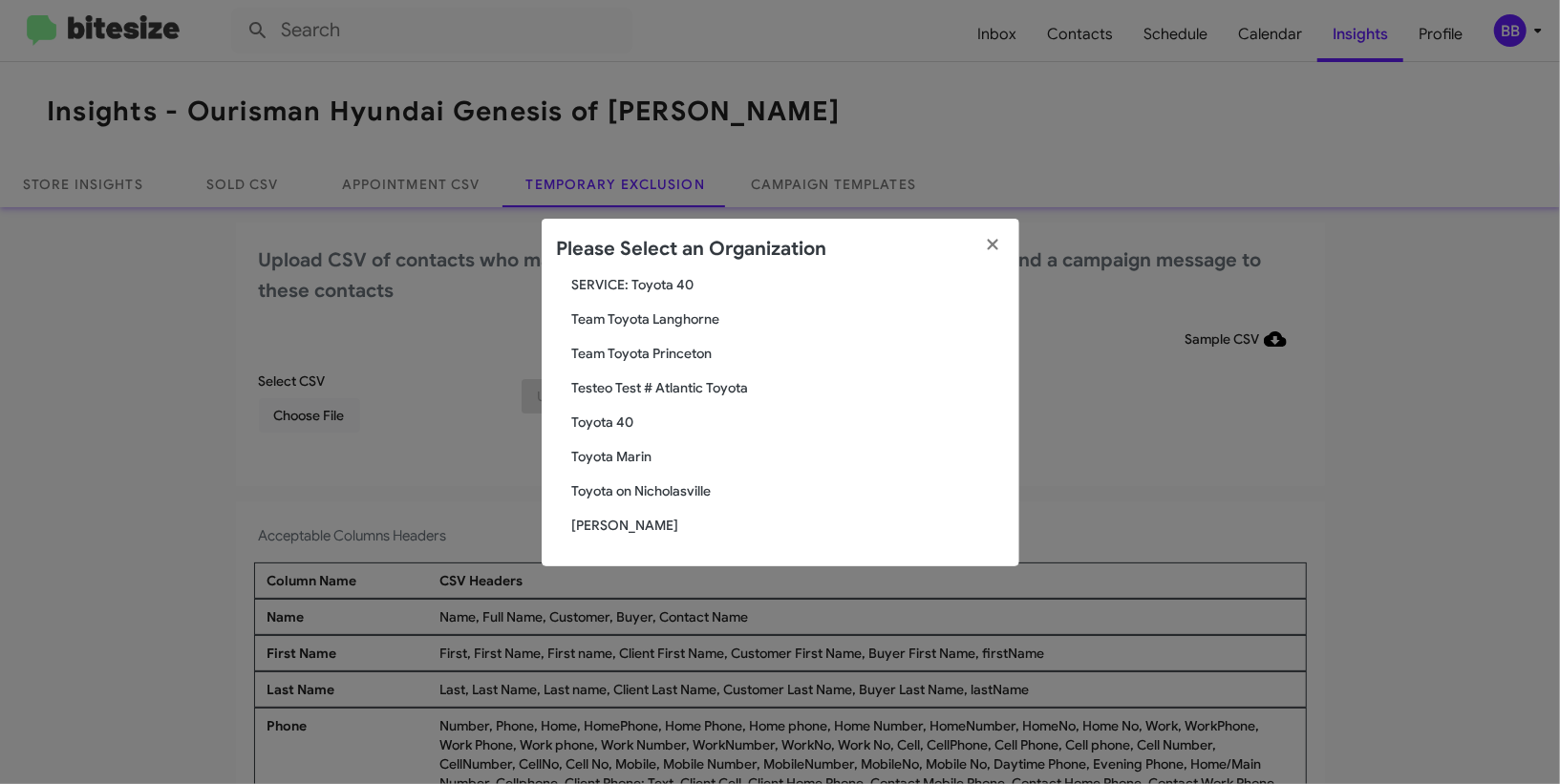
click at [607, 428] on span "Toyota 40" at bounding box center [788, 422] width 432 height 19
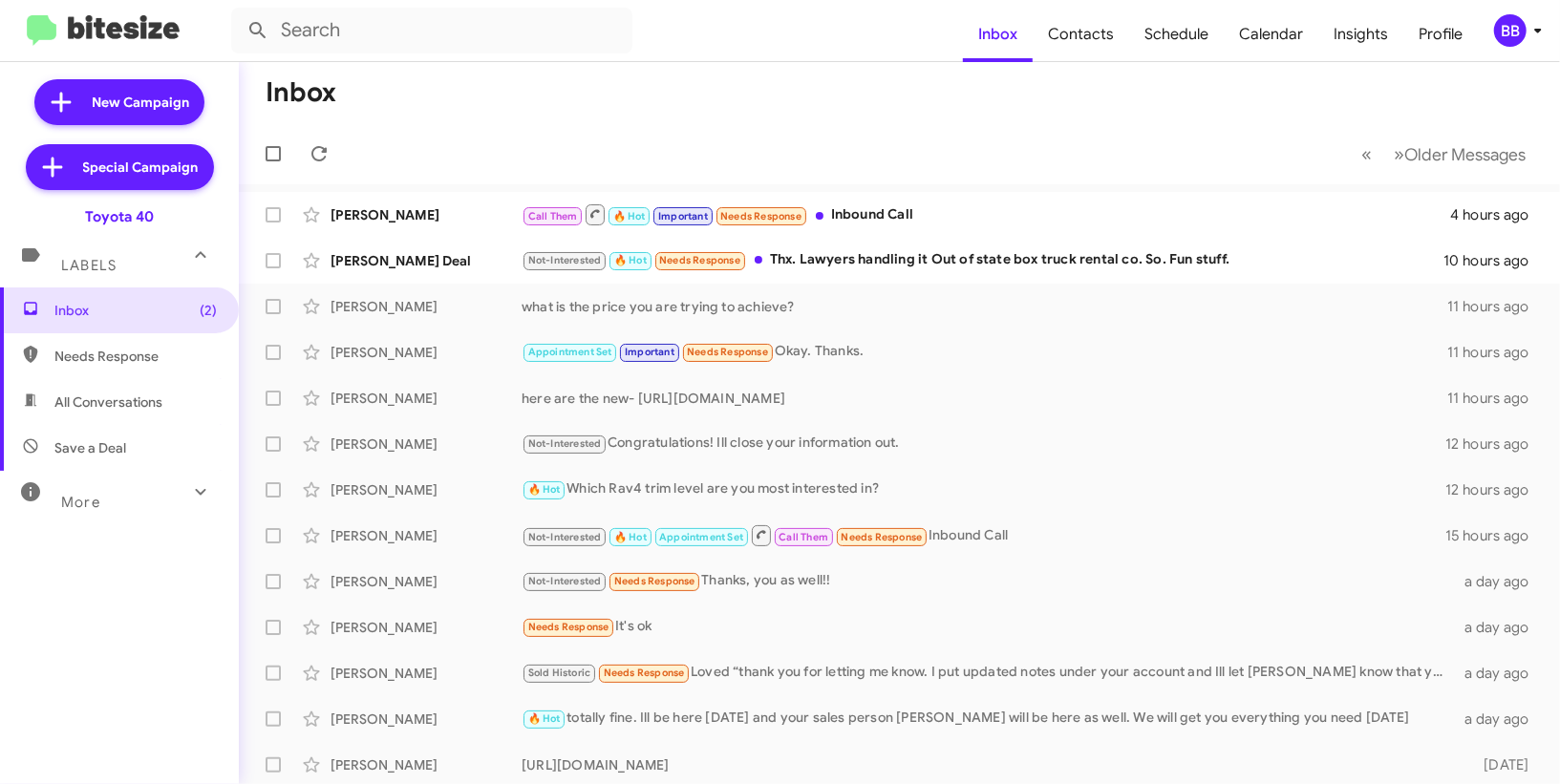
click at [1515, 34] on div "BB" at bounding box center [1511, 31] width 33 height 33
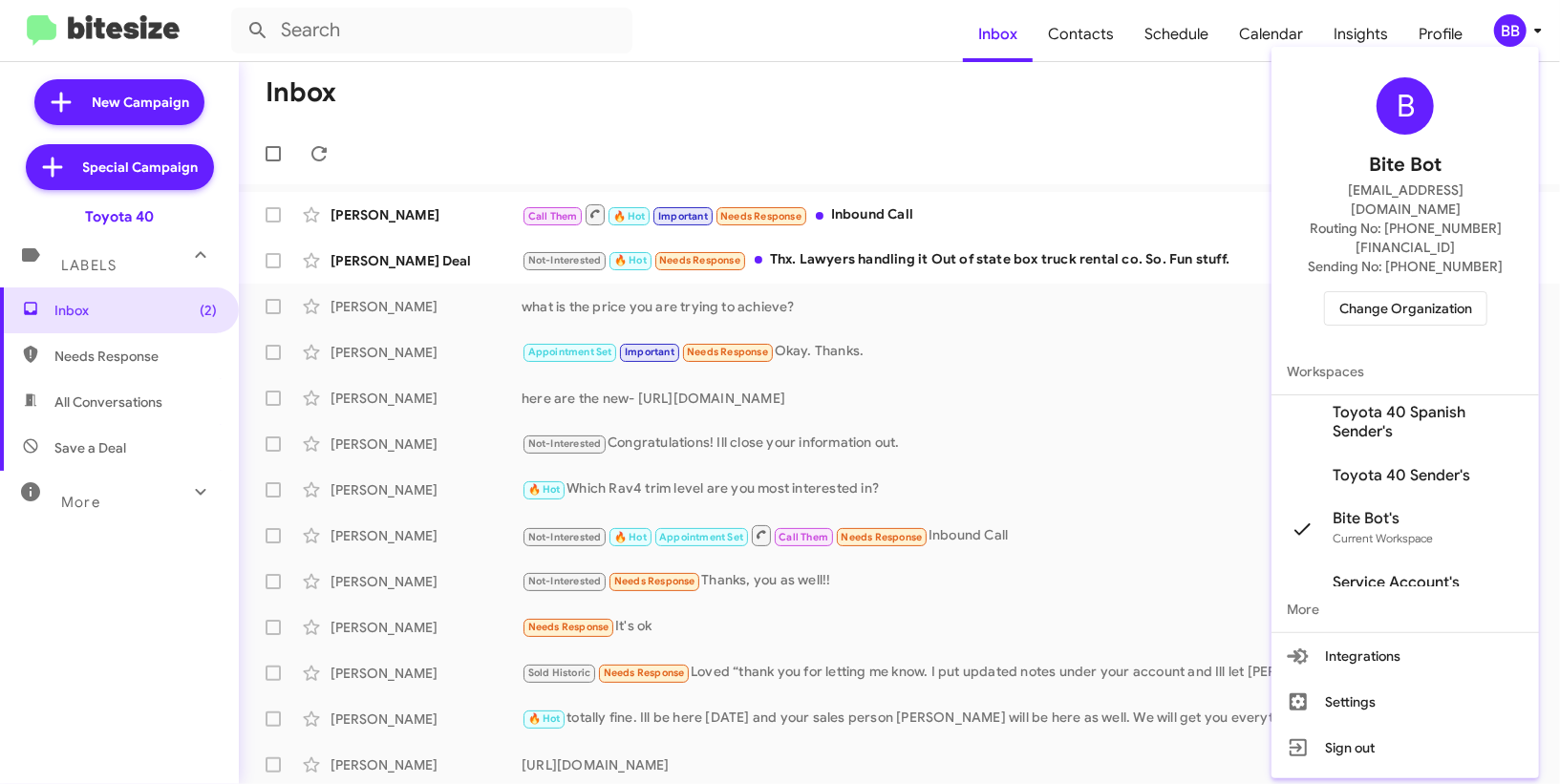
click at [1381, 466] on span "Toyota 40 Sender's" at bounding box center [1401, 475] width 138 height 19
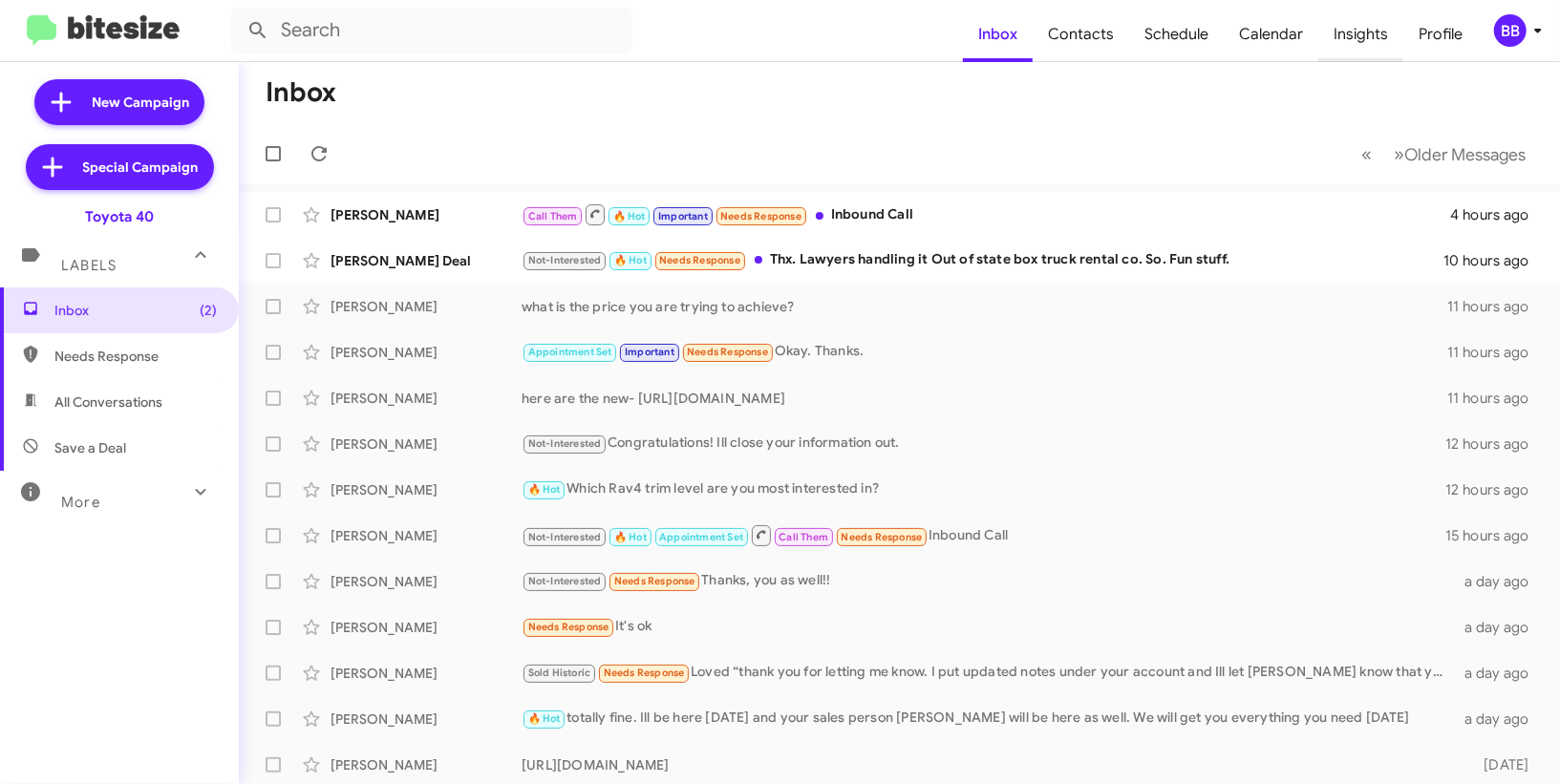
click at [1349, 41] on span "Insights" at bounding box center [1361, 35] width 85 height 56
click at [1349, 41] on body "Inbox Contacts Schedule Calendar Insights Profile BB New Campaign Special Campa…" at bounding box center [780, 392] width 1560 height 784
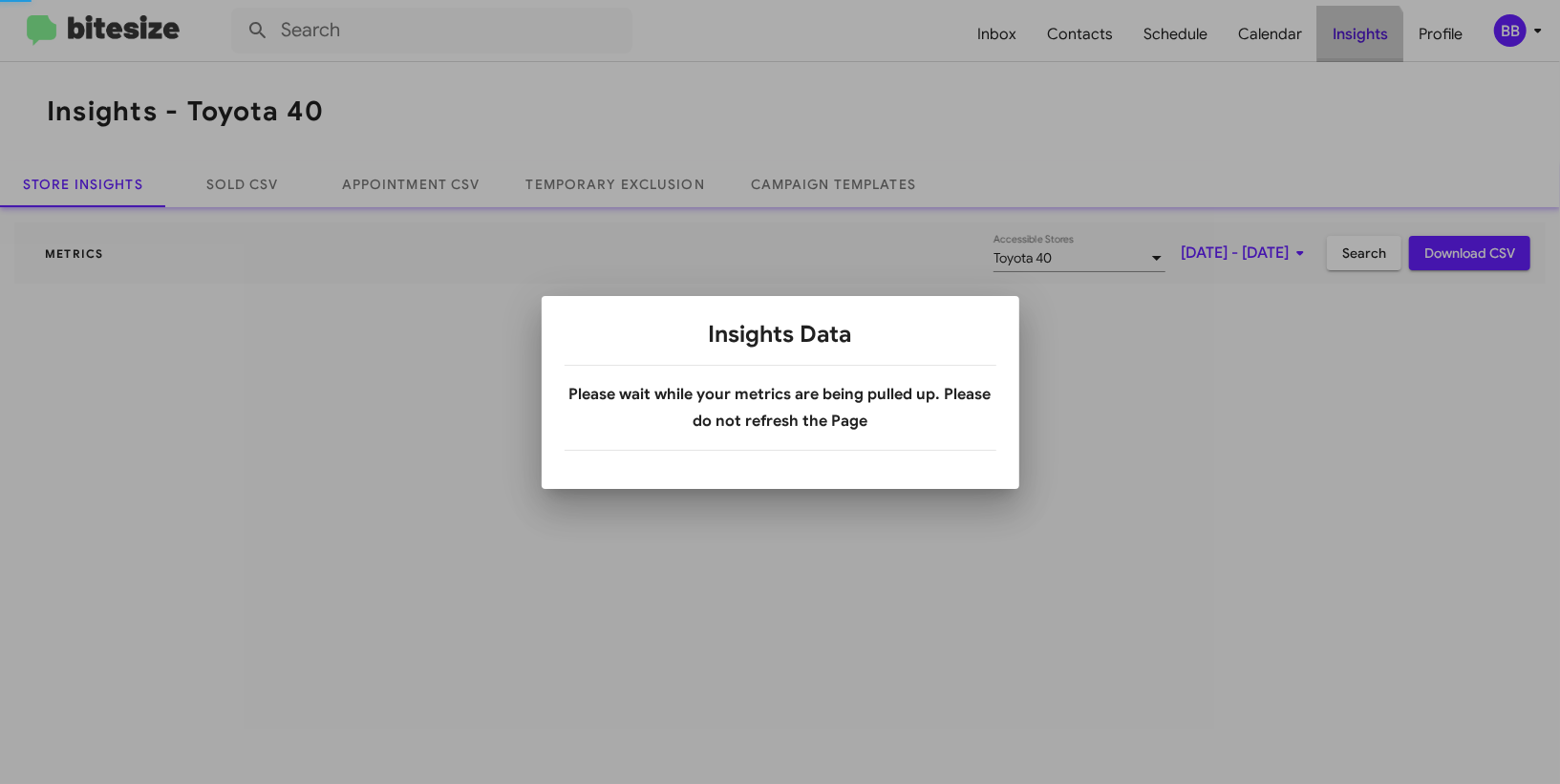
click at [1349, 41] on div at bounding box center [780, 392] width 1560 height 784
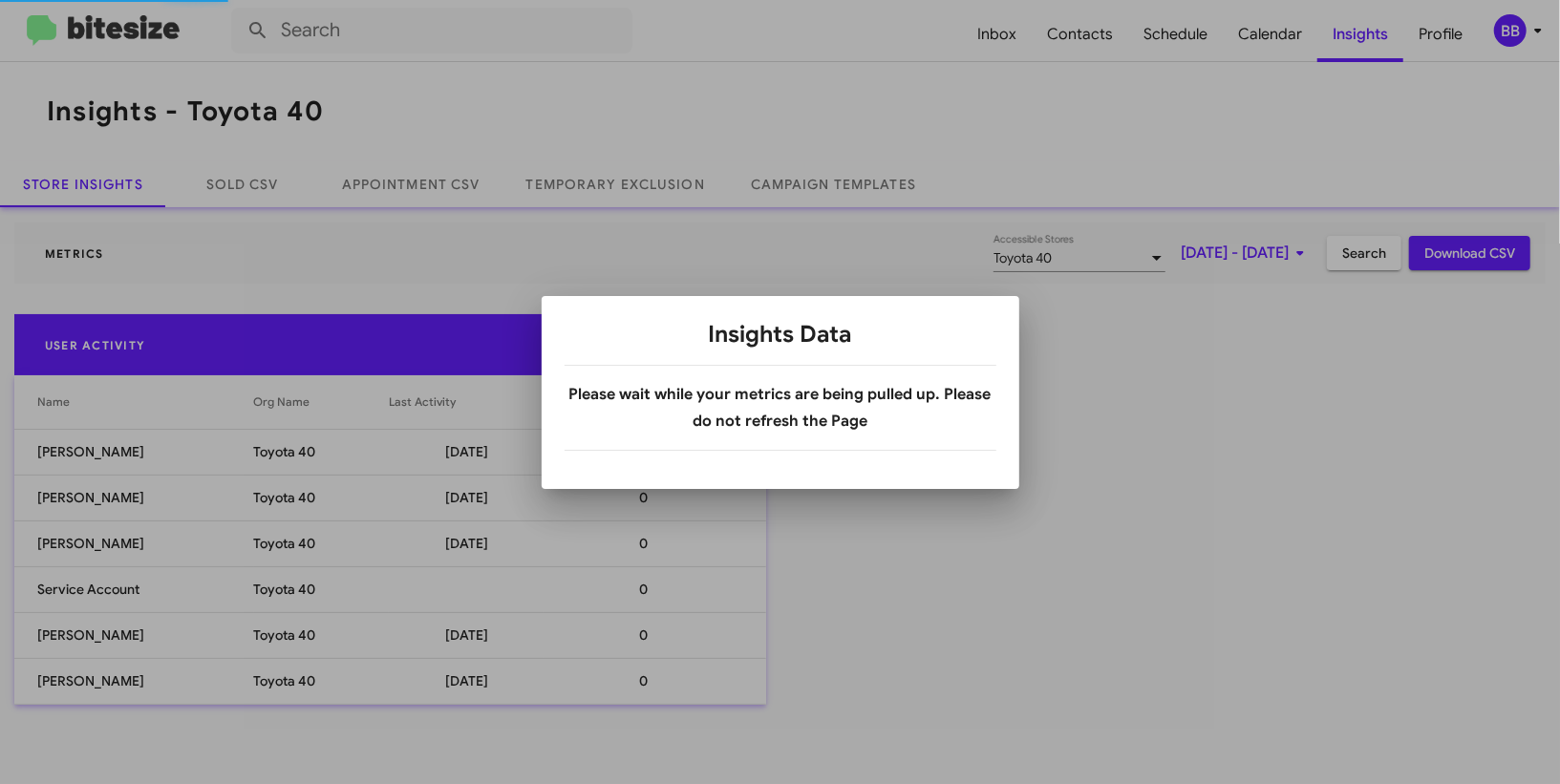
click at [544, 184] on div at bounding box center [780, 392] width 1560 height 784
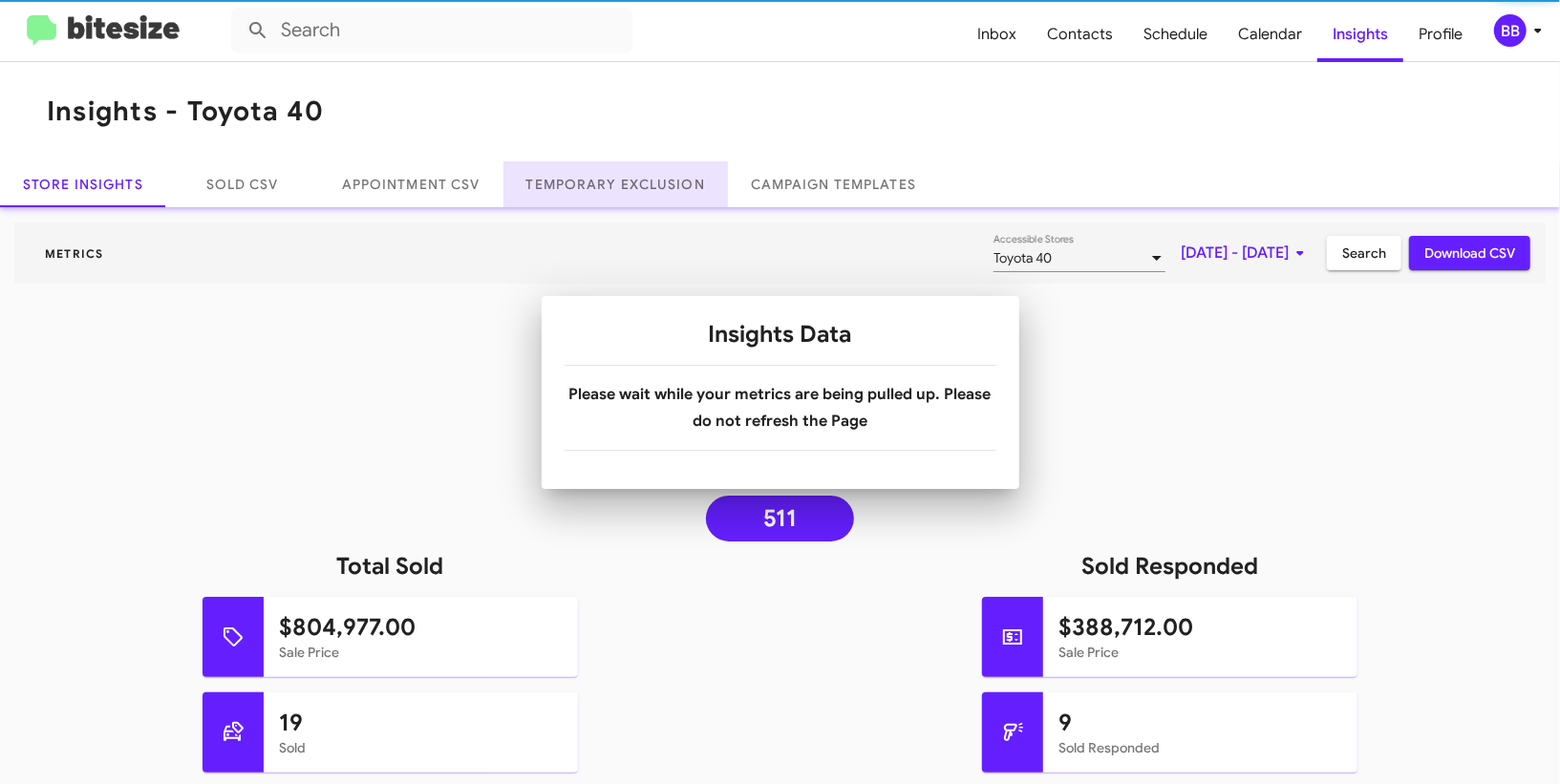
click at [544, 184] on link "Temporary Exclusion" at bounding box center [615, 185] width 224 height 46
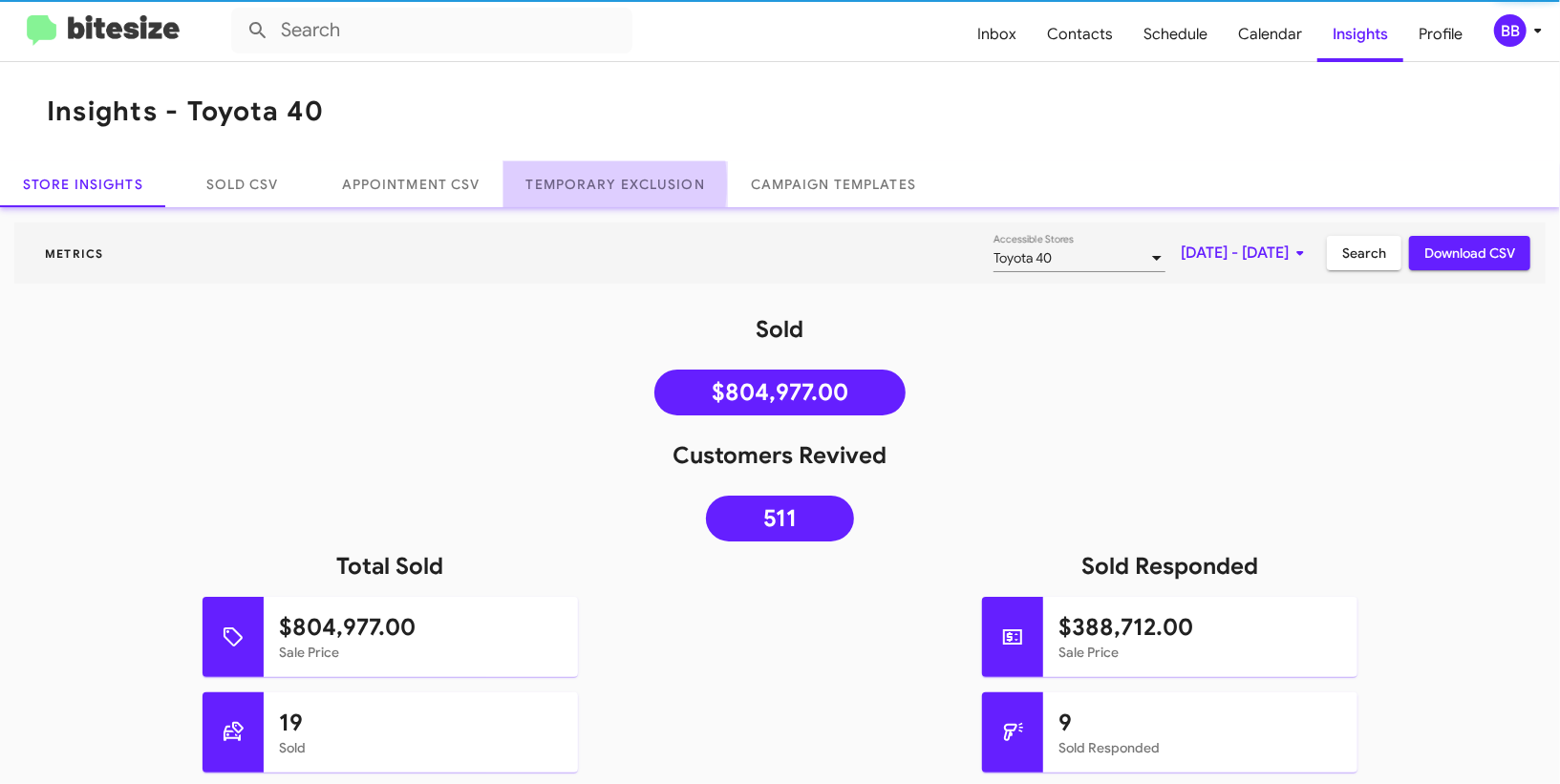
click at [544, 184] on link "Temporary Exclusion" at bounding box center [615, 185] width 224 height 46
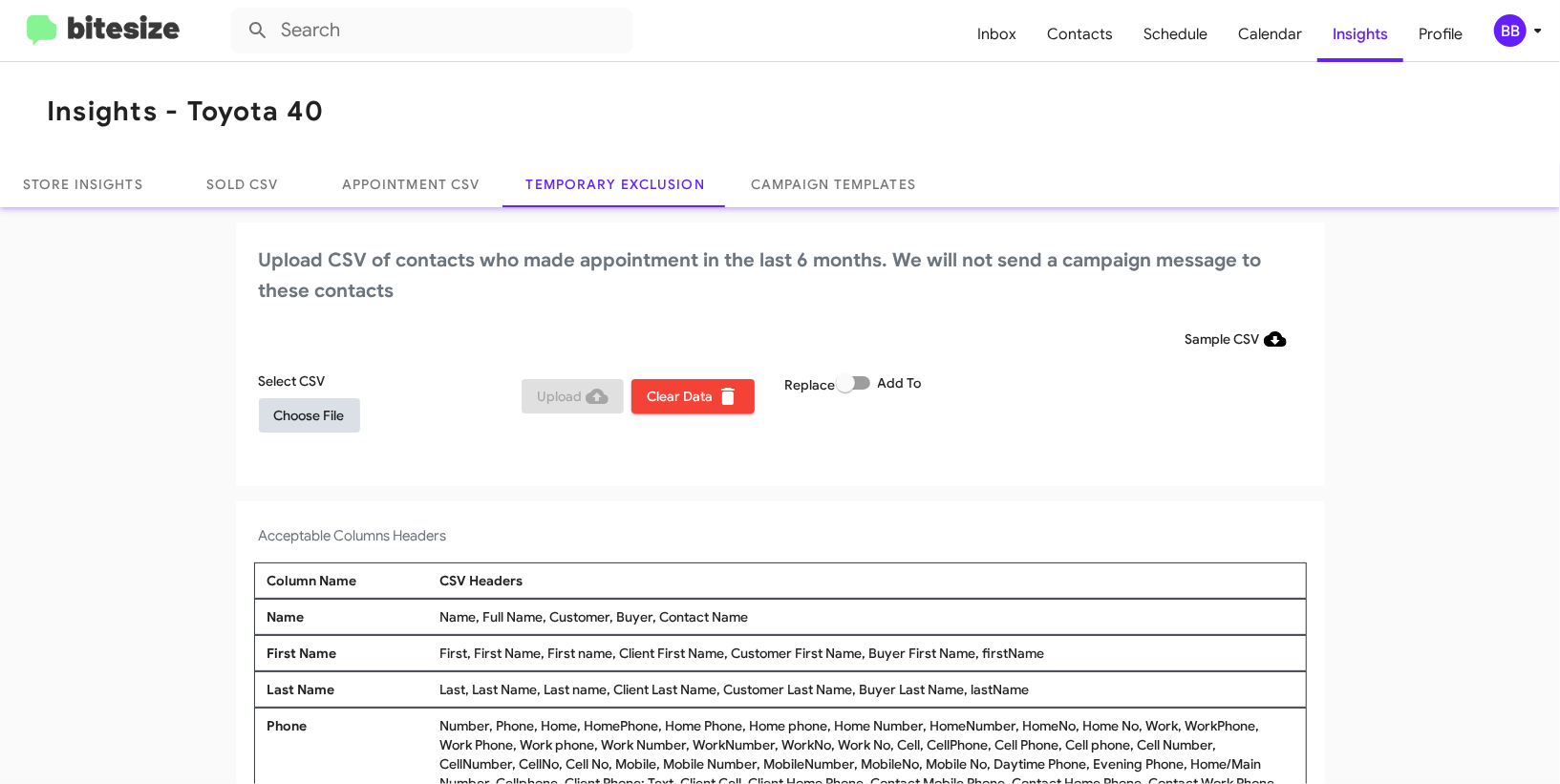
click at [322, 414] on span "Choose File" at bounding box center [309, 416] width 70 height 35
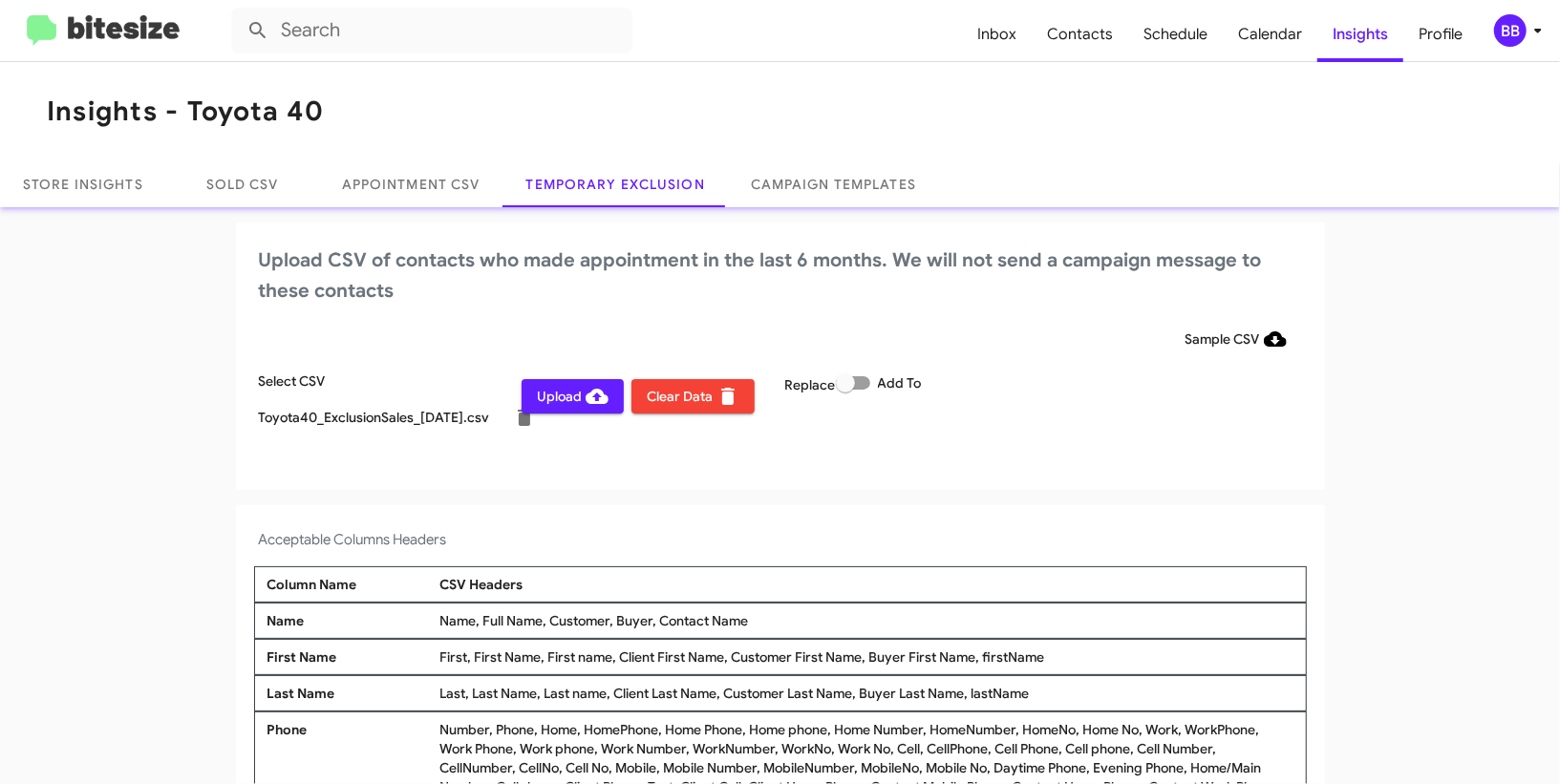
click at [1531, 31] on icon at bounding box center [1538, 31] width 23 height 23
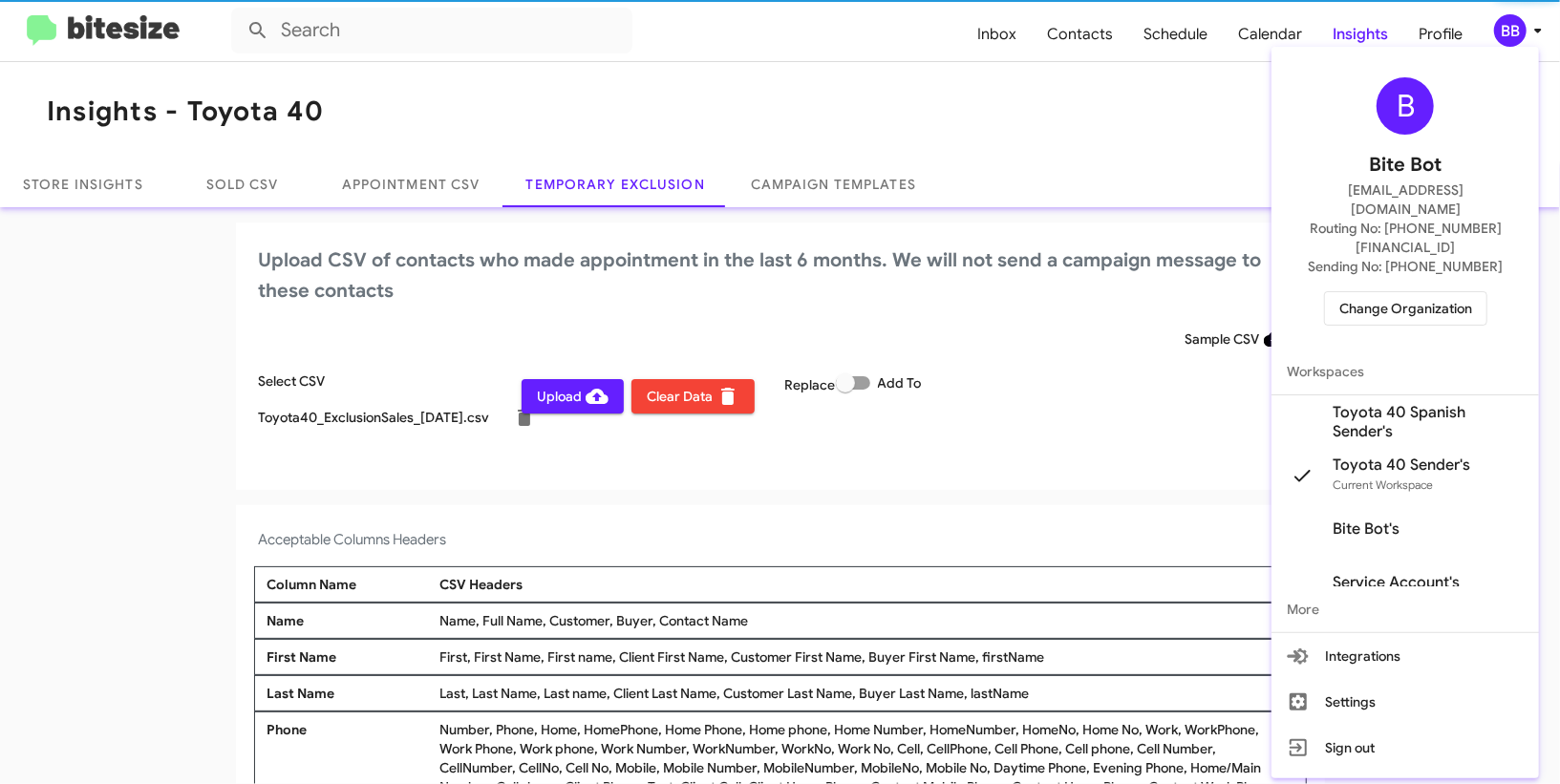
click at [1531, 31] on div at bounding box center [780, 392] width 1560 height 784
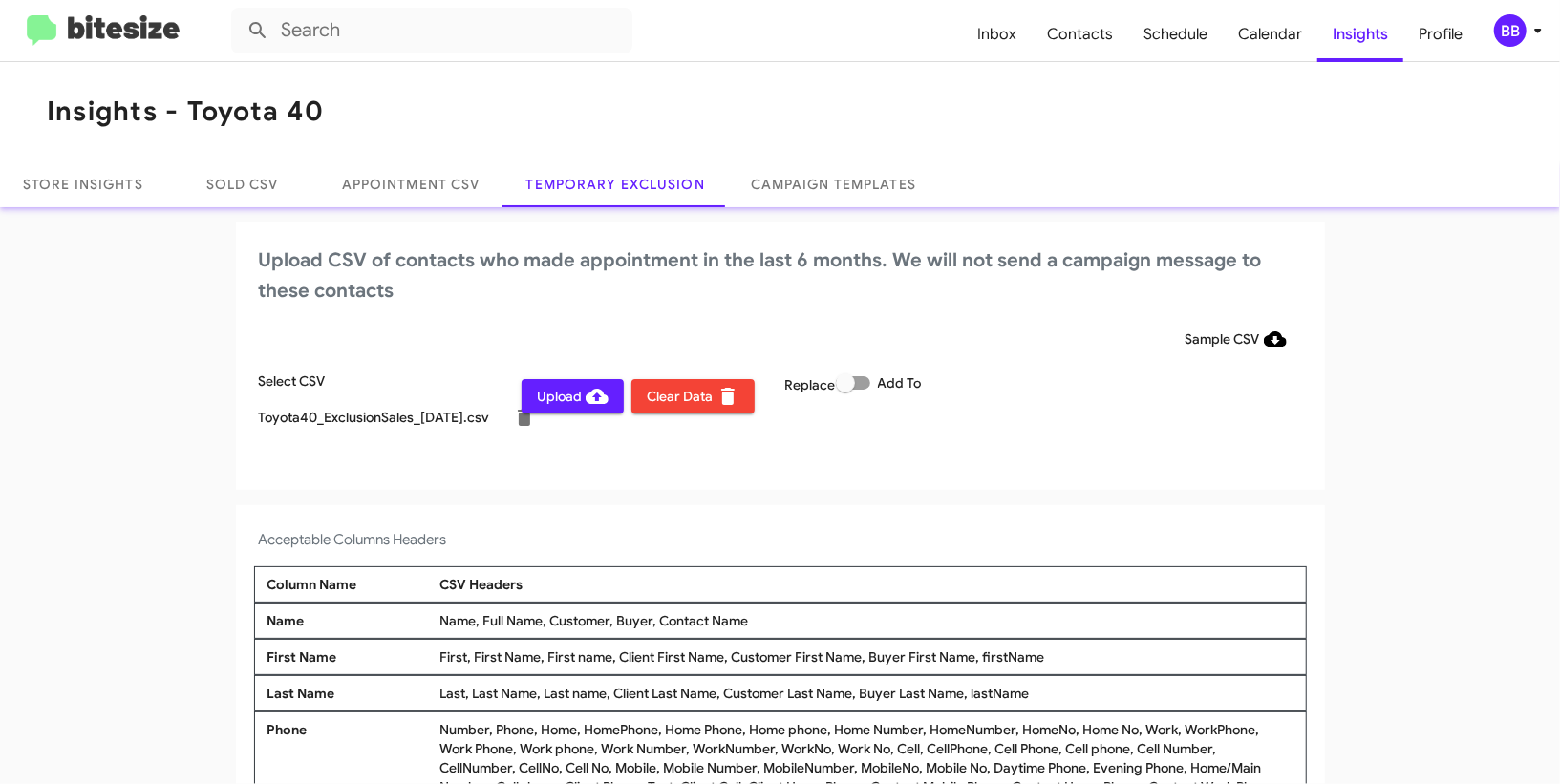
click at [1531, 31] on icon at bounding box center [1538, 31] width 23 height 23
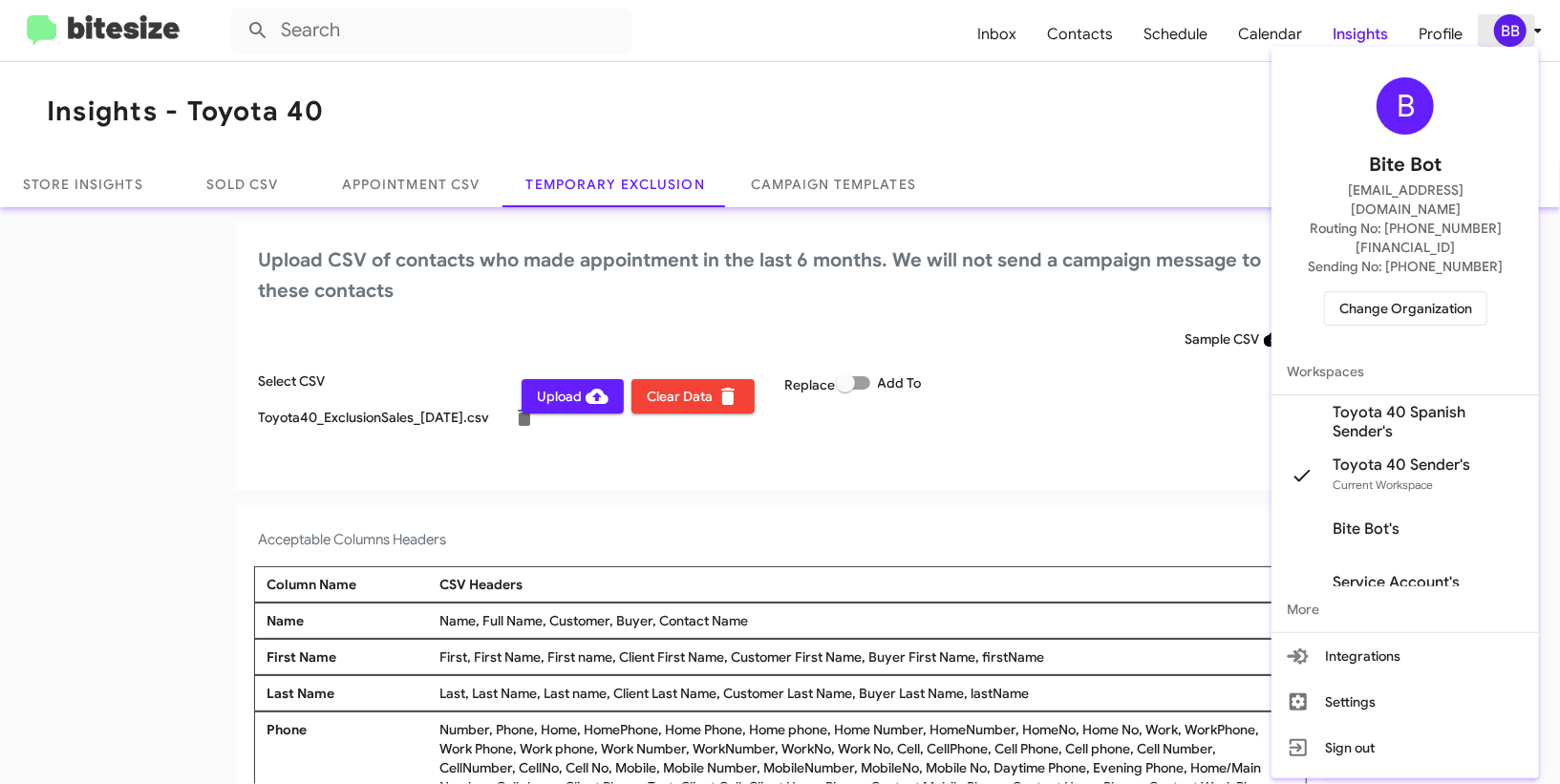
click at [1531, 31] on div at bounding box center [780, 392] width 1560 height 784
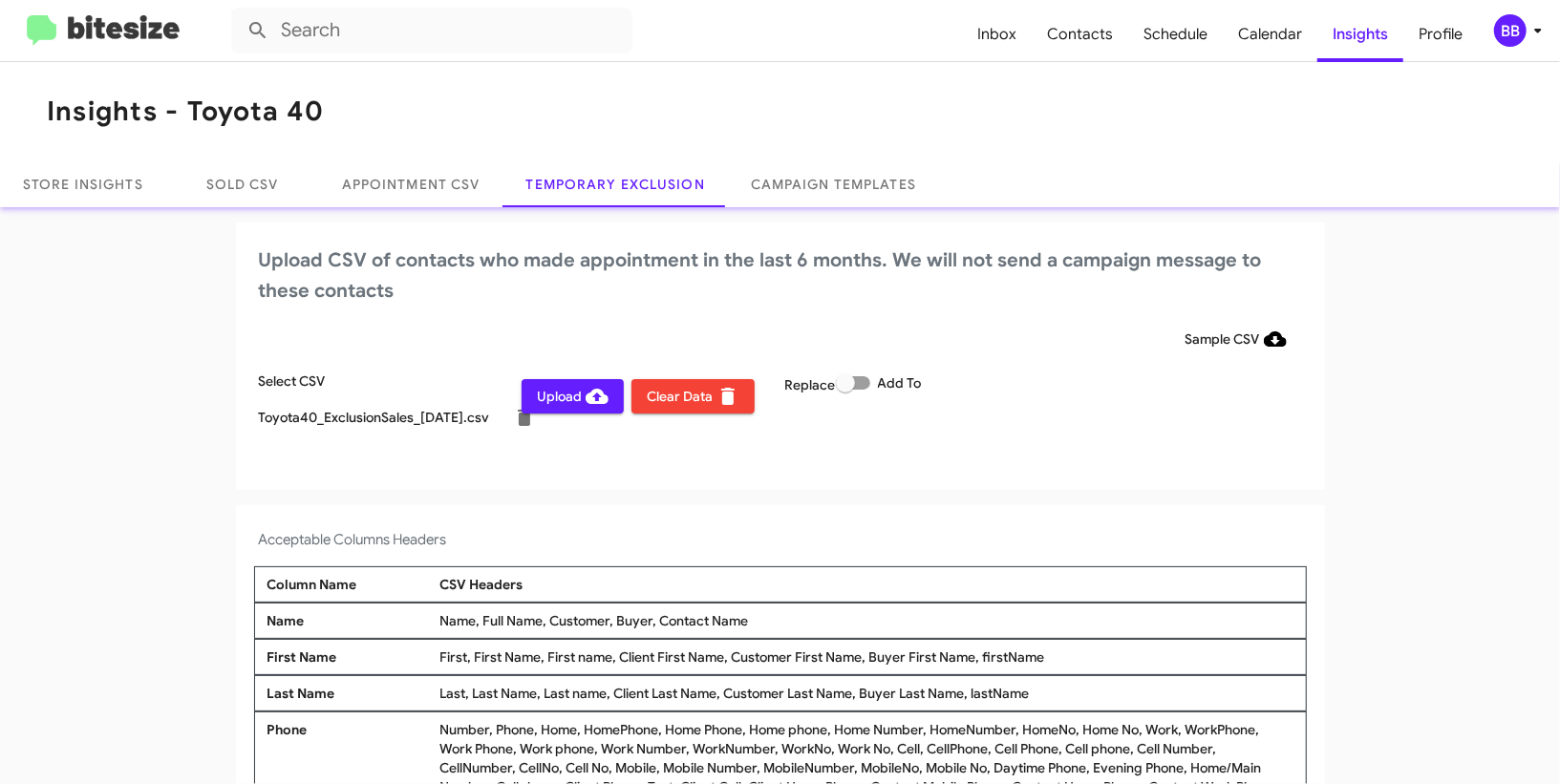
click at [574, 399] on span "Upload" at bounding box center [573, 396] width 71 height 35
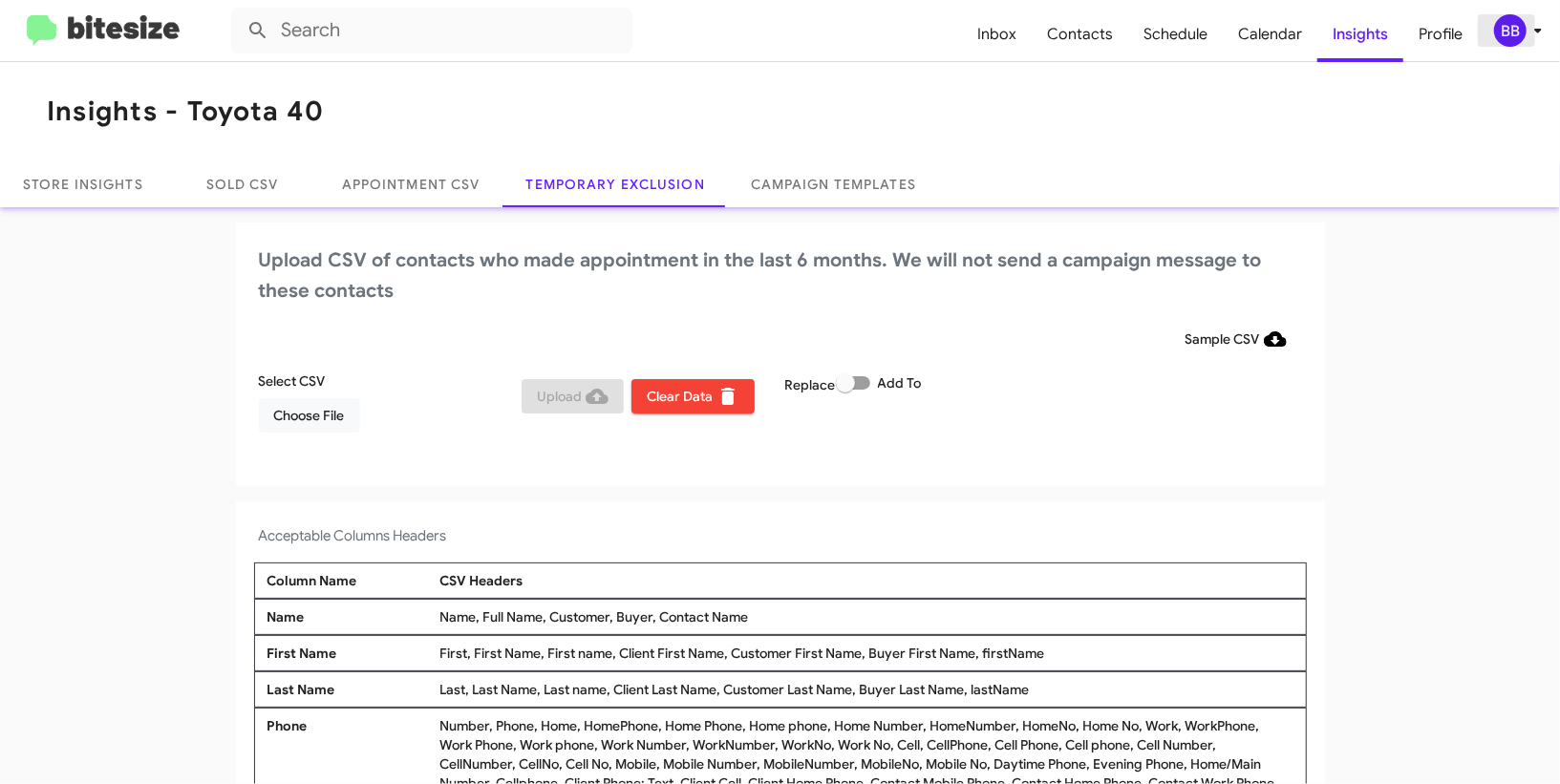
click at [1480, 24] on button "BB" at bounding box center [1509, 31] width 62 height 33
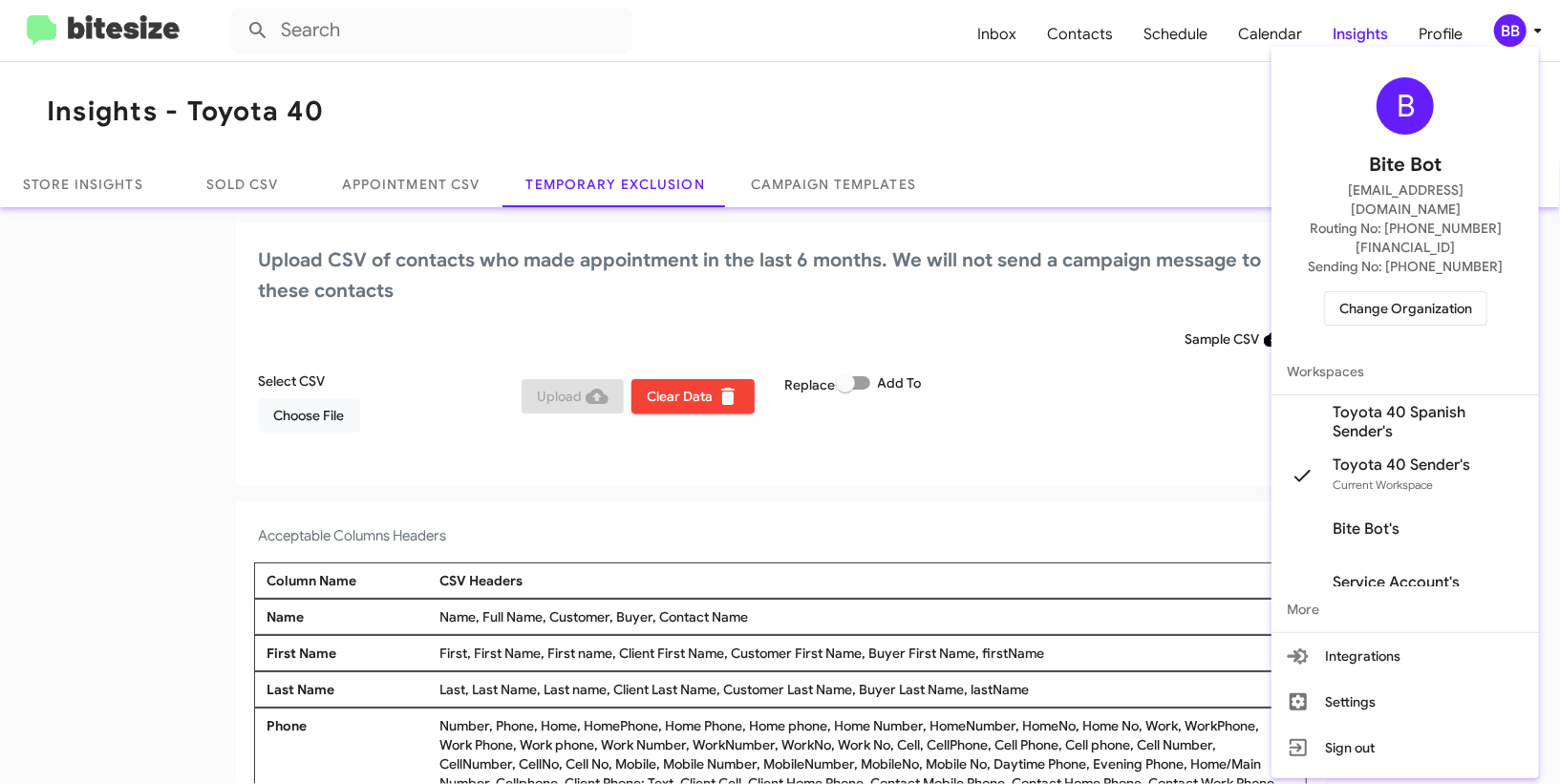
click at [1372, 292] on span "Change Organization" at bounding box center [1406, 309] width 133 height 33
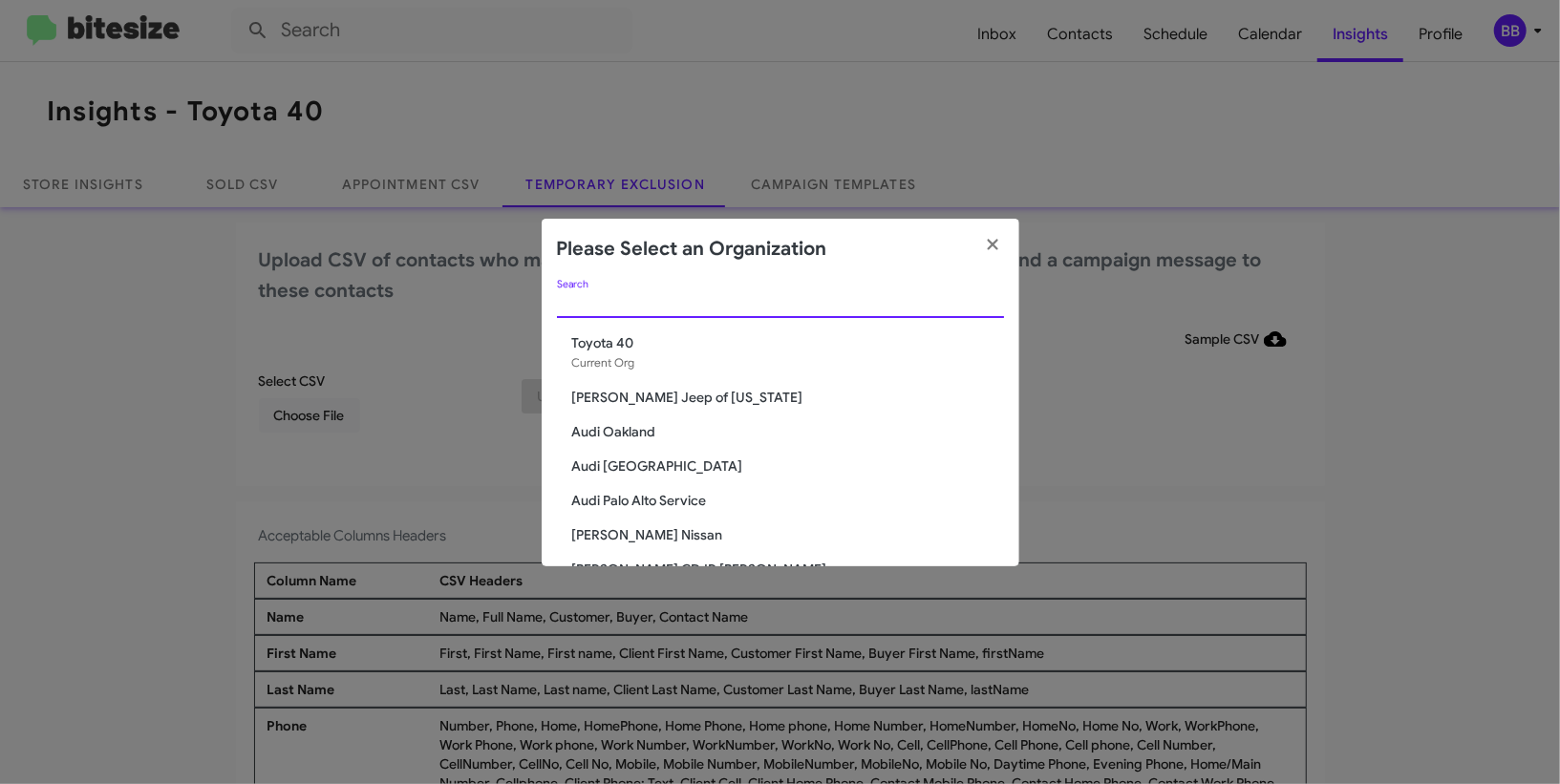
click at [696, 307] on input "Search" at bounding box center [780, 304] width 448 height 15
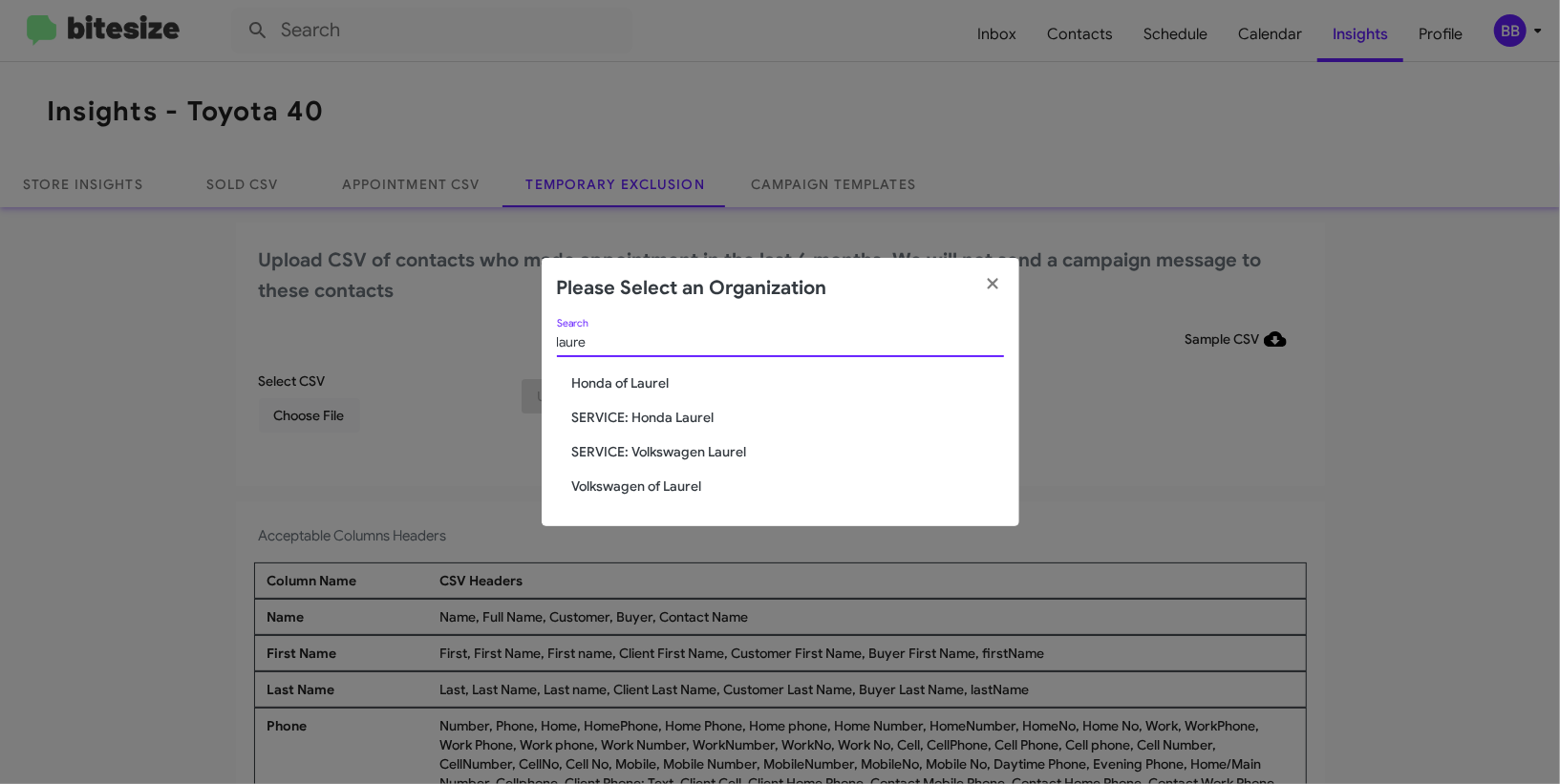
type input "laure"
click at [680, 488] on span "Volkswagen of Laurel" at bounding box center [788, 486] width 432 height 19
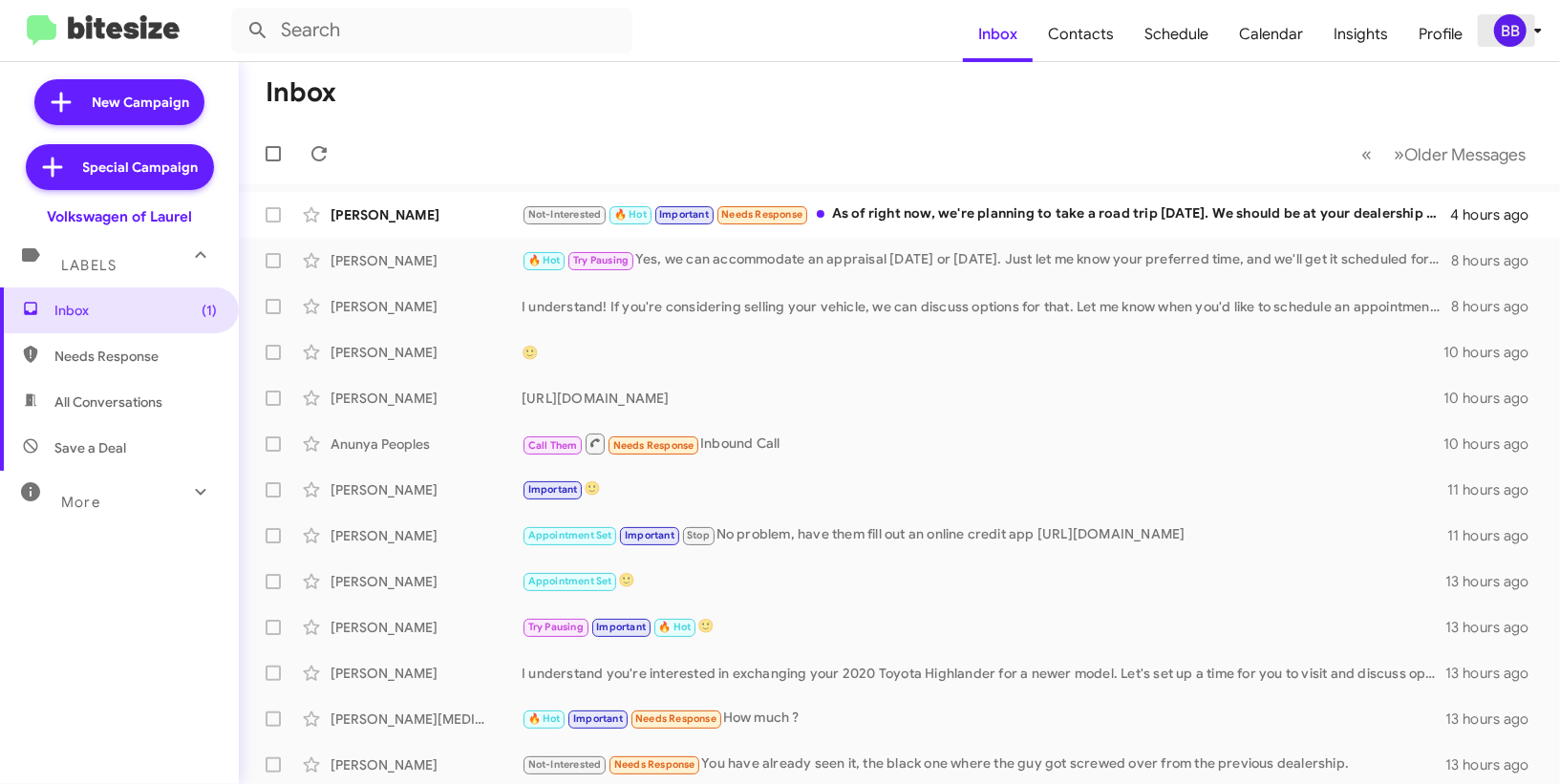
click at [1525, 34] on div "BB" at bounding box center [1511, 31] width 33 height 33
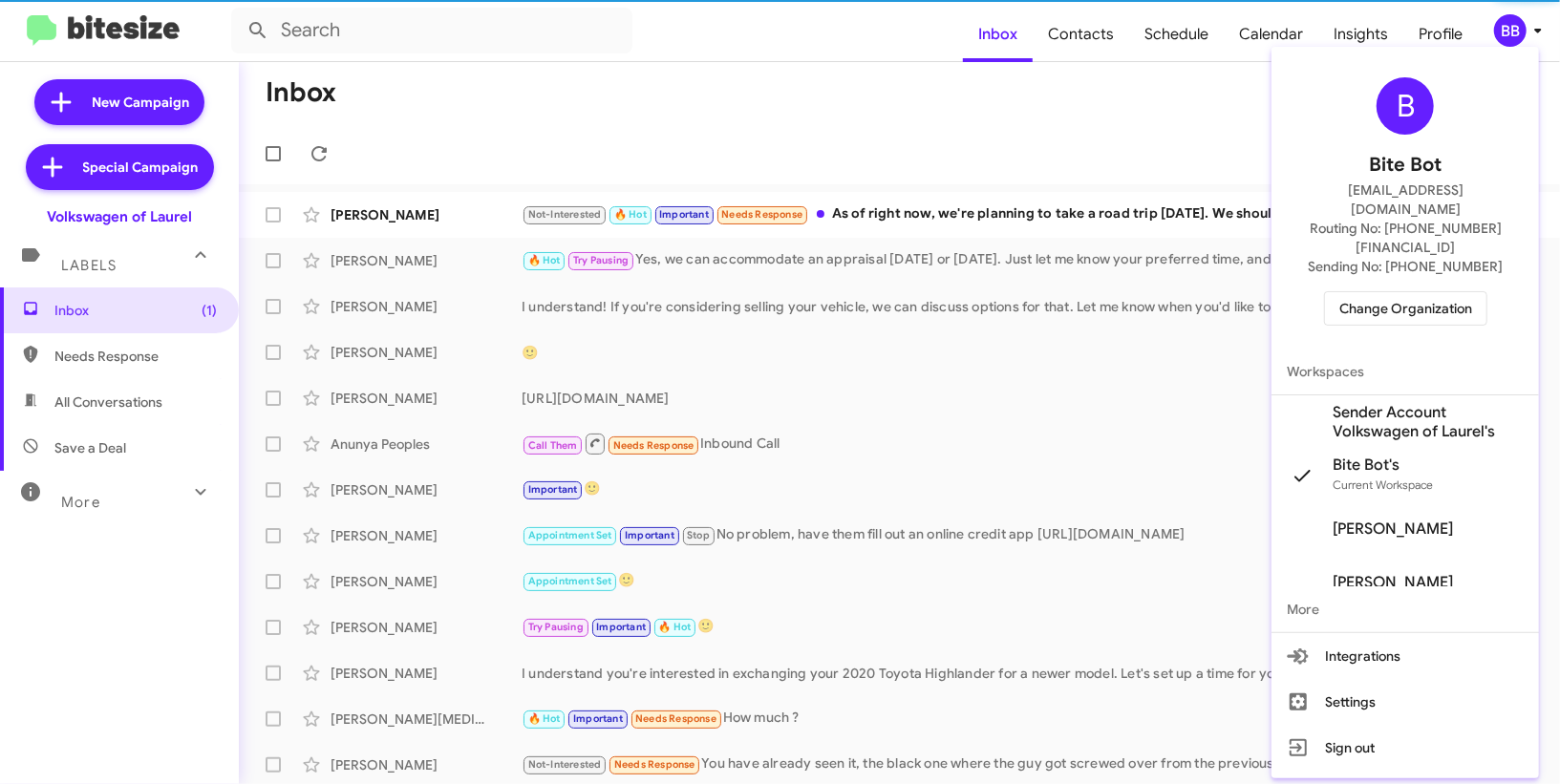
click at [1404, 403] on span "Sender Account Volkswagen of Laurel's" at bounding box center [1428, 422] width 192 height 38
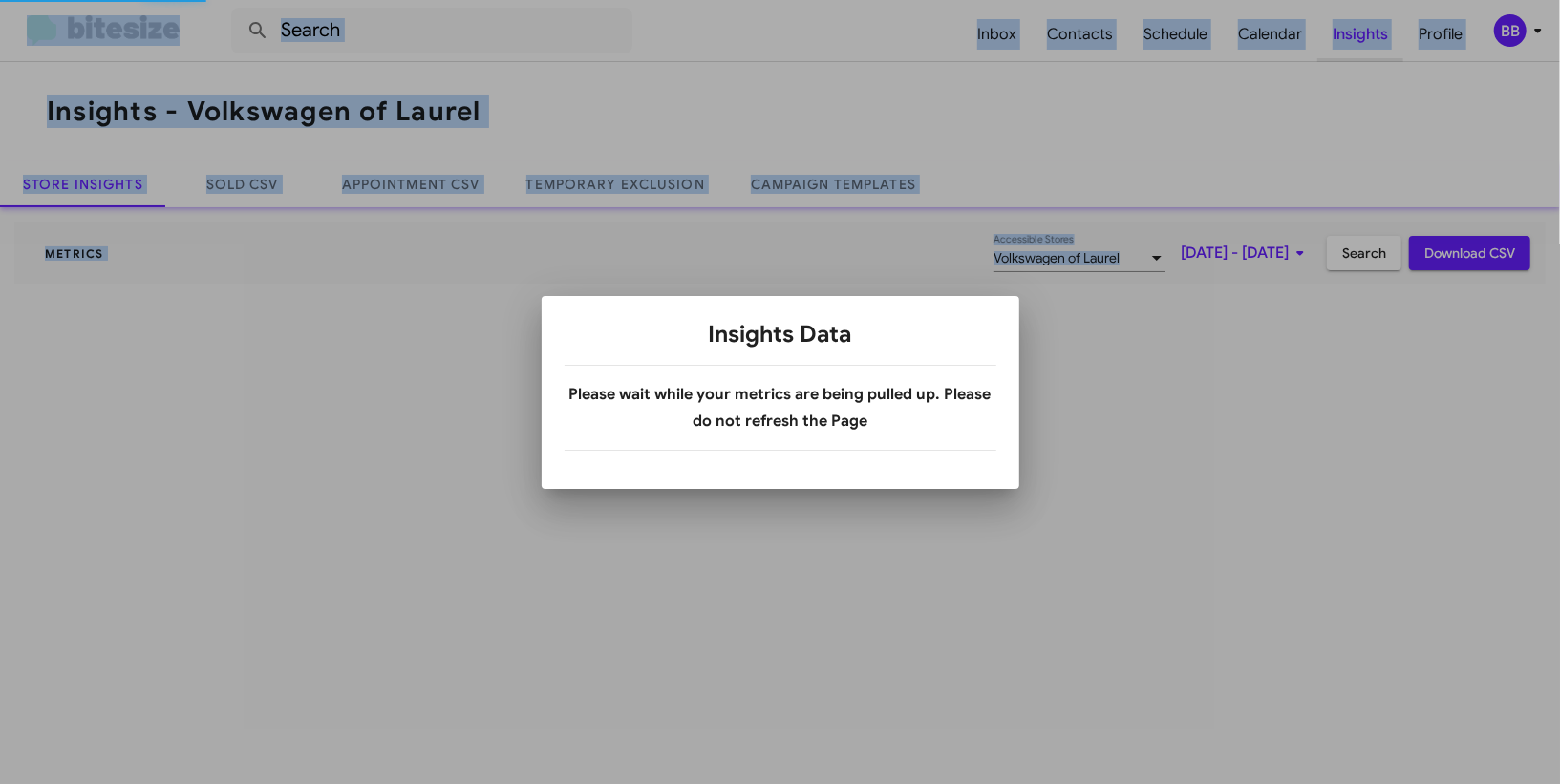
click at [1366, 40] on div at bounding box center [780, 392] width 1560 height 784
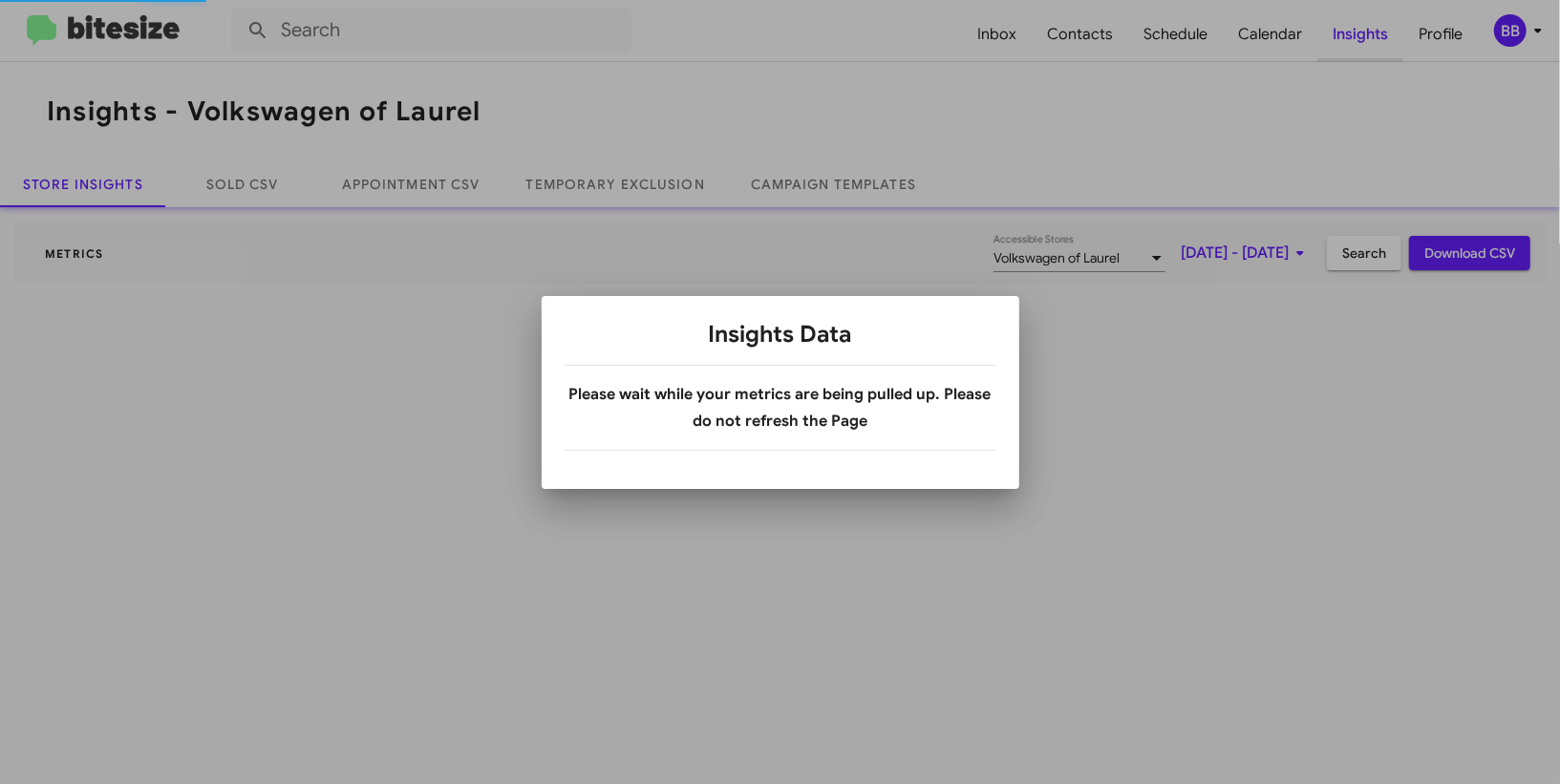
click at [1366, 40] on div at bounding box center [780, 392] width 1560 height 784
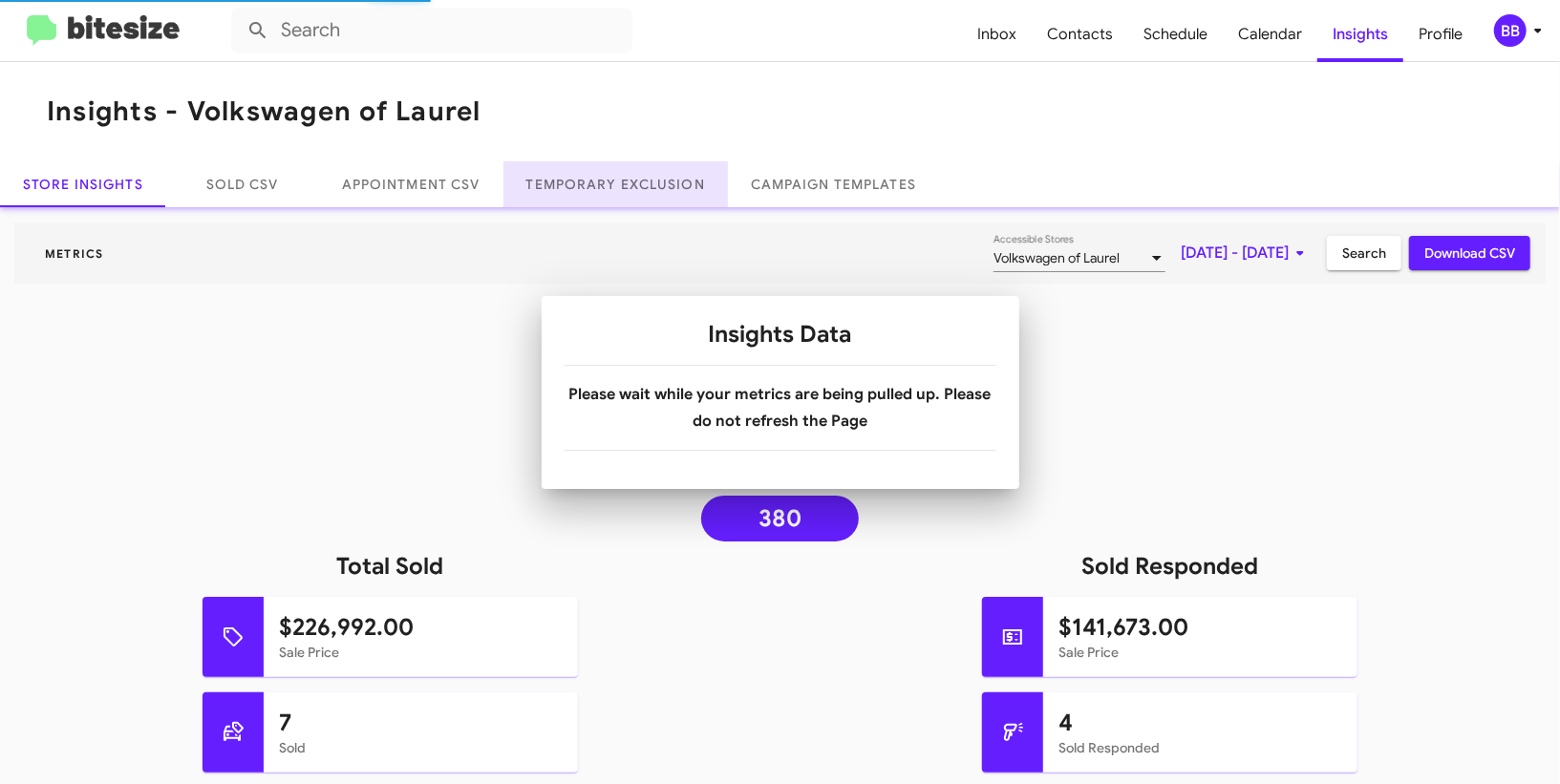
click at [630, 192] on link "Temporary Exclusion" at bounding box center [615, 185] width 224 height 46
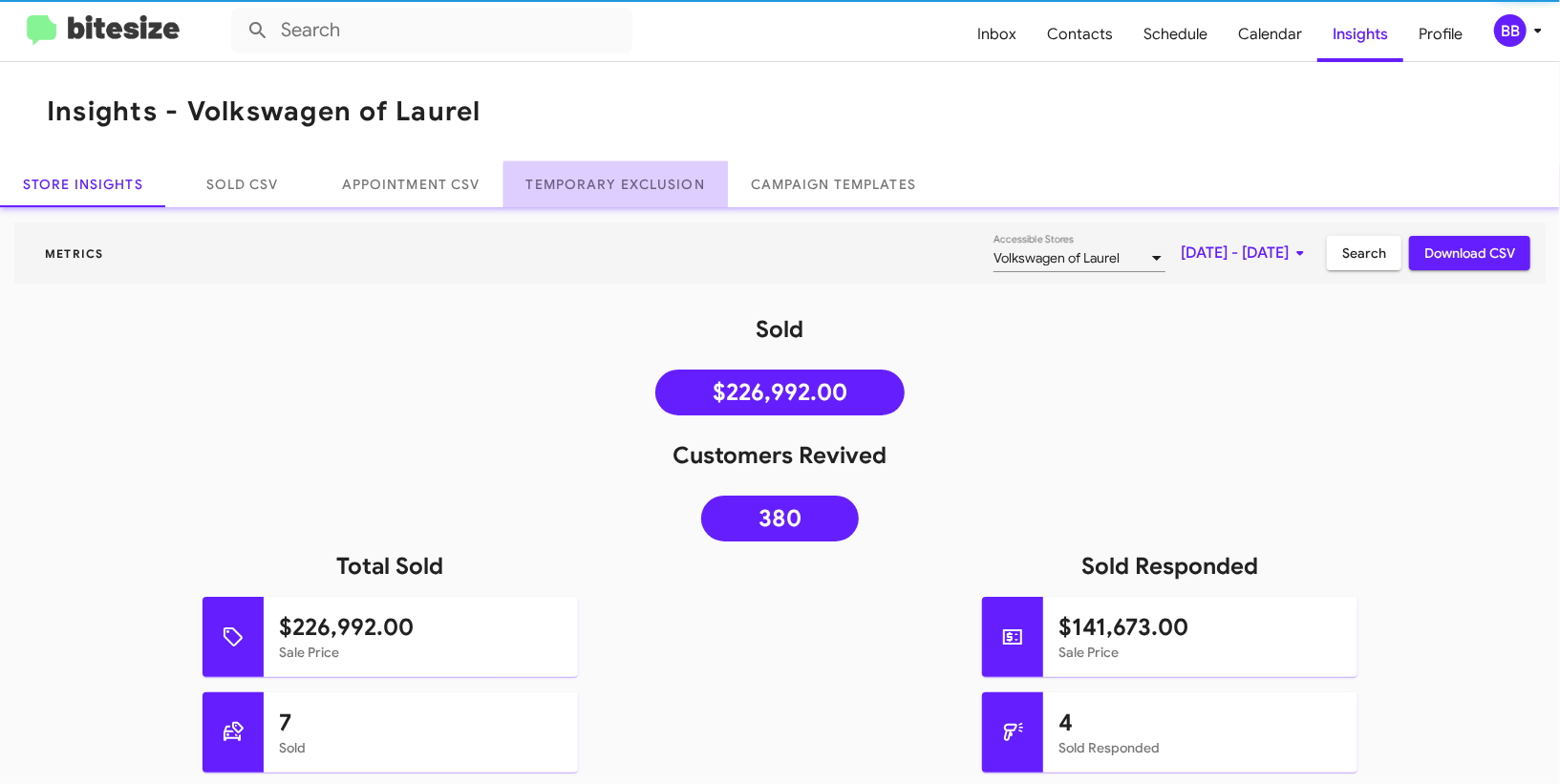
click at [630, 192] on link "Temporary Exclusion" at bounding box center [615, 185] width 224 height 46
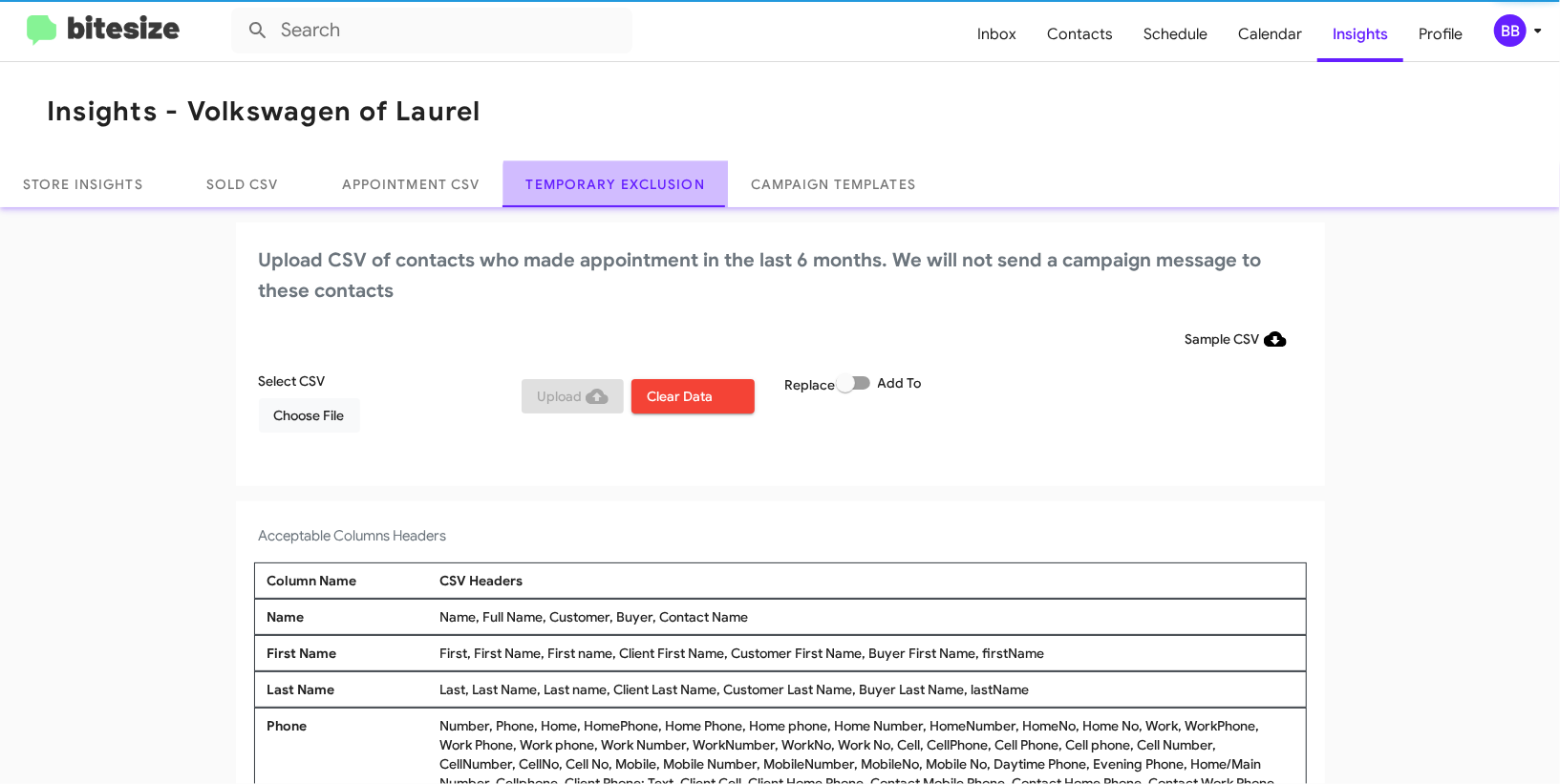
click at [630, 192] on link "Temporary Exclusion" at bounding box center [615, 185] width 224 height 46
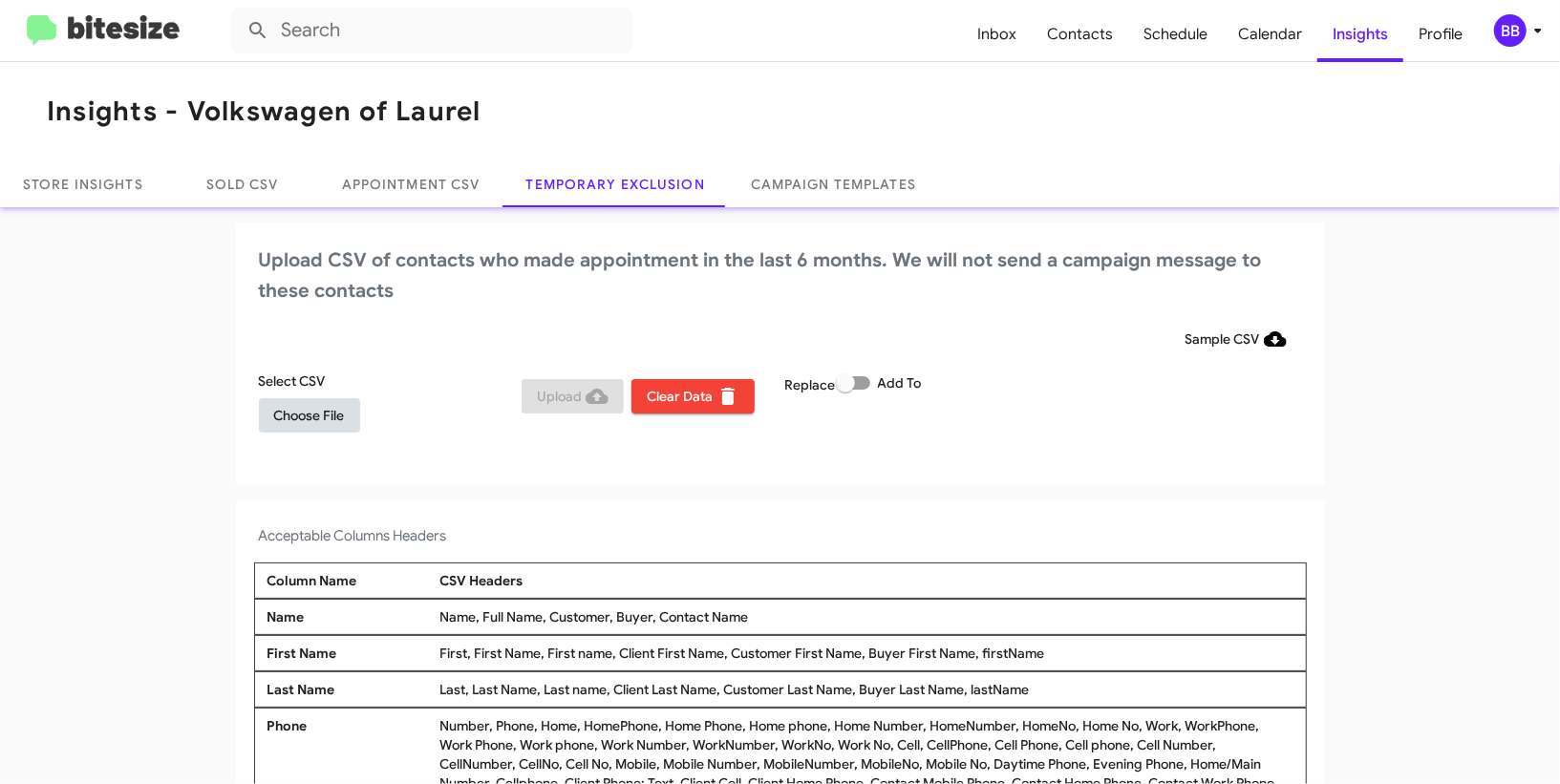
click at [320, 423] on span "Choose File" at bounding box center [309, 416] width 70 height 35
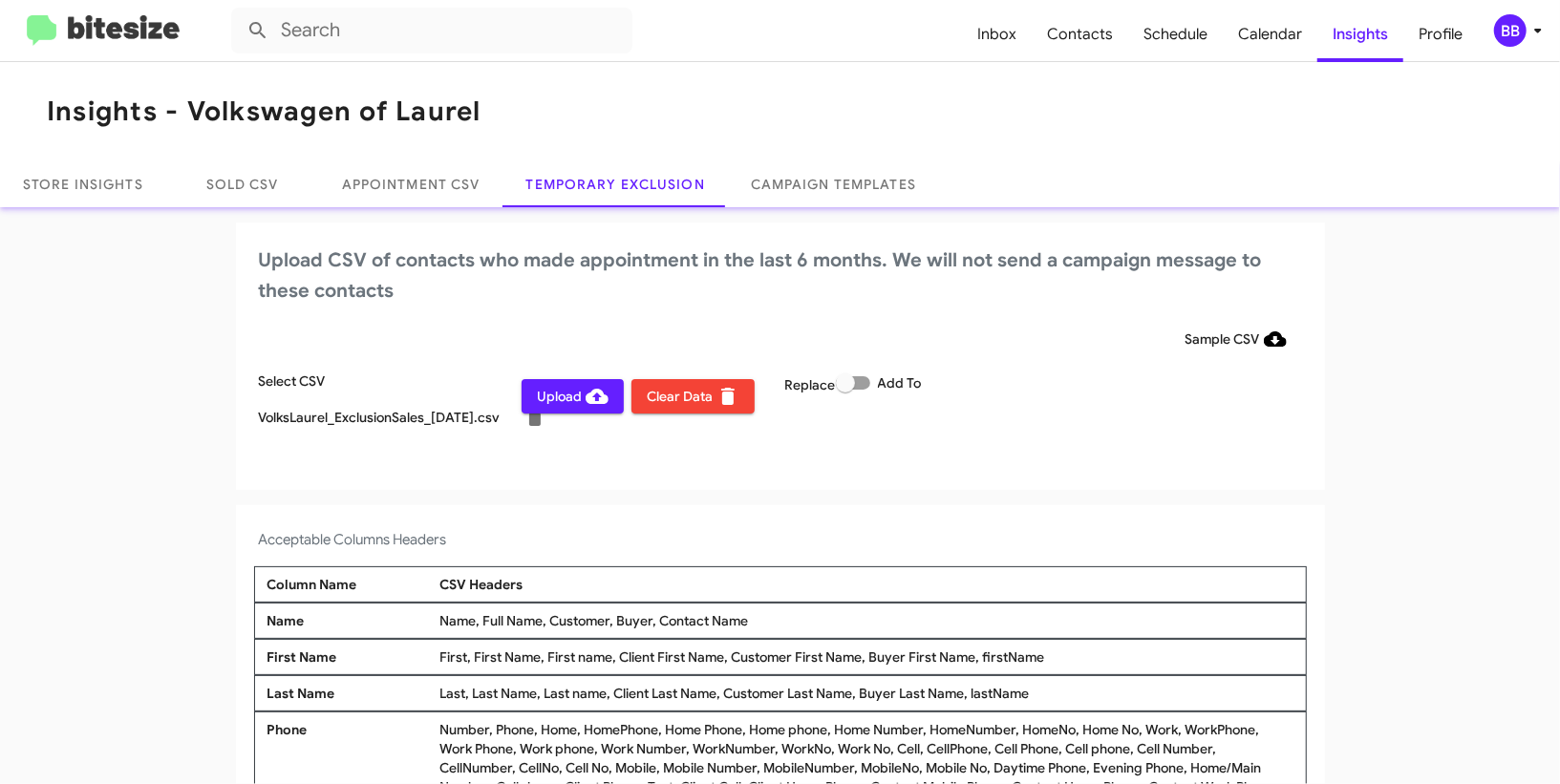
click at [1524, 42] on span "BB" at bounding box center [1522, 31] width 58 height 33
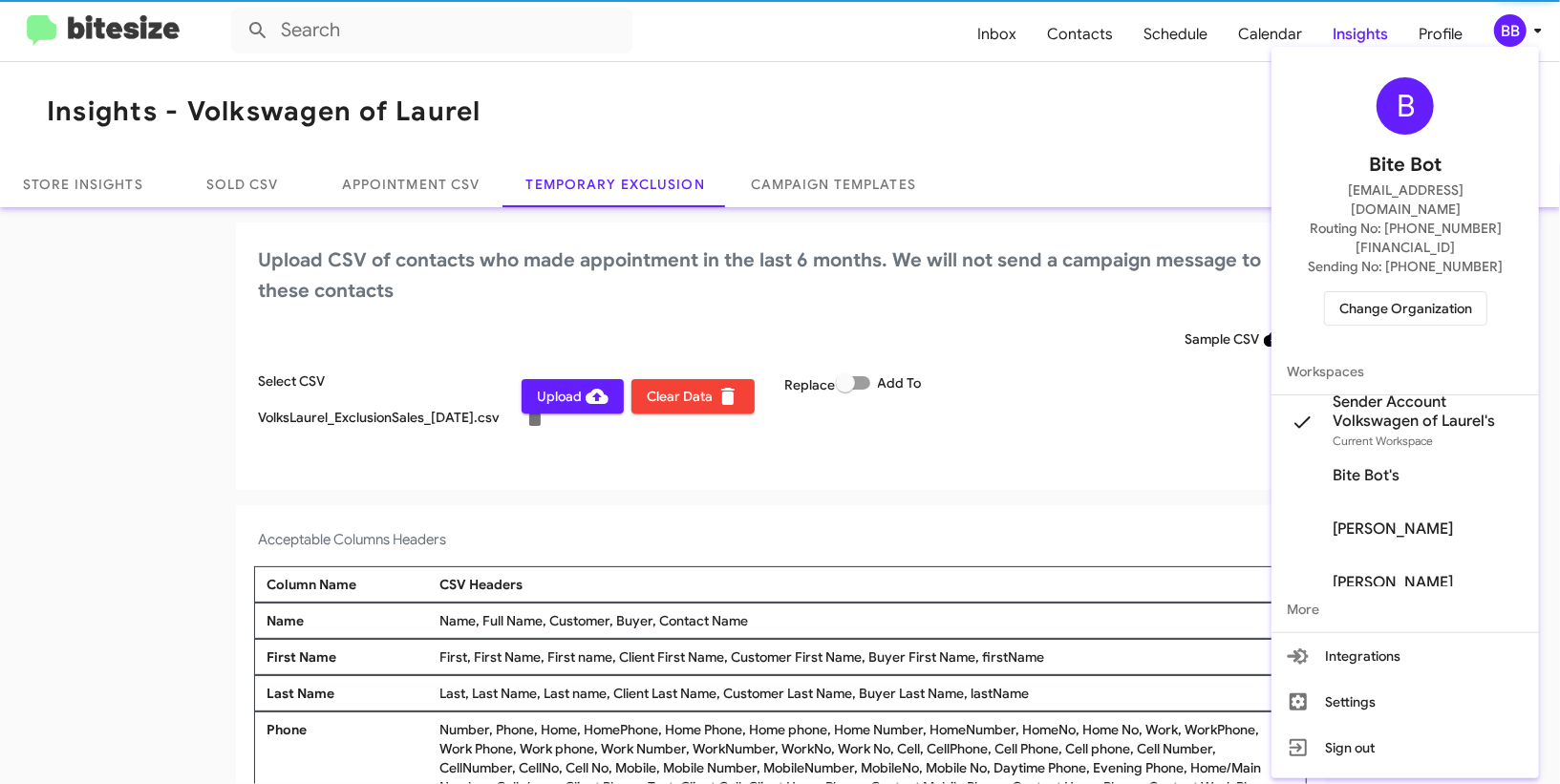
click at [1524, 42] on div at bounding box center [780, 392] width 1560 height 784
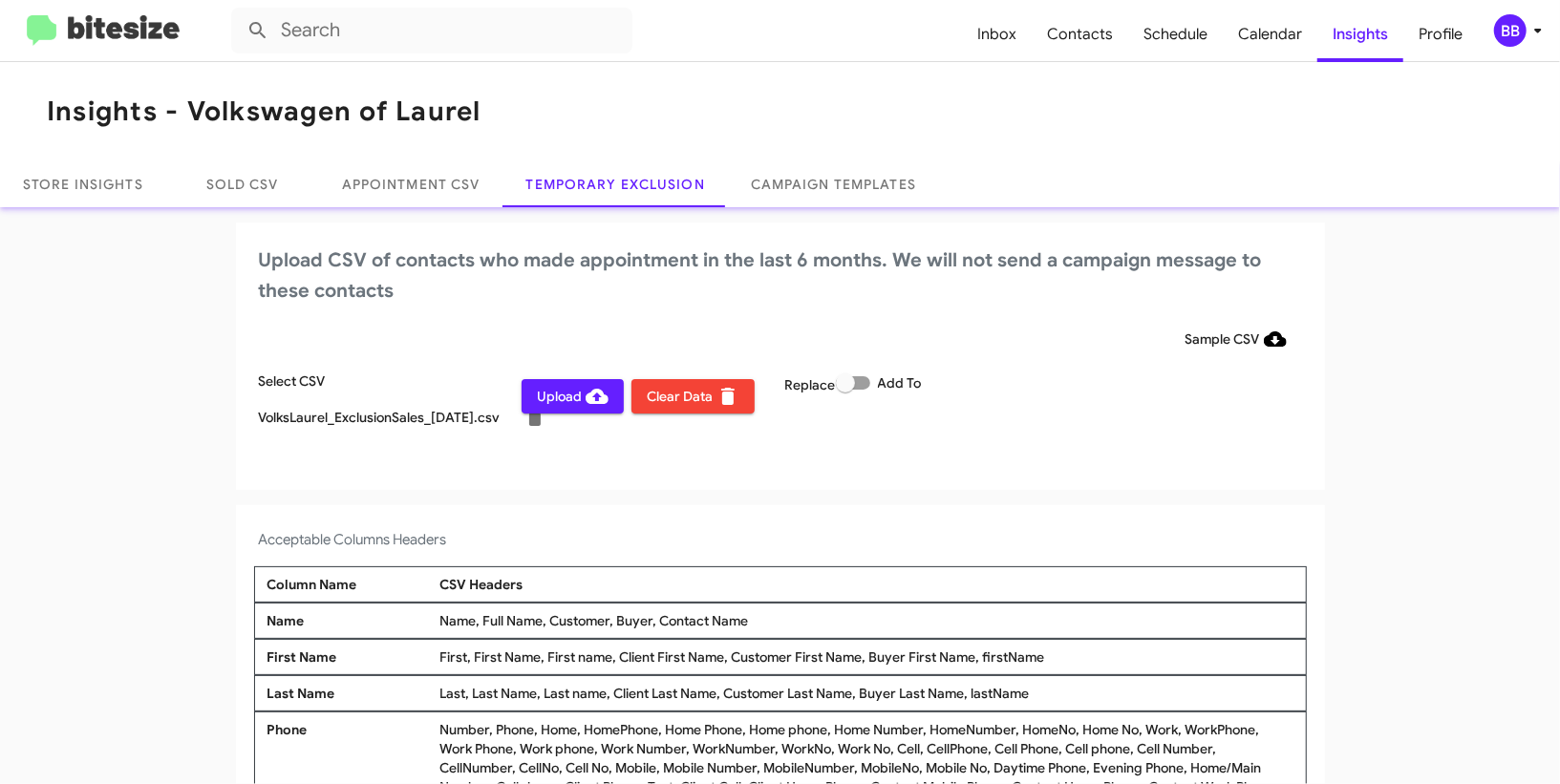
click at [565, 388] on span "Upload" at bounding box center [573, 396] width 71 height 35
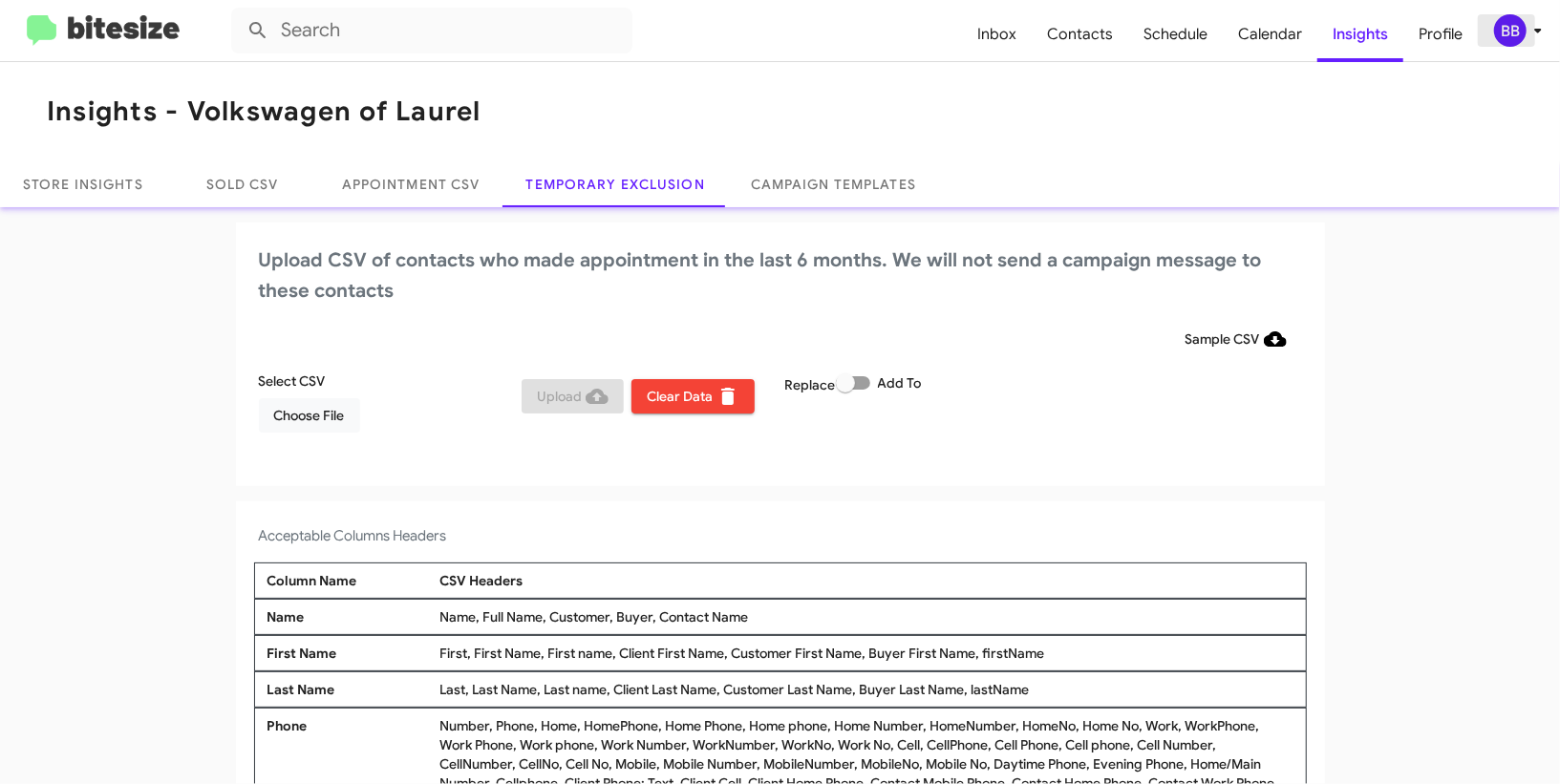
click at [1542, 34] on icon at bounding box center [1538, 31] width 23 height 23
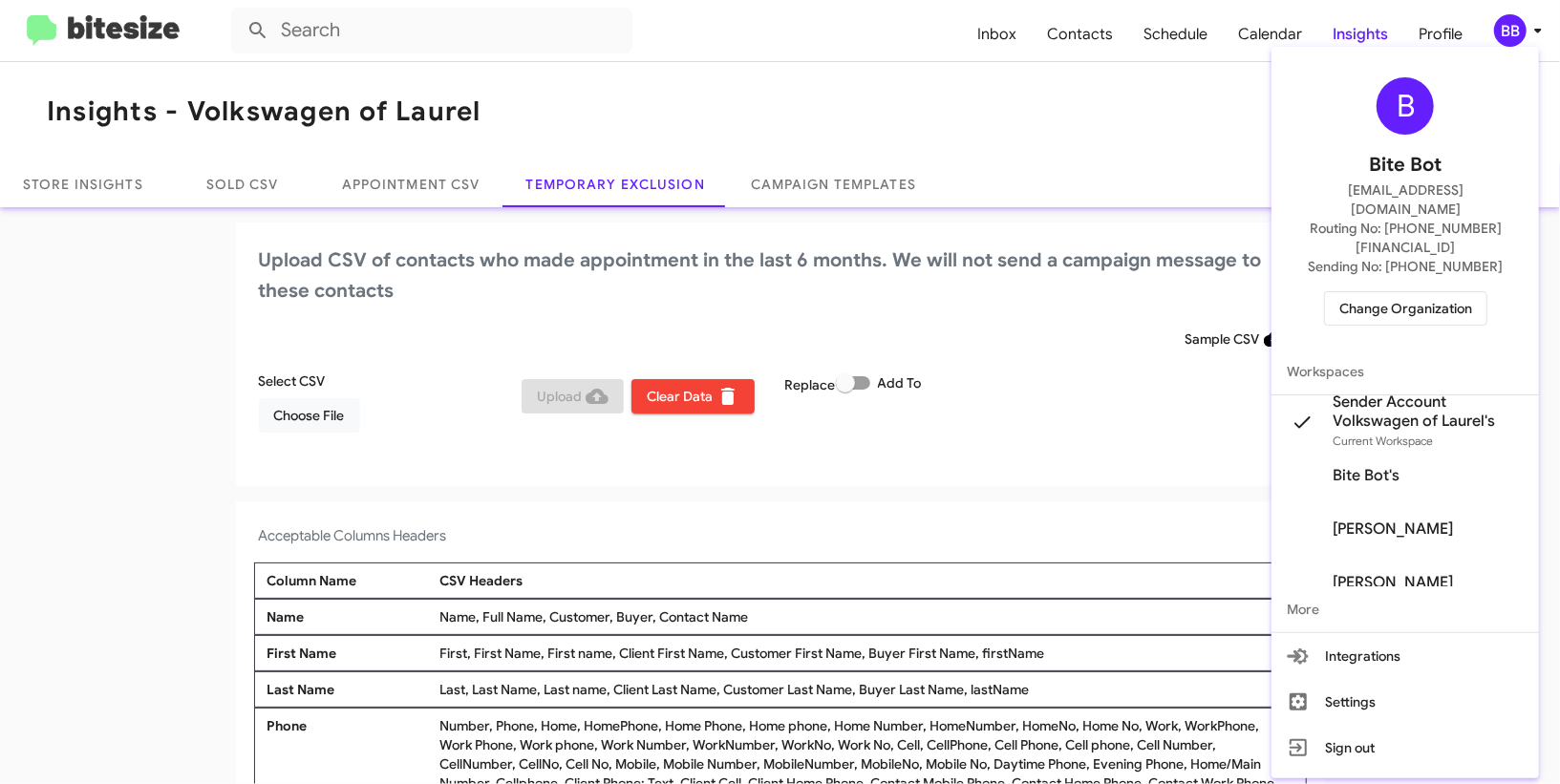
click at [1391, 292] on span "Change Organization" at bounding box center [1406, 309] width 133 height 33
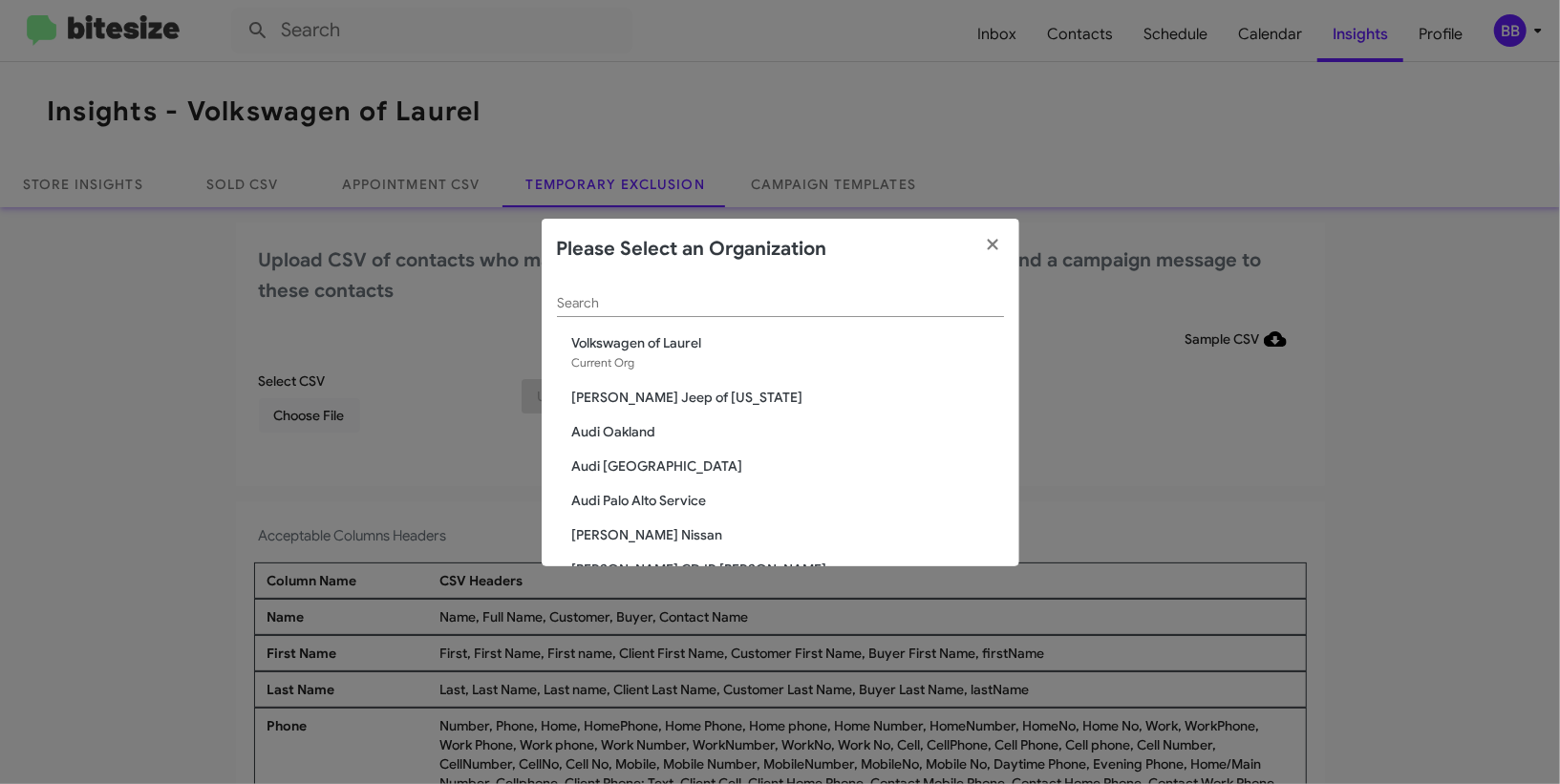
click at [697, 312] on div "Search" at bounding box center [780, 298] width 448 height 38
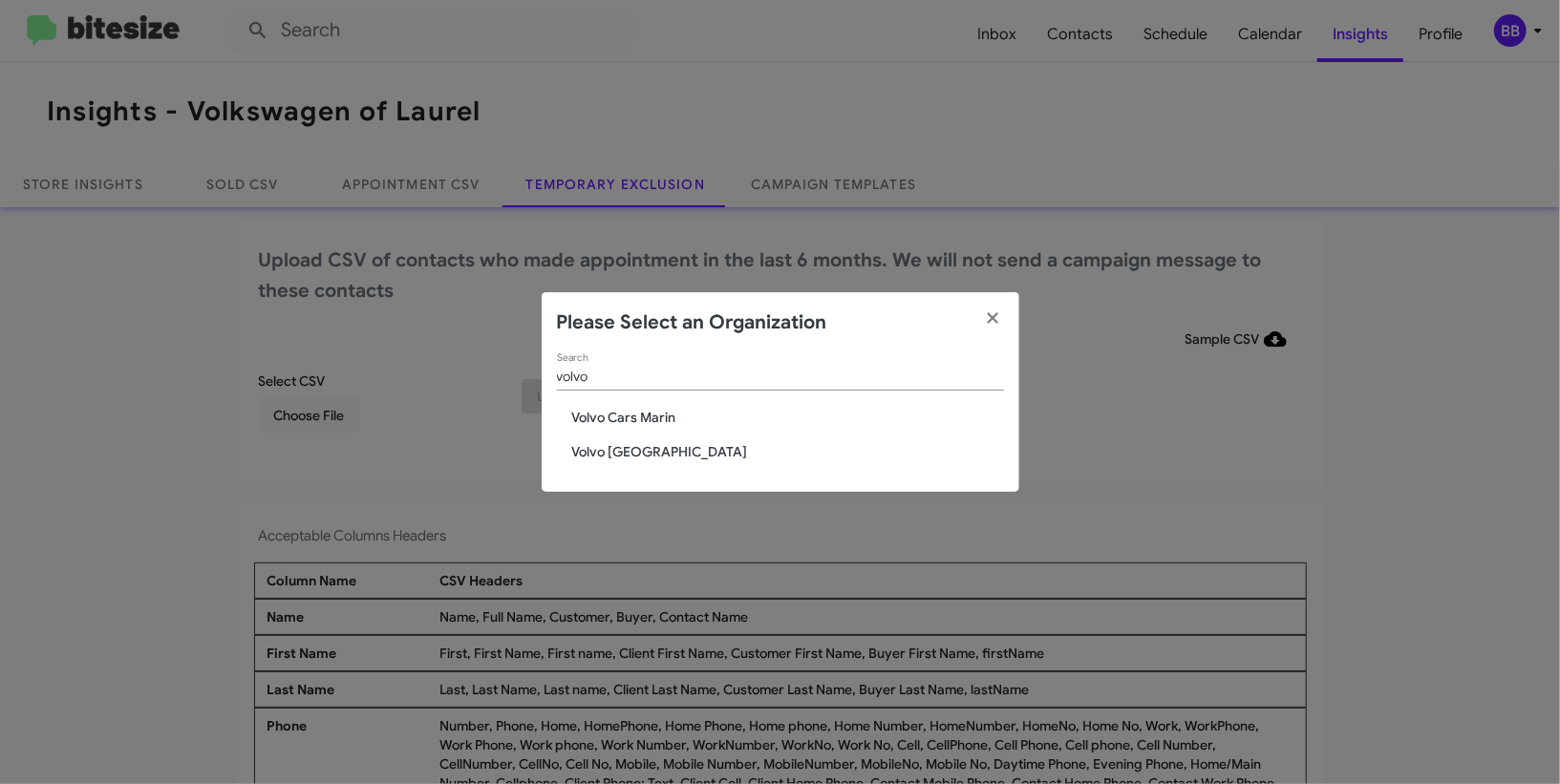
click at [633, 386] on div "volvo Search" at bounding box center [780, 371] width 448 height 38
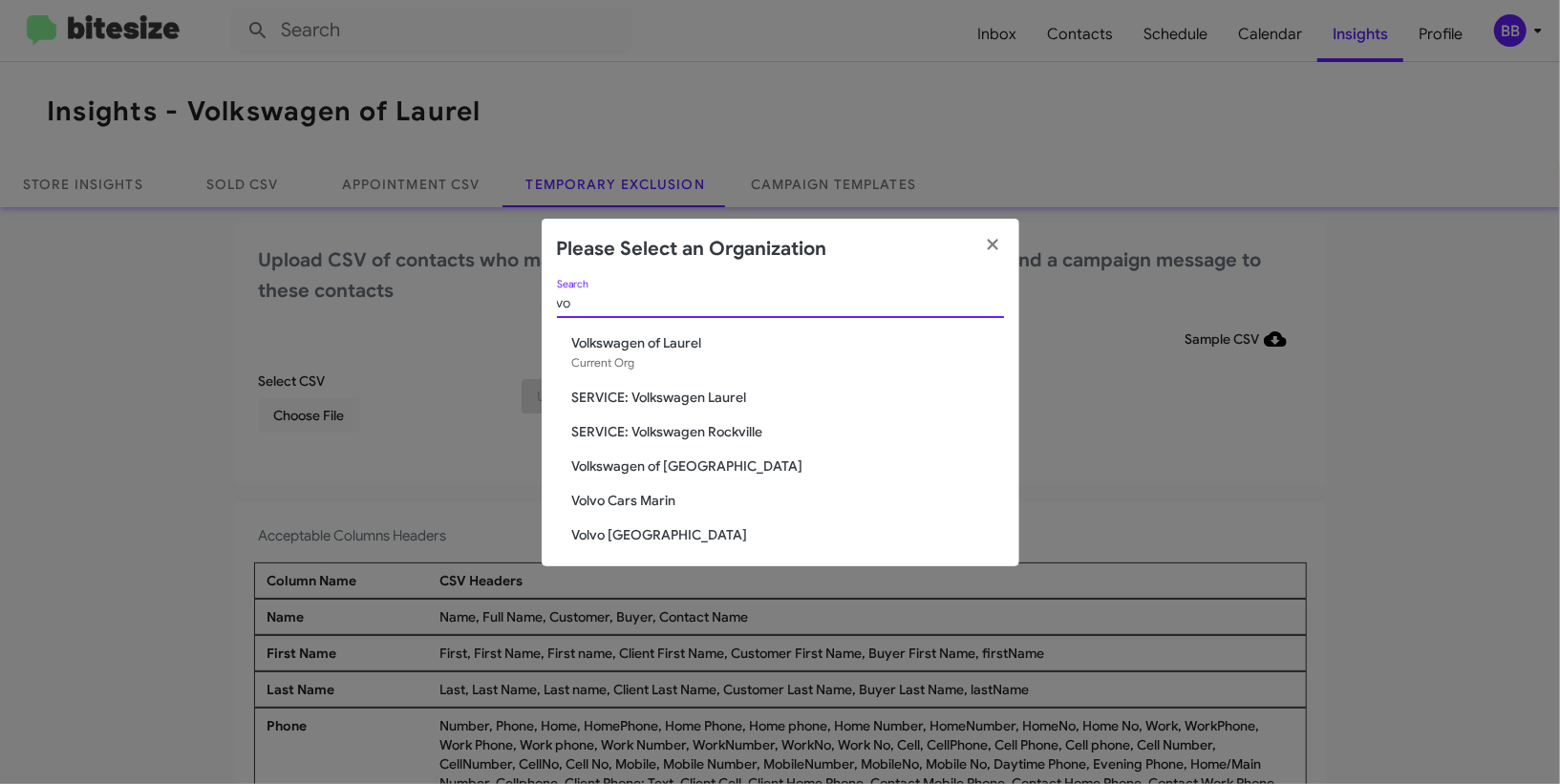
type input "v"
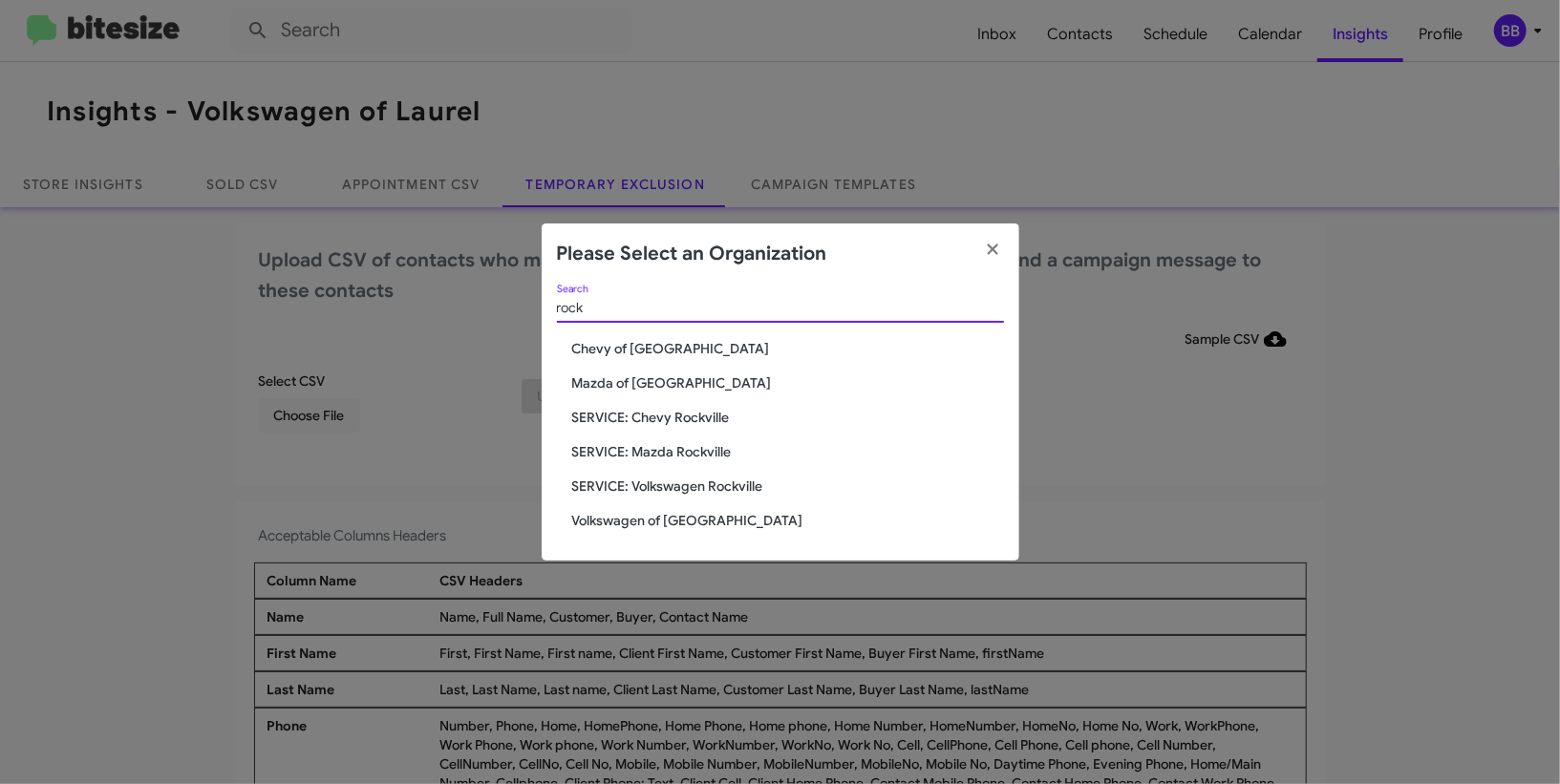
type input "rock"
click at [654, 524] on span "Volkswagen of [GEOGRAPHIC_DATA]" at bounding box center [788, 520] width 432 height 19
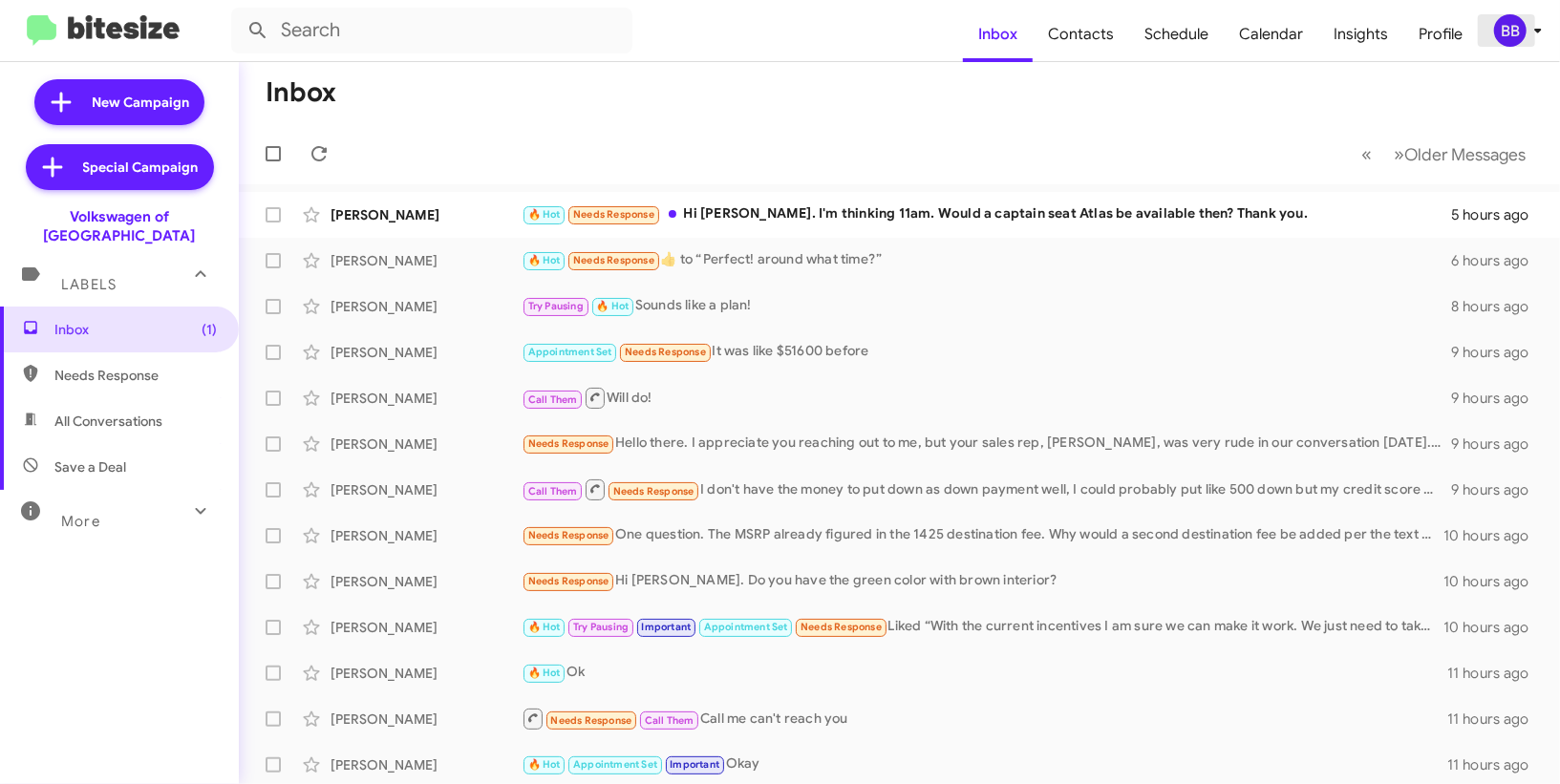
click at [1520, 42] on div "BB" at bounding box center [1511, 31] width 33 height 33
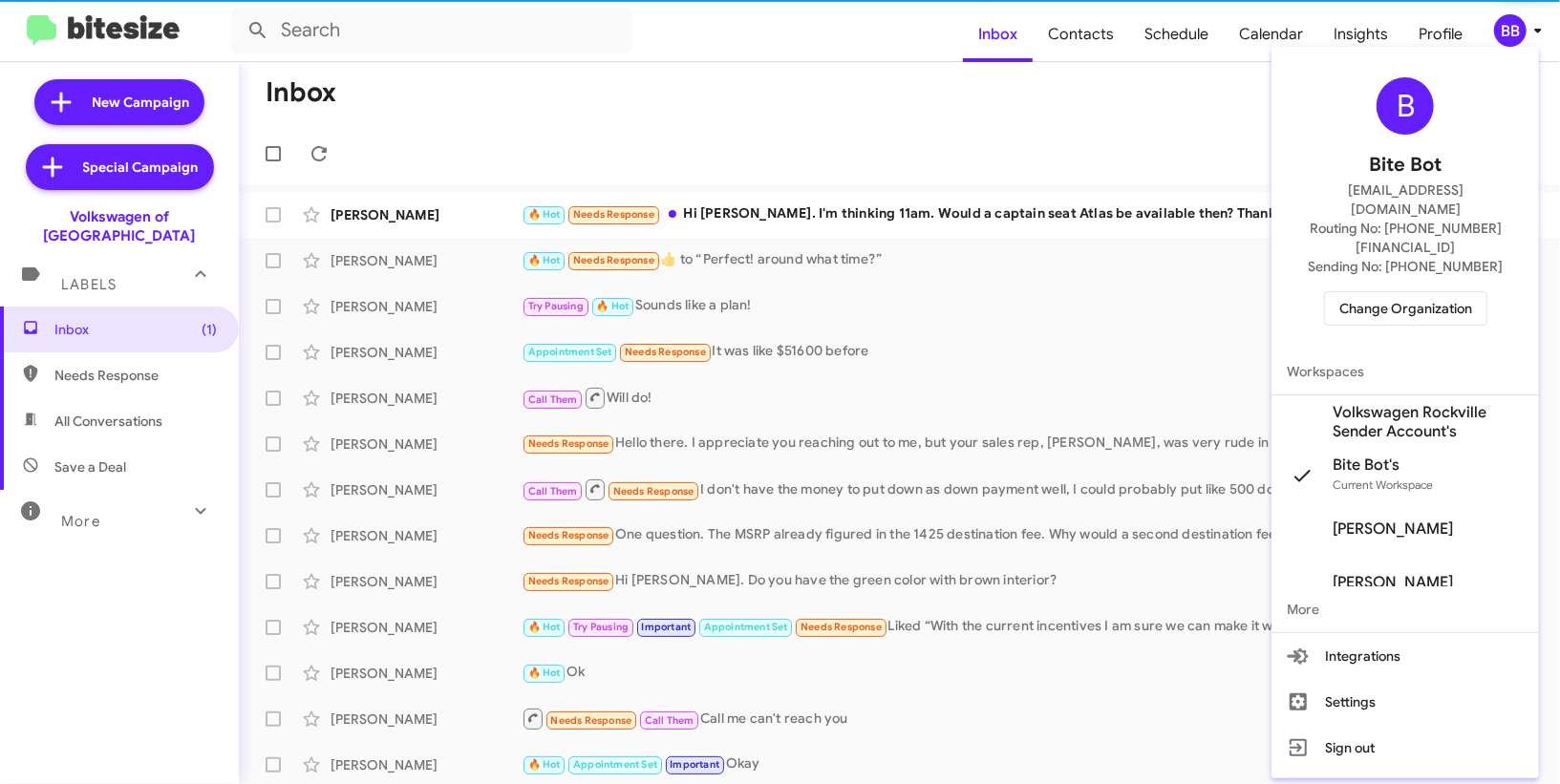
click at [1412, 403] on span "Volkswagen Rockville Sender Account's" at bounding box center [1428, 422] width 192 height 38
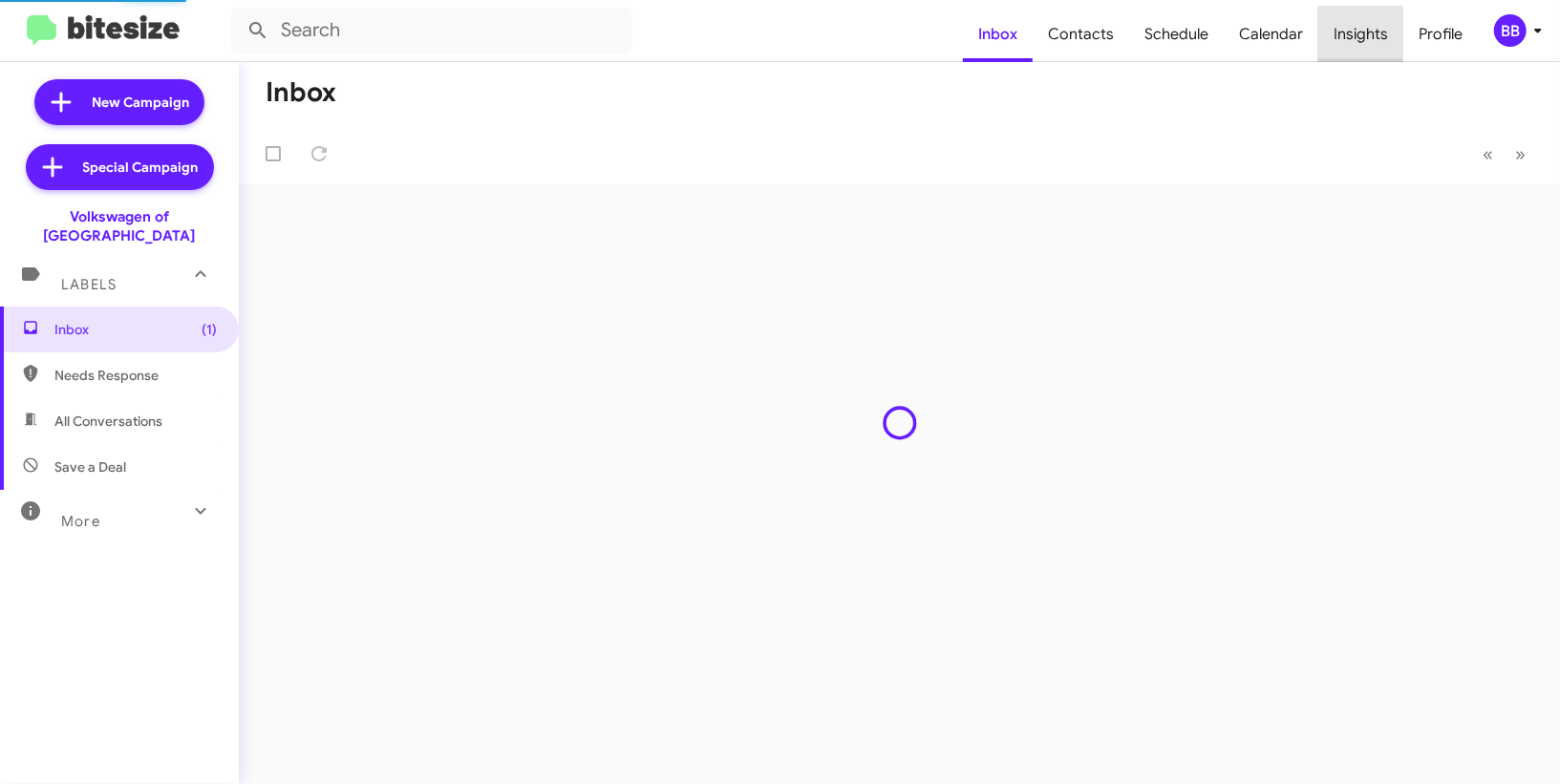
click at [1370, 45] on span "Insights" at bounding box center [1361, 35] width 85 height 56
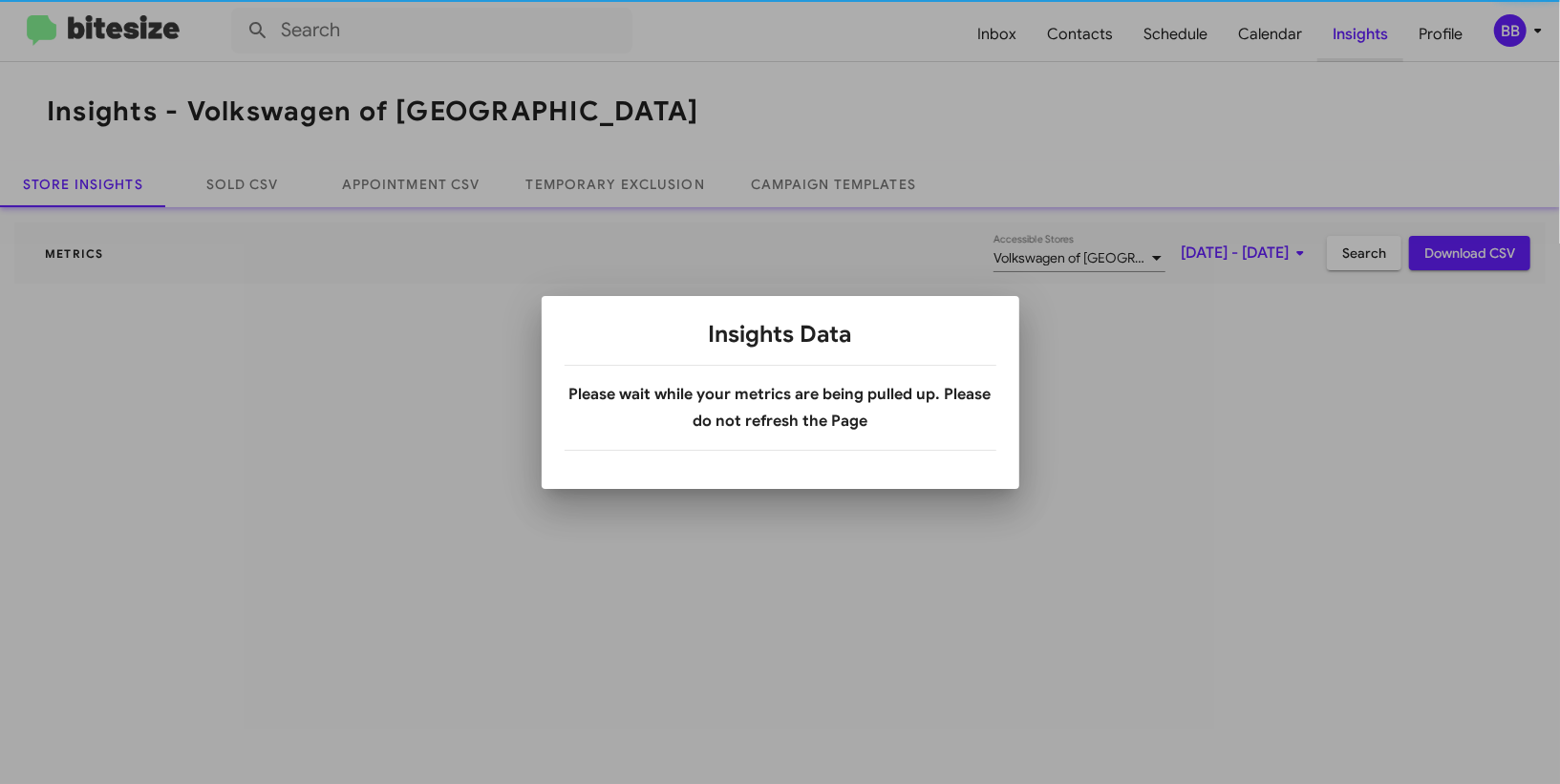
click at [1370, 45] on div at bounding box center [780, 392] width 1560 height 784
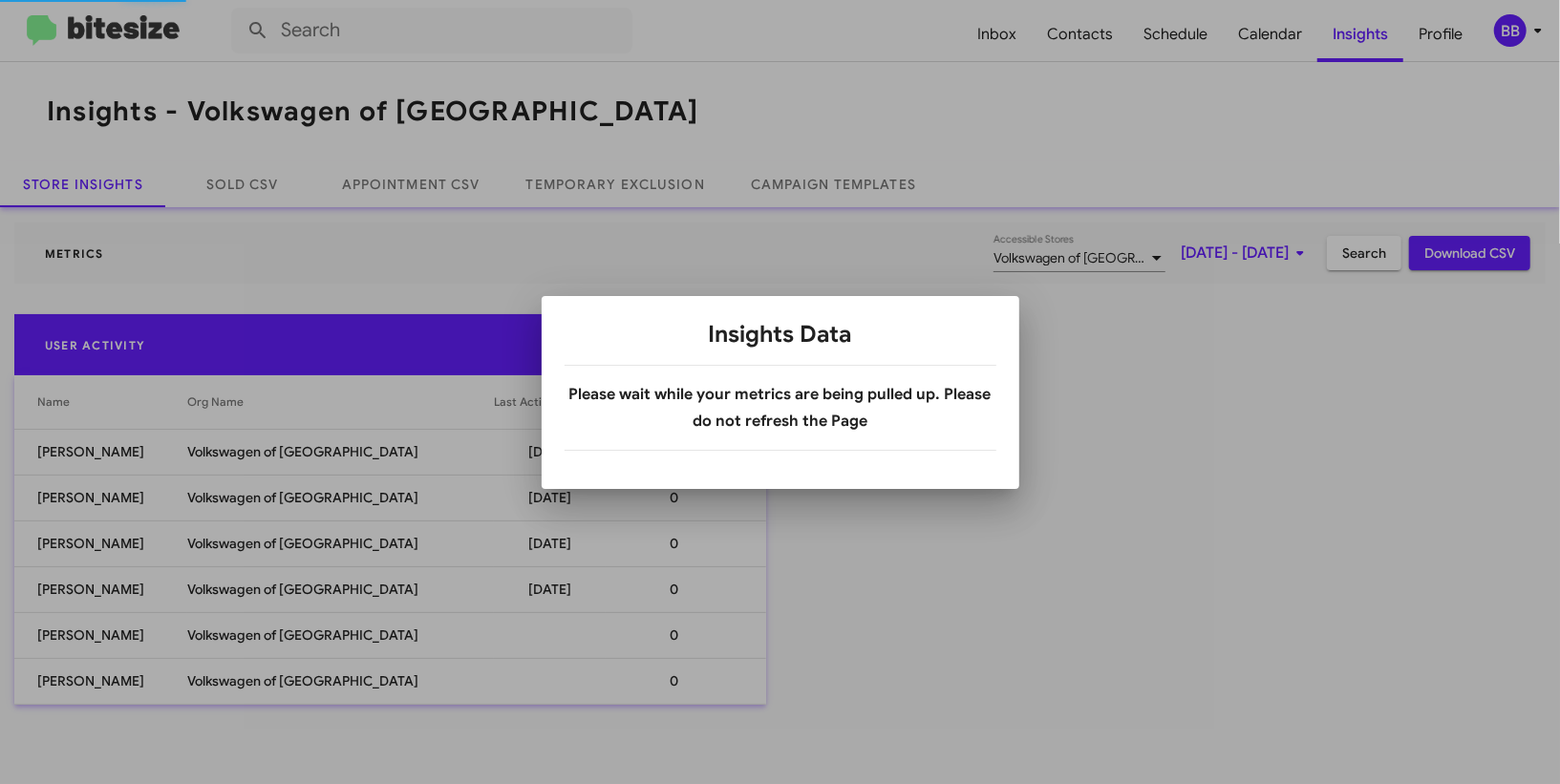
click at [649, 197] on div at bounding box center [780, 392] width 1560 height 784
click at [649, 197] on body "Inbox Contacts Schedule Calendar Insights Profile BB Insights - Volkswagen of R…" at bounding box center [780, 392] width 1560 height 784
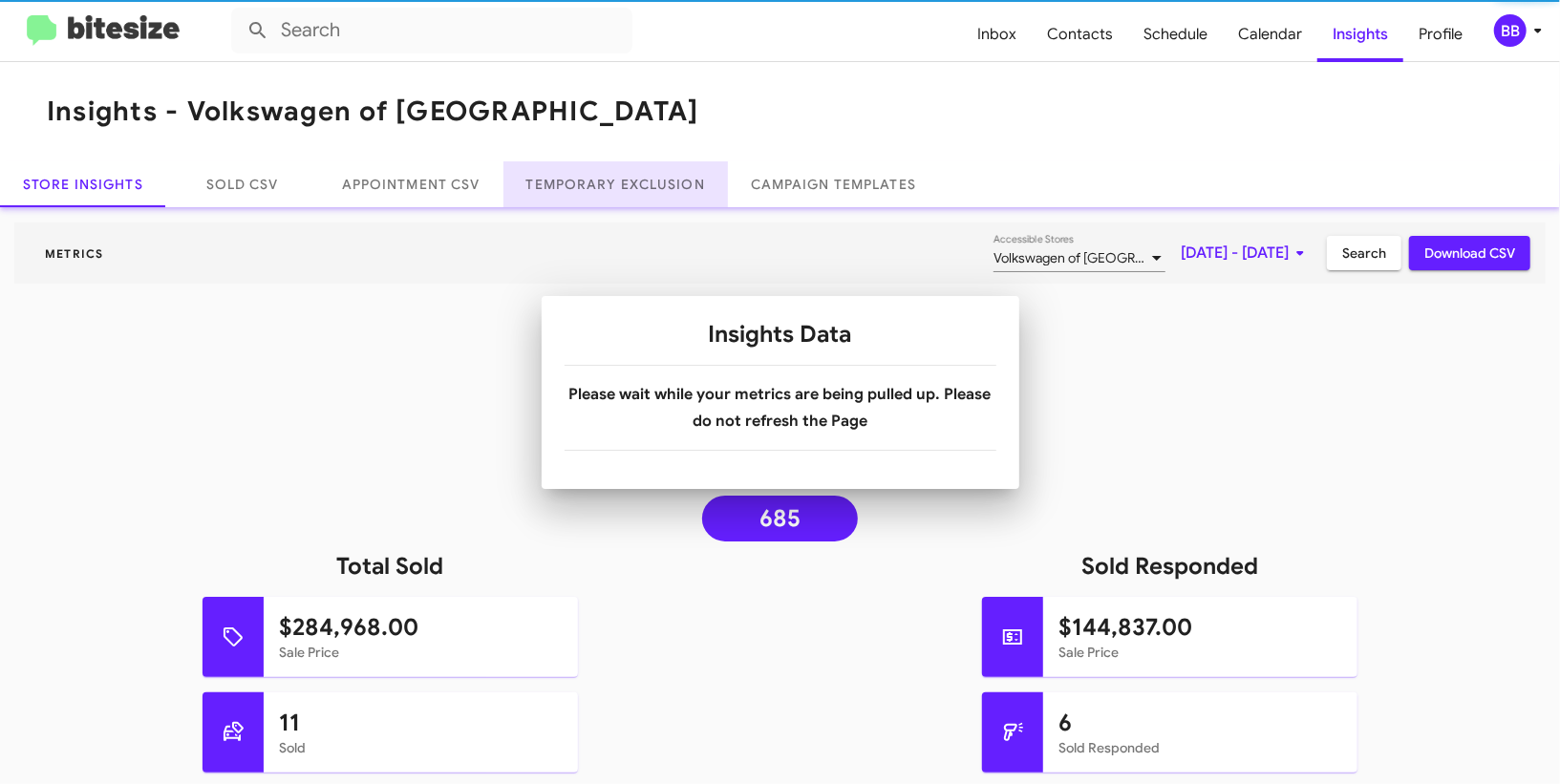
click at [649, 197] on link "Temporary Exclusion" at bounding box center [615, 185] width 224 height 46
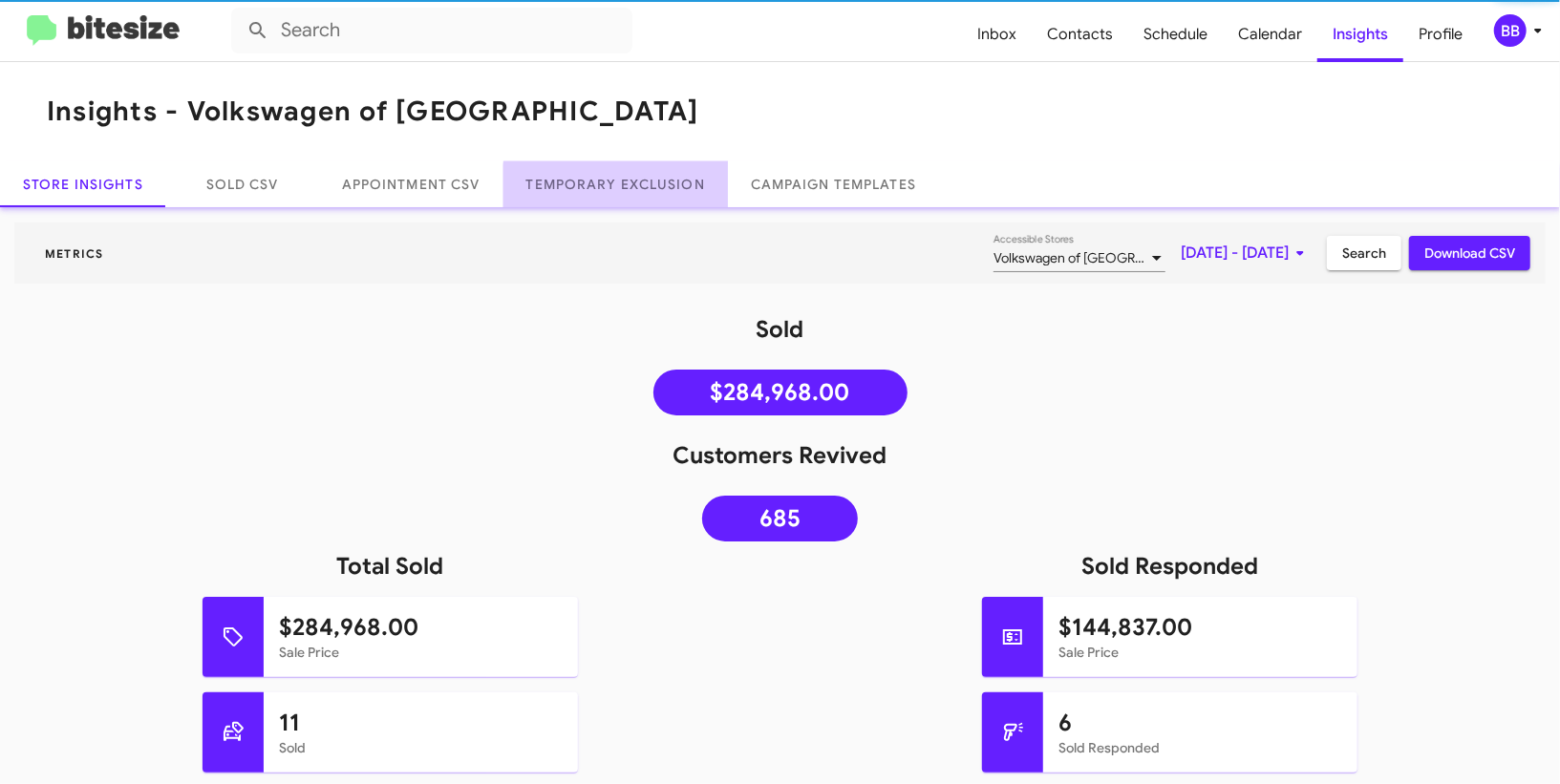
click at [649, 193] on link "Temporary Exclusion" at bounding box center [615, 185] width 224 height 46
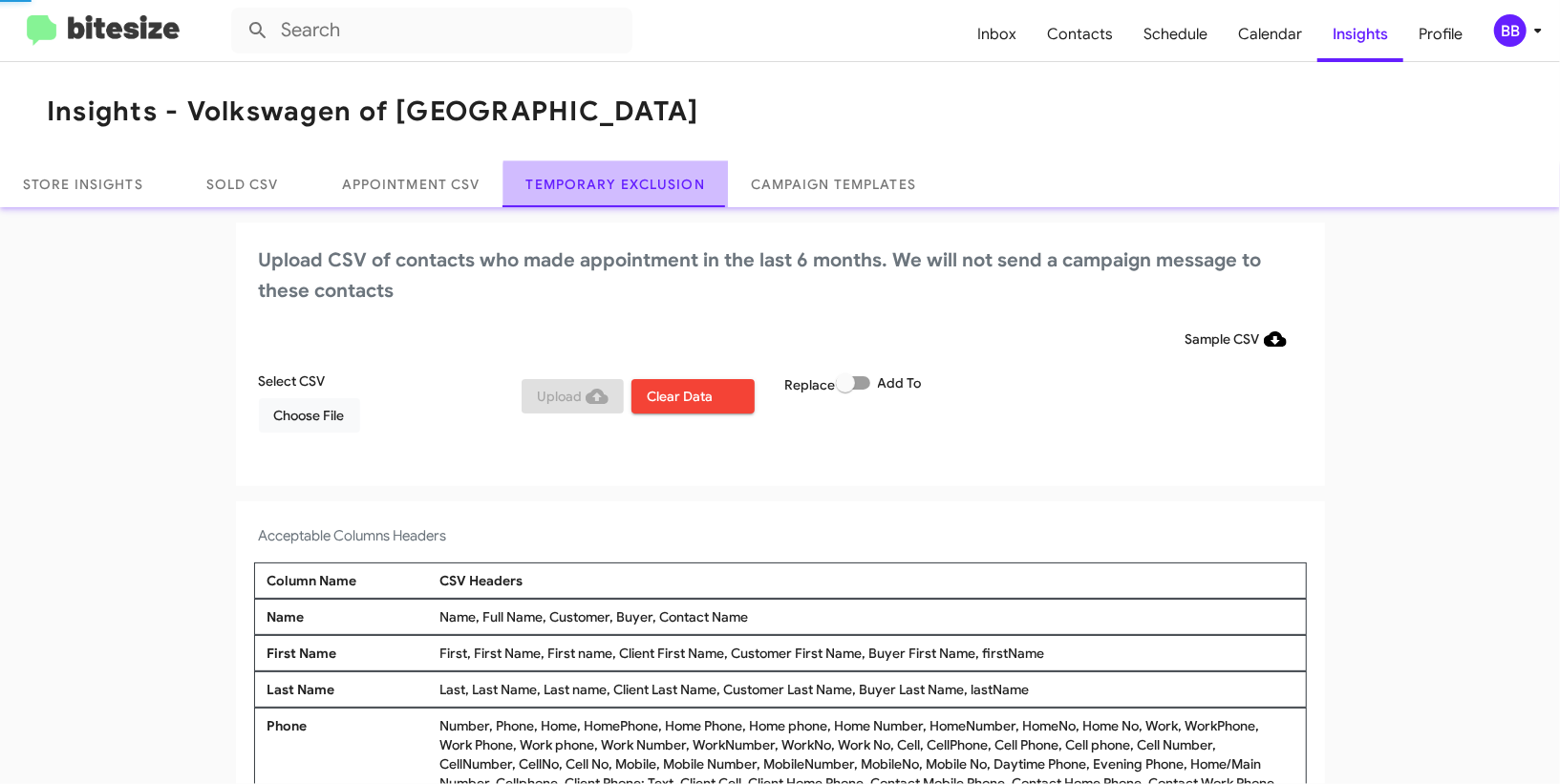
click at [649, 193] on link "Temporary Exclusion" at bounding box center [615, 185] width 224 height 46
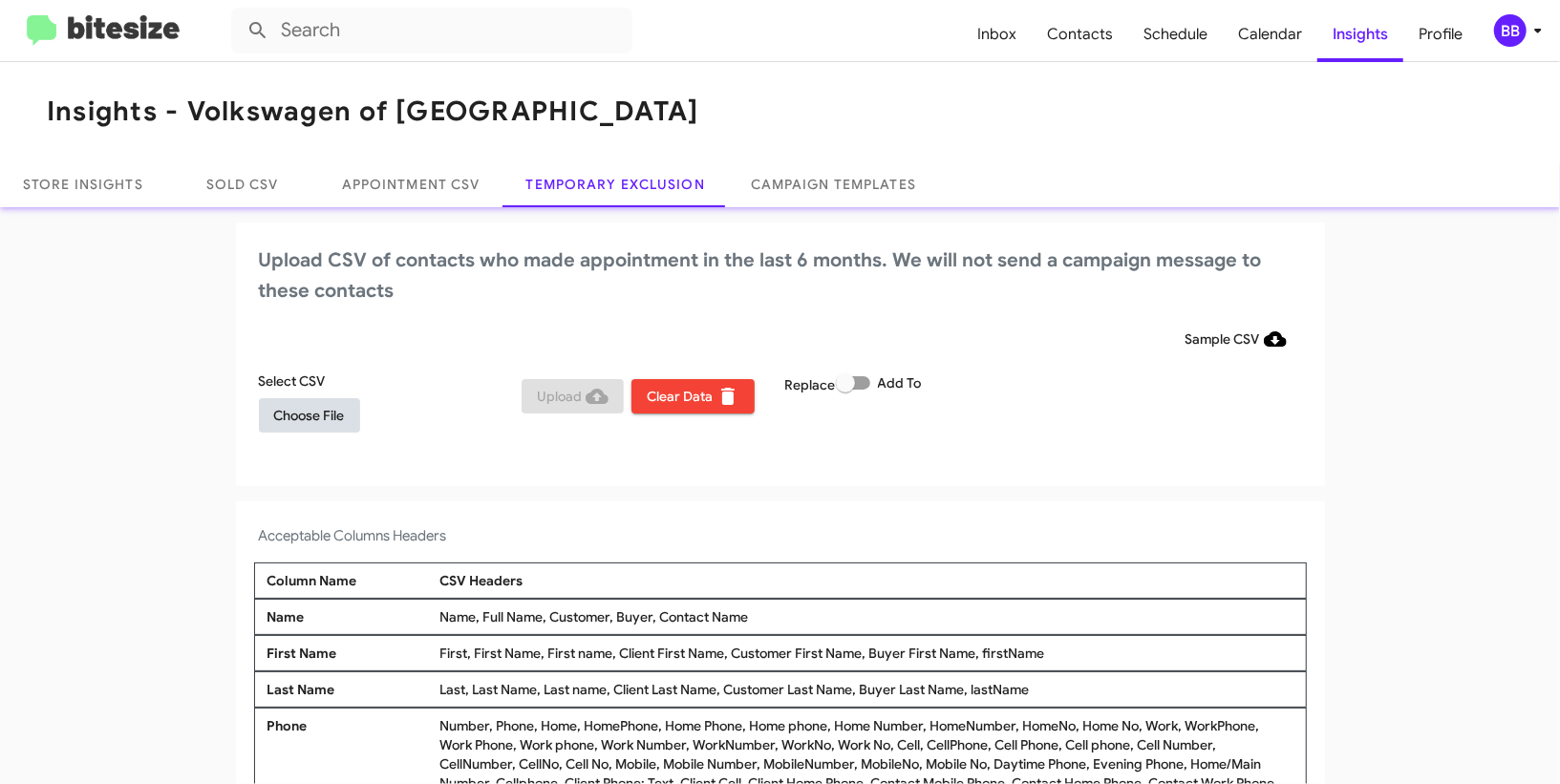
click at [351, 424] on button "Choose File" at bounding box center [309, 416] width 101 height 35
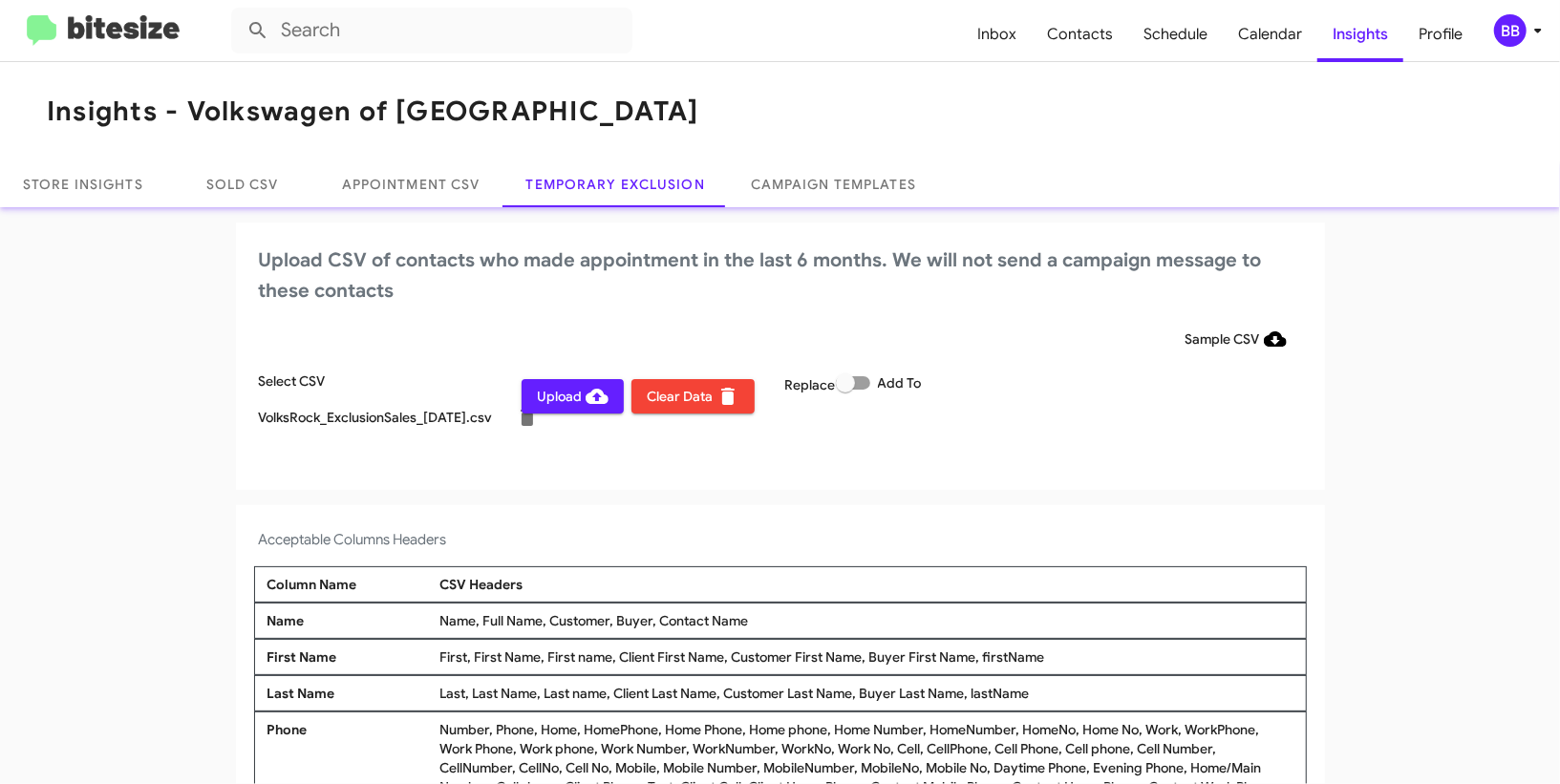
click at [1516, 28] on div "BB" at bounding box center [1511, 31] width 33 height 33
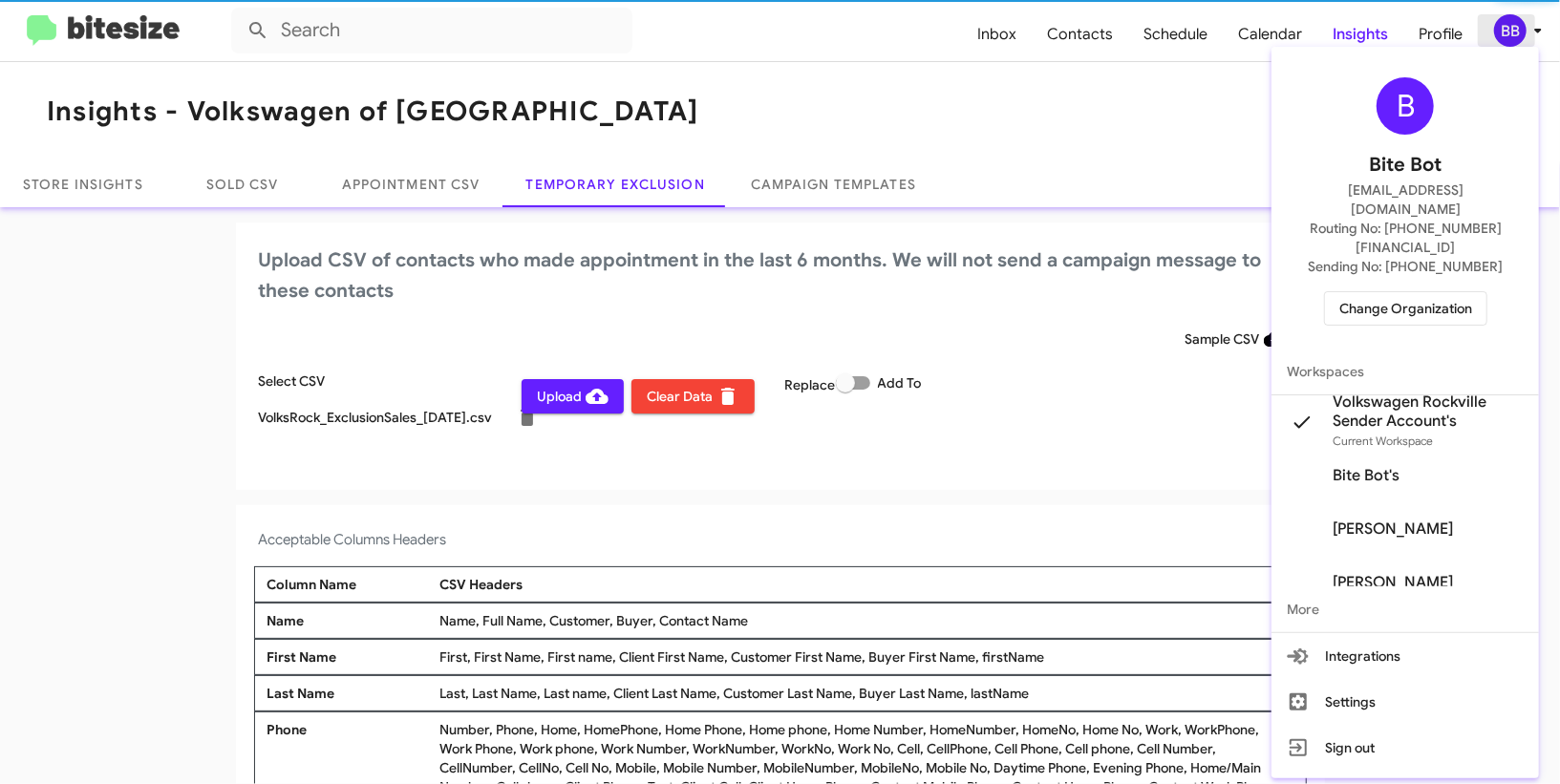
click at [1516, 28] on div at bounding box center [780, 392] width 1560 height 784
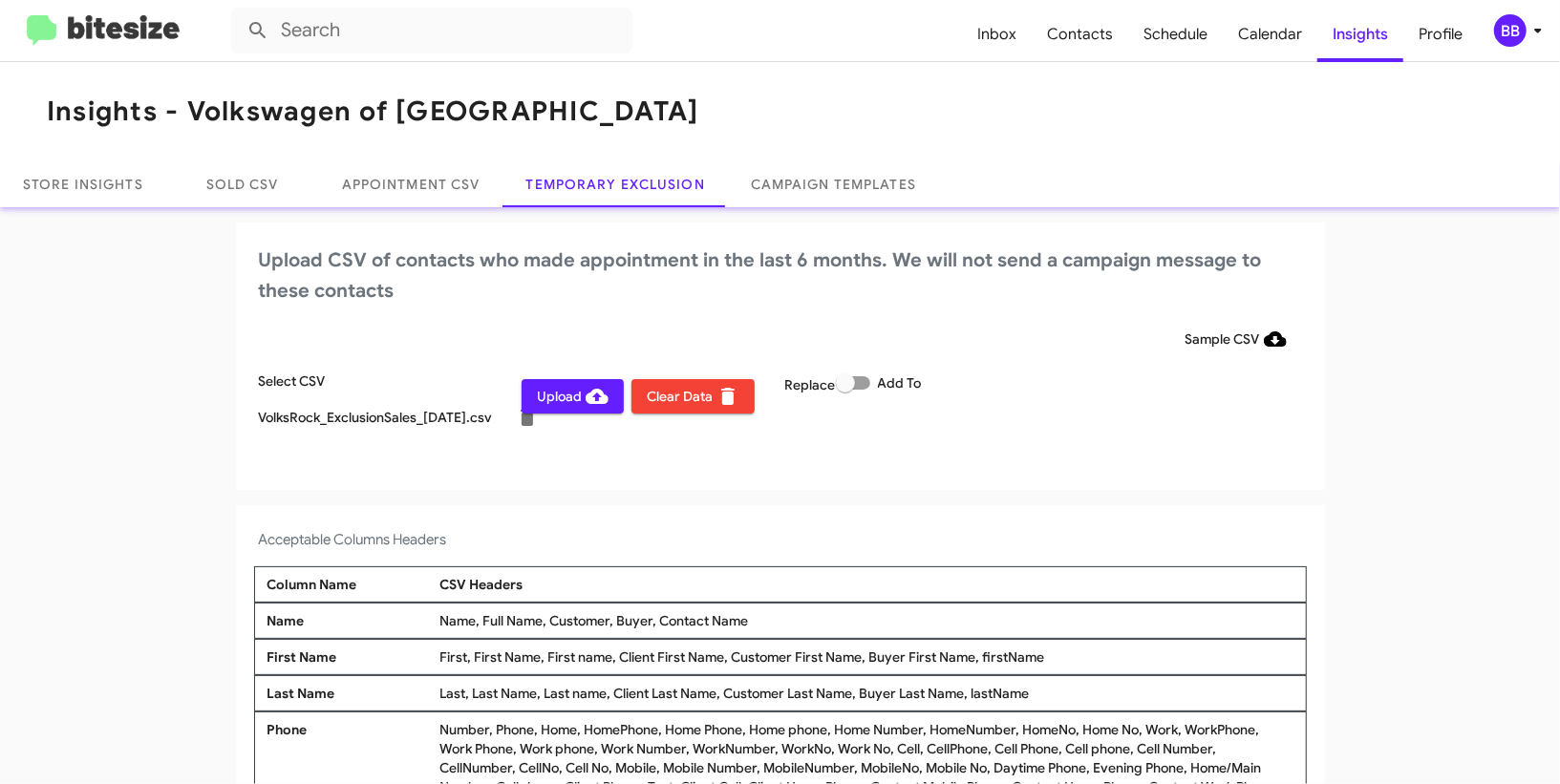
click at [559, 395] on span "Upload" at bounding box center [573, 396] width 71 height 35
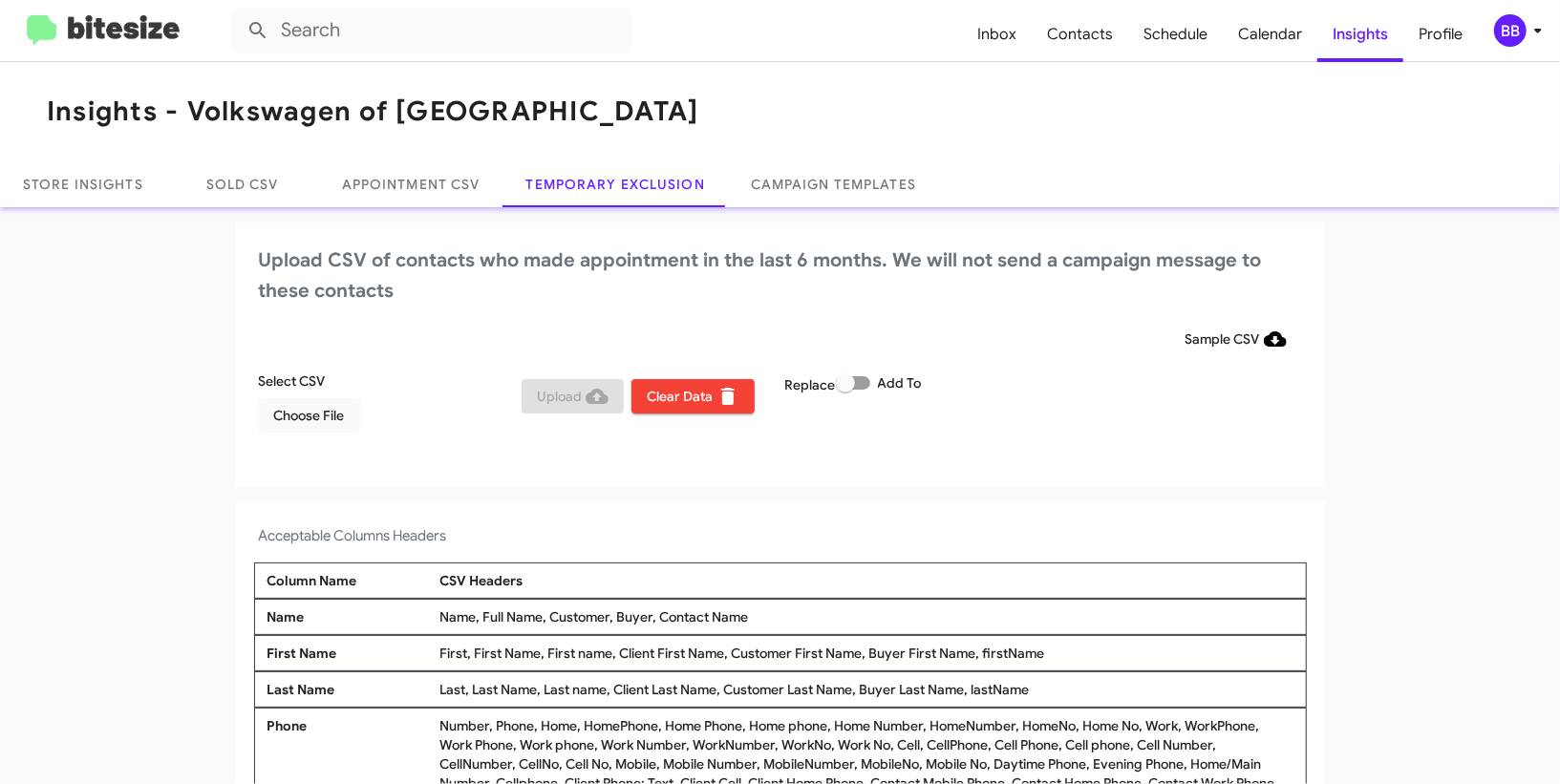
click at [1515, 34] on div "BB" at bounding box center [1511, 31] width 33 height 33
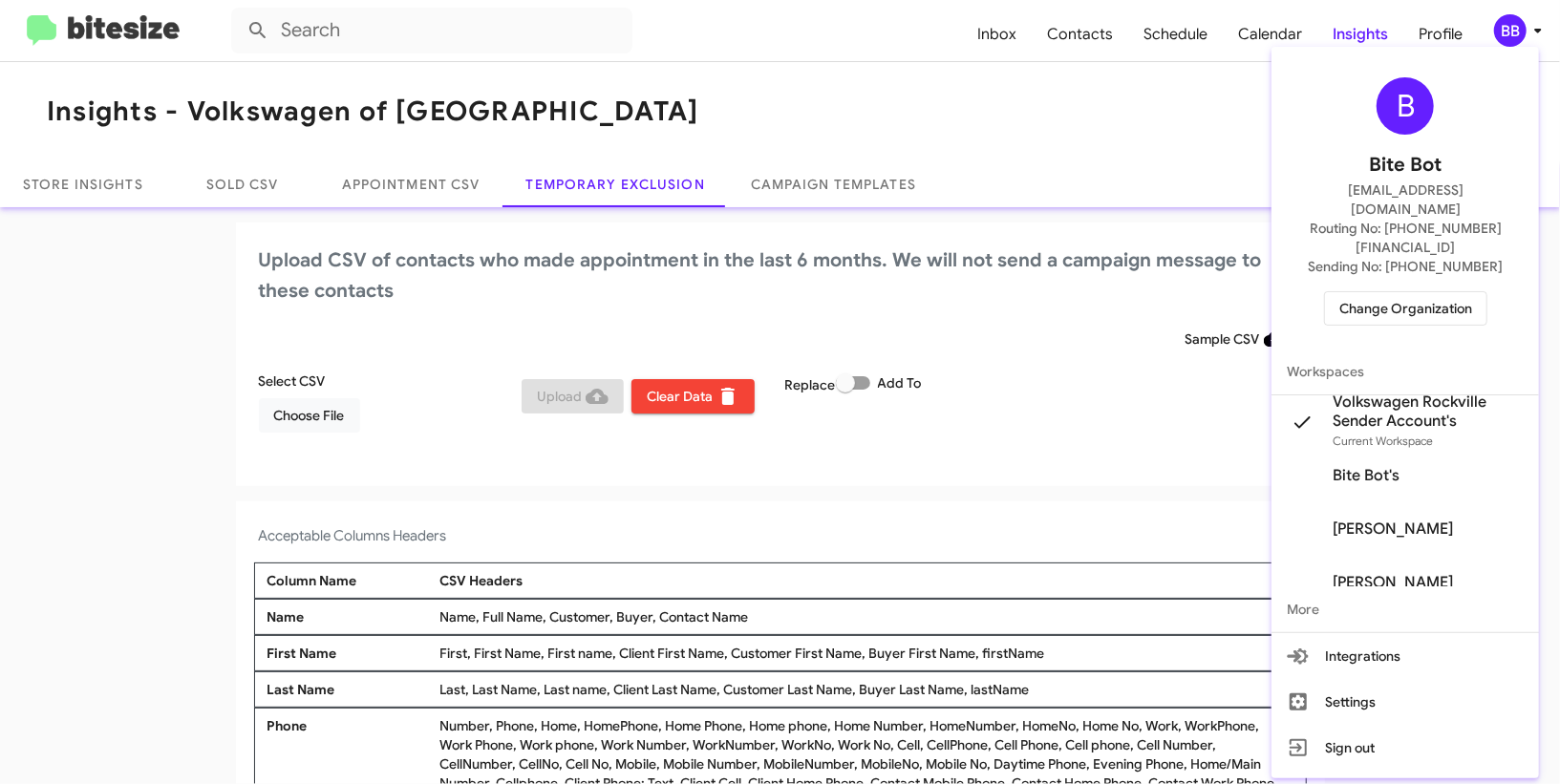
click at [1412, 292] on span "Change Organization" at bounding box center [1406, 309] width 133 height 33
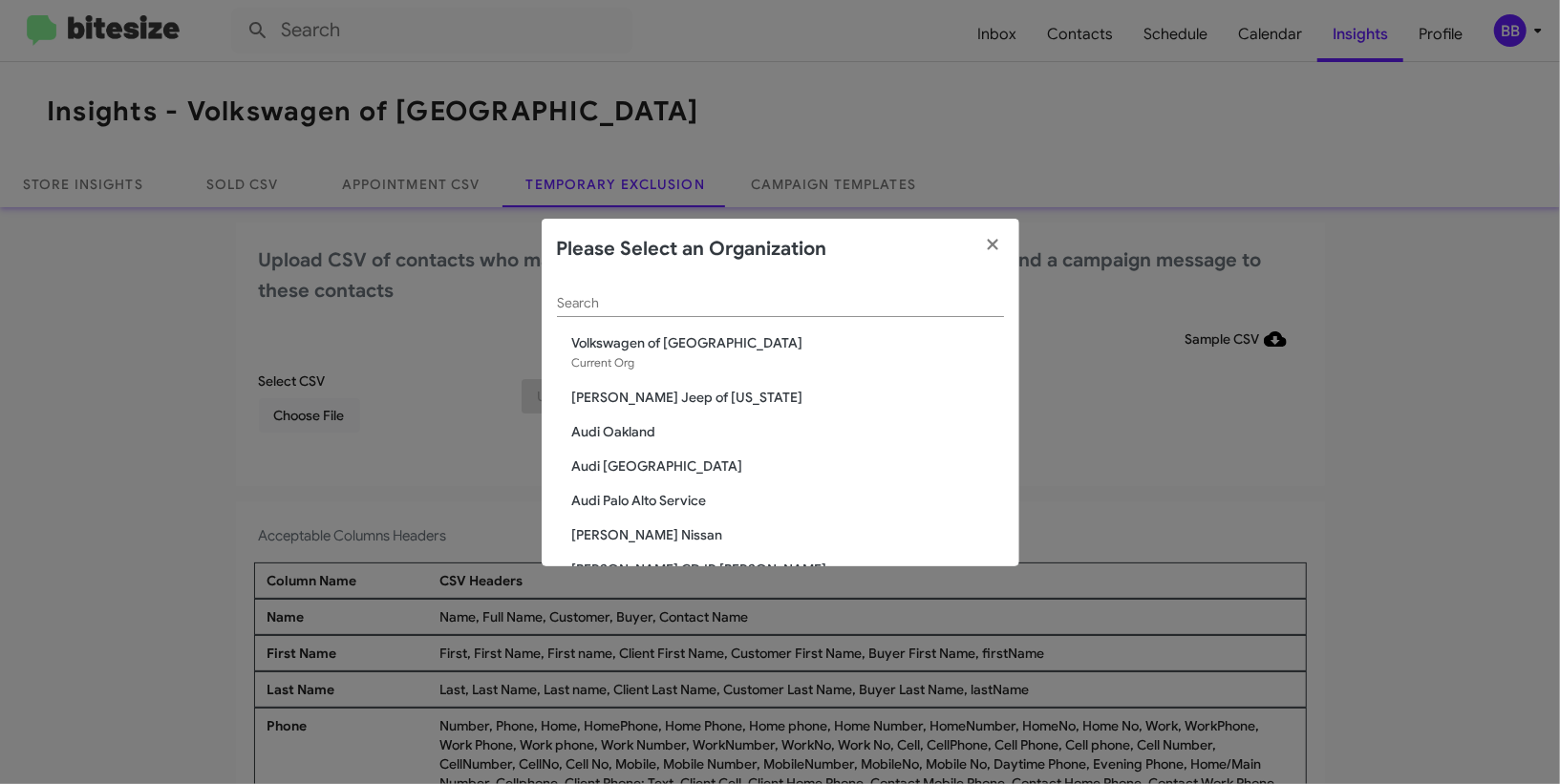
click at [764, 316] on div "Search" at bounding box center [780, 298] width 448 height 38
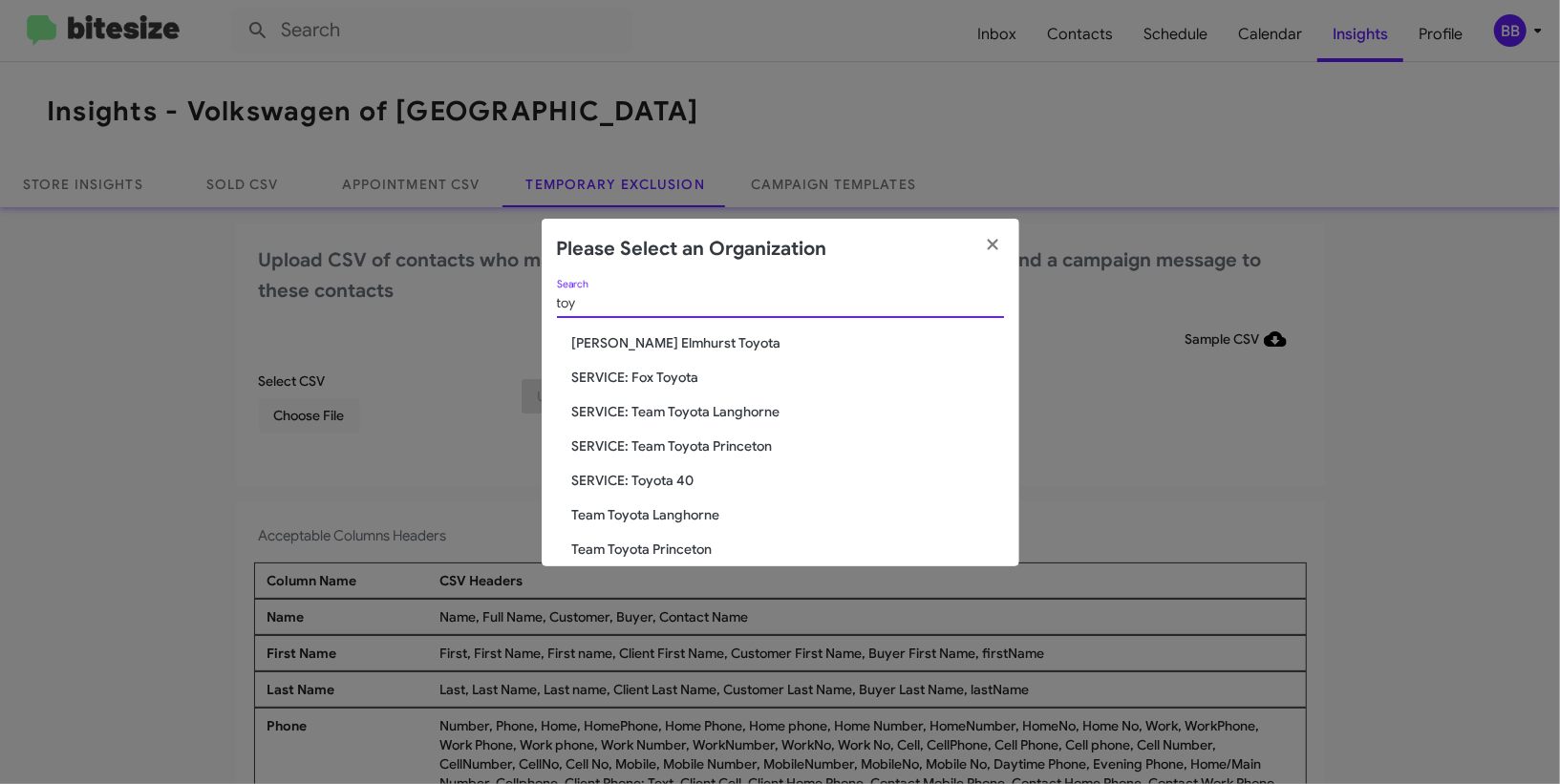
type input "toy"
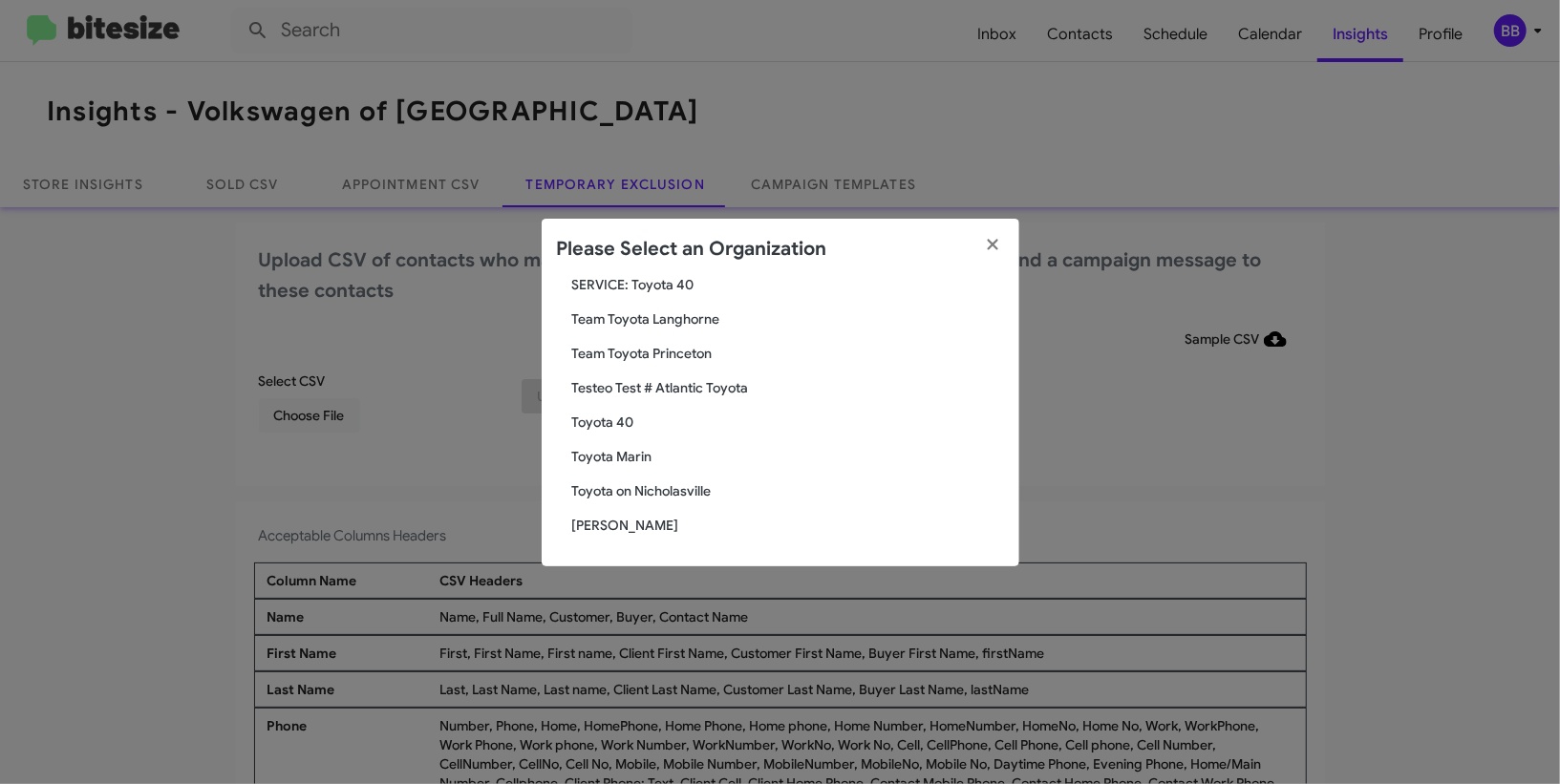
click at [619, 451] on span "Toyota Marin" at bounding box center [788, 457] width 432 height 19
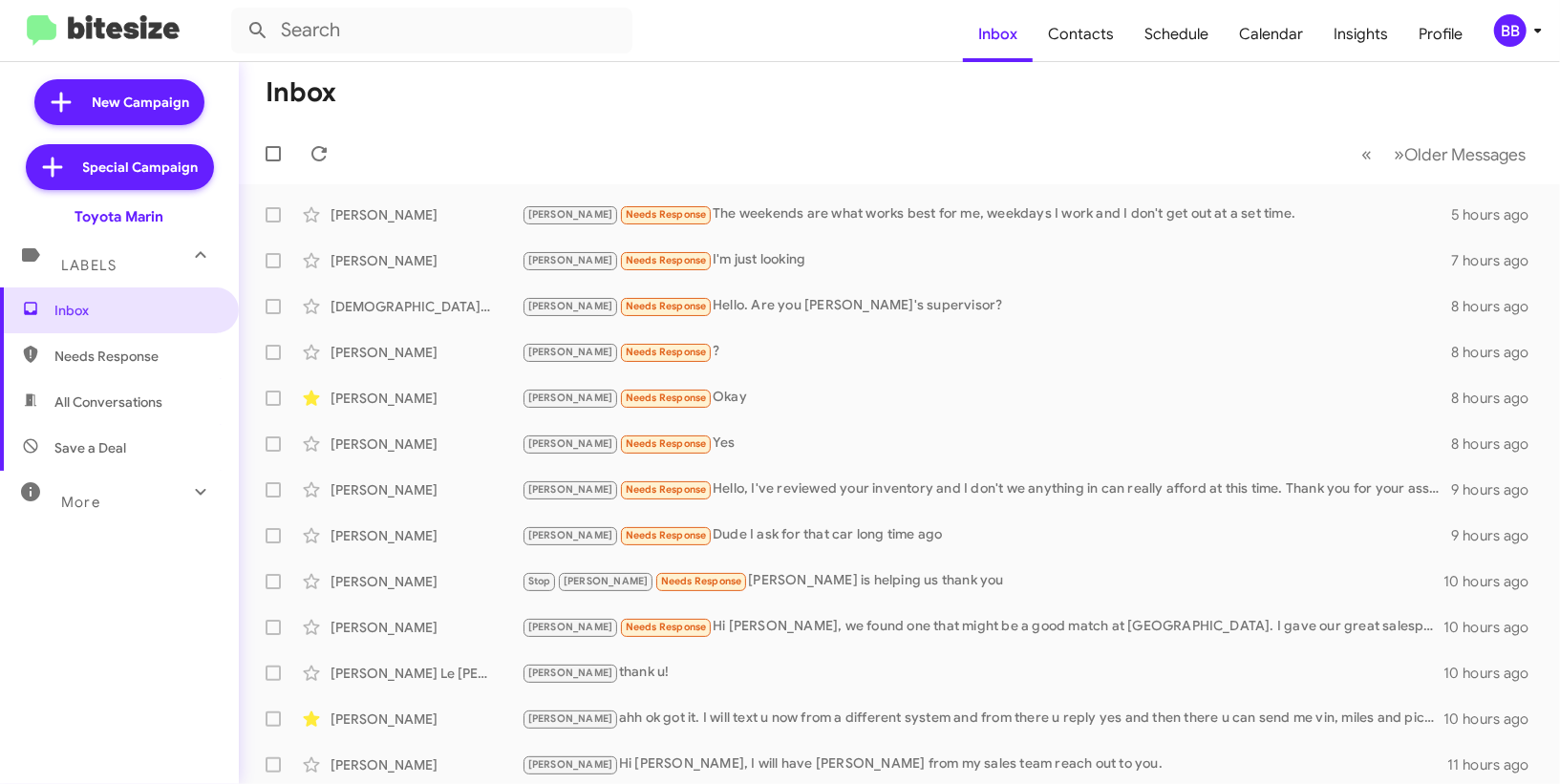
click at [1526, 52] on mat-toolbar "Inbox Contacts Schedule Calendar Insights Profile BB" at bounding box center [780, 31] width 1560 height 62
click at [1522, 25] on div "BB" at bounding box center [1511, 31] width 33 height 33
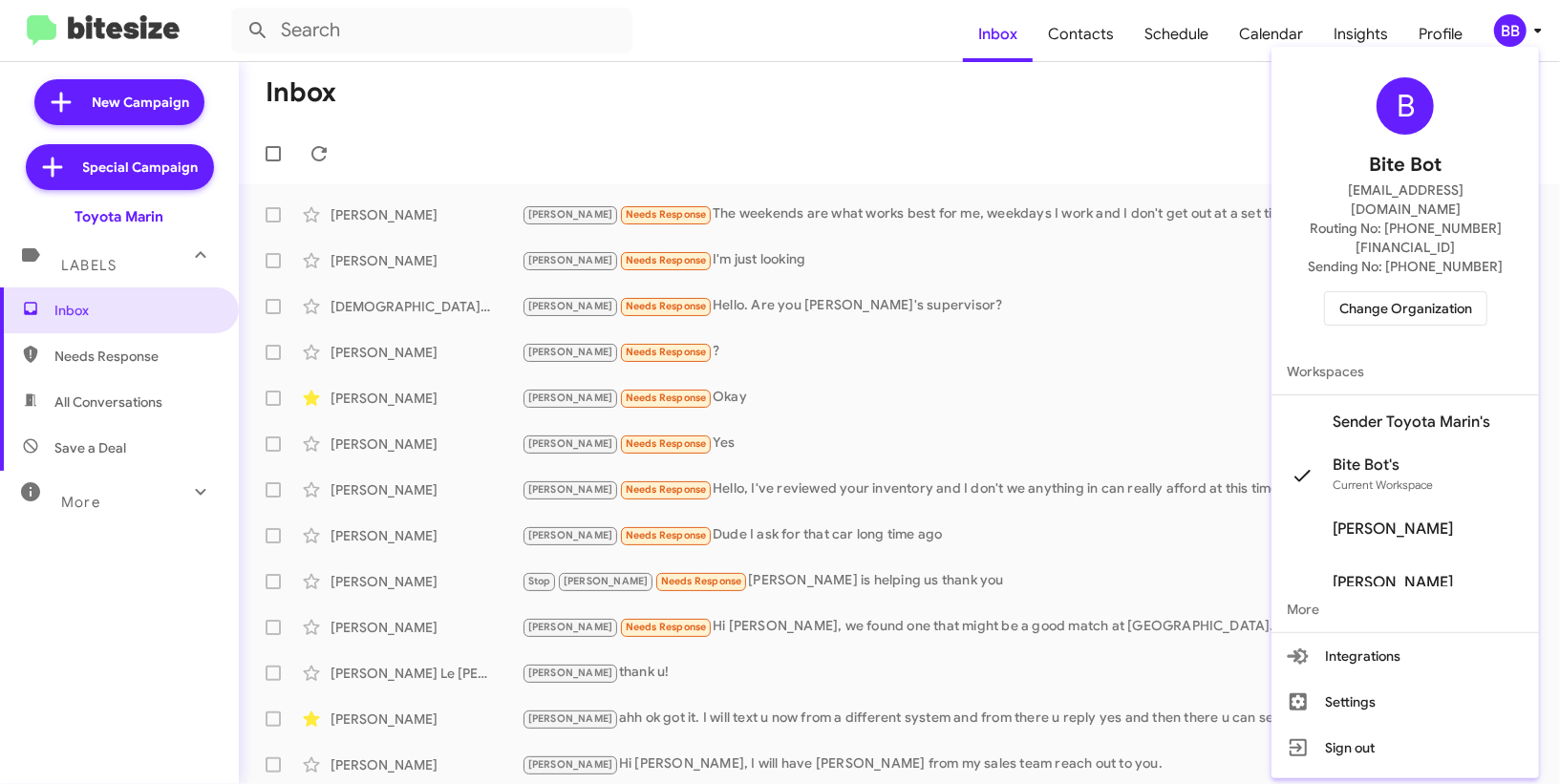
click at [1376, 413] on span "Sender Toyota Marin's" at bounding box center [1412, 422] width 158 height 19
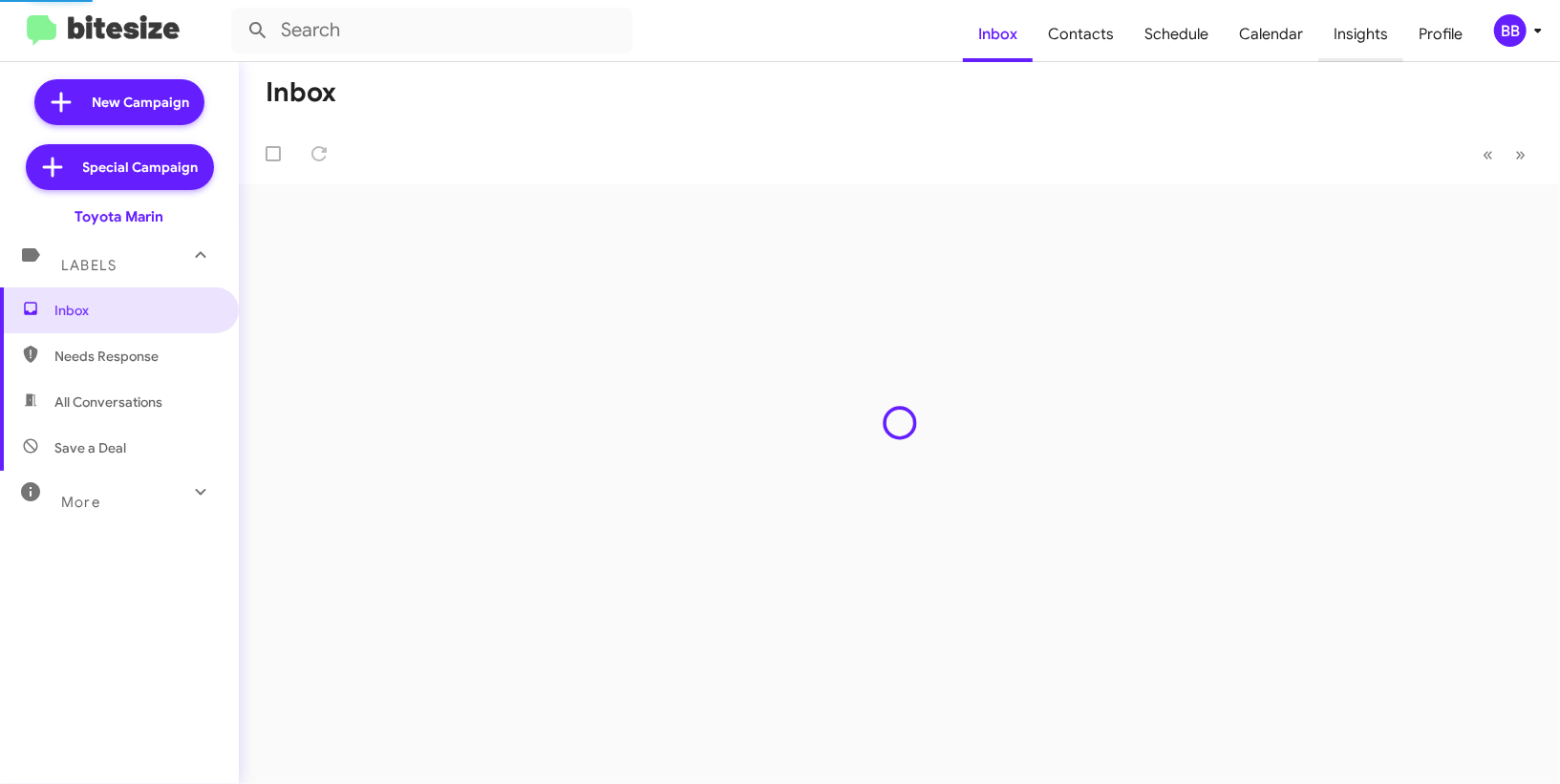
click at [1359, 53] on span "Insights" at bounding box center [1361, 35] width 85 height 56
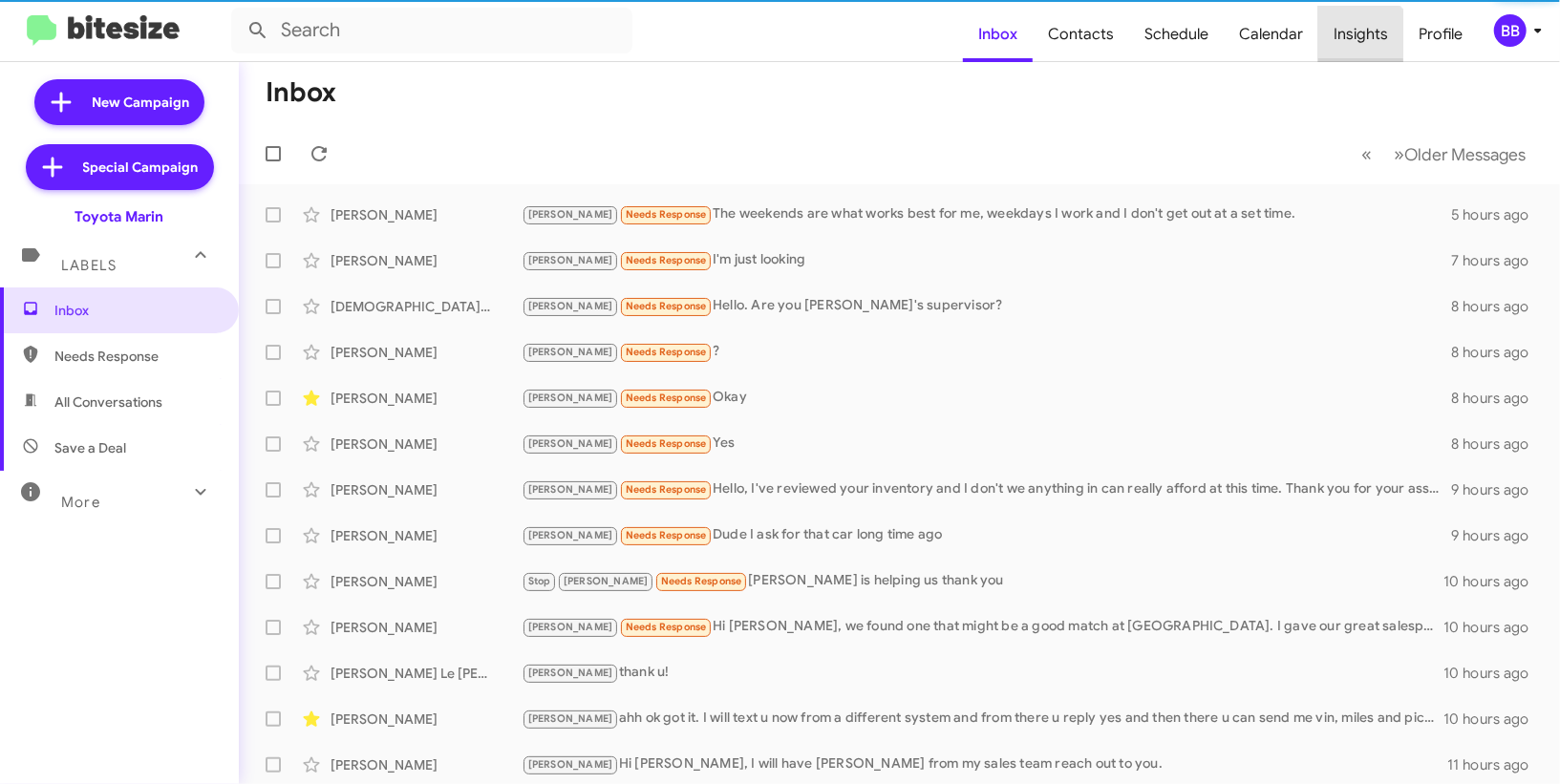
click at [1359, 53] on span "Insights" at bounding box center [1361, 35] width 85 height 56
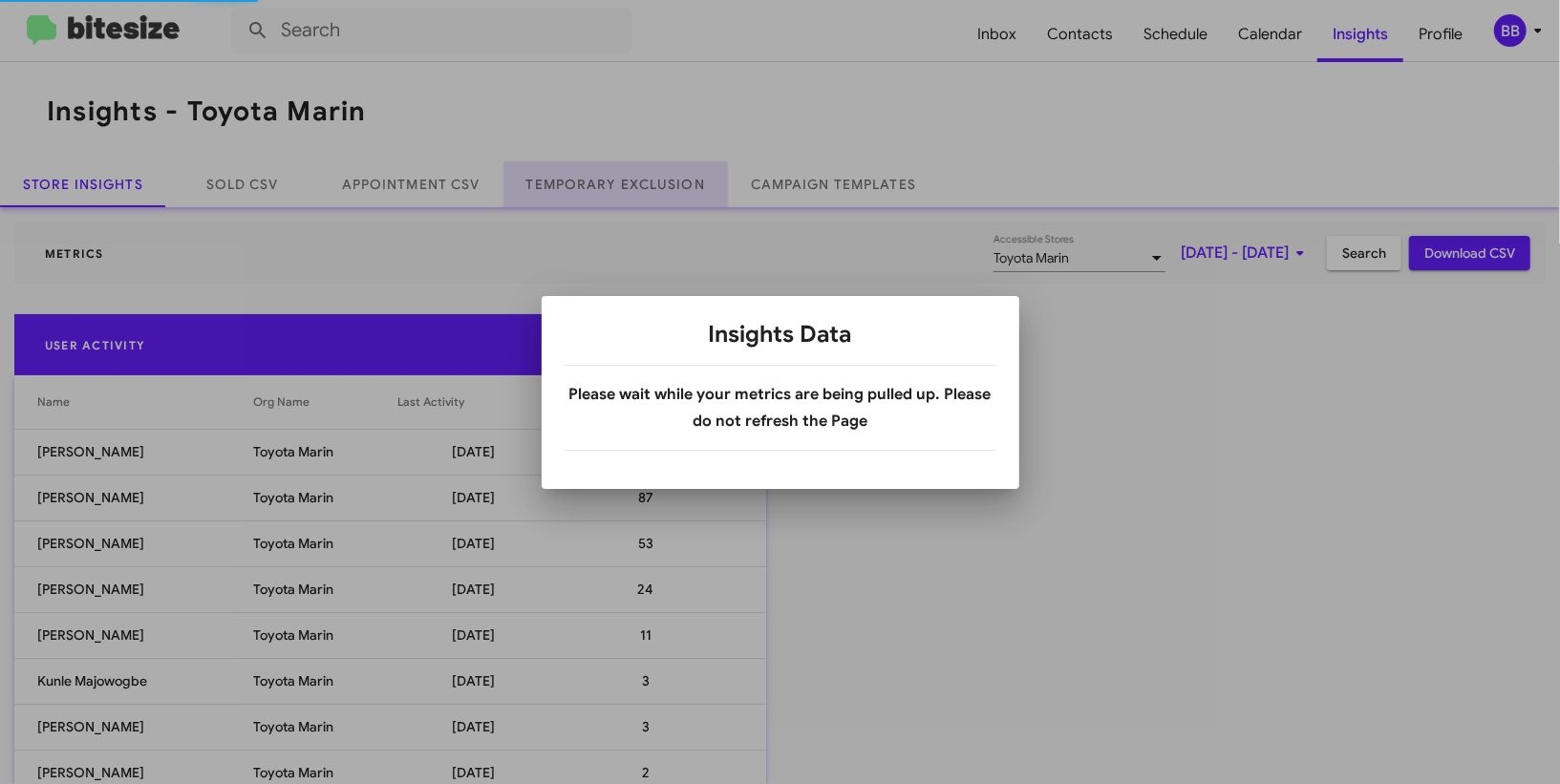
click at [610, 198] on link "Temporary Exclusion" at bounding box center [615, 185] width 224 height 46
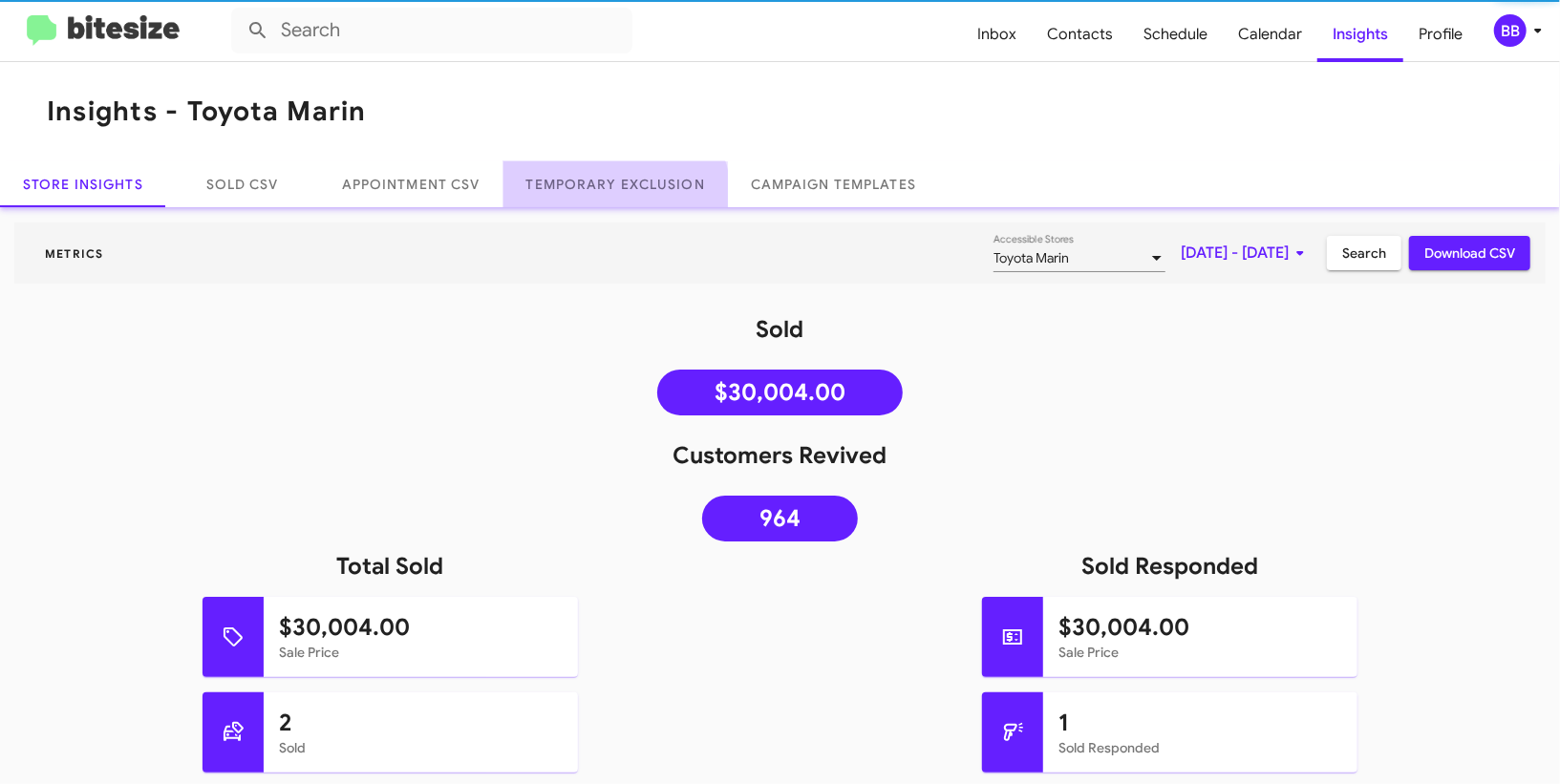
click at [612, 186] on link "Temporary Exclusion" at bounding box center [615, 185] width 224 height 46
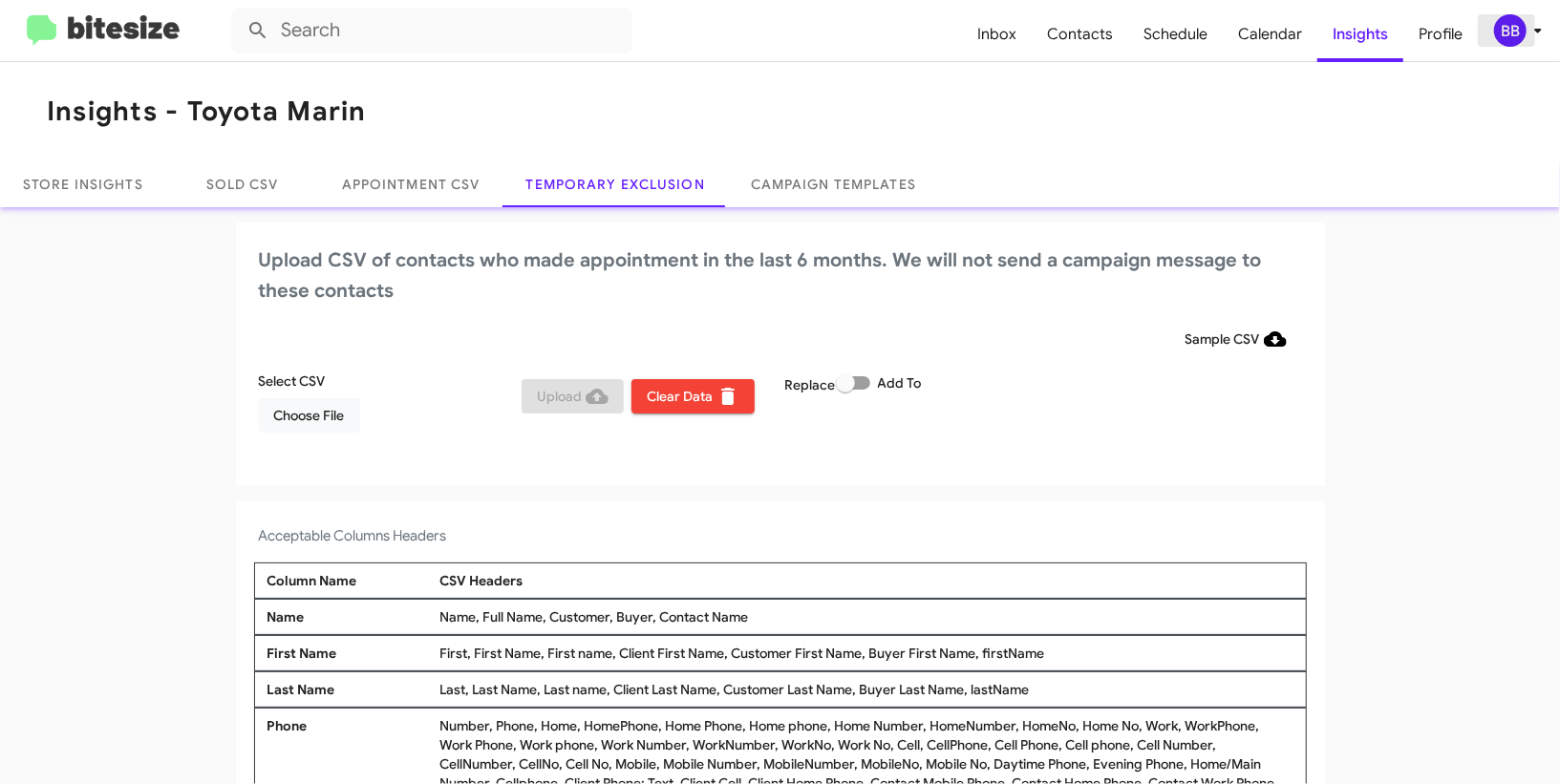
click at [1522, 38] on div "BB" at bounding box center [1511, 31] width 33 height 33
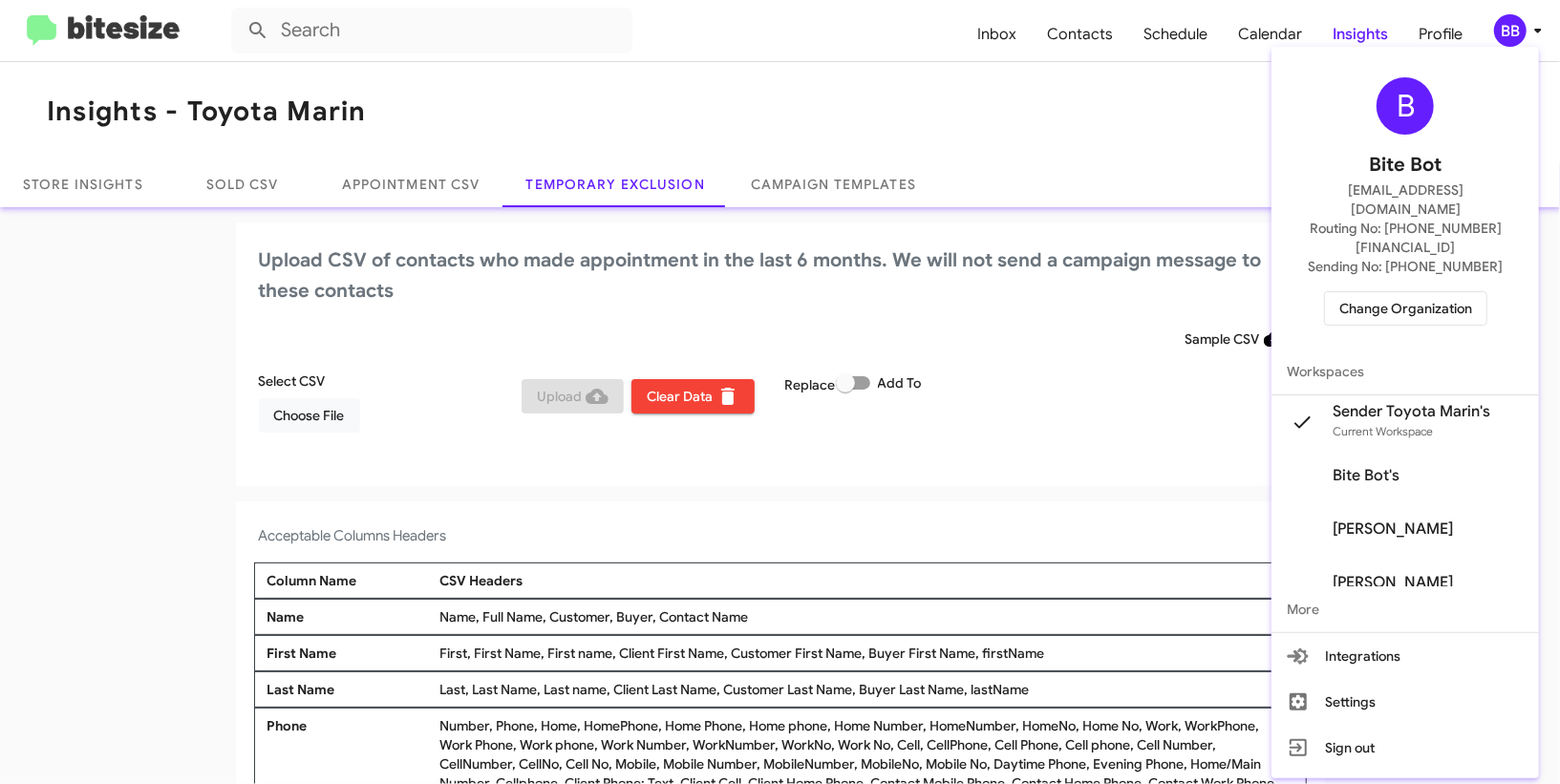
click at [696, 167] on div at bounding box center [780, 392] width 1560 height 784
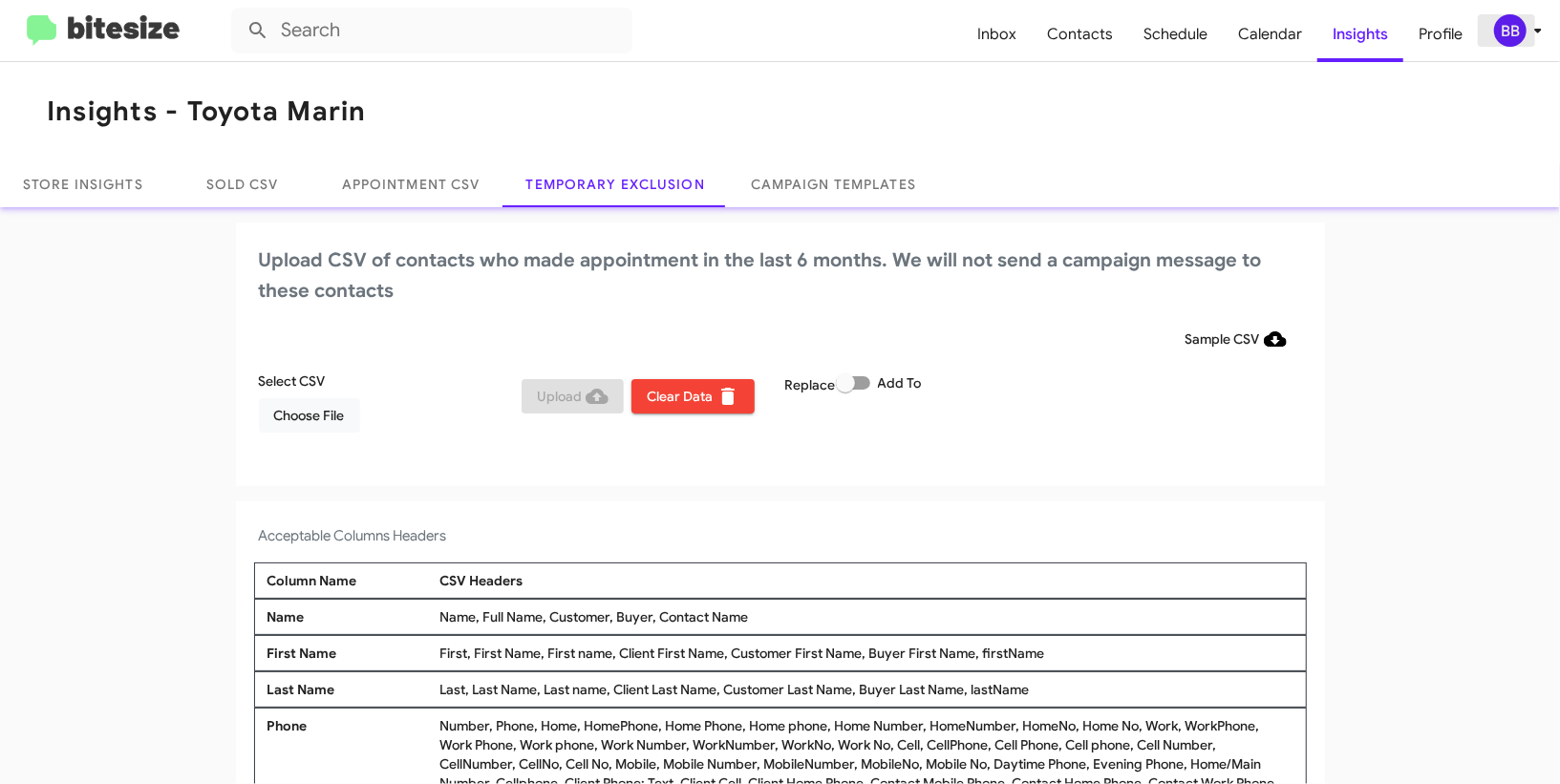
click at [1507, 26] on div "BB" at bounding box center [1511, 31] width 33 height 33
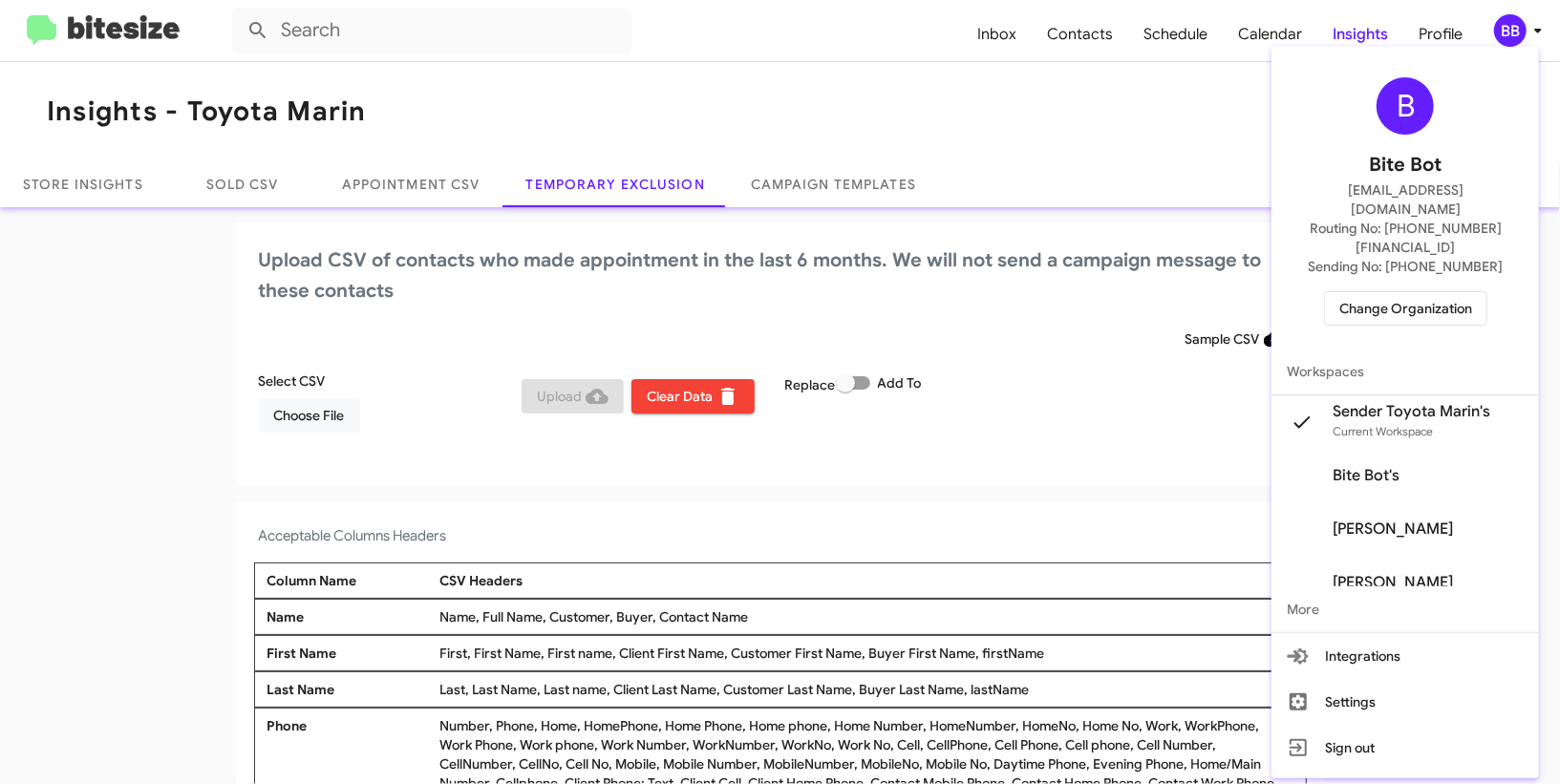
click at [1507, 26] on div at bounding box center [780, 392] width 1560 height 784
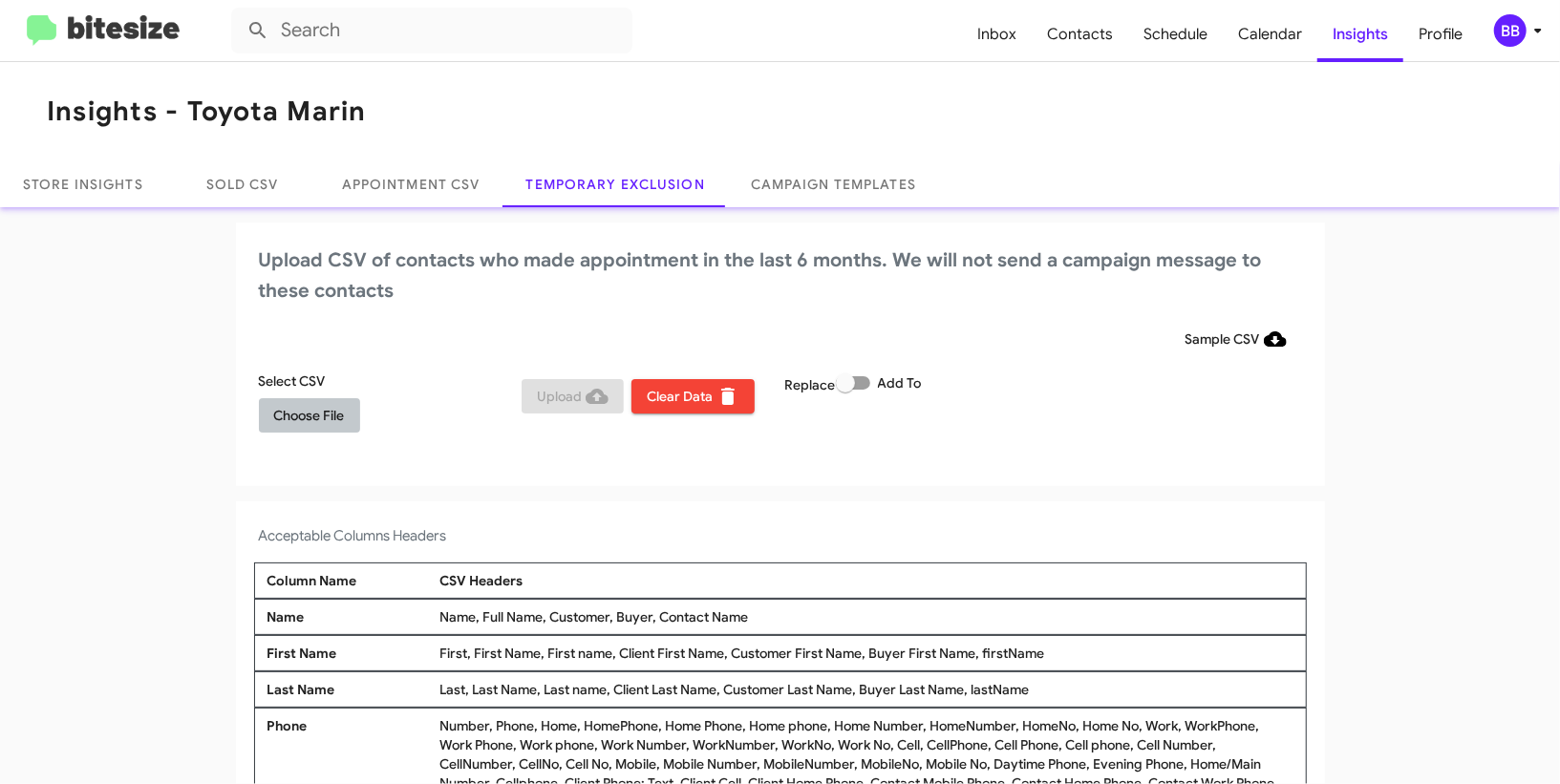
click at [345, 417] on button "Choose File" at bounding box center [309, 416] width 101 height 35
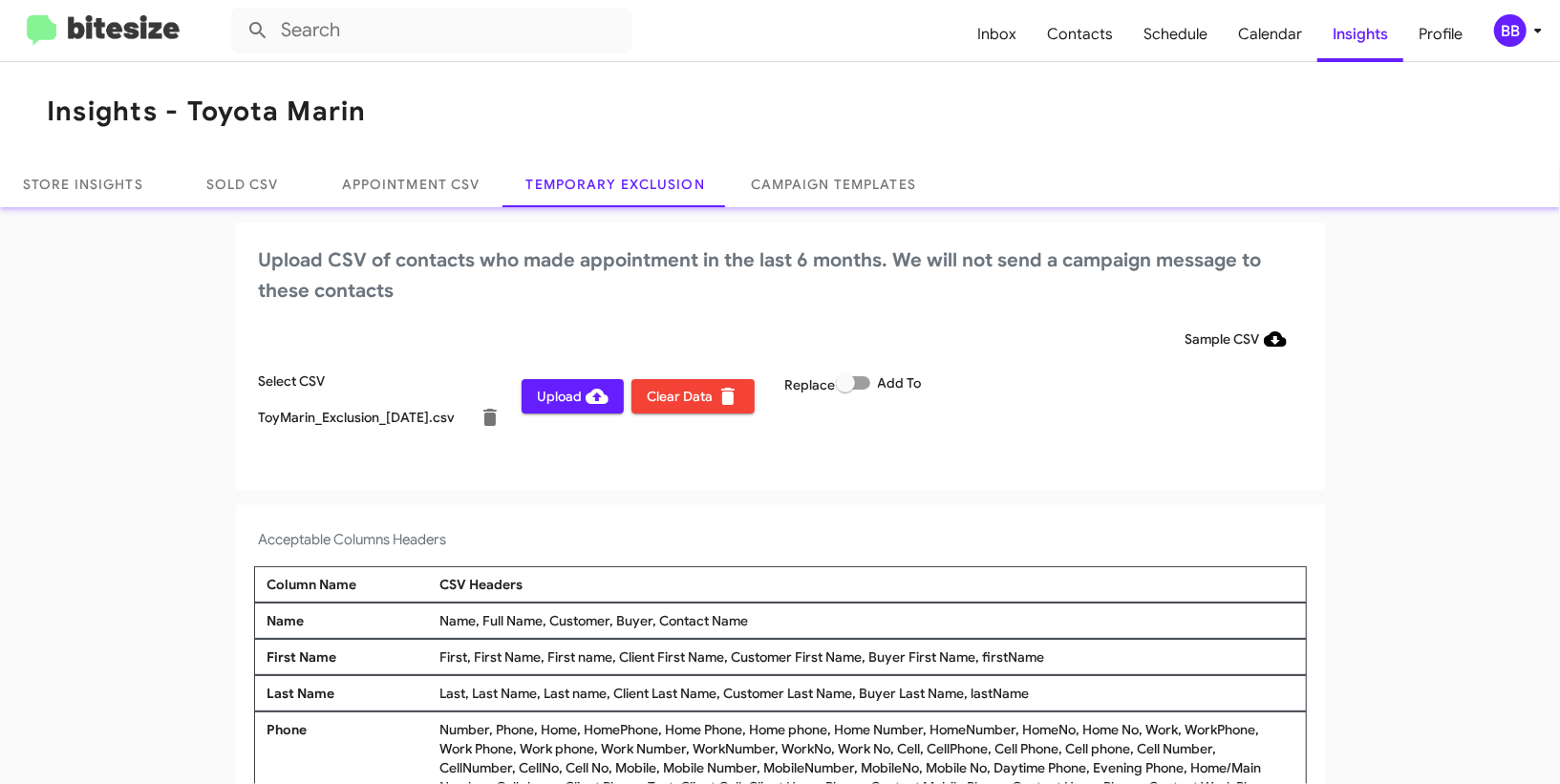
click at [1532, 17] on span "BB" at bounding box center [1522, 31] width 58 height 33
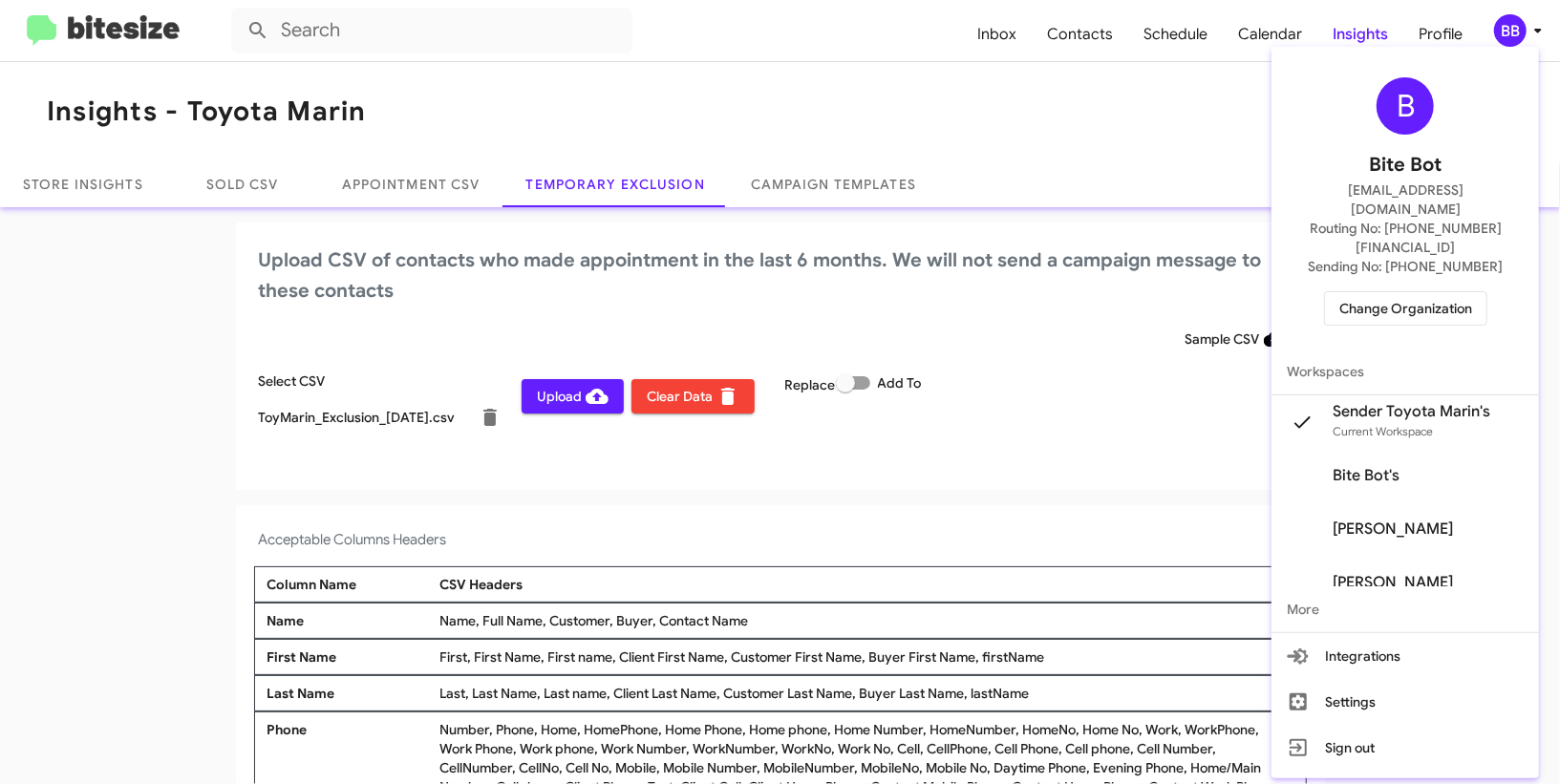
click at [1532, 17] on div at bounding box center [780, 392] width 1560 height 784
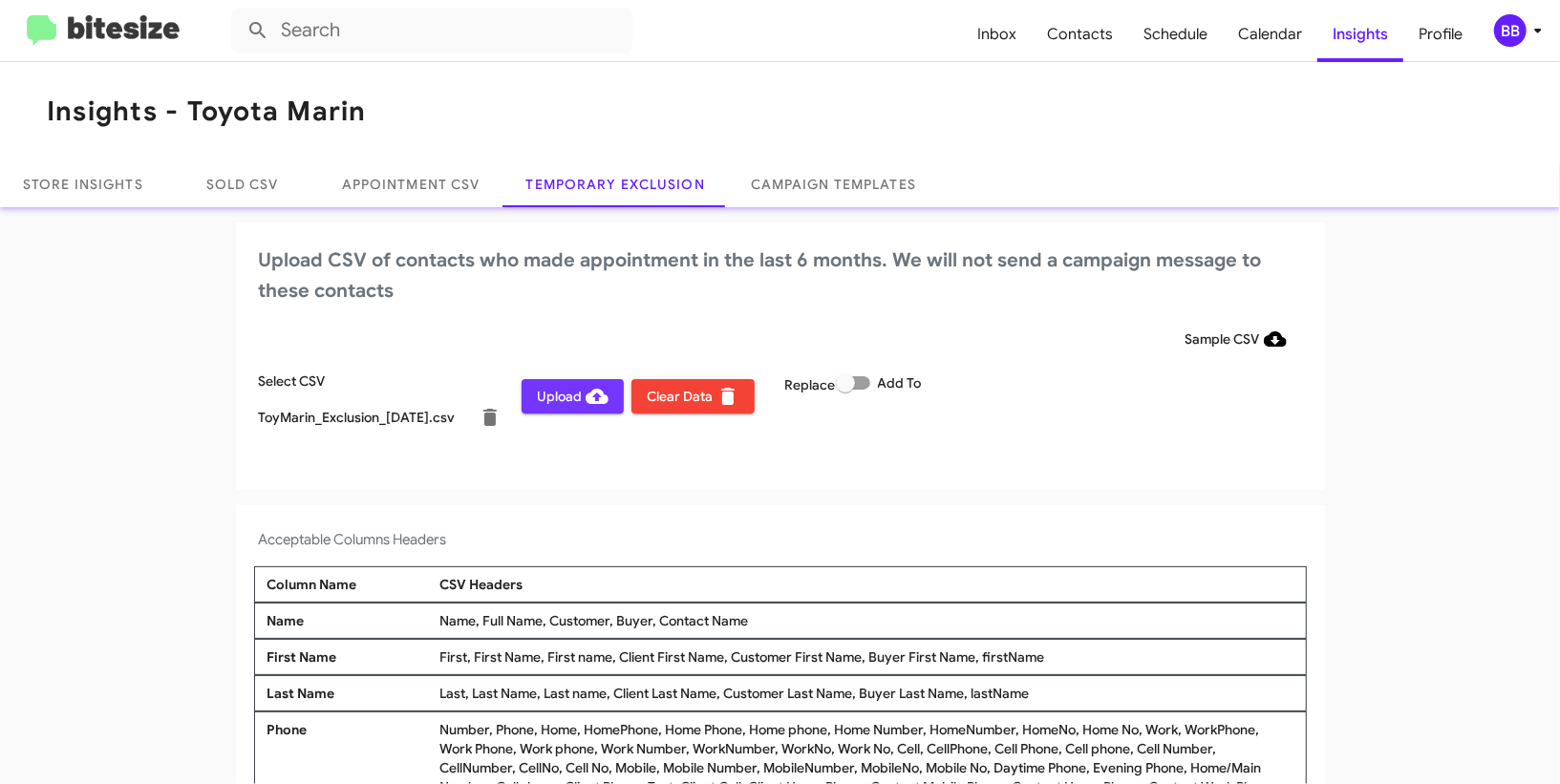
click at [580, 396] on span "Upload" at bounding box center [573, 396] width 71 height 35
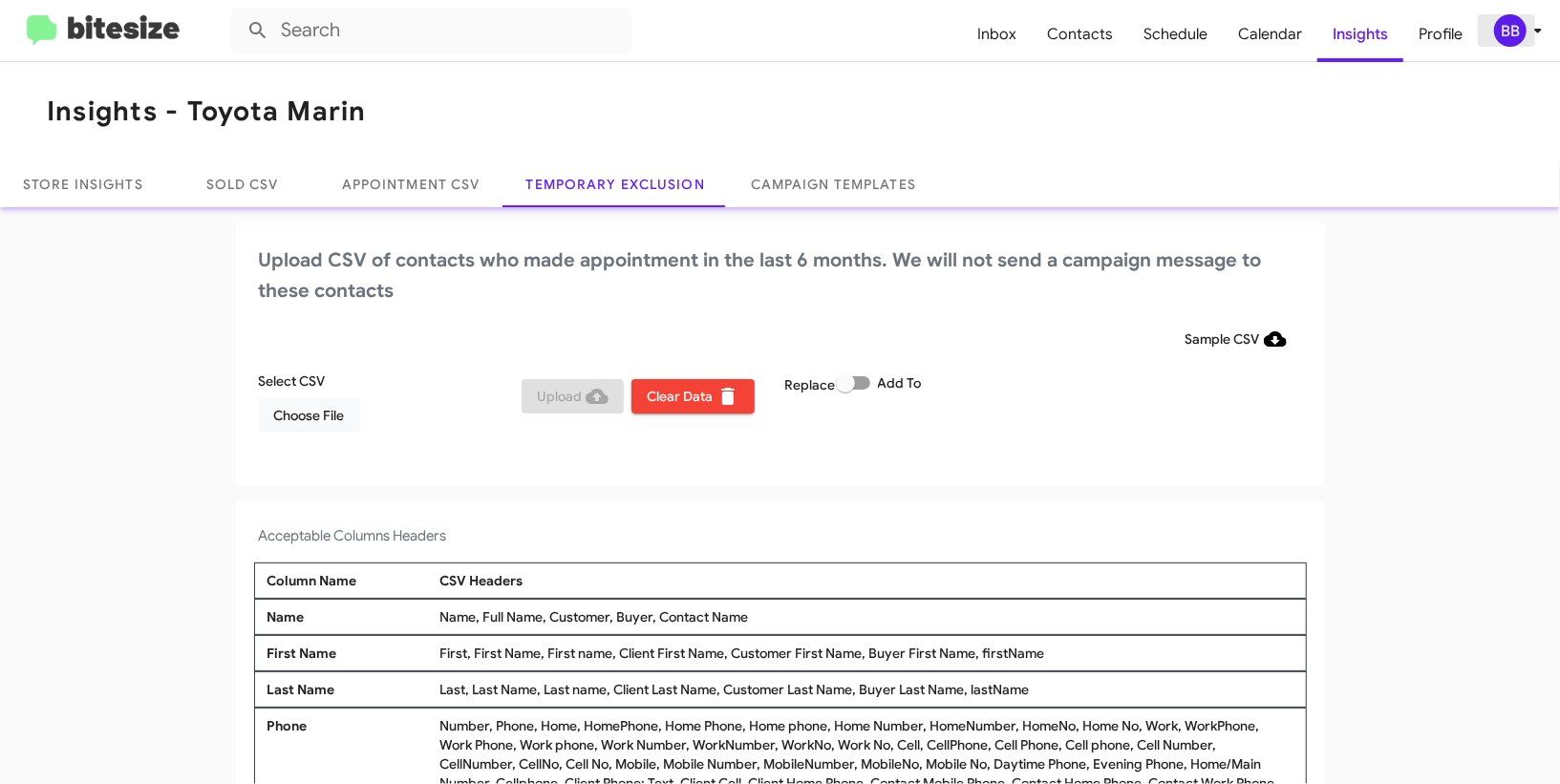
click at [1523, 32] on div "BB" at bounding box center [1511, 31] width 33 height 33
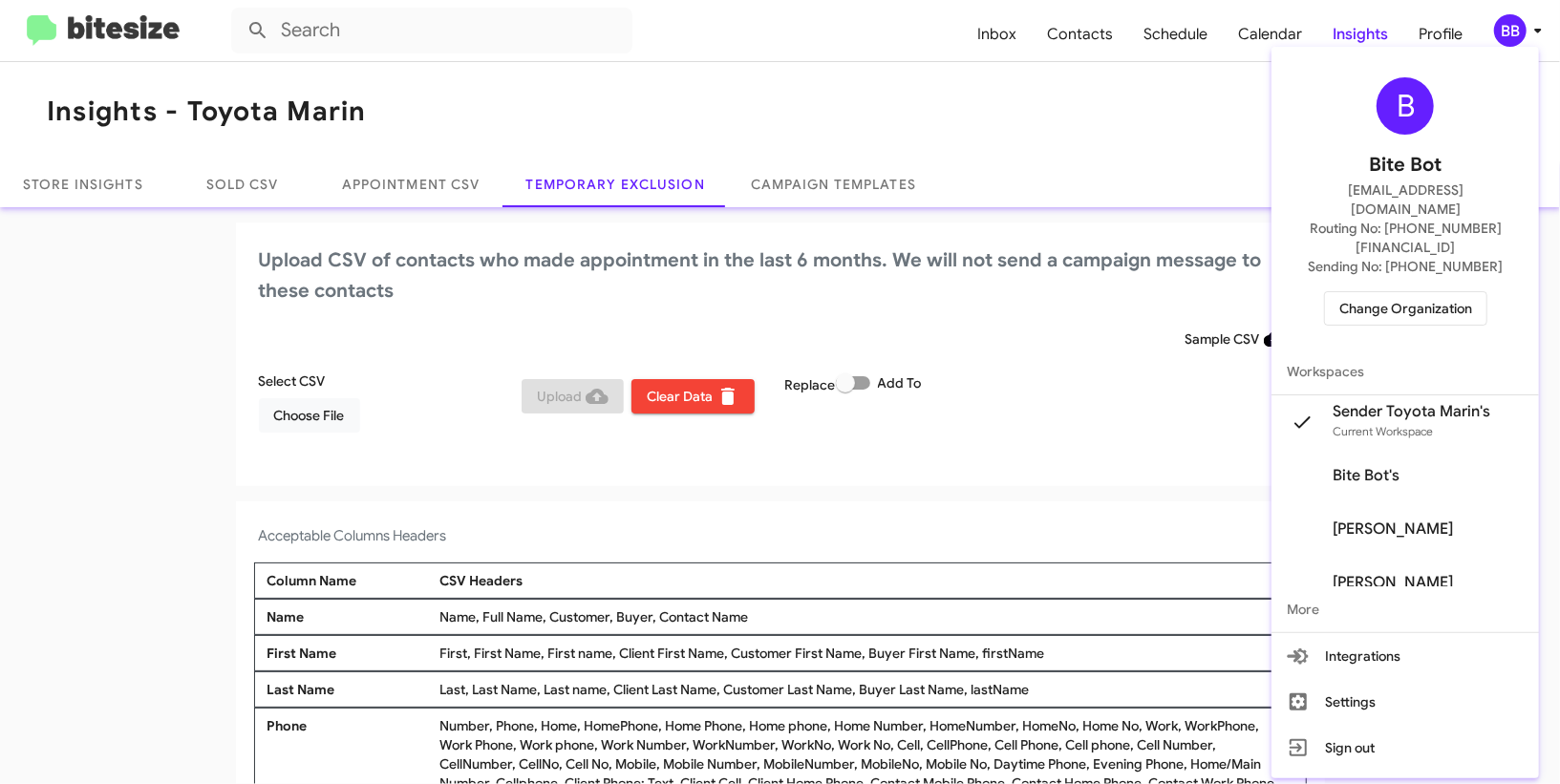
click at [1414, 292] on span "Change Organization" at bounding box center [1406, 309] width 133 height 33
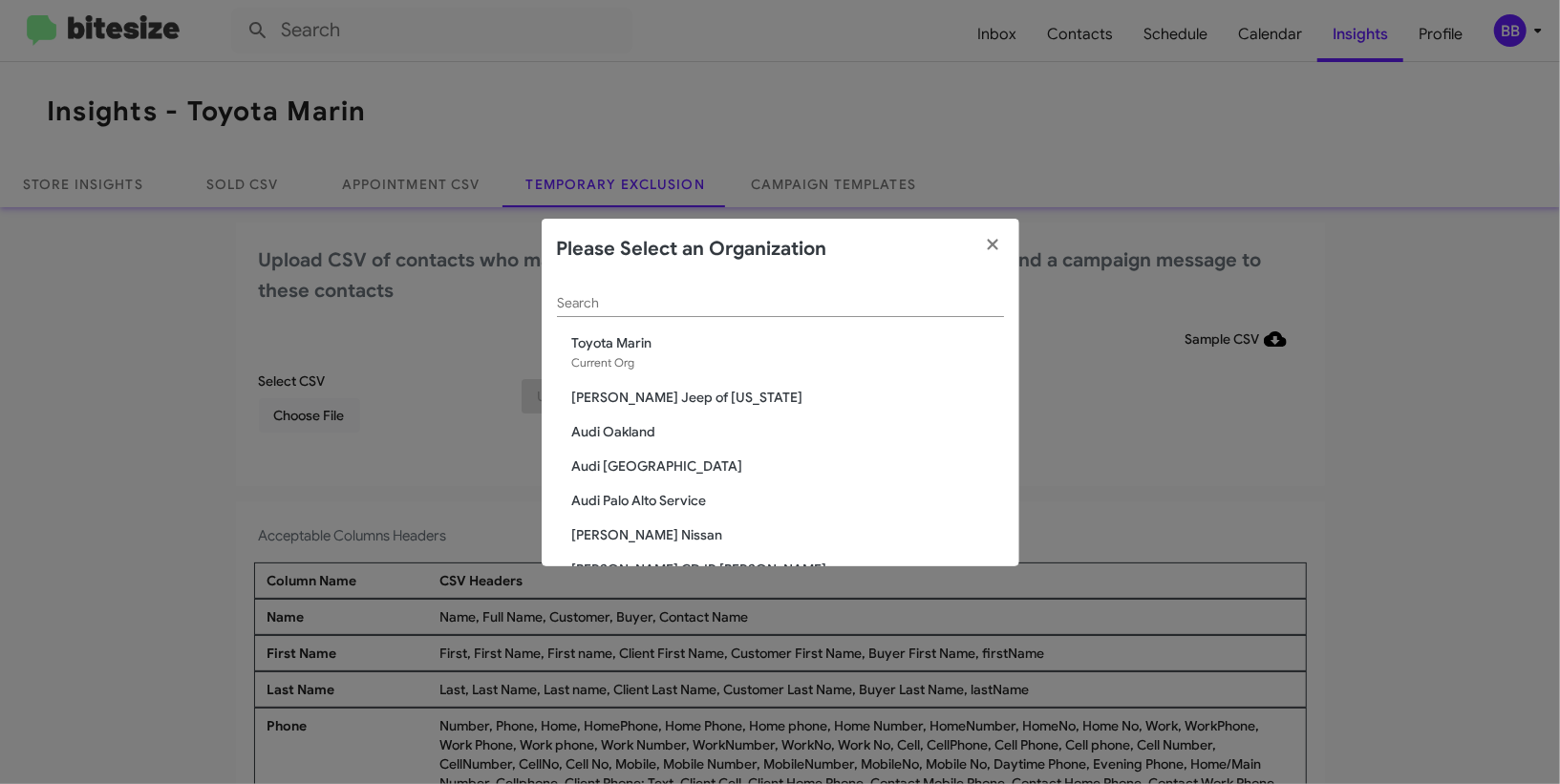
click at [725, 301] on input "Search" at bounding box center [780, 304] width 448 height 15
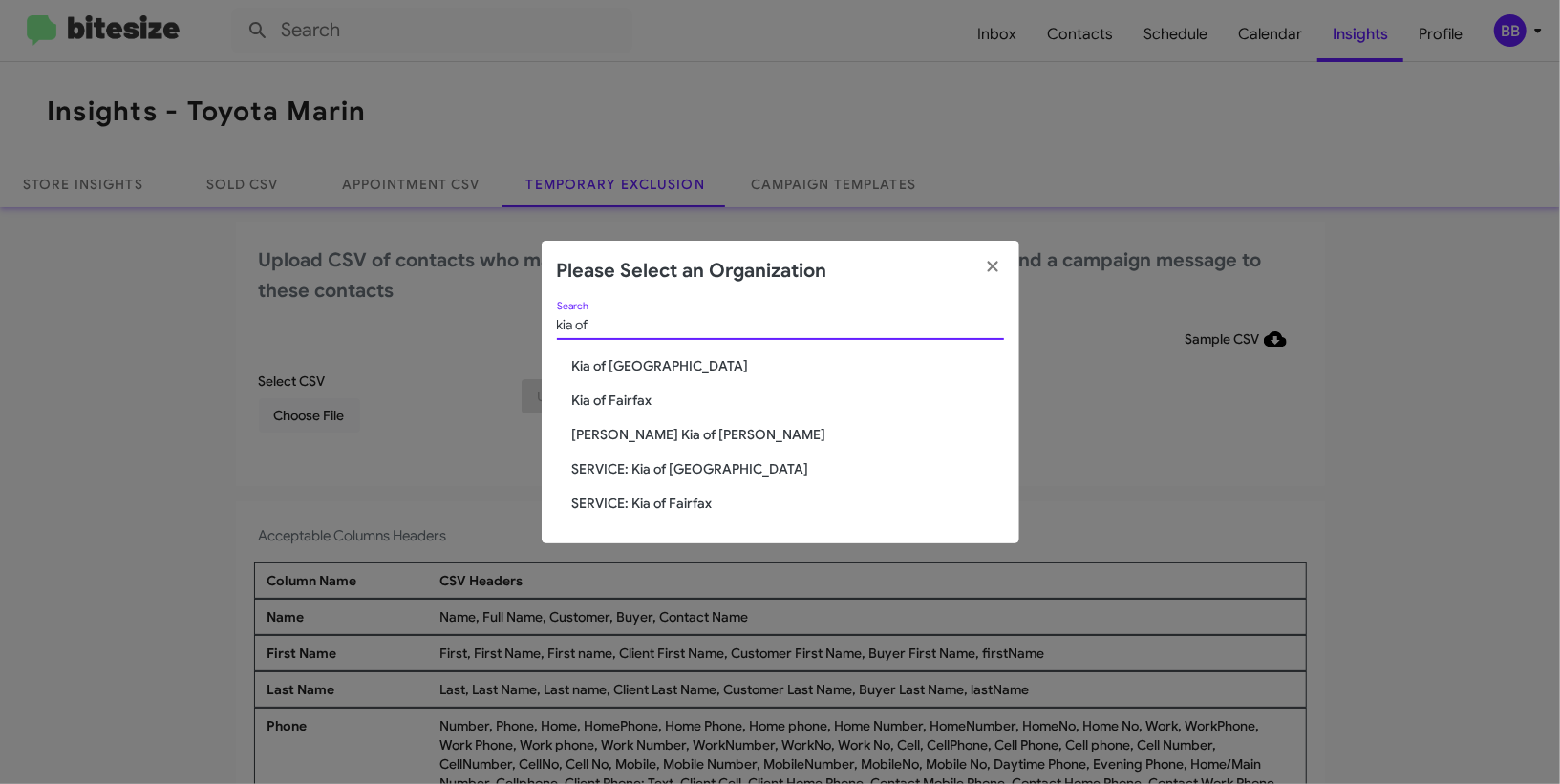
type input "kia of"
click at [666, 505] on span "SERVICE: Kia of Fairfax" at bounding box center [788, 503] width 432 height 19
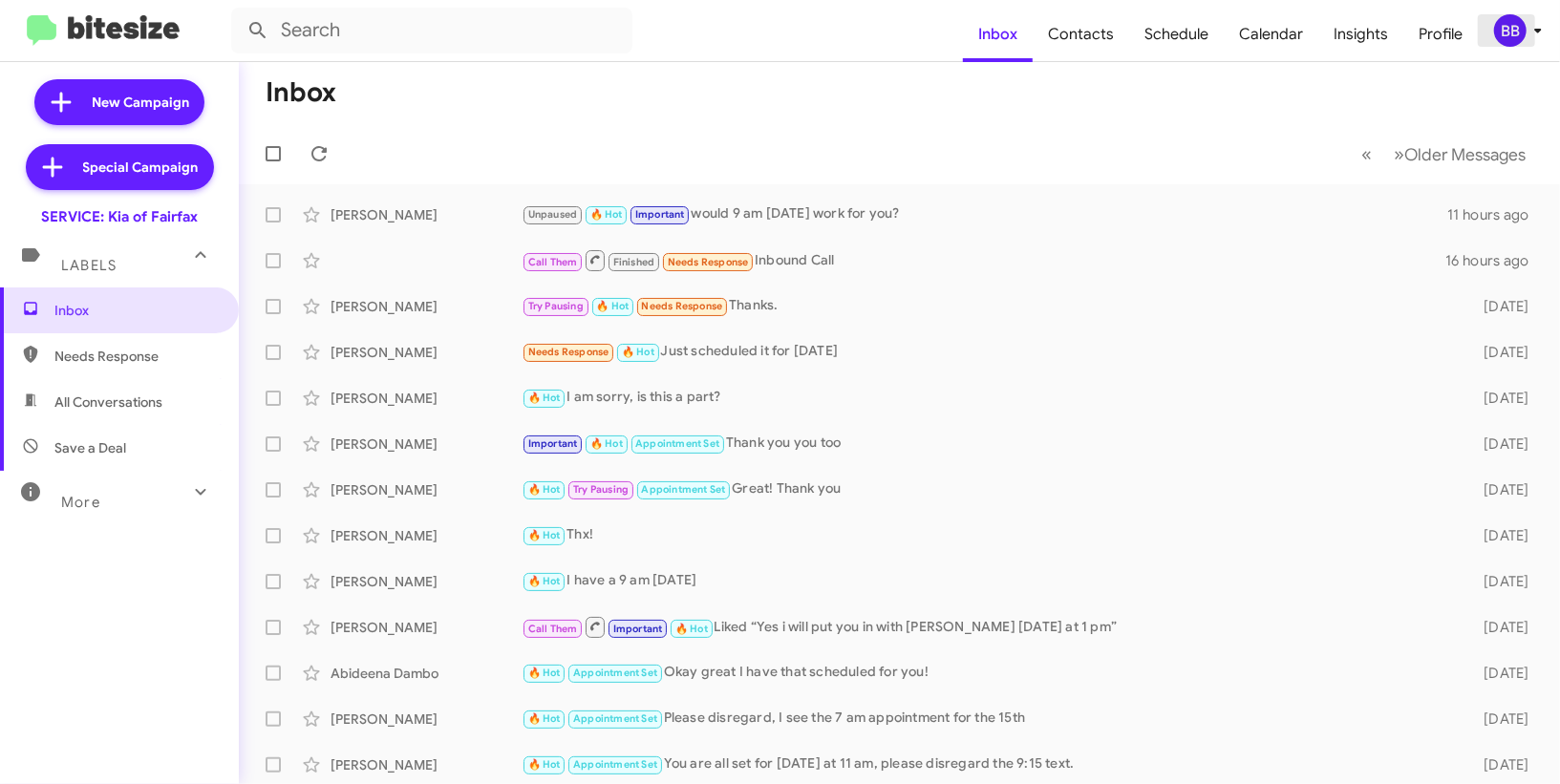
click at [1525, 36] on span "BB" at bounding box center [1522, 31] width 58 height 33
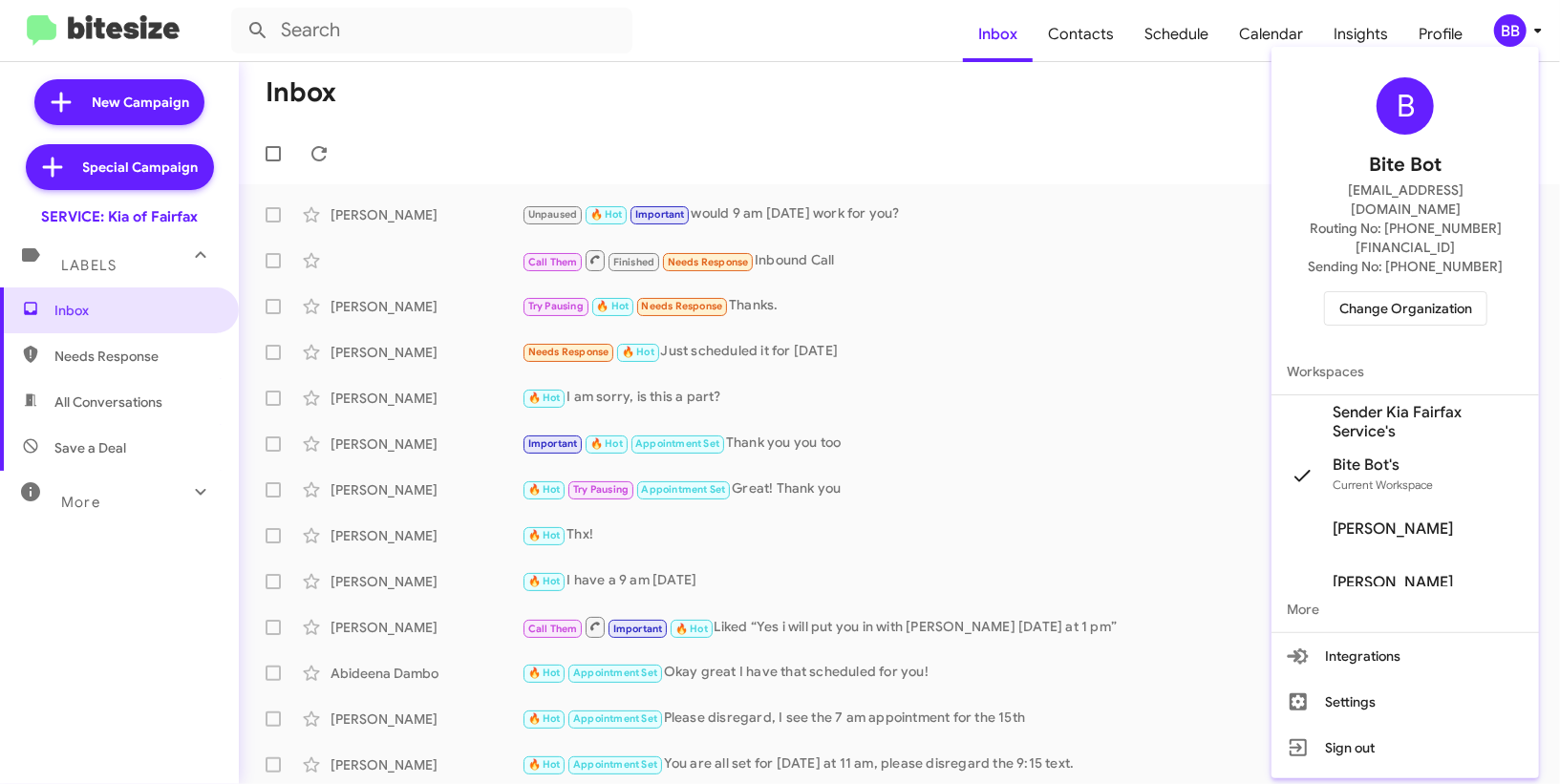
click at [1352, 403] on span "Sender Kia Fairfax Service's" at bounding box center [1428, 422] width 192 height 38
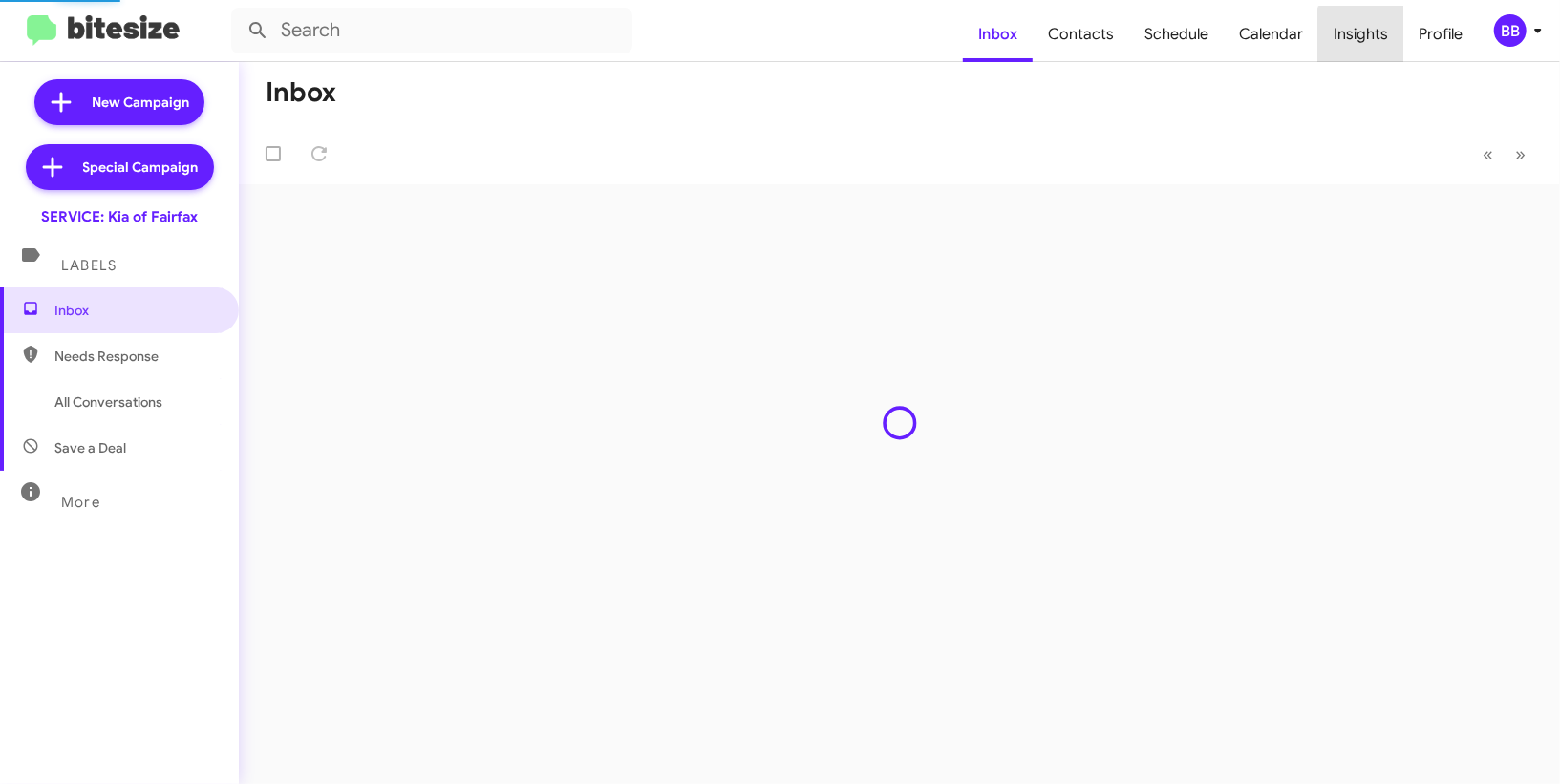
click at [1373, 36] on span "Insights" at bounding box center [1361, 35] width 85 height 56
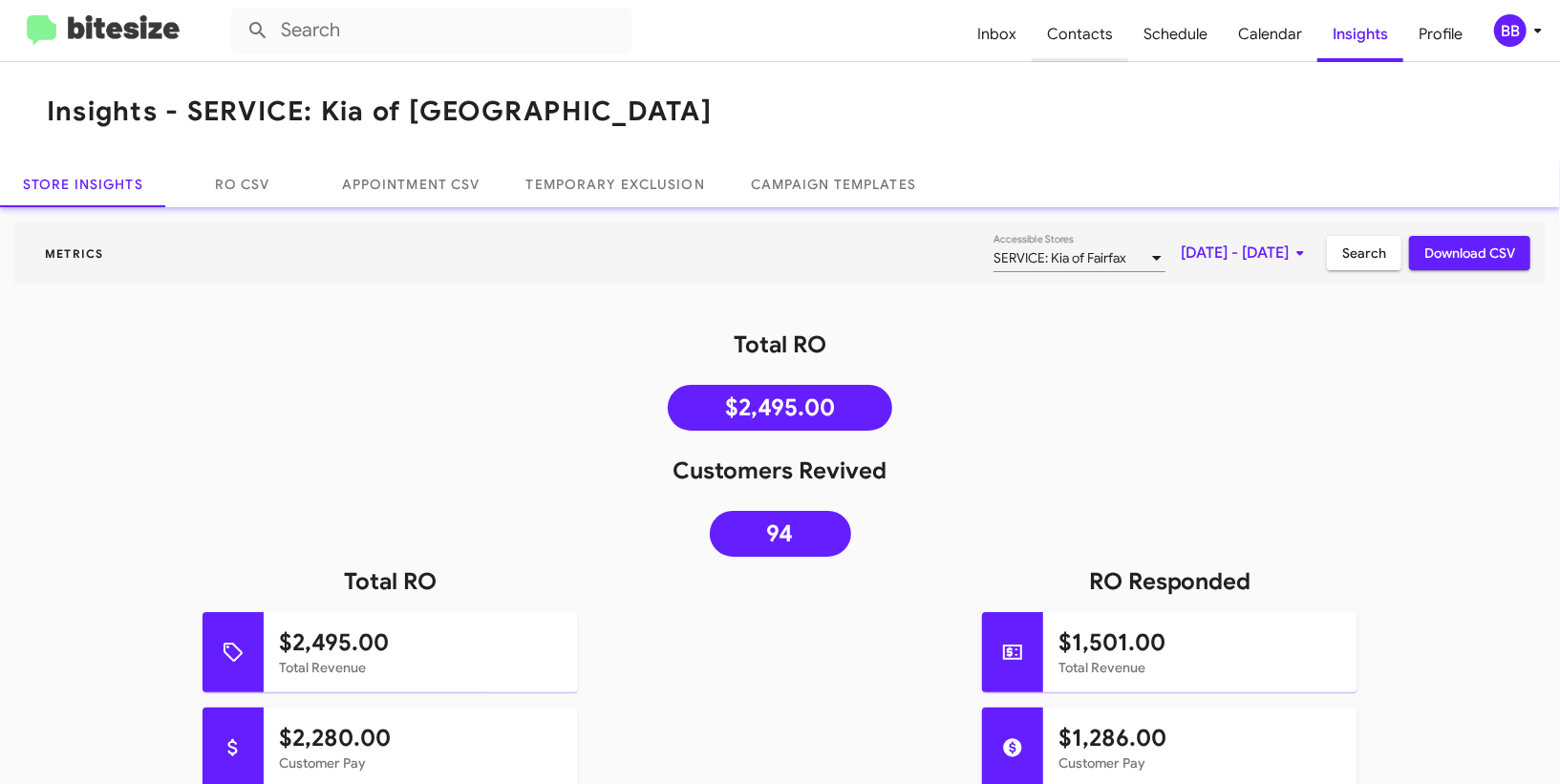
click at [1084, 39] on span "Contacts" at bounding box center [1080, 35] width 96 height 56
type input "in:groups"
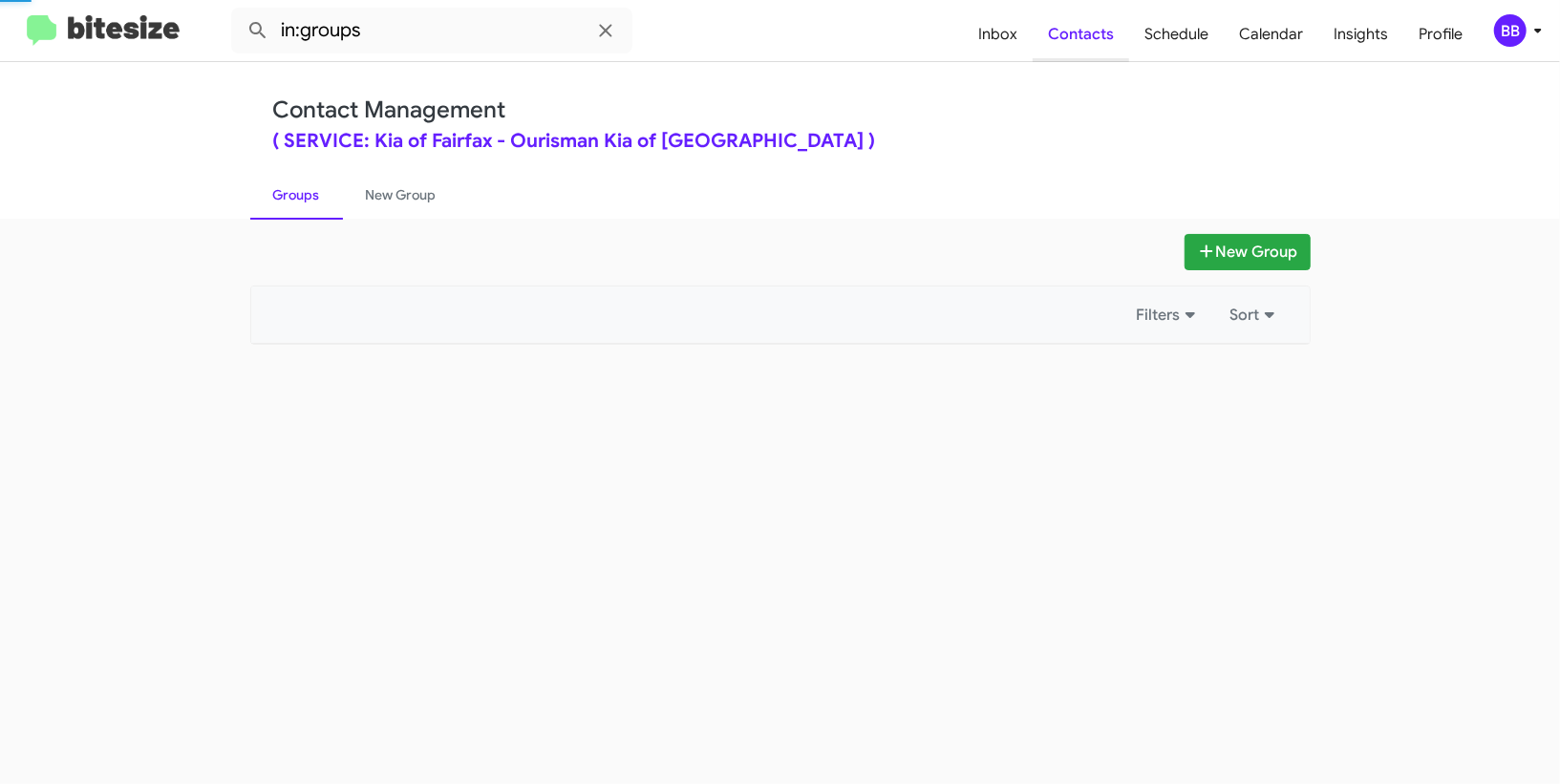
click at [1084, 39] on span "Contacts" at bounding box center [1081, 35] width 96 height 56
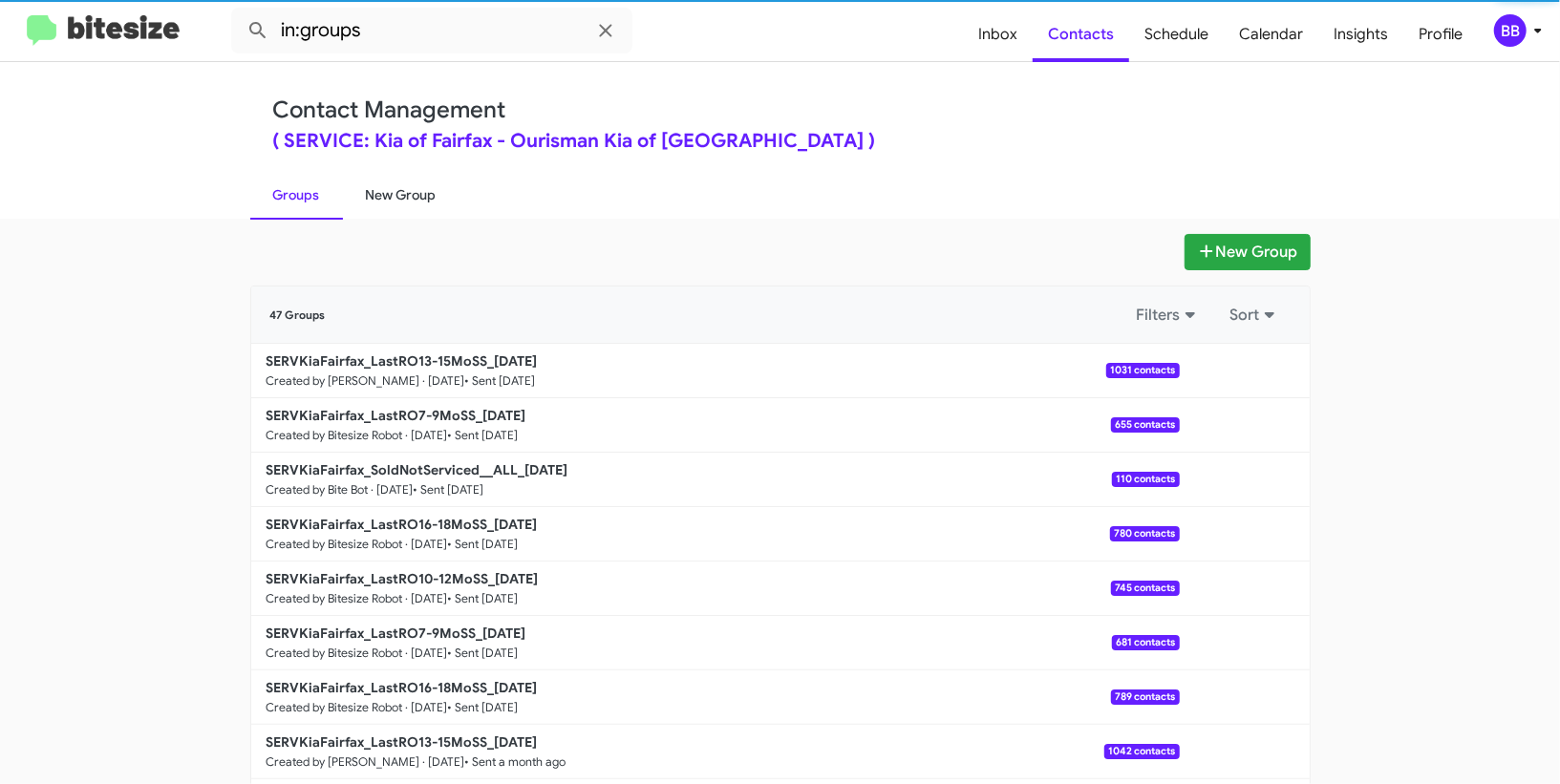
click at [444, 199] on link "New Group" at bounding box center [400, 195] width 116 height 50
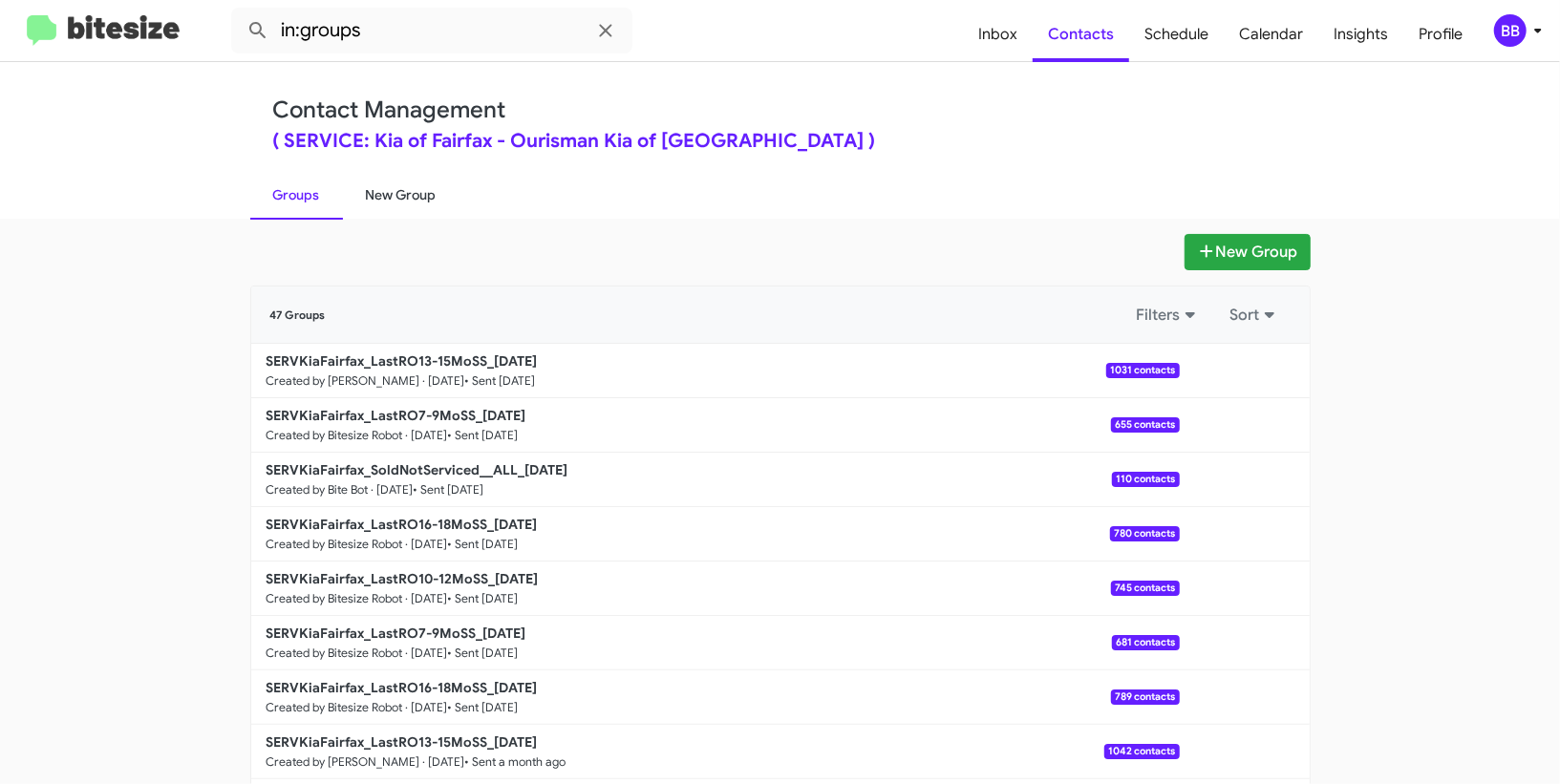
click at [444, 199] on link "New Group" at bounding box center [400, 195] width 116 height 50
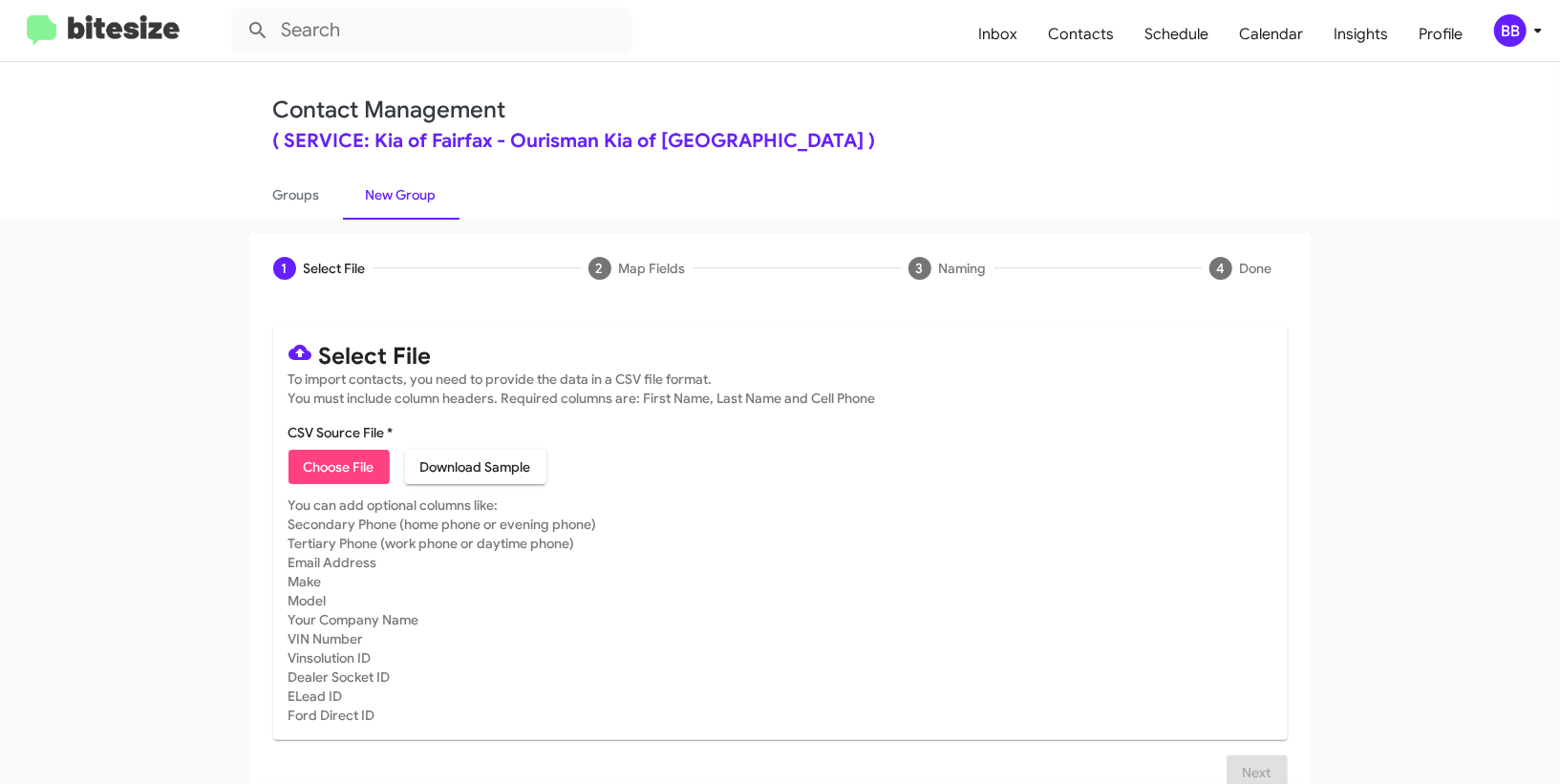
click at [1528, 13] on mat-toolbar "Inbox Contacts Schedule Calendar Insights Profile BB" at bounding box center [780, 31] width 1560 height 62
click at [1528, 34] on icon at bounding box center [1538, 31] width 23 height 23
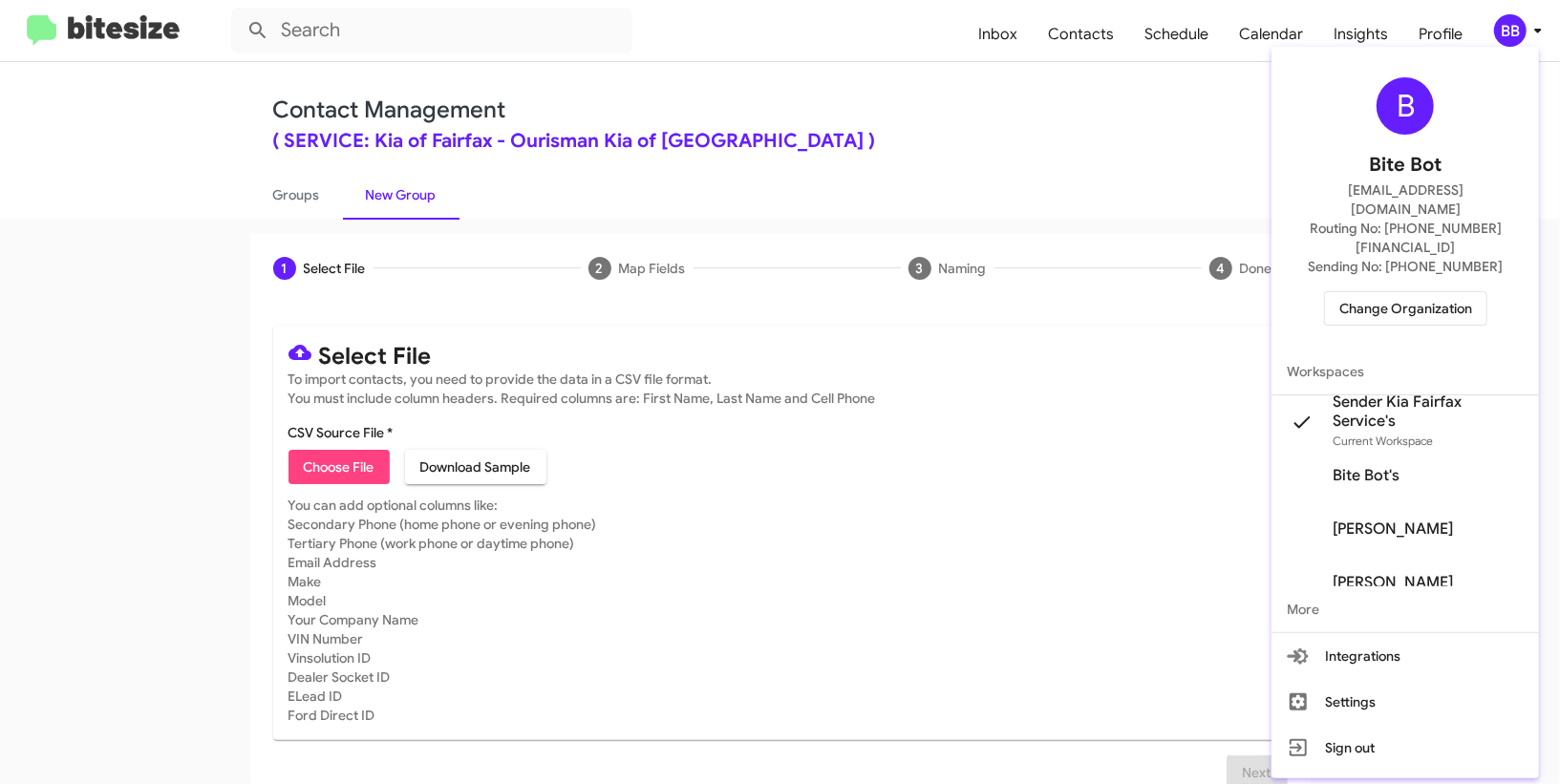
click at [335, 360] on div at bounding box center [780, 392] width 1560 height 784
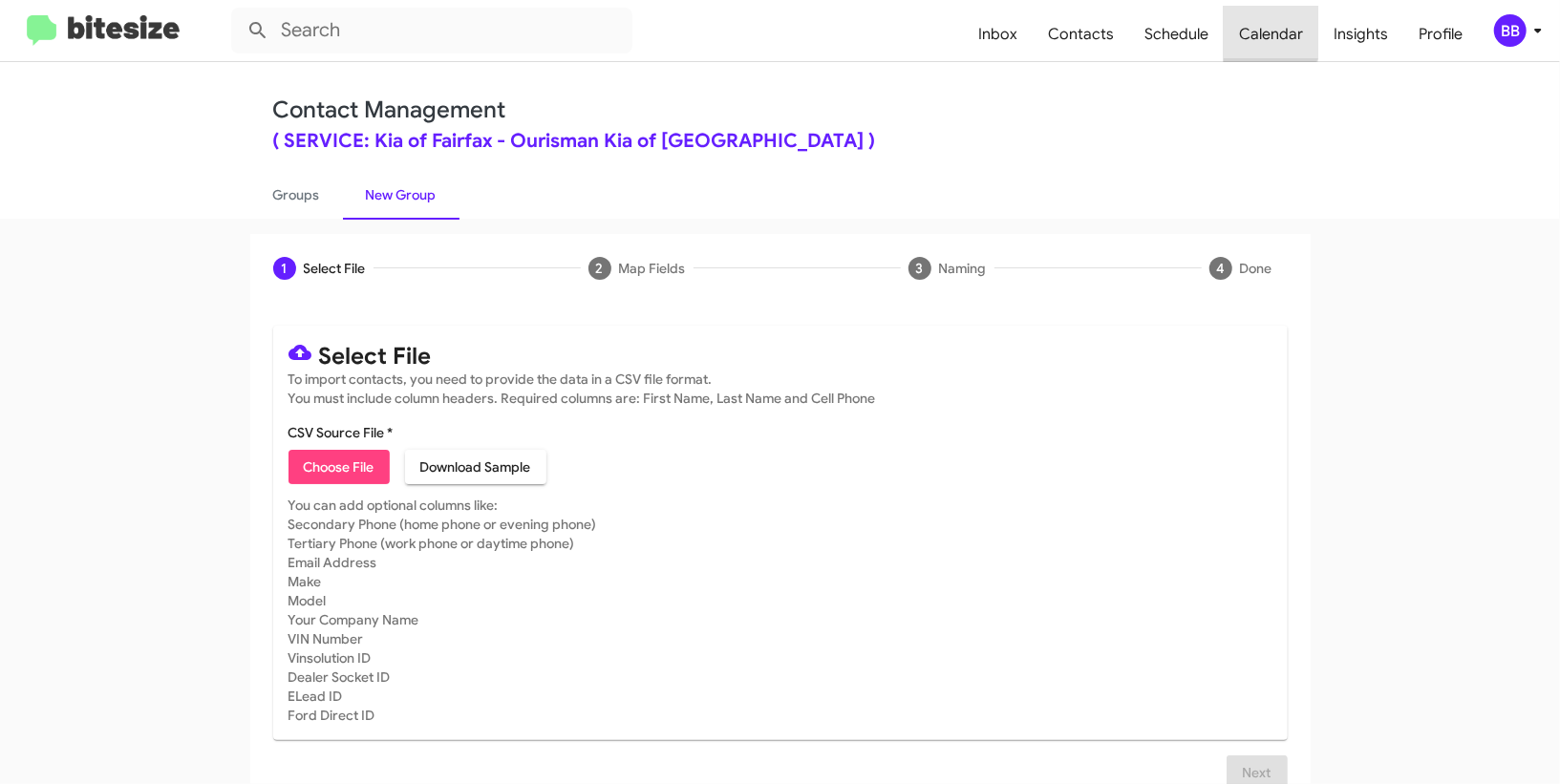
click at [1261, 28] on span "Calendar" at bounding box center [1271, 35] width 94 height 56
click at [1333, 28] on span "Insights" at bounding box center [1361, 35] width 85 height 56
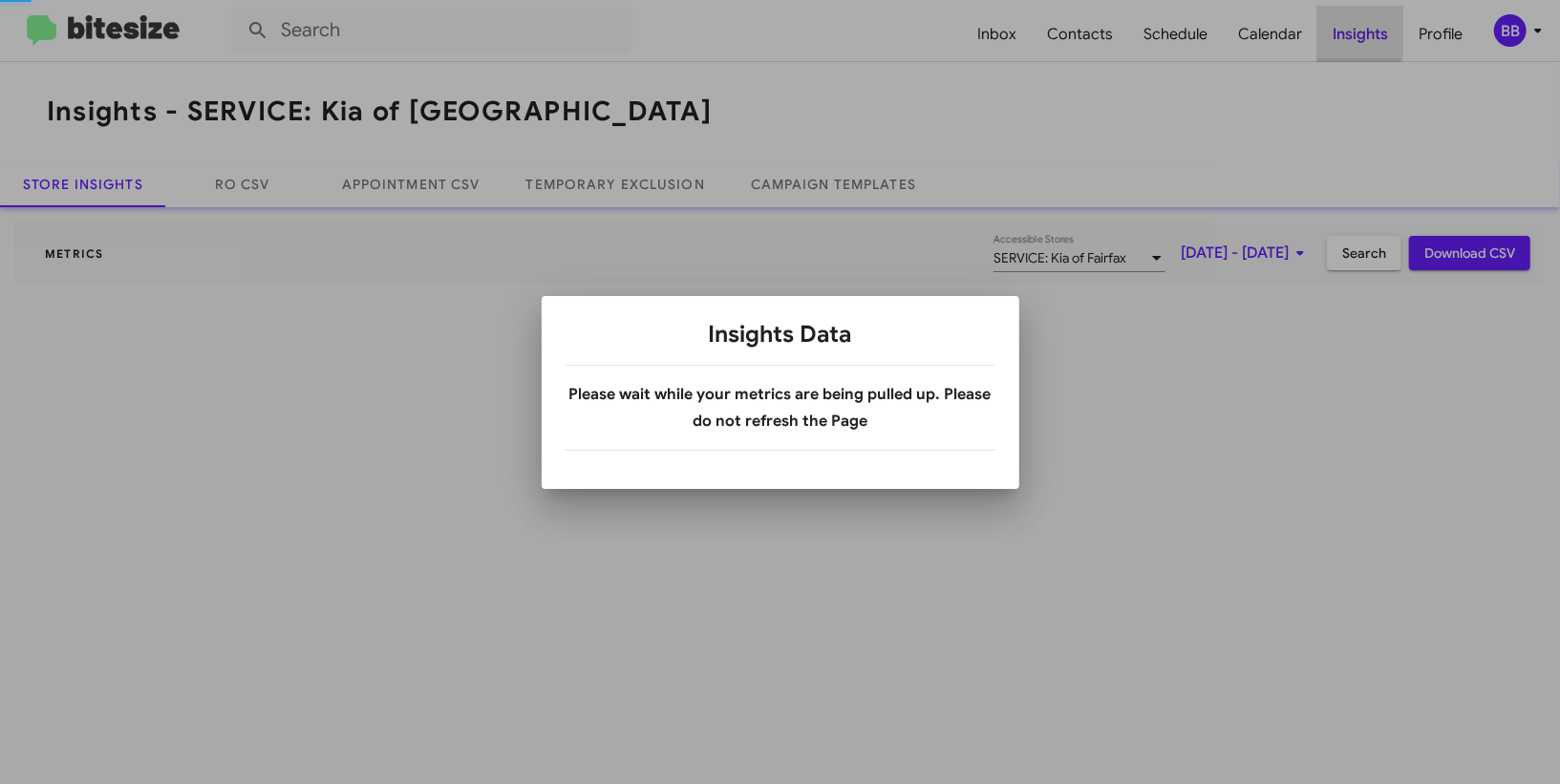
click at [1333, 28] on div at bounding box center [780, 392] width 1560 height 784
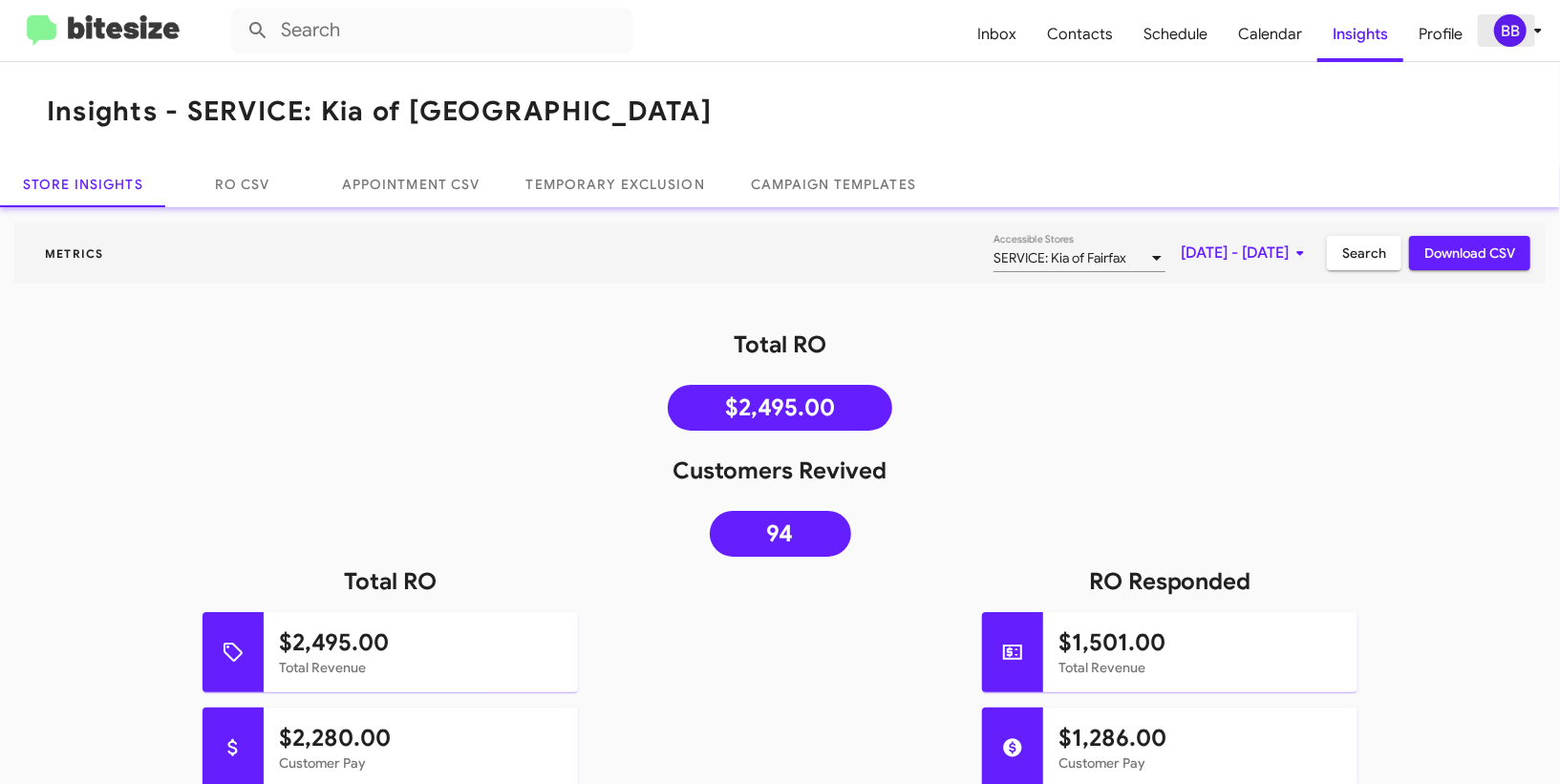
click at [1490, 39] on button "BB" at bounding box center [1509, 31] width 62 height 33
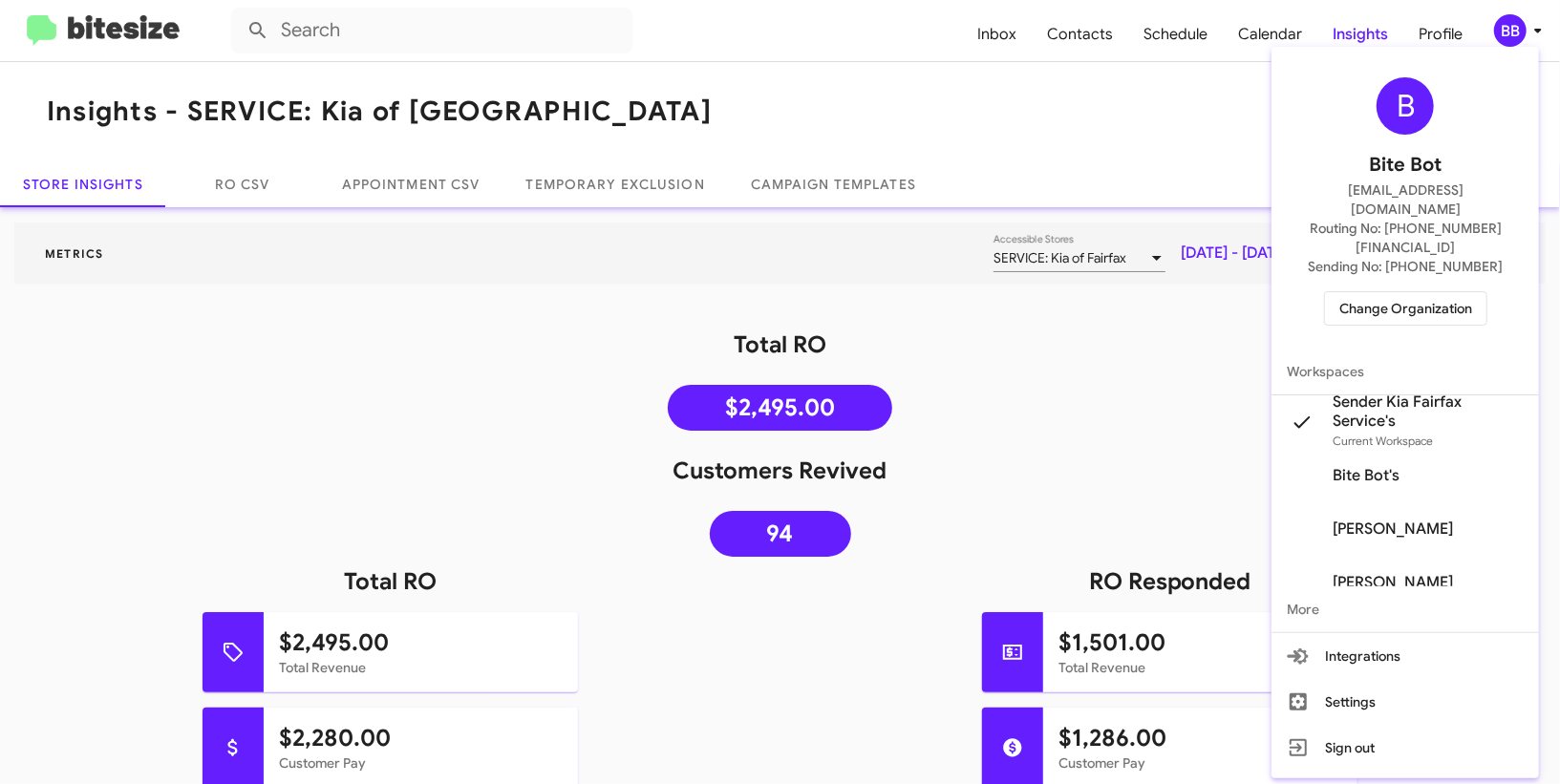
click at [1490, 39] on div at bounding box center [780, 392] width 1560 height 784
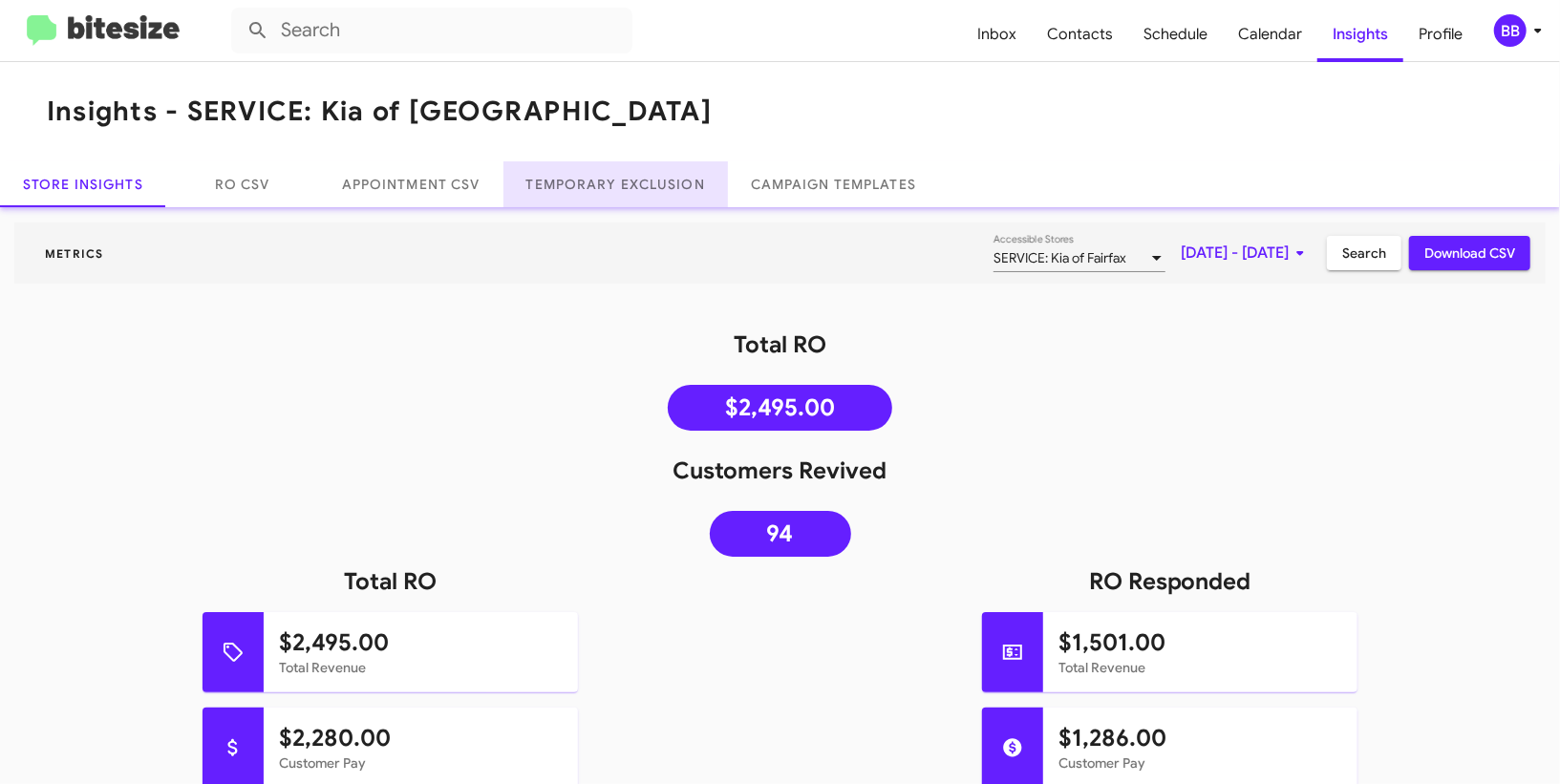
click at [689, 165] on link "Temporary Exclusion" at bounding box center [615, 185] width 224 height 46
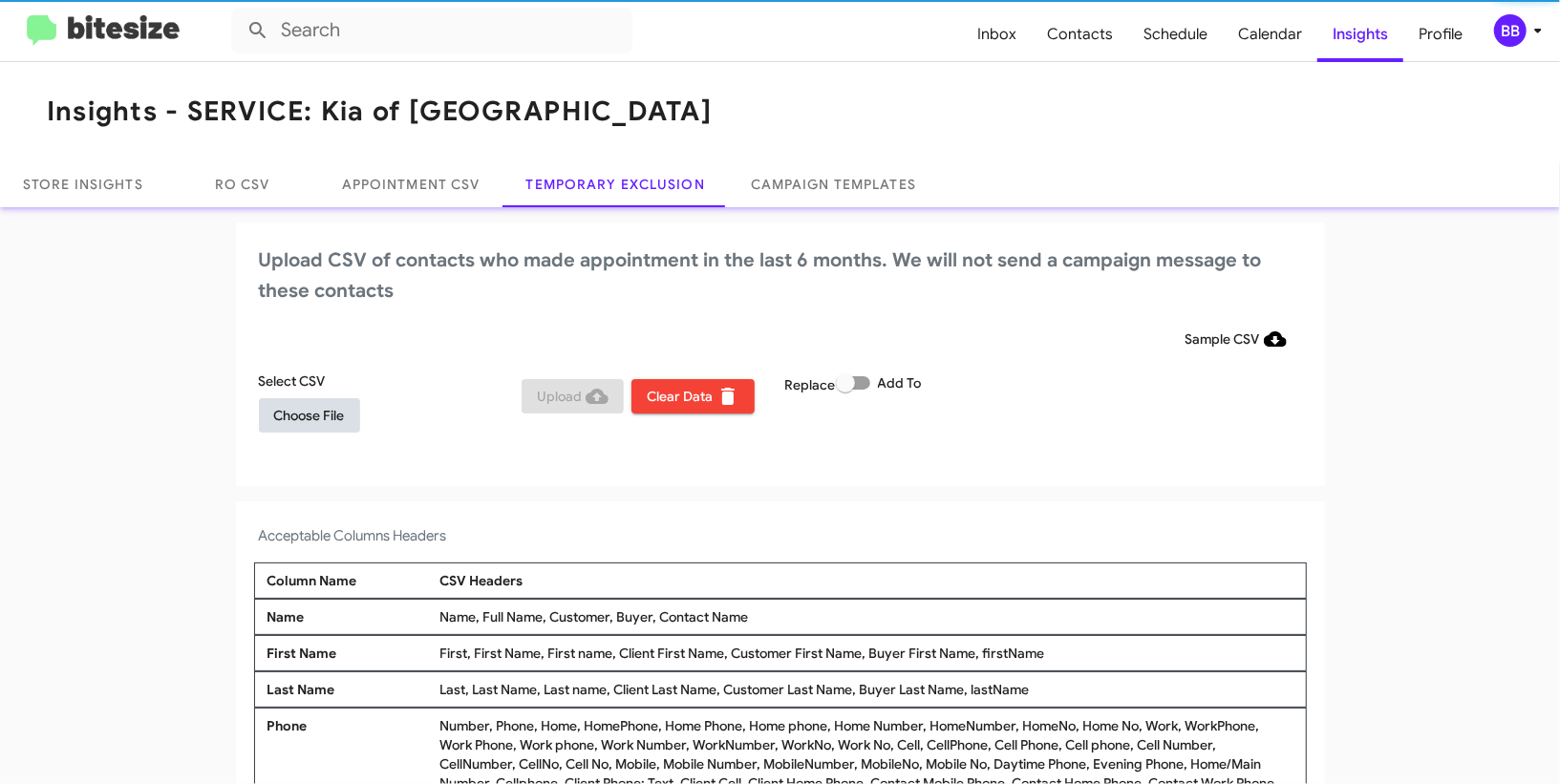
click at [327, 403] on span "Choose File" at bounding box center [309, 416] width 70 height 35
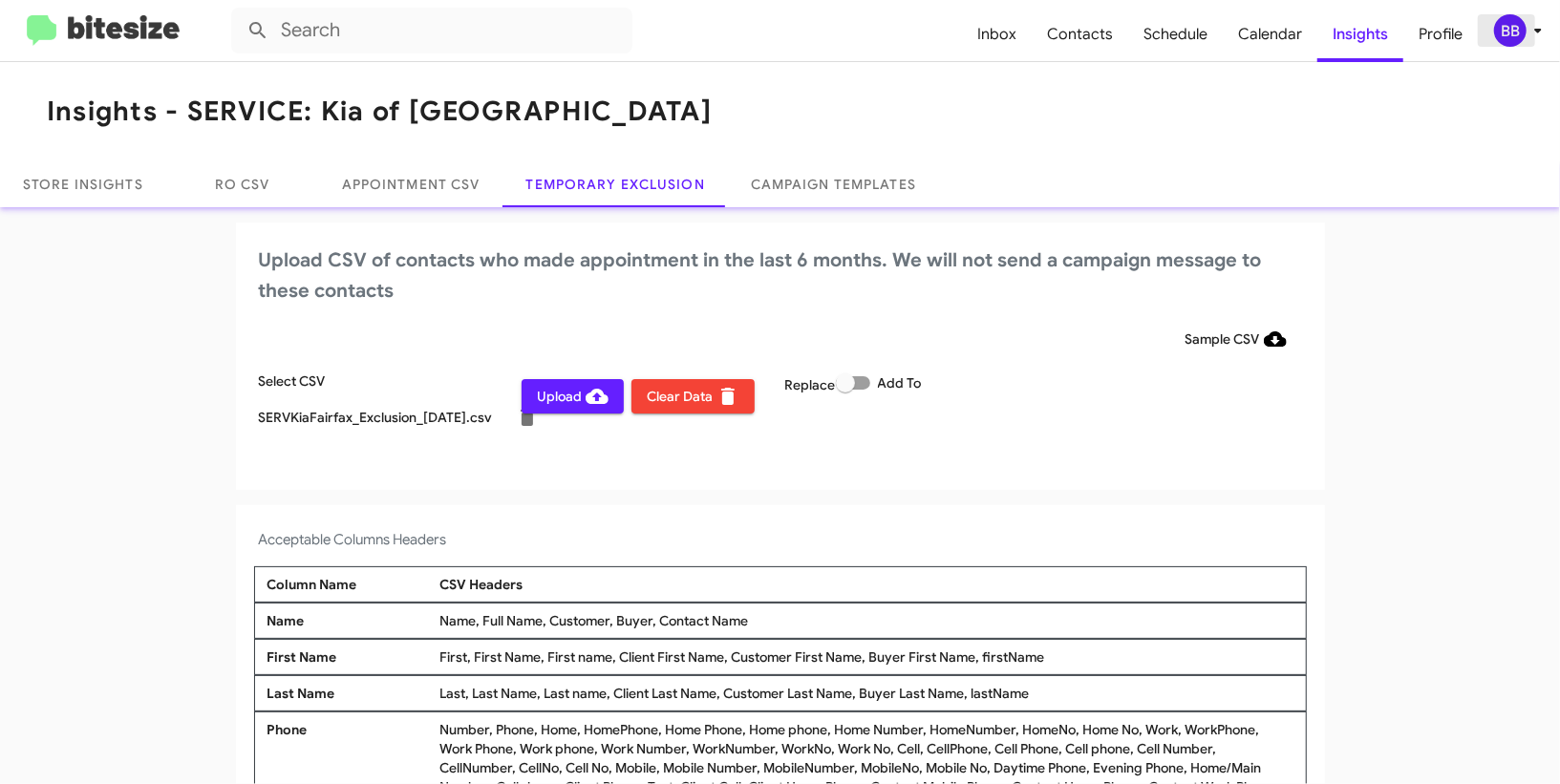
click at [1514, 38] on div "BB" at bounding box center [1511, 31] width 33 height 33
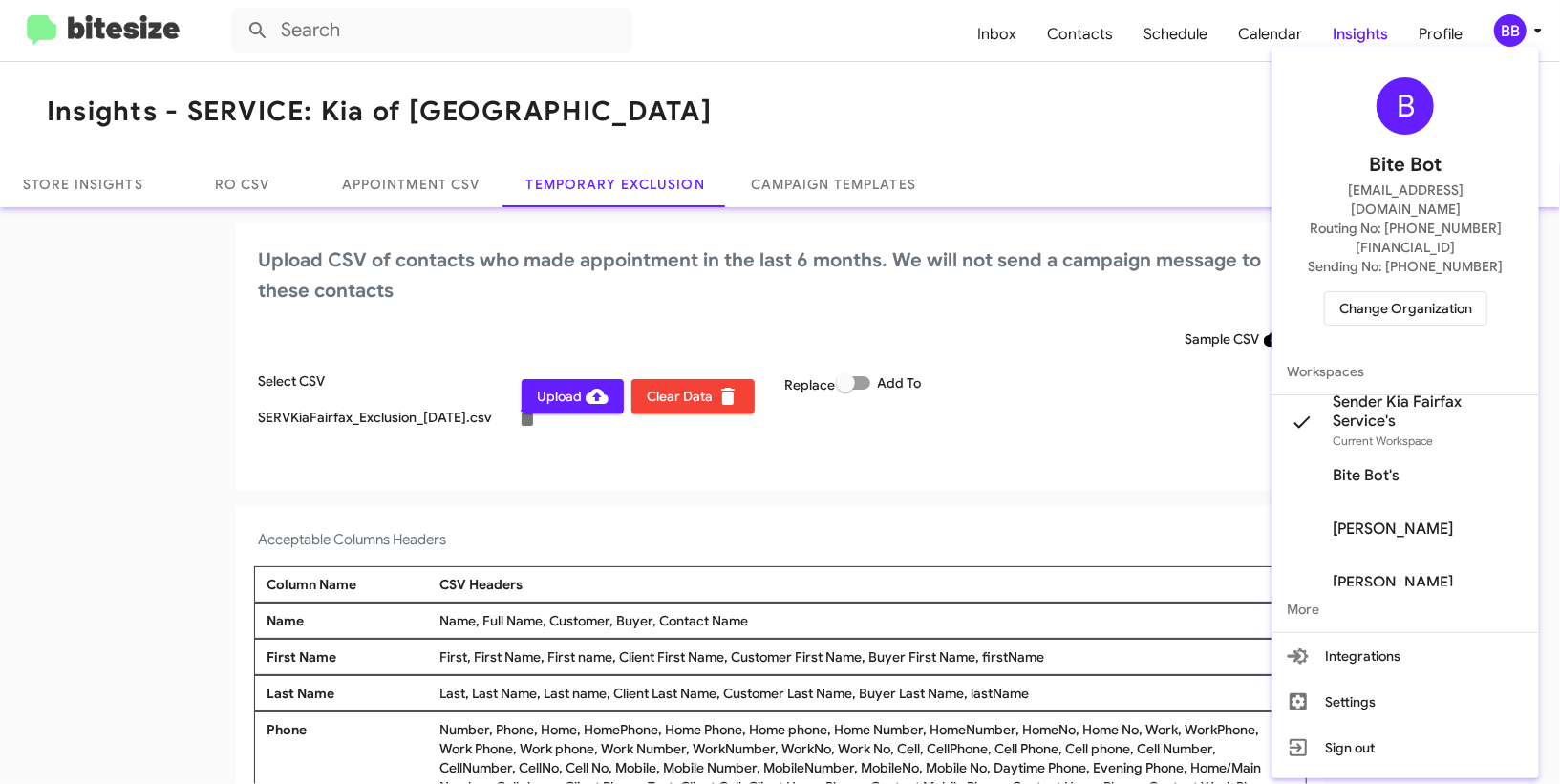
click at [1514, 38] on div at bounding box center [780, 392] width 1560 height 784
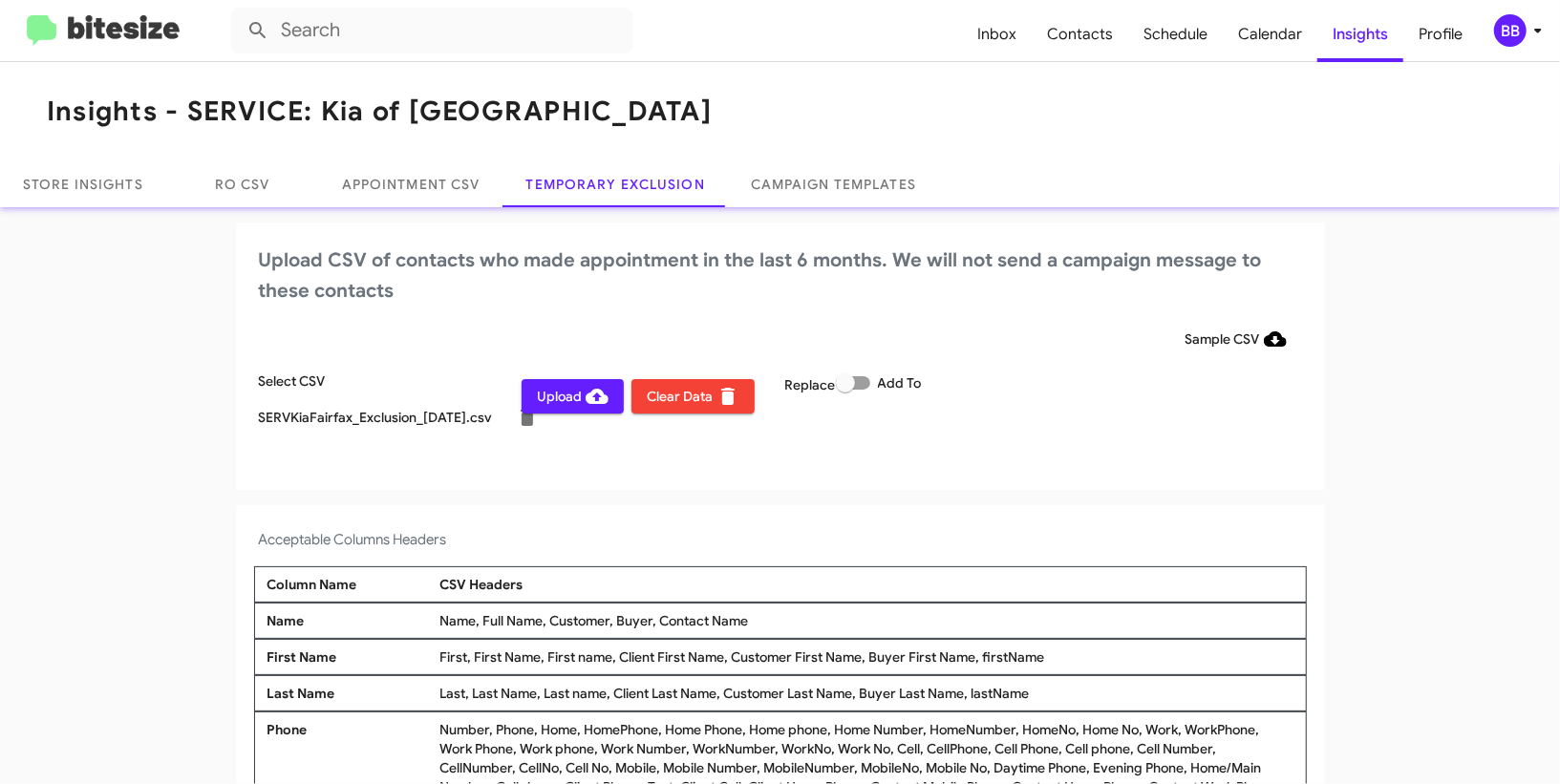
click at [553, 394] on span "Upload" at bounding box center [573, 396] width 71 height 35
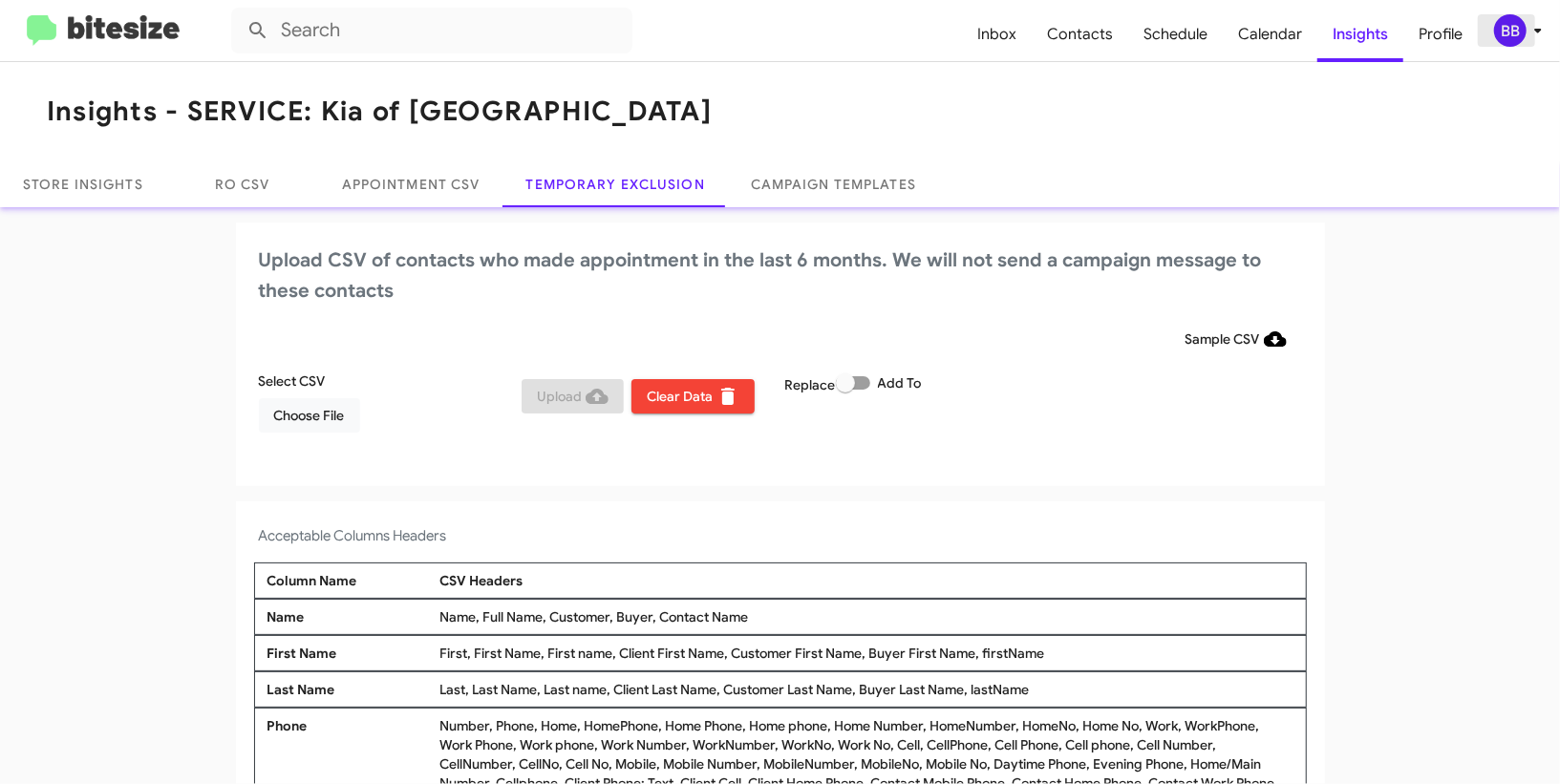
click at [1507, 38] on div "BB" at bounding box center [1511, 31] width 33 height 33
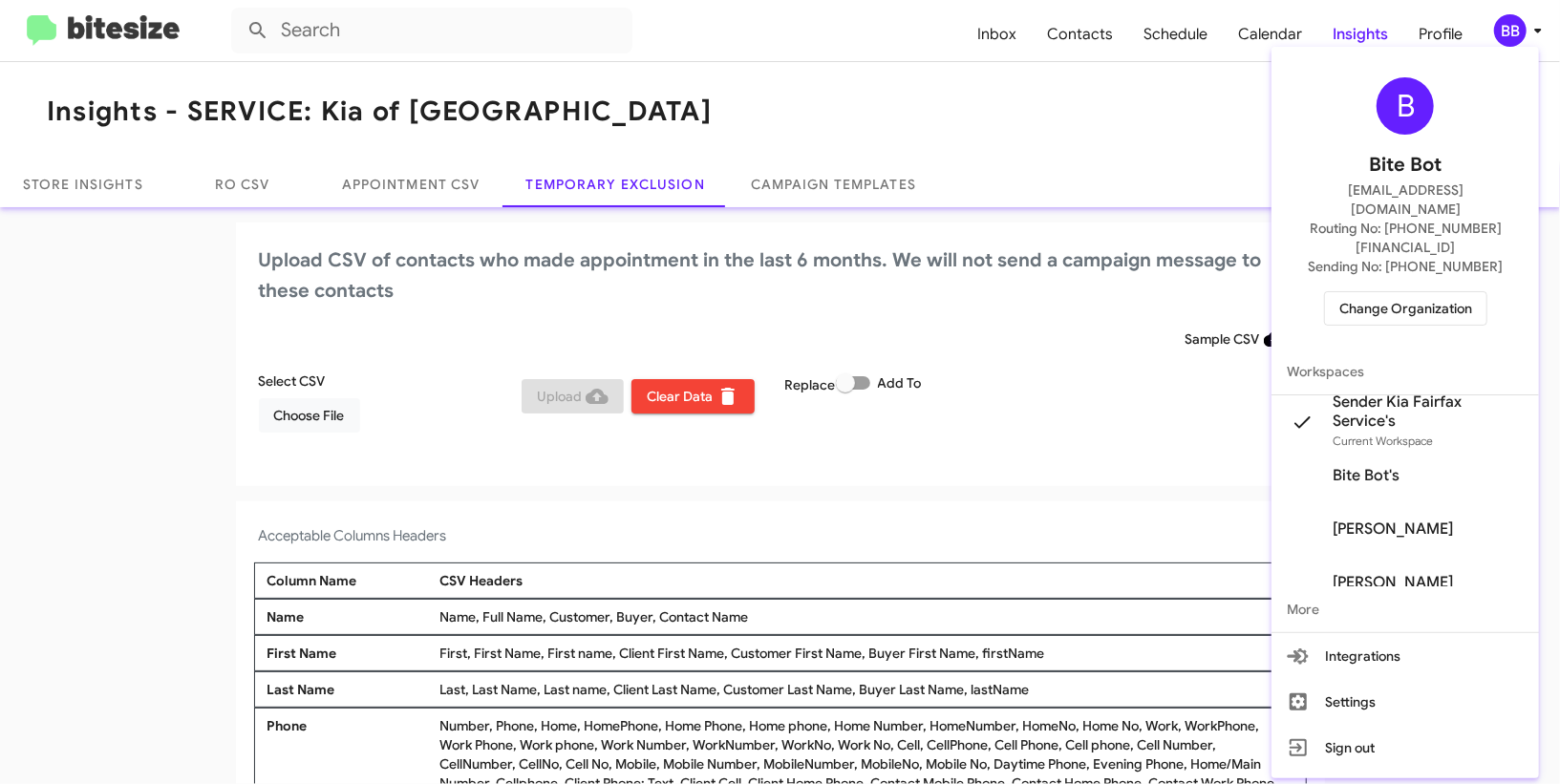
click at [1393, 292] on span "Change Organization" at bounding box center [1406, 309] width 133 height 33
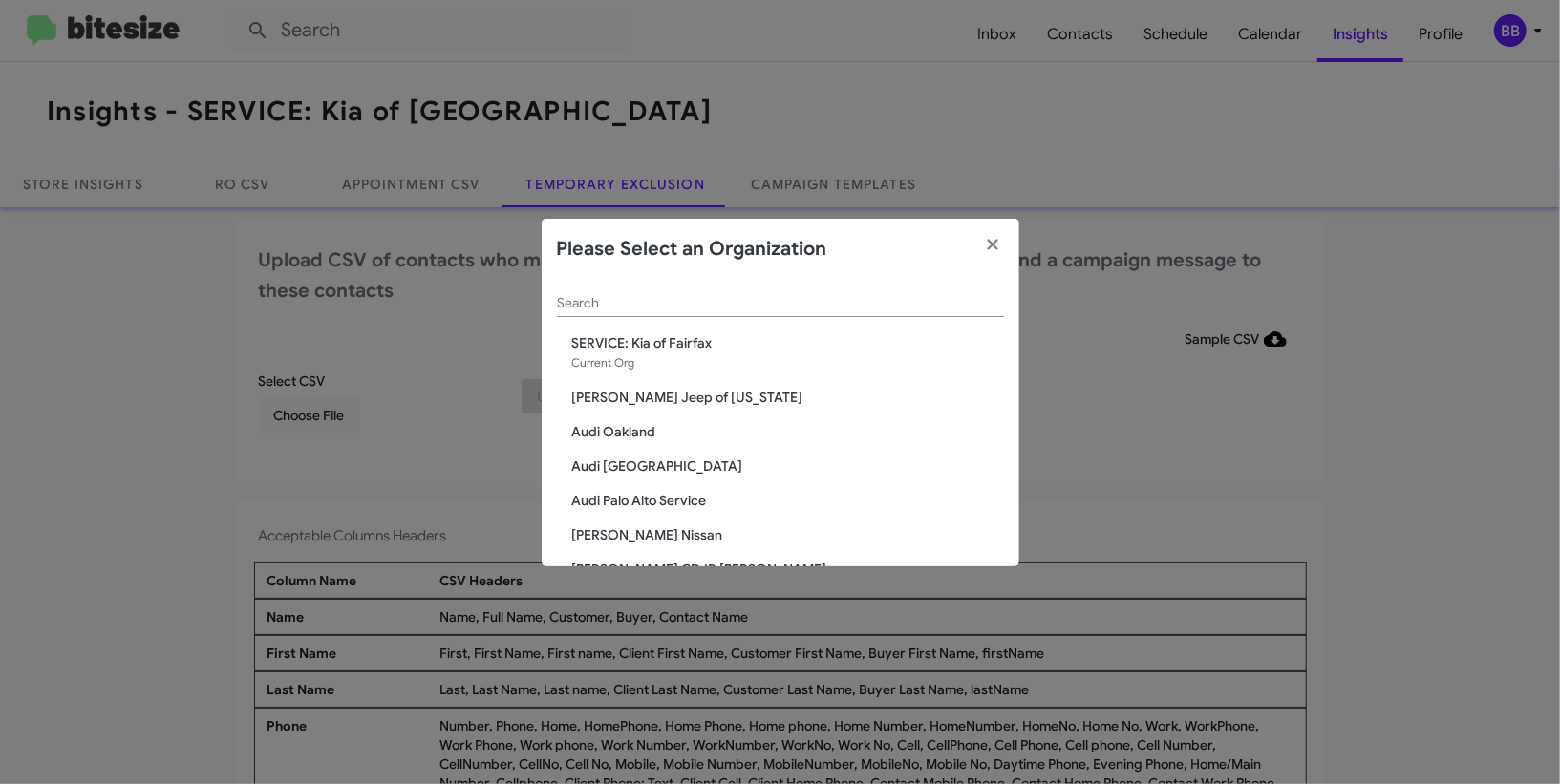
click at [610, 294] on div "Search" at bounding box center [780, 298] width 448 height 38
type input "r"
type input "t"
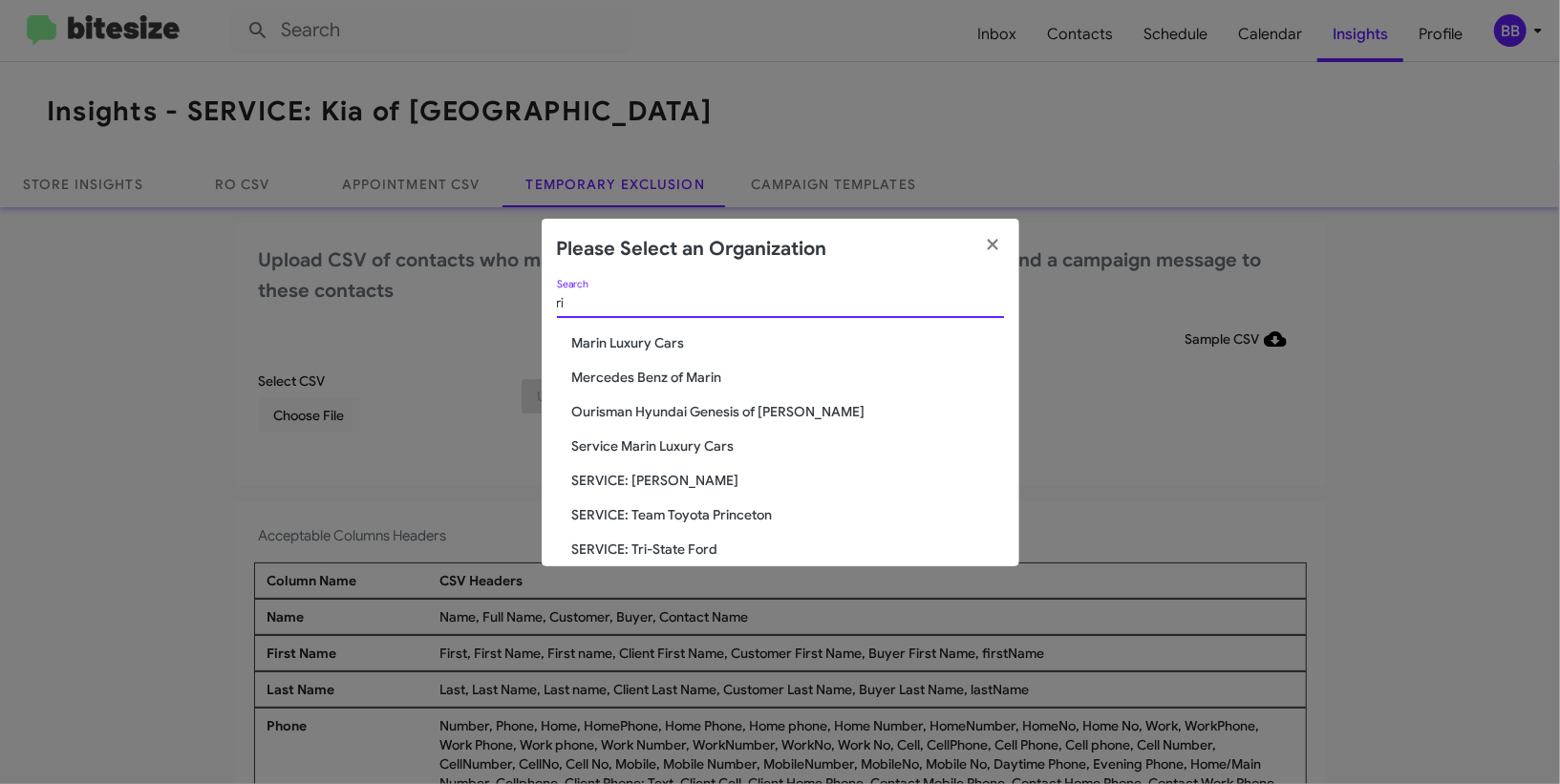
type input "r"
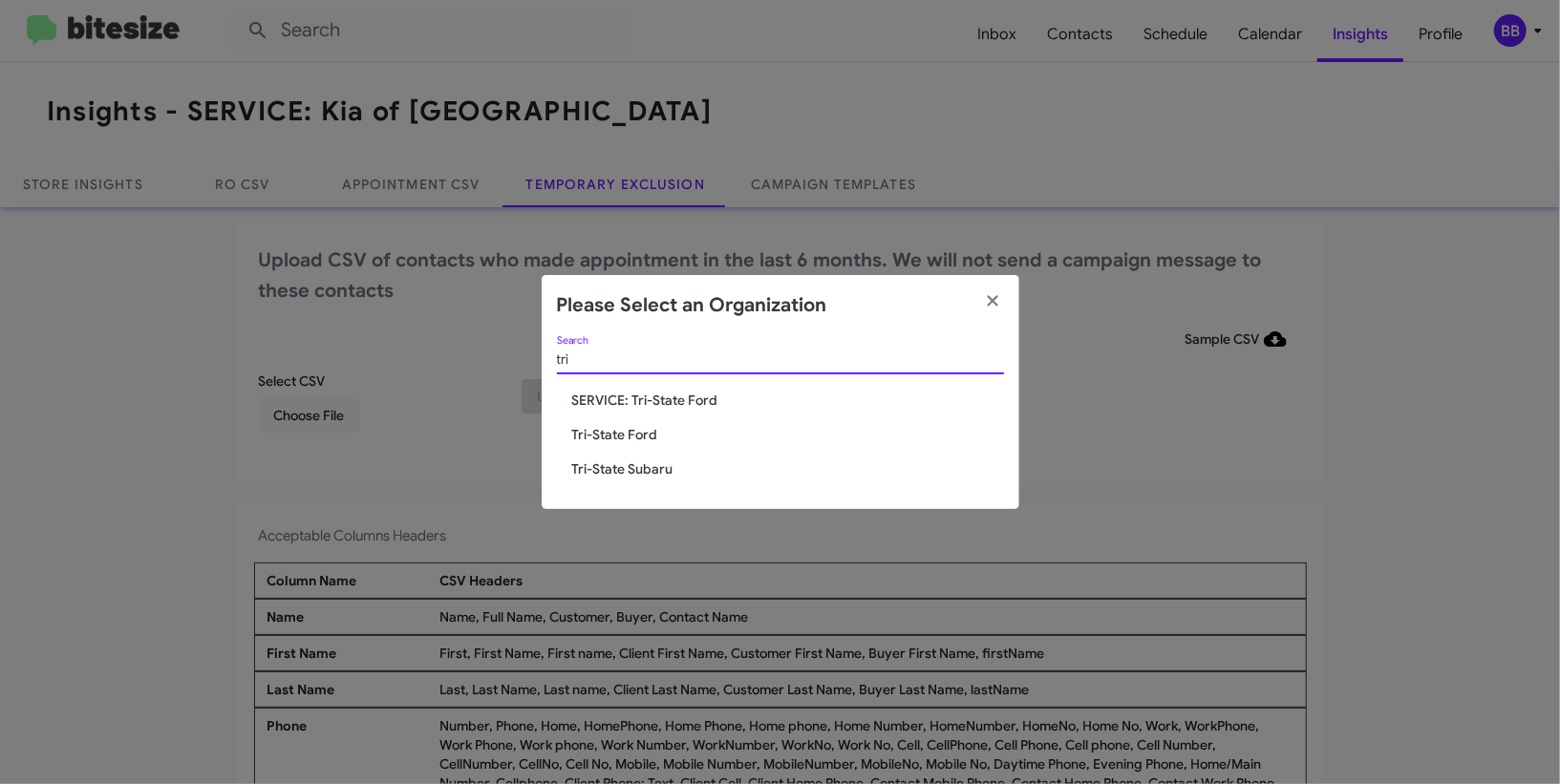
type input "tri"
click at [640, 397] on span "SERVICE: Tri-State Ford" at bounding box center [788, 400] width 432 height 19
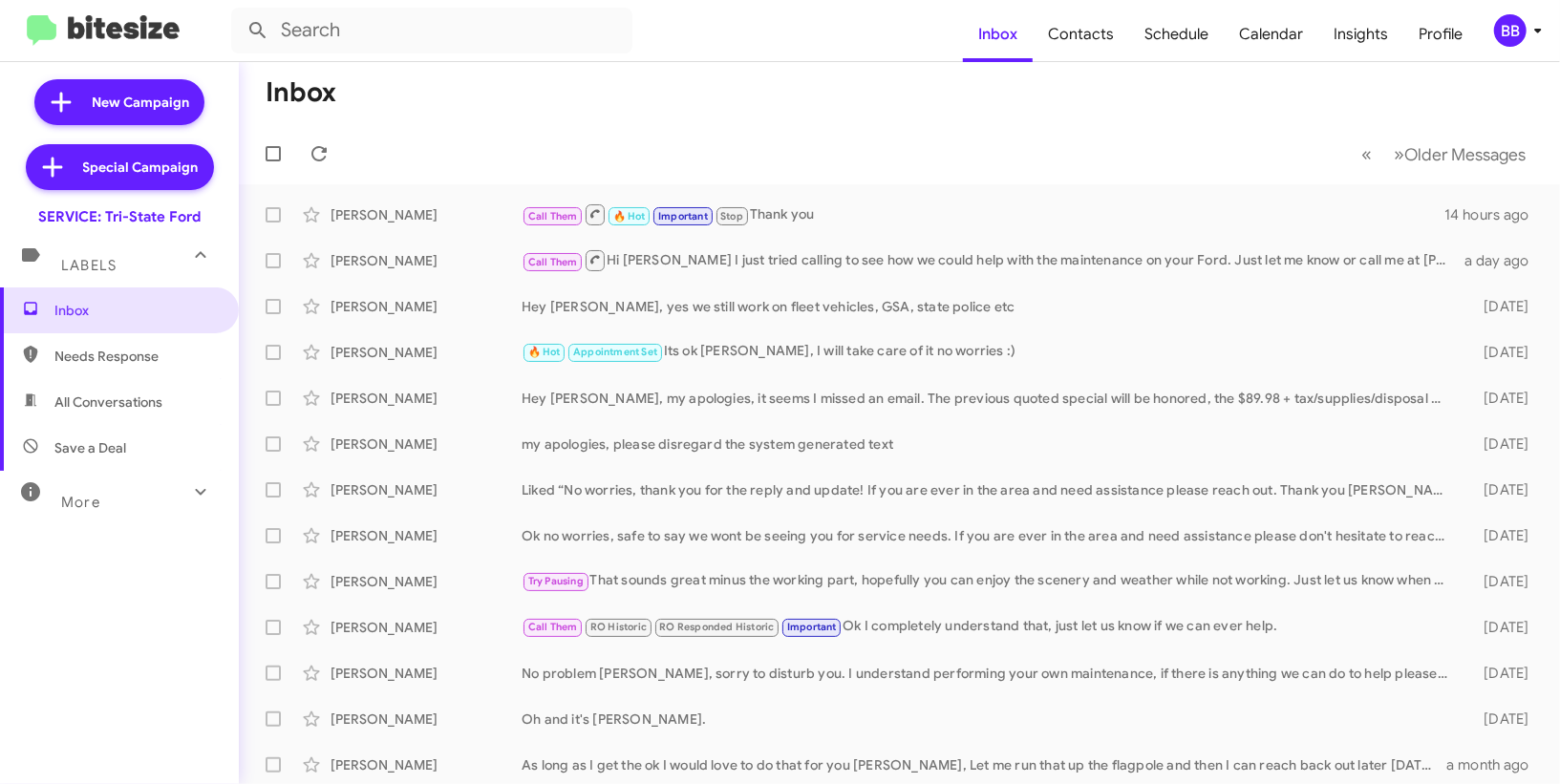
click at [1514, 25] on div "BB" at bounding box center [1511, 31] width 33 height 33
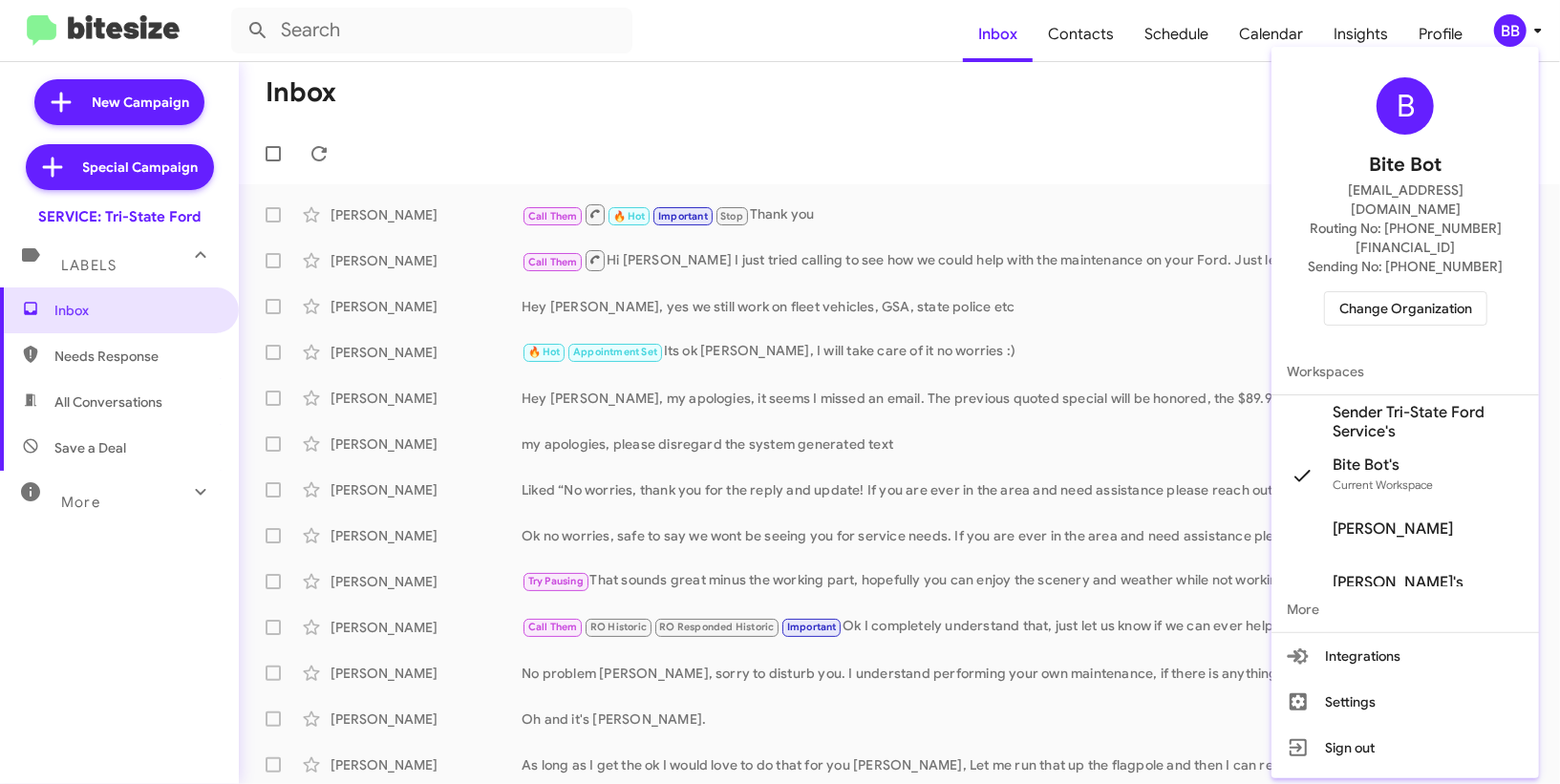
click at [1438, 292] on span "Change Organization" at bounding box center [1406, 309] width 133 height 33
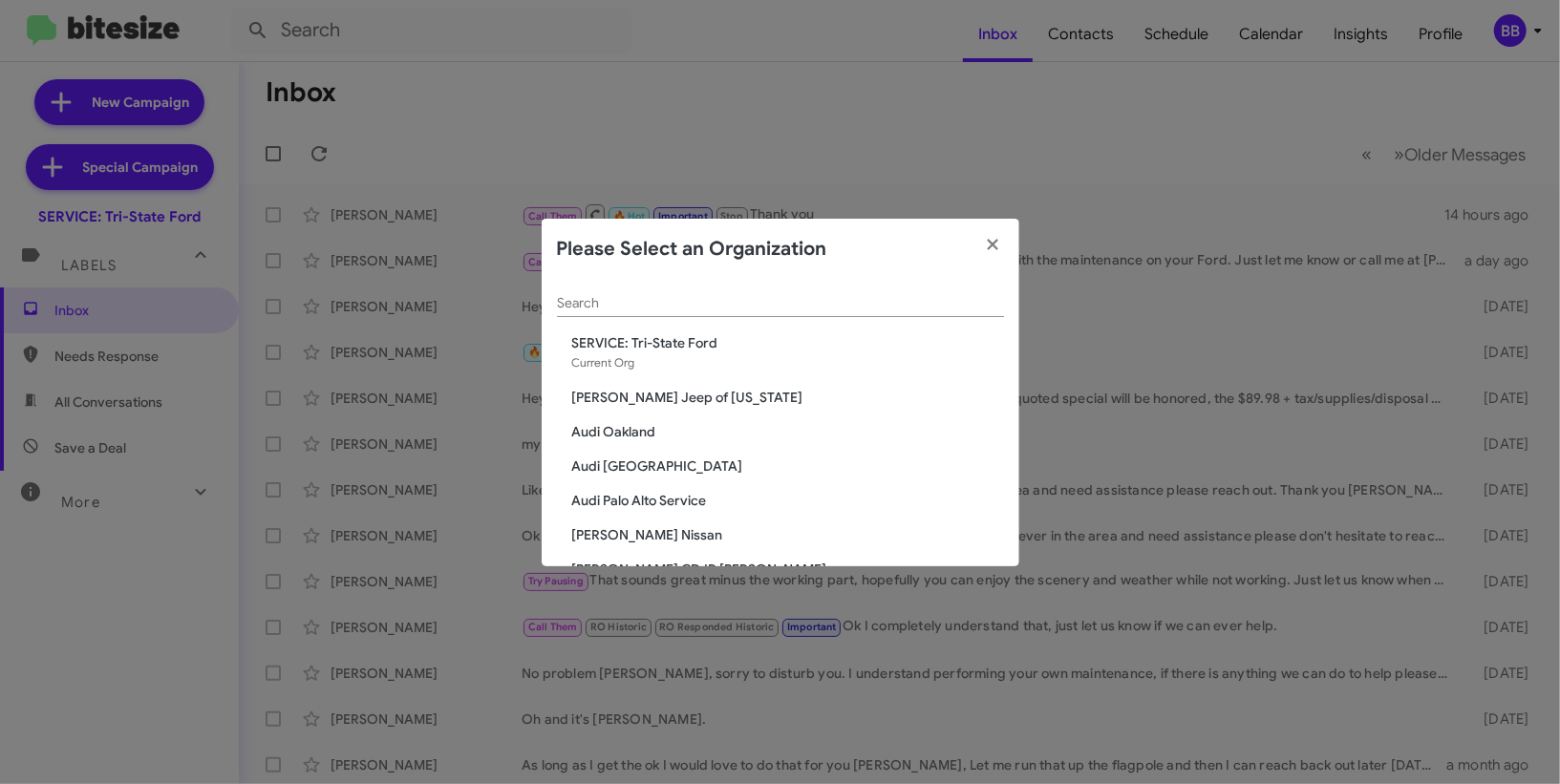
click at [690, 303] on input "Search" at bounding box center [780, 304] width 448 height 15
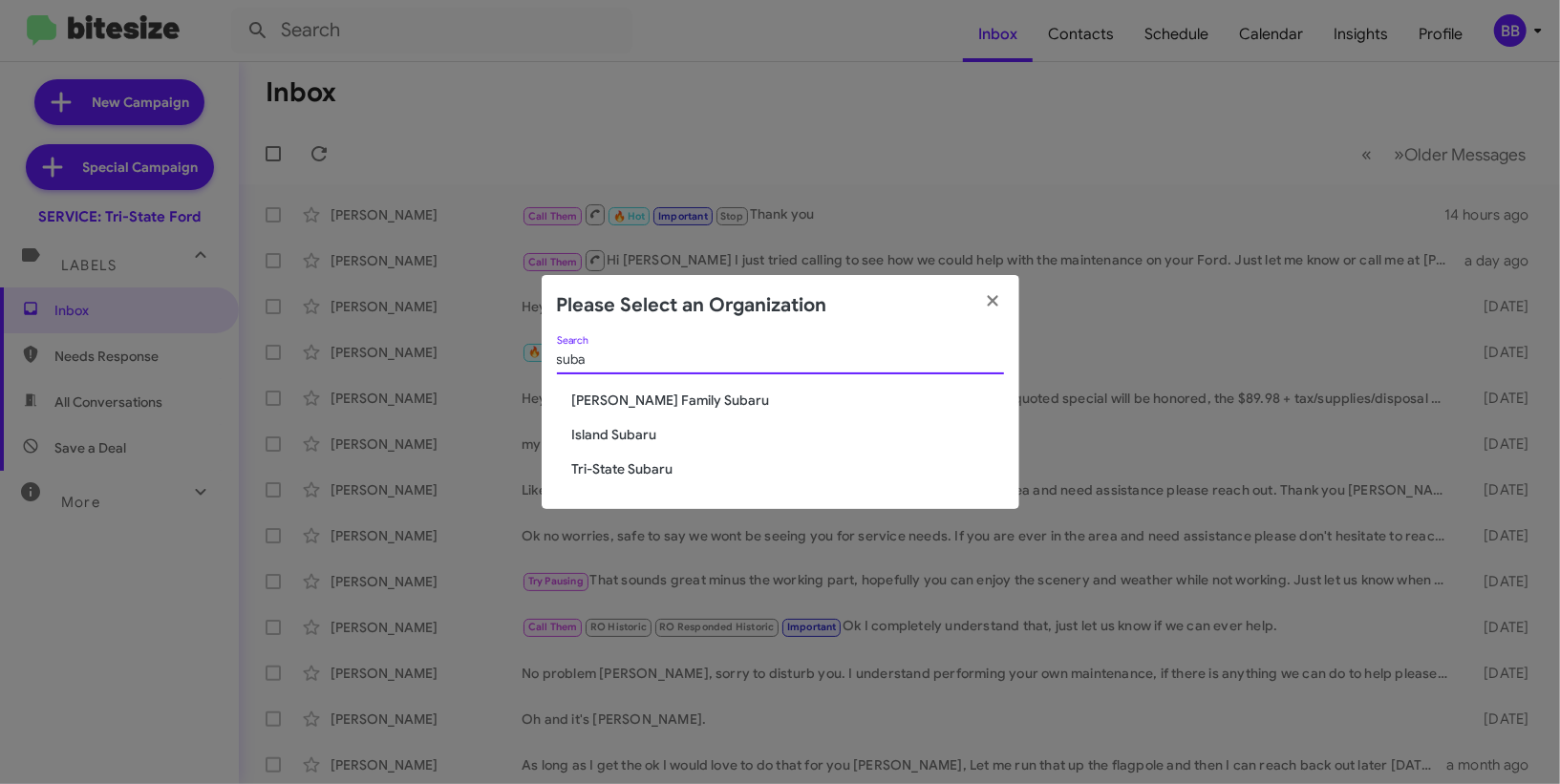
type input "suba"
click at [663, 477] on span "Tri-State Subaru" at bounding box center [788, 469] width 432 height 19
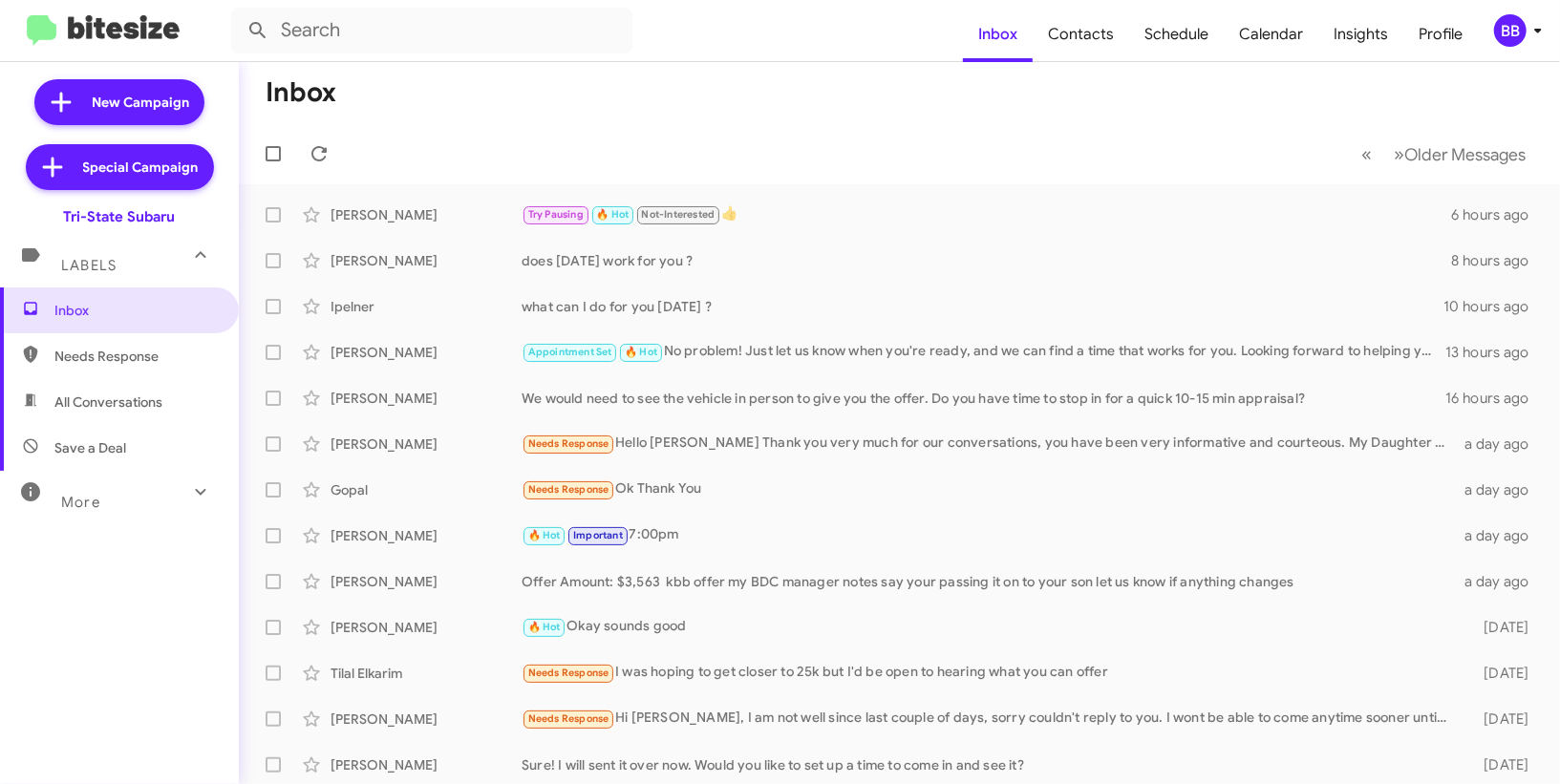
click at [1514, 35] on div "BB" at bounding box center [1511, 31] width 33 height 33
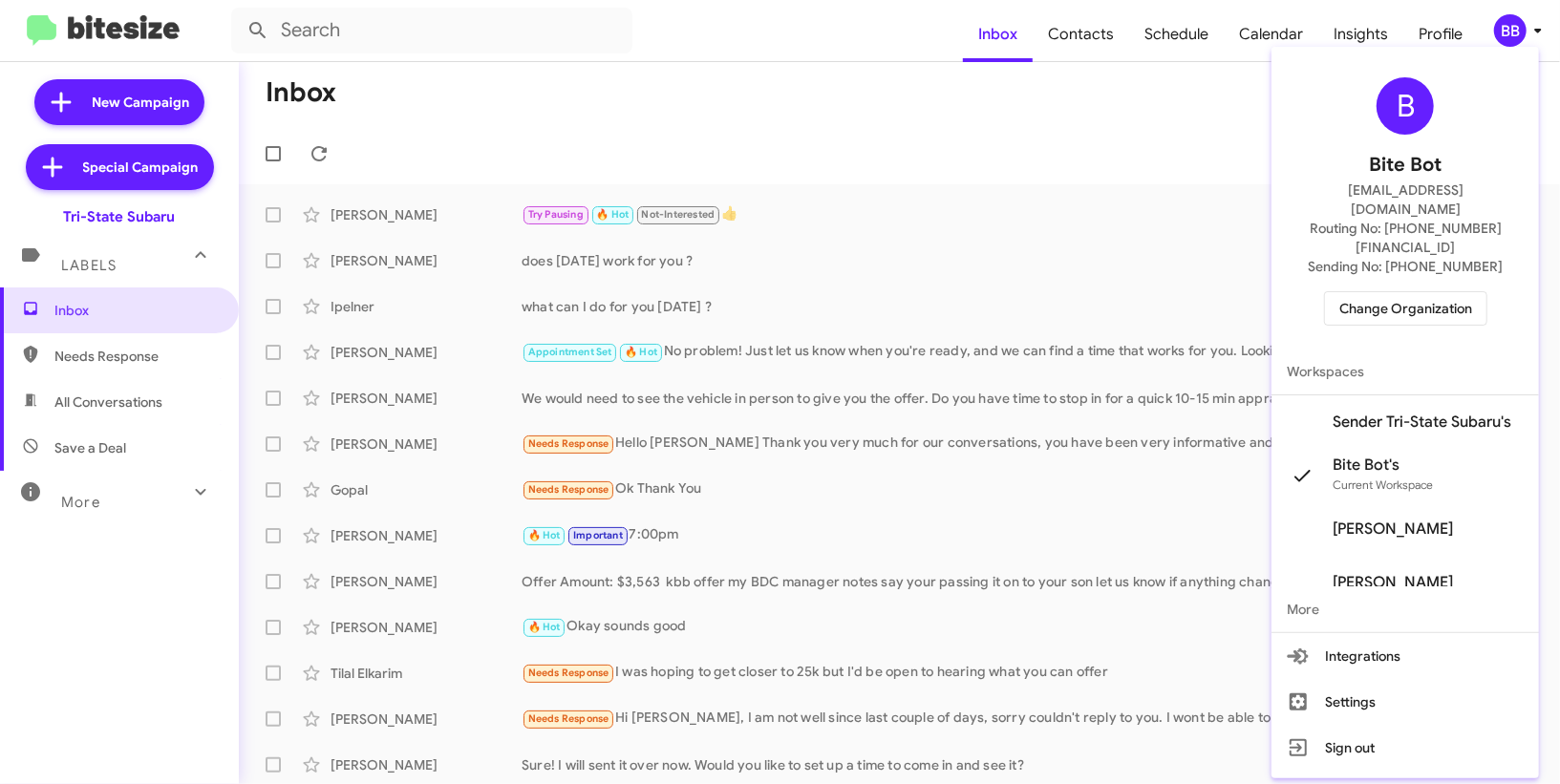
click at [1410, 413] on span "Sender Tri-State Subaru's" at bounding box center [1422, 422] width 179 height 19
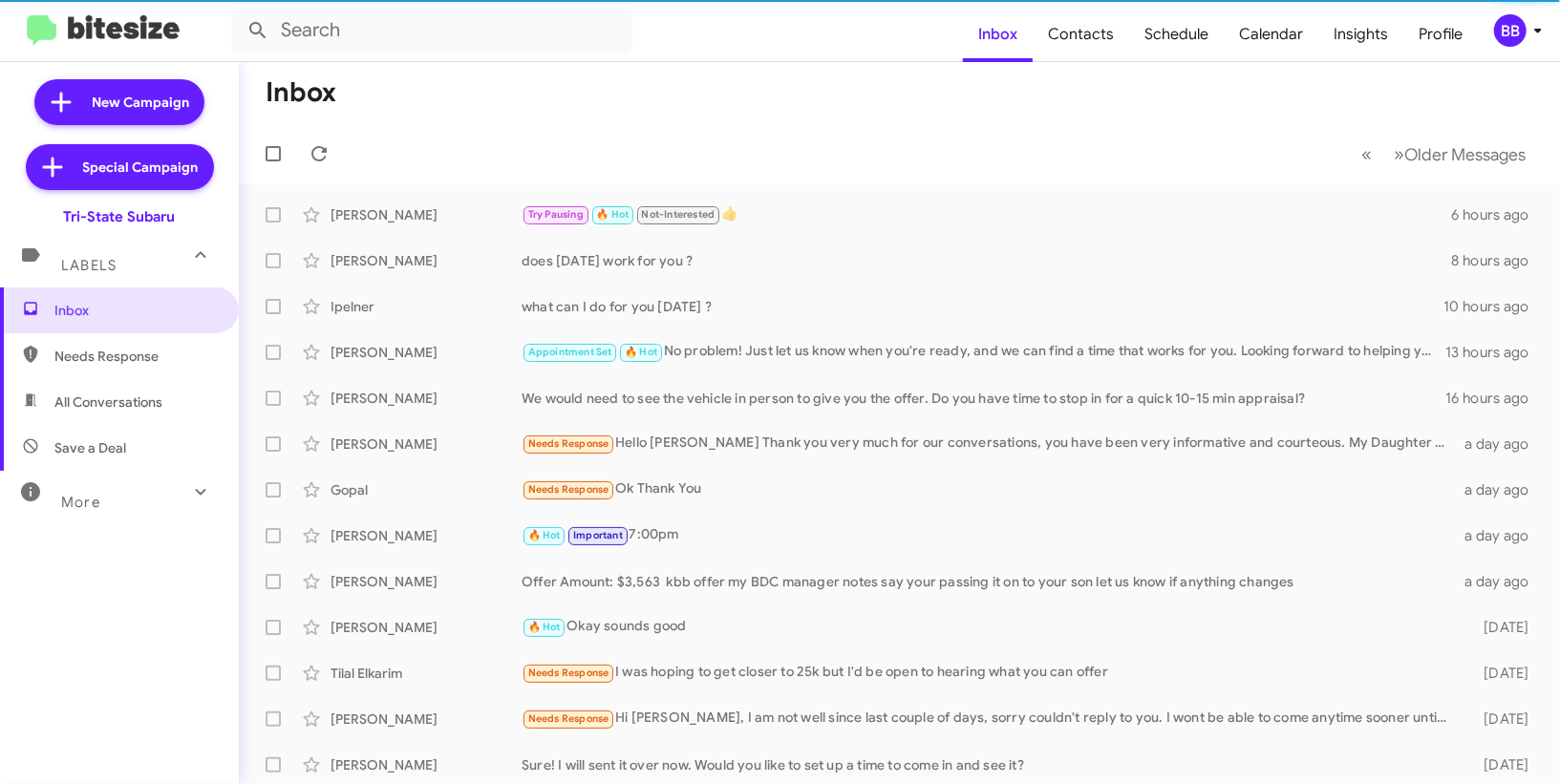
click at [1489, 28] on button "BB" at bounding box center [1509, 31] width 62 height 33
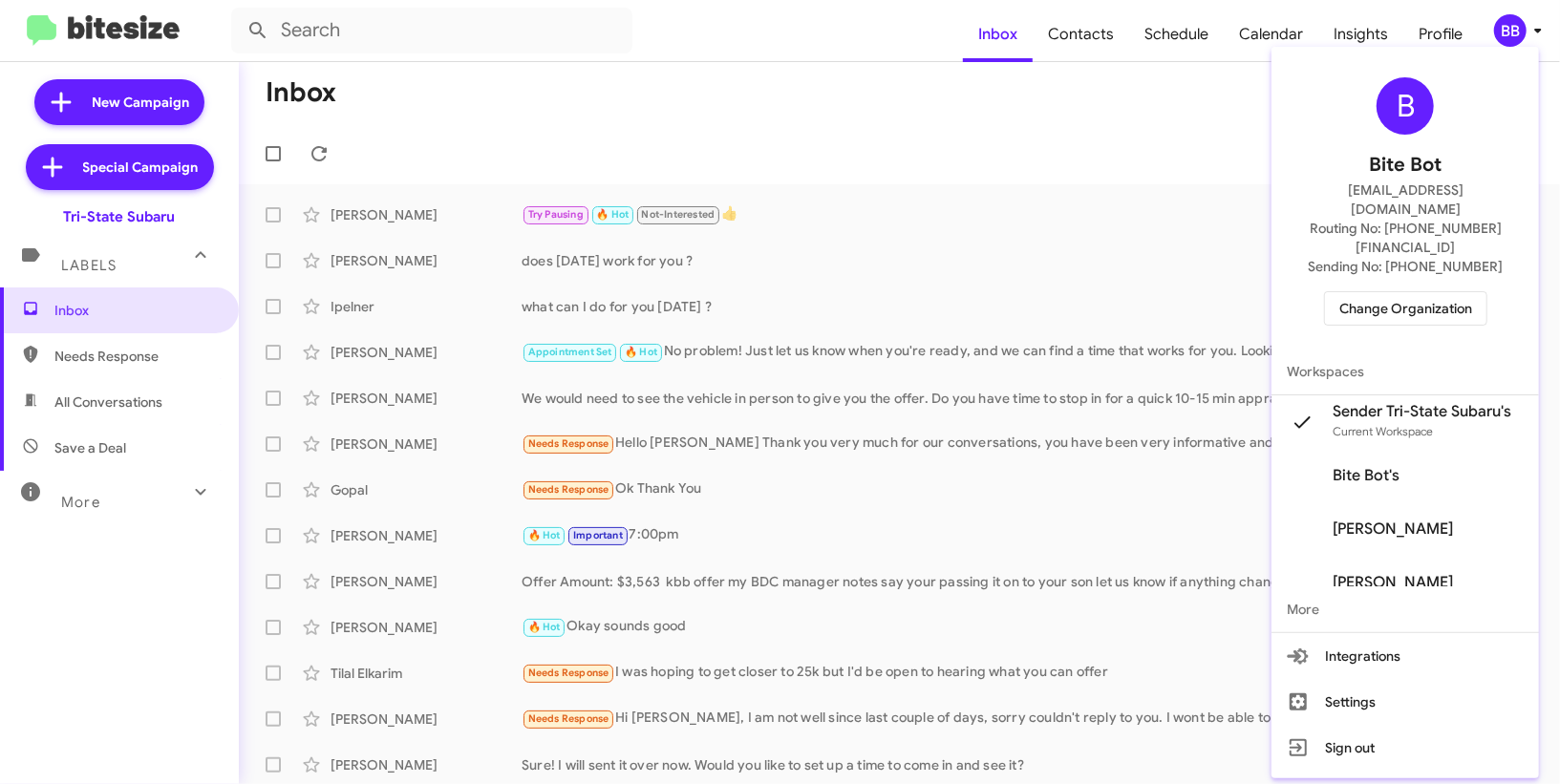
click at [1400, 292] on span "Change Organization" at bounding box center [1406, 309] width 133 height 33
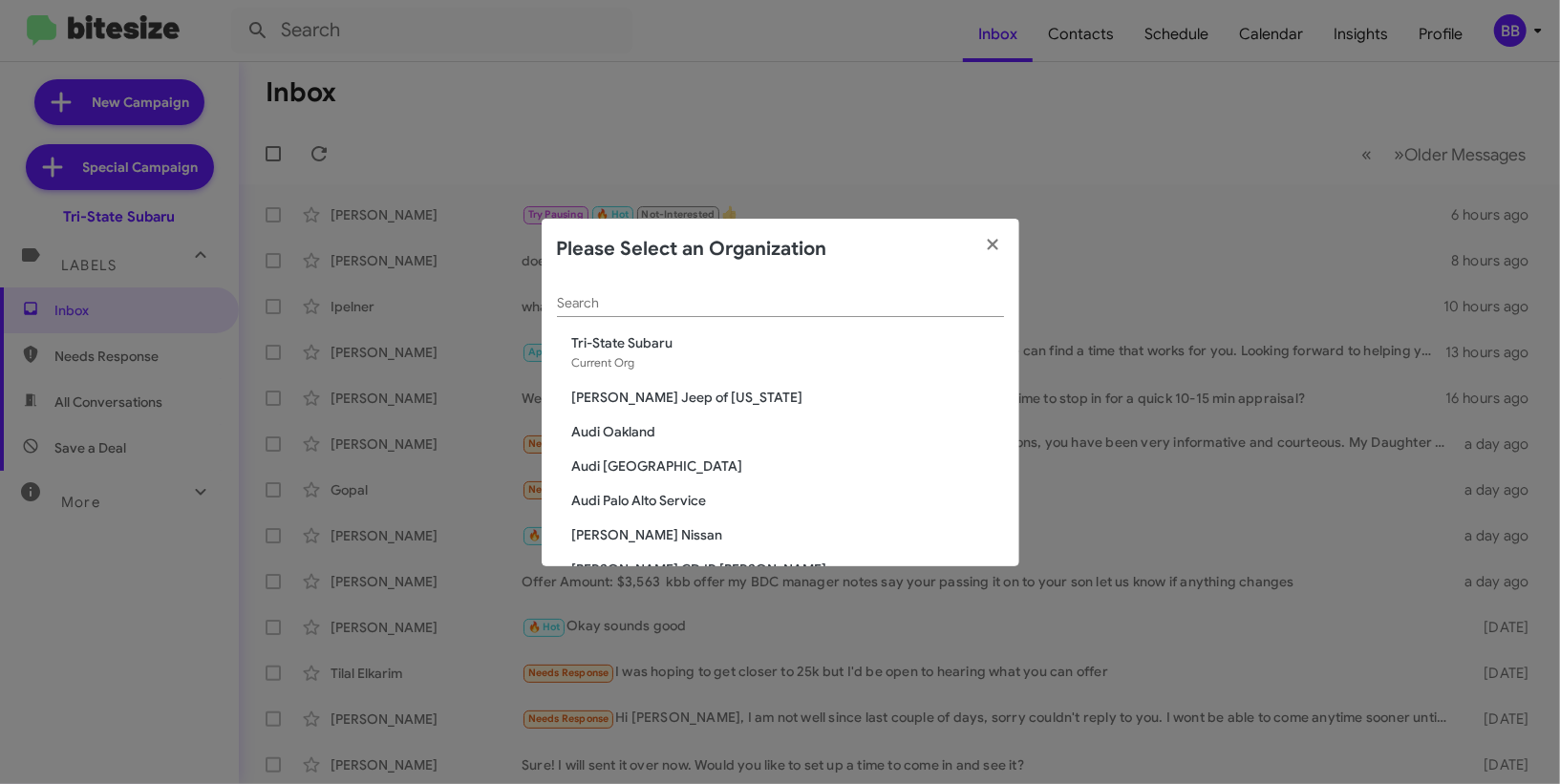
click at [688, 289] on div "Search" at bounding box center [780, 298] width 448 height 38
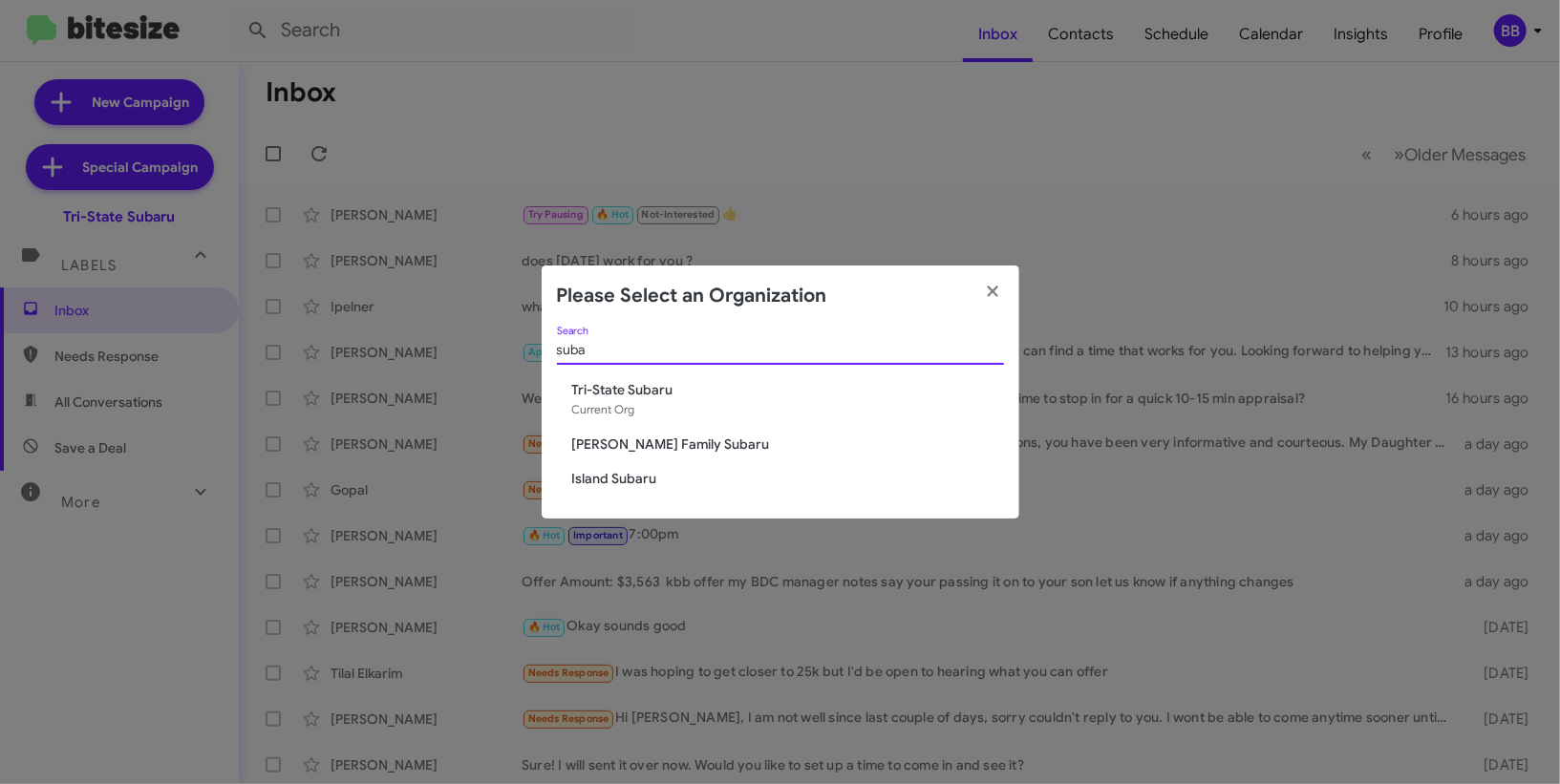
type input "suba"
click at [1009, 283] on button "button" at bounding box center [993, 292] width 53 height 54
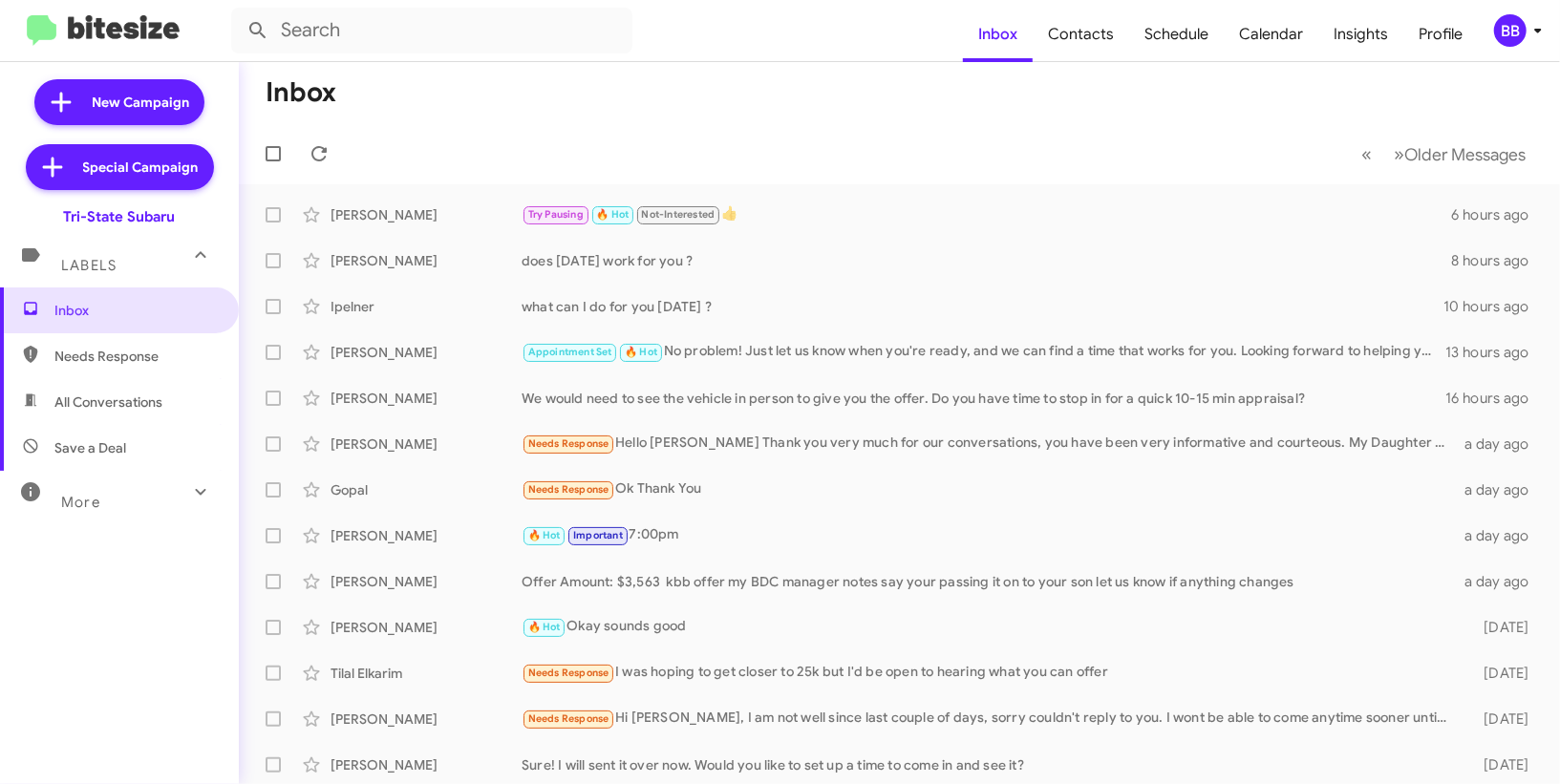
click at [1538, 35] on icon at bounding box center [1538, 31] width 23 height 23
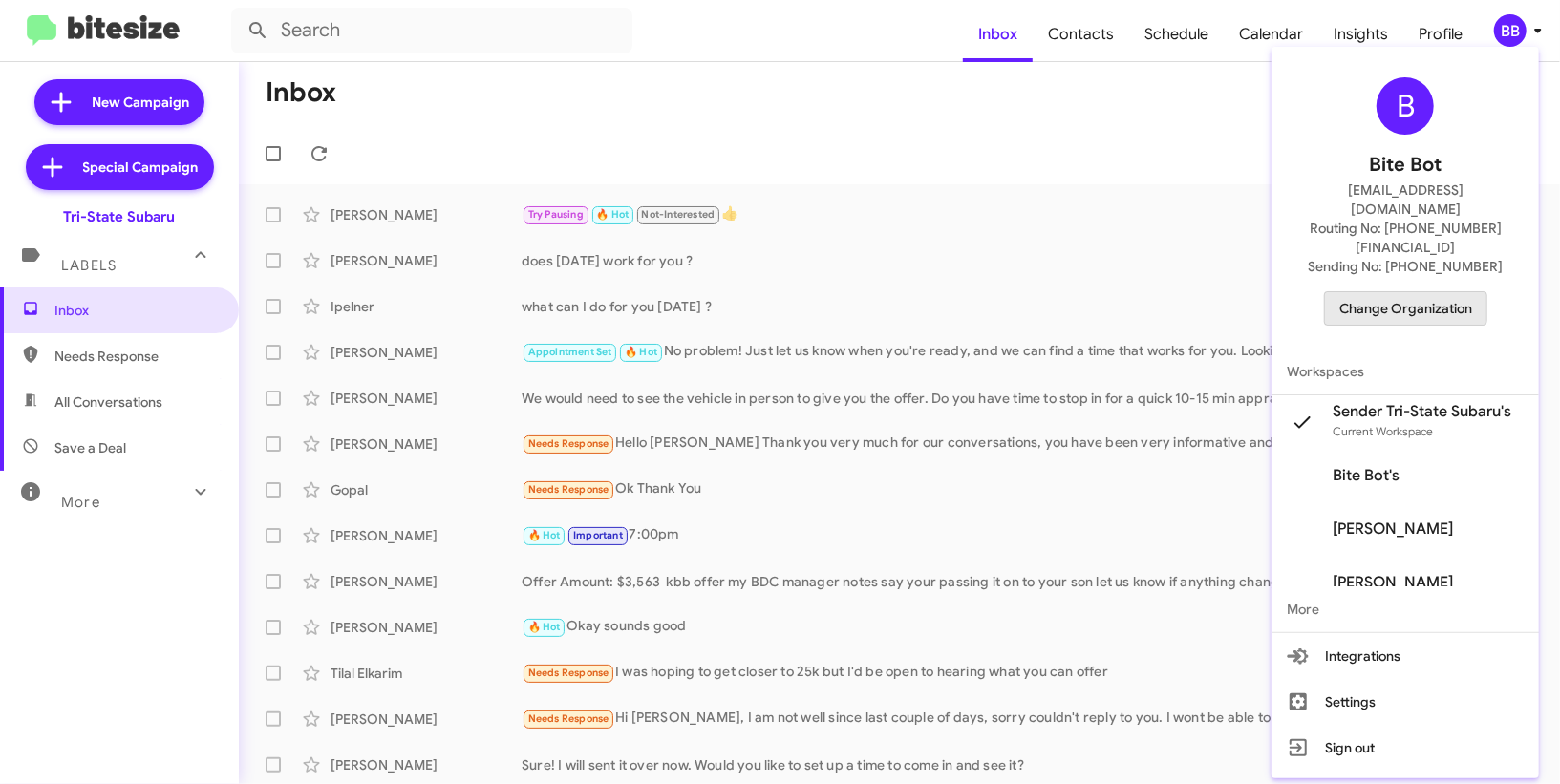
click at [1396, 292] on span "Change Organization" at bounding box center [1406, 309] width 133 height 33
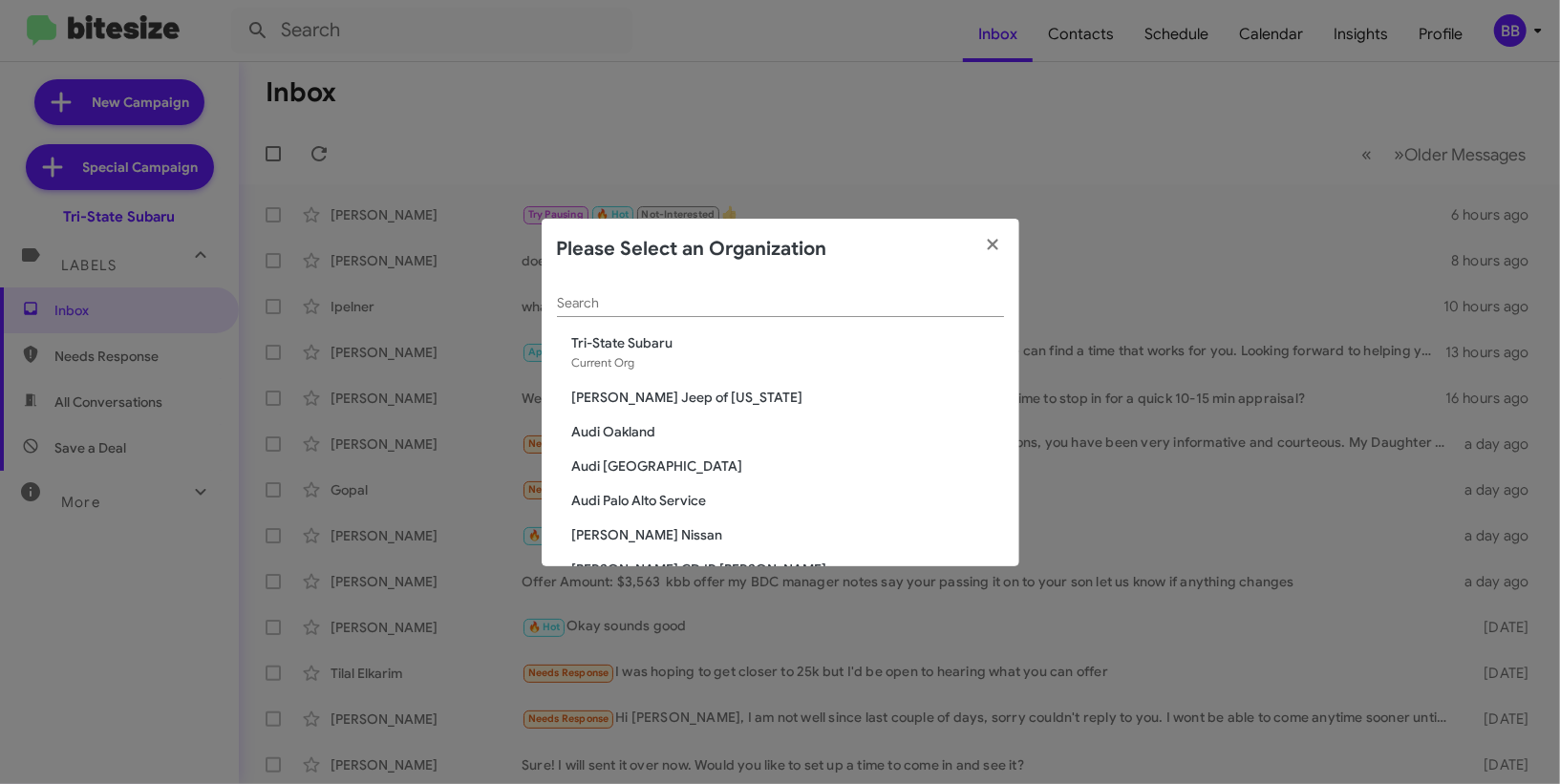
click at [611, 308] on input "Search" at bounding box center [780, 304] width 448 height 15
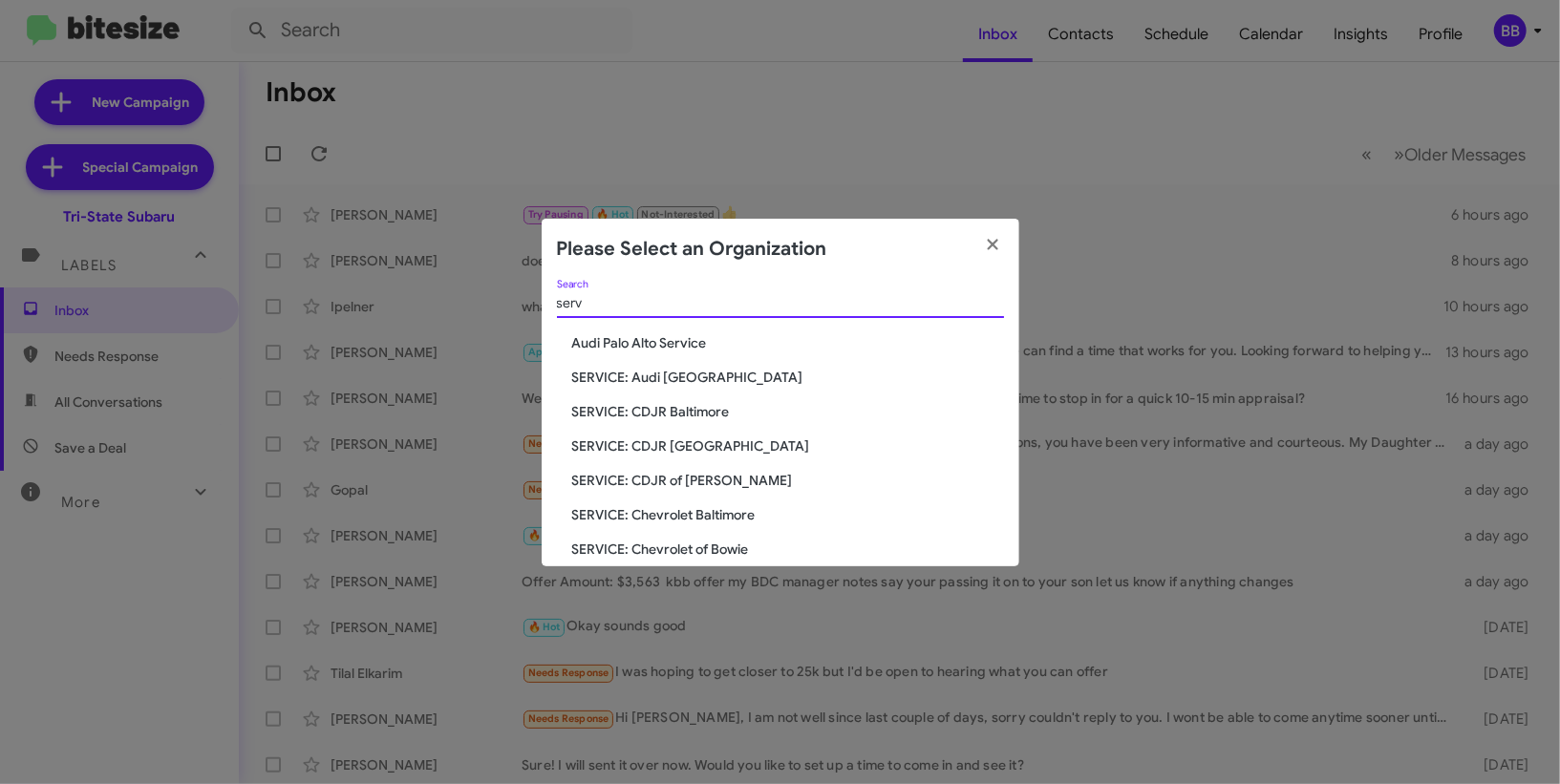
type input "serv"
click at [699, 302] on input "serv" at bounding box center [780, 304] width 448 height 15
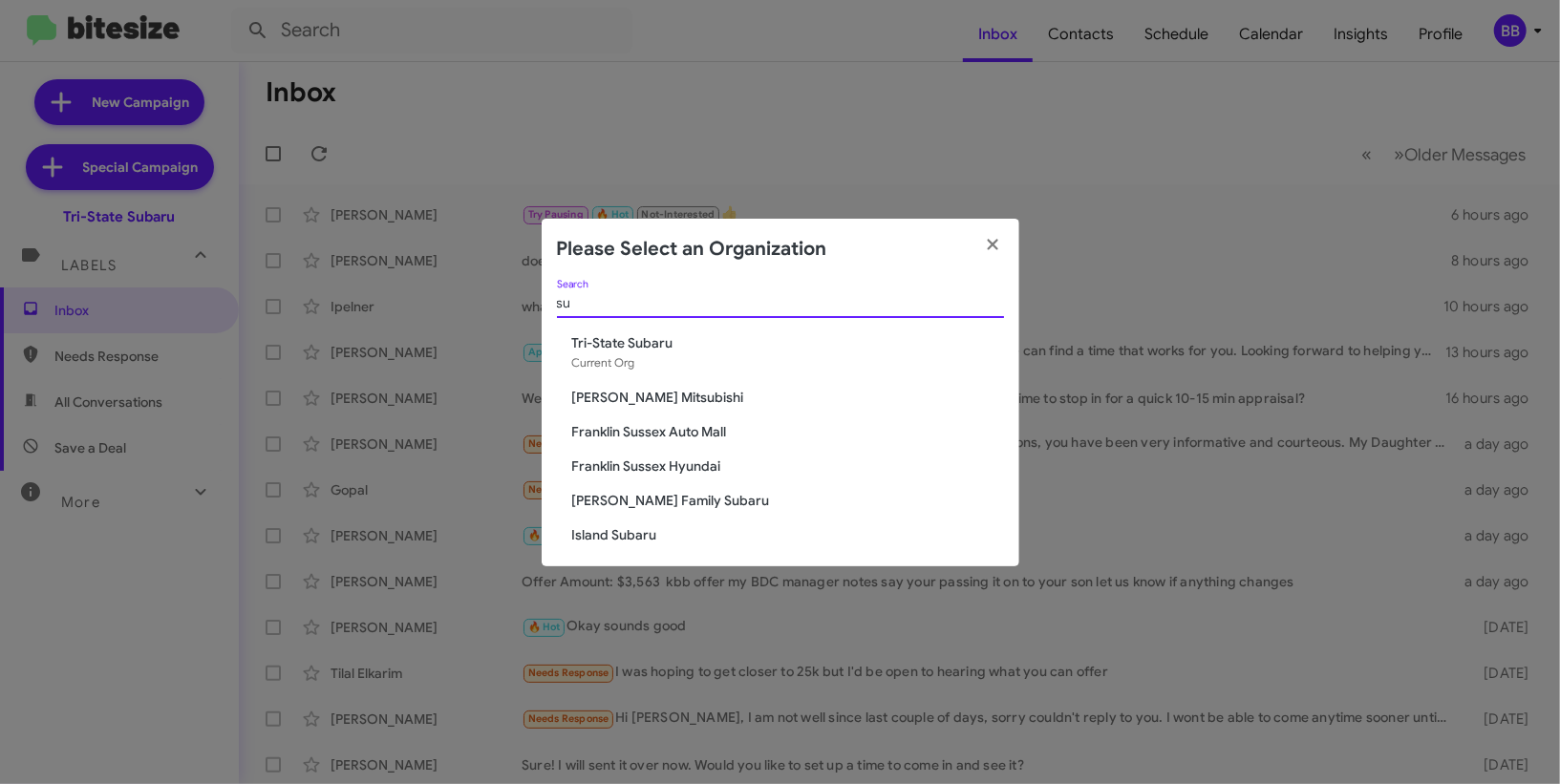
type input "s"
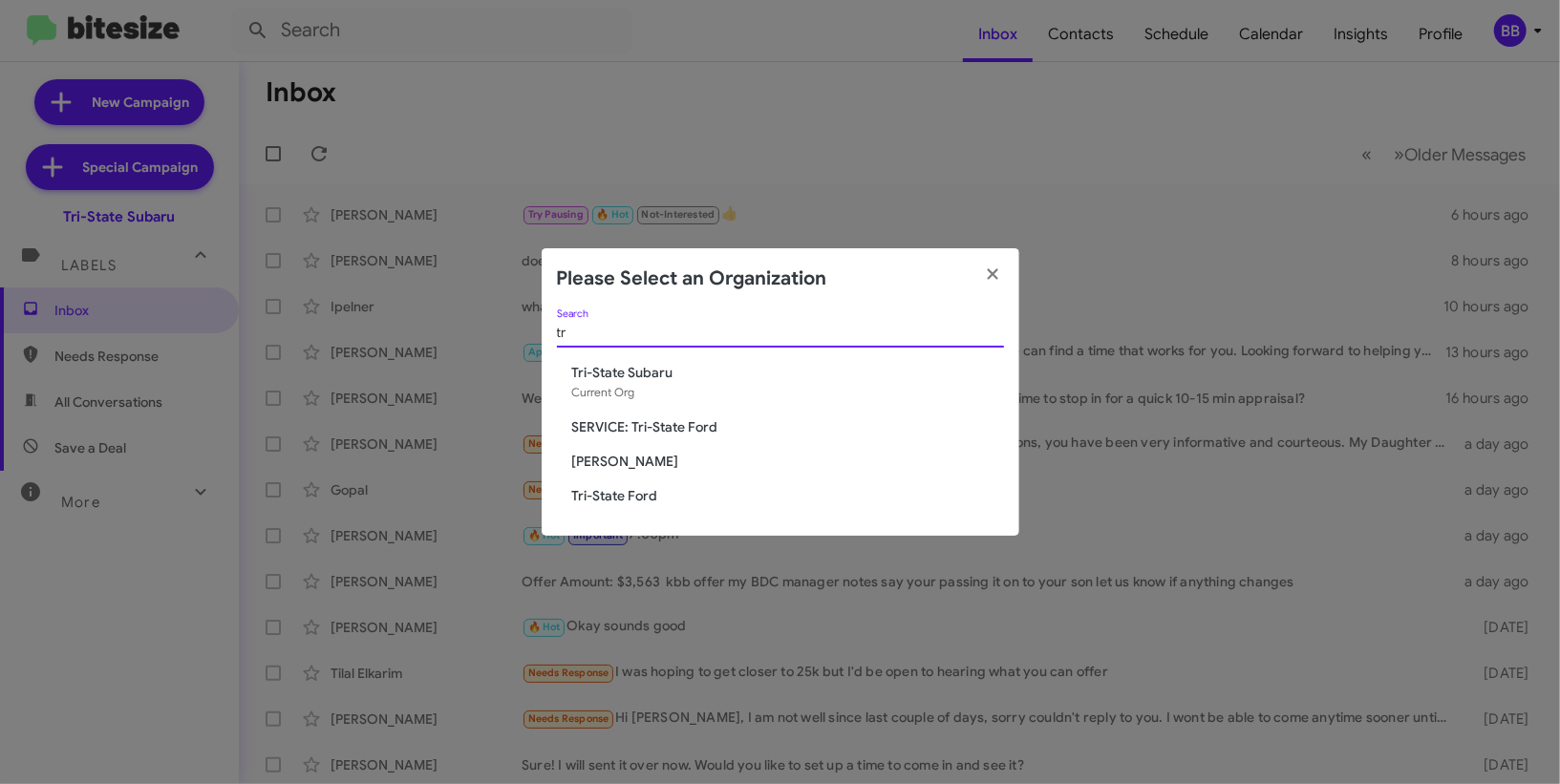
type input "t"
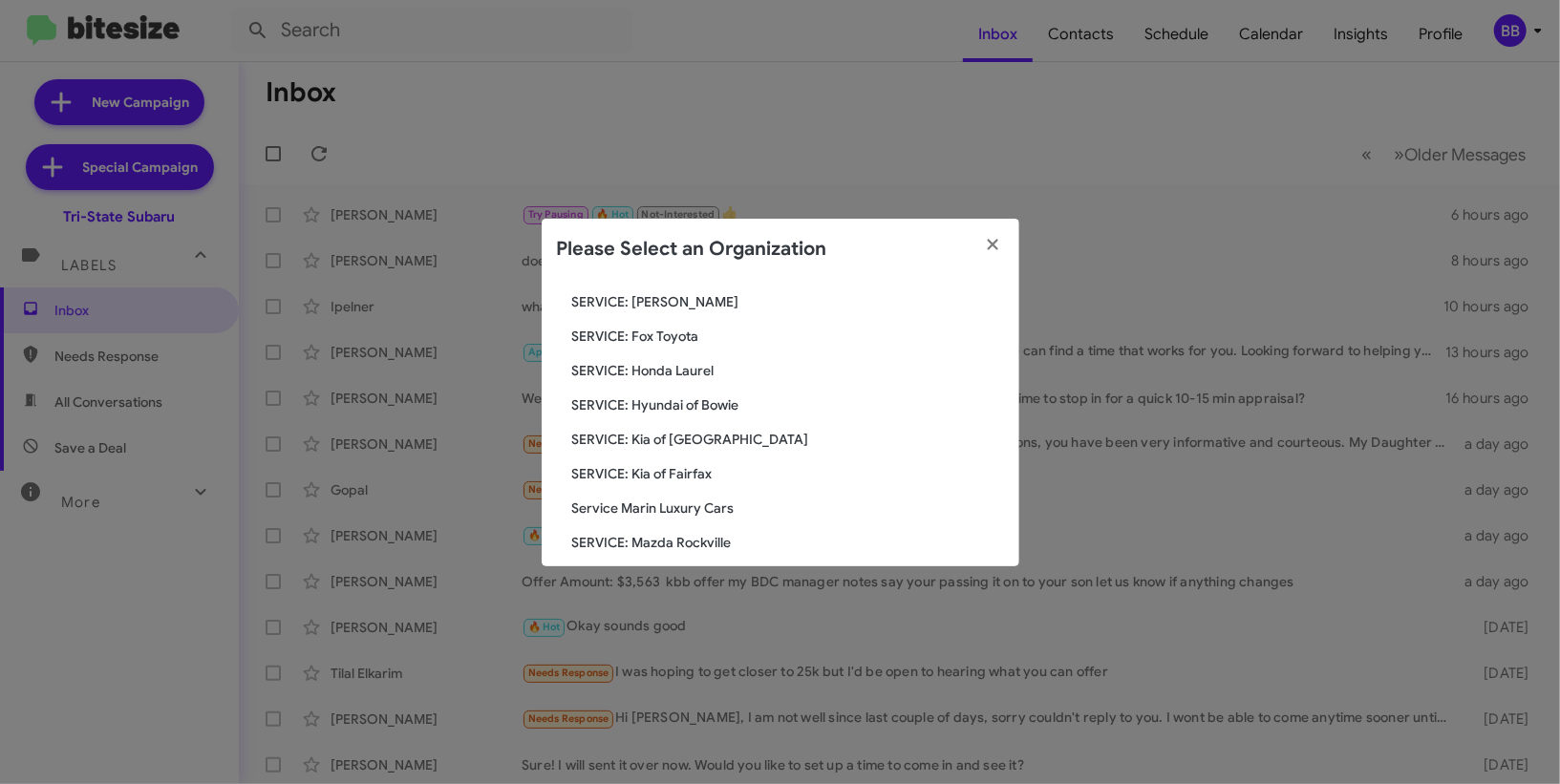
scroll to position [169, 0]
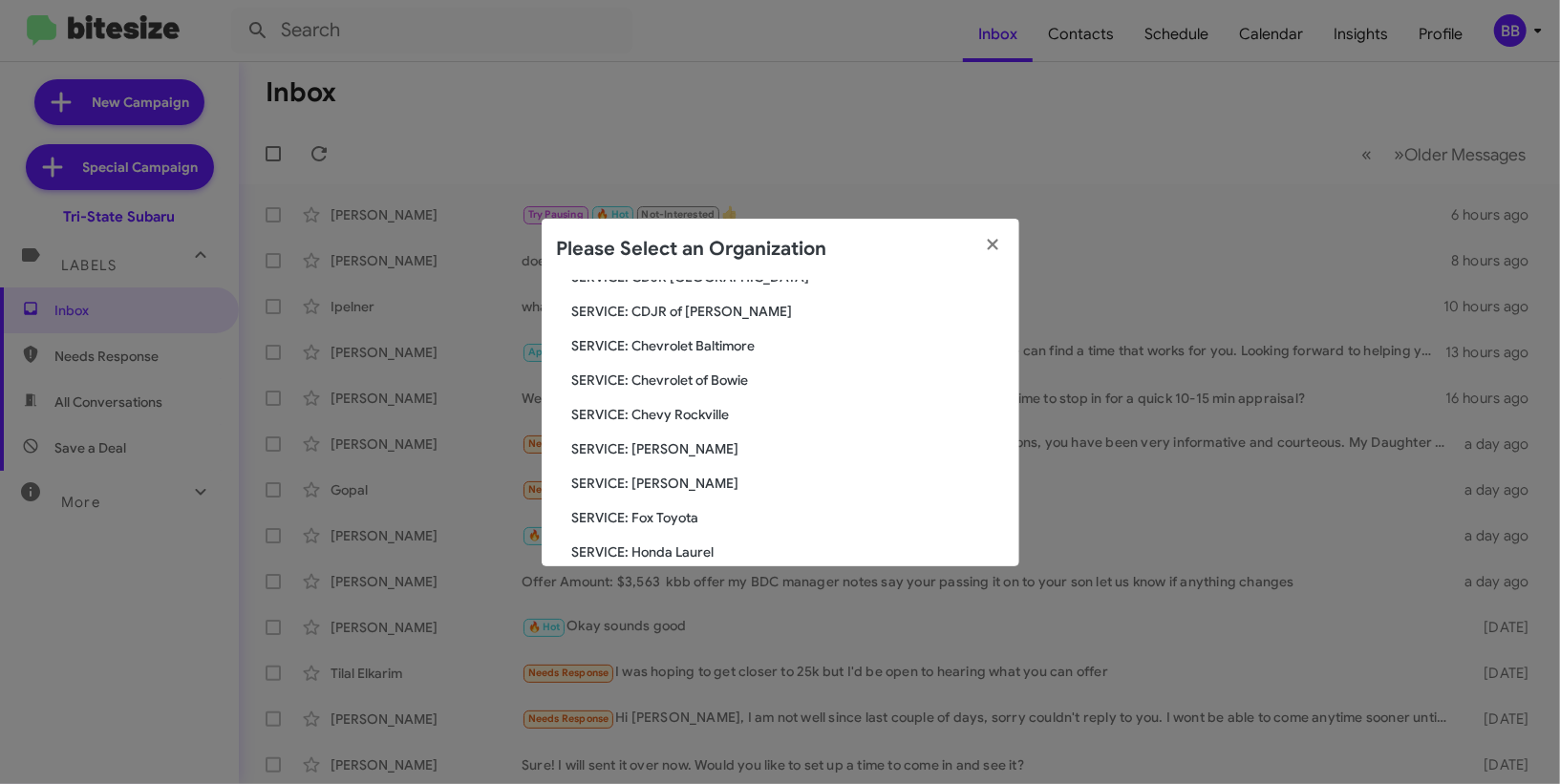
type input "serv"
click at [988, 244] on icon "button" at bounding box center [993, 244] width 22 height 17
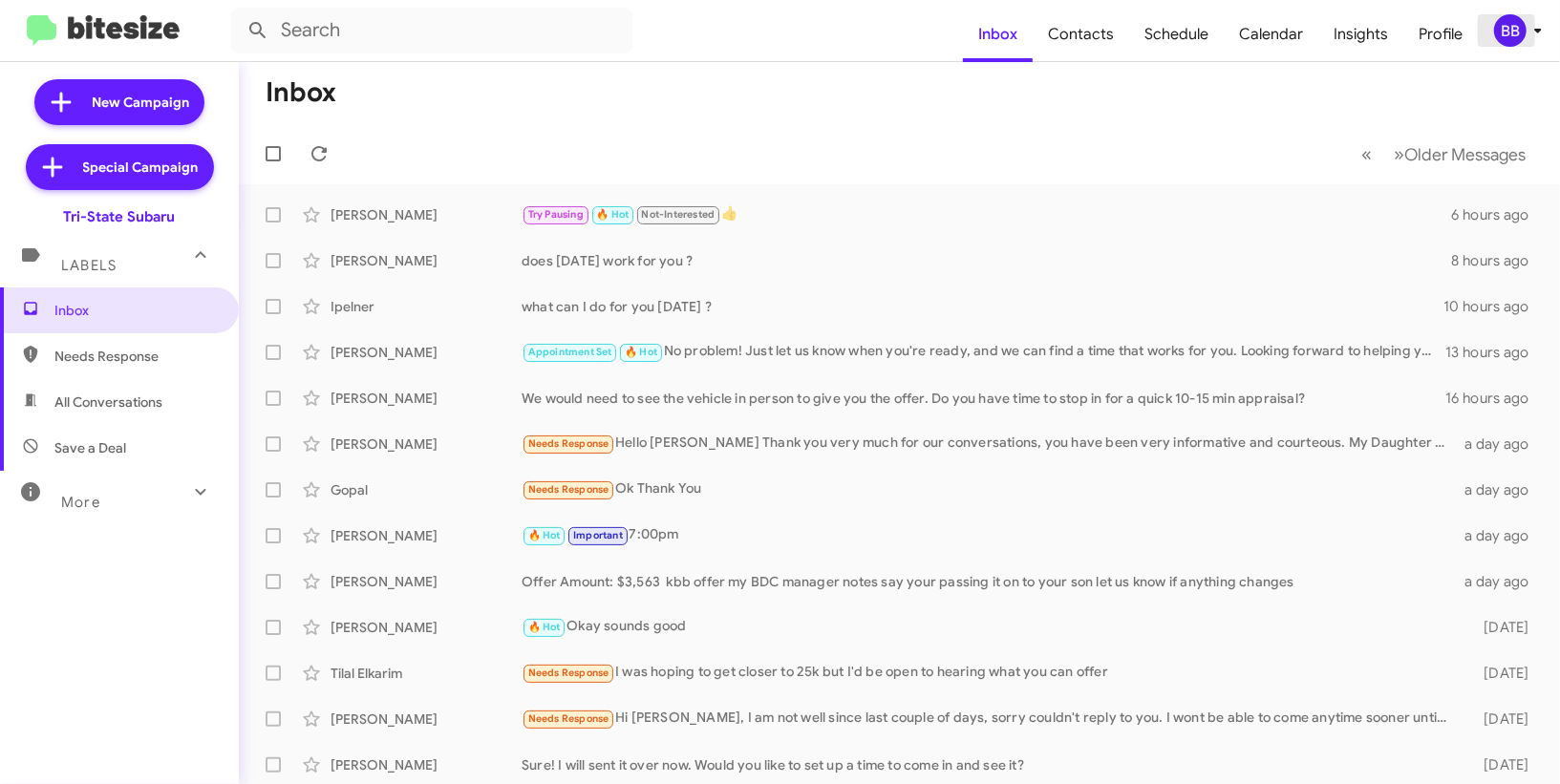
click at [1515, 41] on div "BB" at bounding box center [1511, 31] width 33 height 33
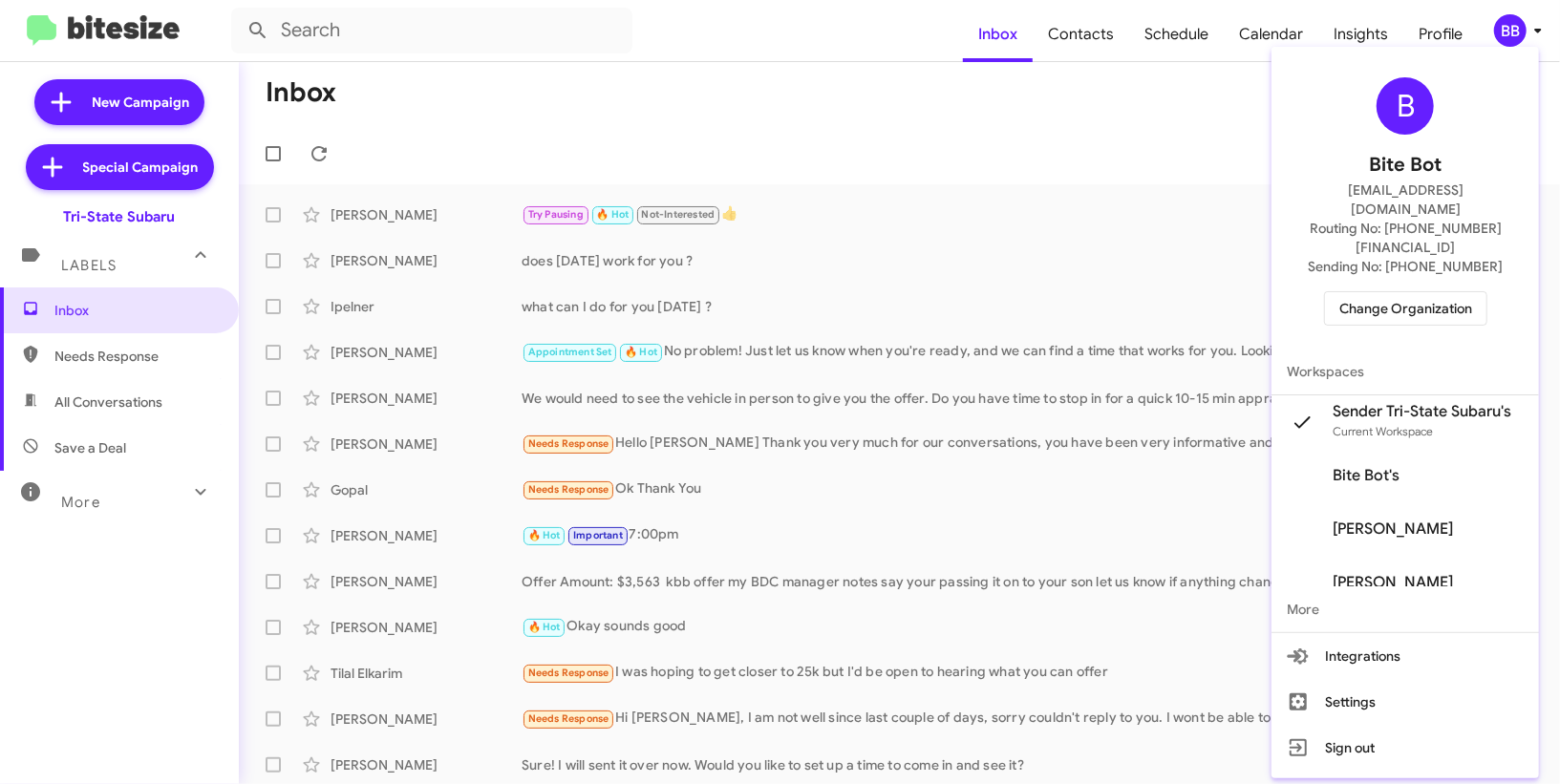
click at [1513, 21] on div at bounding box center [780, 392] width 1560 height 784
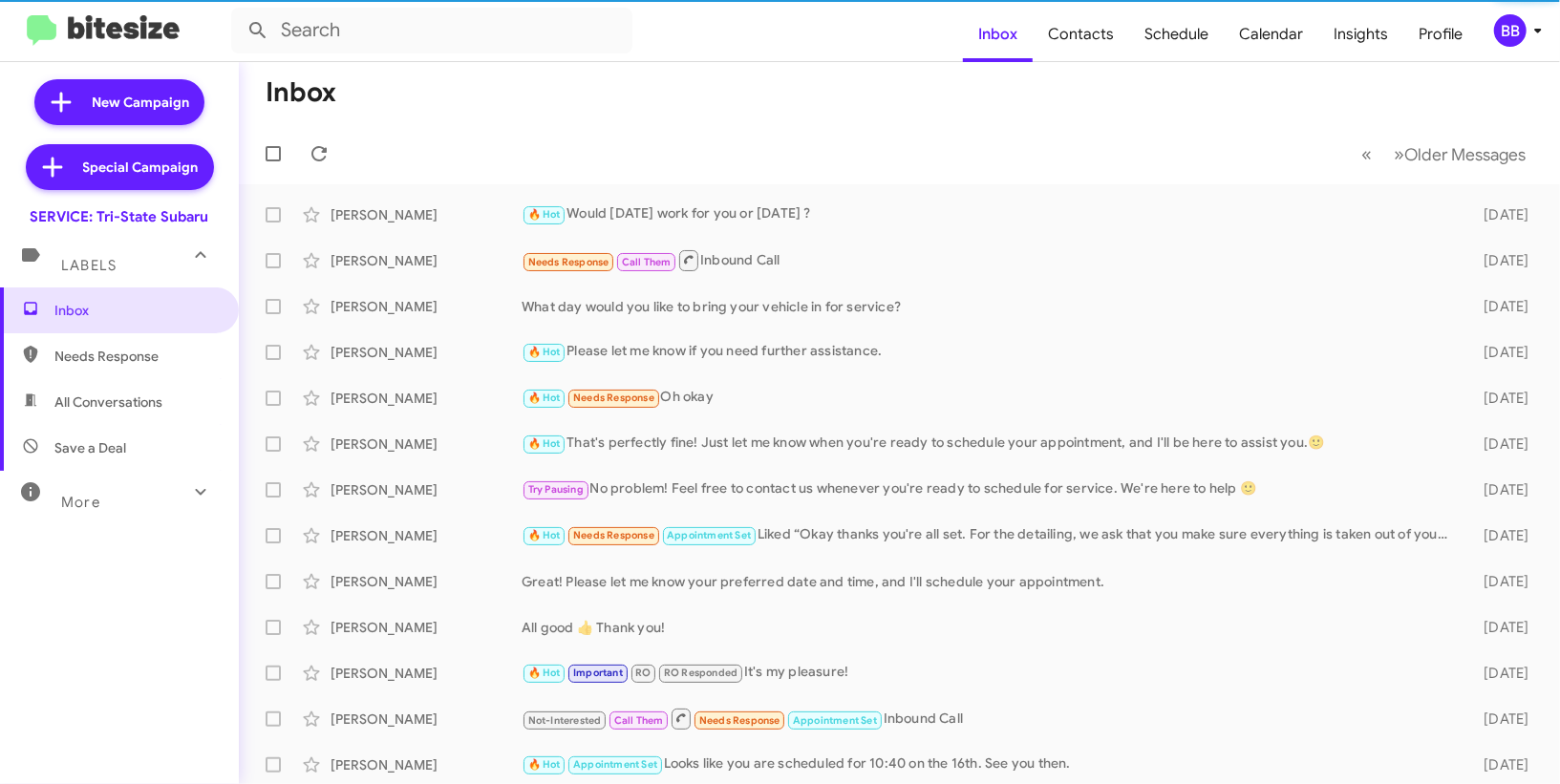
click at [1510, 35] on div "BB" at bounding box center [1511, 31] width 33 height 33
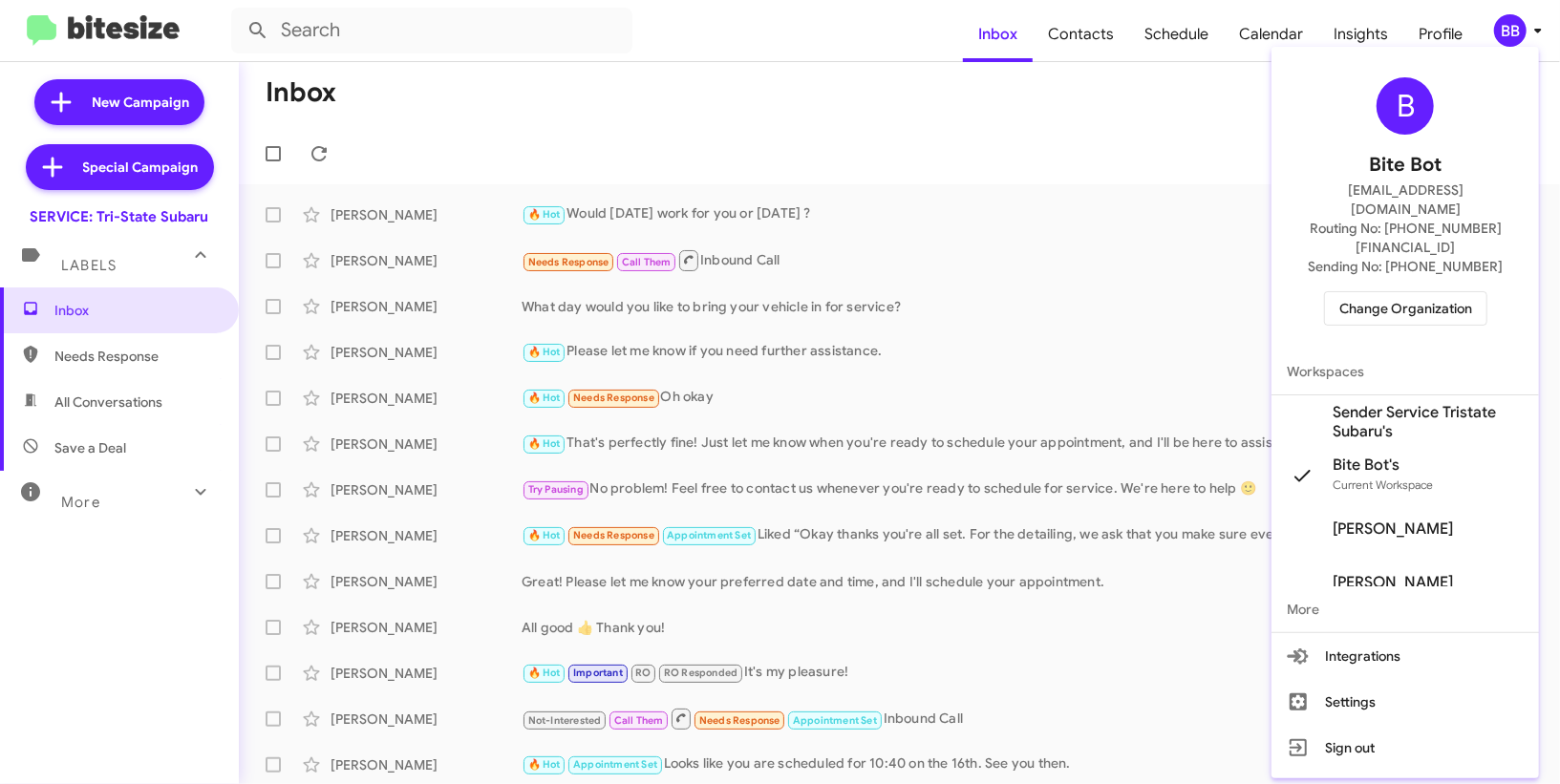
click at [1356, 403] on span "Sender Service Tristate Subaru's" at bounding box center [1428, 422] width 192 height 38
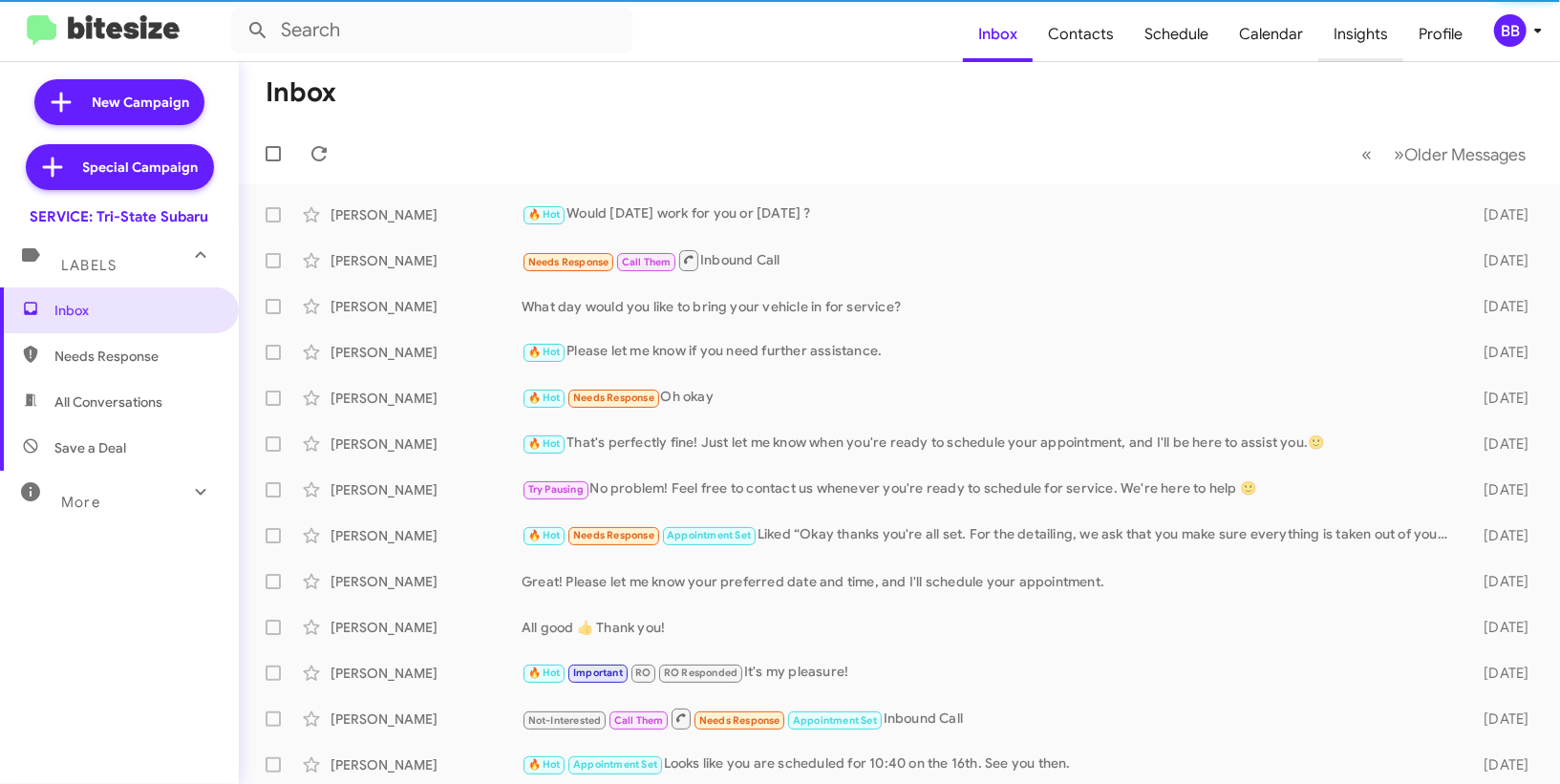
click at [1345, 42] on span "Insights" at bounding box center [1361, 35] width 85 height 56
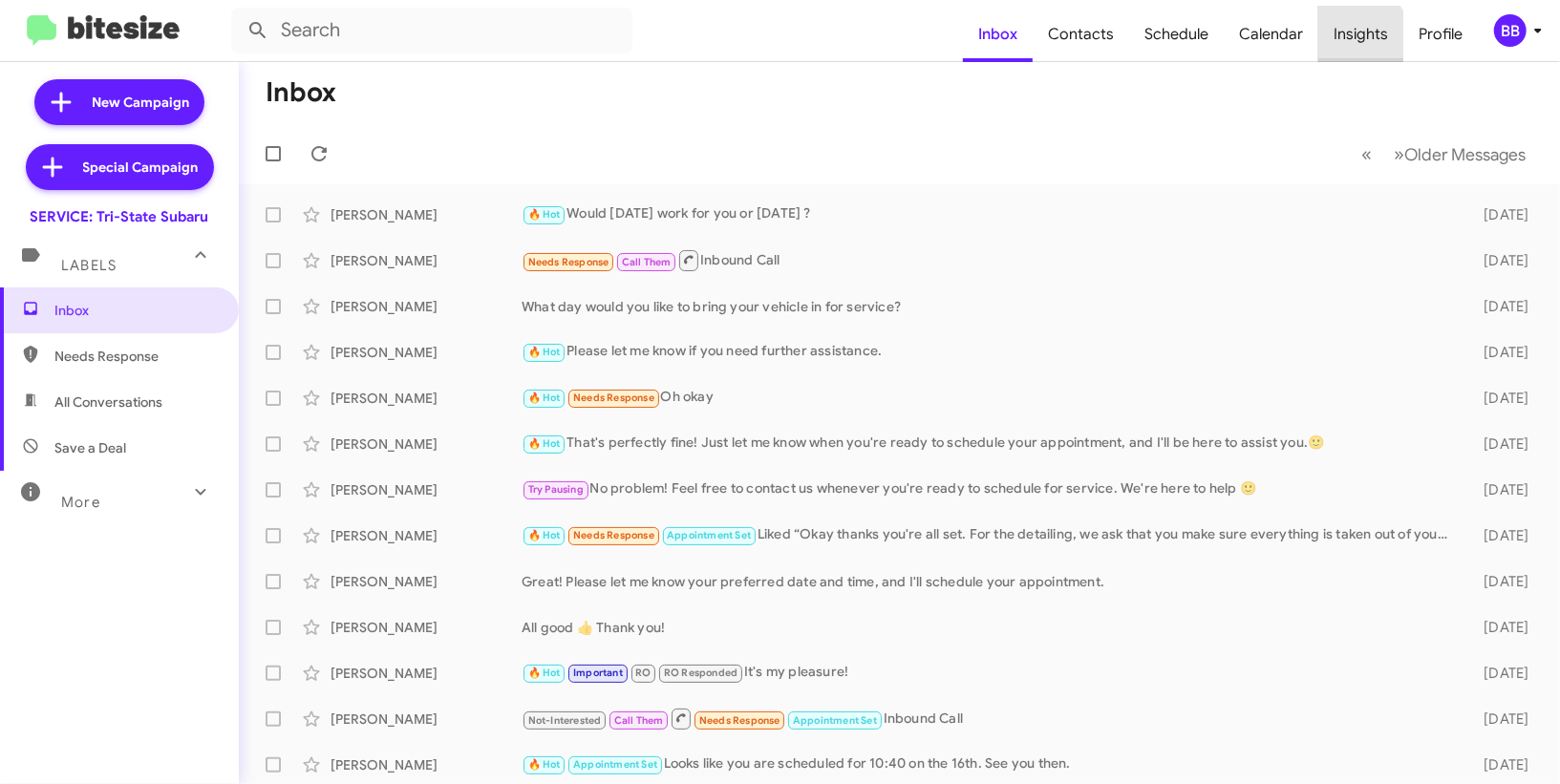
click at [1345, 42] on span "Insights" at bounding box center [1361, 35] width 85 height 56
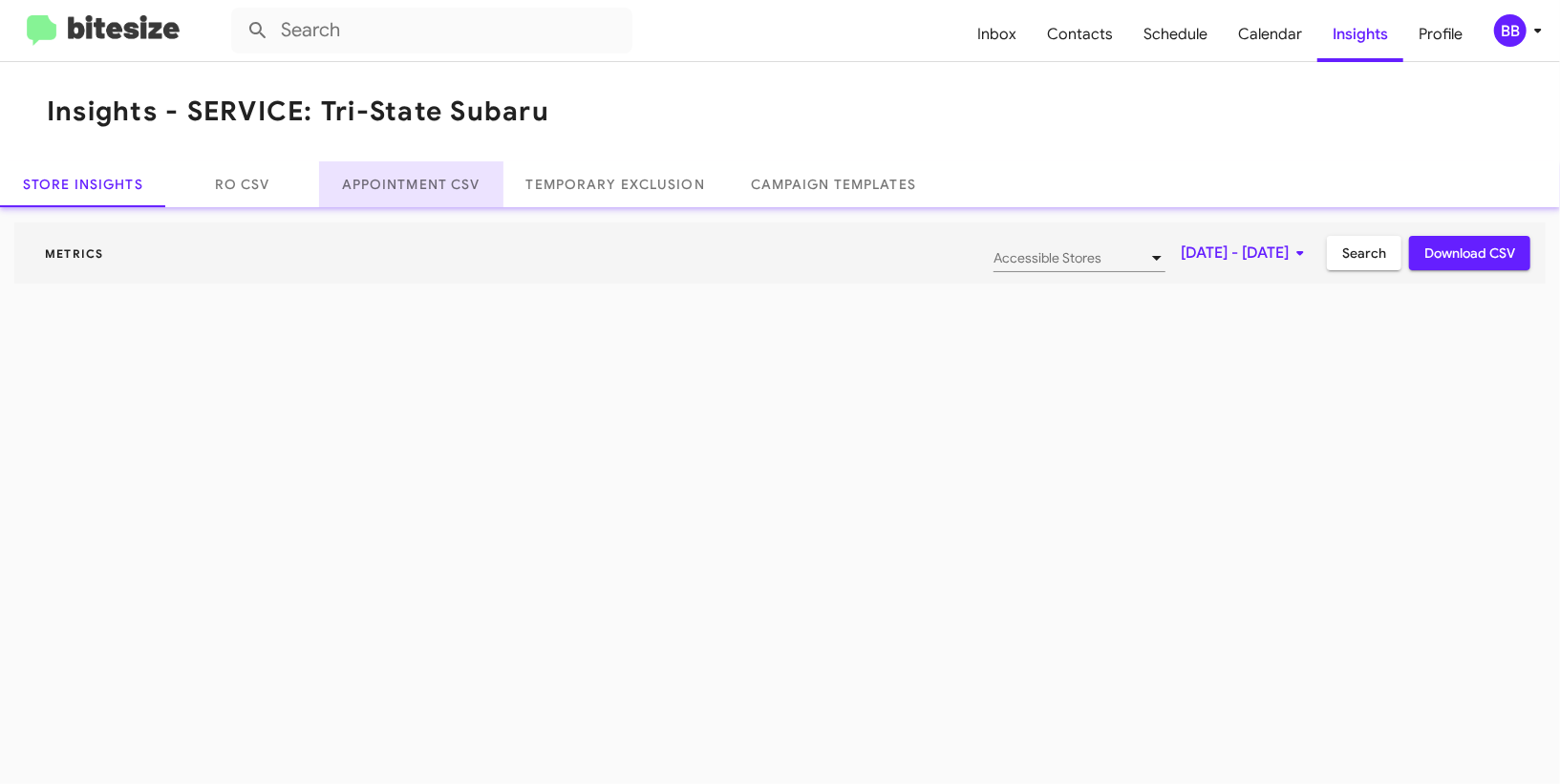
click at [460, 202] on link "Appointment CSV" at bounding box center [412, 185] width 185 height 46
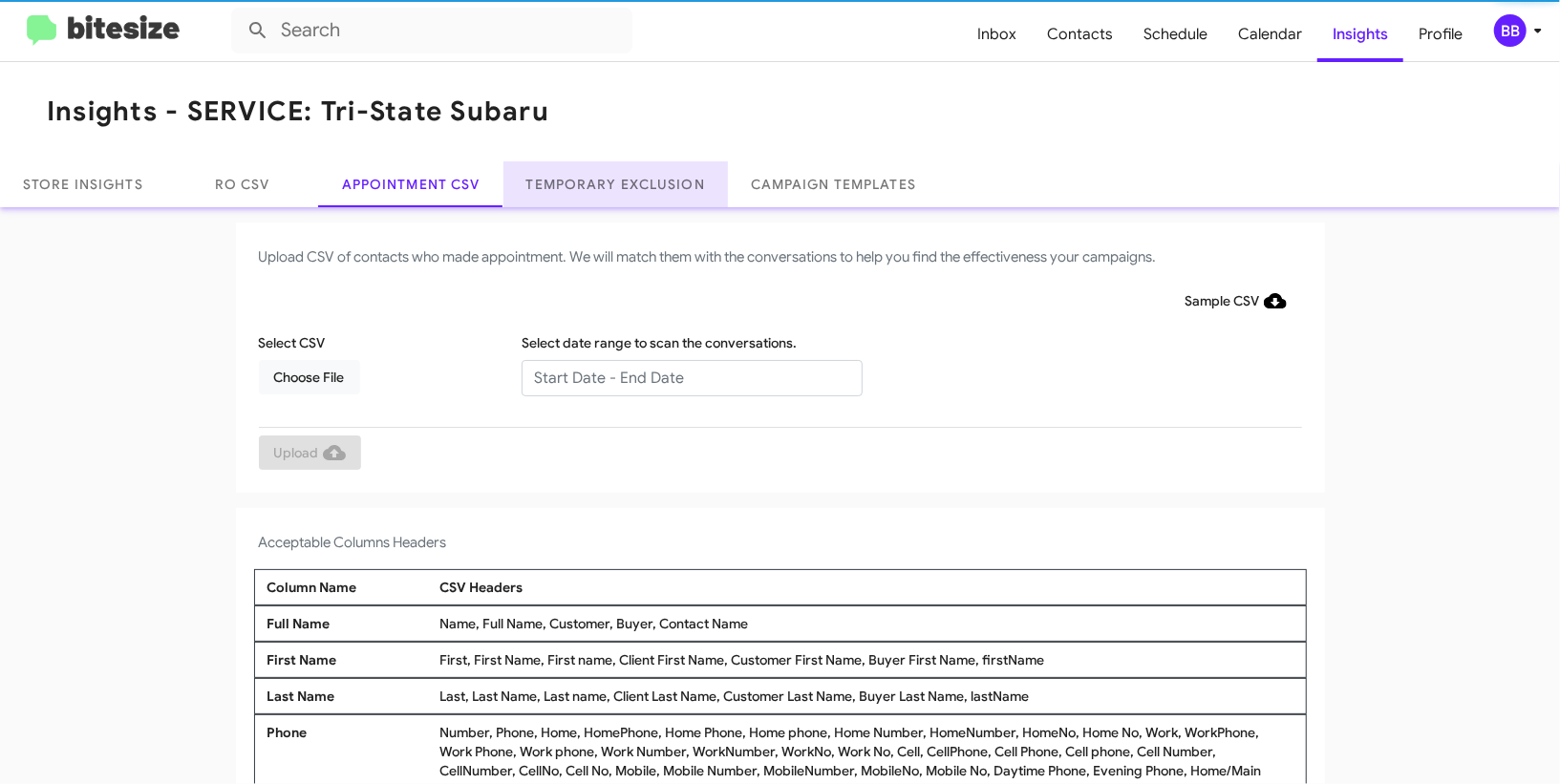
click at [608, 204] on link "Temporary Exclusion" at bounding box center [615, 185] width 224 height 46
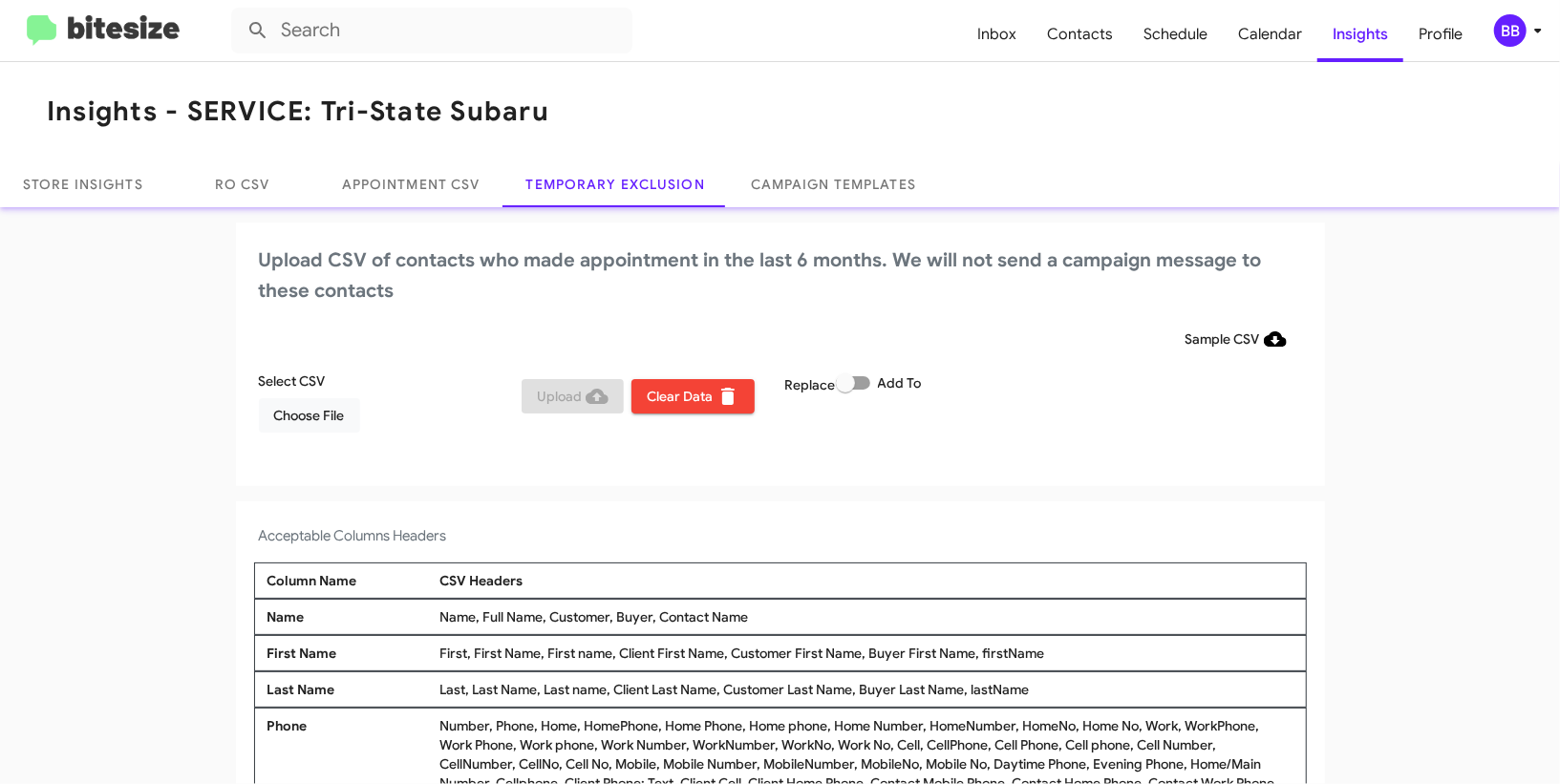
click at [864, 380] on span at bounding box center [854, 383] width 35 height 13
click at [846, 390] on input "Add To" at bounding box center [845, 390] width 1 height 1
checkbox input "true"
click at [863, 335] on div "Sample CSV" at bounding box center [780, 340] width 1043 height 35
click at [348, 416] on button "Choose File" at bounding box center [309, 416] width 101 height 35
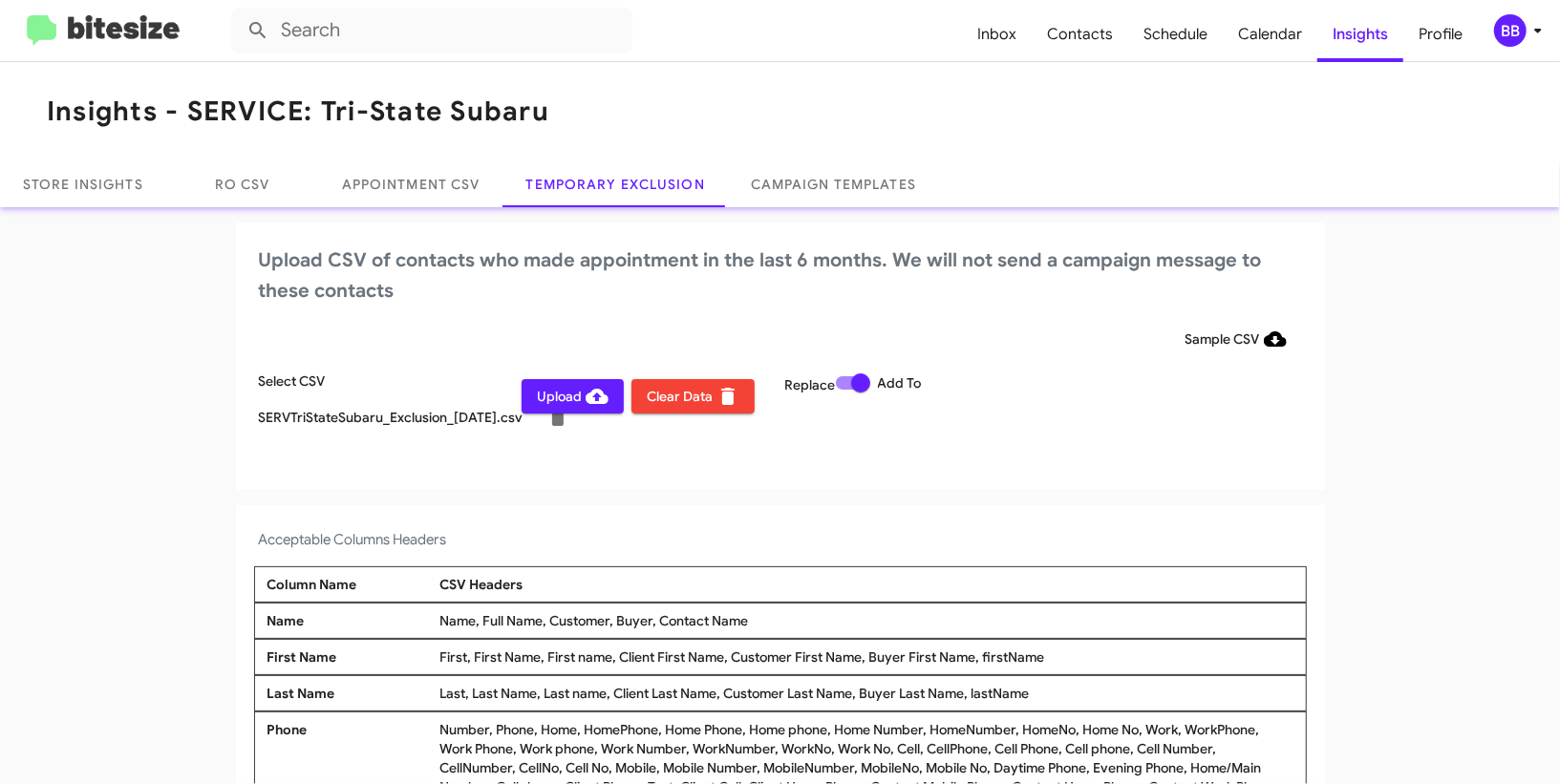
click at [1524, 32] on div "BB" at bounding box center [1511, 31] width 33 height 33
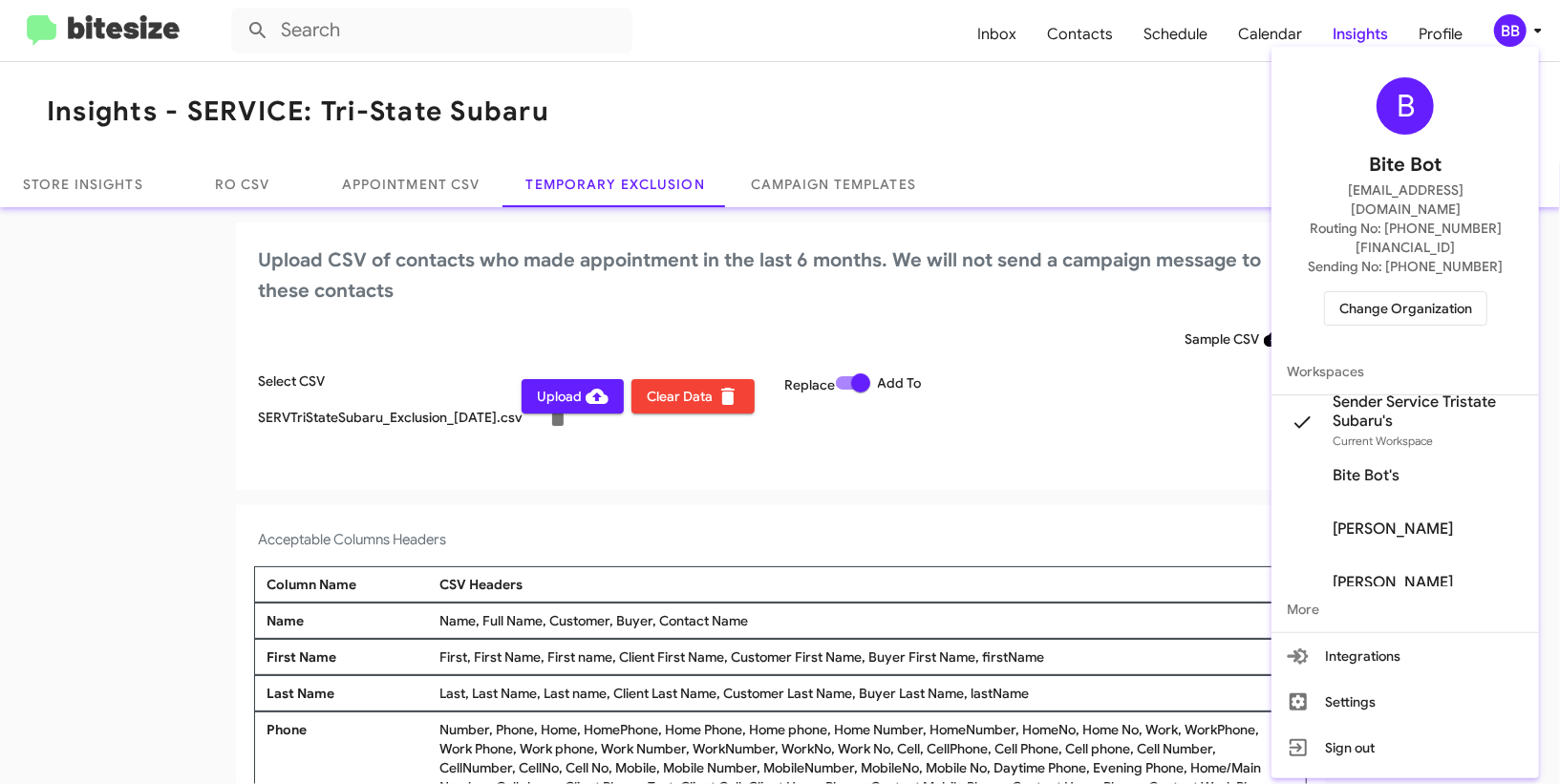
click at [578, 401] on div at bounding box center [780, 392] width 1560 height 784
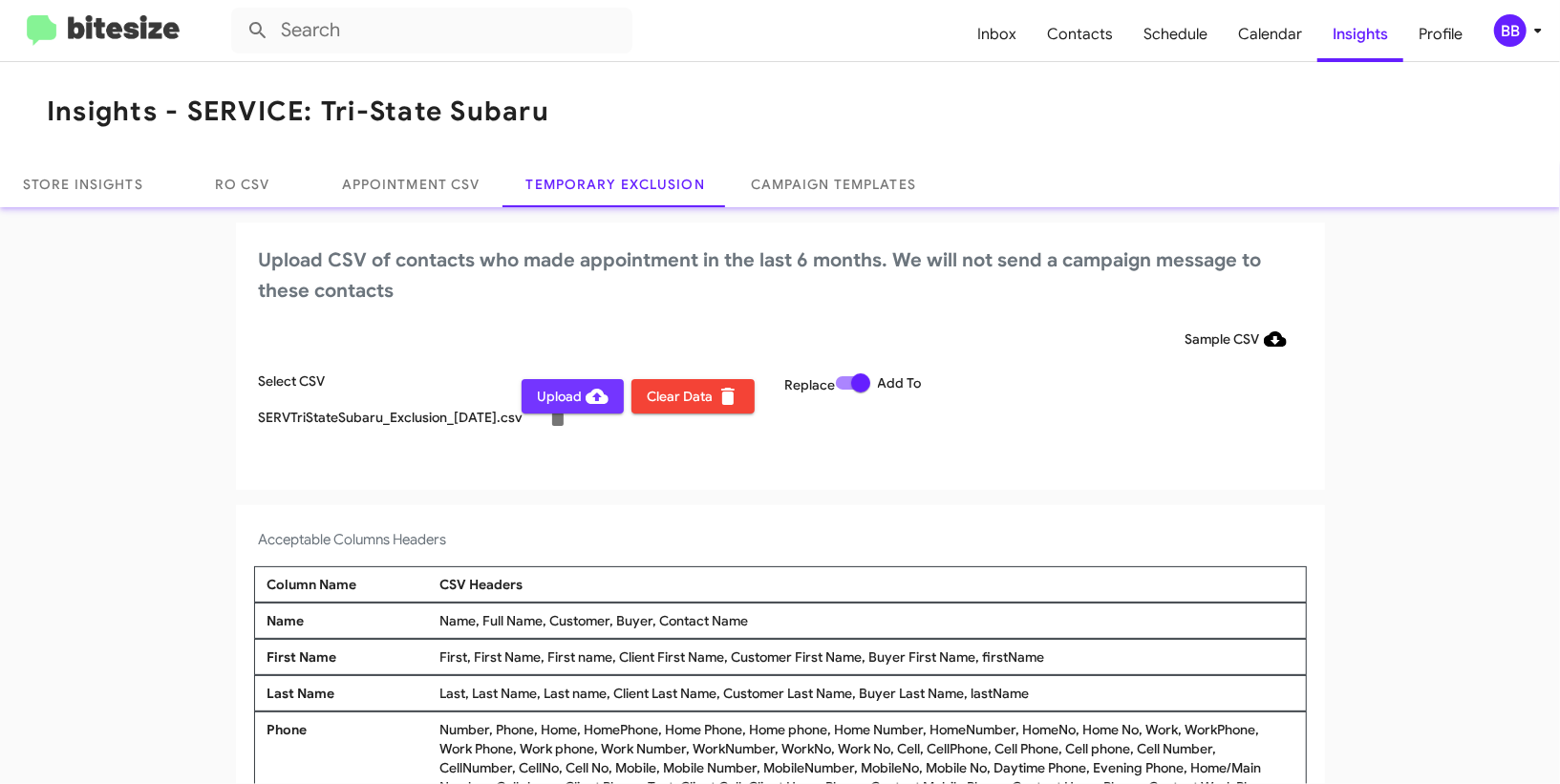
click at [578, 401] on span "Upload" at bounding box center [573, 396] width 71 height 35
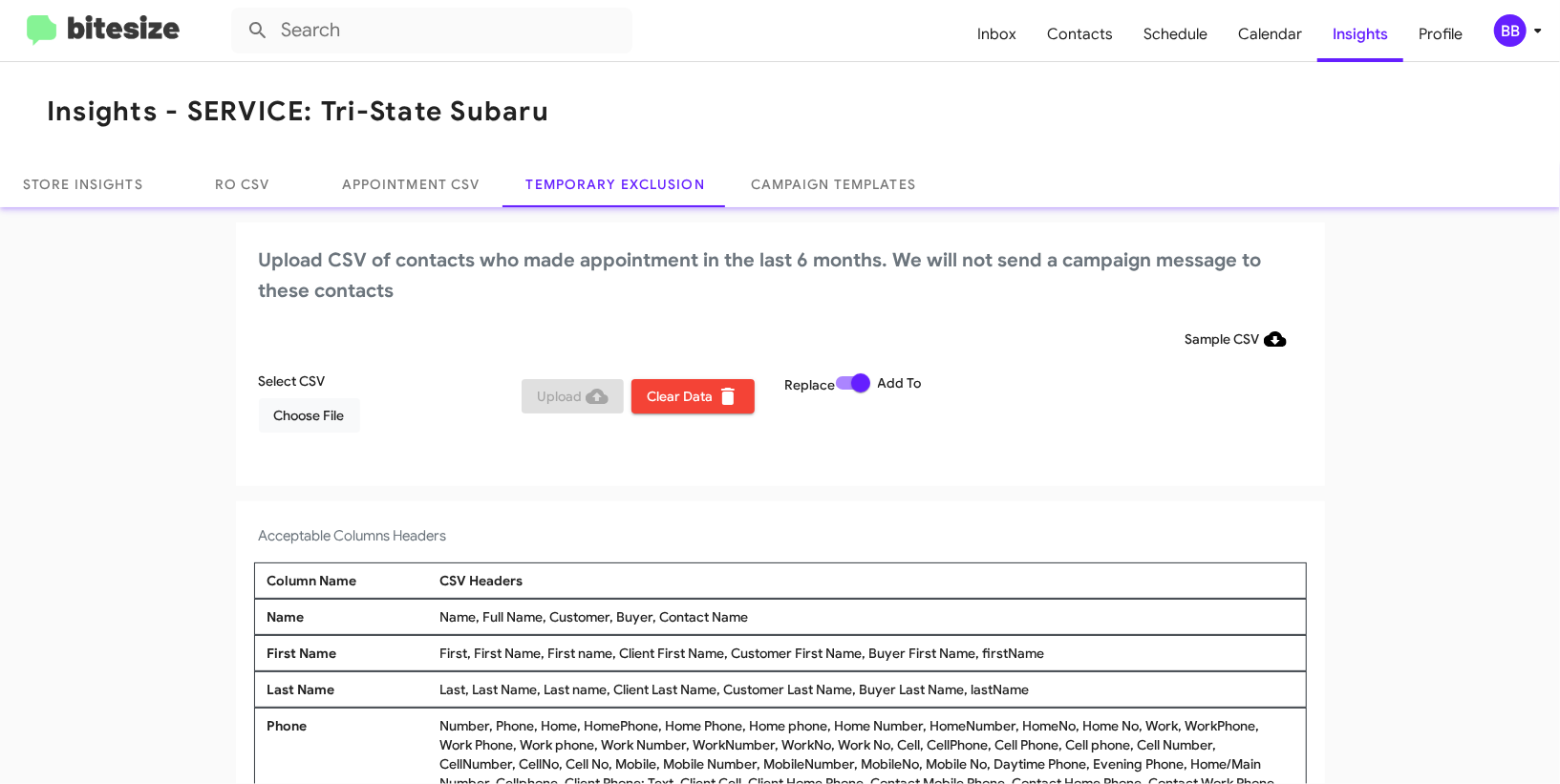
click at [1515, 7] on mat-toolbar "Inbox Contacts Schedule Calendar Insights Profile BB" at bounding box center [780, 31] width 1560 height 62
click at [1515, 13] on mat-toolbar "Inbox Contacts Schedule Calendar Insights Profile BB" at bounding box center [780, 31] width 1560 height 62
click at [1526, 40] on icon at bounding box center [1538, 31] width 23 height 23
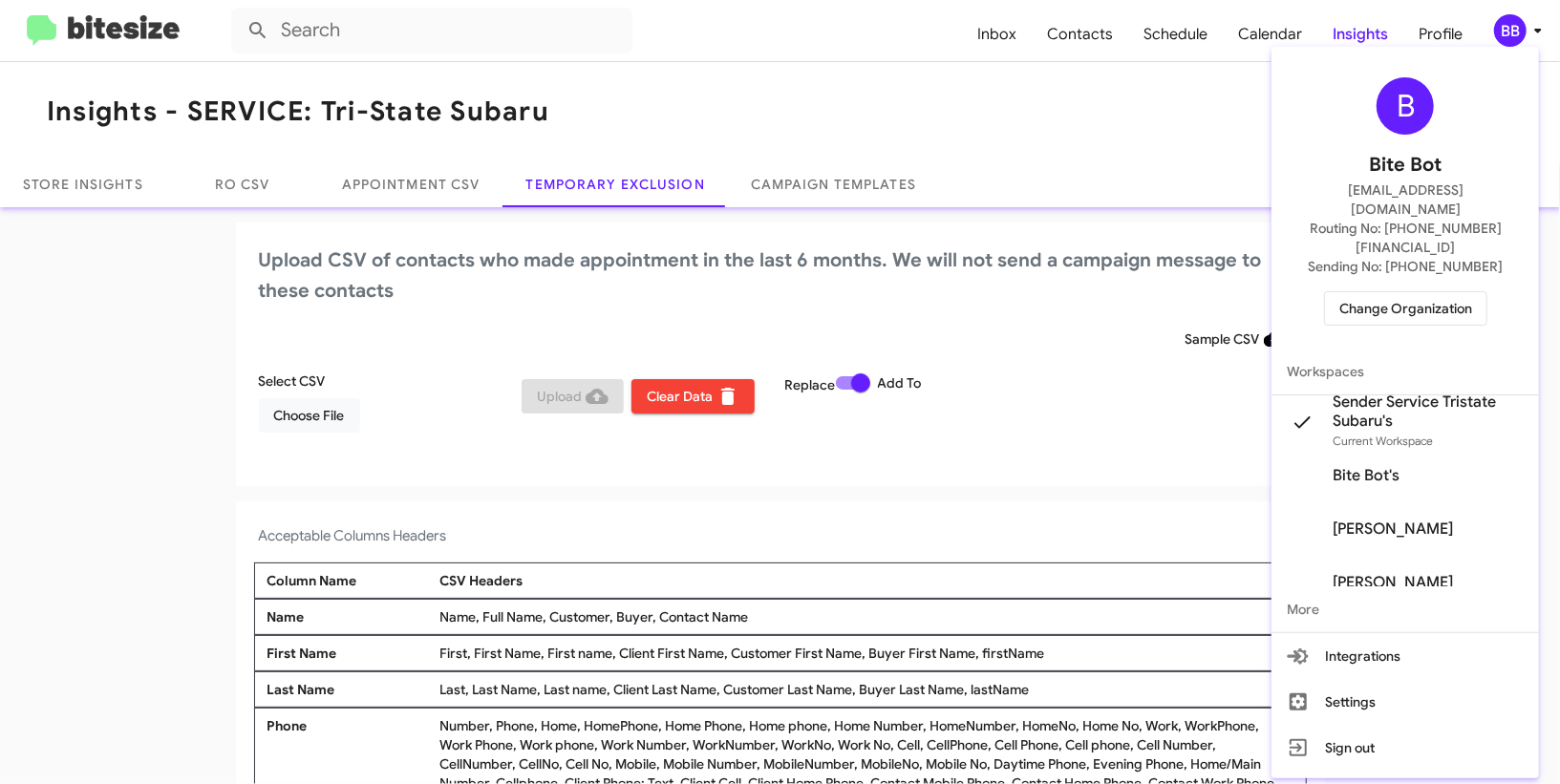
click at [1408, 292] on span "Change Organization" at bounding box center [1406, 309] width 133 height 33
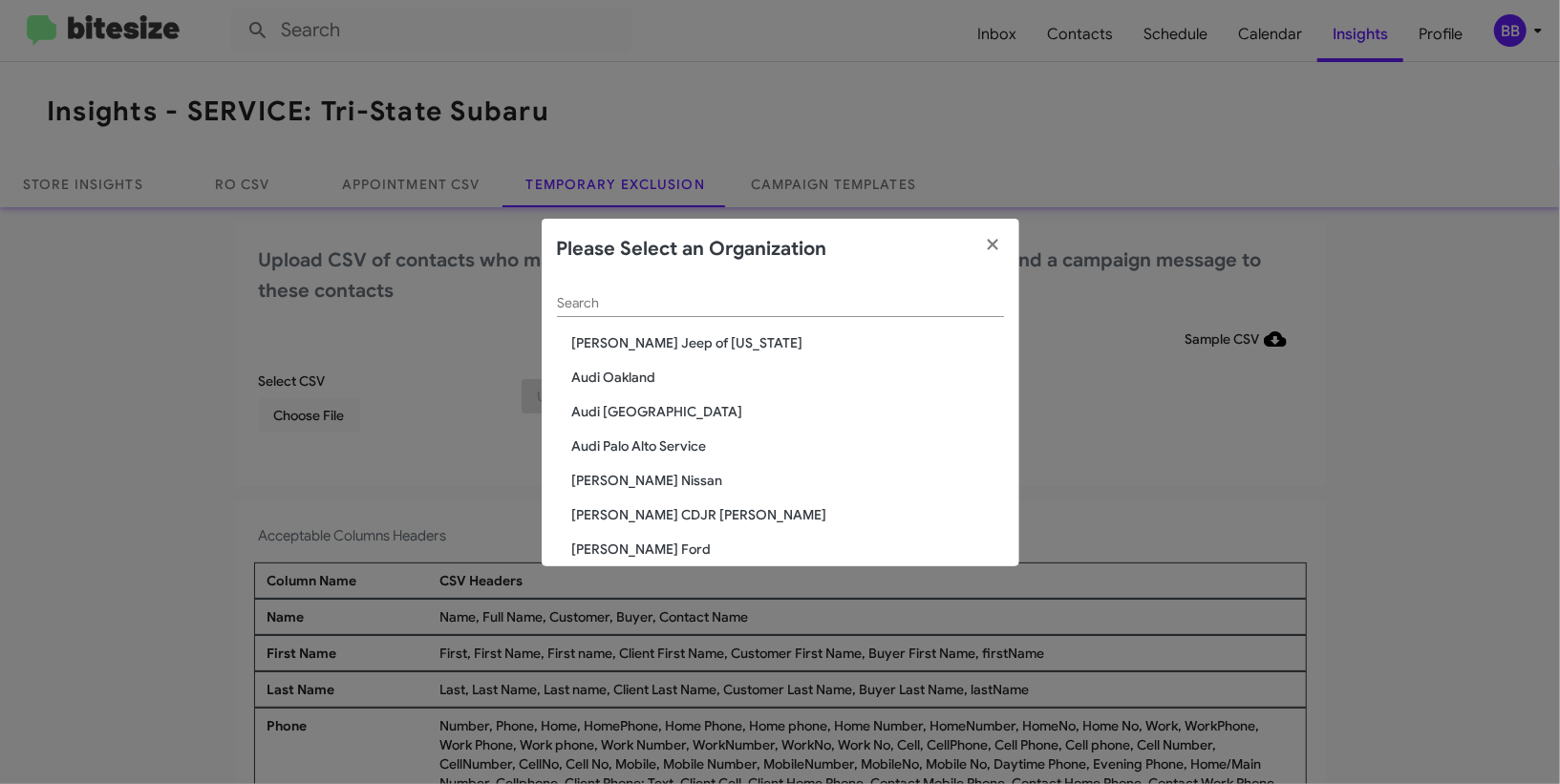
click at [744, 298] on input "Search" at bounding box center [780, 304] width 448 height 15
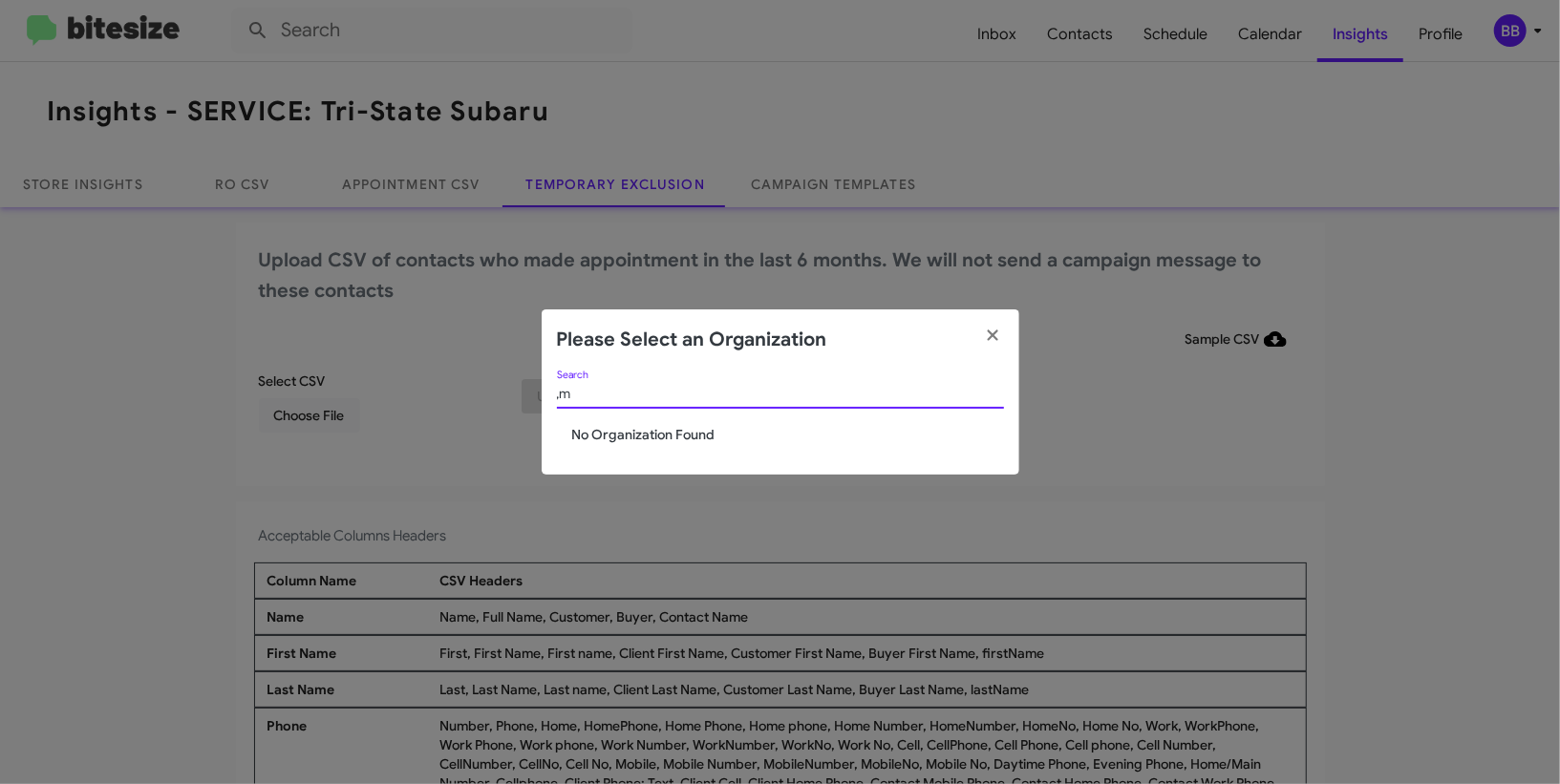
type input ","
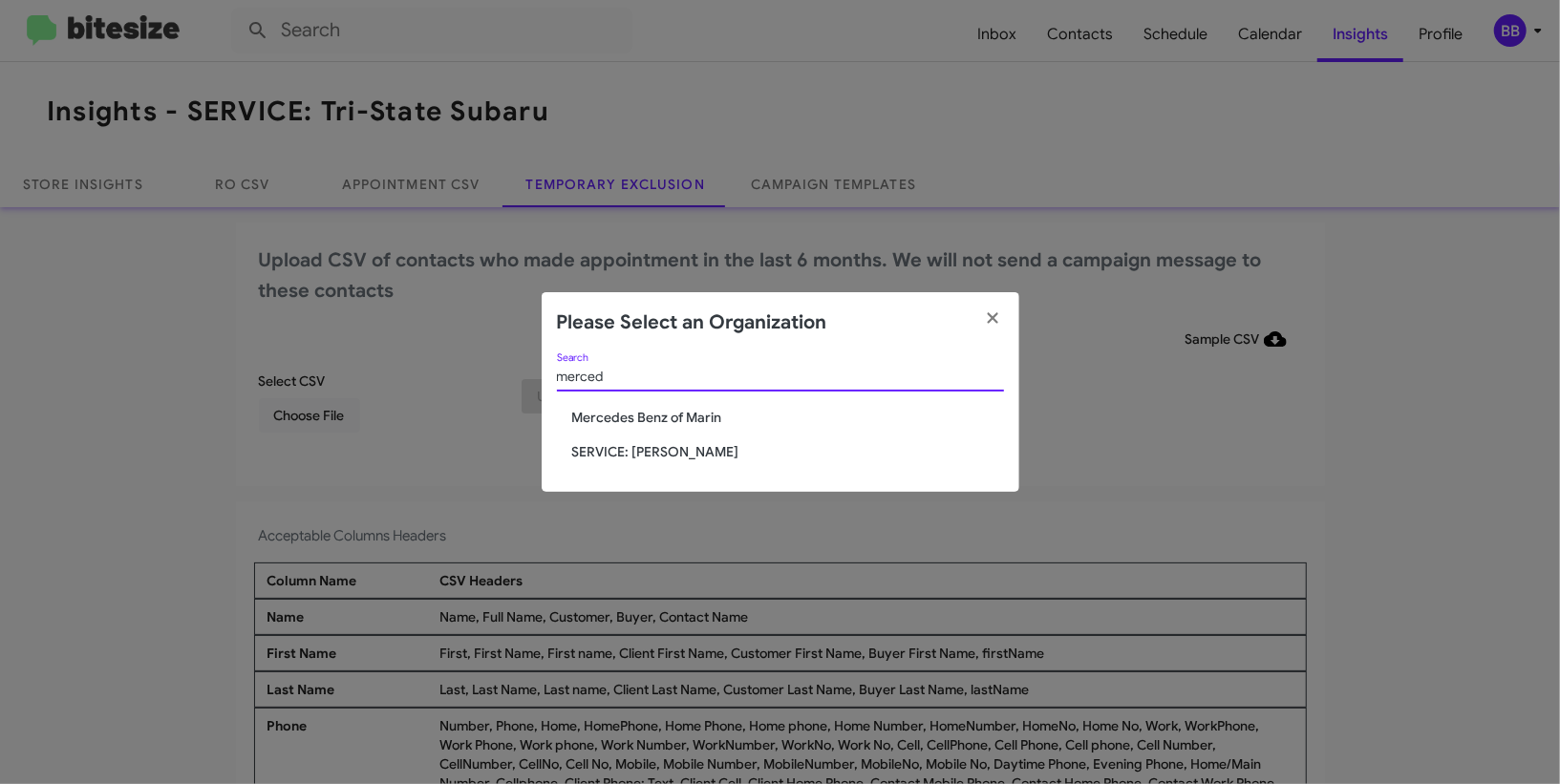
type input "merced"
click at [688, 449] on span "SERVICE: [PERSON_NAME]" at bounding box center [788, 452] width 432 height 19
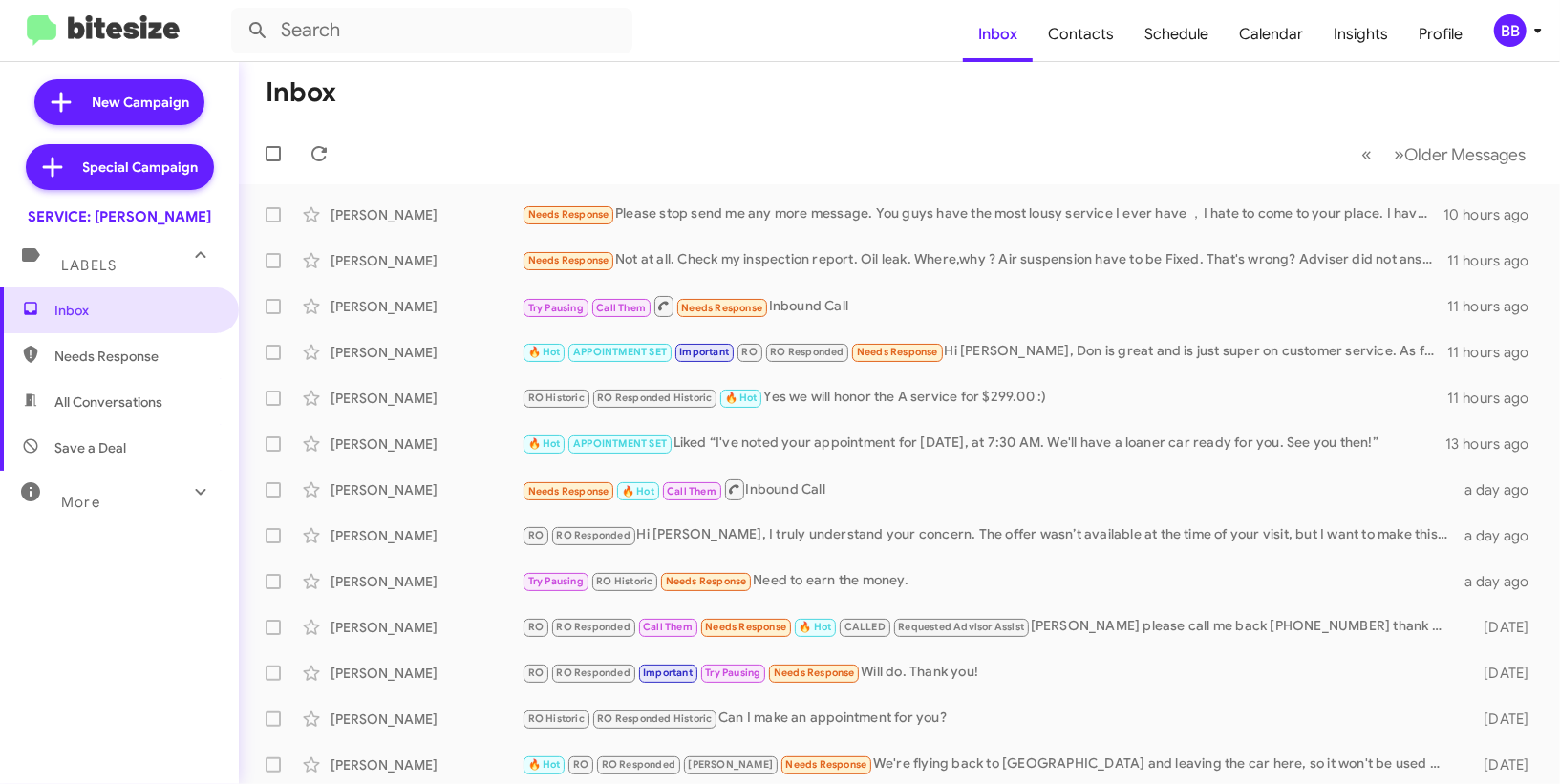
click at [1524, 38] on span "BB" at bounding box center [1522, 31] width 58 height 33
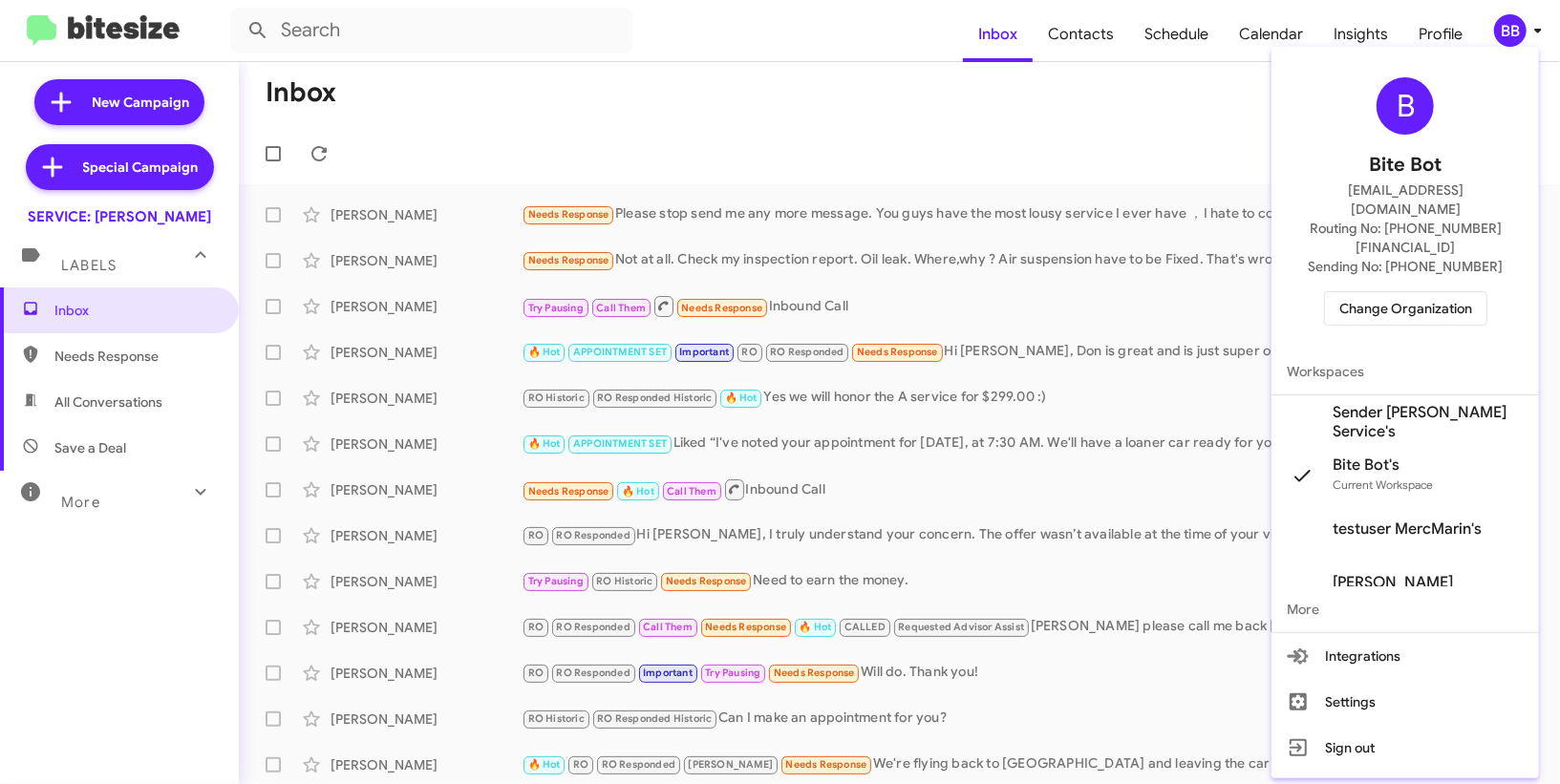
click at [1416, 403] on span "Sender [PERSON_NAME] Service's" at bounding box center [1428, 422] width 192 height 38
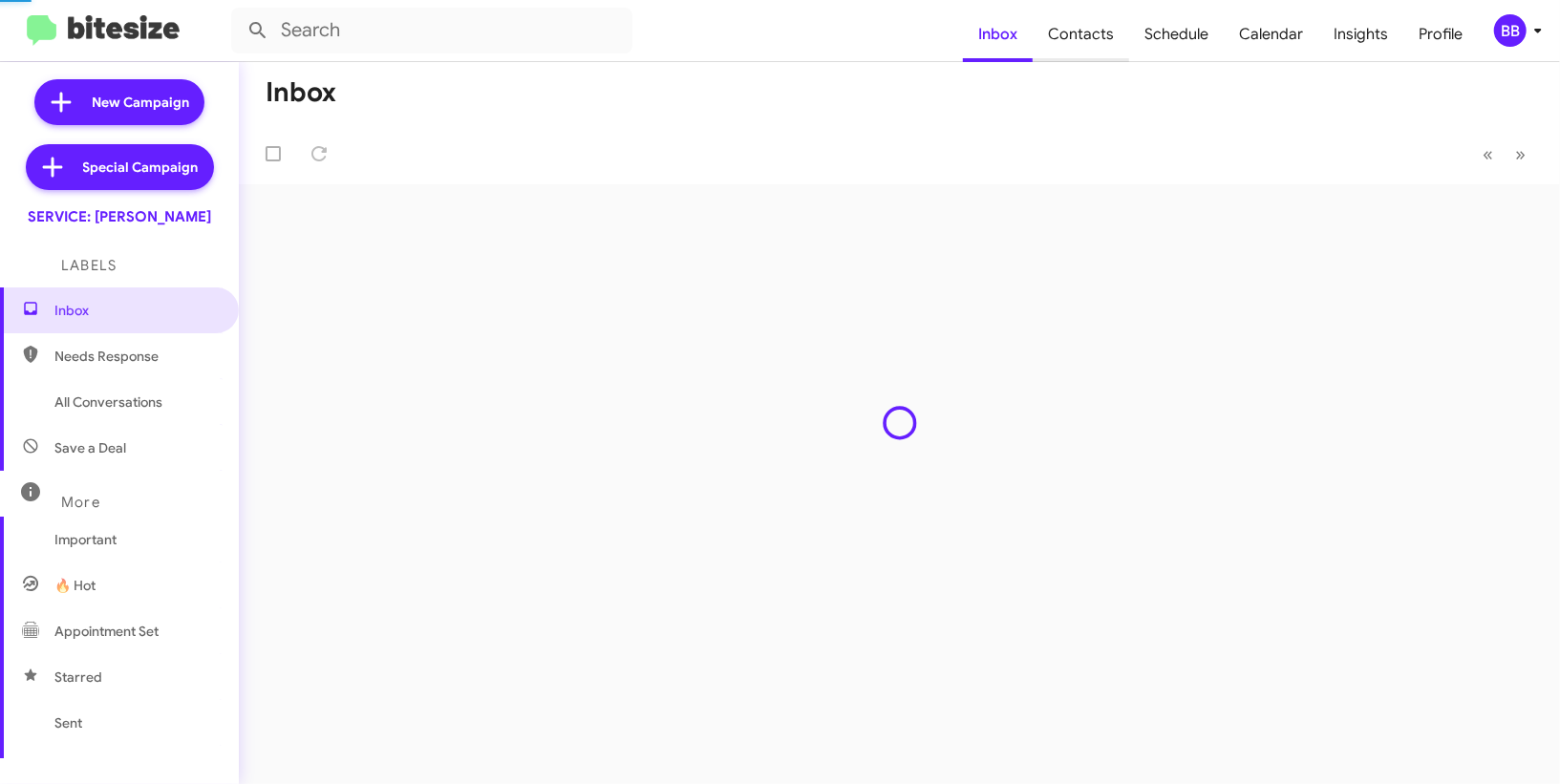
click at [1090, 54] on span "Contacts" at bounding box center [1081, 35] width 96 height 56
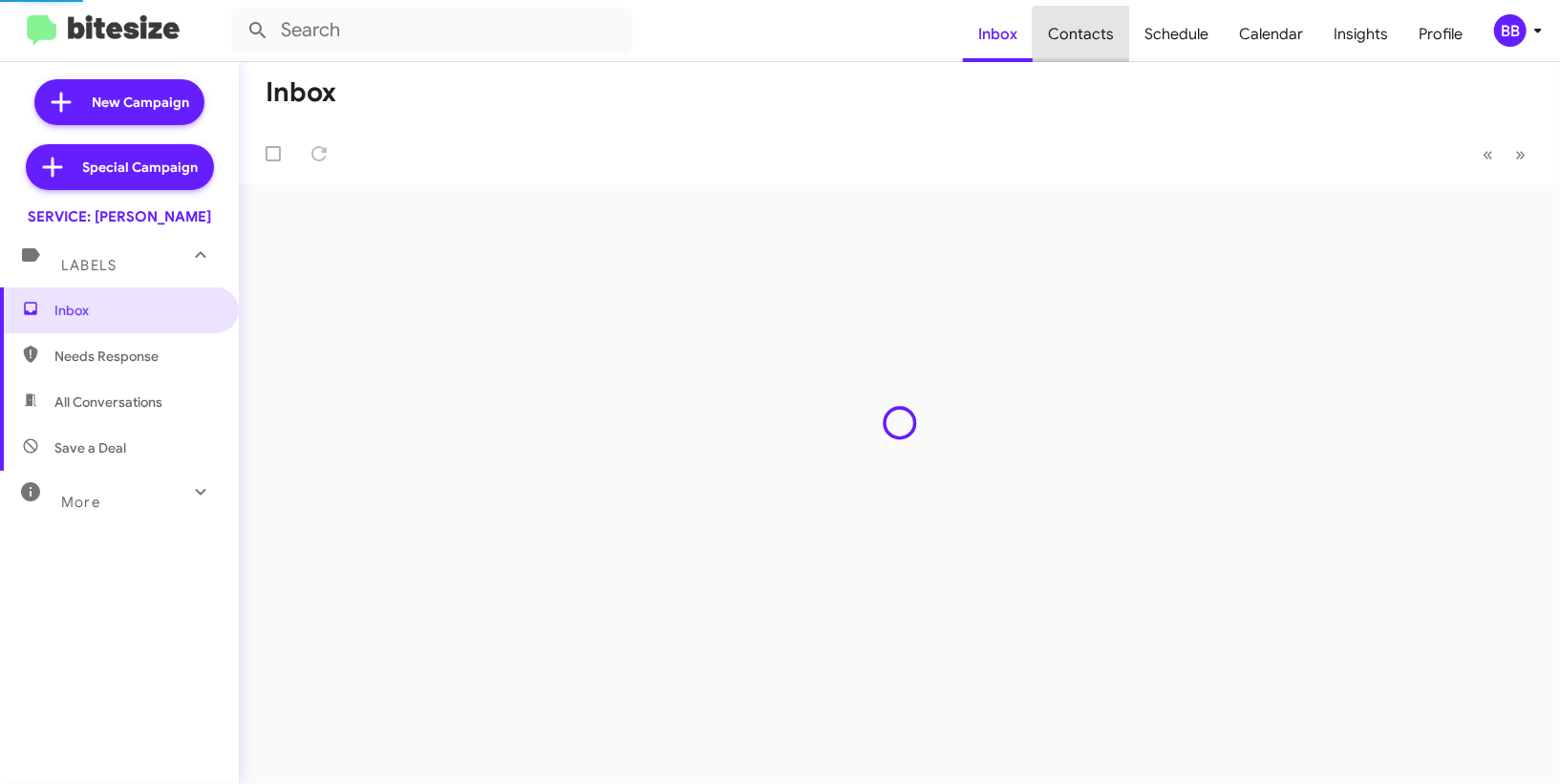
click at [1090, 54] on span "Contacts" at bounding box center [1081, 35] width 96 height 56
type input "in:groups"
click at [1090, 54] on span "Contacts" at bounding box center [1081, 35] width 96 height 56
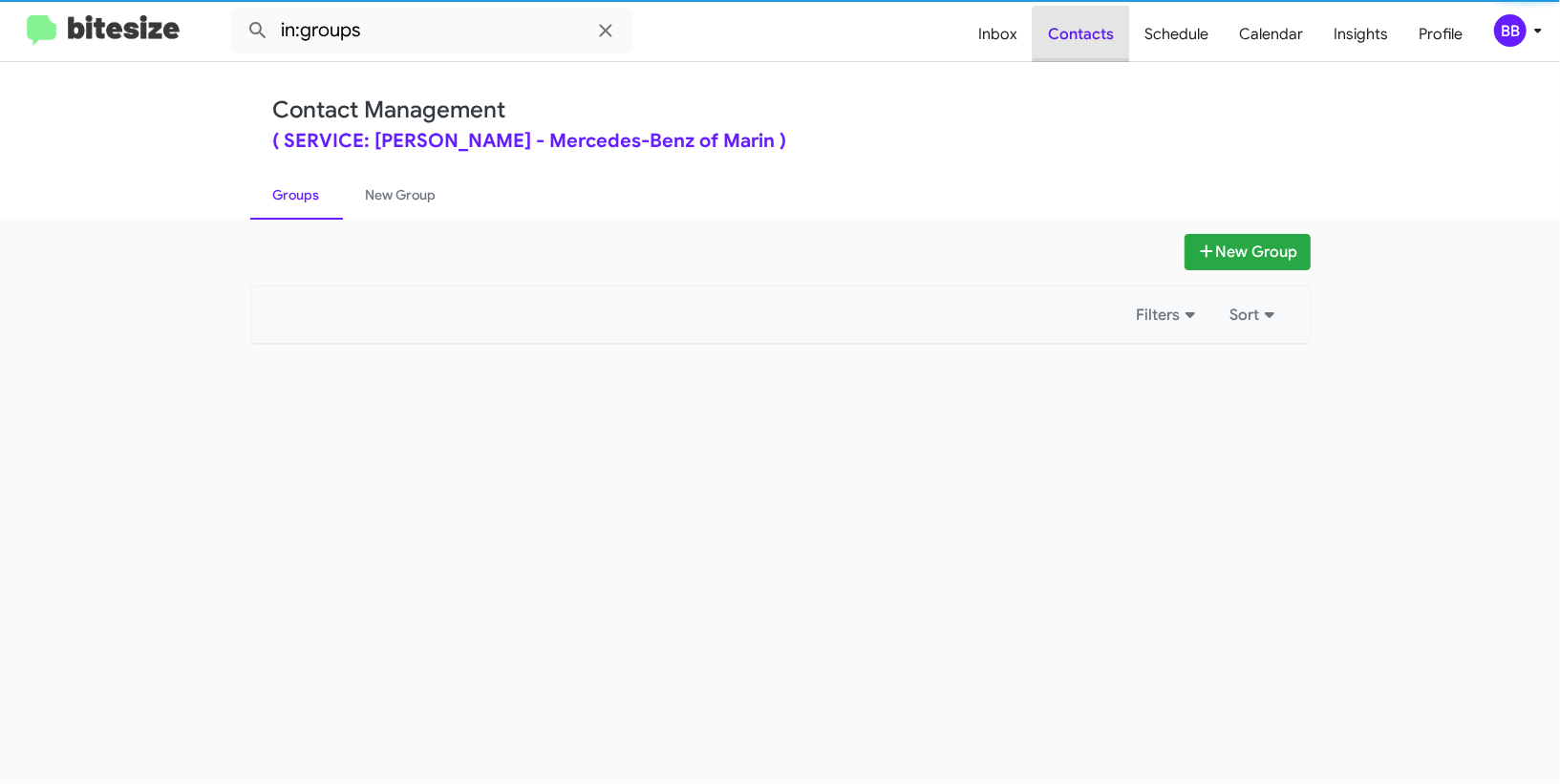
click at [1090, 54] on span "Contacts" at bounding box center [1081, 35] width 96 height 56
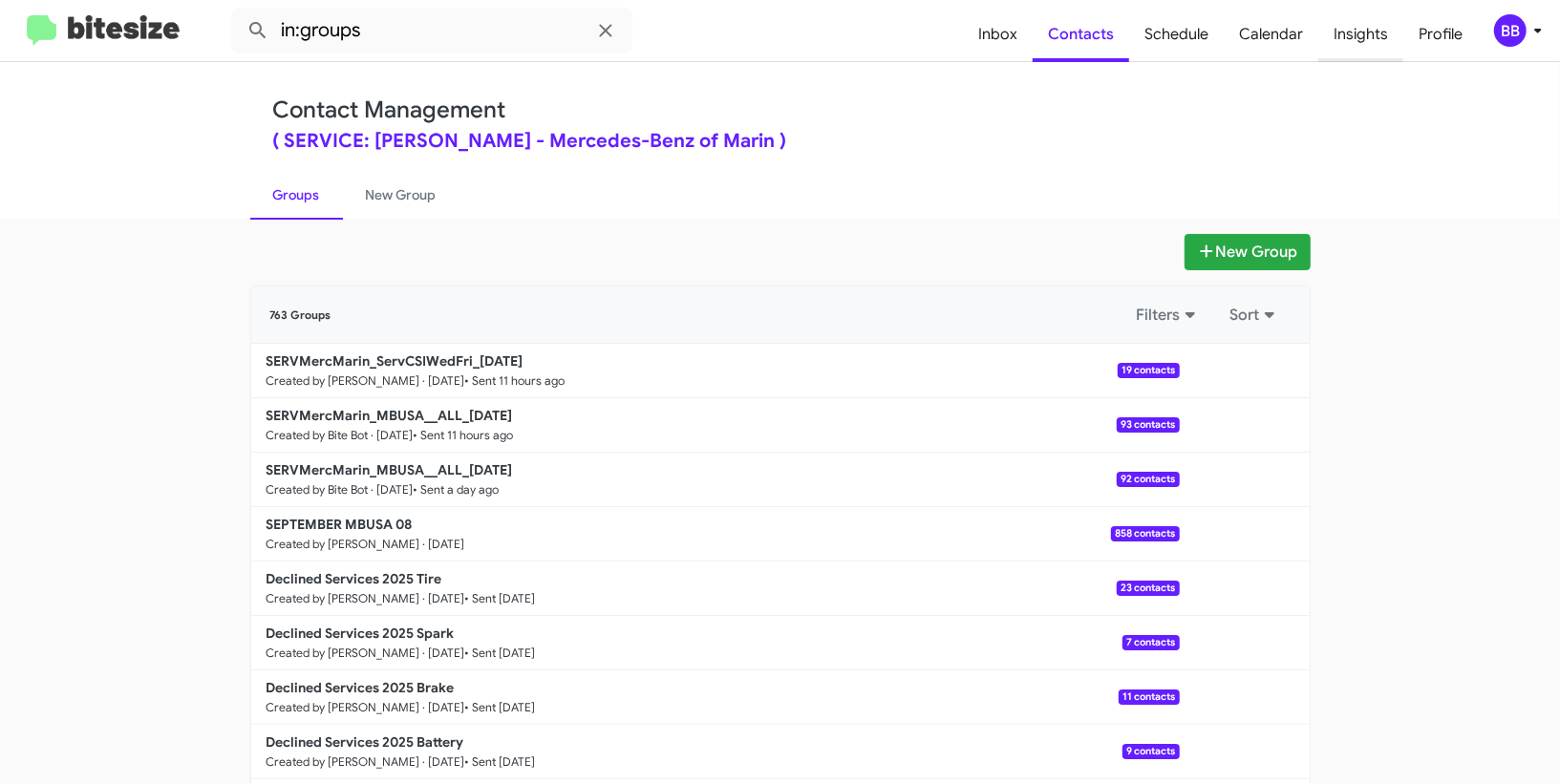
click at [1372, 42] on span "Insights" at bounding box center [1361, 35] width 85 height 56
click at [1372, 42] on body "in:groups Inbox Contacts Schedule Calendar Insights Profile BB Contact Manageme…" at bounding box center [780, 392] width 1560 height 784
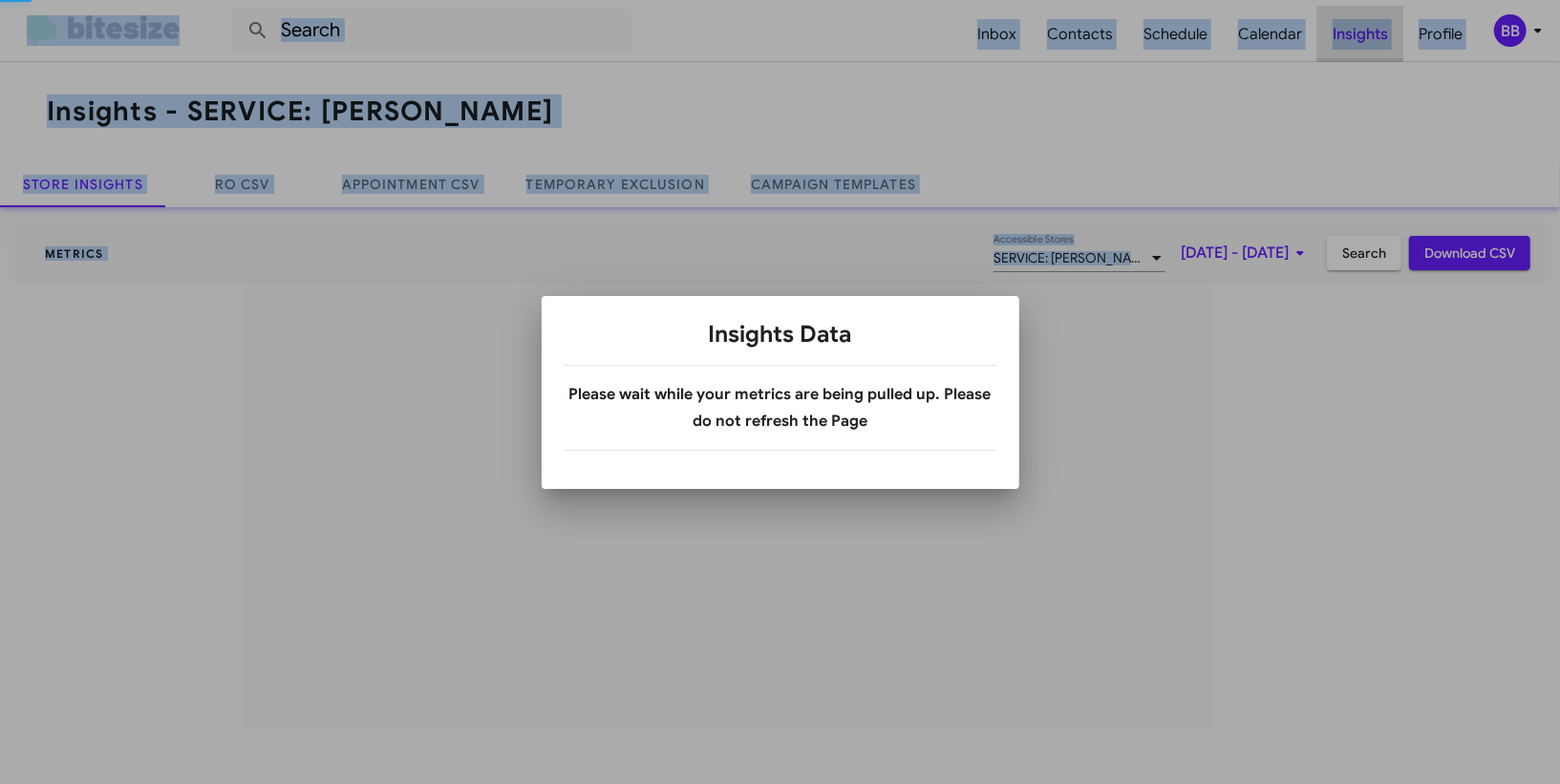
click at [1372, 42] on div at bounding box center [780, 392] width 1560 height 784
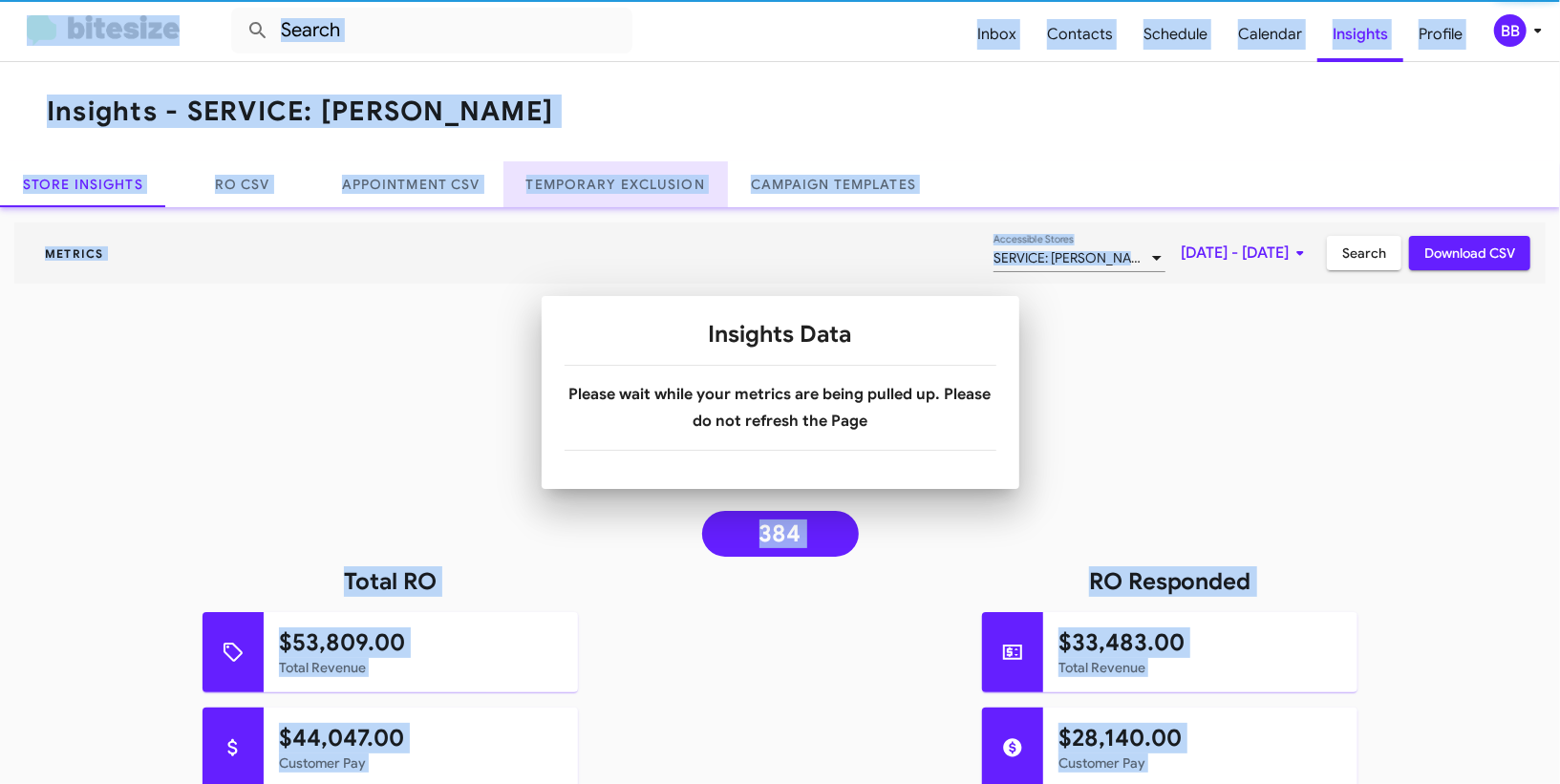
click at [588, 195] on link "Temporary Exclusion" at bounding box center [615, 185] width 224 height 46
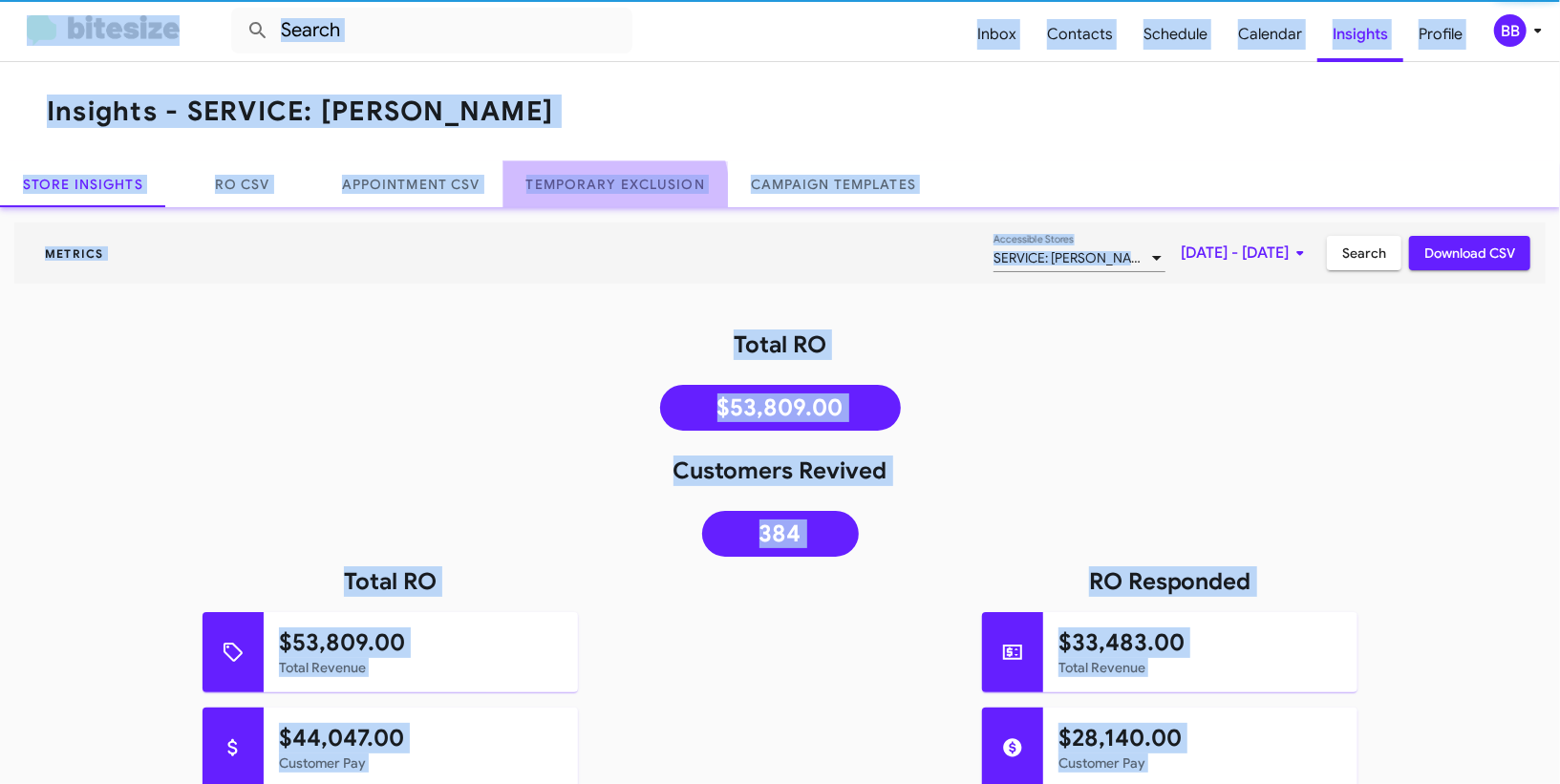
click at [588, 195] on link "Temporary Exclusion" at bounding box center [615, 185] width 224 height 46
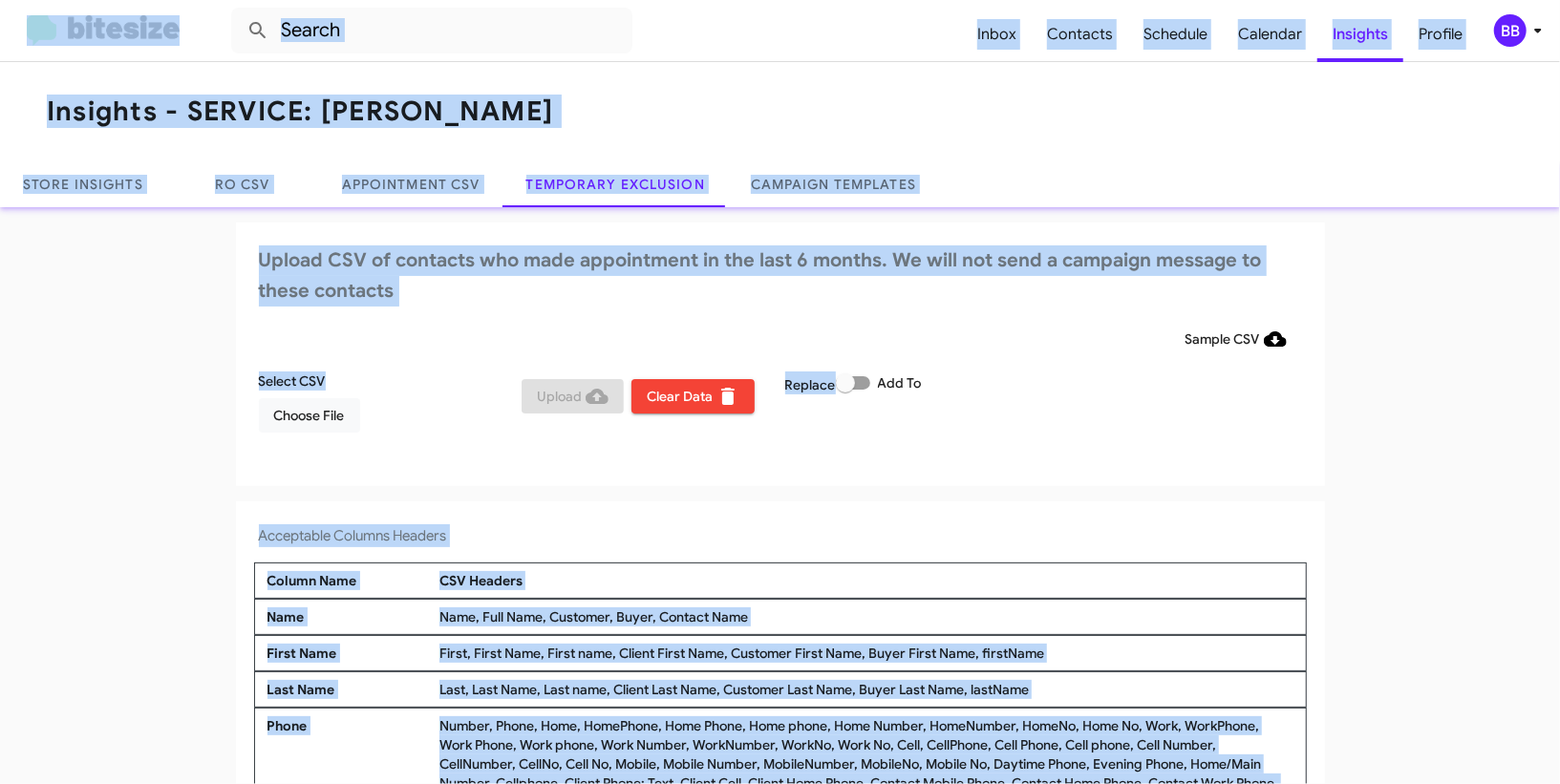
click at [1514, 25] on div "BB" at bounding box center [1511, 31] width 33 height 33
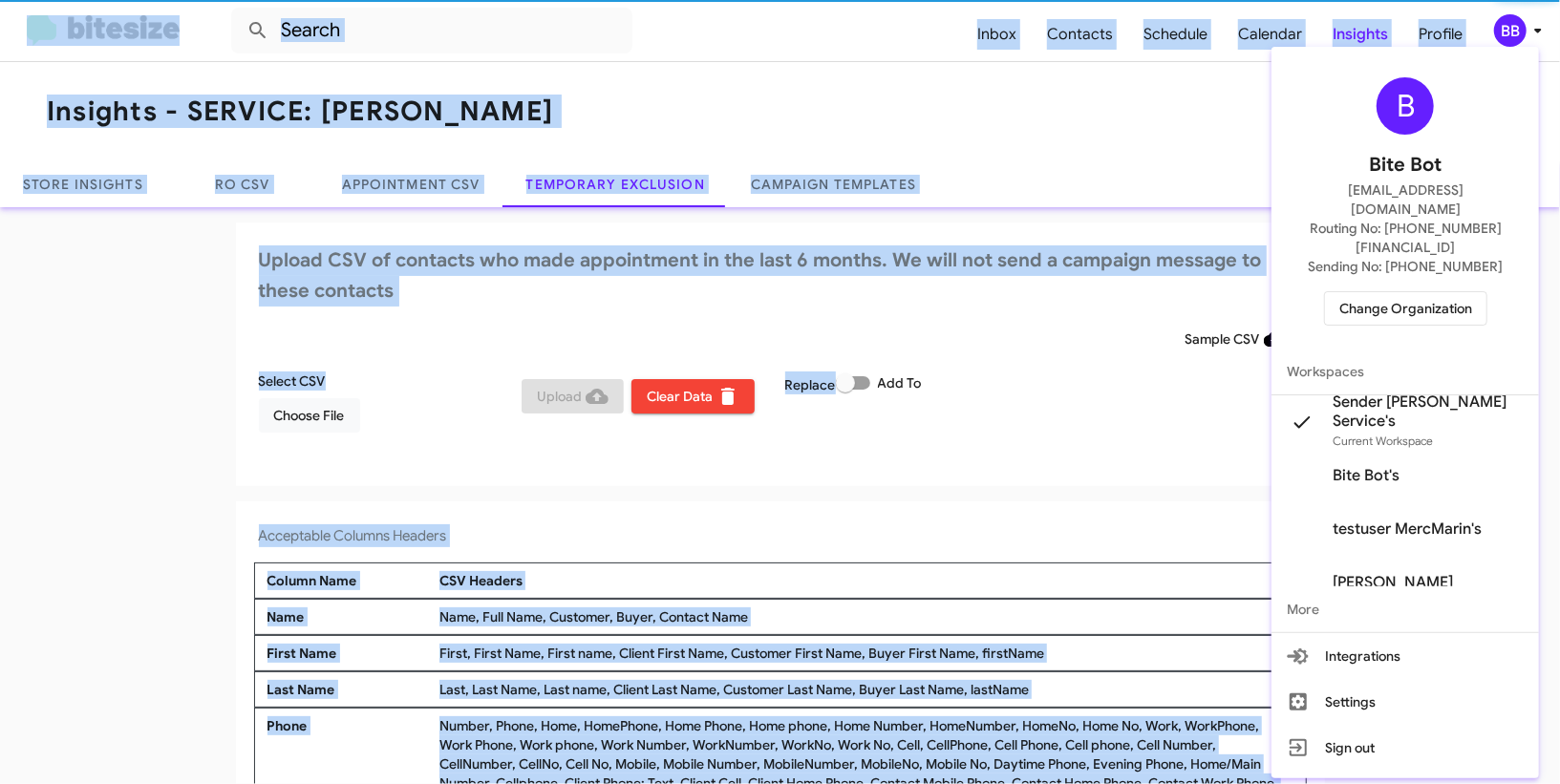
click at [1418, 292] on span "Change Organization" at bounding box center [1406, 309] width 133 height 33
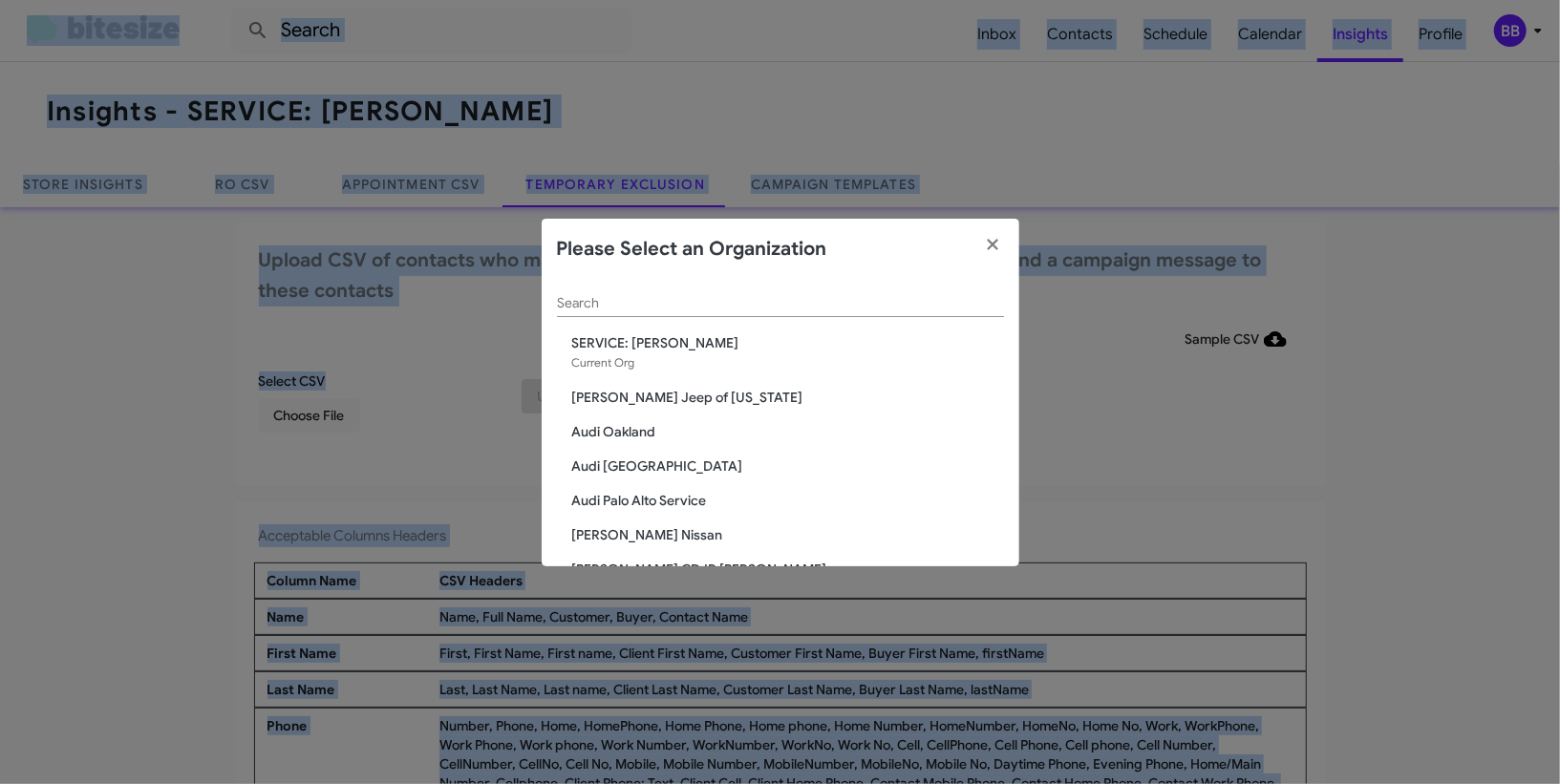
click at [636, 315] on div "Search" at bounding box center [780, 298] width 448 height 38
click at [635, 309] on input "Search" at bounding box center [780, 304] width 448 height 15
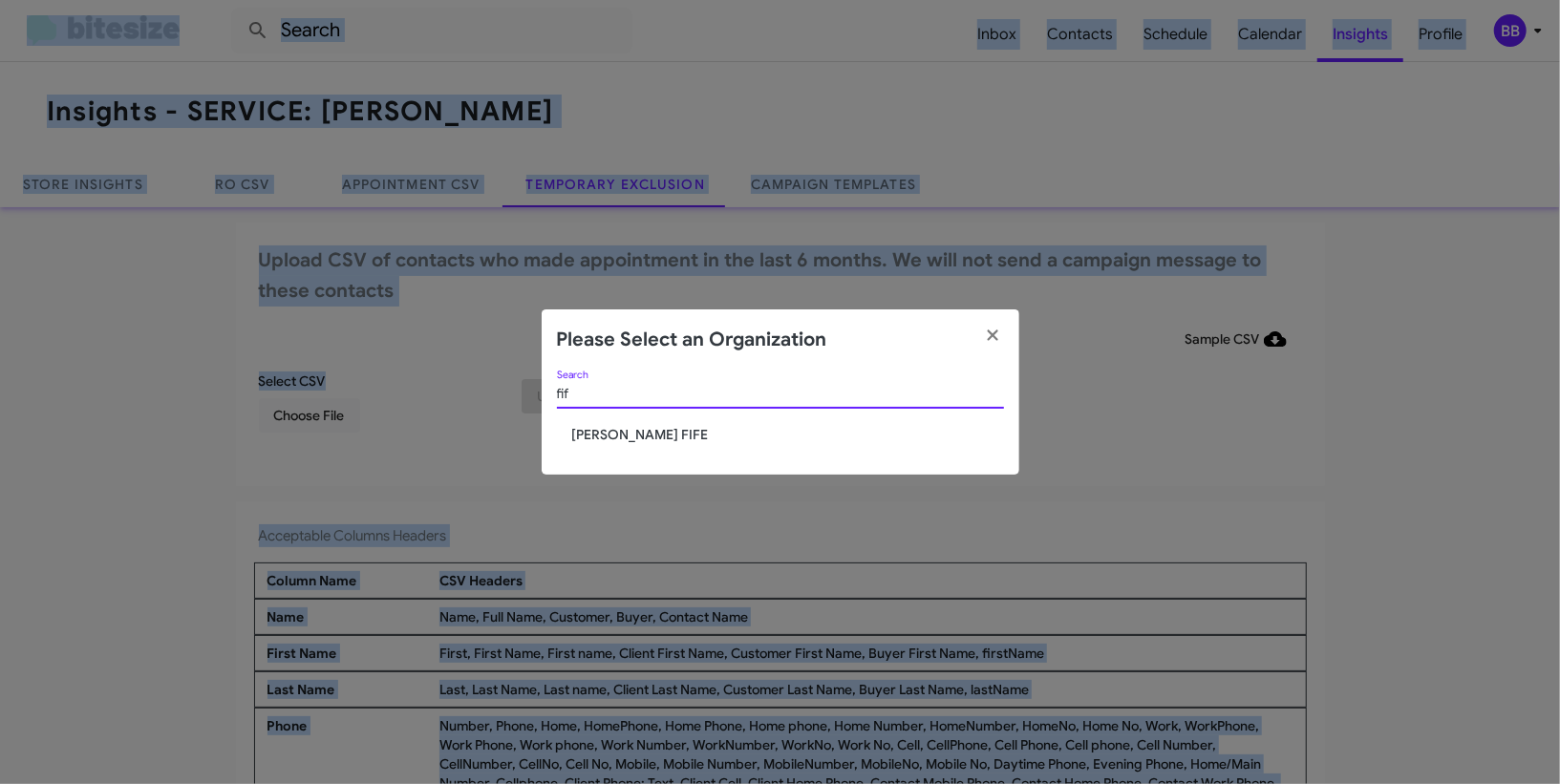
type input "fif"
click at [638, 434] on span "[PERSON_NAME] FIFE" at bounding box center [788, 435] width 432 height 19
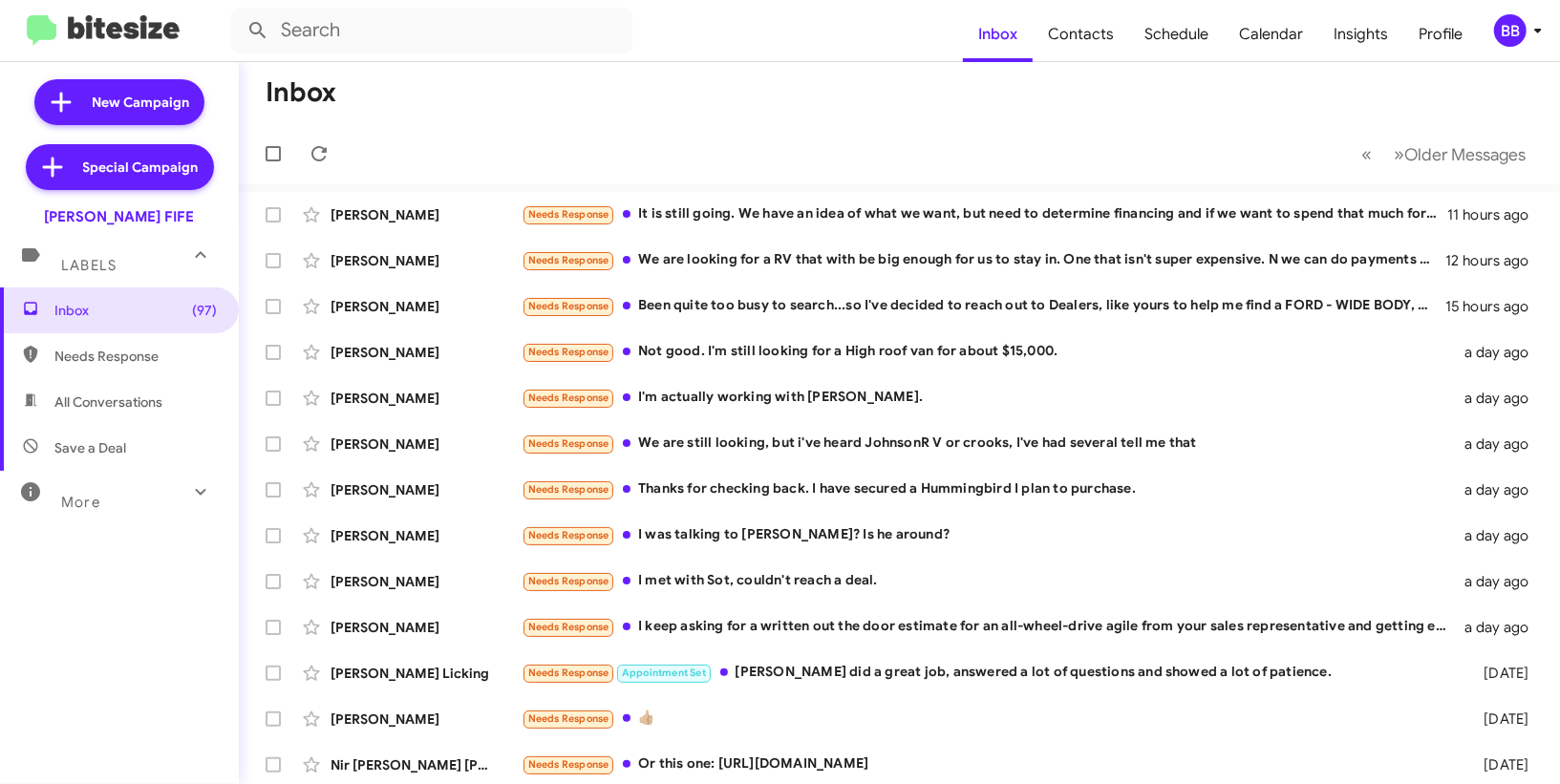
click at [1496, 38] on span "BB" at bounding box center [1522, 31] width 58 height 33
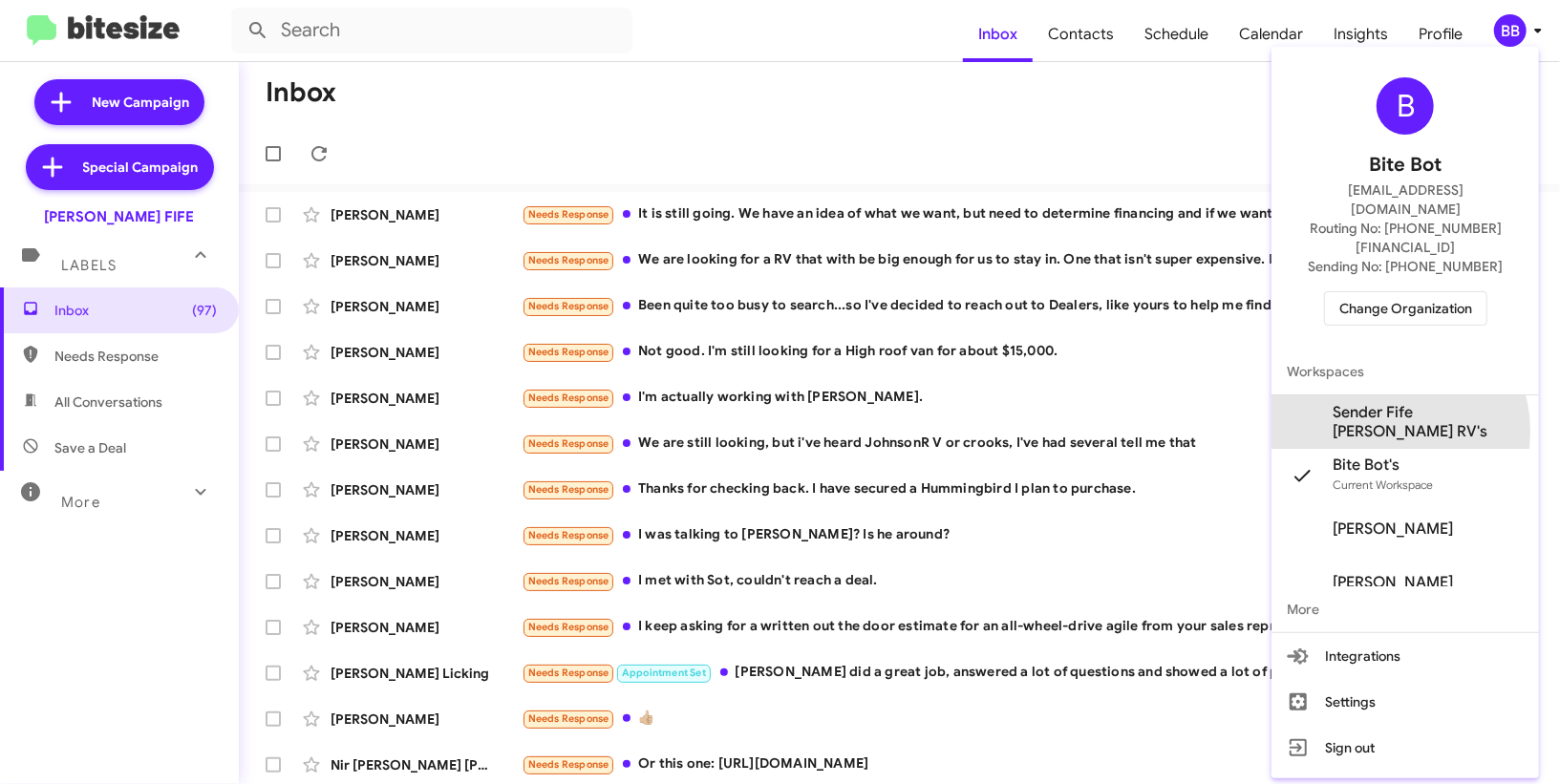
click at [1402, 403] on span "Sender Fife [PERSON_NAME] RV's" at bounding box center [1428, 422] width 192 height 38
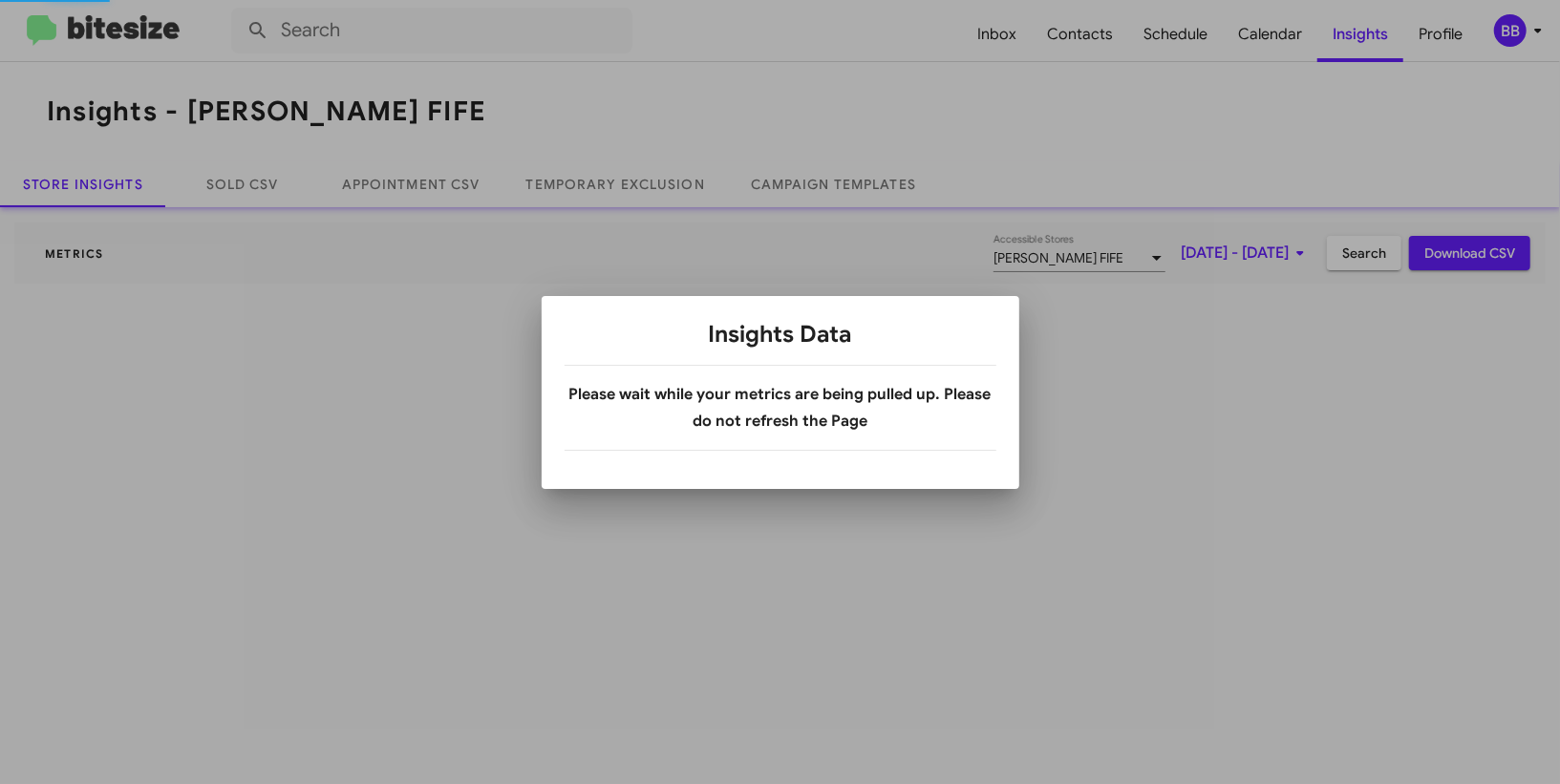
click at [1351, 41] on div at bounding box center [780, 392] width 1560 height 784
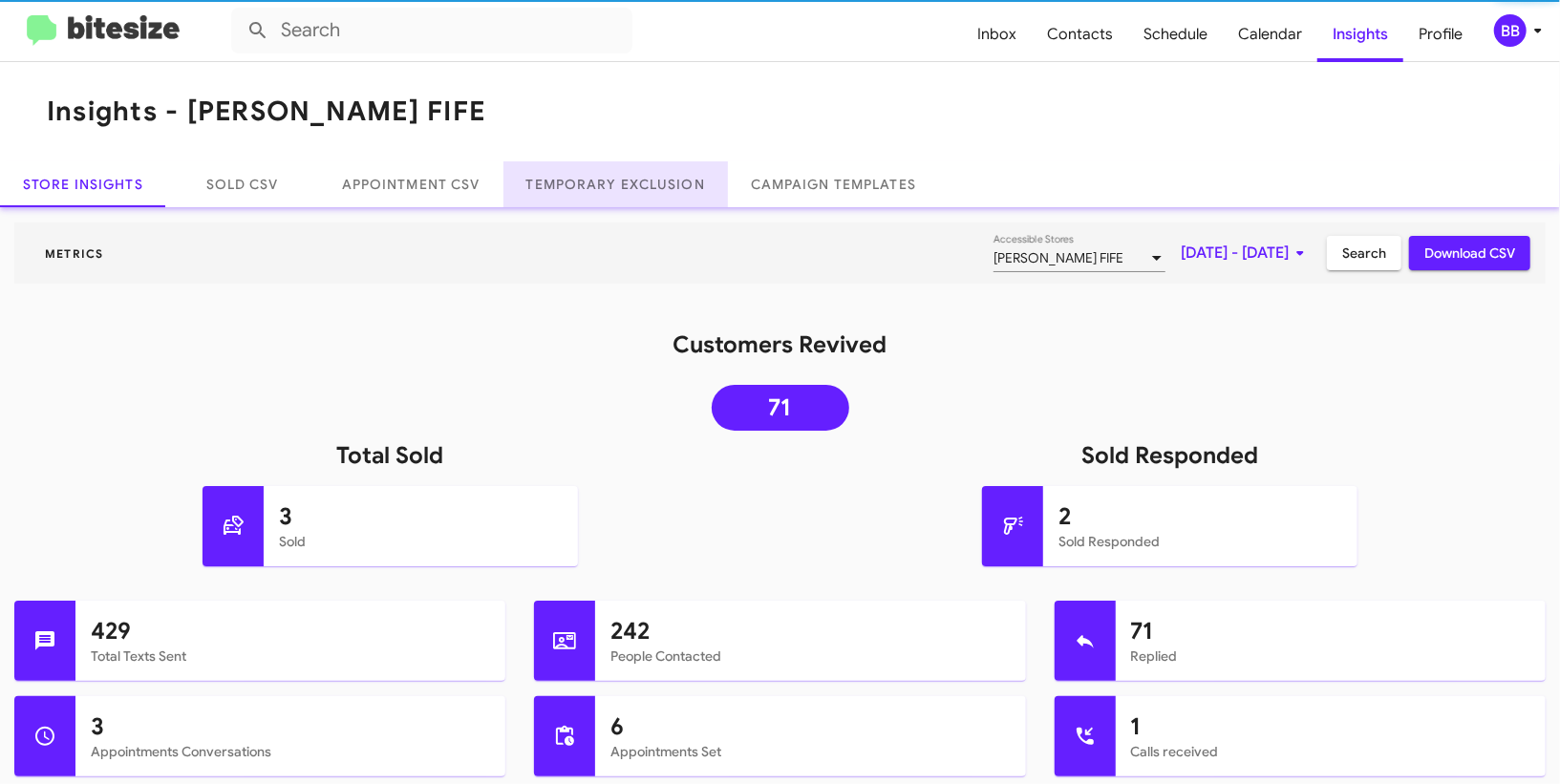
click at [622, 197] on link "Temporary Exclusion" at bounding box center [615, 185] width 224 height 46
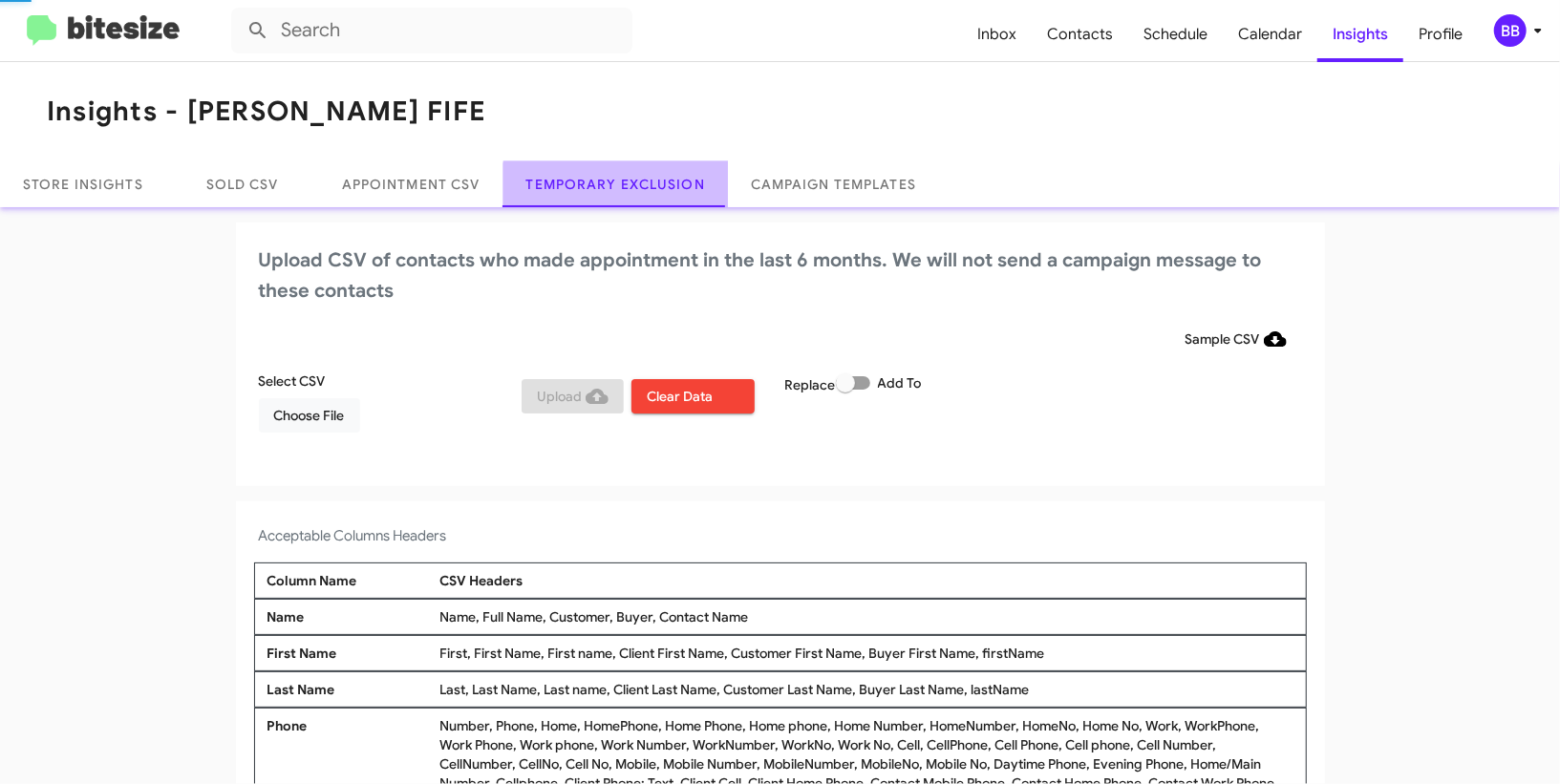
click at [622, 197] on link "Temporary Exclusion" at bounding box center [615, 185] width 224 height 46
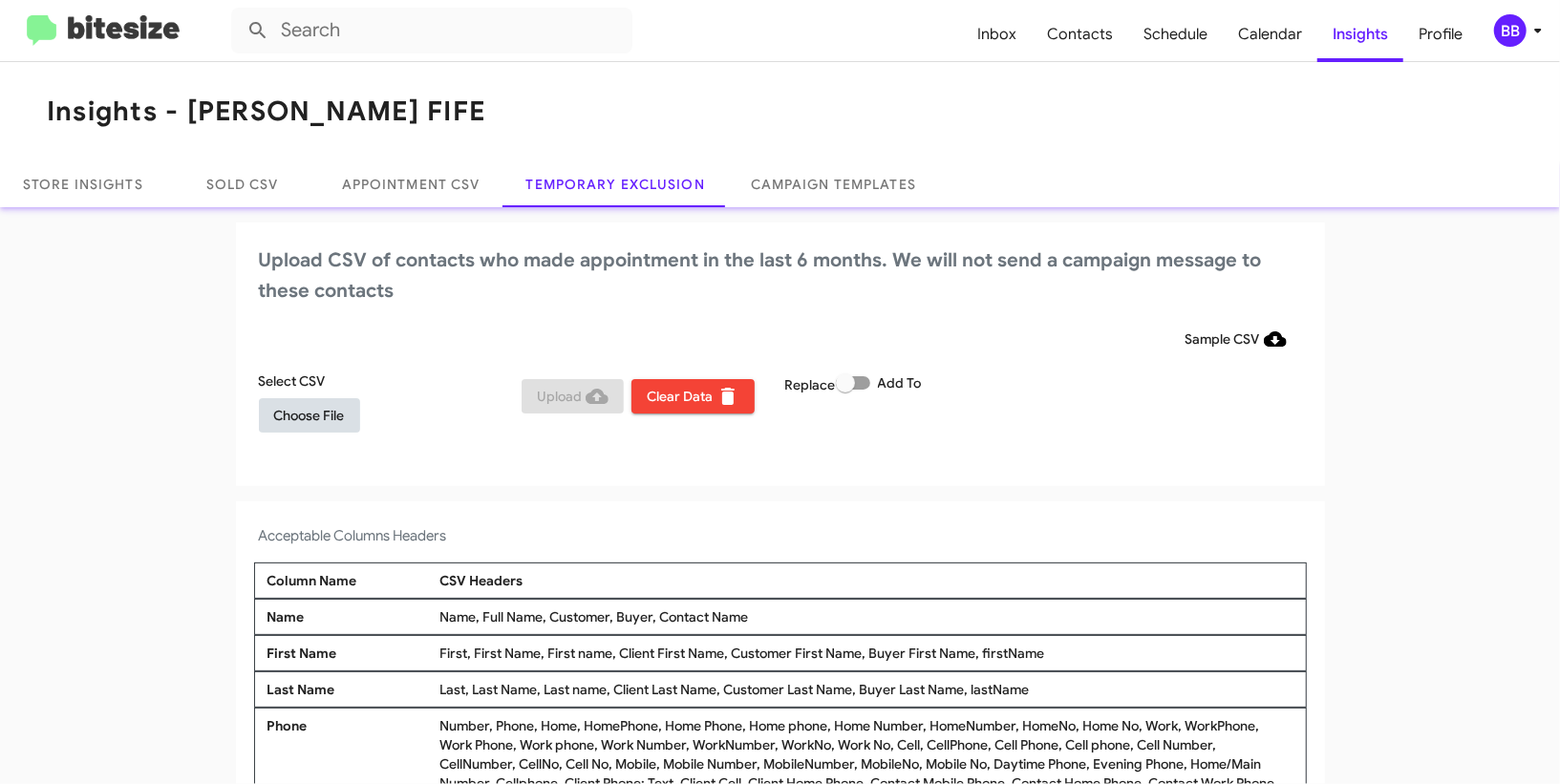
click at [318, 415] on span "Choose File" at bounding box center [309, 416] width 70 height 35
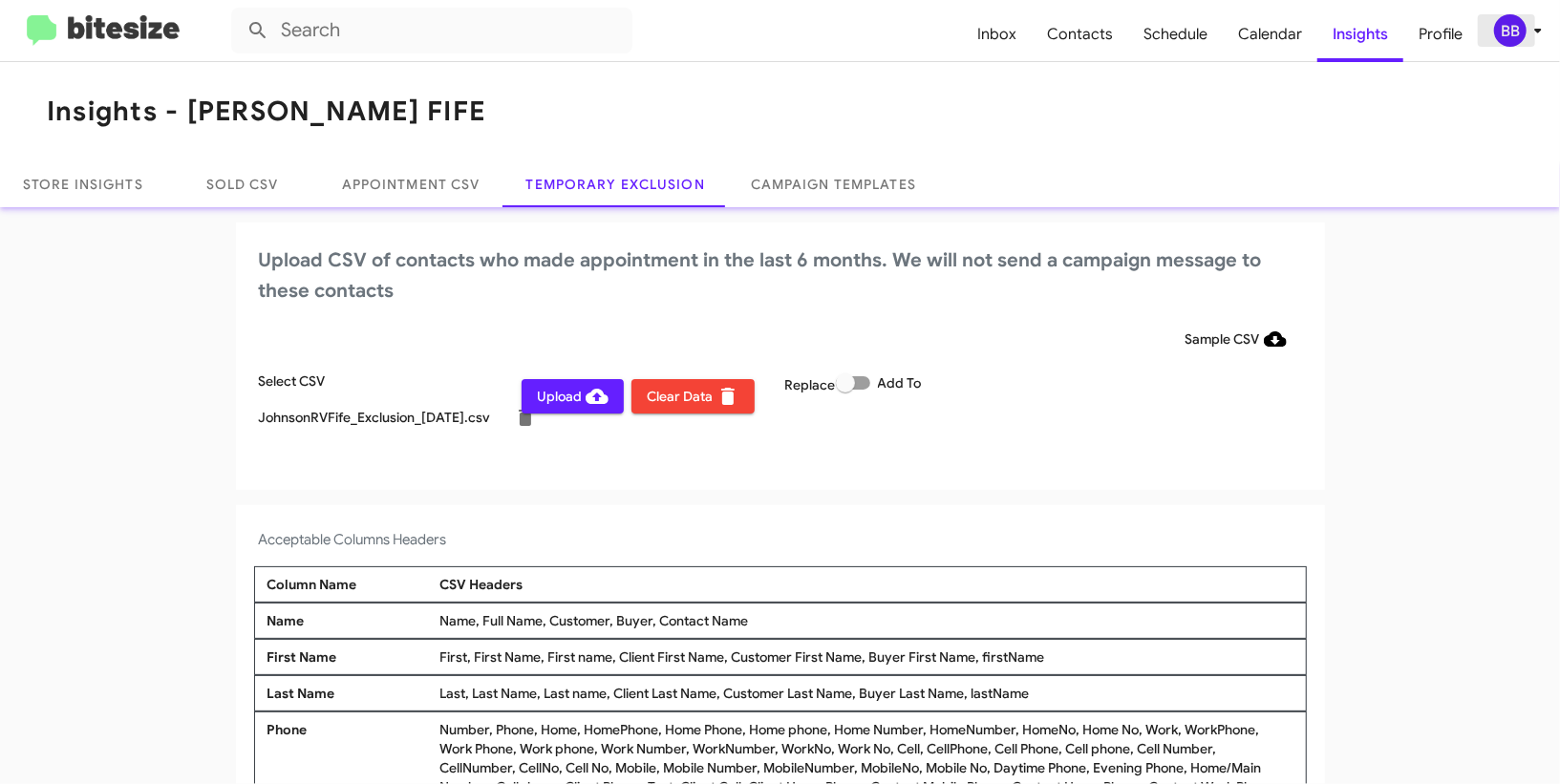
click at [1519, 25] on div "BB" at bounding box center [1511, 31] width 33 height 33
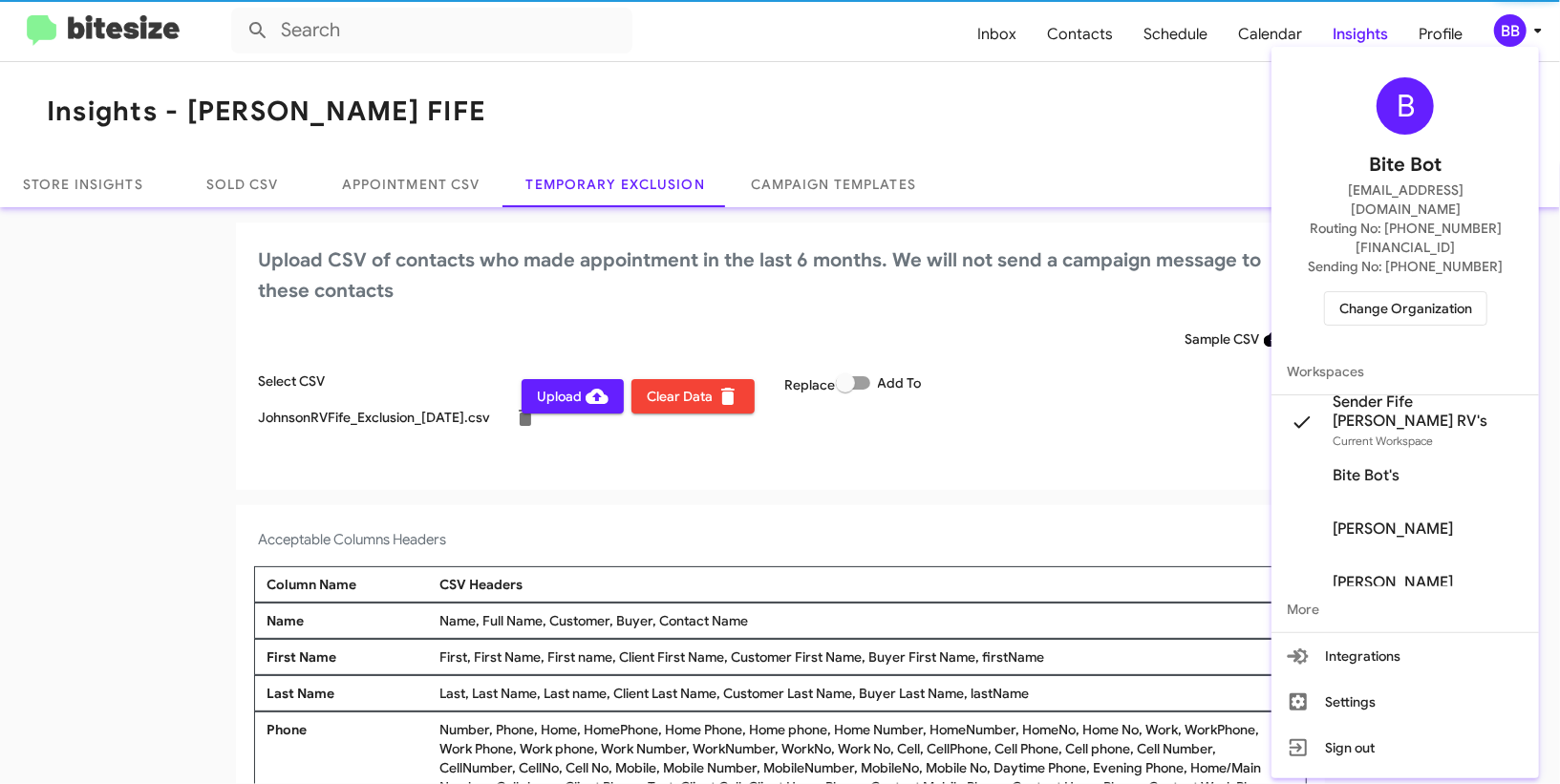
click at [1519, 25] on div at bounding box center [780, 392] width 1560 height 784
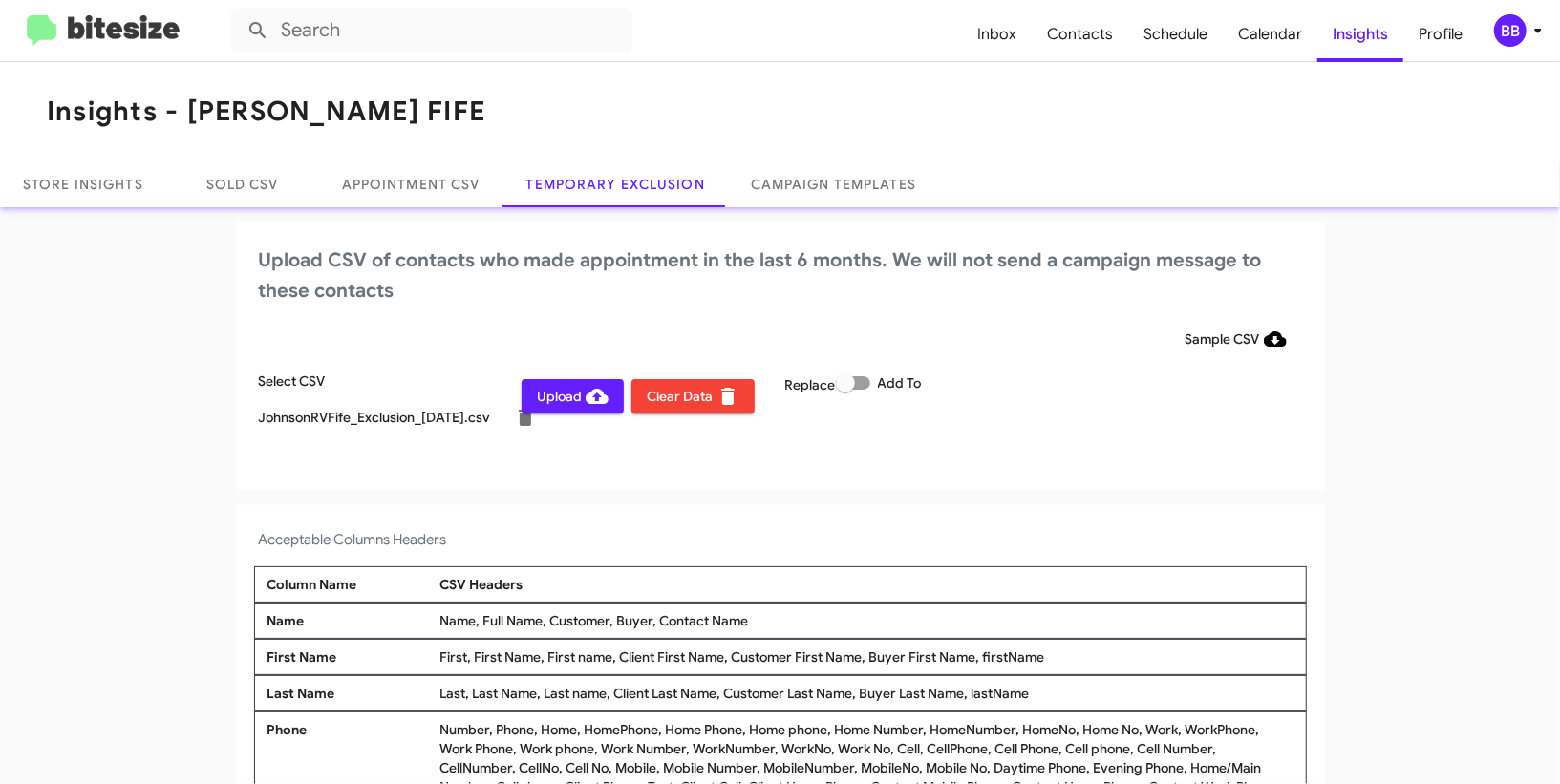
click at [575, 390] on span "Upload" at bounding box center [573, 396] width 71 height 35
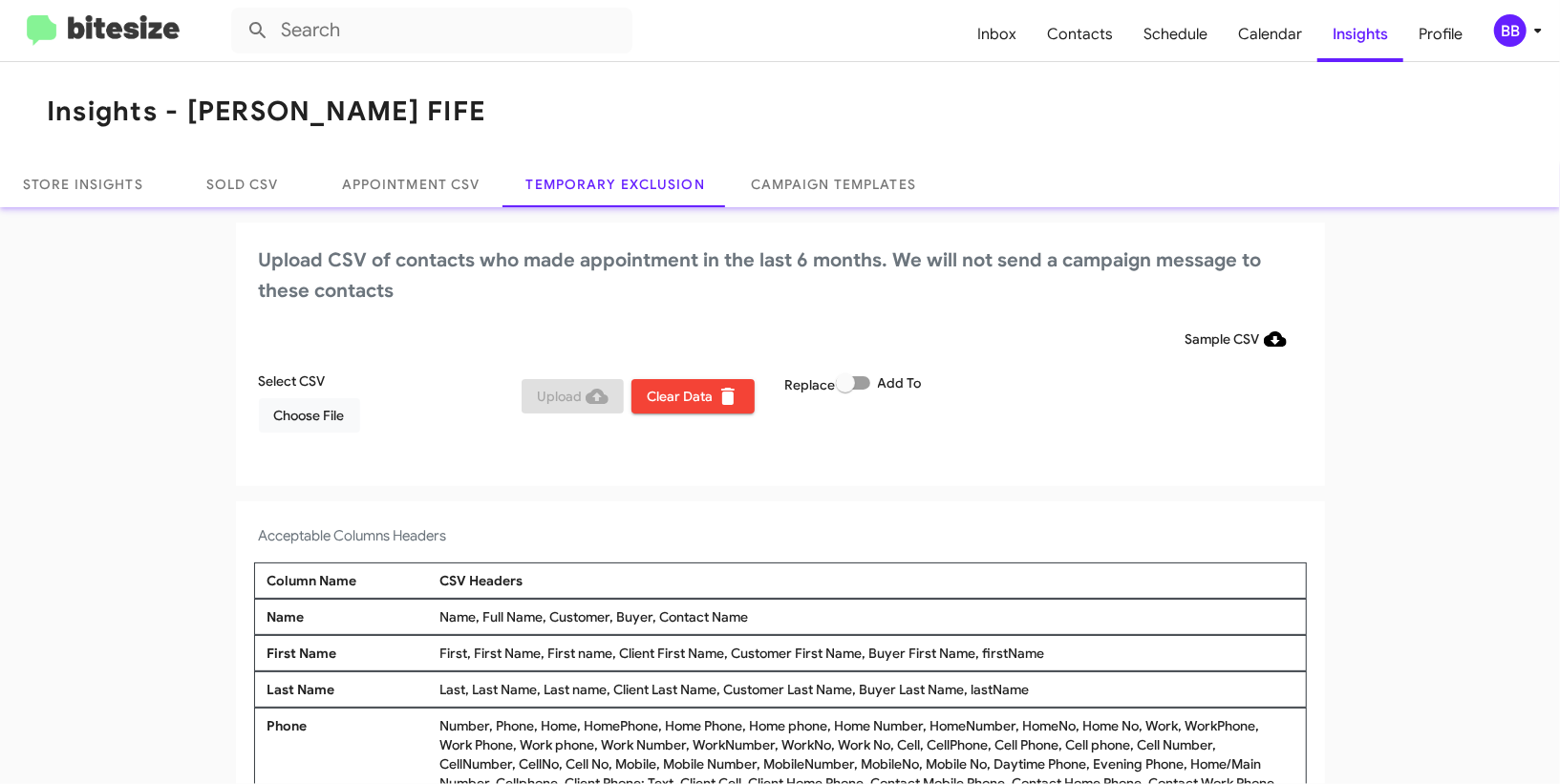
click at [1508, 38] on div "BB" at bounding box center [1511, 31] width 33 height 33
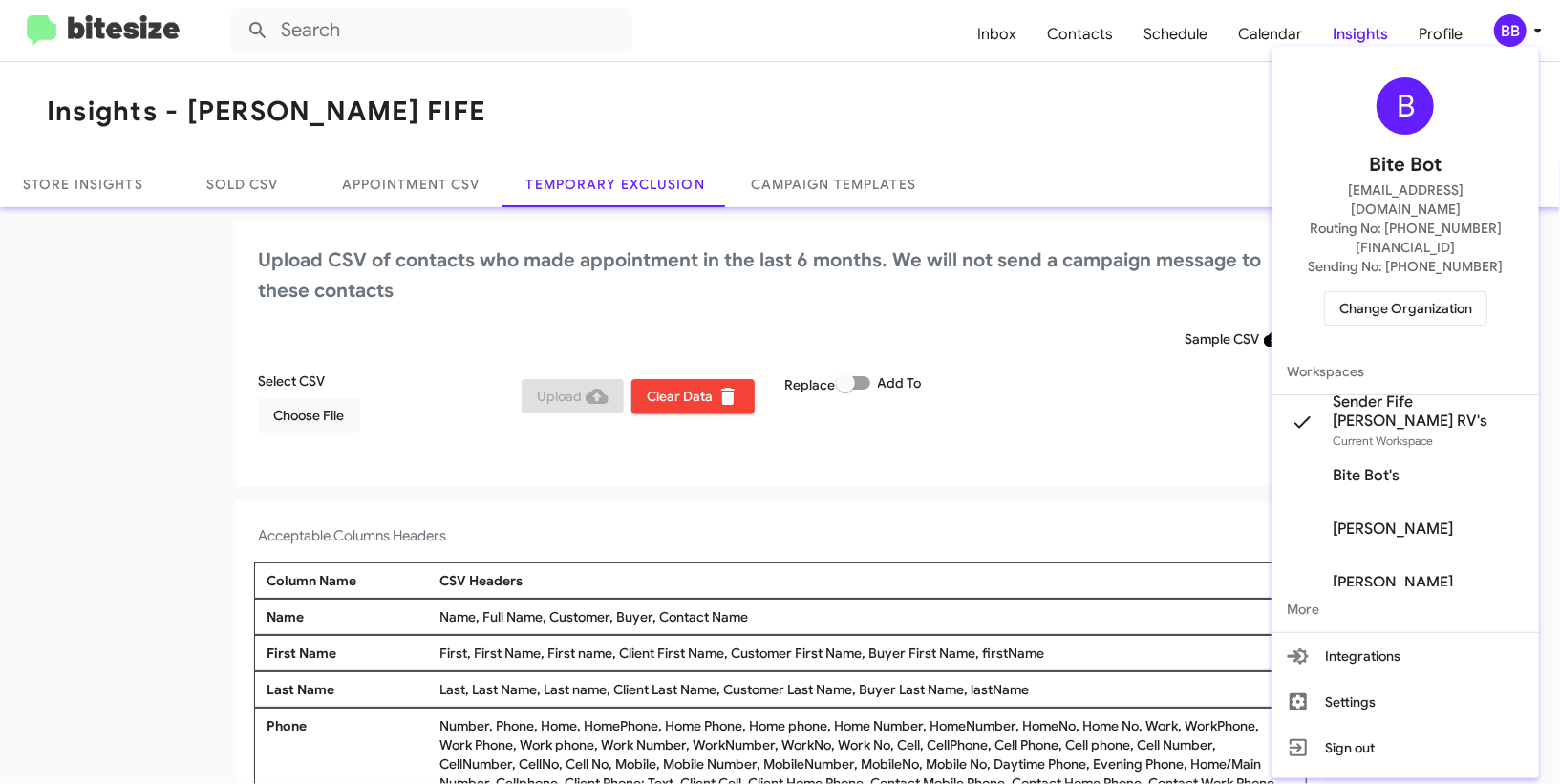
click at [1375, 292] on span "Change Organization" at bounding box center [1406, 309] width 133 height 33
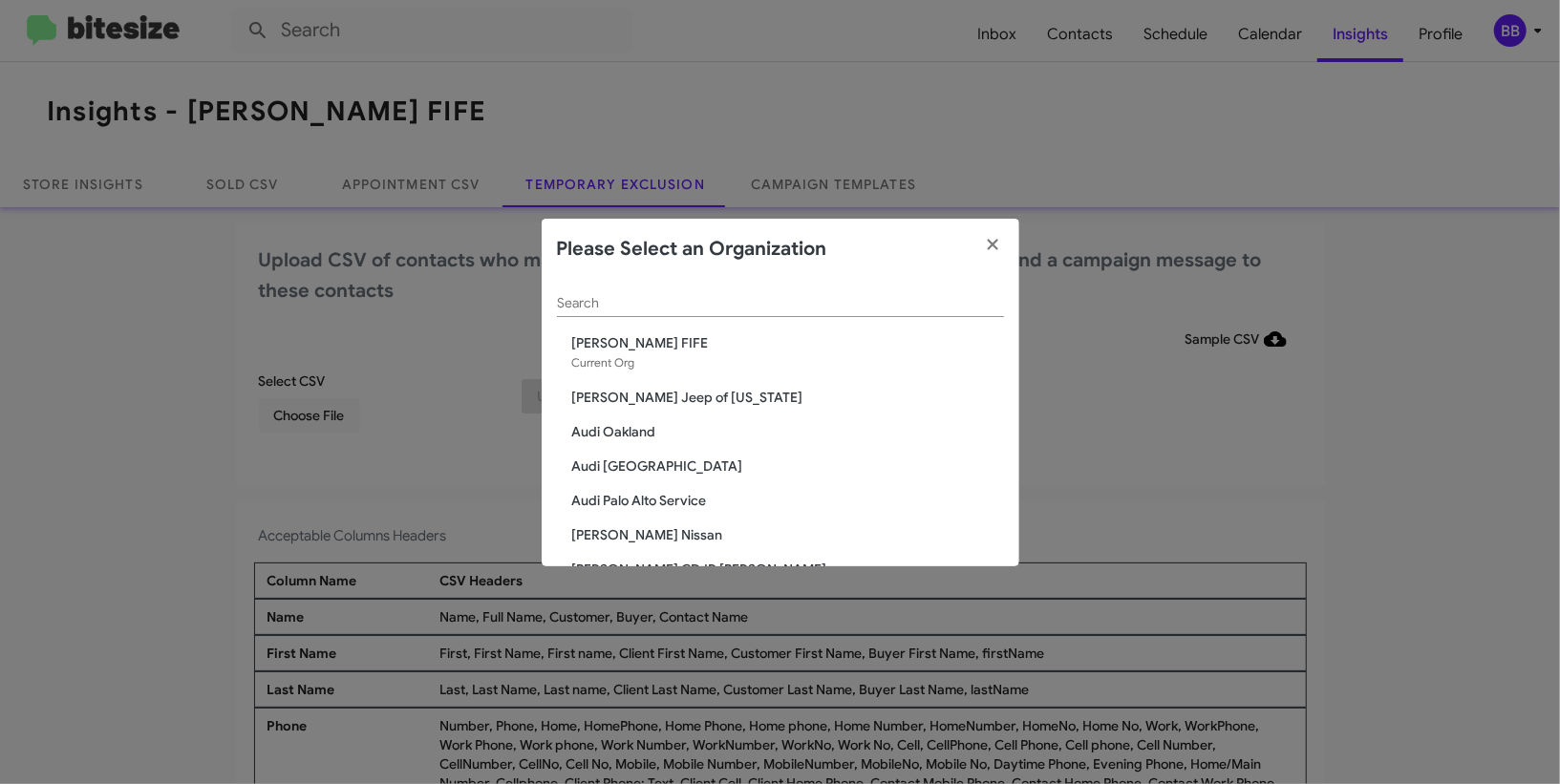
click at [662, 313] on div "Search" at bounding box center [780, 298] width 448 height 38
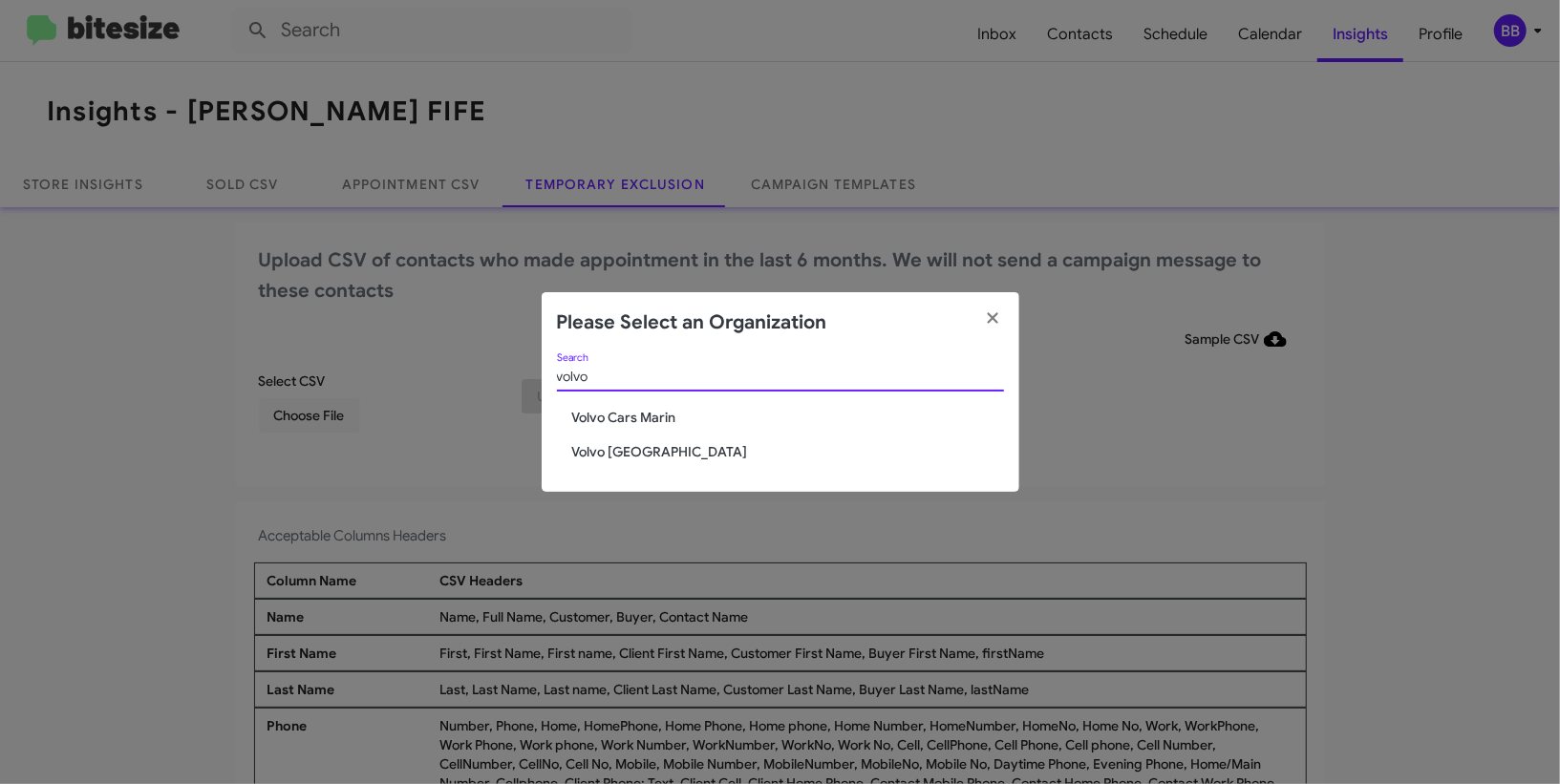
type input "volvo"
click at [652, 452] on span "Volvo Palo Alto" at bounding box center [788, 452] width 432 height 19
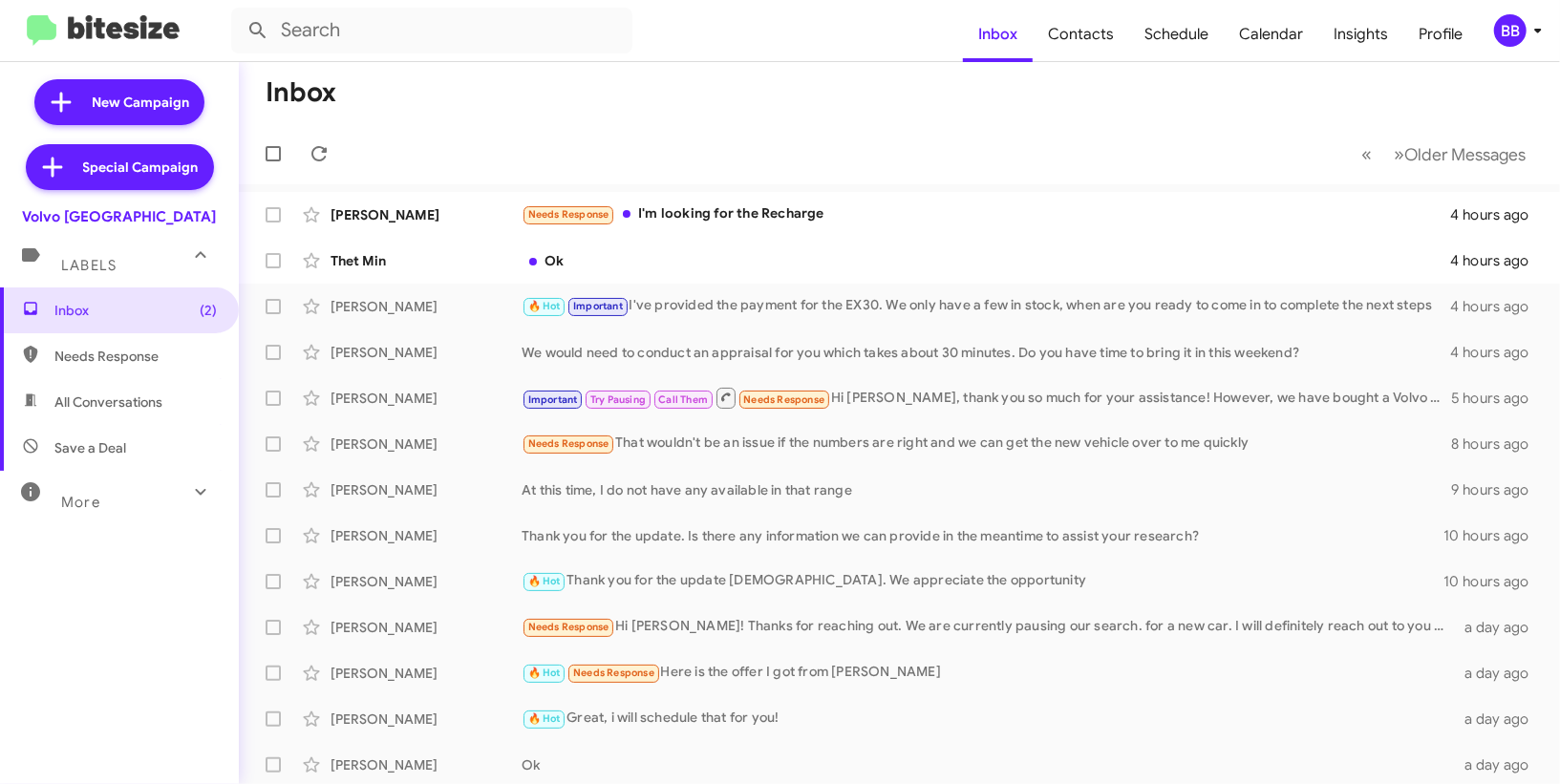
click at [1519, 33] on div "BB" at bounding box center [1511, 31] width 33 height 33
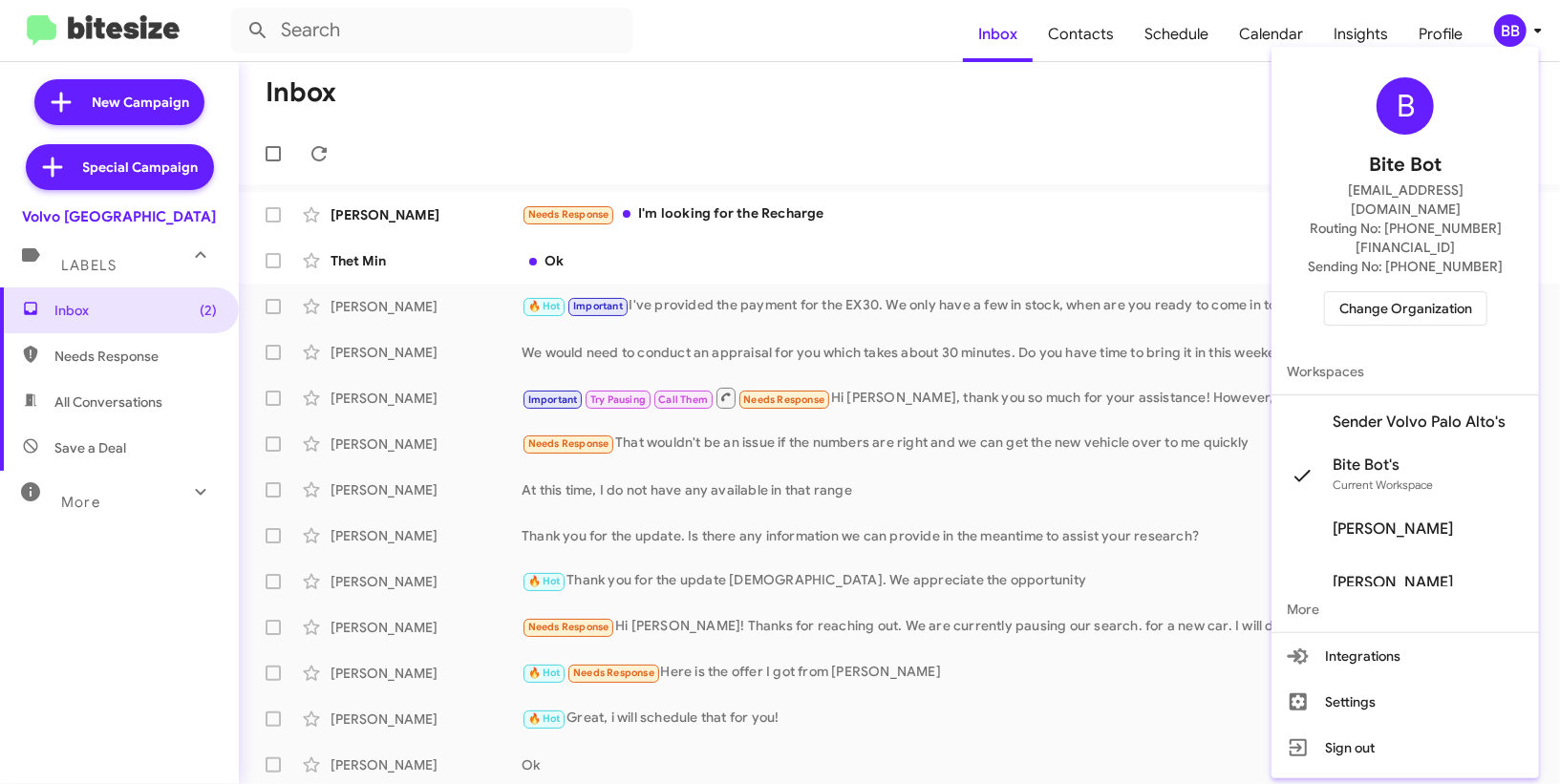
click at [1410, 413] on span "Sender Volvo Palo Alto's" at bounding box center [1419, 422] width 173 height 19
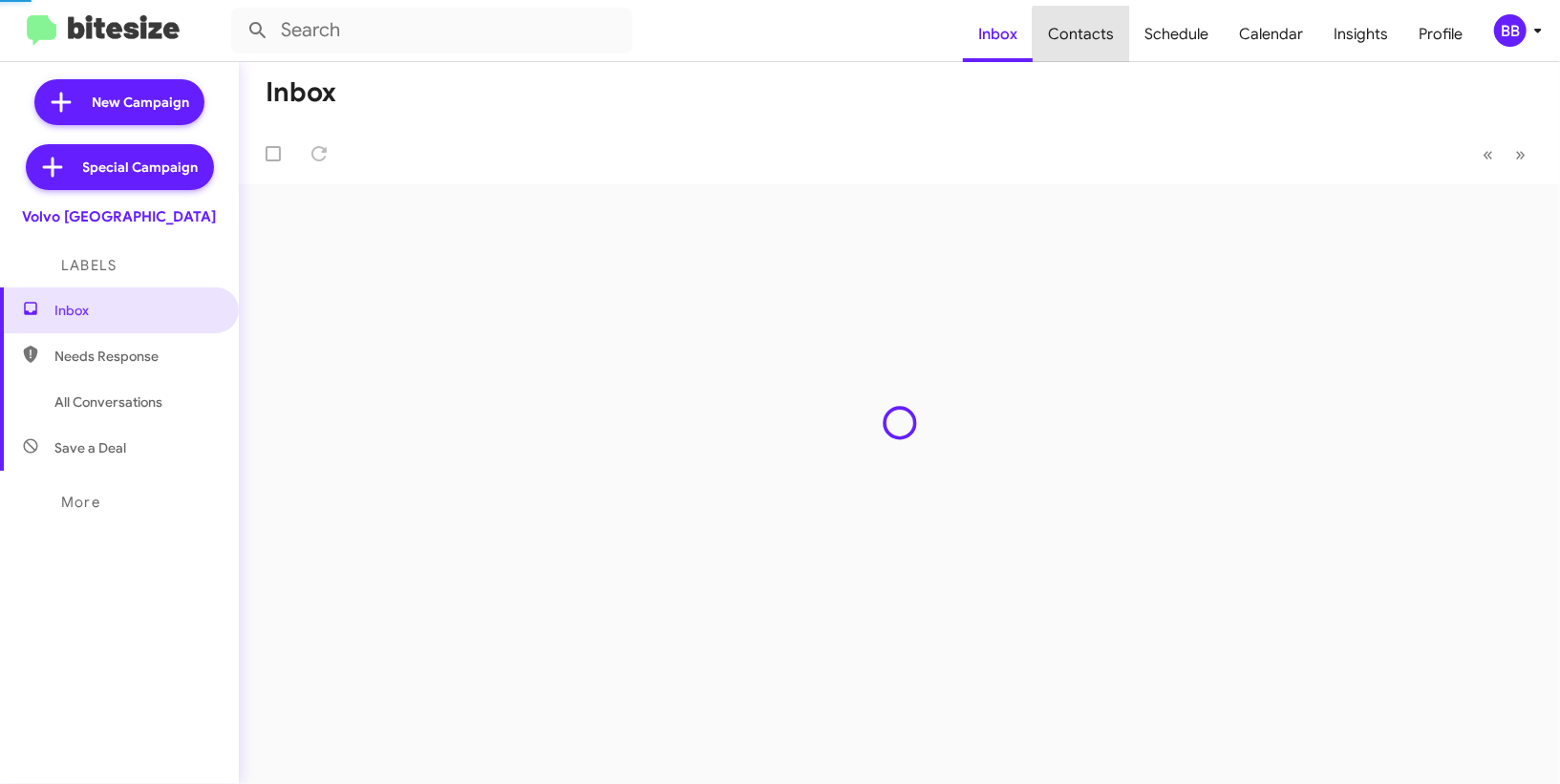
click at [1112, 40] on span "Contacts" at bounding box center [1081, 35] width 96 height 56
type input "in:groups"
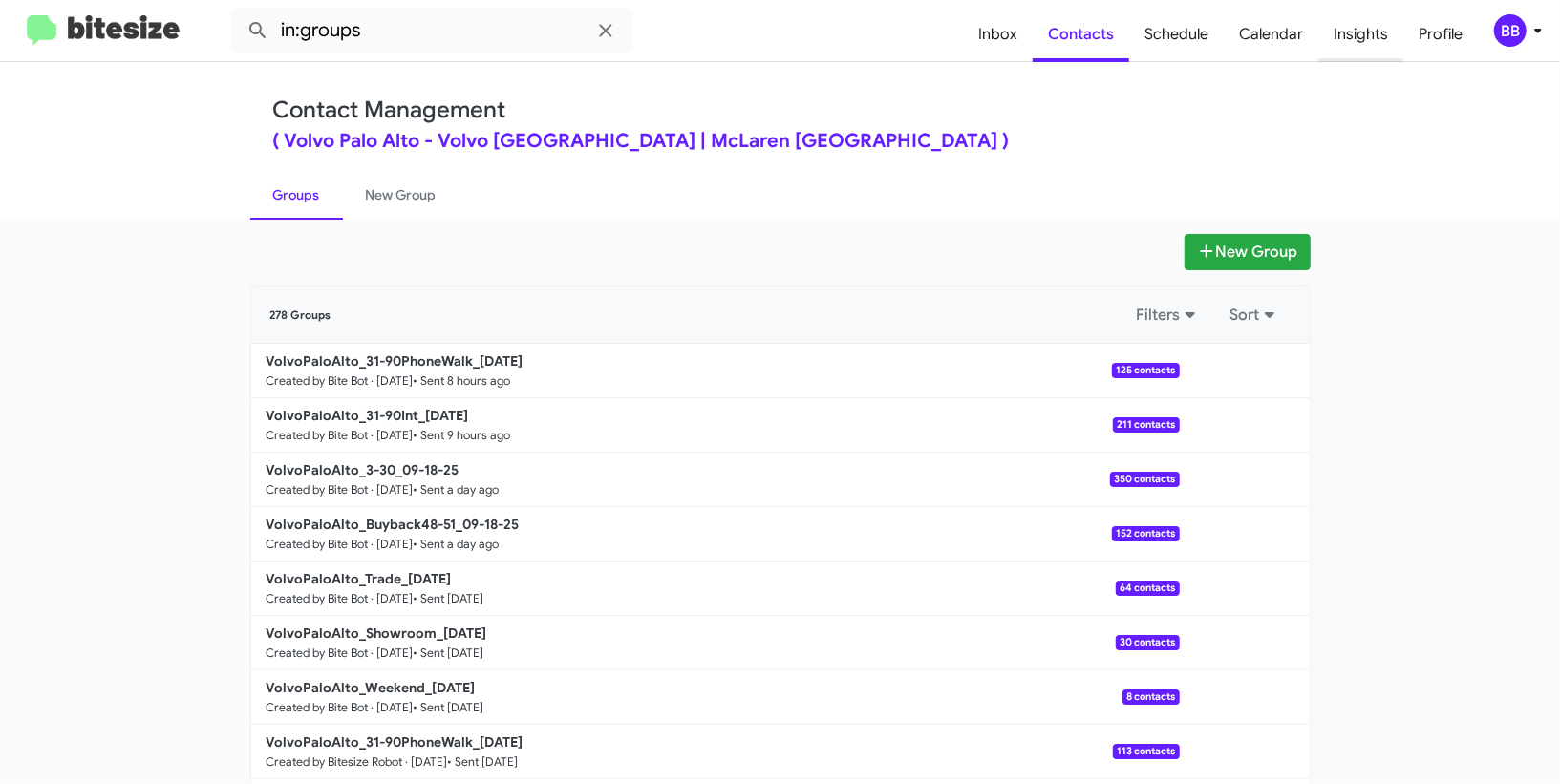
click at [1375, 43] on span "Insights" at bounding box center [1361, 35] width 85 height 56
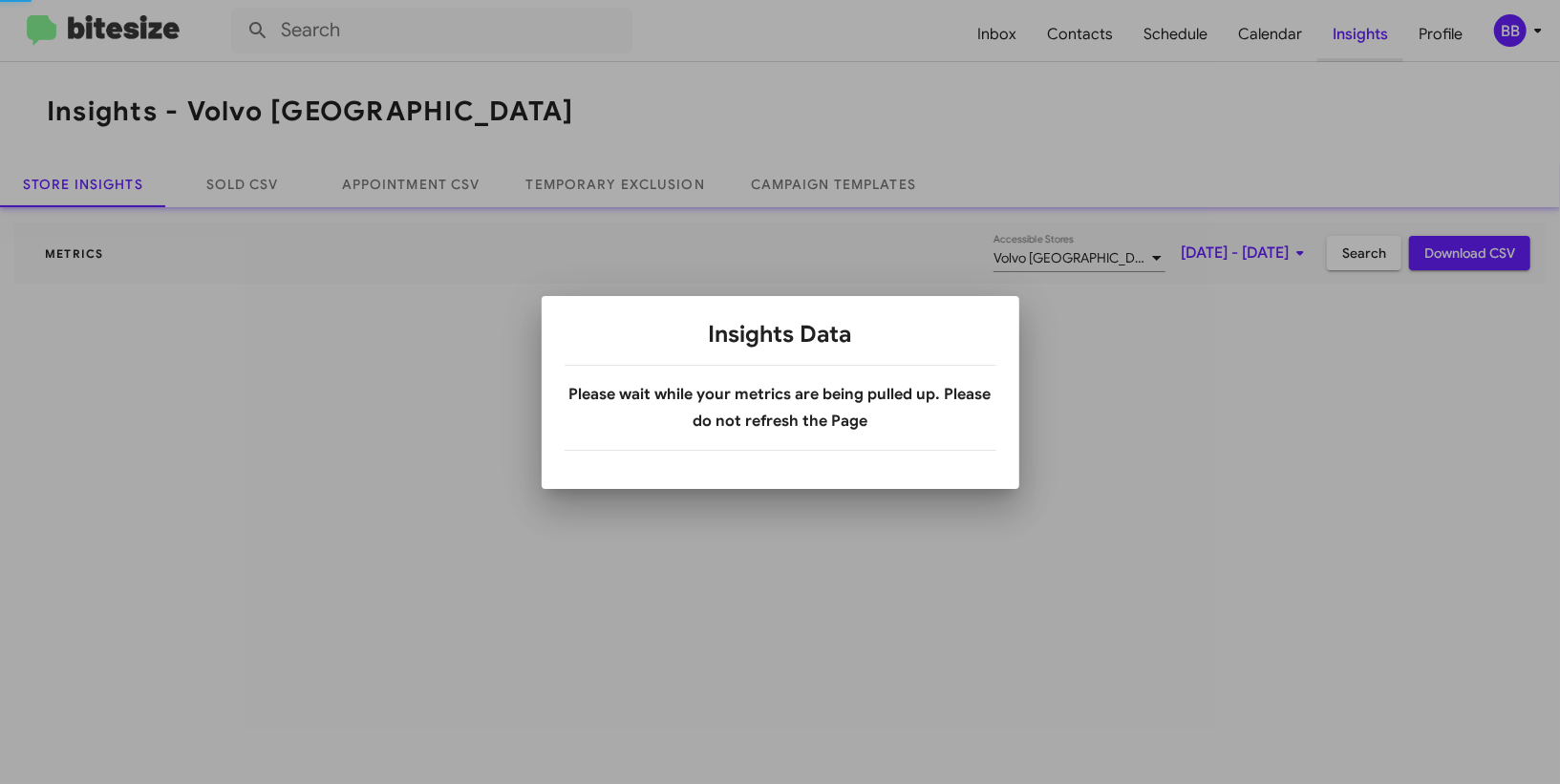
click at [1375, 43] on div at bounding box center [780, 392] width 1560 height 784
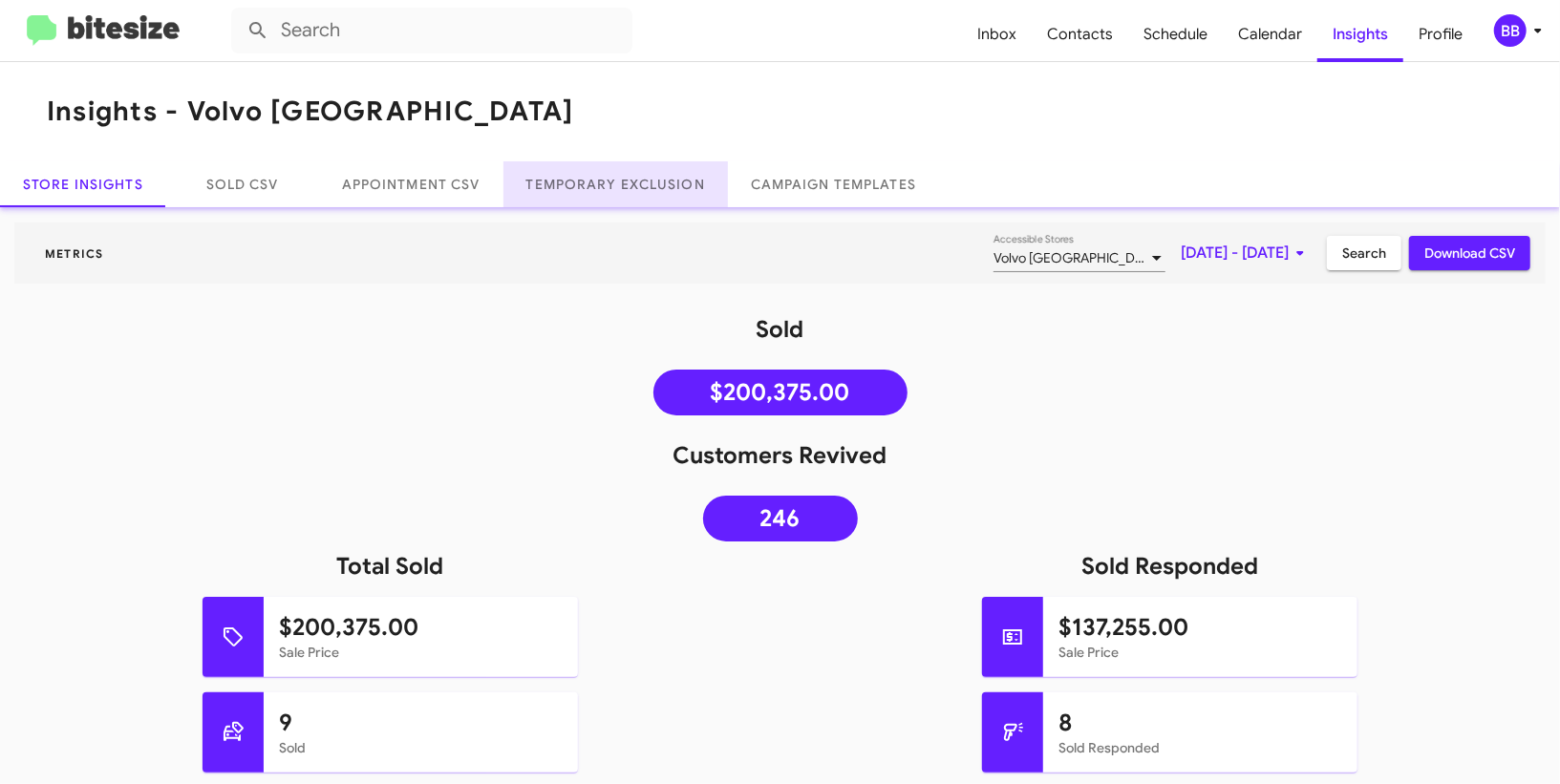
click at [637, 182] on link "Temporary Exclusion" at bounding box center [615, 185] width 224 height 46
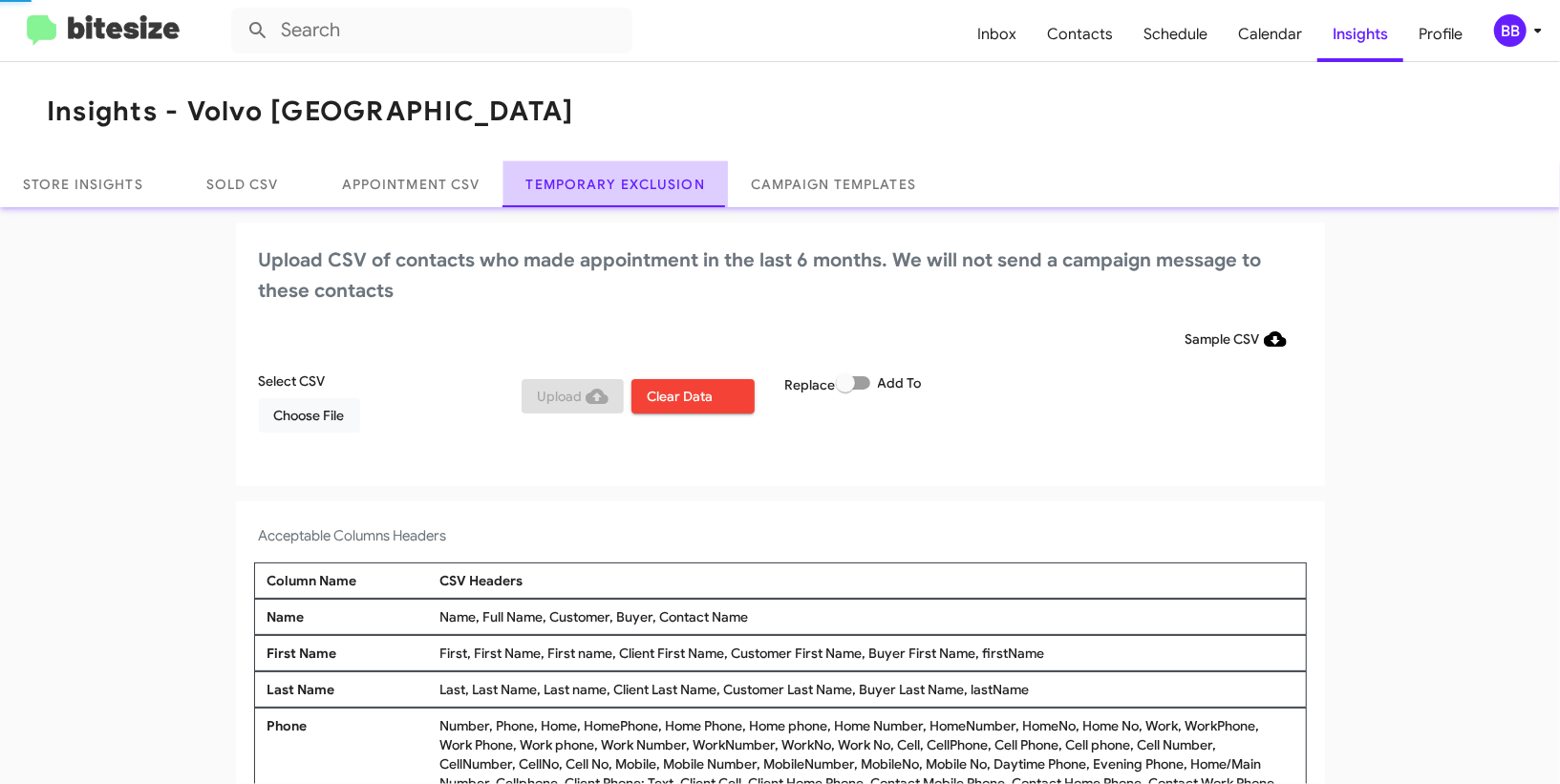
click at [637, 182] on link "Temporary Exclusion" at bounding box center [615, 185] width 224 height 46
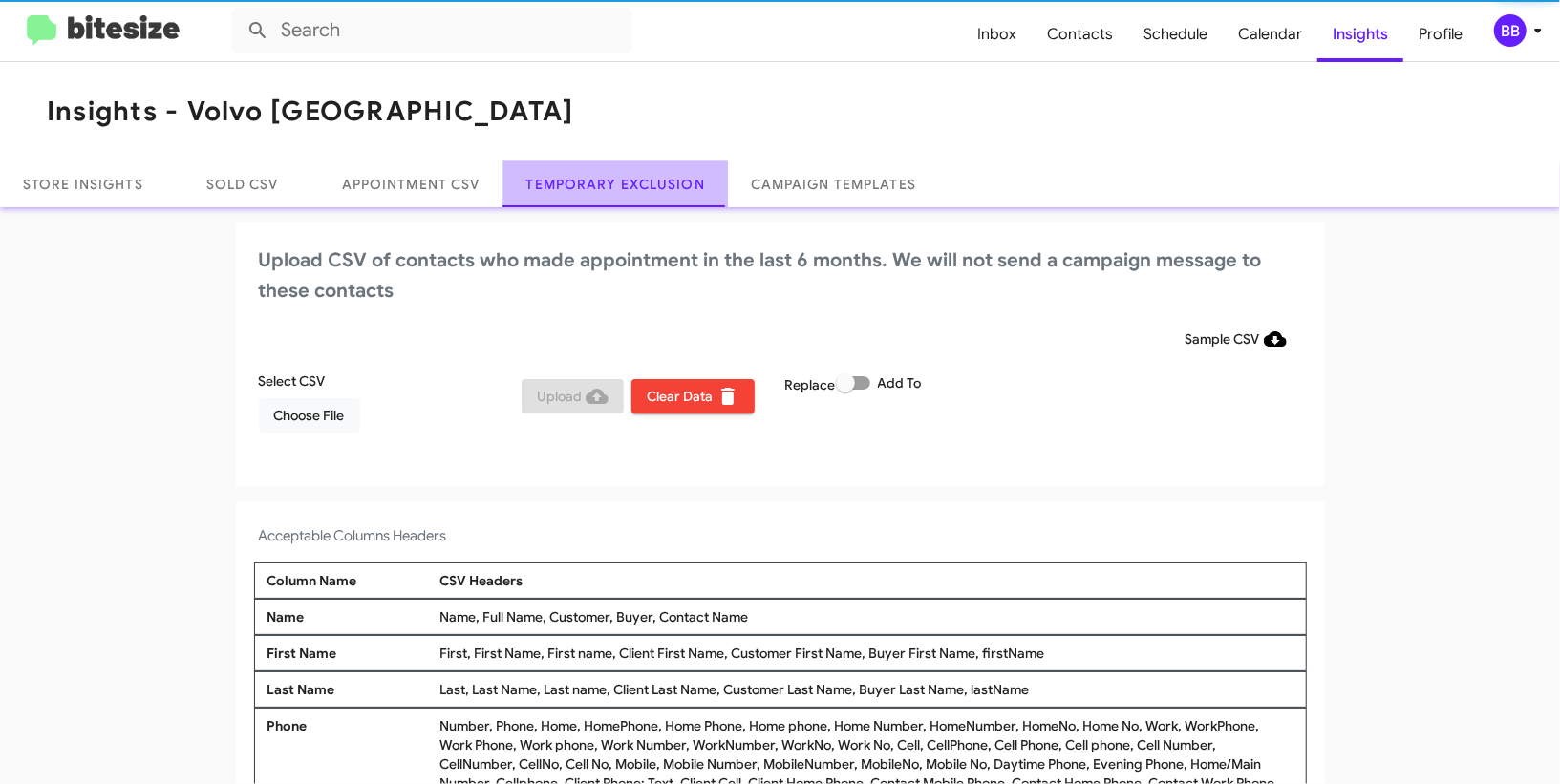
click at [637, 182] on link "Temporary Exclusion" at bounding box center [615, 185] width 224 height 46
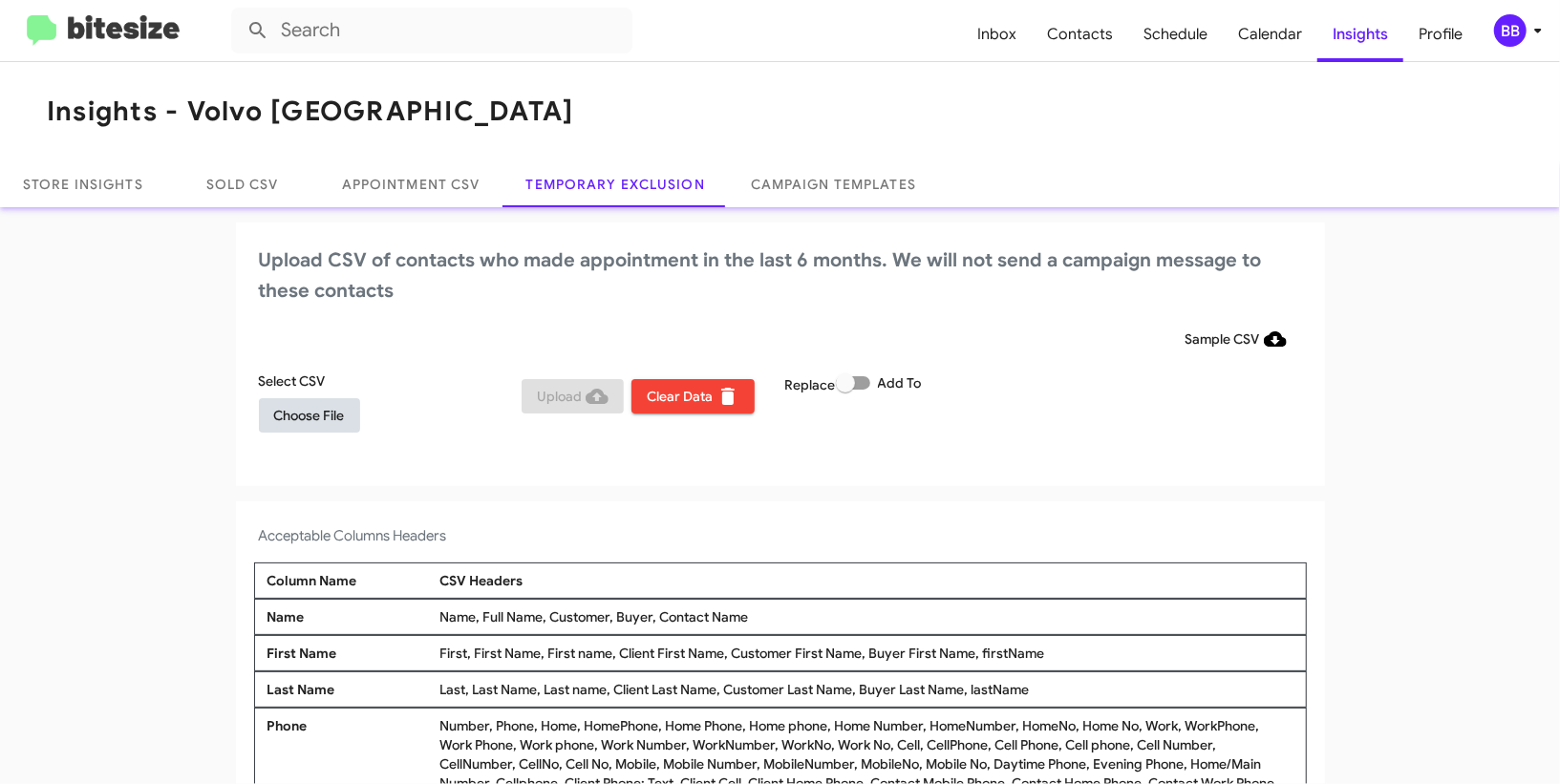
click at [287, 426] on span "Choose File" at bounding box center [309, 416] width 70 height 35
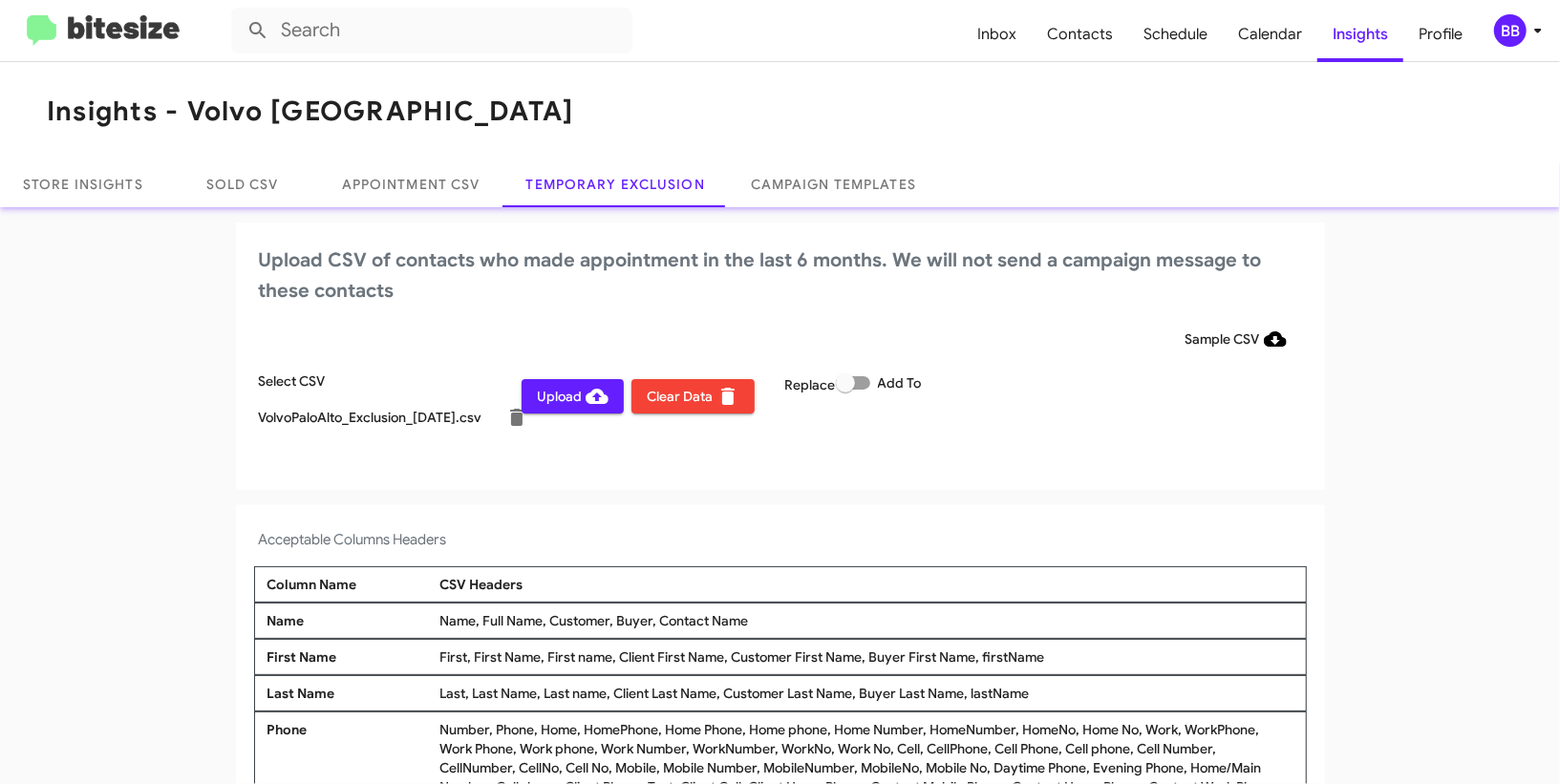
click at [1532, 22] on icon at bounding box center [1538, 31] width 23 height 23
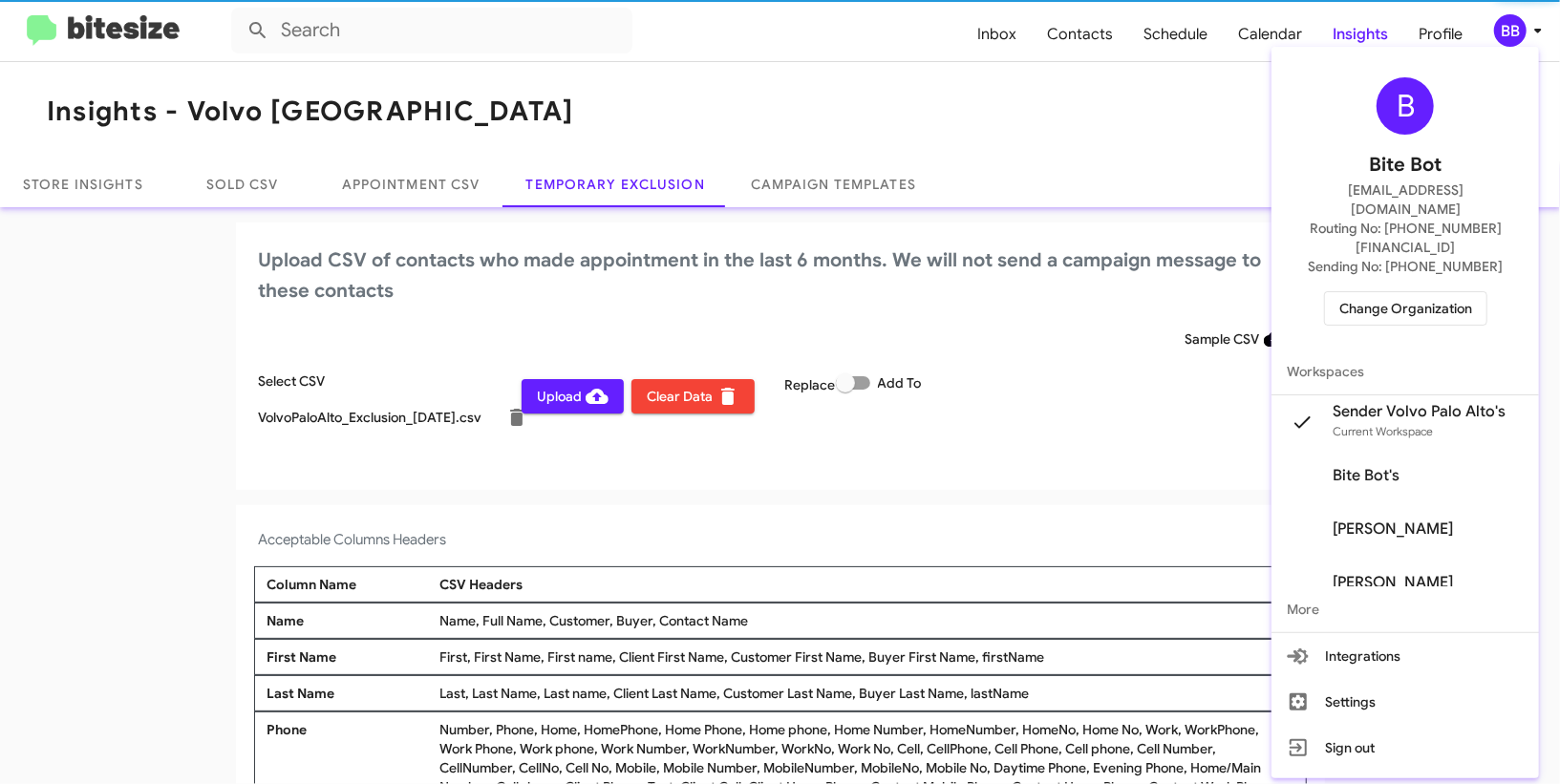
click at [1532, 22] on div at bounding box center [780, 392] width 1560 height 784
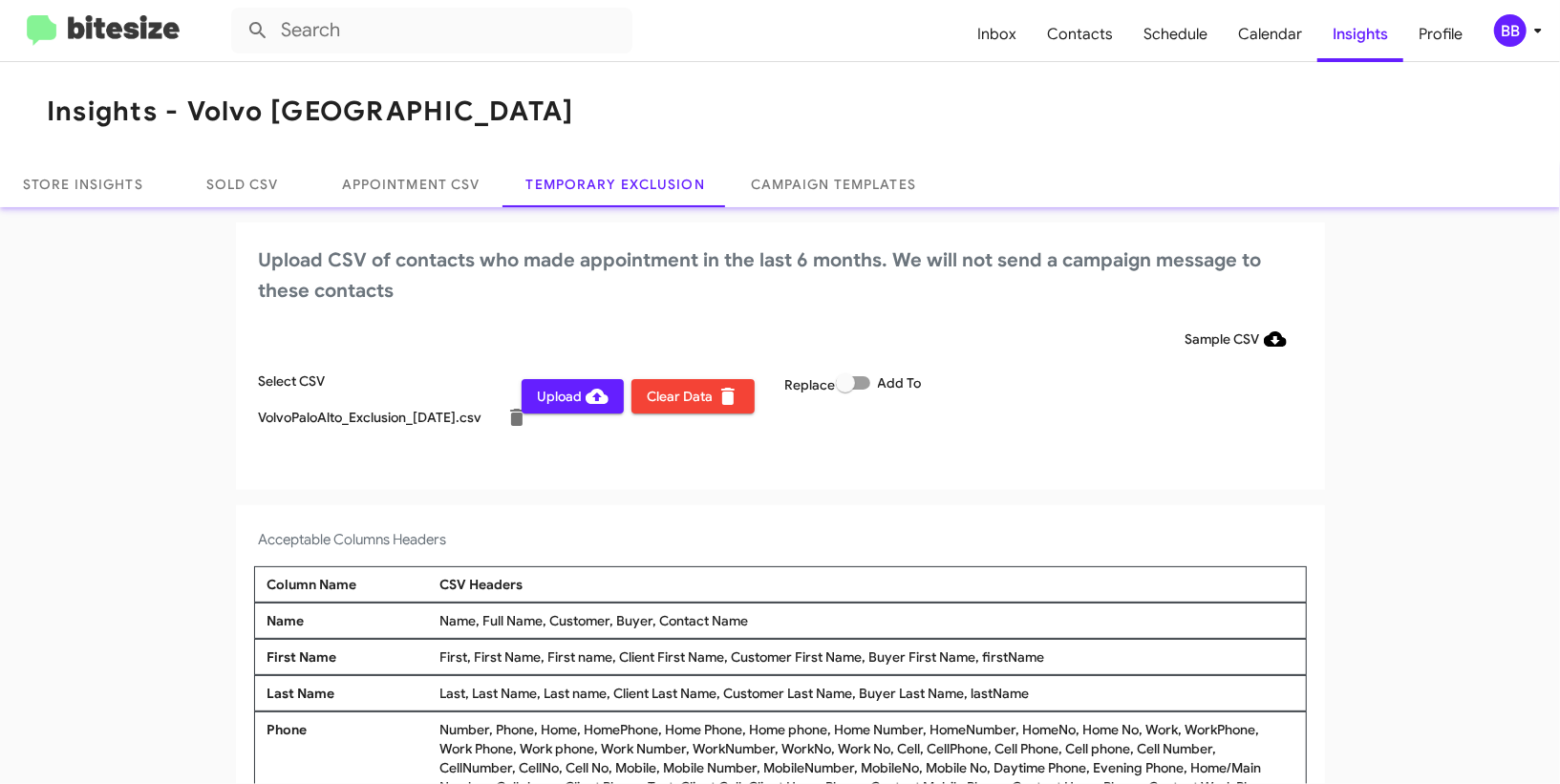
click at [566, 395] on span "Upload" at bounding box center [573, 396] width 71 height 35
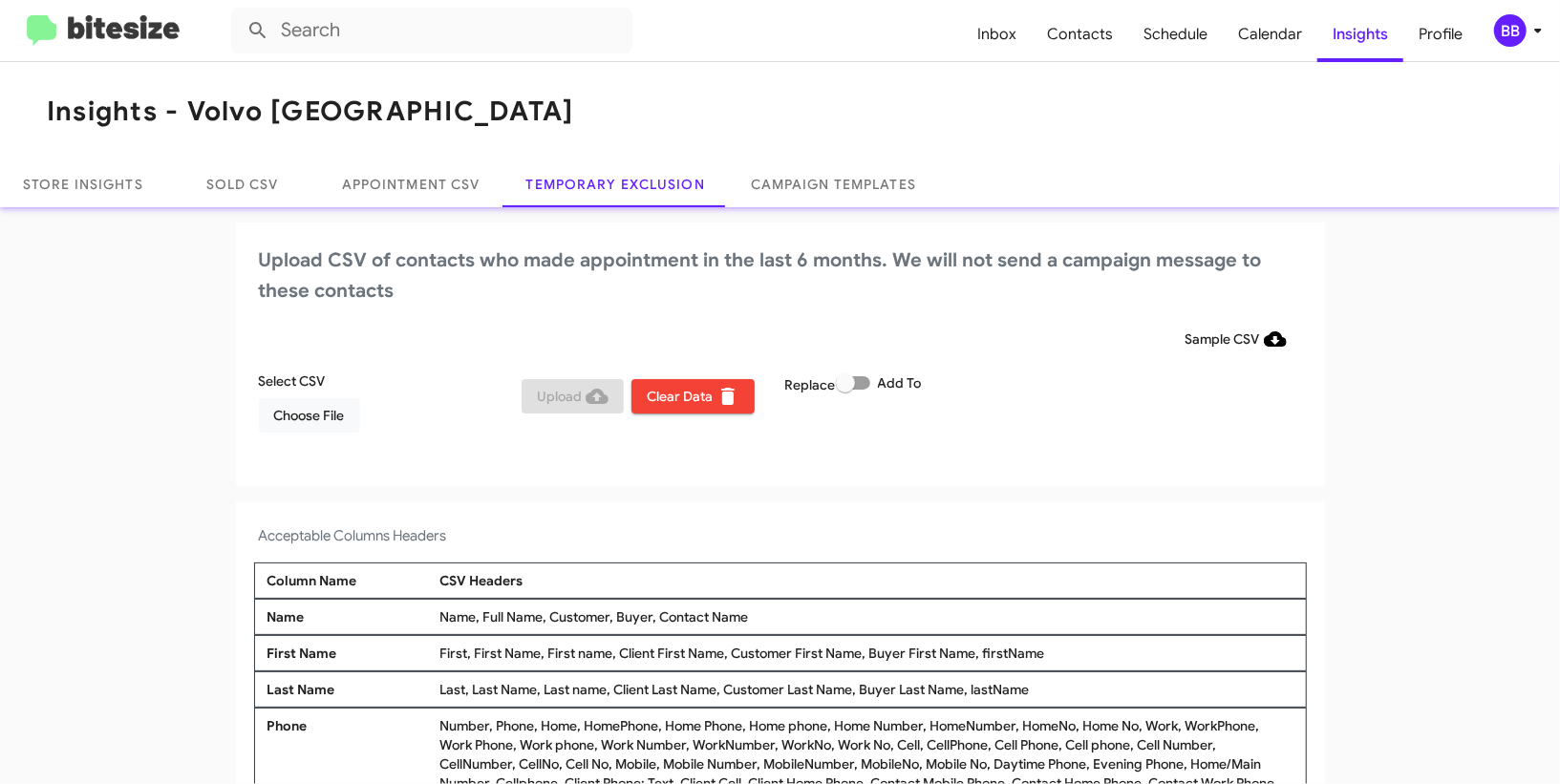
click at [879, 391] on span "Add To" at bounding box center [900, 383] width 44 height 23
click at [846, 391] on input "Add To" at bounding box center [845, 390] width 1 height 1
checkbox input "true"
click at [290, 410] on span "Choose File" at bounding box center [309, 416] width 70 height 35
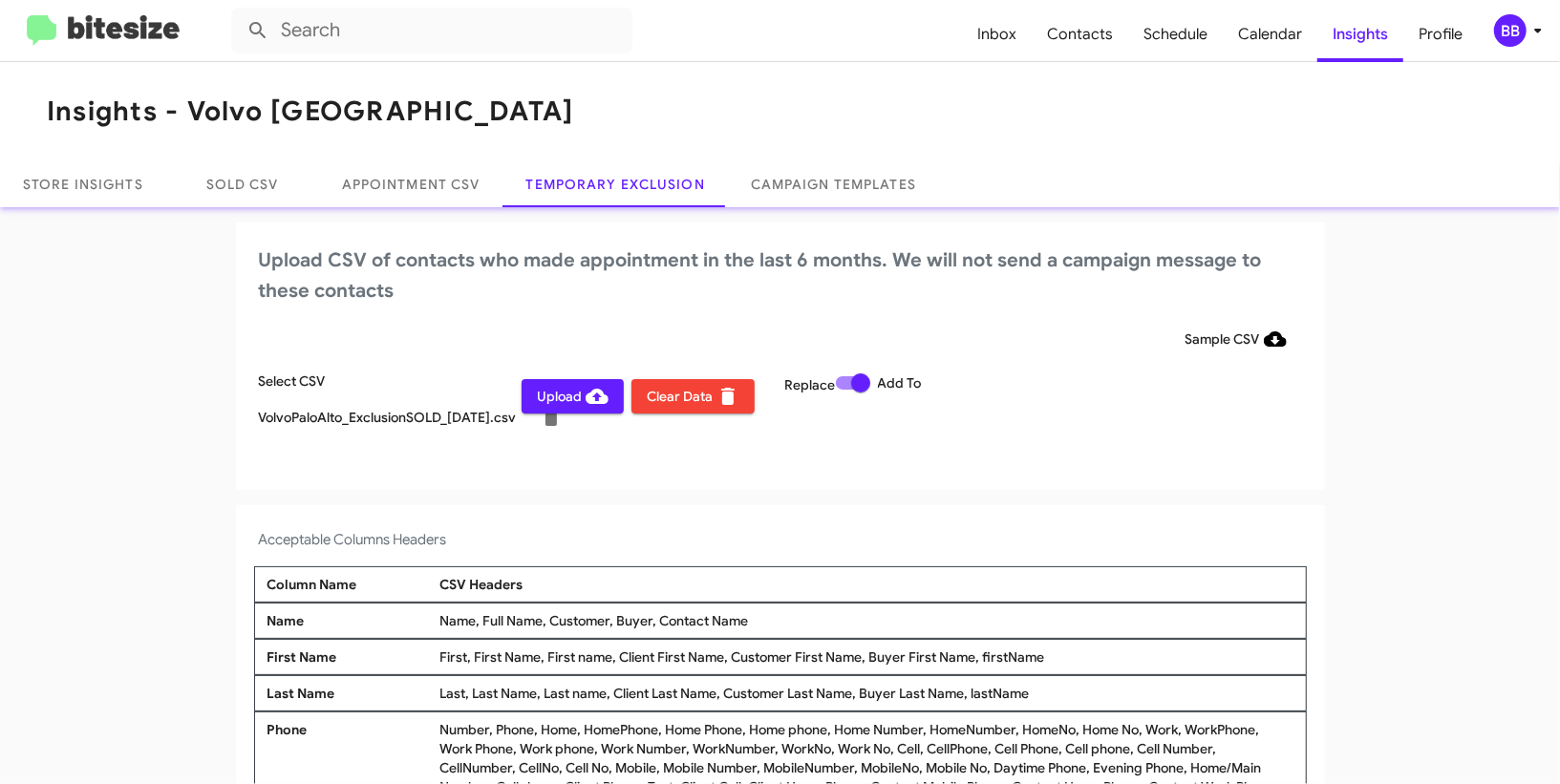
click at [1509, 25] on div "BB" at bounding box center [1511, 31] width 33 height 33
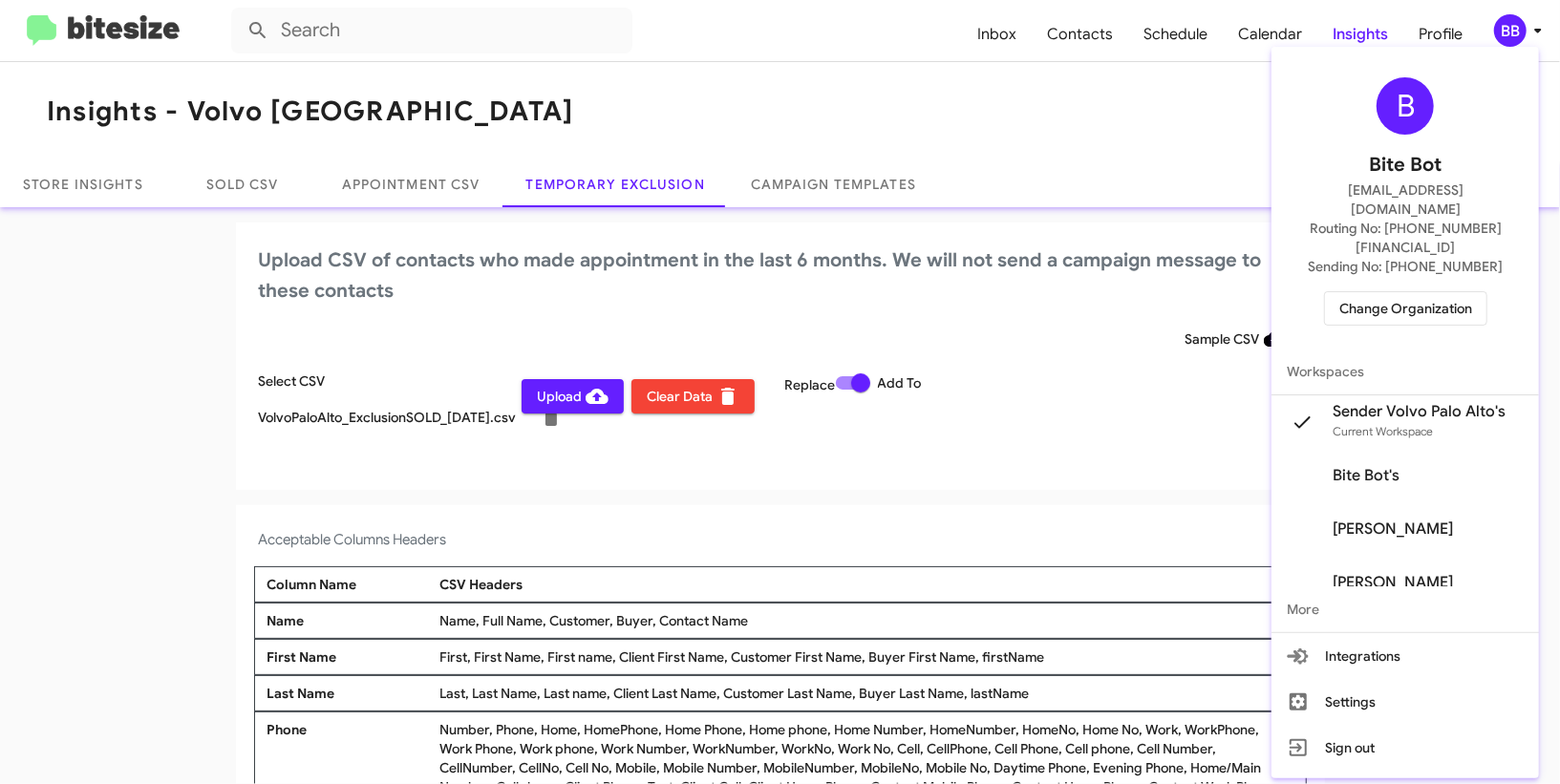
click at [1388, 292] on span "Change Organization" at bounding box center [1406, 309] width 133 height 33
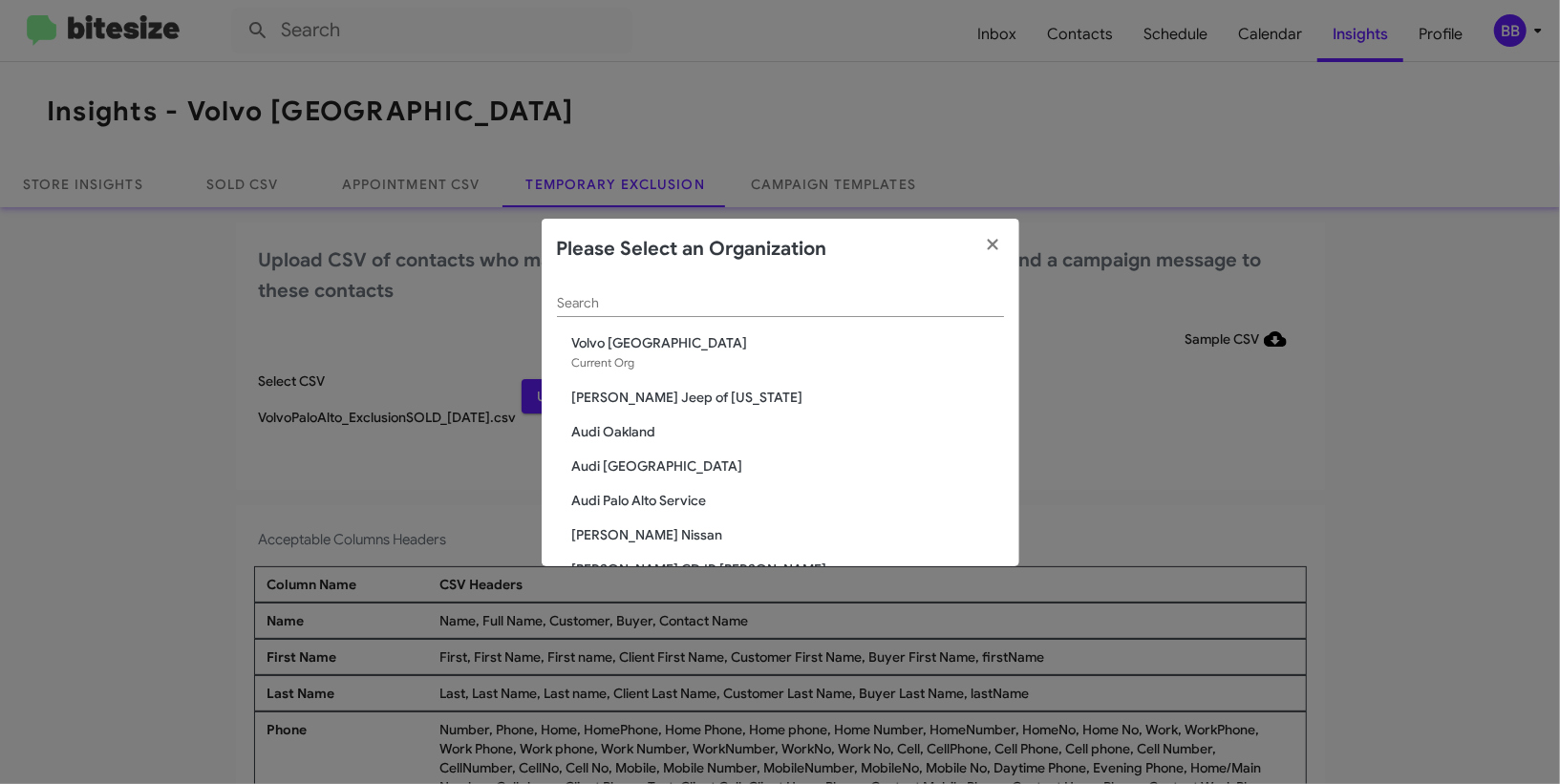
click at [675, 300] on input "Search" at bounding box center [780, 304] width 448 height 15
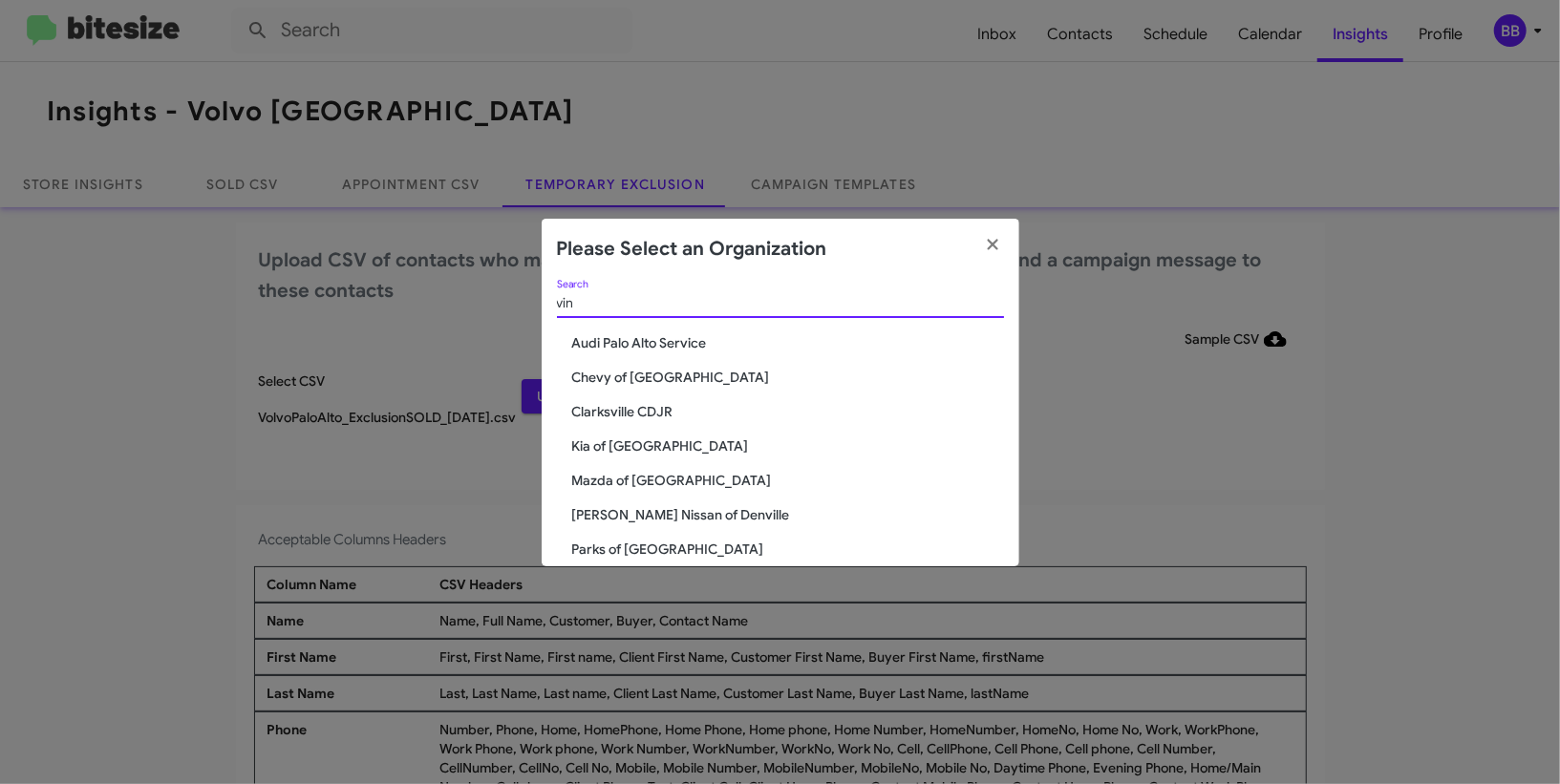
type input "vin"
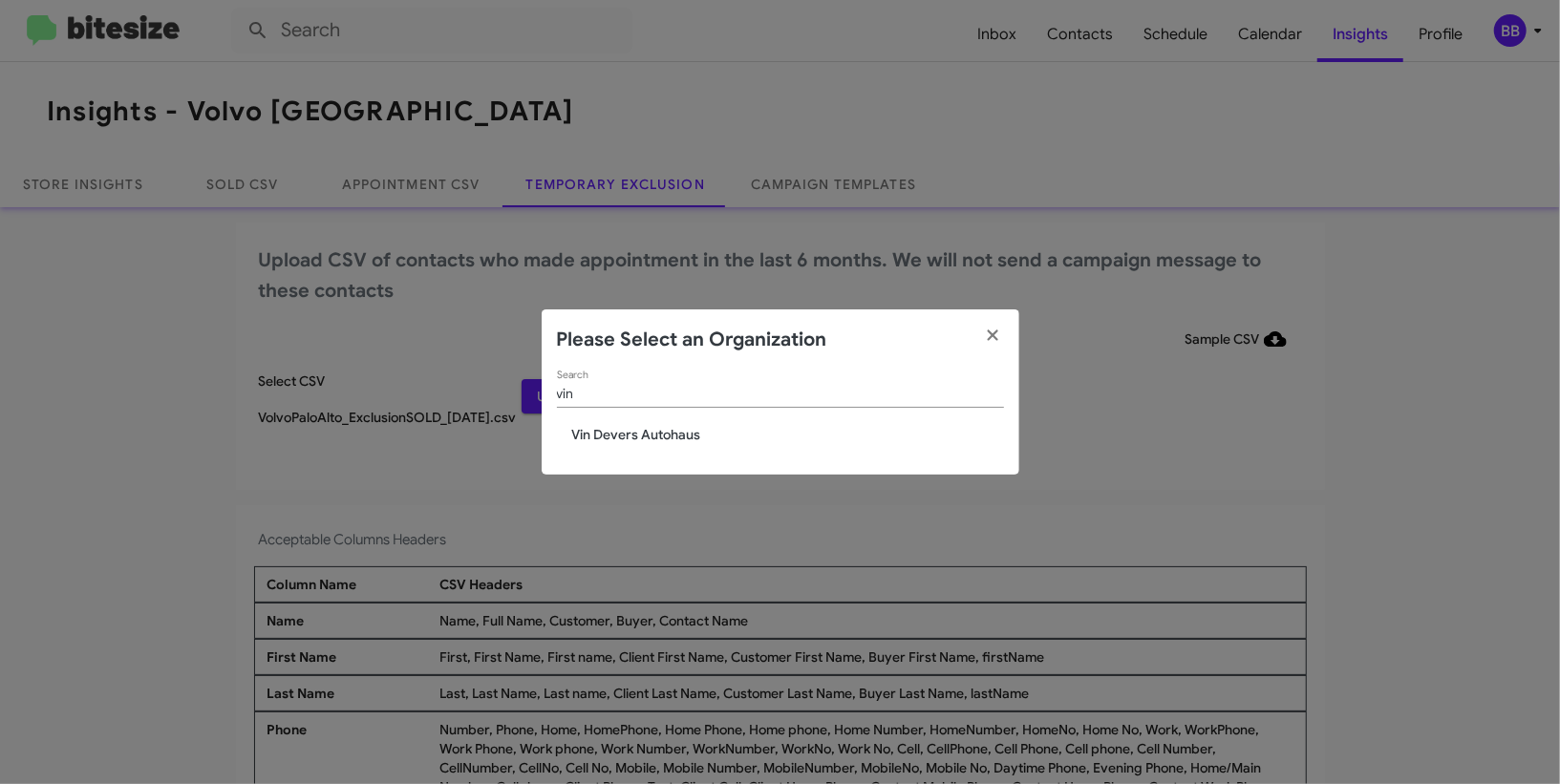
click at [641, 451] on div "vin Search Vin Devers Autohaus" at bounding box center [780, 422] width 477 height 104
click at [641, 437] on span "Vin Devers Autohaus" at bounding box center [788, 435] width 432 height 19
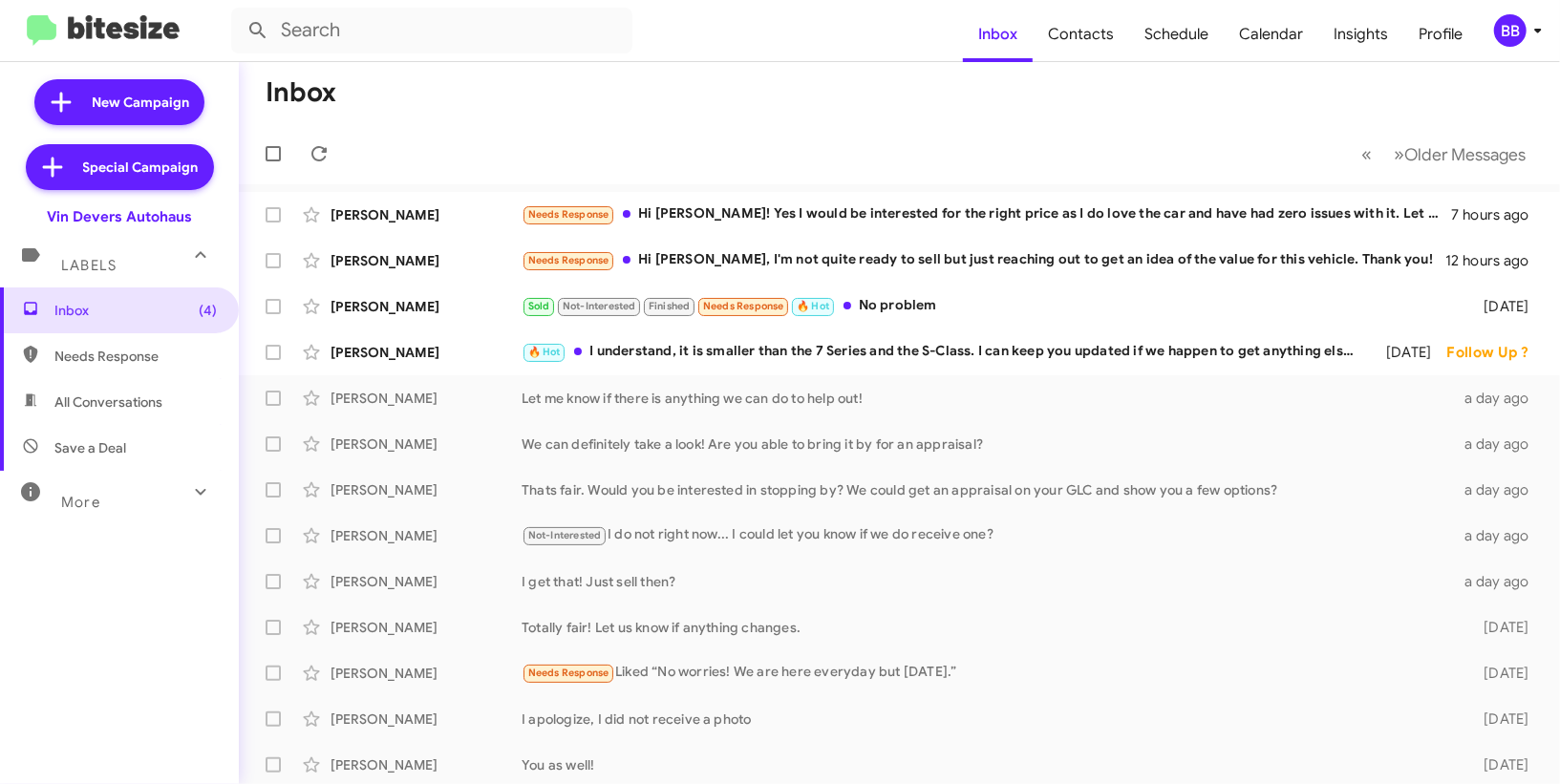
click at [1484, 26] on button "BB" at bounding box center [1509, 31] width 62 height 33
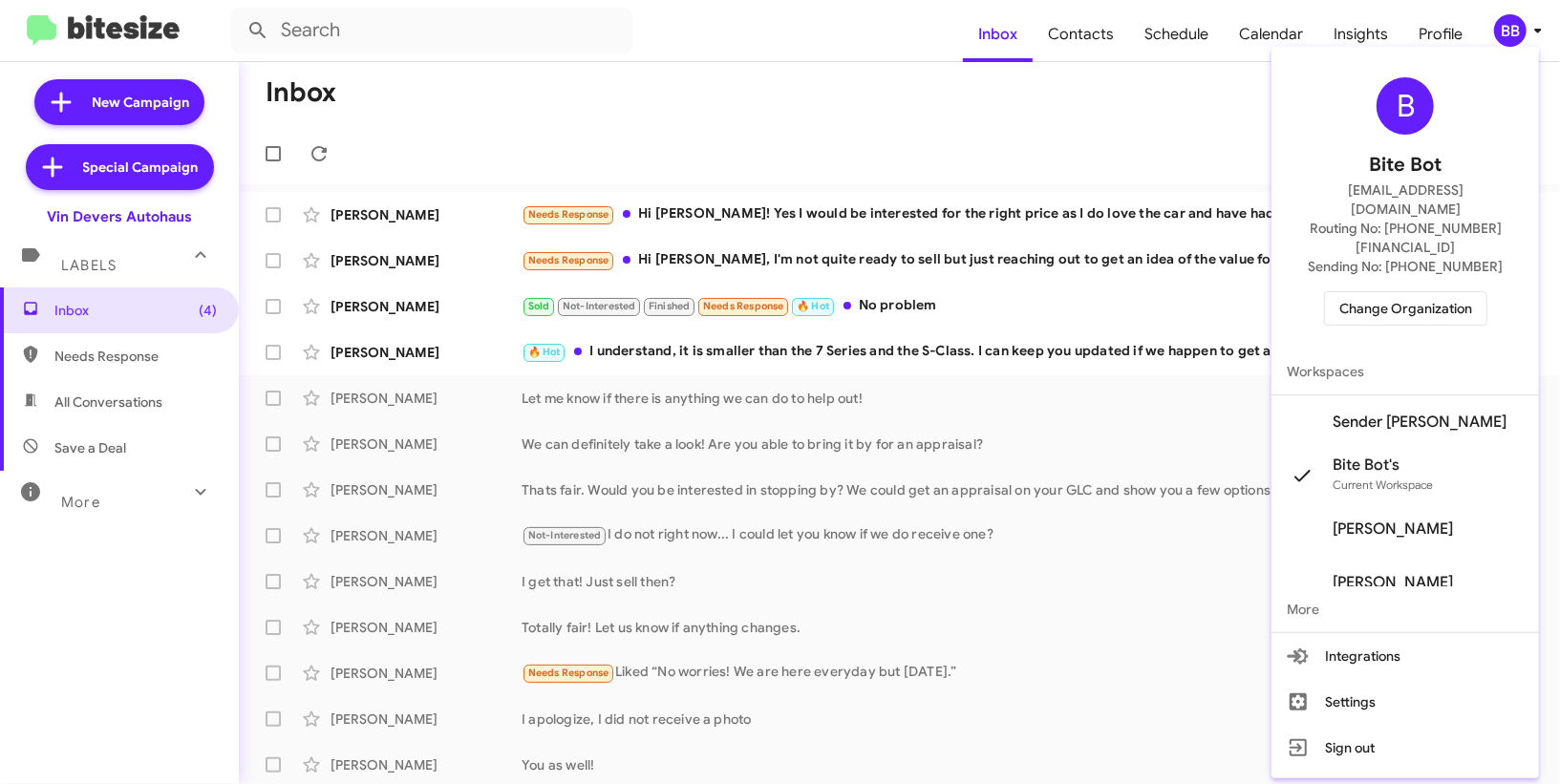
click at [1425, 395] on span "Sender [PERSON_NAME]" at bounding box center [1405, 422] width 268 height 54
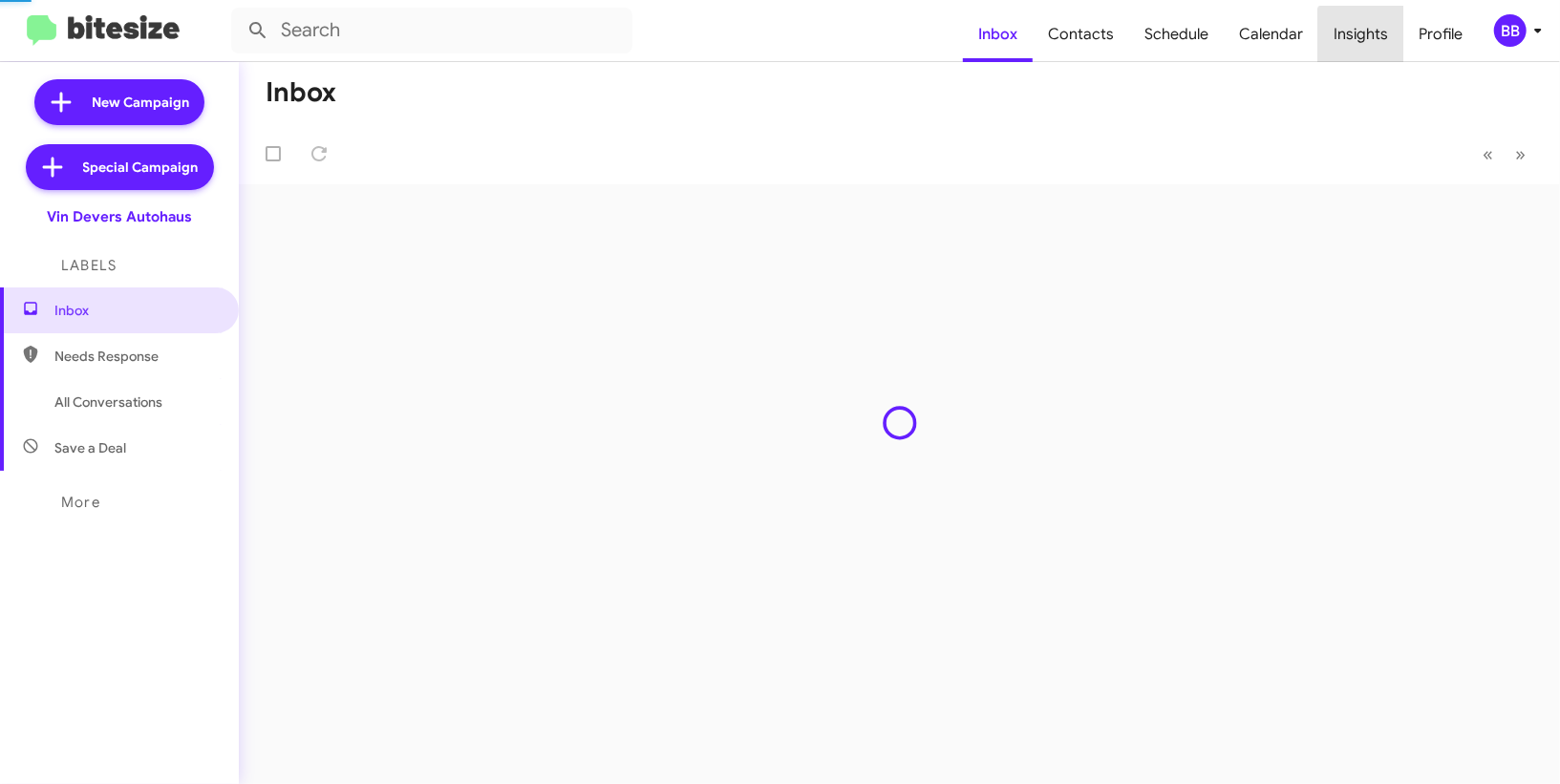
click at [1371, 43] on span "Insights" at bounding box center [1361, 35] width 85 height 56
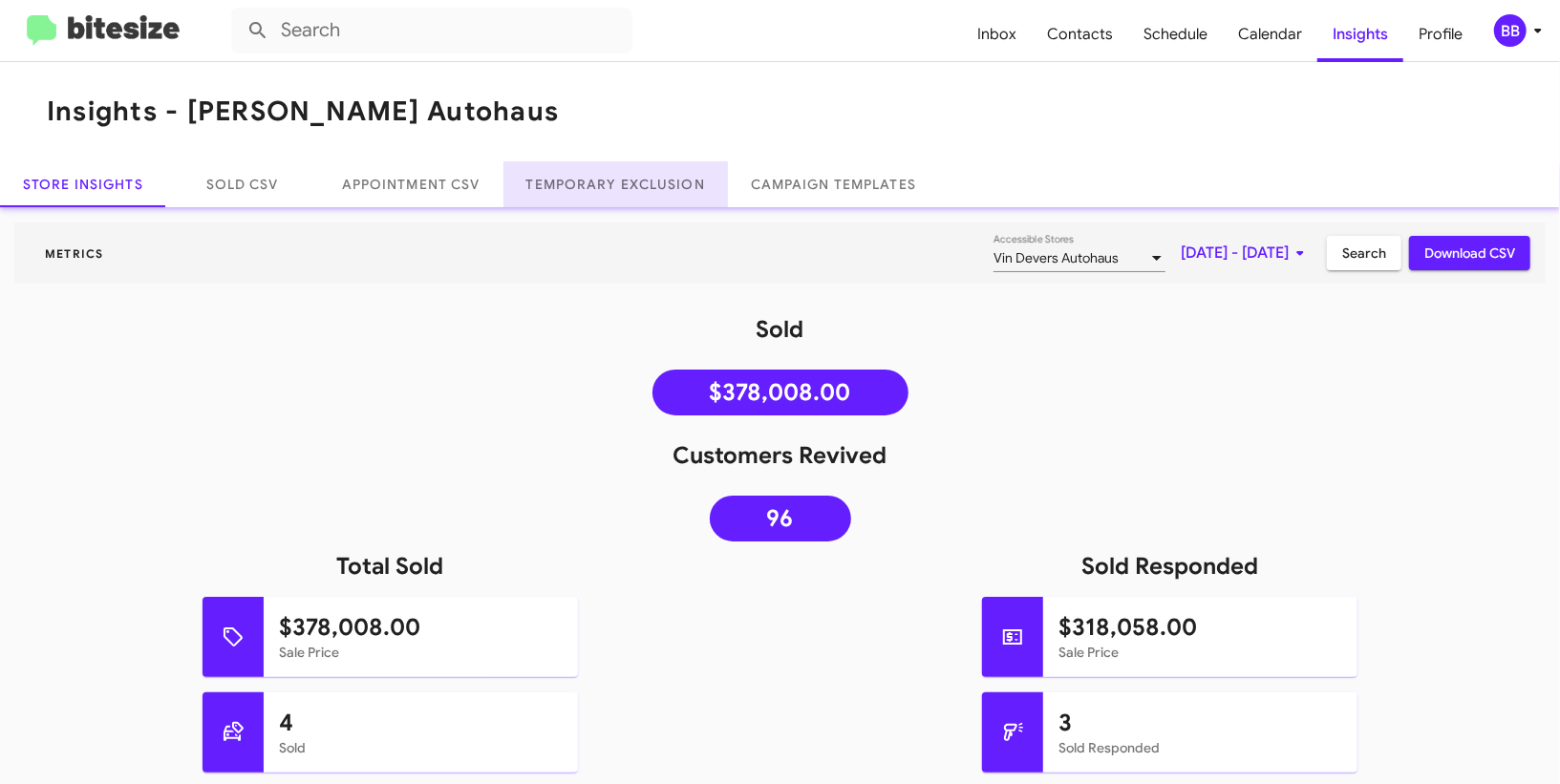
click at [636, 202] on link "Temporary Exclusion" at bounding box center [615, 185] width 224 height 46
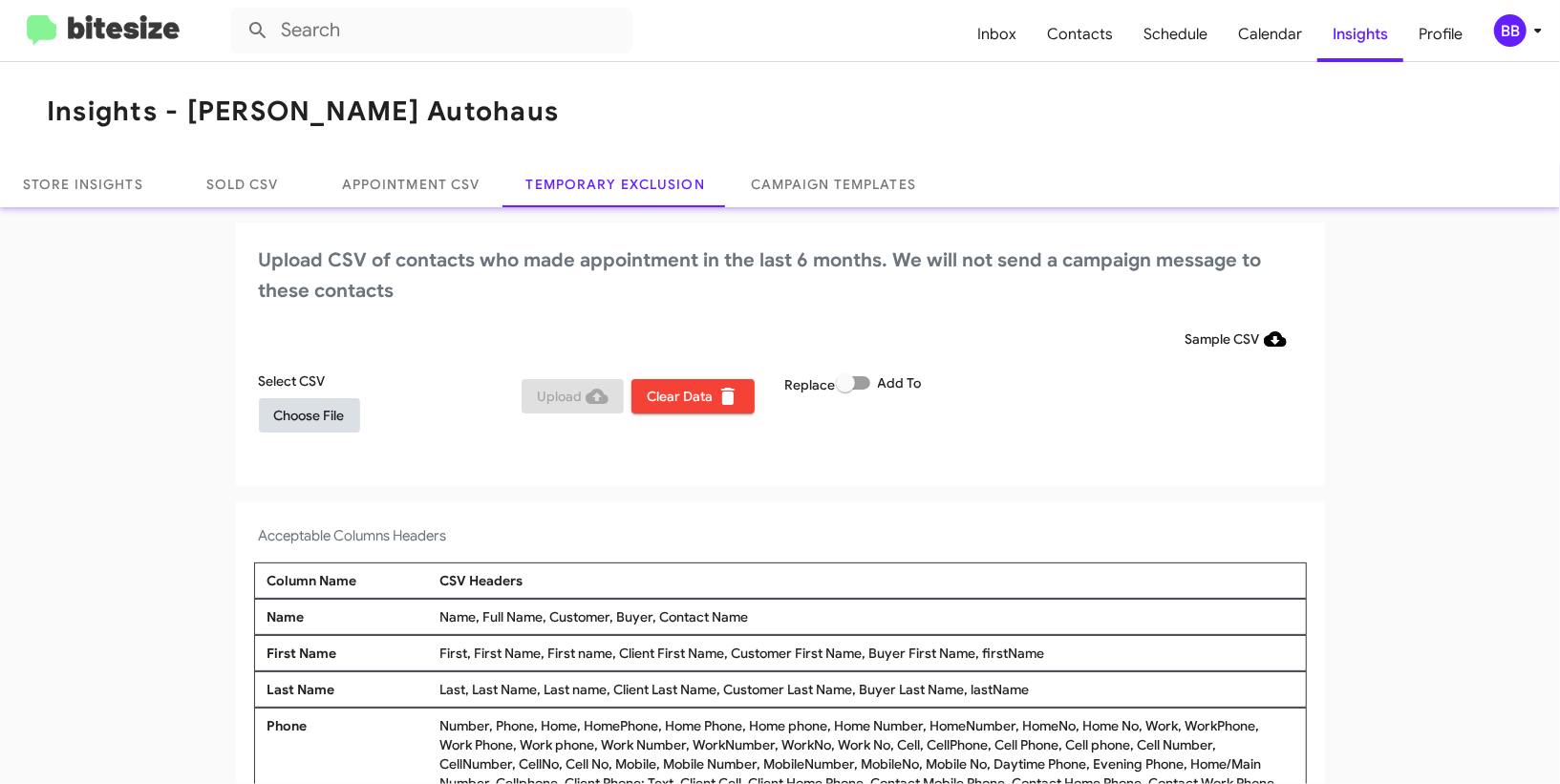
click at [311, 410] on span "Choose File" at bounding box center [309, 416] width 70 height 35
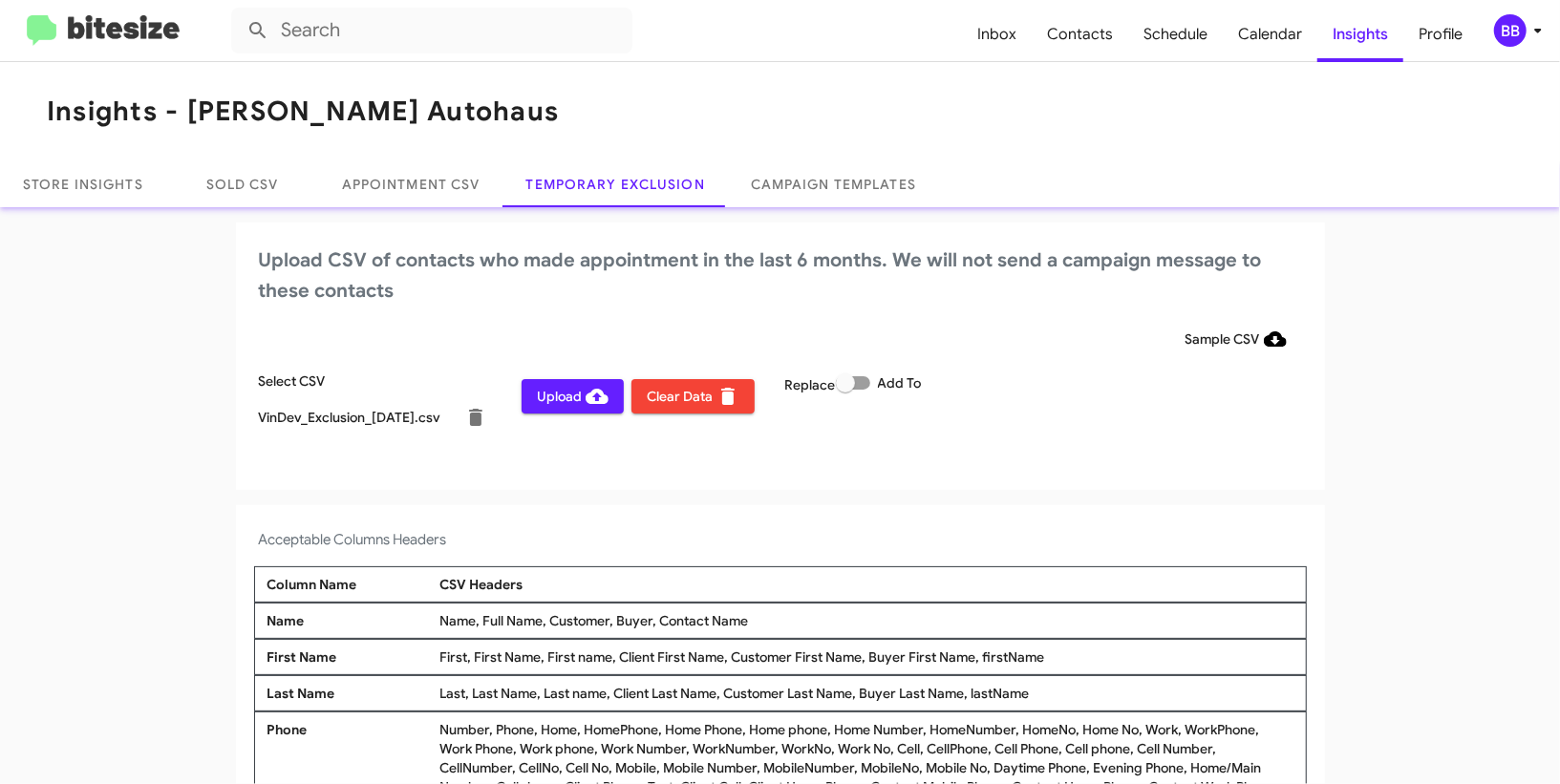
click at [1519, 33] on div "BB" at bounding box center [1511, 31] width 33 height 33
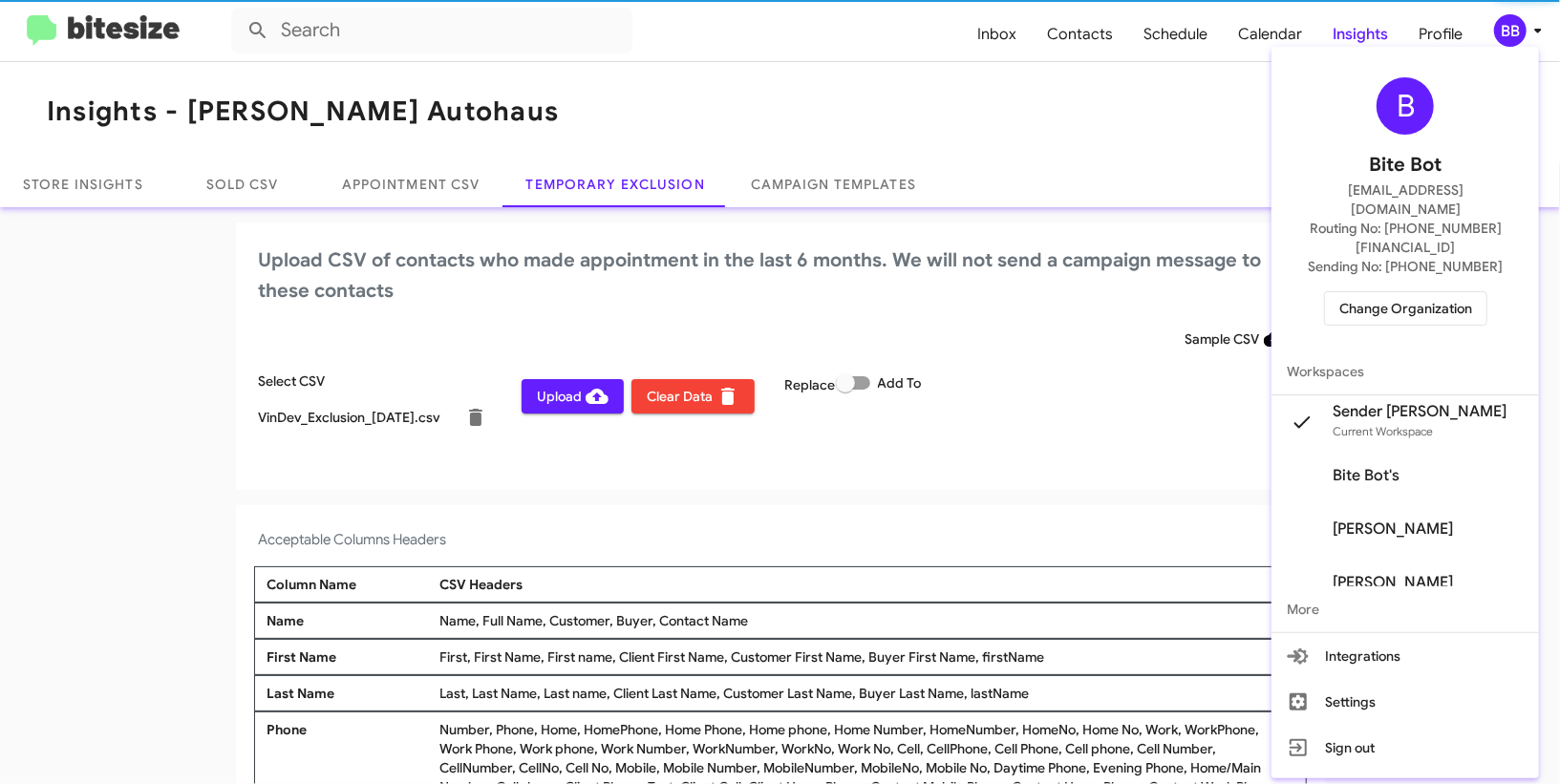
click at [1519, 33] on div at bounding box center [780, 392] width 1560 height 784
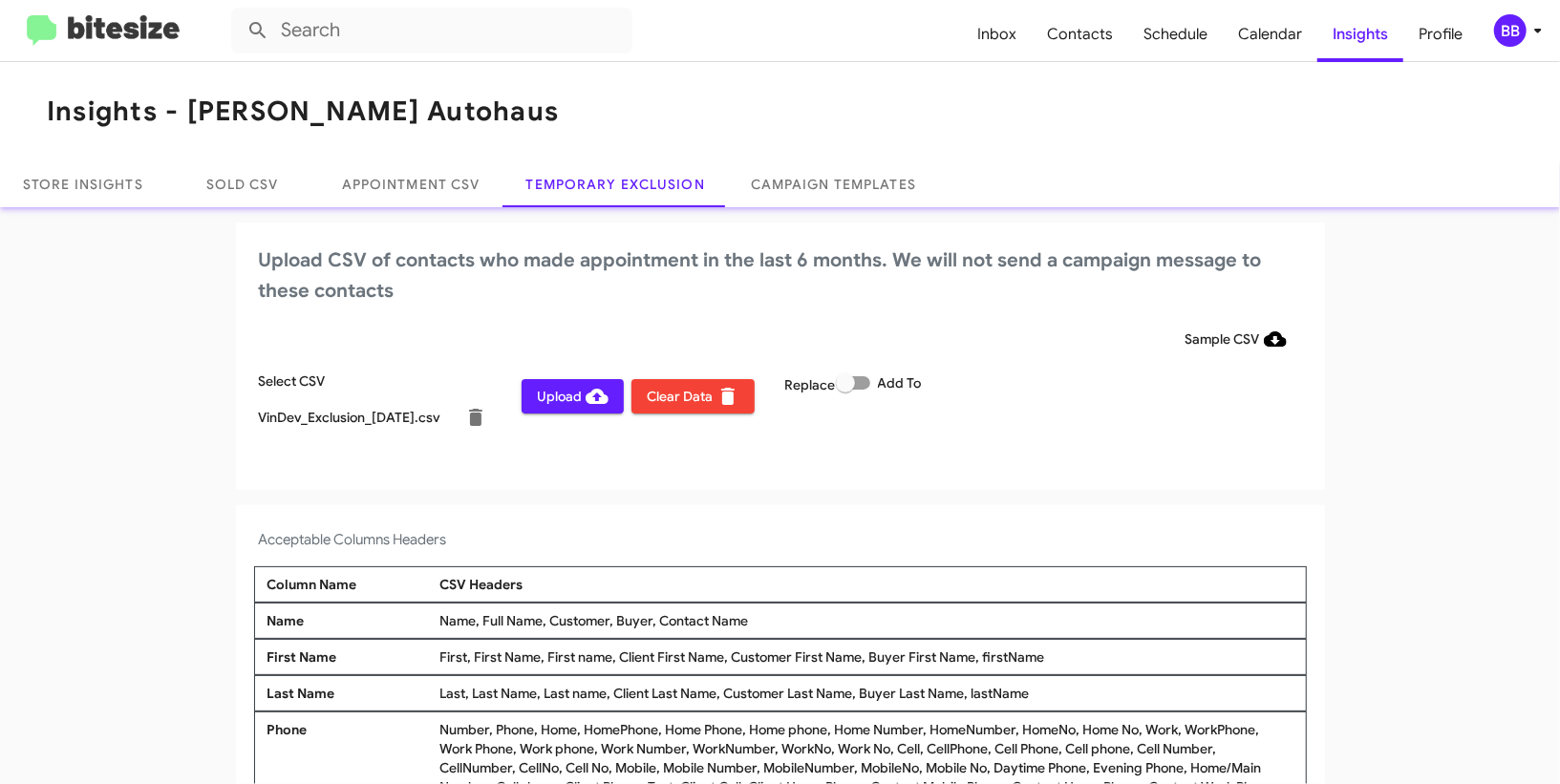
click at [1494, 38] on span "BB" at bounding box center [1522, 31] width 58 height 33
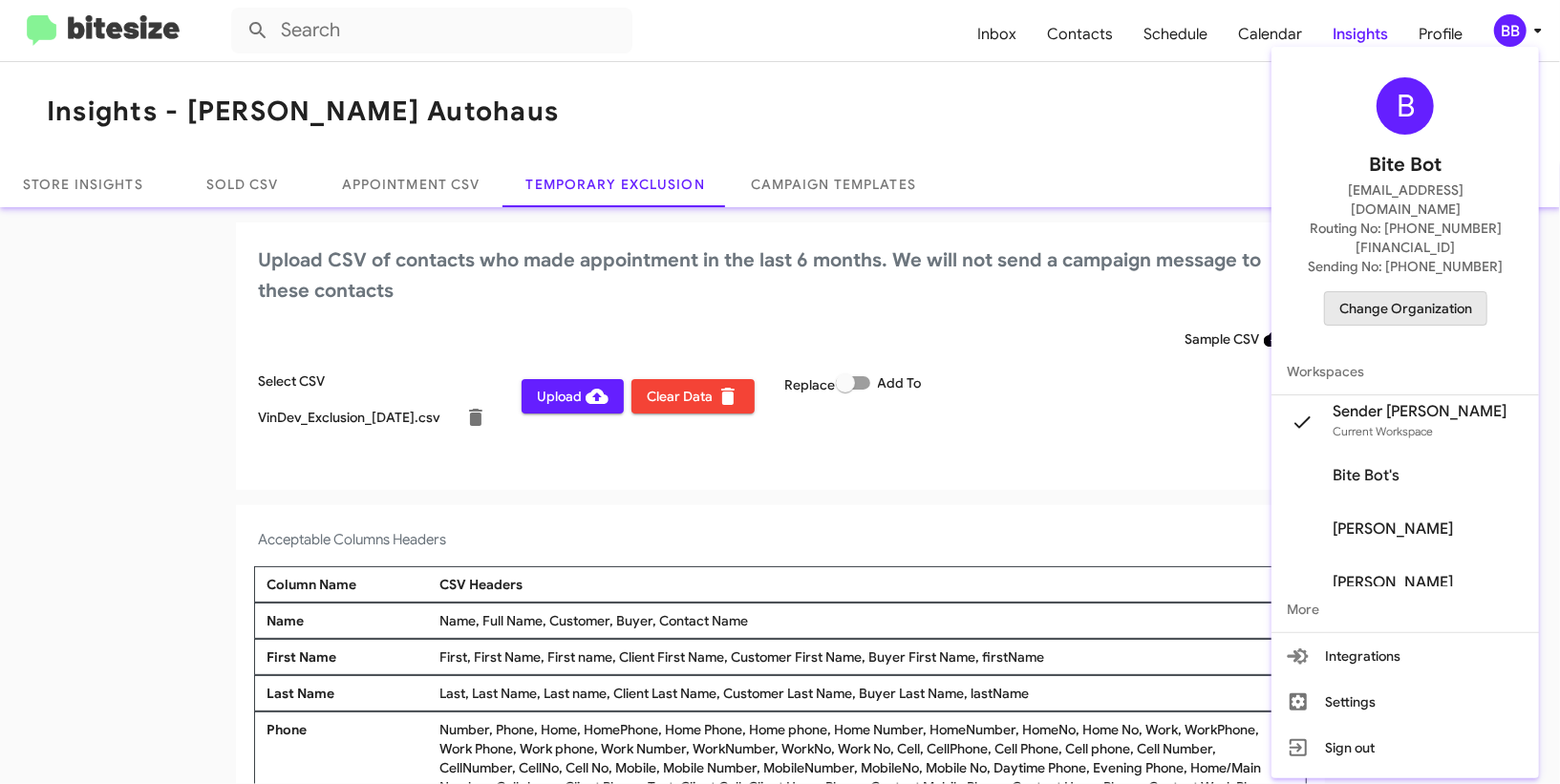
click at [1395, 292] on span "Change Organization" at bounding box center [1406, 309] width 133 height 33
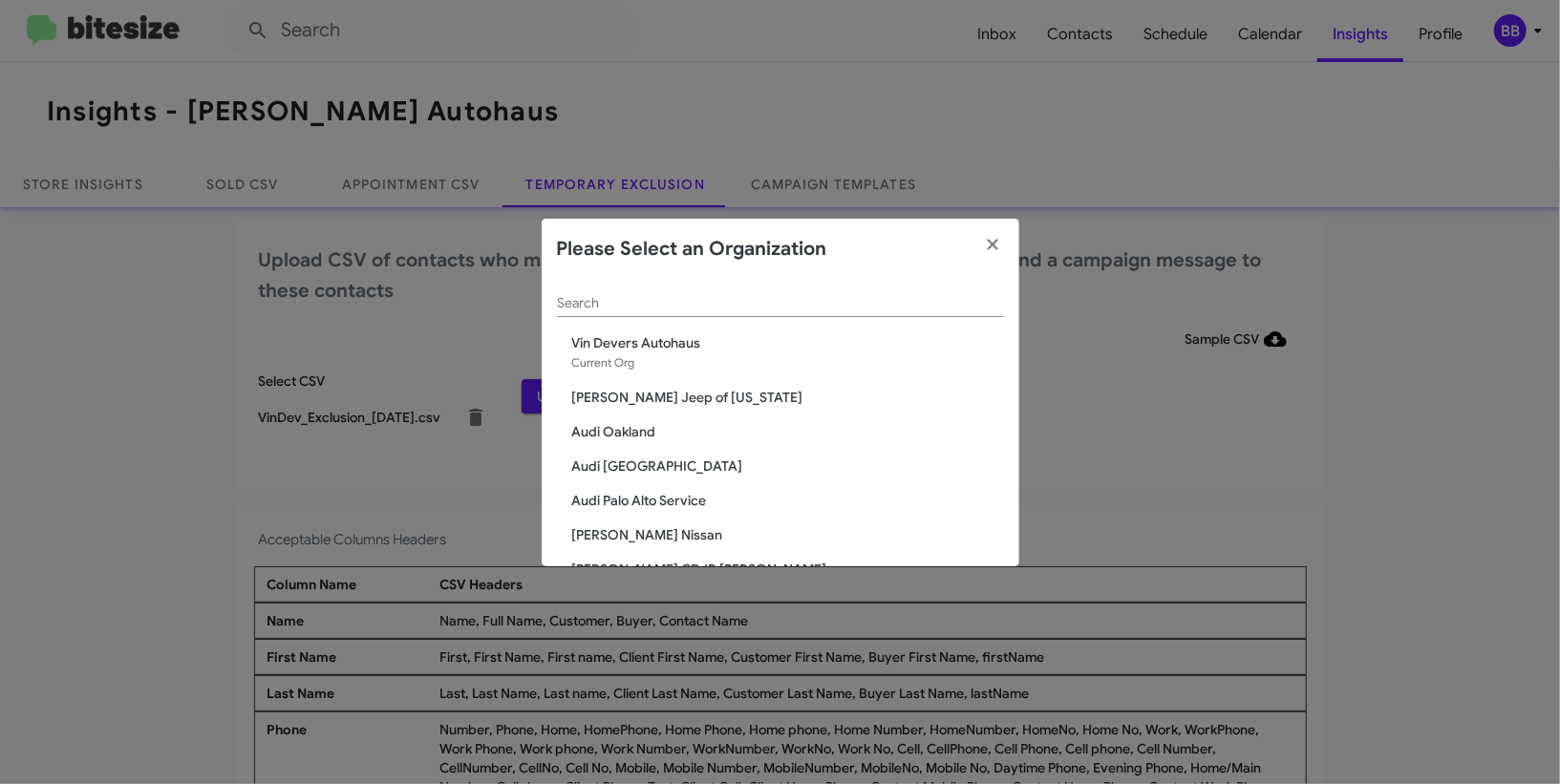
click at [713, 297] on input "Search" at bounding box center [780, 304] width 448 height 15
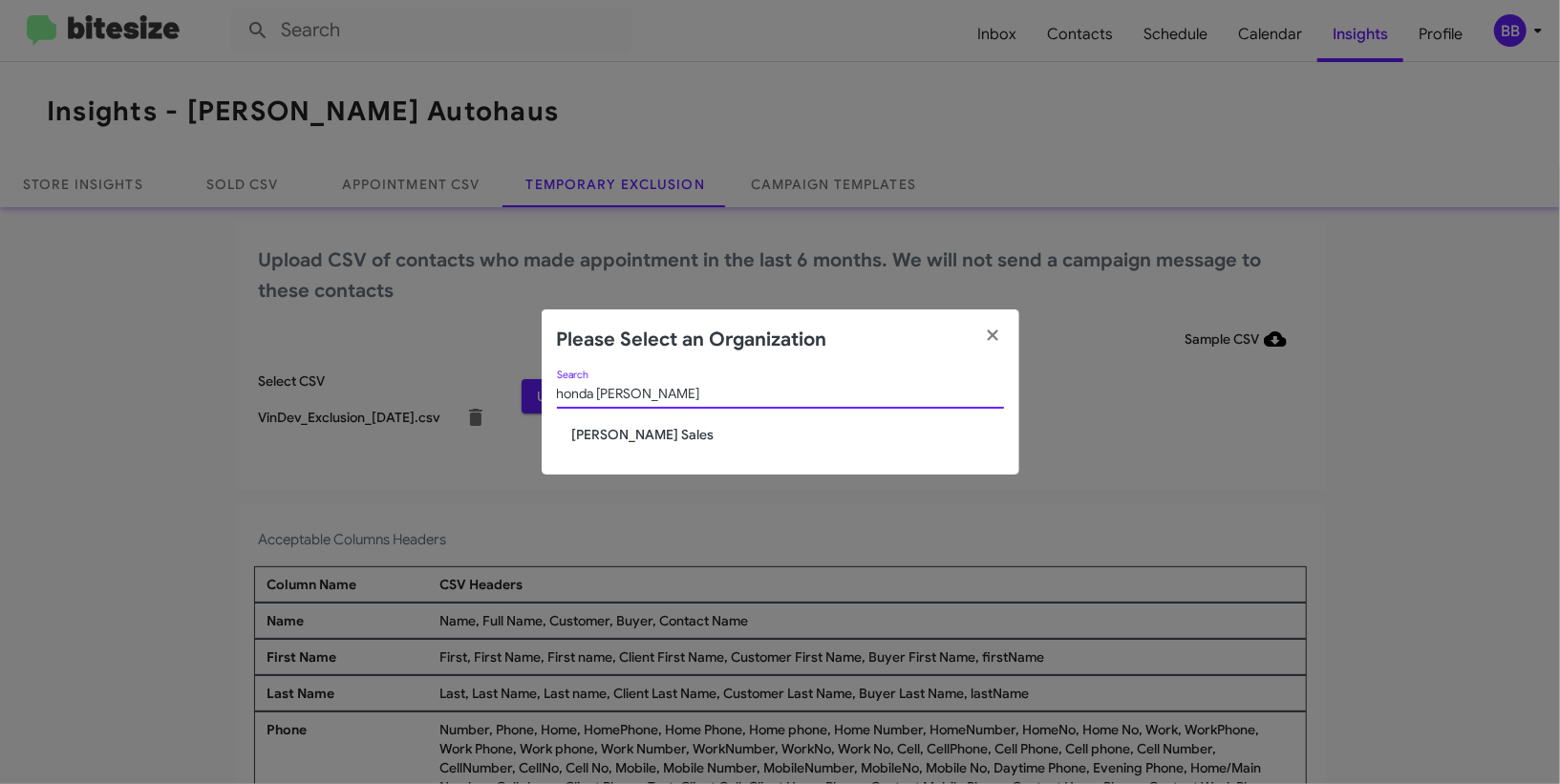
type input "honda sal"
click at [641, 435] on span "Tony Honda Sales" at bounding box center [788, 435] width 432 height 19
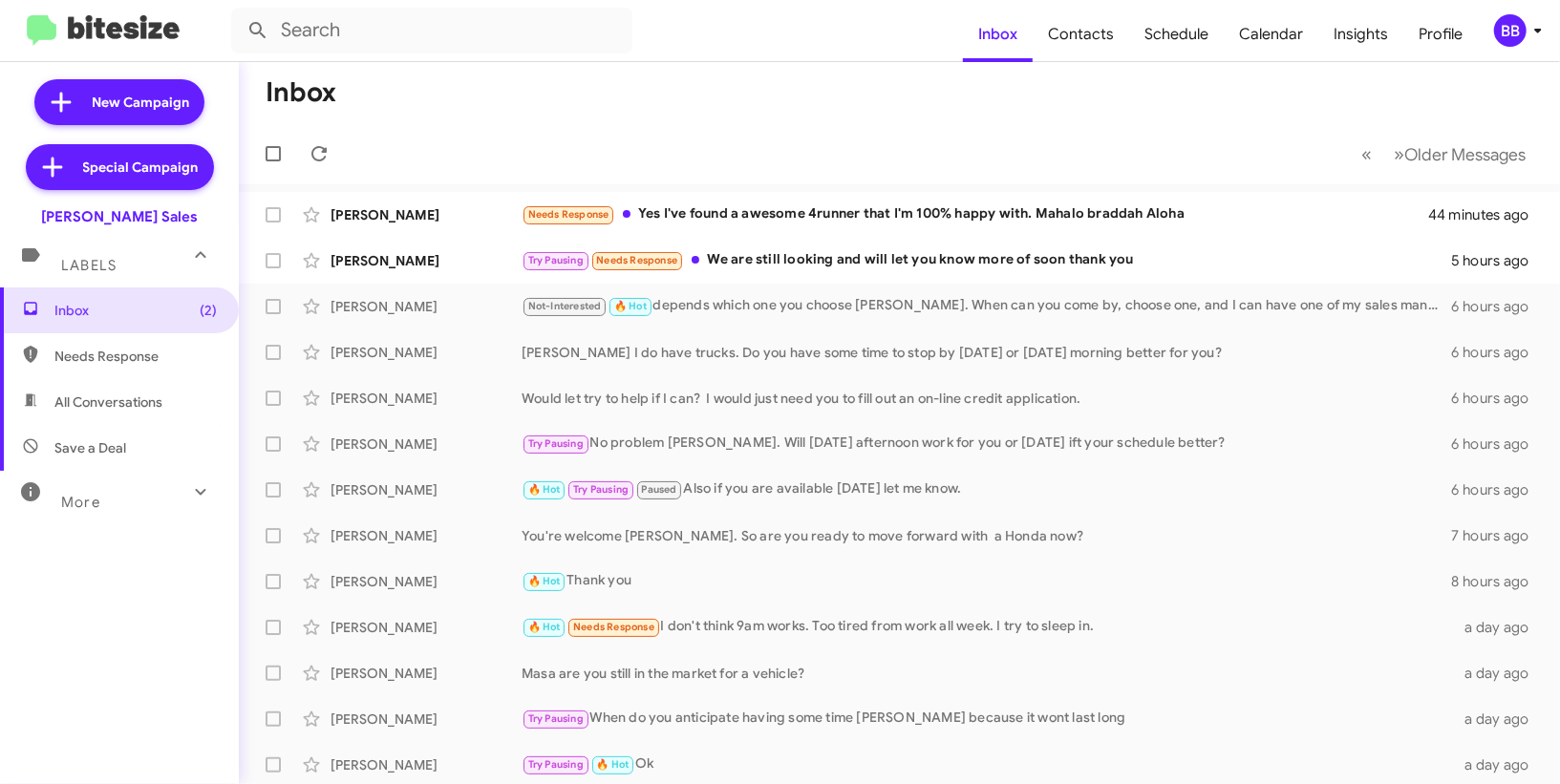
click at [1530, 37] on icon at bounding box center [1538, 31] width 23 height 23
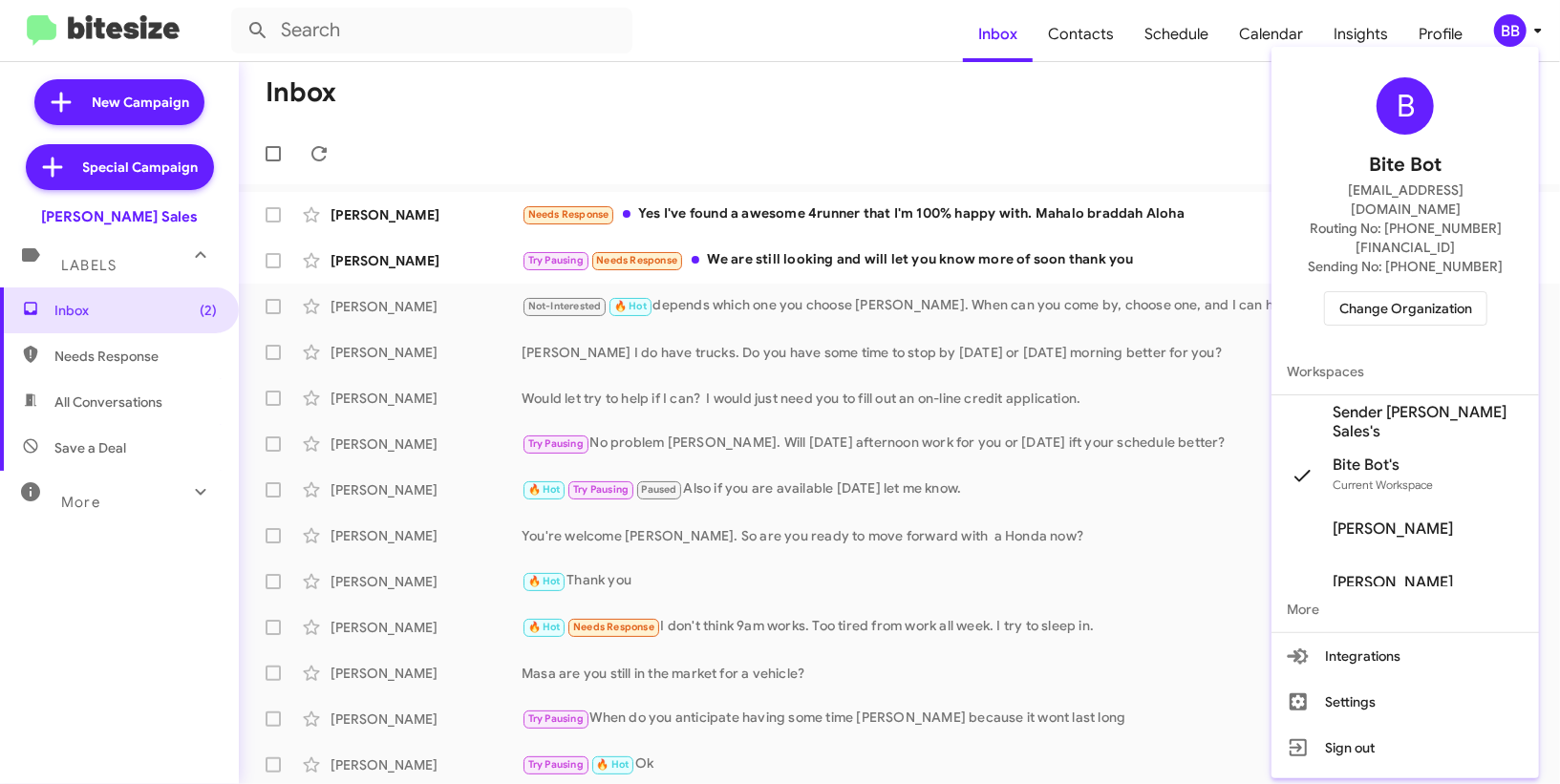
click at [1402, 403] on span "Sender Tony Honda Sales's" at bounding box center [1428, 422] width 192 height 38
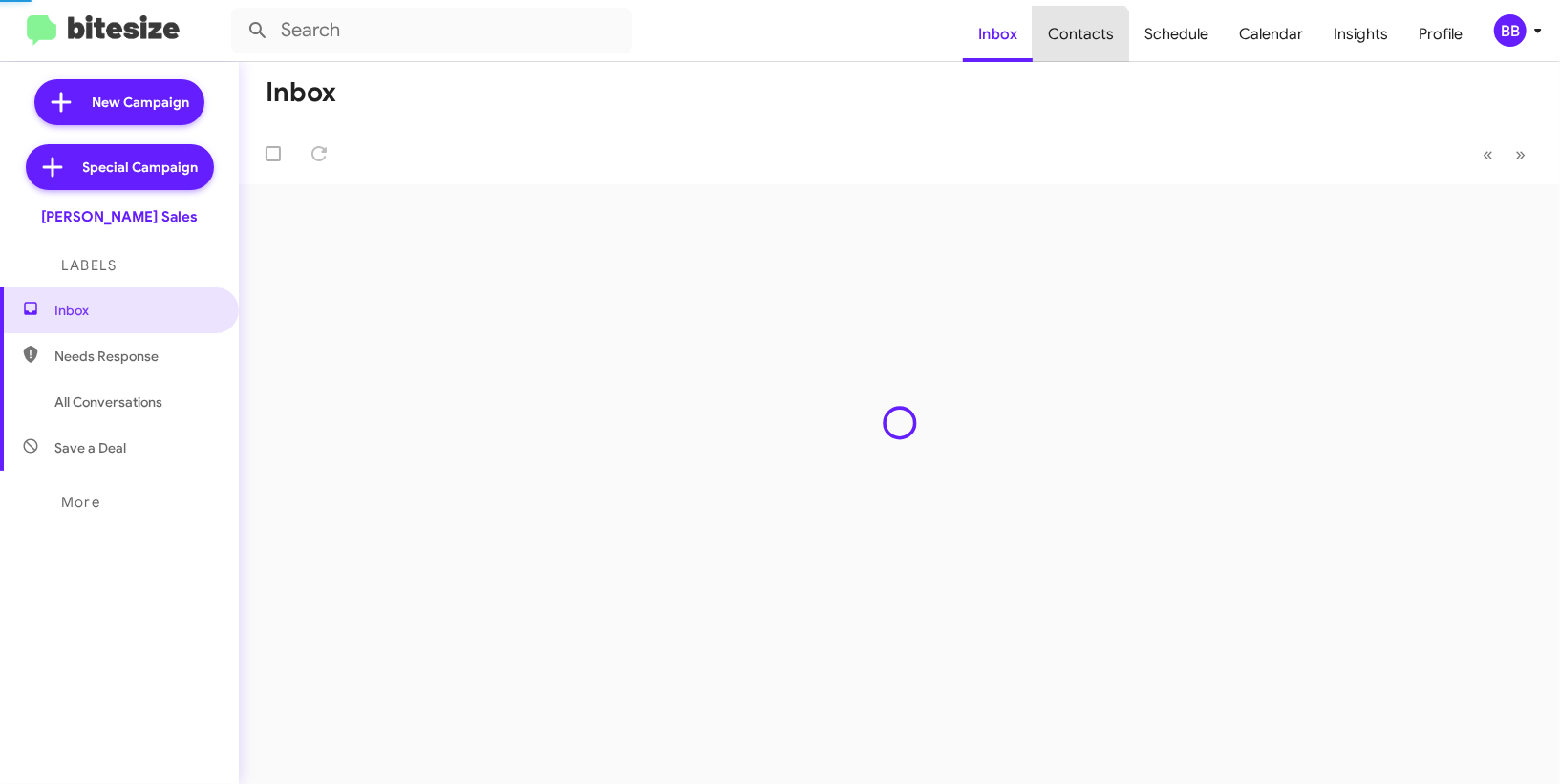
click at [1086, 49] on span "Contacts" at bounding box center [1081, 35] width 96 height 56
type input "in:groups"
click at [1086, 49] on span "Contacts" at bounding box center [1081, 35] width 96 height 56
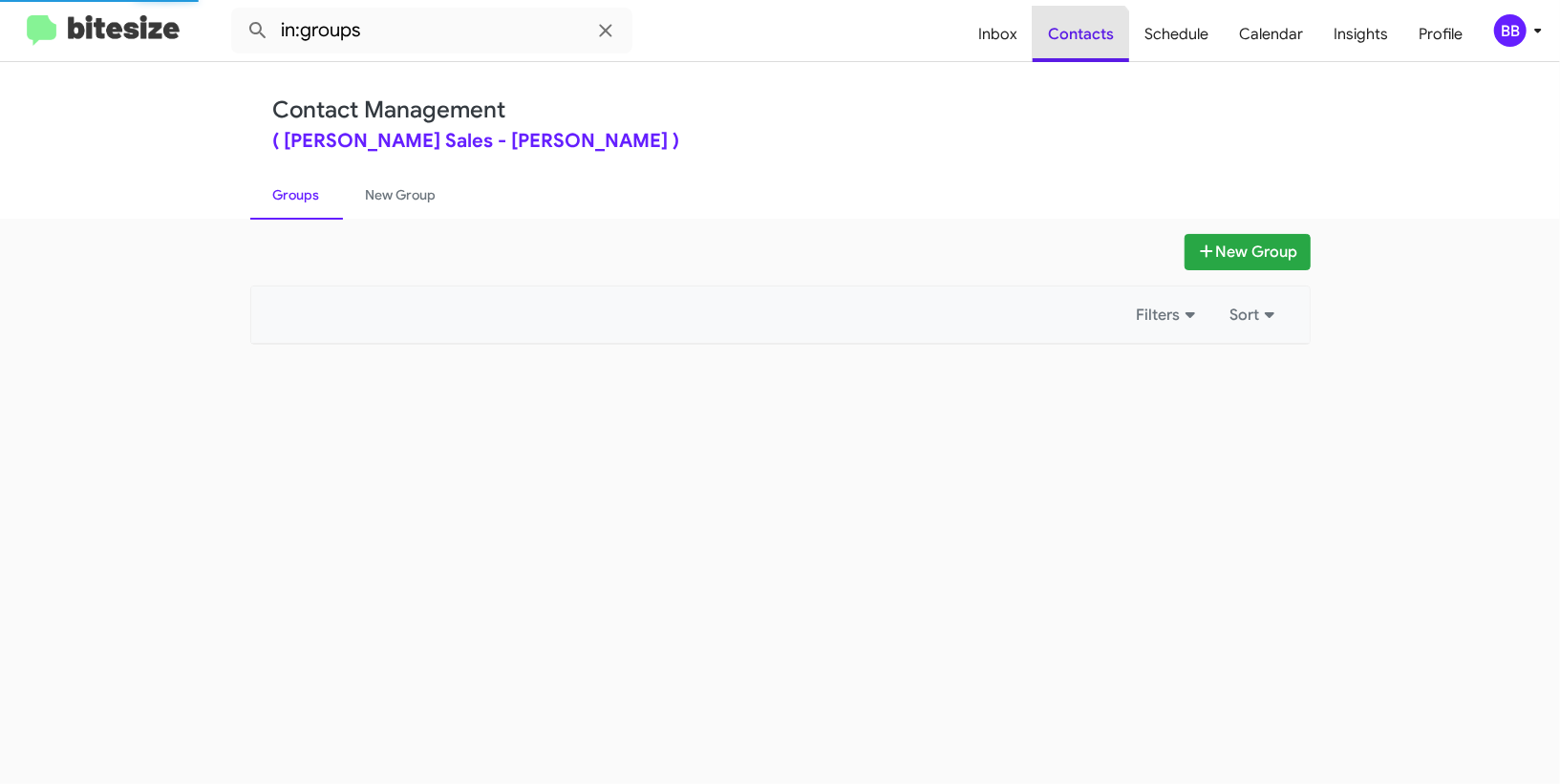
click at [1086, 49] on span "Contacts" at bounding box center [1081, 35] width 96 height 56
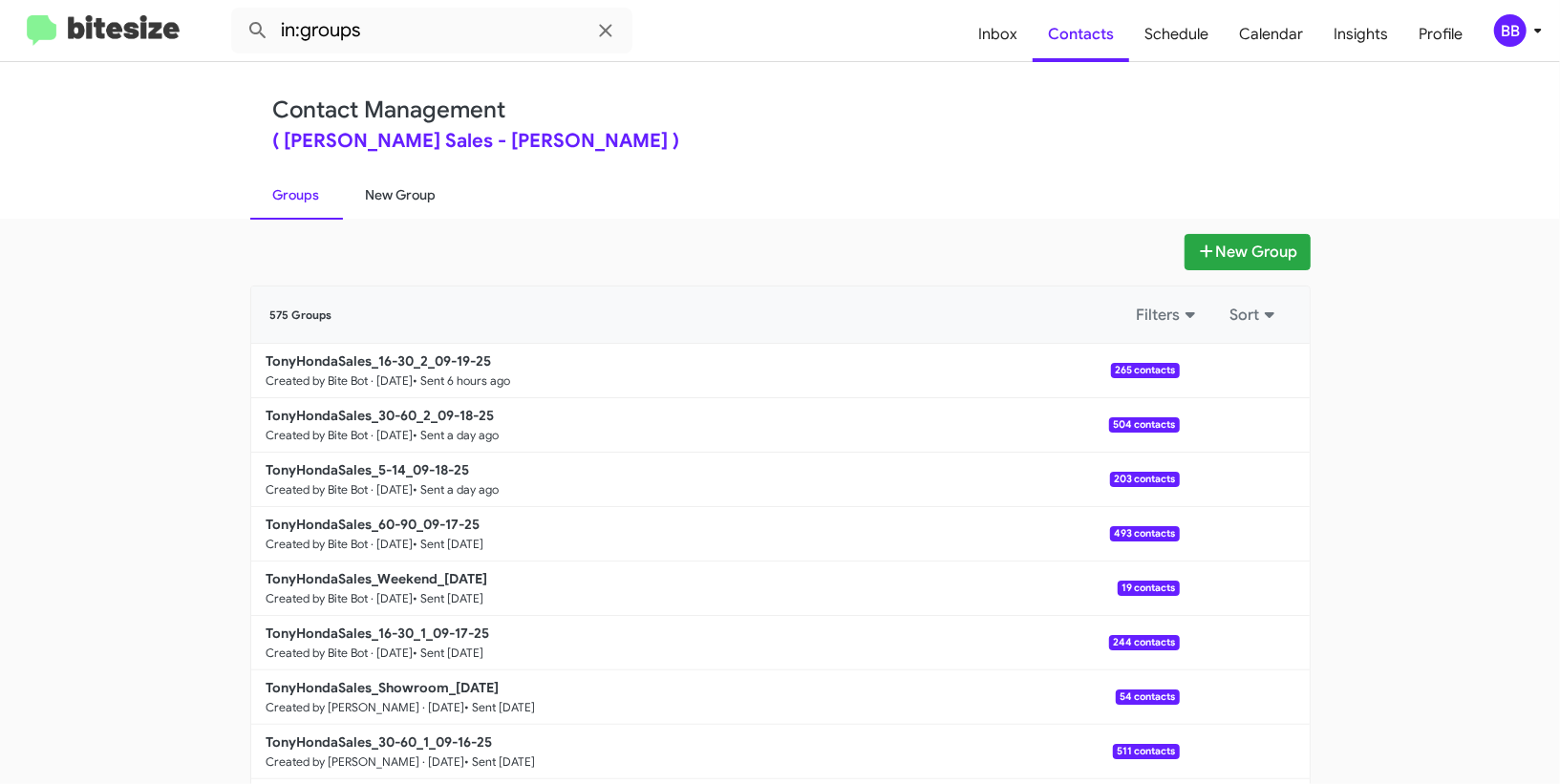
click at [418, 195] on link "New Group" at bounding box center [400, 195] width 116 height 50
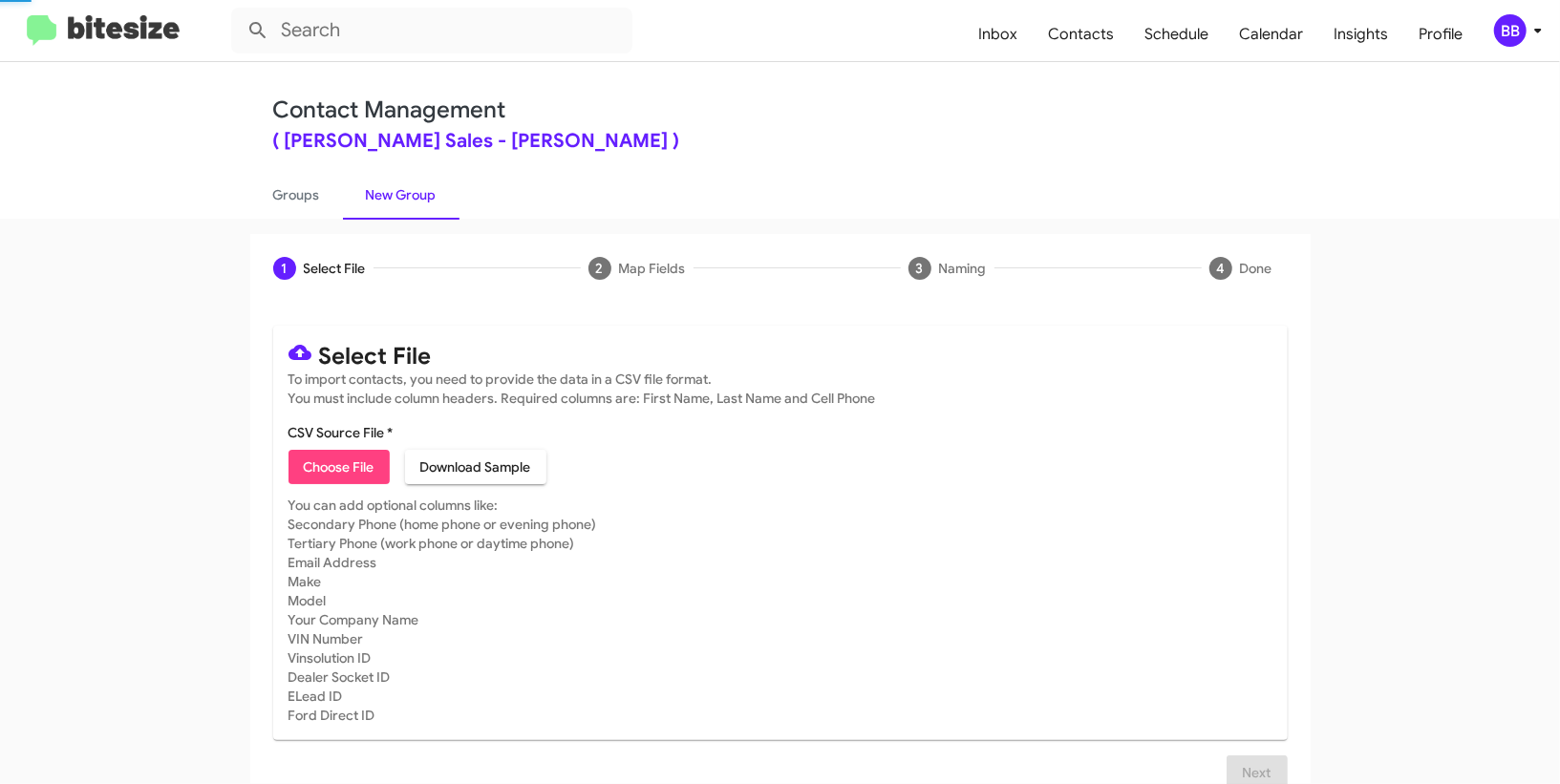
click at [418, 195] on link "New Group" at bounding box center [400, 195] width 116 height 50
click at [1338, 40] on span "Insights" at bounding box center [1361, 35] width 85 height 56
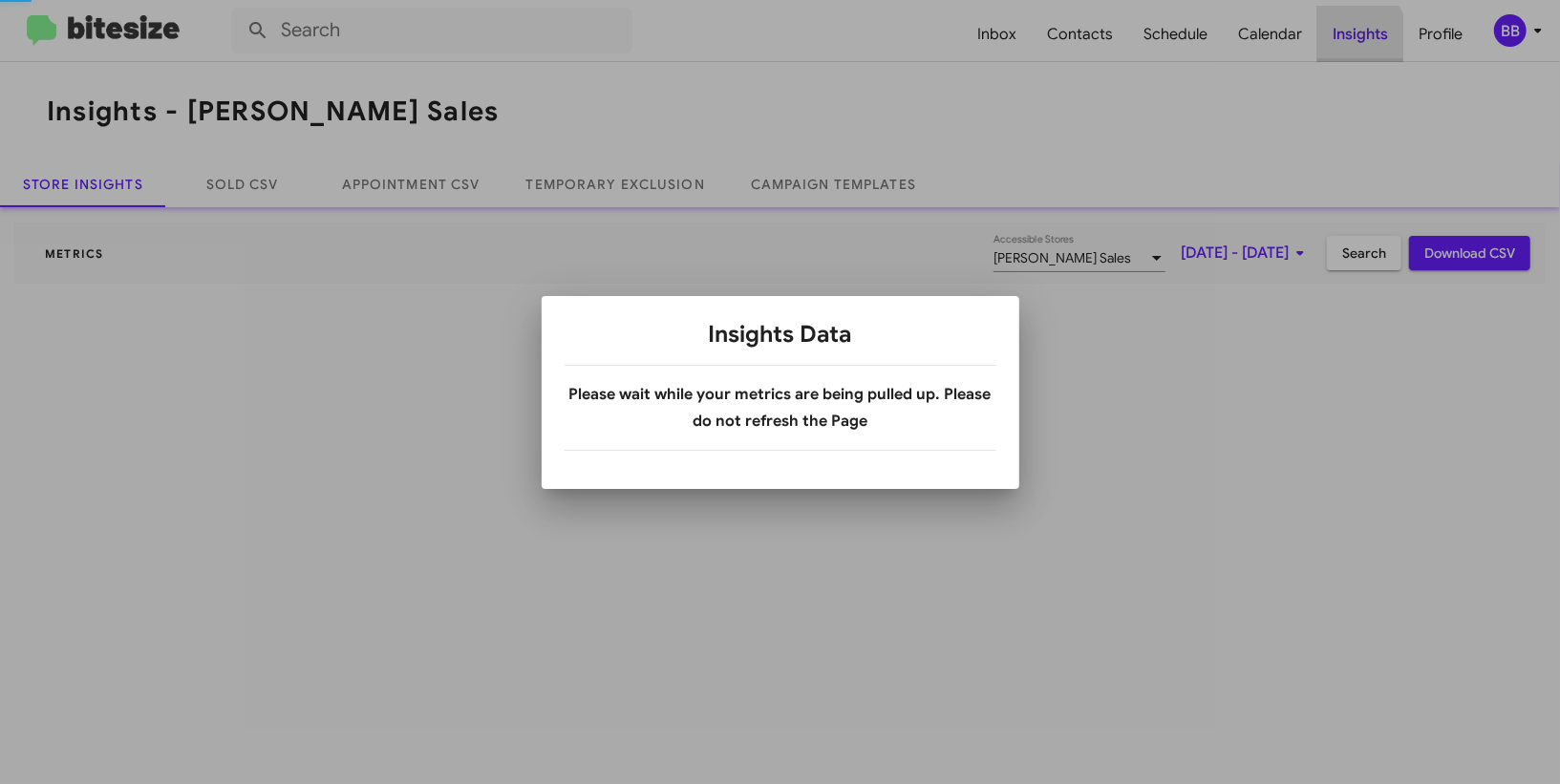
click at [1338, 40] on div at bounding box center [780, 392] width 1560 height 784
click at [1524, 36] on div at bounding box center [780, 392] width 1560 height 784
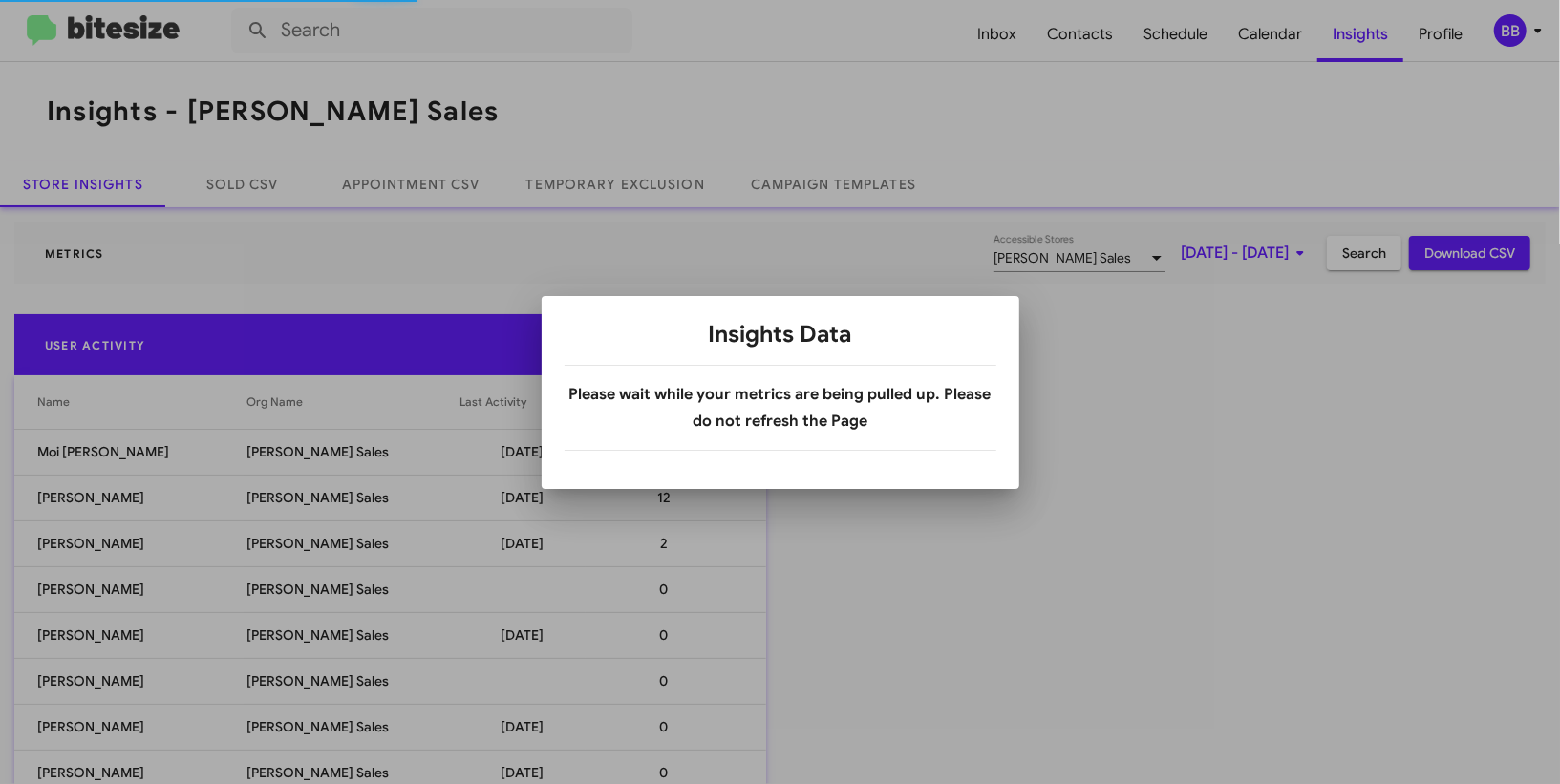
click at [1522, 36] on div at bounding box center [780, 392] width 1560 height 784
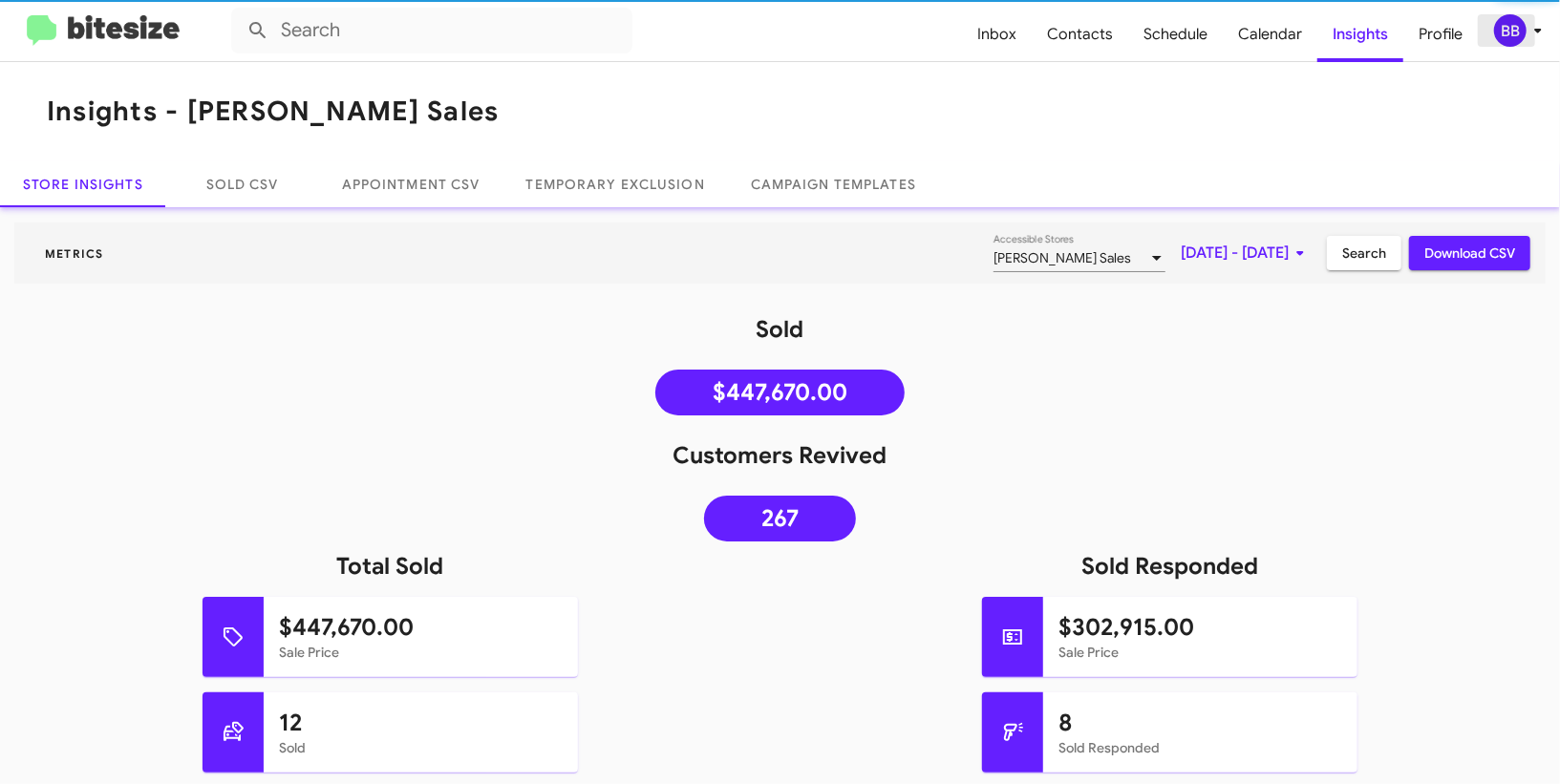
click at [1522, 38] on div "BB" at bounding box center [1511, 31] width 33 height 33
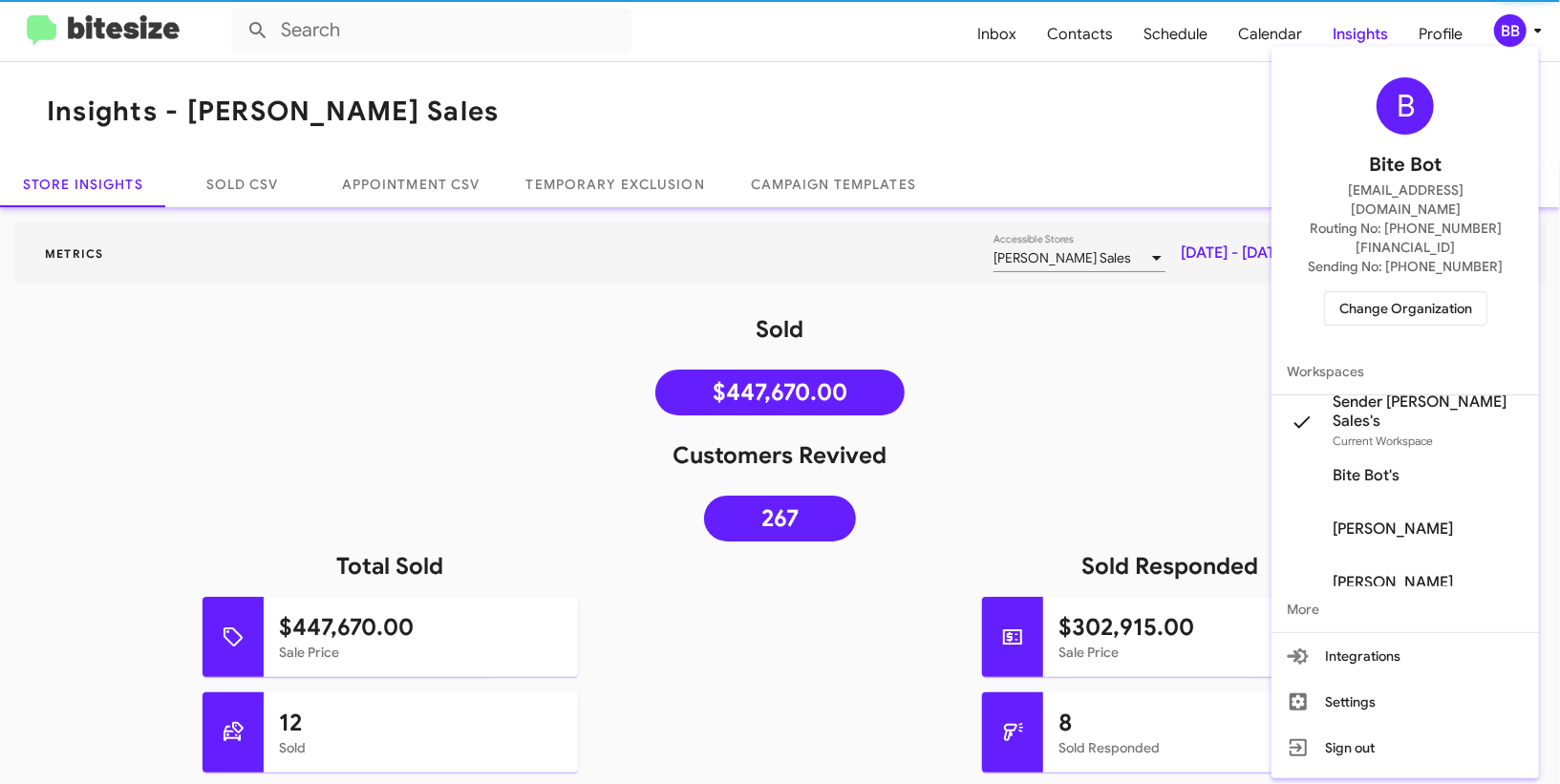
click at [1522, 38] on div at bounding box center [780, 392] width 1560 height 784
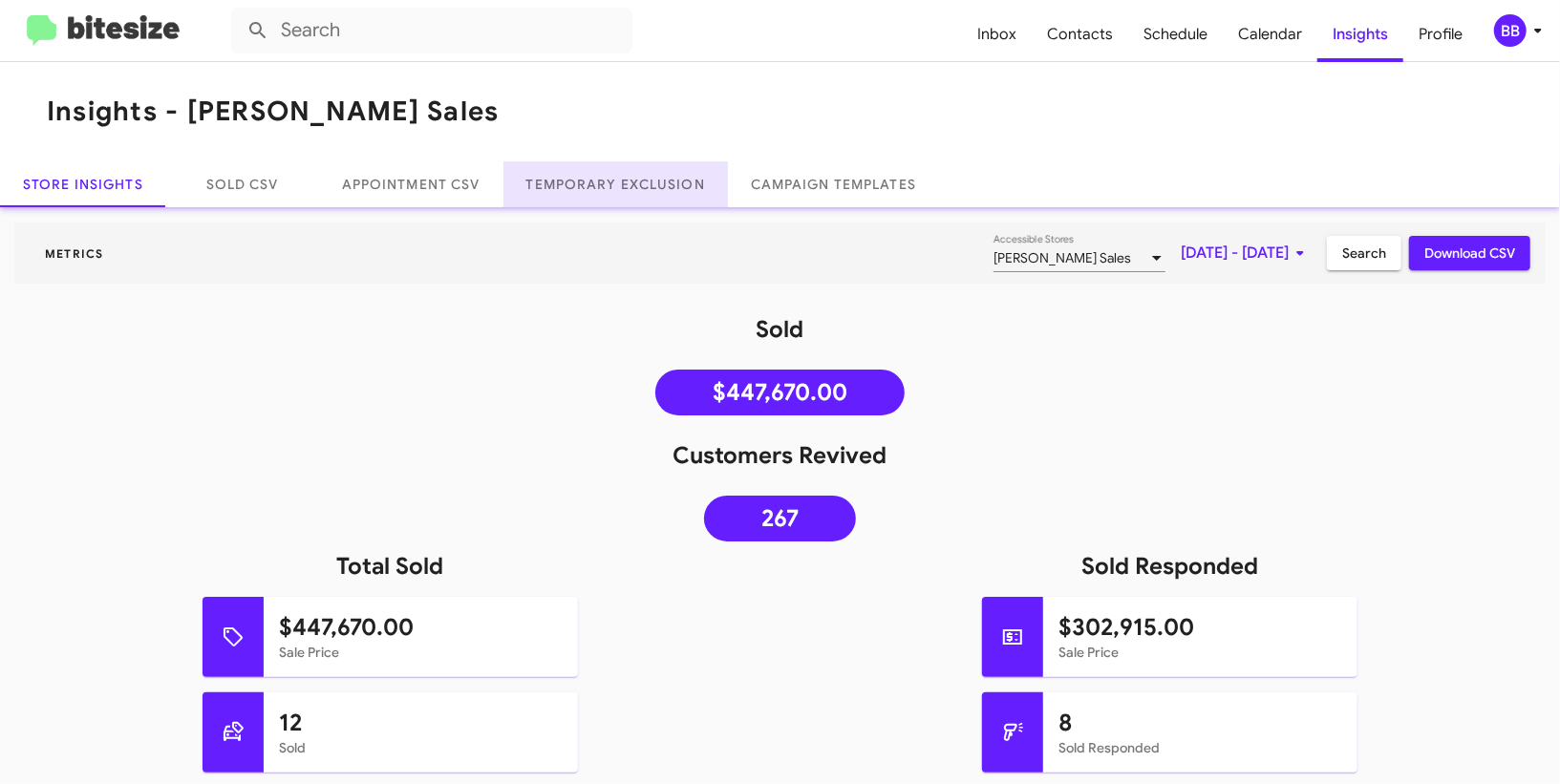
click at [640, 168] on link "Temporary Exclusion" at bounding box center [615, 185] width 224 height 46
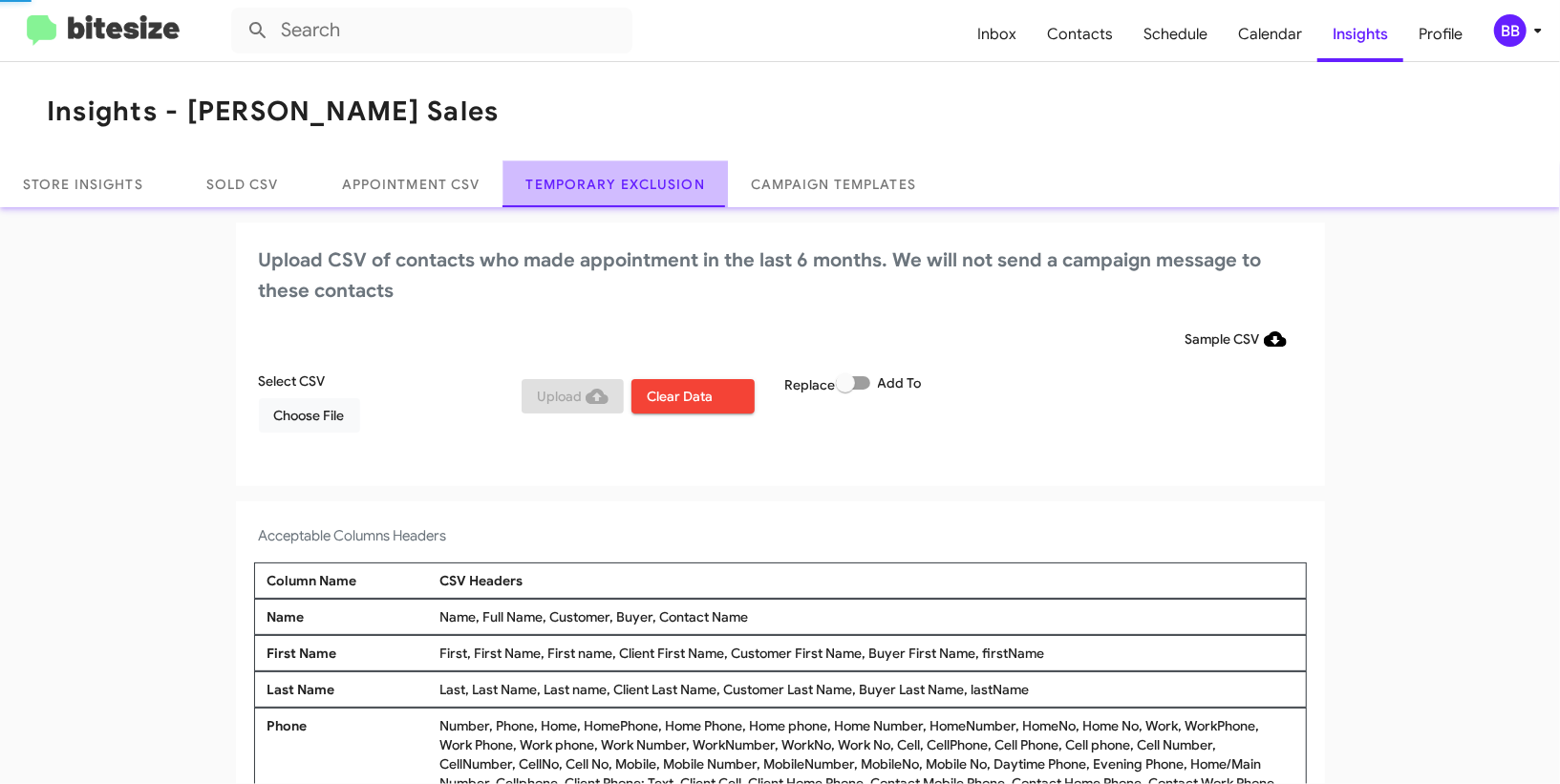
click at [640, 168] on link "Temporary Exclusion" at bounding box center [615, 185] width 224 height 46
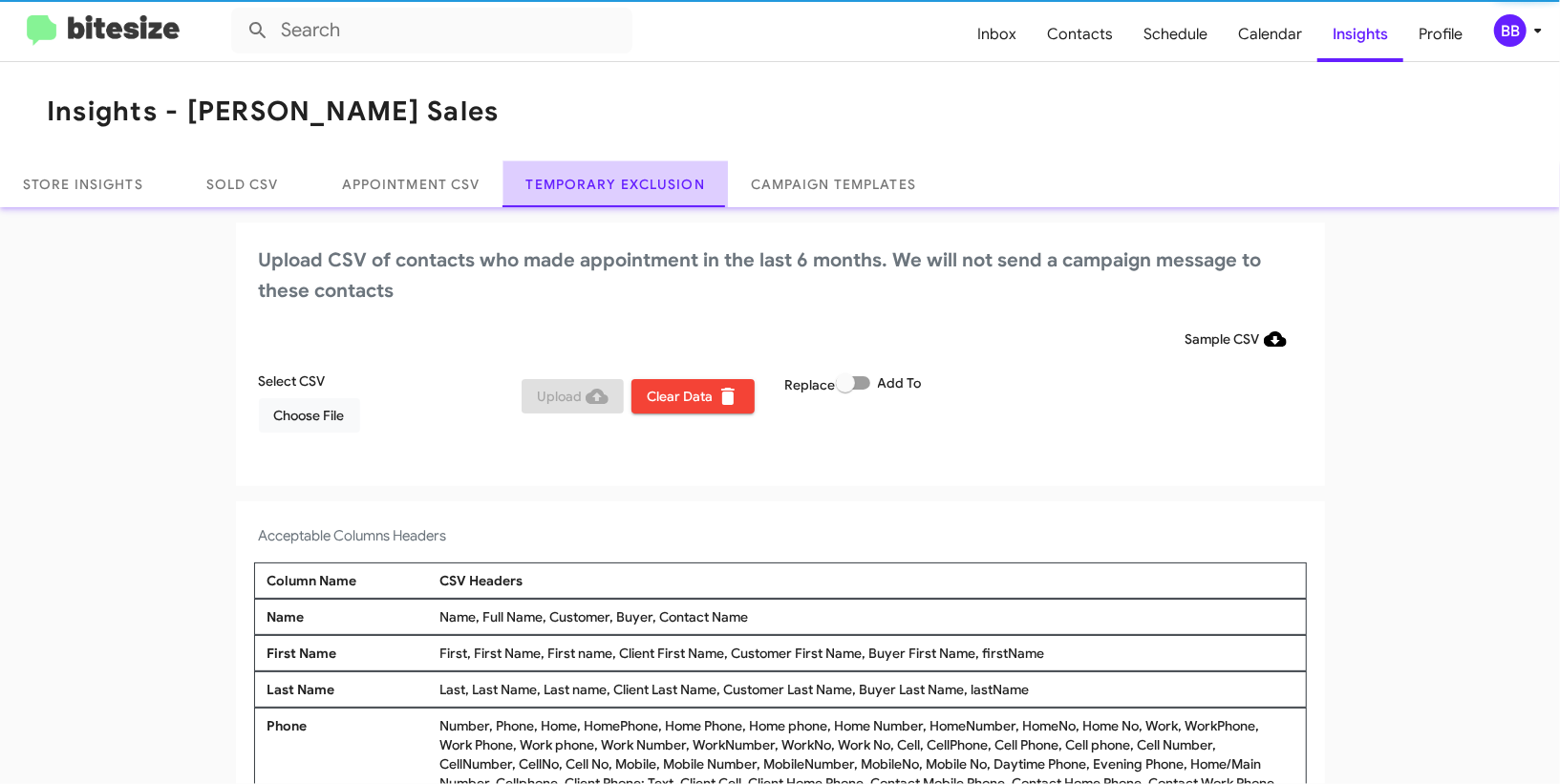
click at [640, 168] on link "Temporary Exclusion" at bounding box center [615, 185] width 224 height 46
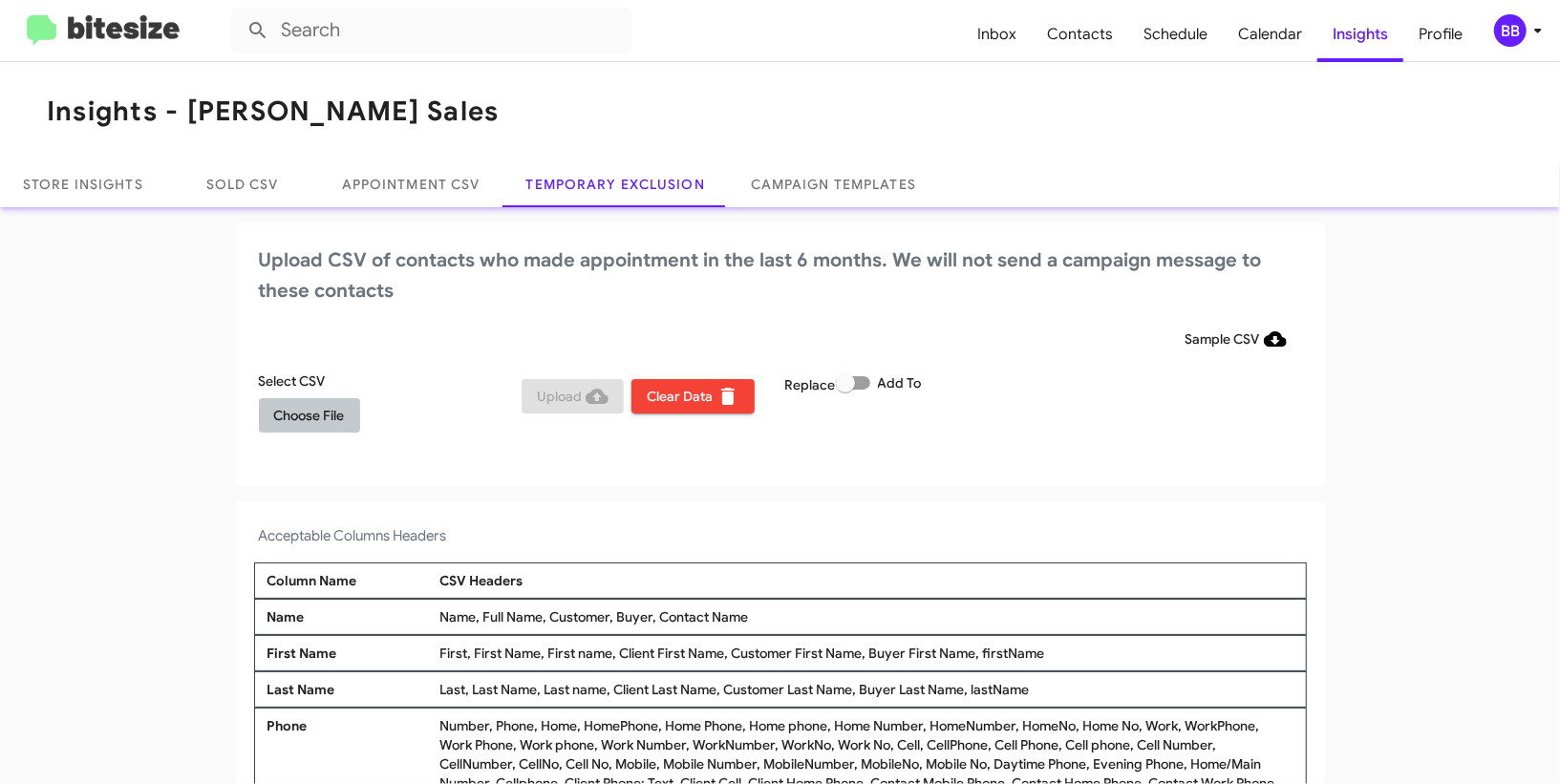
click at [305, 408] on span "Choose File" at bounding box center [309, 416] width 70 height 35
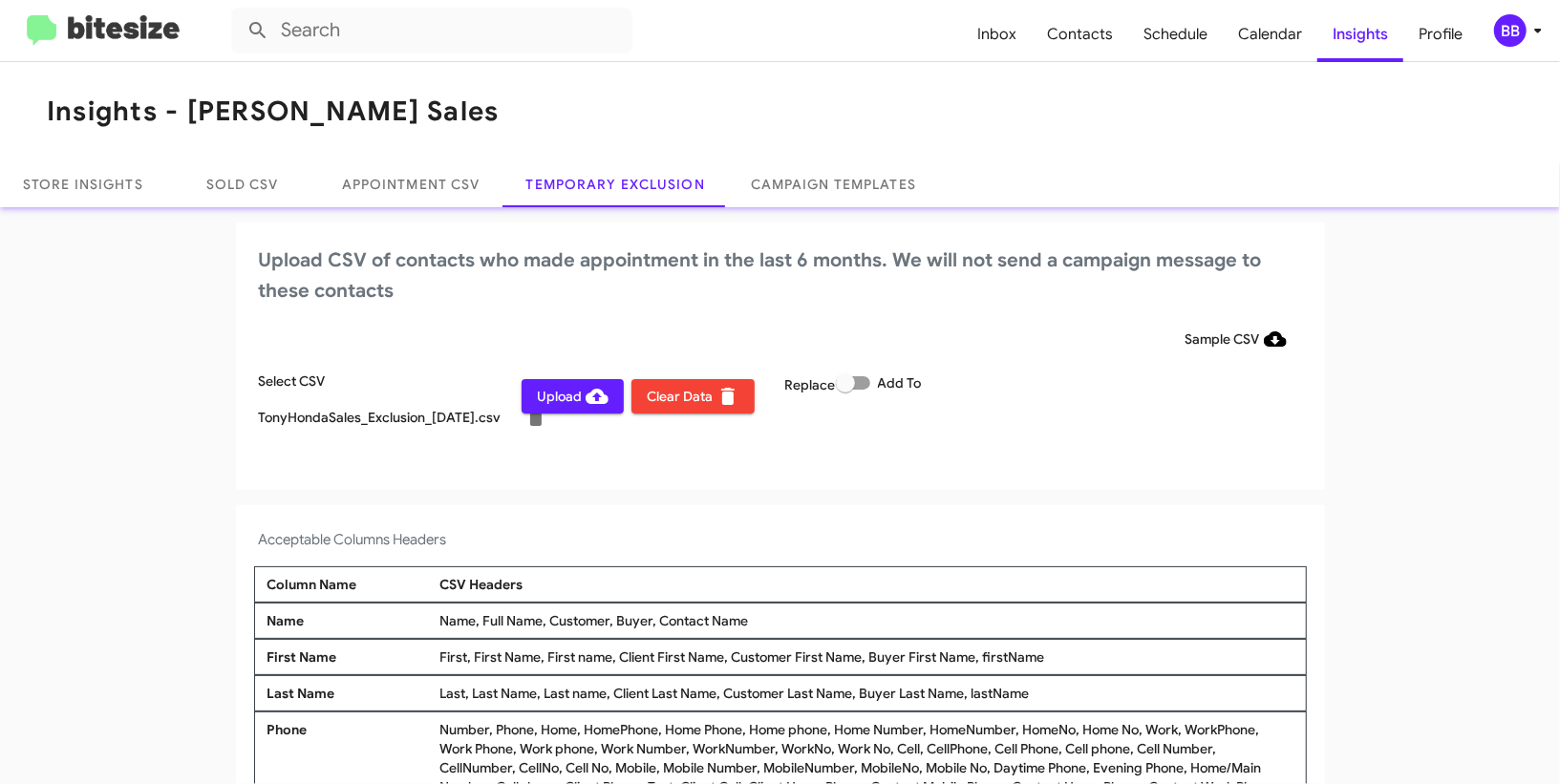
click at [1522, 37] on div "BB" at bounding box center [1511, 31] width 33 height 33
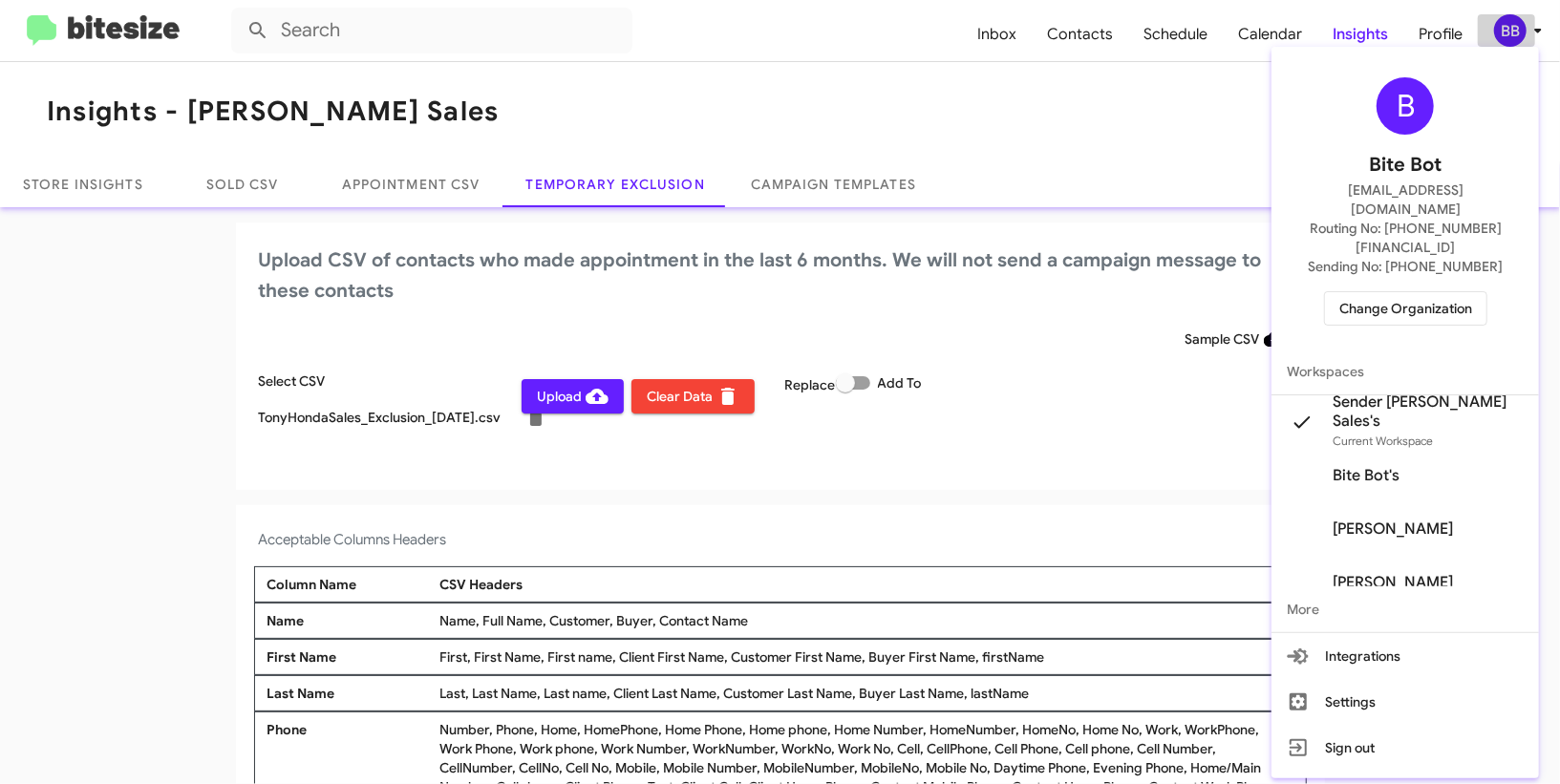
click at [1522, 37] on body "Inbox Contacts Schedule Calendar Insights Profile BB Insights - [PERSON_NAME] S…" at bounding box center [780, 392] width 1560 height 784
click at [1522, 37] on div at bounding box center [780, 392] width 1560 height 784
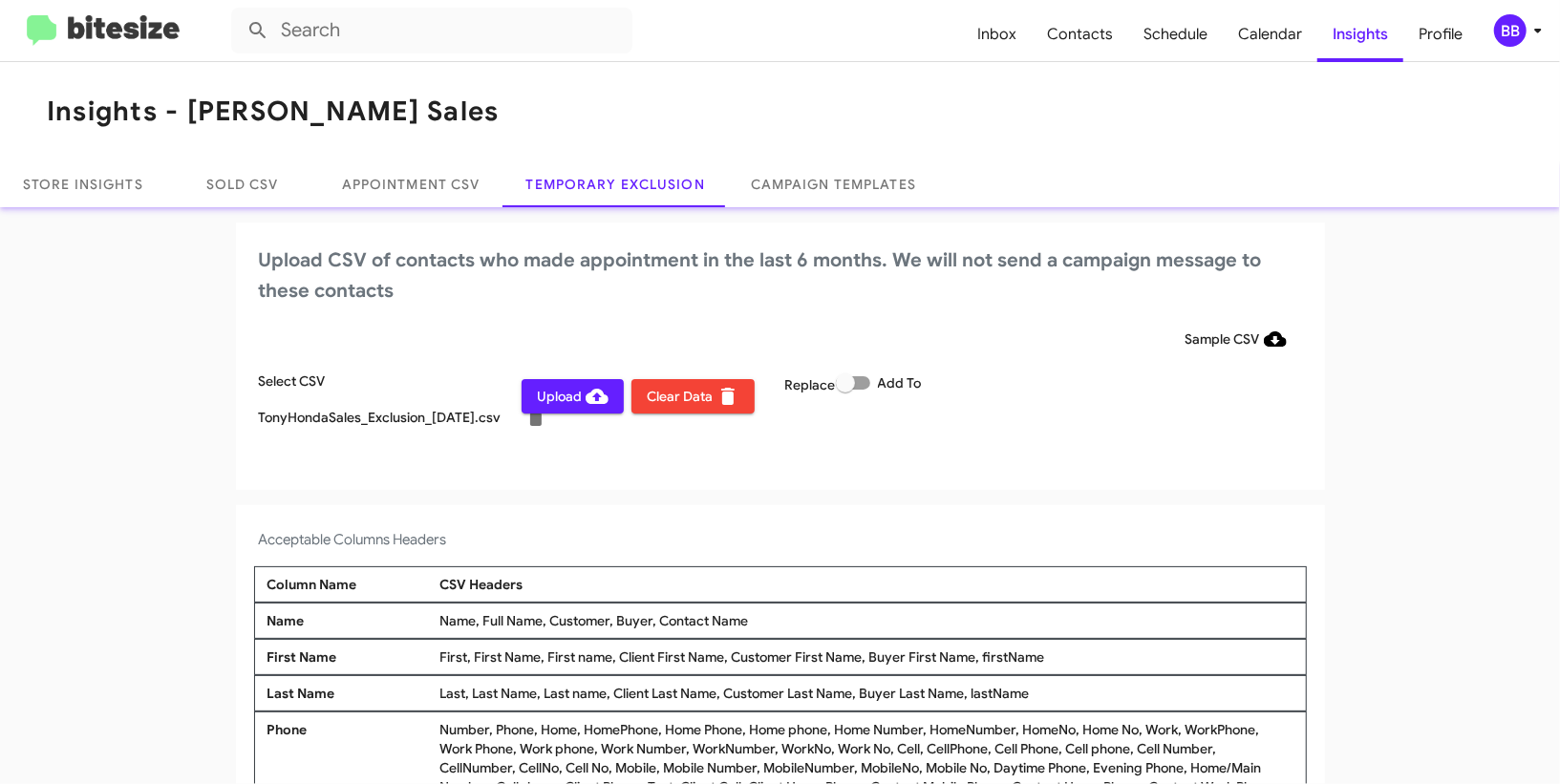
click at [572, 396] on span "Upload" at bounding box center [573, 396] width 71 height 35
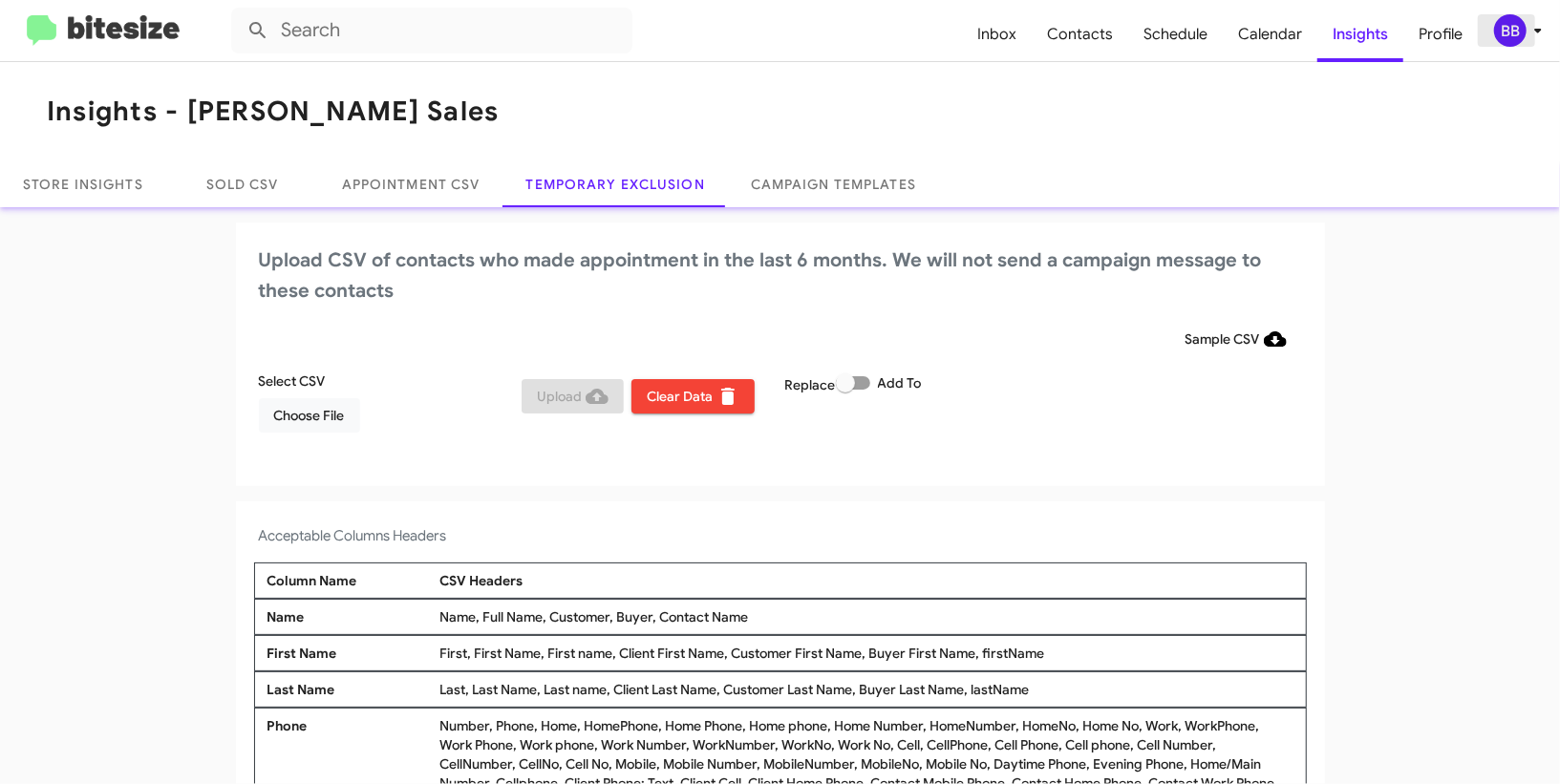
click at [1516, 42] on div "BB" at bounding box center [1511, 31] width 33 height 33
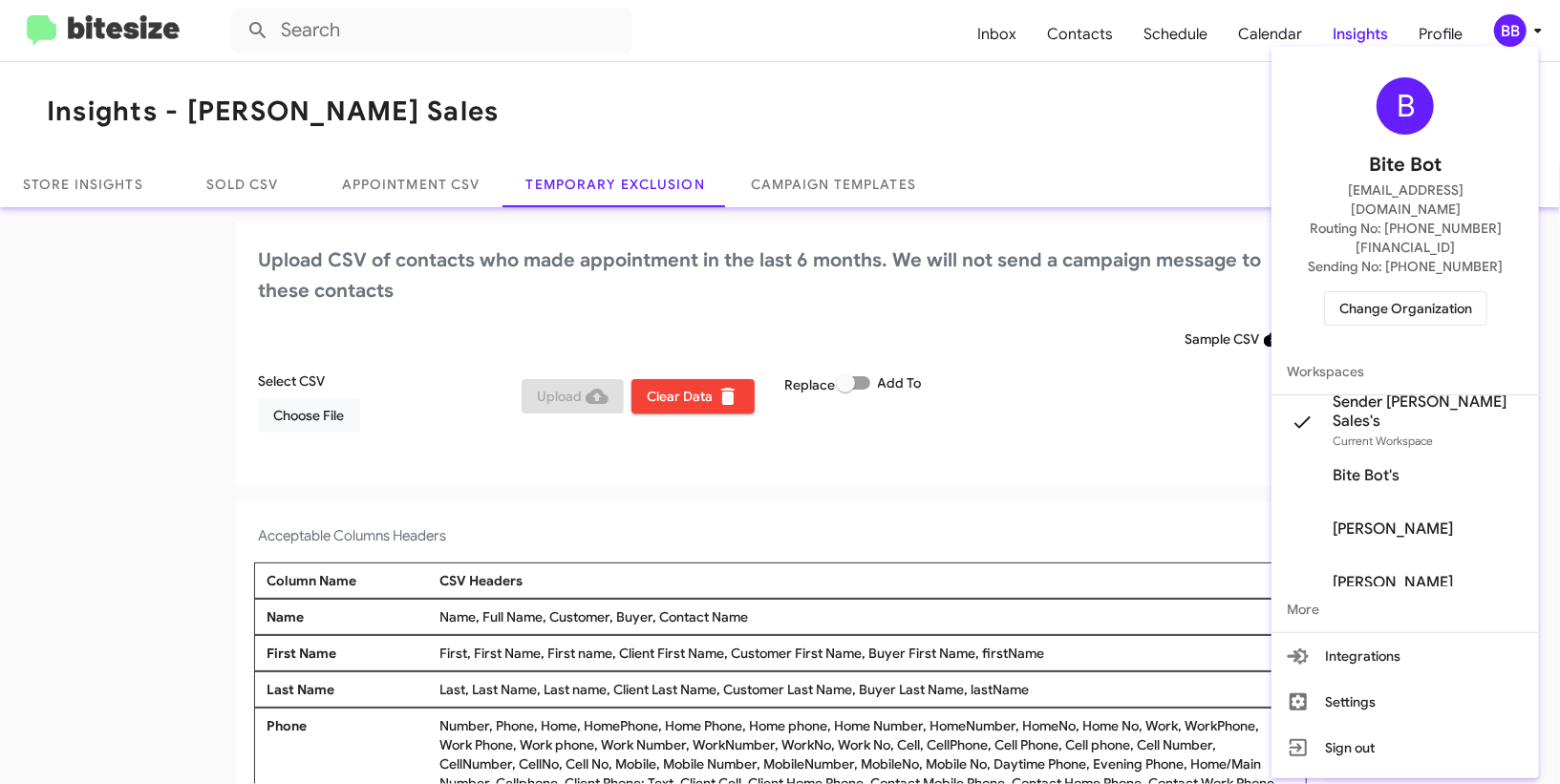
click at [1394, 292] on span "Change Organization" at bounding box center [1406, 309] width 133 height 33
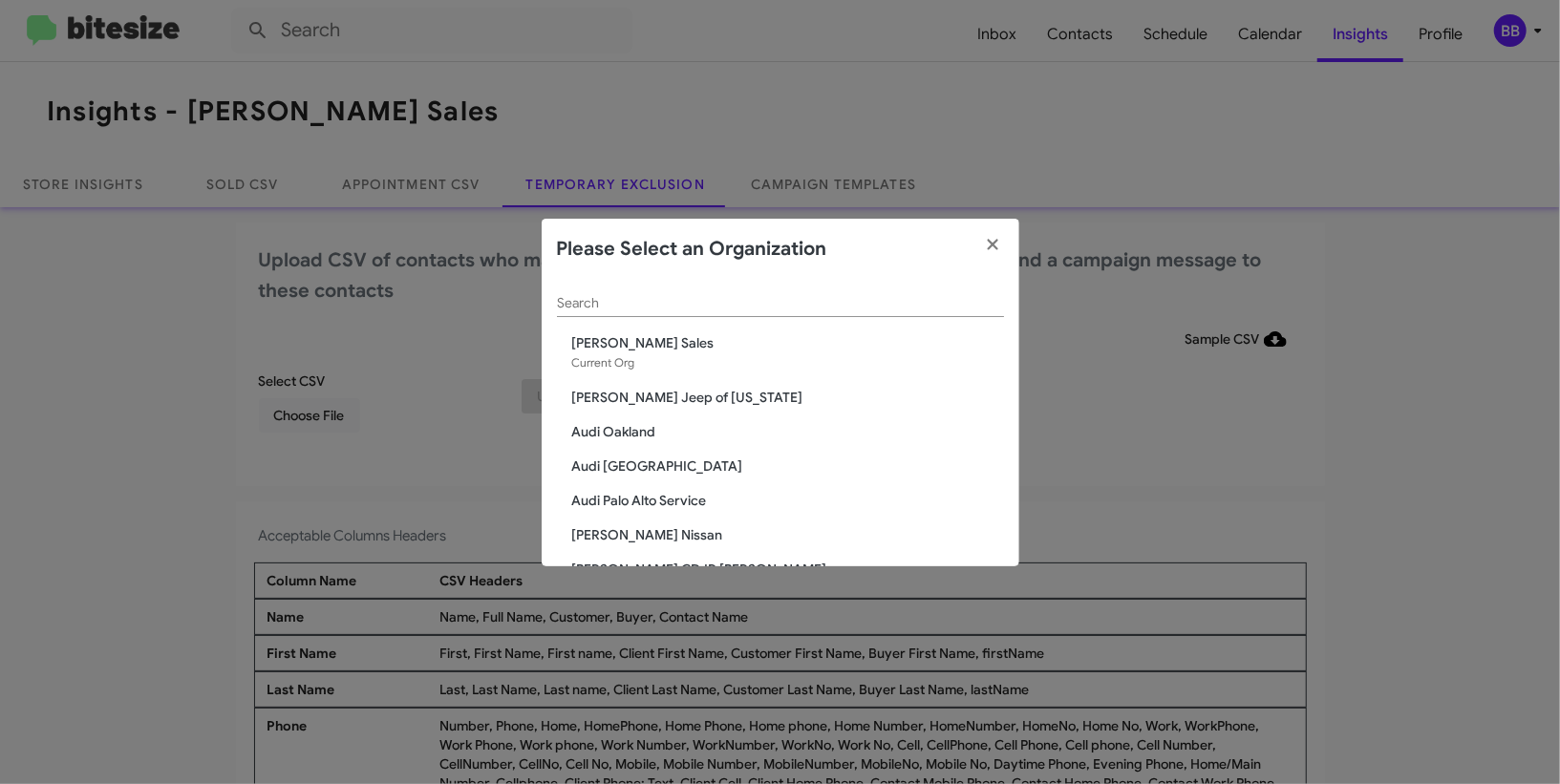
click at [803, 318] on div "Search" at bounding box center [780, 307] width 448 height 55
click at [791, 307] on input "Search" at bounding box center [780, 304] width 448 height 15
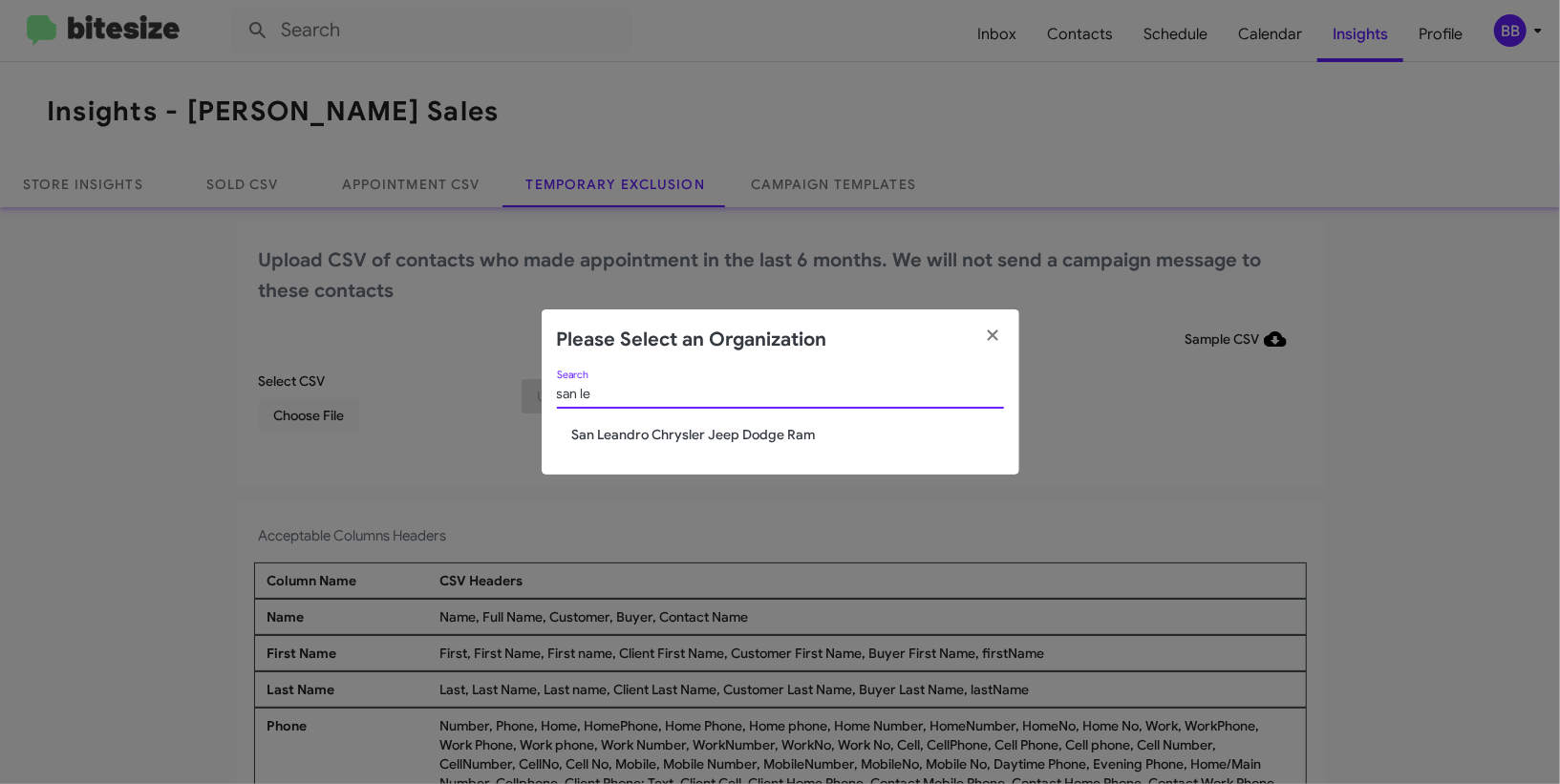
type input "san le"
click at [735, 426] on span "San Leandro Chrysler Jeep Dodge Ram" at bounding box center [788, 435] width 432 height 19
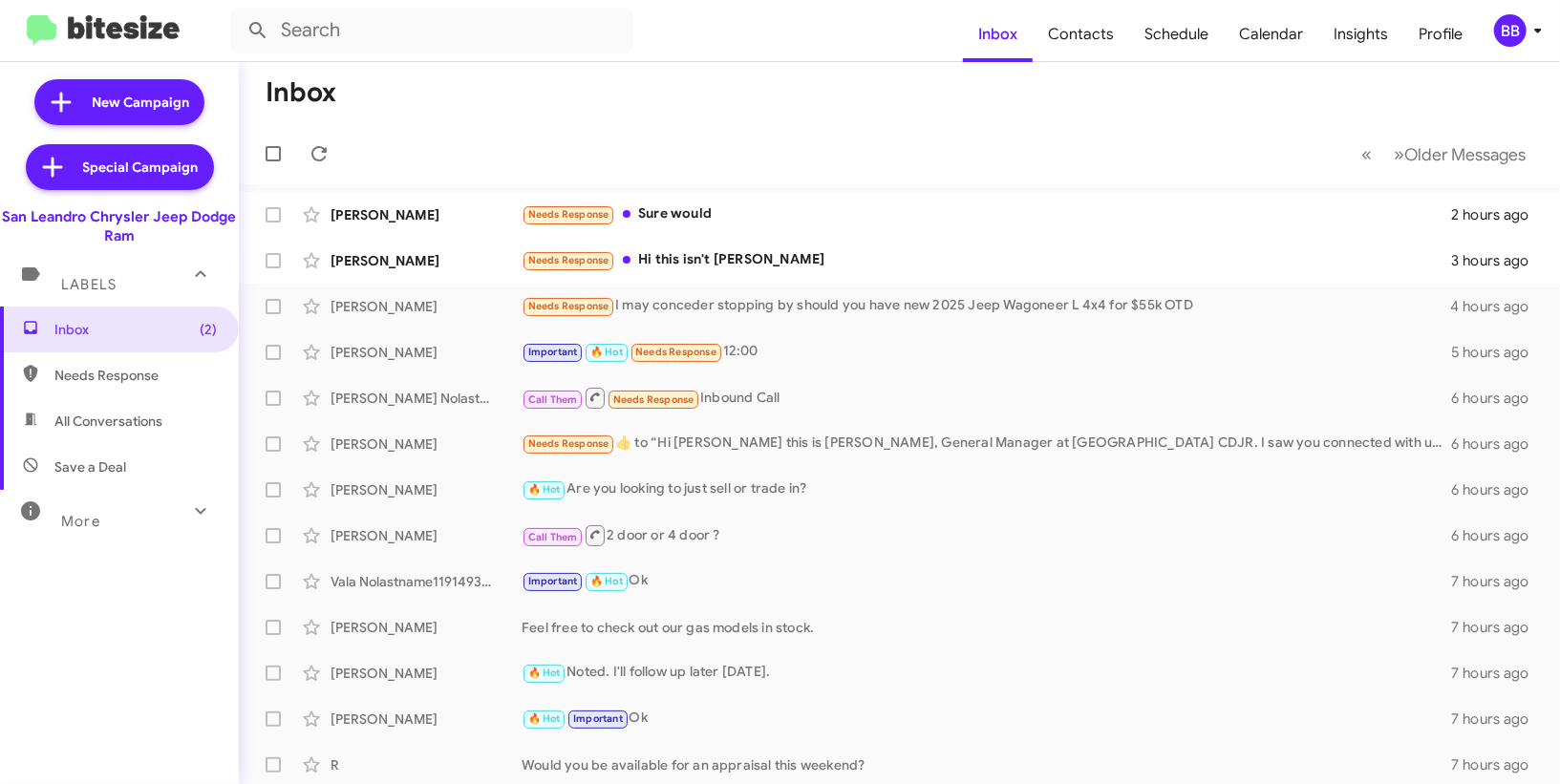
click at [1506, 43] on div "BB" at bounding box center [1511, 31] width 33 height 33
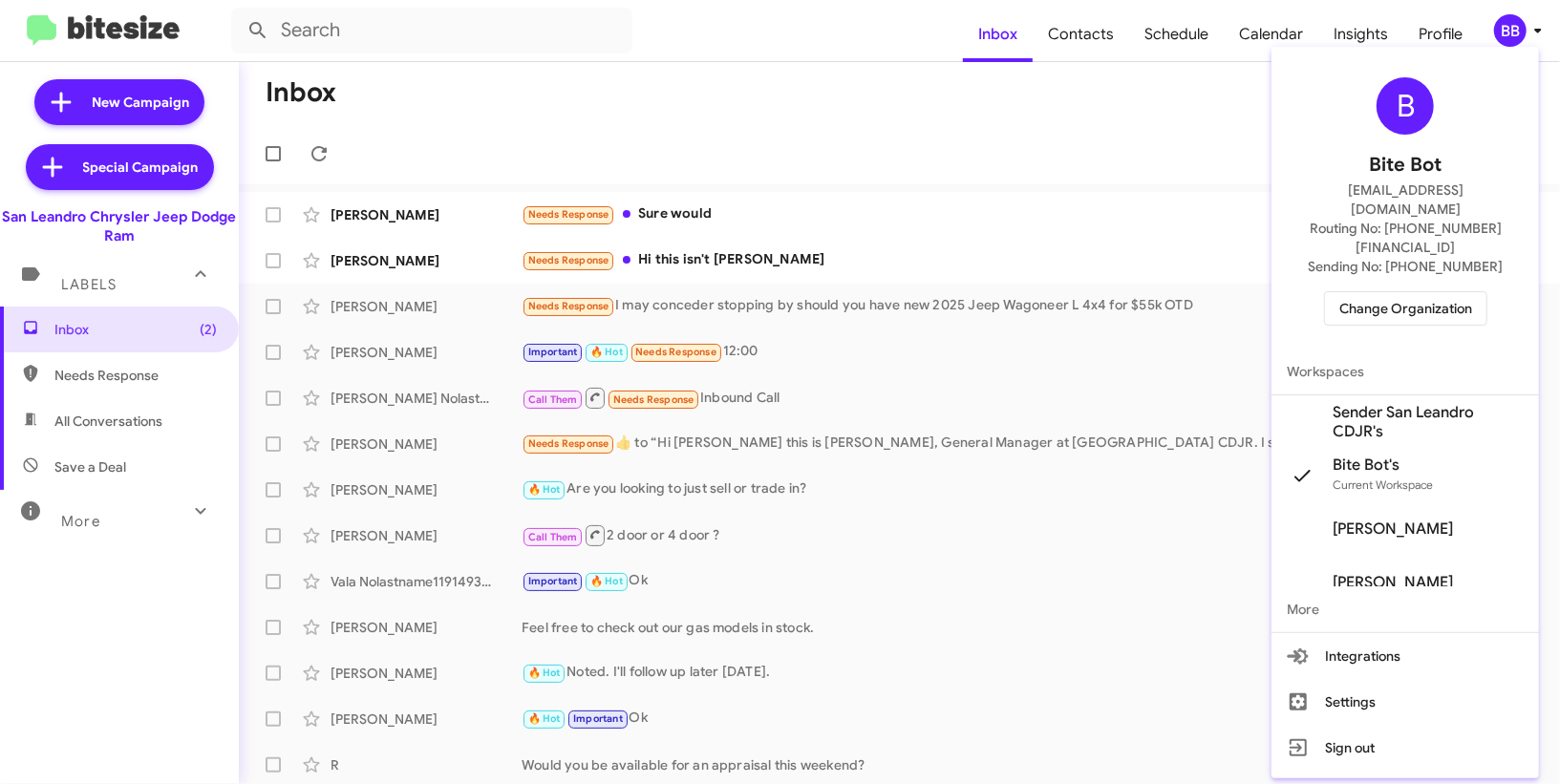
click at [1402, 403] on span "Sender San Leandro CDJR's" at bounding box center [1428, 422] width 192 height 38
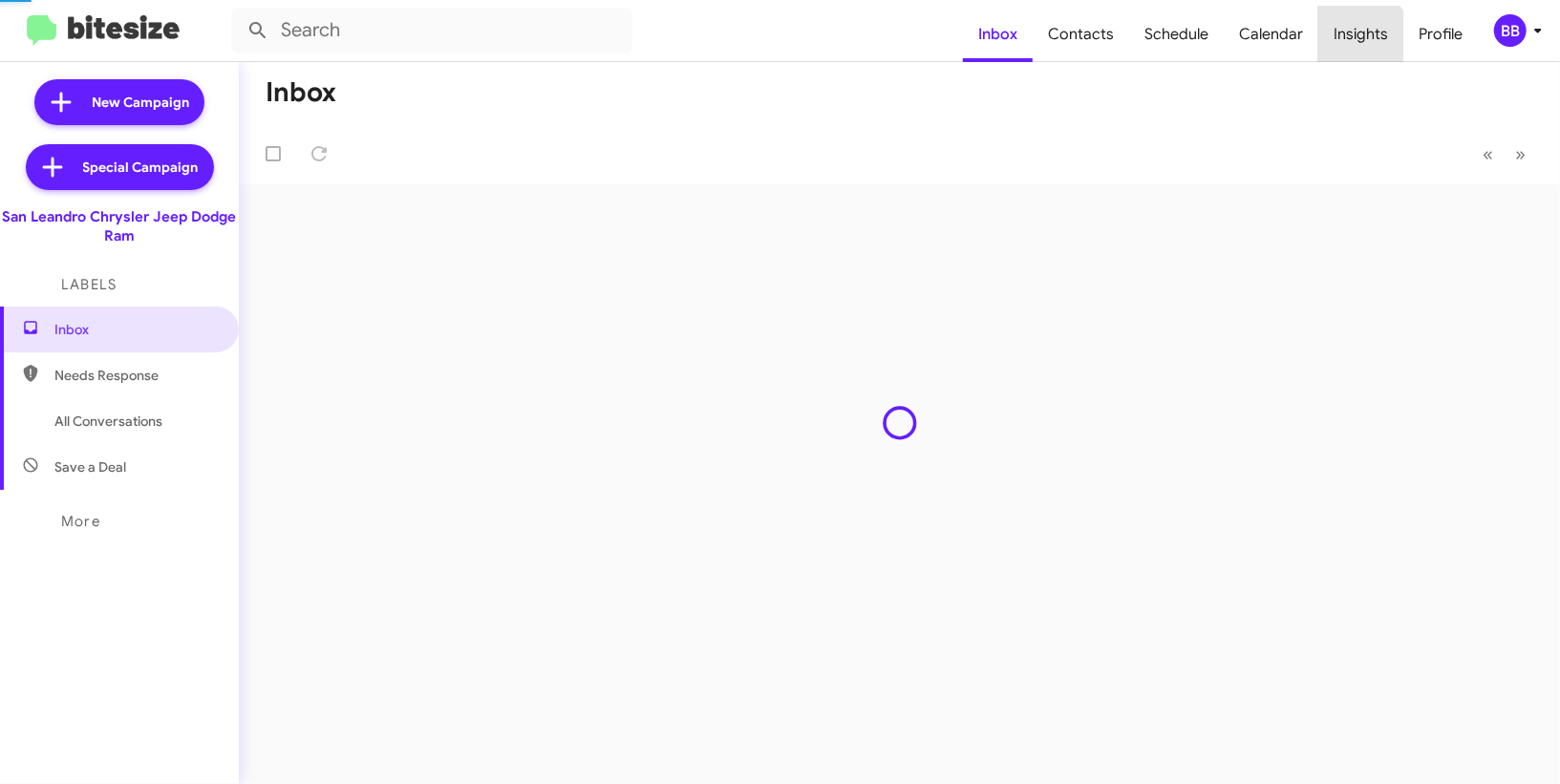
click at [1355, 41] on span "Insights" at bounding box center [1361, 35] width 85 height 56
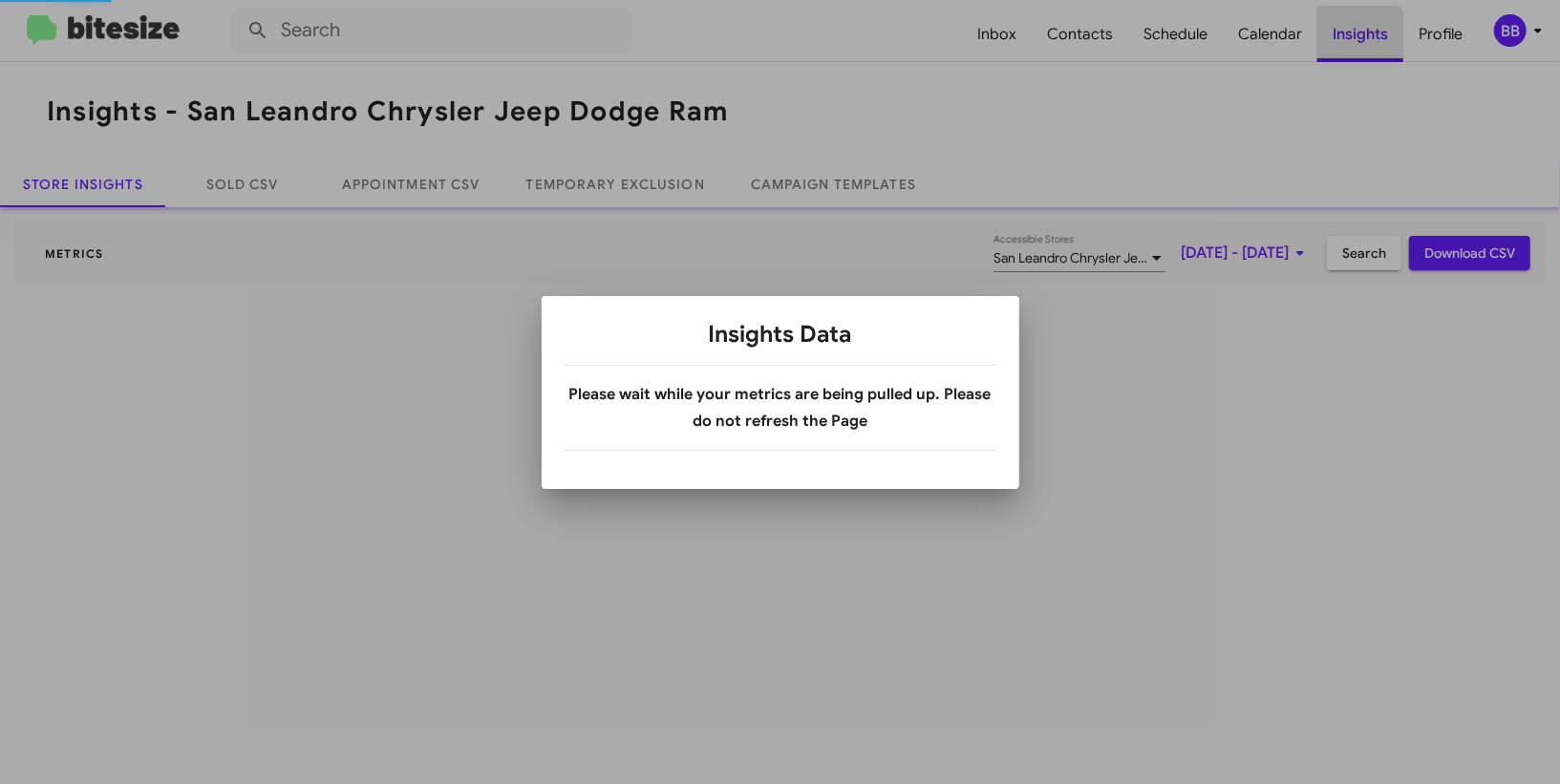
click at [1355, 41] on div at bounding box center [780, 392] width 1560 height 784
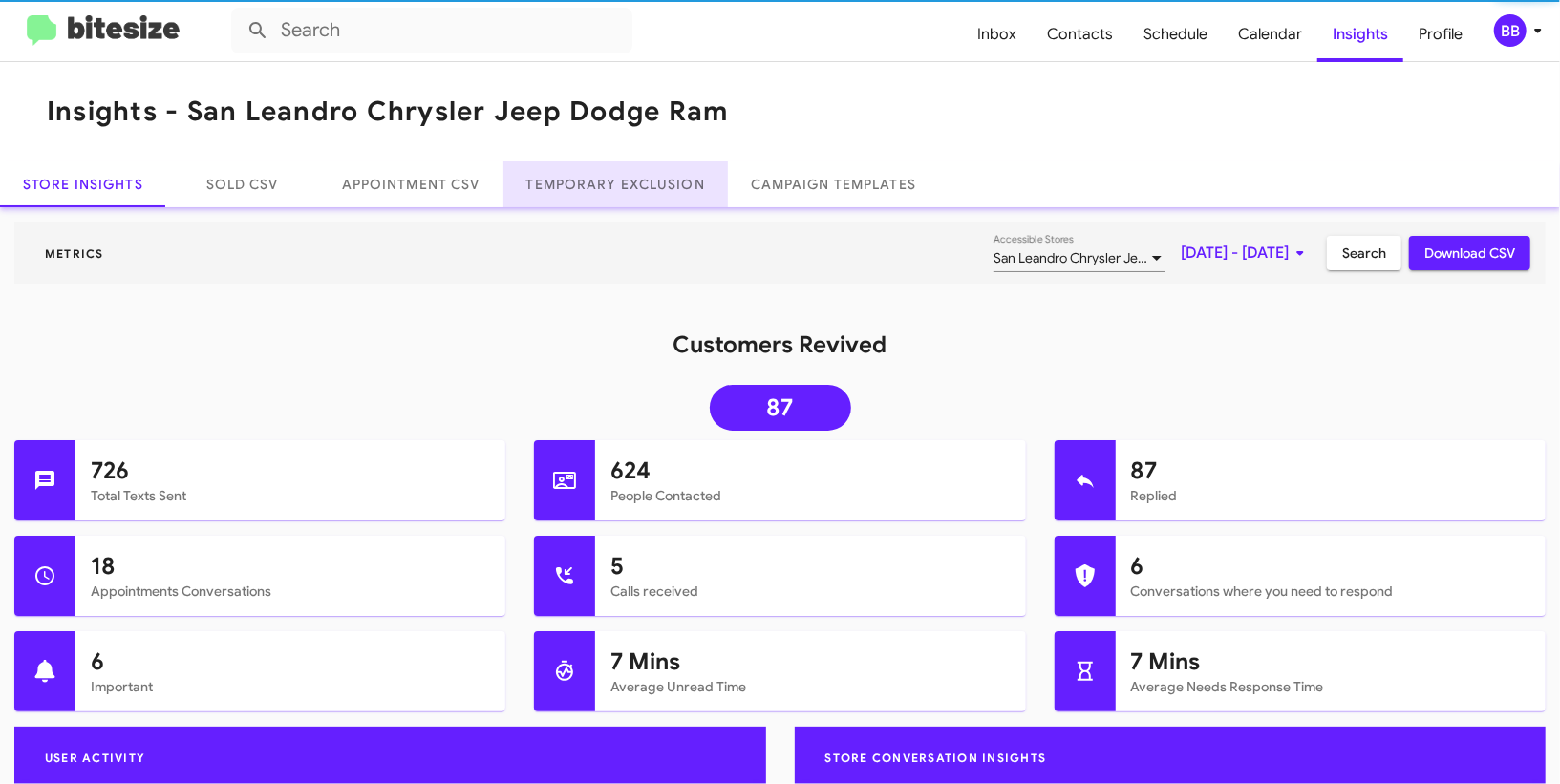
click at [640, 162] on link "Temporary Exclusion" at bounding box center [615, 185] width 224 height 46
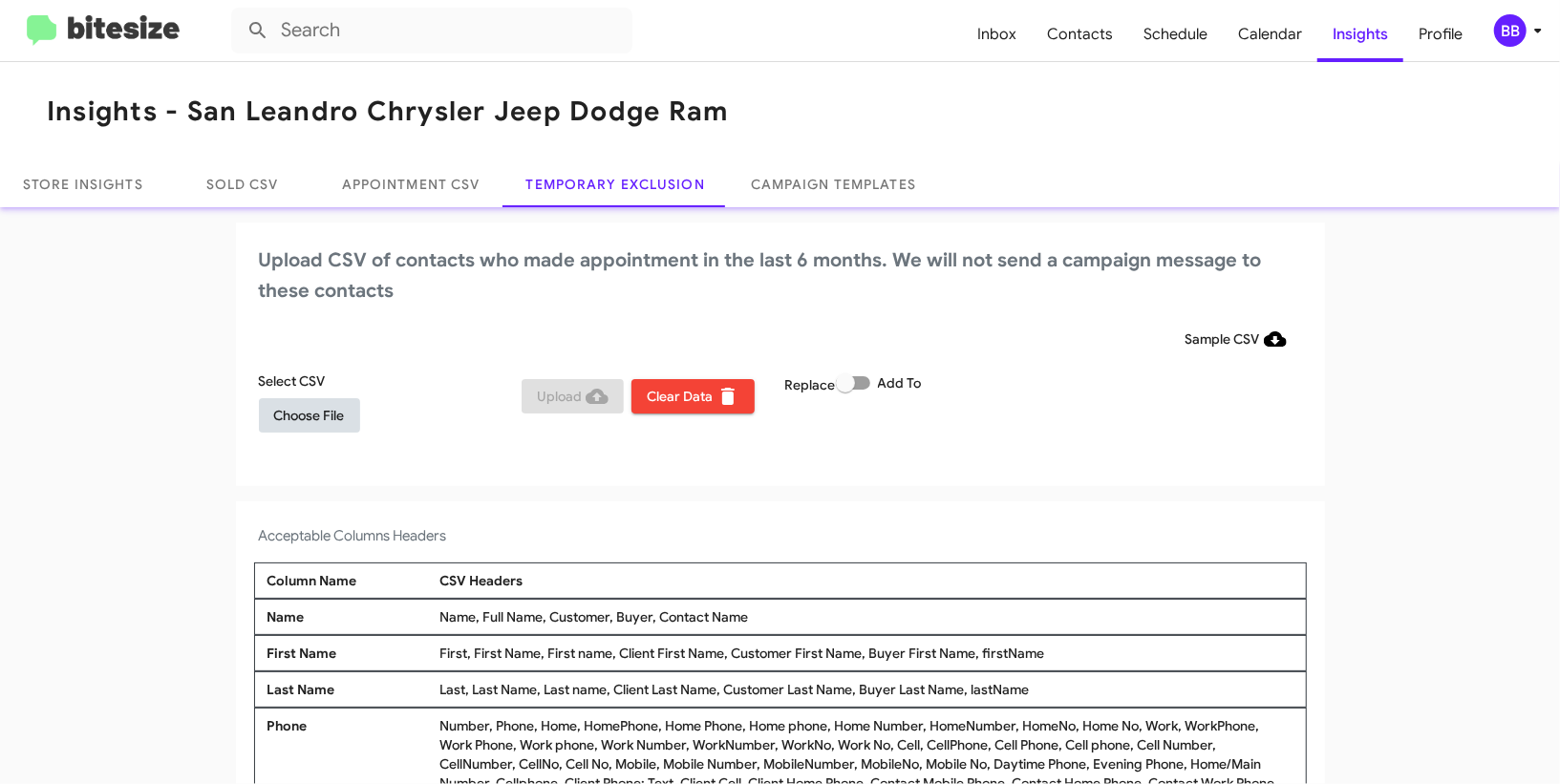
click at [323, 427] on span "Choose File" at bounding box center [309, 416] width 70 height 35
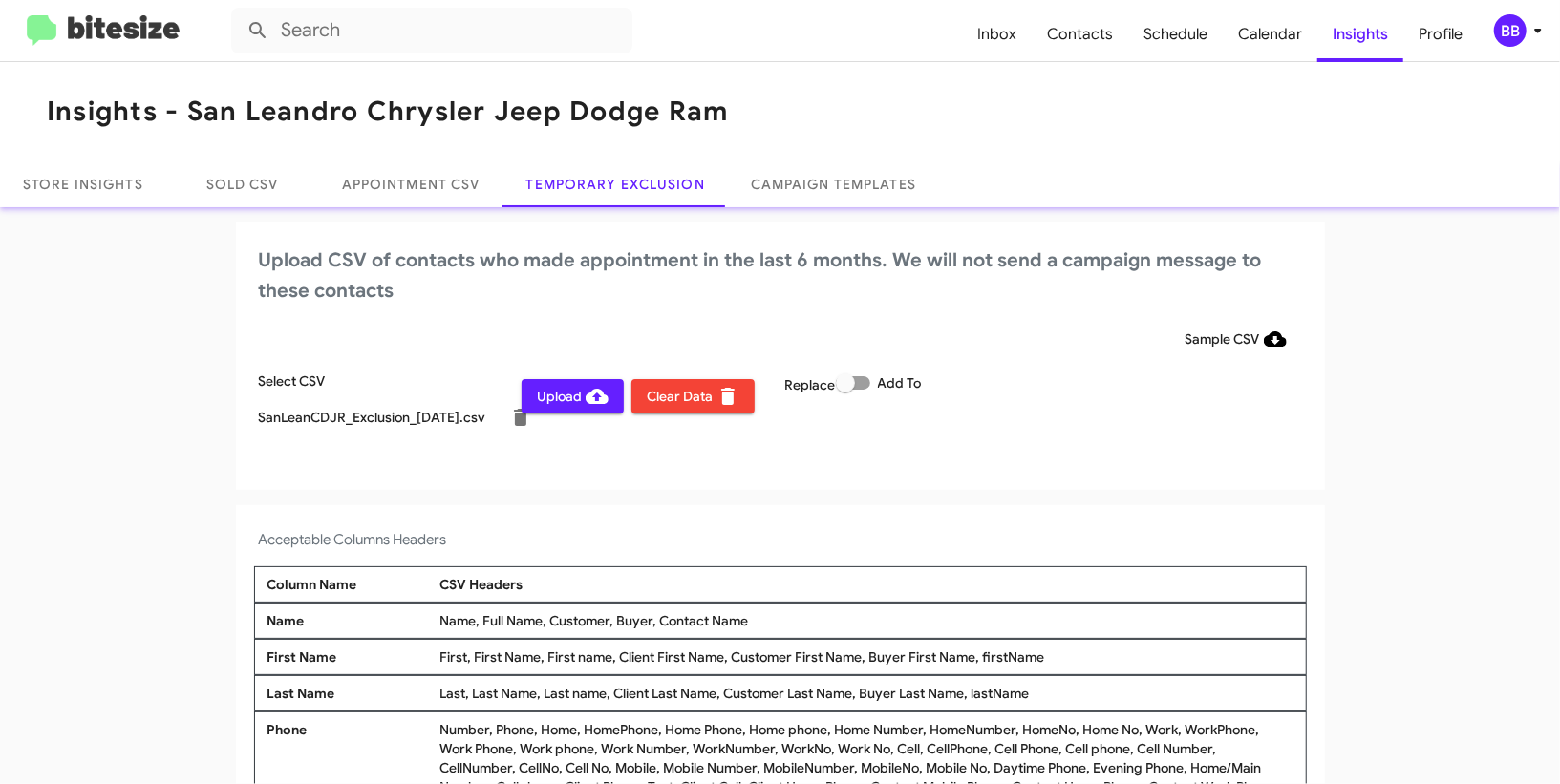
click at [1516, 29] on div "BB" at bounding box center [1511, 31] width 33 height 33
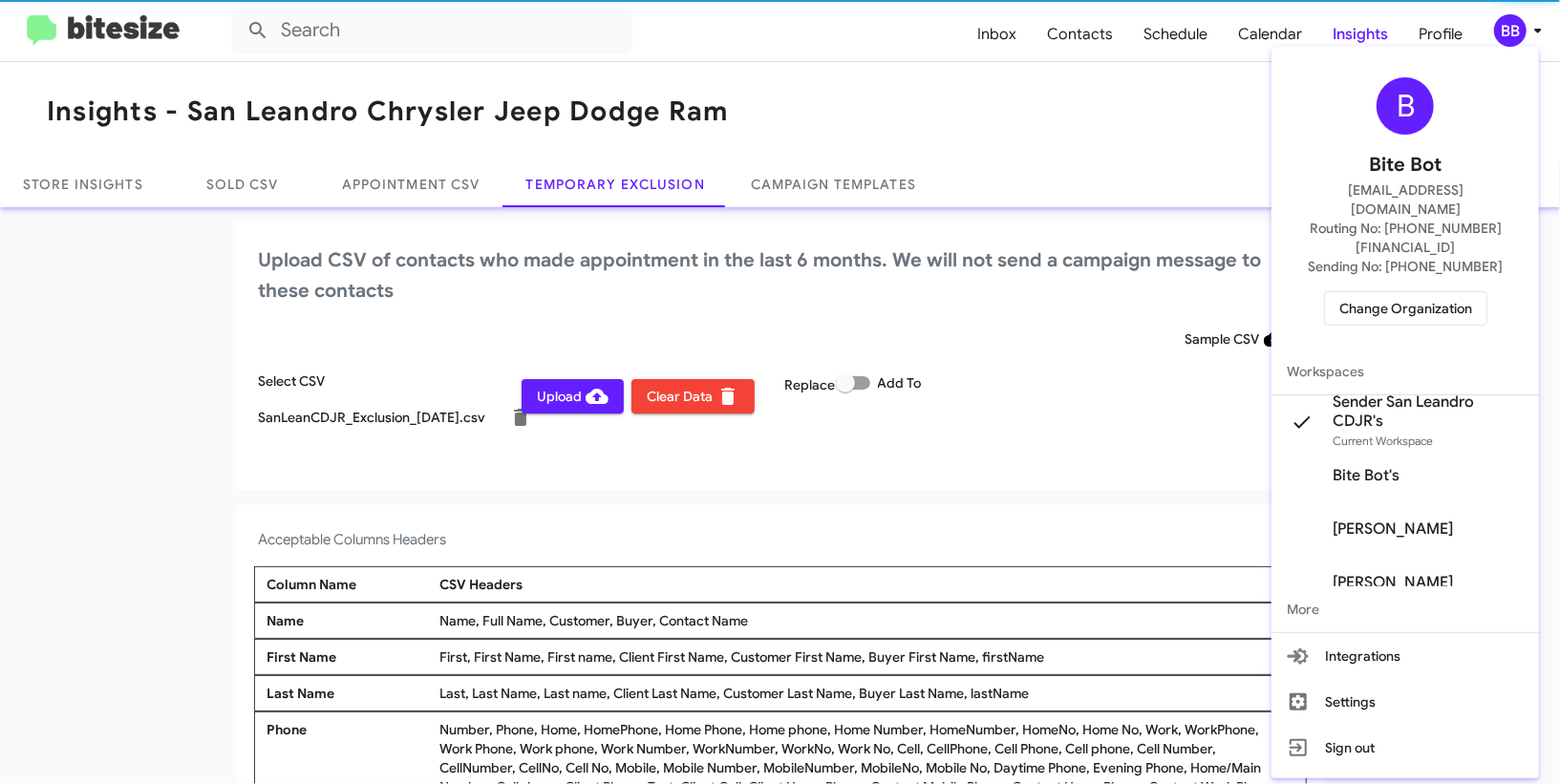
click at [1516, 29] on div at bounding box center [780, 392] width 1560 height 784
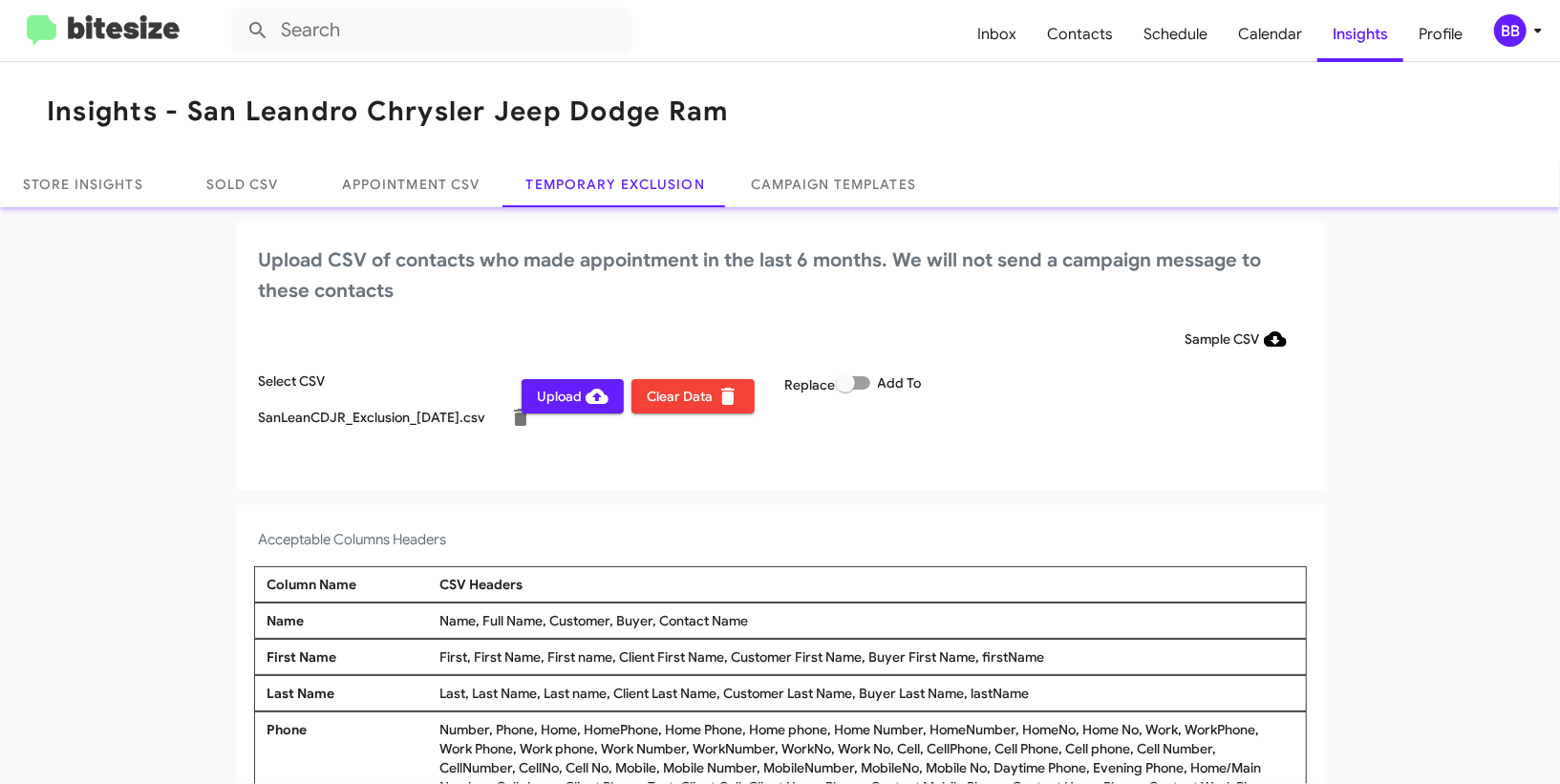
click at [564, 404] on span "Upload" at bounding box center [573, 396] width 71 height 35
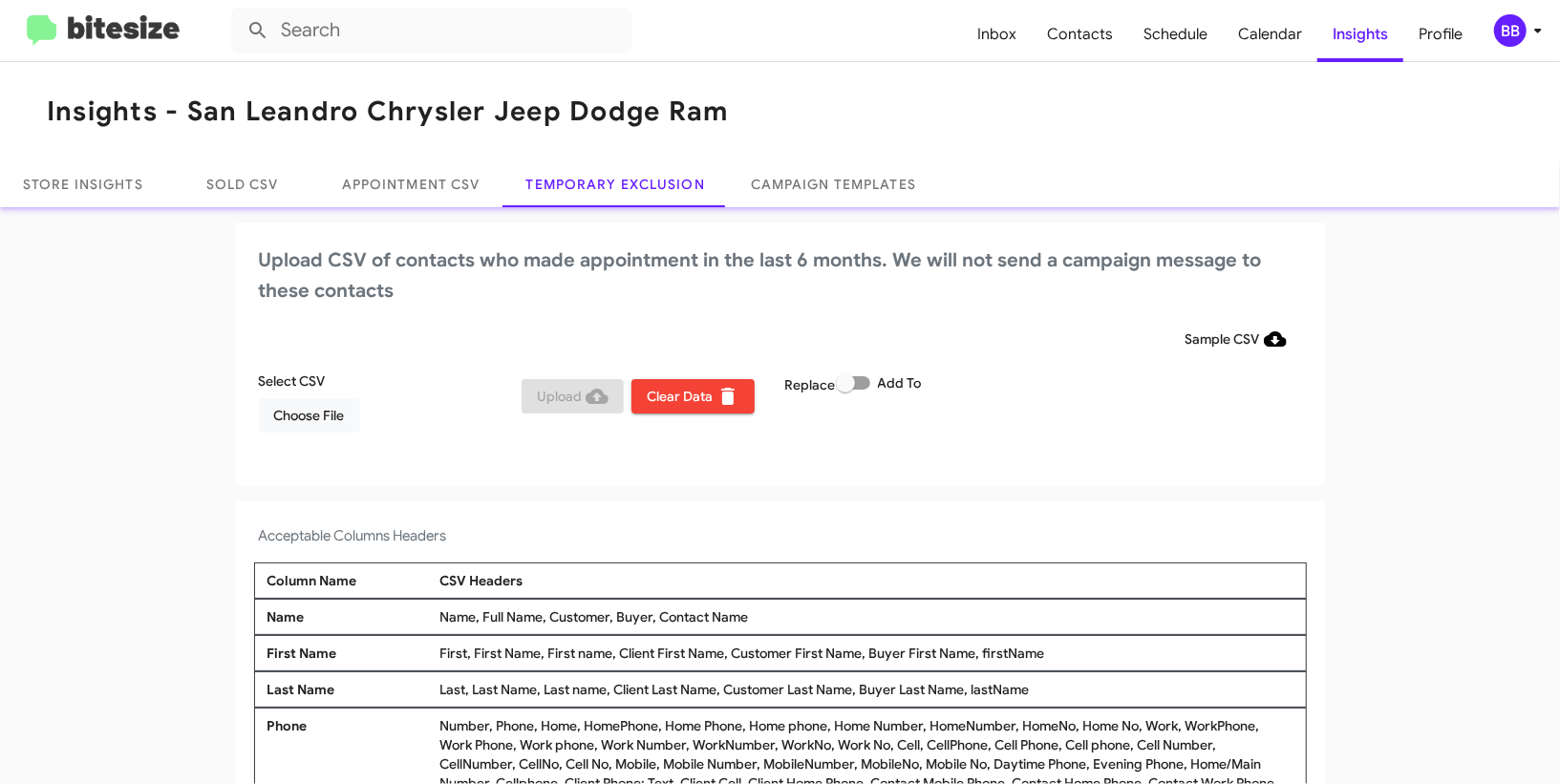
click at [1520, 31] on div "BB" at bounding box center [1511, 31] width 33 height 33
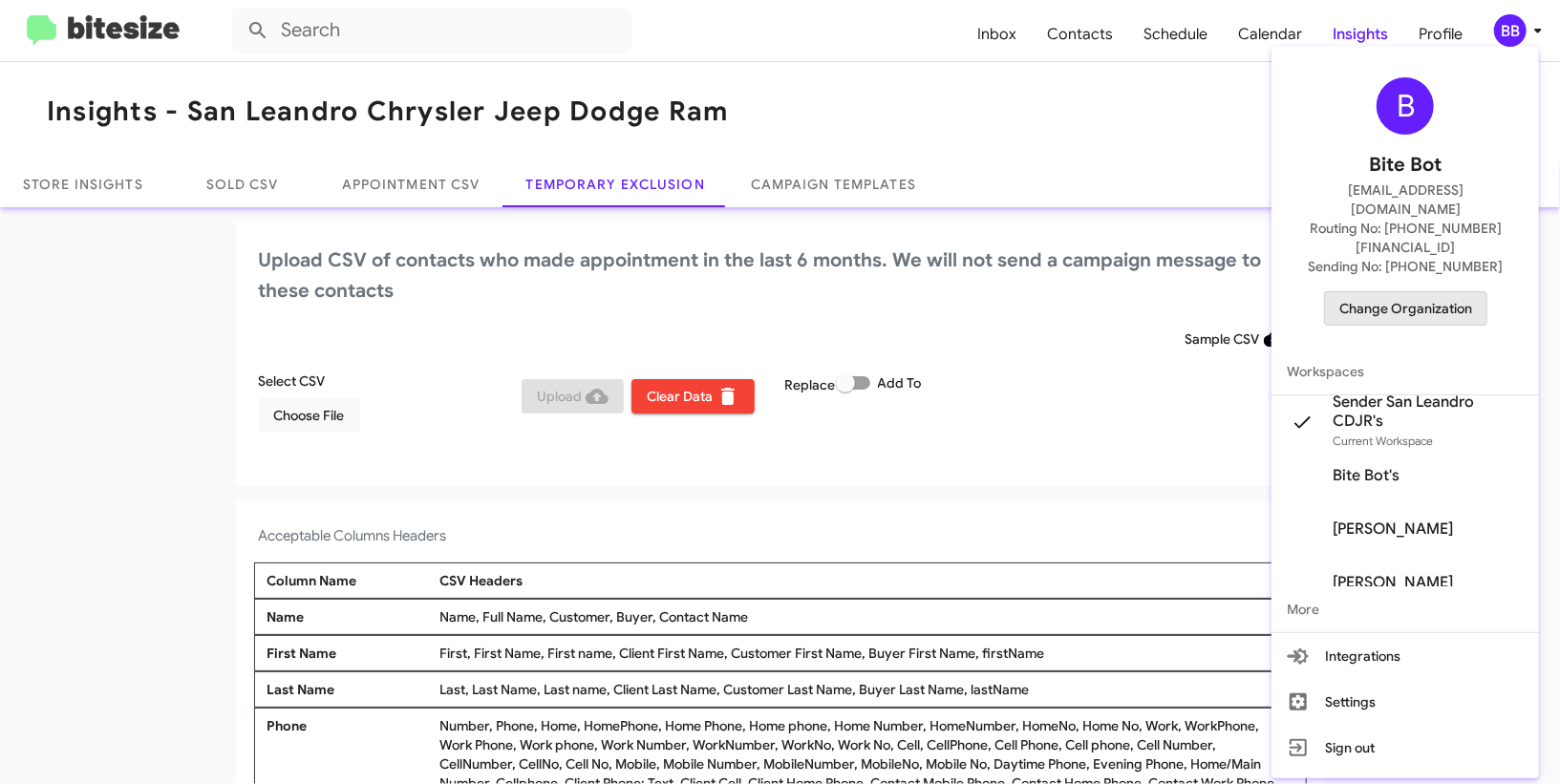
click at [1432, 292] on span "Change Organization" at bounding box center [1406, 309] width 133 height 33
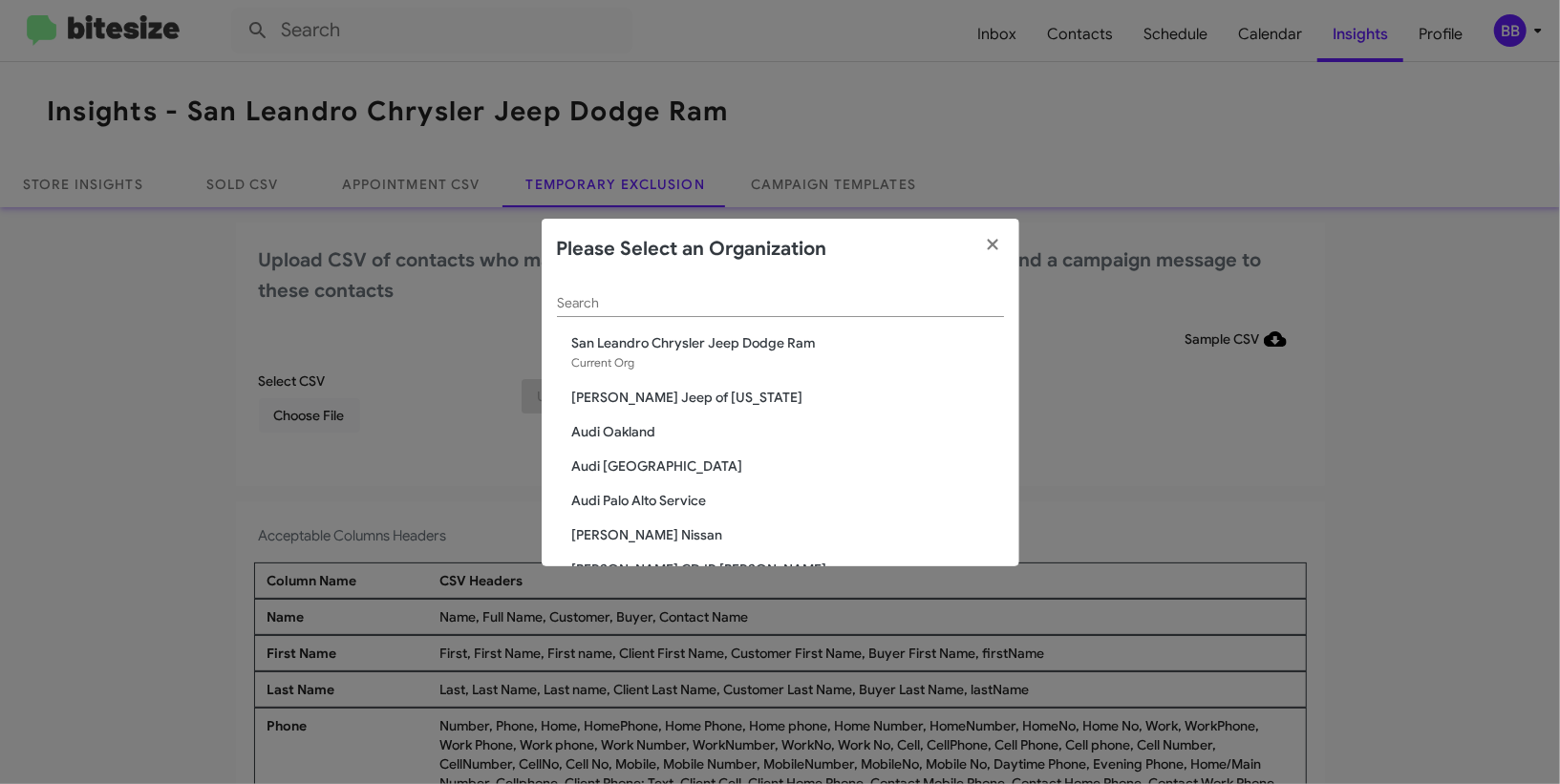
click at [853, 307] on input "Search" at bounding box center [780, 304] width 448 height 15
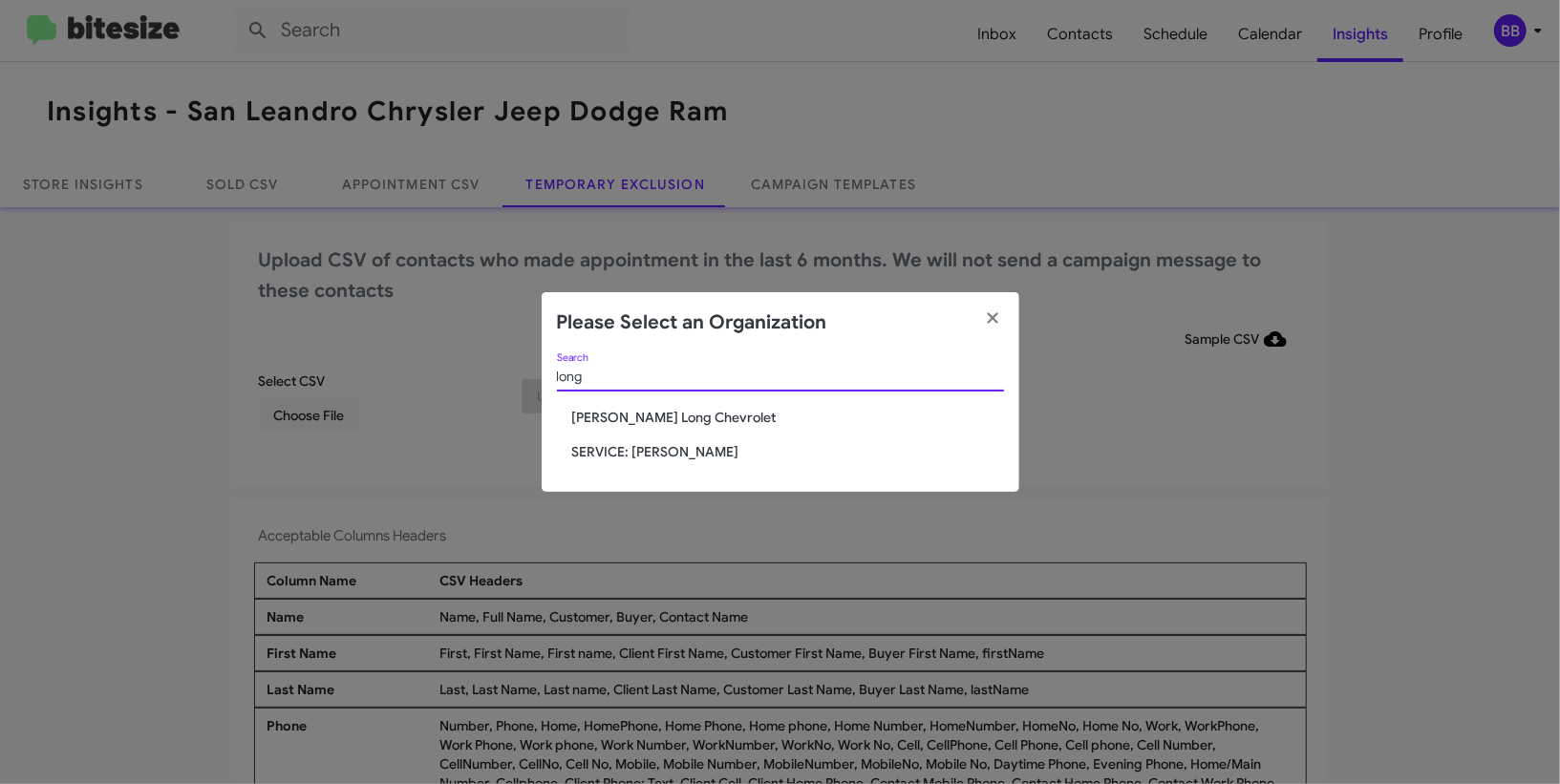
click at [598, 380] on input "long" at bounding box center [780, 377] width 448 height 15
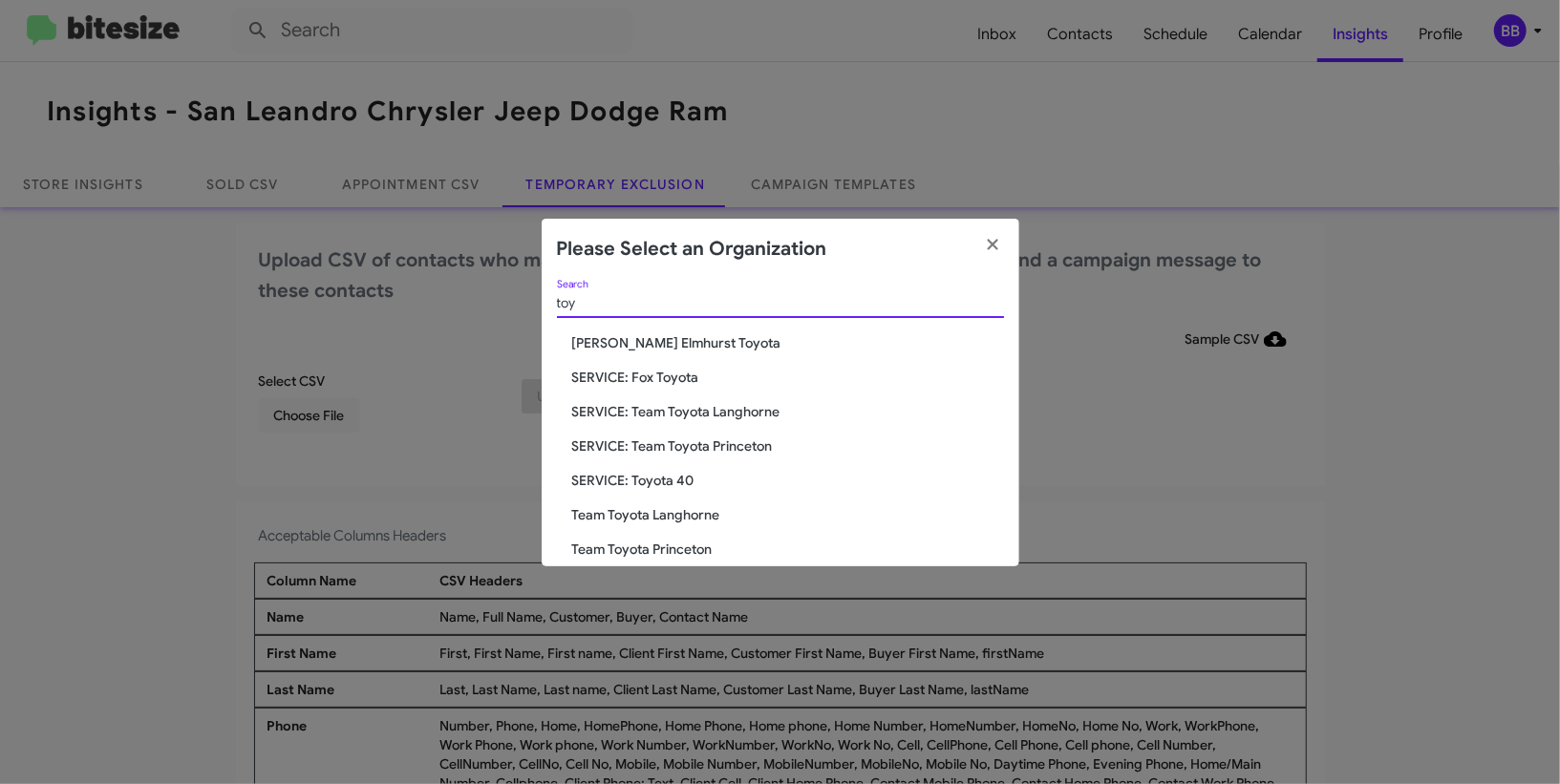
type input "toy"
click at [660, 515] on span "Team Toyota Langhorne" at bounding box center [788, 515] width 432 height 19
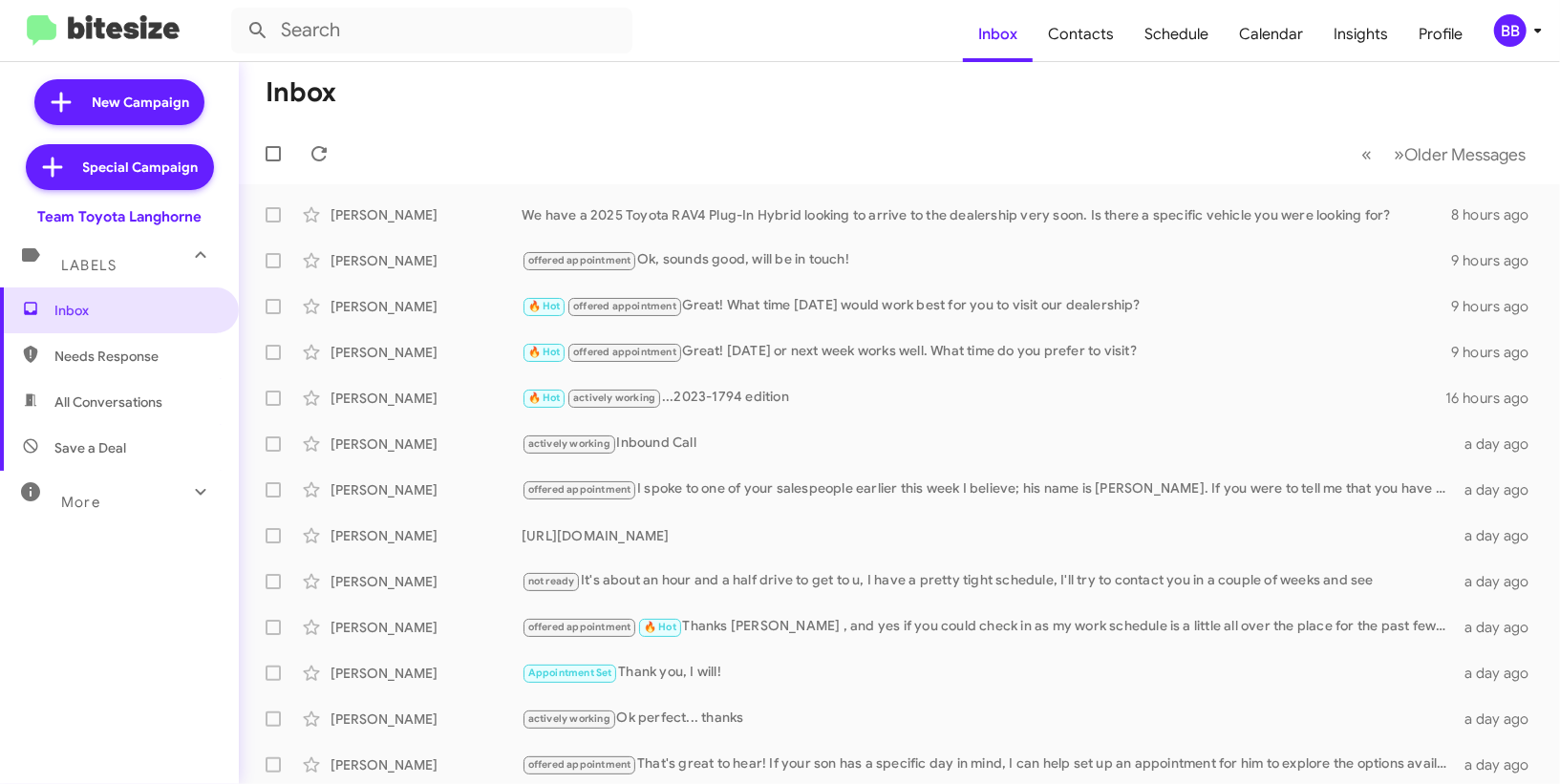
click at [1519, 48] on mat-toolbar "Inbox Contacts Schedule Calendar Insights Profile BB" at bounding box center [780, 31] width 1560 height 62
click at [1515, 31] on div "BB" at bounding box center [1511, 31] width 33 height 33
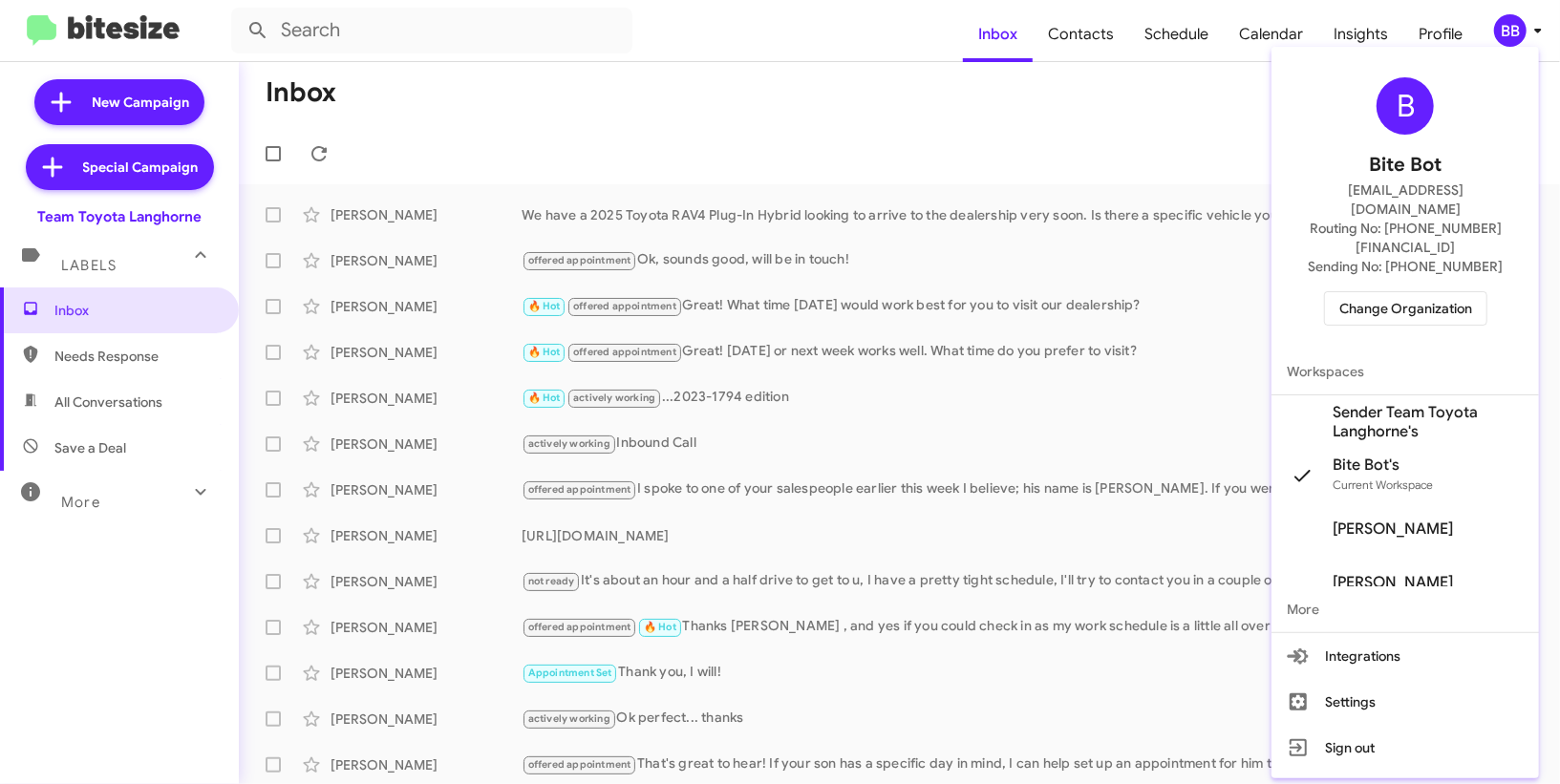
click at [1419, 403] on span "Sender Team Toyota Langhorne's" at bounding box center [1428, 422] width 192 height 38
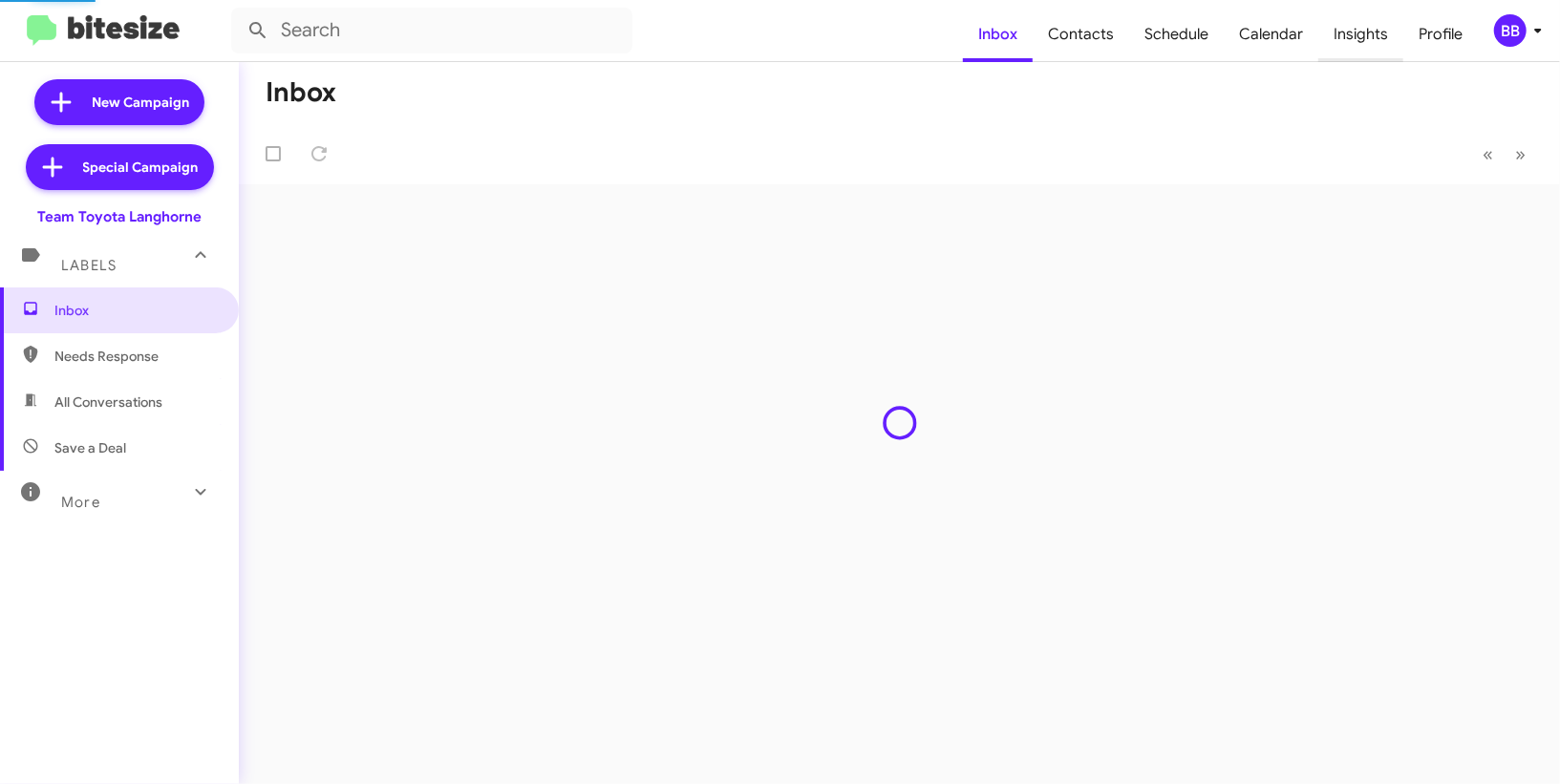
click at [1349, 51] on body "Inbox Contacts Schedule Calendar Insights Profile BB New Campaign Special Campa…" at bounding box center [780, 392] width 1560 height 784
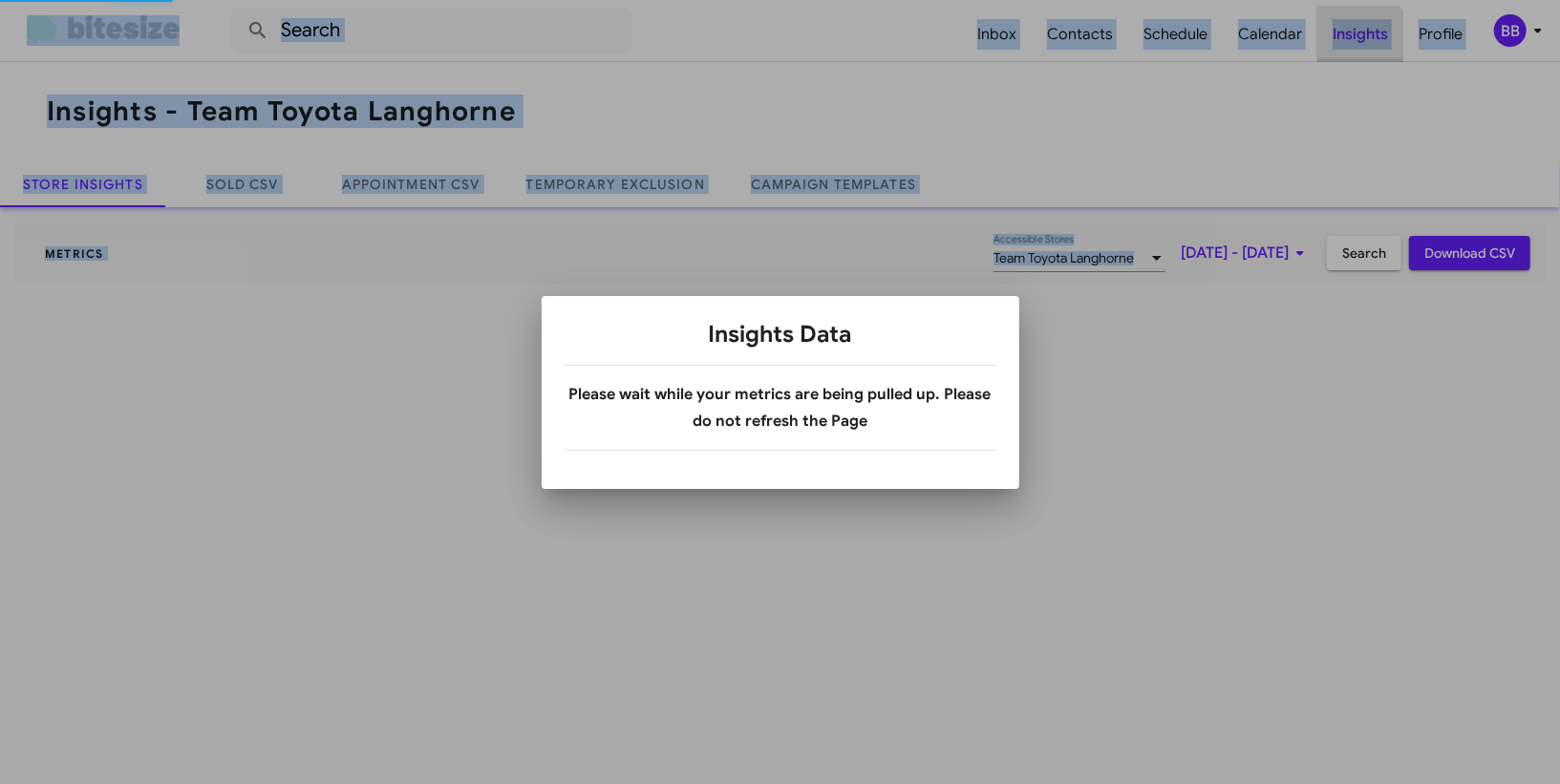
click at [1349, 51] on div at bounding box center [780, 392] width 1560 height 784
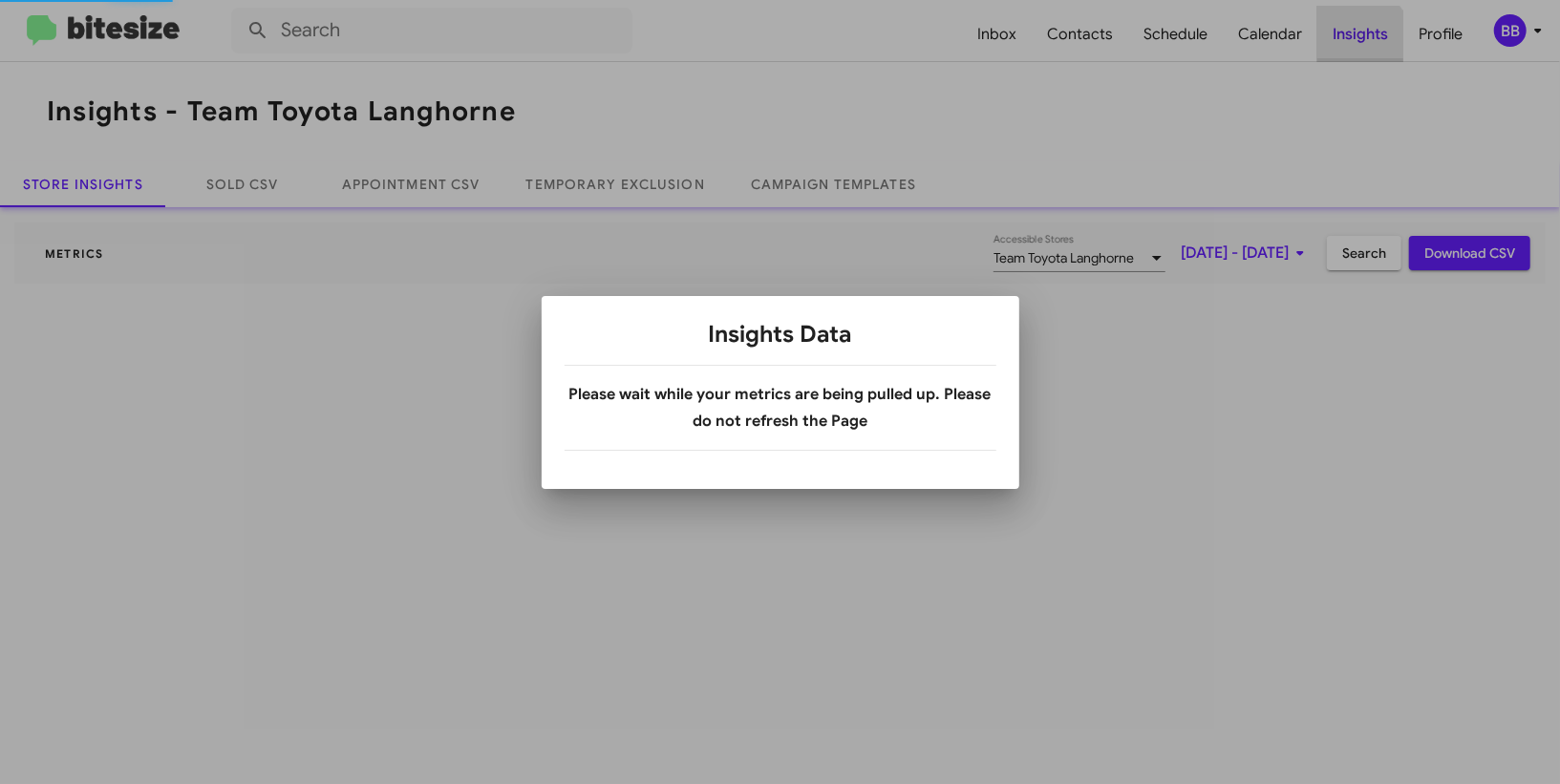
click at [1349, 51] on div at bounding box center [780, 392] width 1560 height 784
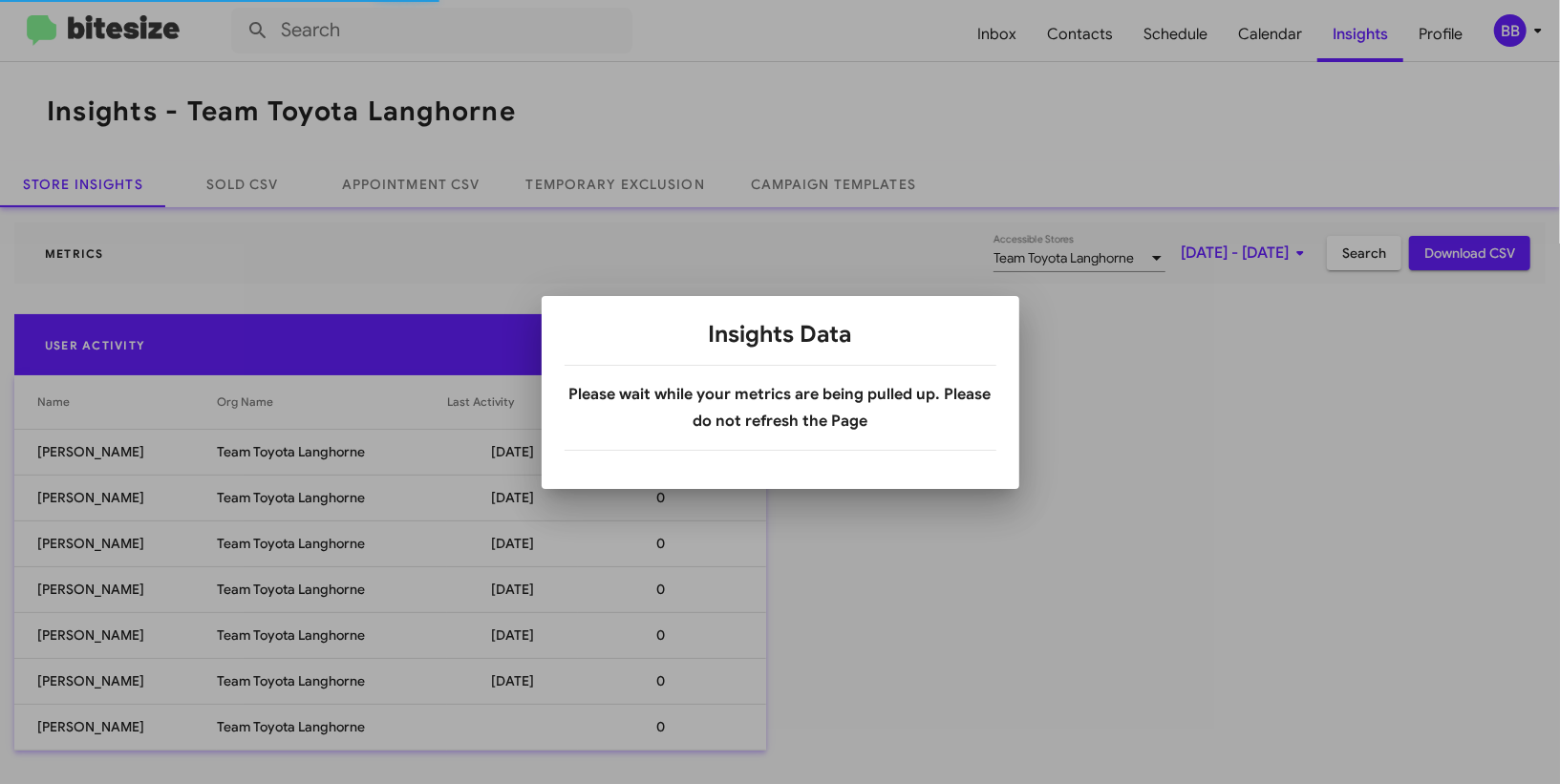
click at [646, 177] on div at bounding box center [780, 392] width 1560 height 784
click at [646, 177] on body "Inbox Contacts Schedule Calendar Insights Profile BB Insights - Team Toyota Lan…" at bounding box center [780, 392] width 1560 height 784
click at [646, 177] on link "Temporary Exclusion" at bounding box center [615, 185] width 224 height 46
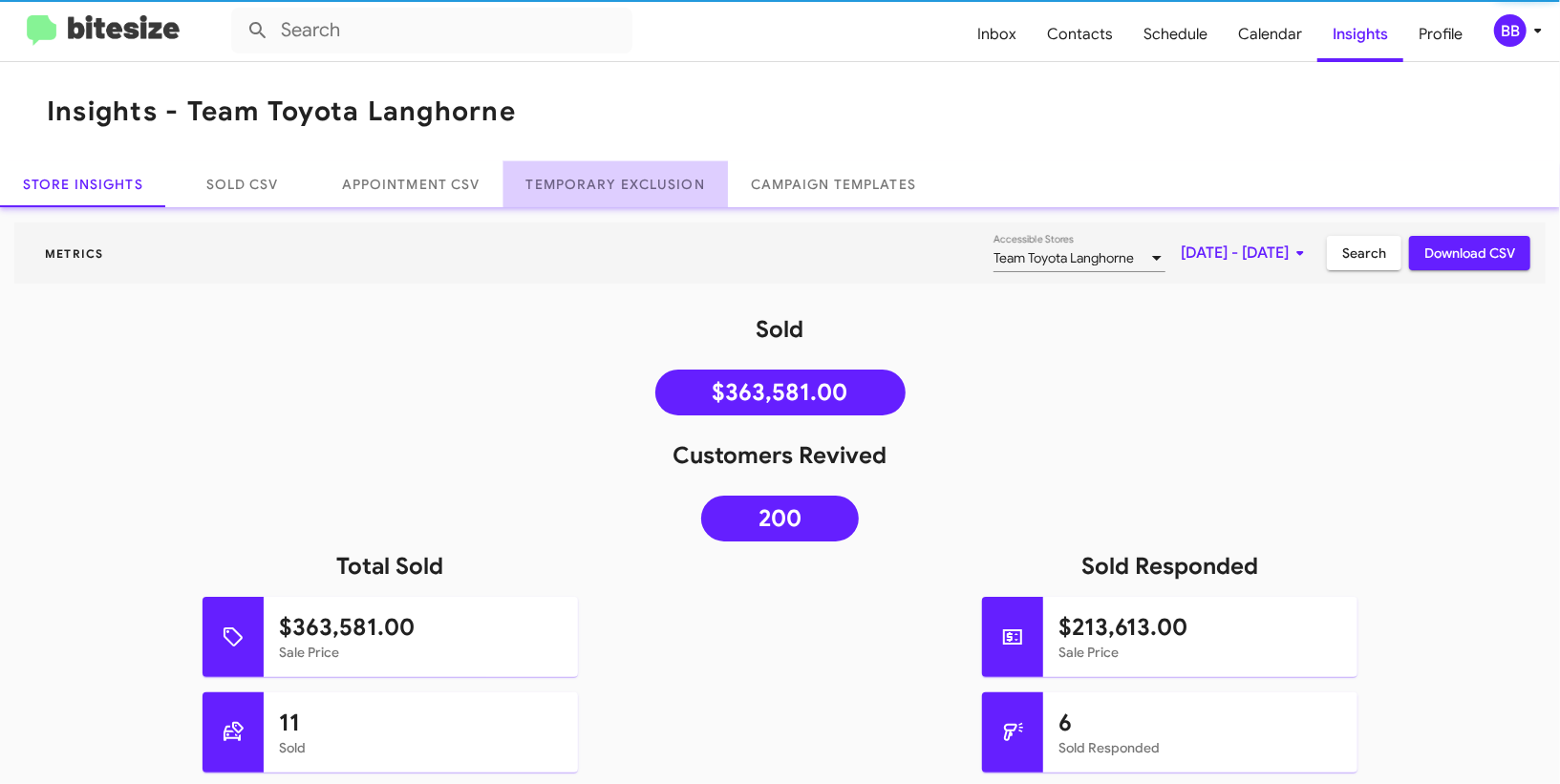
click at [646, 177] on link "Temporary Exclusion" at bounding box center [615, 185] width 224 height 46
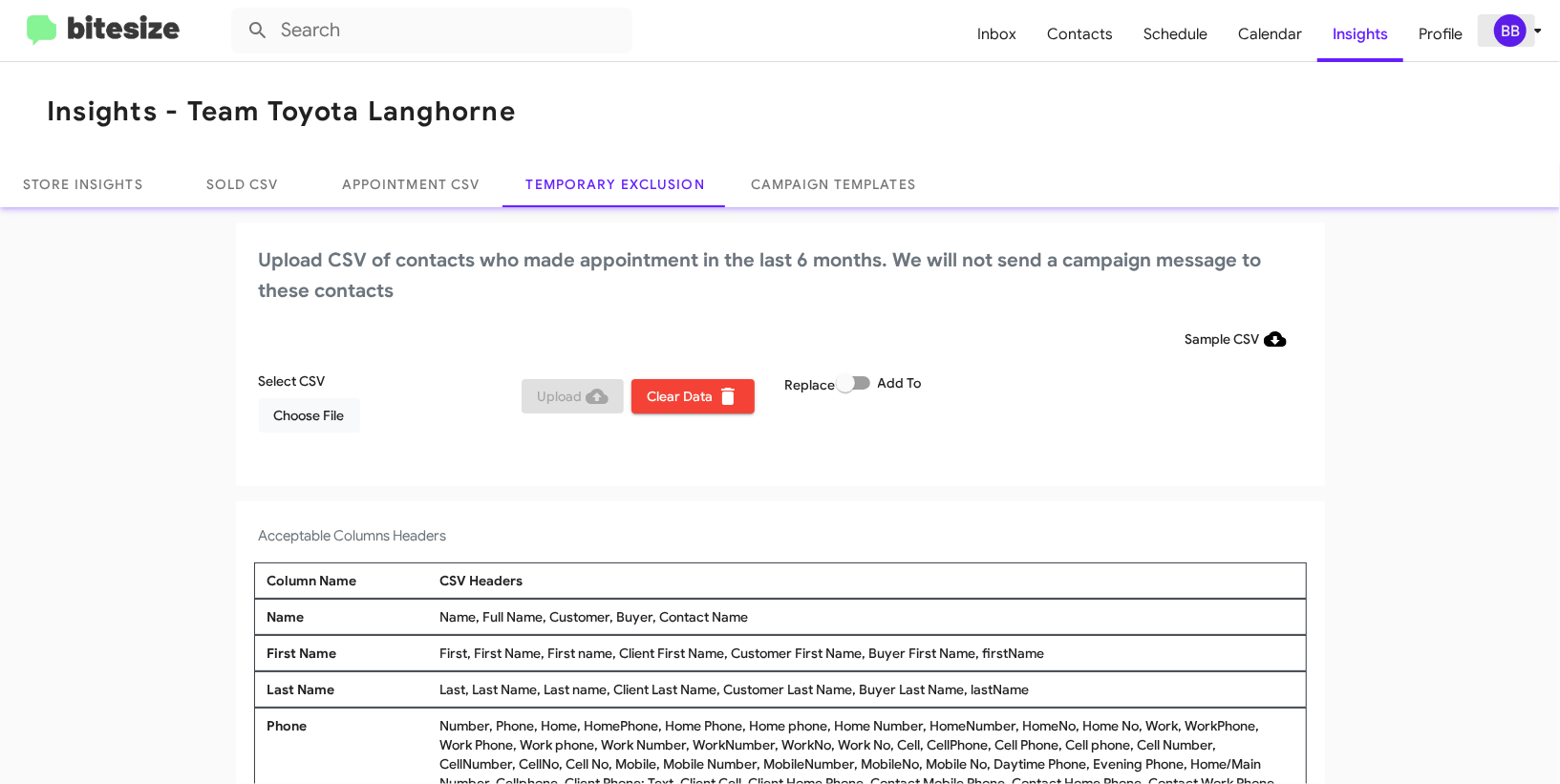
click at [1541, 41] on icon at bounding box center [1538, 31] width 23 height 23
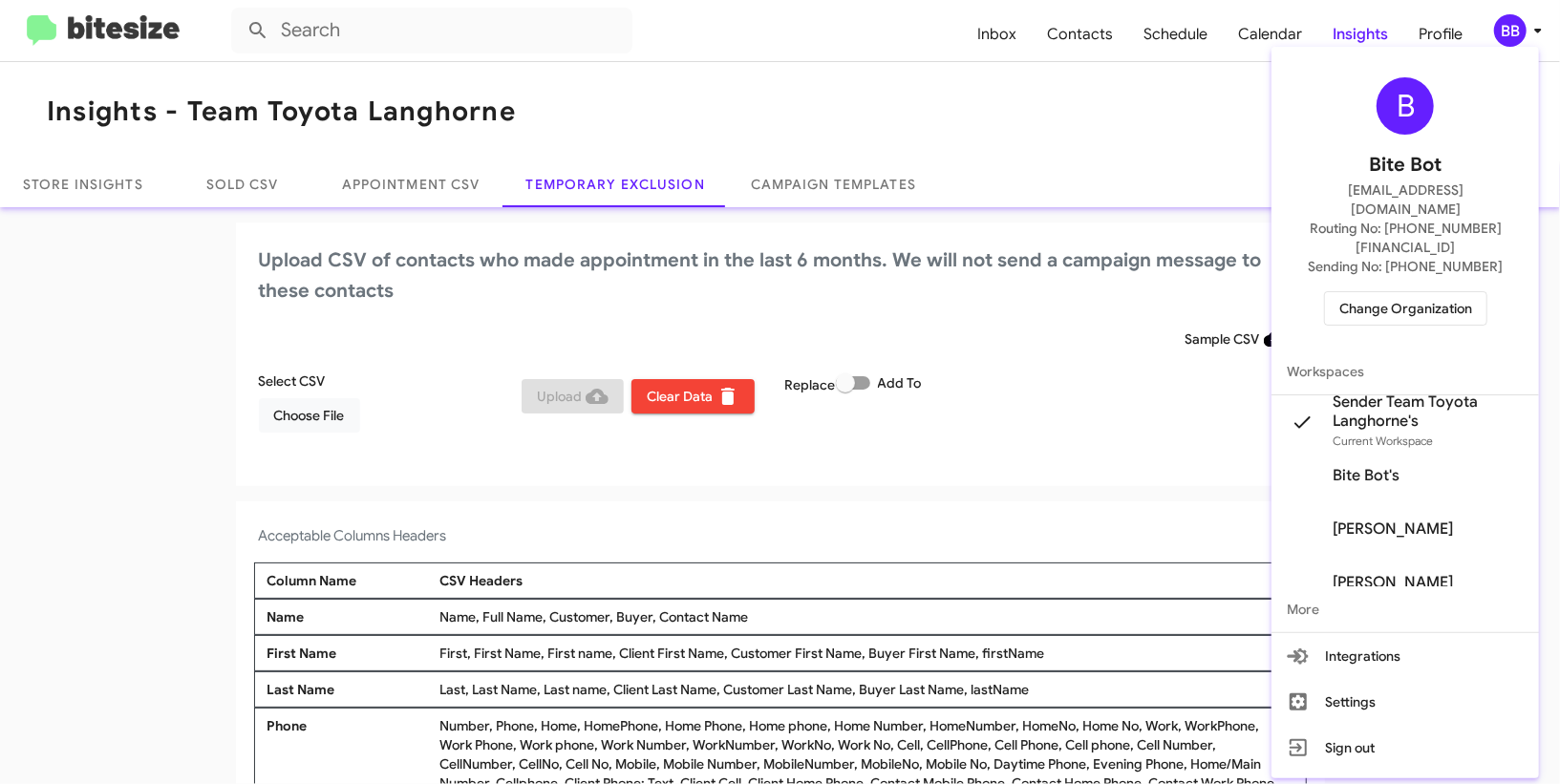
click at [399, 319] on div at bounding box center [780, 392] width 1560 height 784
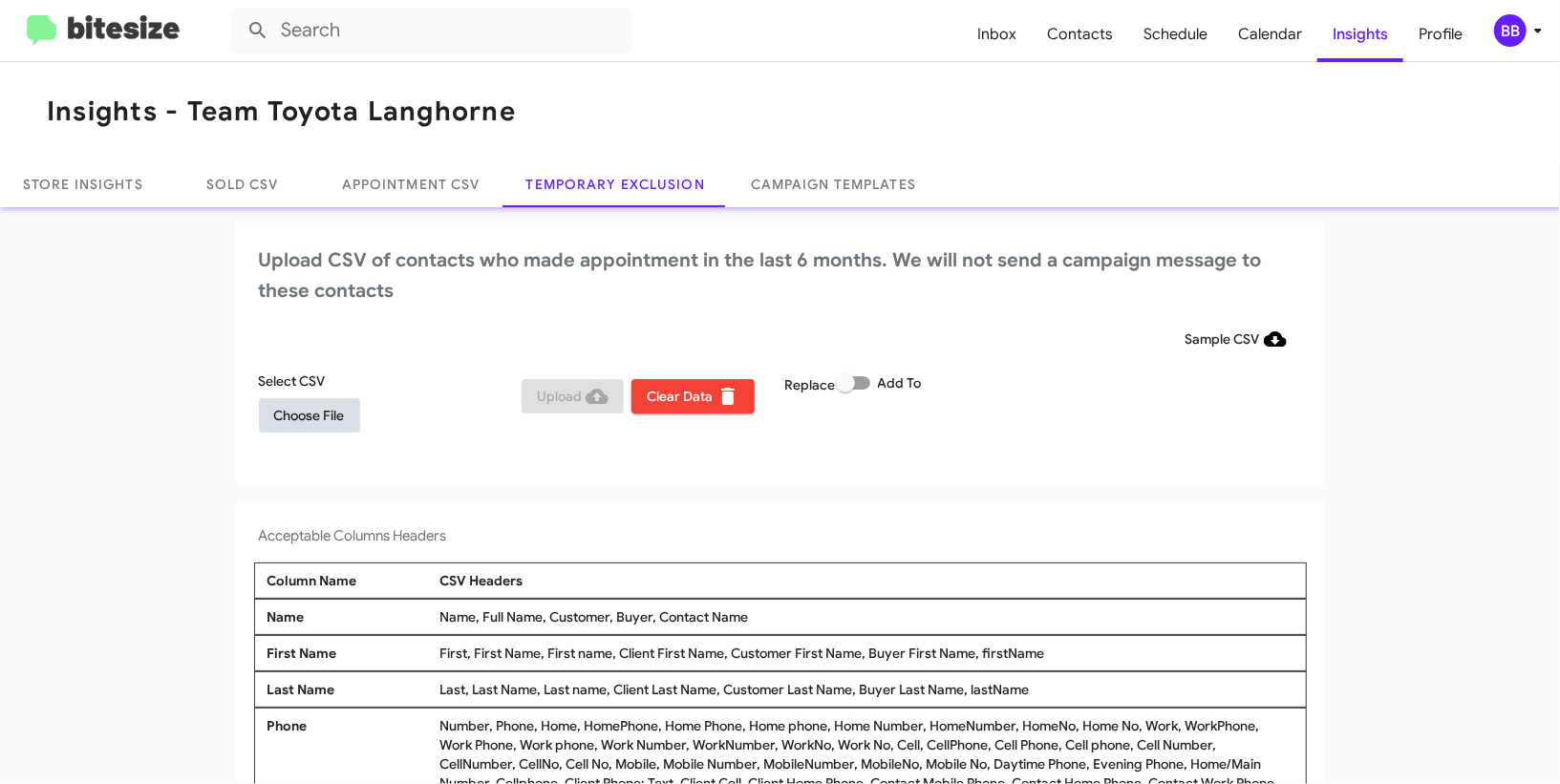
click at [340, 420] on span "Choose File" at bounding box center [309, 416] width 70 height 35
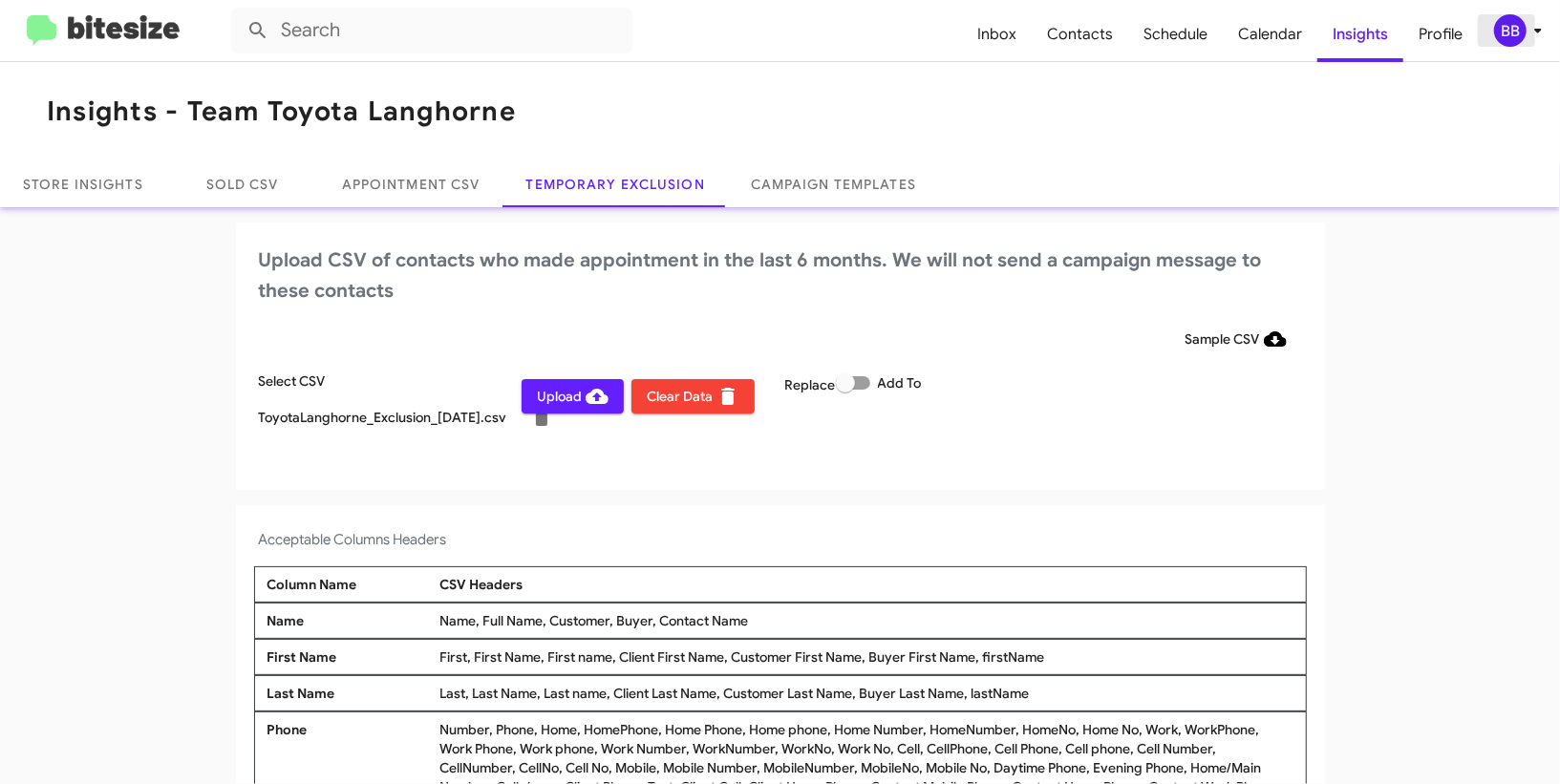
click at [1533, 34] on icon at bounding box center [1538, 31] width 23 height 23
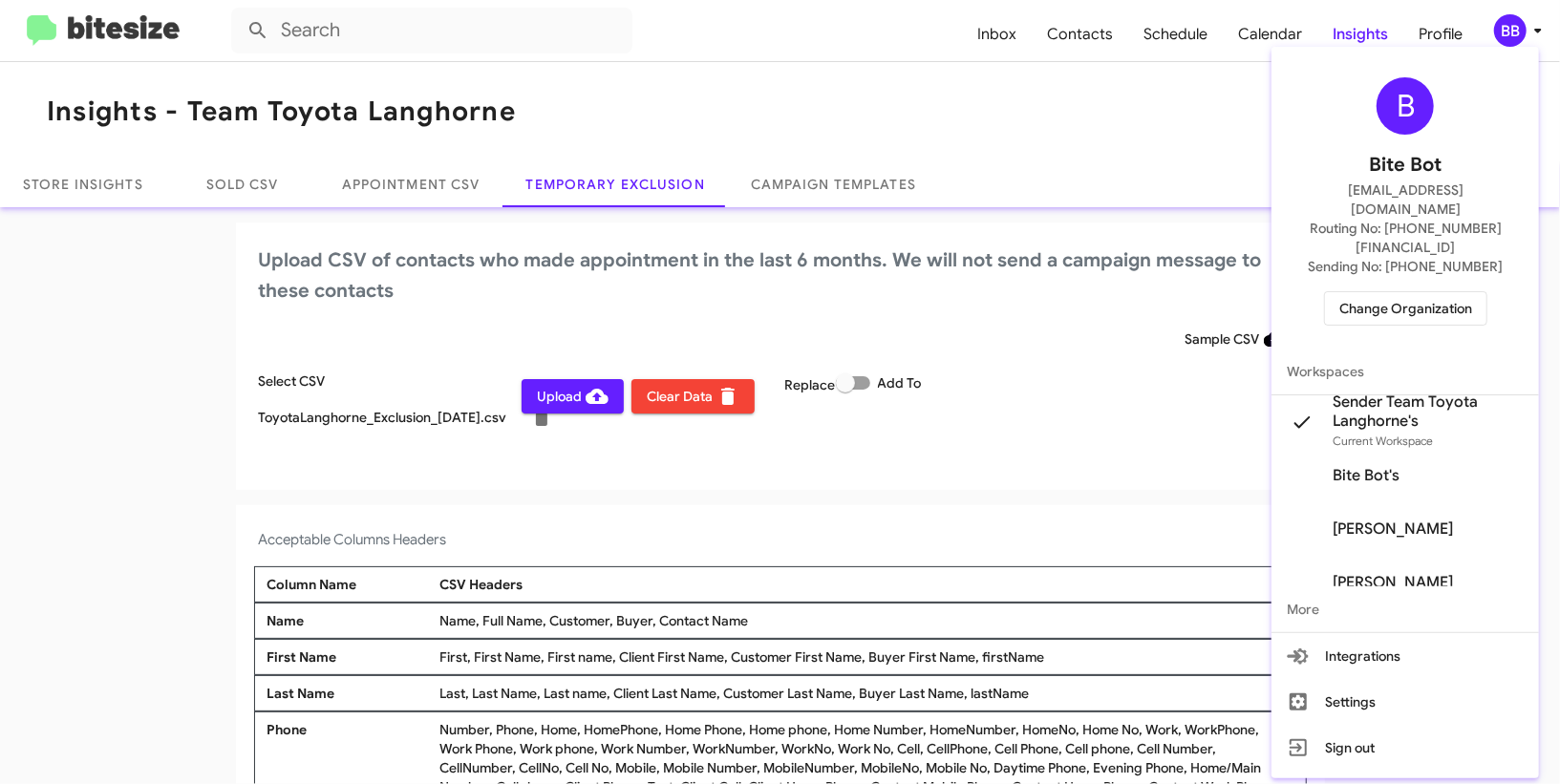
click at [1533, 34] on div at bounding box center [780, 392] width 1560 height 784
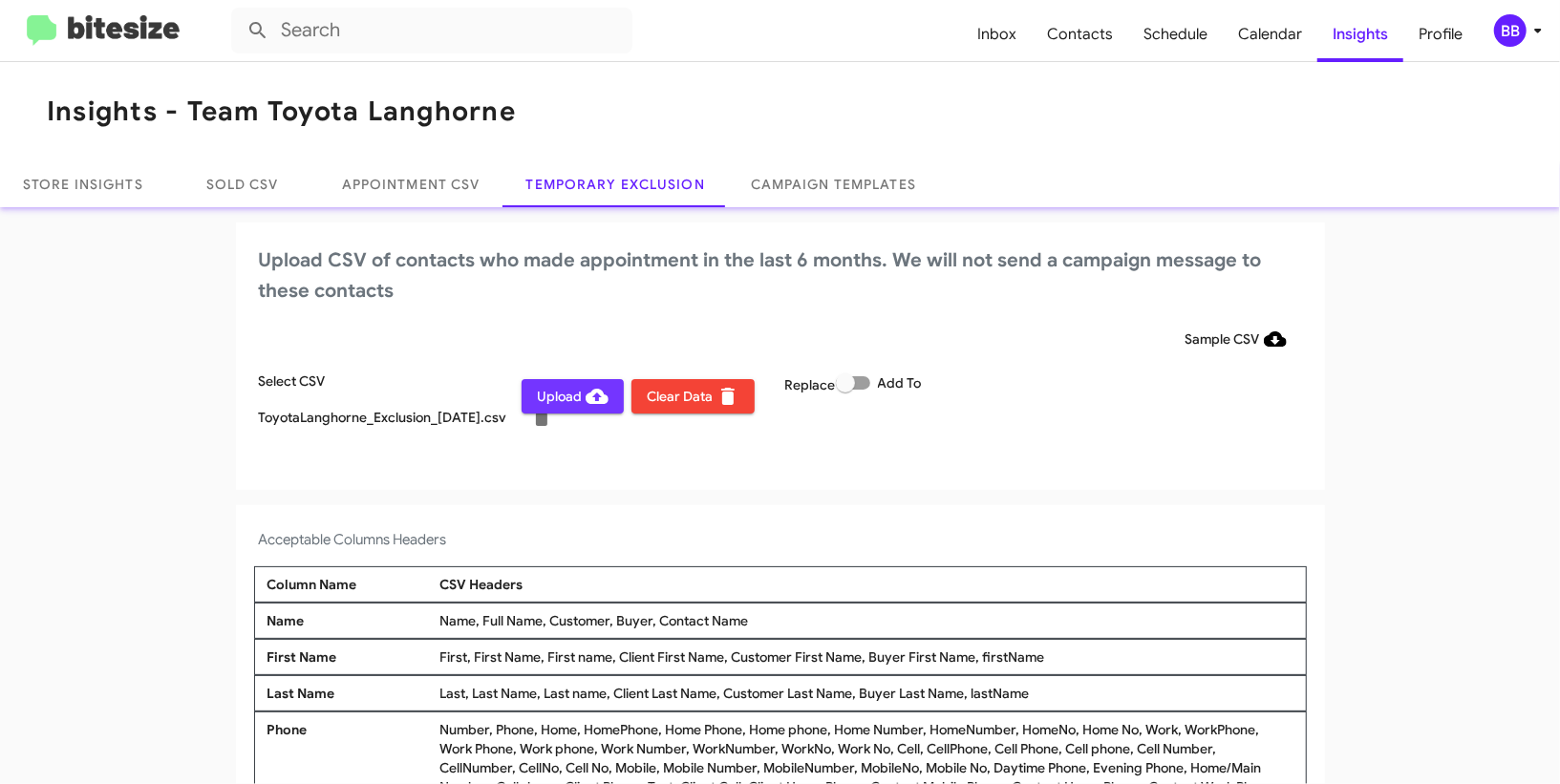
click at [563, 402] on span "Upload" at bounding box center [573, 396] width 71 height 35
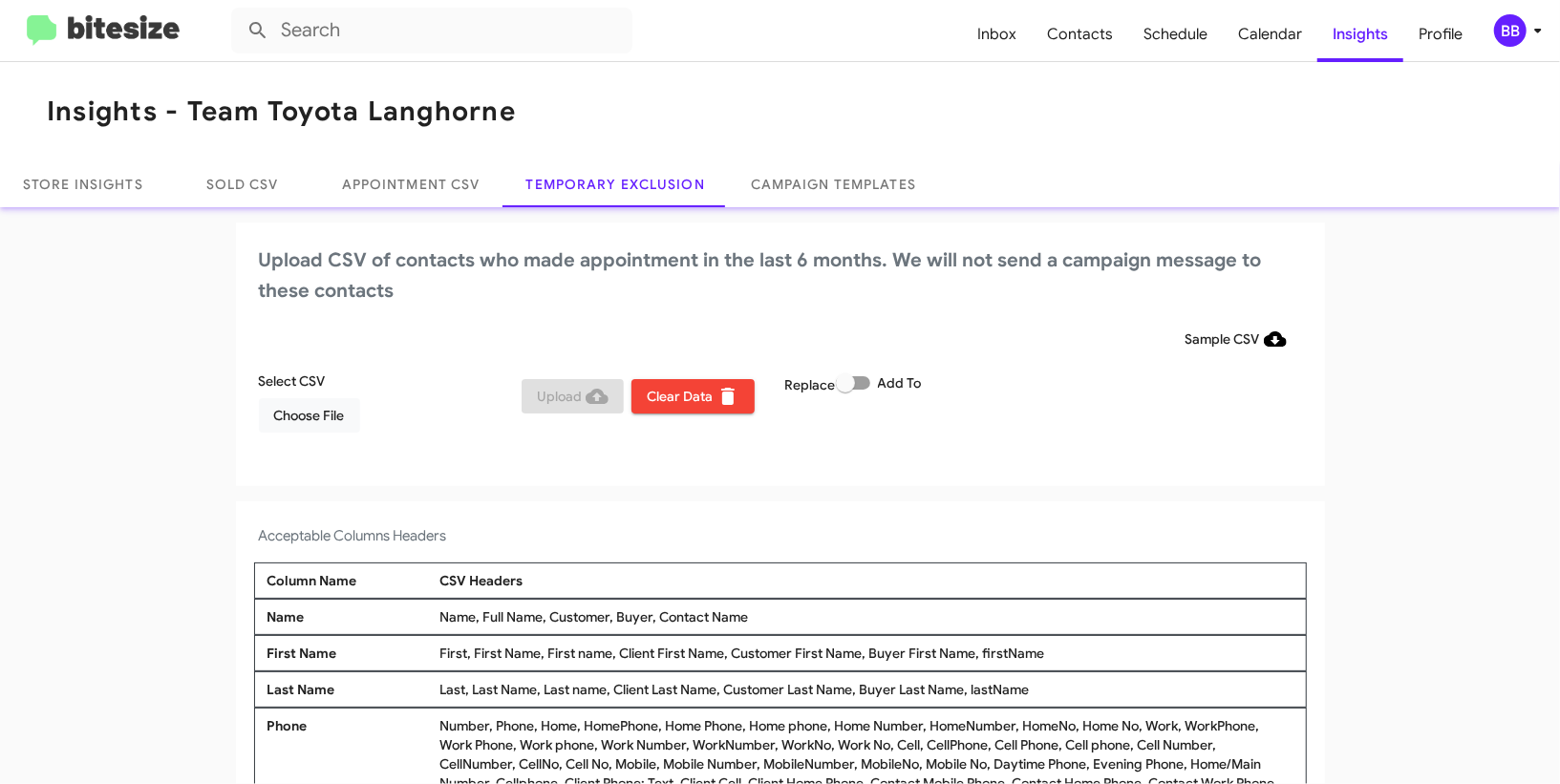
click at [1519, 26] on div "BB" at bounding box center [1511, 31] width 33 height 33
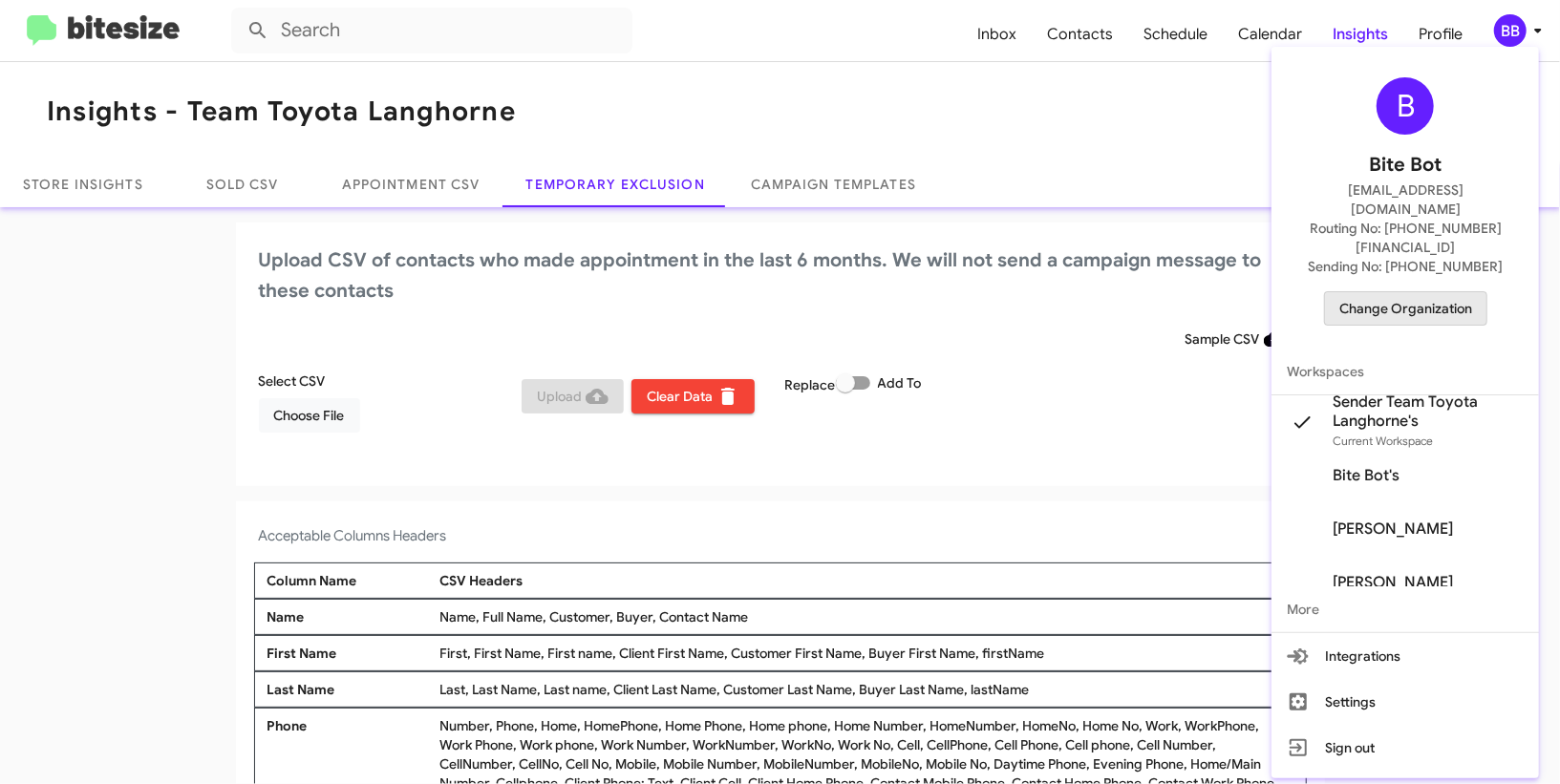
click at [1431, 292] on span "Change Organization" at bounding box center [1406, 309] width 133 height 33
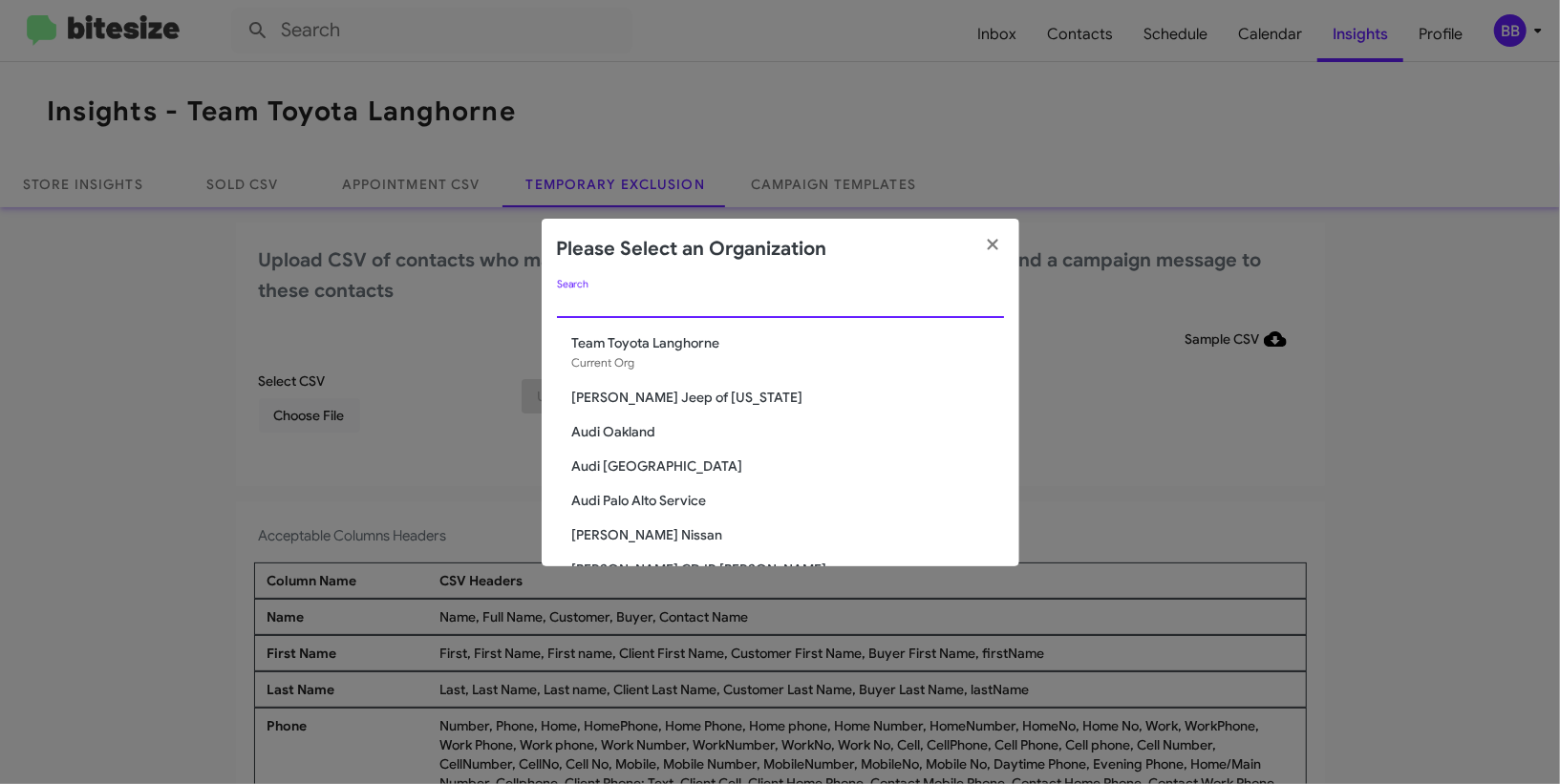
click at [737, 302] on input "Search" at bounding box center [780, 304] width 448 height 15
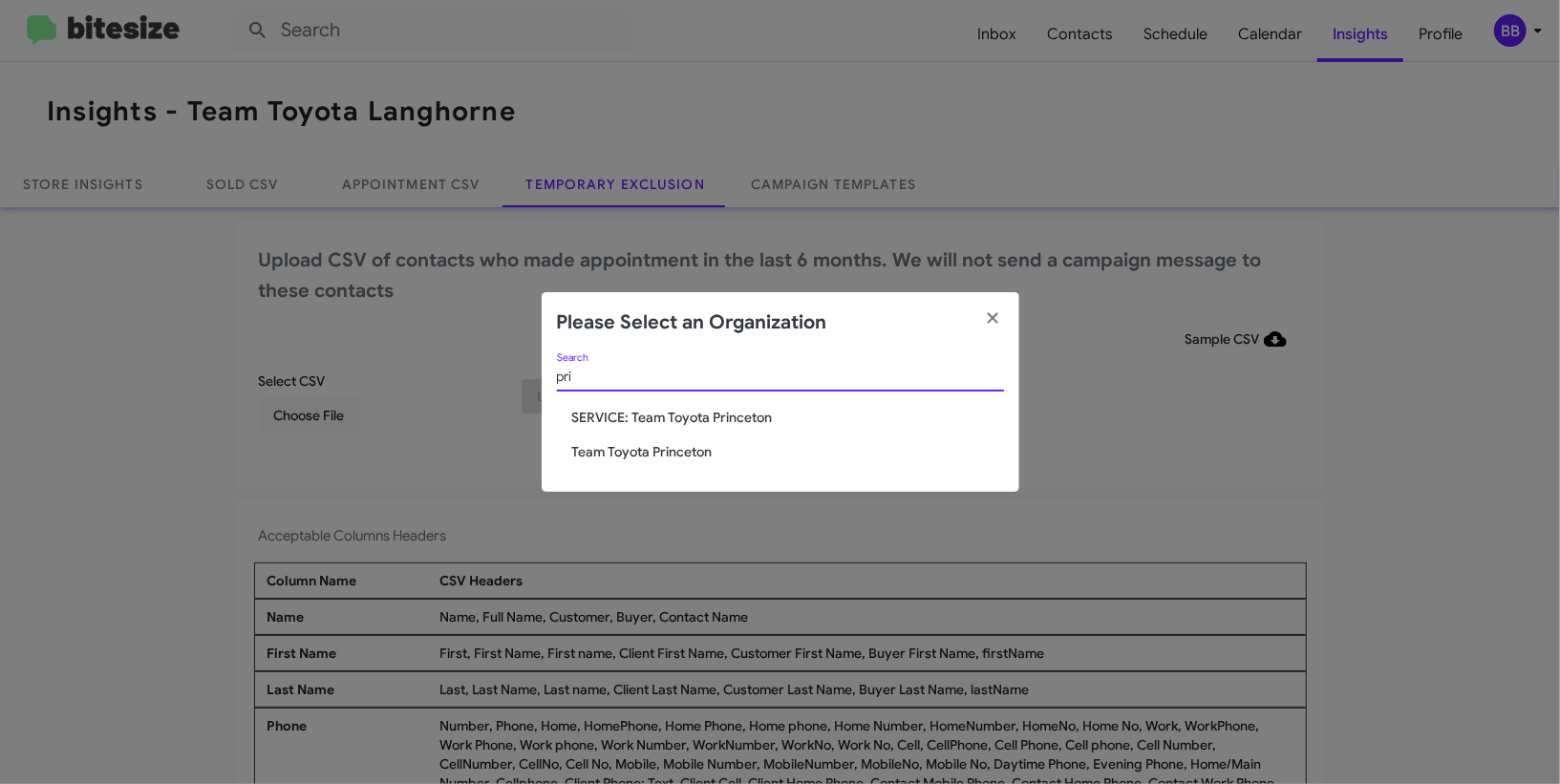
type input "pri"
click at [677, 453] on span "Team Toyota Princeton" at bounding box center [788, 452] width 432 height 19
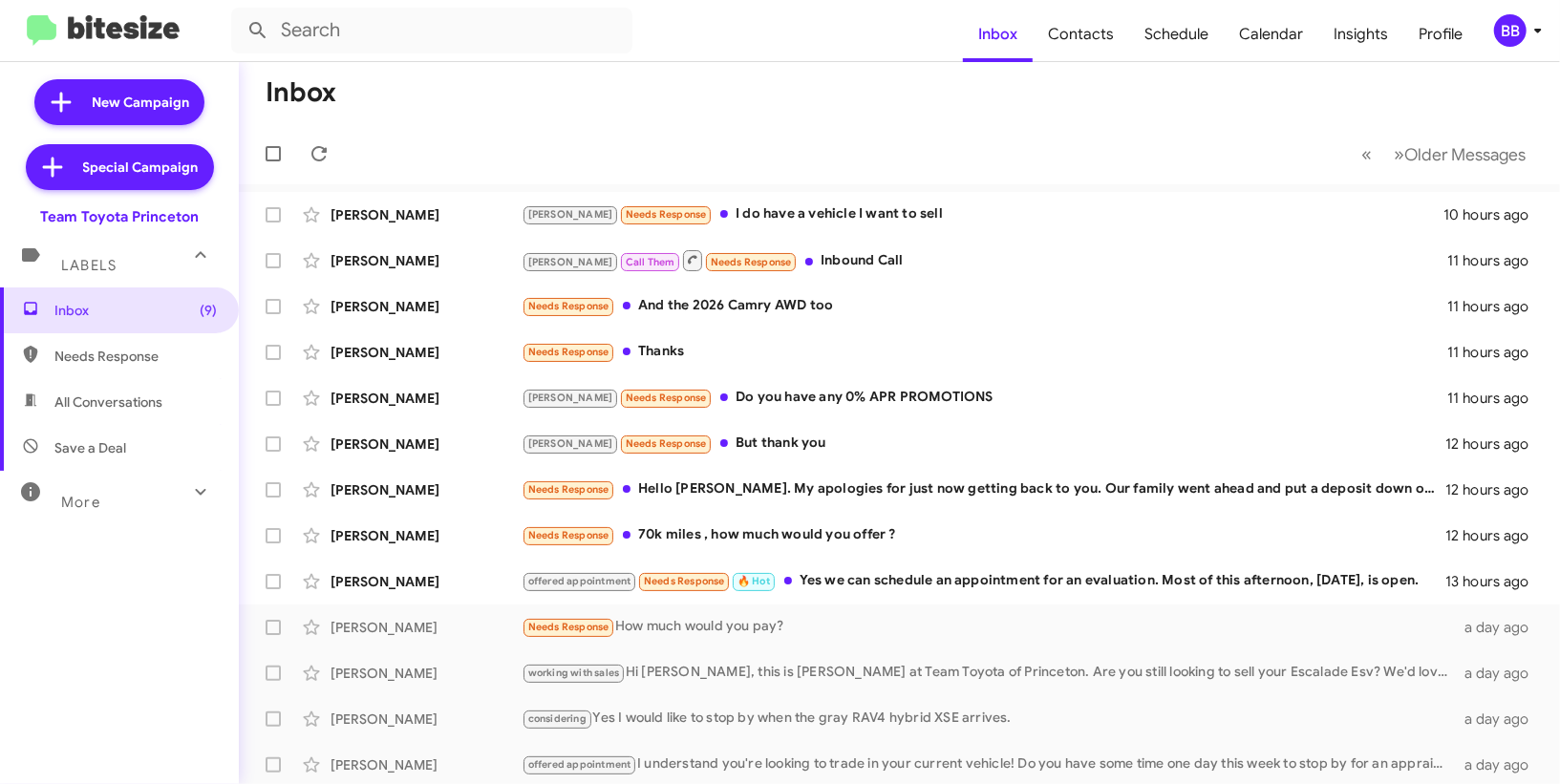
click at [1500, 34] on div "BB" at bounding box center [1511, 31] width 33 height 33
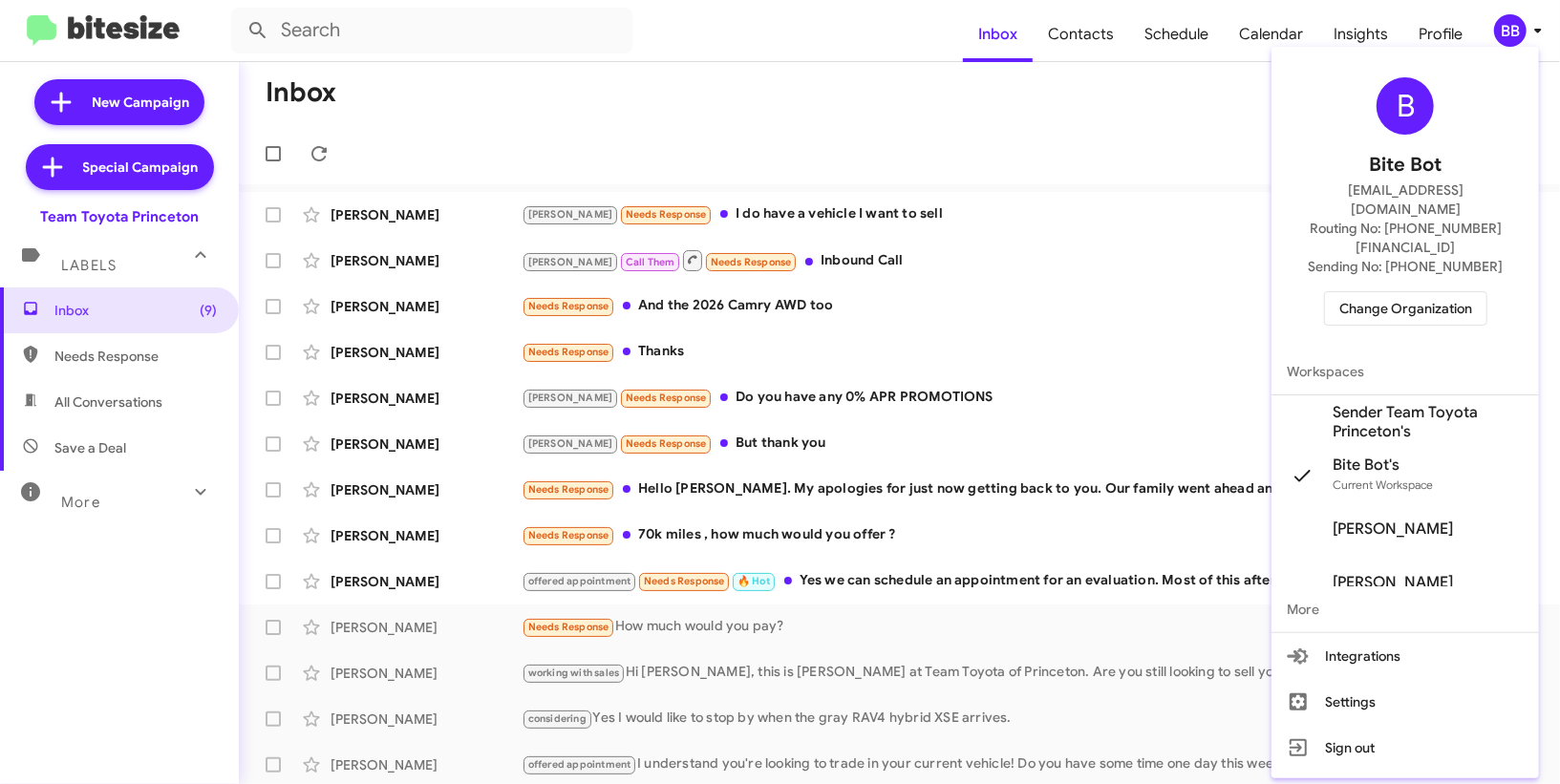
click at [1381, 403] on span "Sender Team Toyota Princeton's" at bounding box center [1428, 422] width 192 height 38
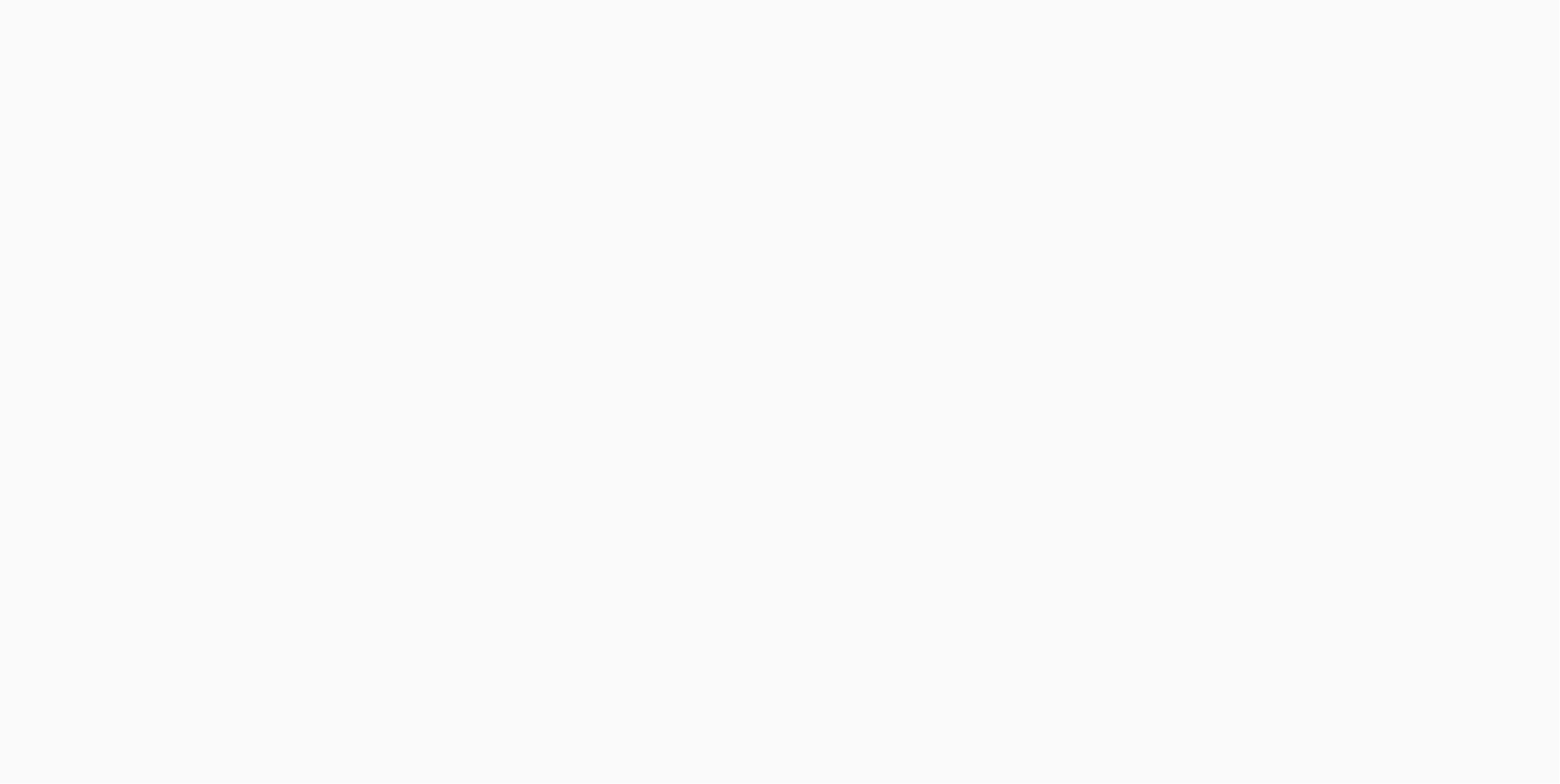
click at [1356, 34] on body at bounding box center [780, 392] width 1560 height 784
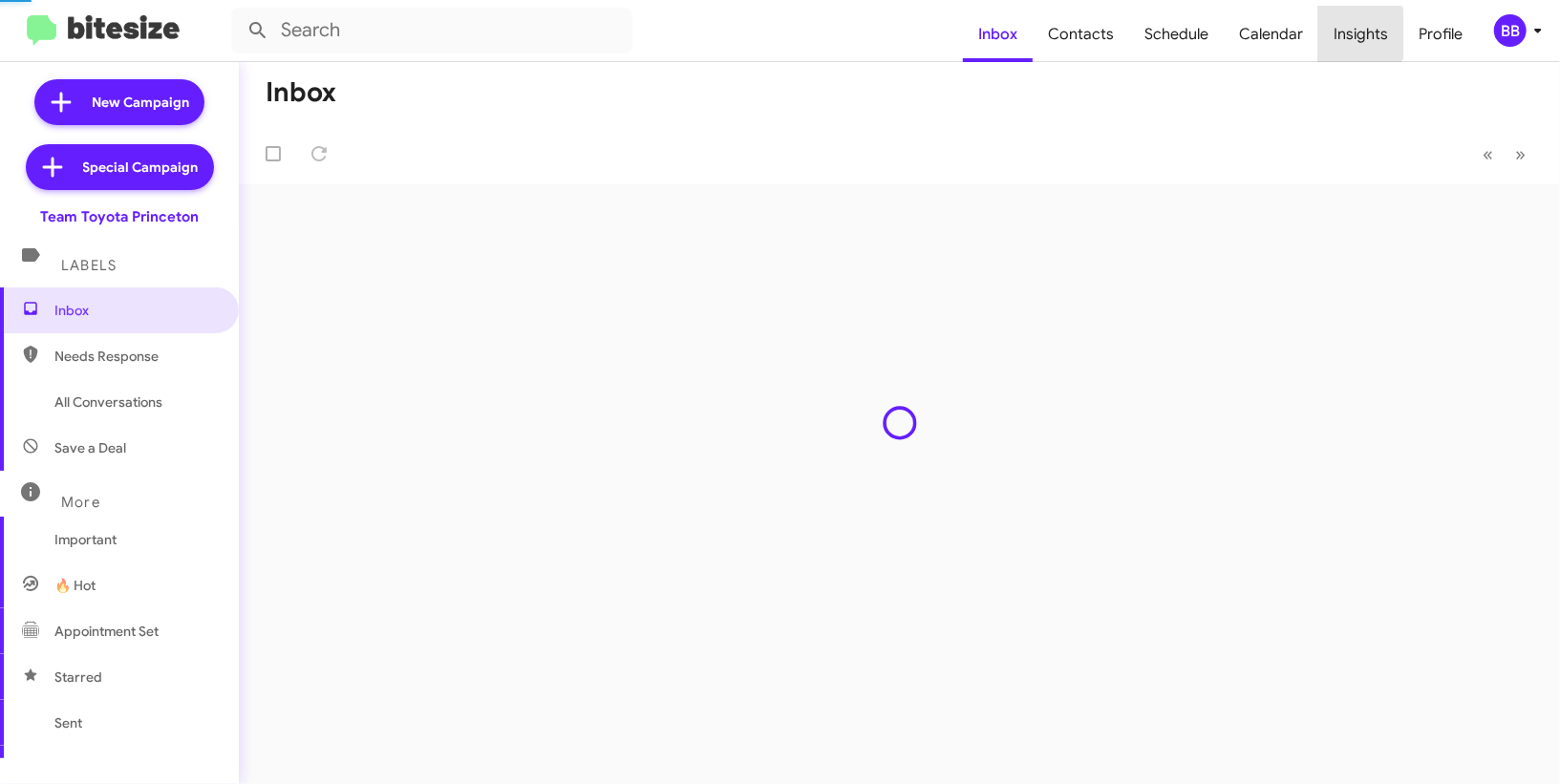
click at [1356, 34] on span "Insights" at bounding box center [1361, 35] width 85 height 56
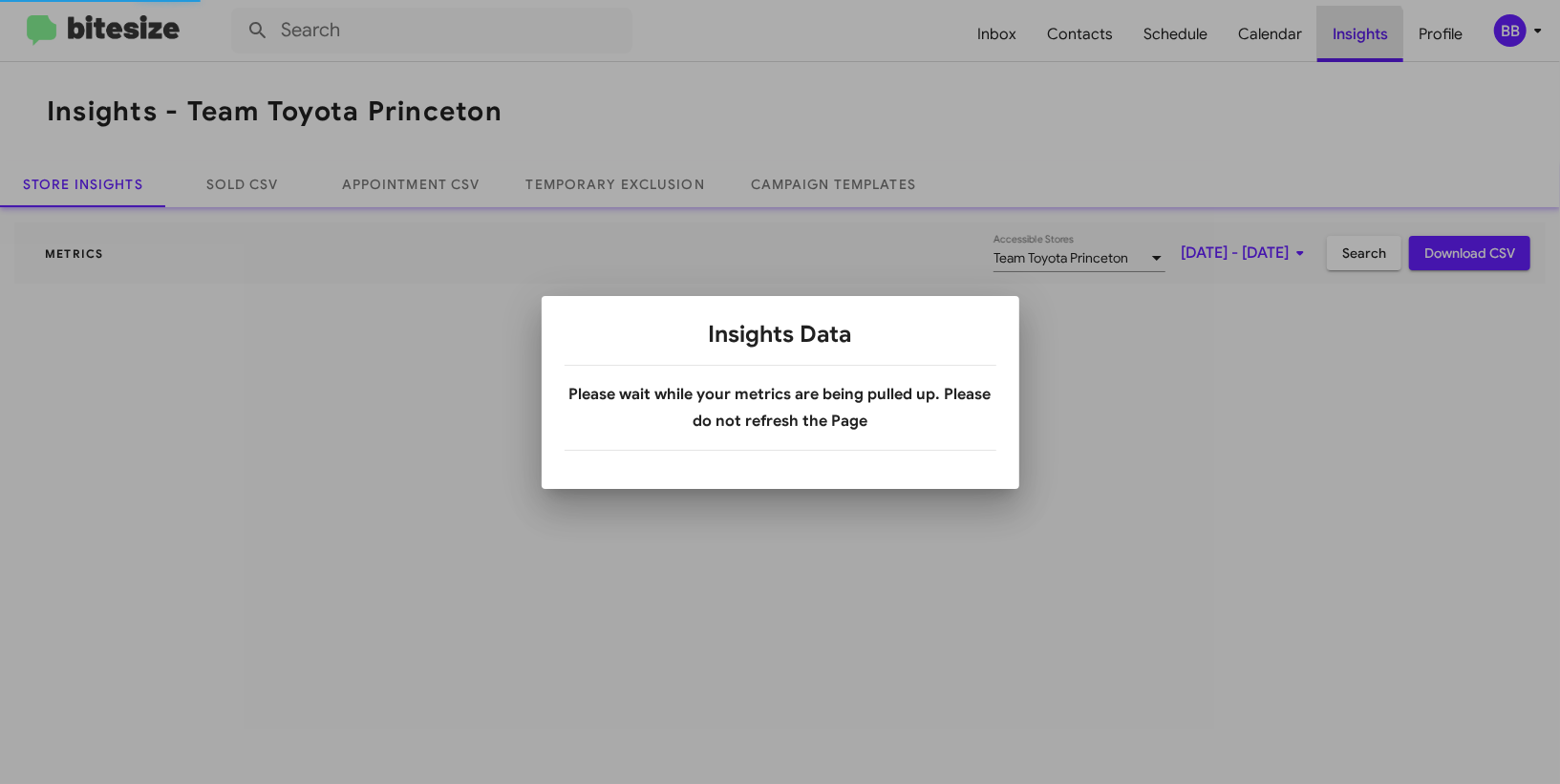
click at [1356, 34] on div at bounding box center [780, 392] width 1560 height 784
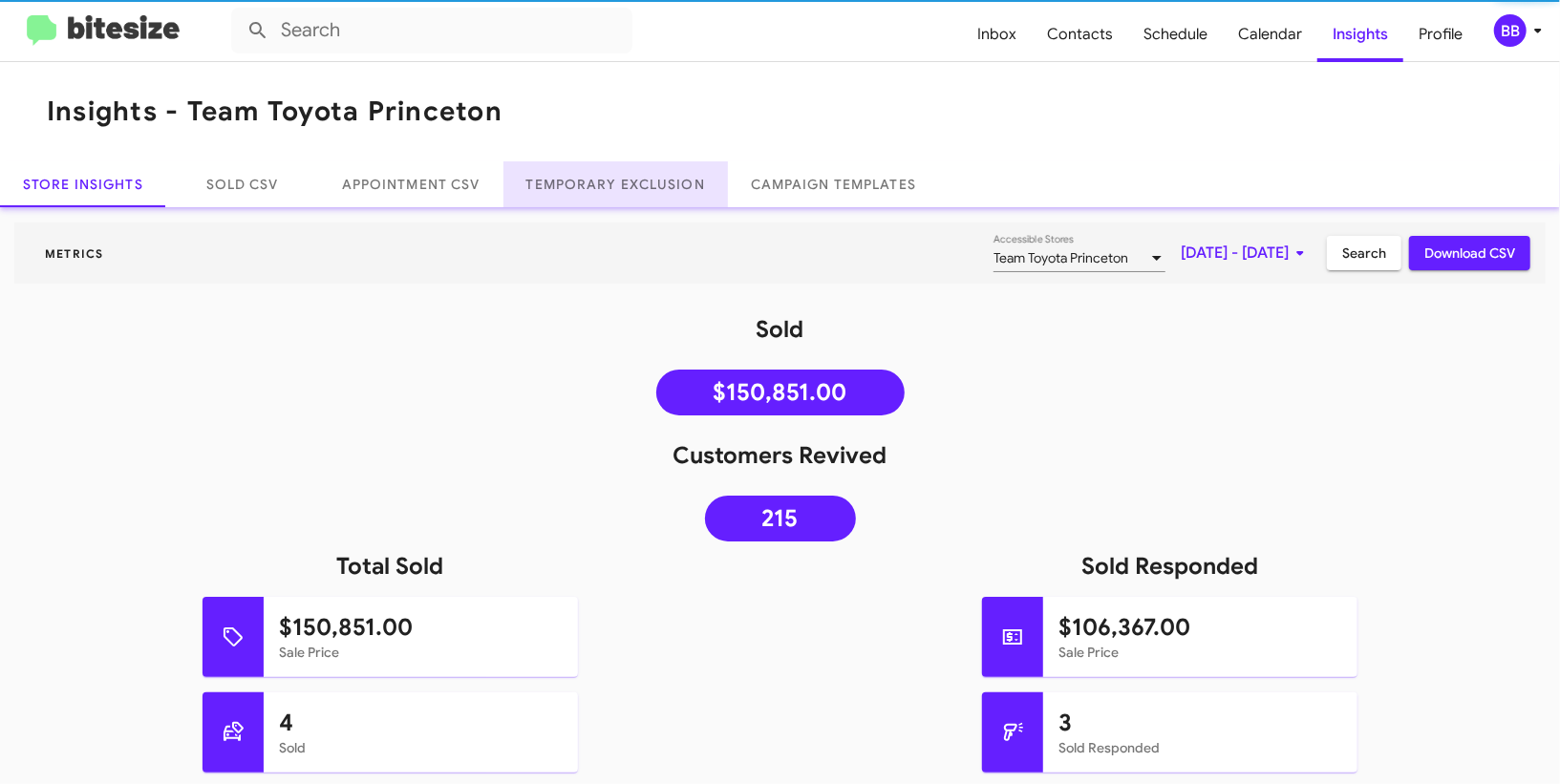
click at [616, 185] on link "Temporary Exclusion" at bounding box center [615, 185] width 224 height 46
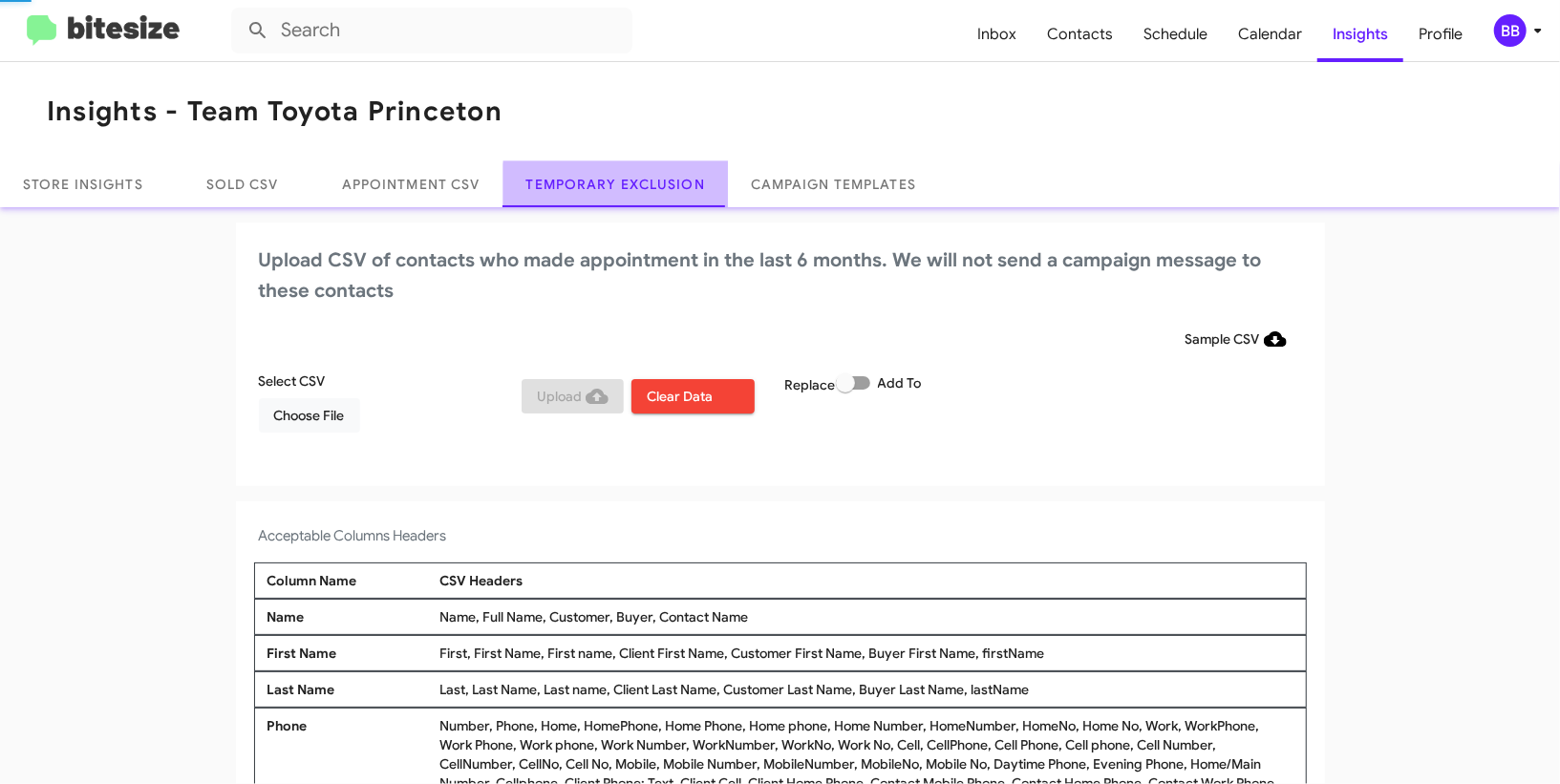
click at [616, 185] on link "Temporary Exclusion" at bounding box center [615, 185] width 224 height 46
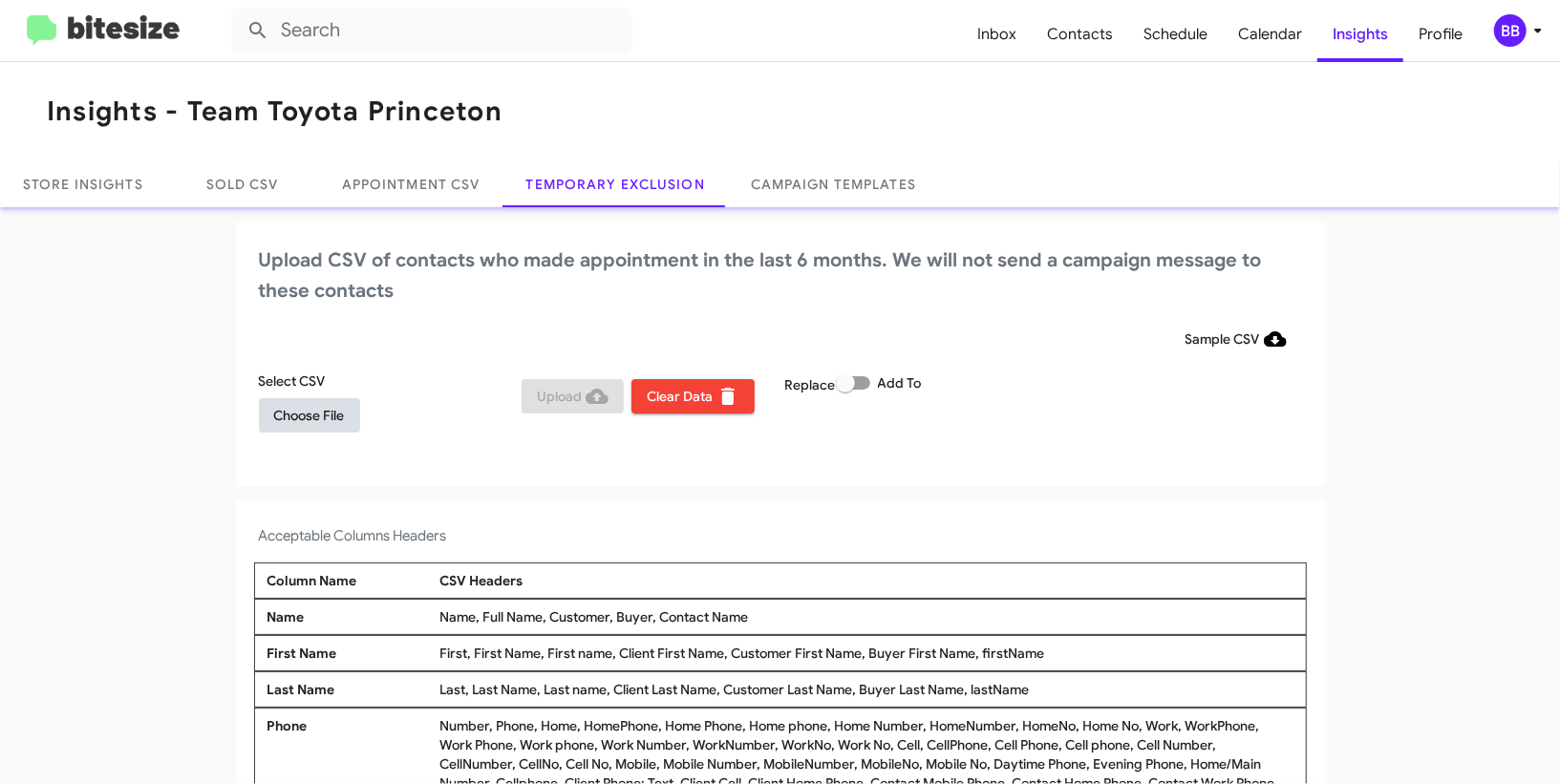
click at [314, 405] on span "Choose File" at bounding box center [309, 416] width 70 height 35
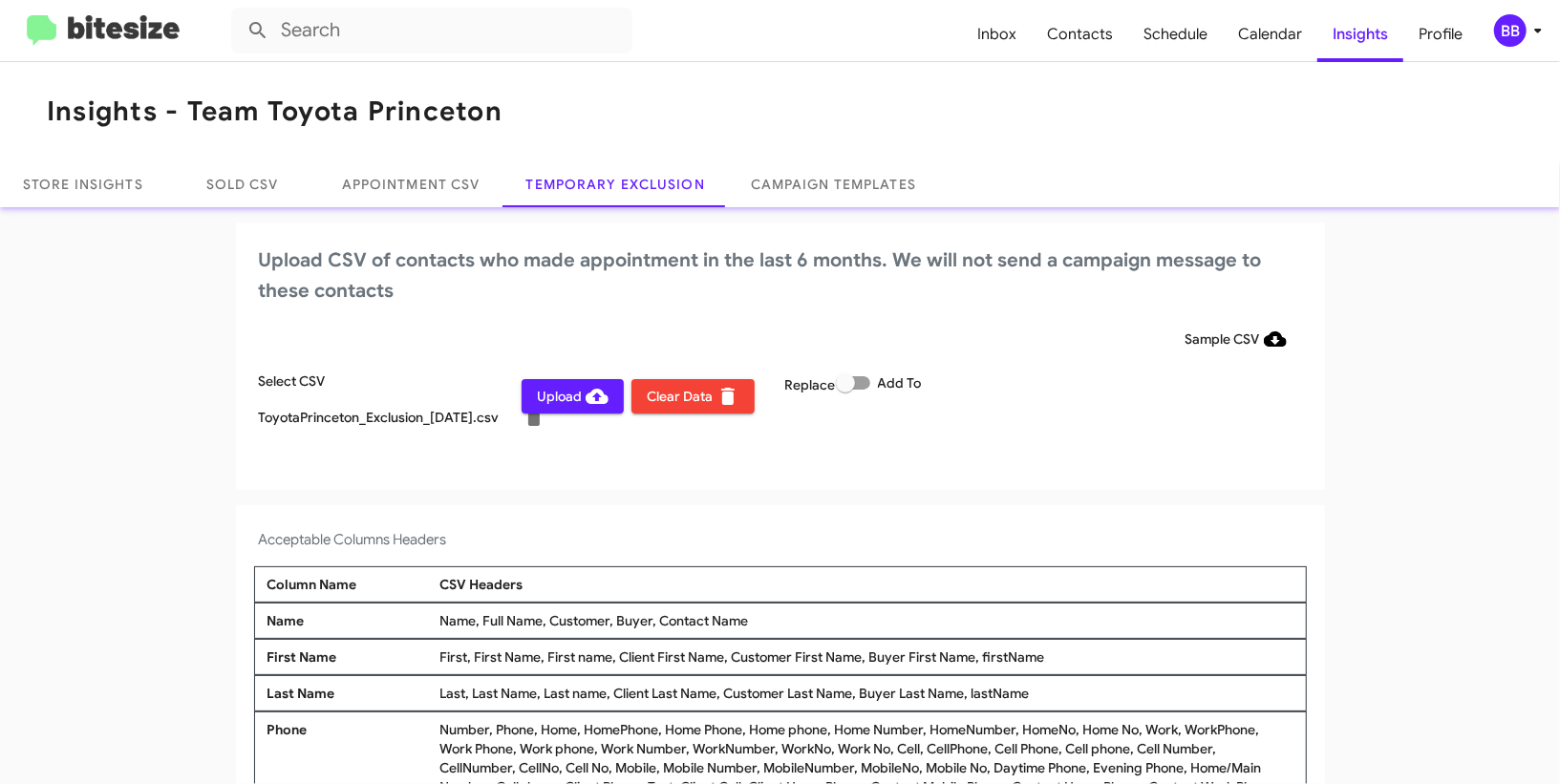
click at [1507, 29] on div "BB" at bounding box center [1511, 31] width 33 height 33
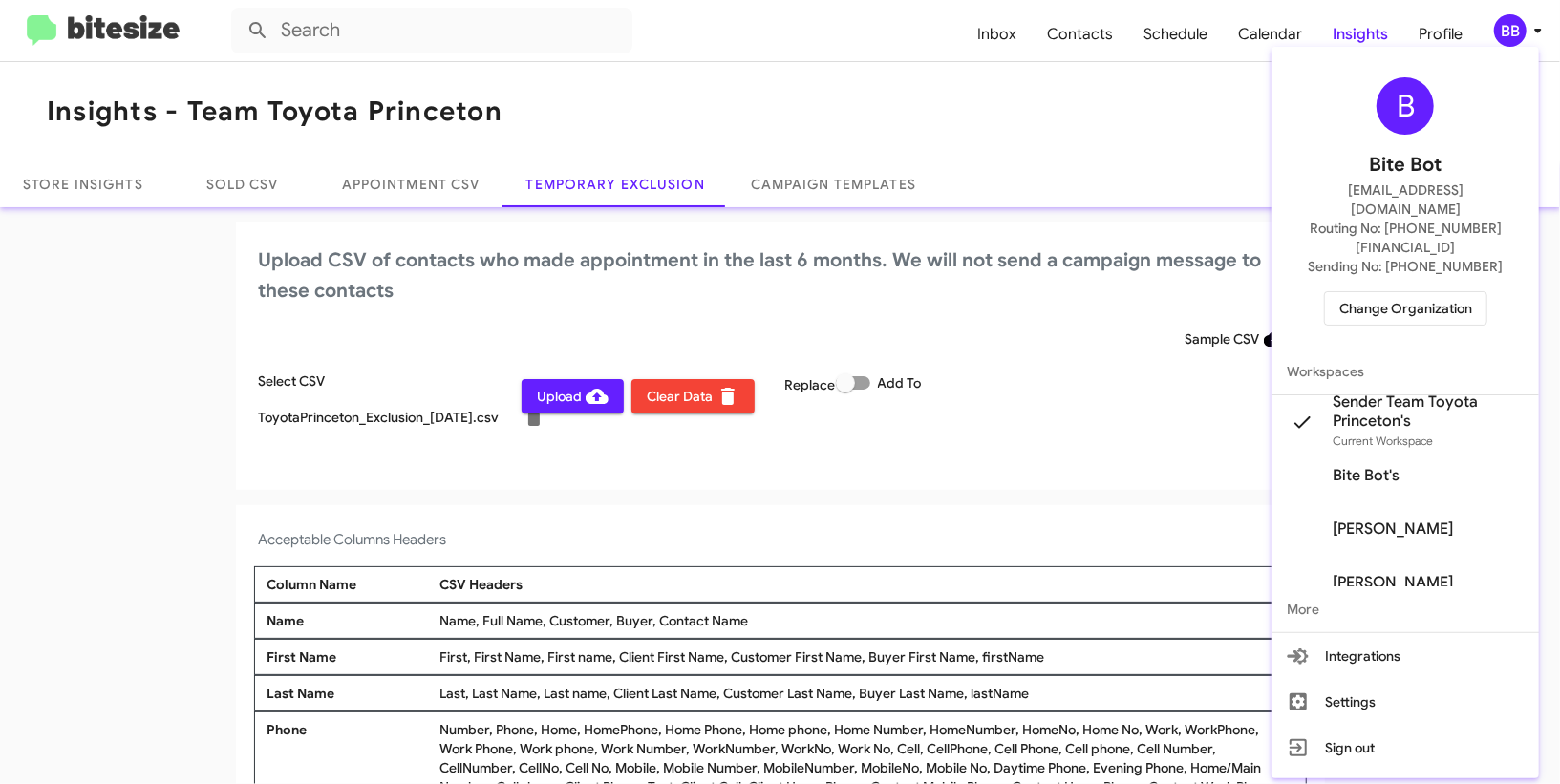
click at [1507, 29] on div at bounding box center [780, 392] width 1560 height 784
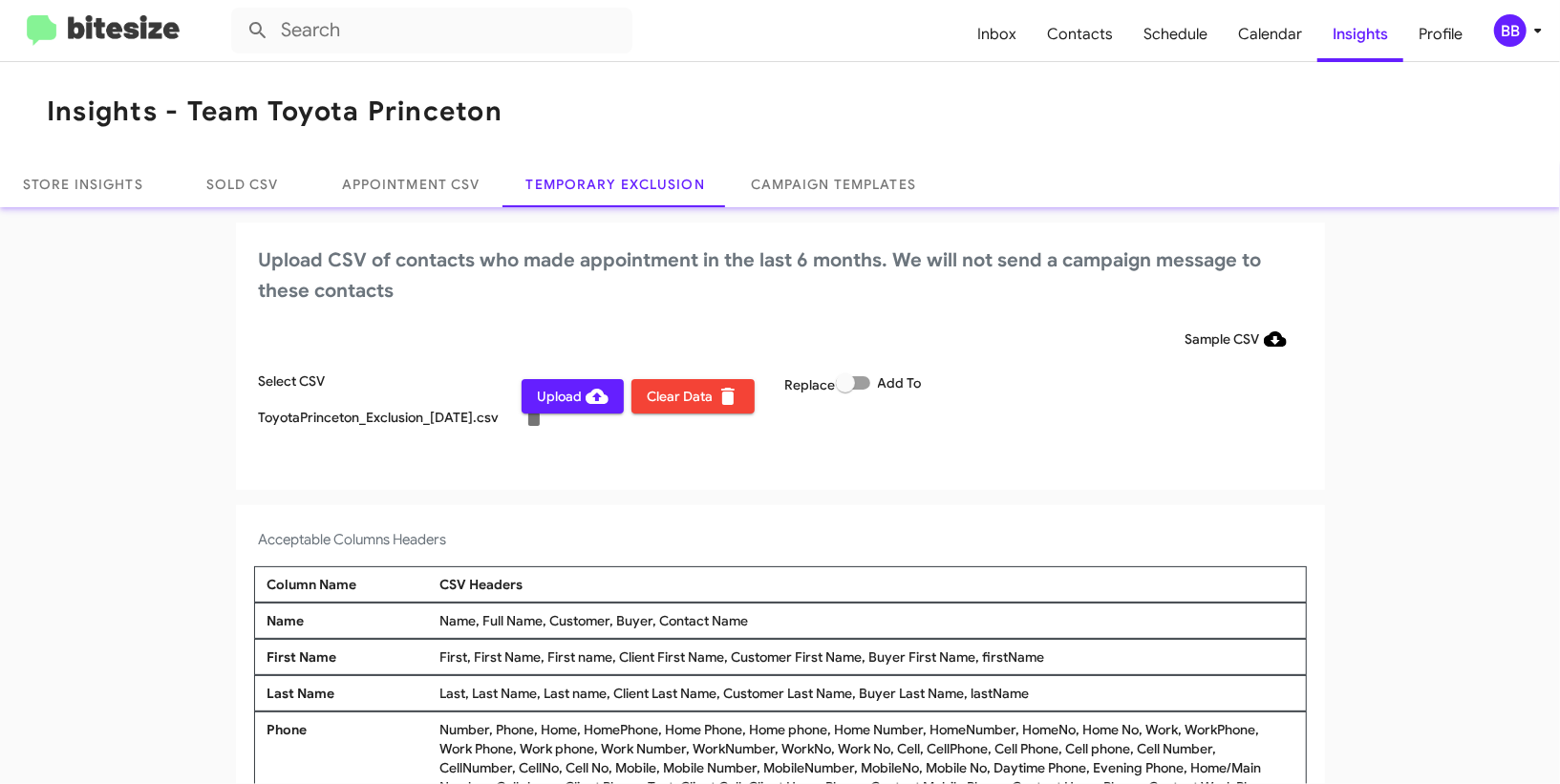
click at [540, 409] on span "Upload" at bounding box center [573, 396] width 71 height 35
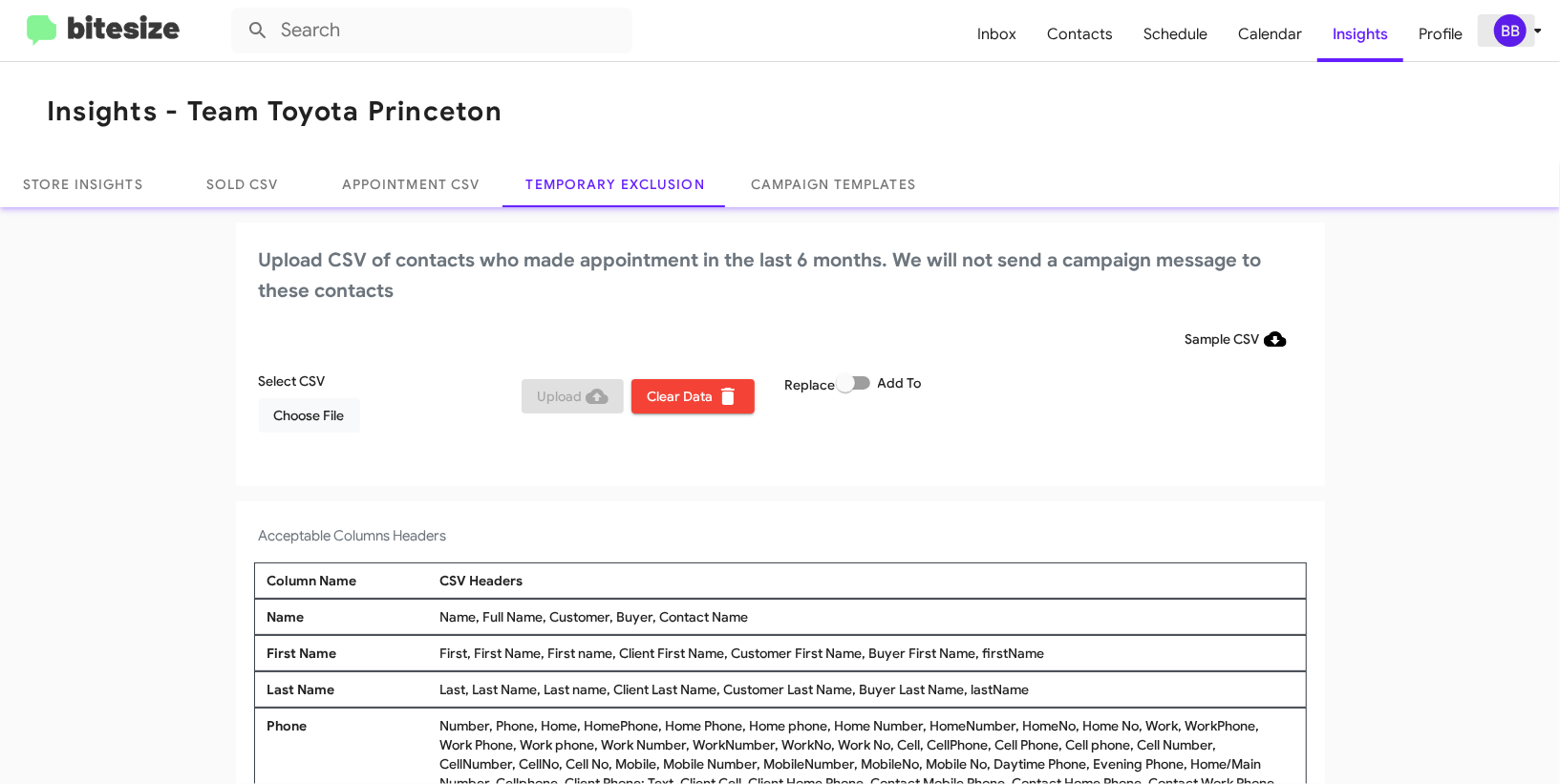
click at [1500, 29] on div "BB" at bounding box center [1511, 31] width 33 height 33
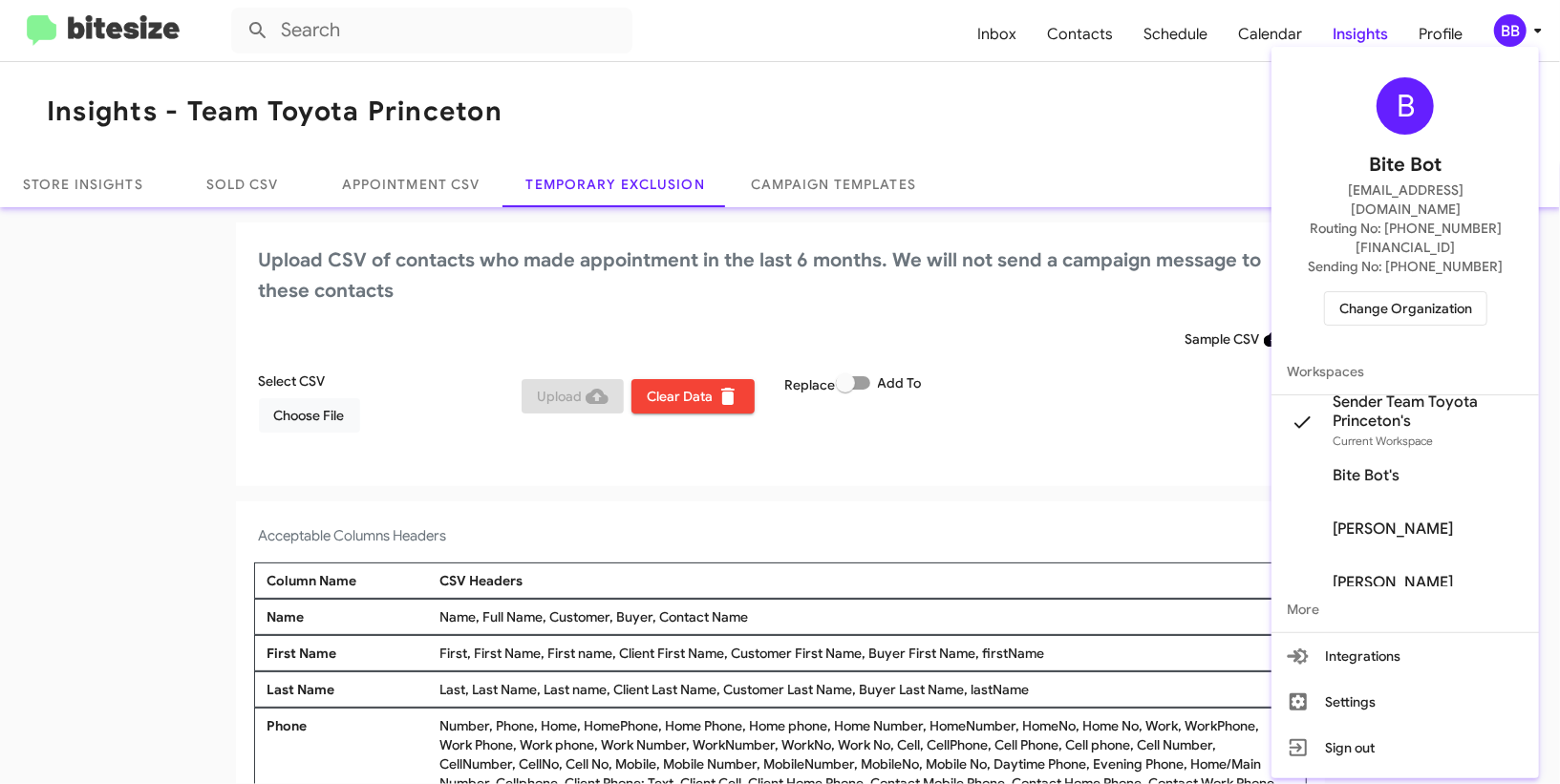
click at [1363, 292] on span "Change Organization" at bounding box center [1406, 309] width 133 height 33
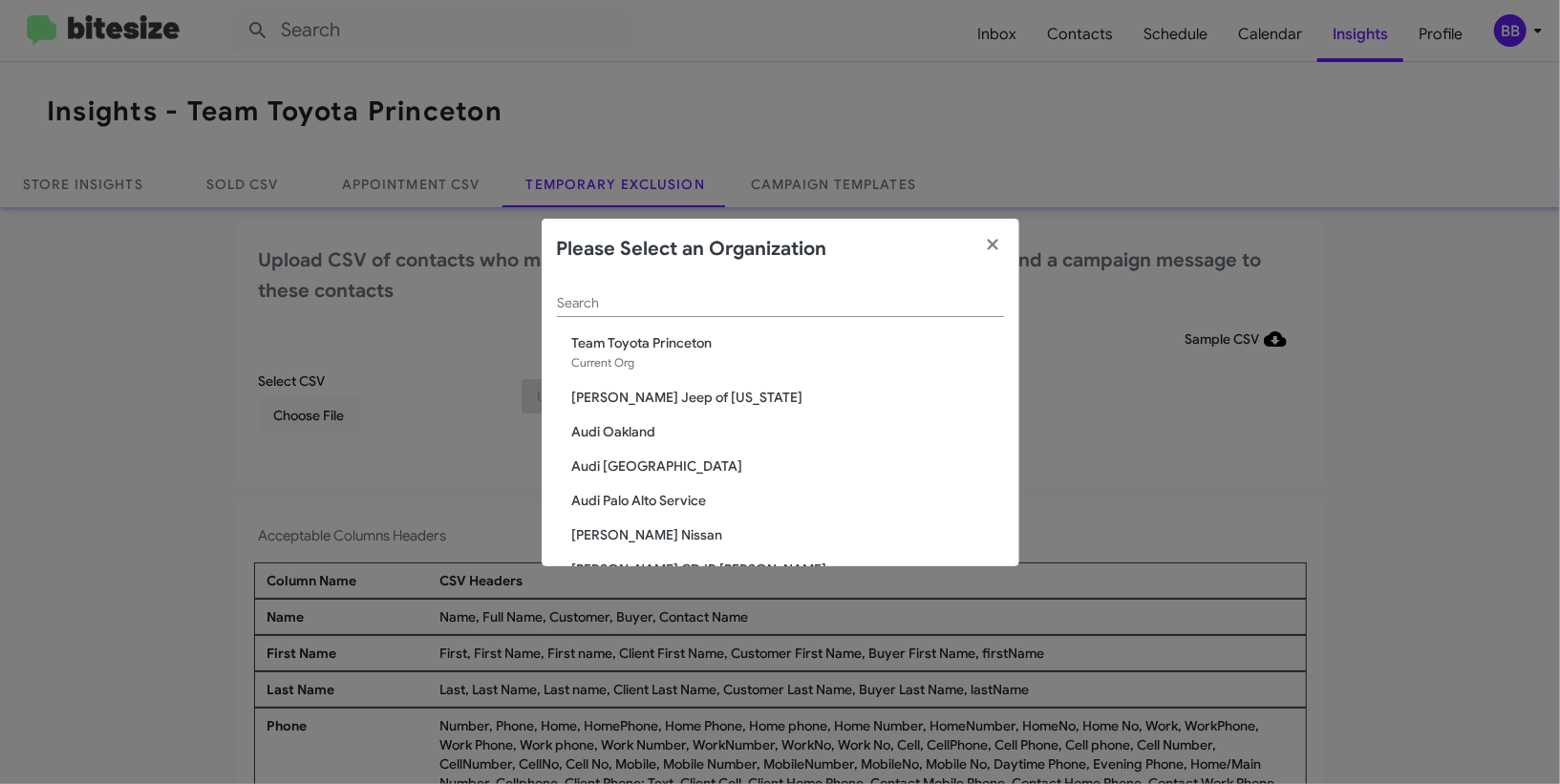
click at [534, 289] on modal-container "Please Select an Organization Search Team Toyota Princeton Current Org Adams Je…" at bounding box center [780, 392] width 1560 height 784
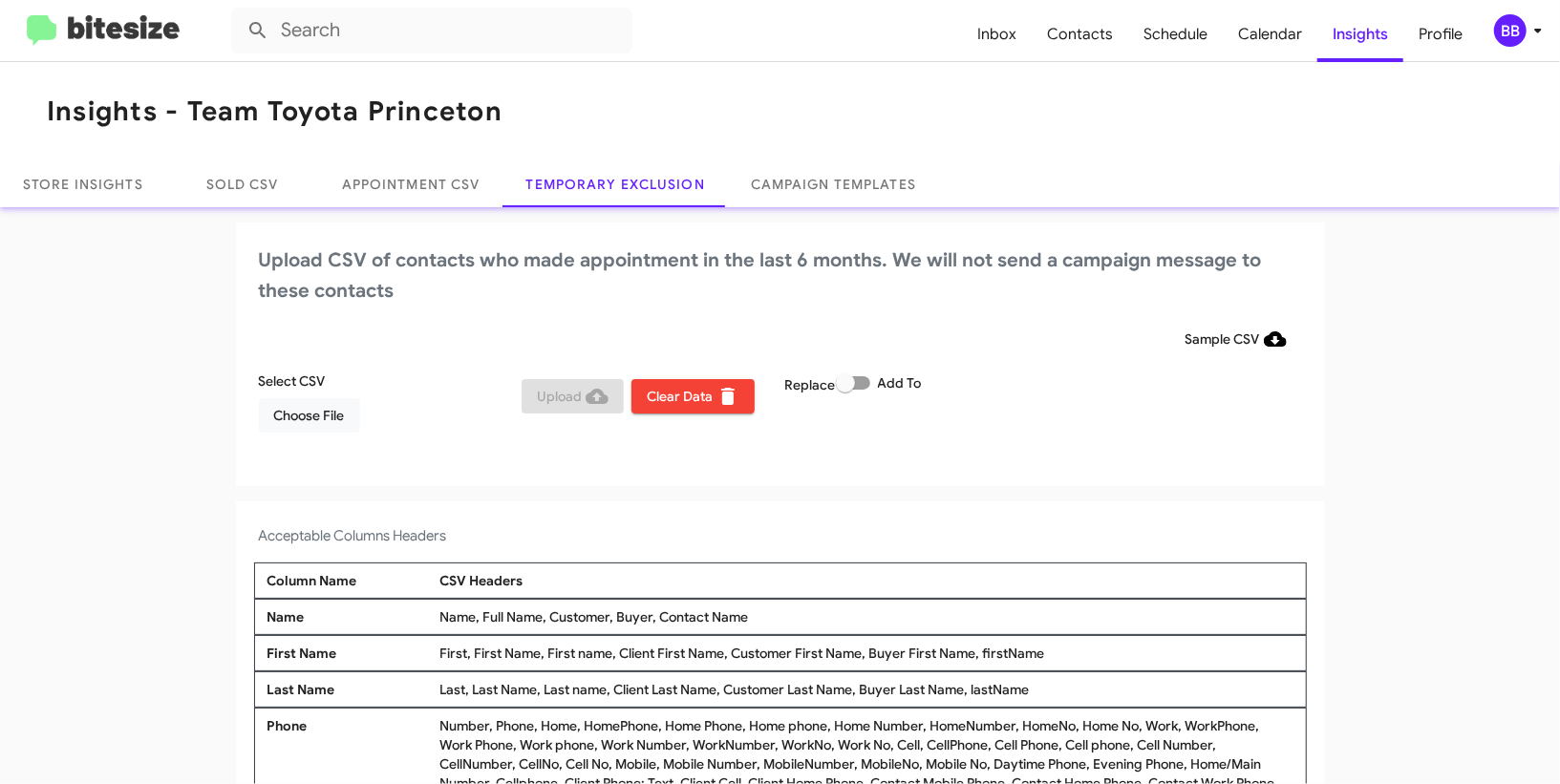
click at [1525, 39] on span "BB" at bounding box center [1522, 31] width 58 height 33
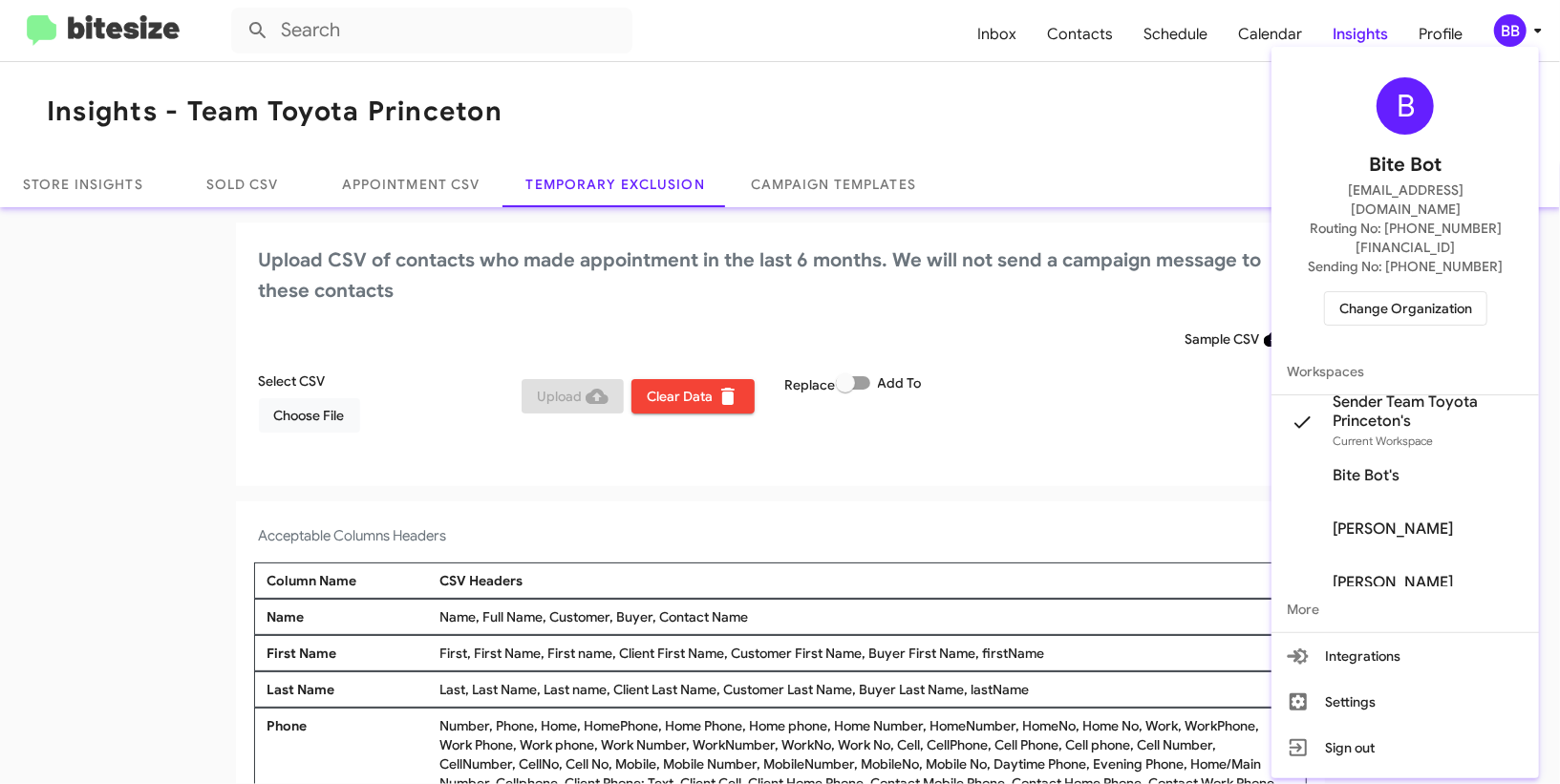
click at [1371, 292] on span "Change Organization" at bounding box center [1406, 309] width 133 height 33
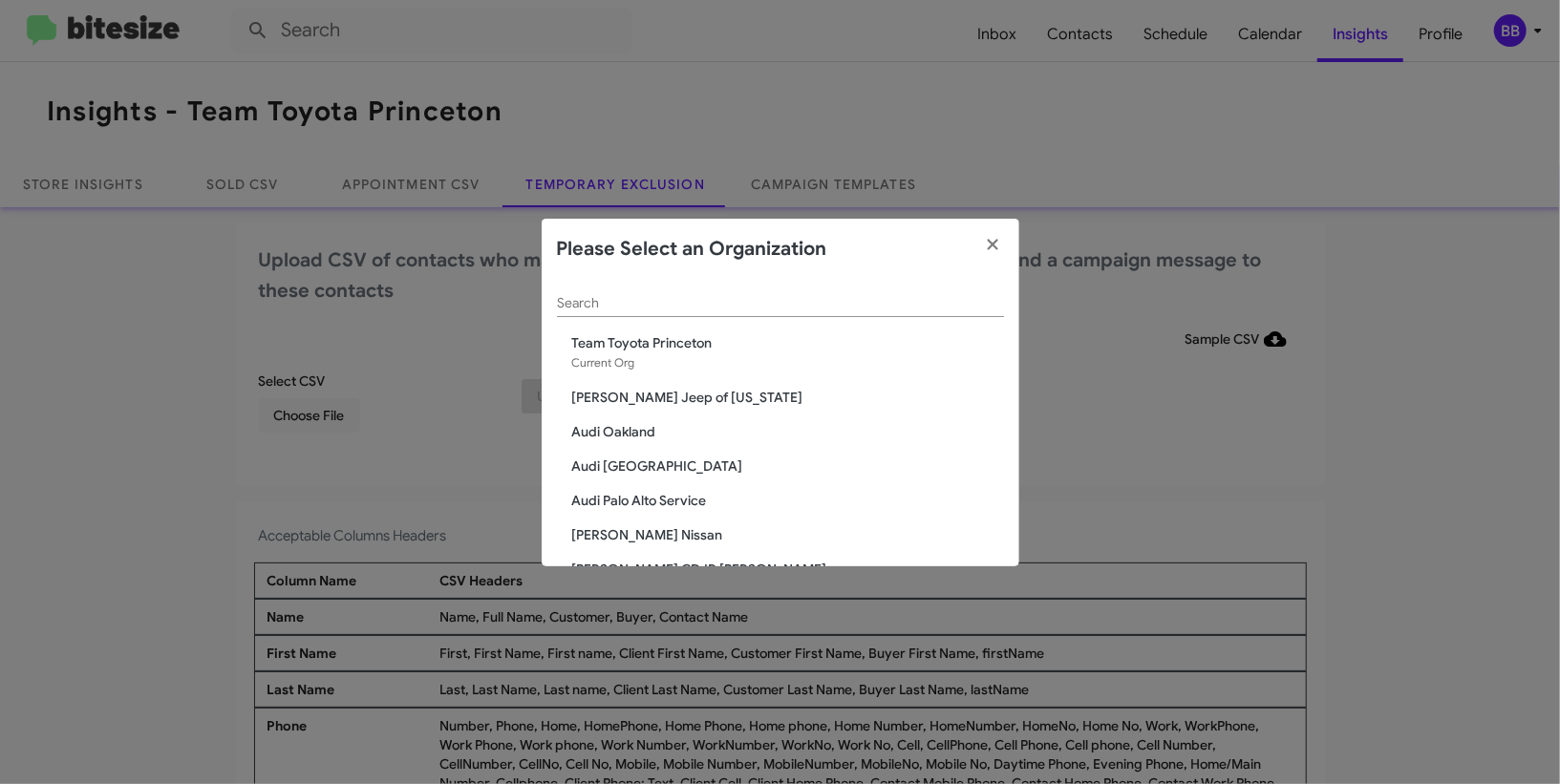
click at [695, 313] on div "Search" at bounding box center [780, 298] width 448 height 38
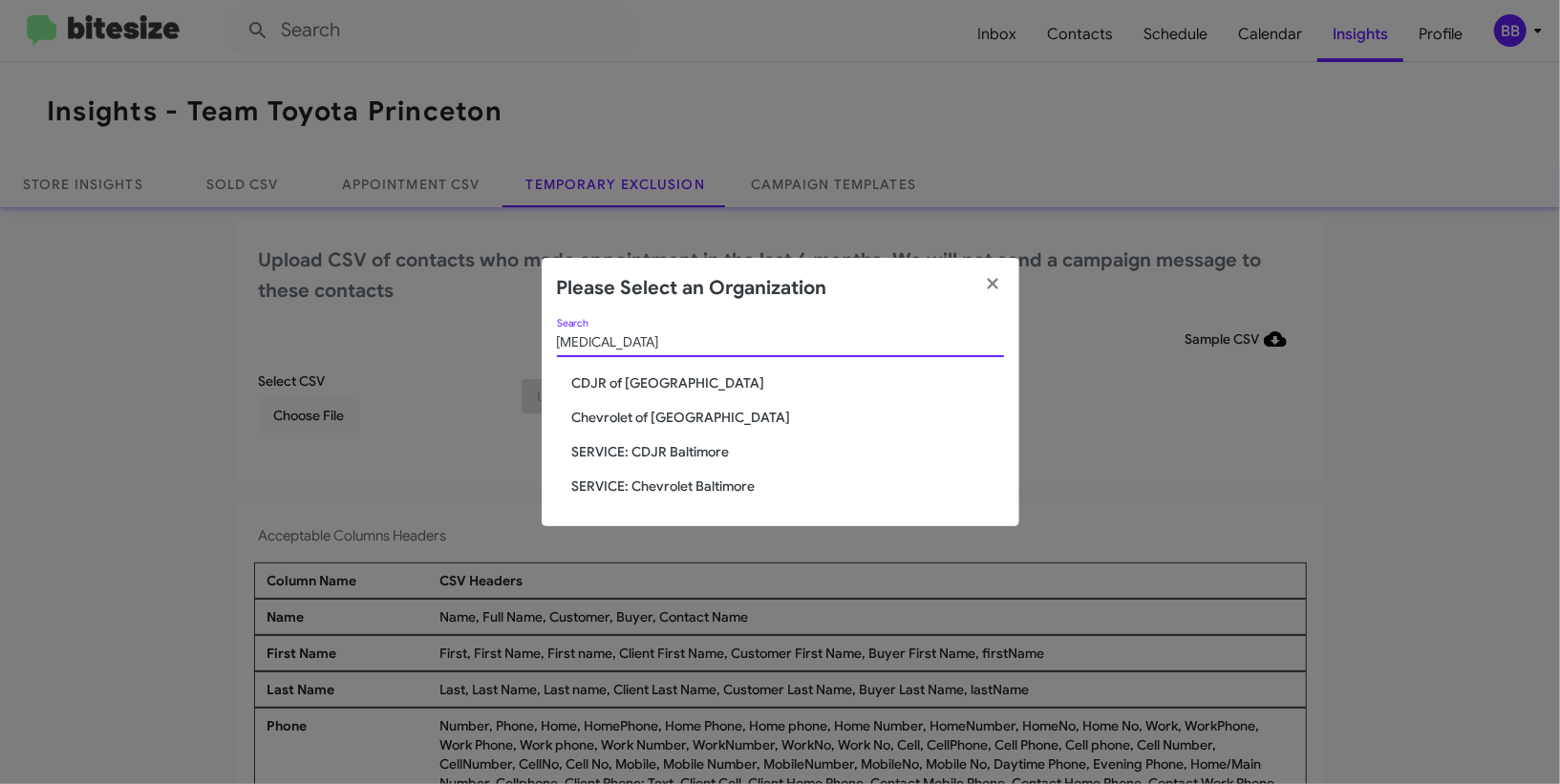
type input "bal"
click at [699, 454] on span "SERVICE: CDJR Baltimore" at bounding box center [788, 452] width 432 height 19
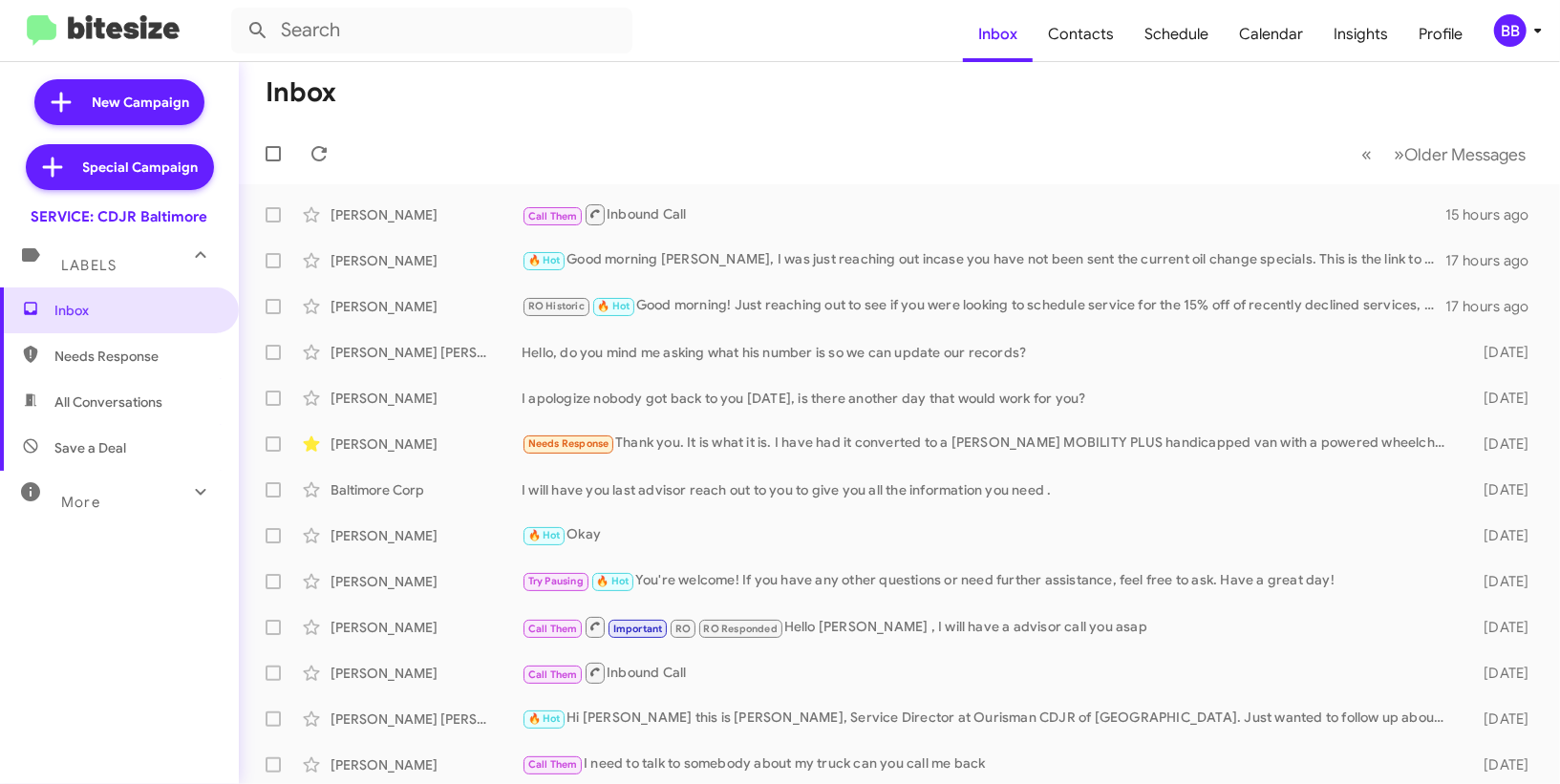
click at [1508, 38] on div "BB" at bounding box center [1511, 31] width 33 height 33
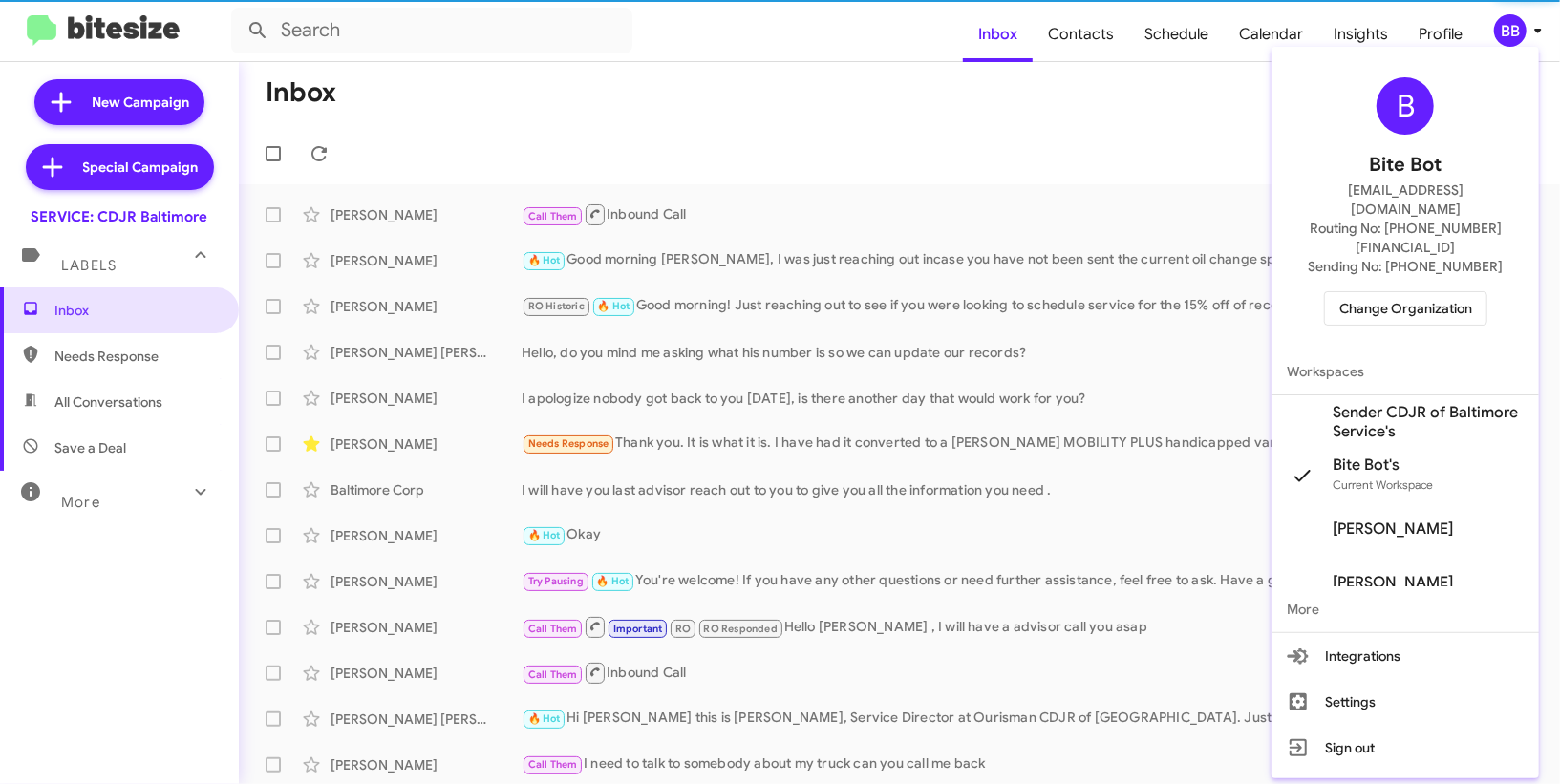
click at [1419, 403] on span "Sender CDJR of Baltimore Service's" at bounding box center [1428, 422] width 192 height 38
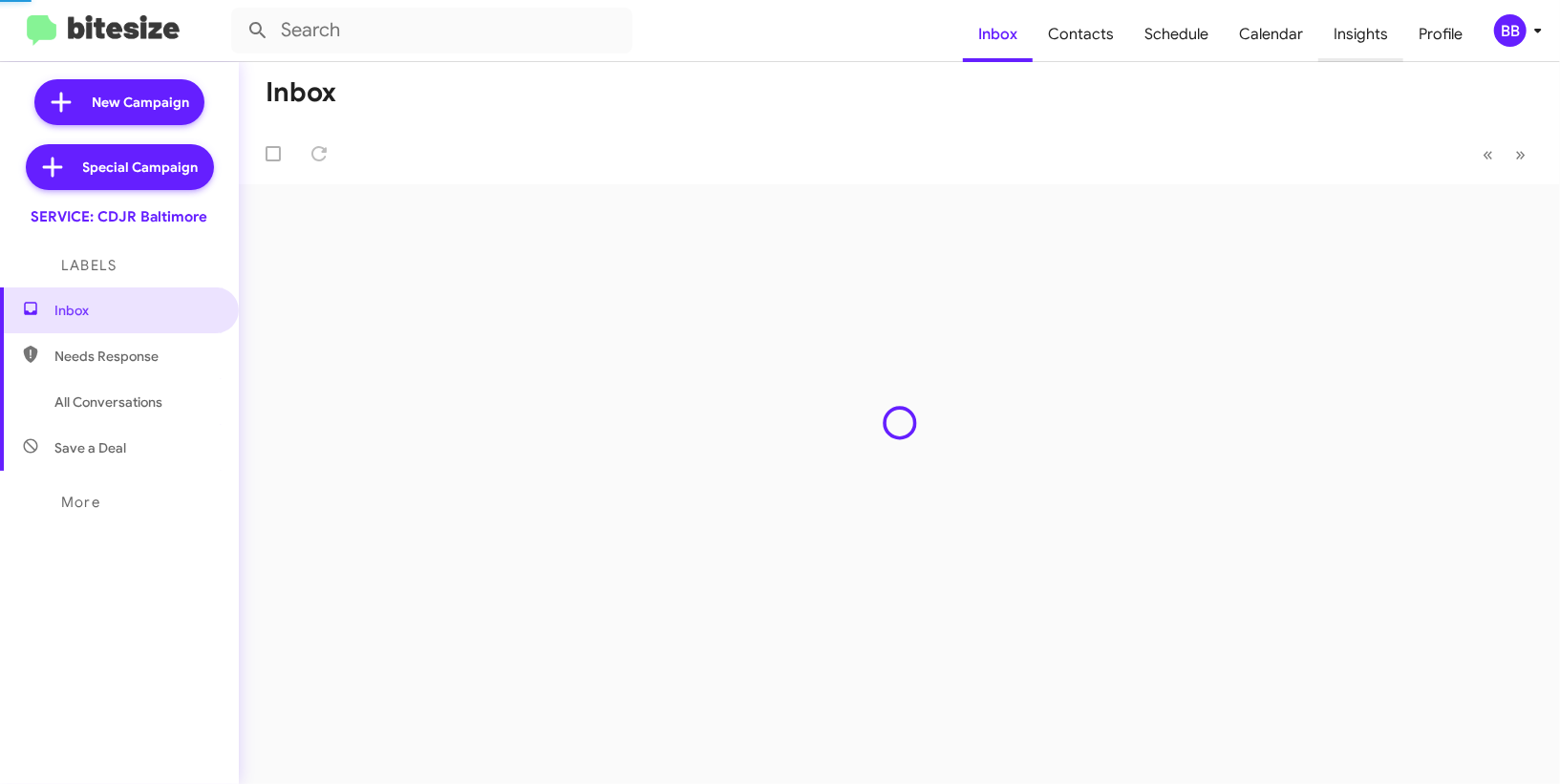
click at [1364, 44] on span "Insights" at bounding box center [1361, 35] width 85 height 56
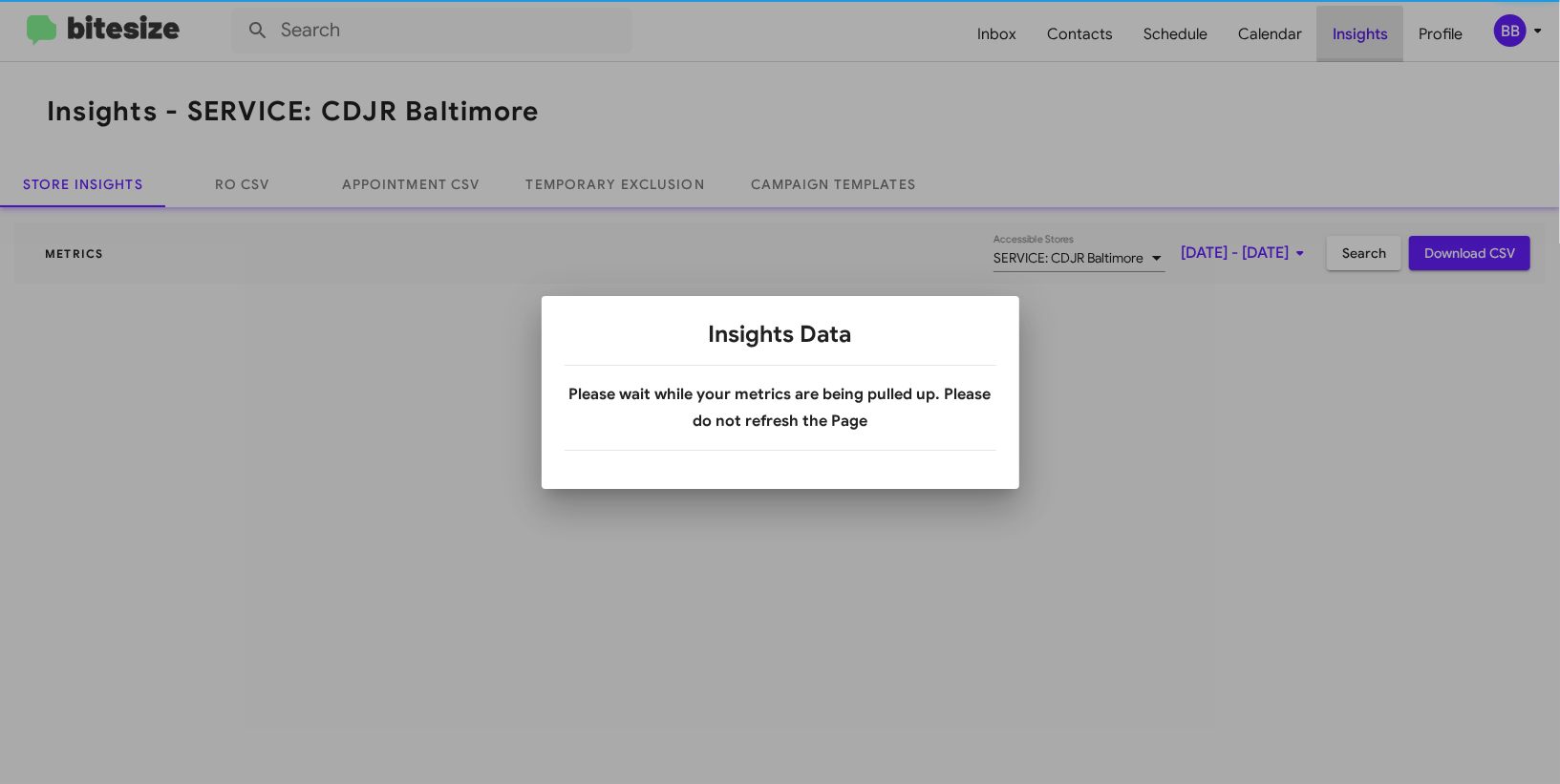
click at [1364, 44] on div at bounding box center [780, 392] width 1560 height 784
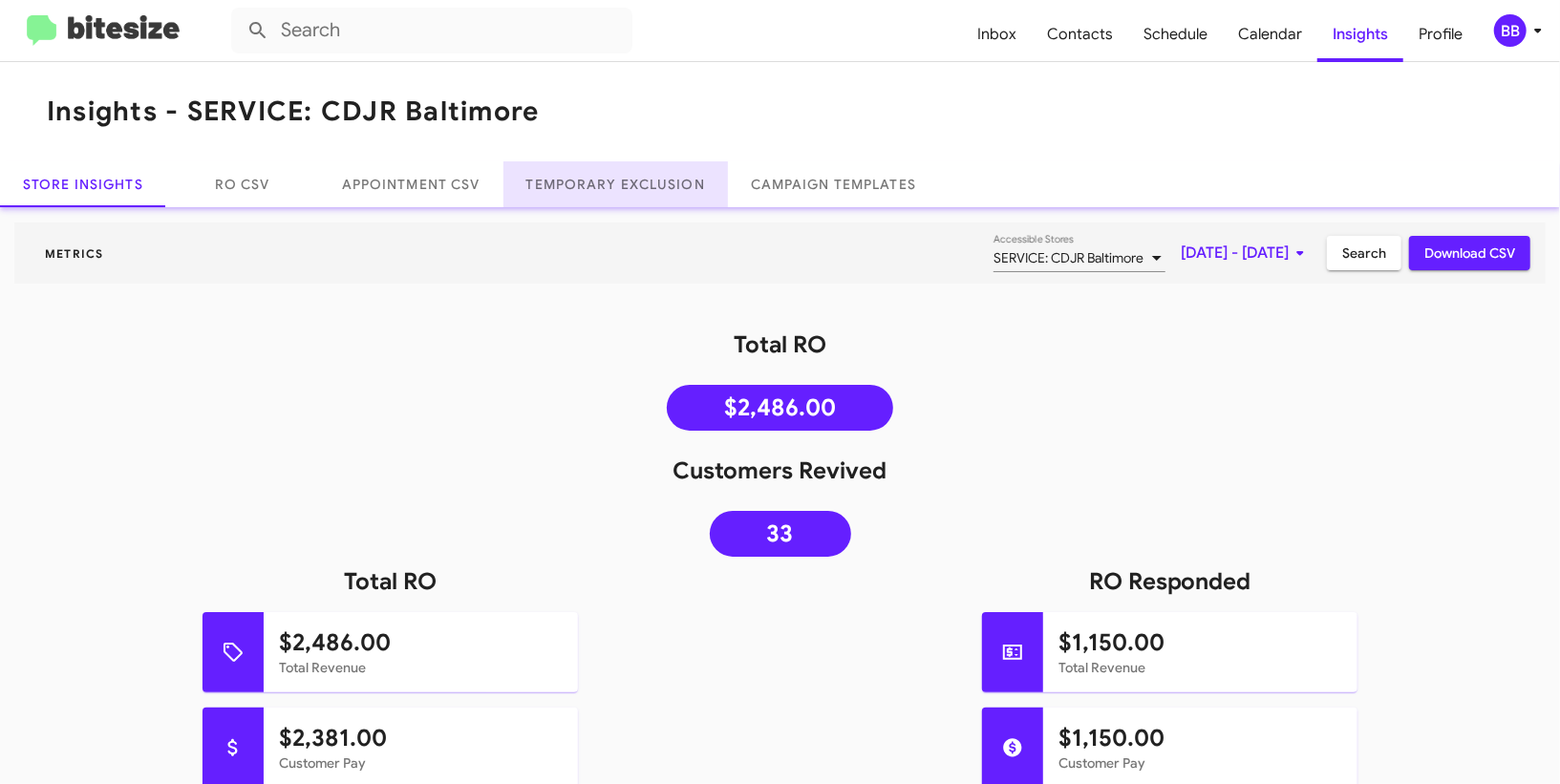
click at [564, 196] on link "Temporary Exclusion" at bounding box center [615, 185] width 224 height 46
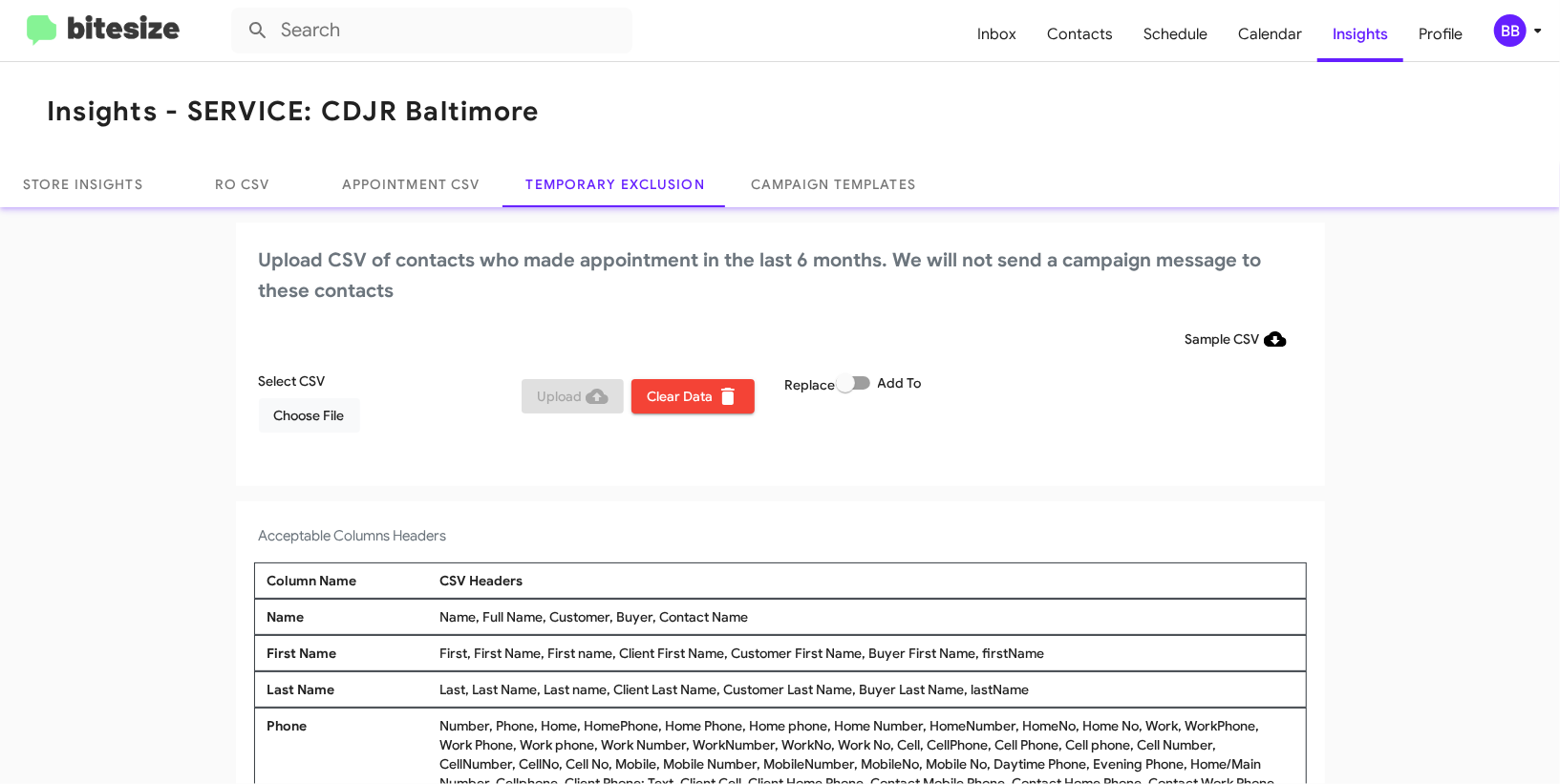
click at [1527, 21] on icon at bounding box center [1538, 31] width 23 height 23
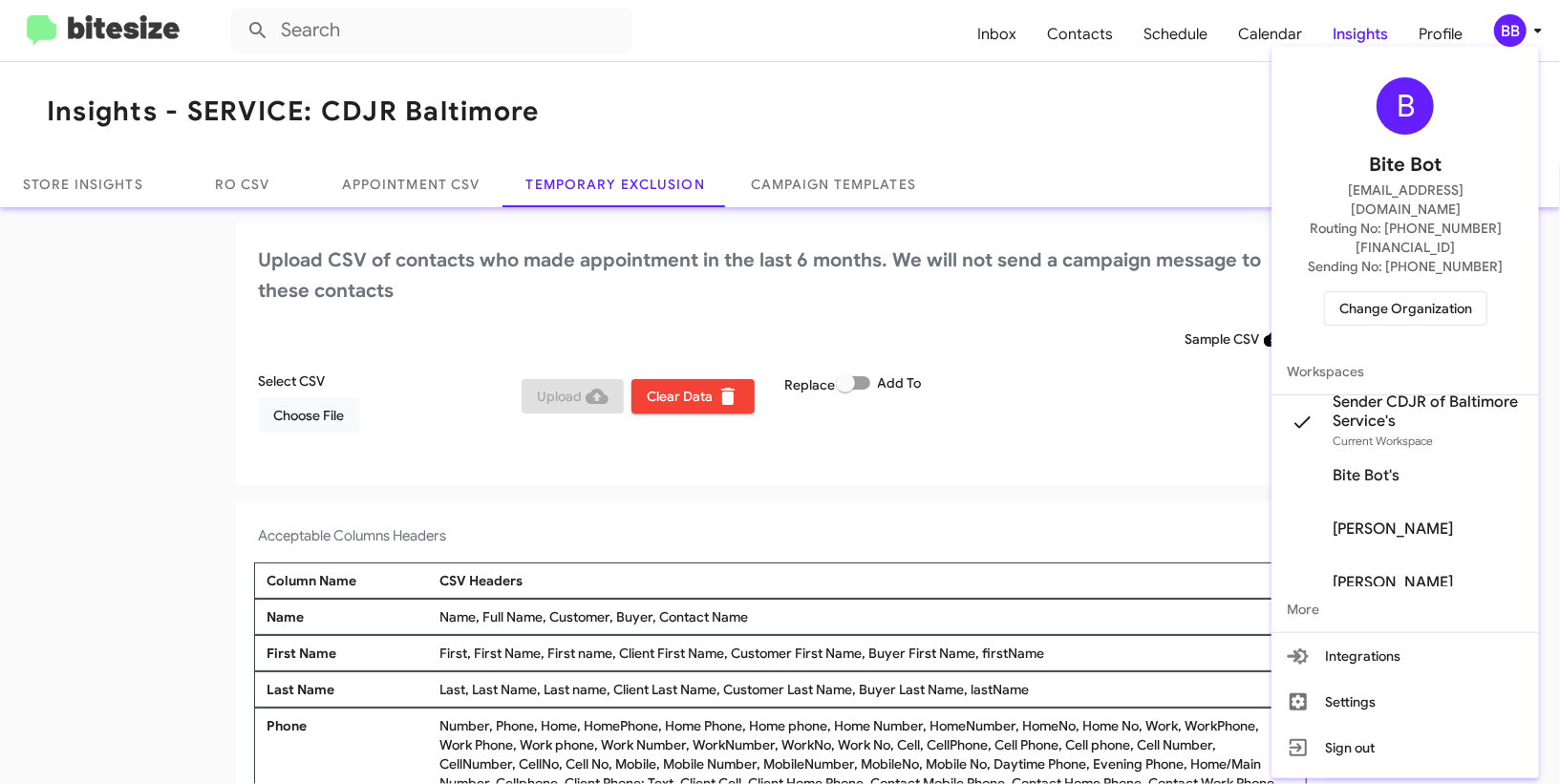
click at [1095, 155] on div at bounding box center [780, 392] width 1560 height 784
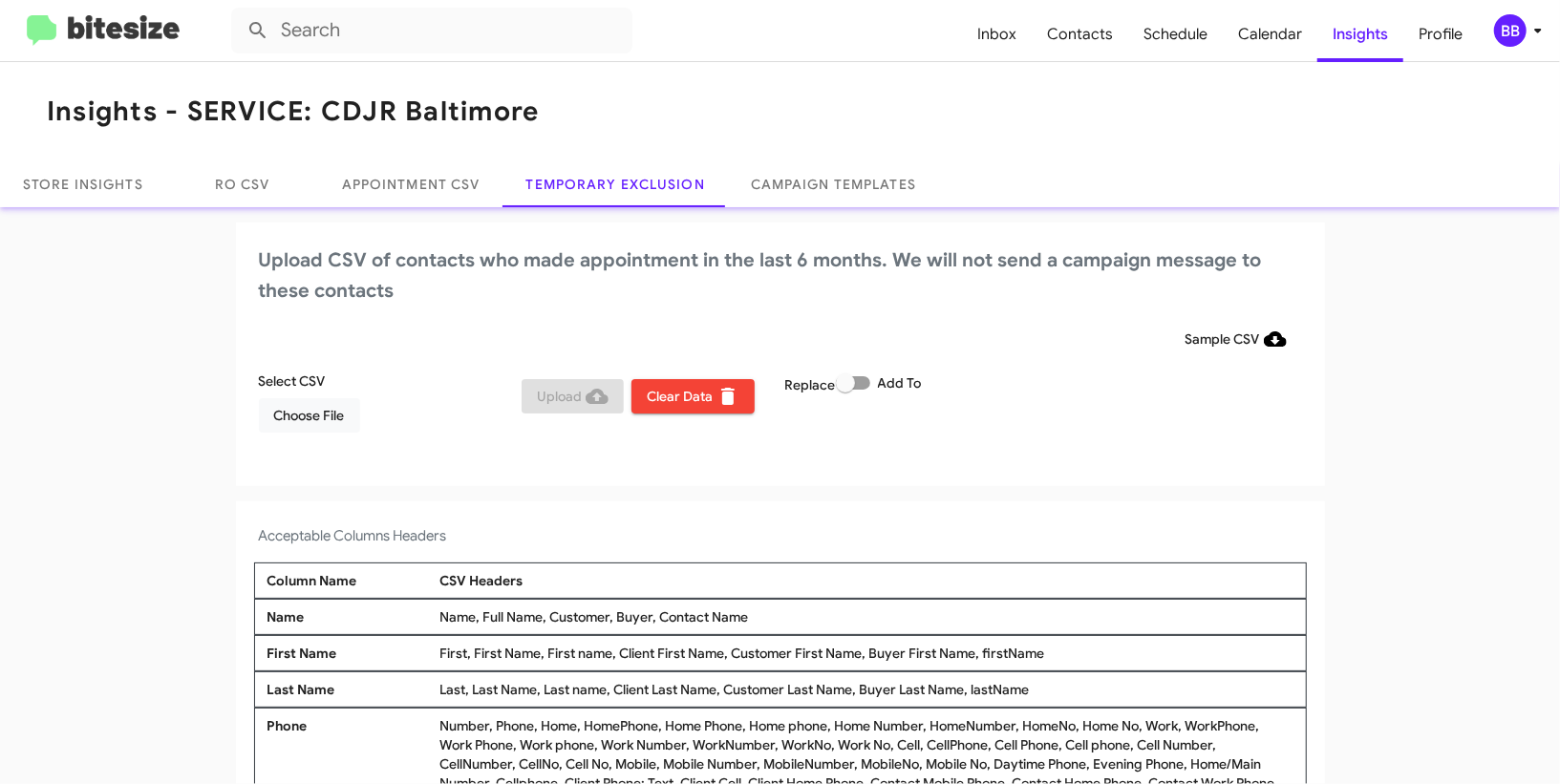
click at [859, 382] on span at bounding box center [854, 383] width 35 height 13
click at [846, 390] on input "Add To" at bounding box center [845, 390] width 1 height 1
checkbox input "true"
click at [904, 312] on div "Upload CSV of contacts who made appointment in the last 6 months. We will not s…" at bounding box center [780, 354] width 1089 height 264
click at [1518, 14] on div "BB" at bounding box center [1511, 31] width 33 height 33
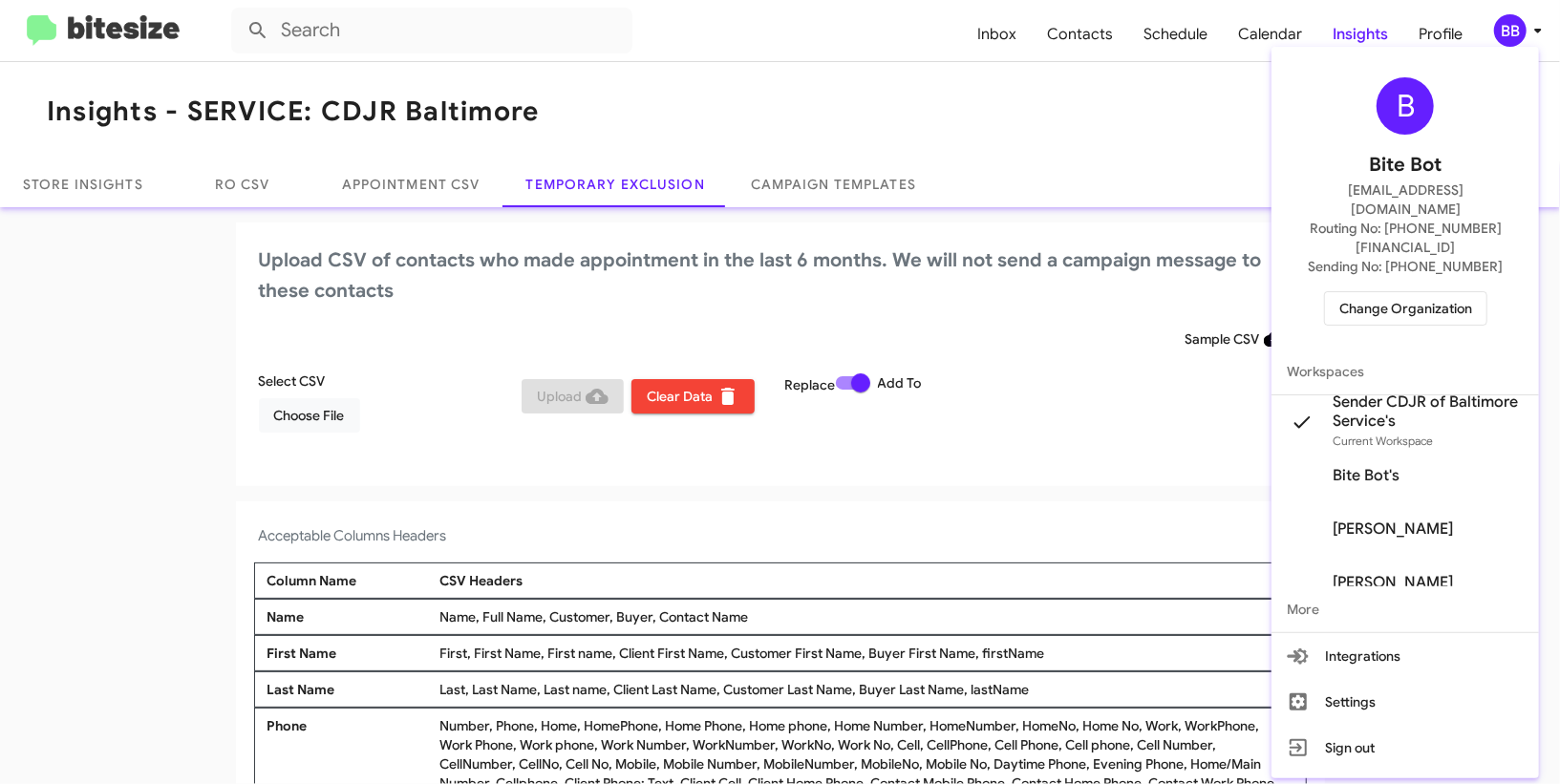
click at [1518, 20] on div at bounding box center [780, 392] width 1560 height 784
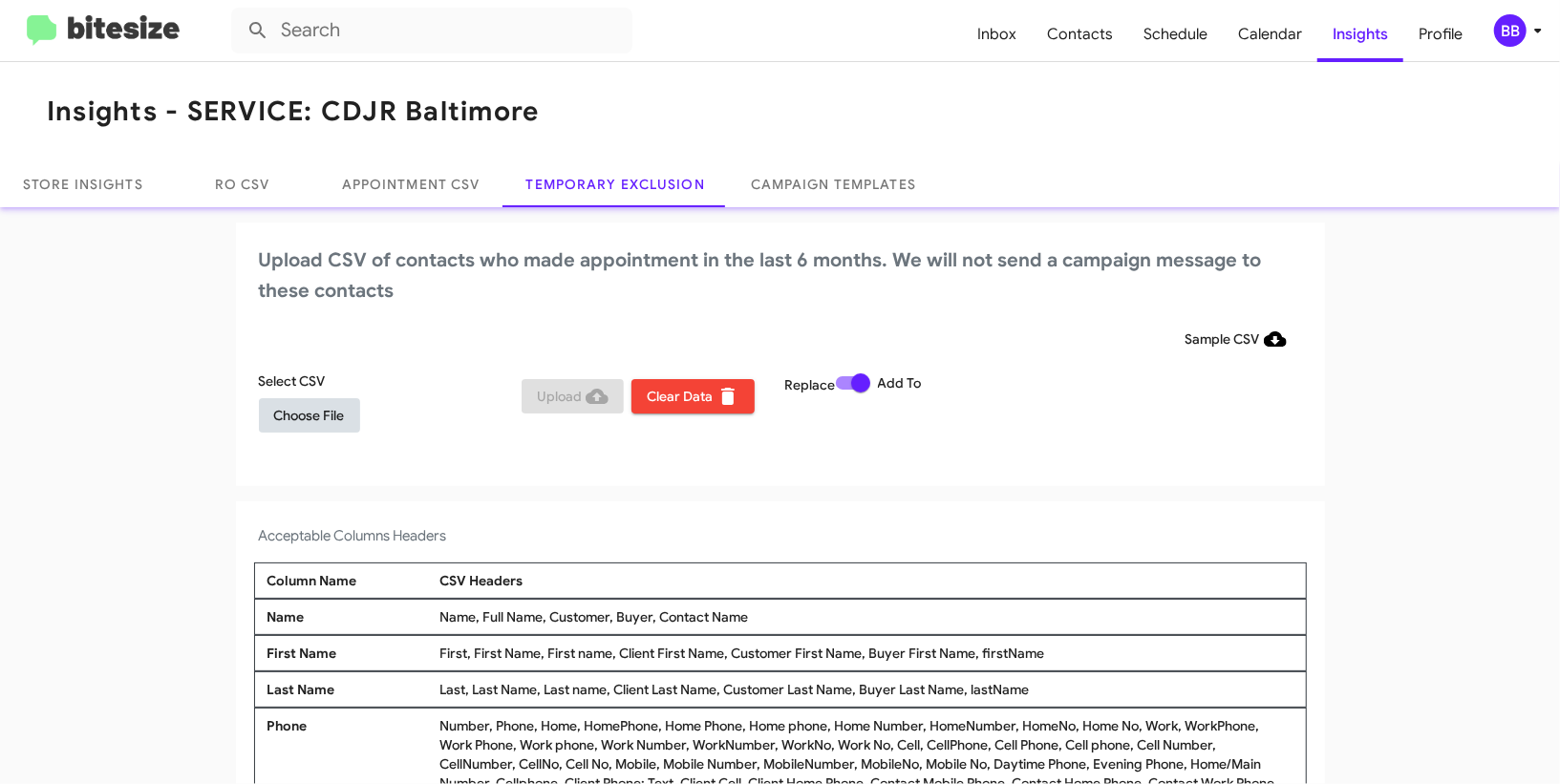
click at [311, 413] on span "Choose File" at bounding box center [309, 416] width 70 height 35
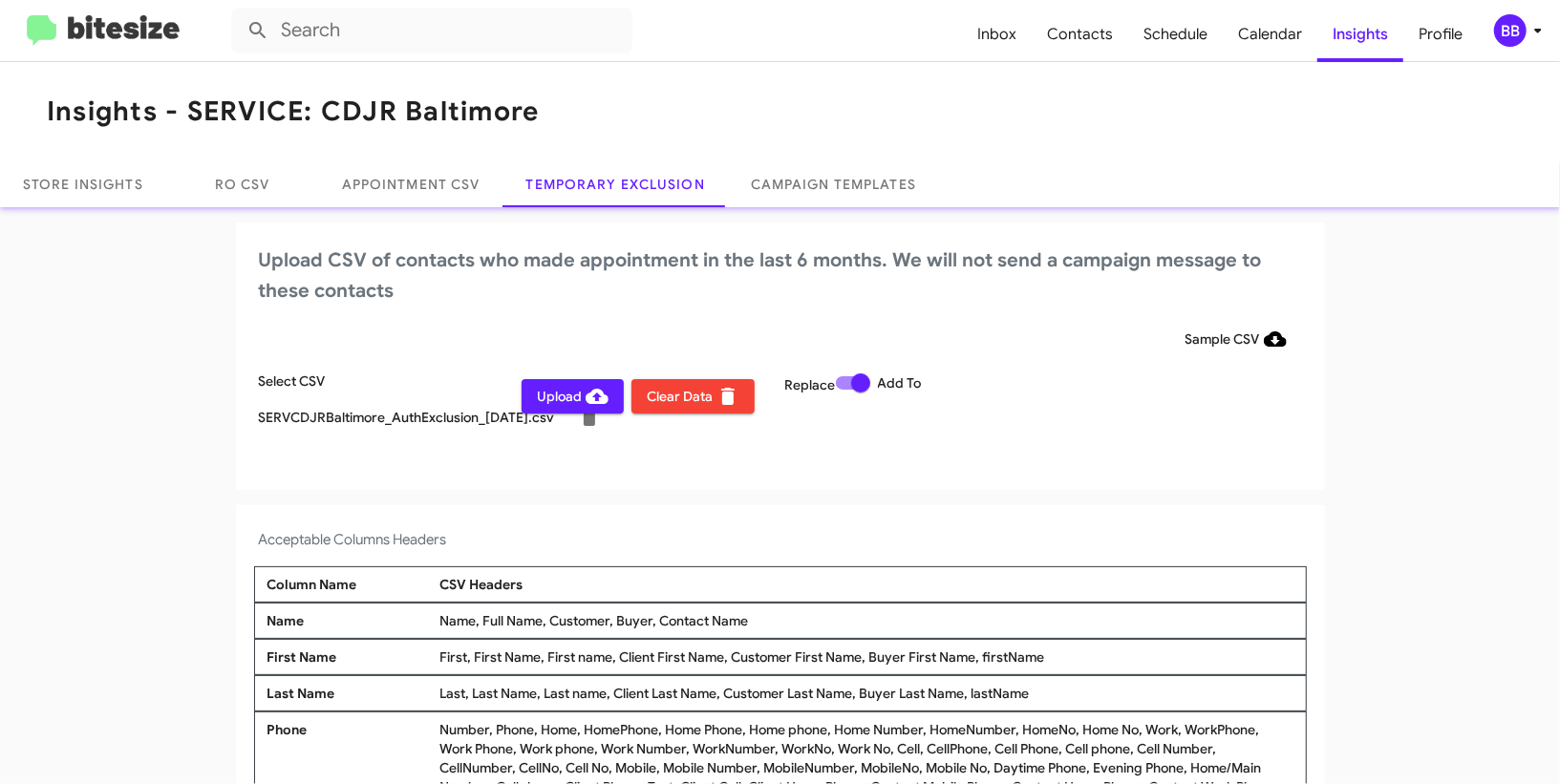
click at [515, 312] on div "Upload CSV of contacts who made appointment in the last 6 months. We will not s…" at bounding box center [780, 356] width 1089 height 267
click at [1512, 38] on div "BB" at bounding box center [1511, 31] width 33 height 33
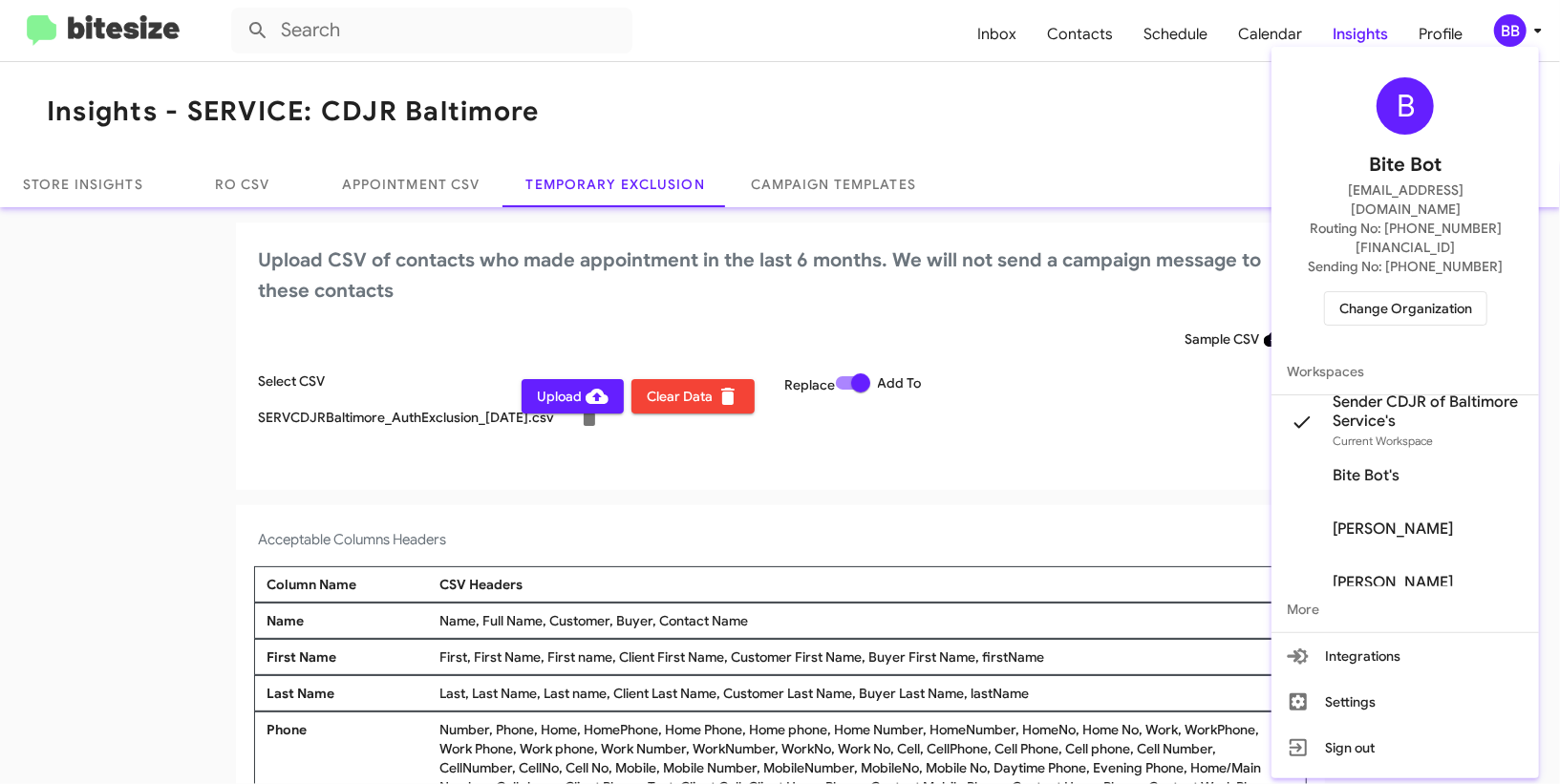
click at [1512, 38] on div at bounding box center [780, 392] width 1560 height 784
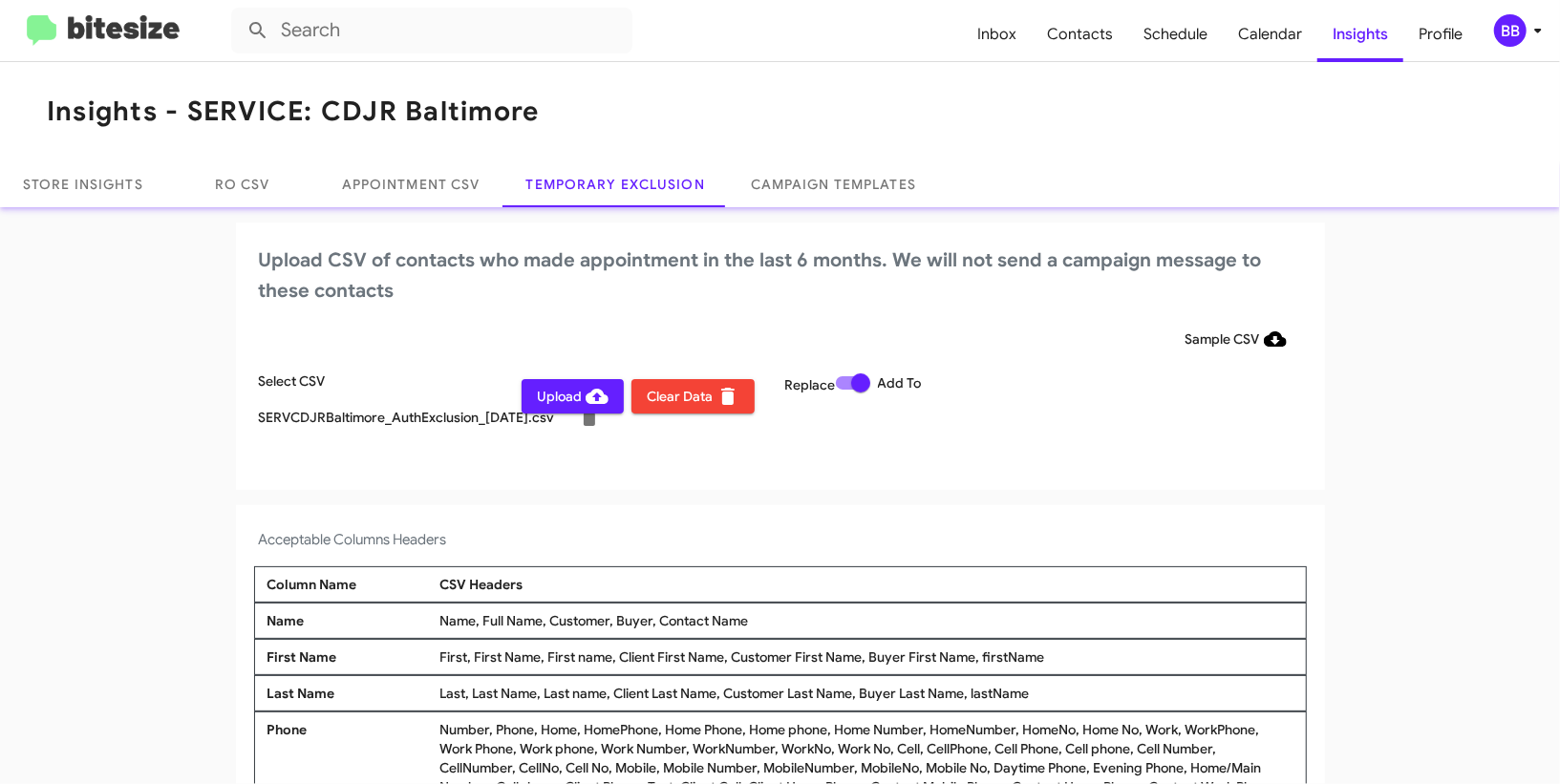
click at [559, 396] on span "Upload" at bounding box center [573, 396] width 71 height 35
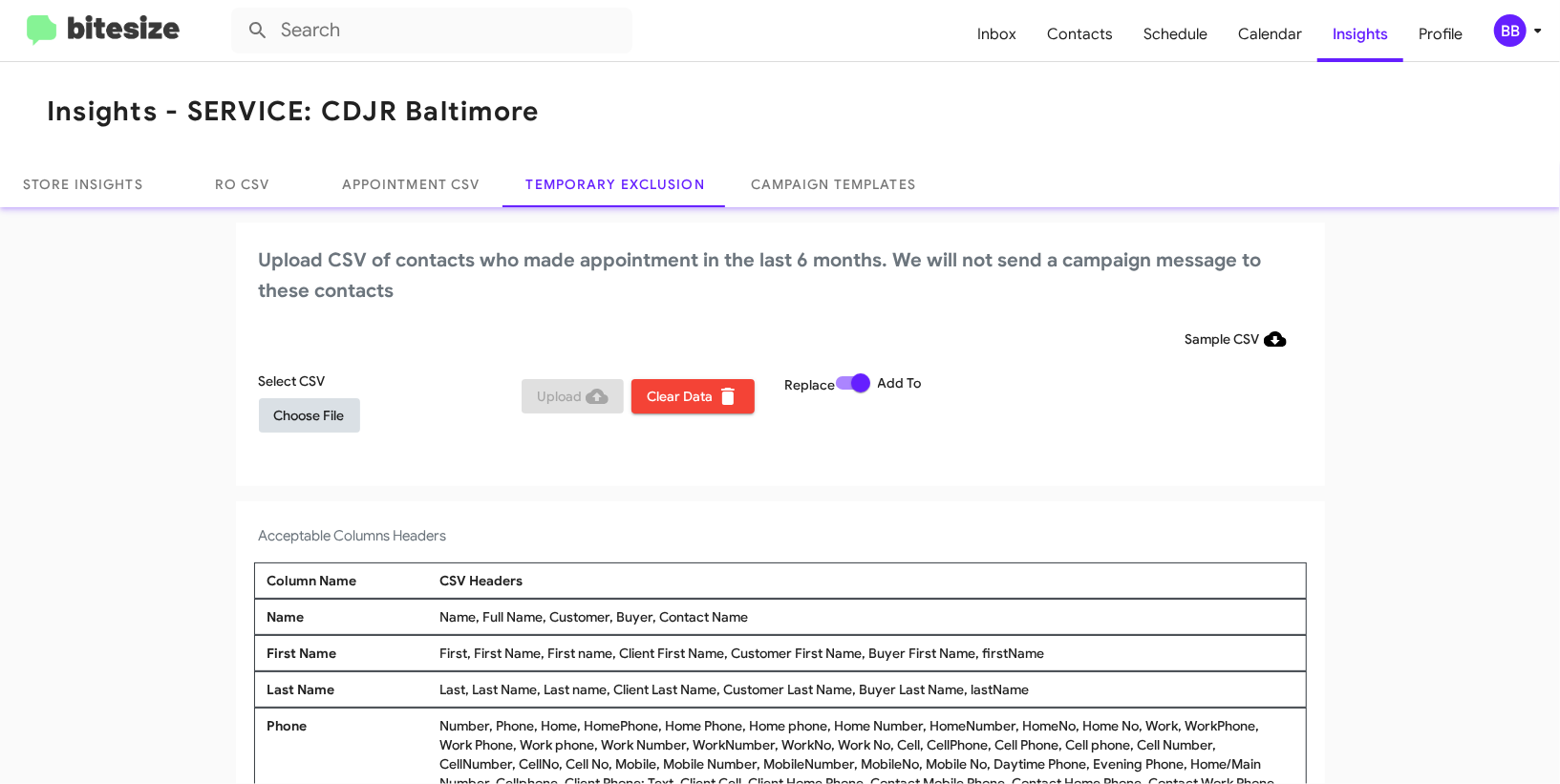
click at [306, 401] on span "Choose File" at bounding box center [309, 416] width 70 height 35
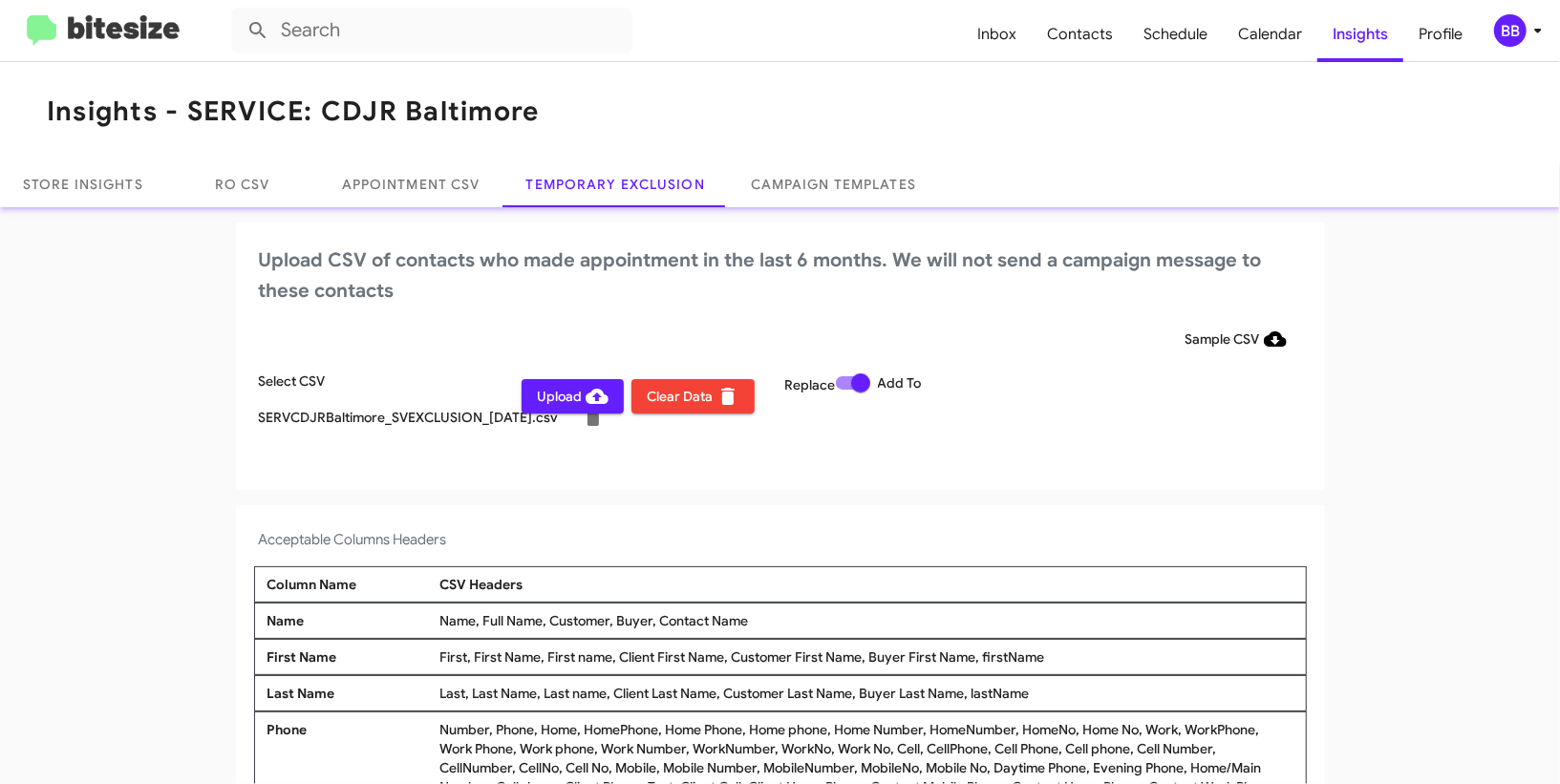
click at [1518, 32] on div "BB" at bounding box center [1511, 31] width 33 height 33
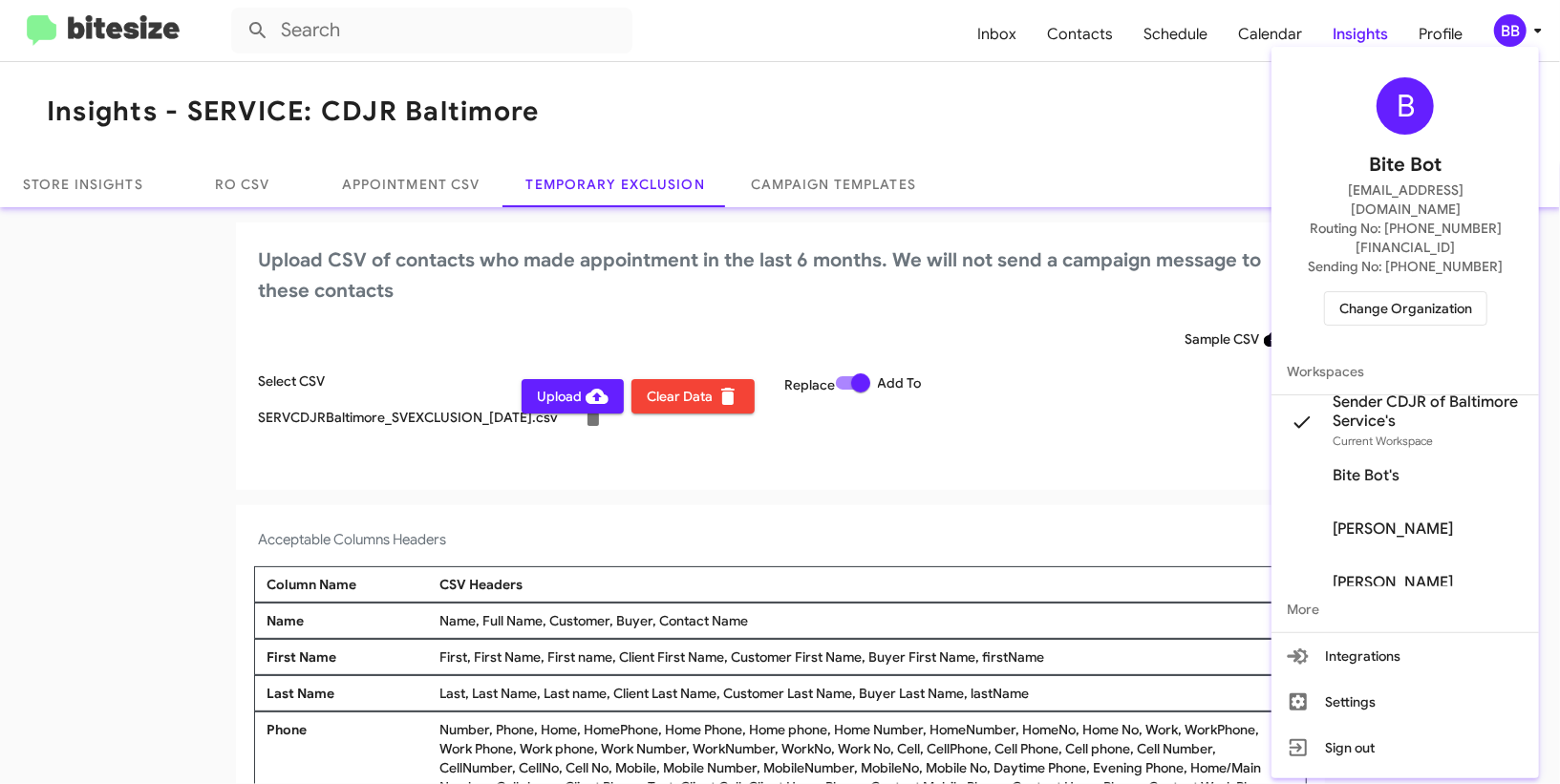
click at [1518, 32] on div at bounding box center [780, 392] width 1560 height 784
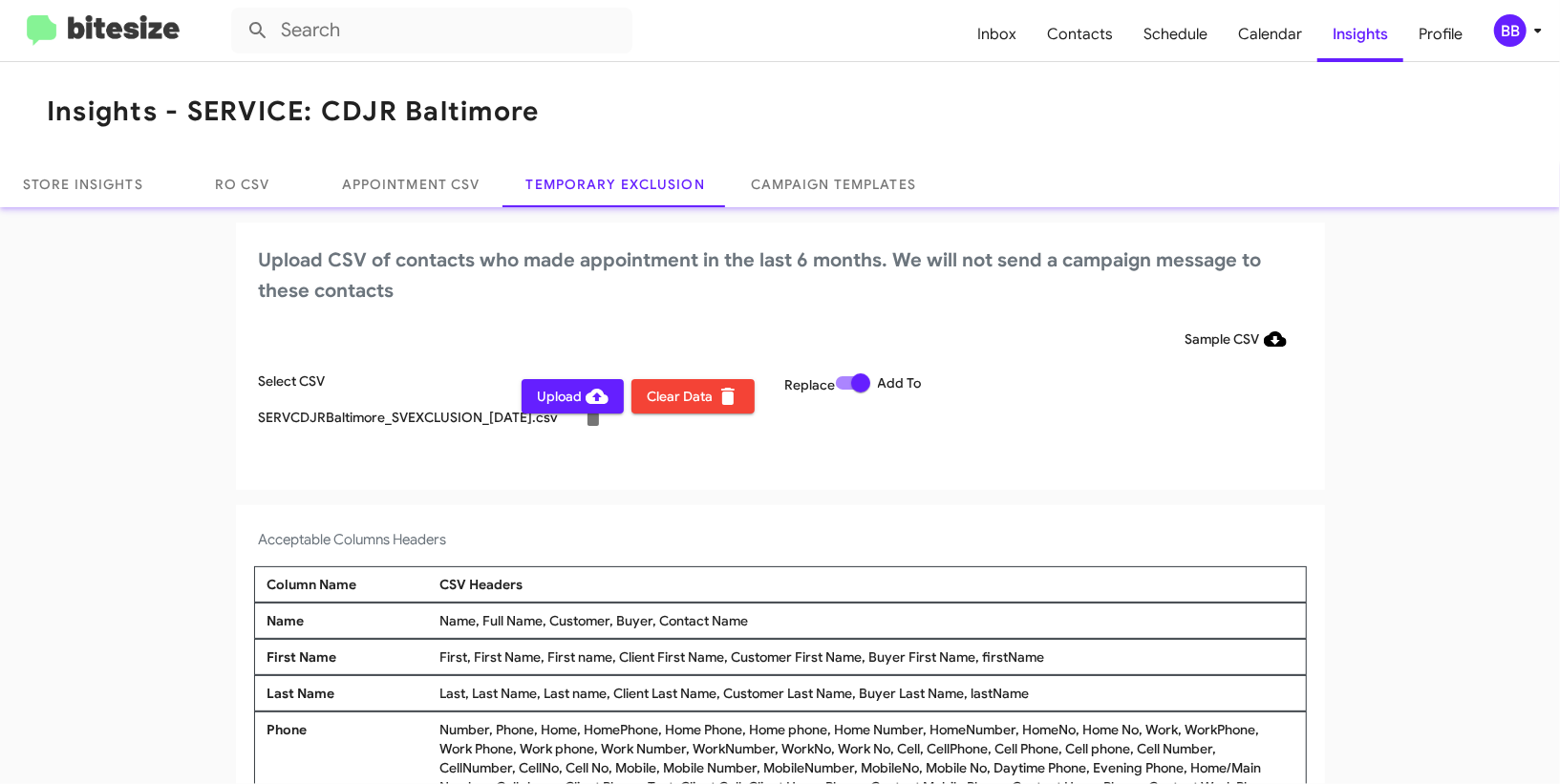
click at [584, 392] on span "Upload" at bounding box center [573, 396] width 71 height 35
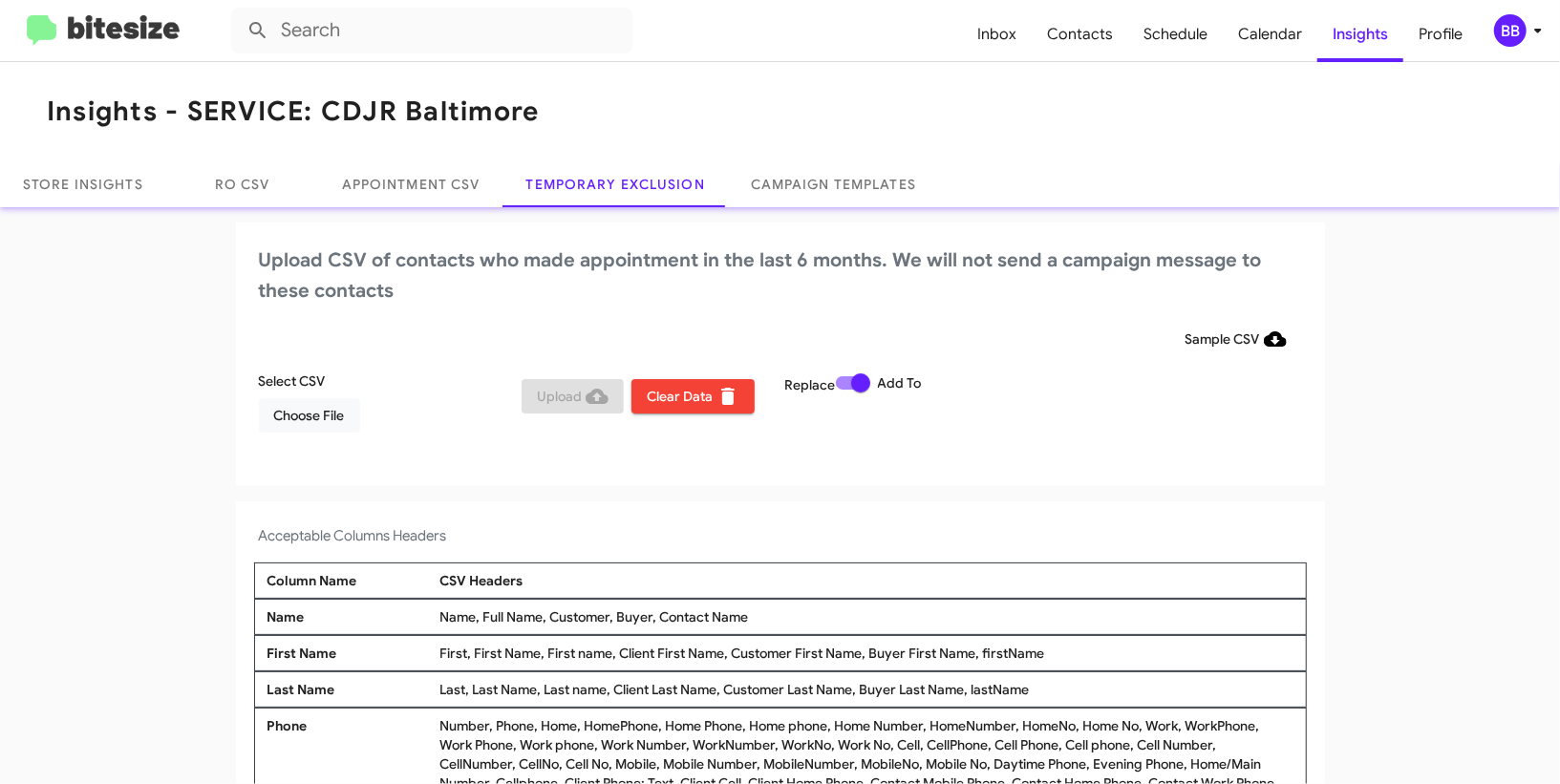
click at [1531, 28] on icon at bounding box center [1538, 31] width 23 height 23
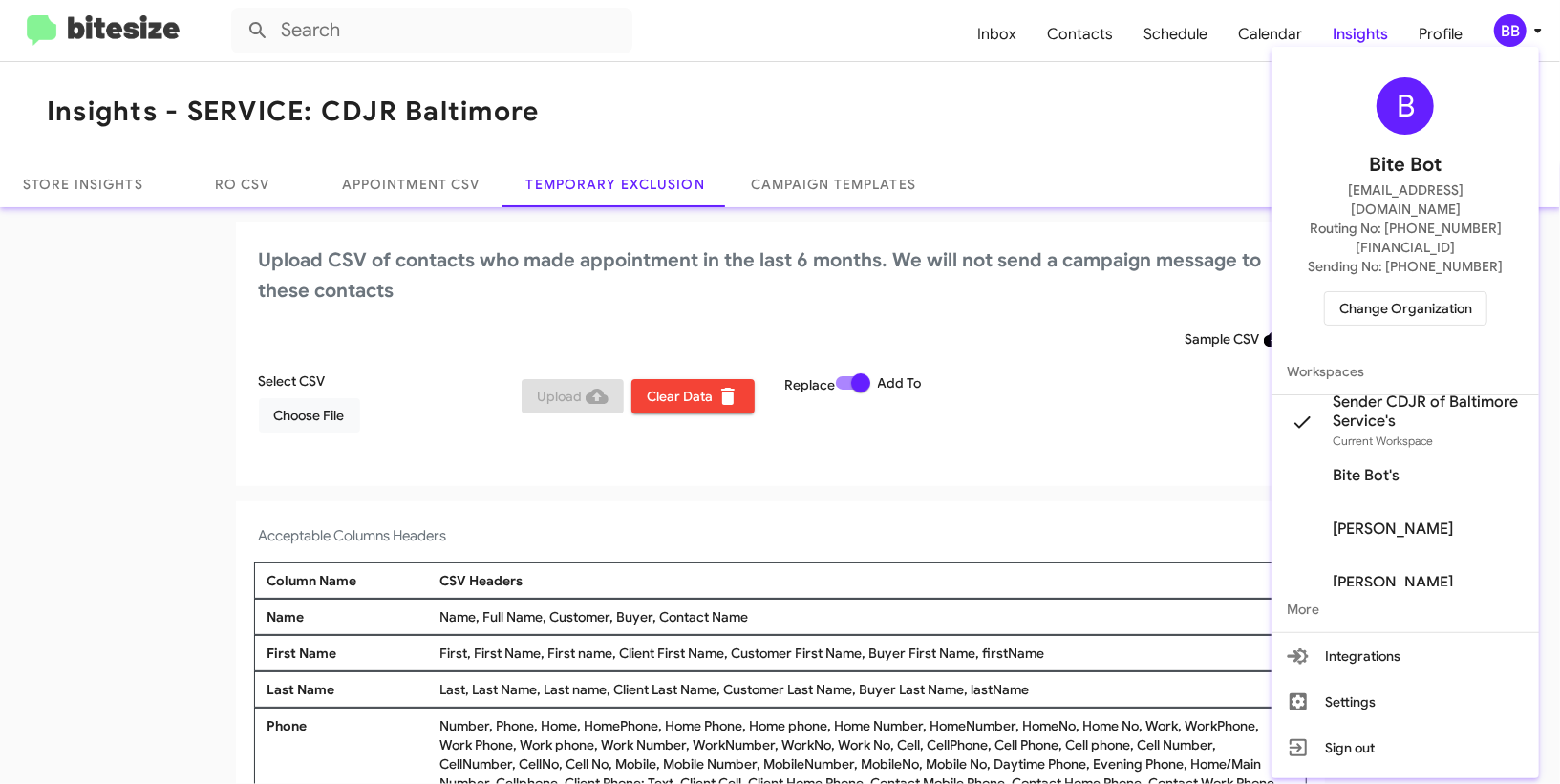
click at [1341, 348] on span "Workspaces" at bounding box center [1405, 371] width 268 height 46
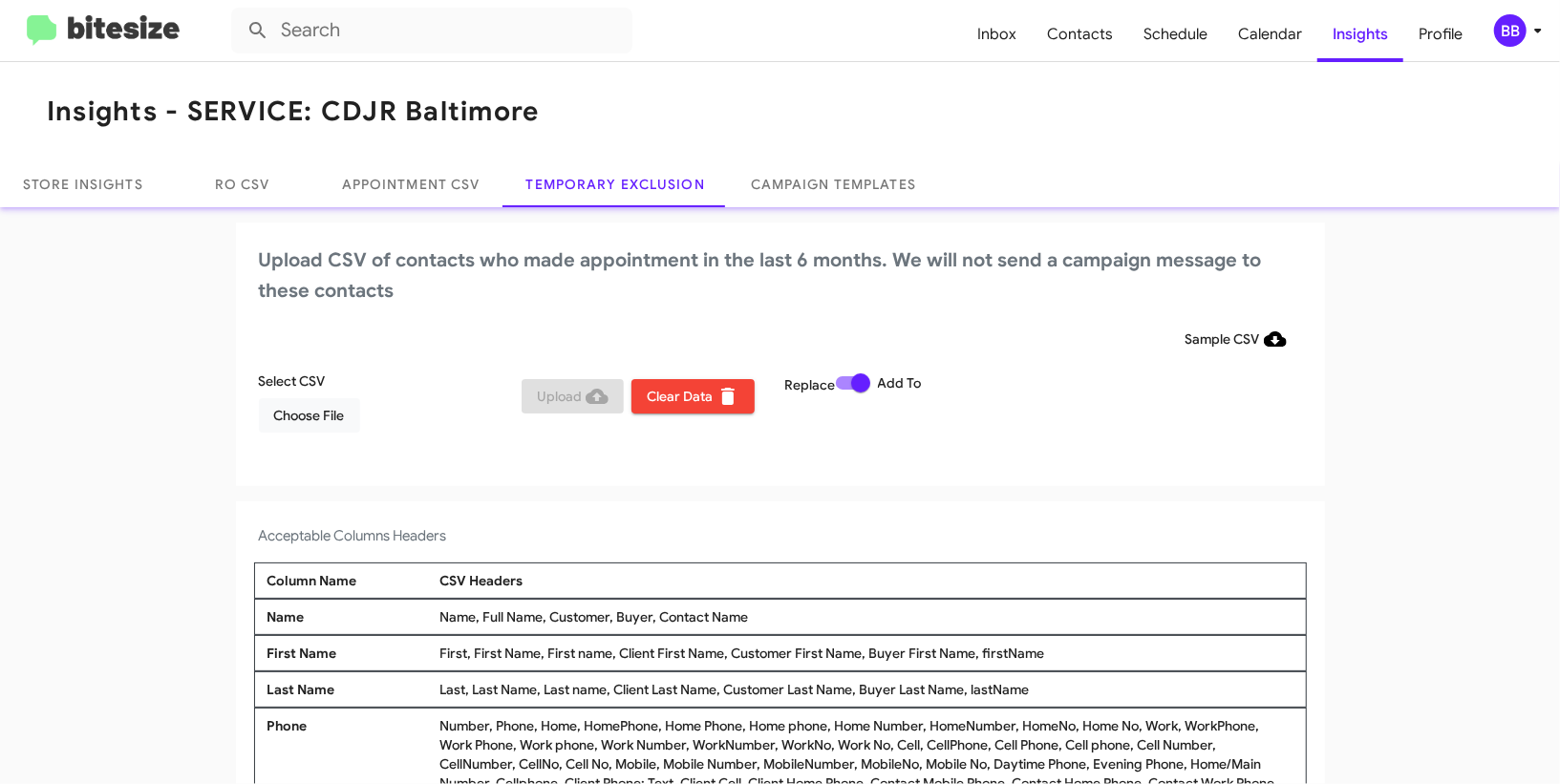
click at [1354, 275] on app-temporary-exclusion-csv "Upload CSV of contacts who made appointment in the last 6 months. We will not s…" at bounding box center [780, 550] width 1560 height 657
click at [1543, 36] on icon at bounding box center [1538, 31] width 23 height 23
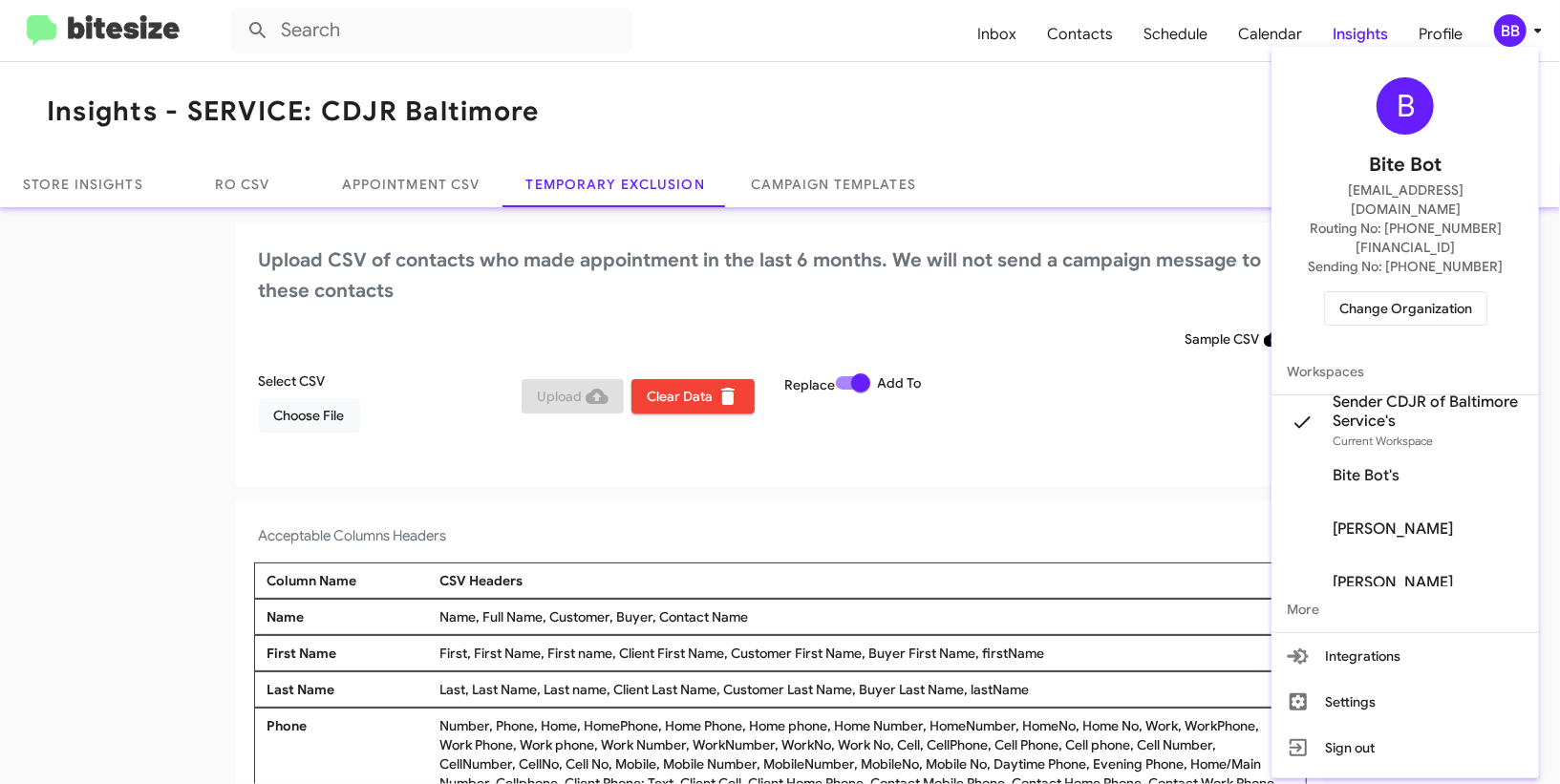
click at [1420, 246] on div "B Bite Bot madoka+2@bitesize.co Routing No: +1 (410) 288-3100 Sending No: +1 (3…" at bounding box center [1405, 202] width 268 height 294
click at [1420, 292] on span "Change Organization" at bounding box center [1406, 309] width 133 height 33
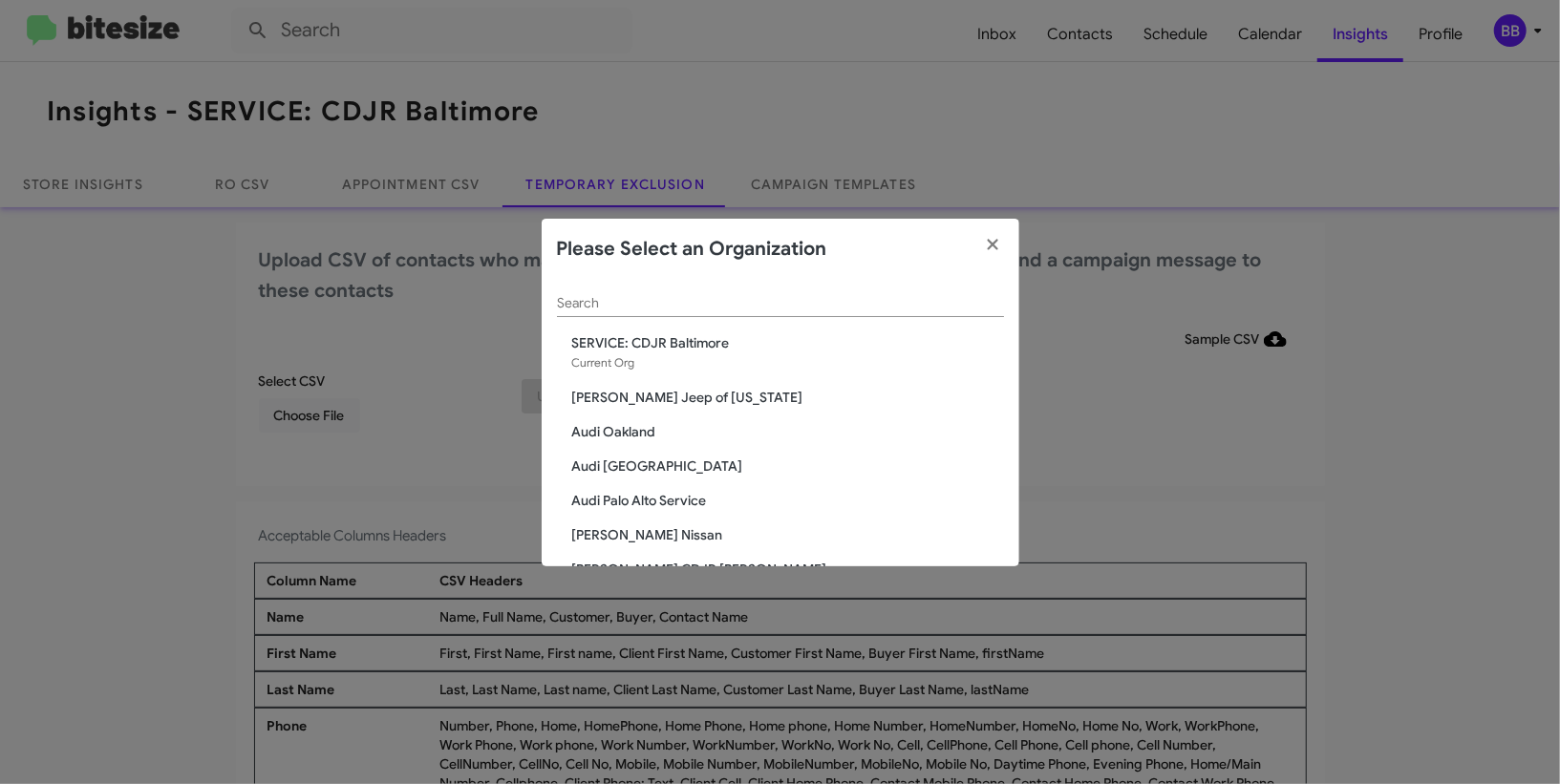
click at [593, 316] on div "Search" at bounding box center [780, 298] width 448 height 38
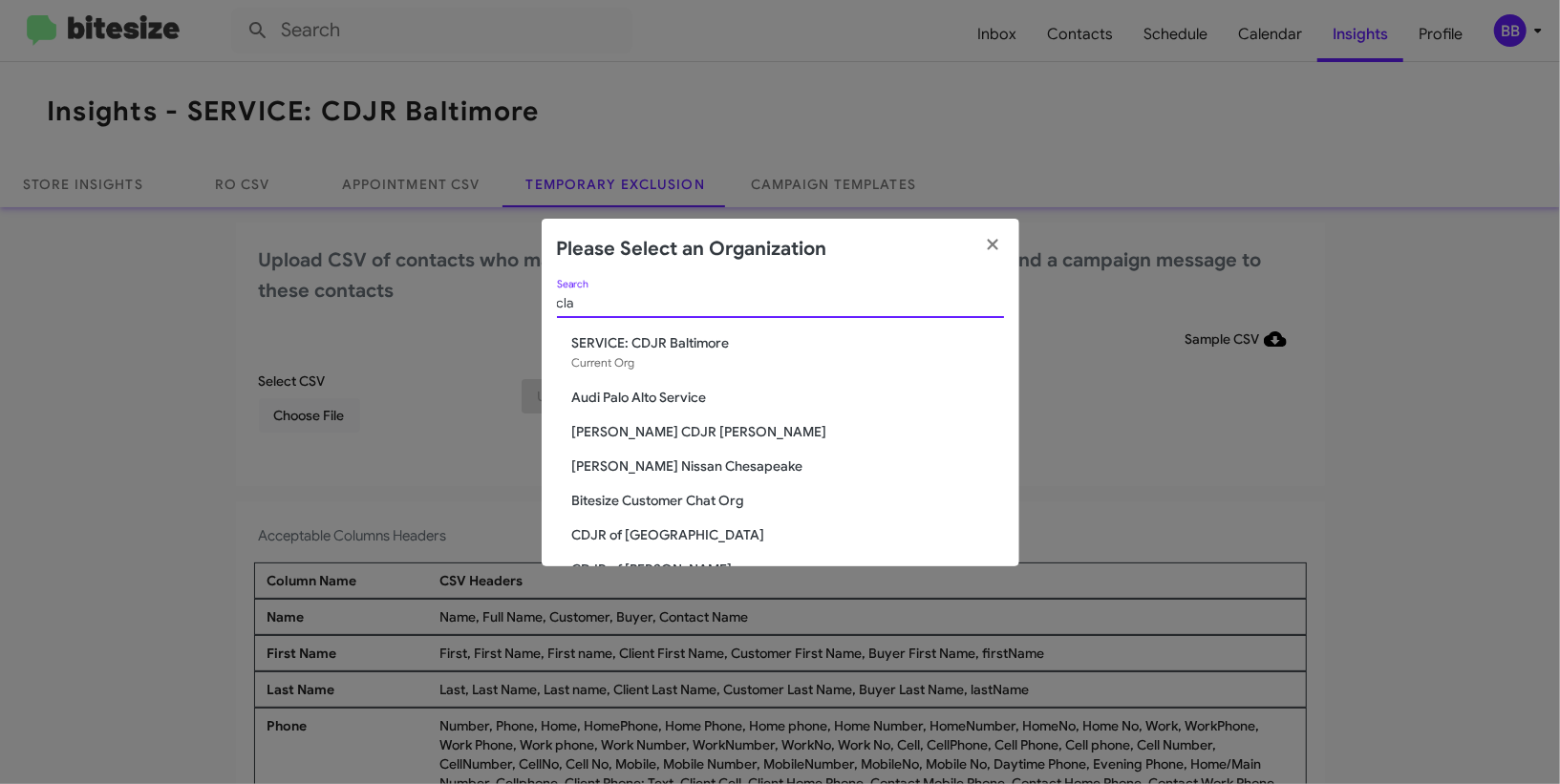
type input "cla"
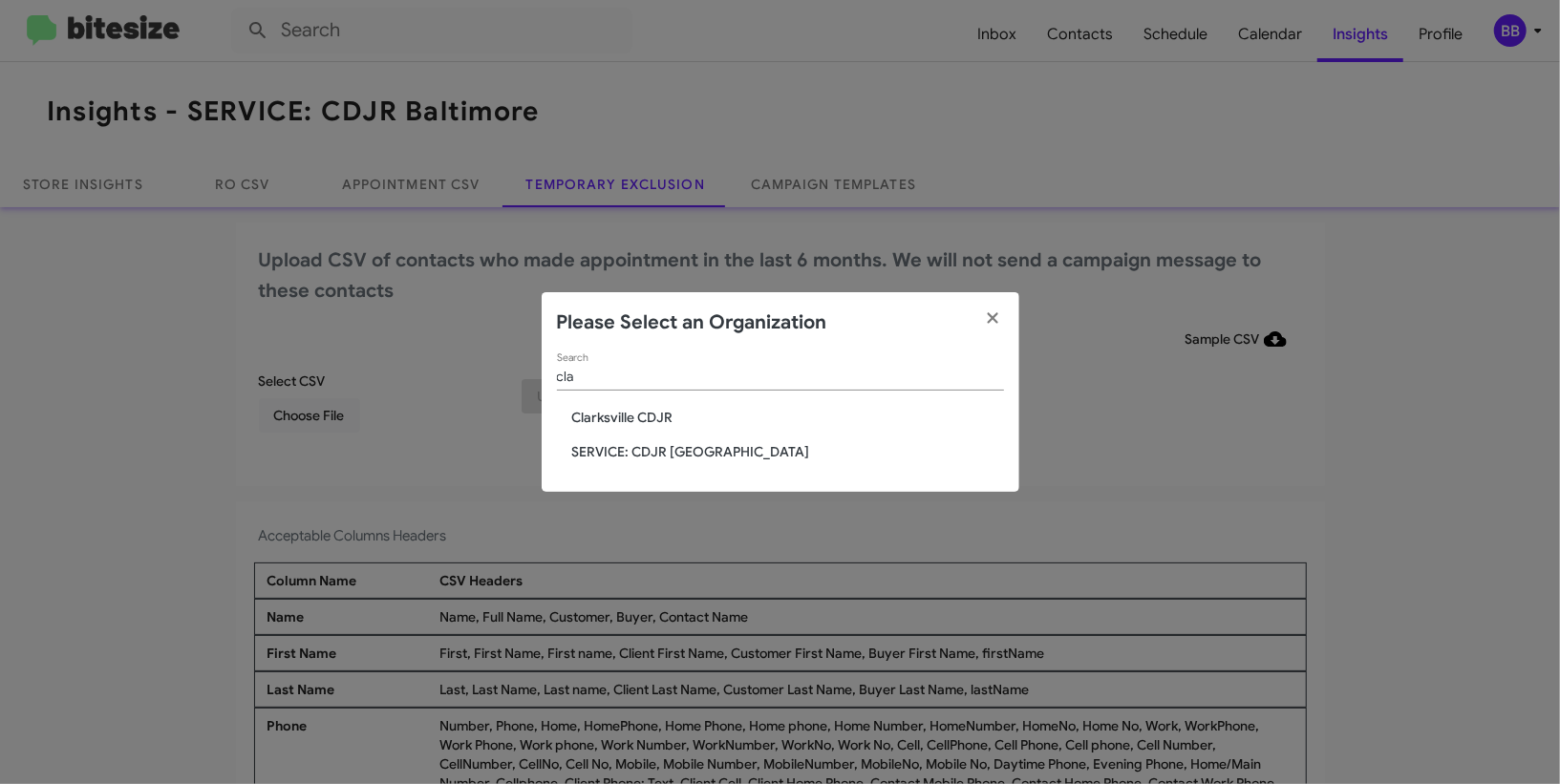
click at [604, 450] on span "SERVICE: CDJR Clarksville" at bounding box center [788, 452] width 432 height 19
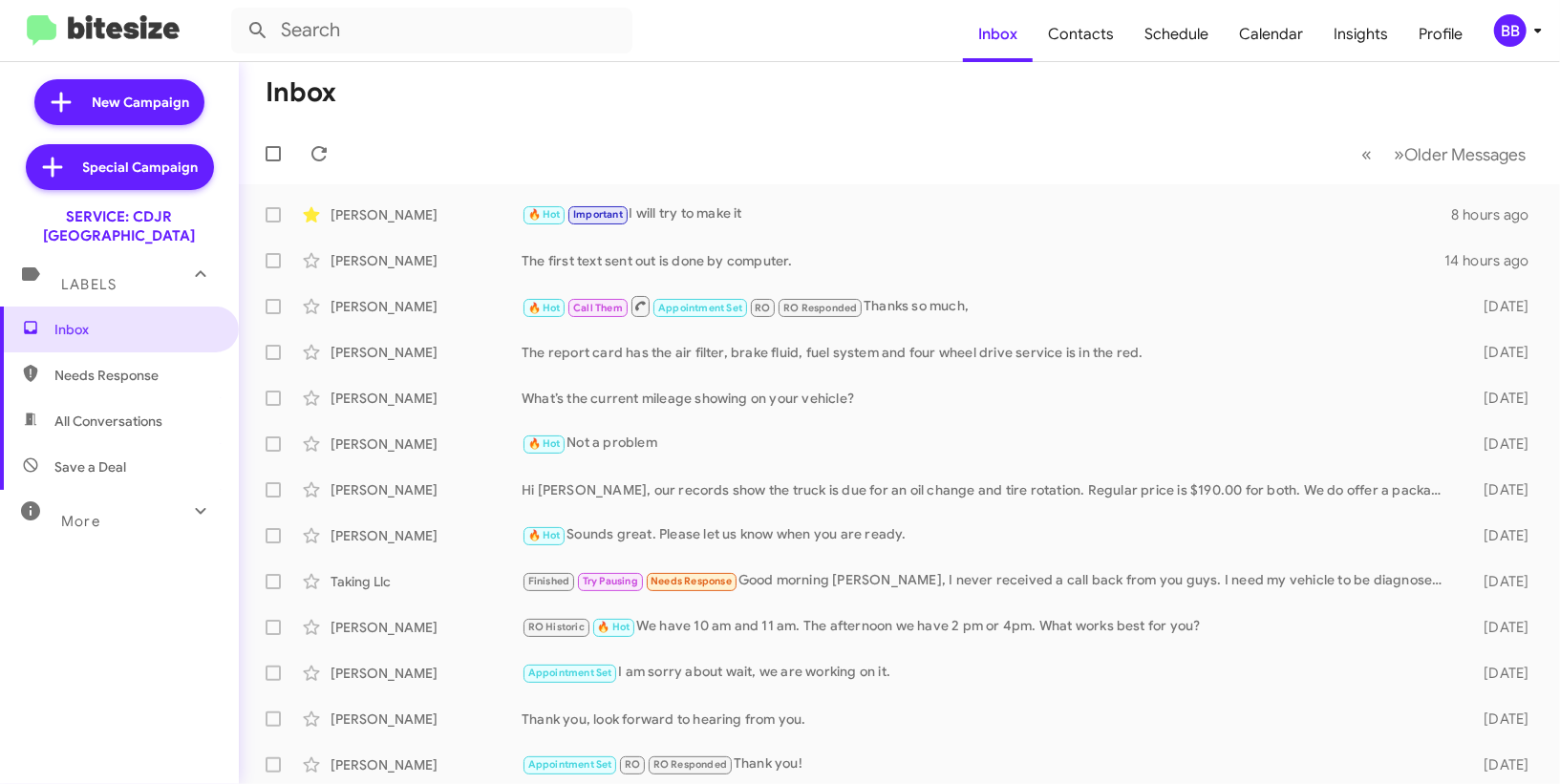
click at [1534, 34] on icon at bounding box center [1538, 31] width 23 height 23
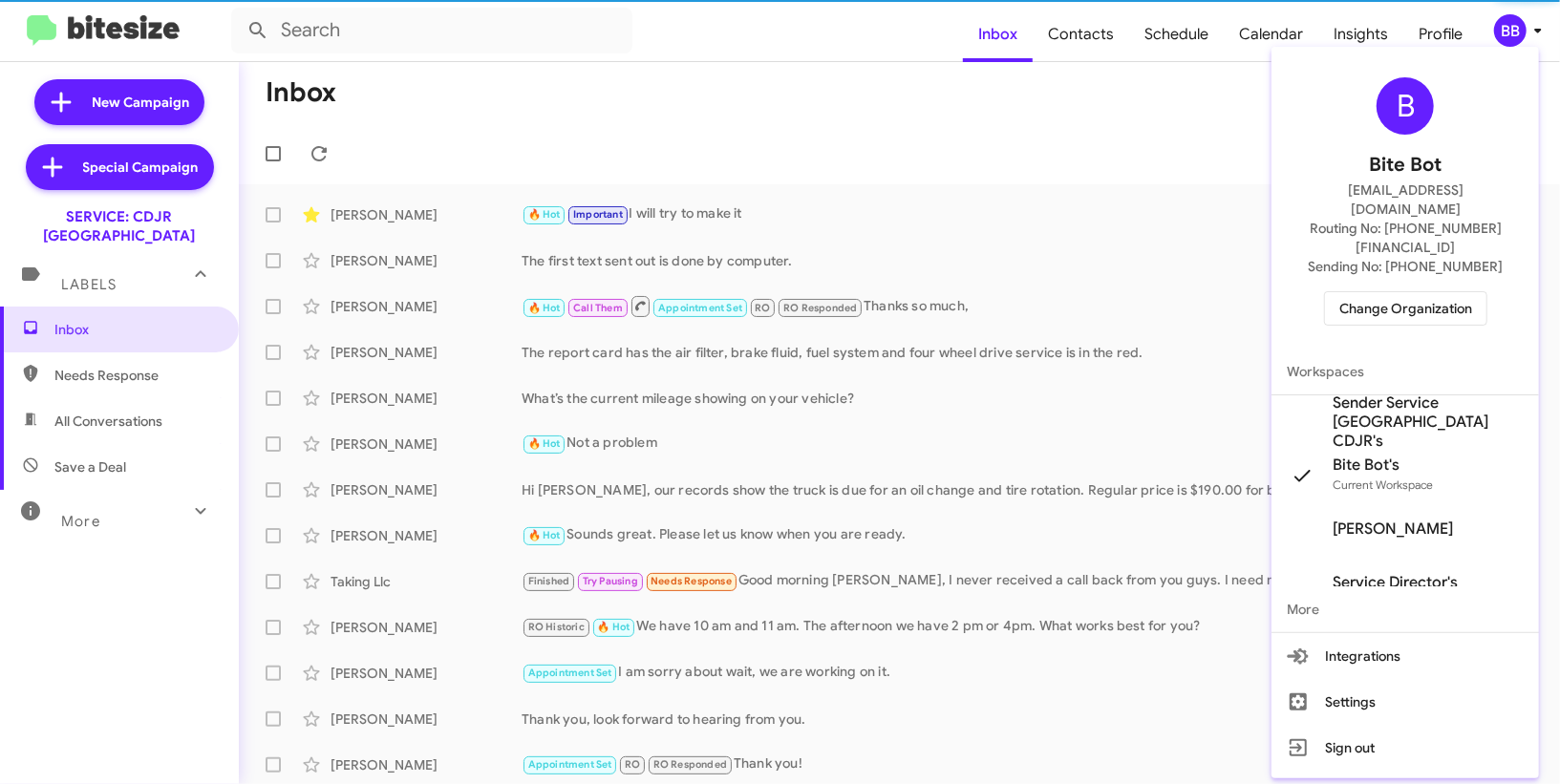
click at [1401, 393] on span "Sender Service [GEOGRAPHIC_DATA] CDJR's" at bounding box center [1428, 422] width 192 height 58
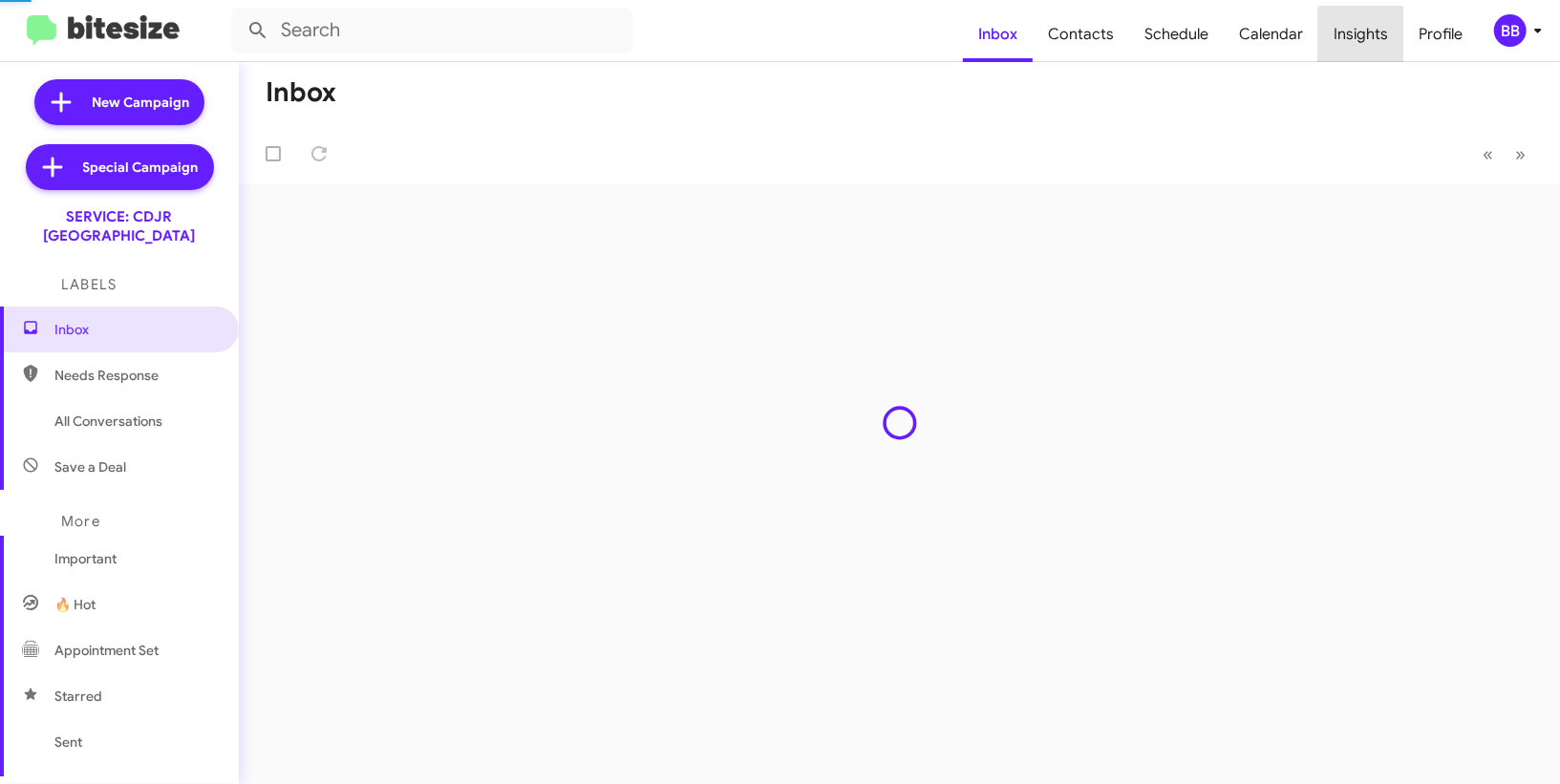
click at [1375, 43] on span "Insights" at bounding box center [1361, 35] width 85 height 56
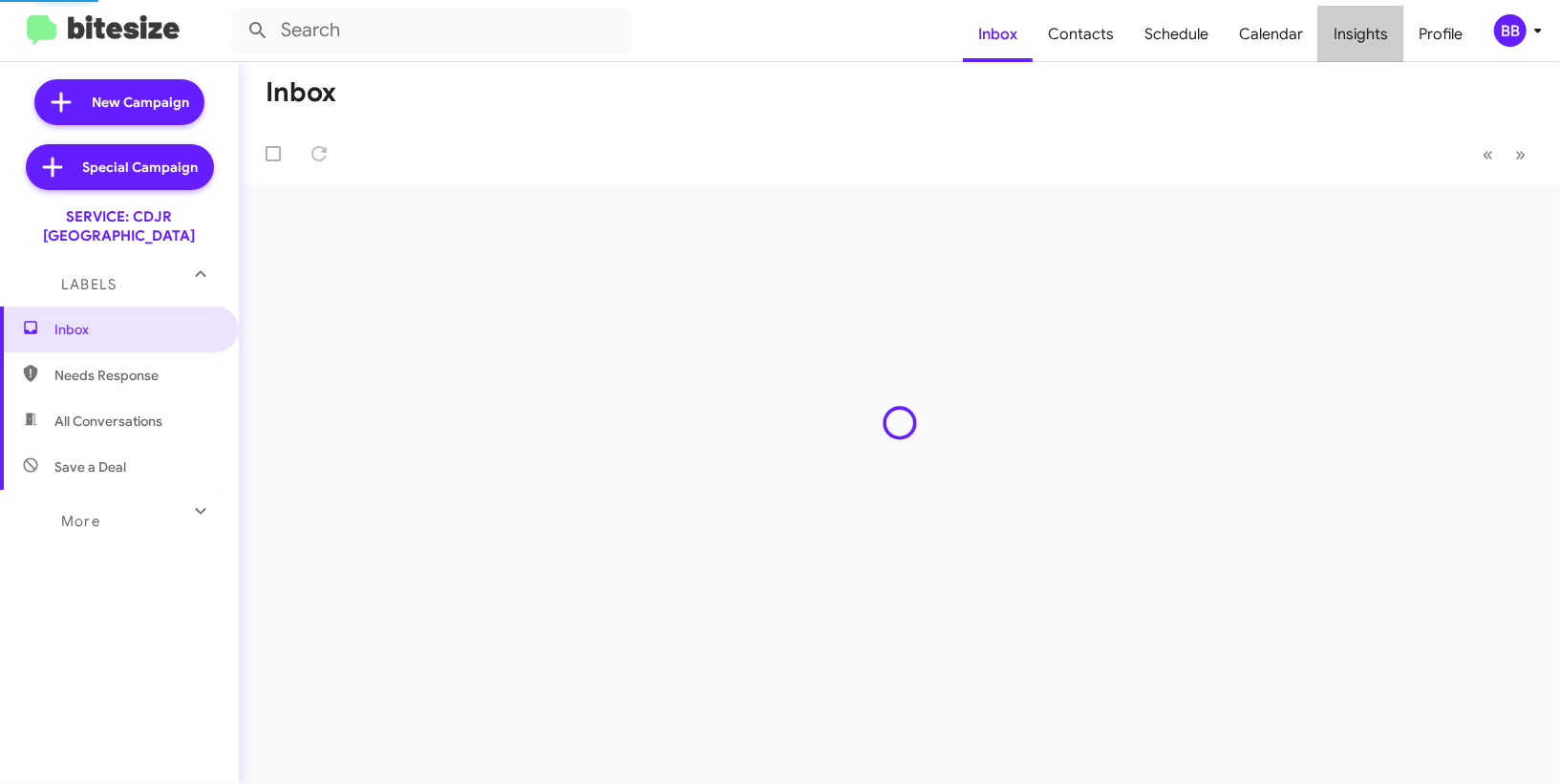
click at [1375, 43] on body "Inbox Contacts Schedule Calendar Insights Profile BB New Campaign Special Campa…" at bounding box center [780, 392] width 1560 height 784
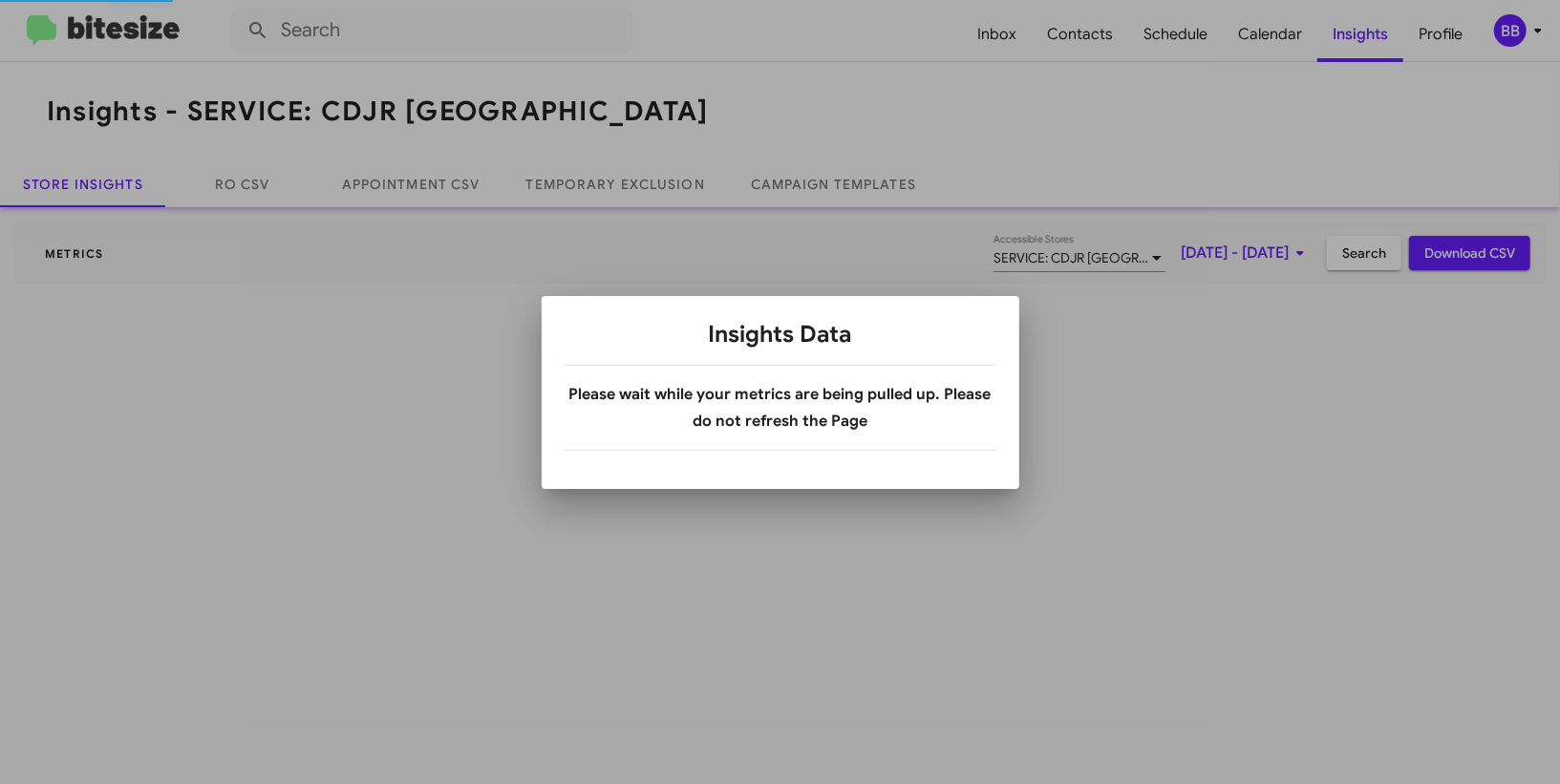
click at [1375, 43] on div at bounding box center [780, 392] width 1560 height 784
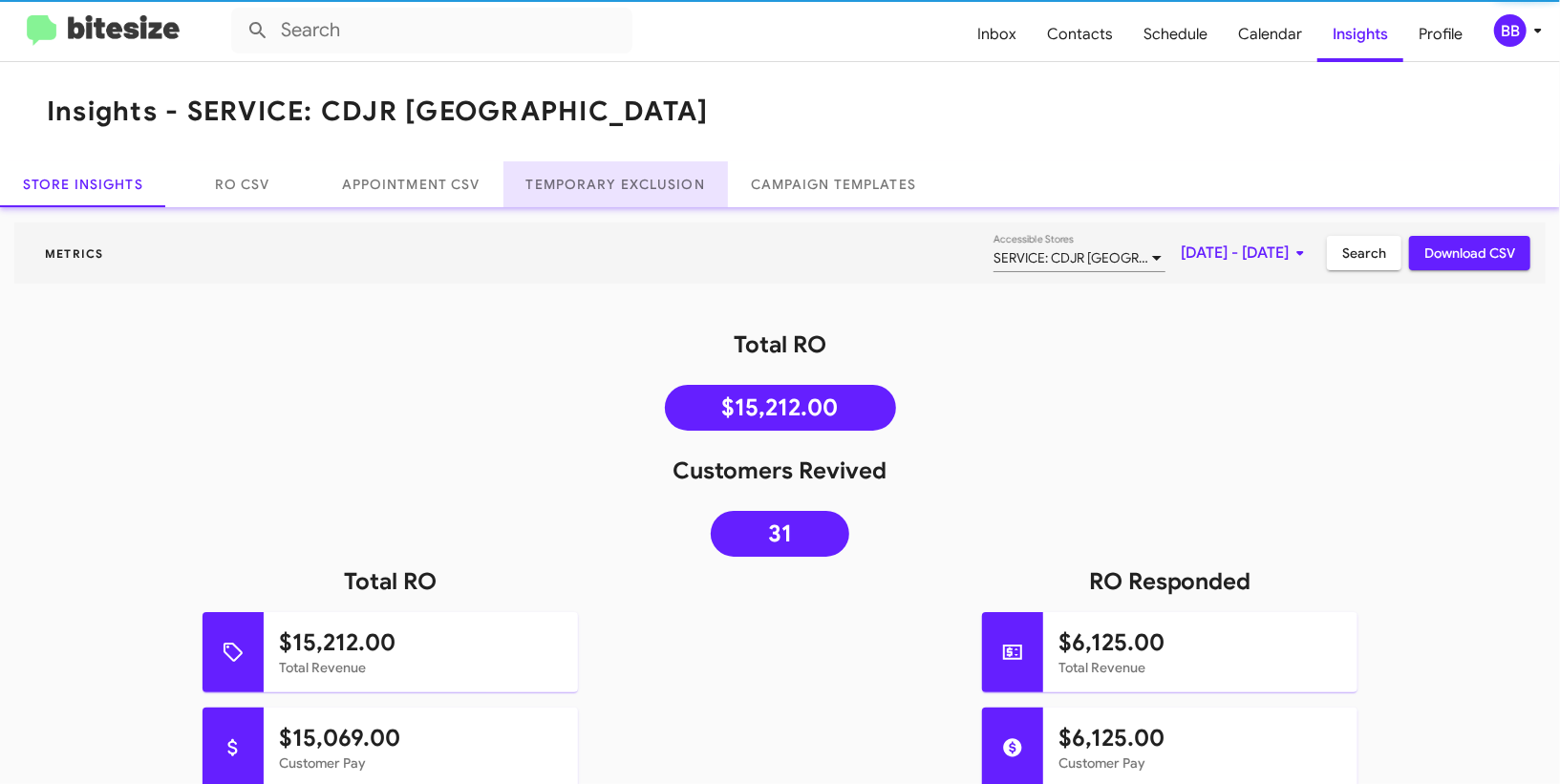
click at [633, 179] on link "Temporary Exclusion" at bounding box center [615, 185] width 224 height 46
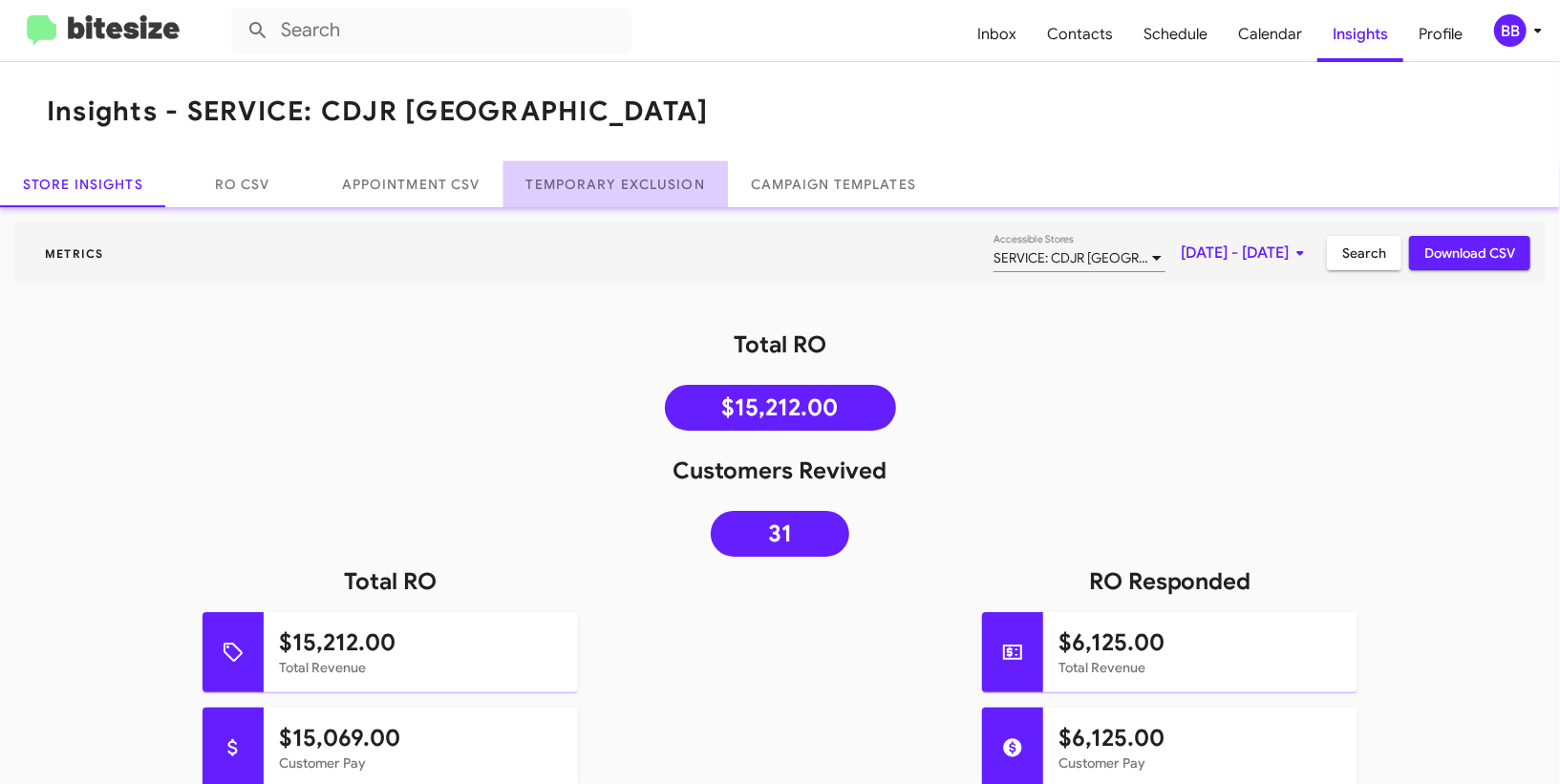
click at [633, 179] on link "Temporary Exclusion" at bounding box center [615, 185] width 224 height 46
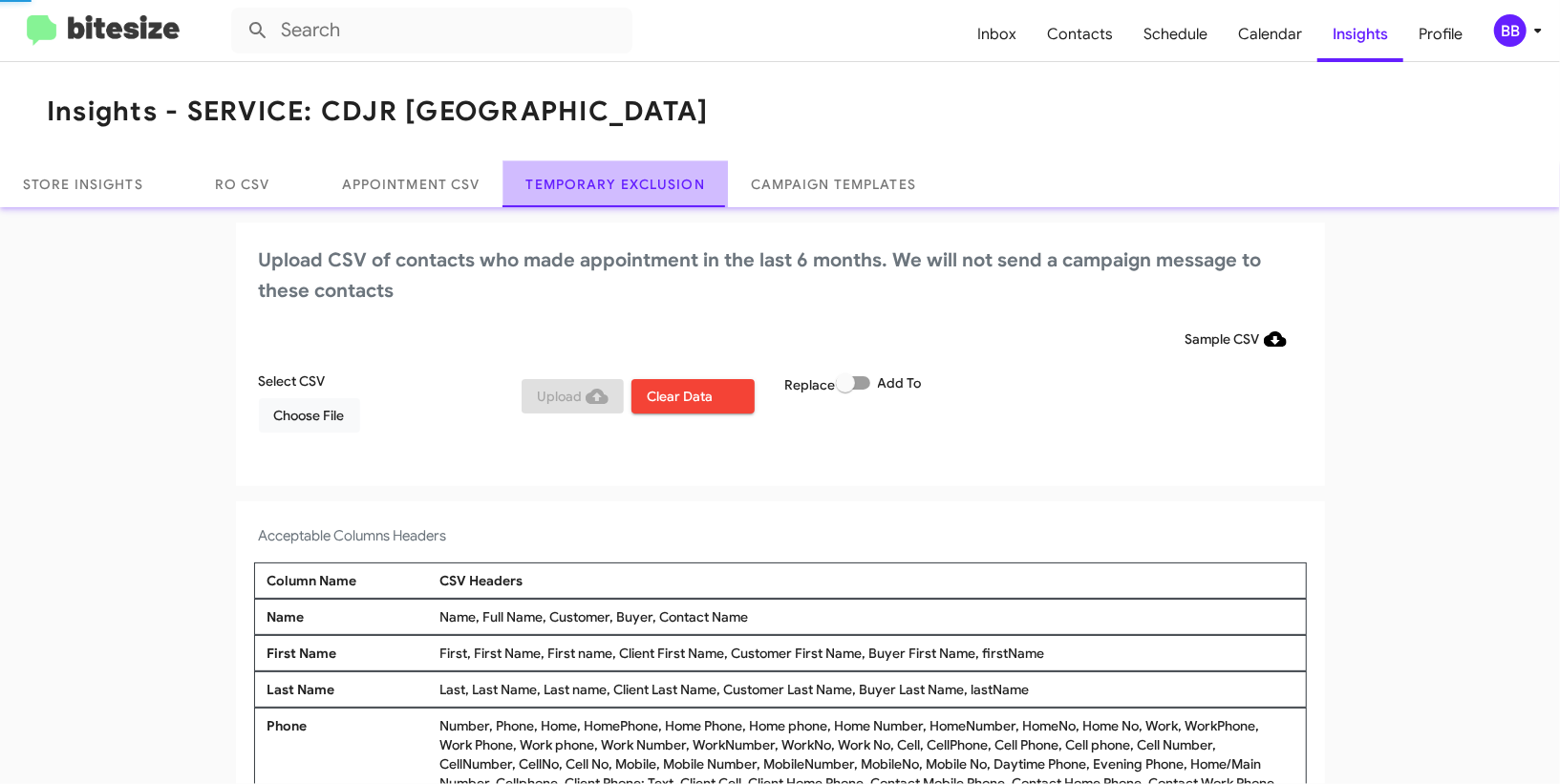
click at [633, 179] on link "Temporary Exclusion" at bounding box center [615, 185] width 224 height 46
click at [862, 380] on span at bounding box center [854, 383] width 35 height 13
click at [846, 390] on input "Add To" at bounding box center [845, 390] width 1 height 1
checkbox input "true"
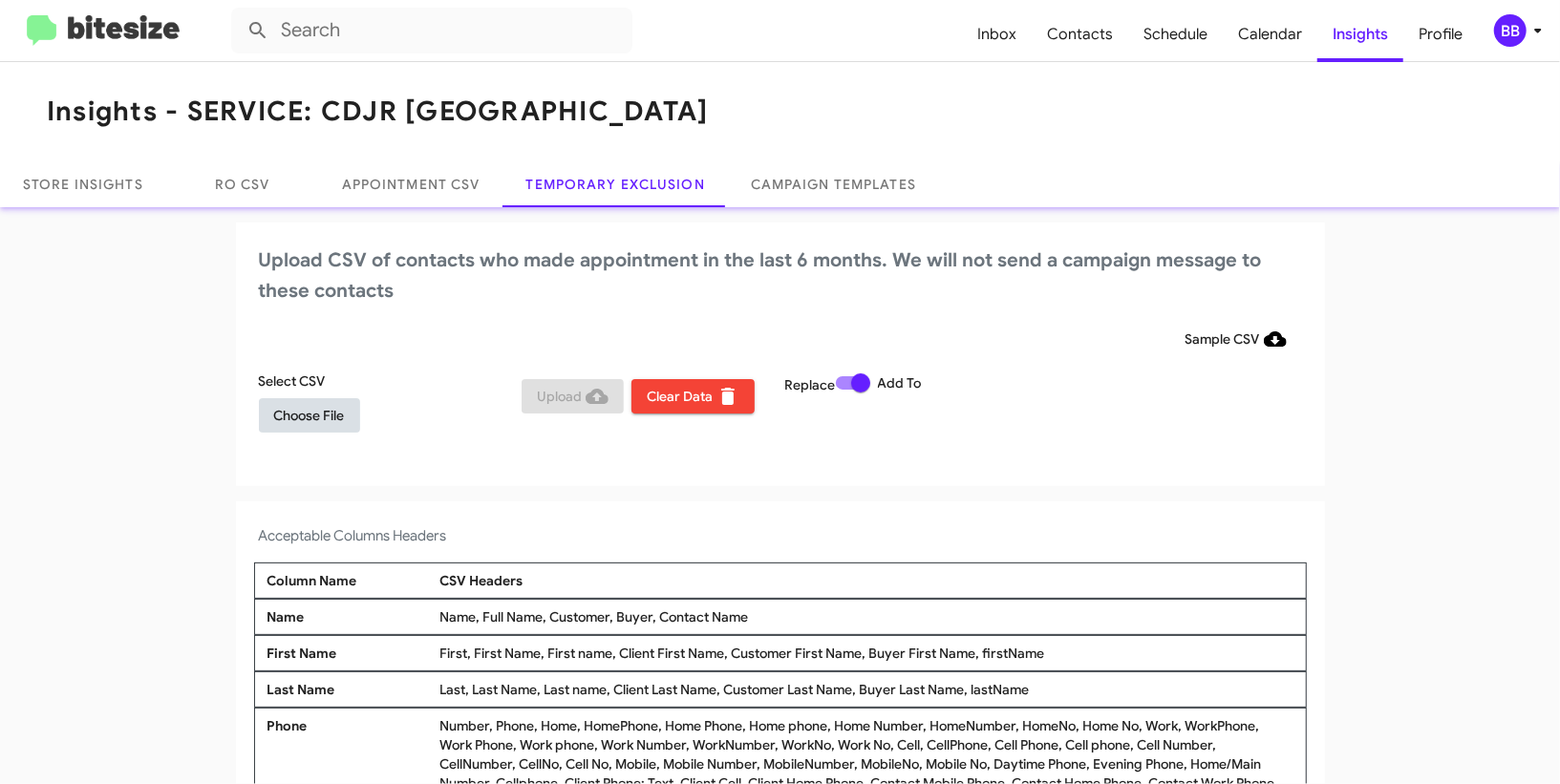
click at [330, 411] on span "Choose File" at bounding box center [309, 416] width 70 height 35
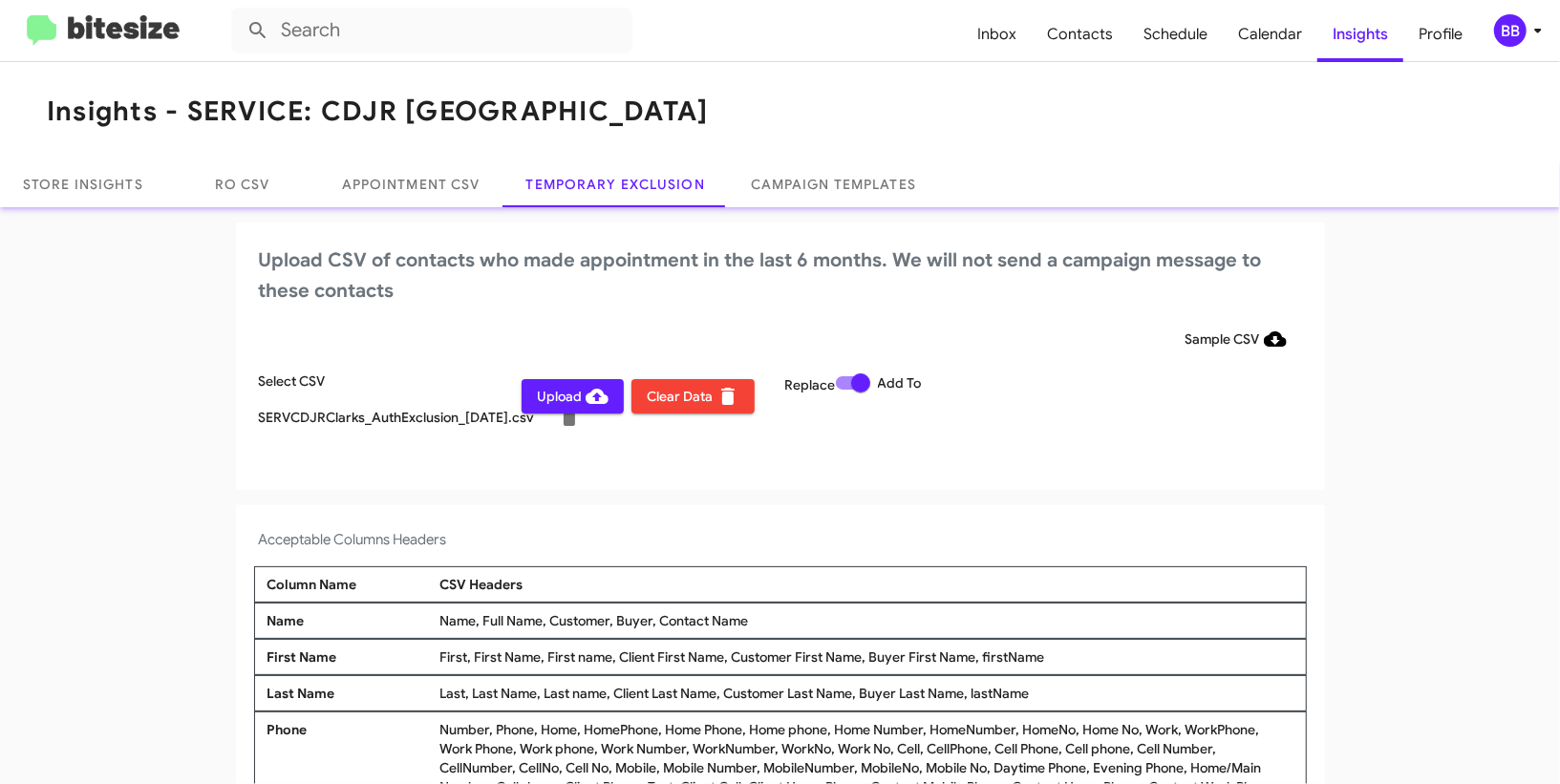
click at [592, 295] on h2 "Upload CSV of contacts who made appointment in the last 6 months. We will not s…" at bounding box center [780, 276] width 1043 height 62
click at [1532, 19] on icon at bounding box center [1538, 31] width 23 height 23
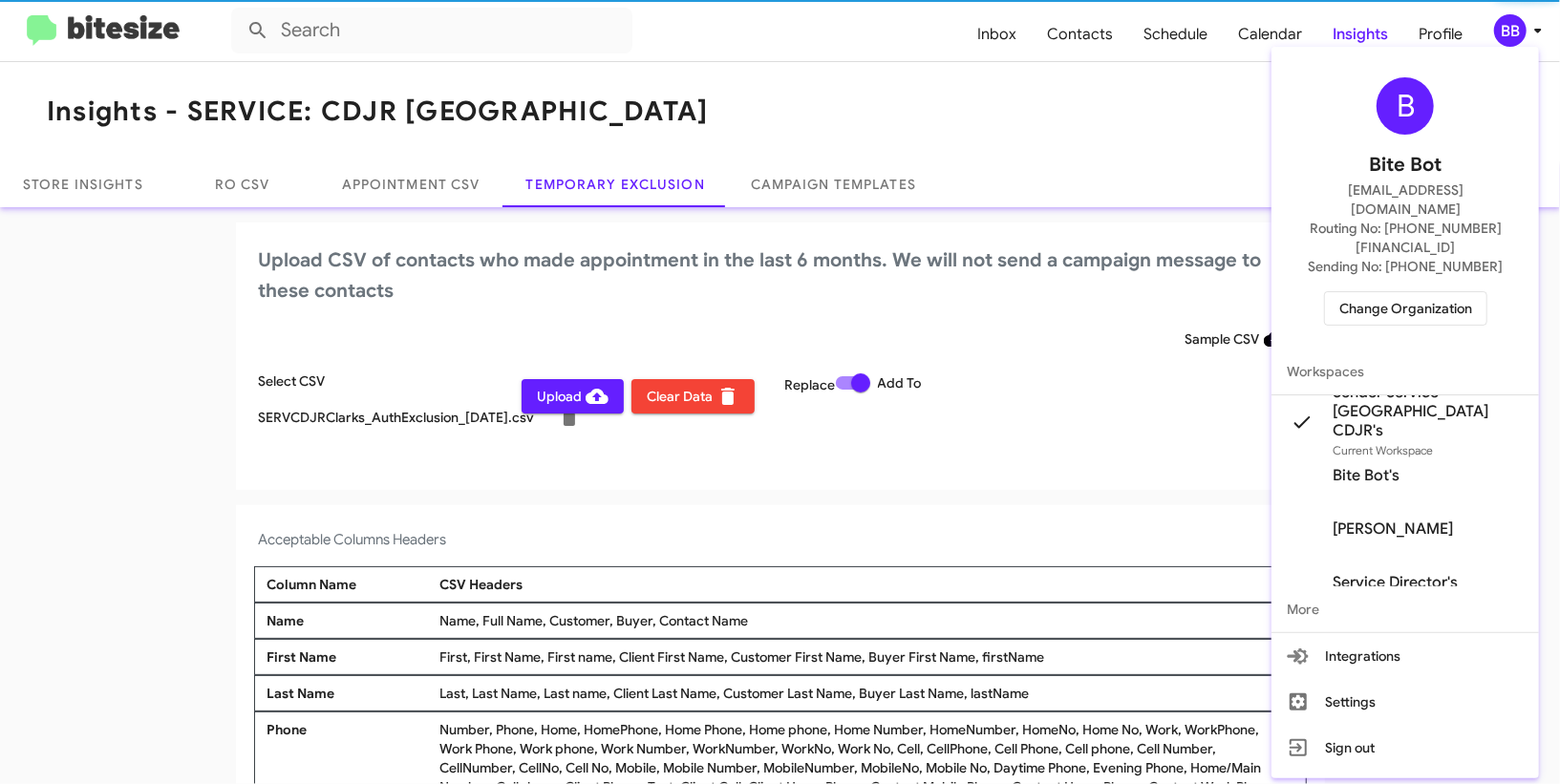
click at [1532, 19] on div at bounding box center [780, 392] width 1560 height 784
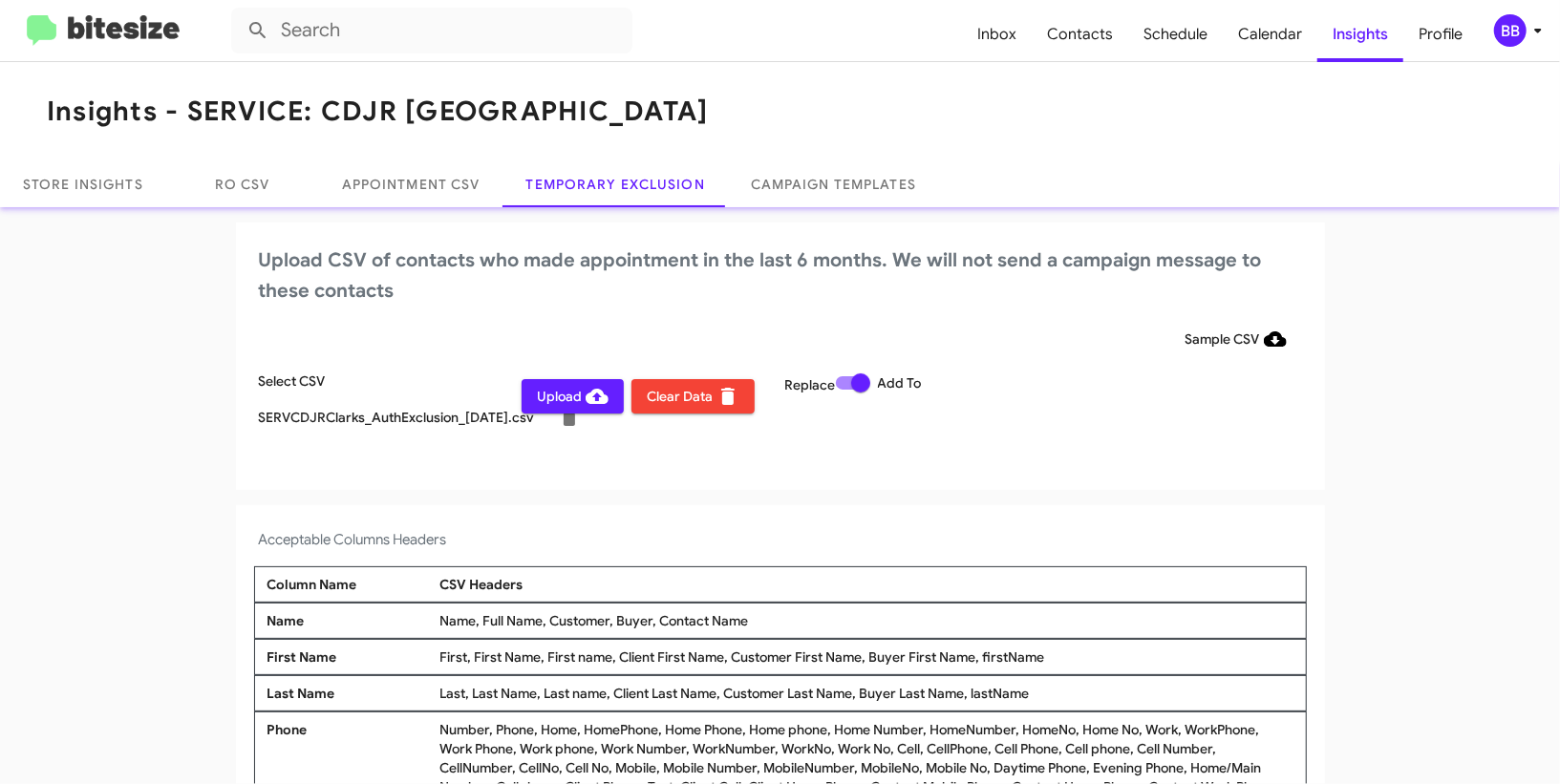
click at [1517, 25] on div "BB" at bounding box center [1511, 31] width 33 height 33
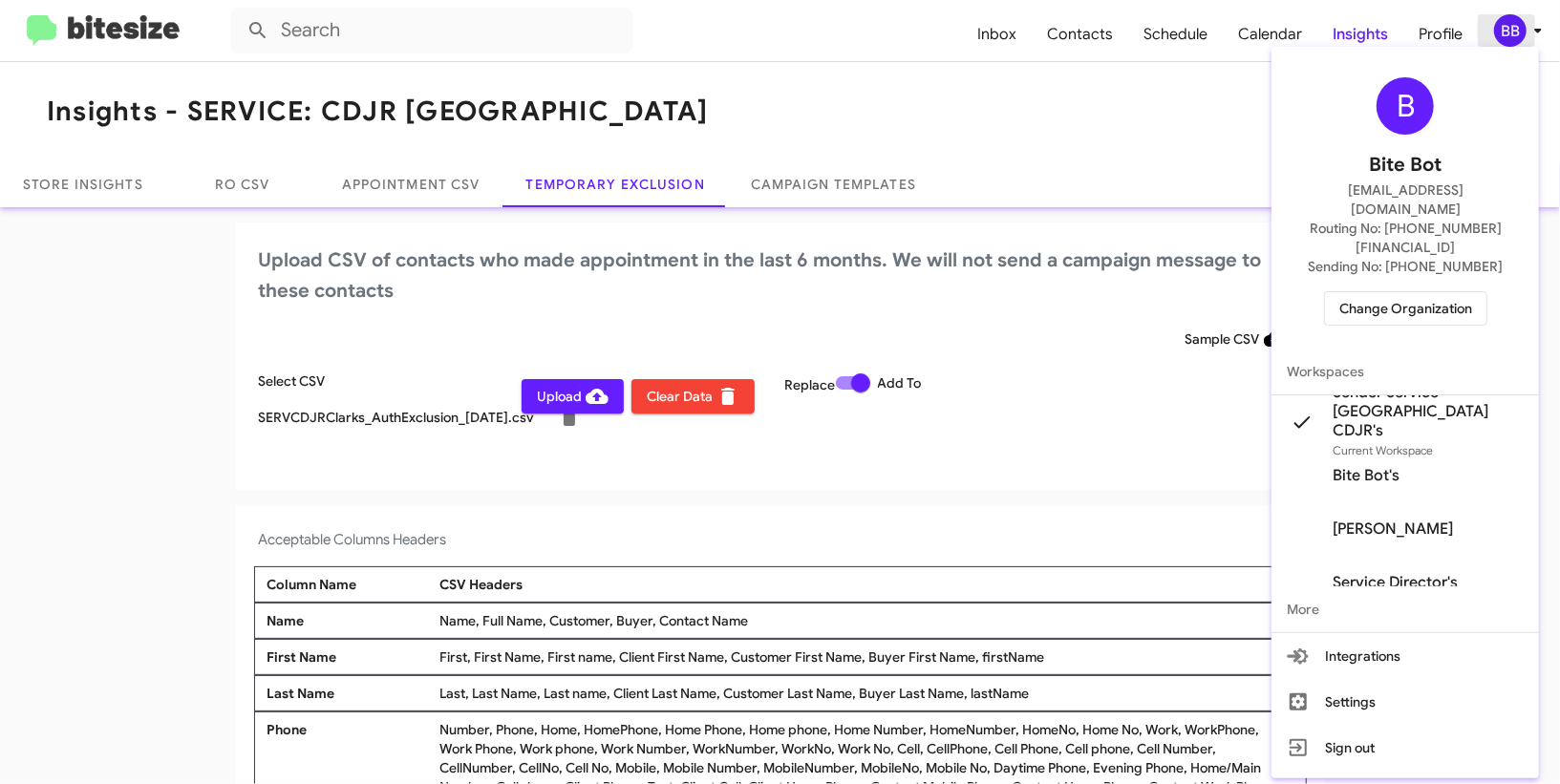
click at [1517, 25] on div at bounding box center [780, 392] width 1560 height 784
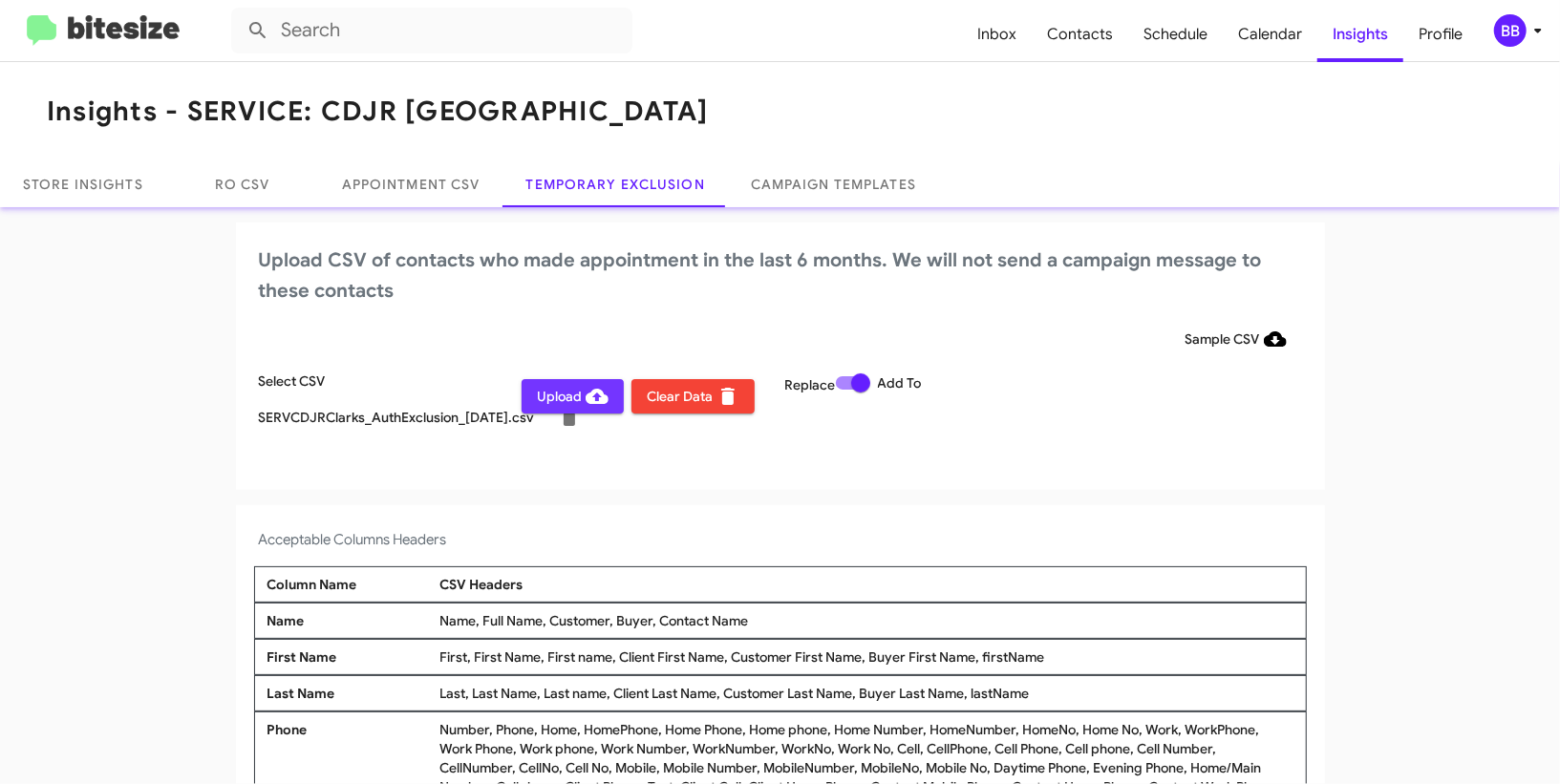
click at [560, 402] on span "Upload" at bounding box center [573, 396] width 71 height 35
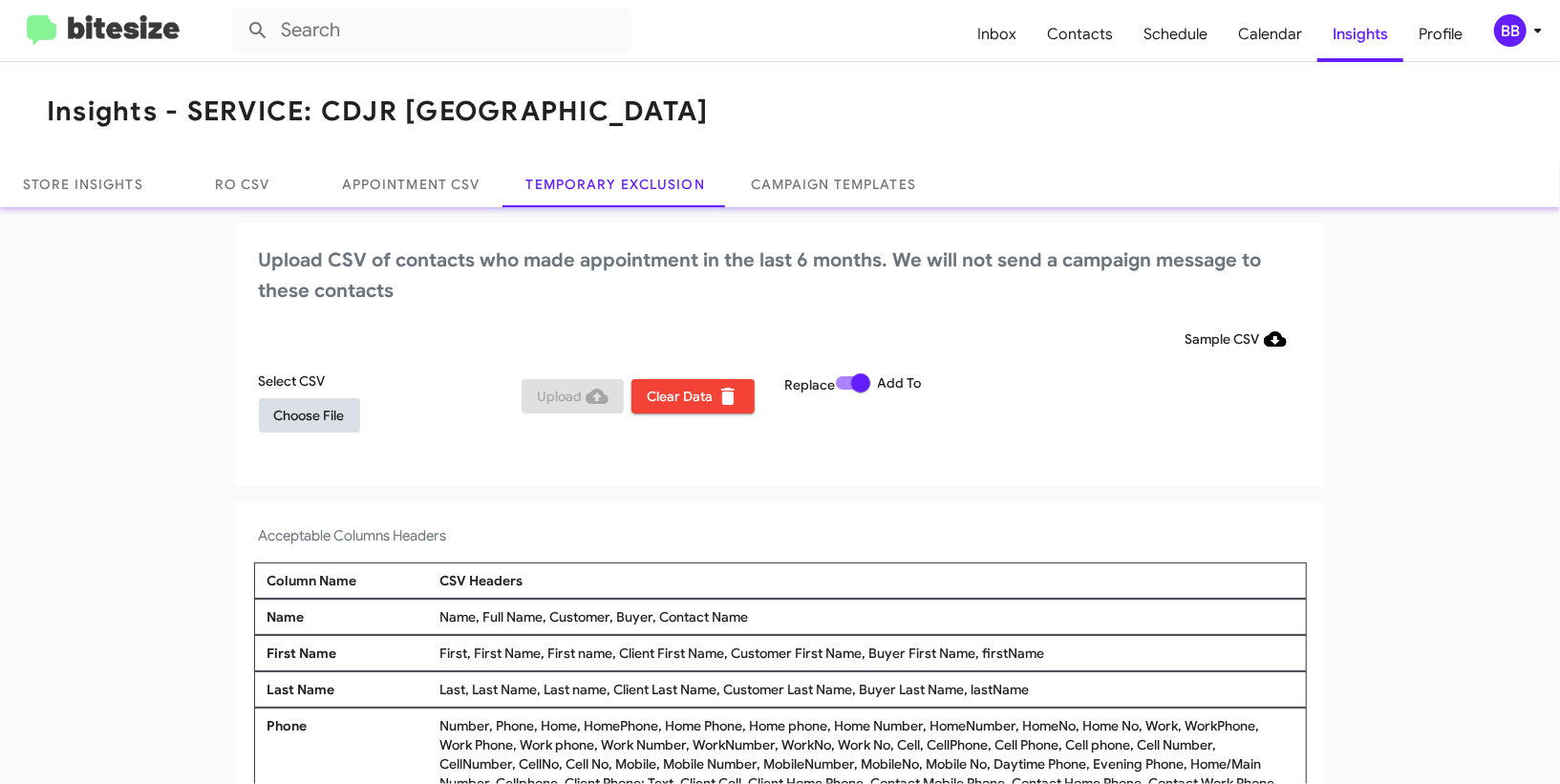
click at [305, 410] on span "Choose File" at bounding box center [309, 416] width 70 height 35
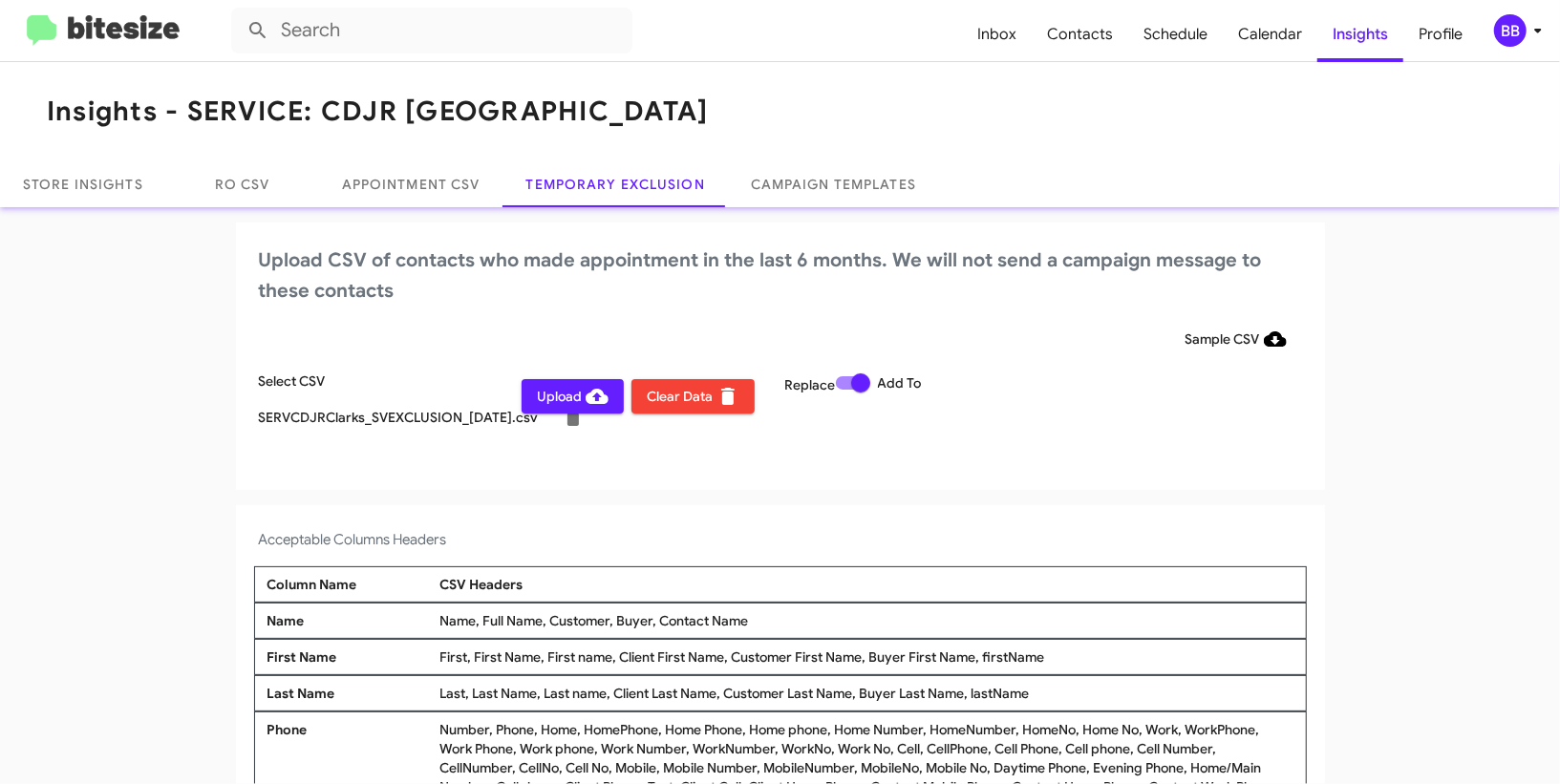
click at [1515, 35] on div "BB" at bounding box center [1511, 31] width 33 height 33
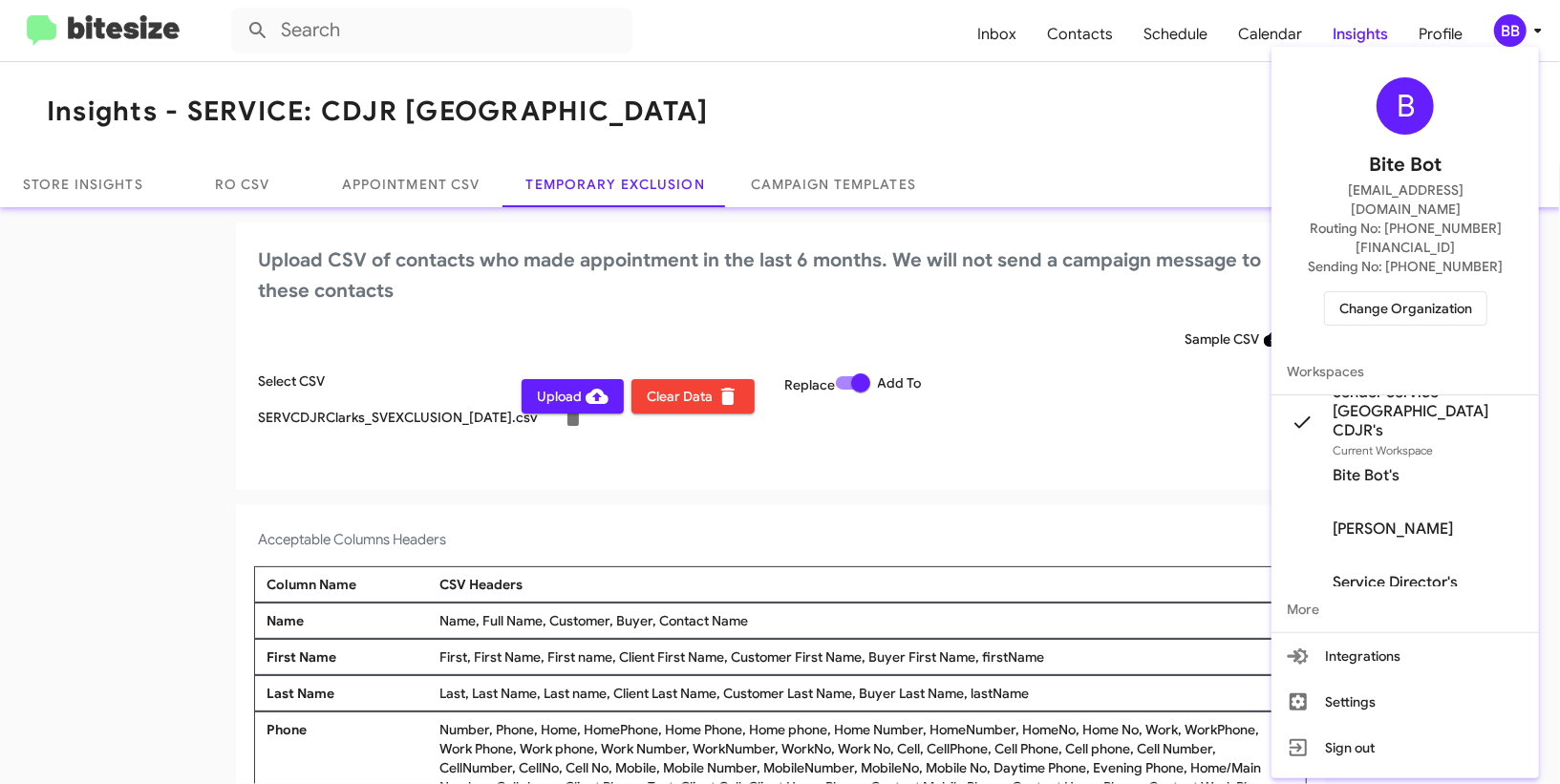
click at [1515, 35] on div at bounding box center [780, 392] width 1560 height 784
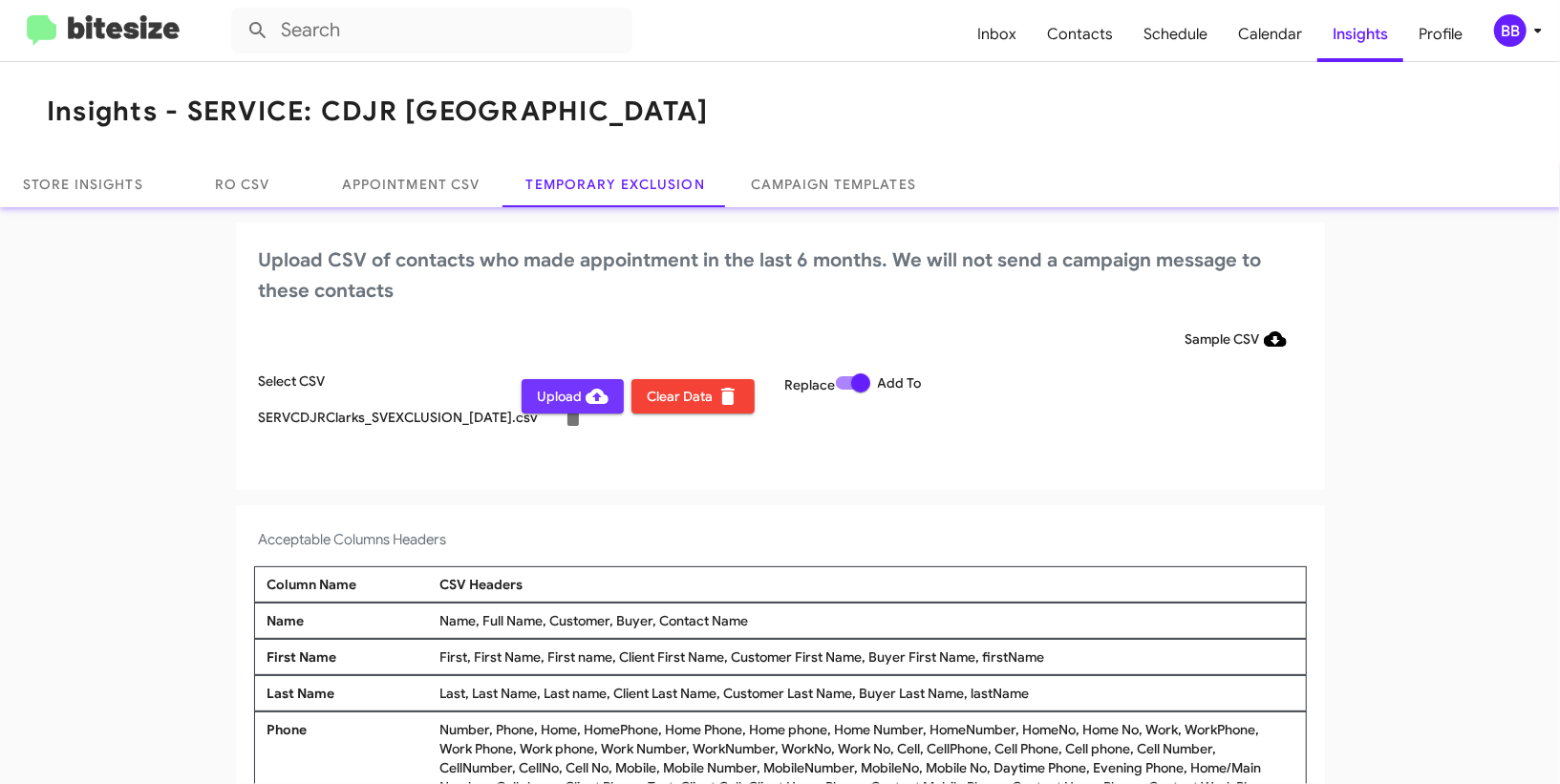
click at [572, 384] on span "Upload" at bounding box center [573, 396] width 71 height 35
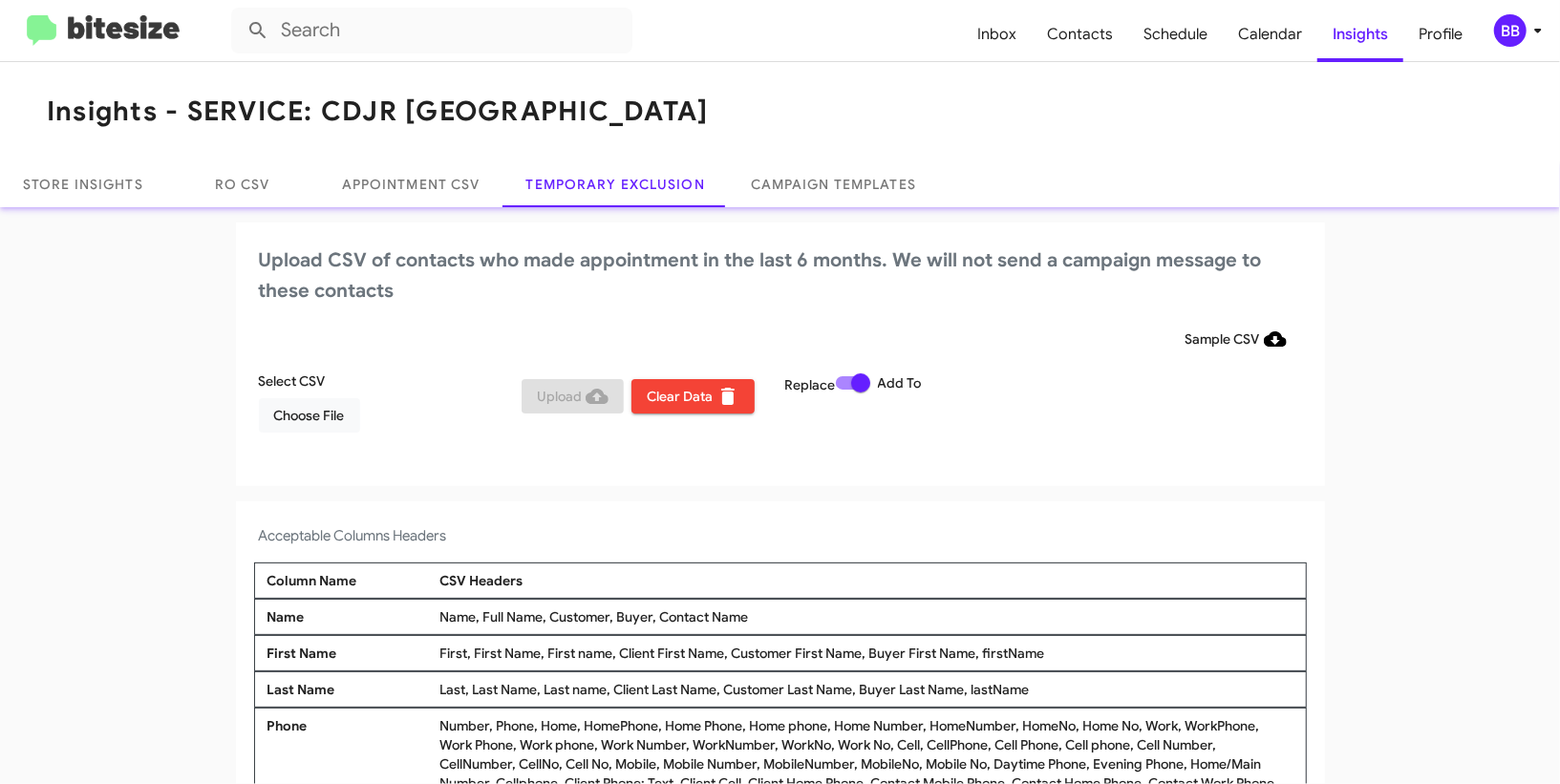
click at [1507, 31] on div "BB" at bounding box center [1511, 31] width 33 height 33
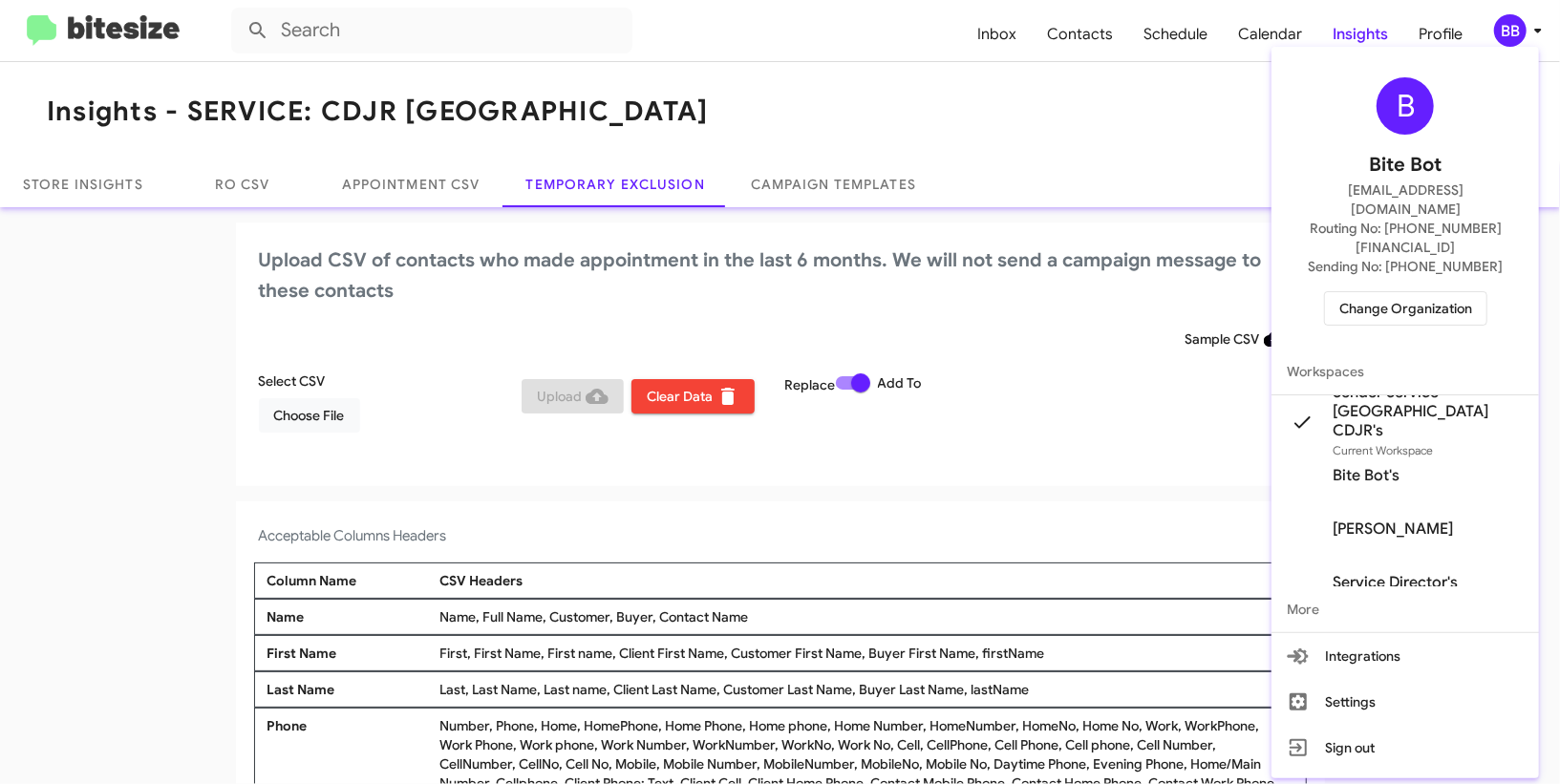
click at [1385, 292] on span "Change Organization" at bounding box center [1406, 309] width 133 height 33
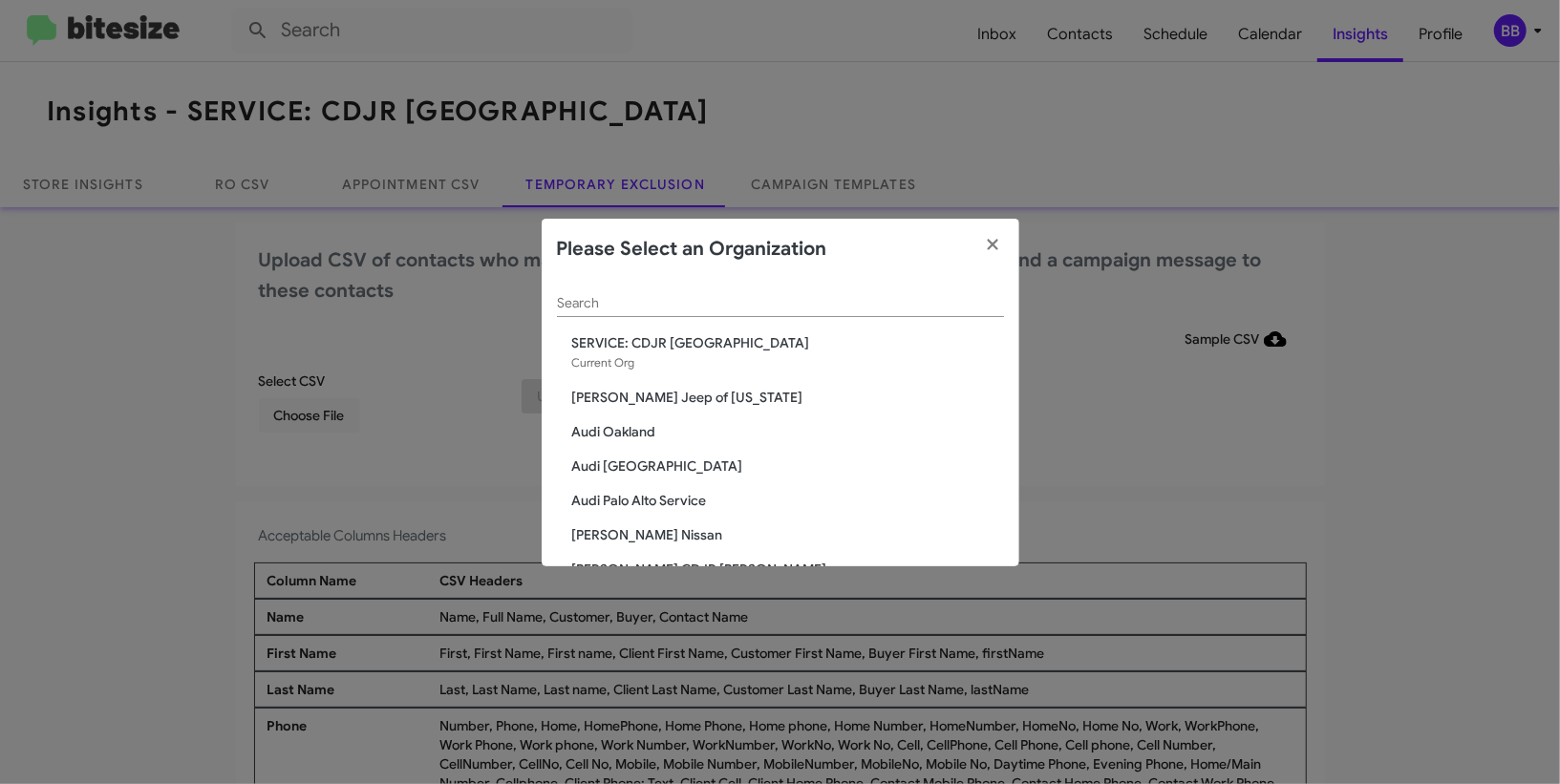
click at [789, 284] on div "Search" at bounding box center [780, 298] width 448 height 38
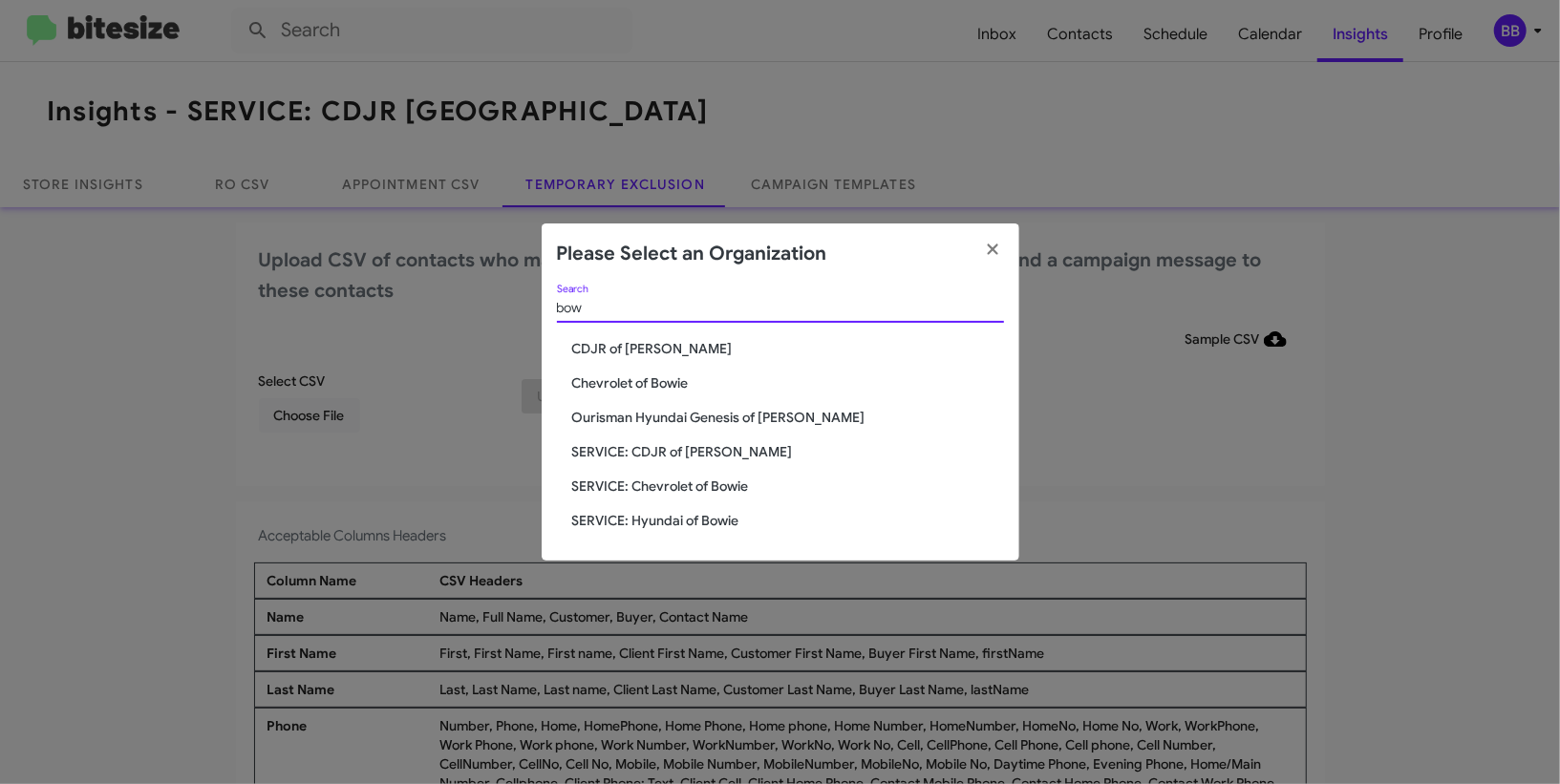
type input "bow"
click at [679, 457] on span "SERVICE: CDJR of [PERSON_NAME]" at bounding box center [788, 452] width 432 height 19
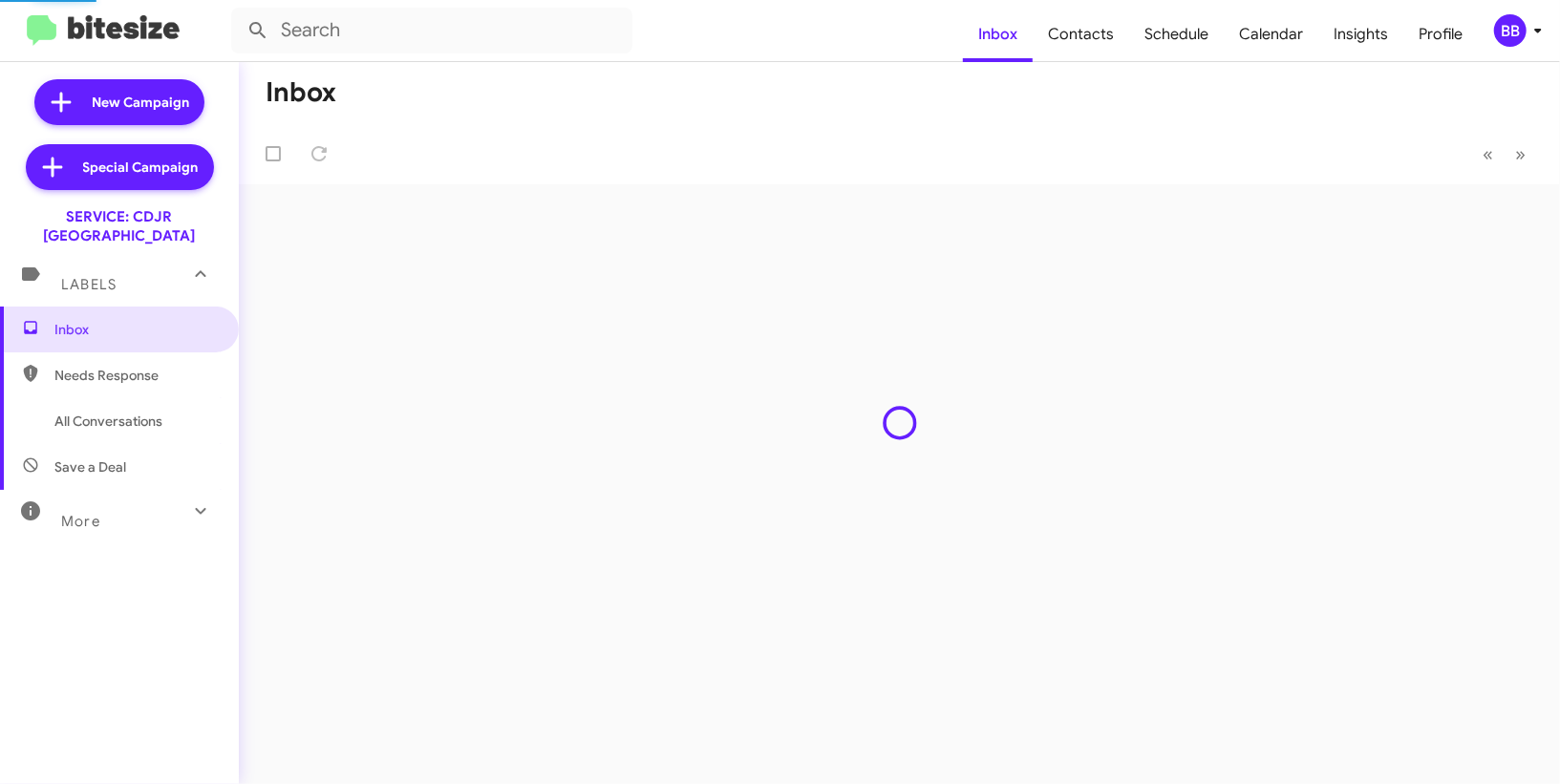
click at [1506, 43] on div "BB" at bounding box center [1511, 31] width 33 height 33
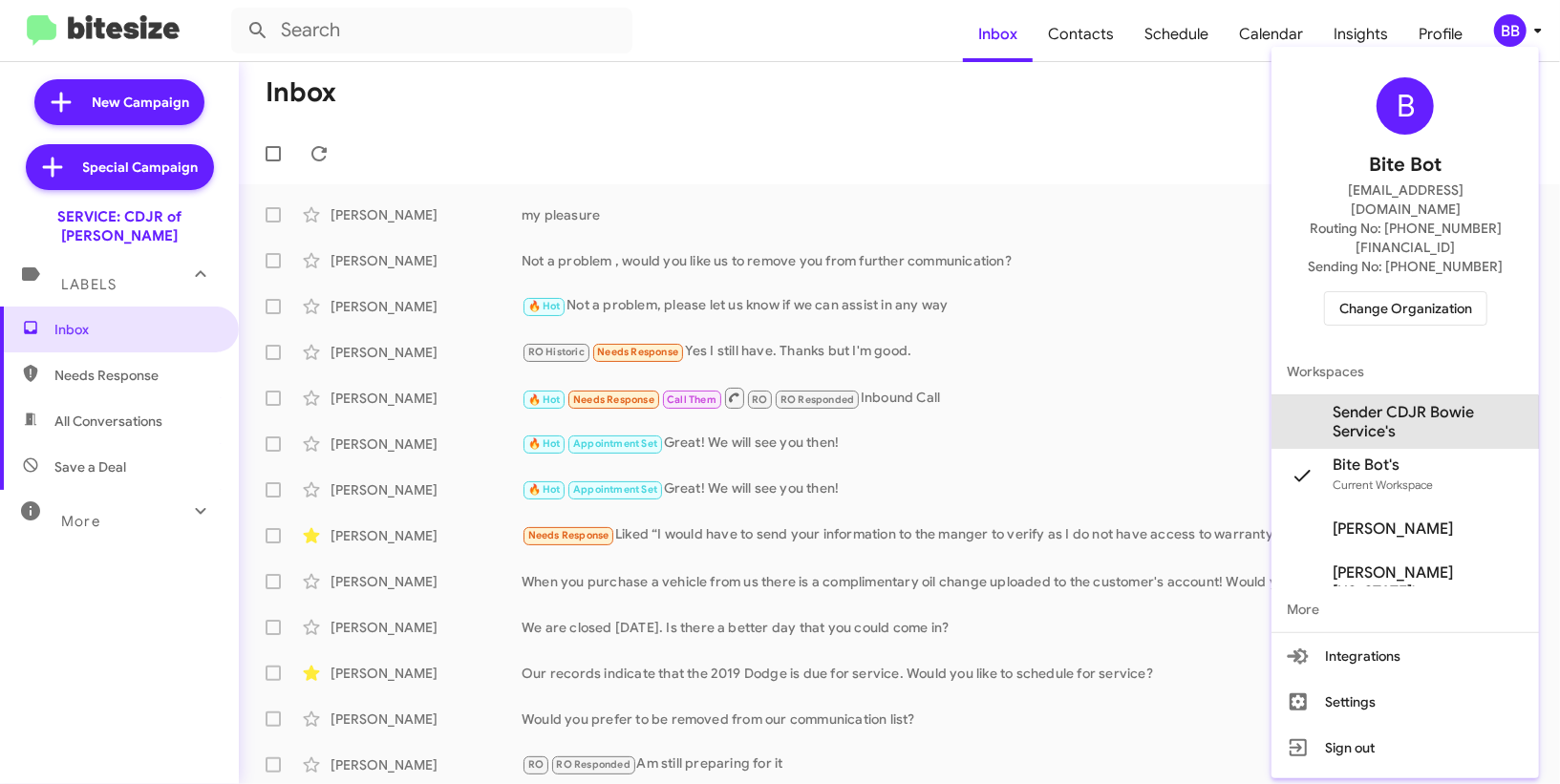
click at [1398, 403] on span "Sender CDJR Bowie Service's" at bounding box center [1428, 422] width 192 height 38
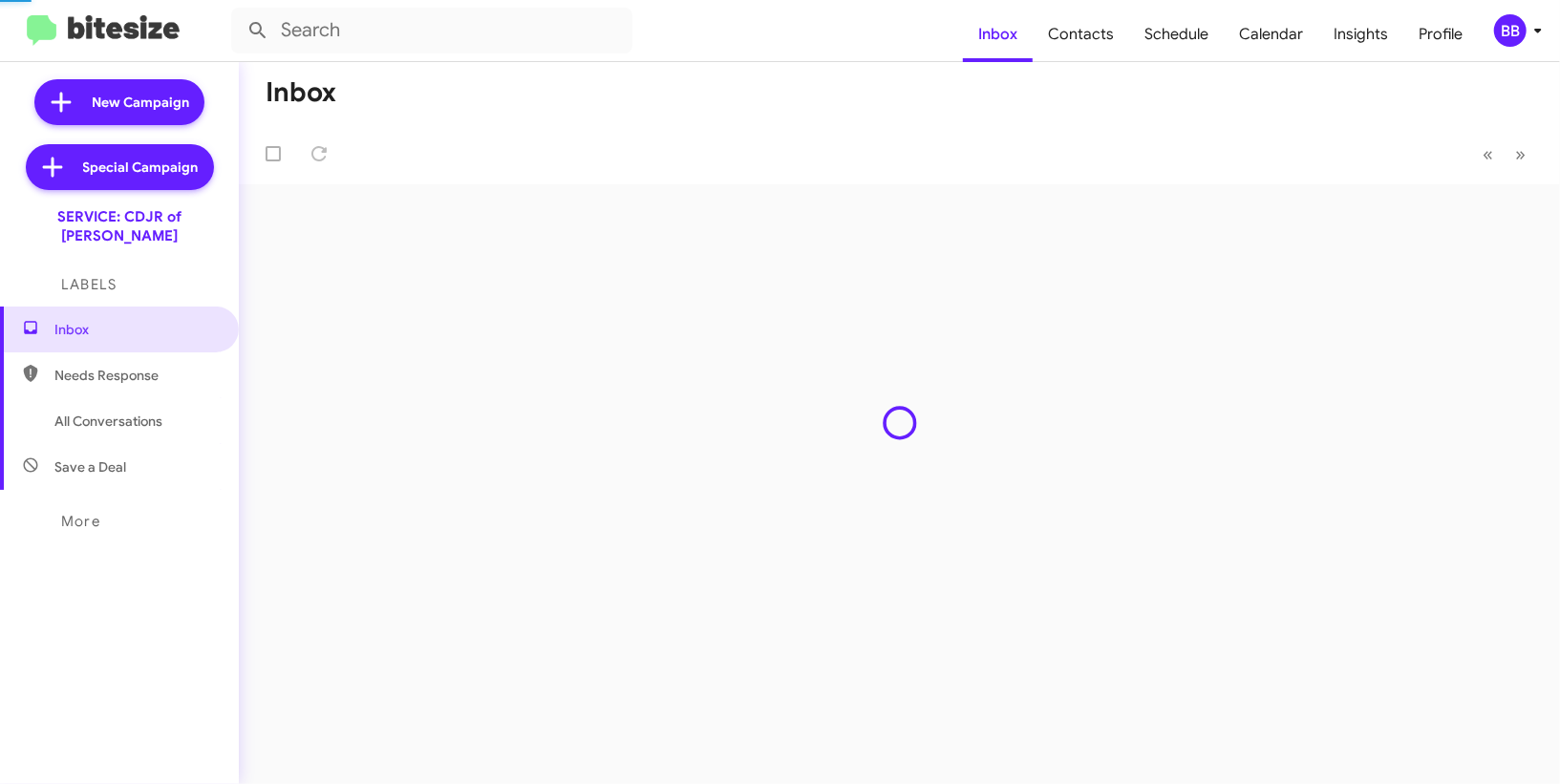
click at [1368, 44] on span "Insights" at bounding box center [1361, 35] width 85 height 56
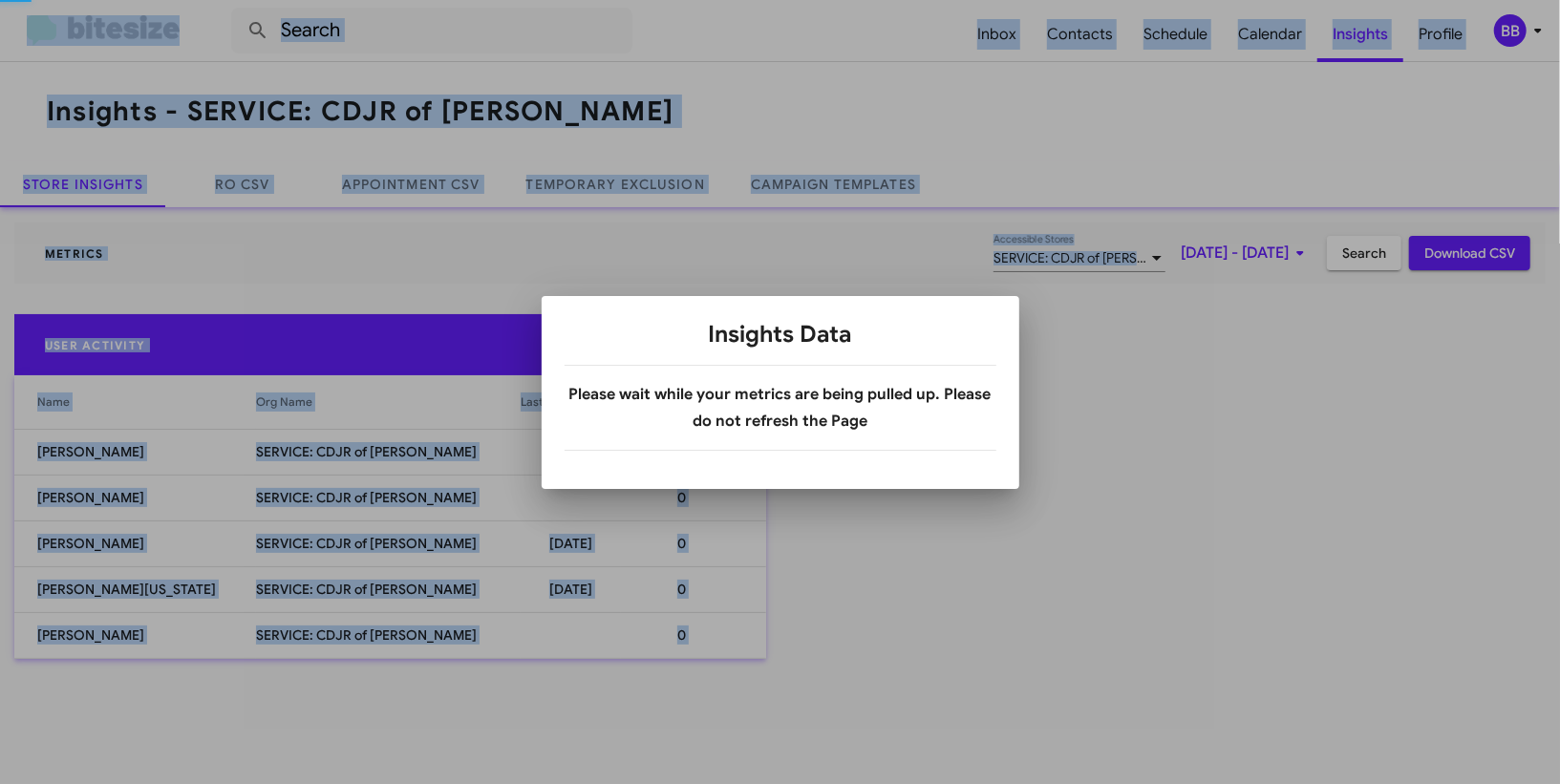
click at [611, 184] on body "Inbox Contacts Schedule Calendar Insights Profile BB Insights - SERVICE: CDJR o…" at bounding box center [780, 392] width 1560 height 784
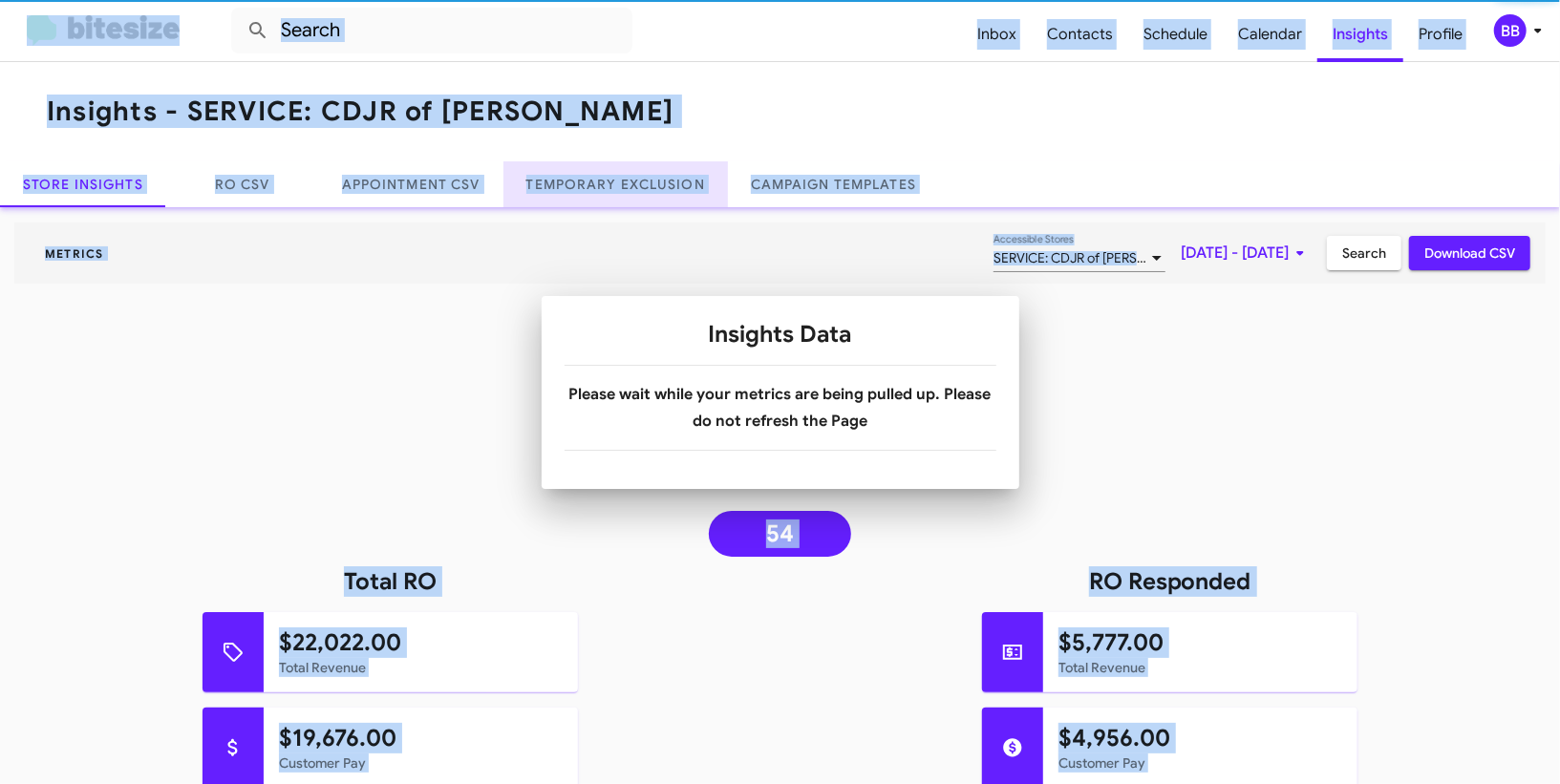
click at [611, 184] on link "Temporary Exclusion" at bounding box center [615, 185] width 224 height 46
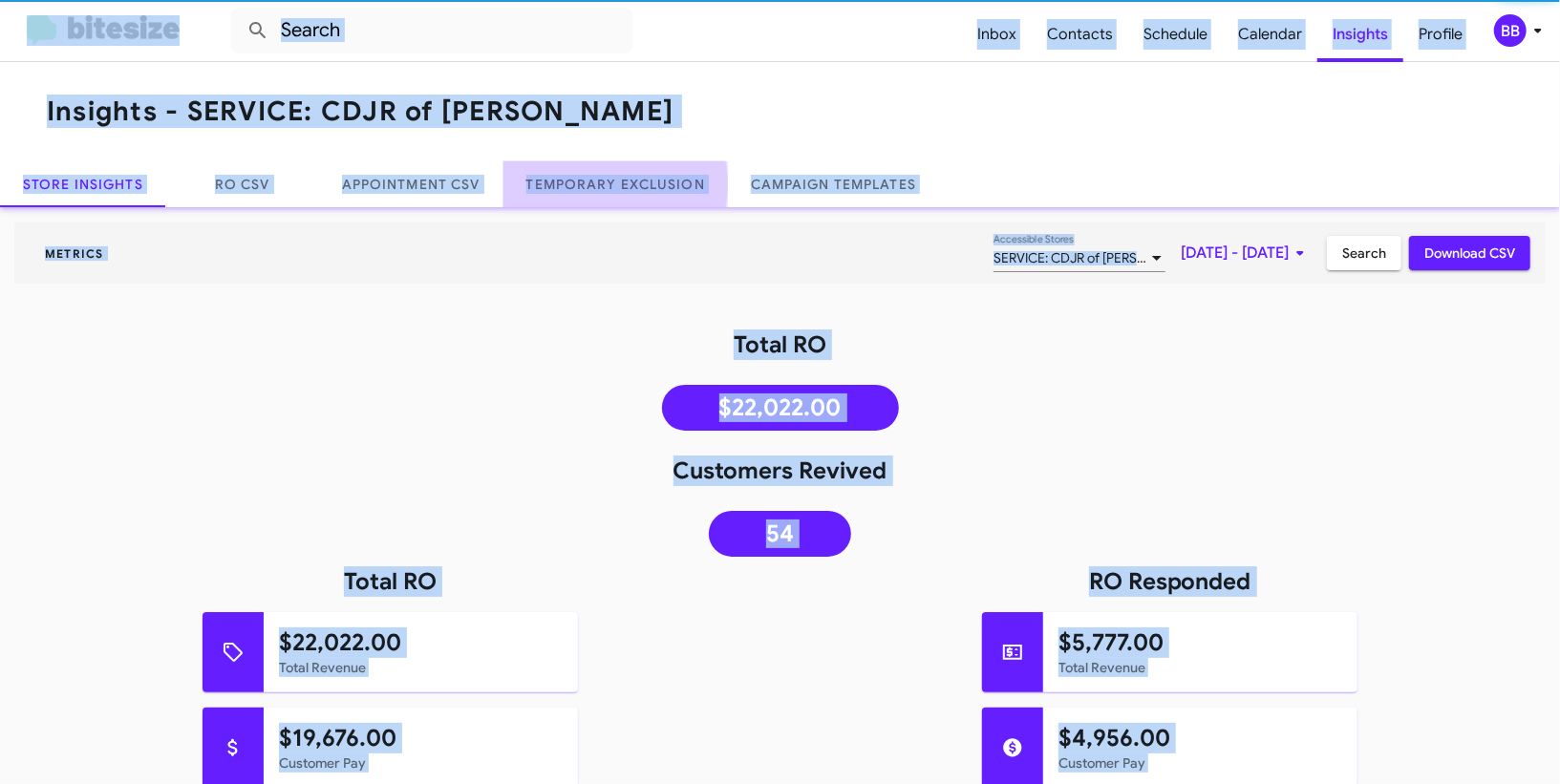
click at [611, 184] on link "Temporary Exclusion" at bounding box center [615, 185] width 224 height 46
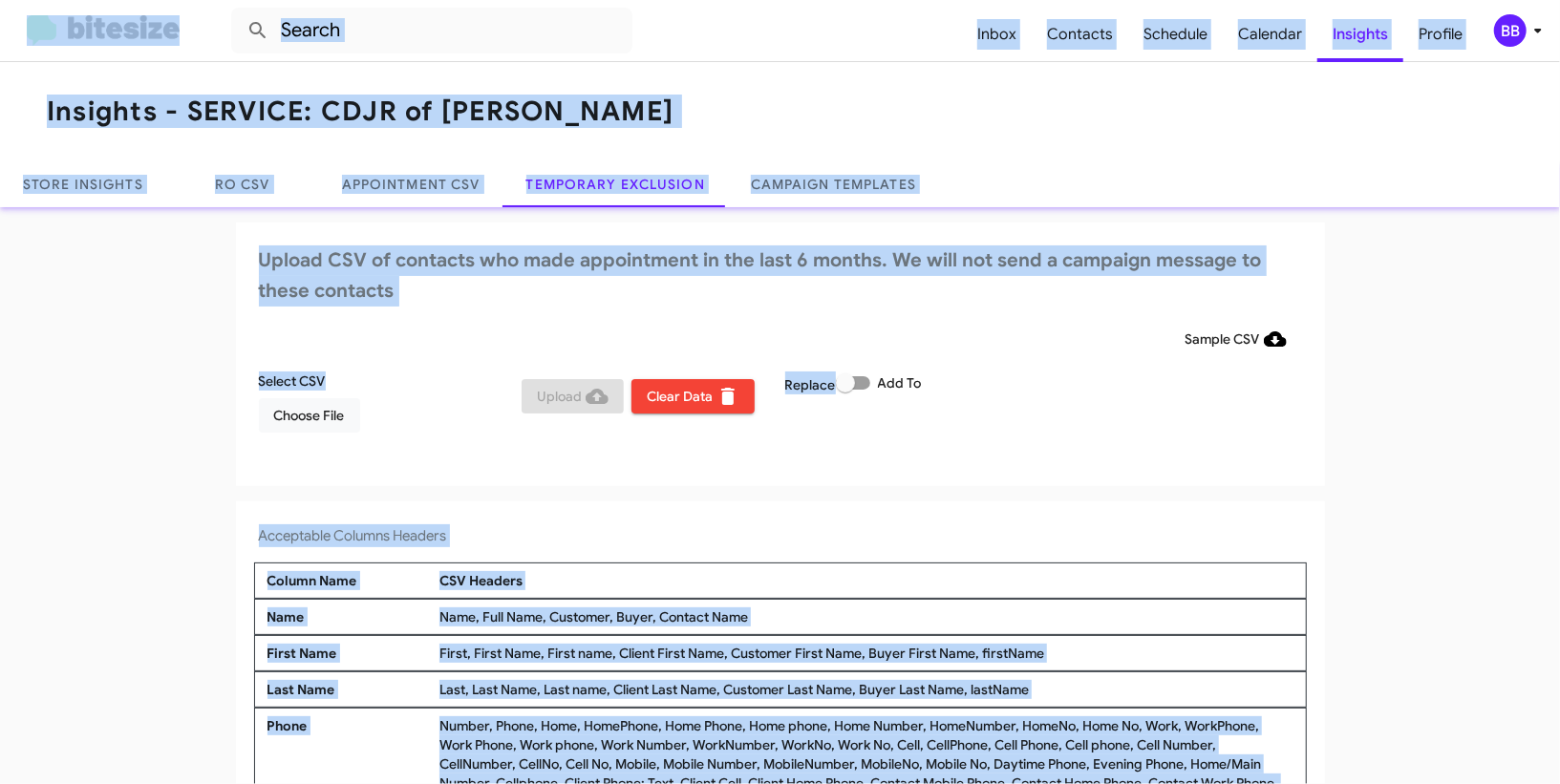
click at [876, 384] on label "Add To" at bounding box center [879, 383] width 86 height 23
click at [846, 390] on input "Add To" at bounding box center [845, 390] width 1 height 1
checkbox input "true"
click at [883, 332] on div "Sample CSV" at bounding box center [780, 340] width 1043 height 35
click at [1510, 36] on div "BB" at bounding box center [1511, 31] width 33 height 33
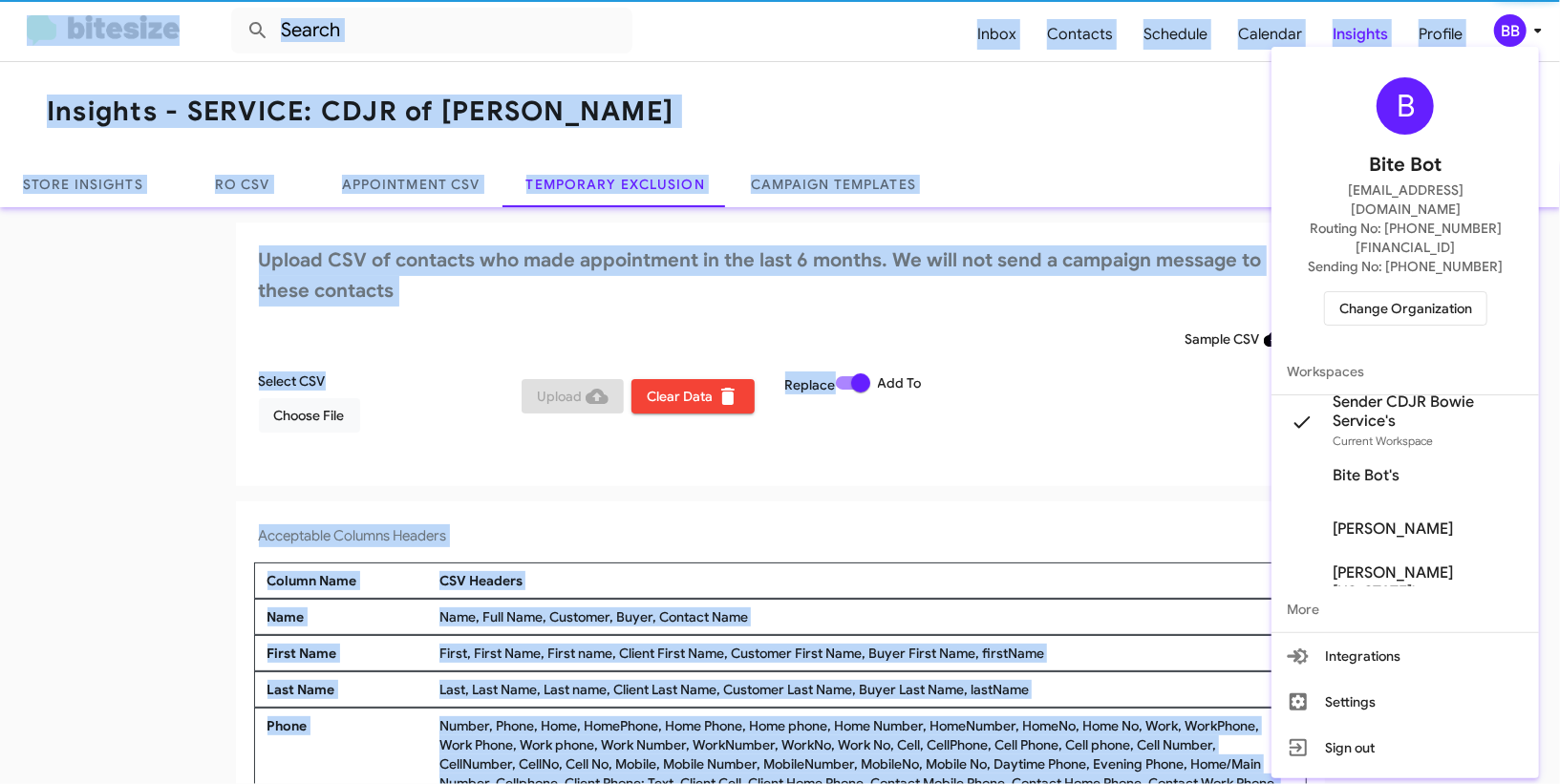
click at [1510, 36] on div at bounding box center [780, 392] width 1560 height 784
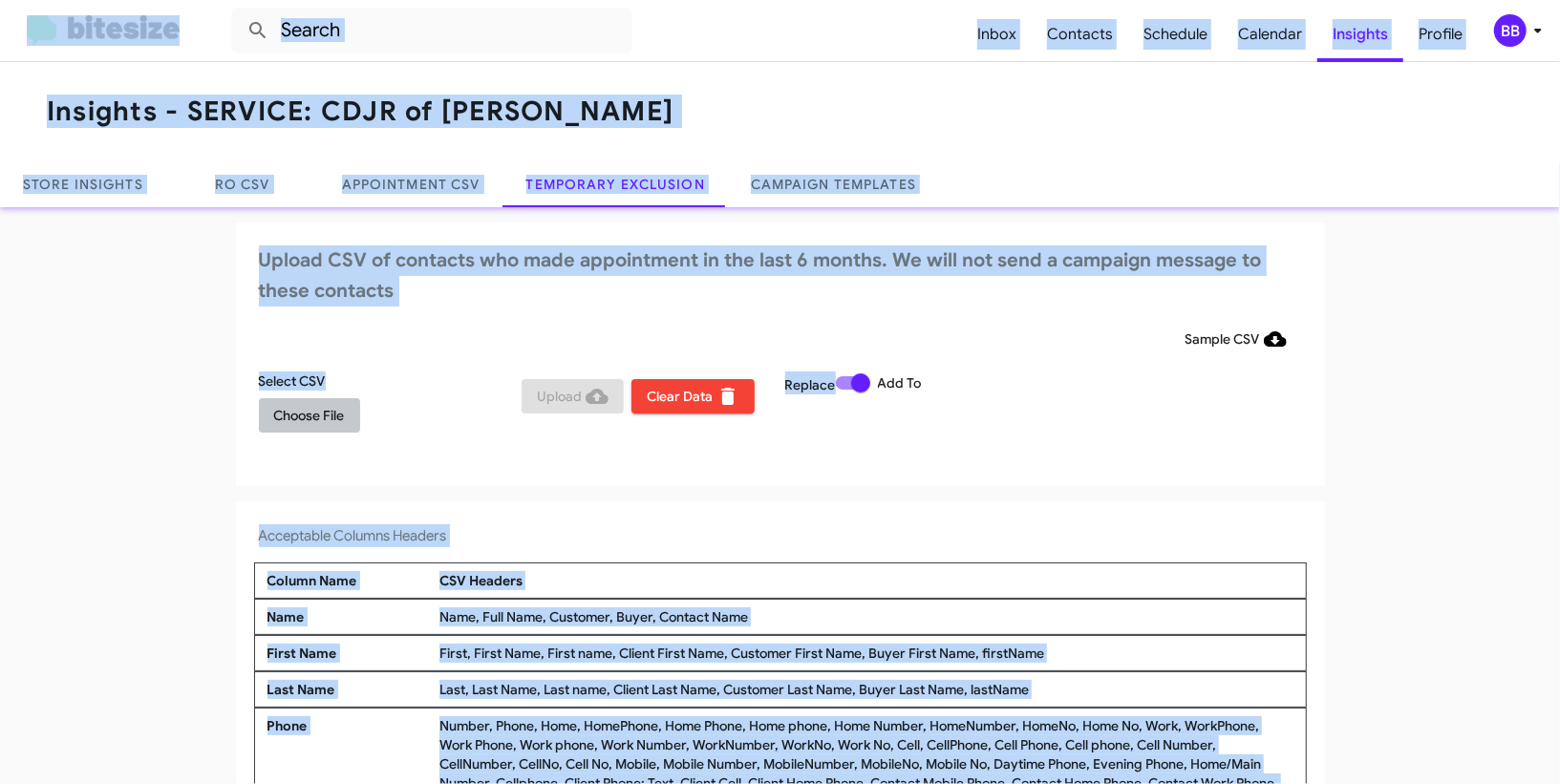
click at [332, 423] on span "Choose File" at bounding box center [309, 416] width 70 height 35
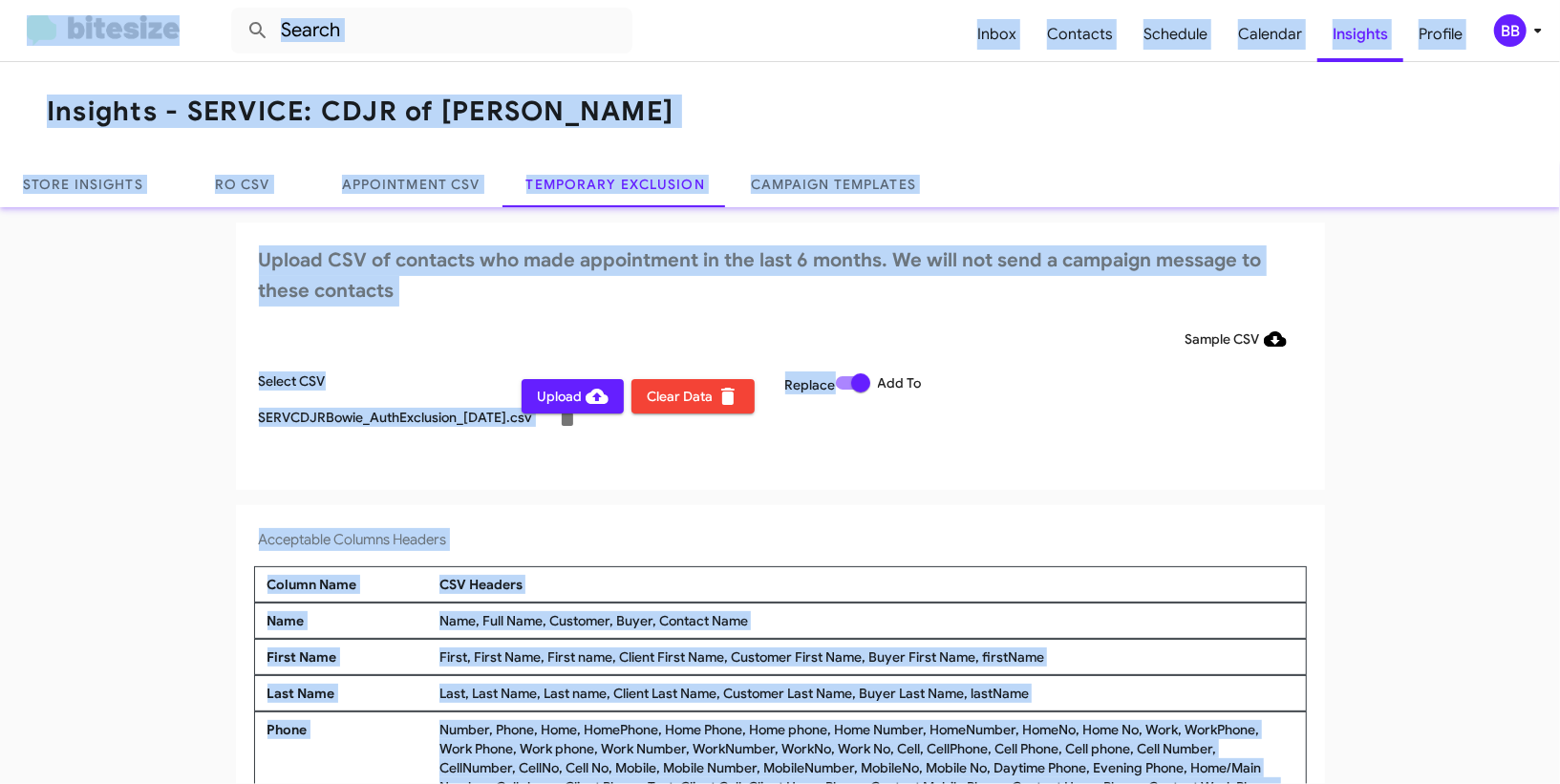
click at [1523, 26] on div "BB" at bounding box center [1511, 31] width 33 height 33
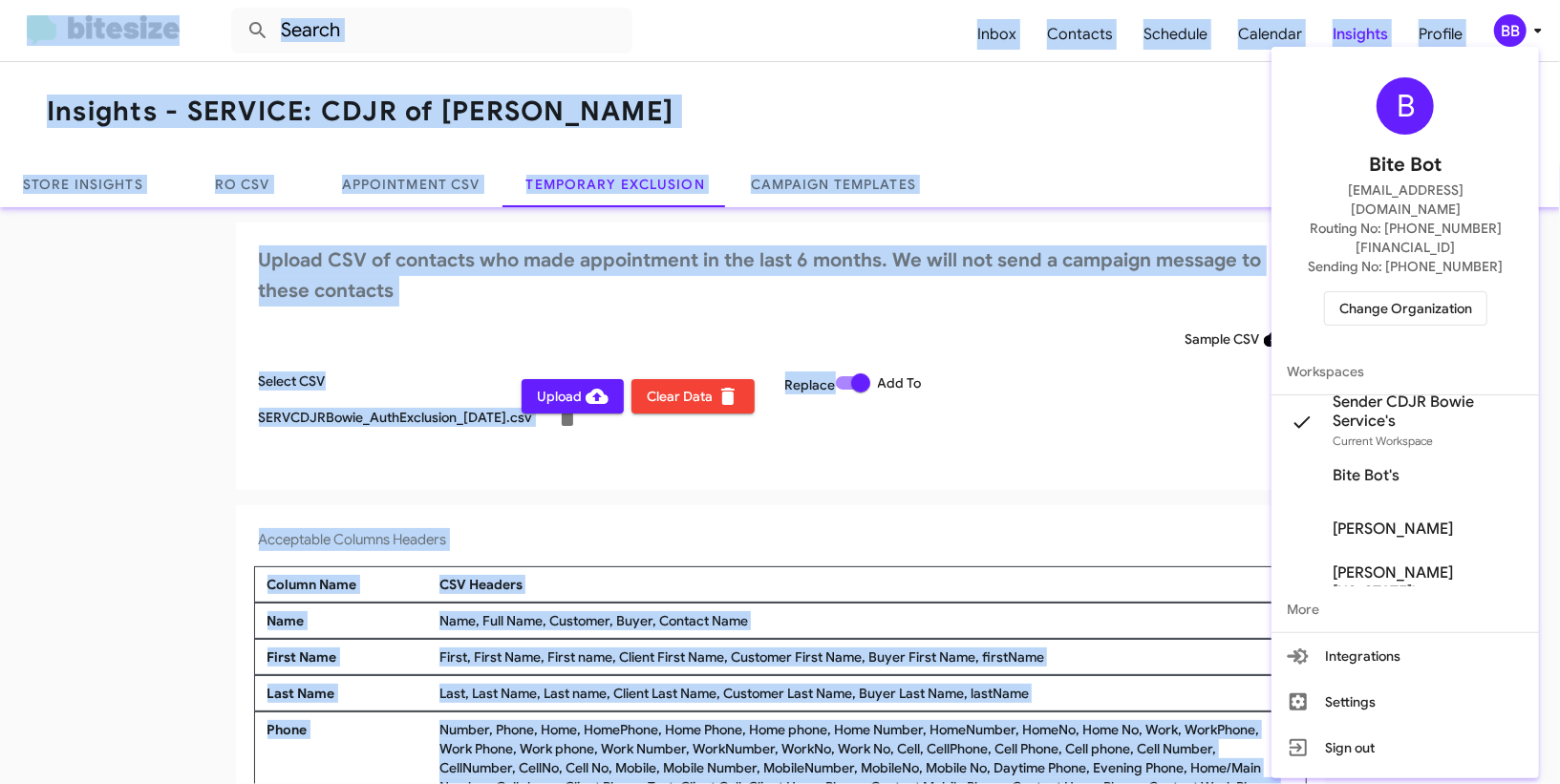
click at [1523, 26] on div at bounding box center [780, 392] width 1560 height 784
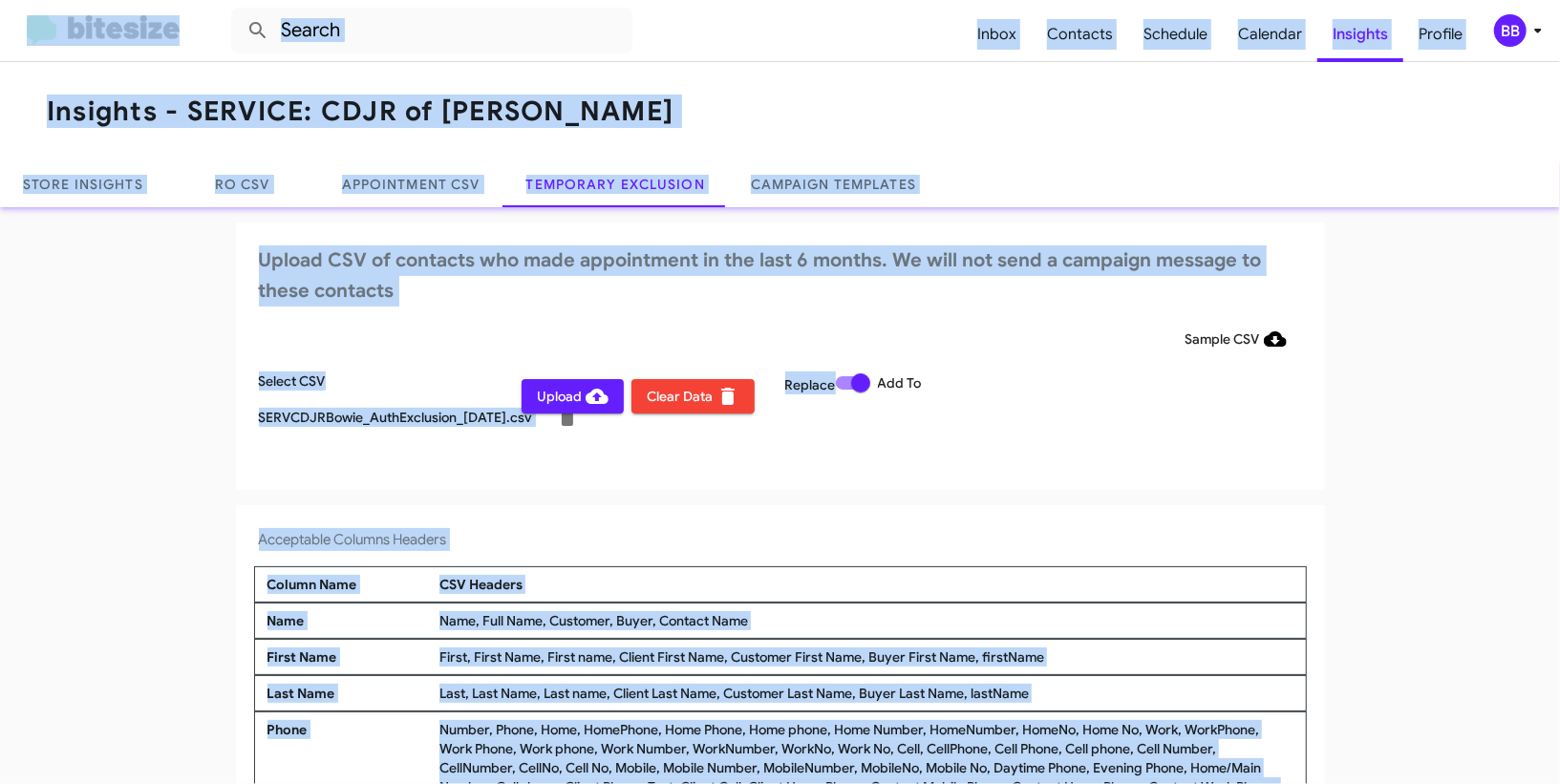
click at [1512, 28] on div "BB" at bounding box center [1511, 31] width 33 height 33
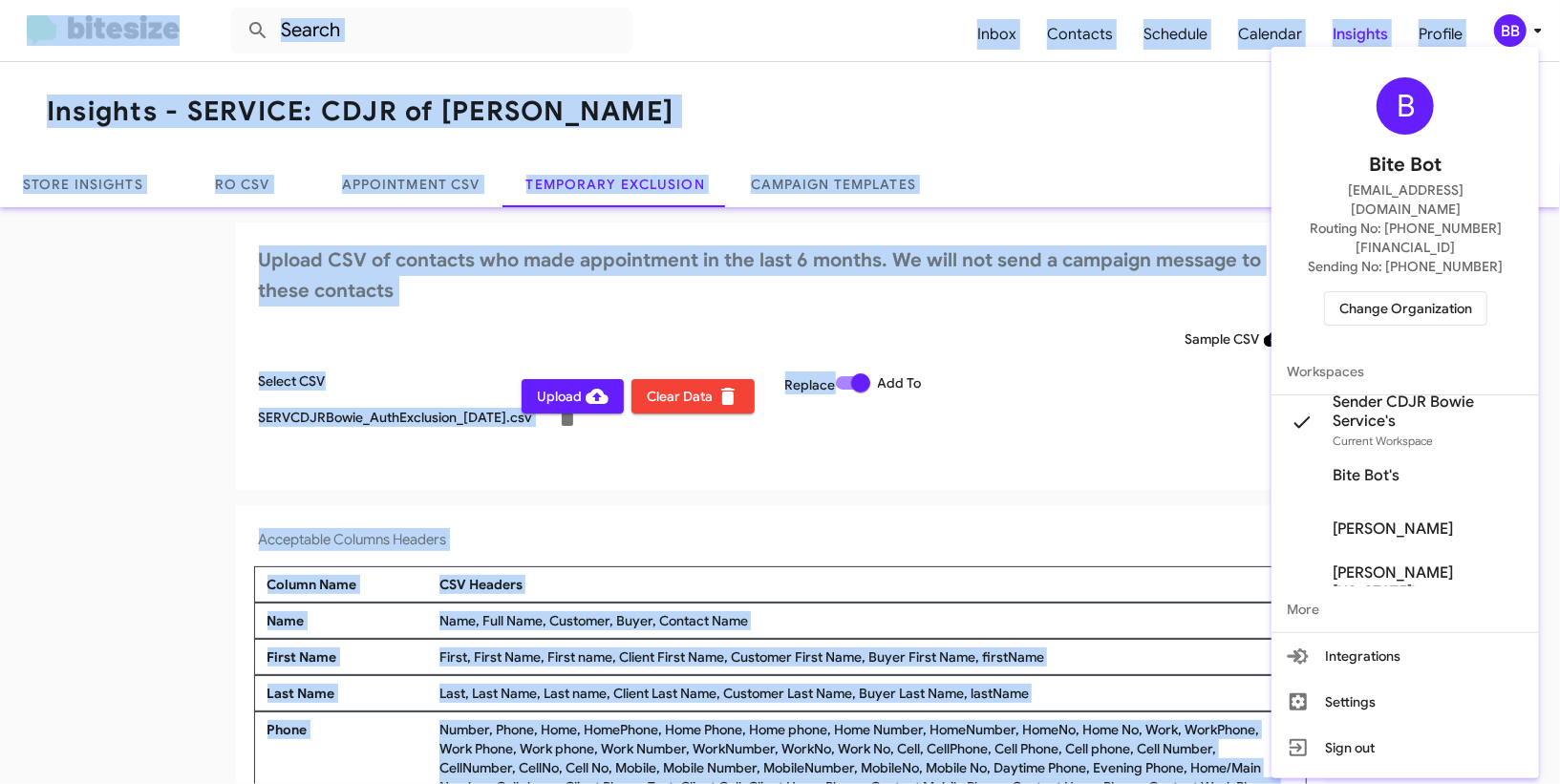
click at [1512, 28] on div at bounding box center [780, 392] width 1560 height 784
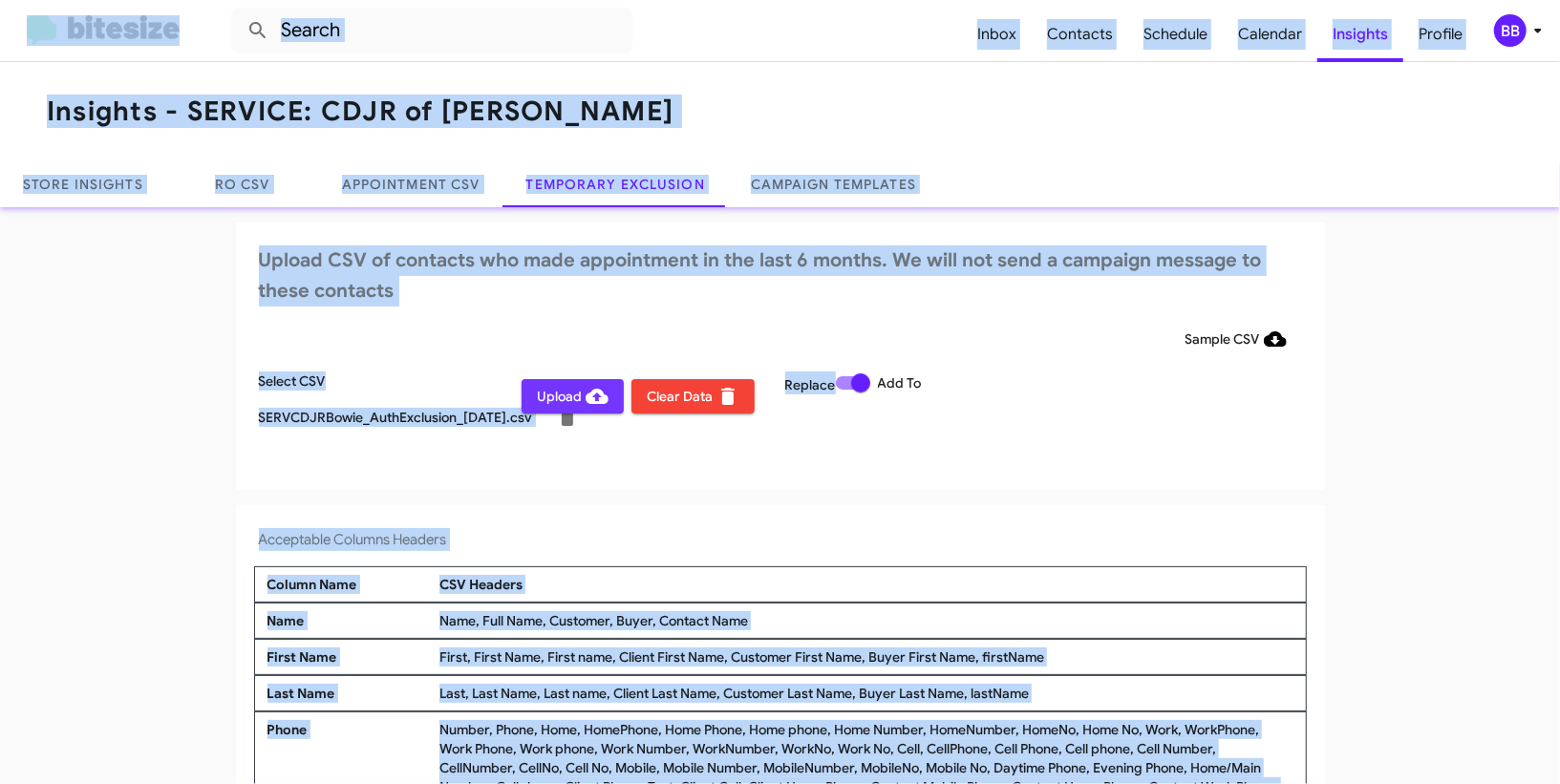
click at [574, 391] on span "Upload" at bounding box center [573, 396] width 71 height 35
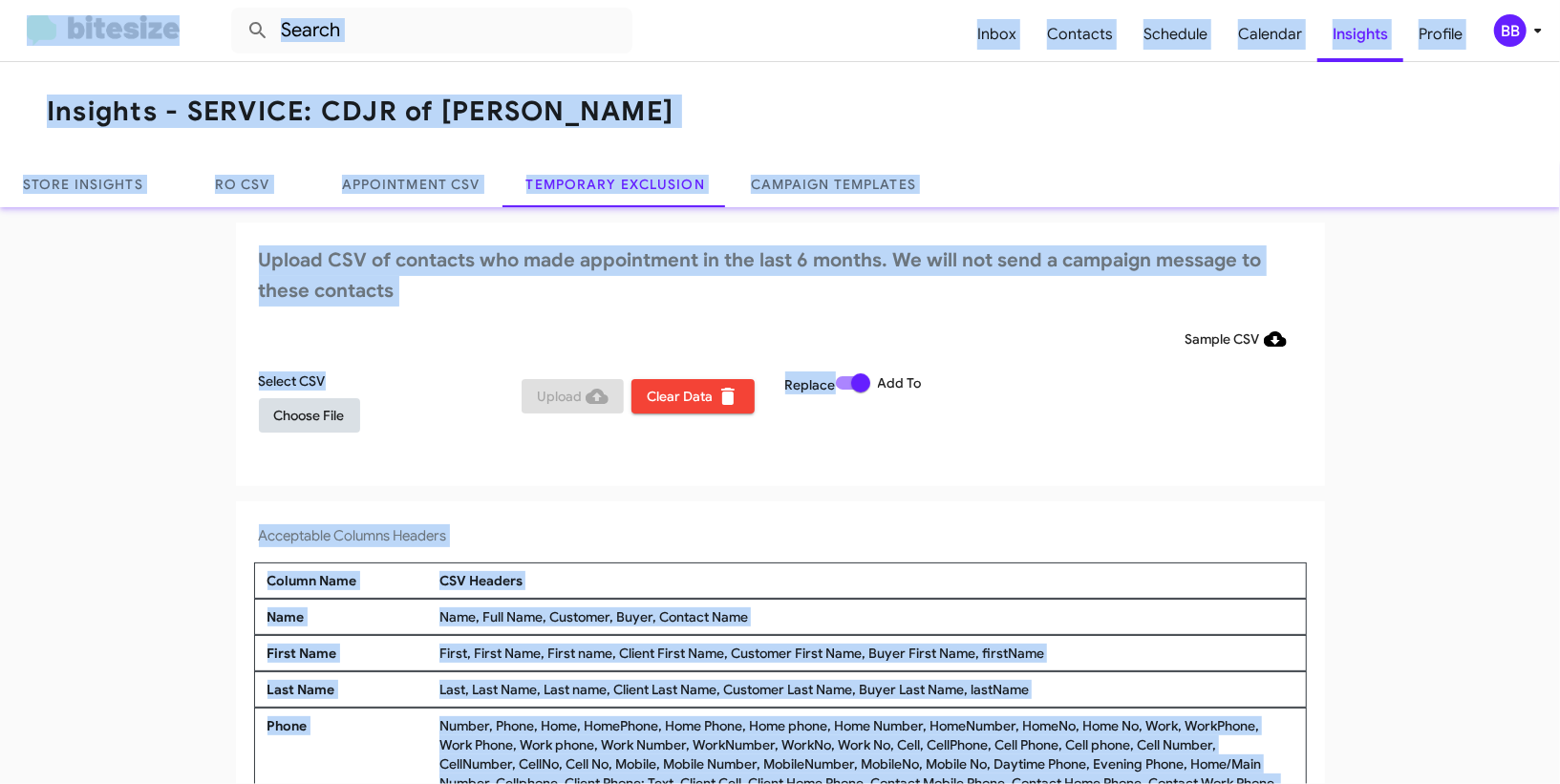
click at [309, 420] on span "Choose File" at bounding box center [309, 416] width 70 height 35
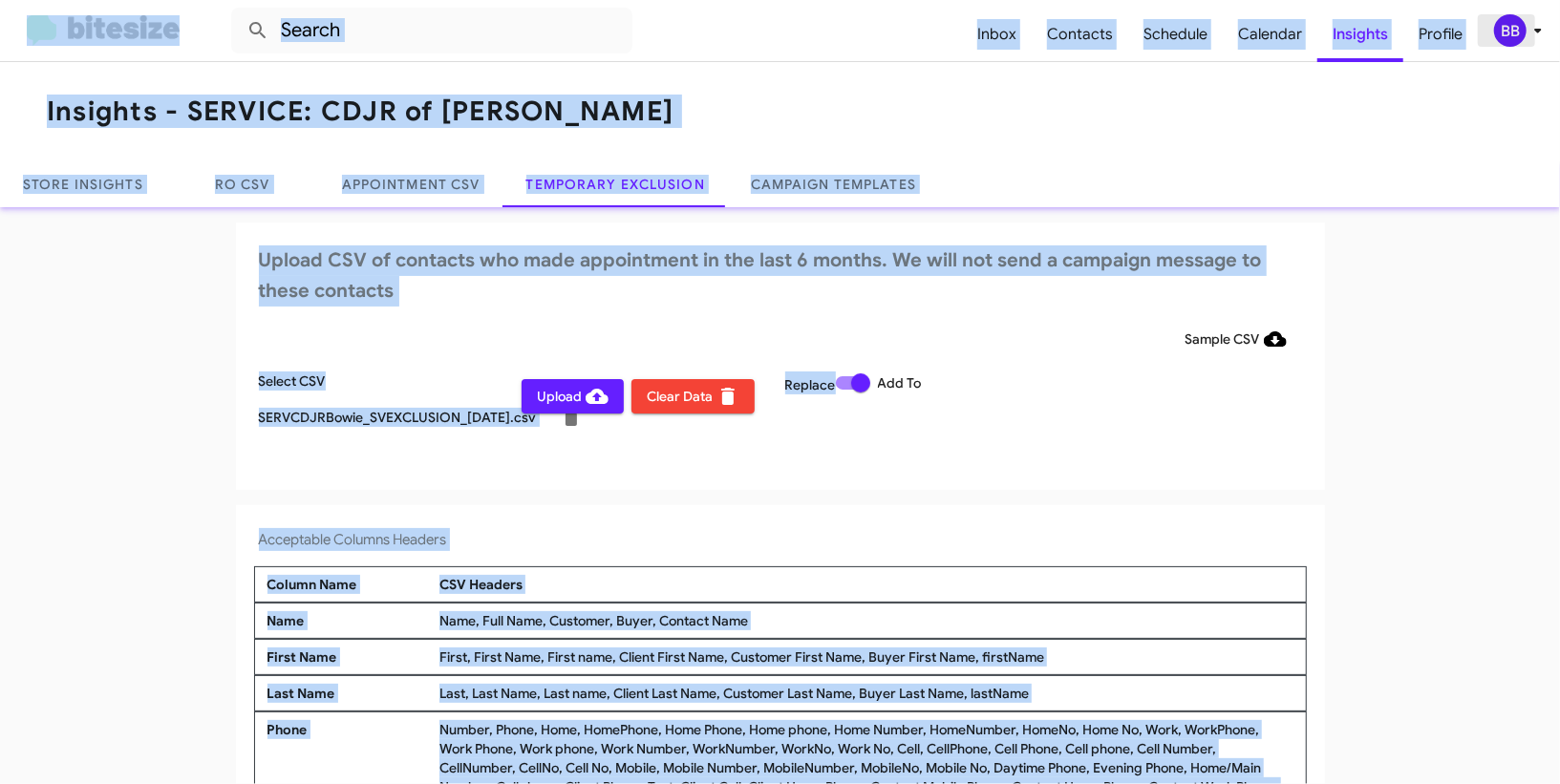
click at [1522, 28] on div "BB" at bounding box center [1511, 31] width 33 height 33
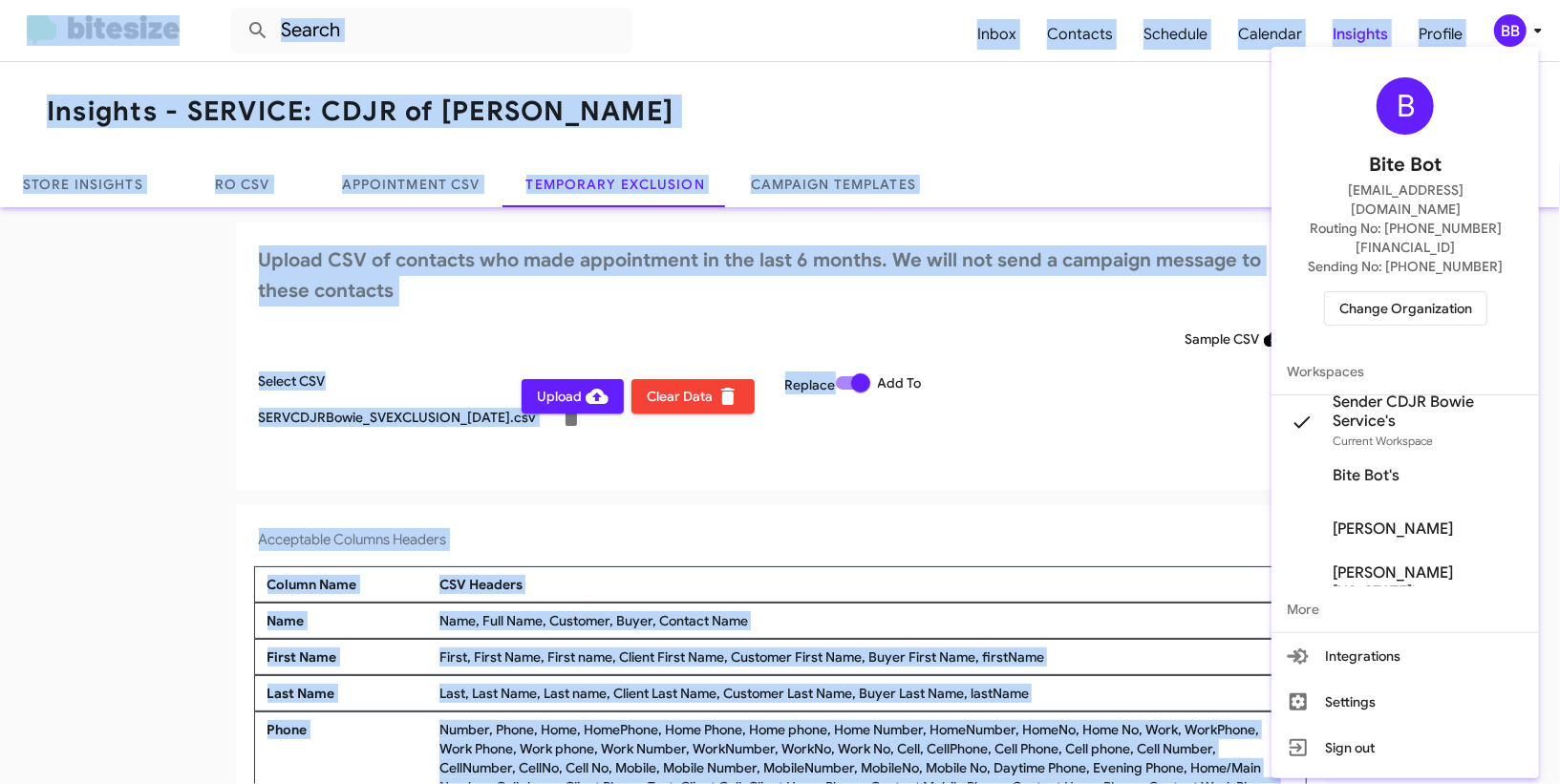
click at [1522, 28] on div at bounding box center [780, 392] width 1560 height 784
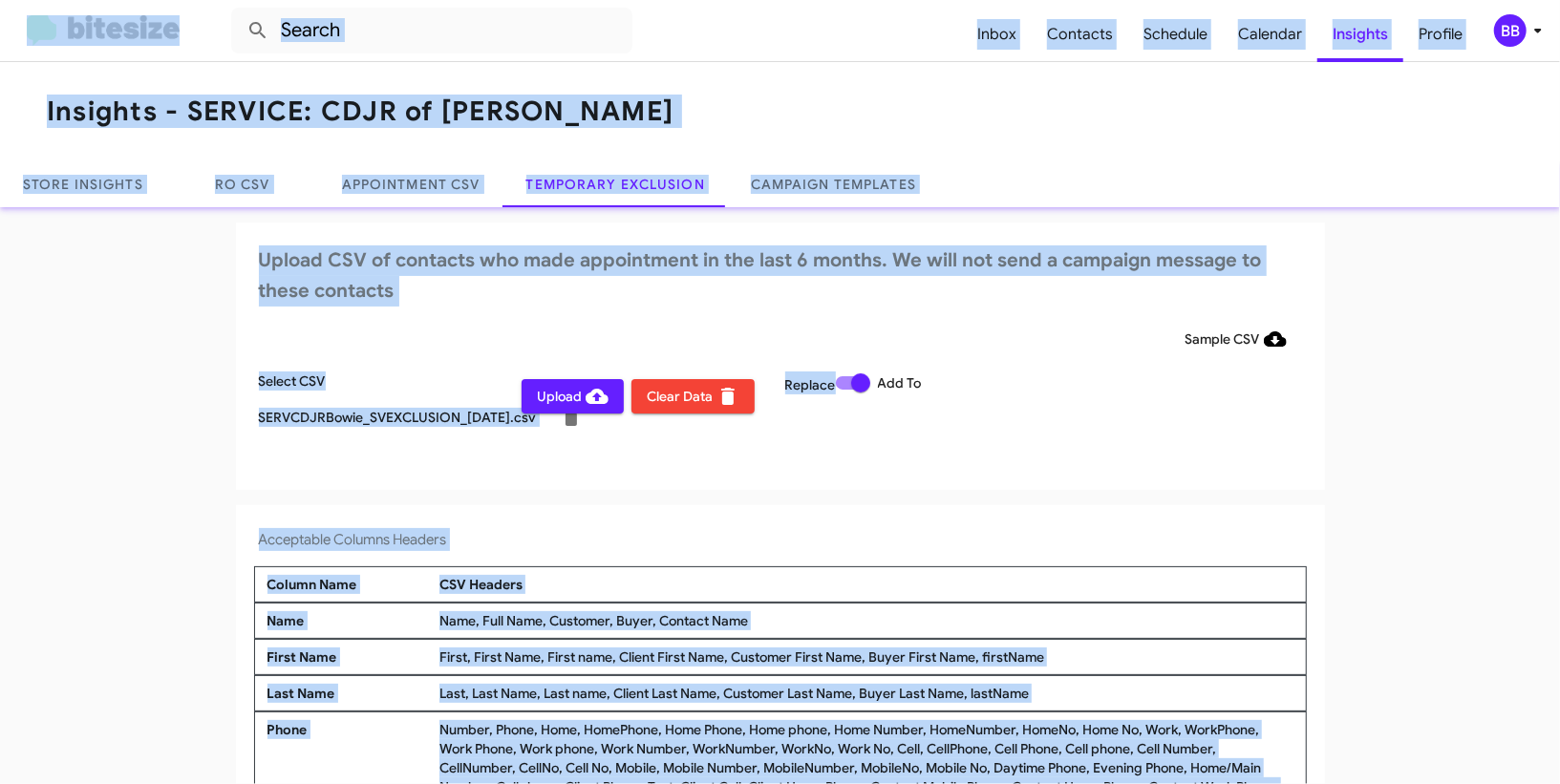
click at [586, 397] on icon at bounding box center [598, 396] width 23 height 23
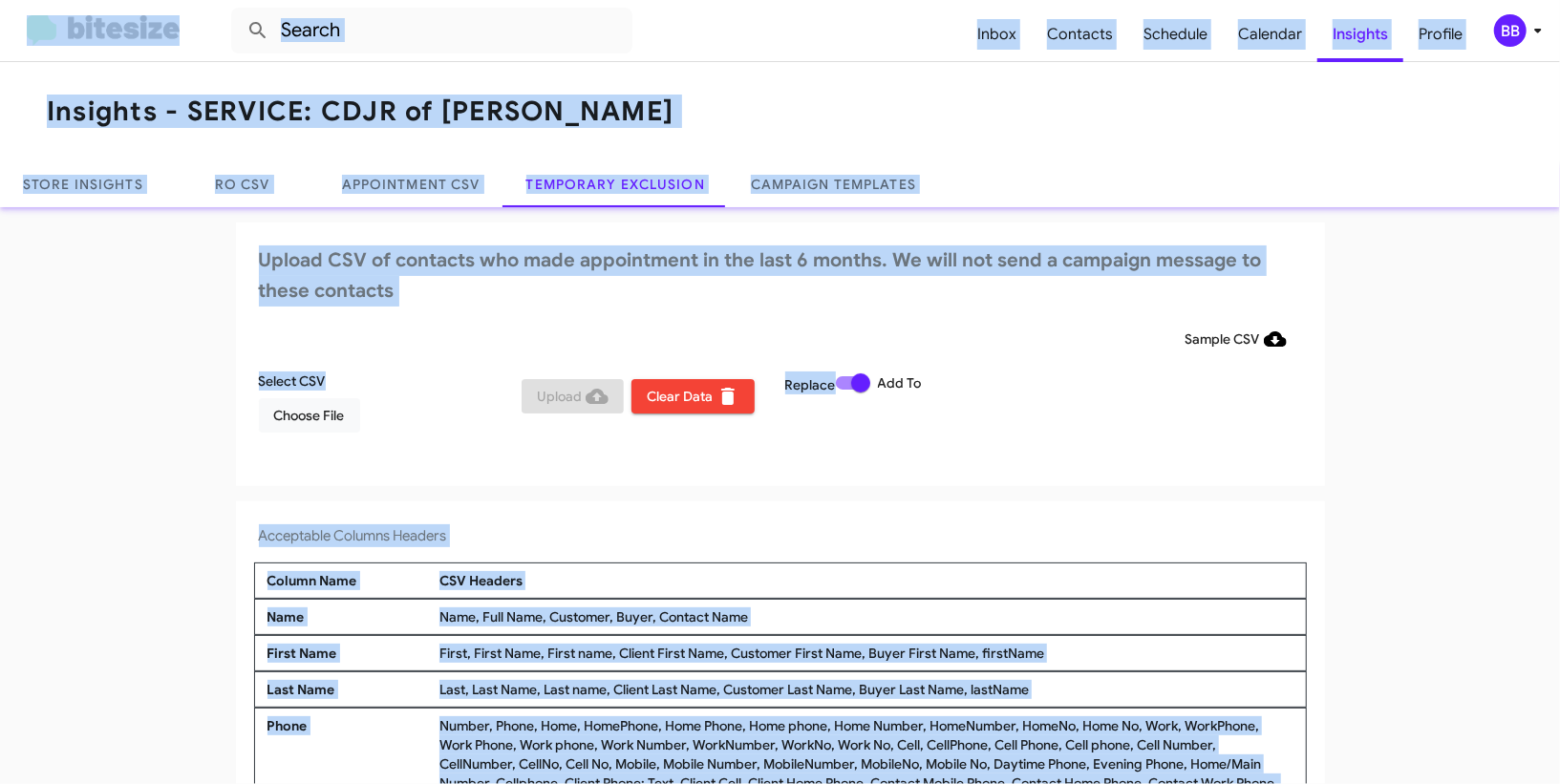
click at [1524, 34] on div "BB" at bounding box center [1511, 31] width 33 height 33
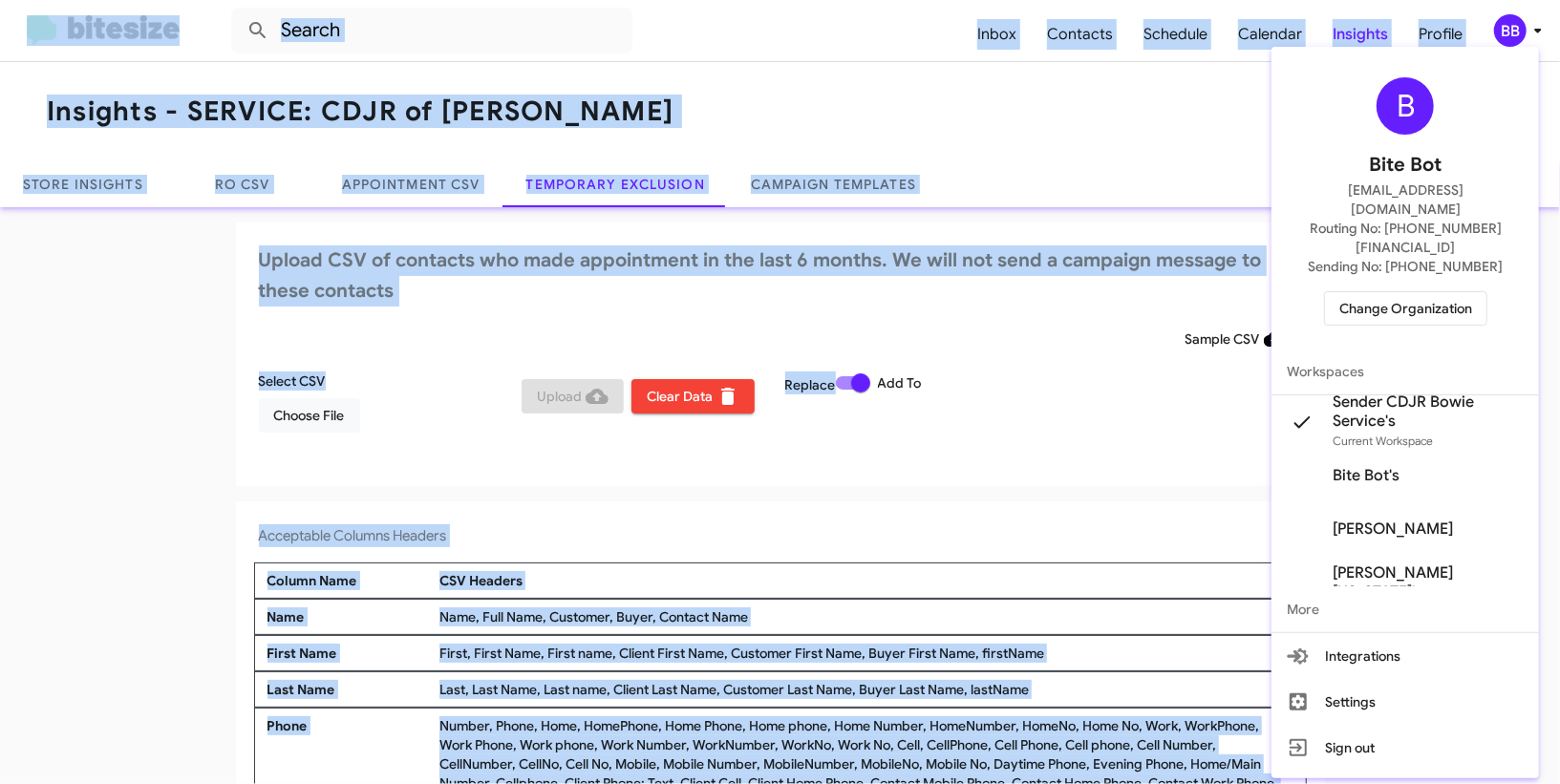
click at [1523, 30] on div at bounding box center [780, 392] width 1560 height 784
